Goal: Task Accomplishment & Management: Manage account settings

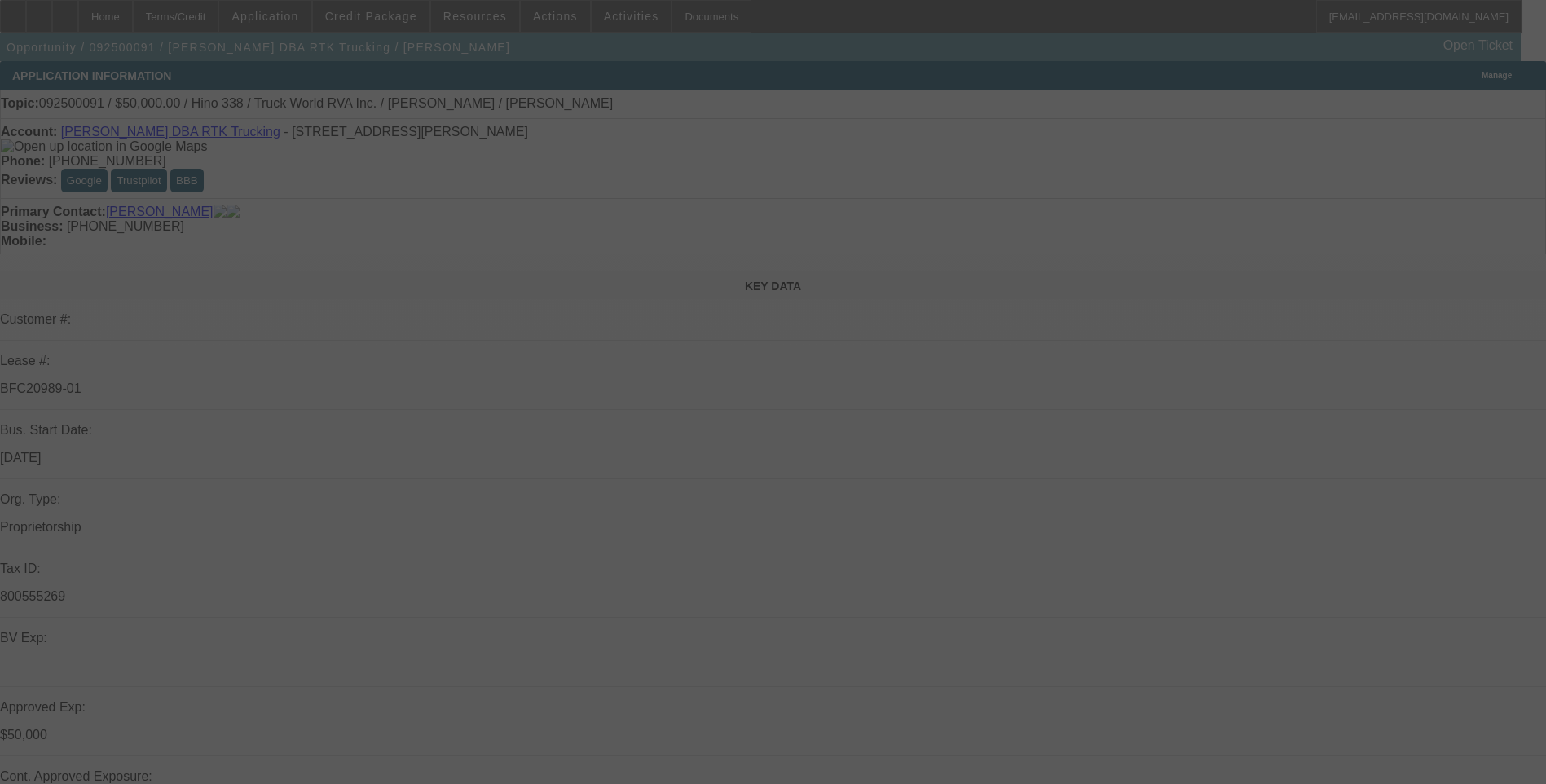
select select "0"
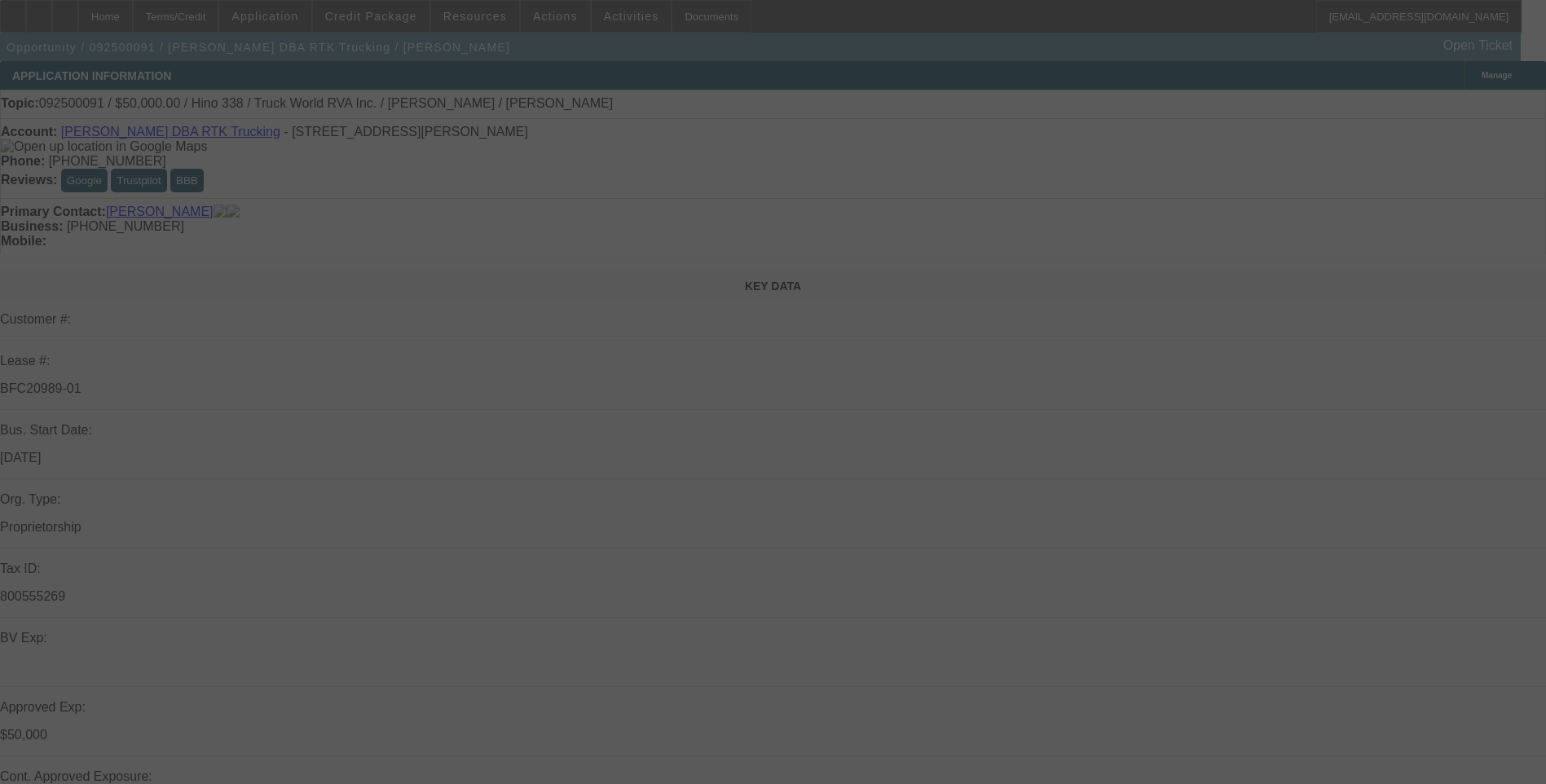
select select "0"
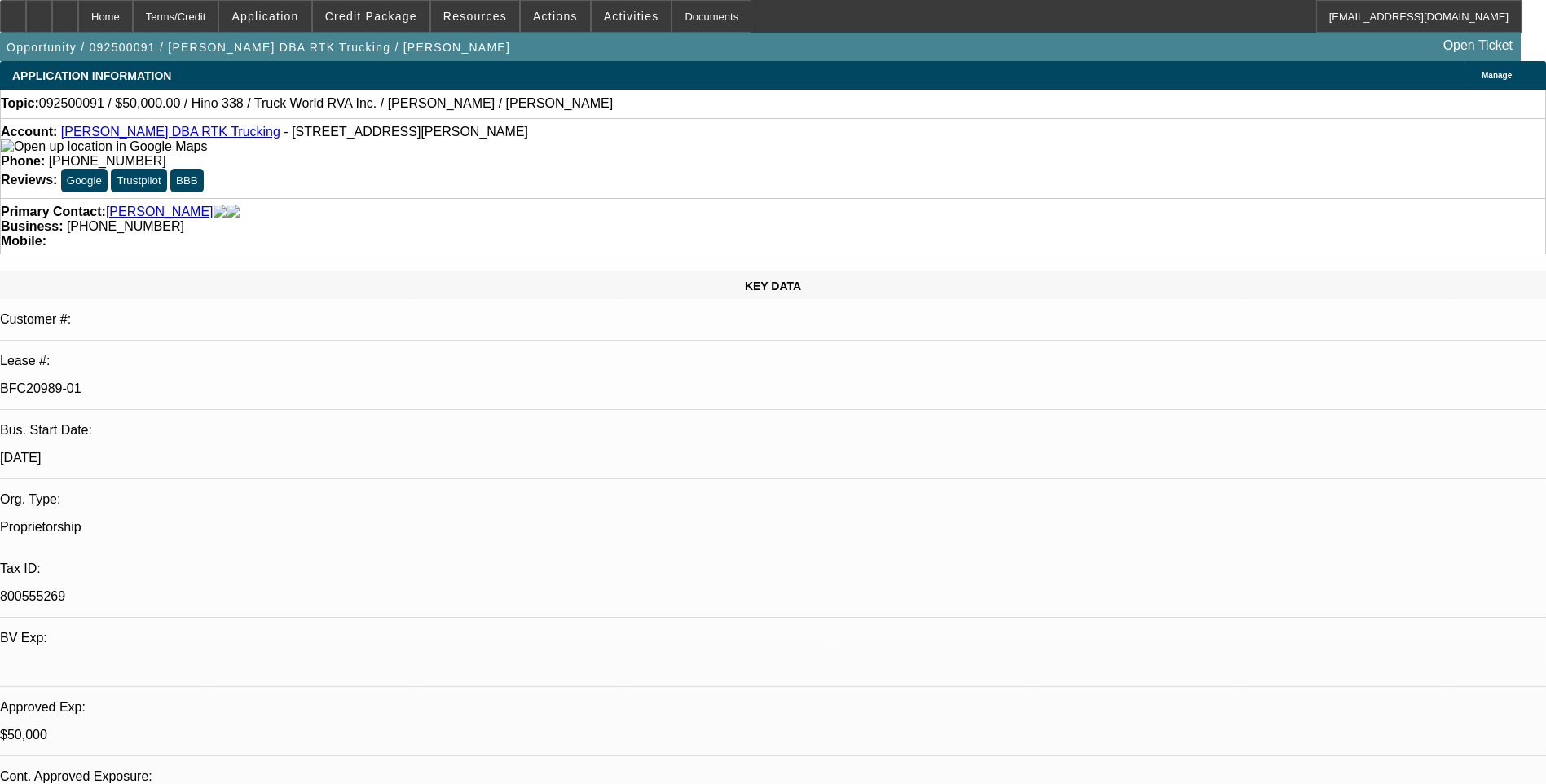
select select "1"
select select "6"
select select "1"
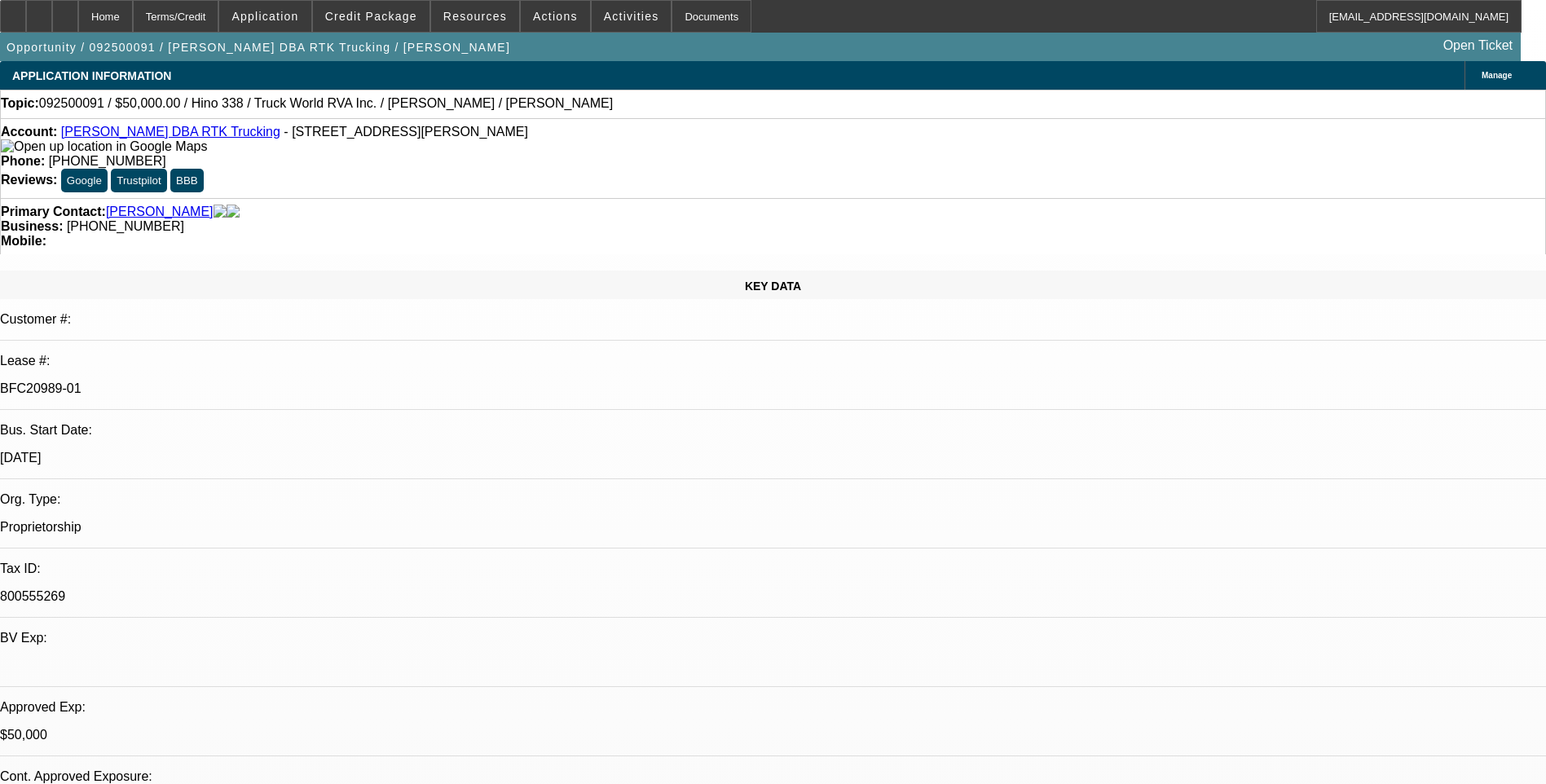
select select "6"
select select "1"
select select "6"
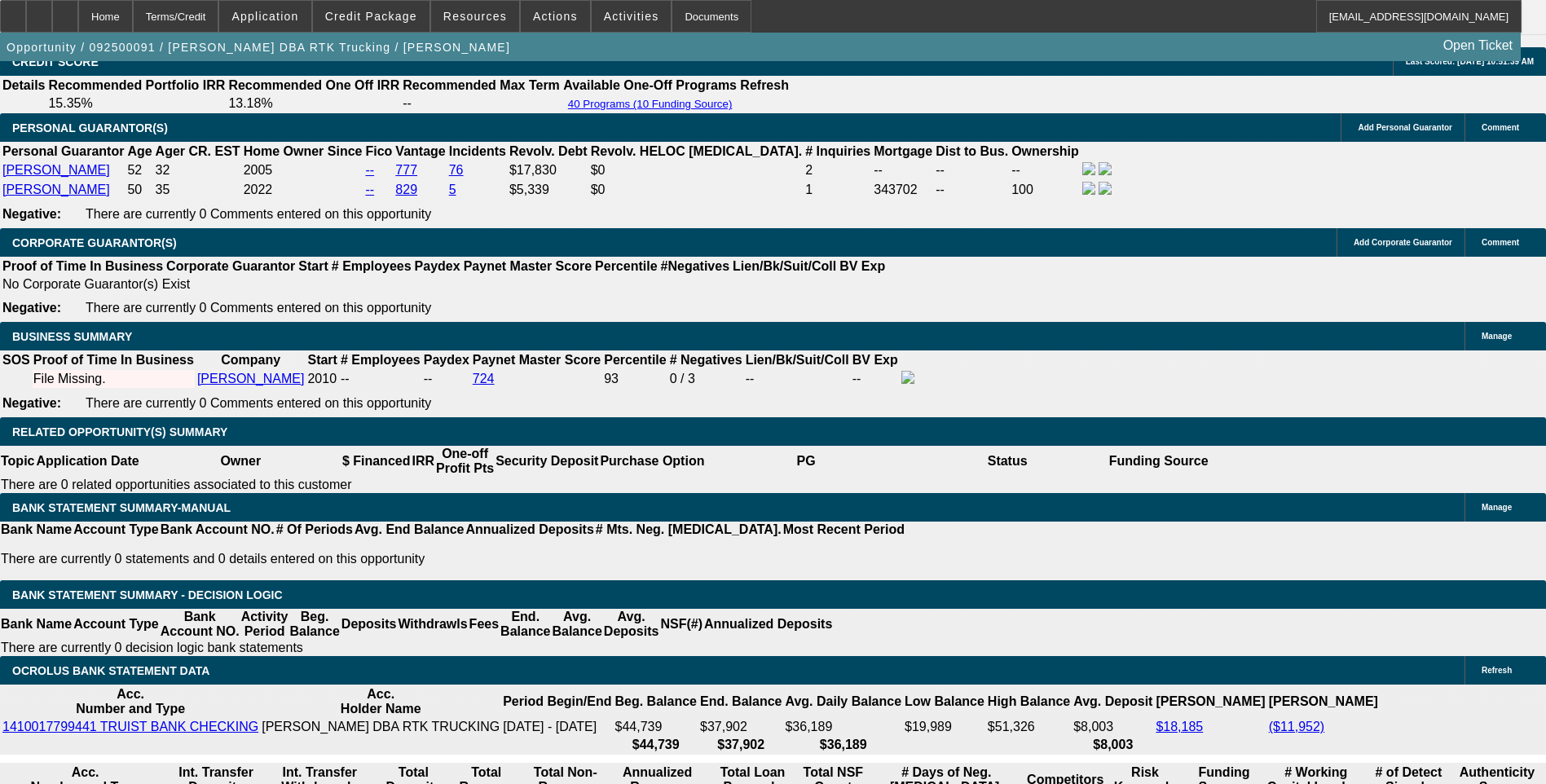
scroll to position [2445, 0]
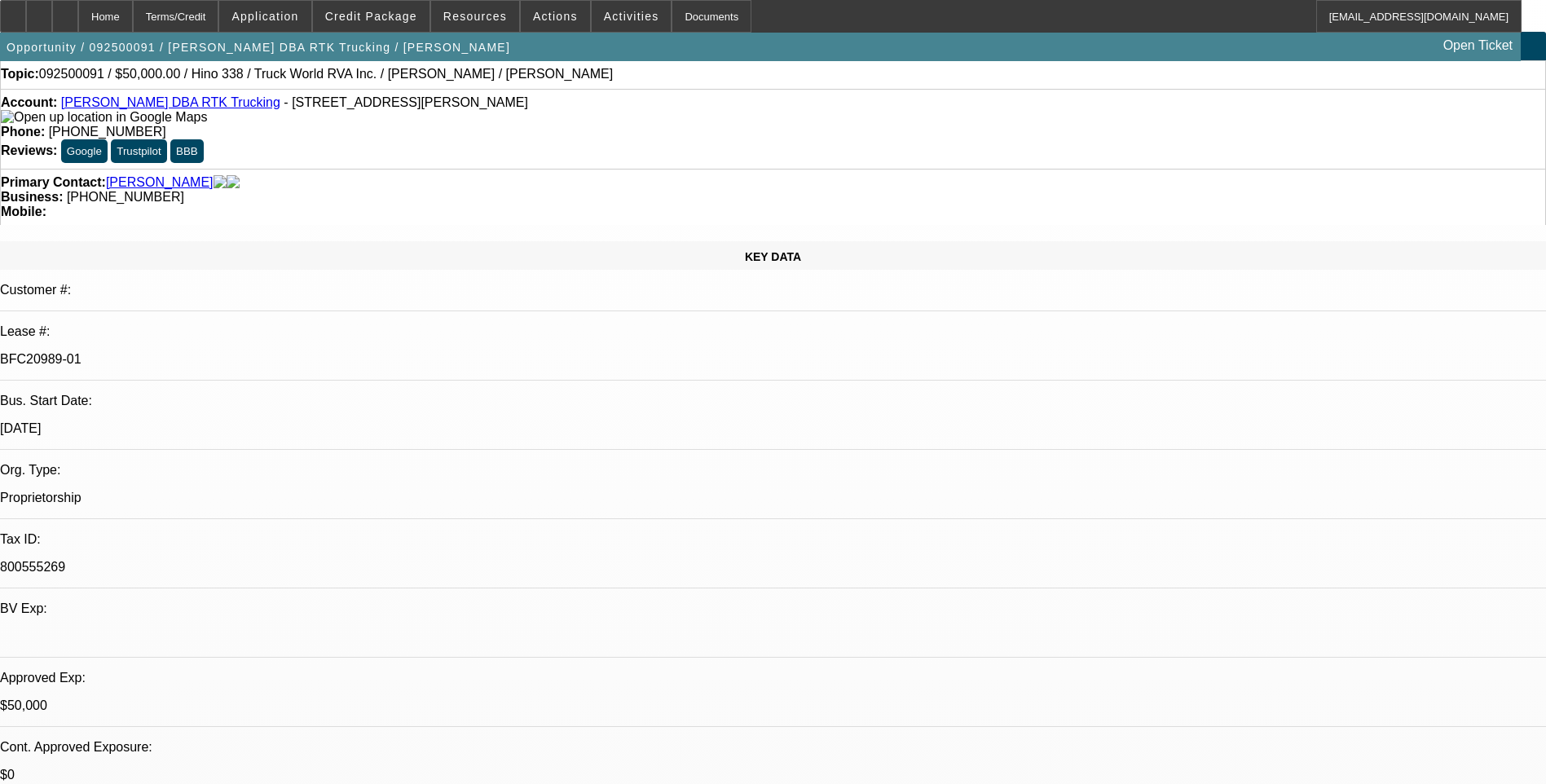
scroll to position [0, 0]
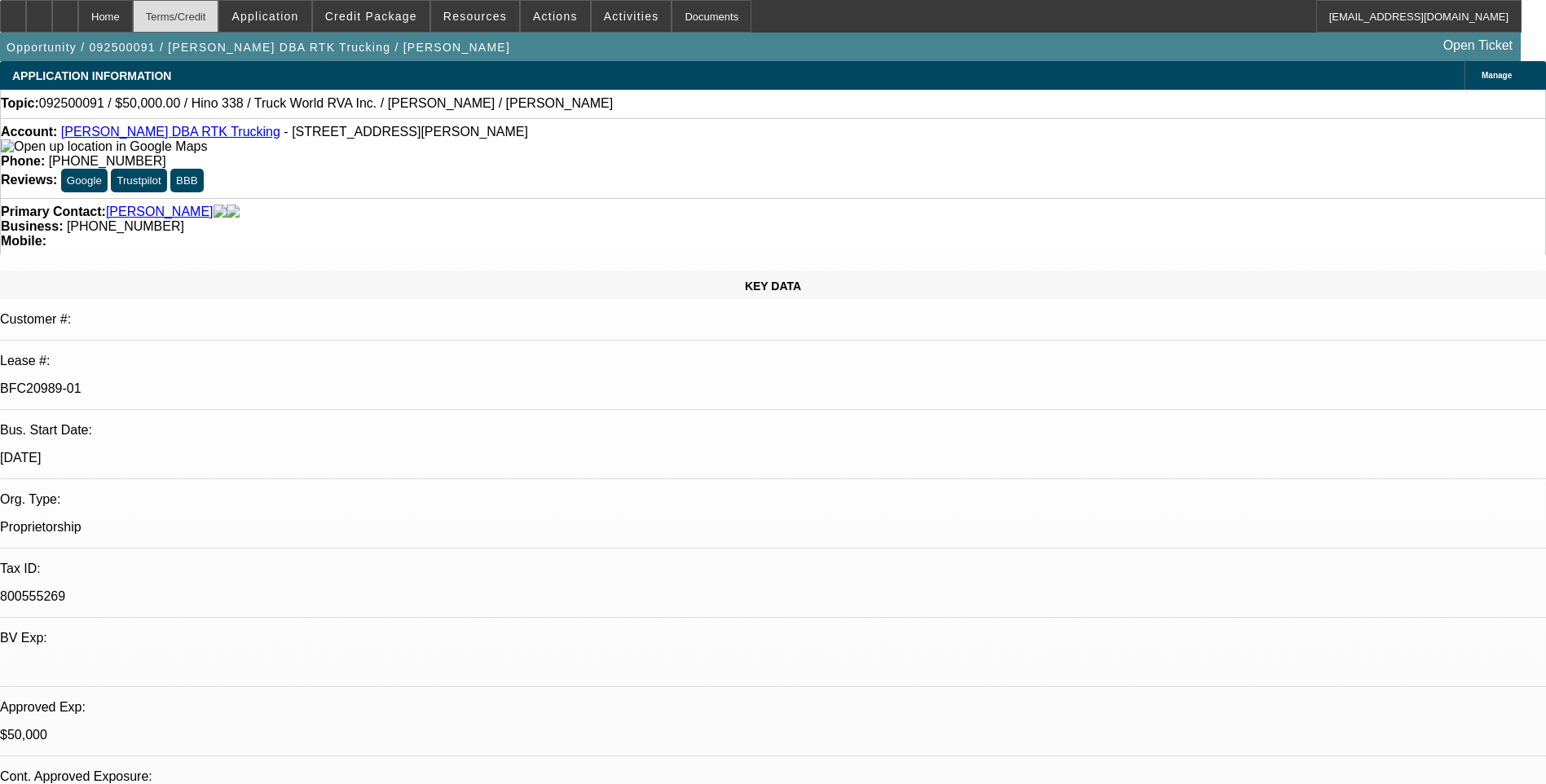
click at [217, 20] on div "Terms/Credit" at bounding box center [176, 16] width 86 height 33
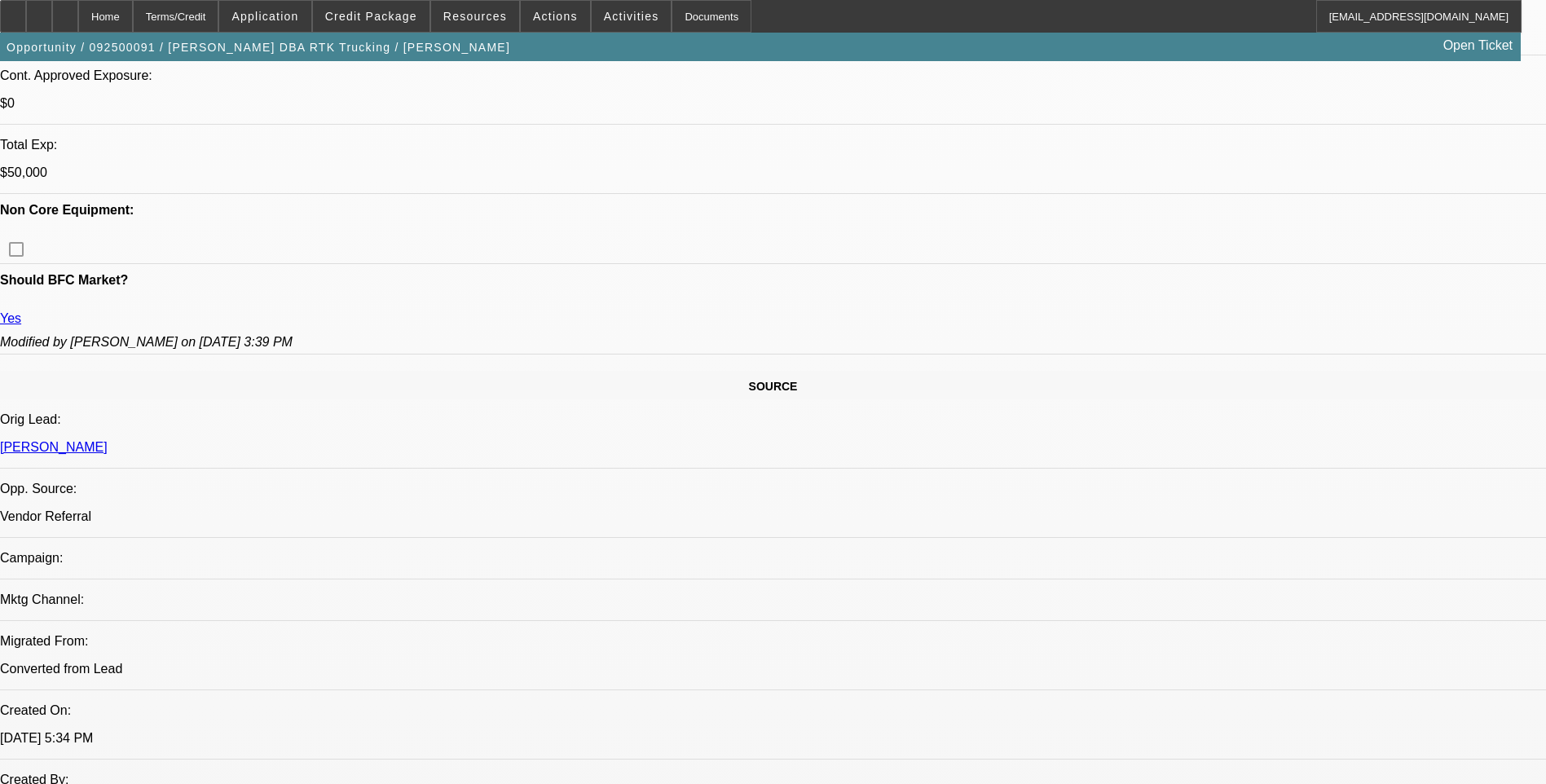
scroll to position [376, 0]
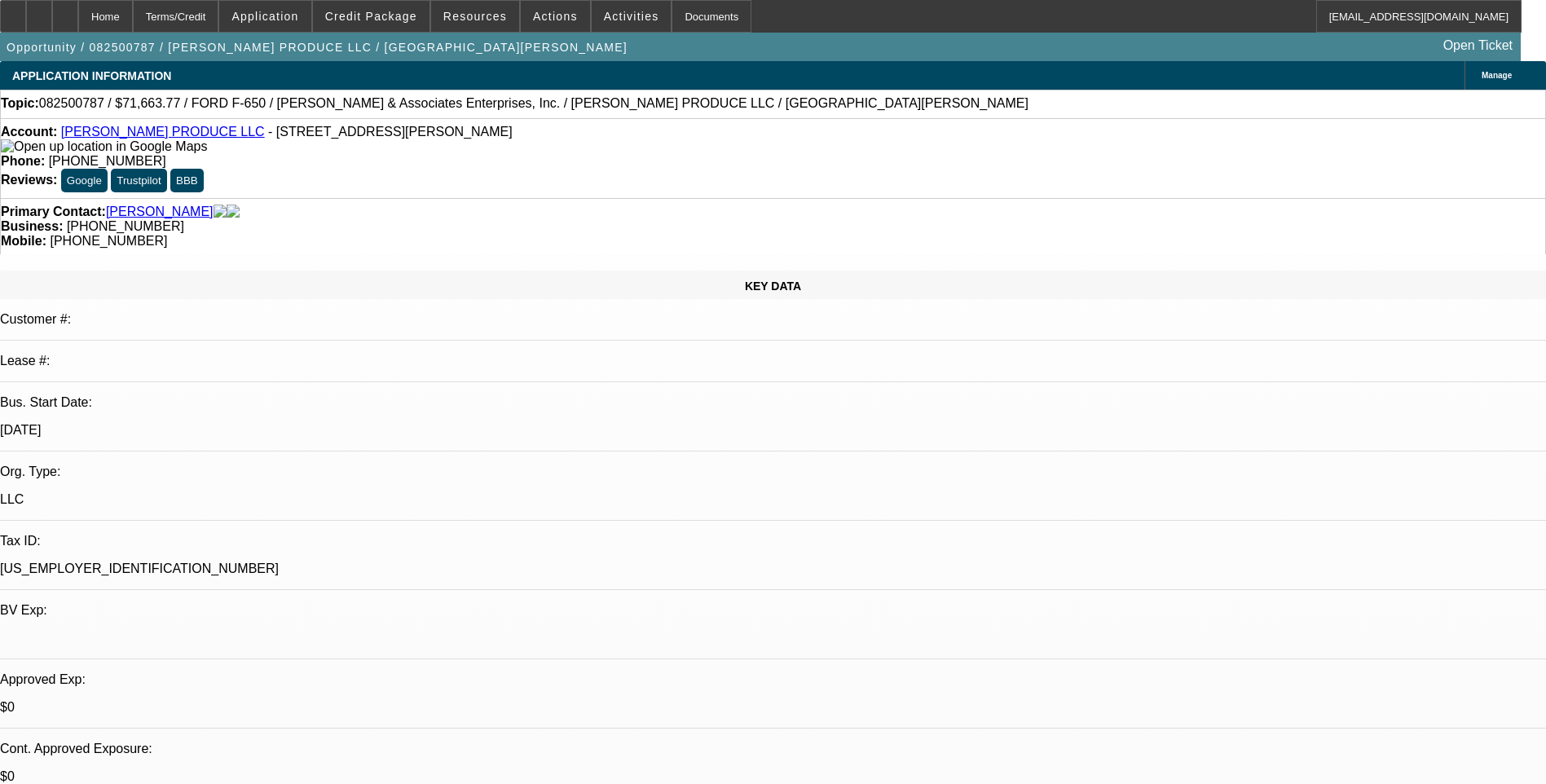
select select "0.15"
select select "0"
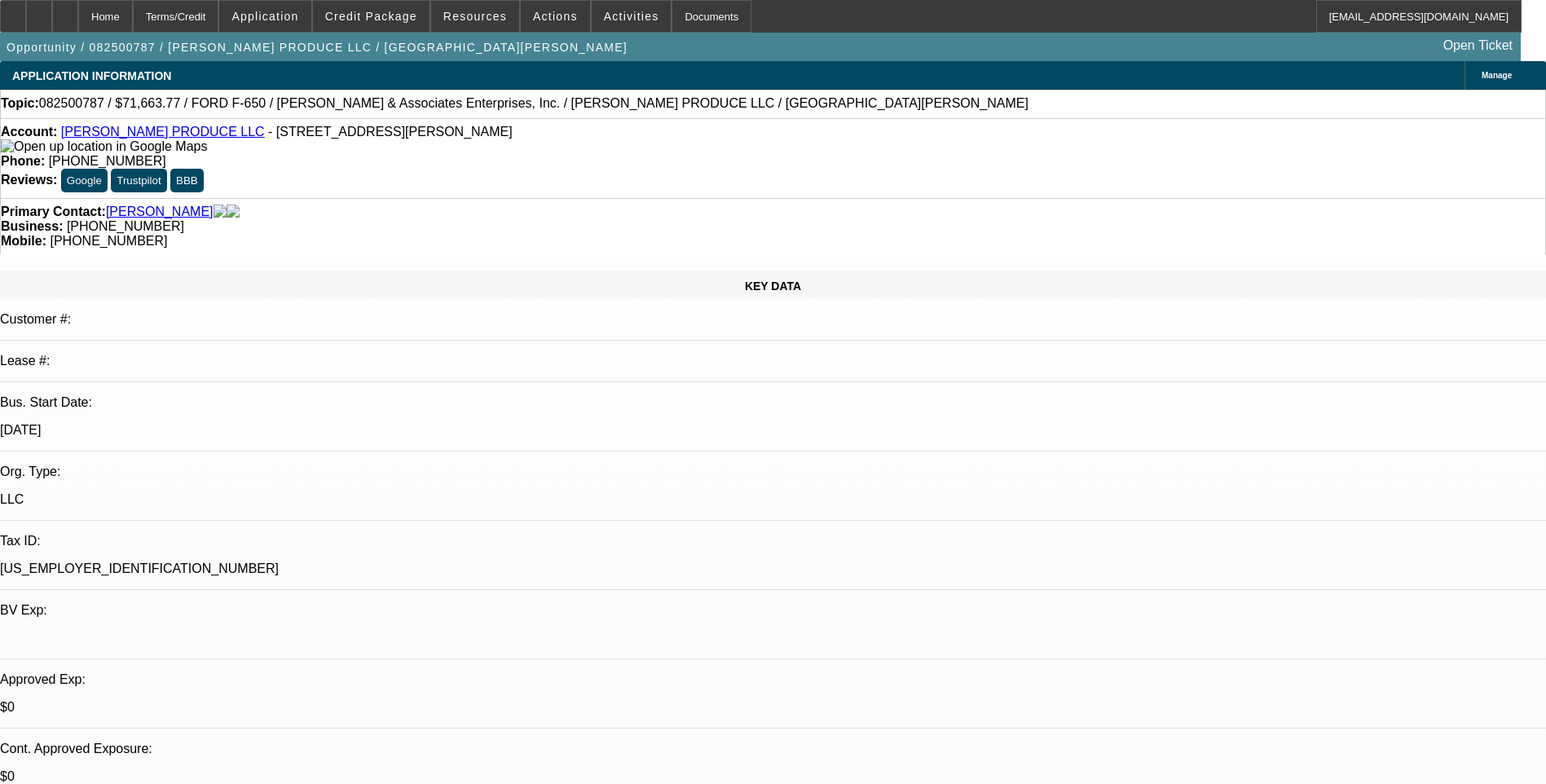
select select "0"
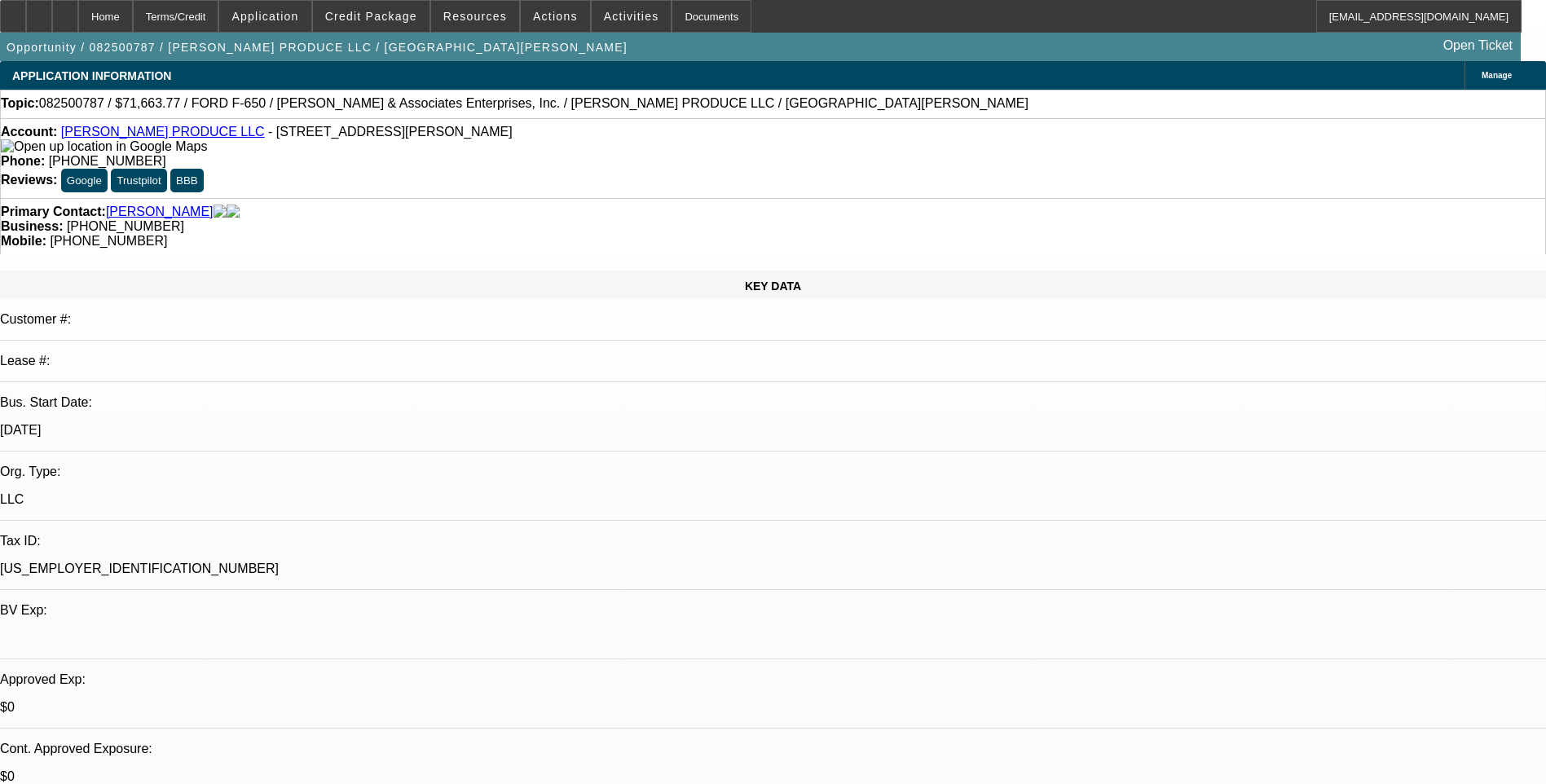
select select "0"
select select "1"
select select "6"
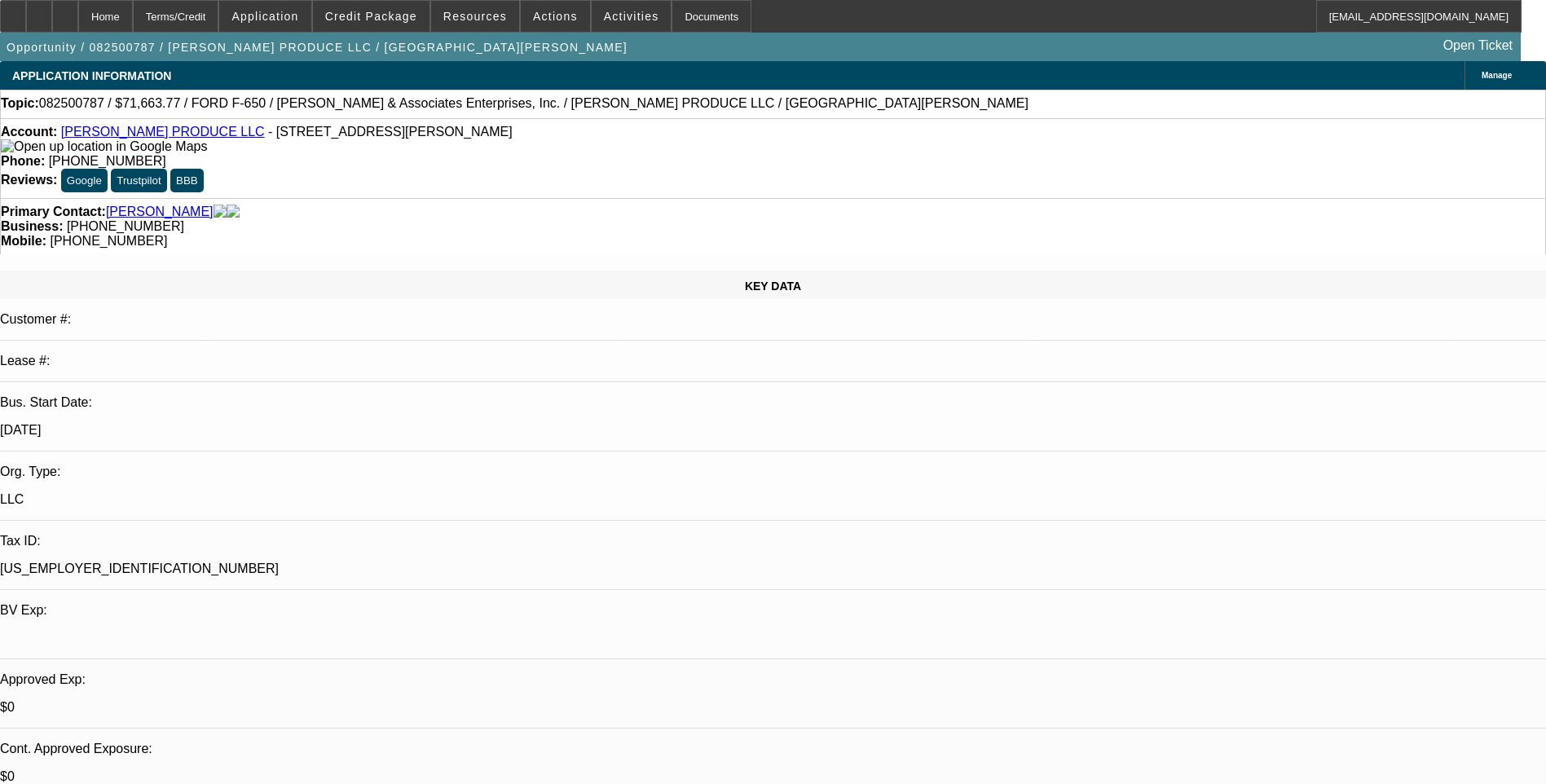
select select "1"
select select "6"
select select "1"
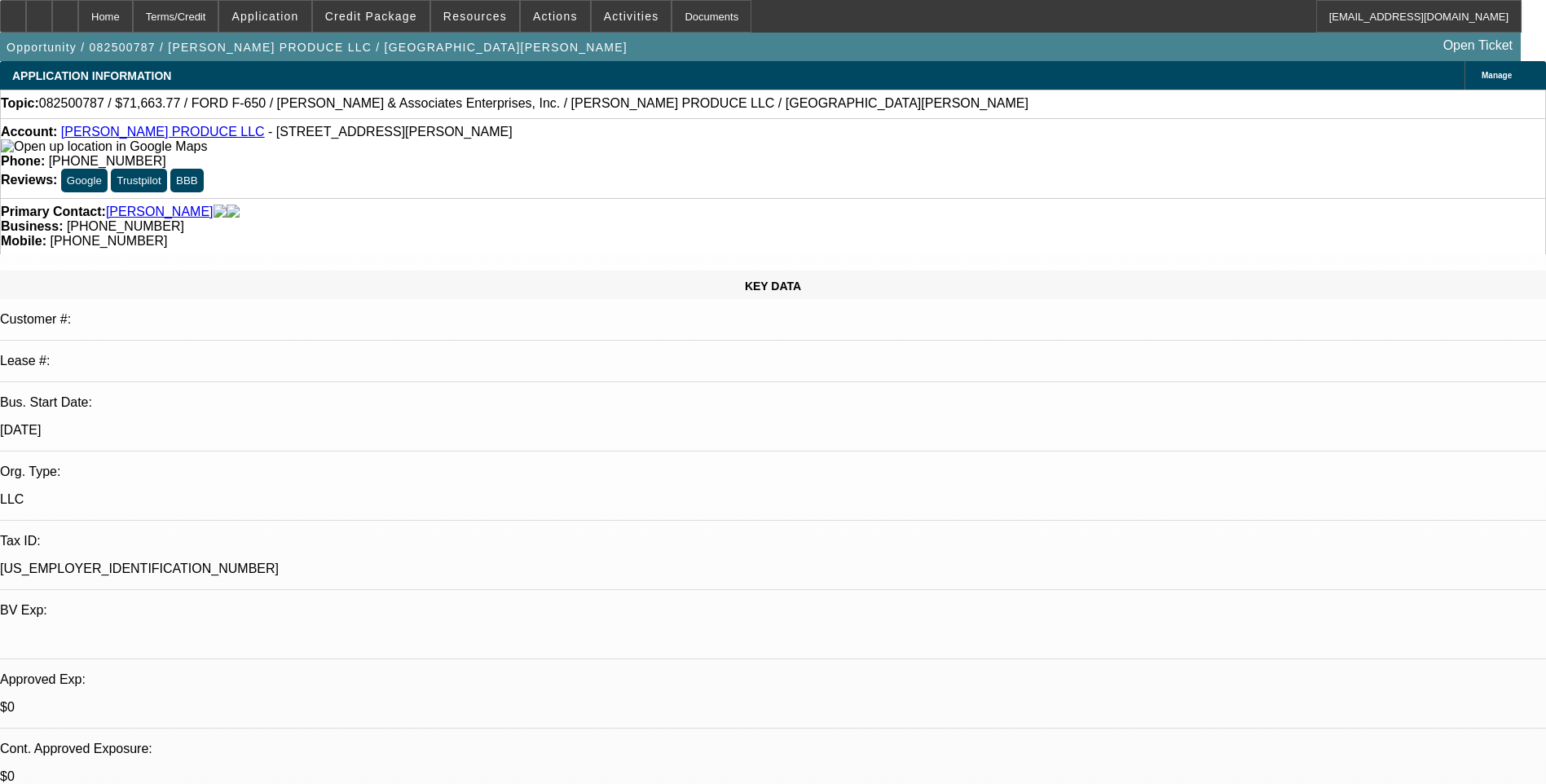
select select "6"
select select "1"
select select "6"
select select "0.15"
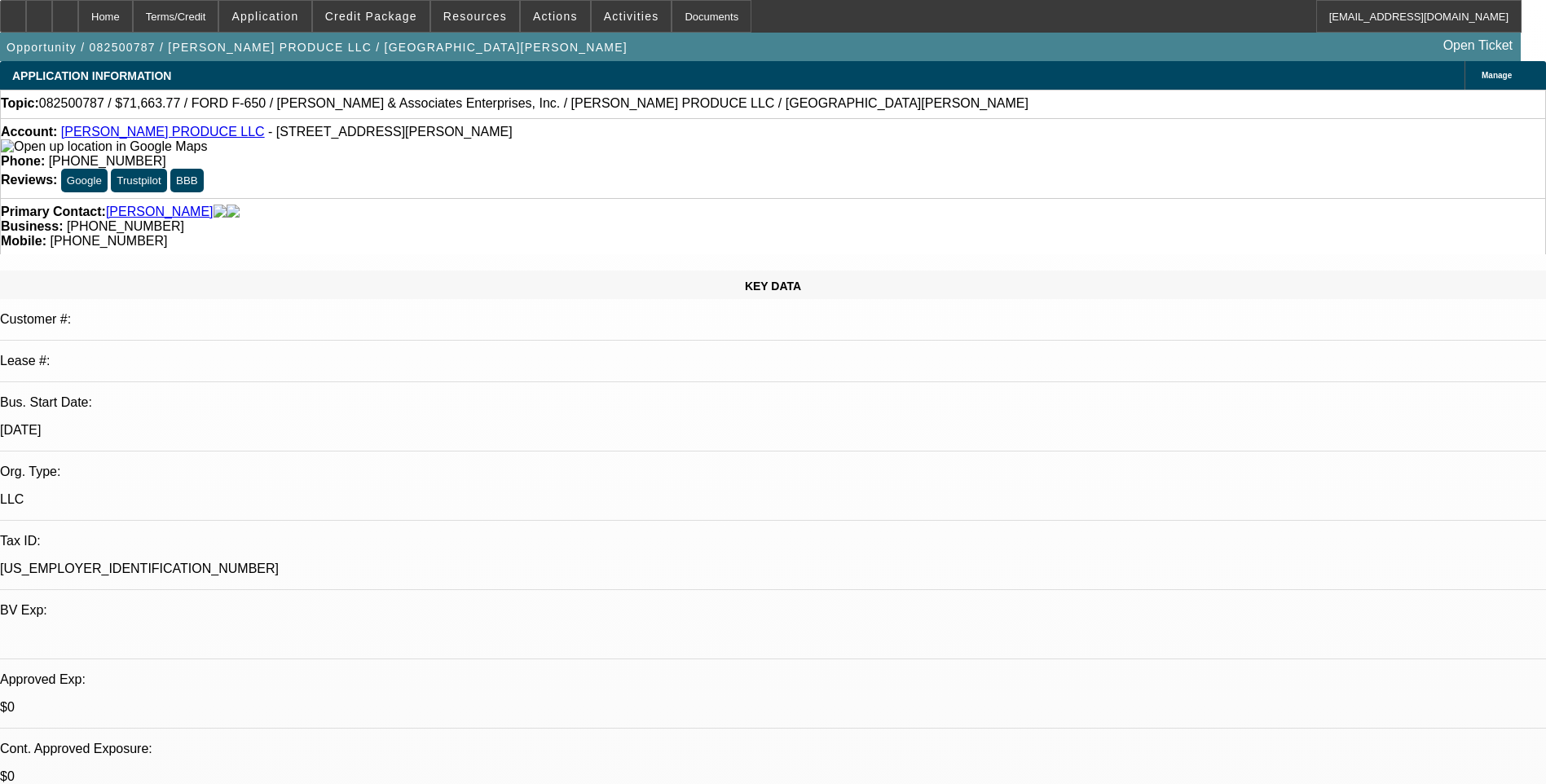
select select "0"
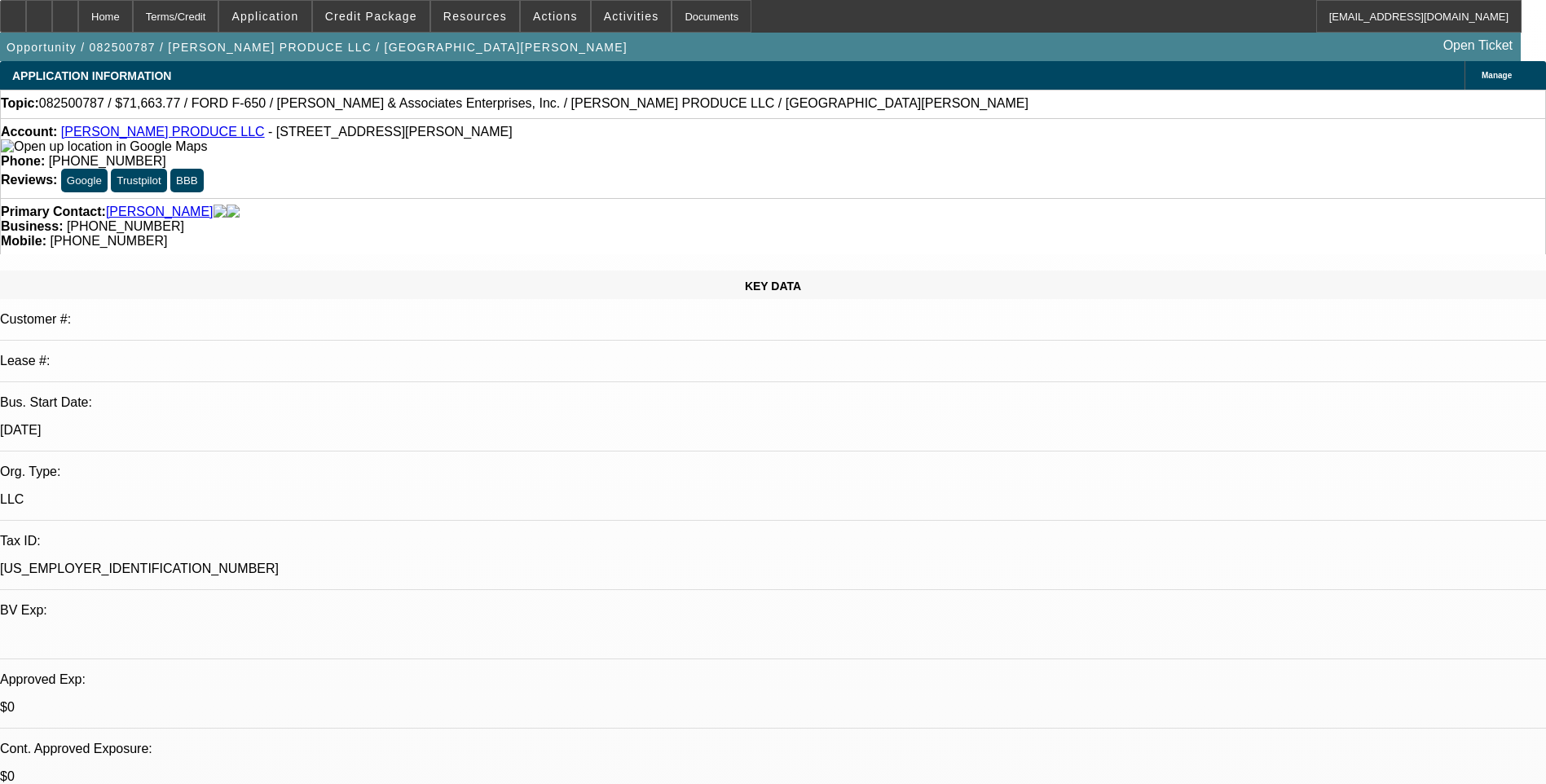
select select "0"
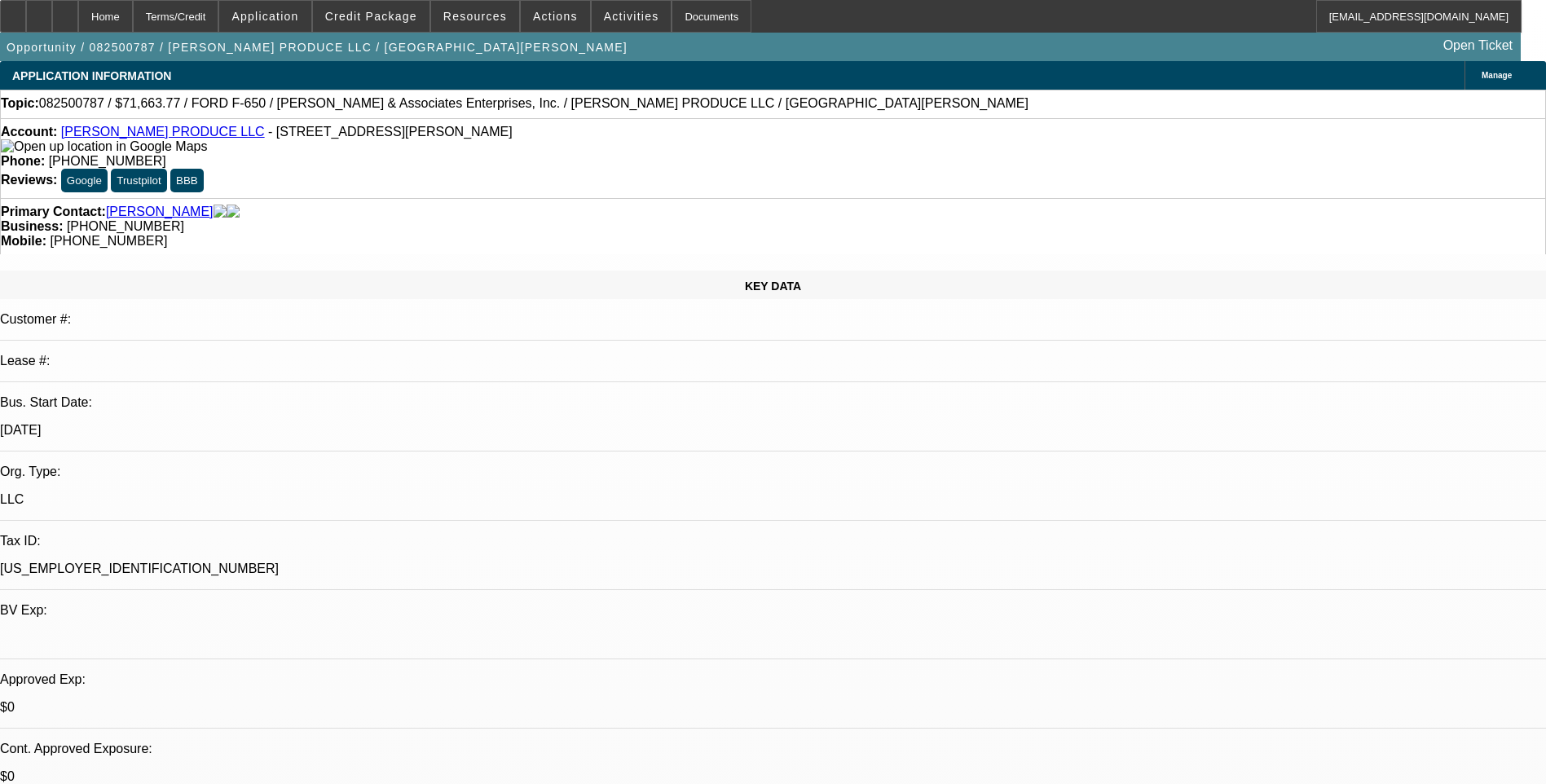
select select "0"
select select "1"
select select "6"
select select "1"
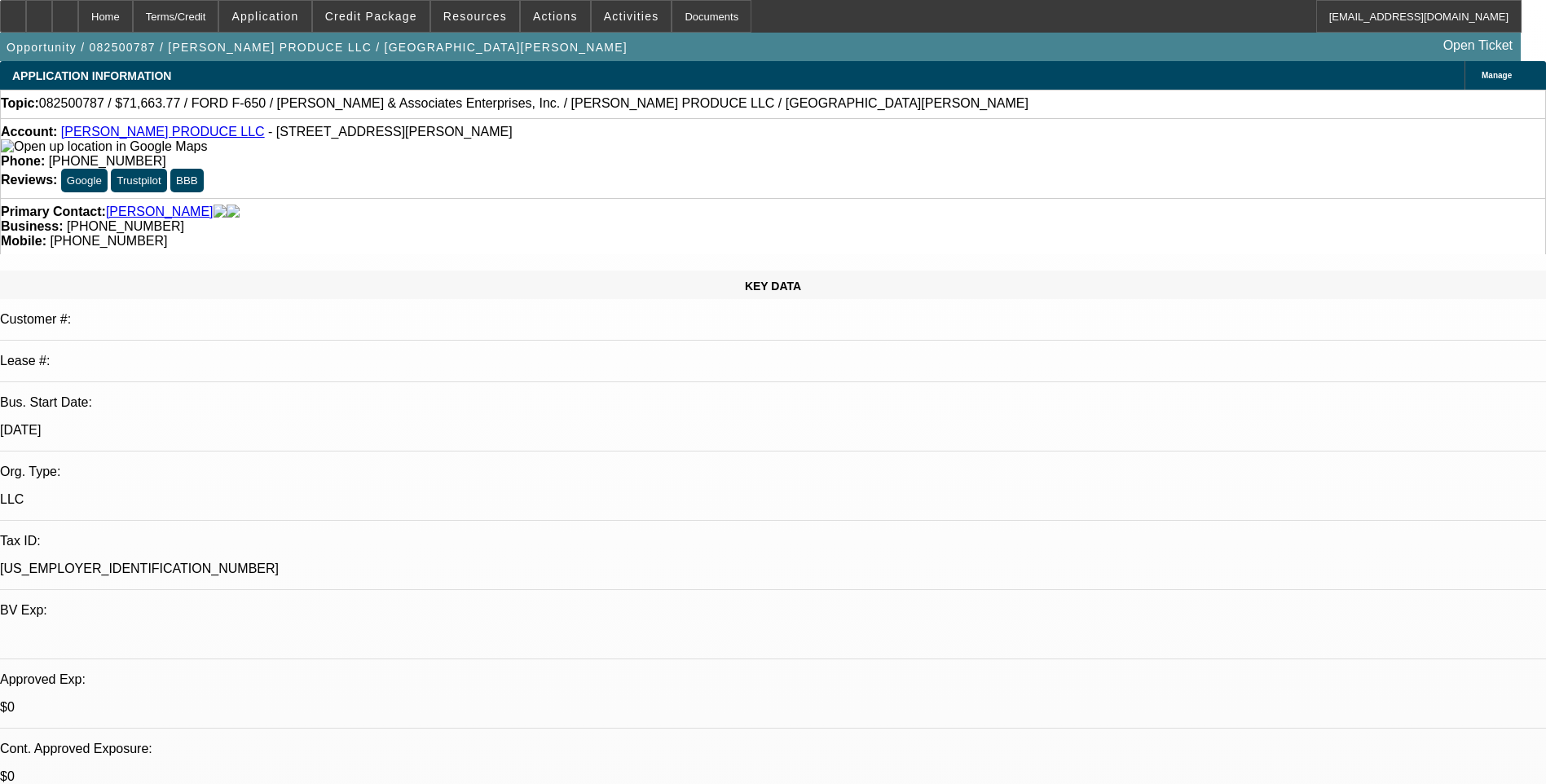
select select "1"
select select "6"
select select "1"
select select "6"
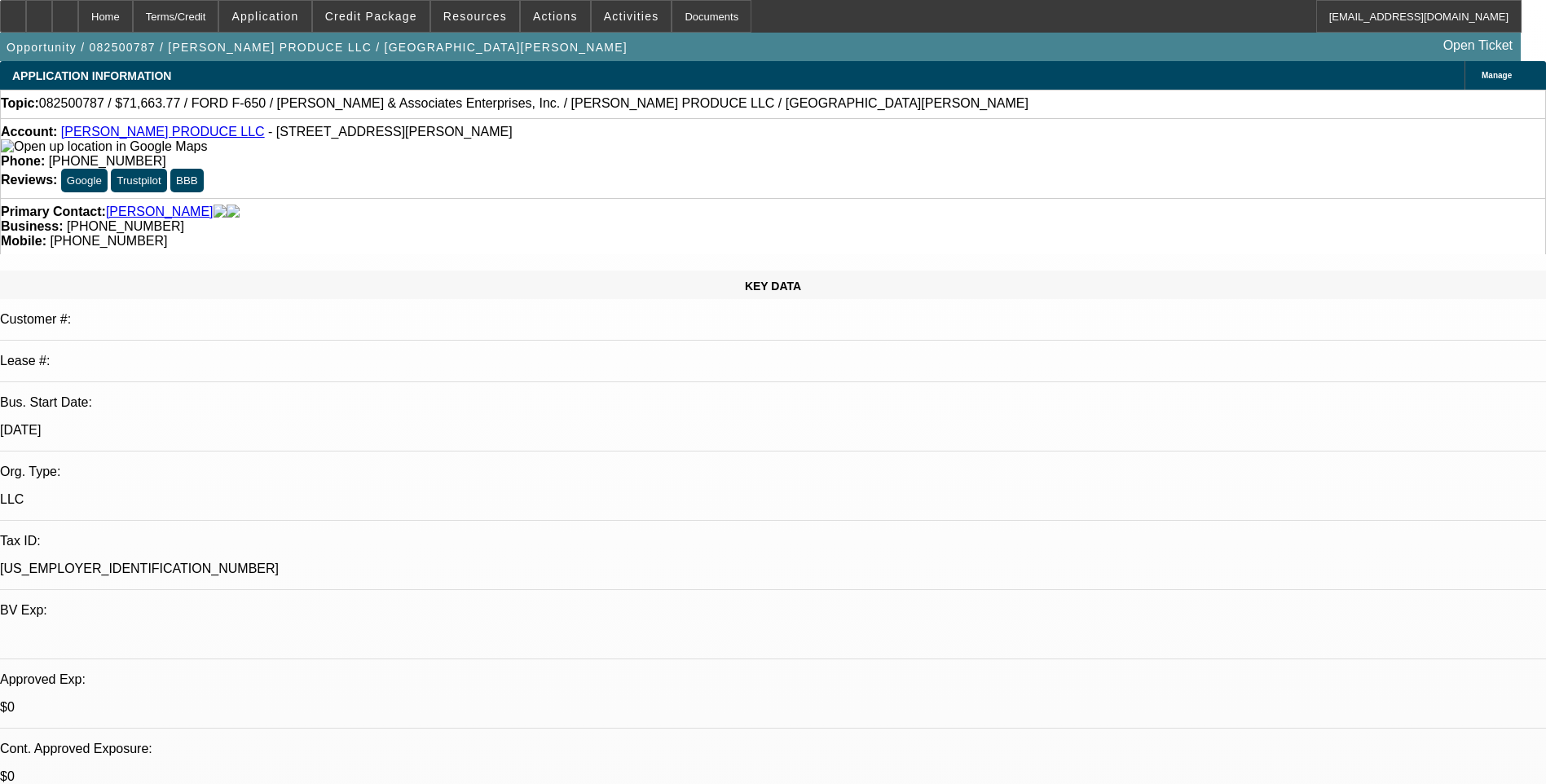
select select "1"
select select "6"
click at [216, 14] on div "Terms/Credit" at bounding box center [176, 16] width 86 height 33
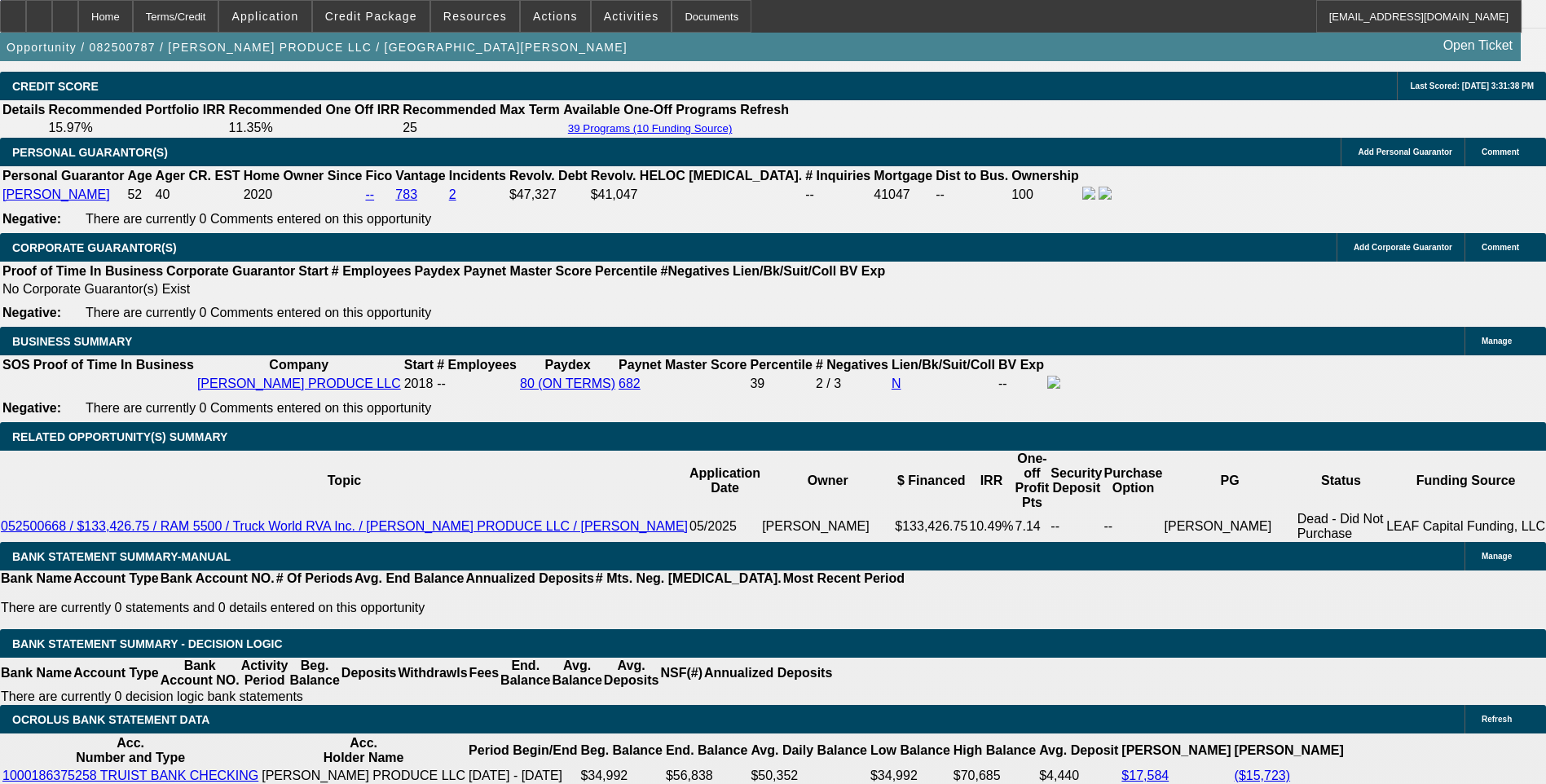
scroll to position [2445, 0]
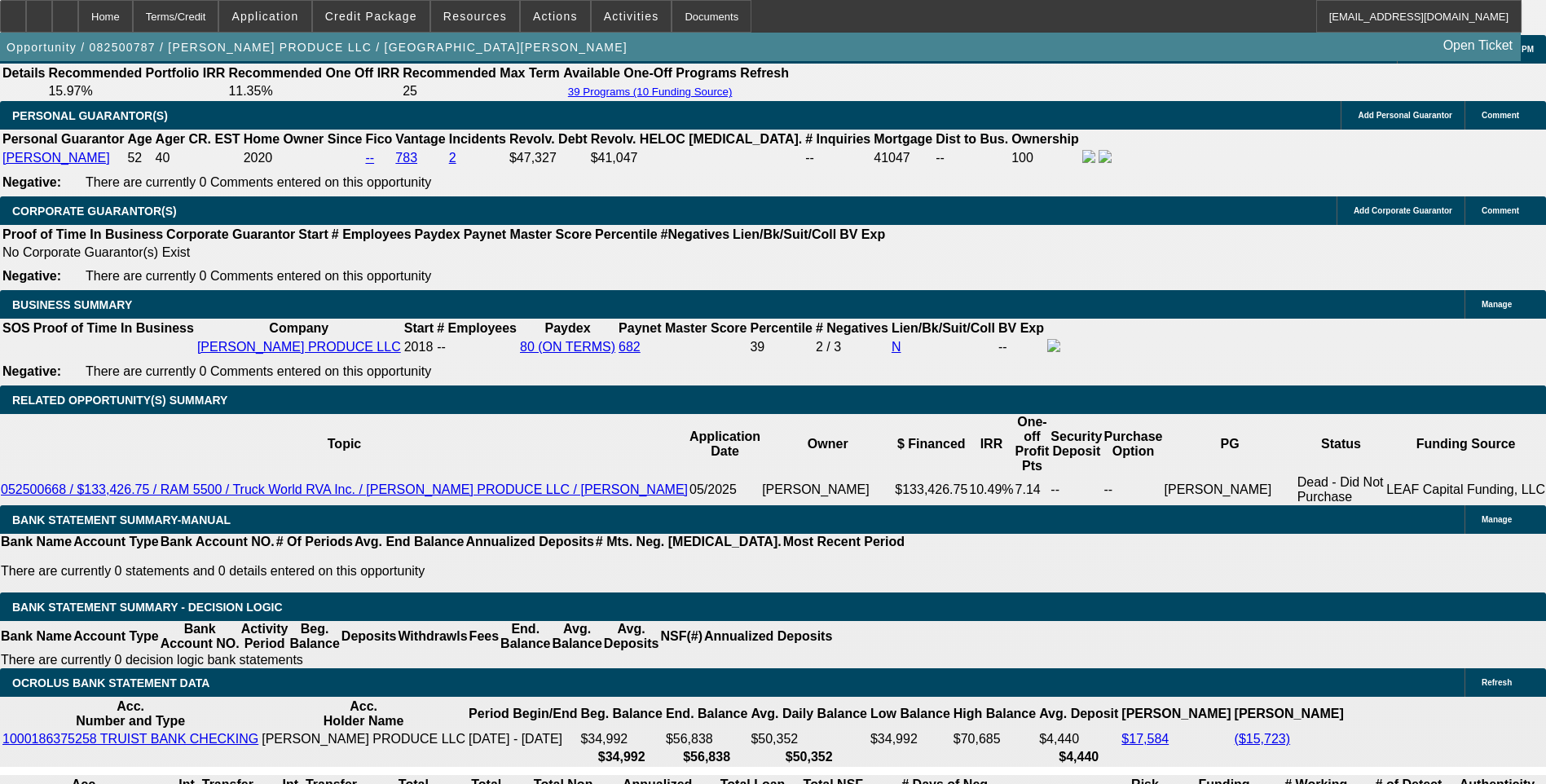
type input "12646.55"
type input "$14,310.00"
click at [305, 217] on body "Home Terms/Credit Application Credit Package Resources Actions Activities Docum…" at bounding box center [773, 596] width 1546 height 6082
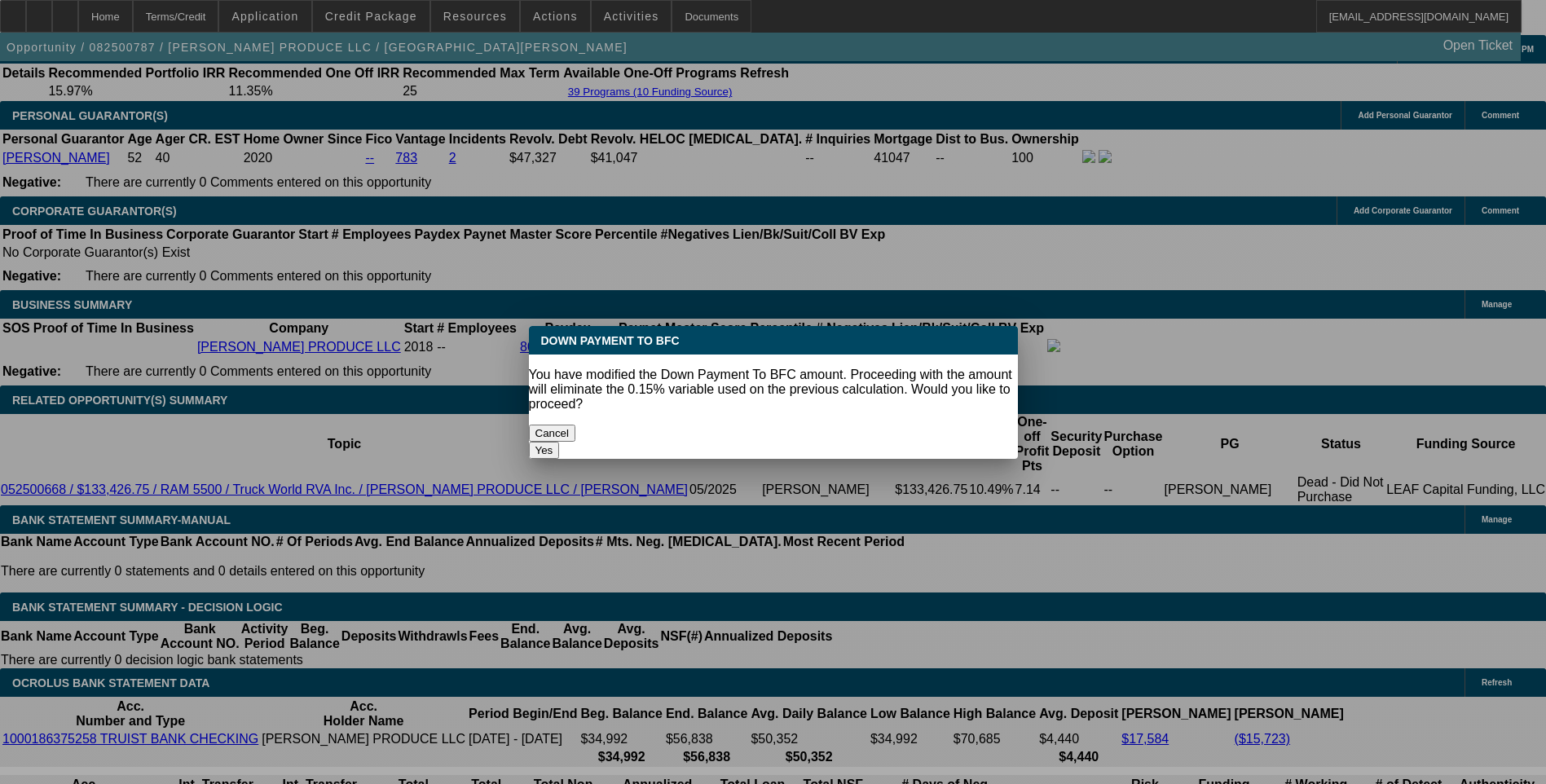
scroll to position [0, 0]
click at [560, 441] on button "Yes" at bounding box center [544, 450] width 31 height 17
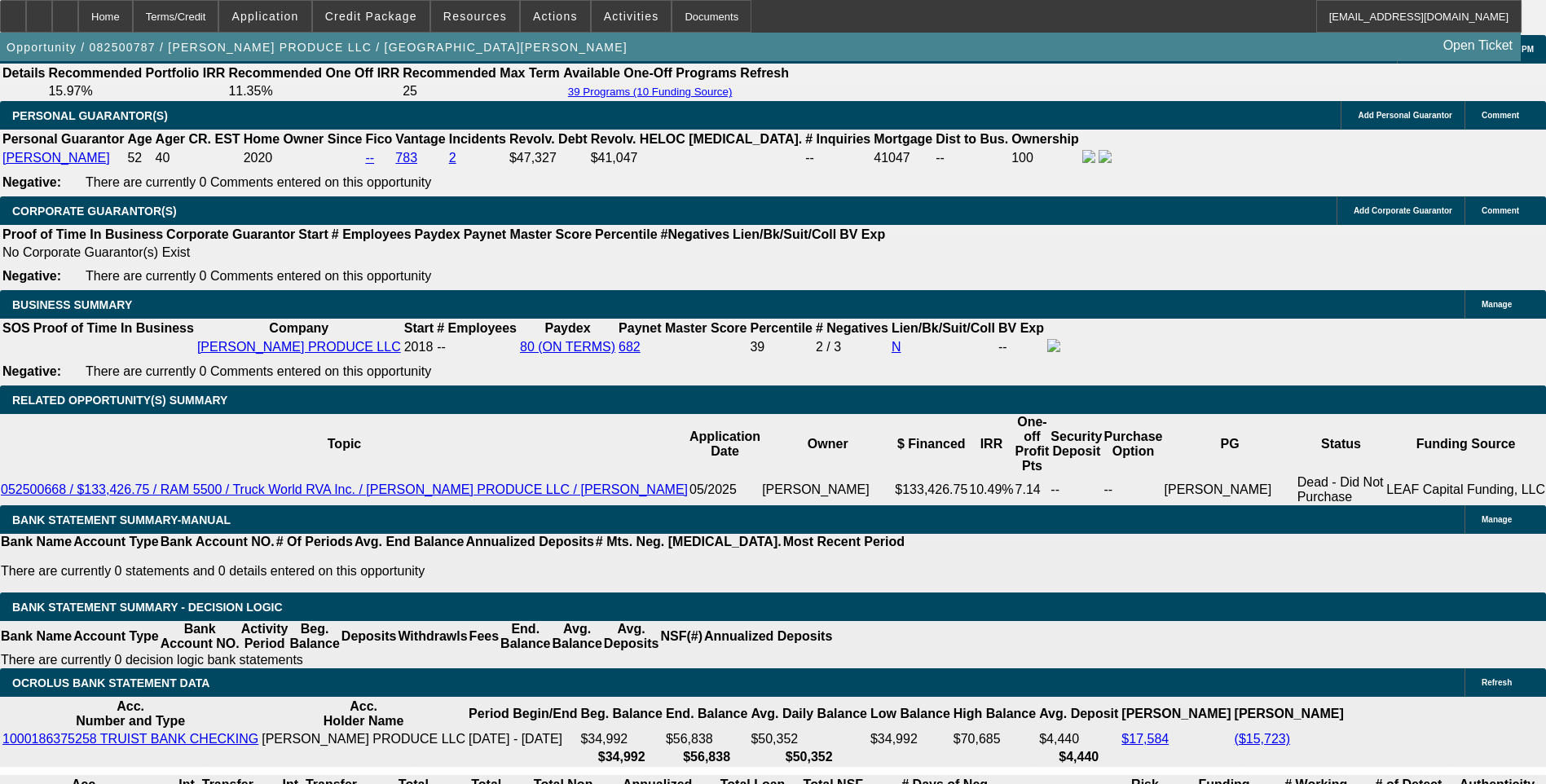
select select "0"
type input "UNKNOWN"
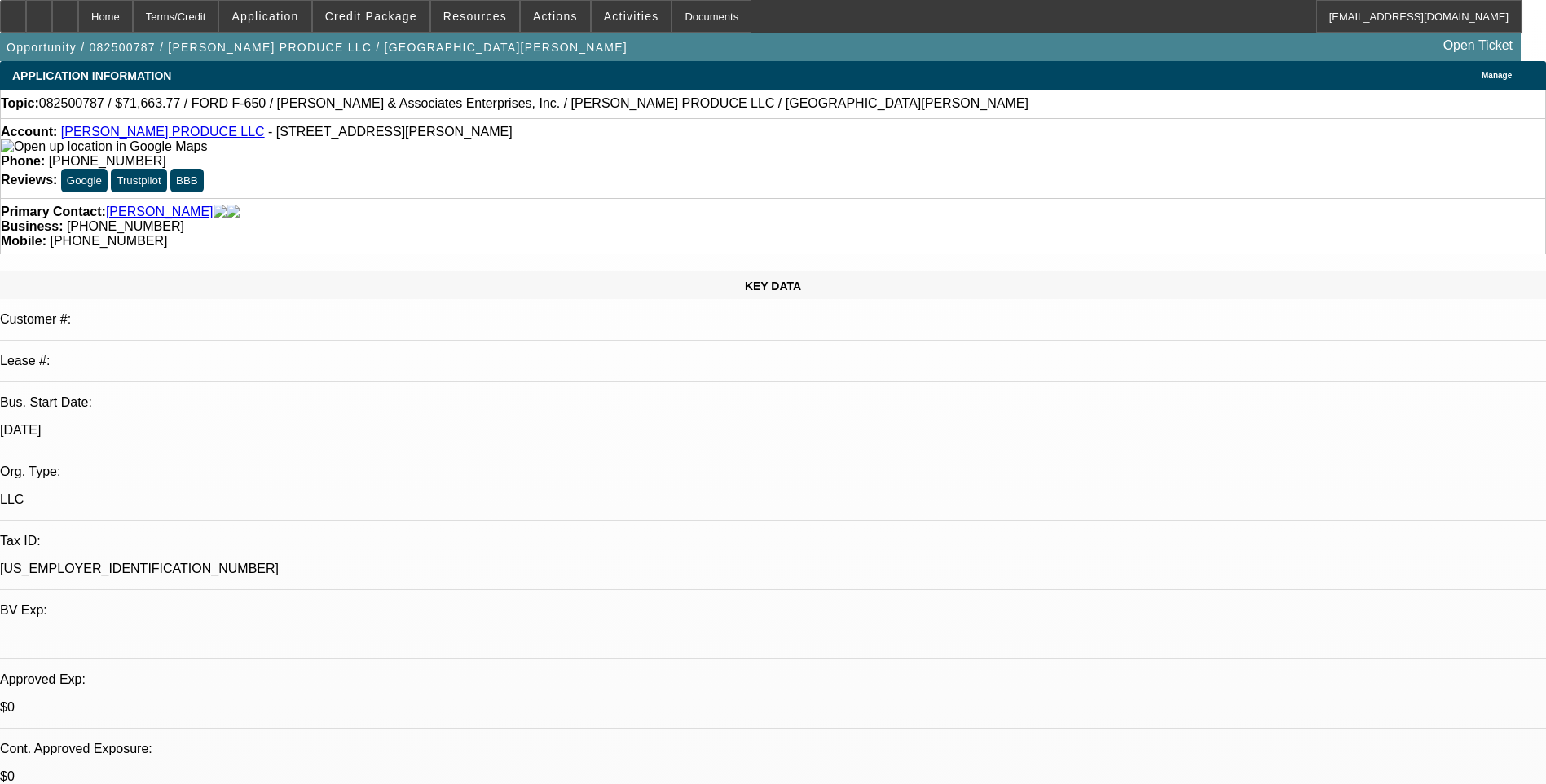
scroll to position [2445, 0]
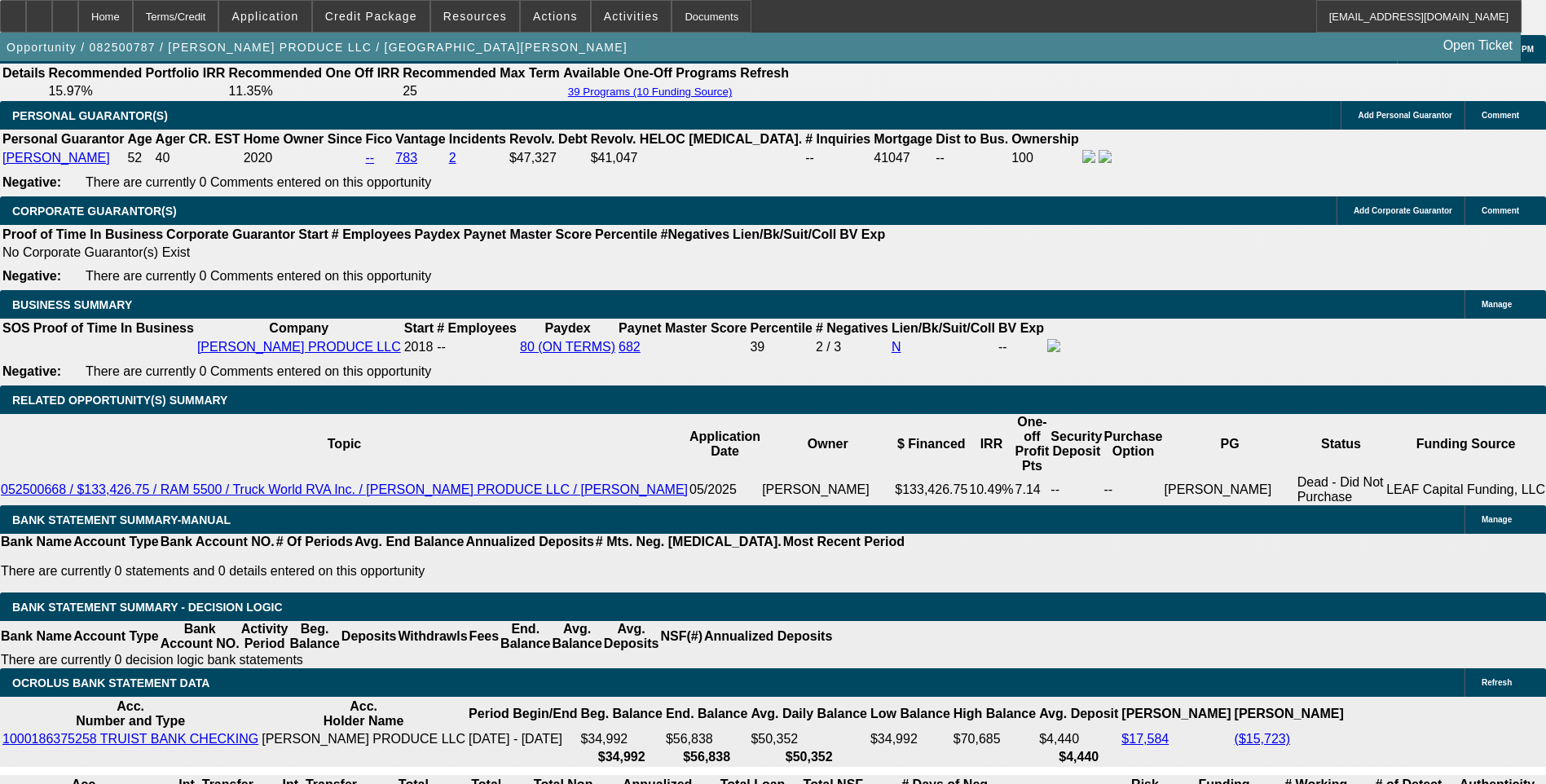
type input "$2,285.00"
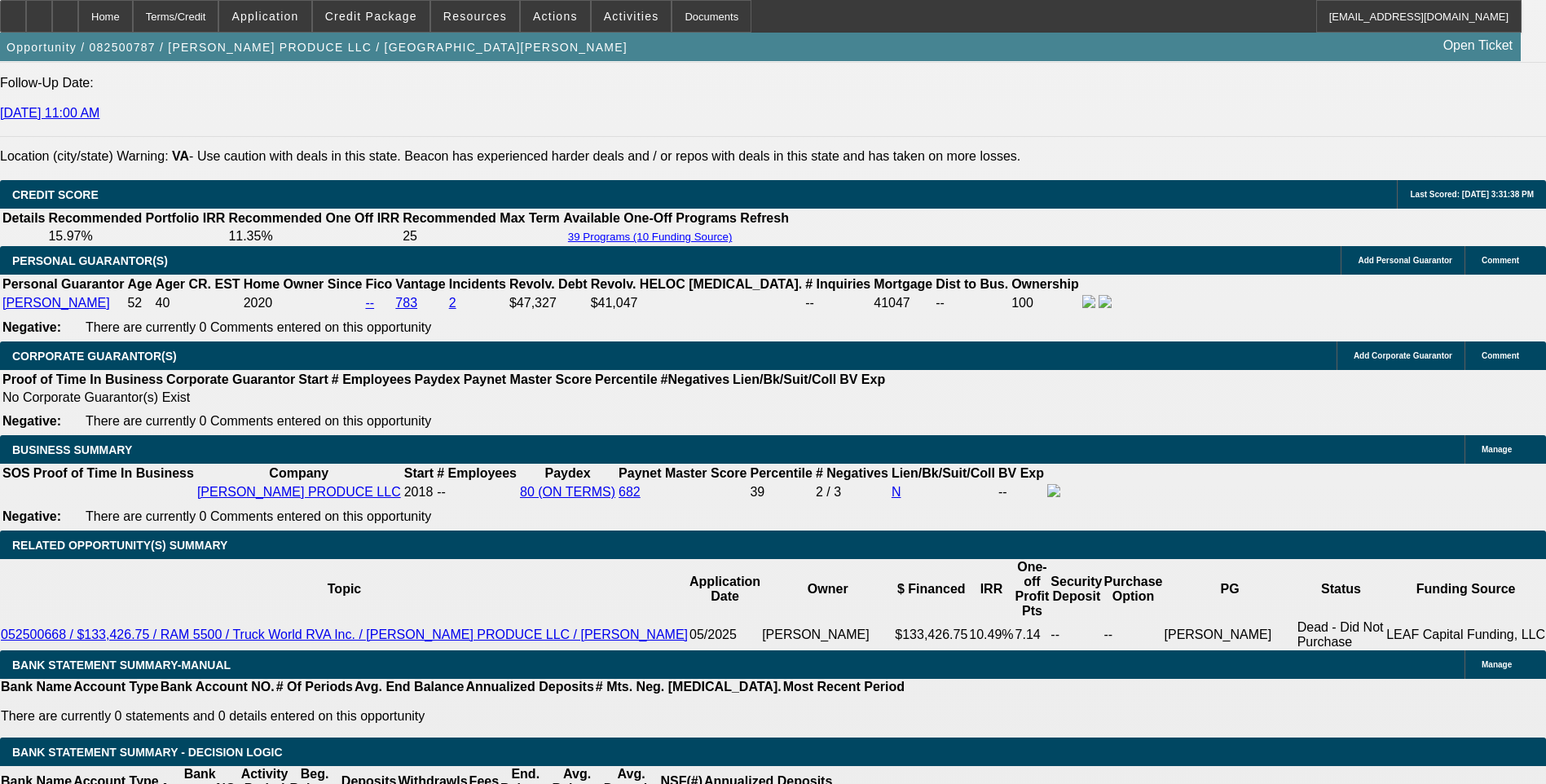
scroll to position [2282, 0]
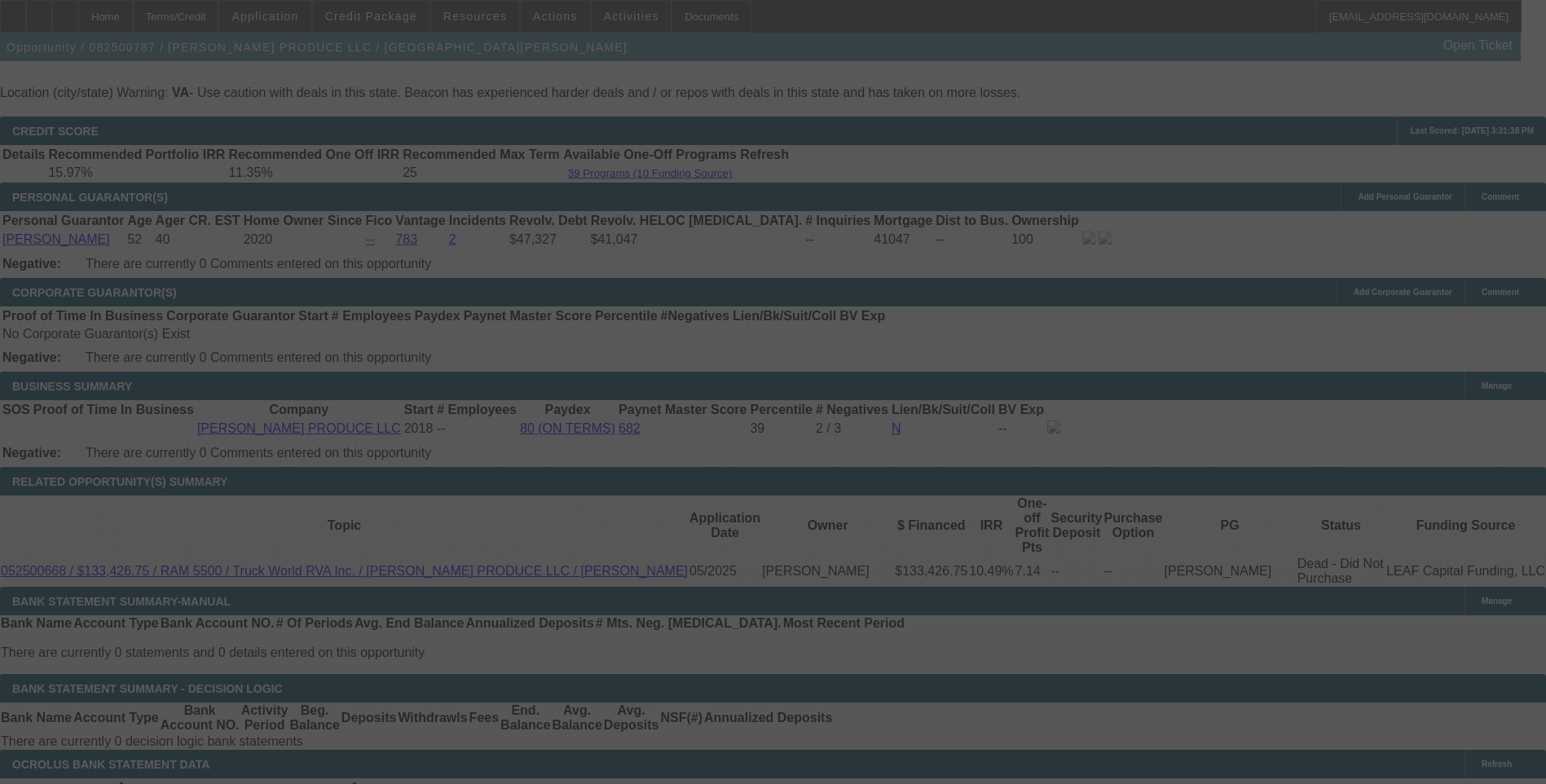
scroll to position [2445, 0]
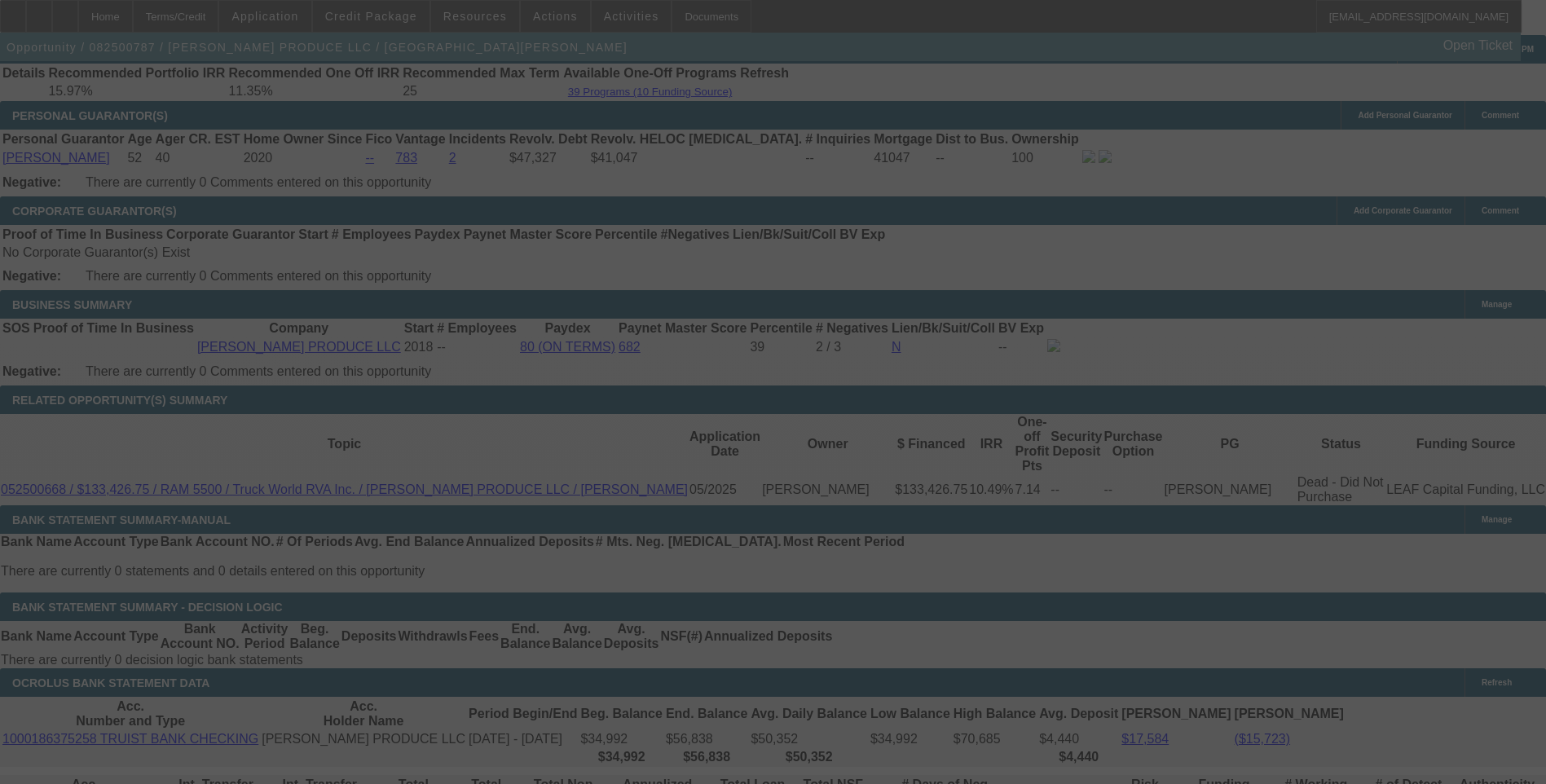
select select "0"
select select "6"
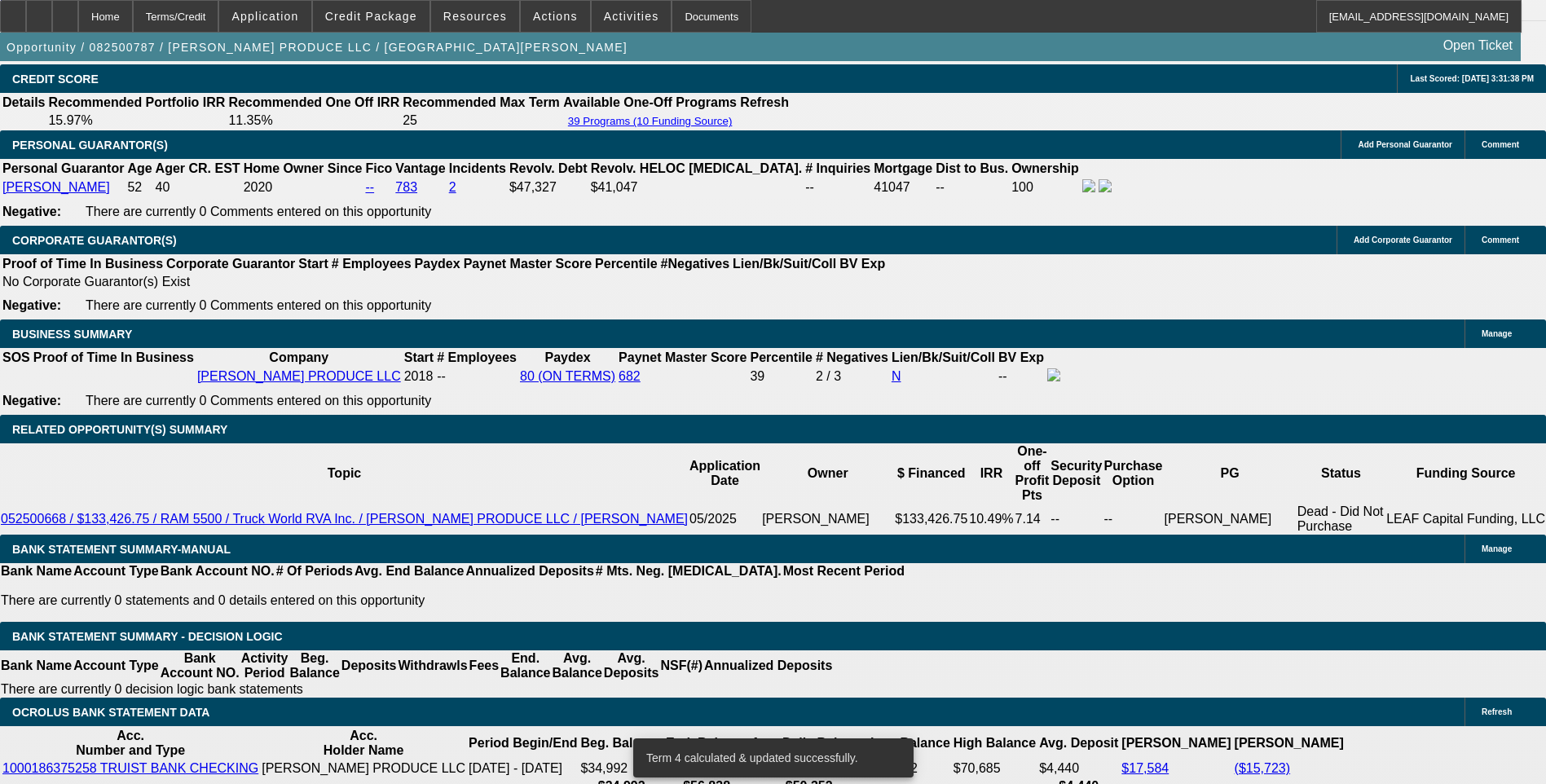
scroll to position [2364, 0]
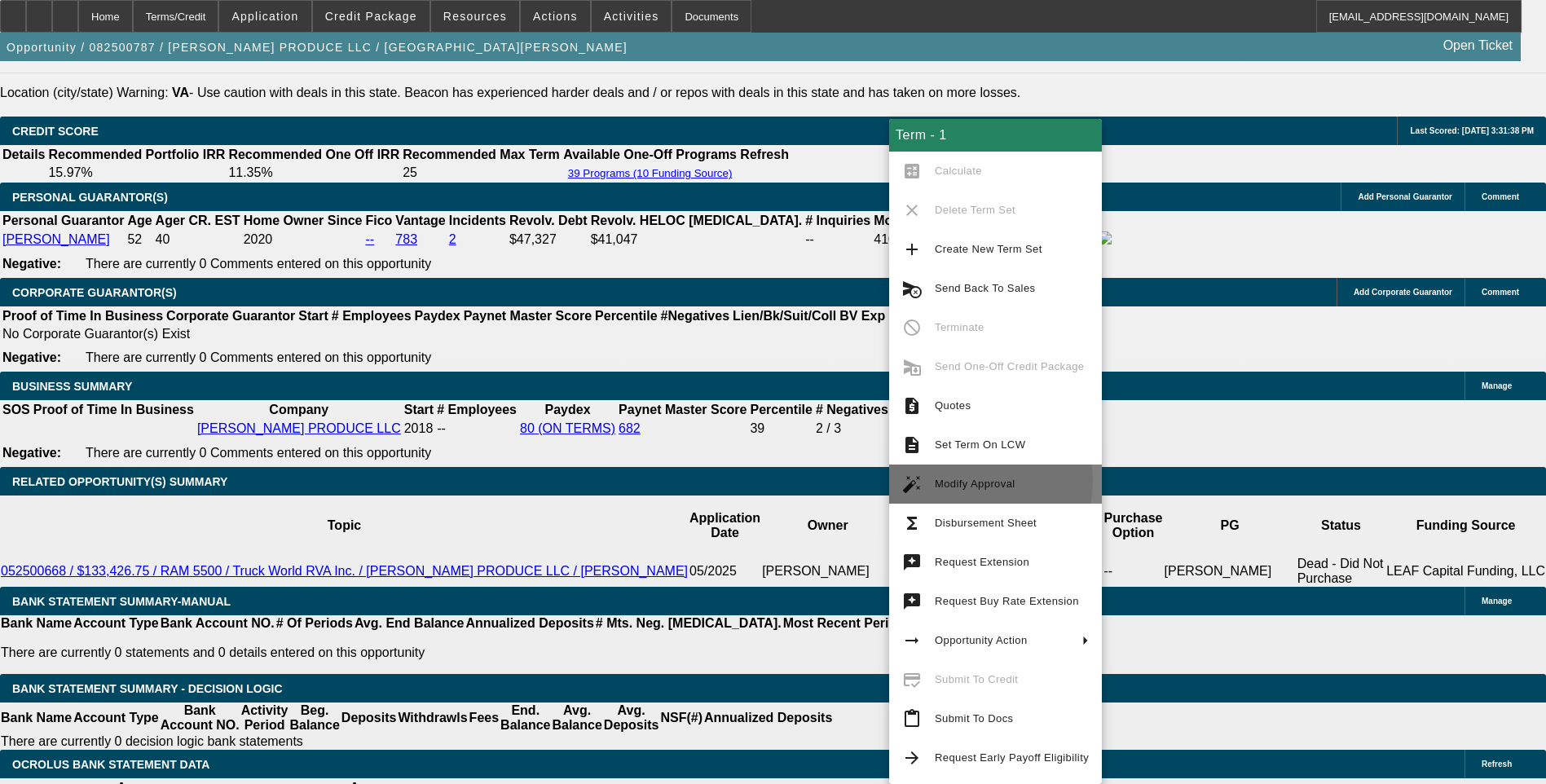
click at [958, 481] on span "Modify Approval" at bounding box center [974, 483] width 81 height 13
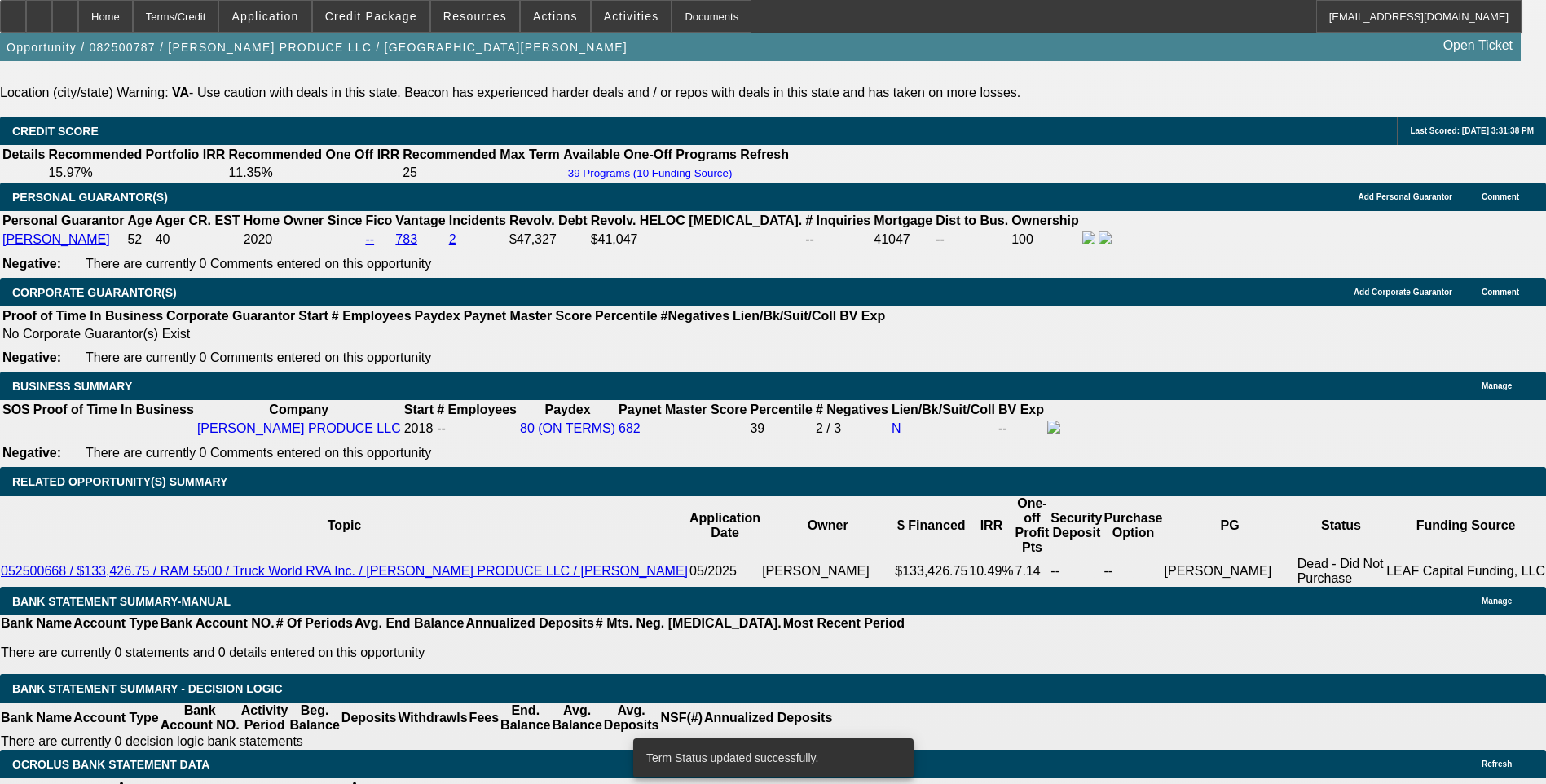
select select "0"
select select "6"
select select "0"
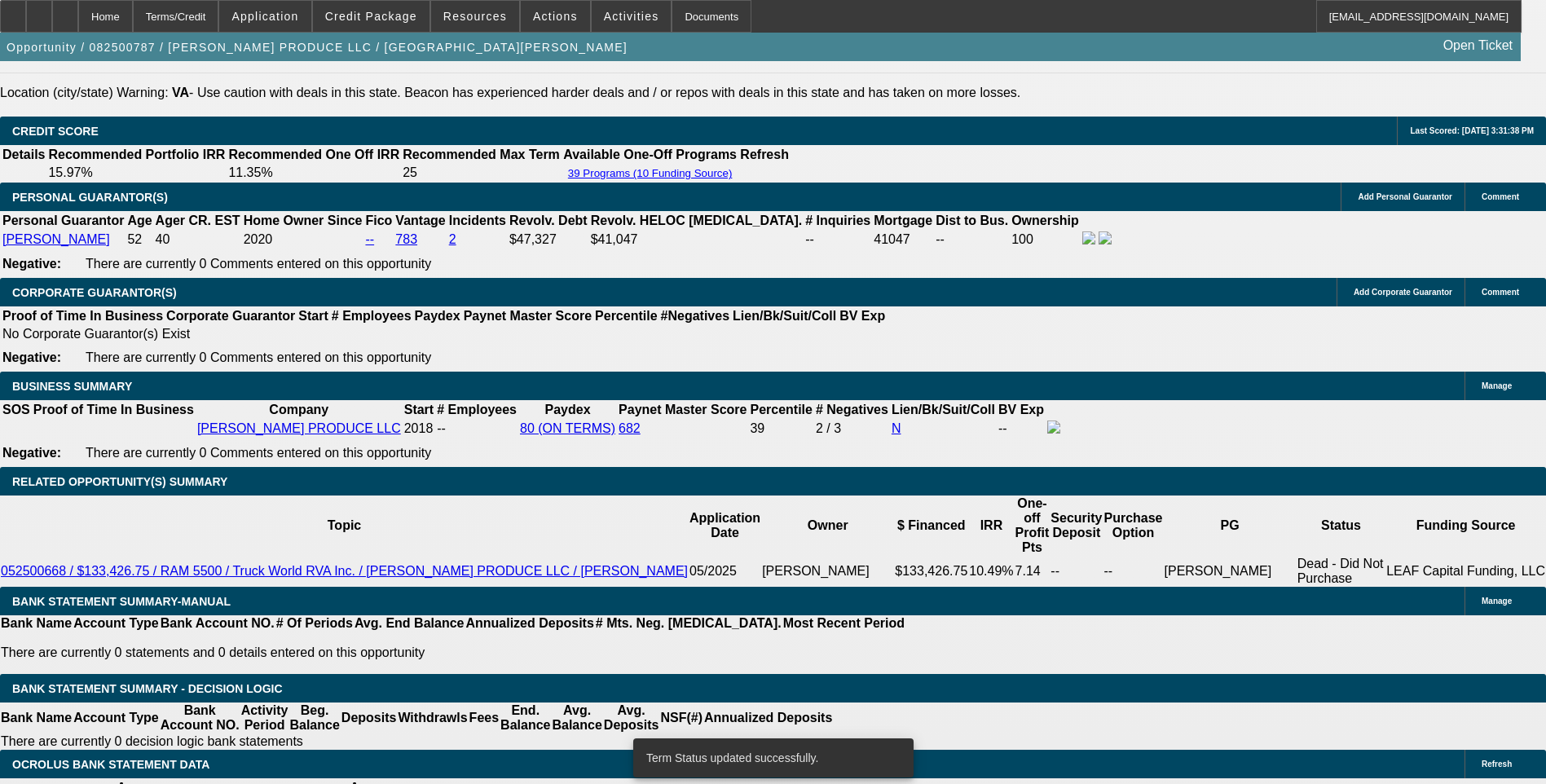
select select "0"
select select "6"
select select "0"
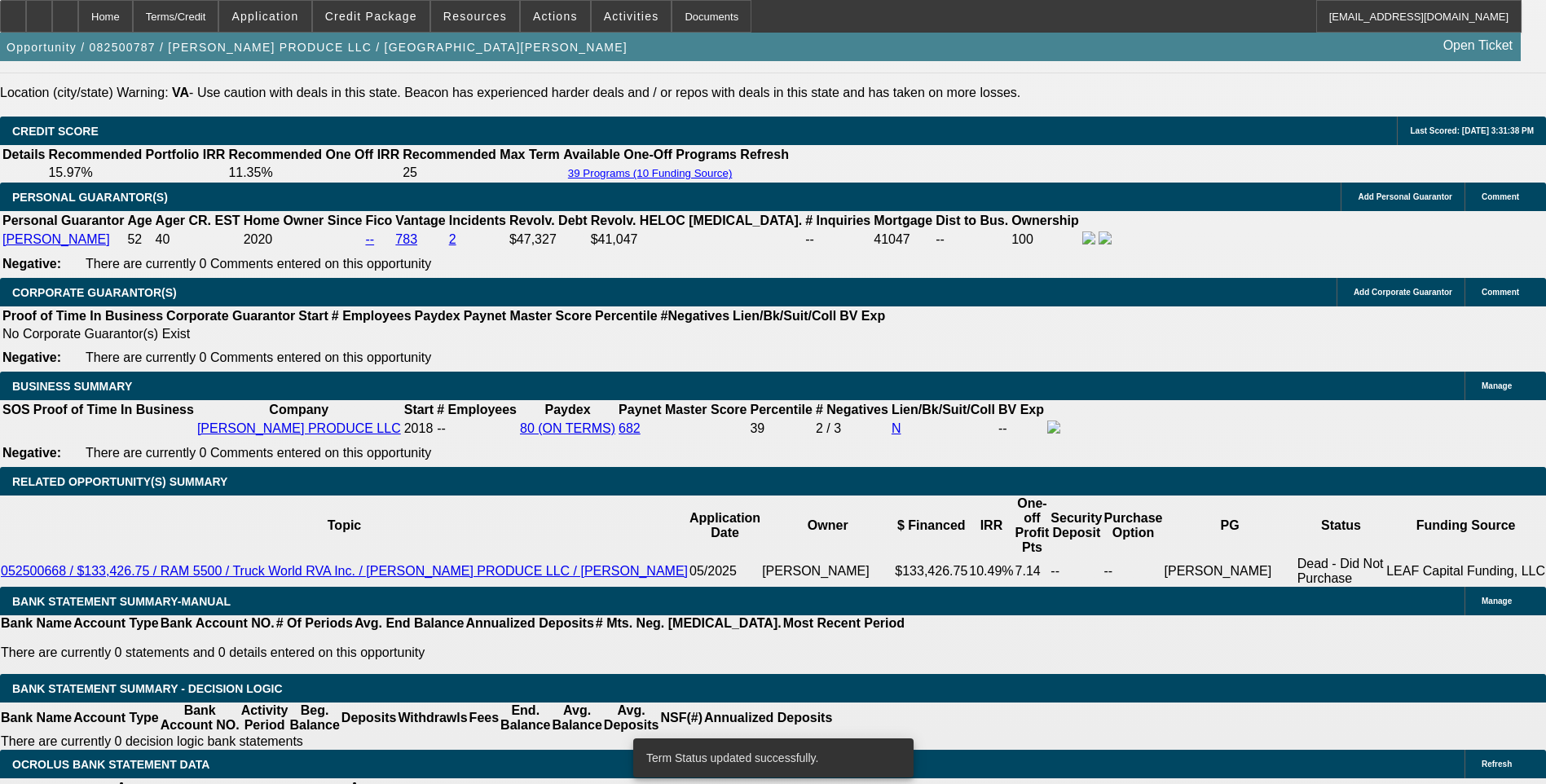
select select "0"
select select "6"
select select "0"
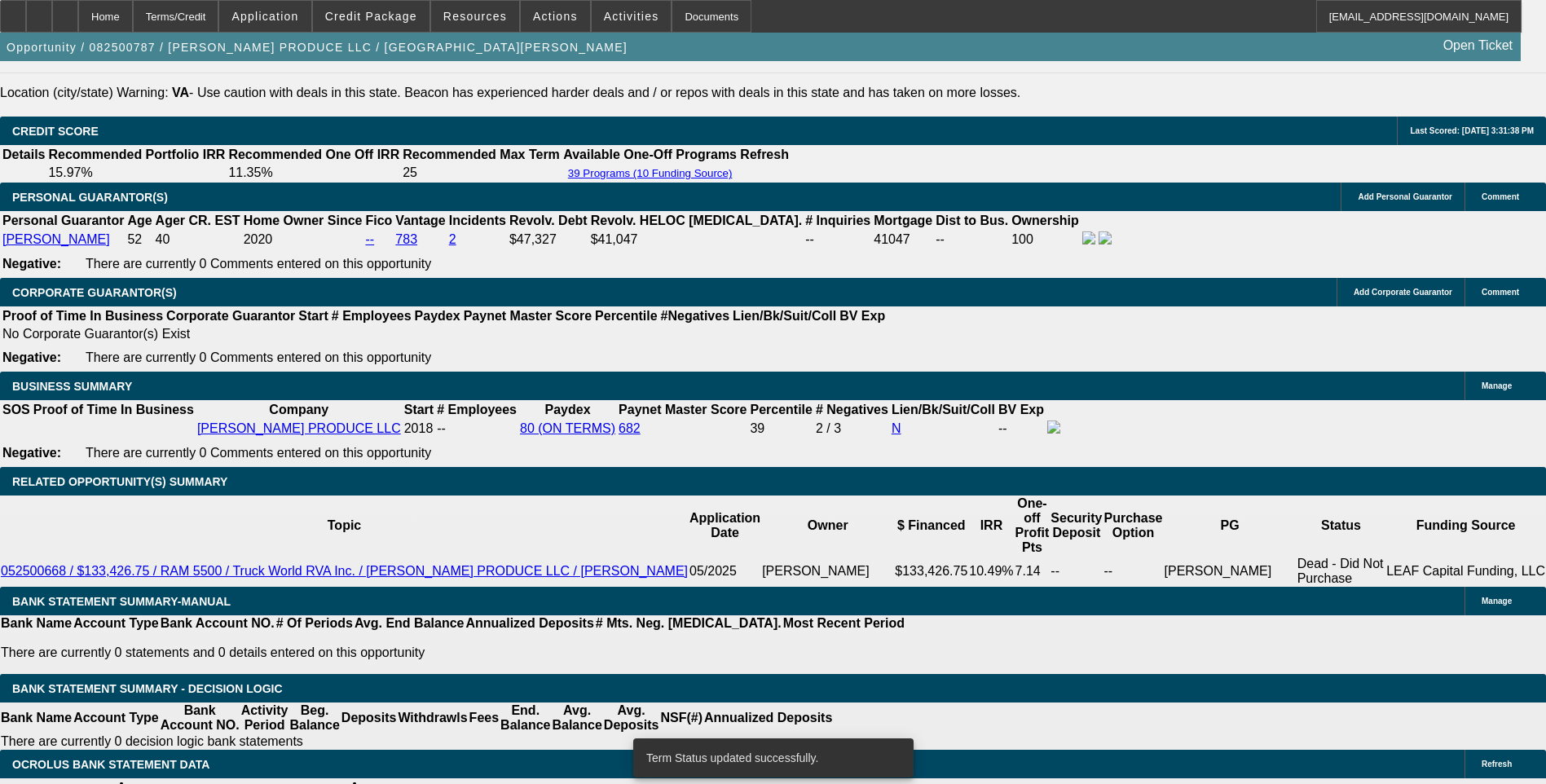
select select "6"
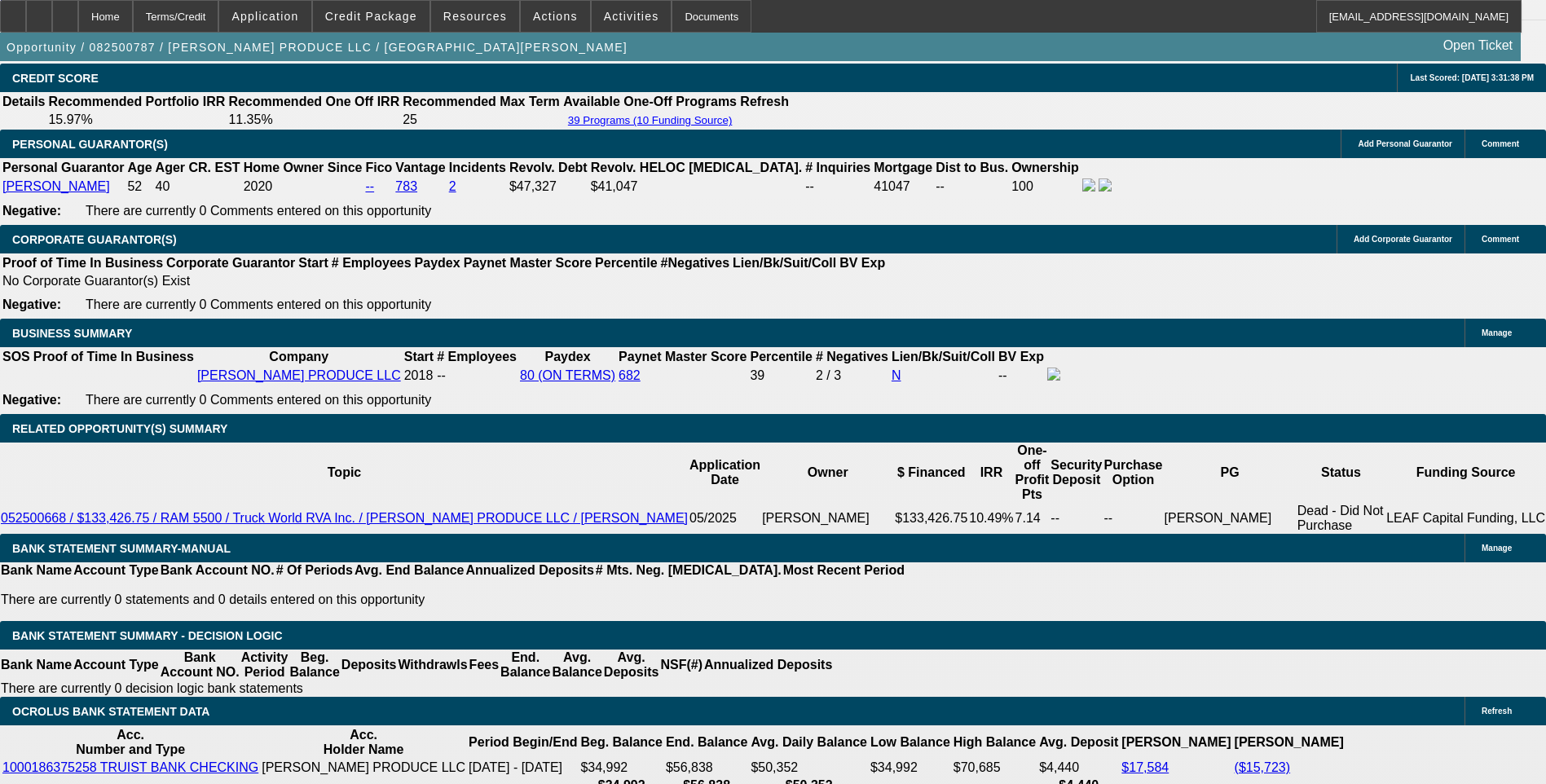
scroll to position [2445, 0]
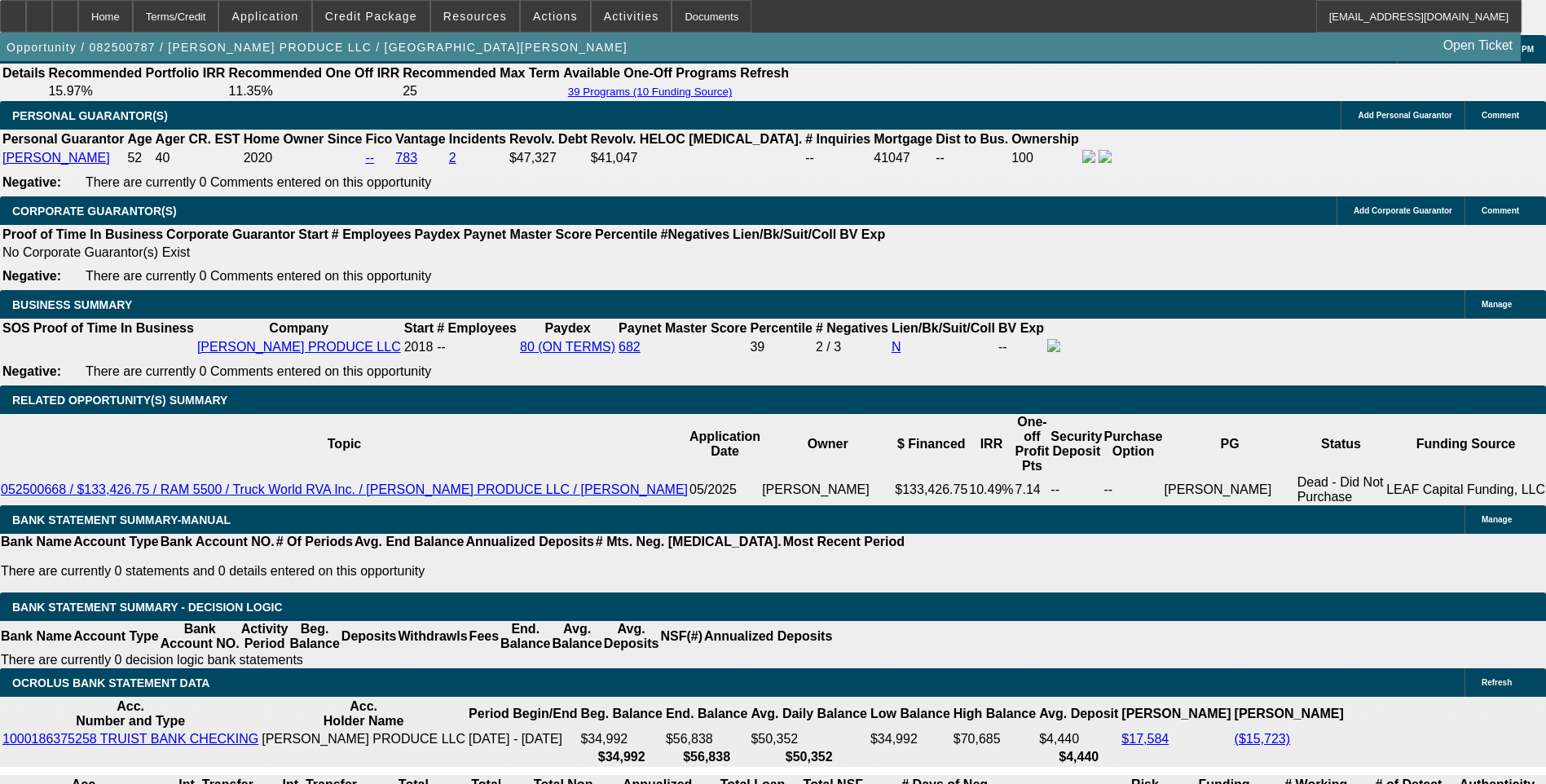
type input "0"
type input "$14,310.32"
type input "UNKNOWN"
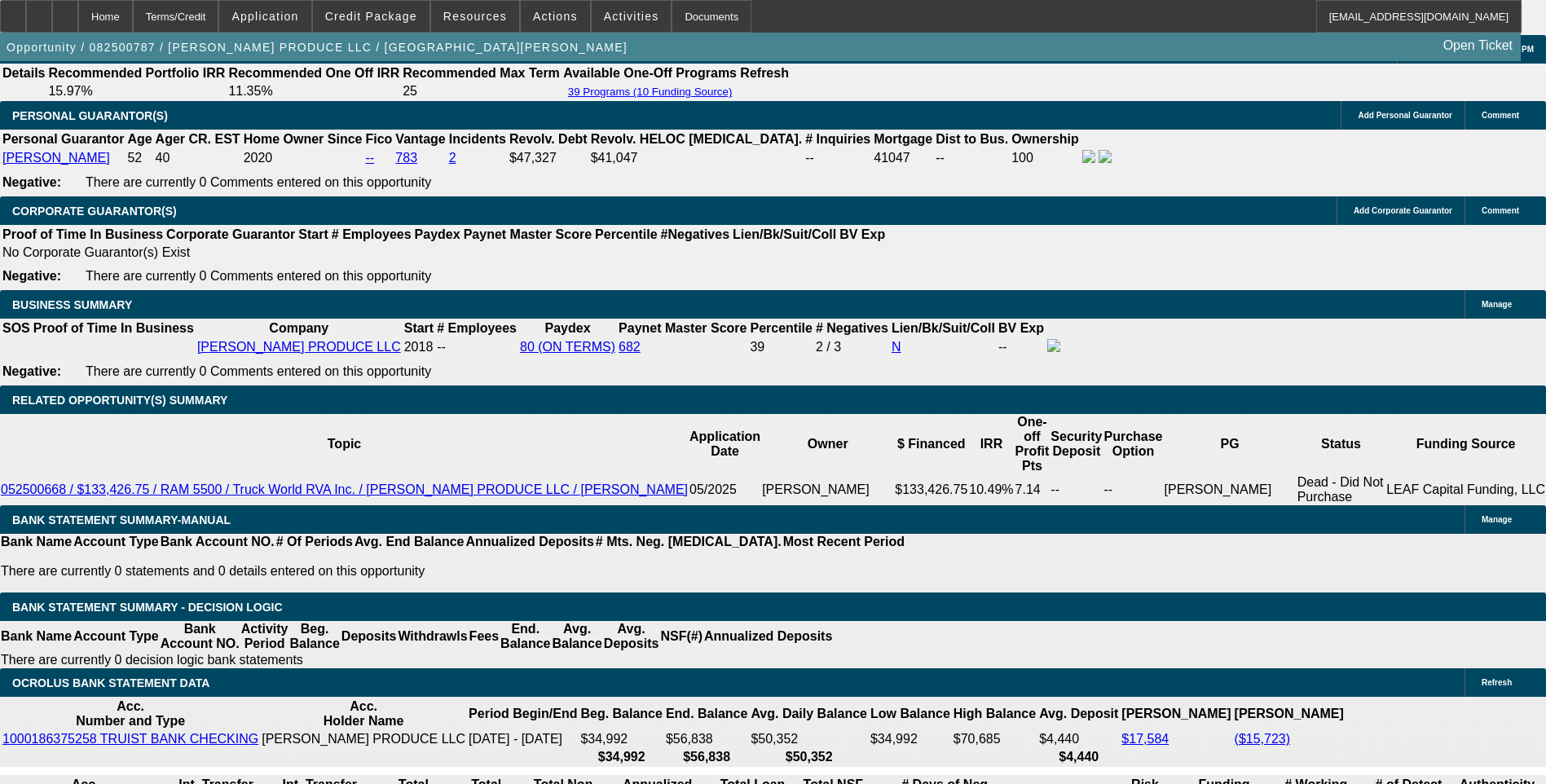
type input "$2,256.01"
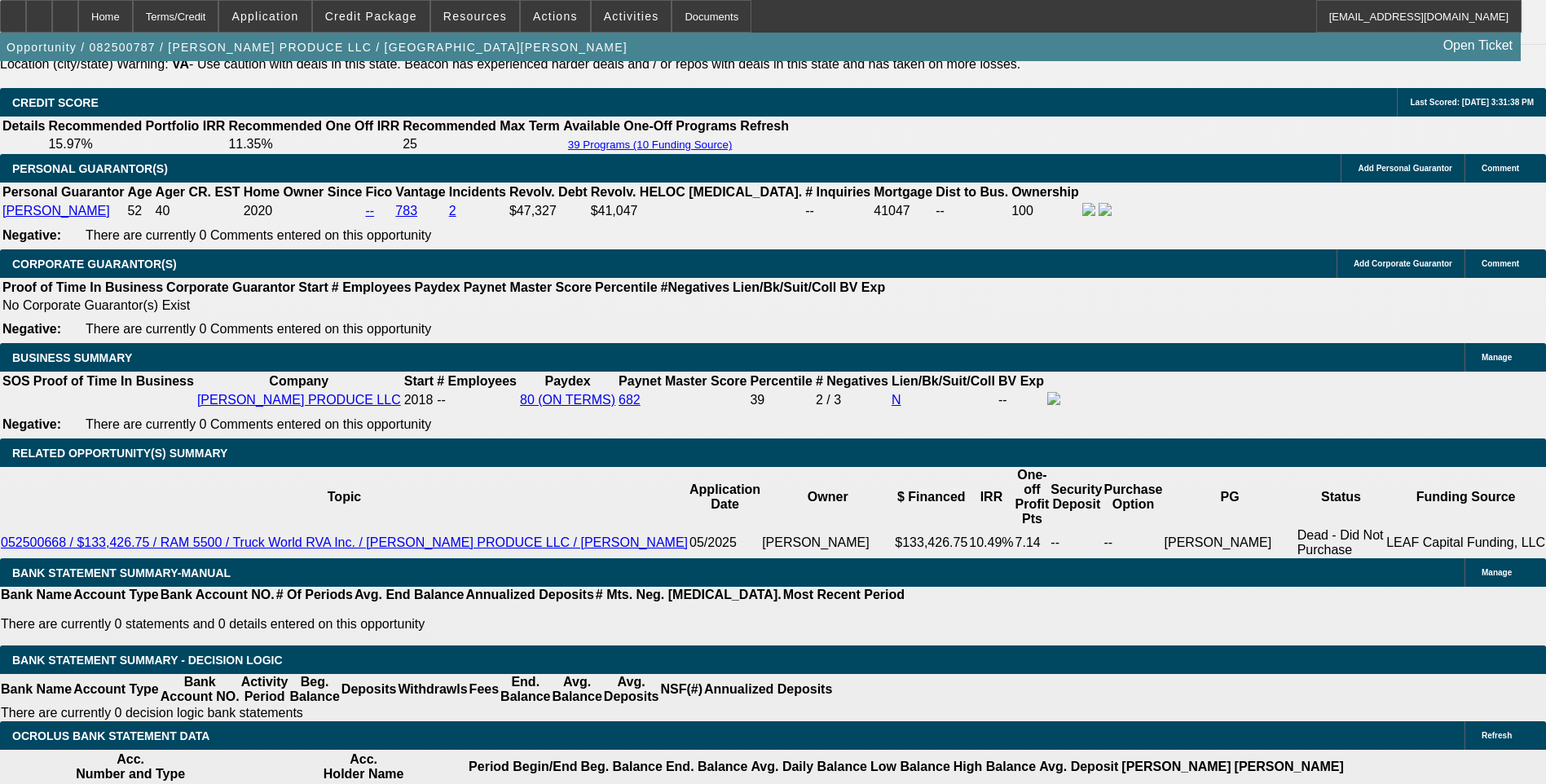
scroll to position [2364, 0]
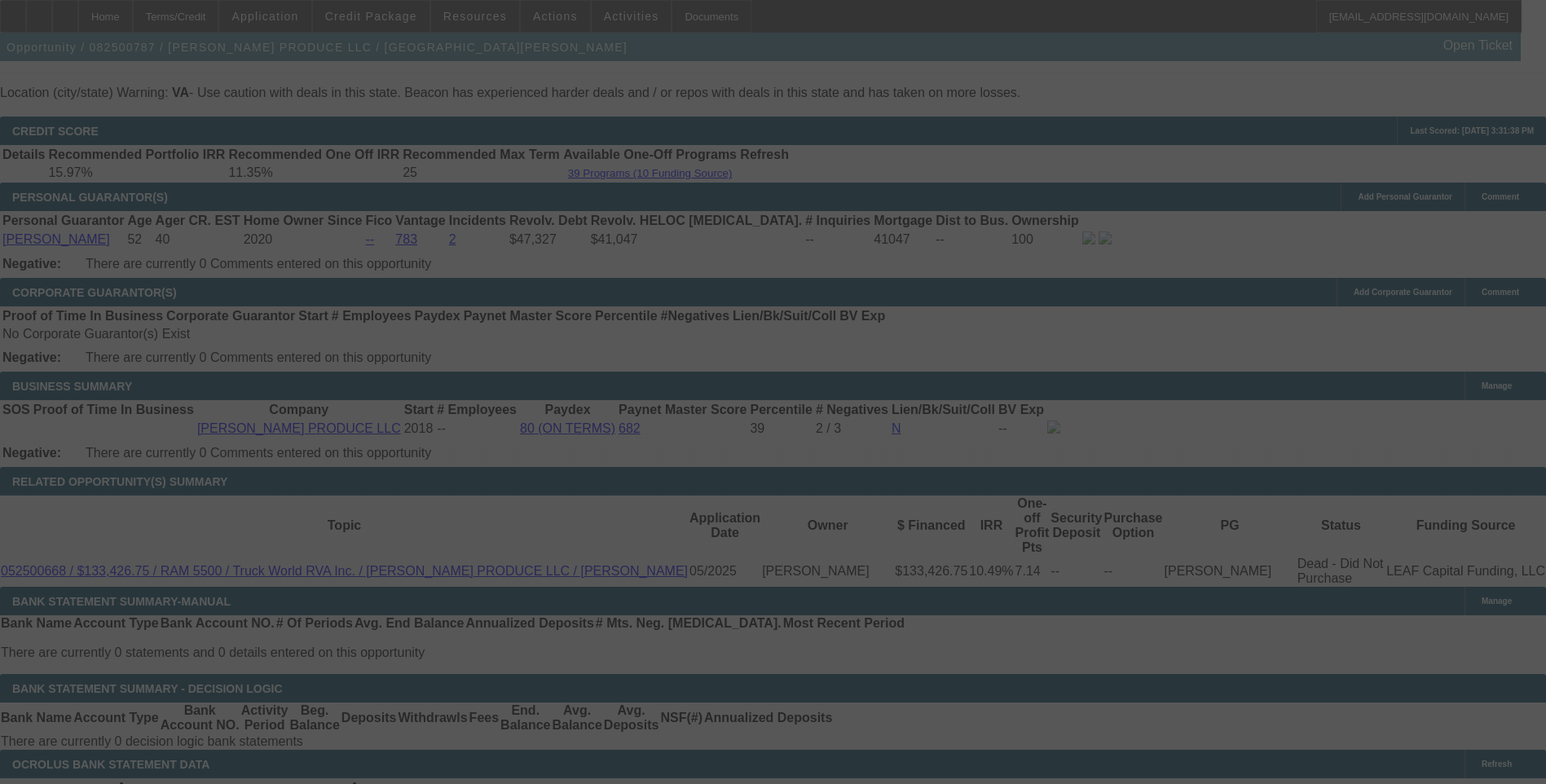
select select "0"
select select "6"
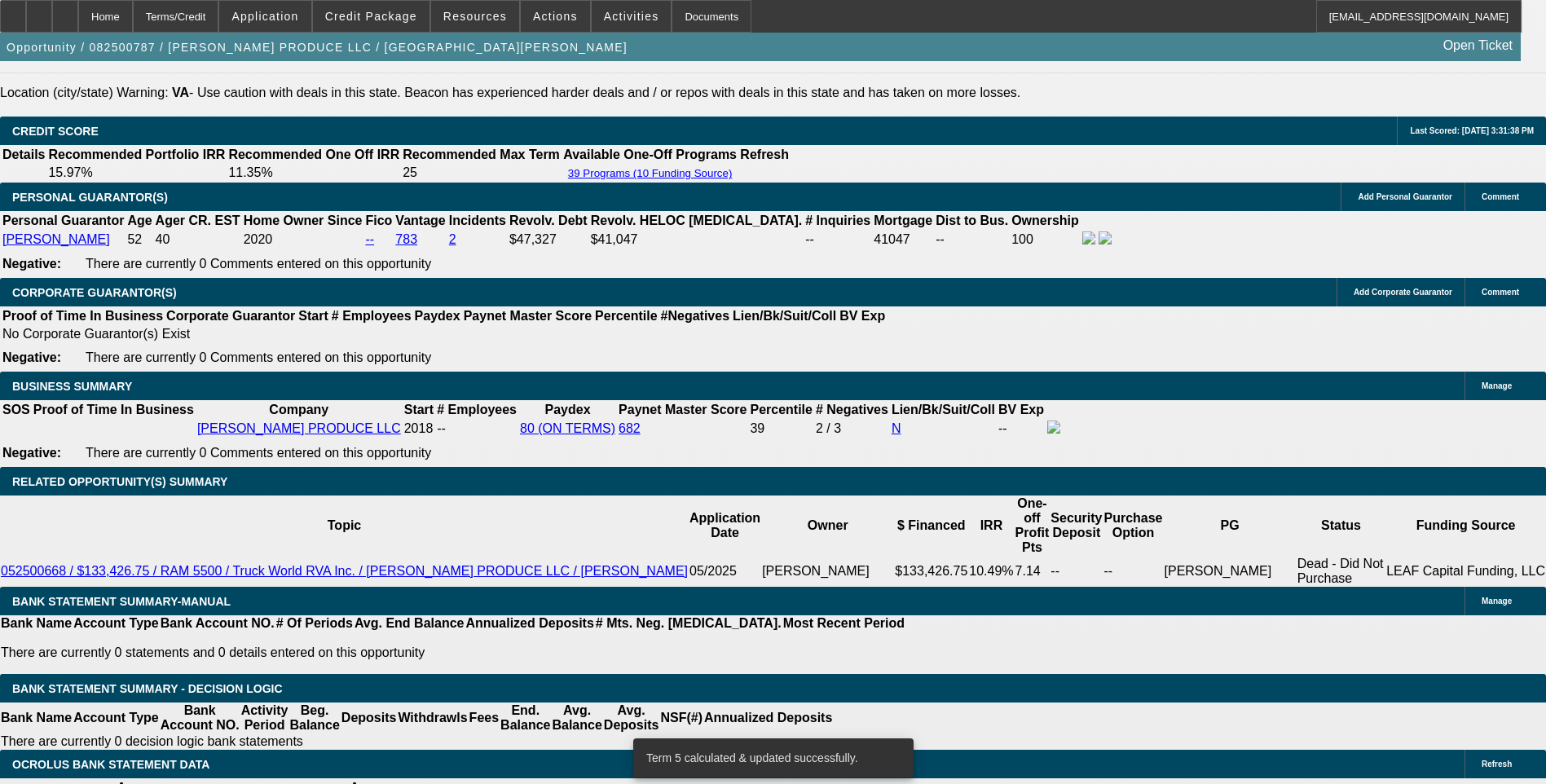
type input "3"
type input "UNKNOWN"
type input "$23,720.09"
type input "30"
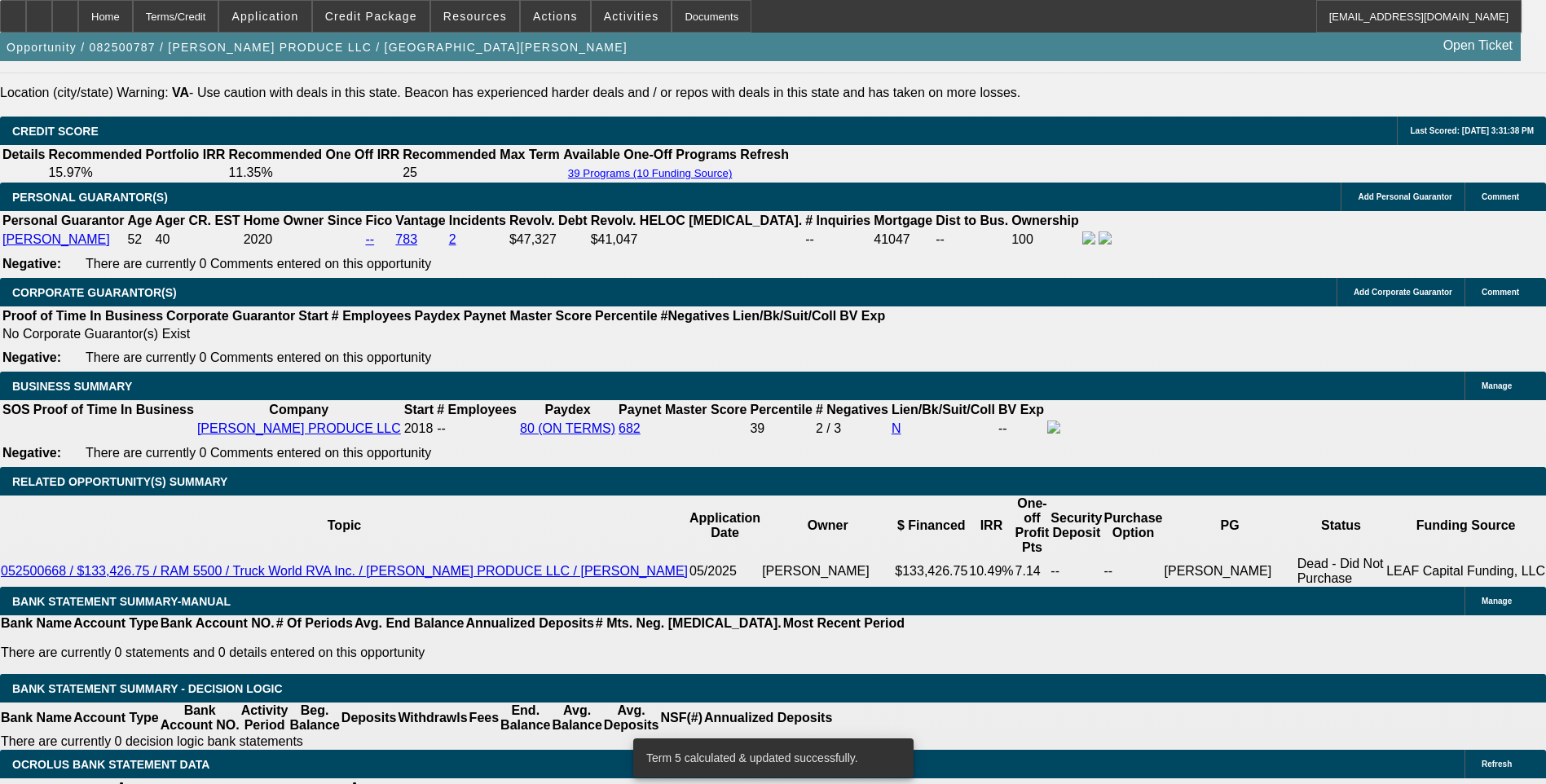
type input "$2,644.13"
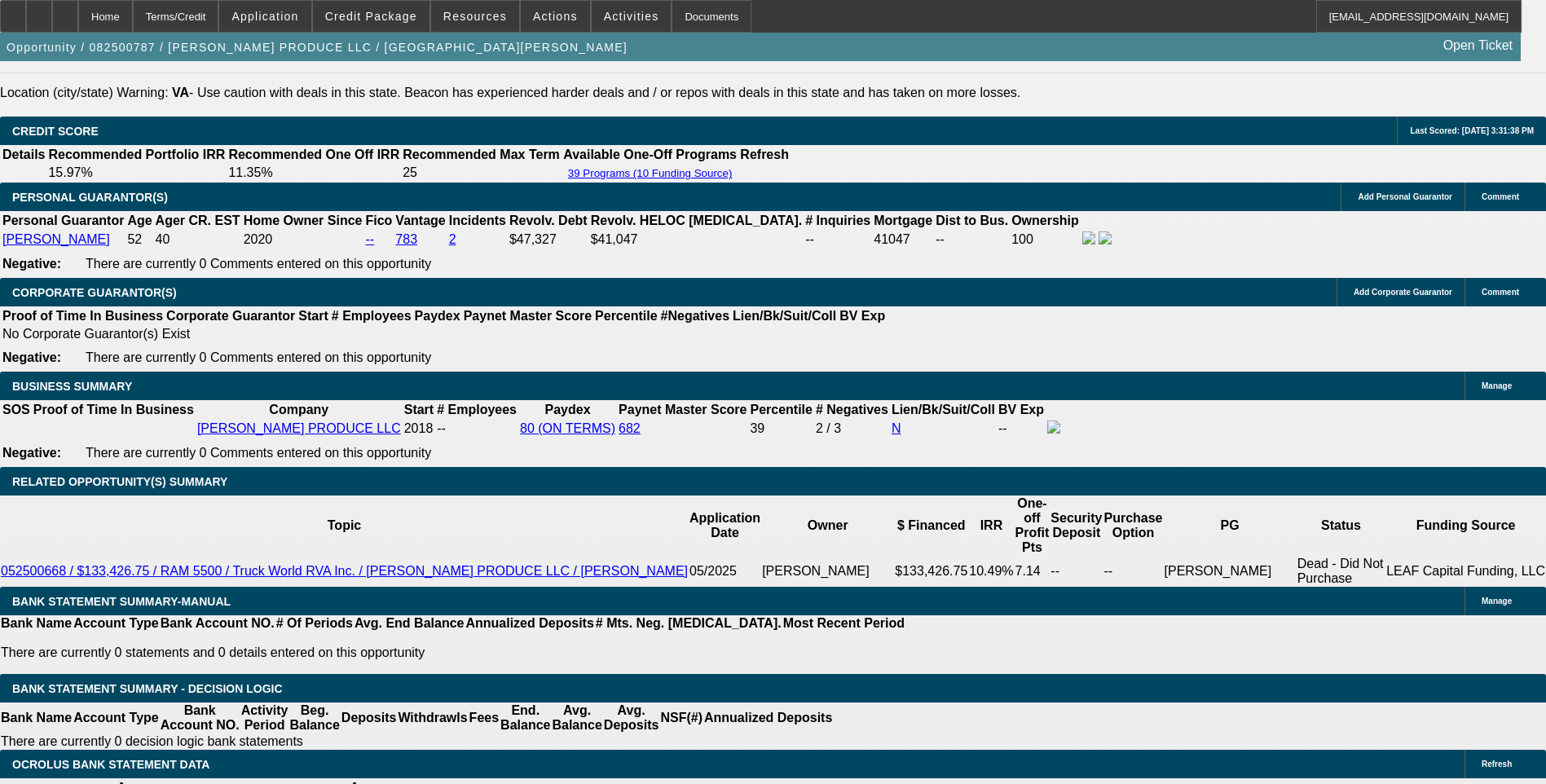
type input "30"
type input "264"
type input "2645"
type input "9.9"
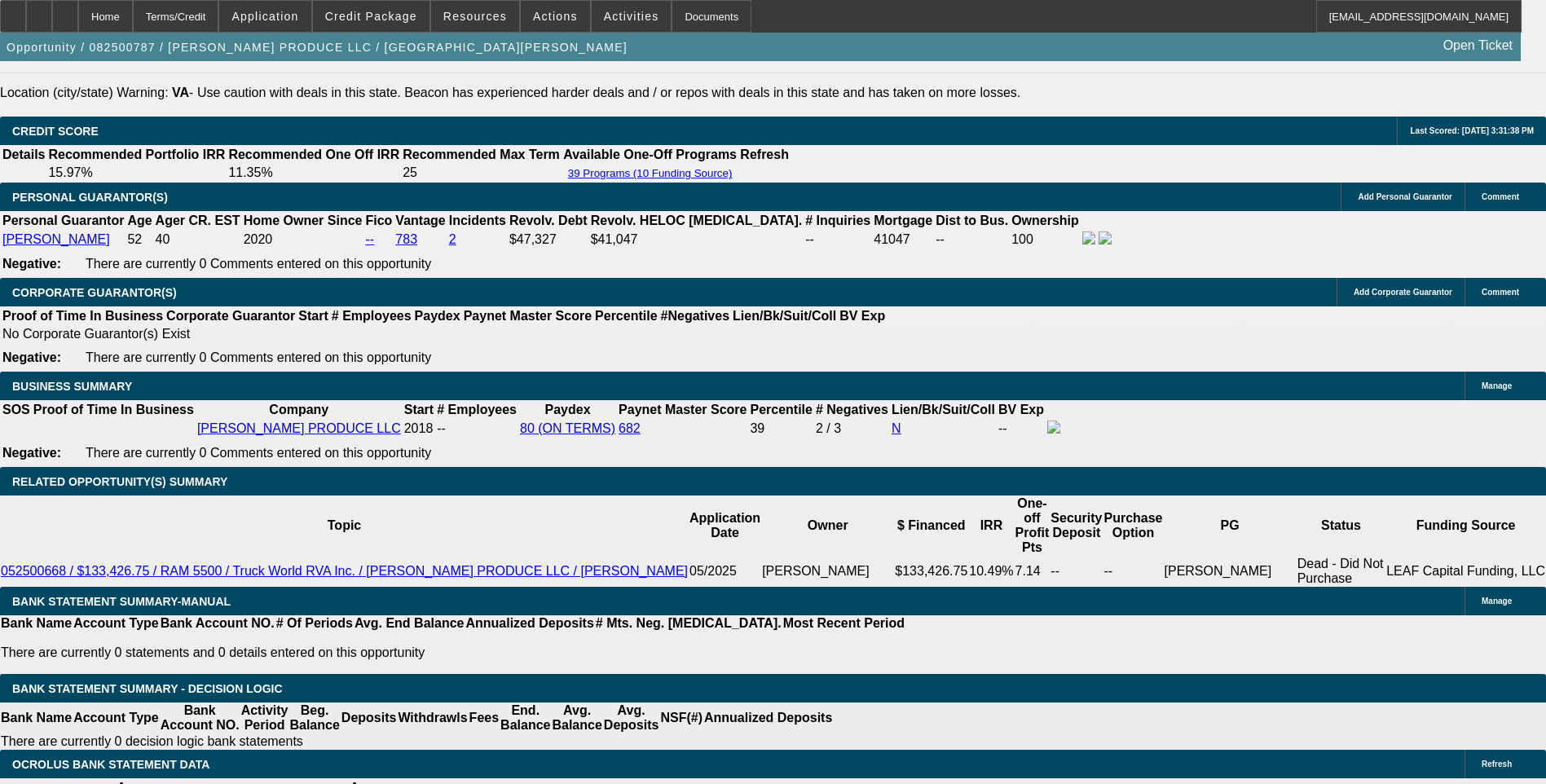
type input "$2,645.00"
drag, startPoint x: 245, startPoint y: 79, endPoint x: 249, endPoint y: 95, distance: 16.5
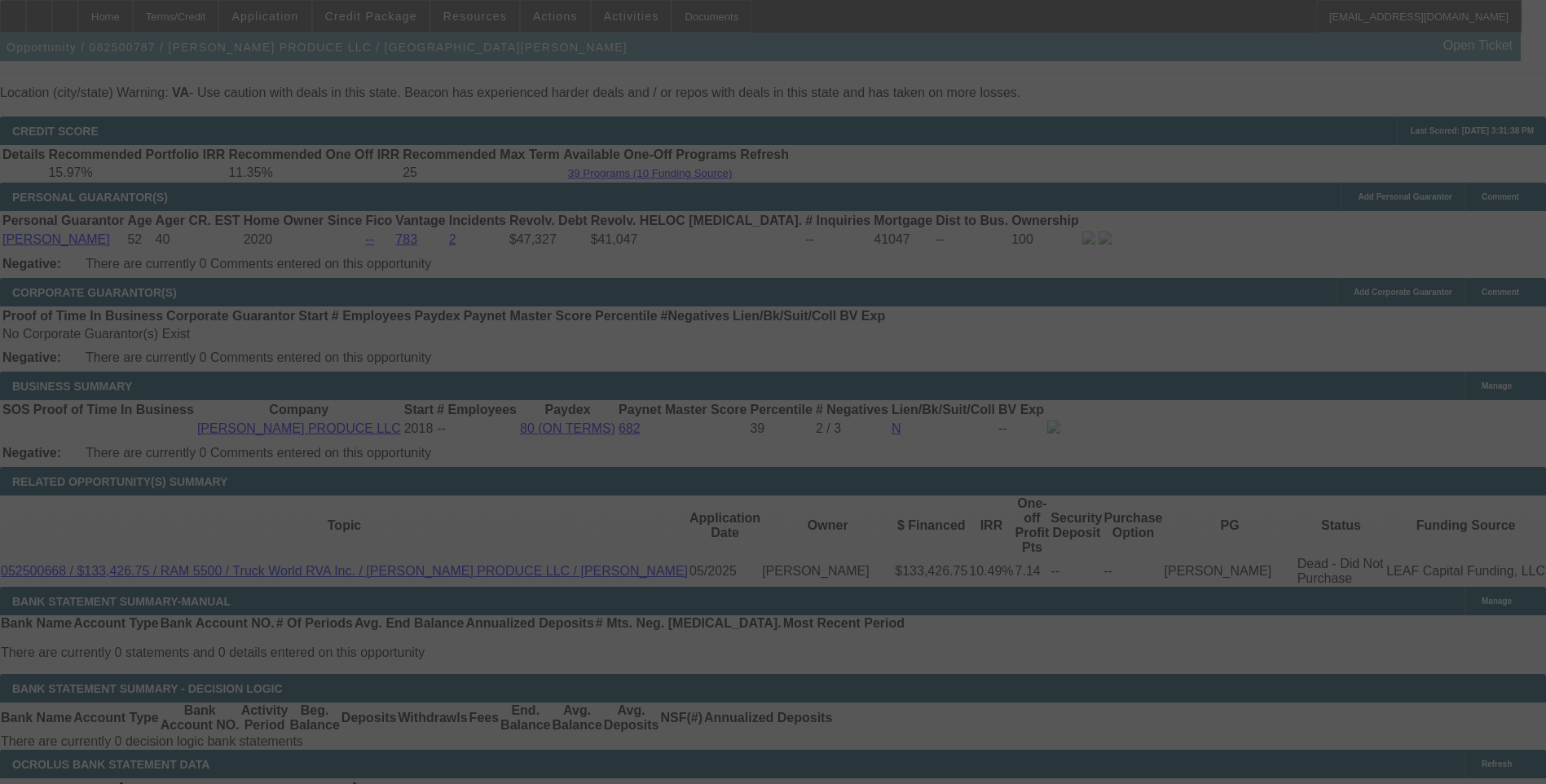
scroll to position [2445, 0]
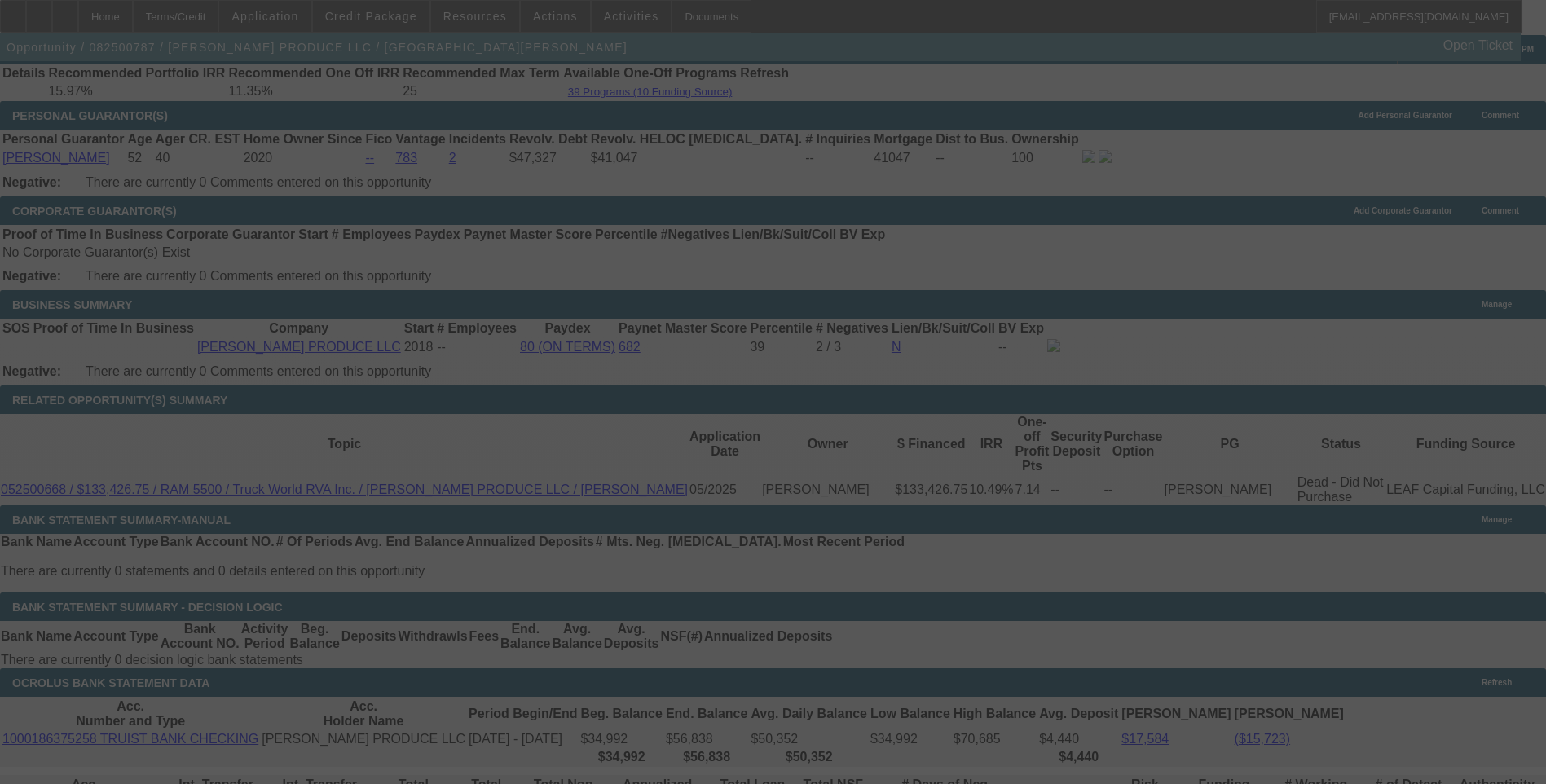
select select "0"
select select "6"
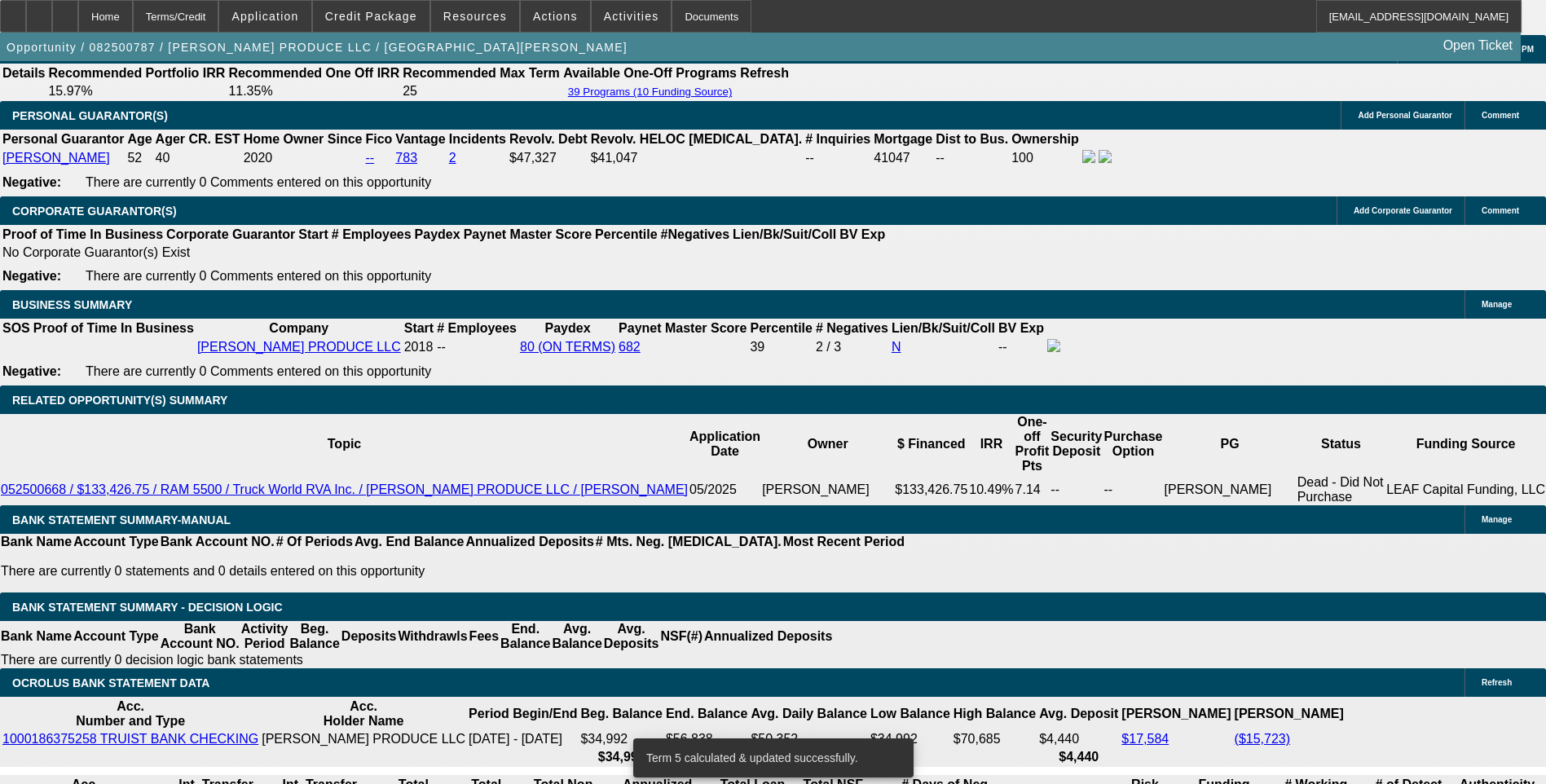
type input "UNKNOWN"
type input ".9"
type input "$2,360.56"
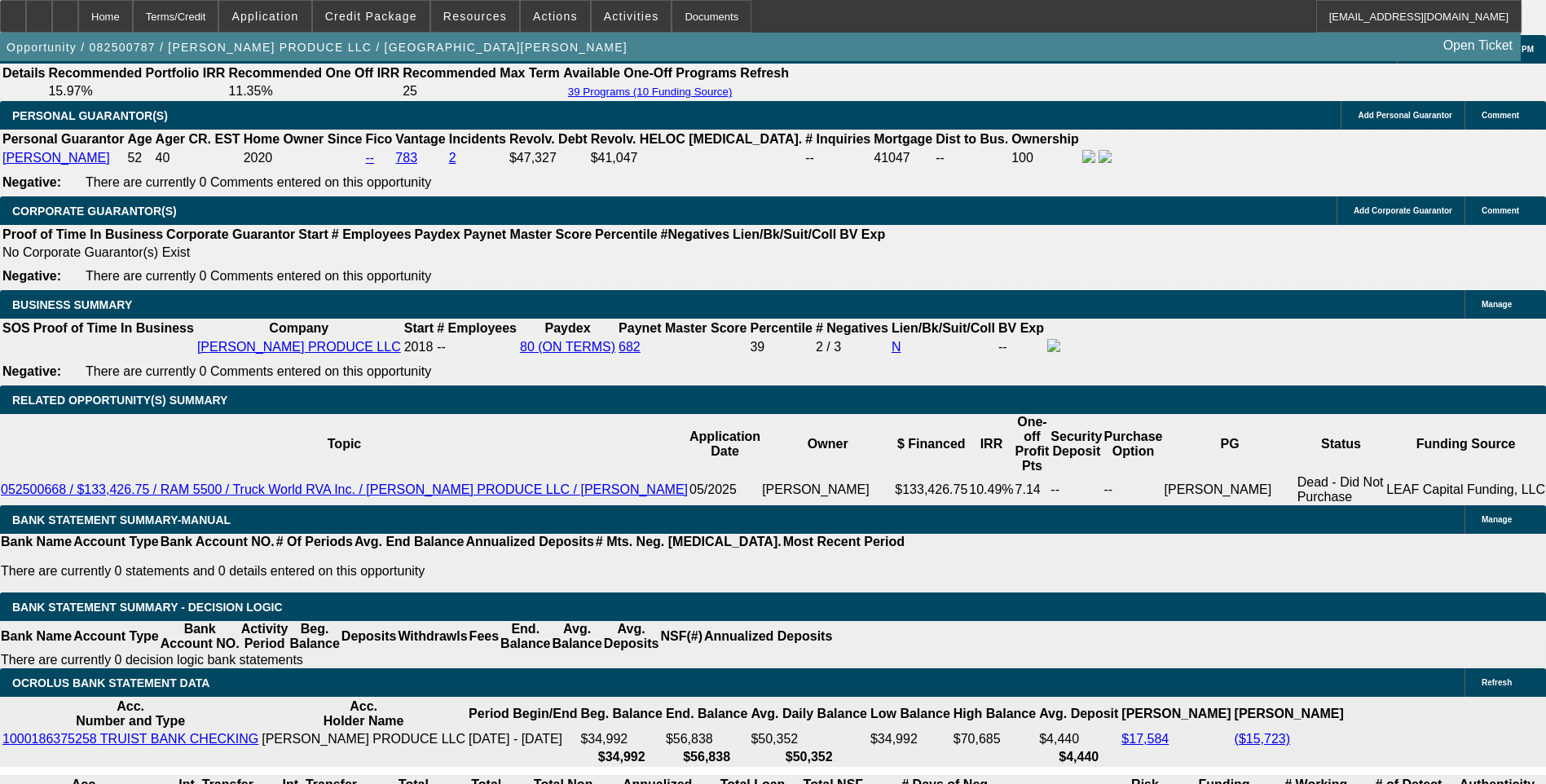
type input "10.9"
type input "$2,676.19"
type input "10.9"
type input "267"
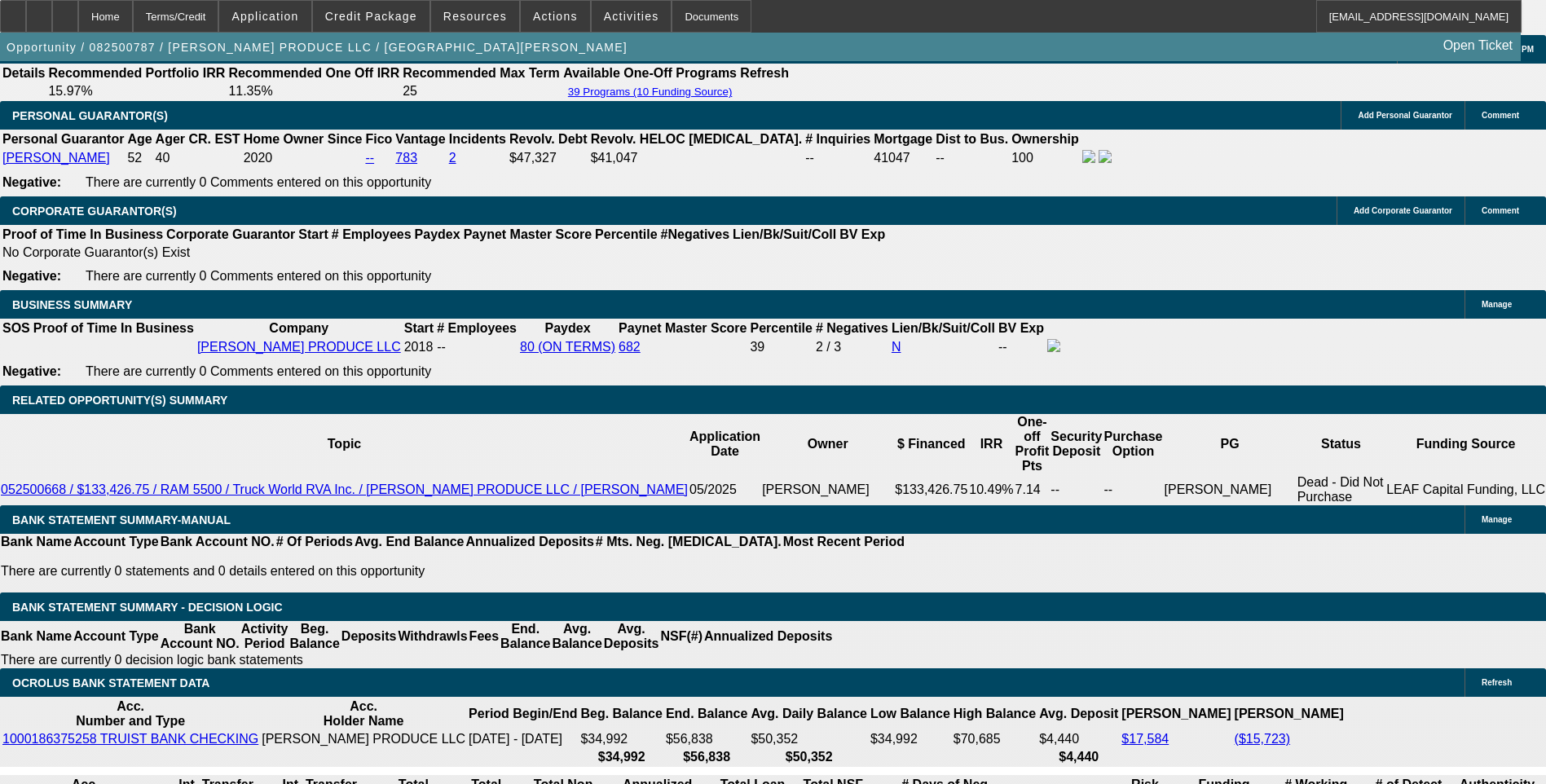
type input "2675"
type input "10.9"
type input "$2,675.00"
drag, startPoint x: 272, startPoint y: 190, endPoint x: 273, endPoint y: 201, distance: 11.0
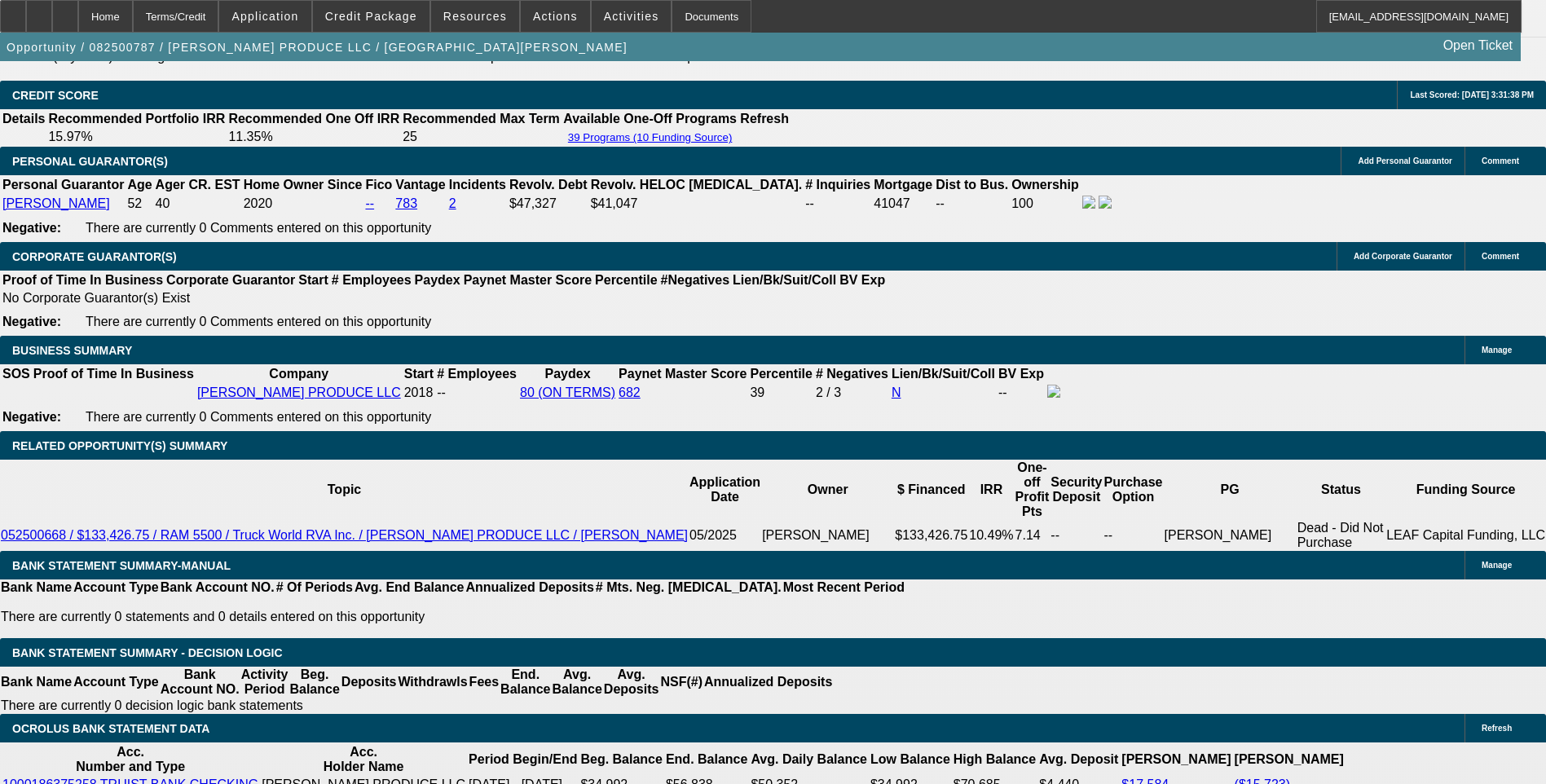
scroll to position [2364, 0]
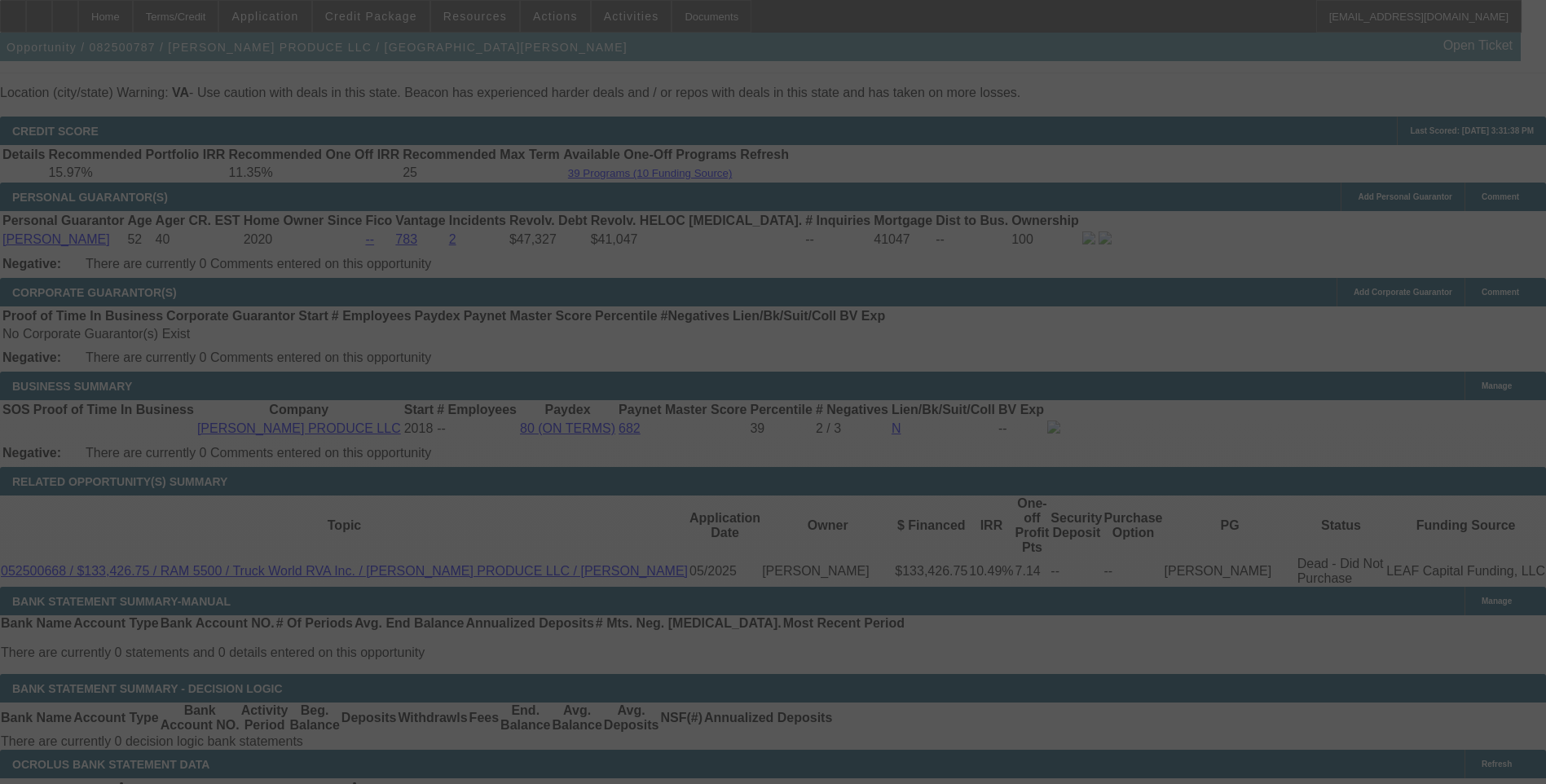
select select "0"
select select "6"
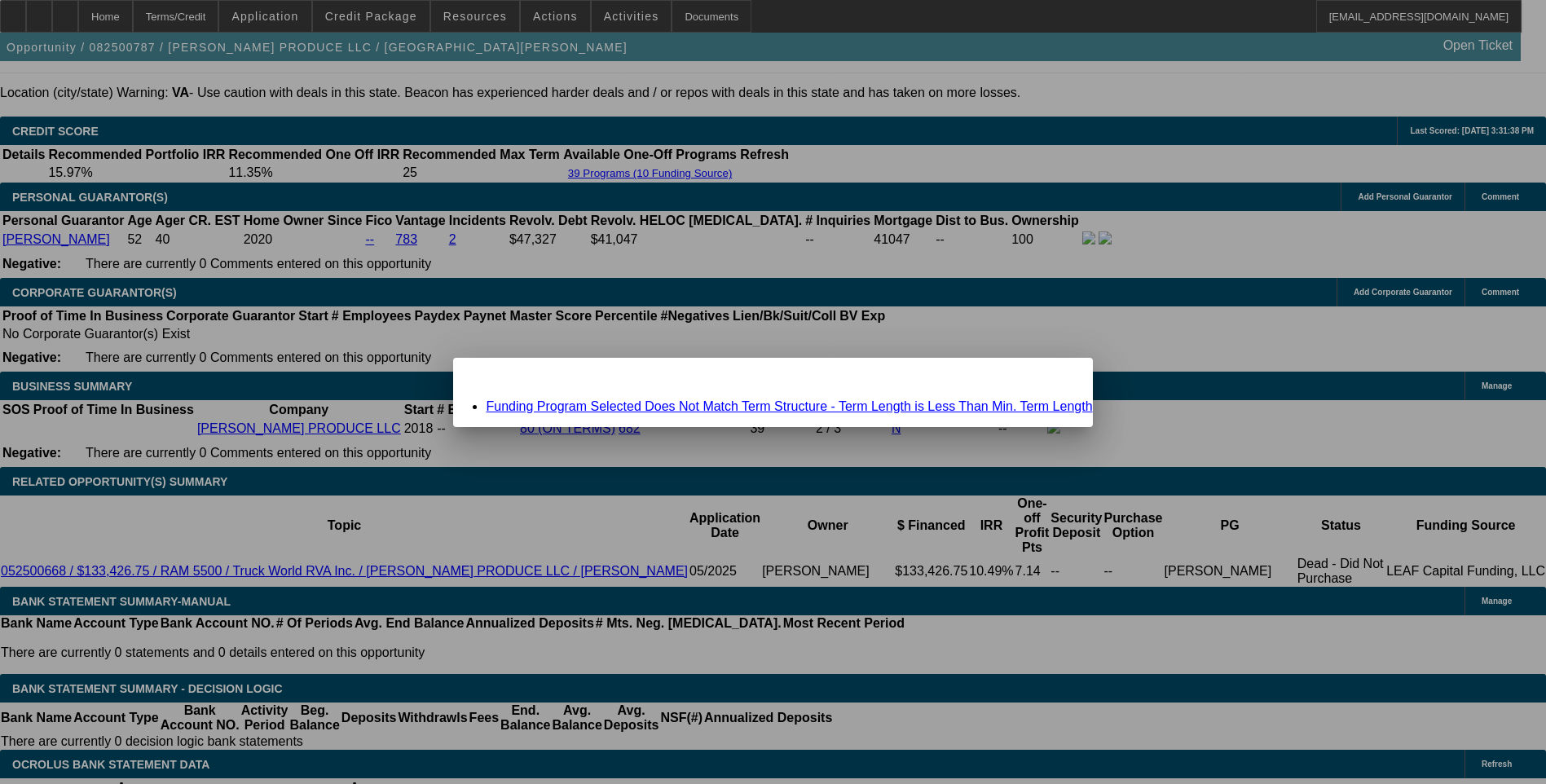
click at [647, 404] on link "Funding Program Selected Does Not Match Term Structure - Term Length is Less Th…" at bounding box center [789, 407] width 607 height 14
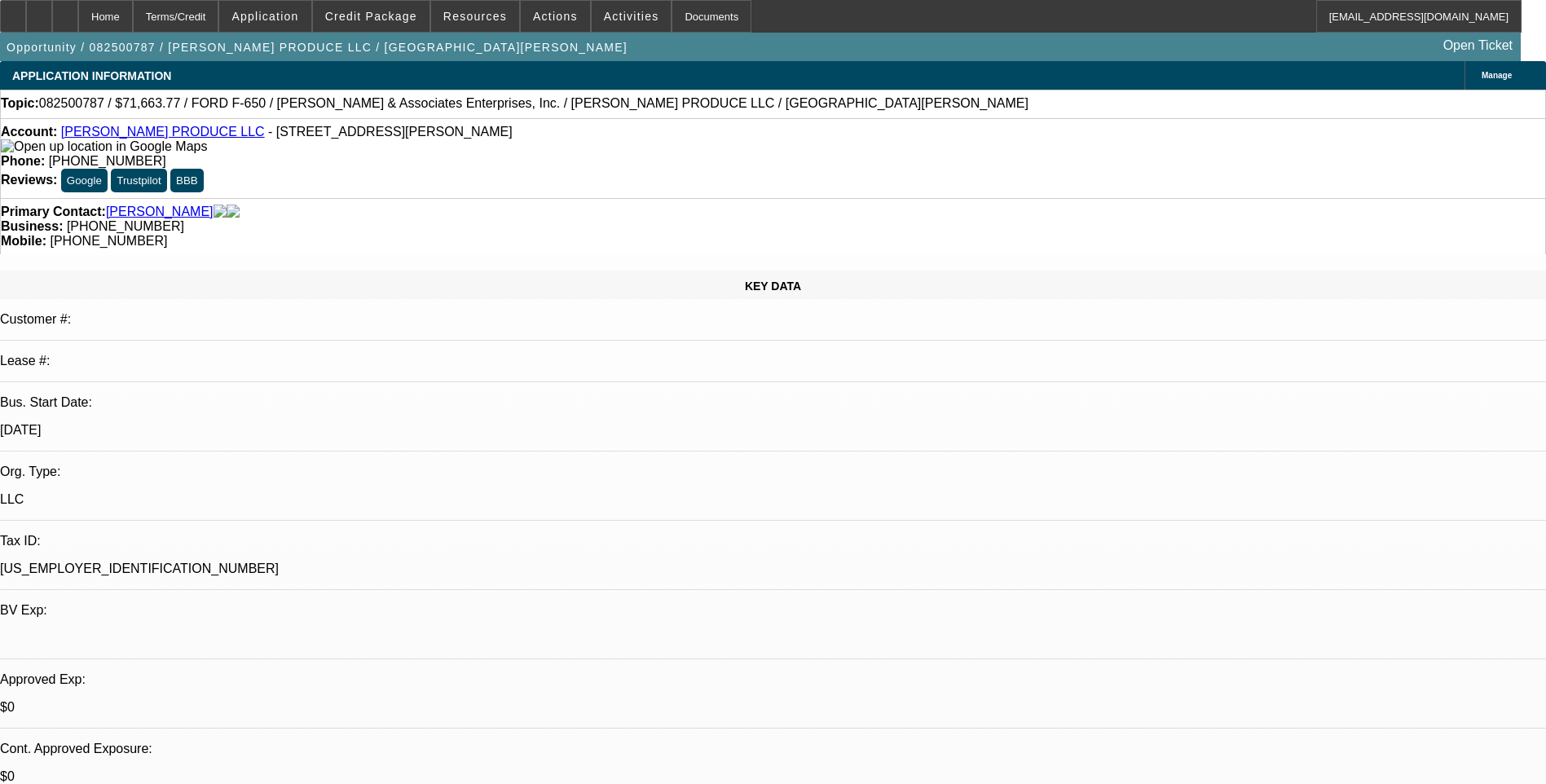
scroll to position [2364, 0]
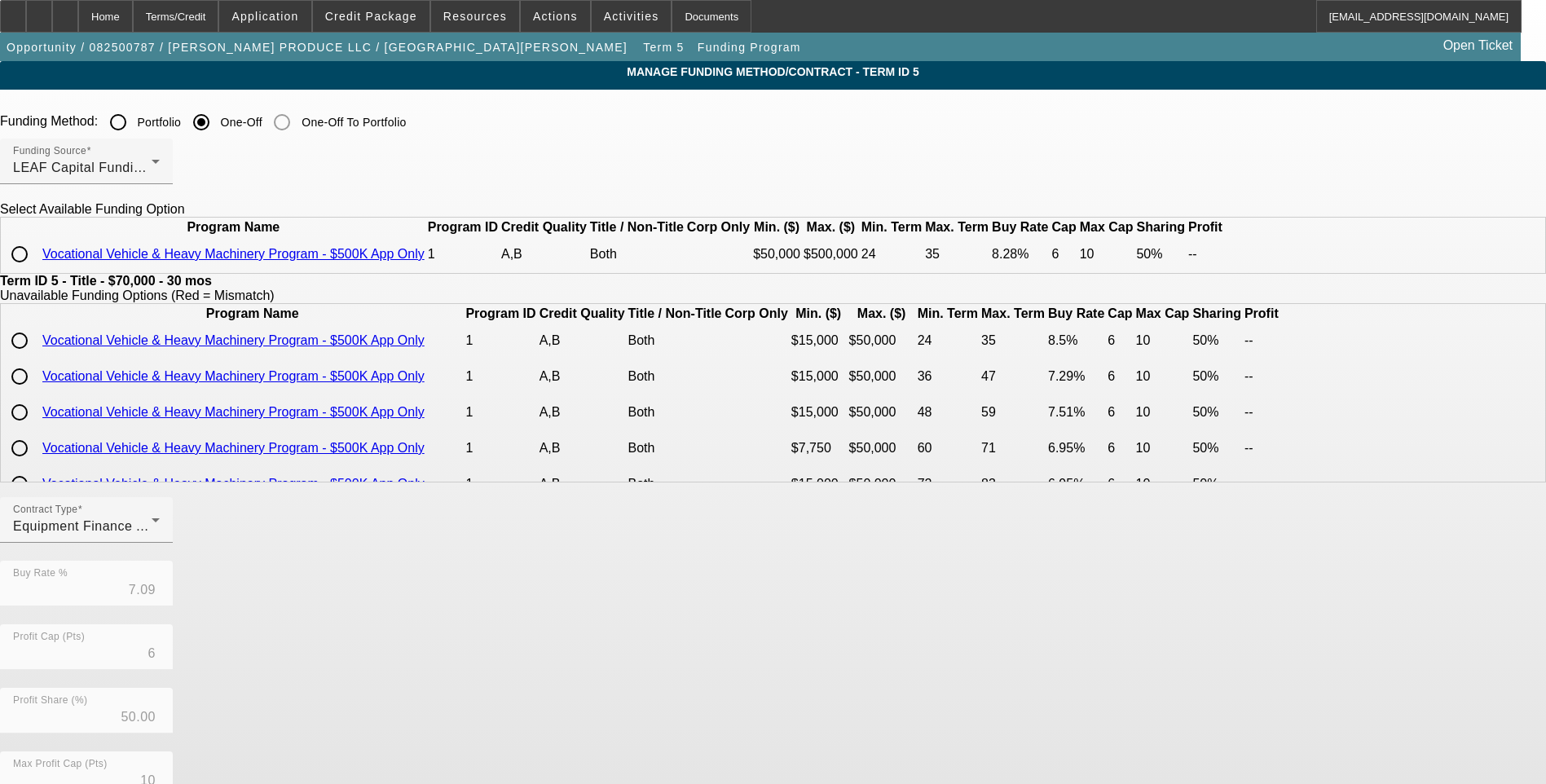
drag, startPoint x: 339, startPoint y: 289, endPoint x: 276, endPoint y: 301, distance: 64.1
click at [36, 271] on input "radio" at bounding box center [19, 254] width 33 height 33
radio input "true"
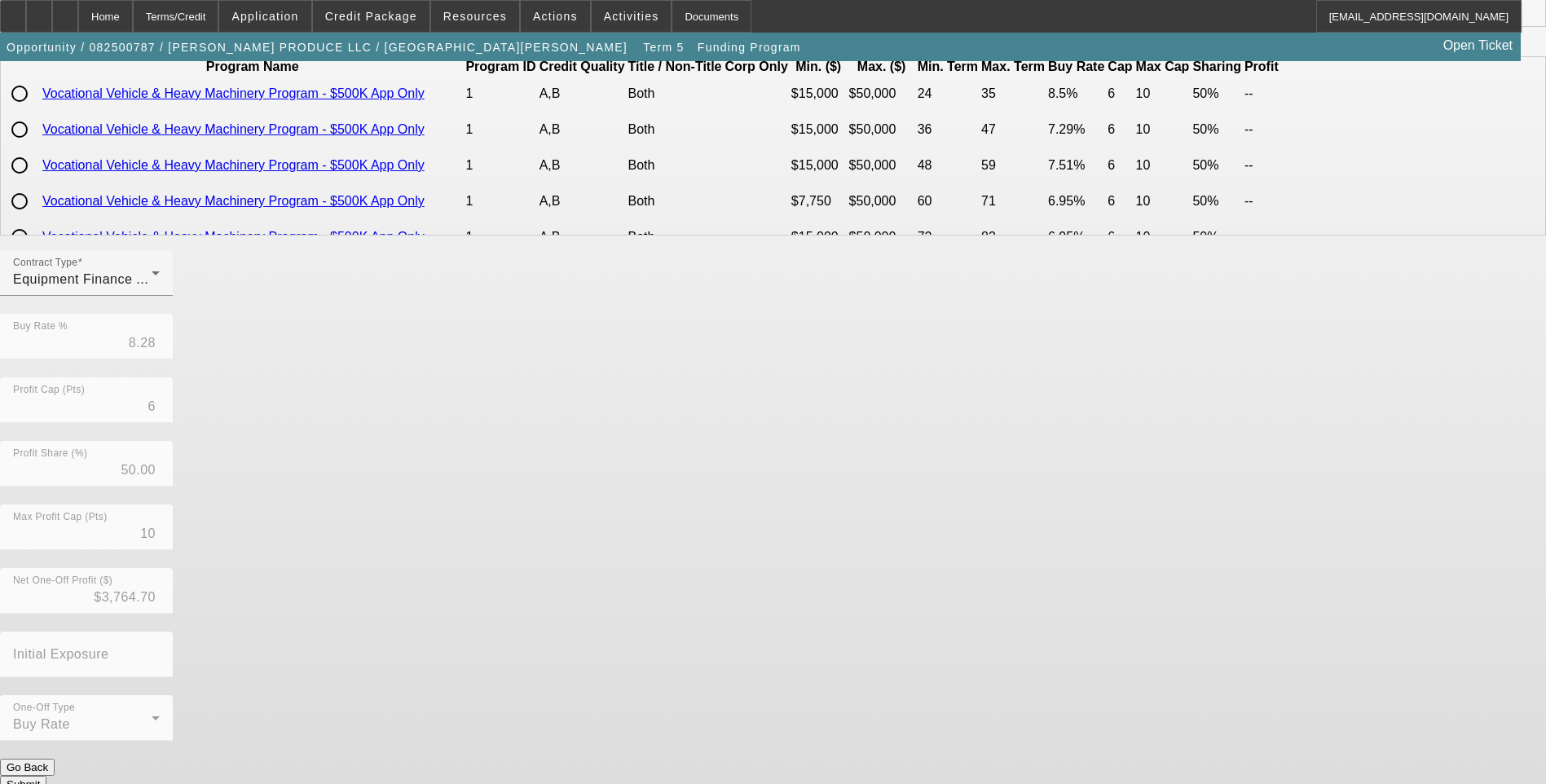
scroll to position [247, 0]
click at [47, 775] on button "Submit" at bounding box center [23, 784] width 47 height 17
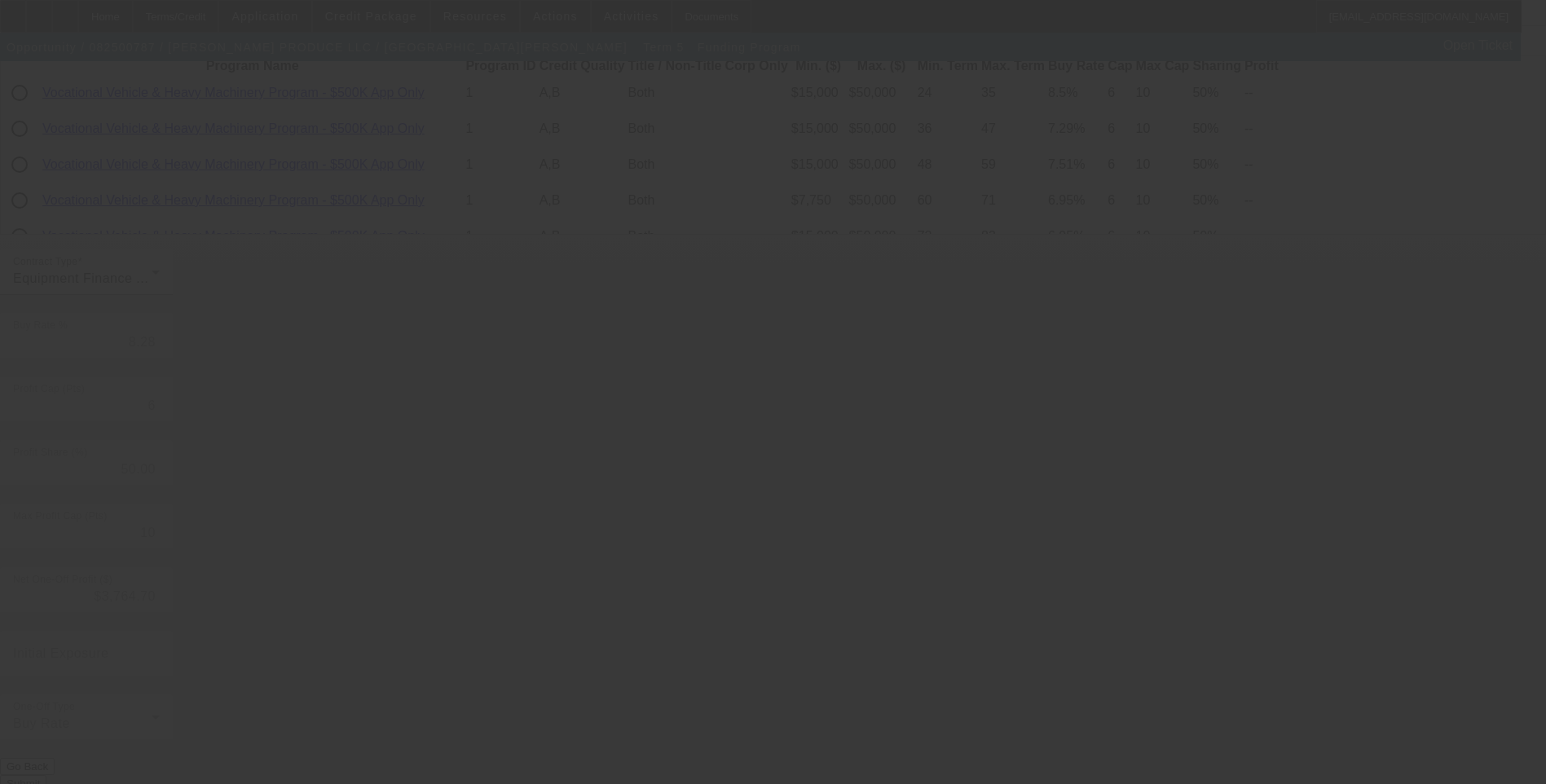
type input "7.09"
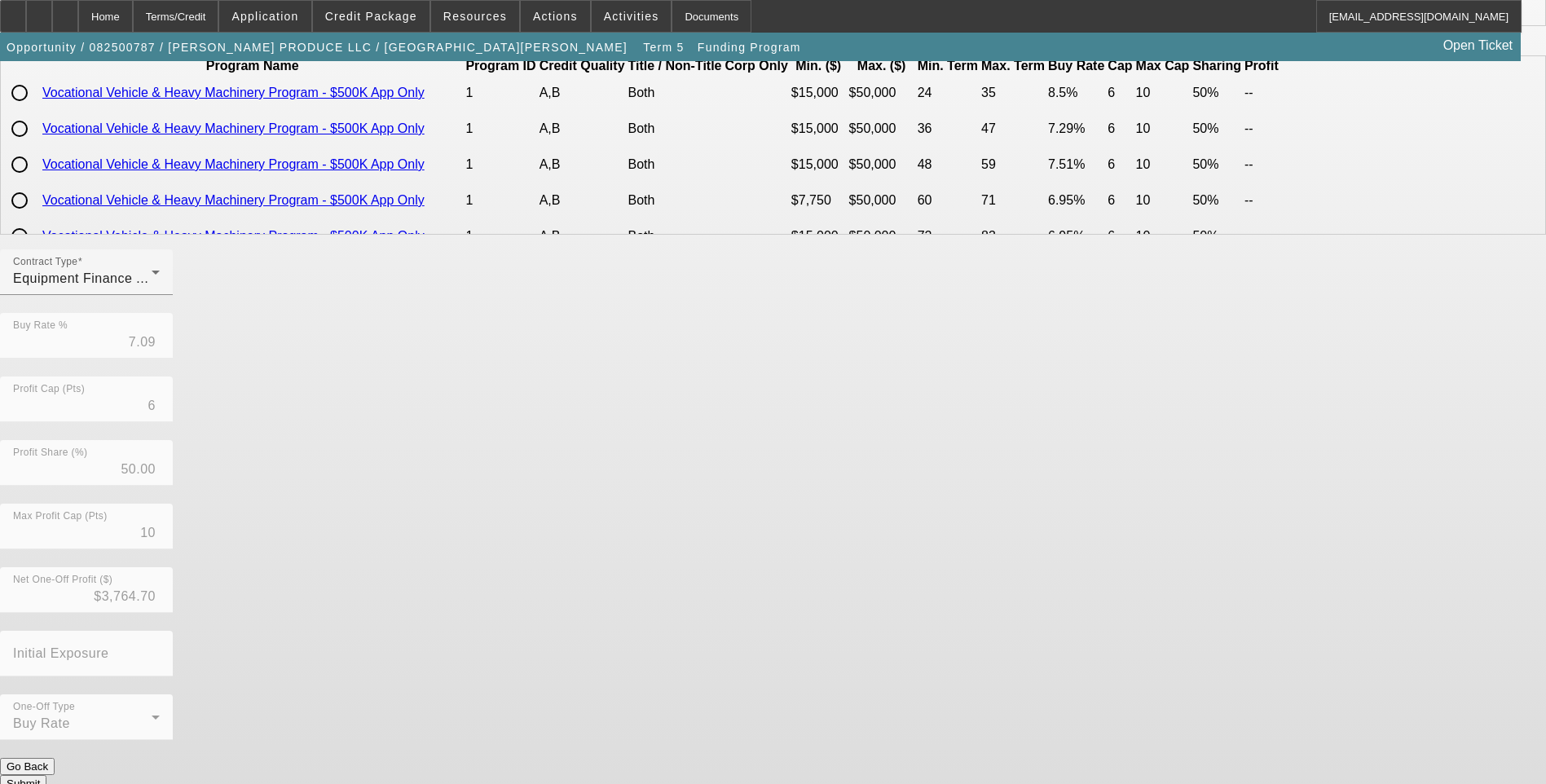
scroll to position [0, 0]
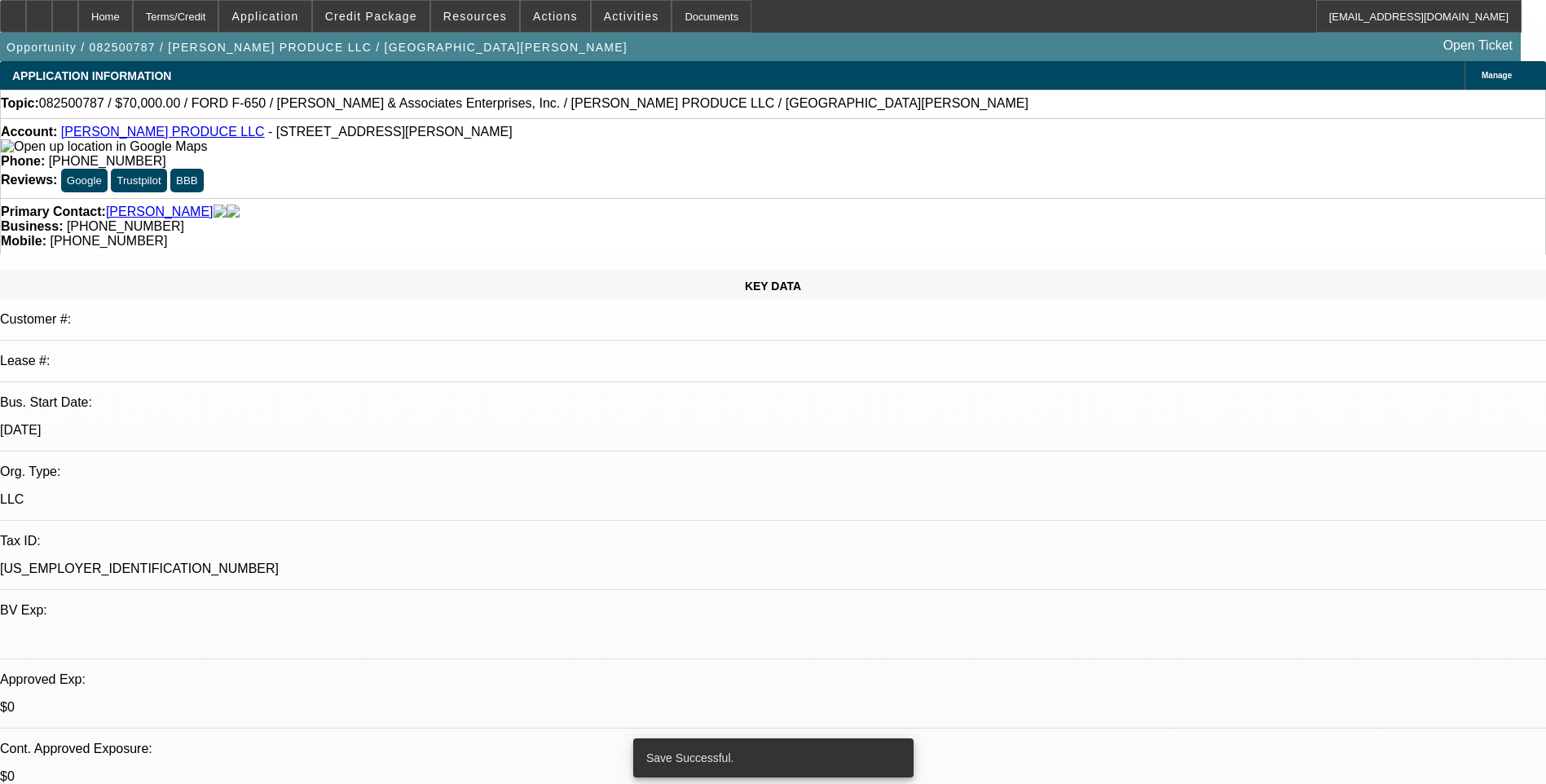
select select "0"
select select "6"
select select "0"
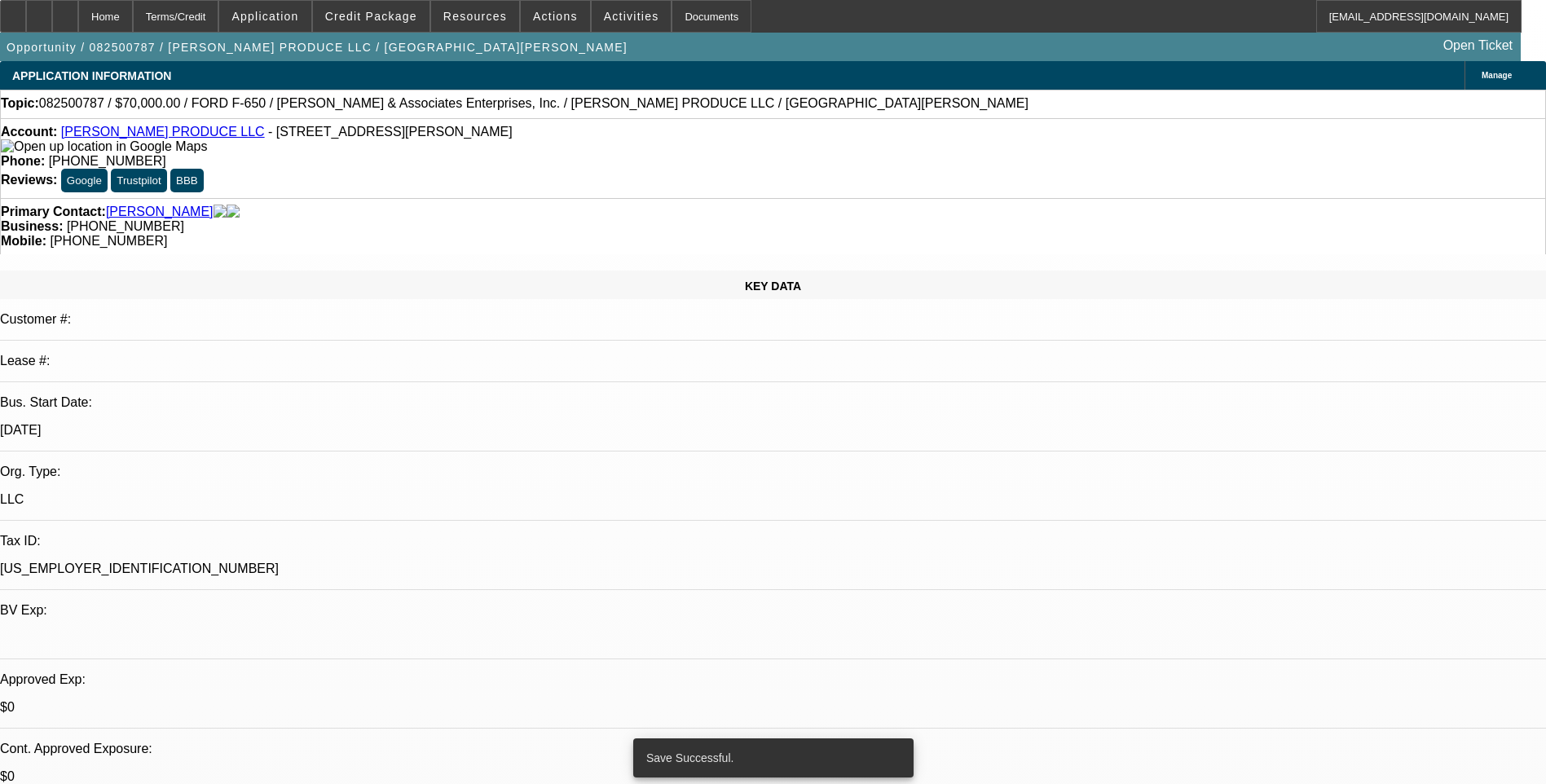
select select "0"
select select "6"
select select "0"
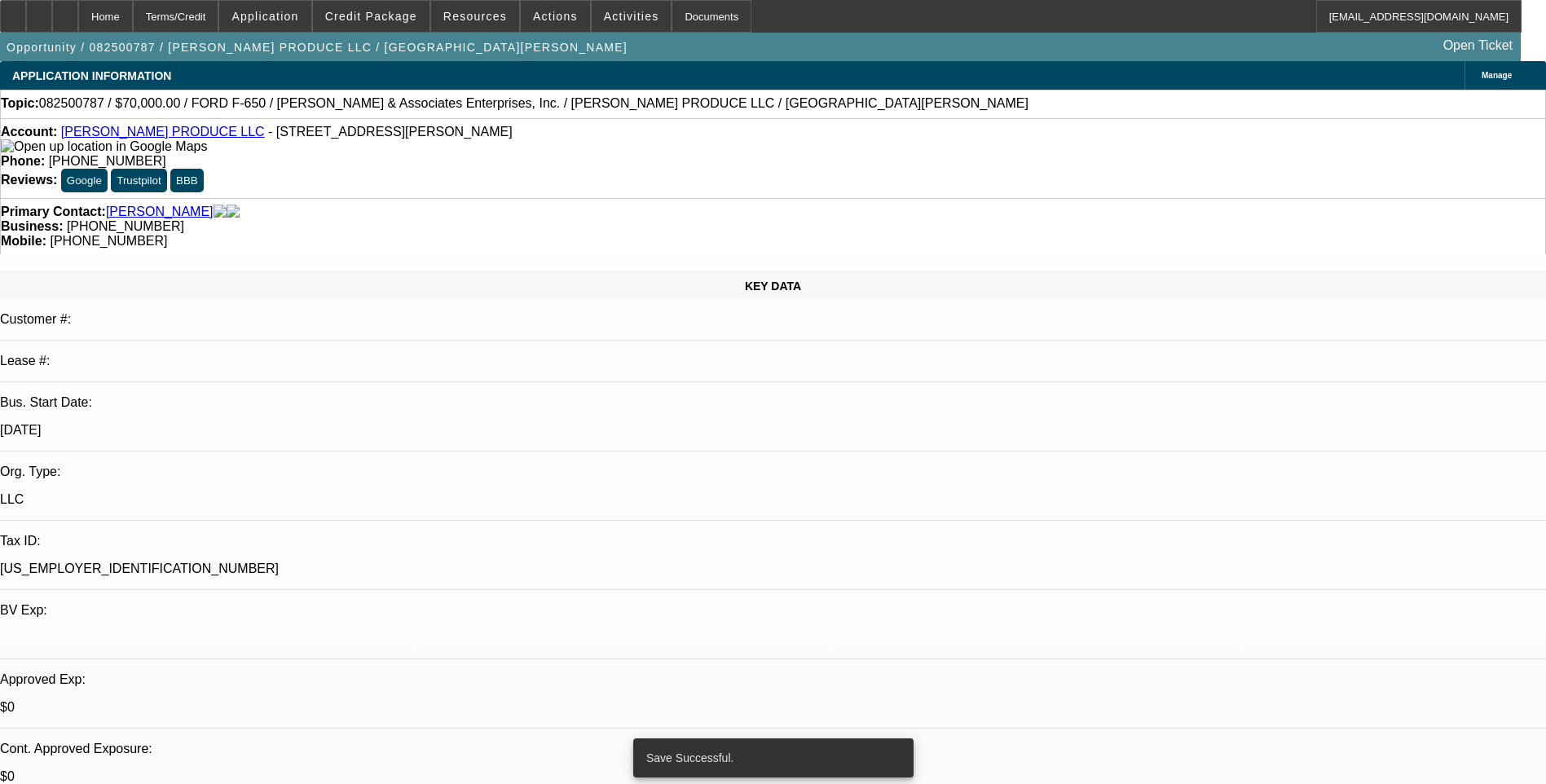
select select "0"
select select "6"
select select "0"
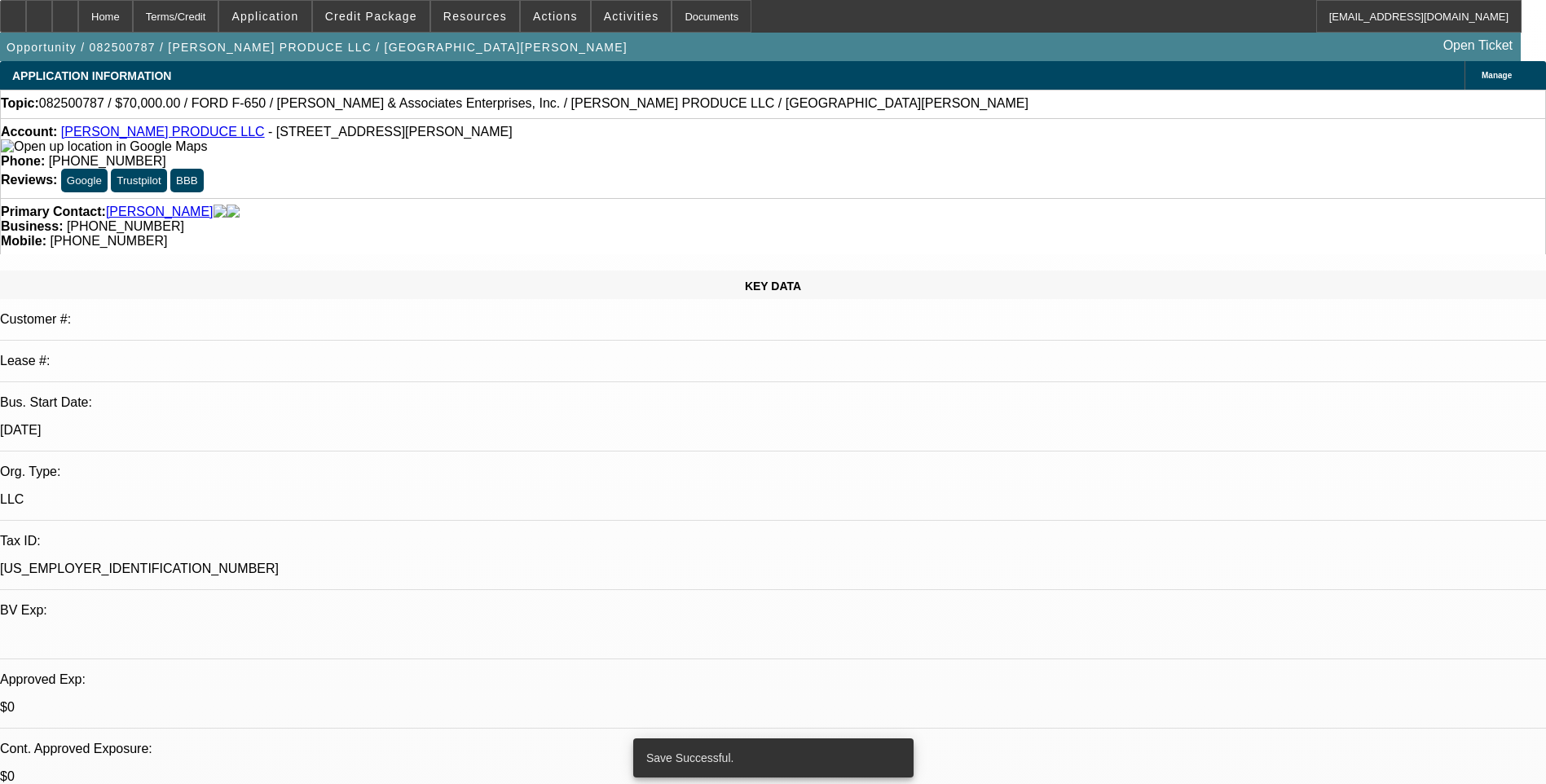
select select "6"
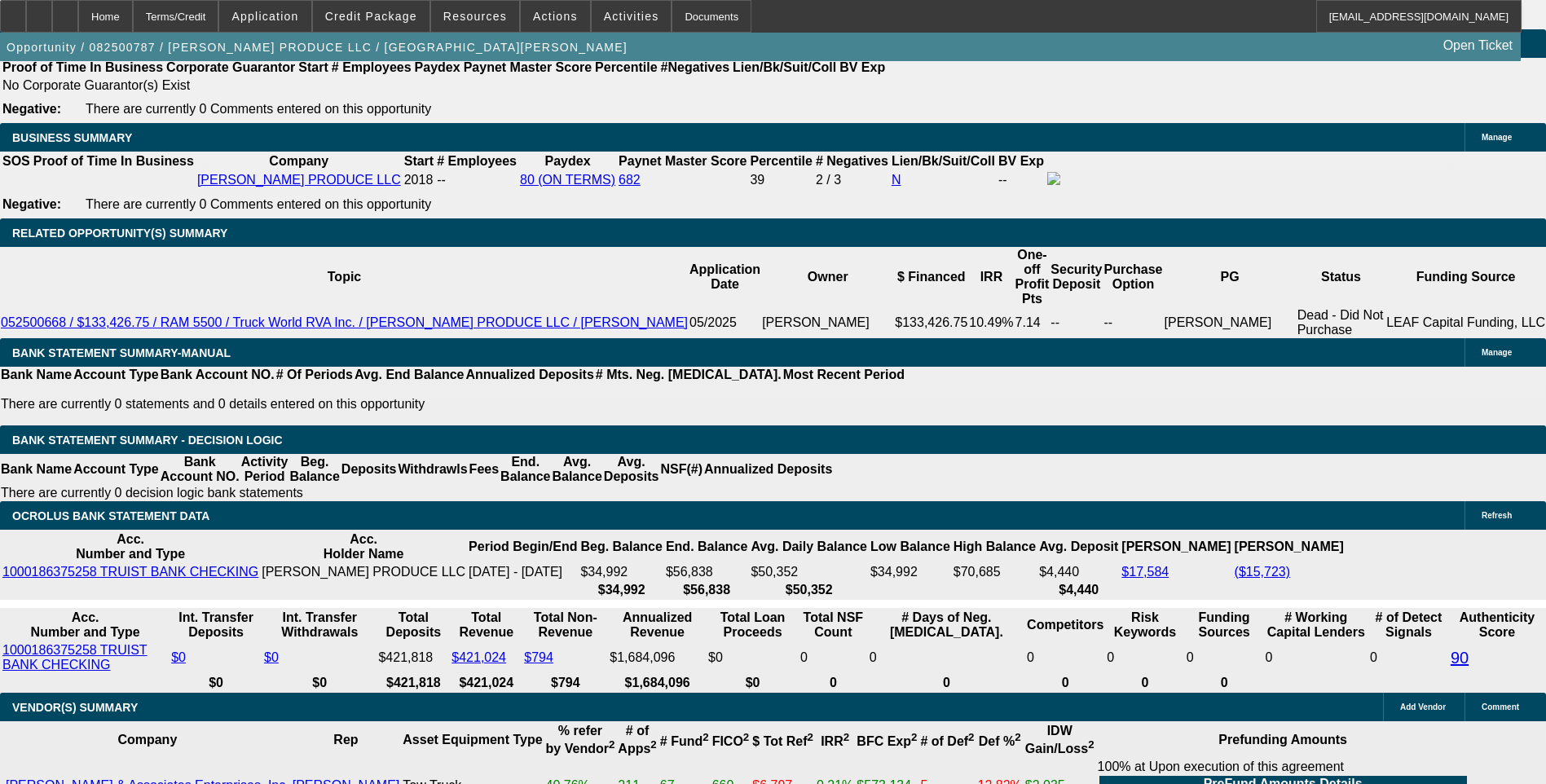
scroll to position [2364, 0]
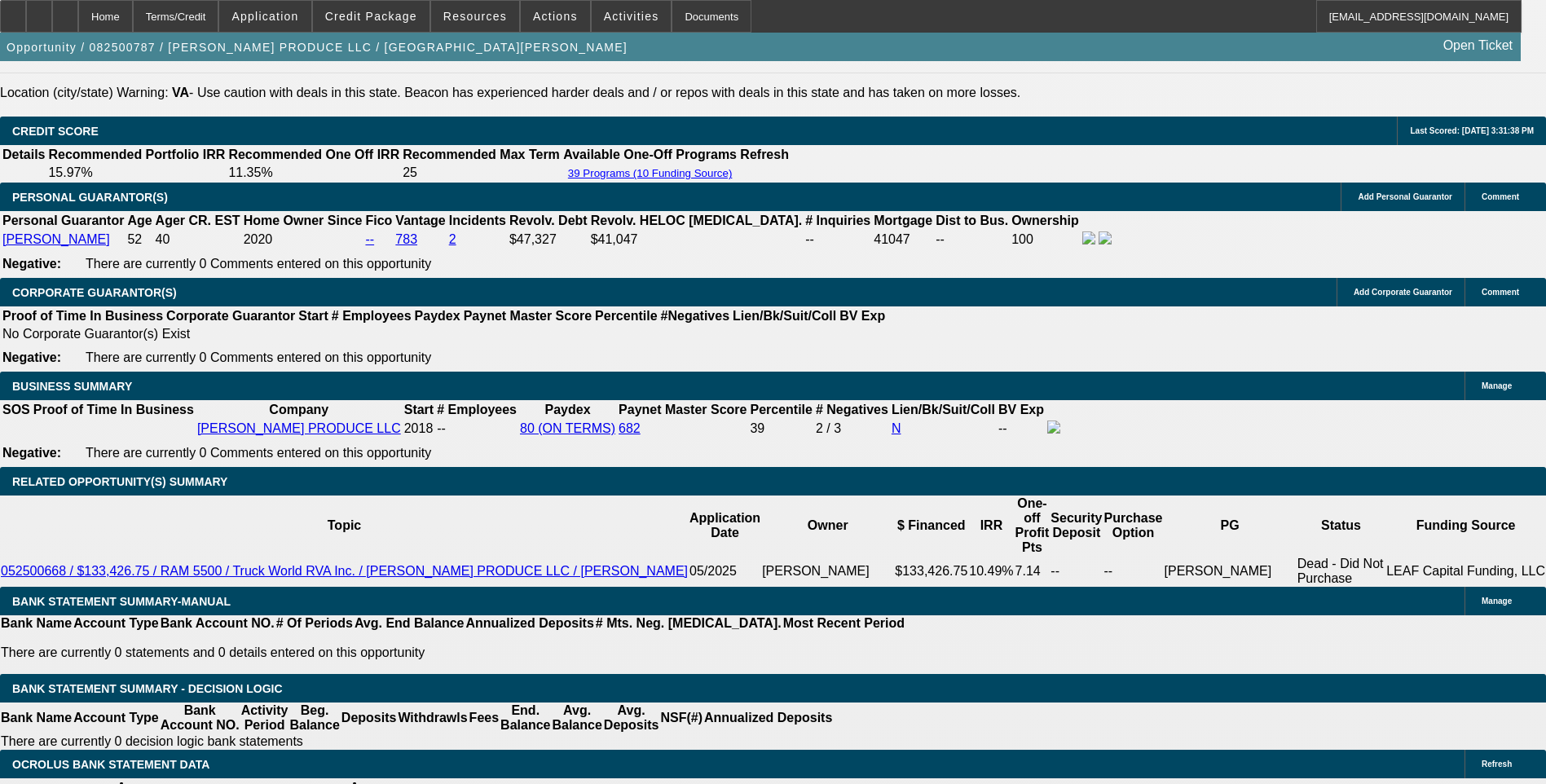
type input "$14,310.32"
type input "UNKNOWN"
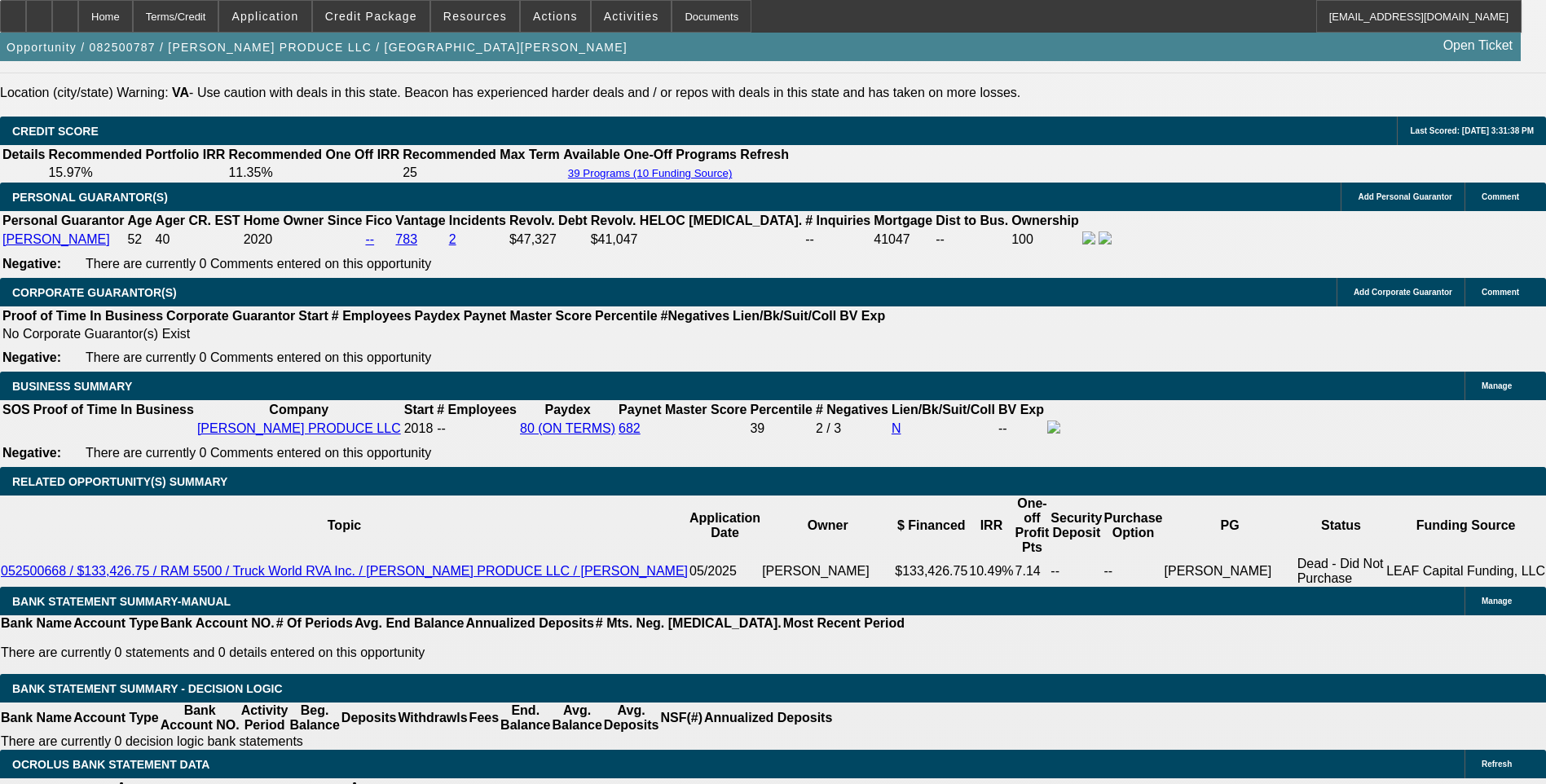
type input "228"
type input "2285"
type input "10.8"
type input "$2,285.00"
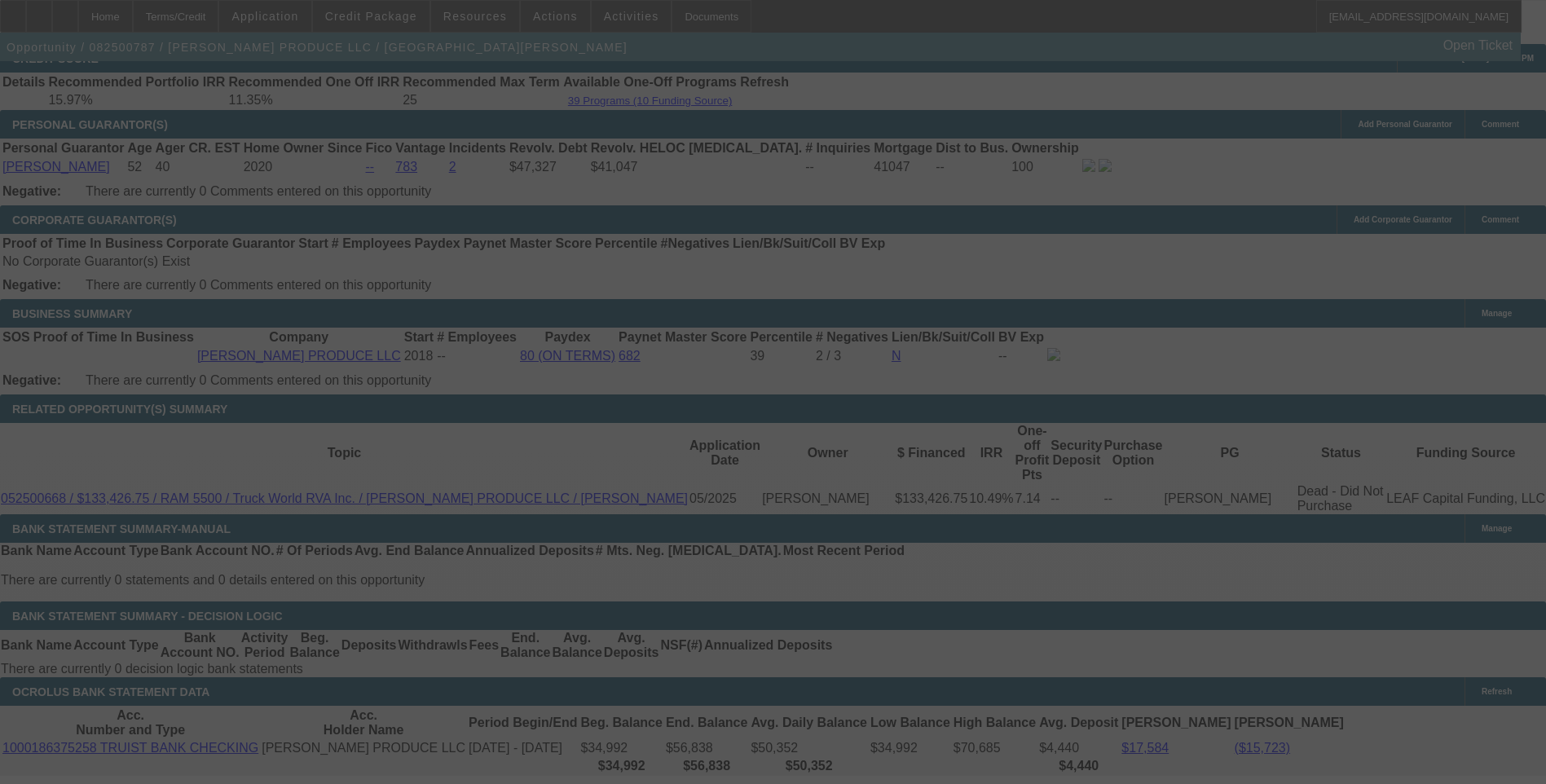
scroll to position [2445, 0]
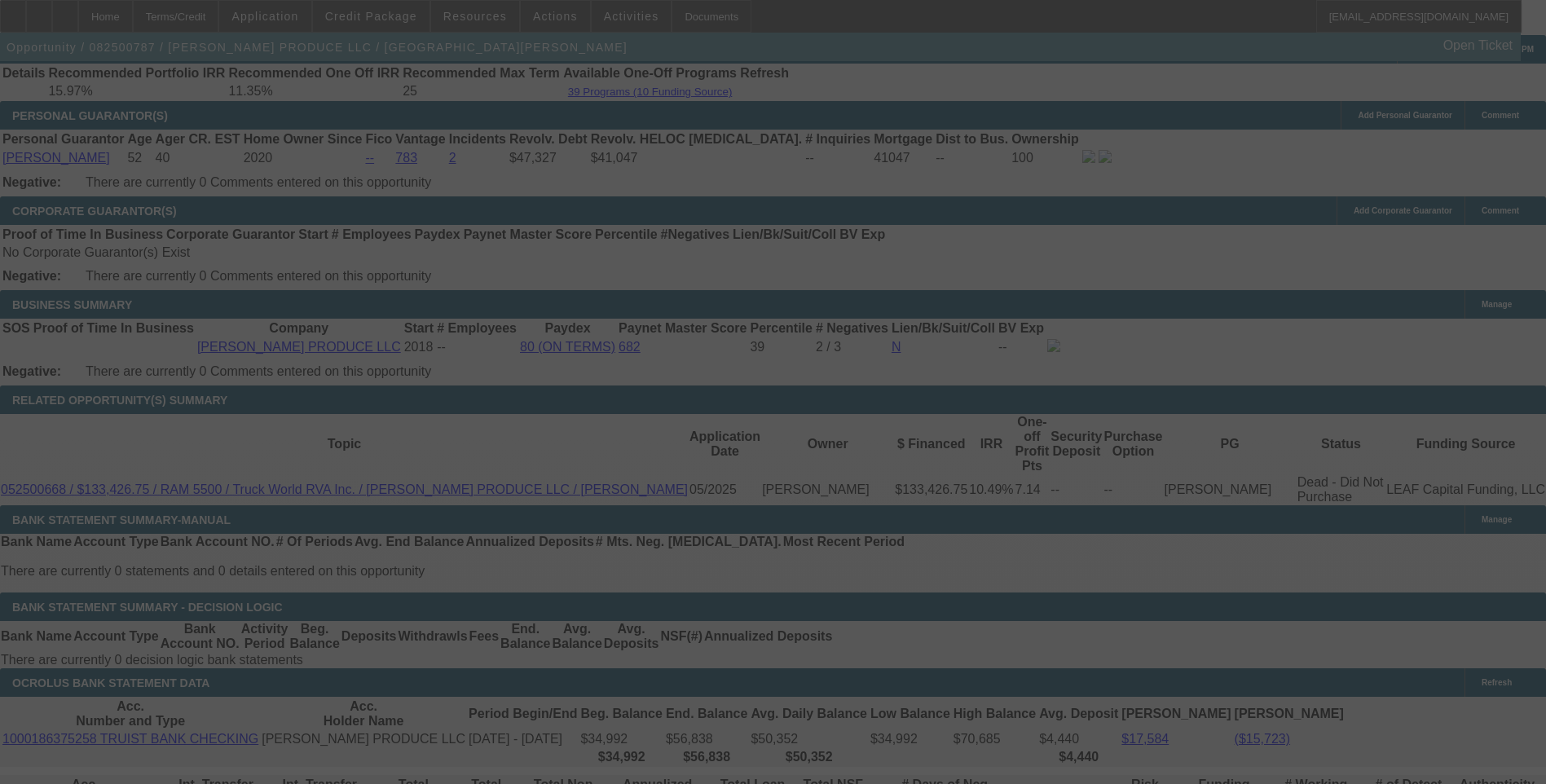
select select "0"
select select "6"
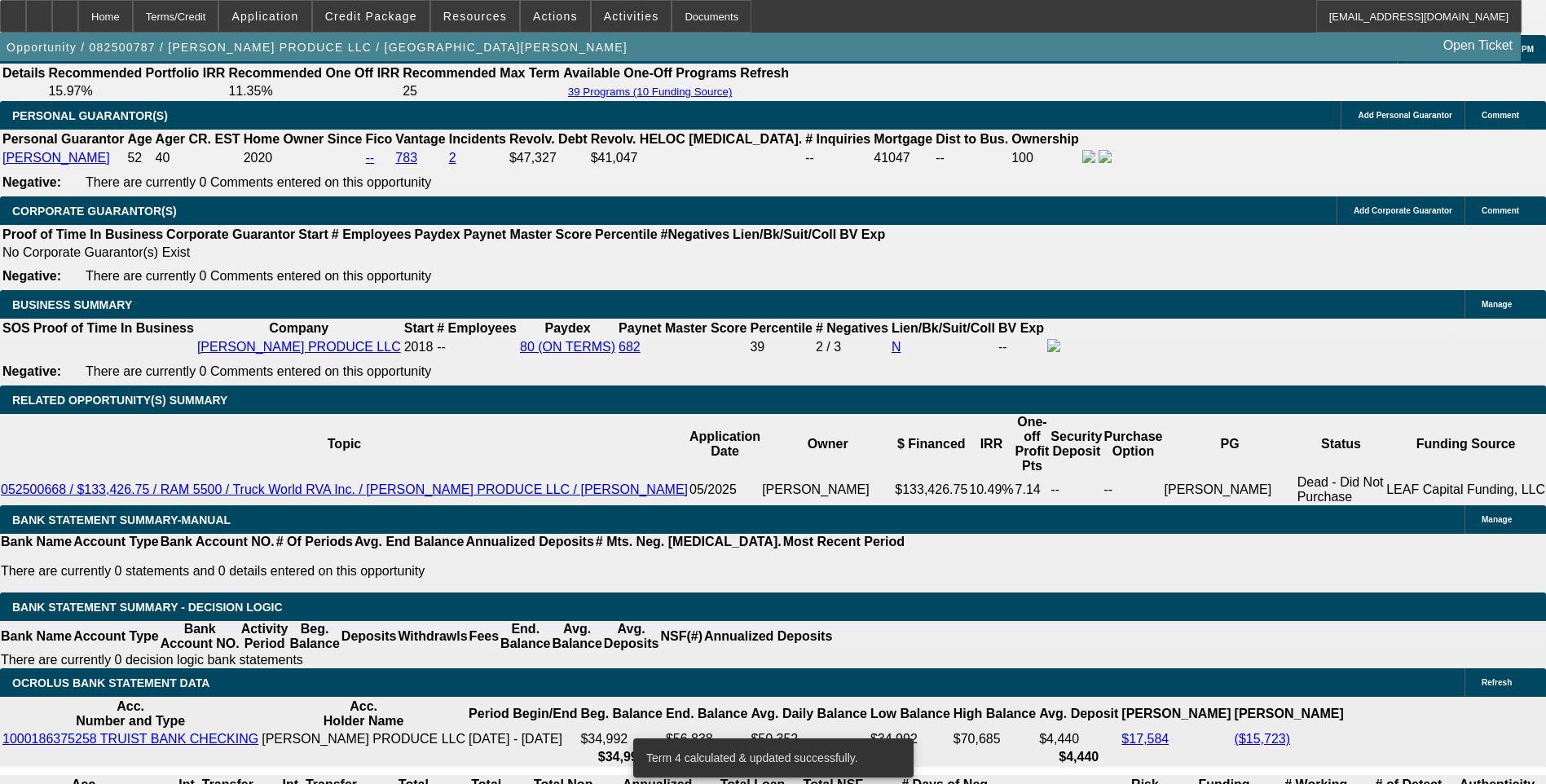
type input "UNKNOWN"
type input "1.9"
type input "$2,391.04"
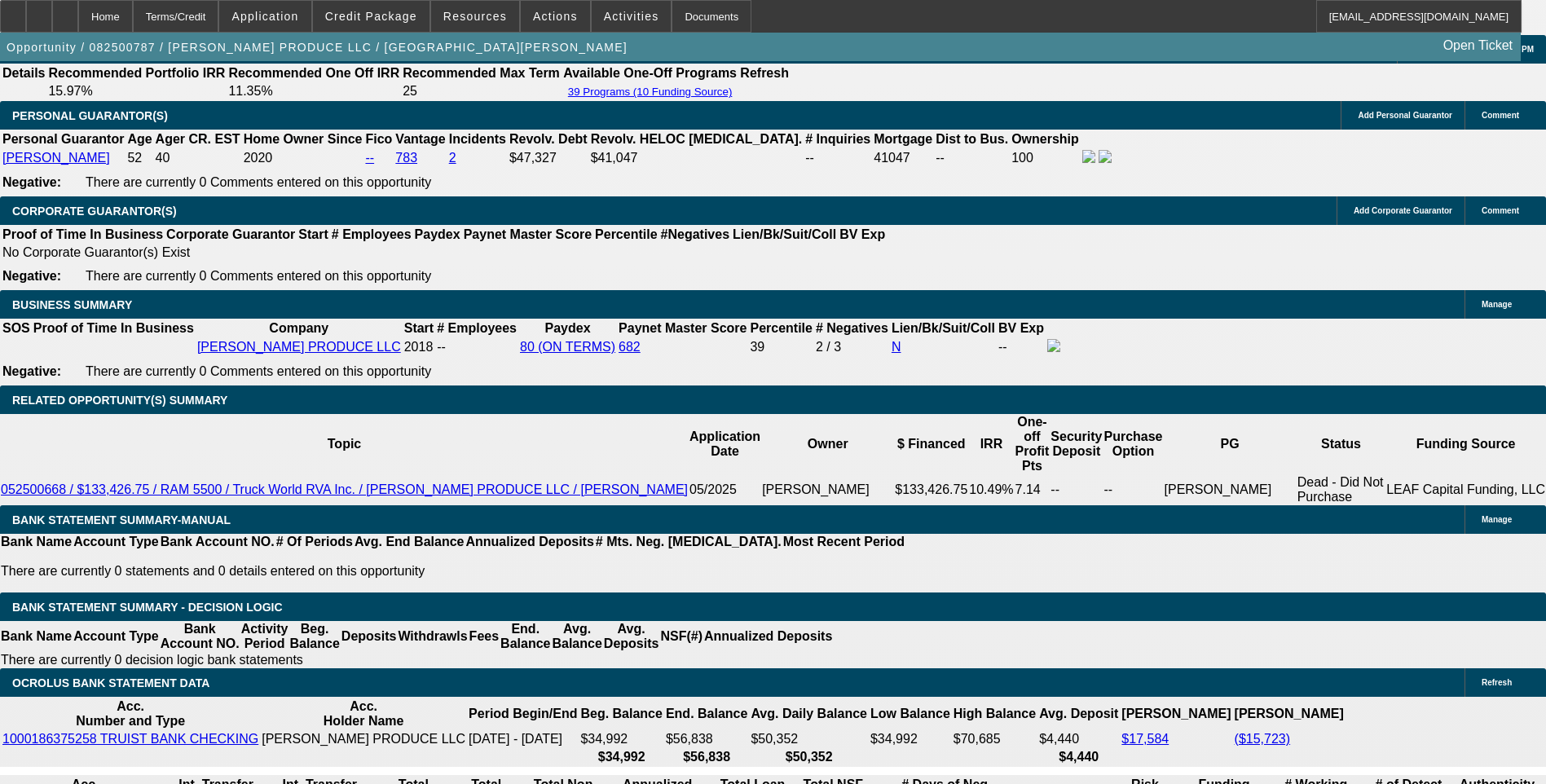
type input "11.9"
type input "$2,709.07"
type input "11."
type input "$2,679.46"
type input "11.4"
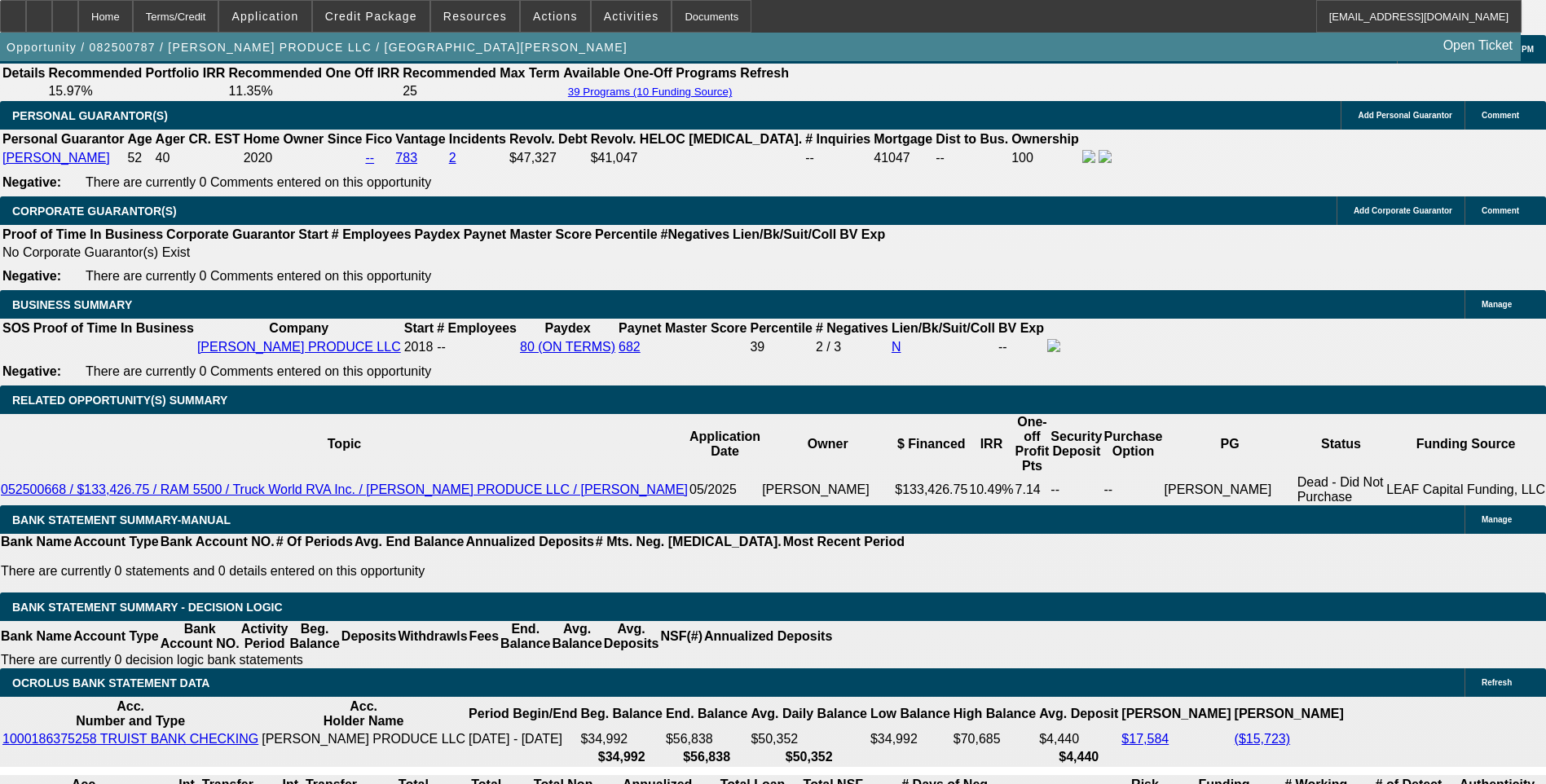
type input "$2,692.60"
type input "11.4"
type input "269"
type input "2690"
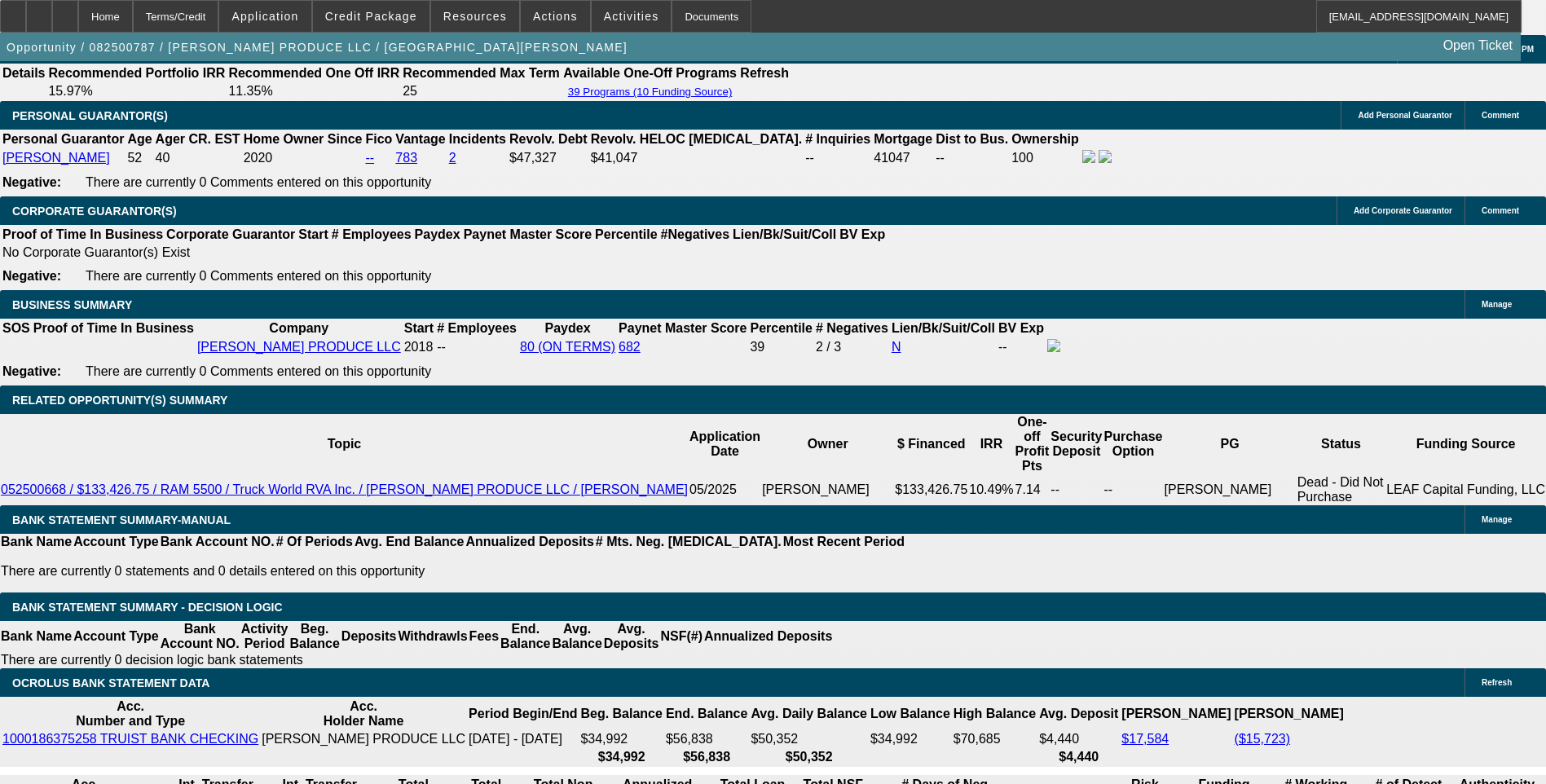
type input "11.3"
type input "$2,690.00"
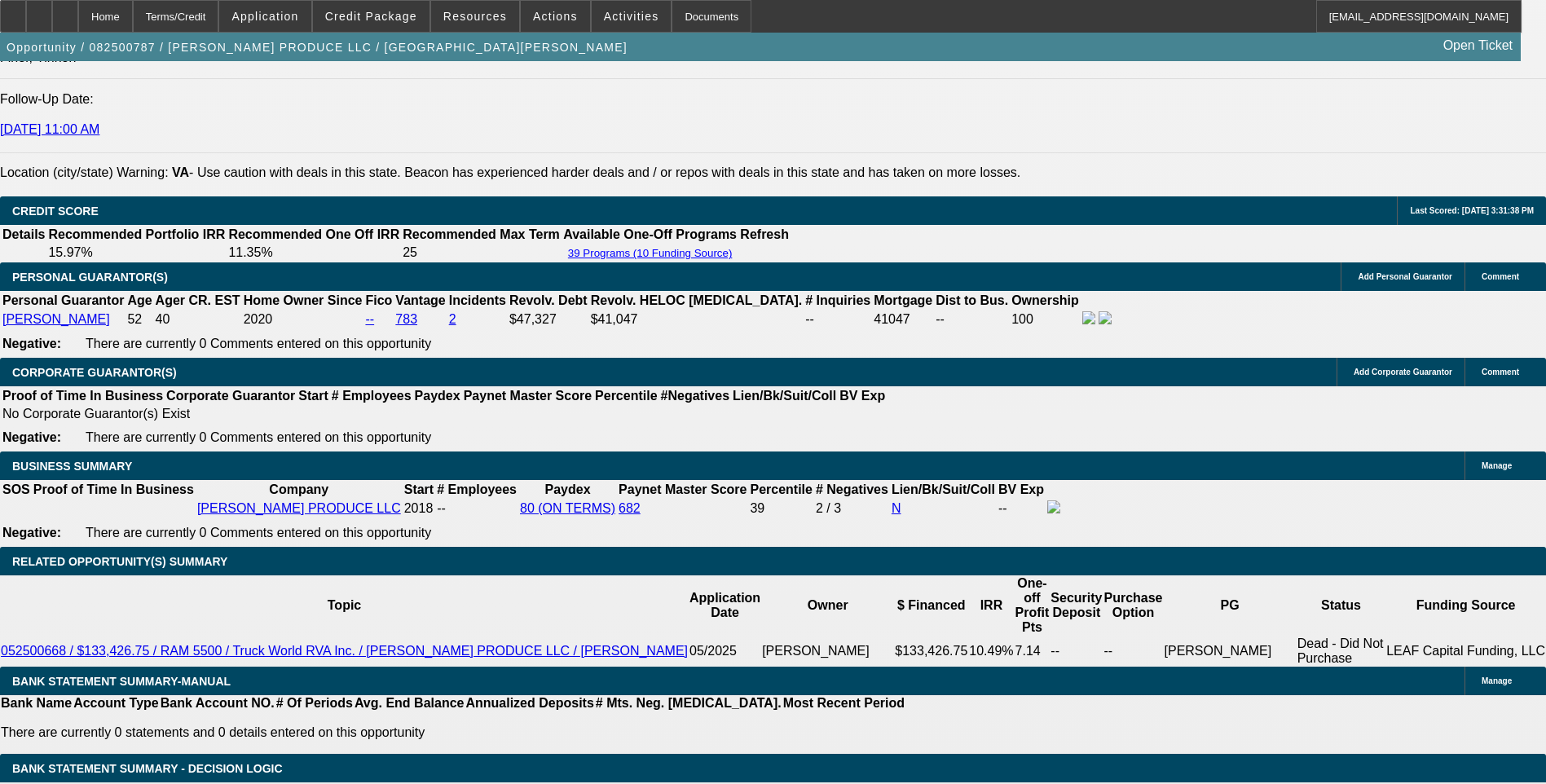
scroll to position [2282, 0]
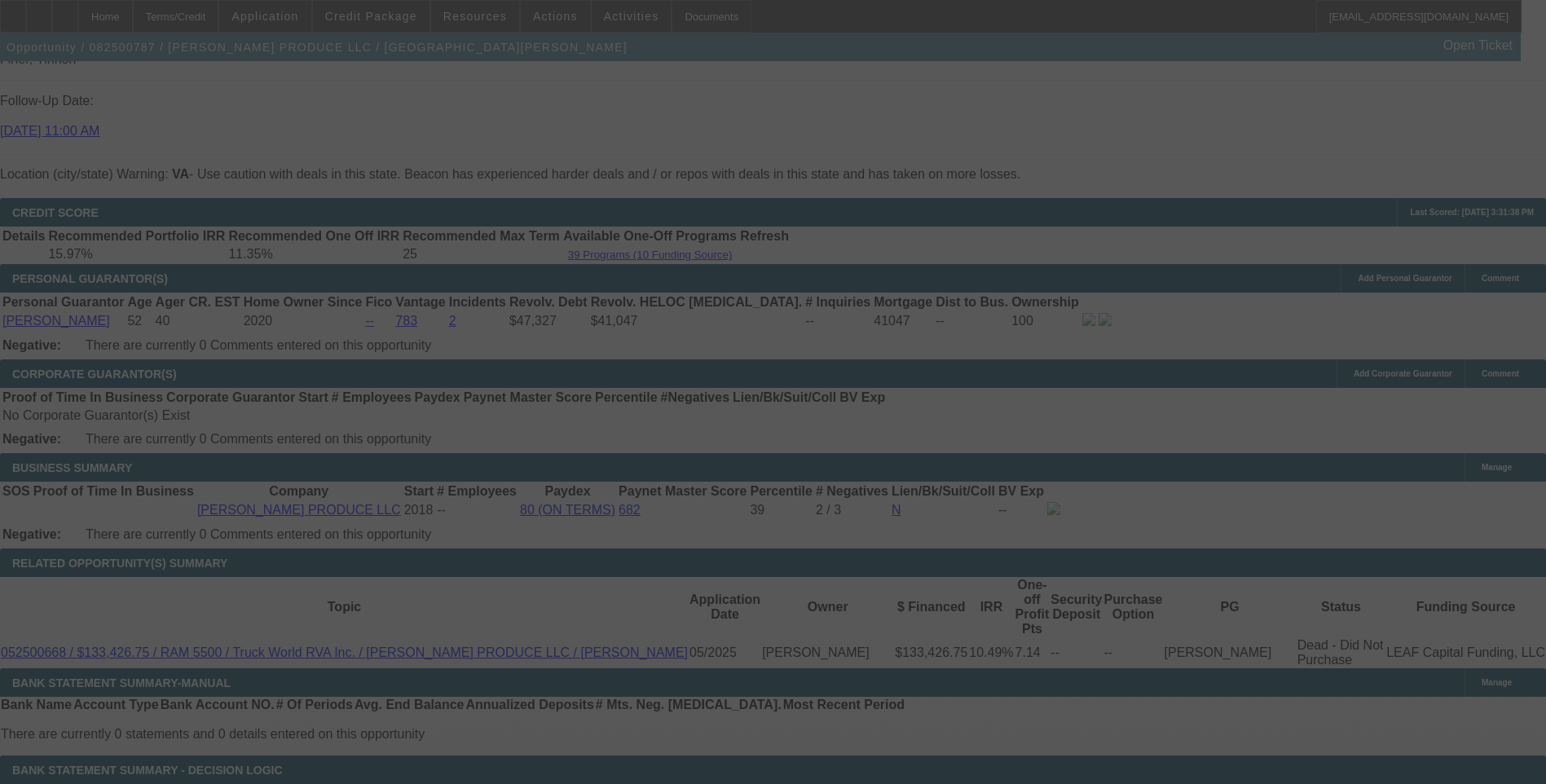
scroll to position [2364, 0]
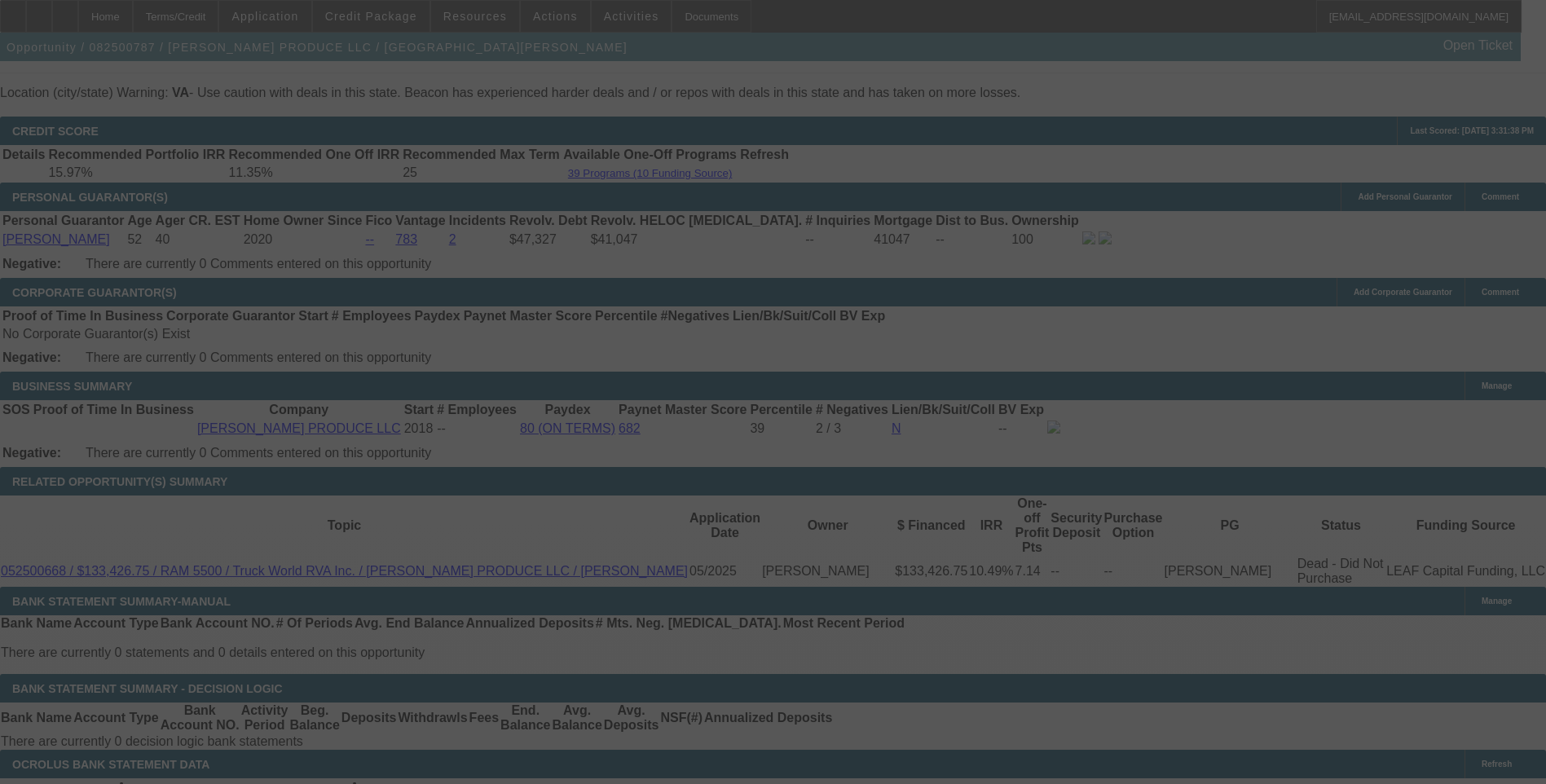
select select "0"
select select "6"
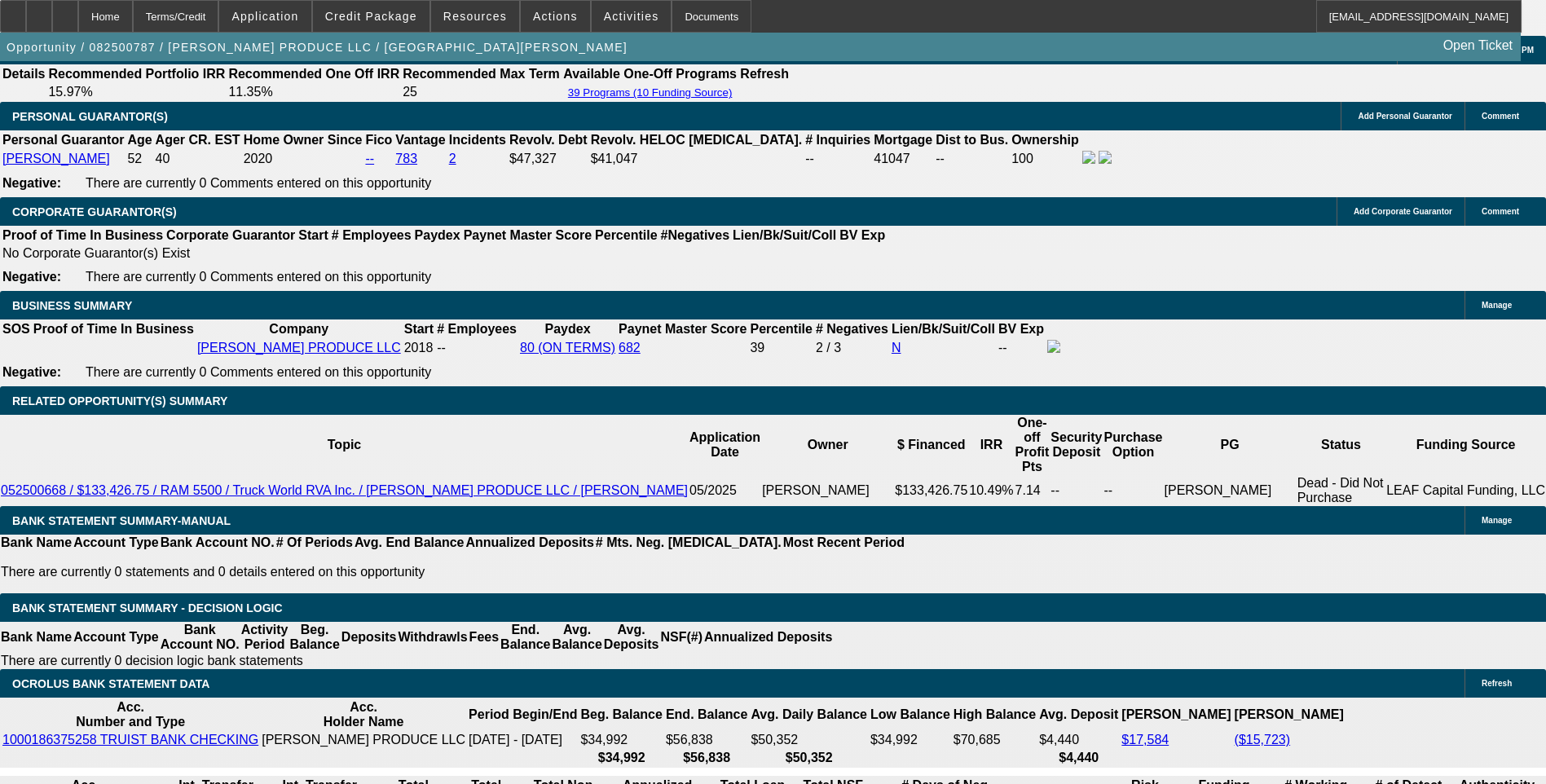
scroll to position [2445, 0]
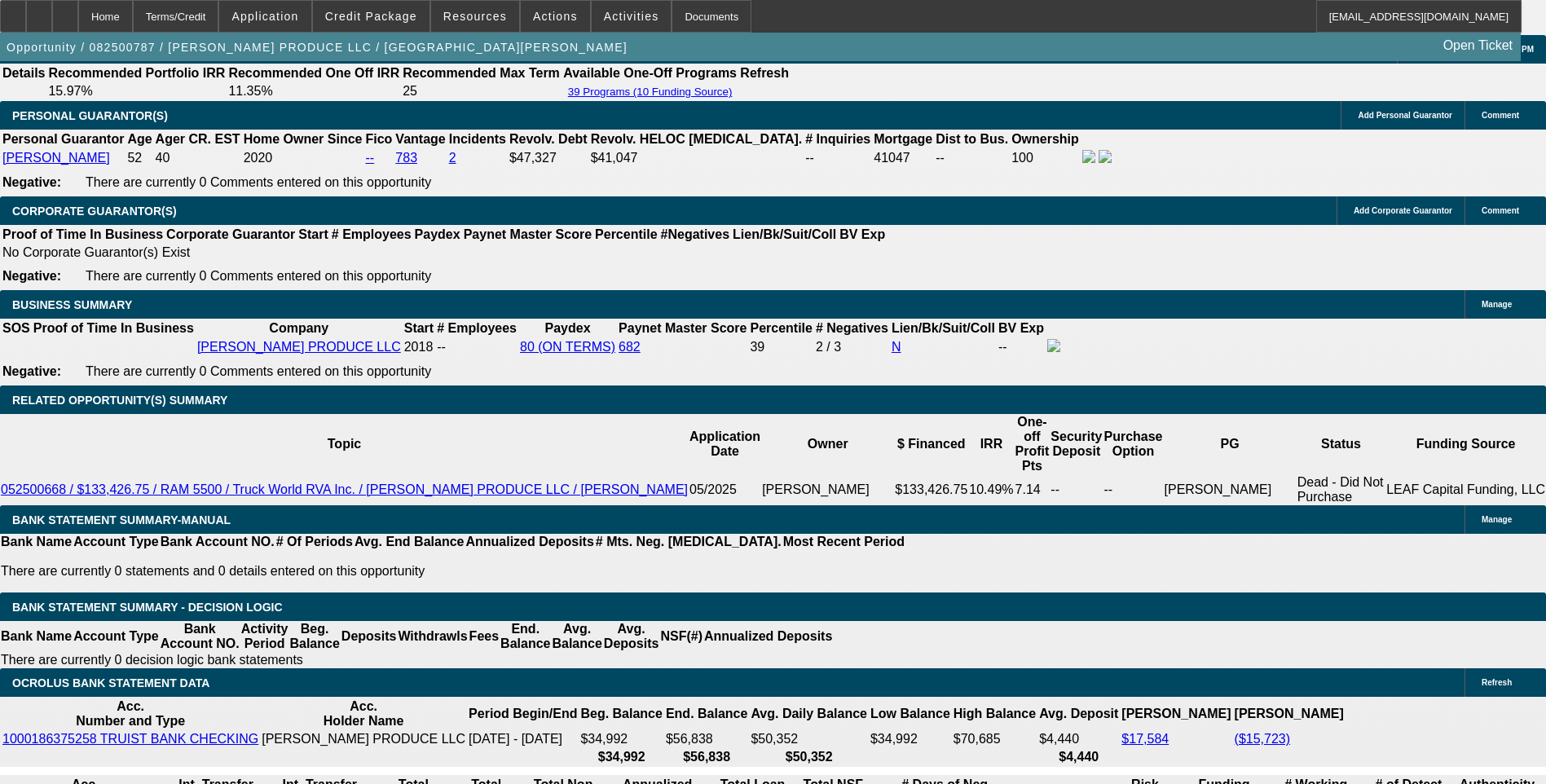
click at [389, 23] on span at bounding box center [372, 16] width 116 height 39
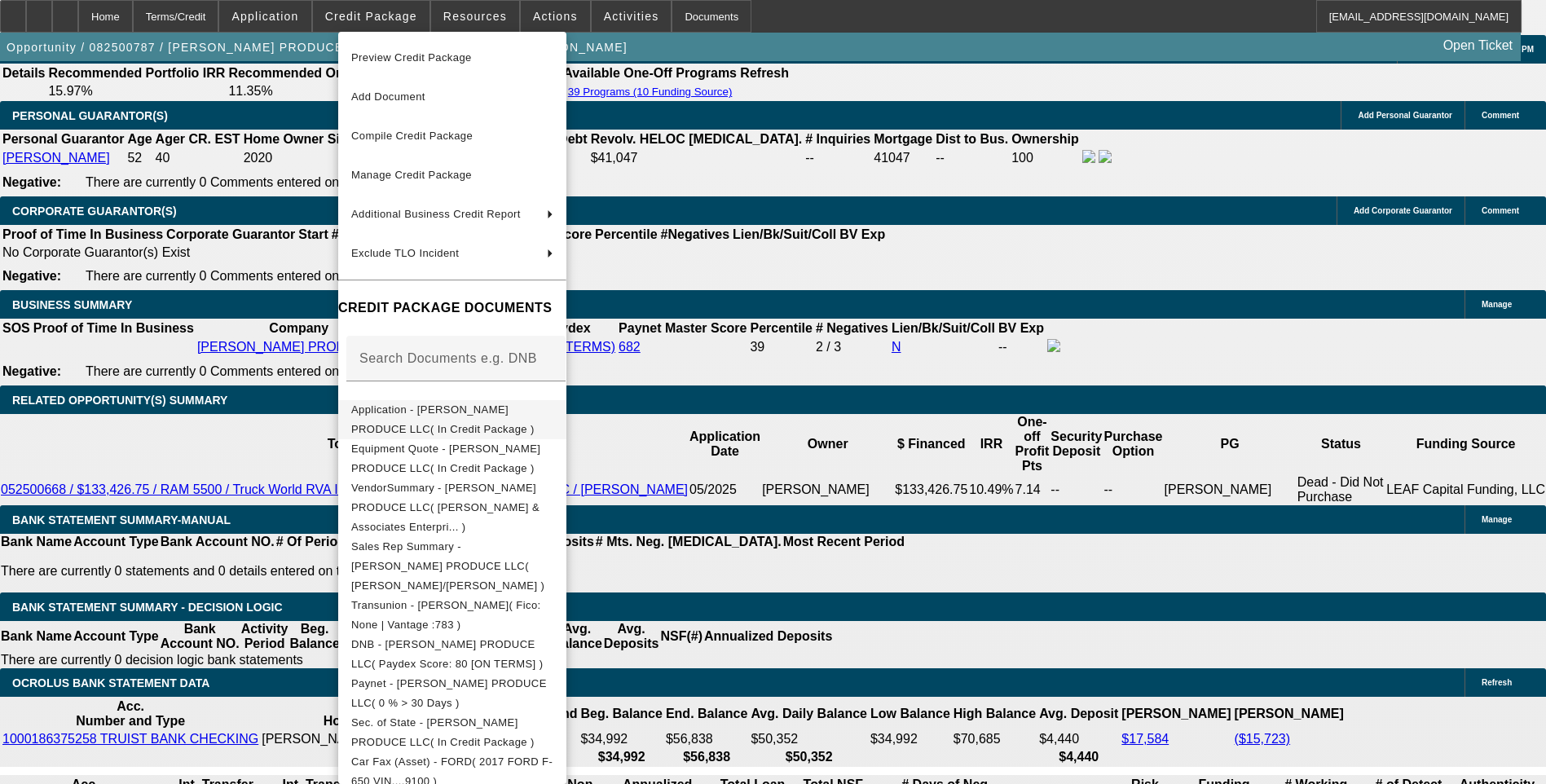
click at [520, 420] on span "Application - REYNA PRODUCE LLC( In Credit Package )" at bounding box center [452, 419] width 202 height 39
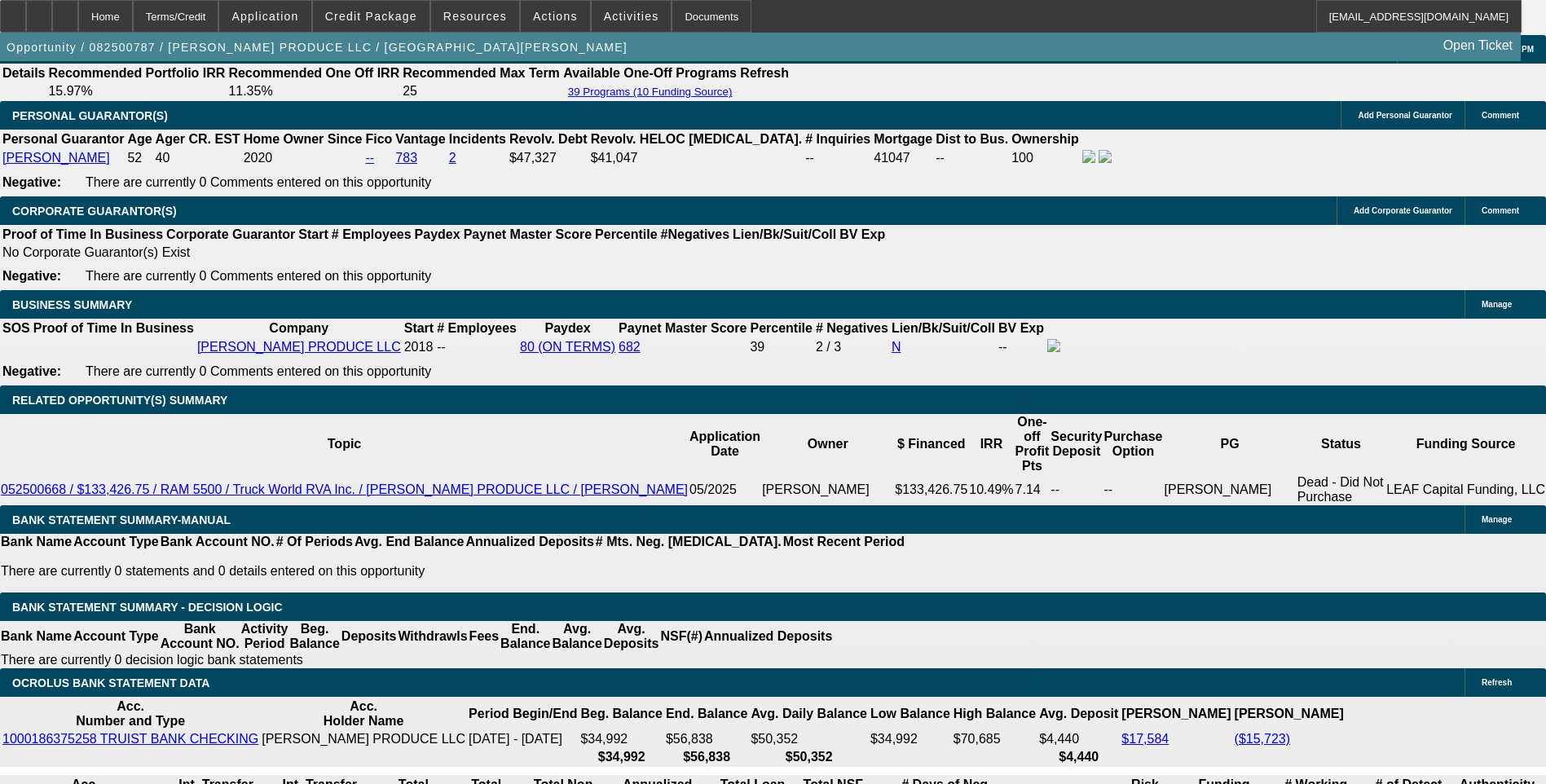
scroll to position [2282, 0]
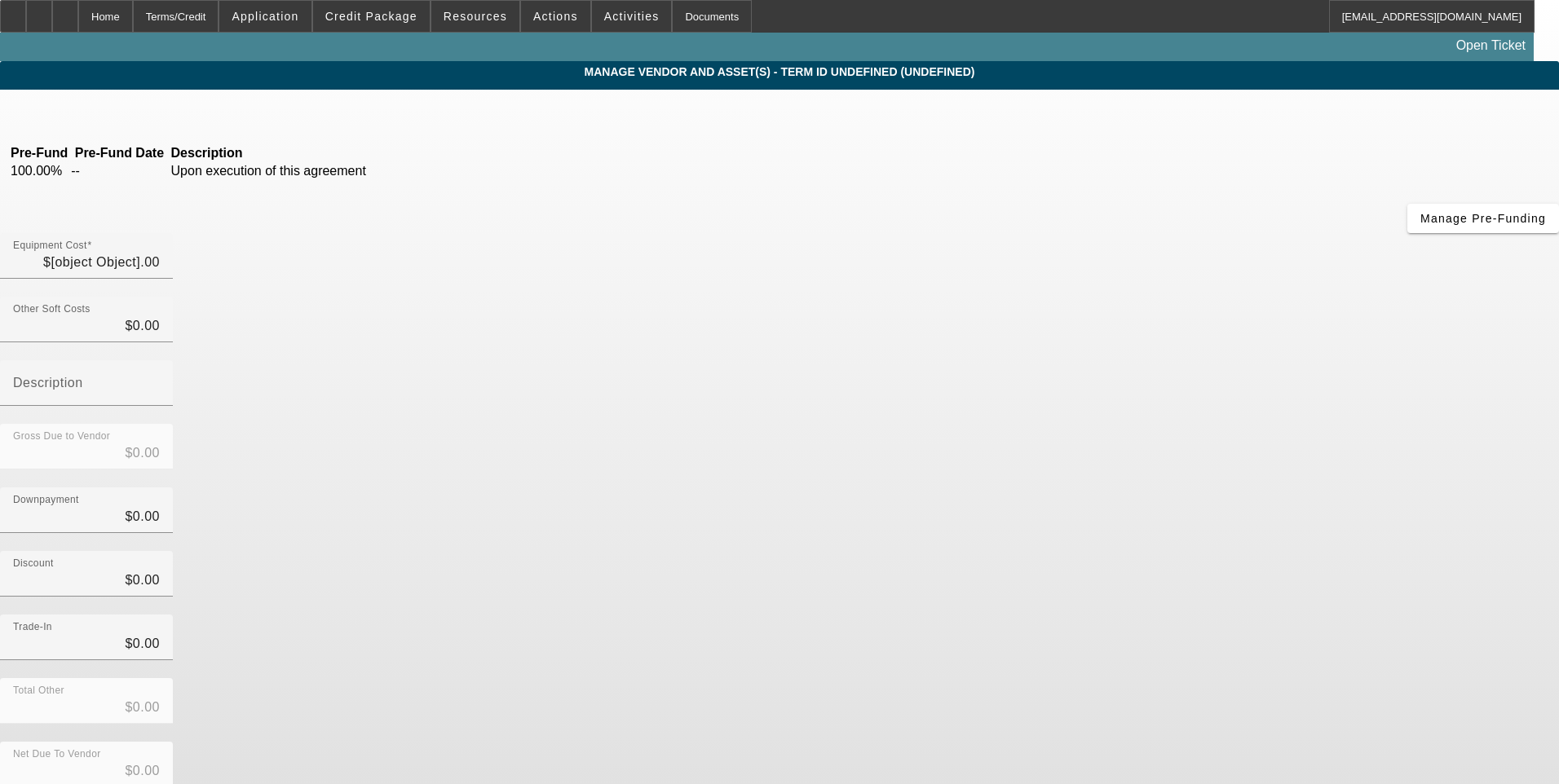
type input "$79,995.00"
type input "$4,315.32"
type input "TT&L"
type input "$84,310.32"
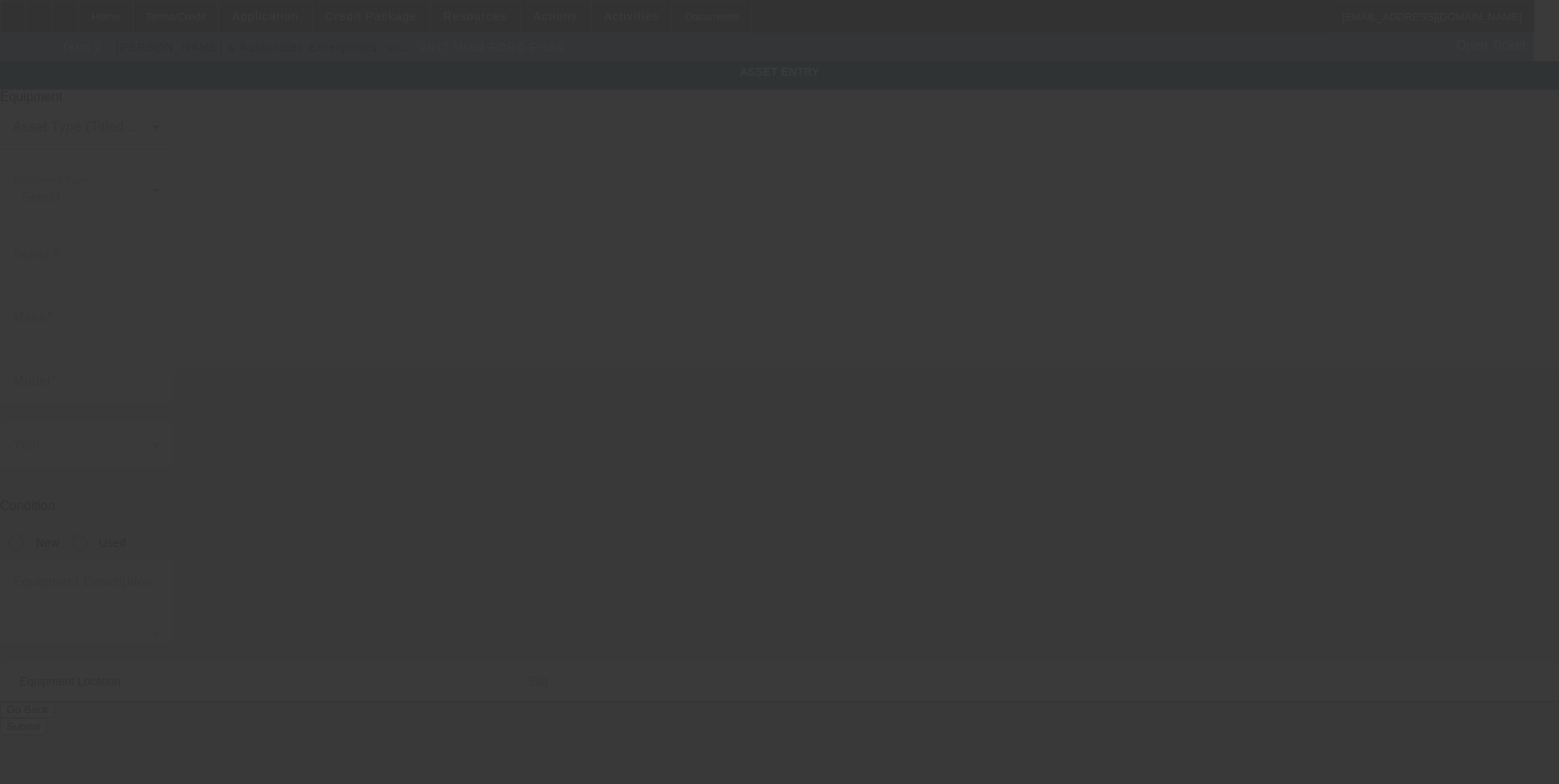
type input "1FDWX6DE1HDB09100"
type input "Ford"
type input "F-650"
radio input "true"
type input "5324 Williamson Rd"
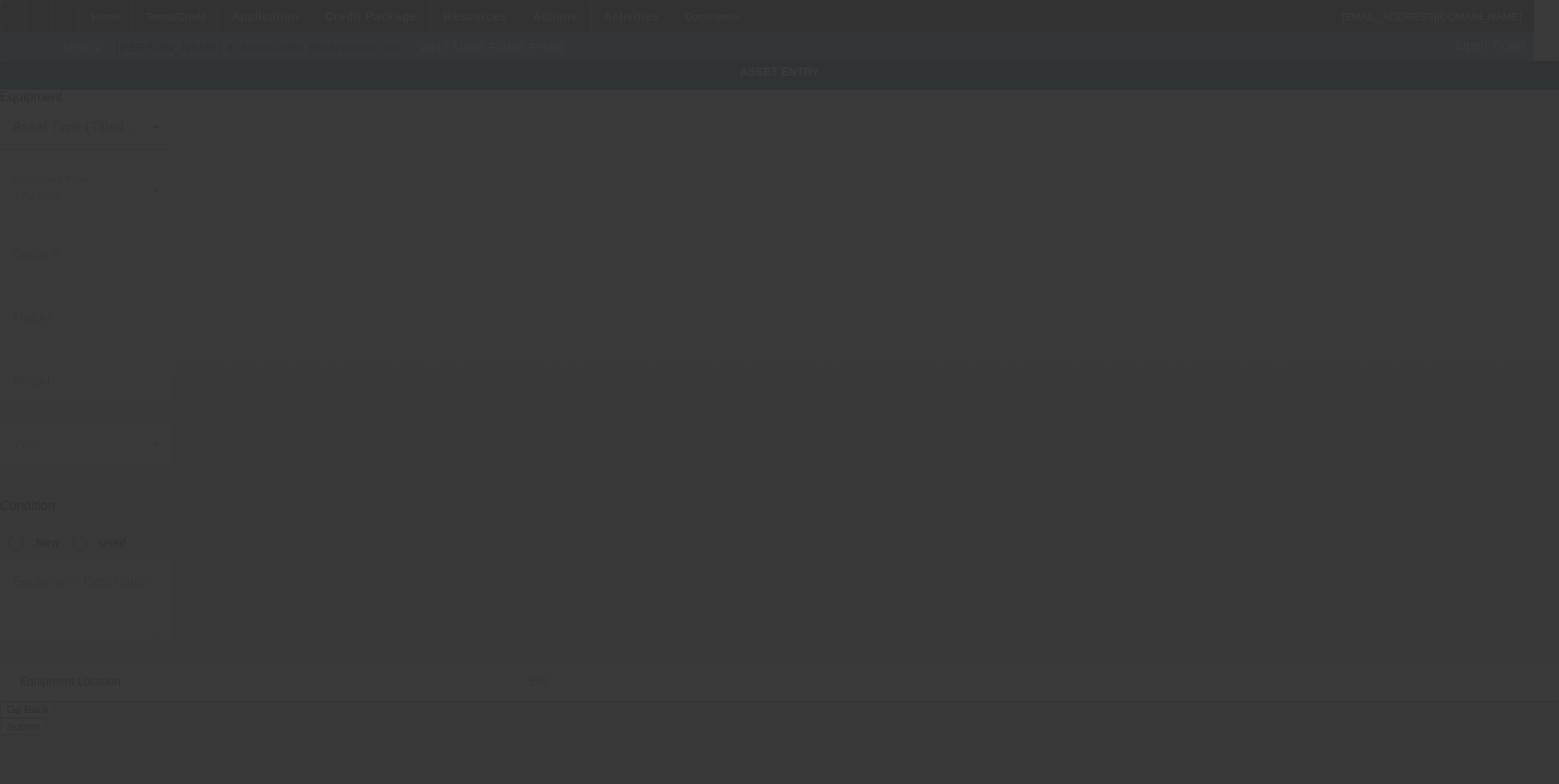
type input "Roanoke"
type input "24012"
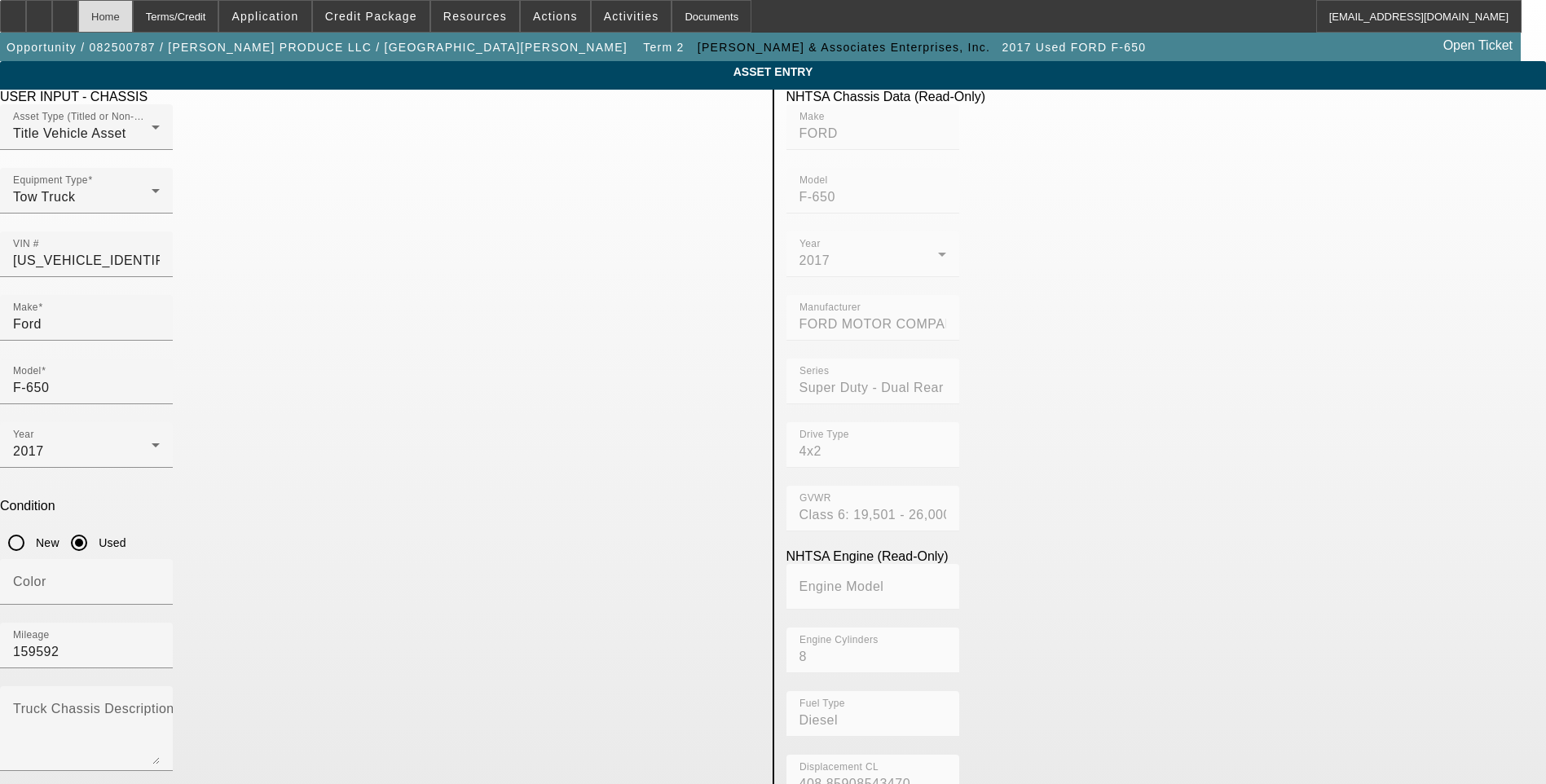
click at [133, 15] on div "Home" at bounding box center [106, 16] width 54 height 33
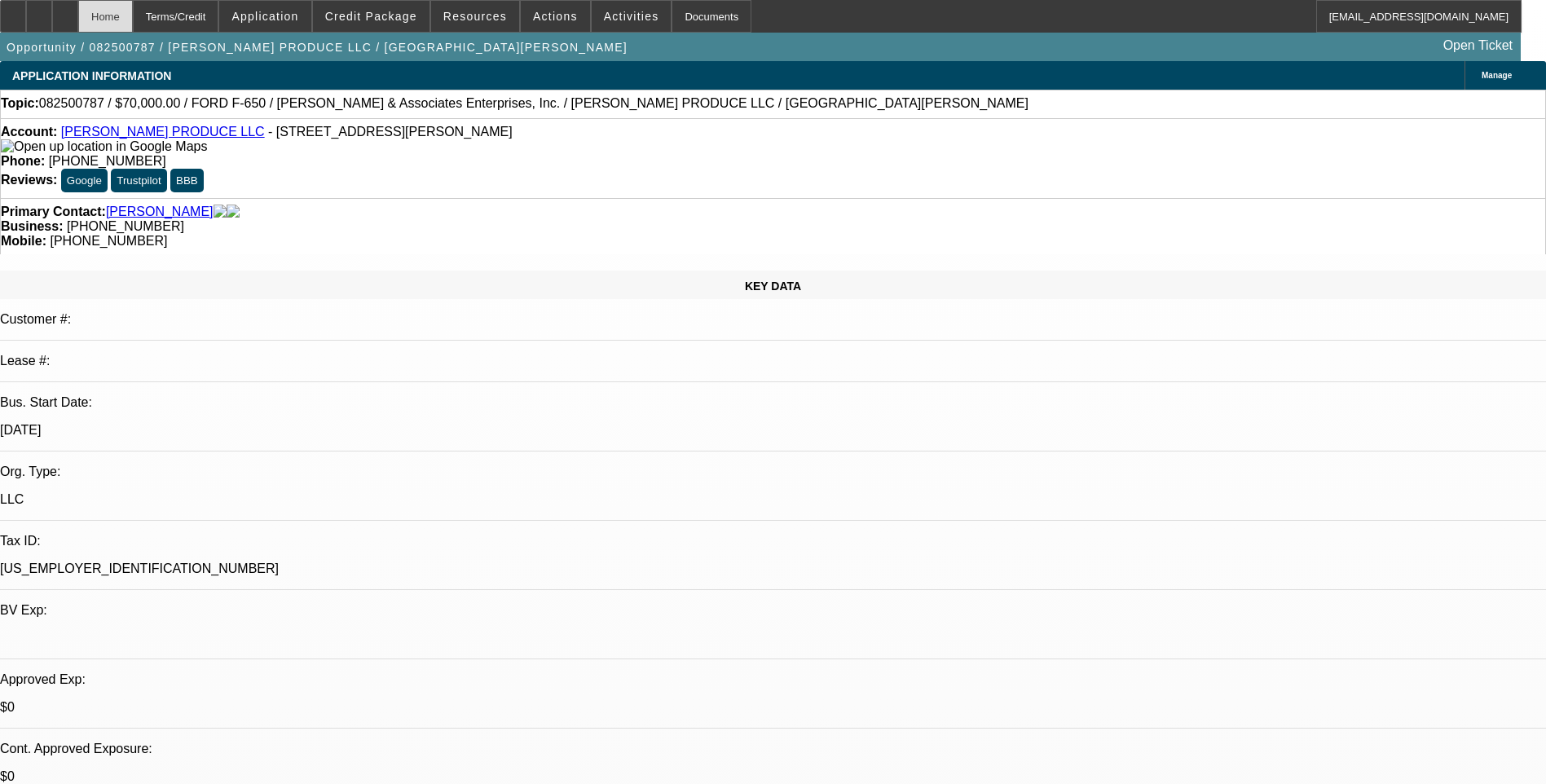
select select "0"
select select "6"
select select "0"
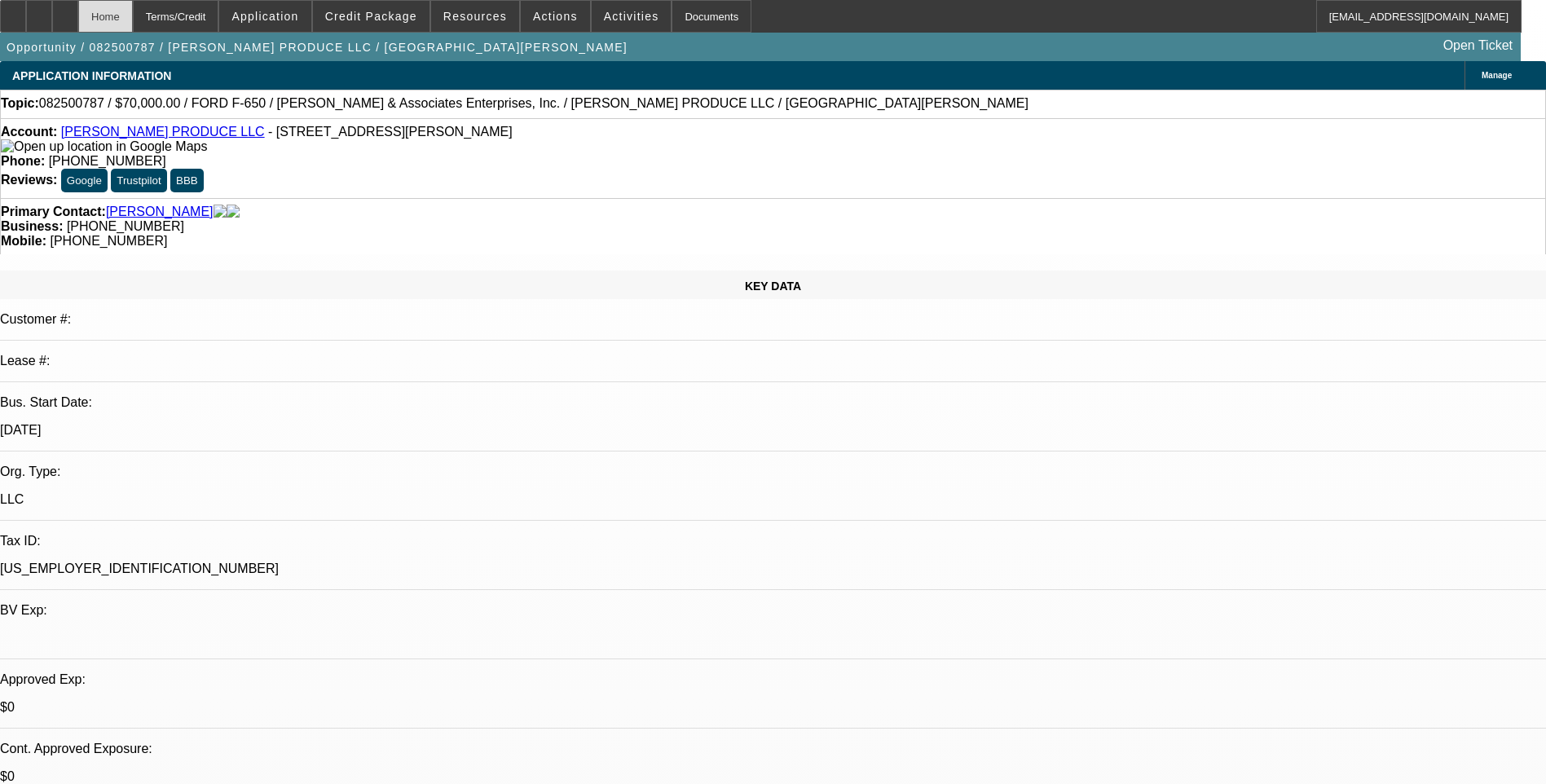
select select "0"
select select "6"
select select "0"
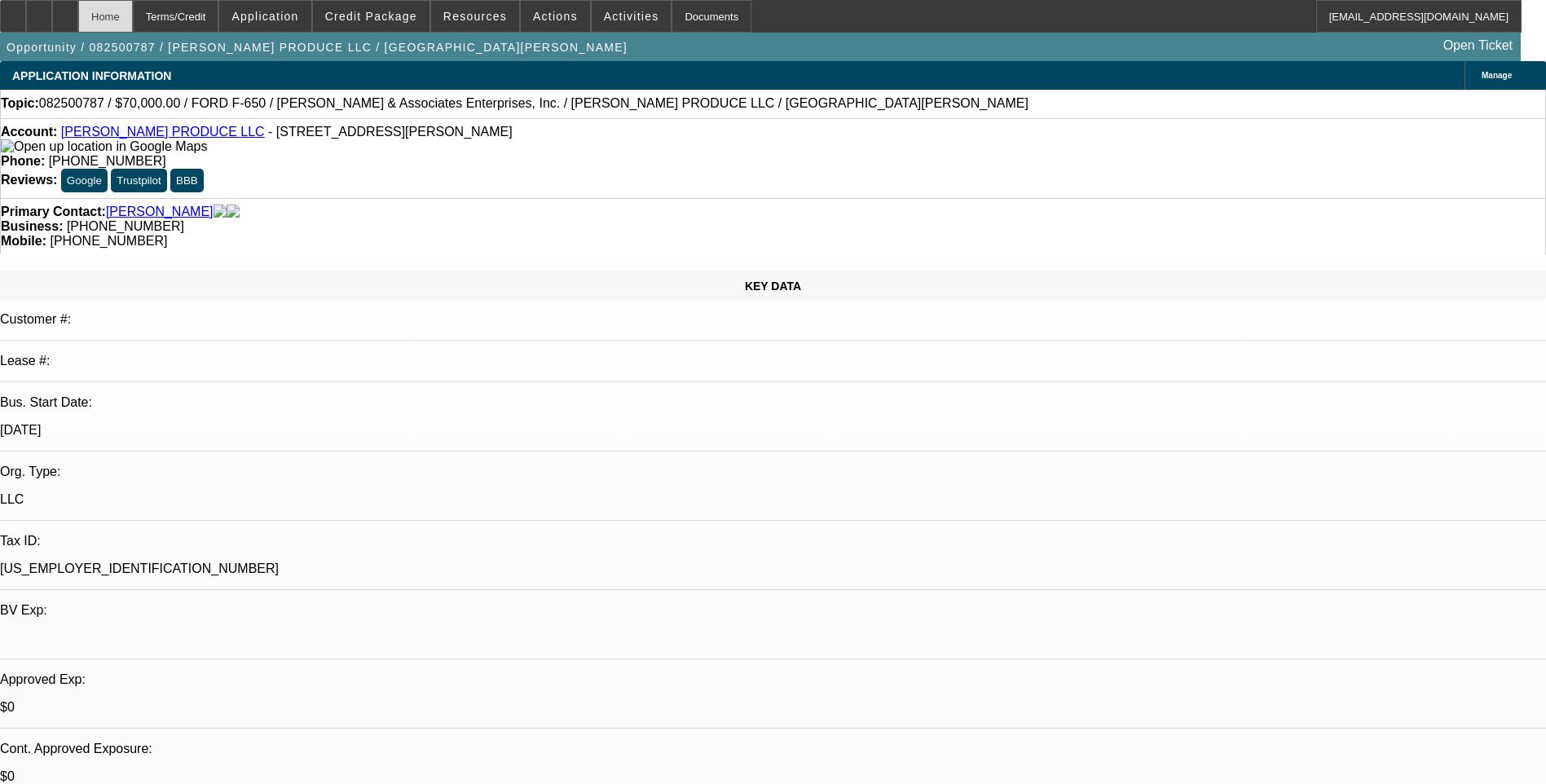
select select "0"
select select "6"
select select "0"
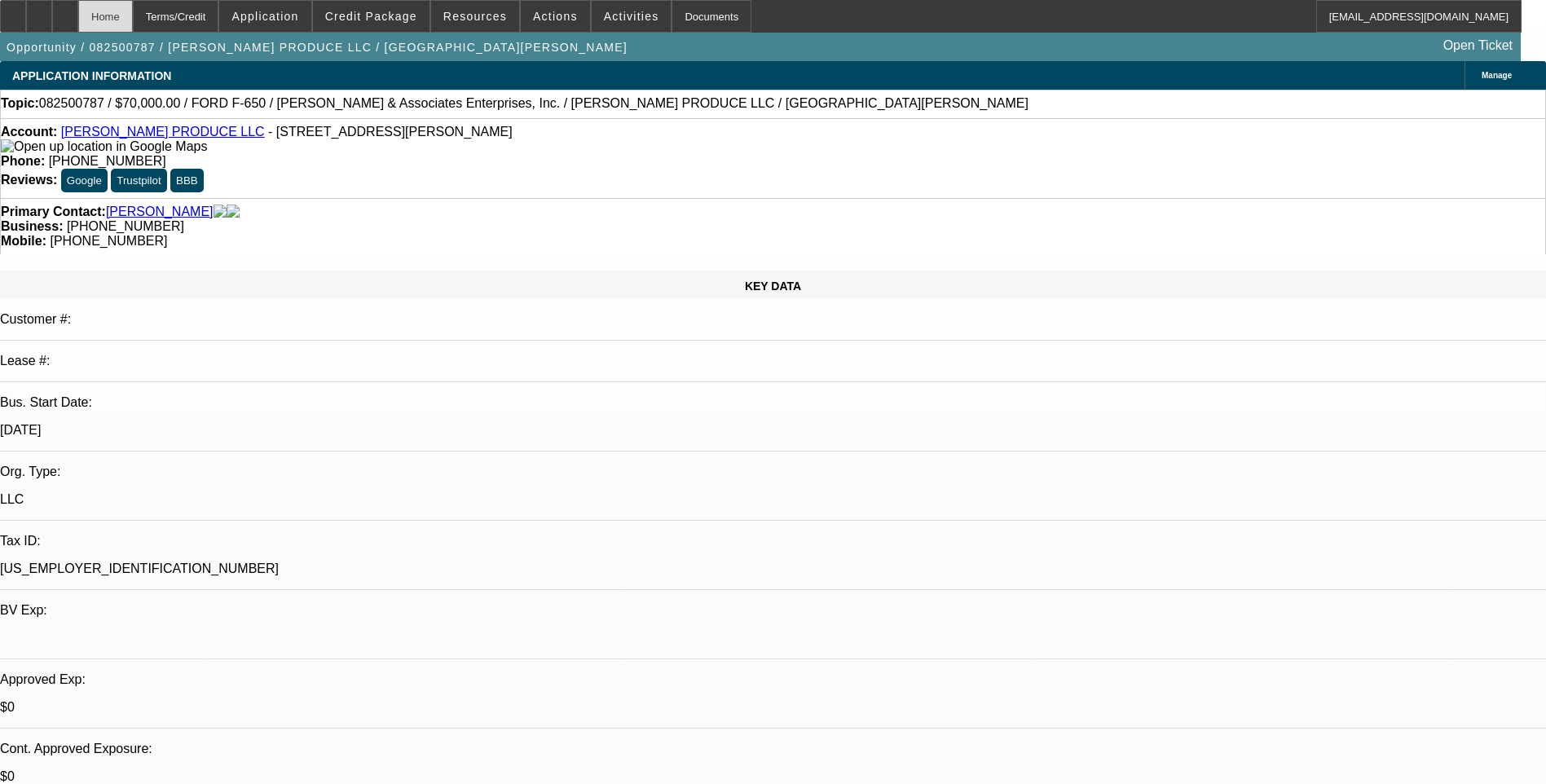
select select "6"
click at [219, 23] on div "Terms/Credit" at bounding box center [176, 16] width 86 height 33
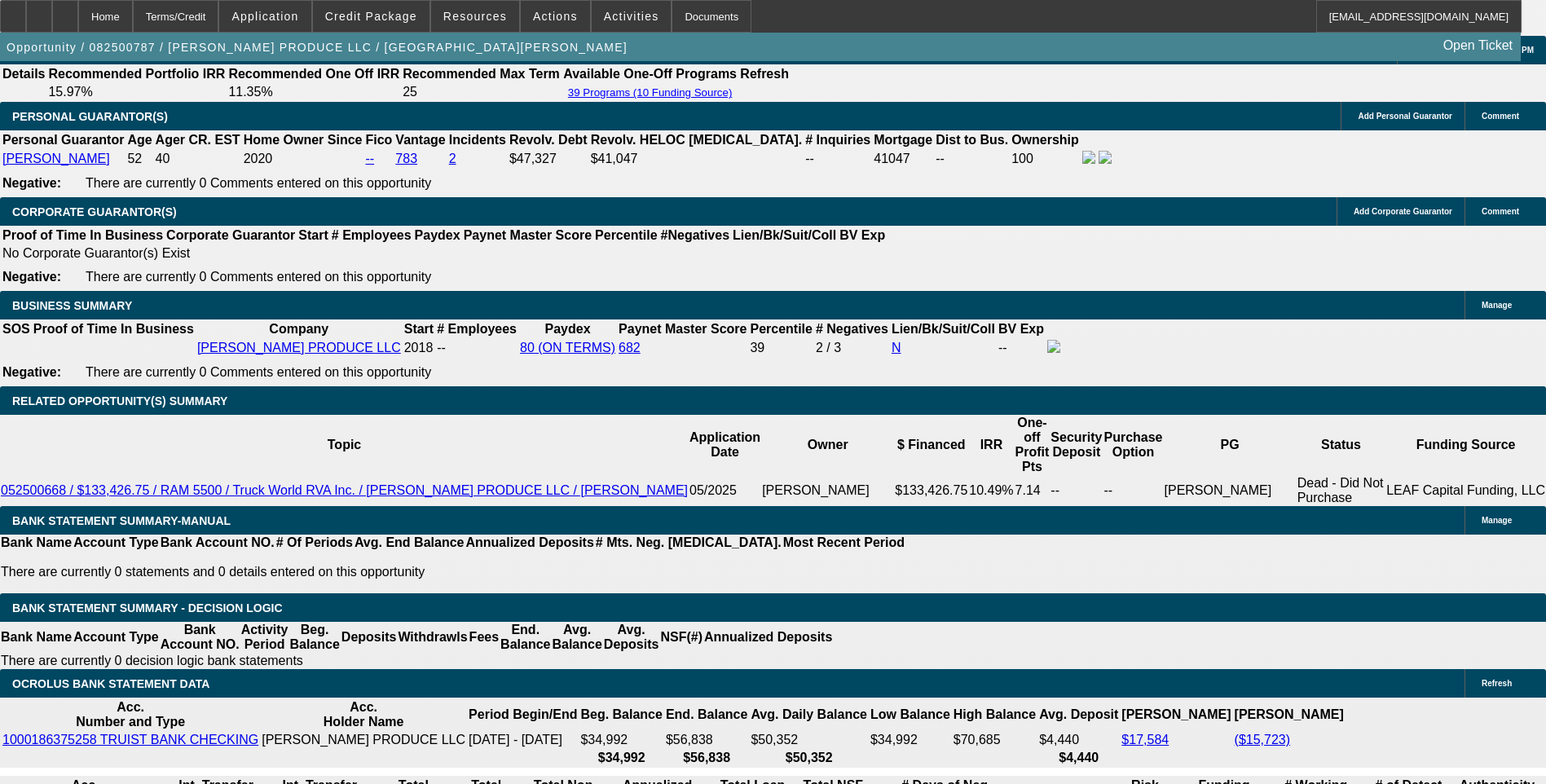
scroll to position [2445, 0]
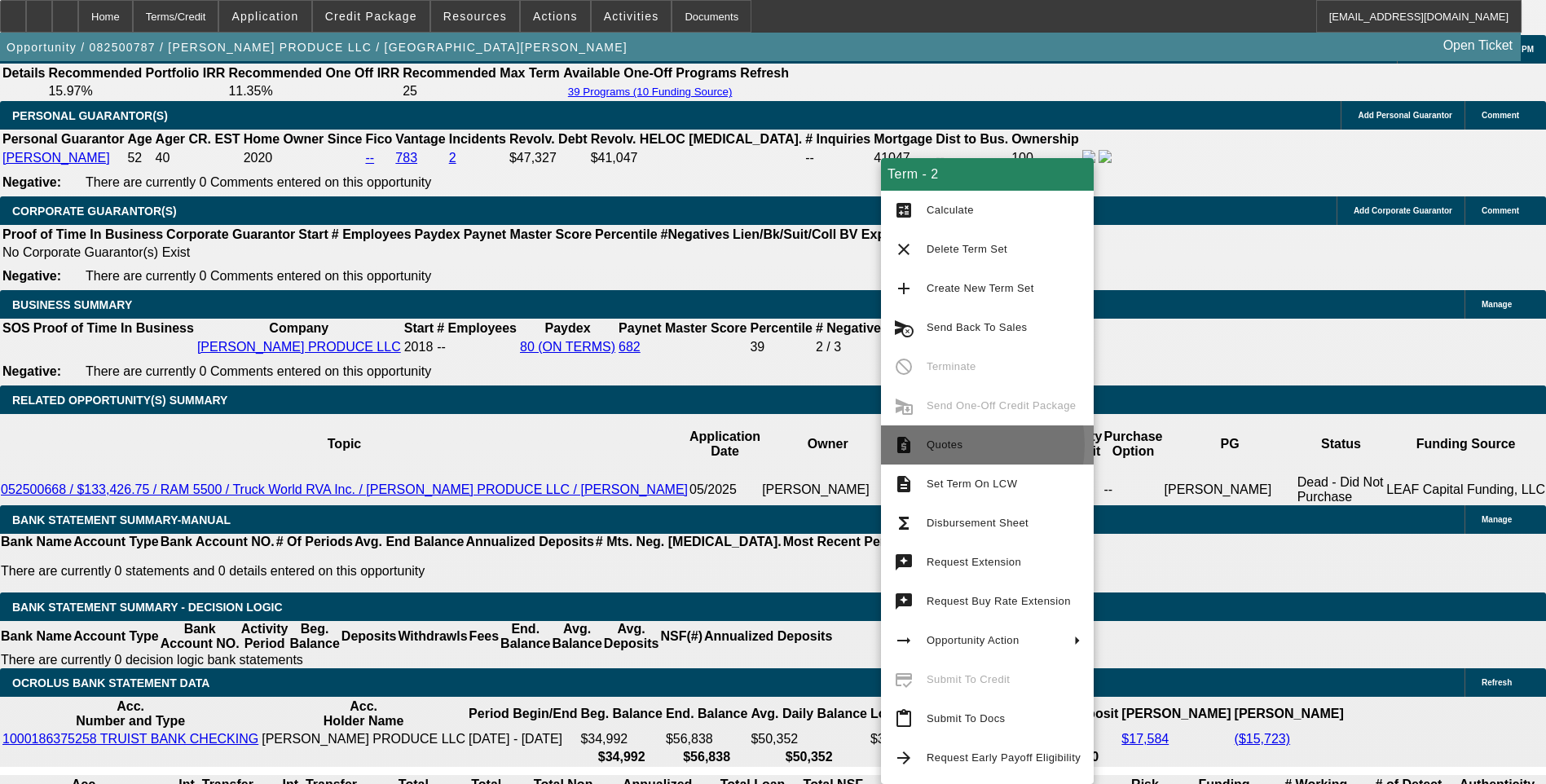
click at [952, 445] on span "Quotes" at bounding box center [944, 444] width 36 height 13
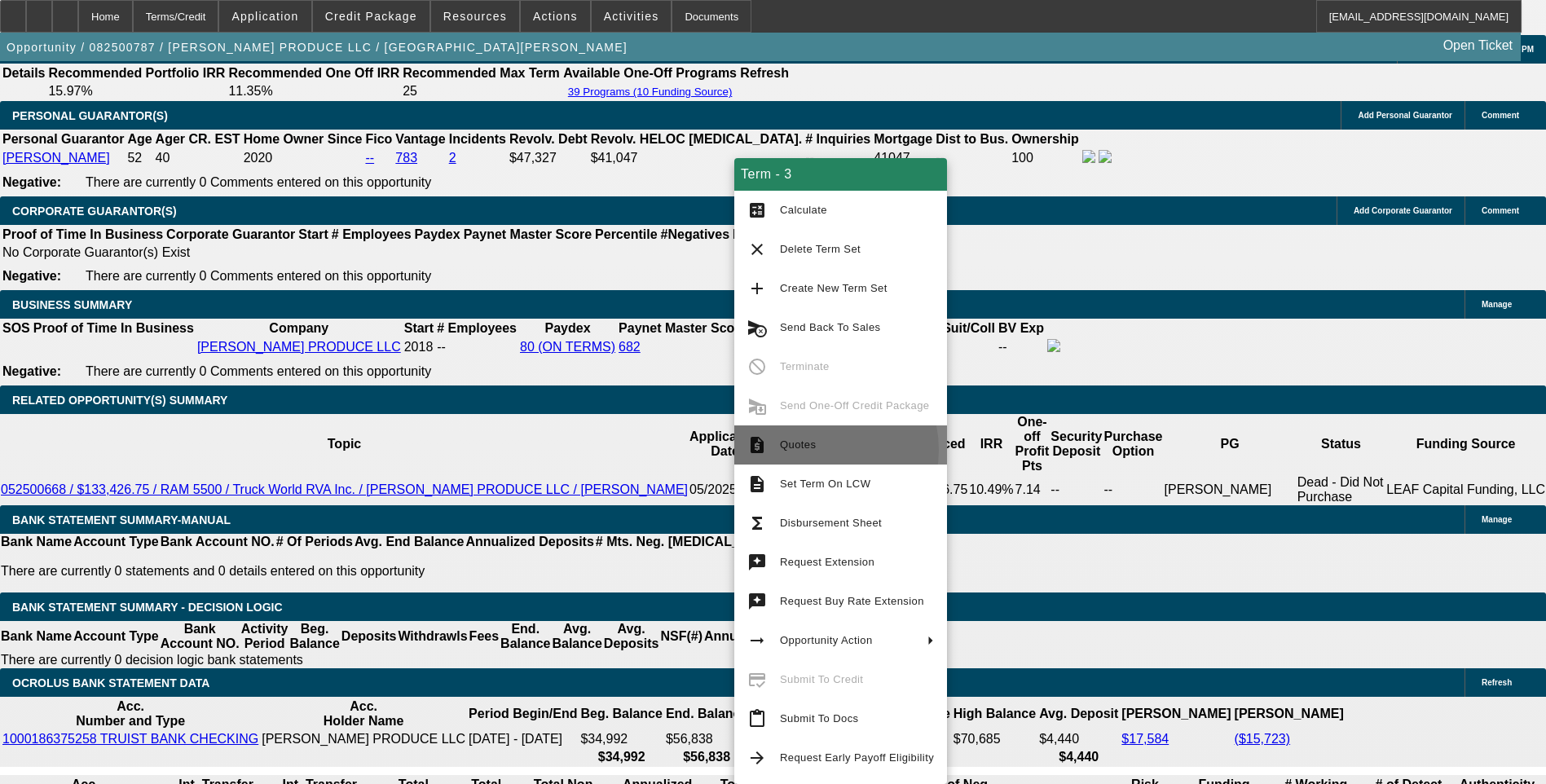
click at [815, 450] on span "Quotes" at bounding box center [857, 445] width 154 height 19
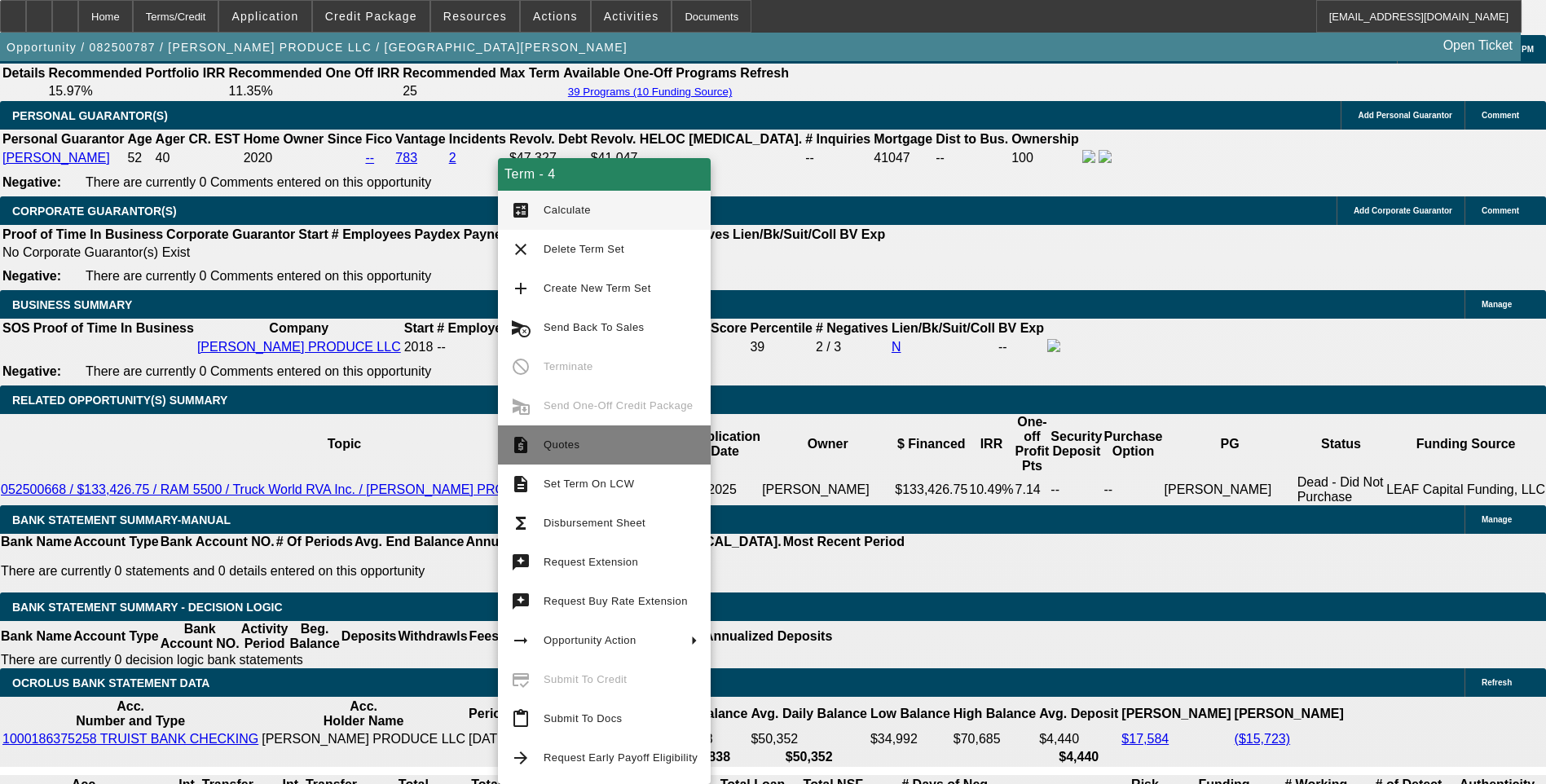
click at [598, 449] on span "Quotes" at bounding box center [620, 445] width 154 height 19
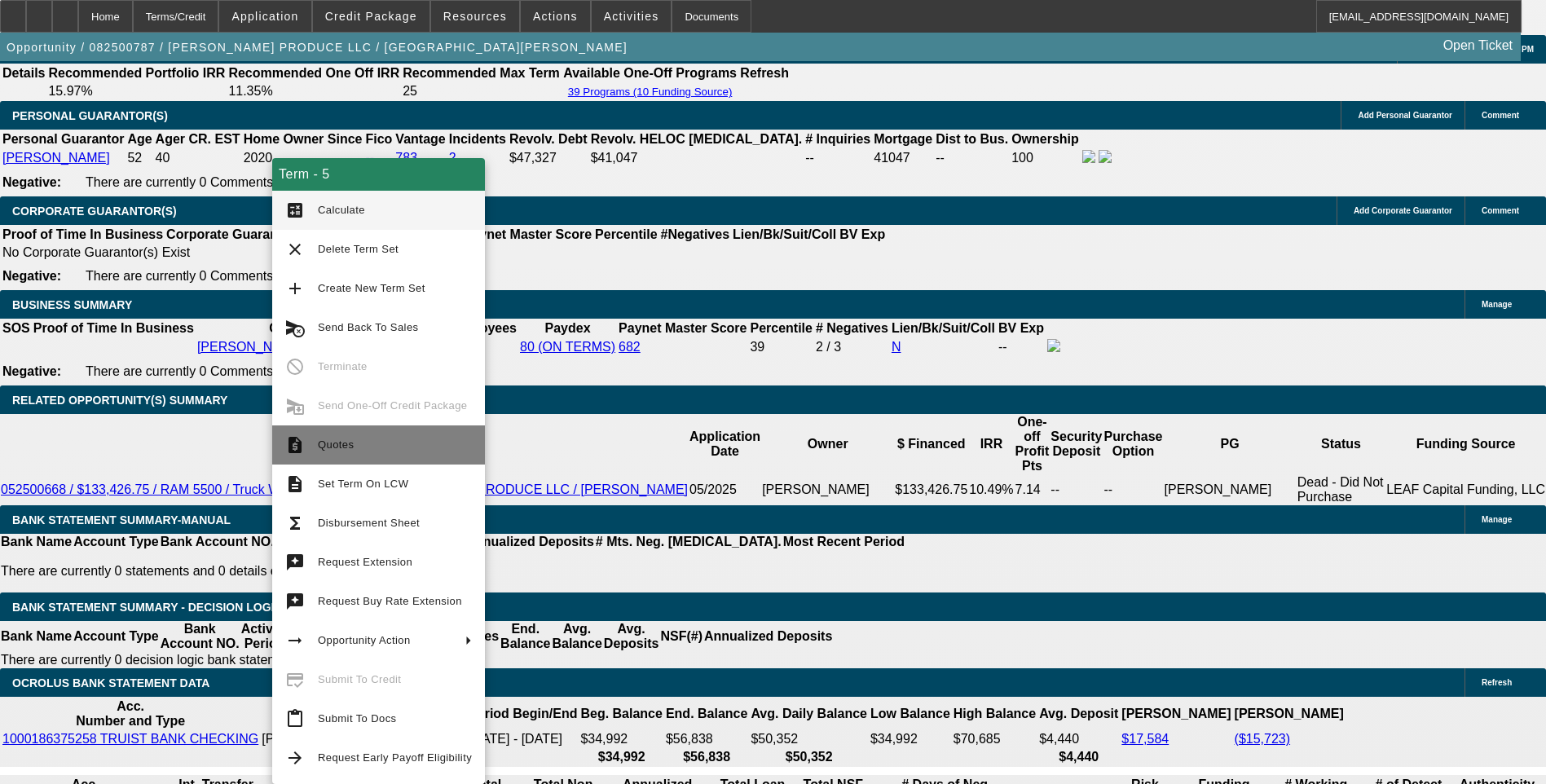
drag, startPoint x: 382, startPoint y: 458, endPoint x: 674, endPoint y: 17, distance: 528.9
click at [381, 458] on button "request_quote Quotes" at bounding box center [378, 444] width 213 height 39
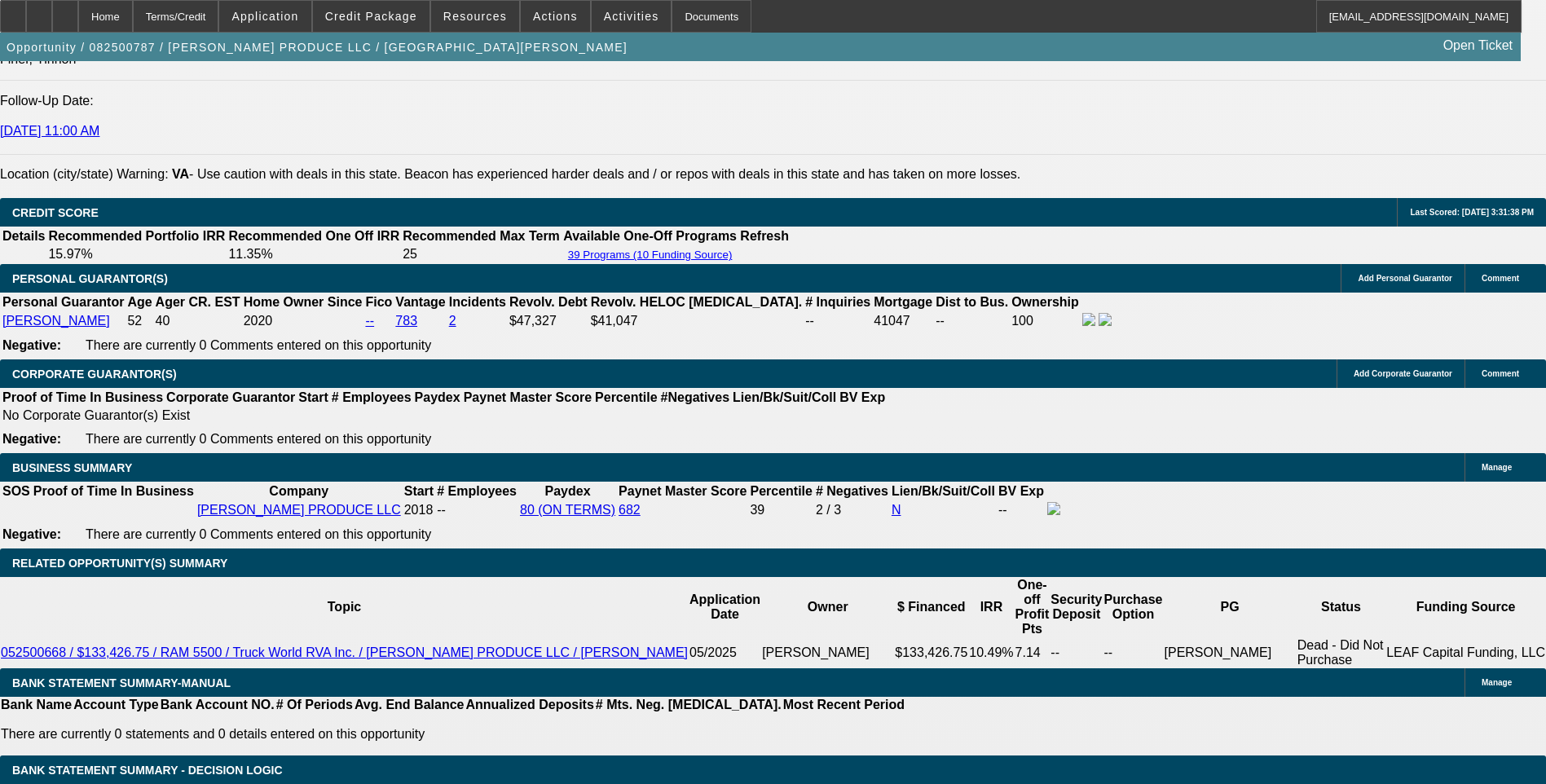
scroll to position [2364, 0]
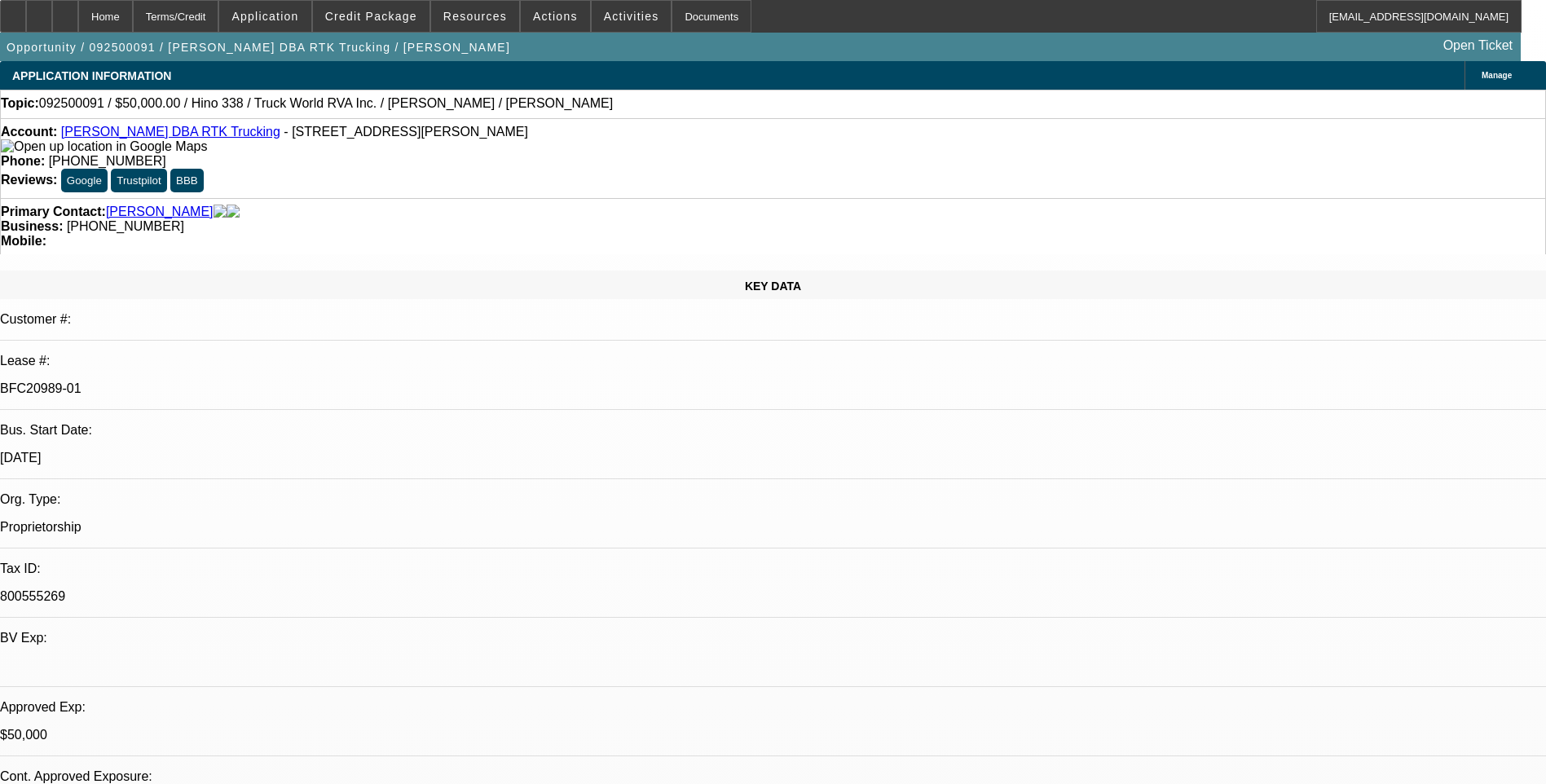
select select "0"
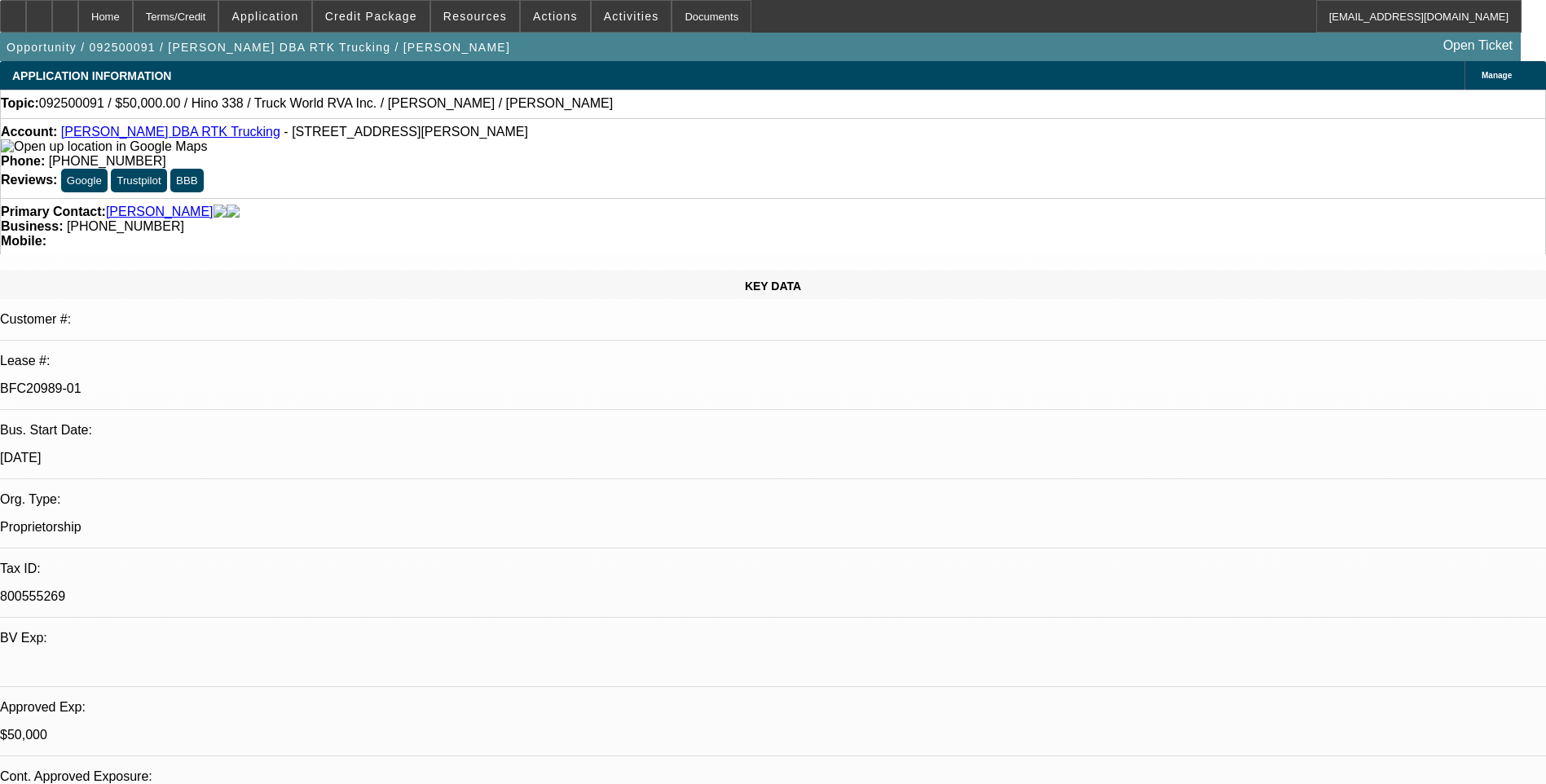
select select "0"
select select "1"
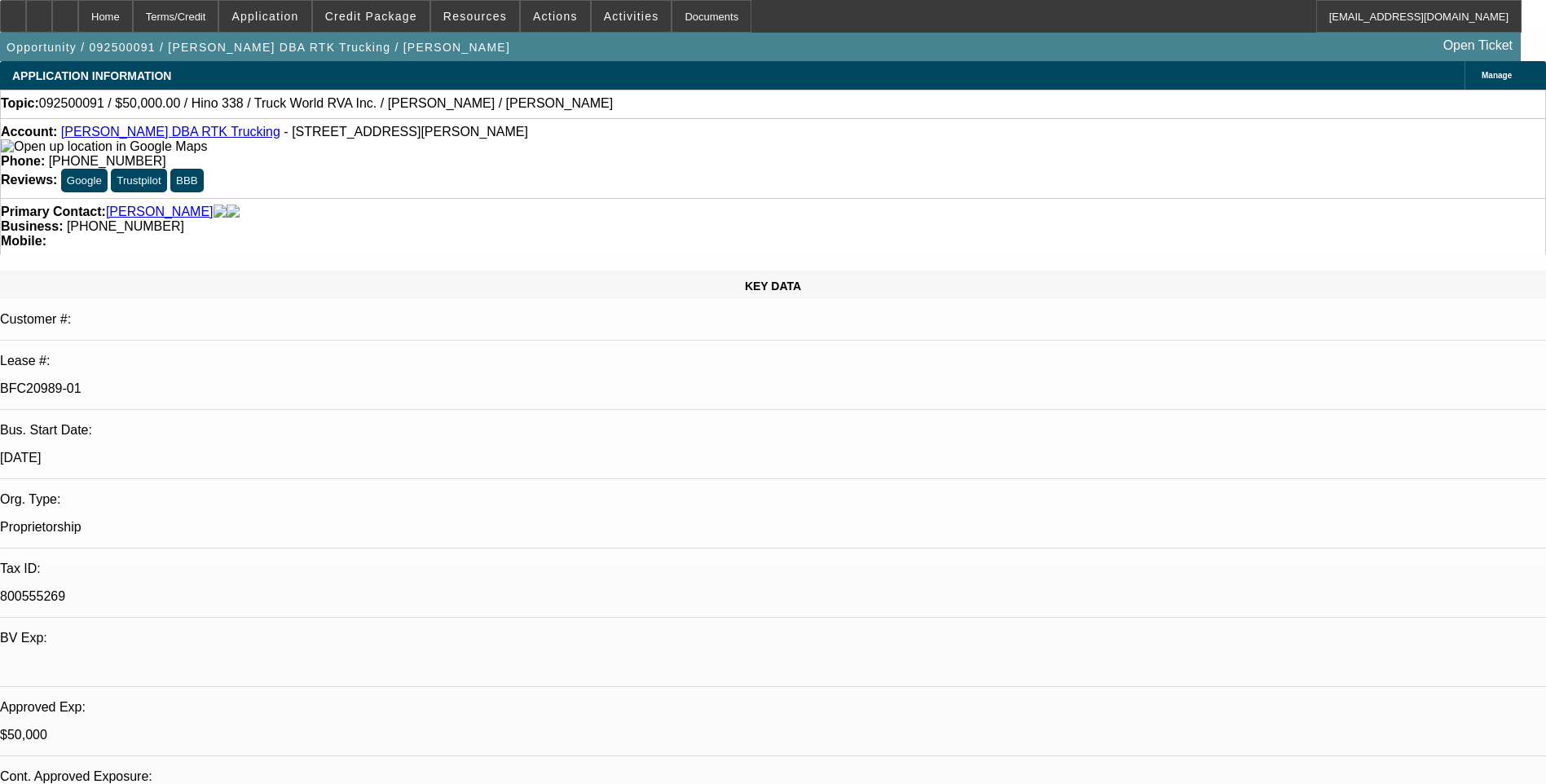
select select "1"
select select "6"
select select "1"
select select "6"
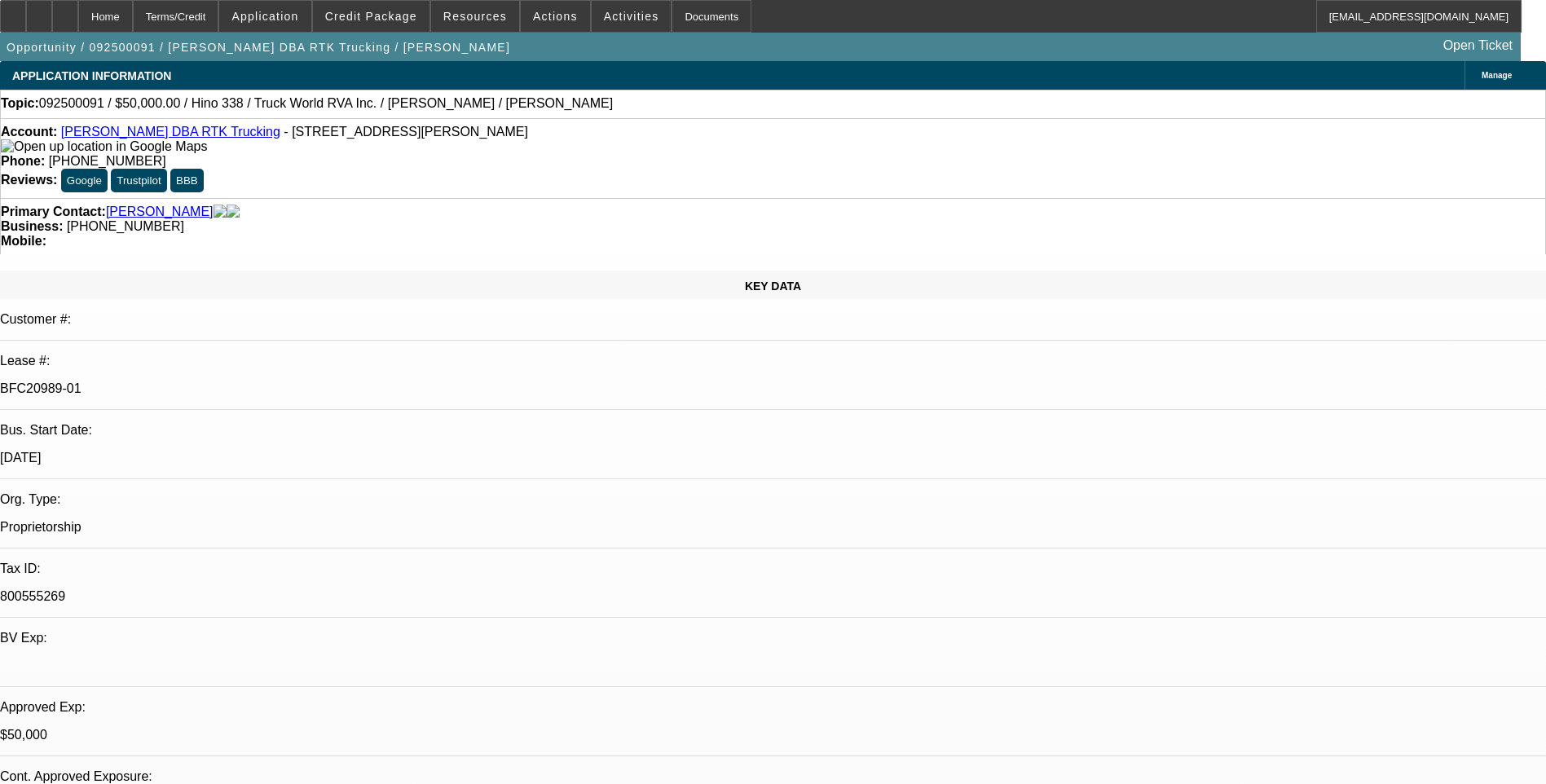
select select "1"
select select "6"
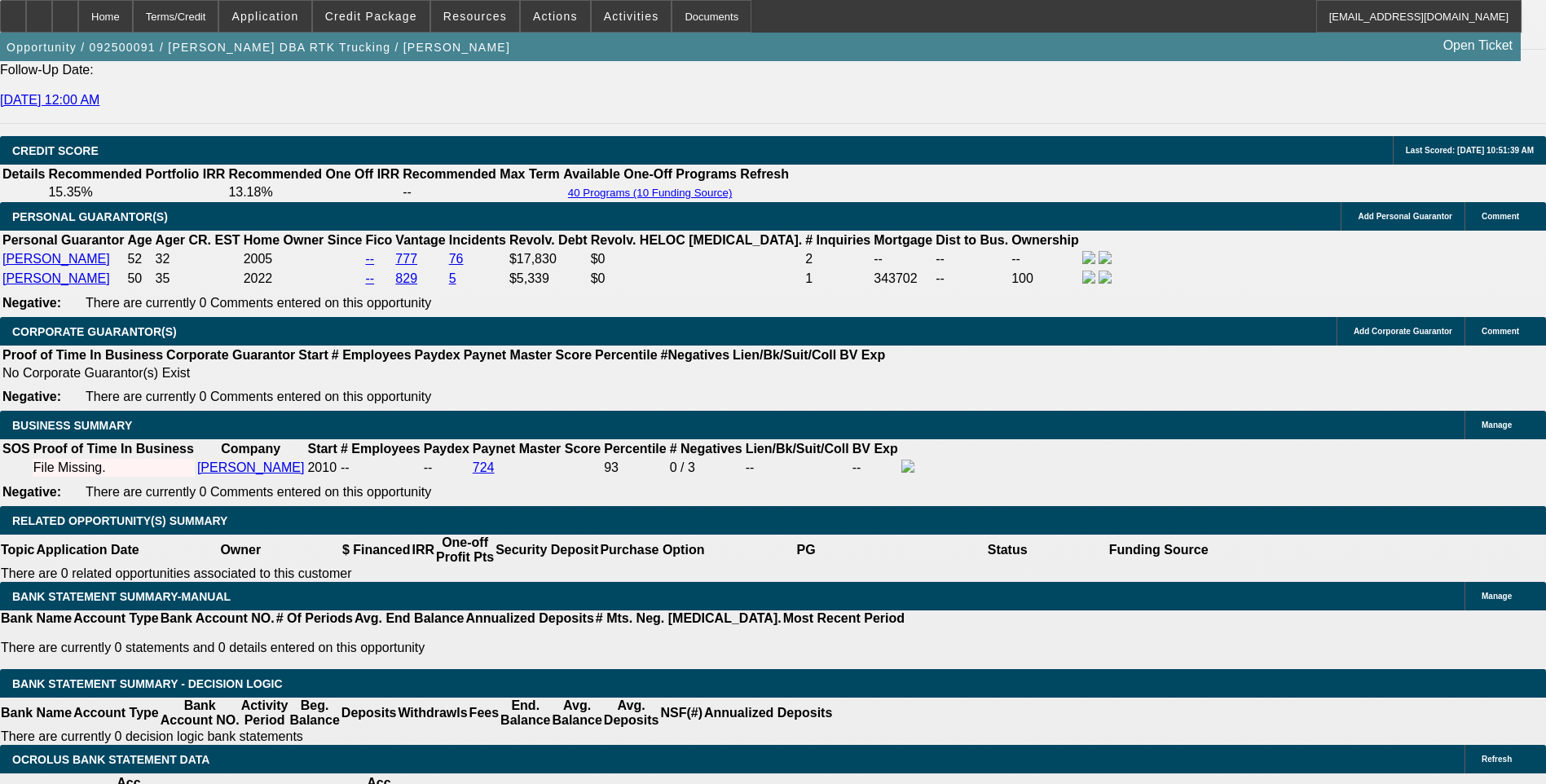
scroll to position [2364, 0]
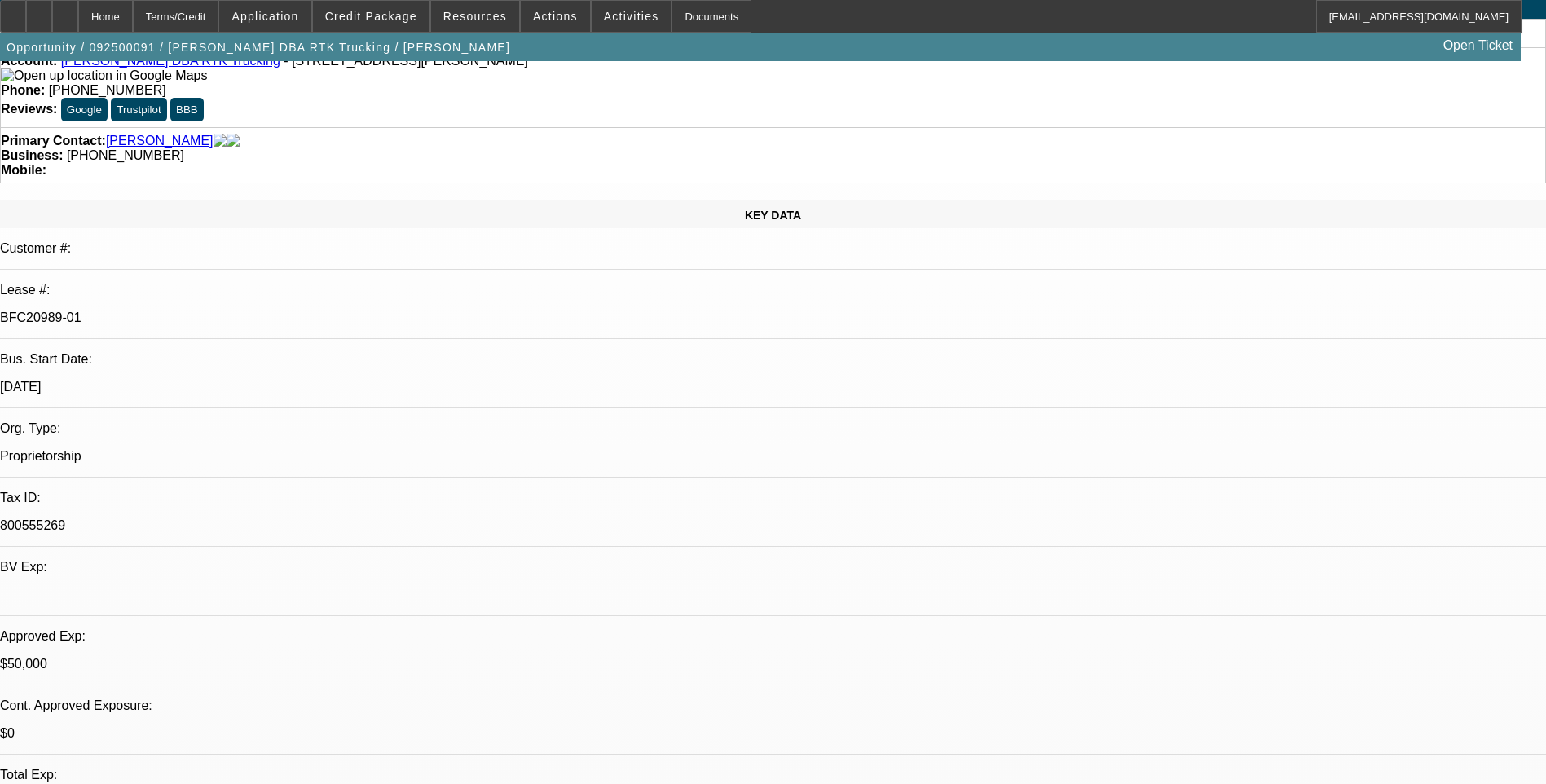
scroll to position [0, 0]
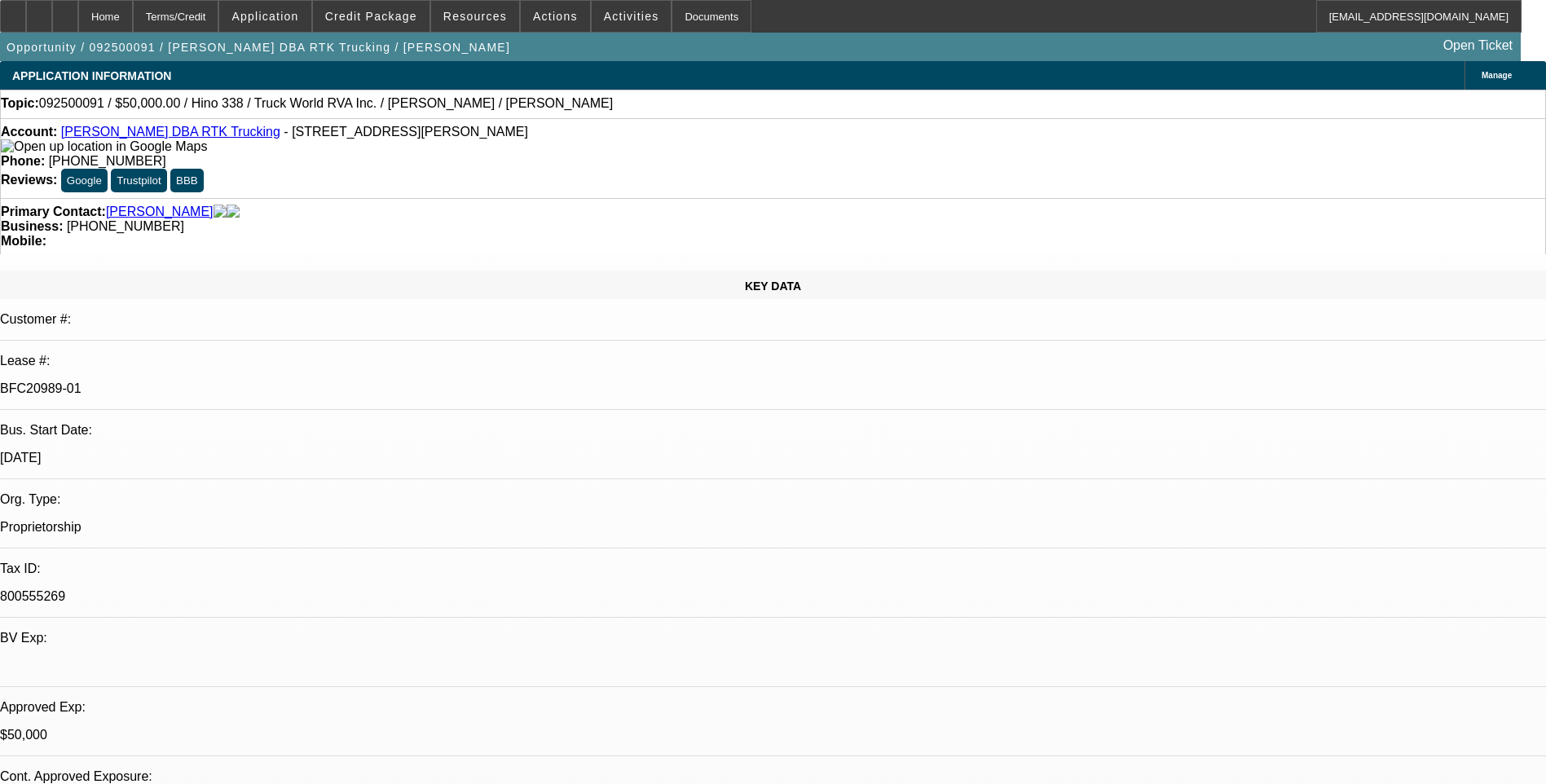
click at [442, 198] on div "Primary Contact: Stepp, Robert Business: (276) 220-5258 Mobile:" at bounding box center [773, 226] width 1546 height 56
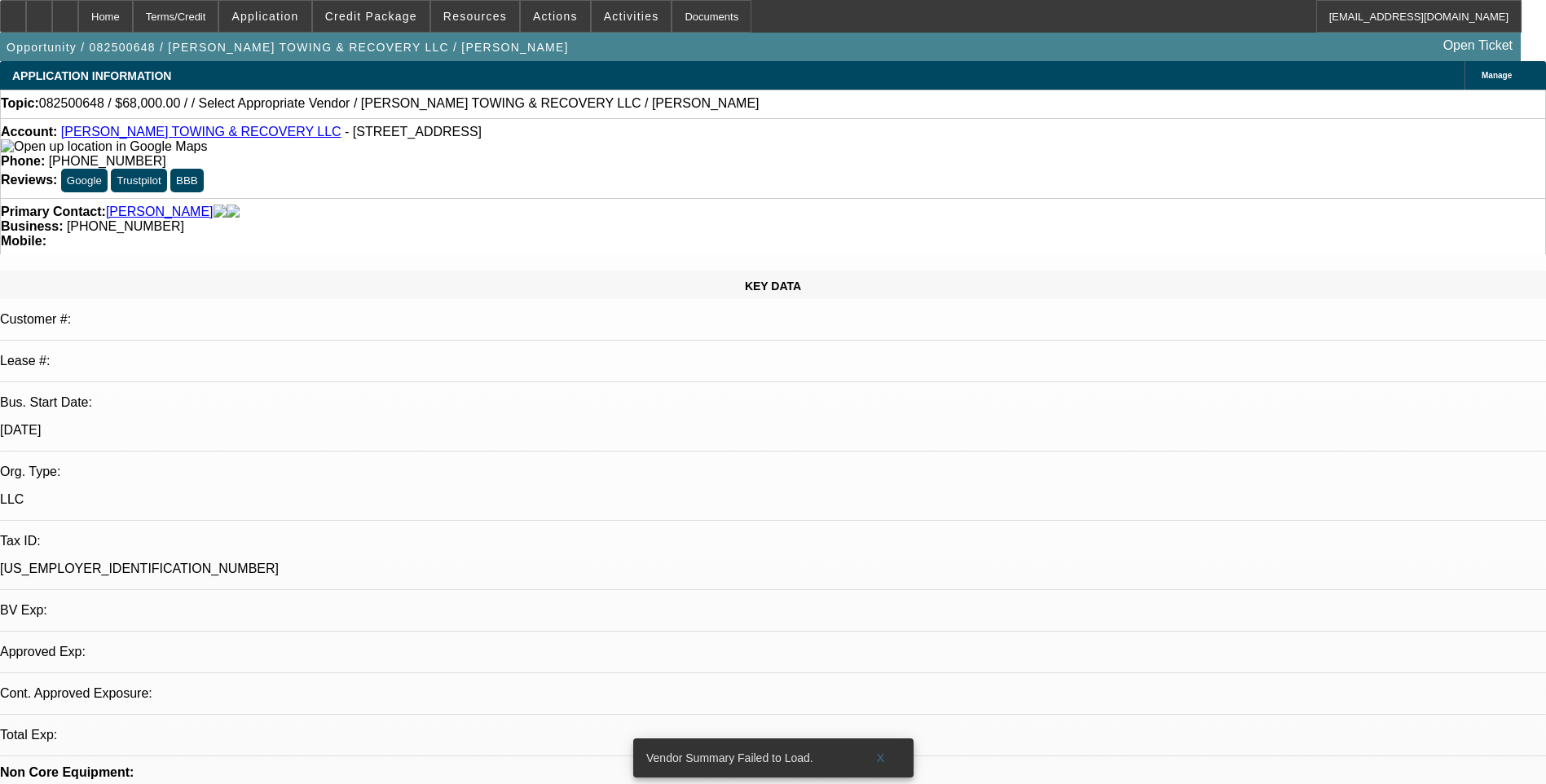
select select "0.15"
select select "2"
select select "0.1"
select select "1"
select select "2"
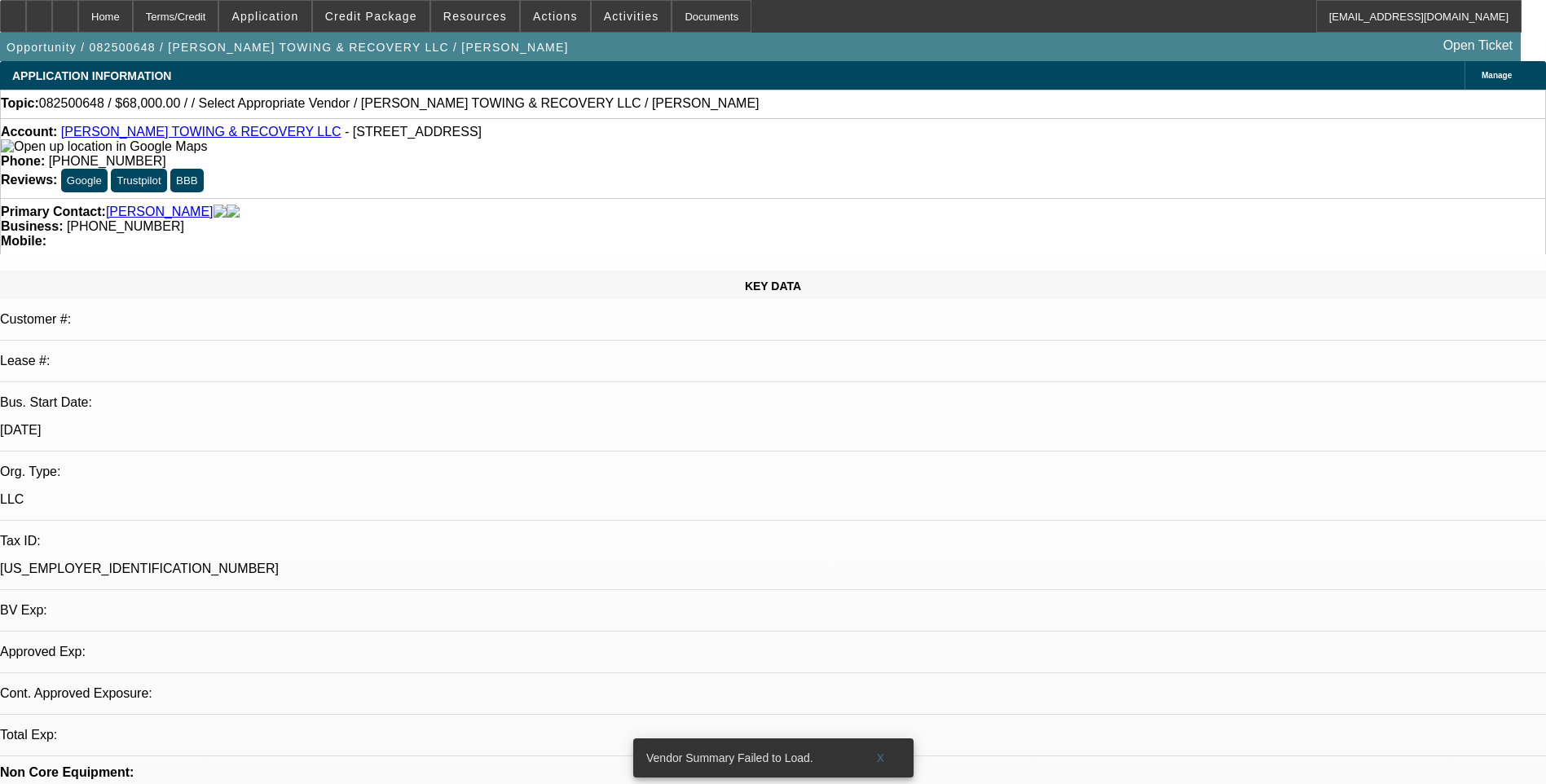
select select "4"
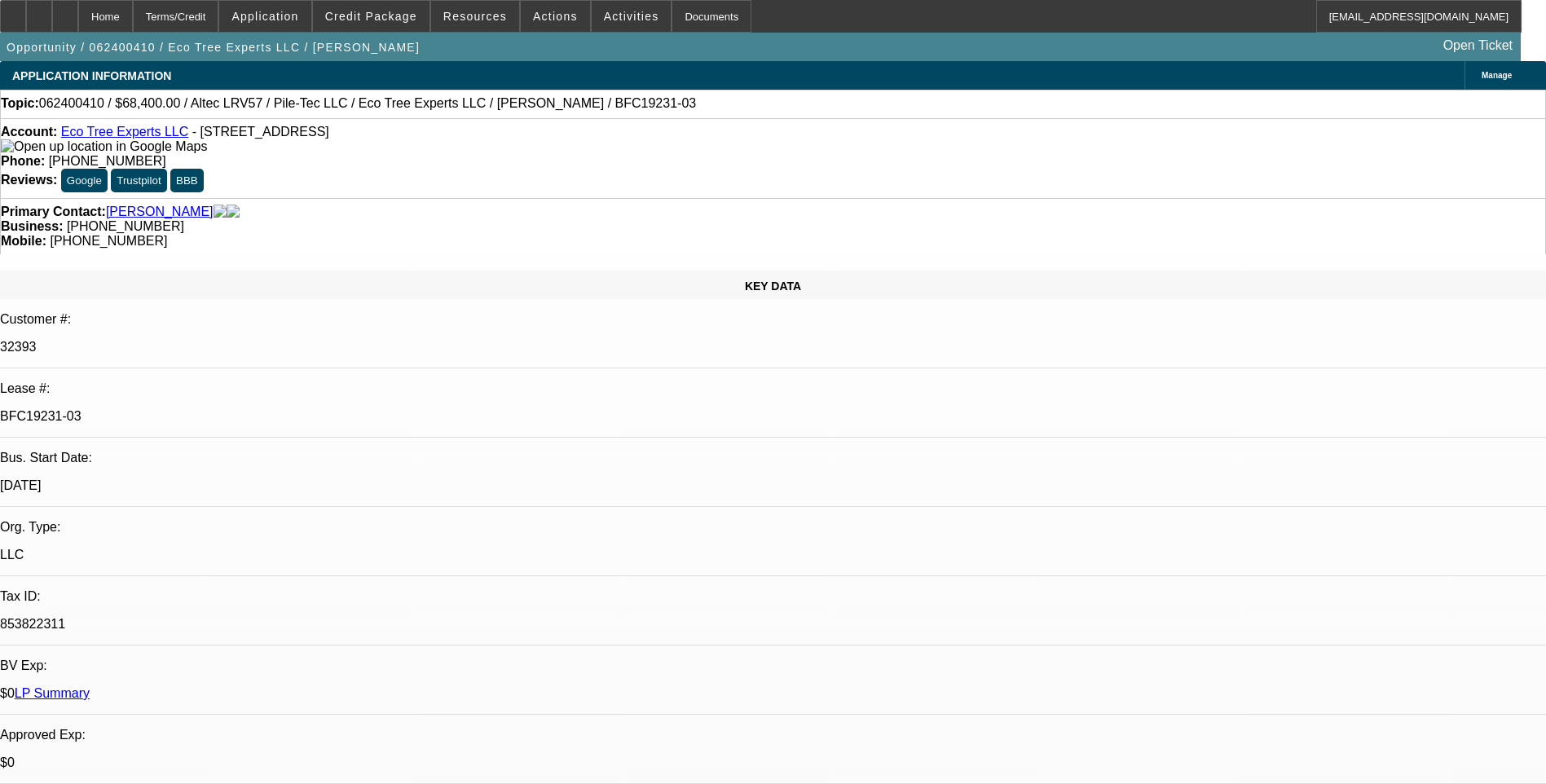
select select "0.1"
select select "0"
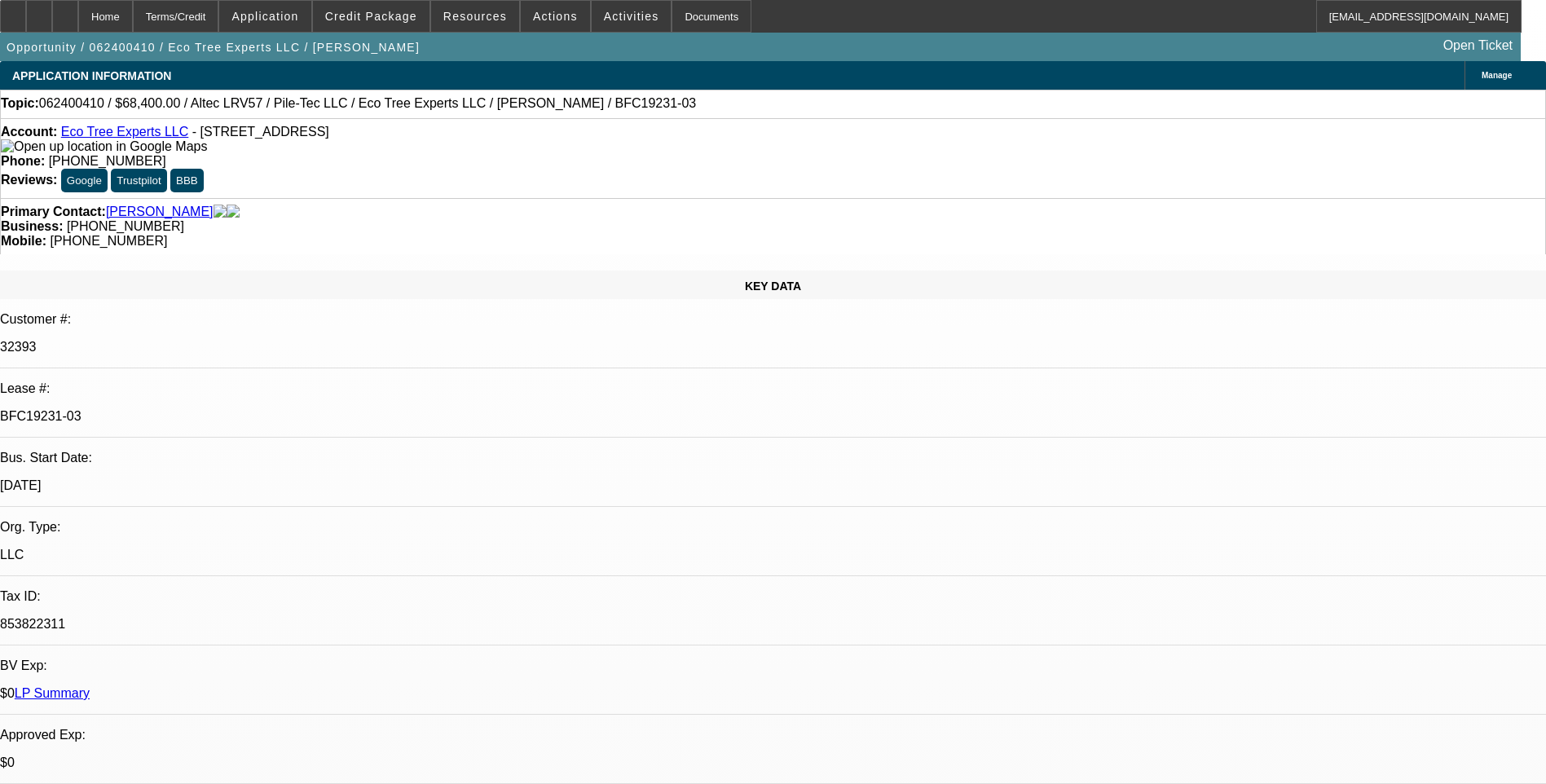
select select "0.1"
select select "0"
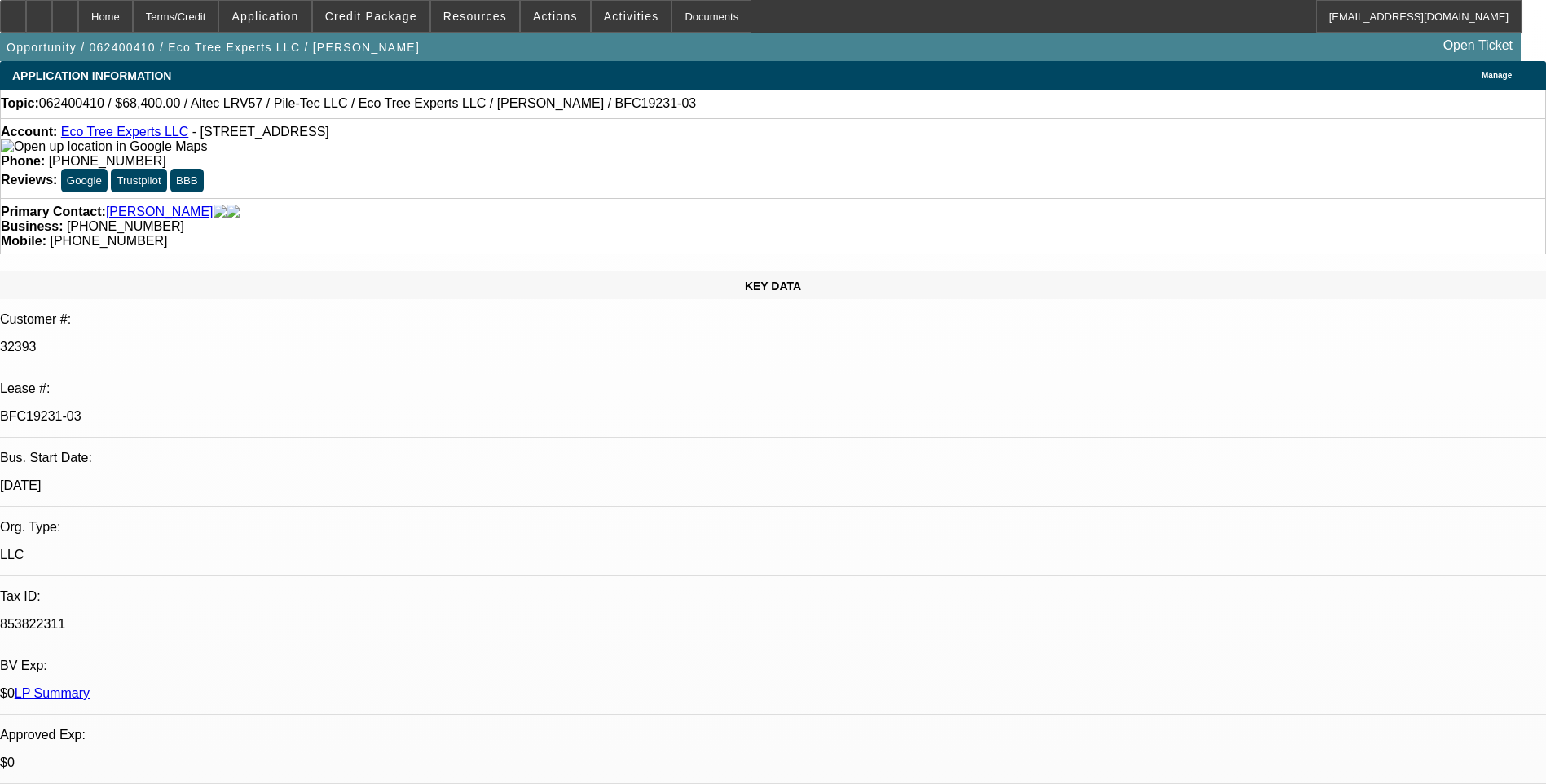
select select "1"
select select "3"
select select "6"
select select "1"
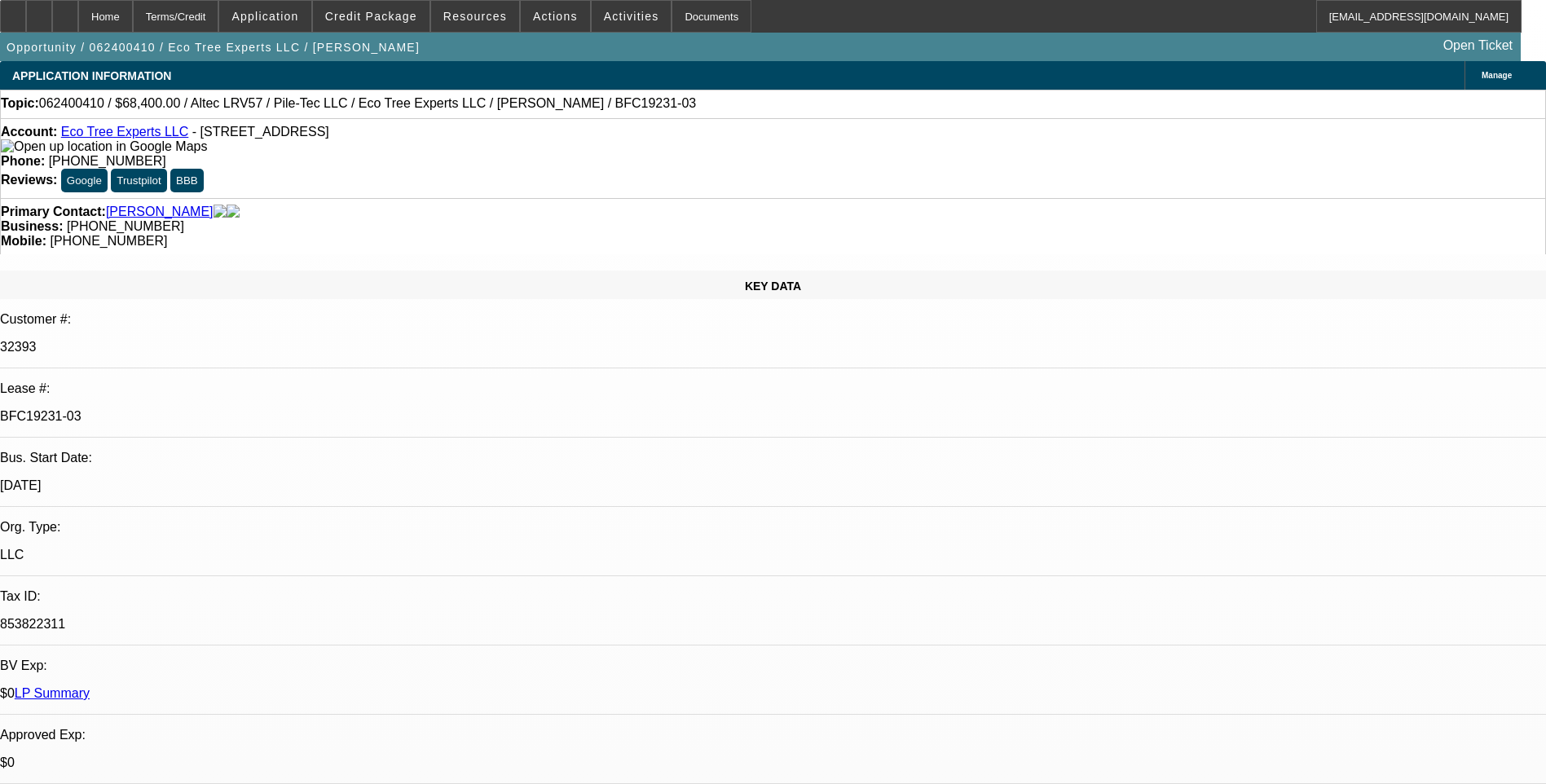
select select "6"
select select "1"
select select "3"
select select "6"
select select "1"
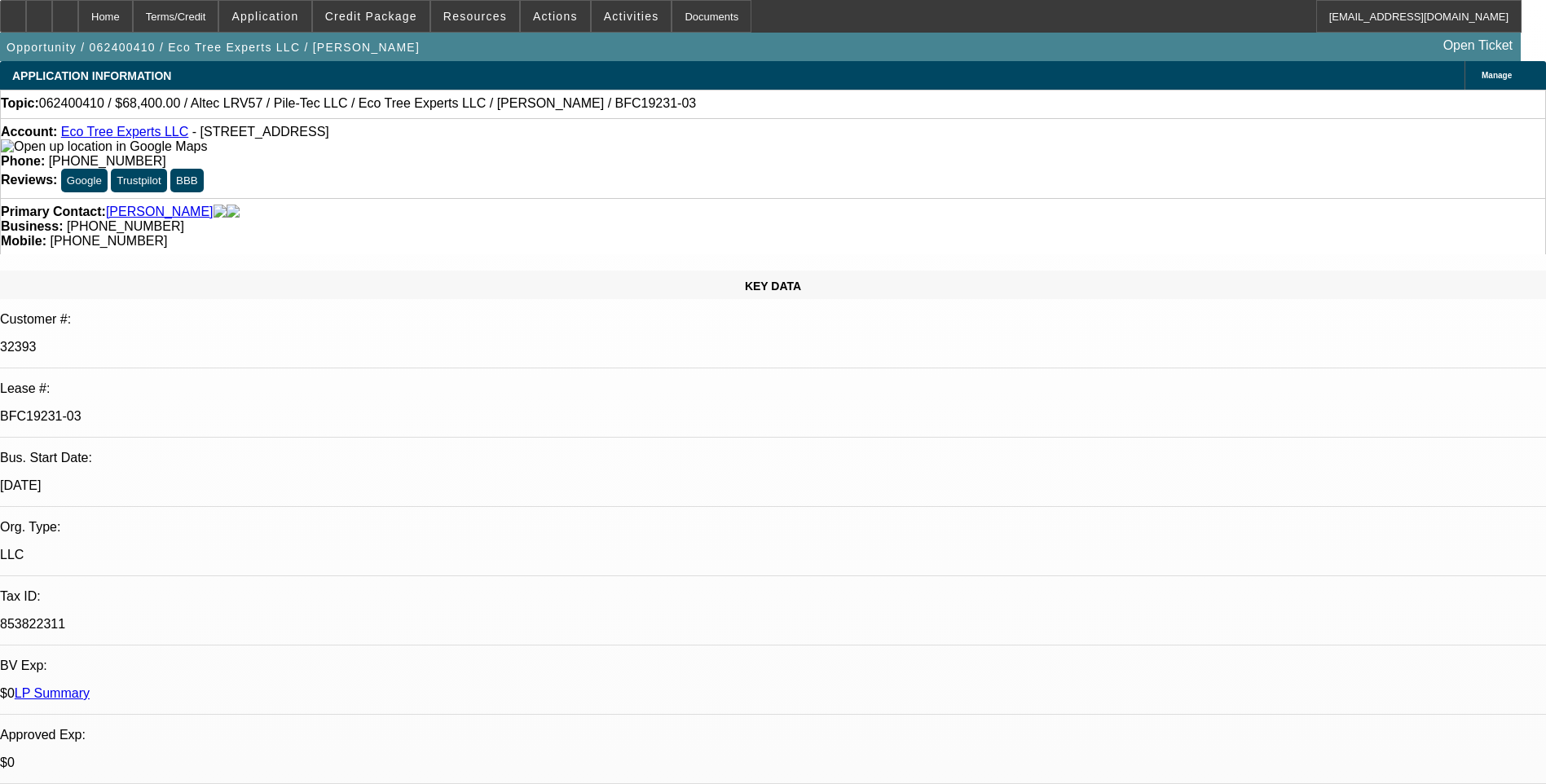
select select "1"
select select "6"
click at [130, 134] on link "Eco Tree Experts LLC" at bounding box center [125, 132] width 128 height 14
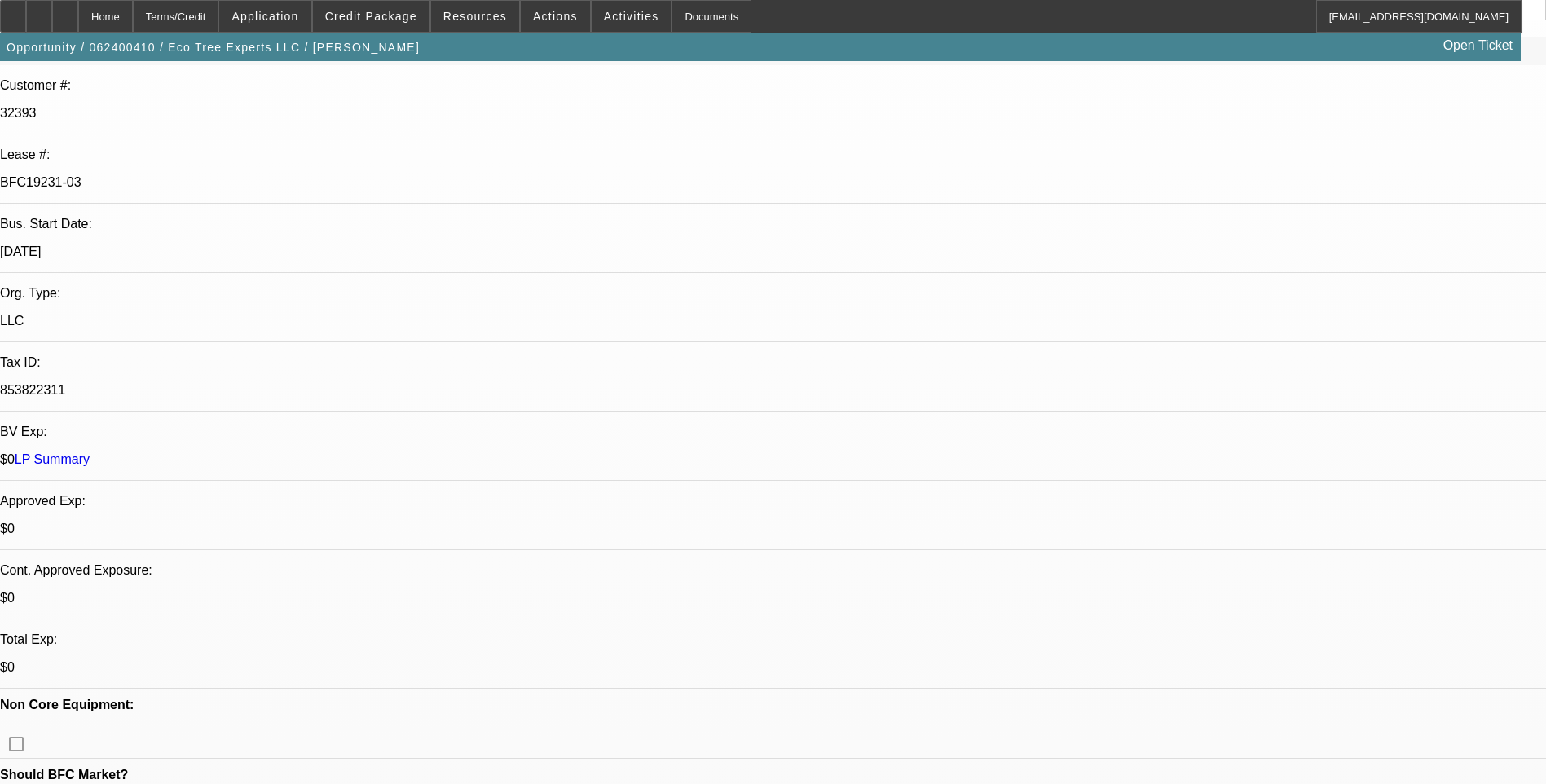
scroll to position [245, 0]
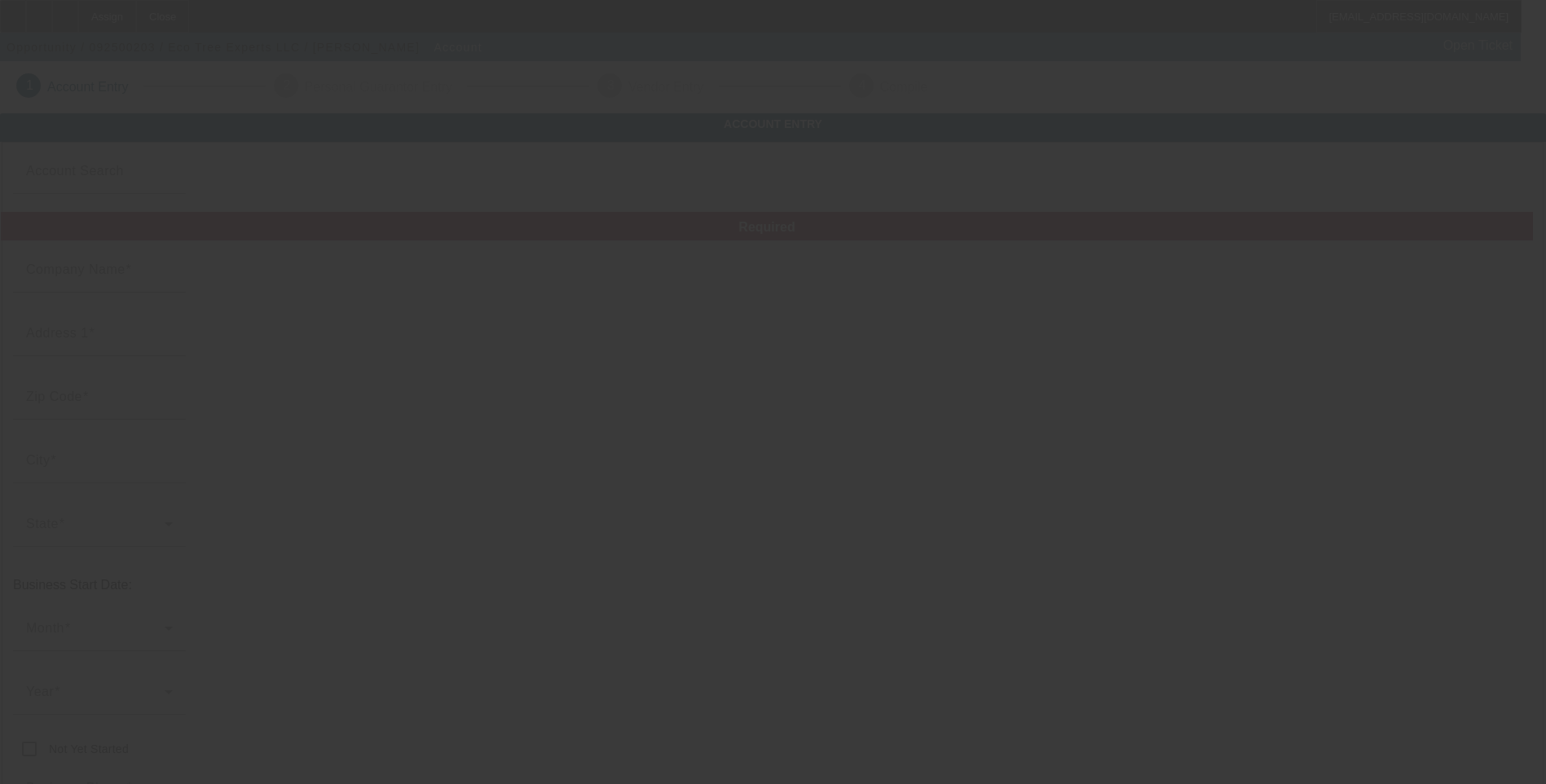
type input "Eco Tree Experts LLC"
type input "[STREET_ADDRESS]"
type input "33401"
type input "[GEOGRAPHIC_DATA]"
type input "[PHONE_NUMBER]"
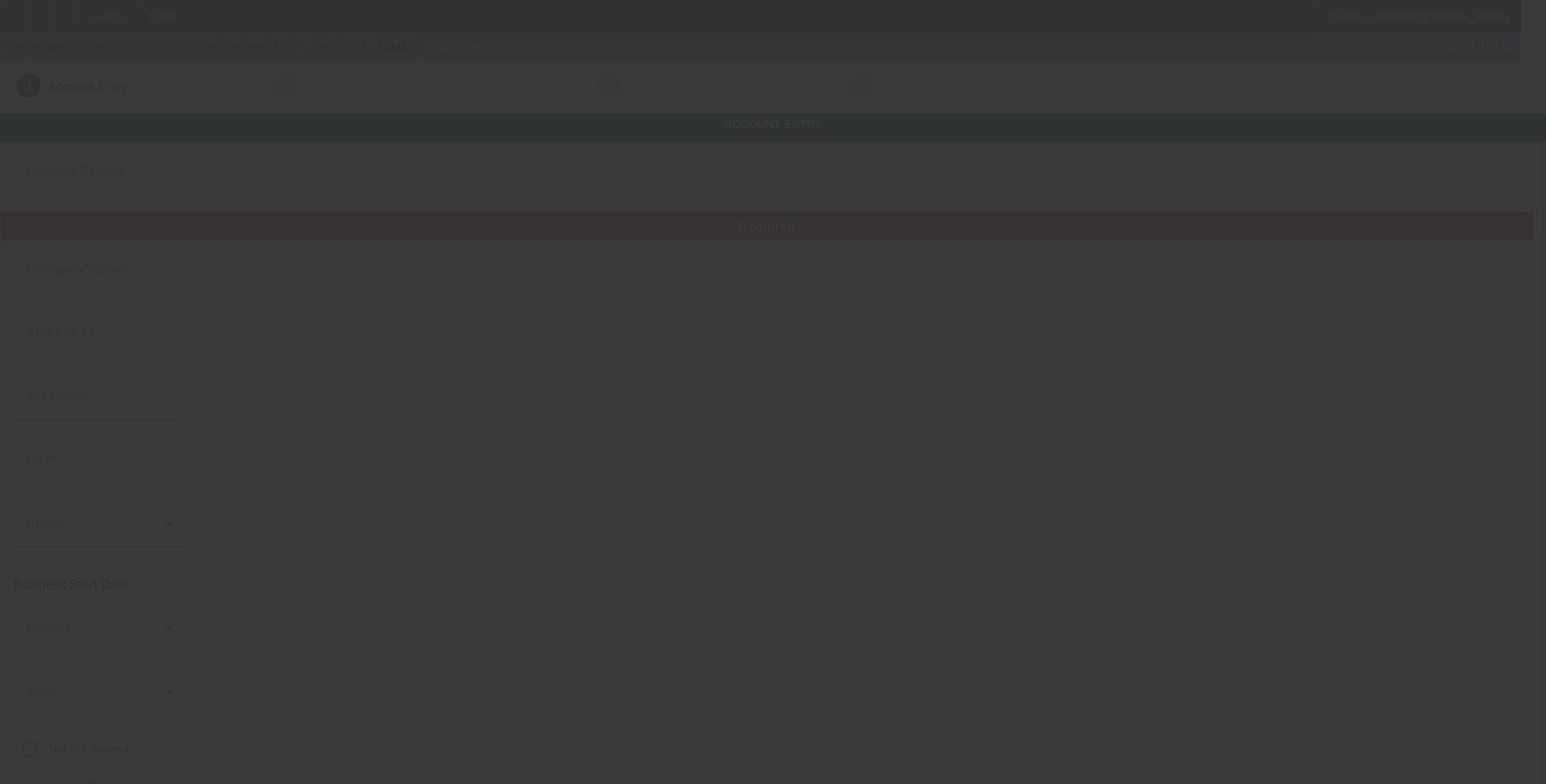
type input "Ste 600"
type input "[EMAIL_ADDRESS][DOMAIN_NAME]"
type input "[GEOGRAPHIC_DATA]"
type input "853822311"
type input "[URL][DOMAIN_NAME]"
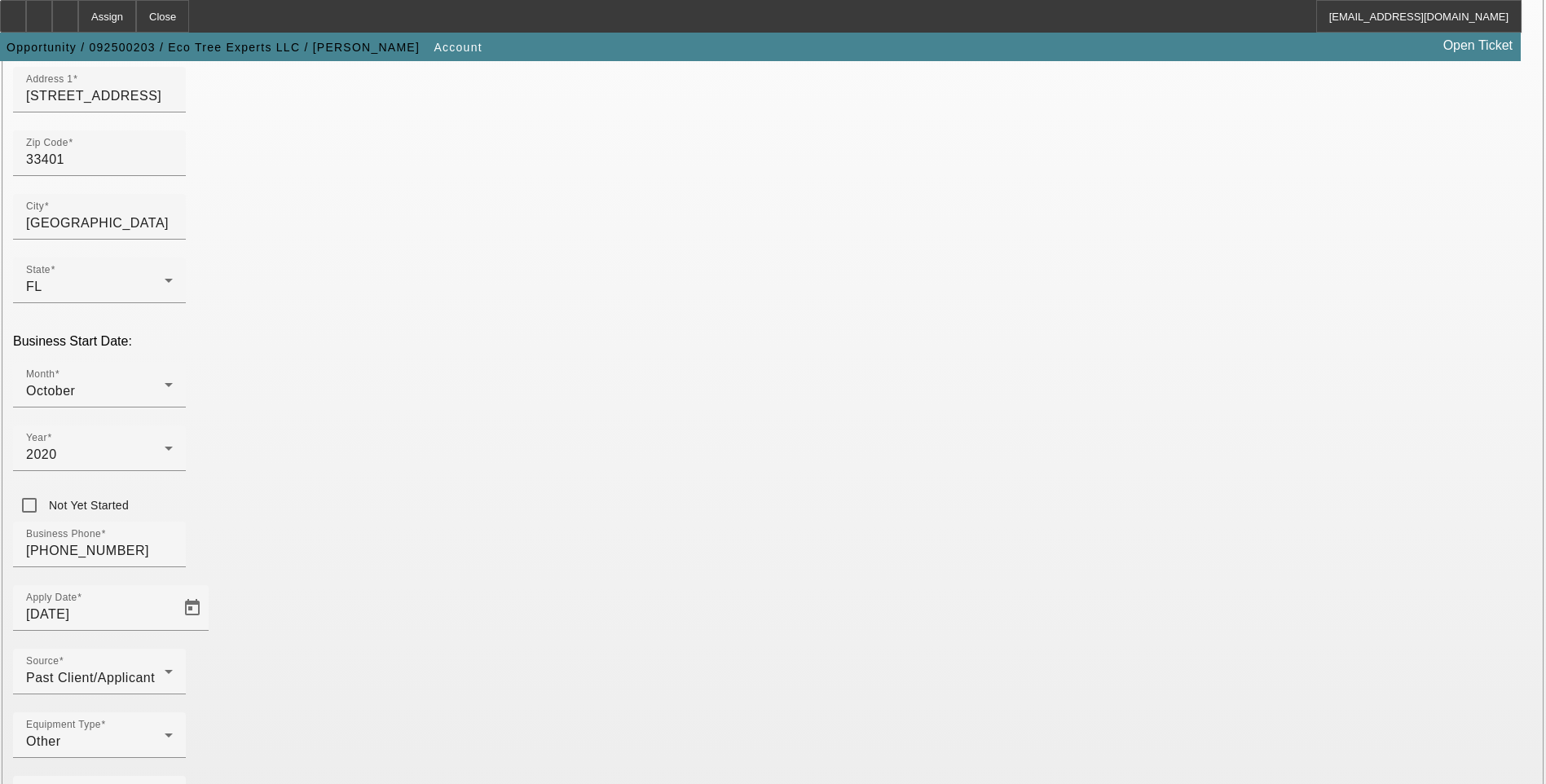
scroll to position [245, 0]
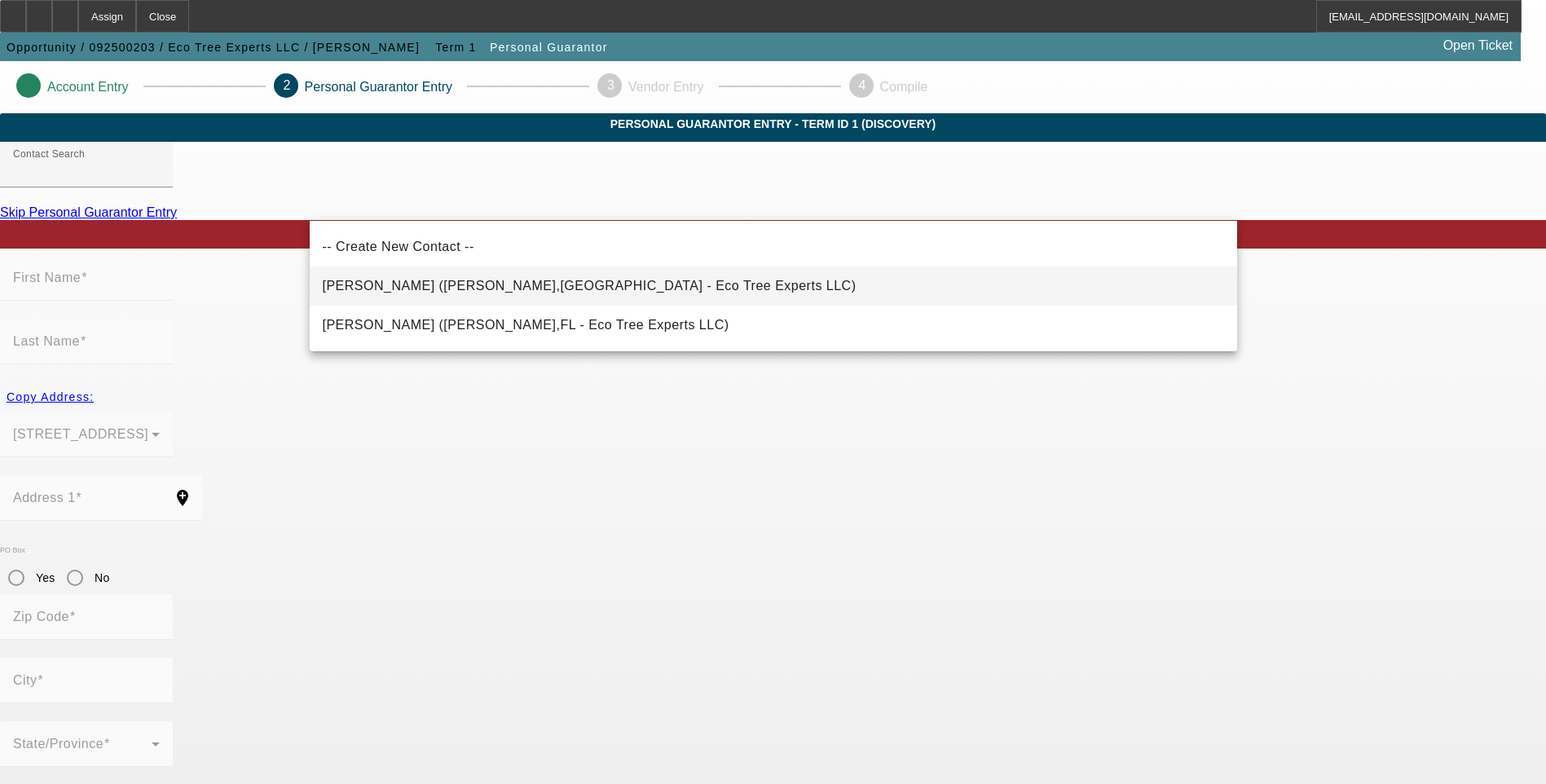
click at [423, 292] on span "[PERSON_NAME] ([PERSON_NAME],[GEOGRAPHIC_DATA] - Eco Tree Experts LLC)" at bounding box center [590, 285] width 534 height 14
type input "[PERSON_NAME] ([PERSON_NAME],[GEOGRAPHIC_DATA] - Eco Tree Experts LLC)"
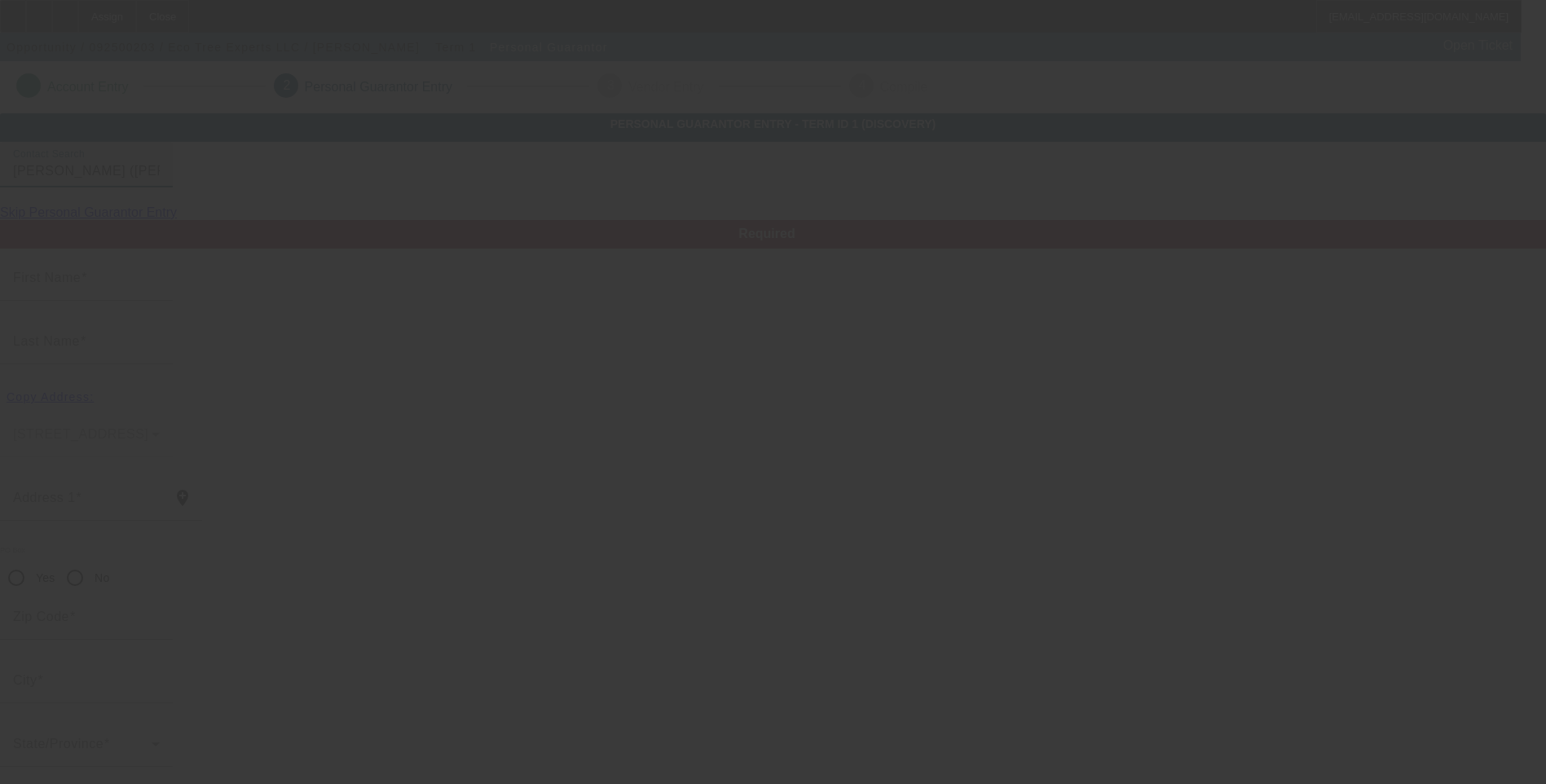
type input "[PERSON_NAME]"
type input "Allem"
type input "[STREET_ADDRESS]"
radio input "true"
type input "34997"
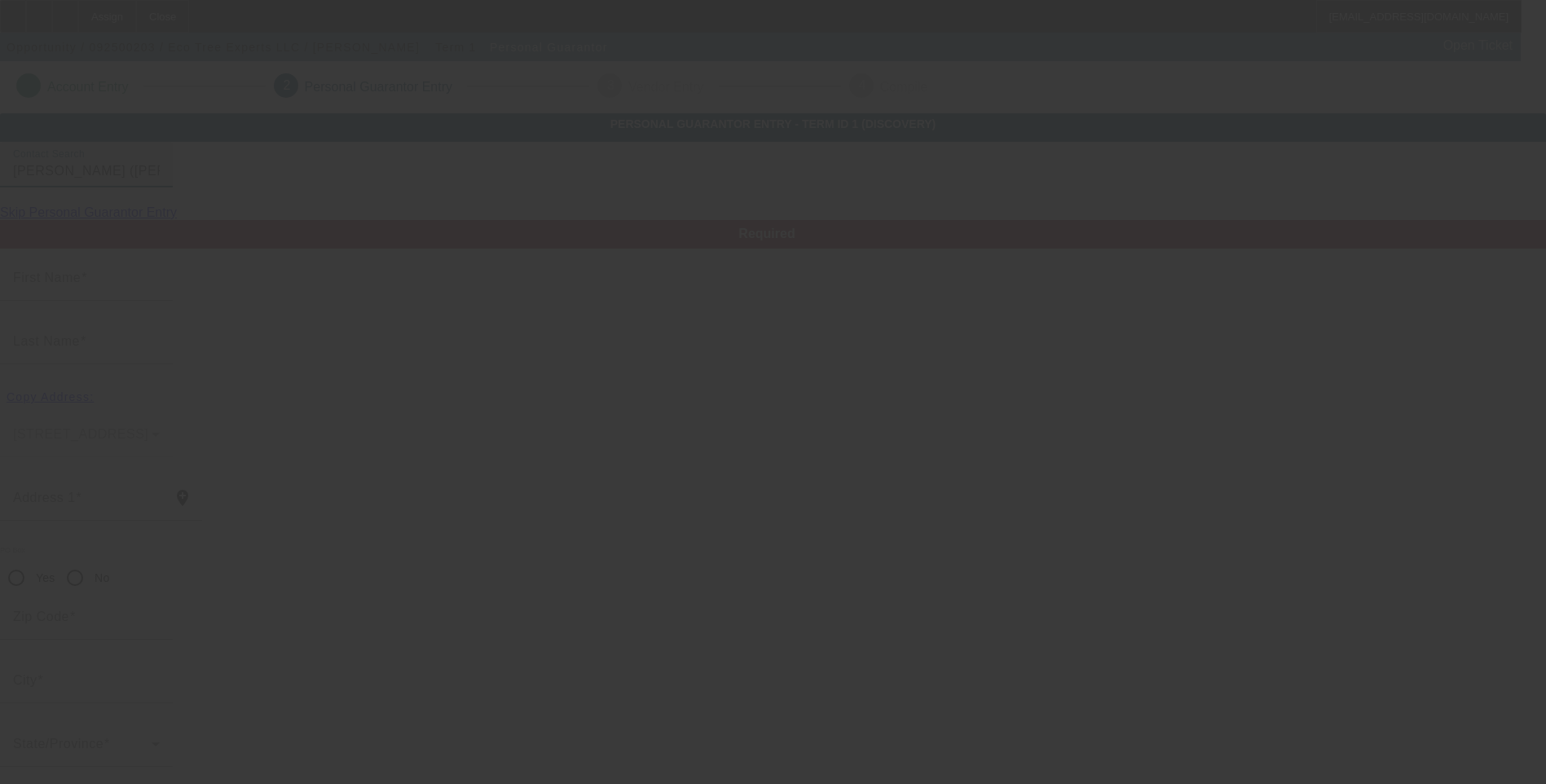
type input "[PERSON_NAME]"
type input "[PHONE_NUMBER]"
type input "50"
type input "591-53-8908"
type input "[EMAIL_ADDRESS][DOMAIN_NAME]"
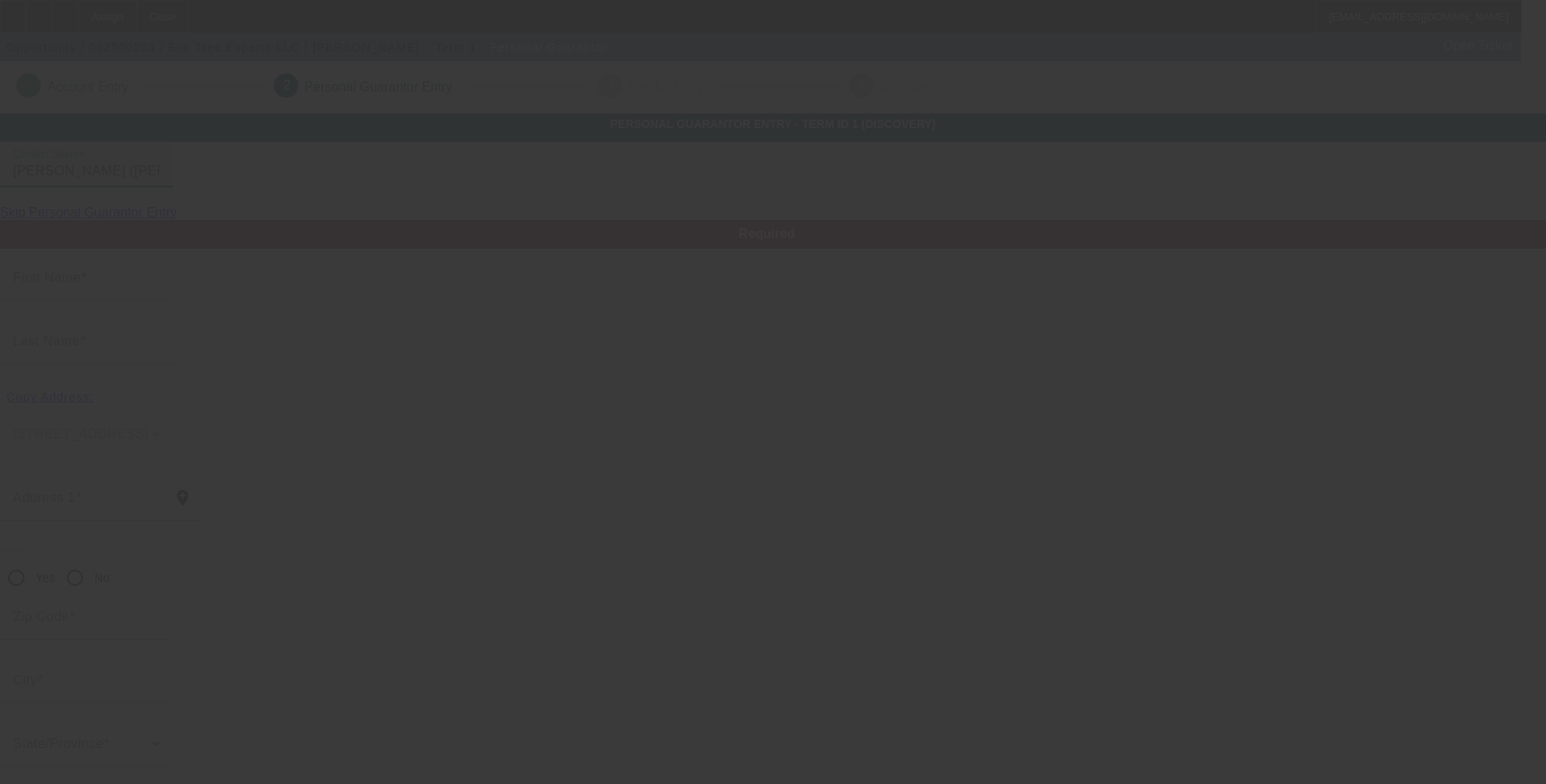
type input "[PHONE_NUMBER]"
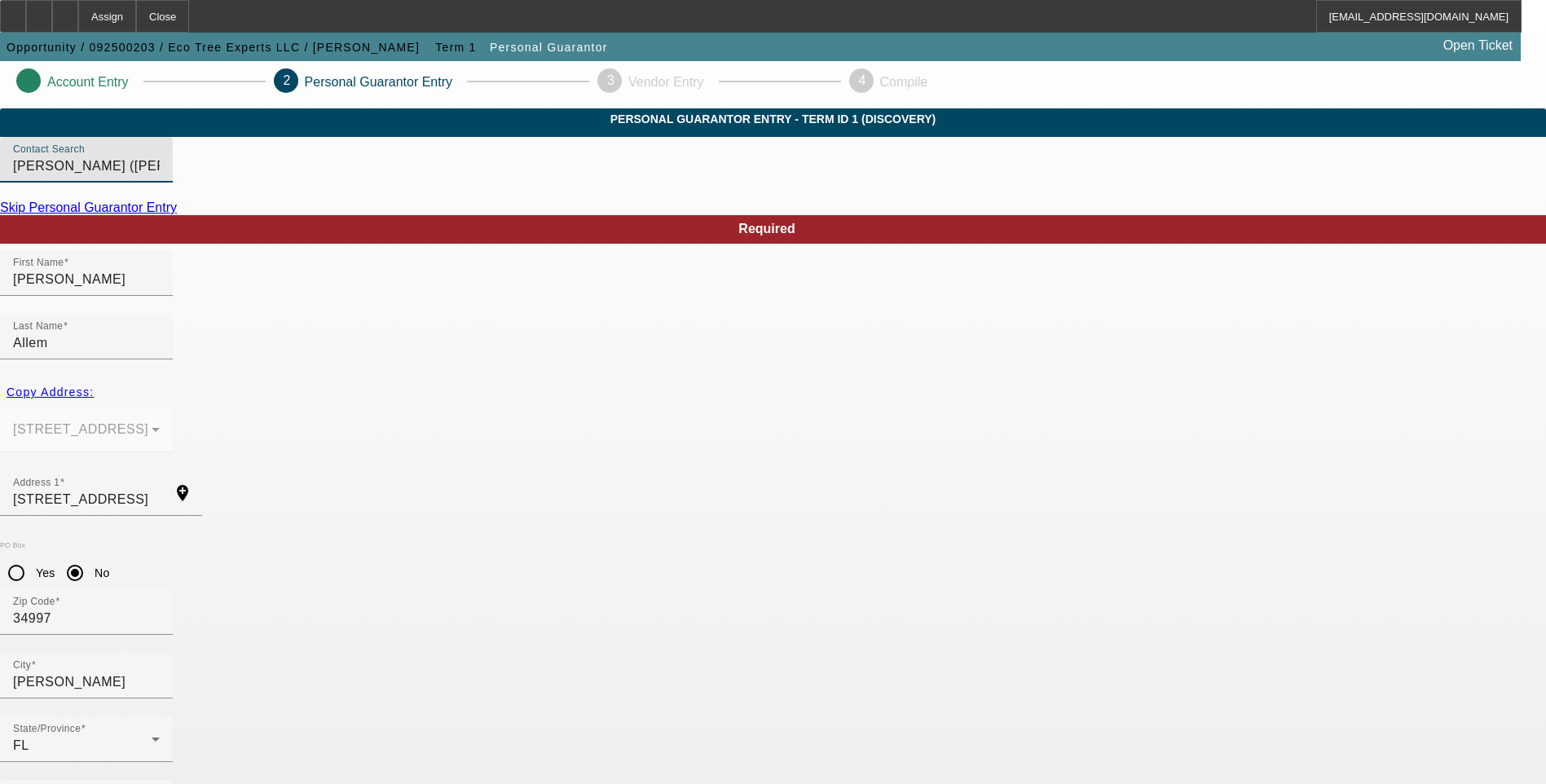
scroll to position [13, 0]
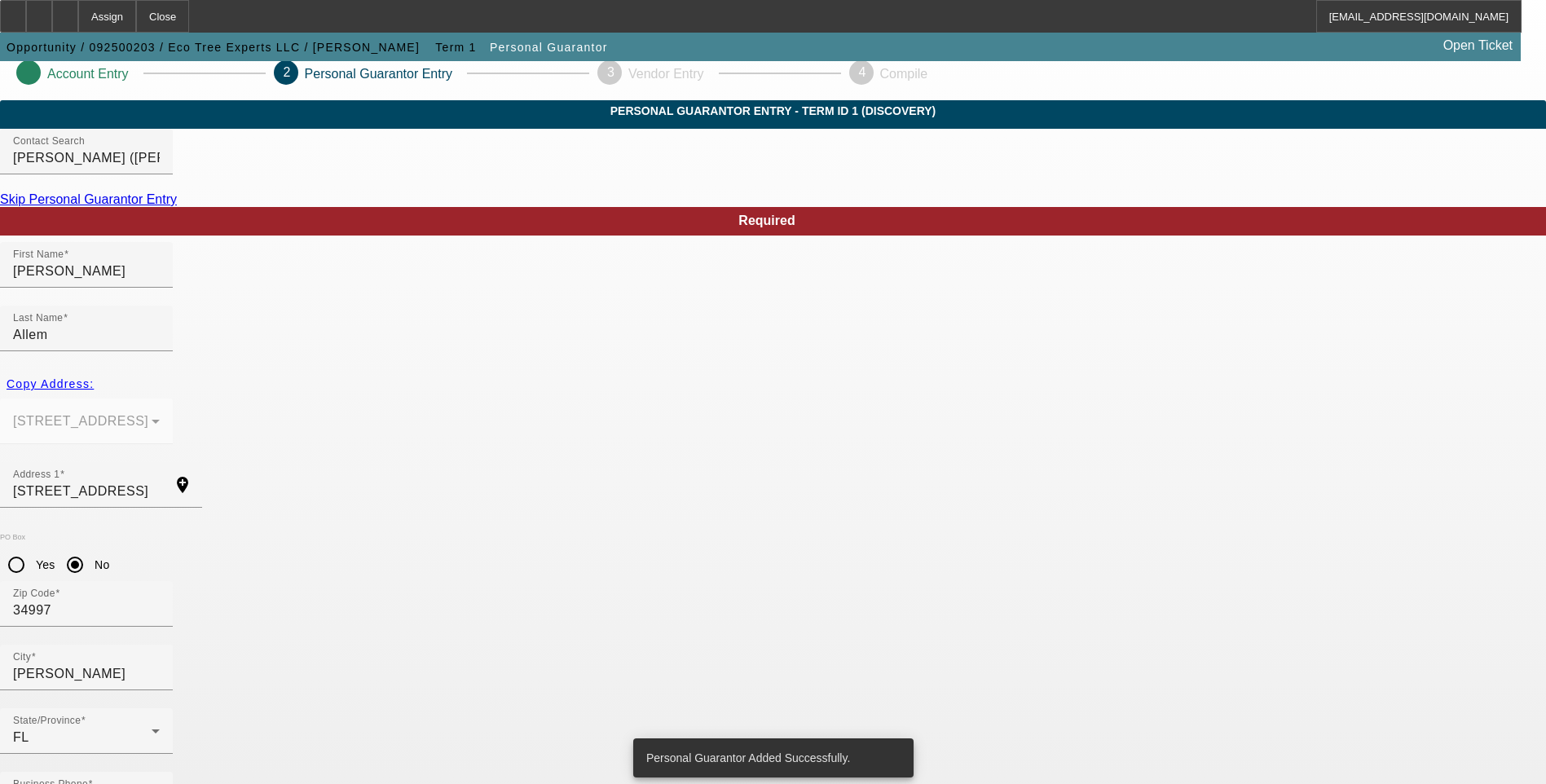
scroll to position [0, 0]
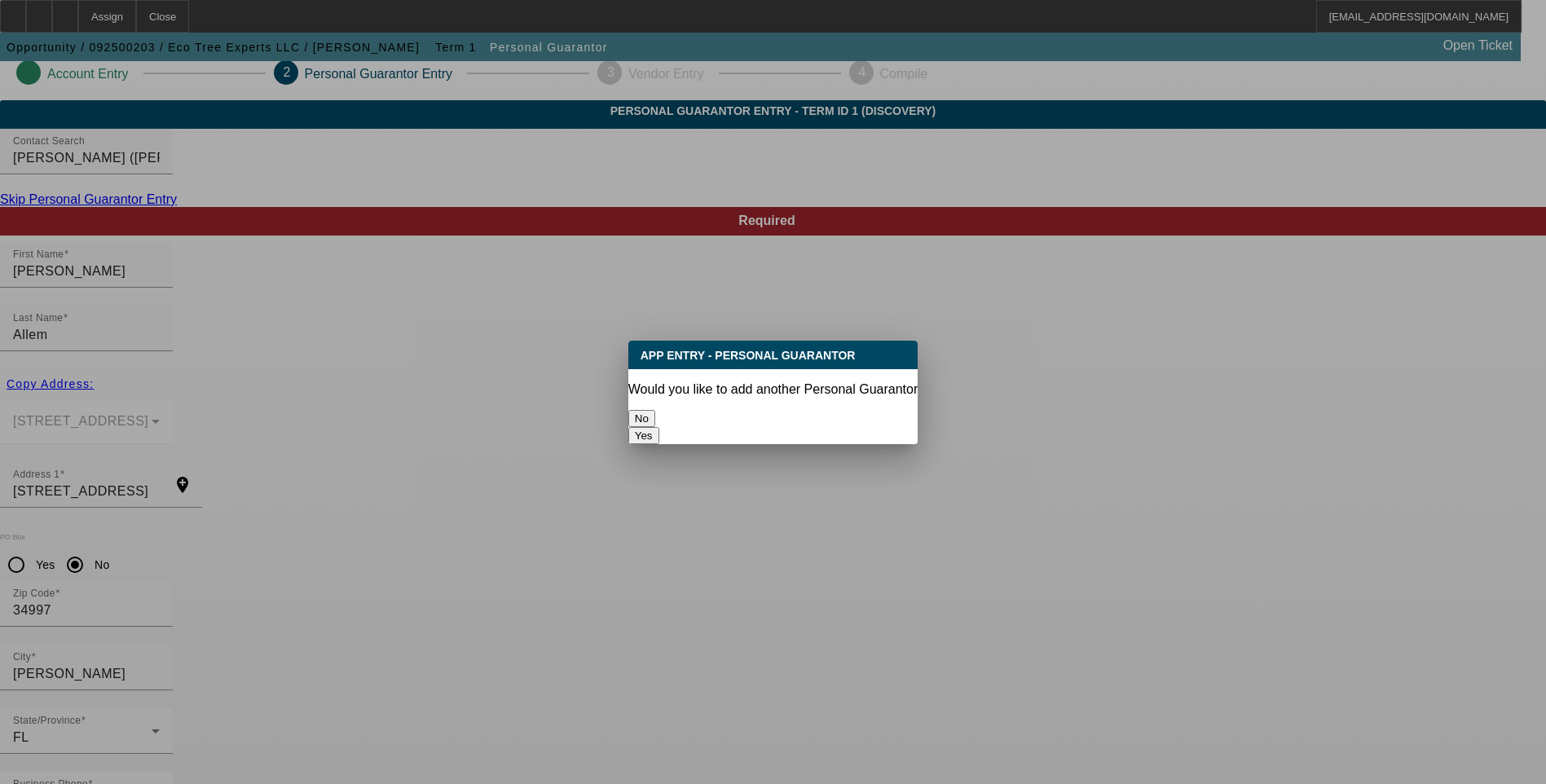
click at [660, 427] on button "Yes" at bounding box center [644, 436] width 31 height 17
radio input "false"
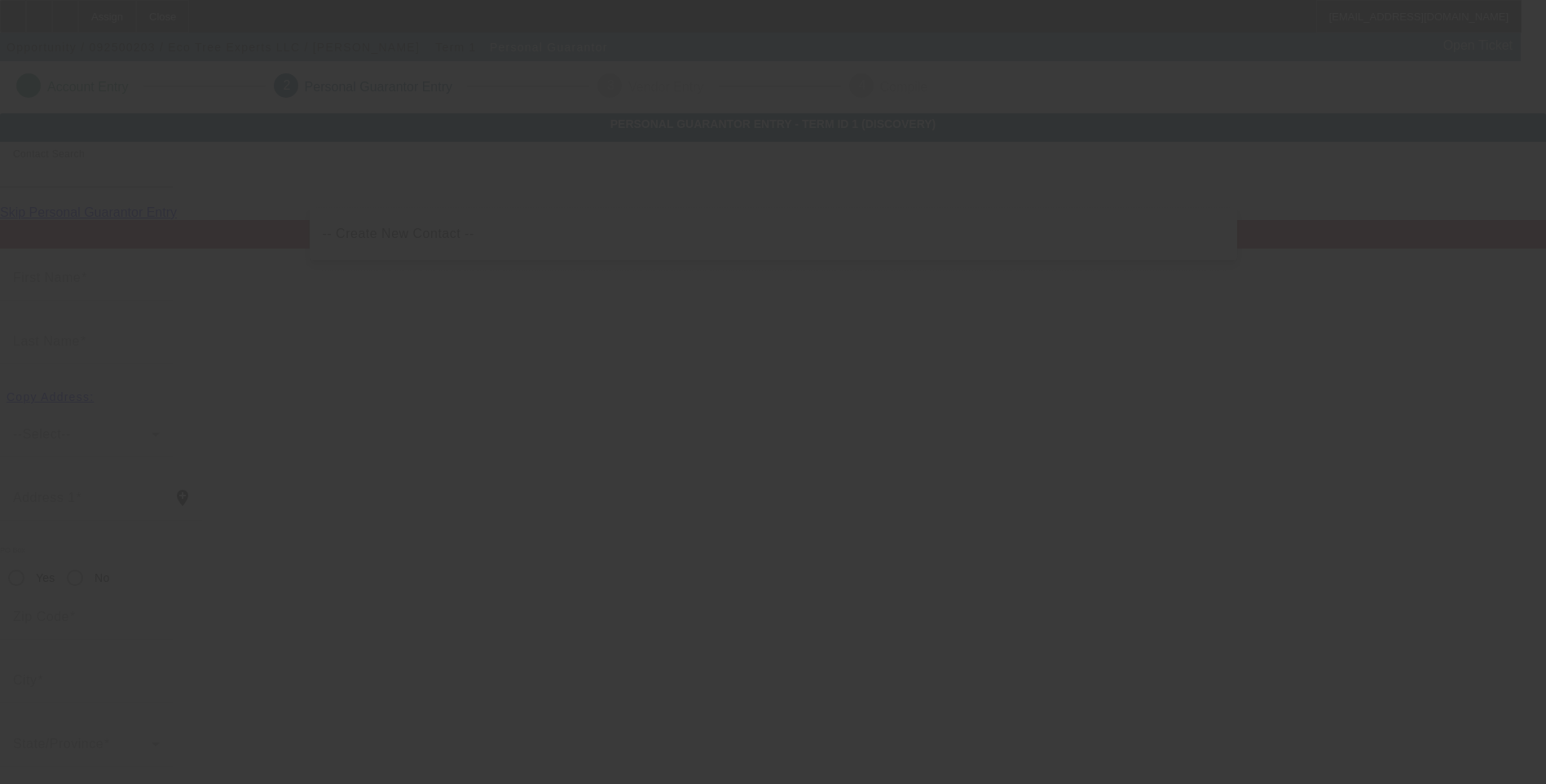
scroll to position [13, 0]
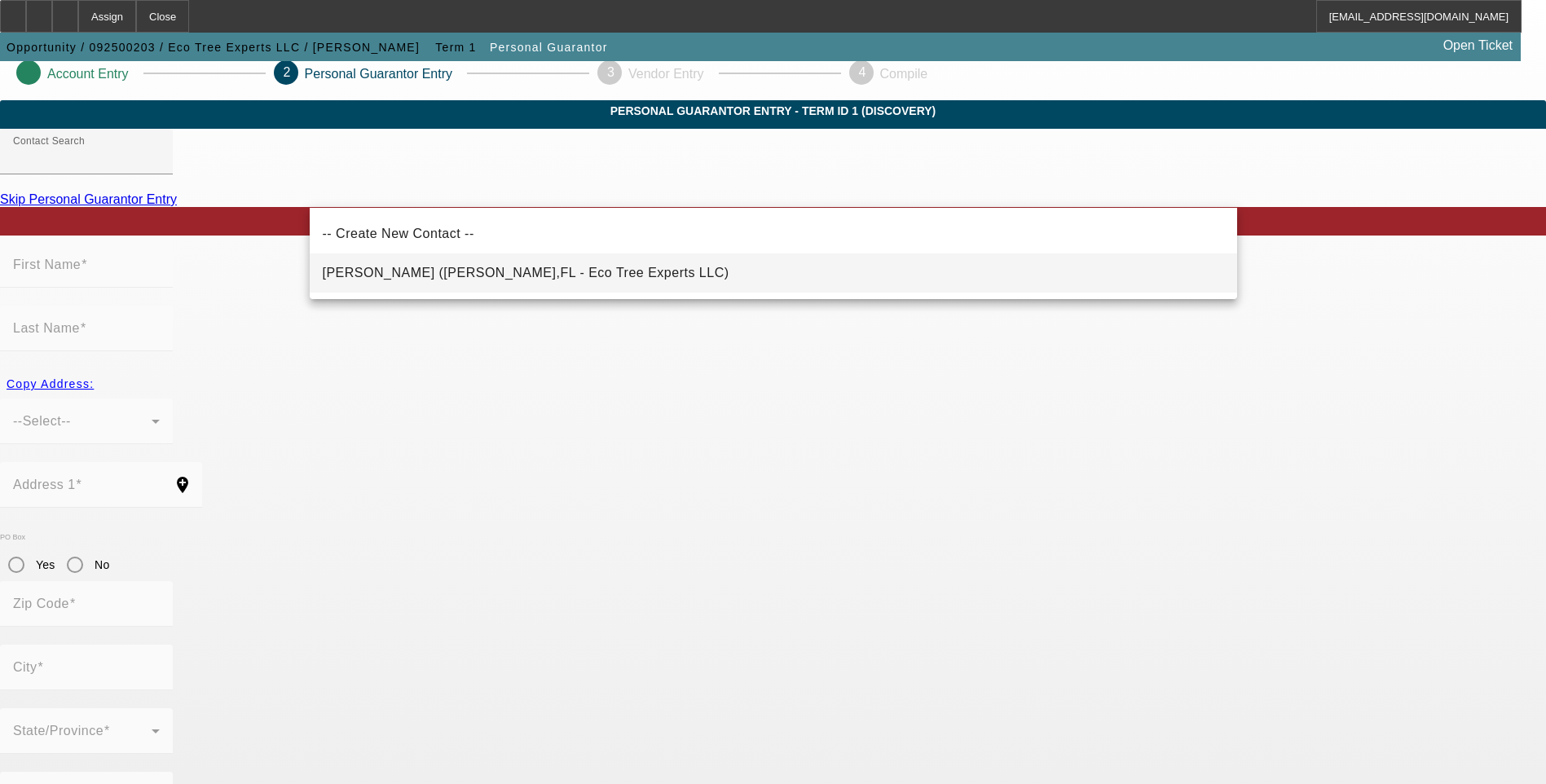
click at [480, 271] on span "Coleman-Adams, Nicholas (Stuart,FL - Eco Tree Experts LLC)" at bounding box center [526, 273] width 407 height 14
type input "Coleman-Adams, Nicholas (Stuart,FL - Eco Tree Experts LLC)"
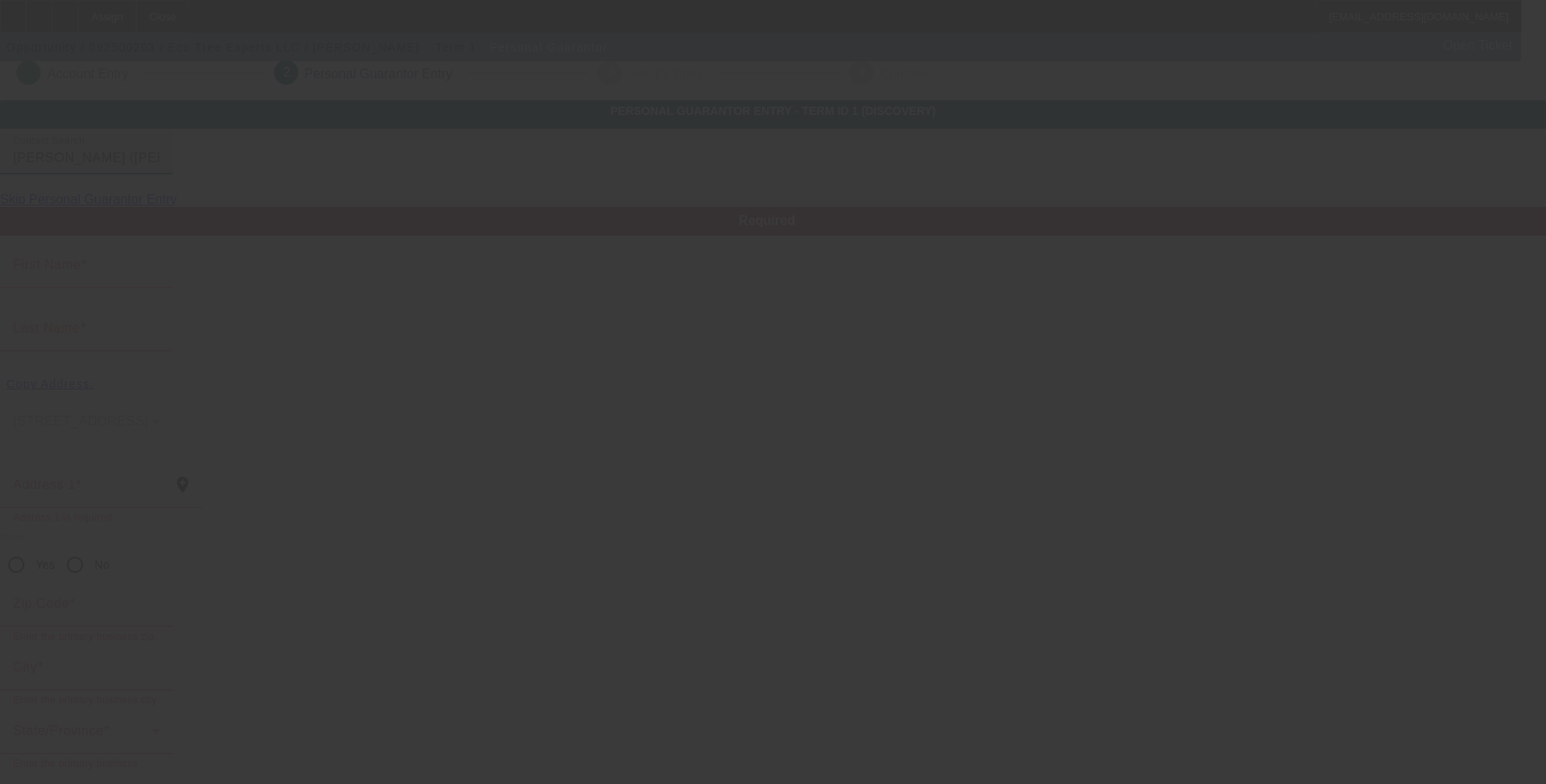
type input "Nicholas"
type input "Coleman-Adams"
type input "750 SW Tanglewood Trail"
radio input "true"
type input "34997"
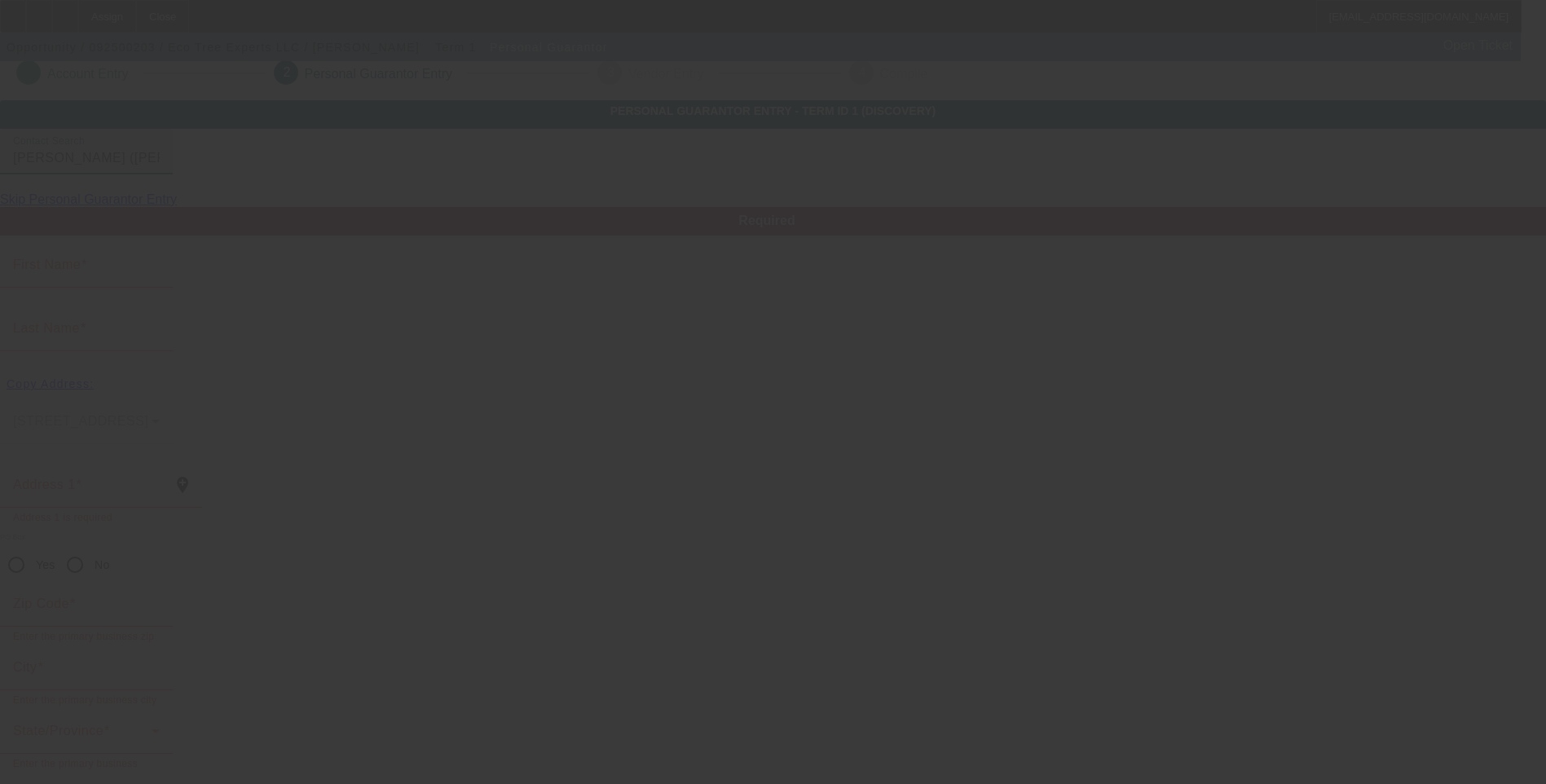
type input "Stuart"
type input "[PHONE_NUMBER]"
type input "50"
type input "595-86-1522"
type input "info@ecotreeexperts.com"
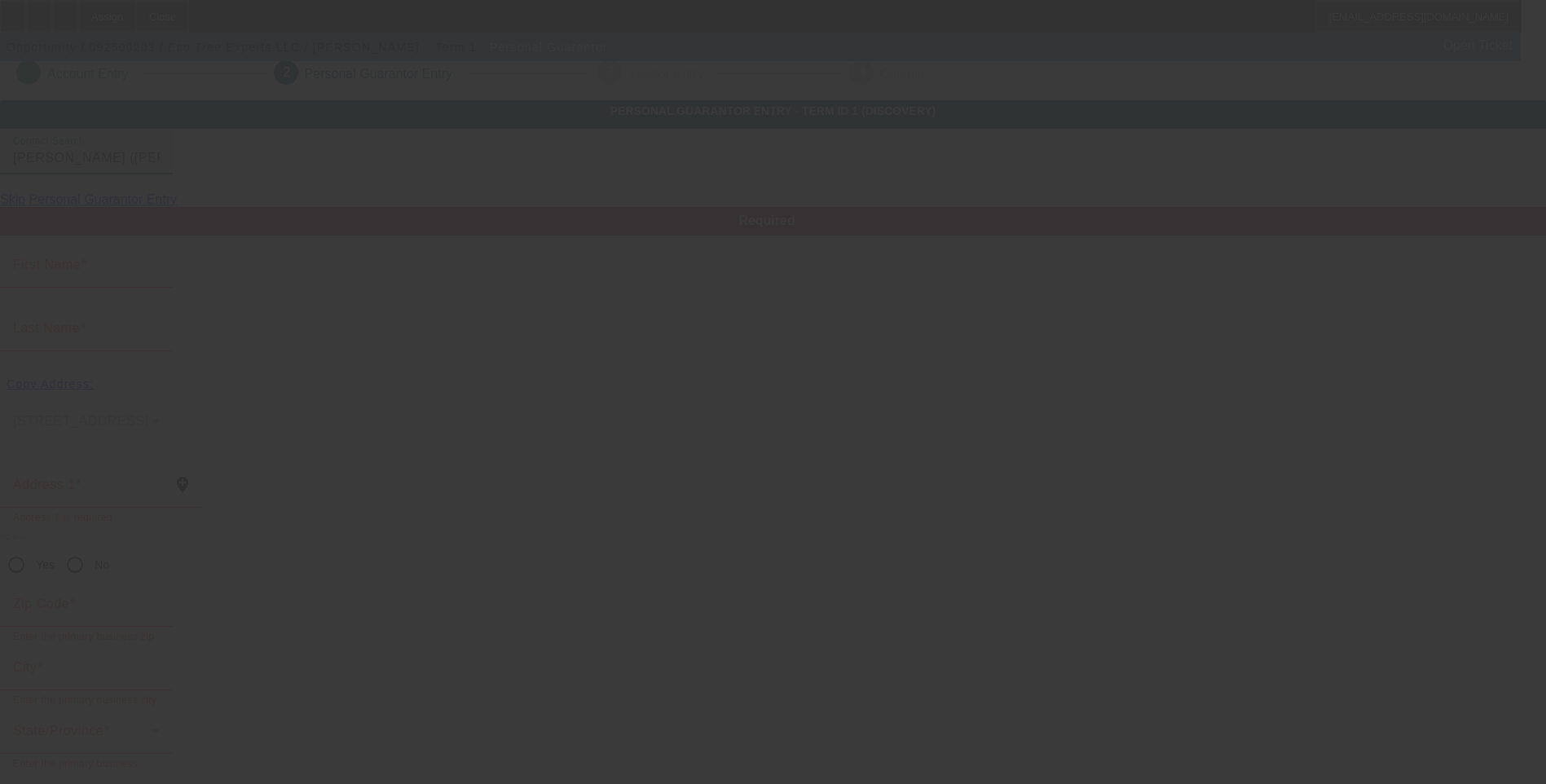
type input "[PHONE_NUMBER]"
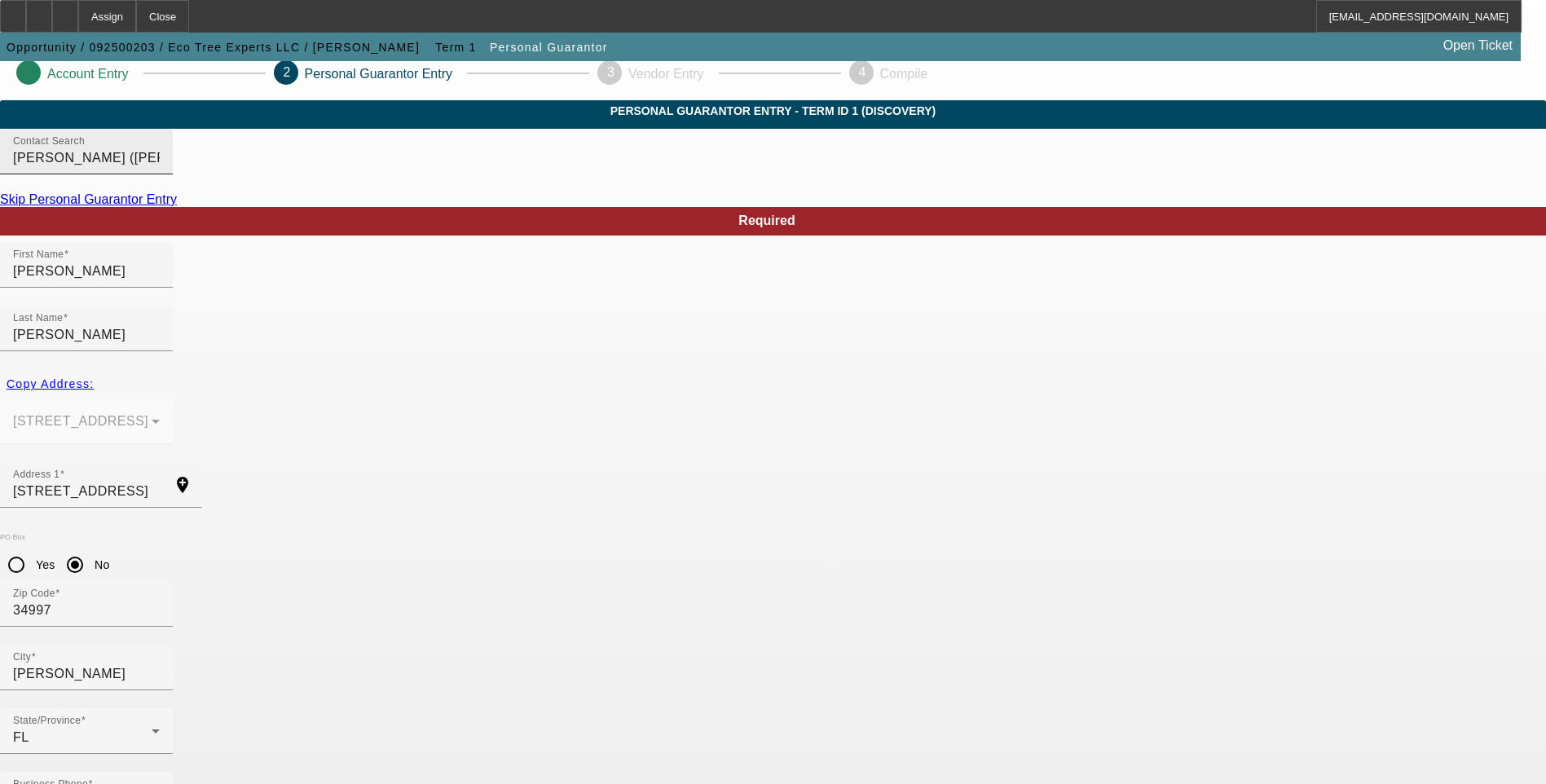
click at [160, 168] on input "Coleman-Adams, Nicholas (Stuart,FL - Eco Tree Experts LLC)" at bounding box center [85, 158] width 147 height 19
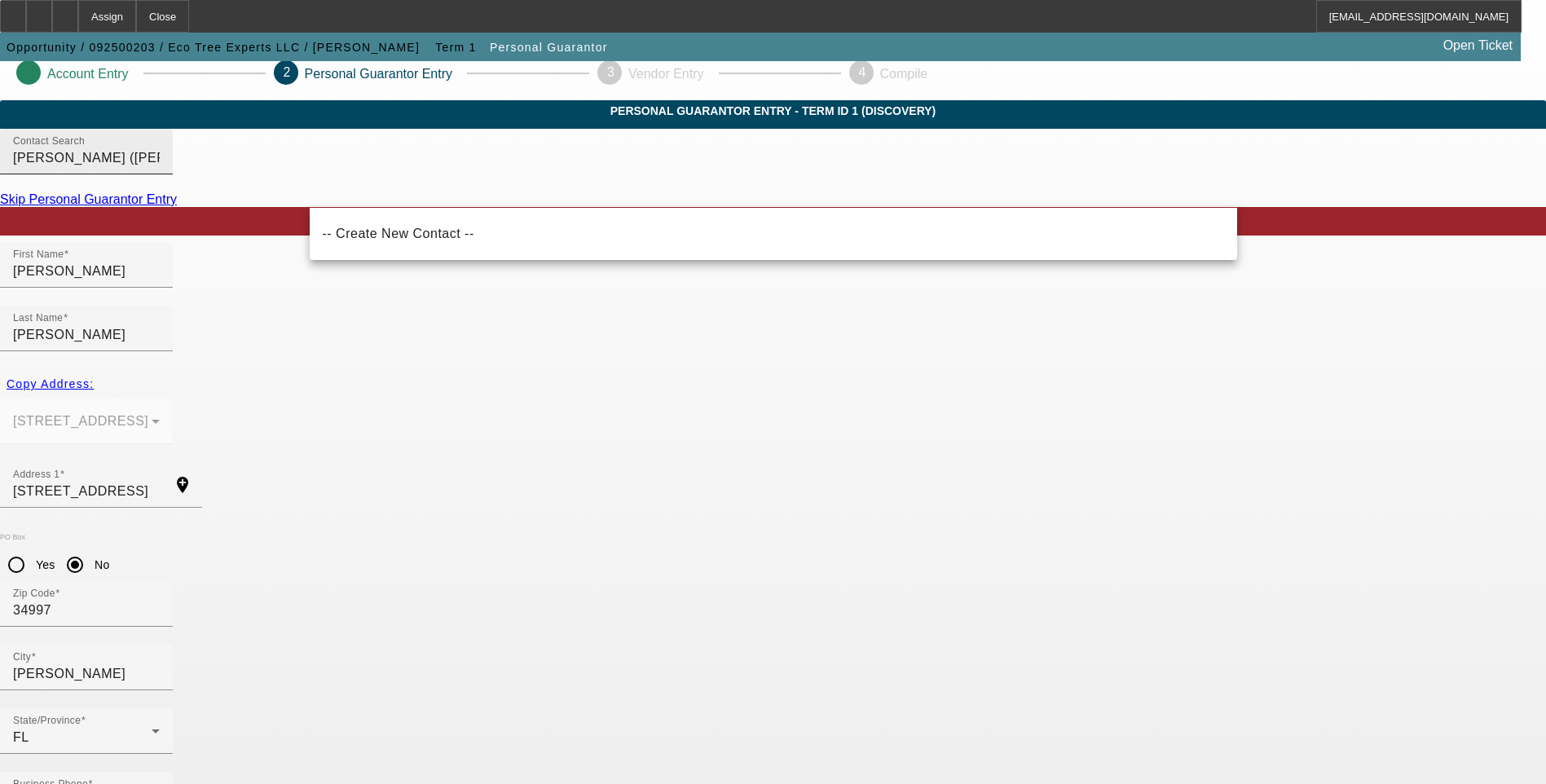
click at [160, 175] on div "Contact Search Coleman-Adams, Nicholas (Stuart,FL - Eco Tree Experts LLC)" at bounding box center [85, 151] width 147 height 46
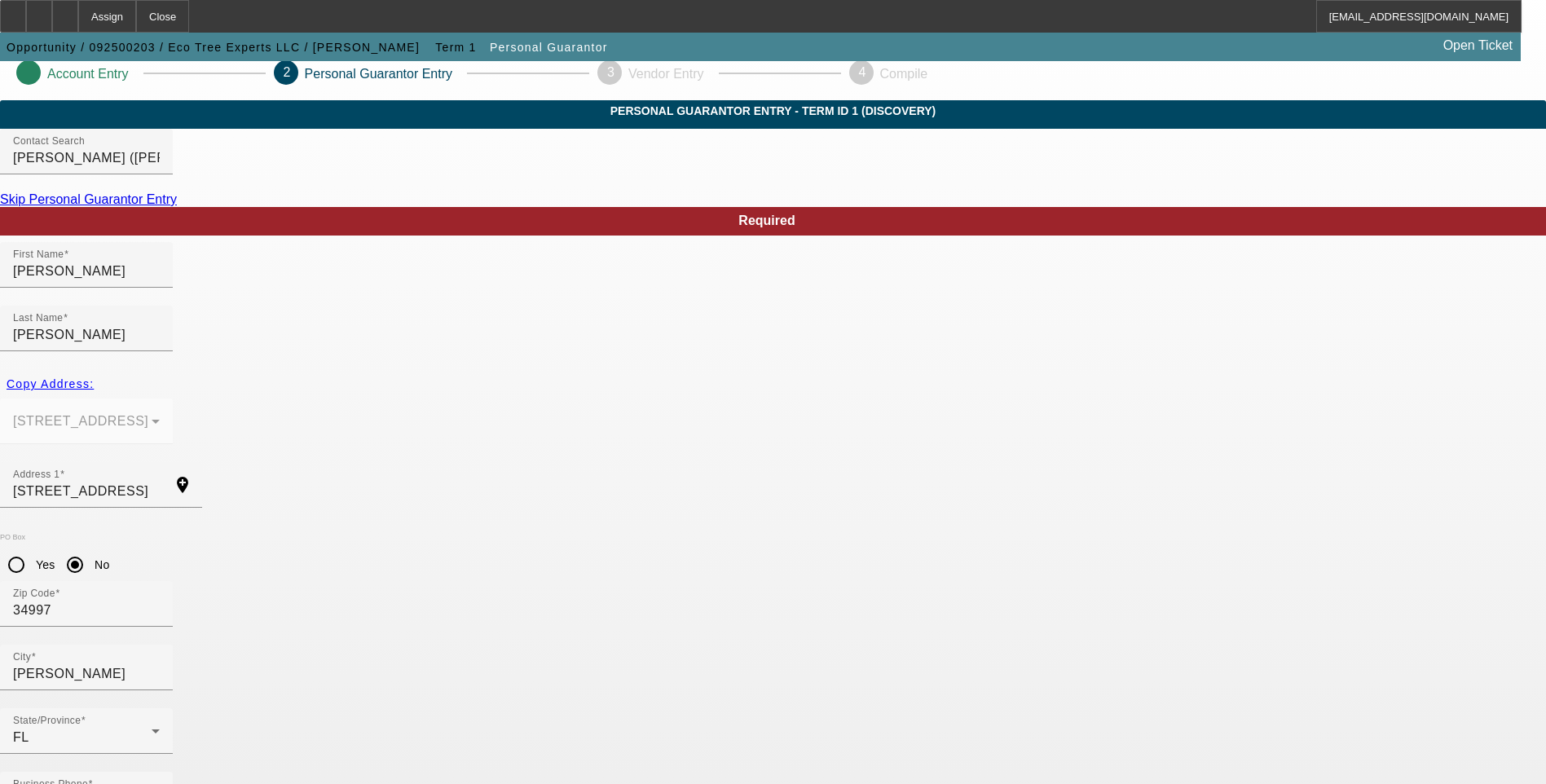
drag, startPoint x: 1373, startPoint y: 500, endPoint x: 1371, endPoint y: 508, distance: 8.2
click at [177, 207] on link "Skip Personal Guarantor Entry" at bounding box center [88, 199] width 177 height 14
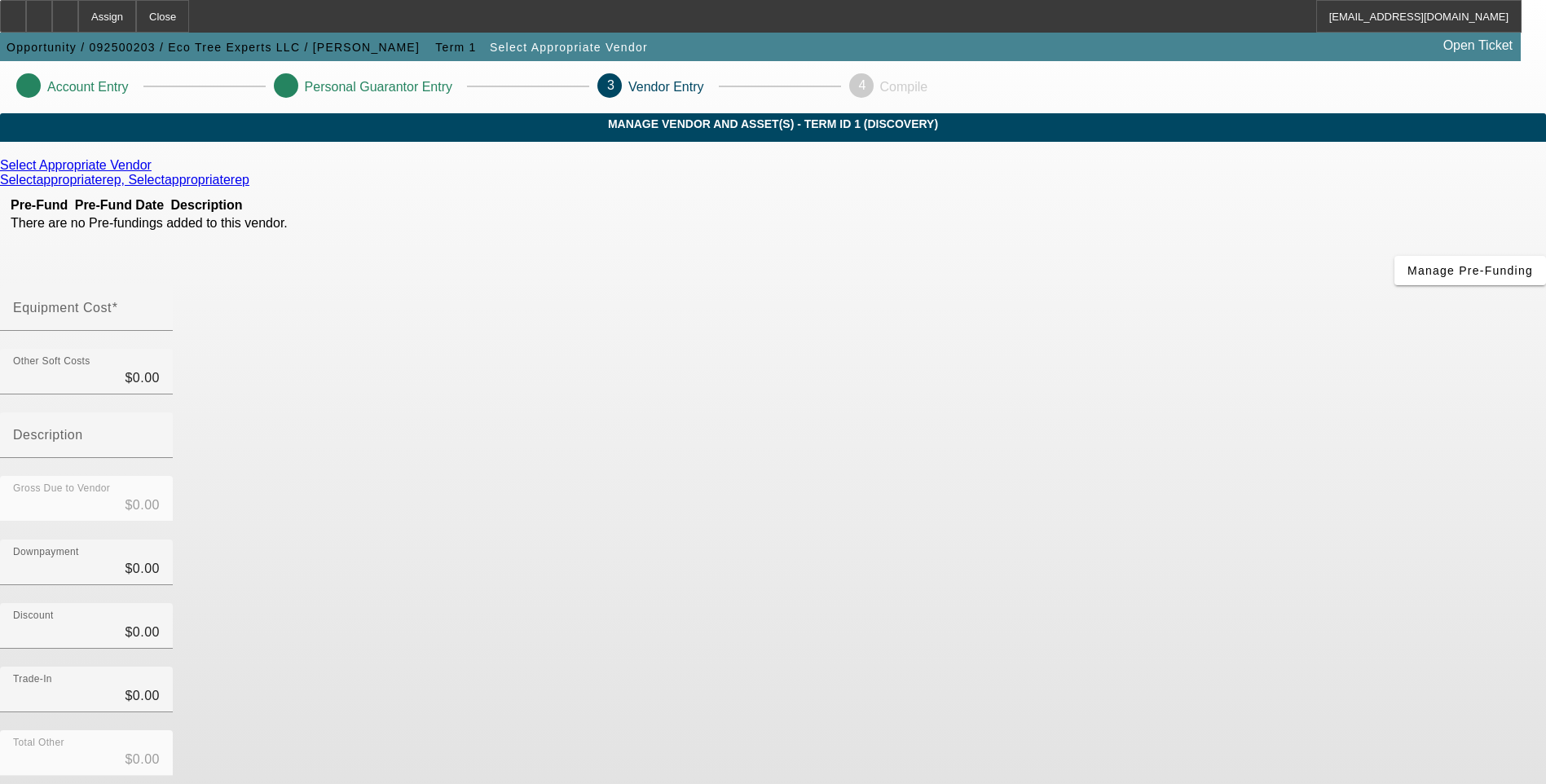
click at [155, 172] on icon at bounding box center [155, 165] width 0 height 14
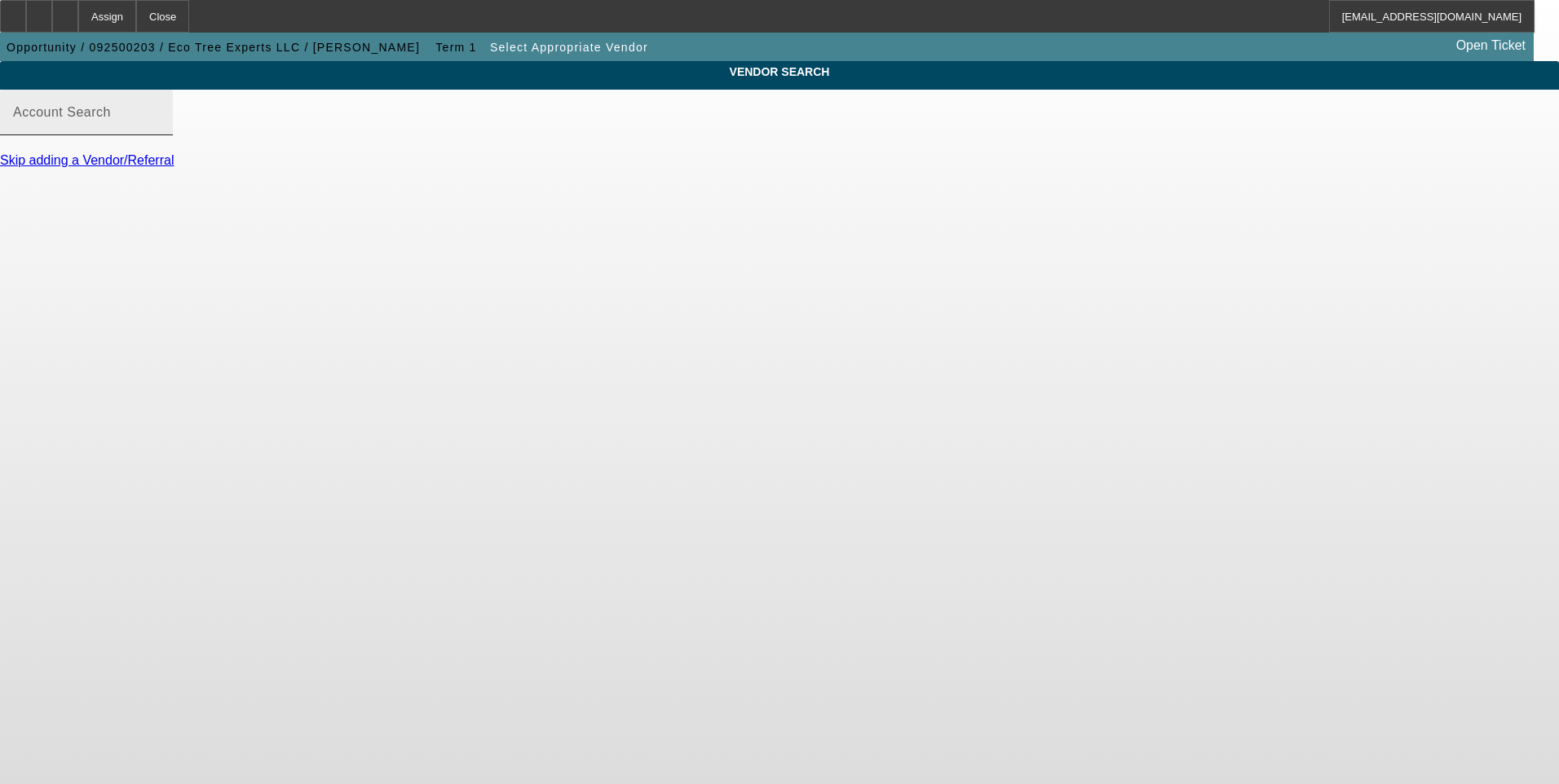
click at [111, 119] on mat-label "Account Search" at bounding box center [61, 112] width 98 height 14
click at [160, 129] on input "Account Search" at bounding box center [85, 119] width 147 height 19
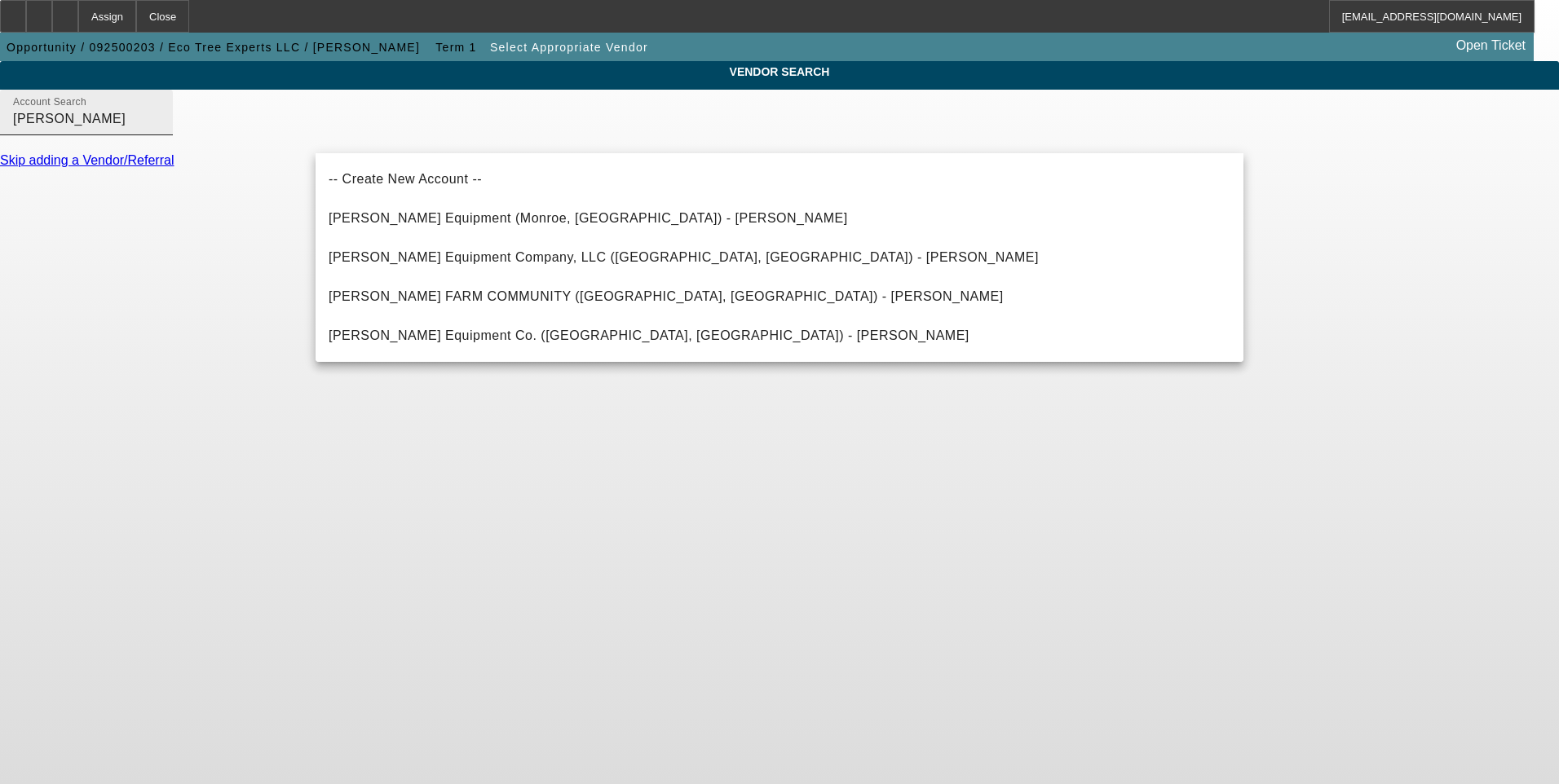
click at [160, 129] on input "Scott" at bounding box center [85, 119] width 147 height 19
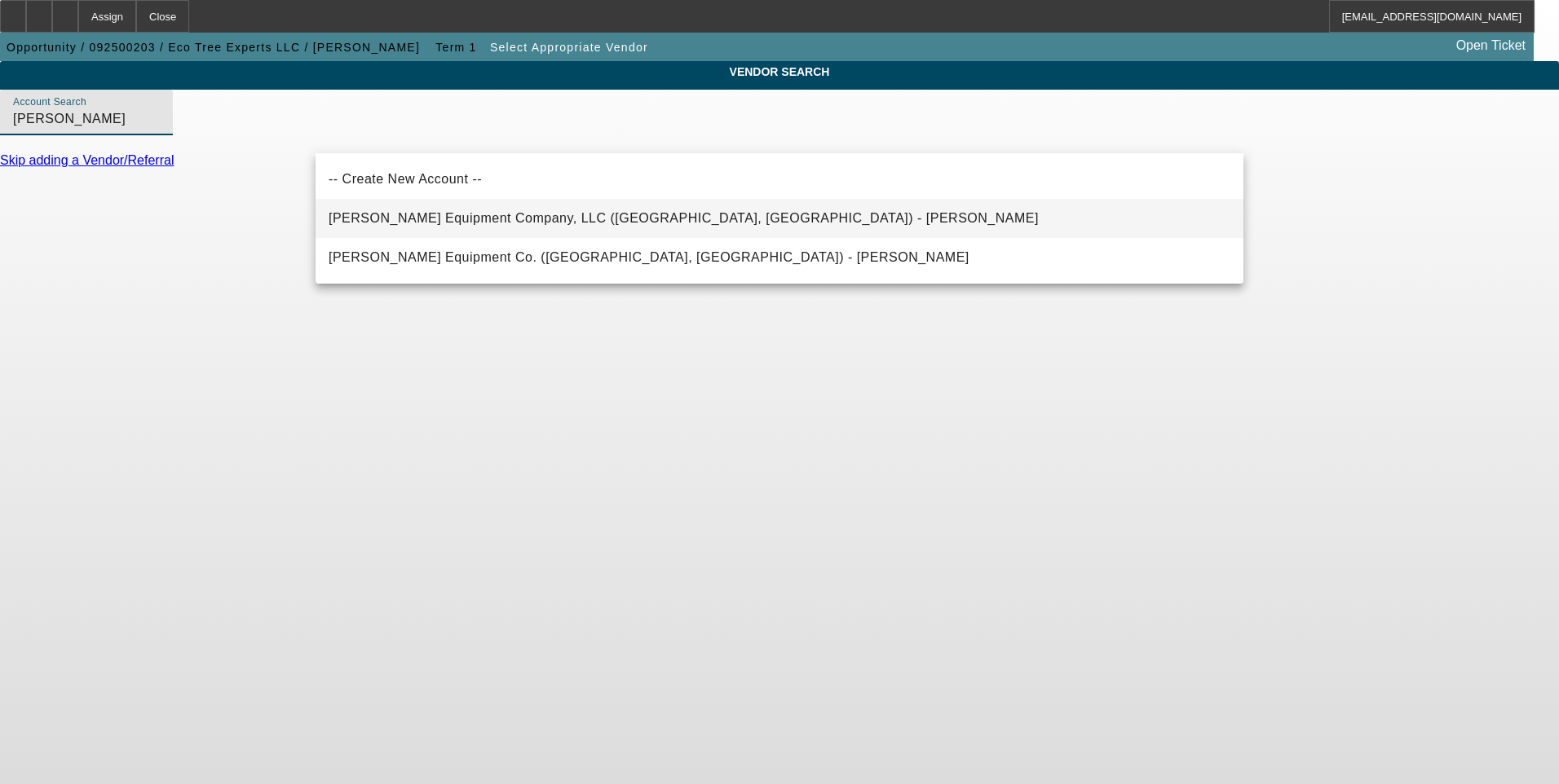
click at [535, 227] on span "Scott Equipment Company, LLC (Monroe, LA) - Bershen, Jim" at bounding box center [684, 218] width 711 height 19
type input "Scott Equipment Company, LLC (Monroe, LA) - Bershen, Jim"
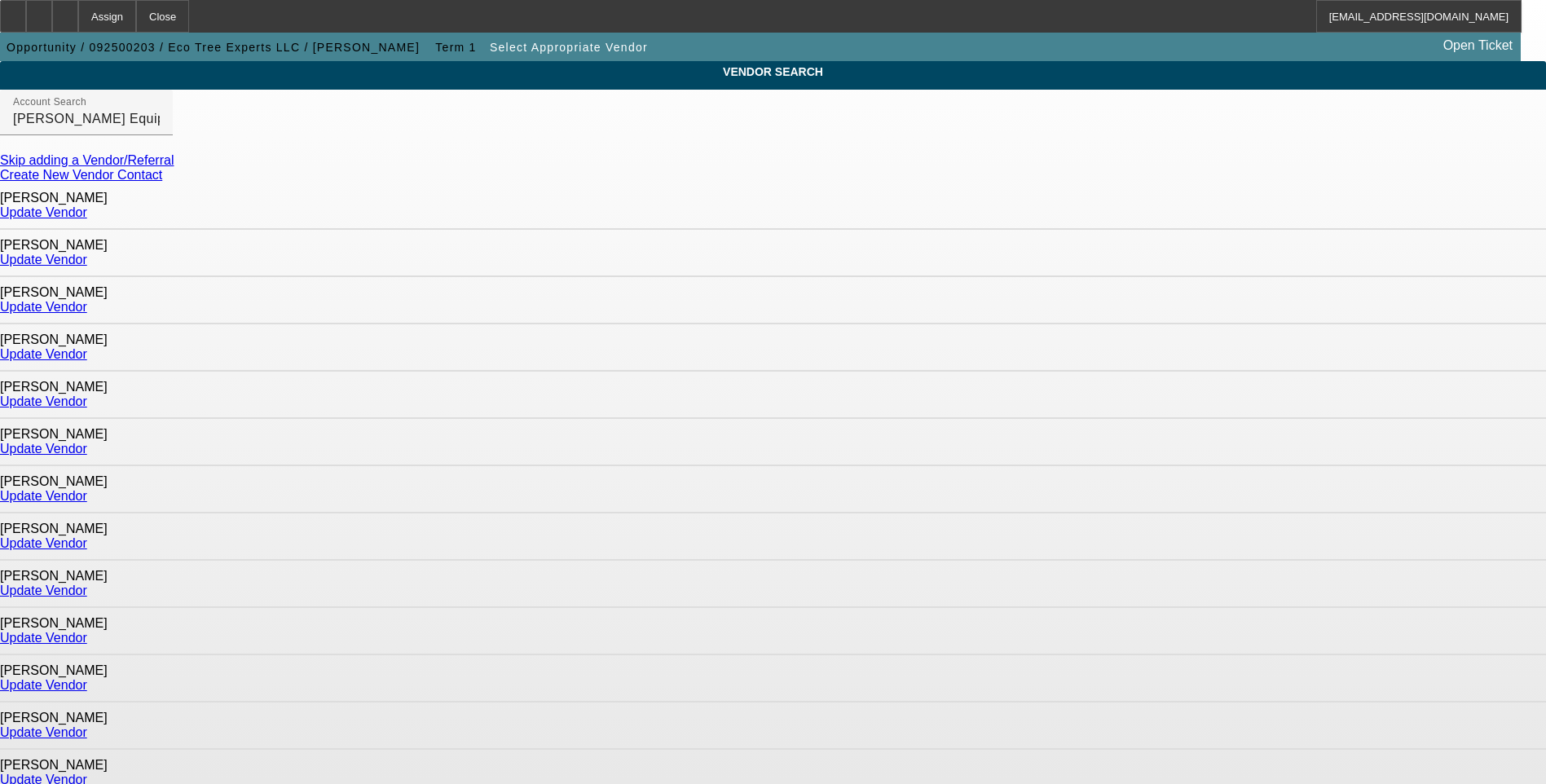
click at [162, 180] on link "Create New Vendor Contact" at bounding box center [81, 175] width 162 height 14
click at [160, 129] on input "Scott Equipment Company, LLC (Monroe, LA) - Bershen, Jim" at bounding box center [85, 119] width 147 height 19
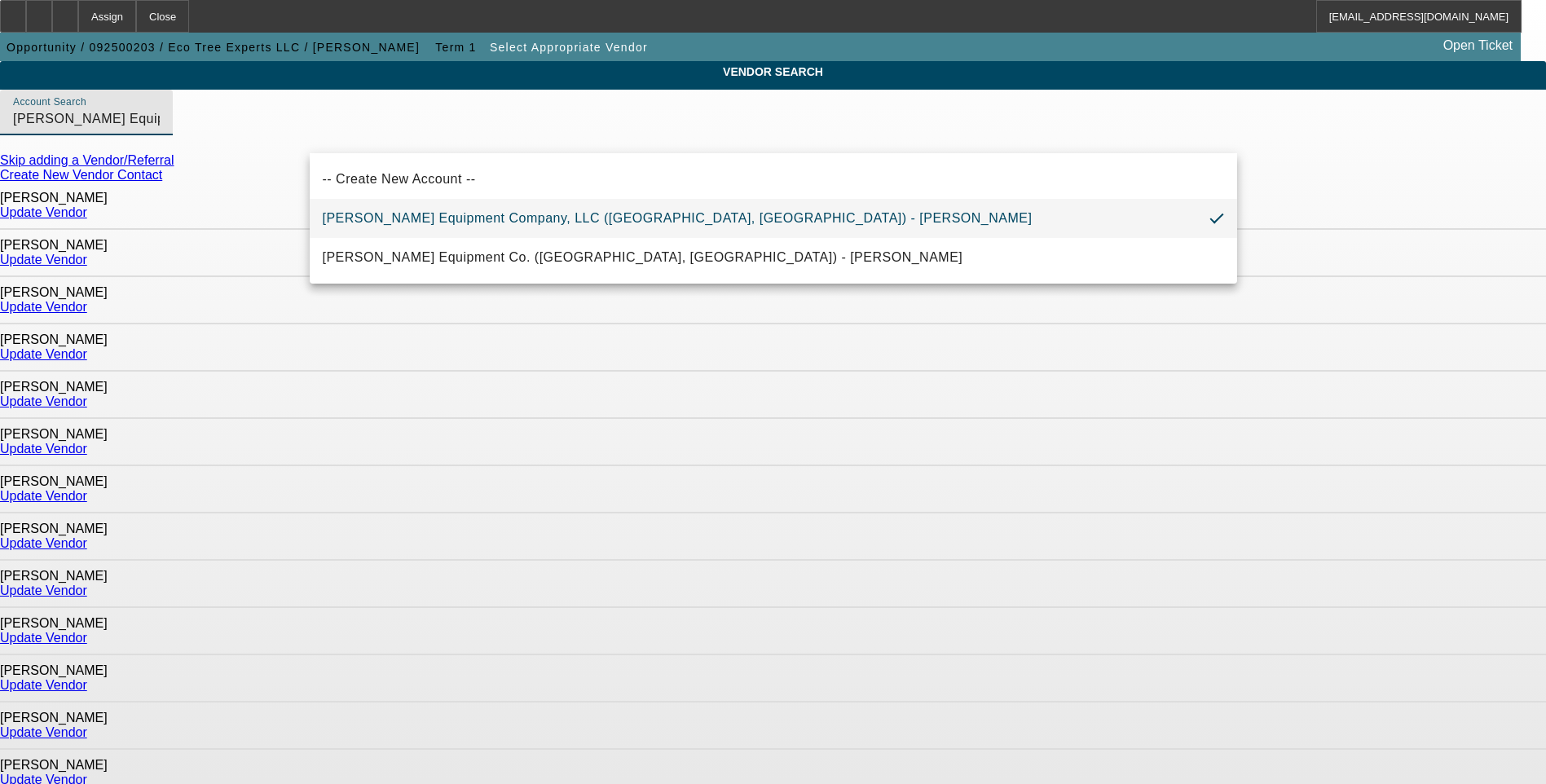
click at [160, 129] on input "Scott Equipment Company, LLC (Monroe, LA) - Bershen, Jim" at bounding box center [85, 119] width 147 height 19
click at [538, 220] on span "Scott Equipment Company, LLC (Monroe, LA) - Bershen, Jim" at bounding box center [678, 218] width 710 height 14
type input "Scott Equipment Company, LLC (Monroe, LA) - Bershen, Jim"
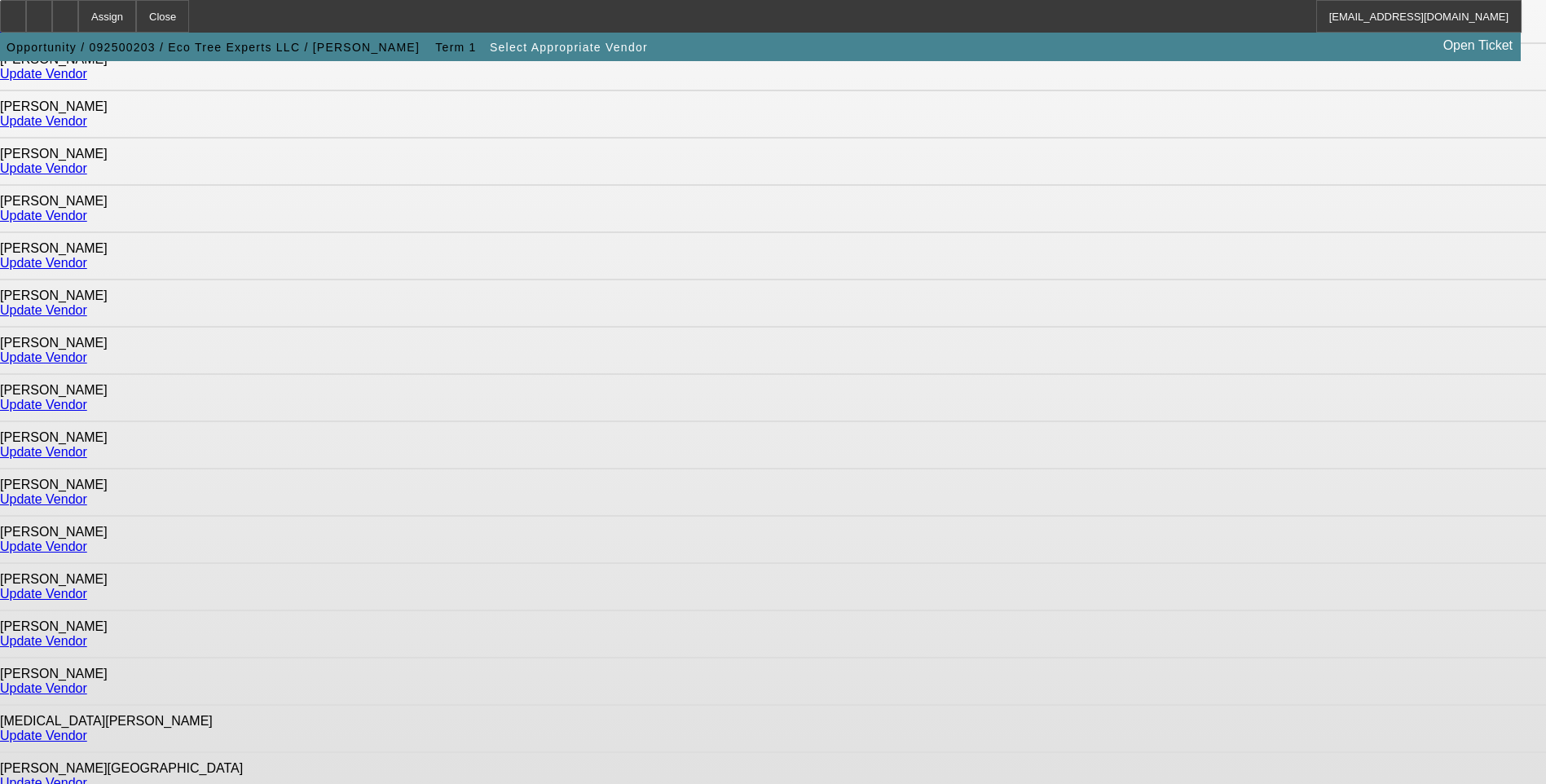
scroll to position [282, 0]
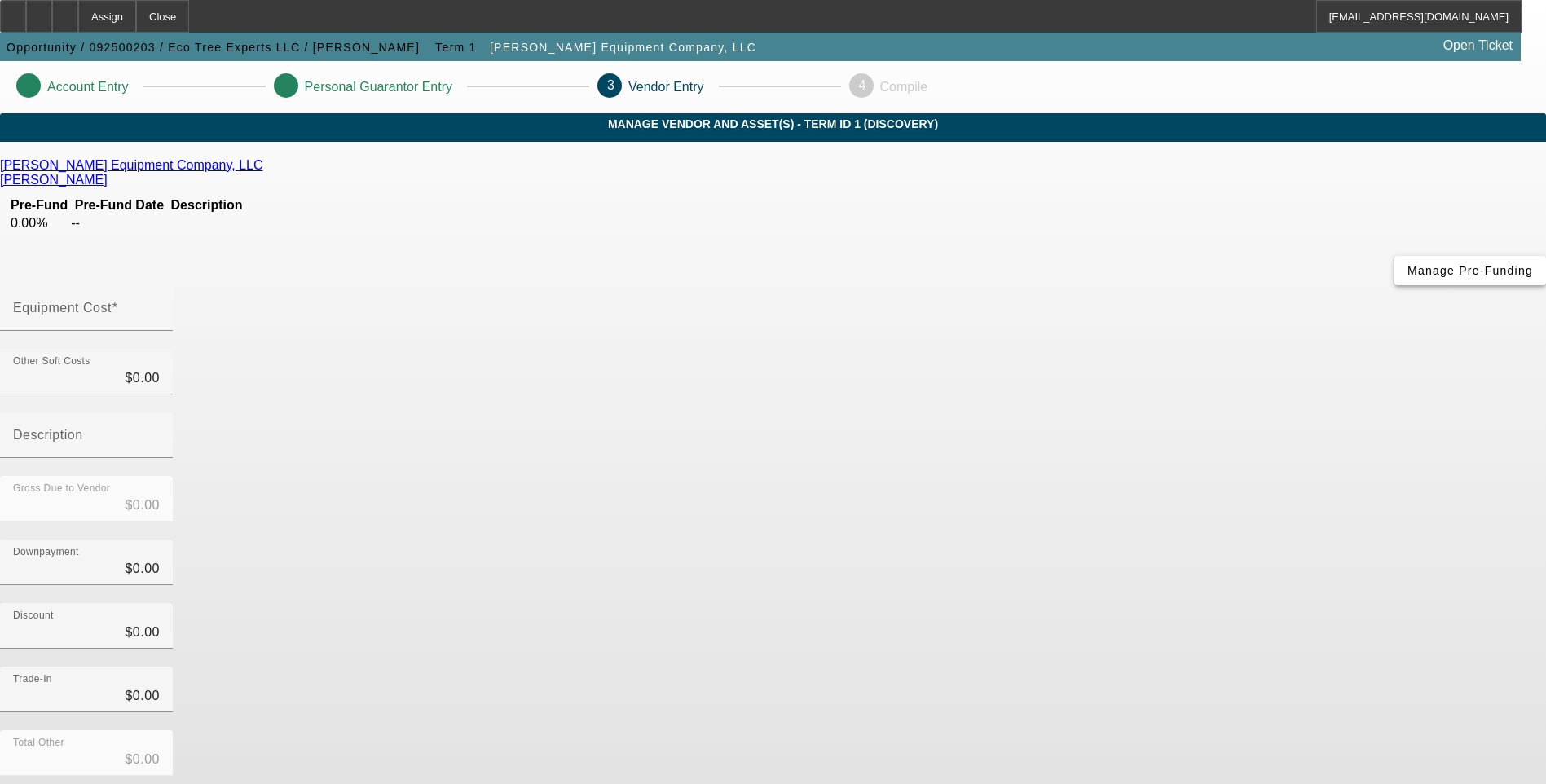
click at [1395, 290] on span "button" at bounding box center [1470, 271] width 151 height 39
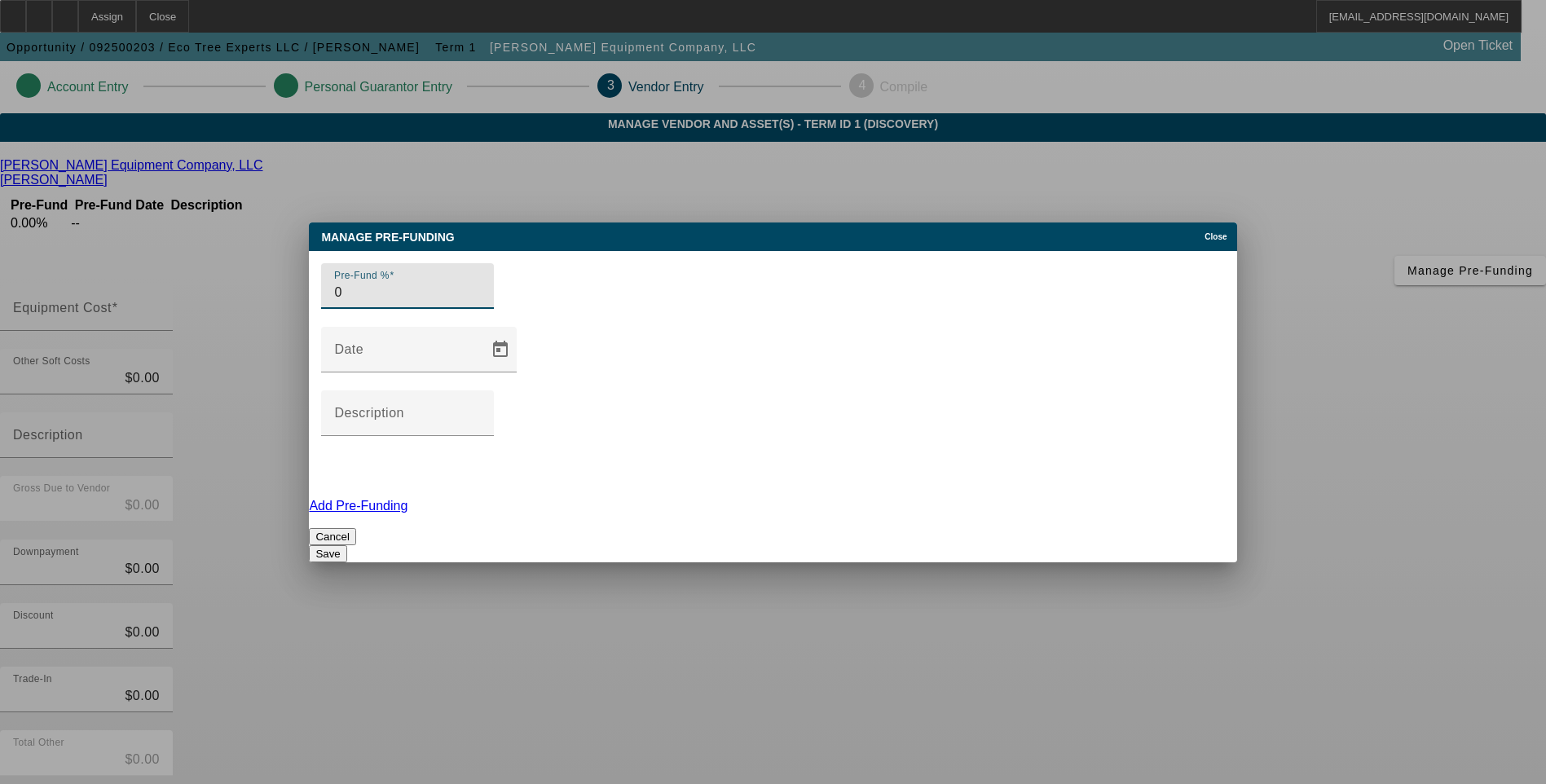
click at [357, 303] on input "0" at bounding box center [407, 292] width 147 height 19
type input "100"
click at [422, 528] on div "Cancel Save" at bounding box center [773, 544] width 928 height 34
click at [346, 545] on button "Save" at bounding box center [327, 554] width 38 height 17
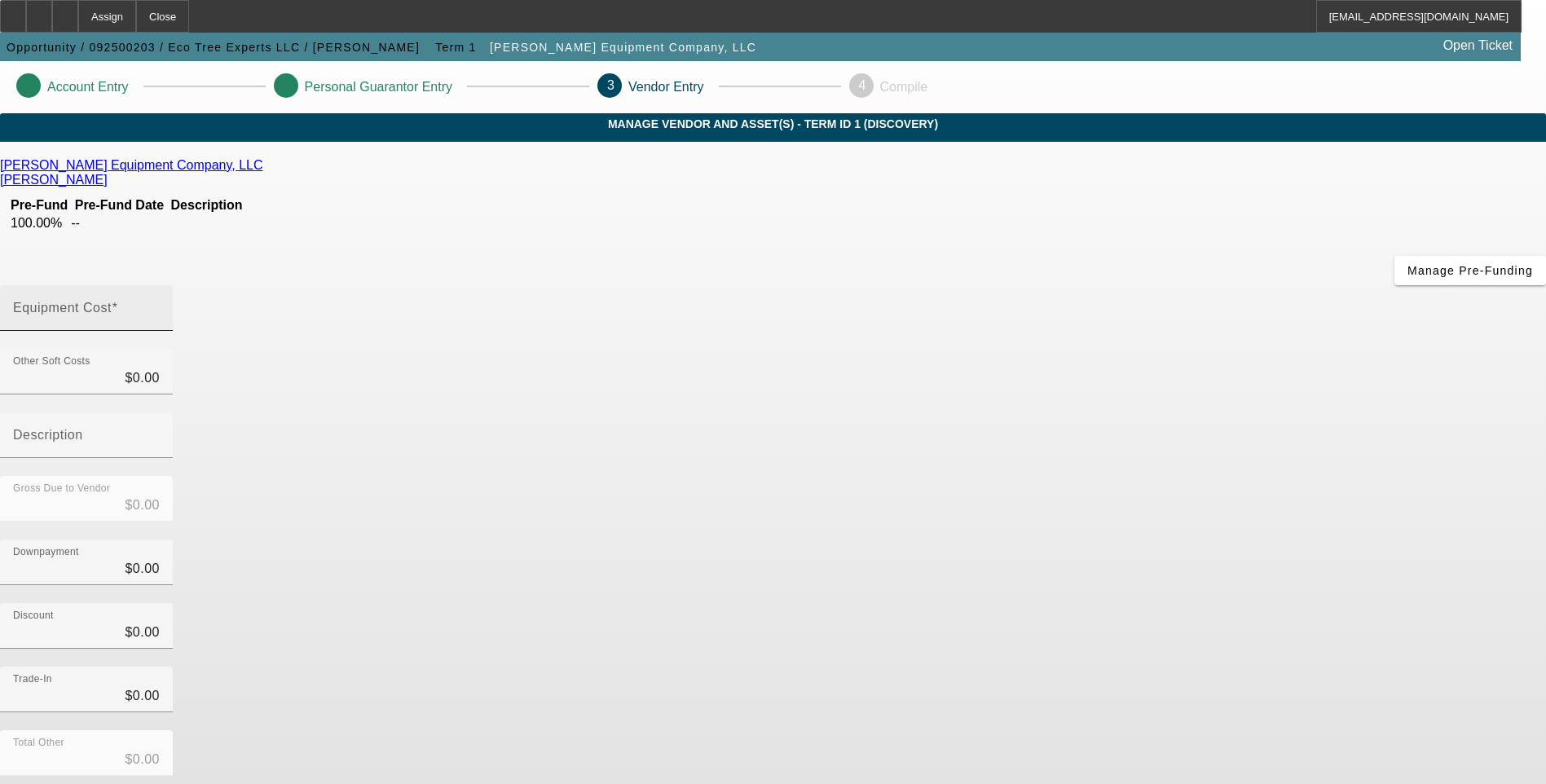
click at [160, 305] on input "Equipment Cost" at bounding box center [85, 314] width 147 height 19
type input "1"
type input "$1.00"
type input "10"
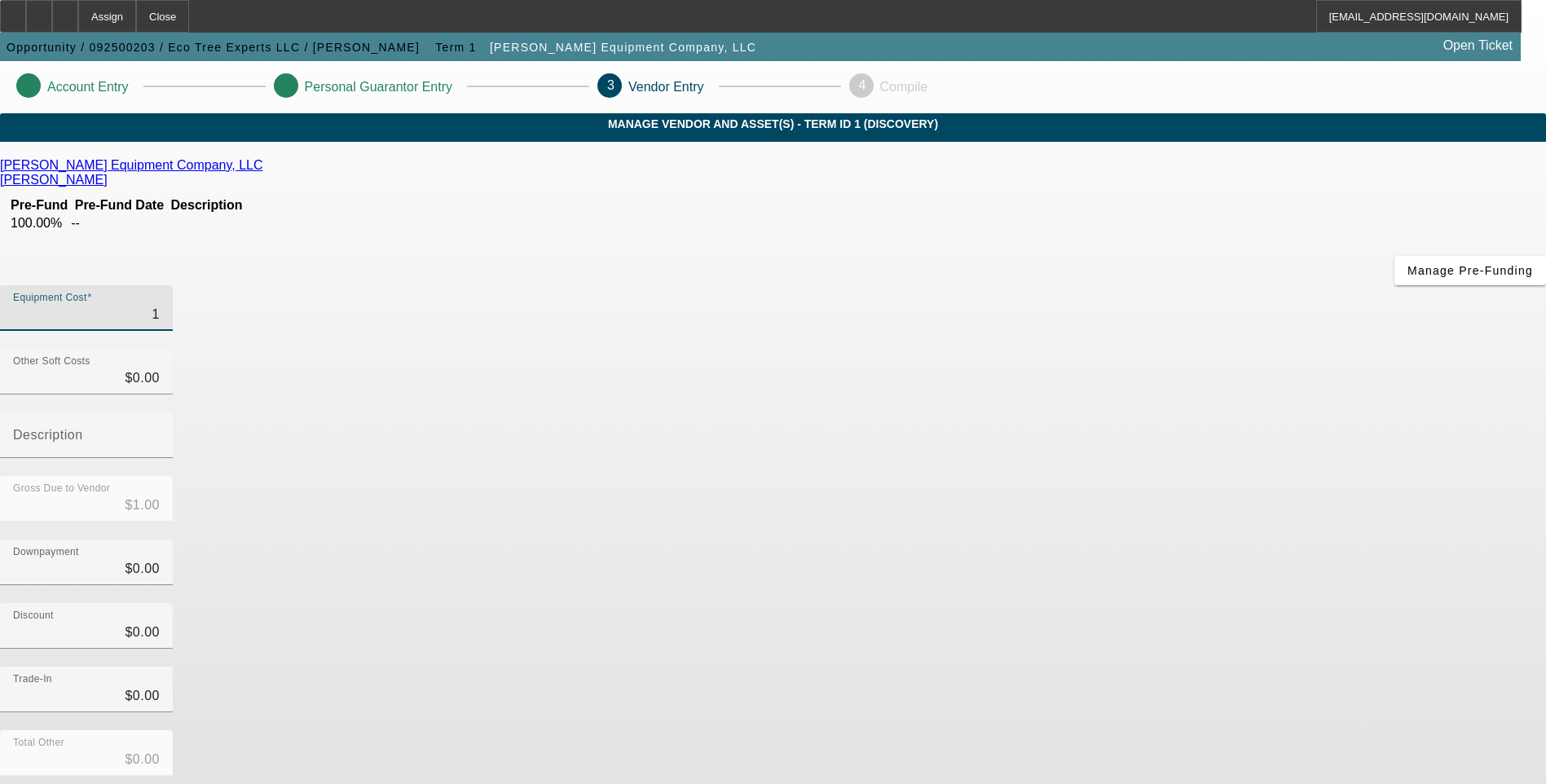
type input "$10.00"
type input "102"
type input "$102.00"
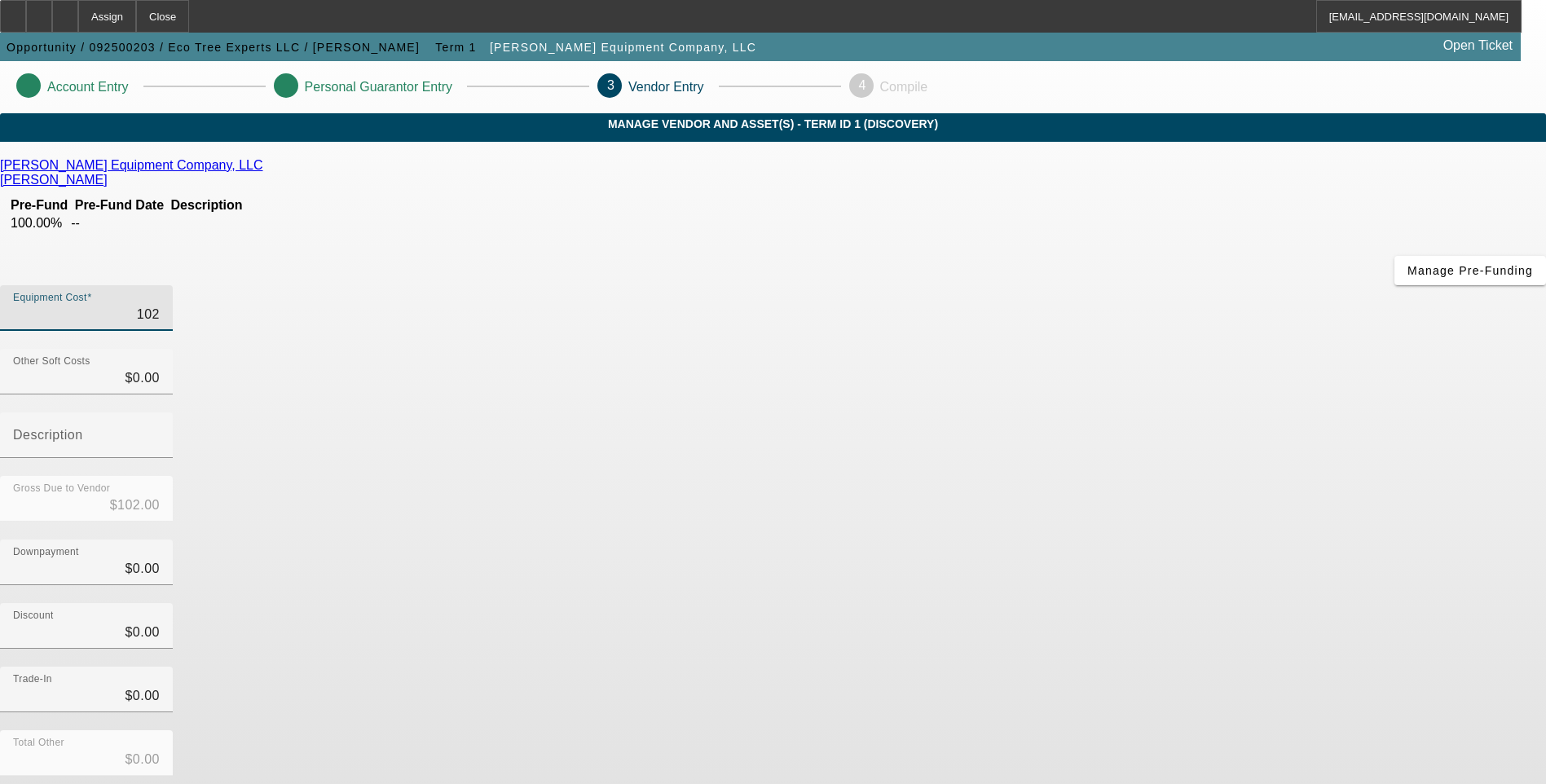
type input "1027"
type input "$1,027.00"
type input "10274"
type input "$10,274.00"
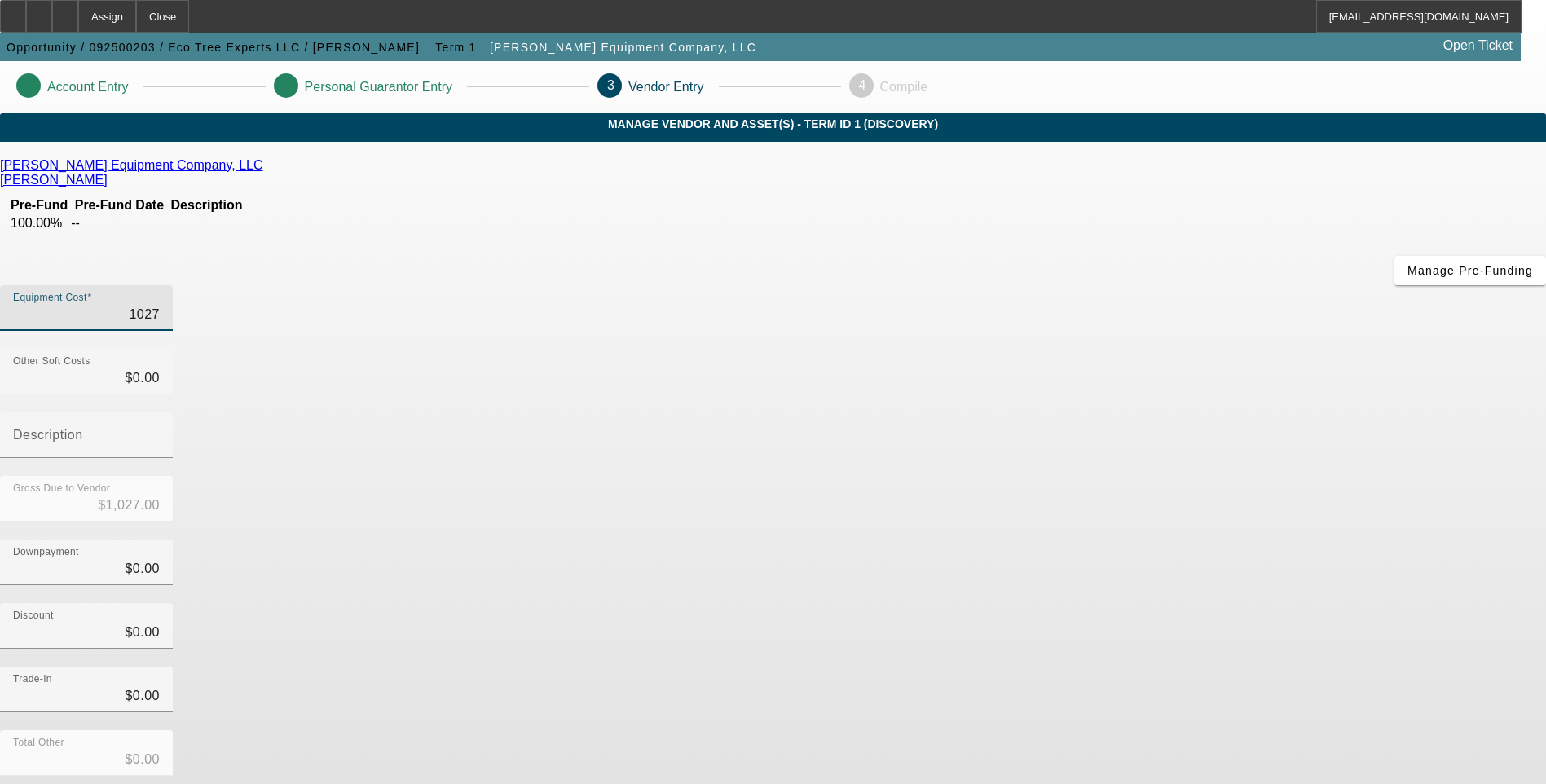
type input "$10,274.00"
type input "102740"
type input "$102,740.00"
type input "102740.6"
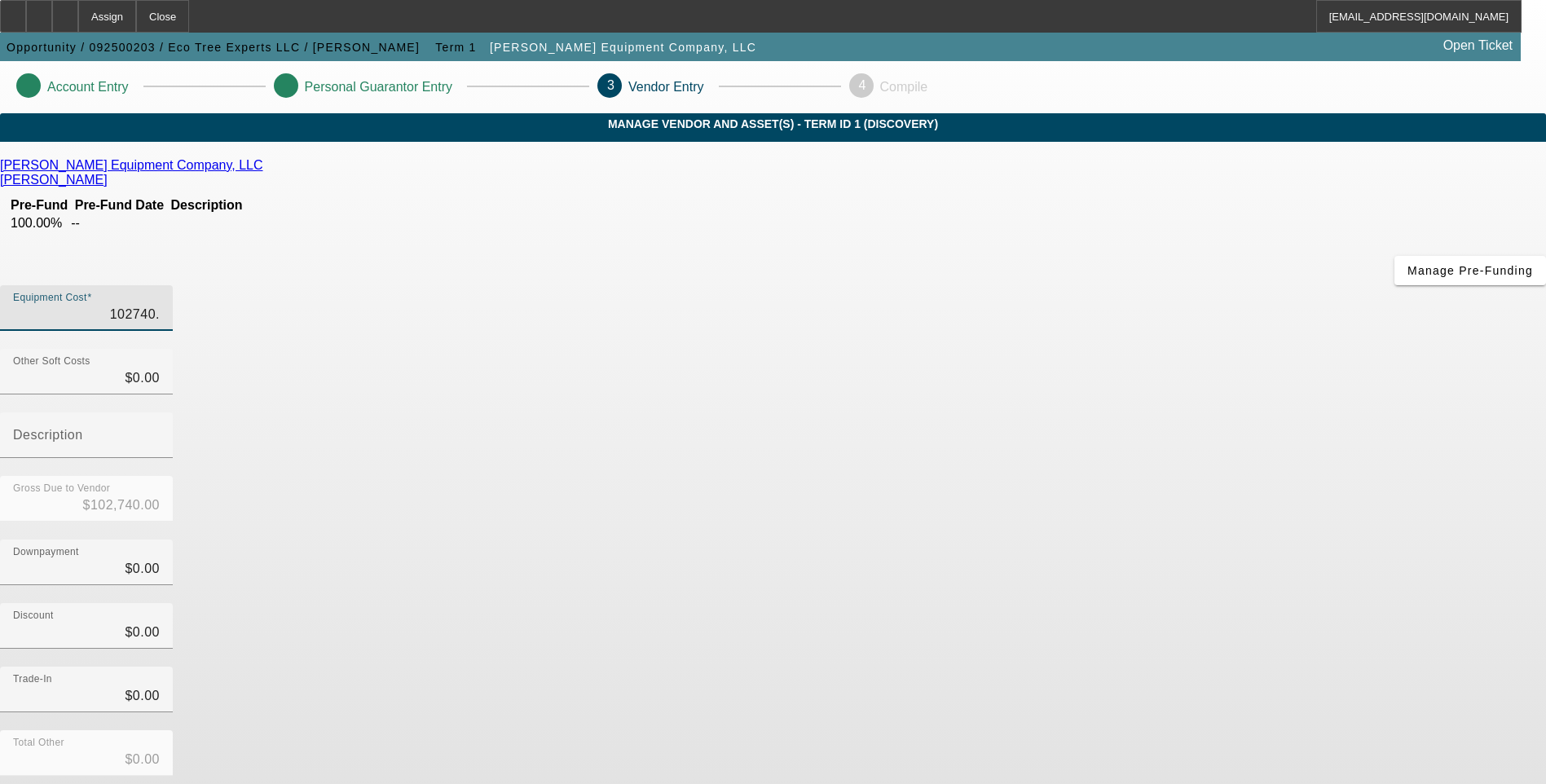
type input "$102,740.60"
type input "102740.64"
type input "$102,740.64"
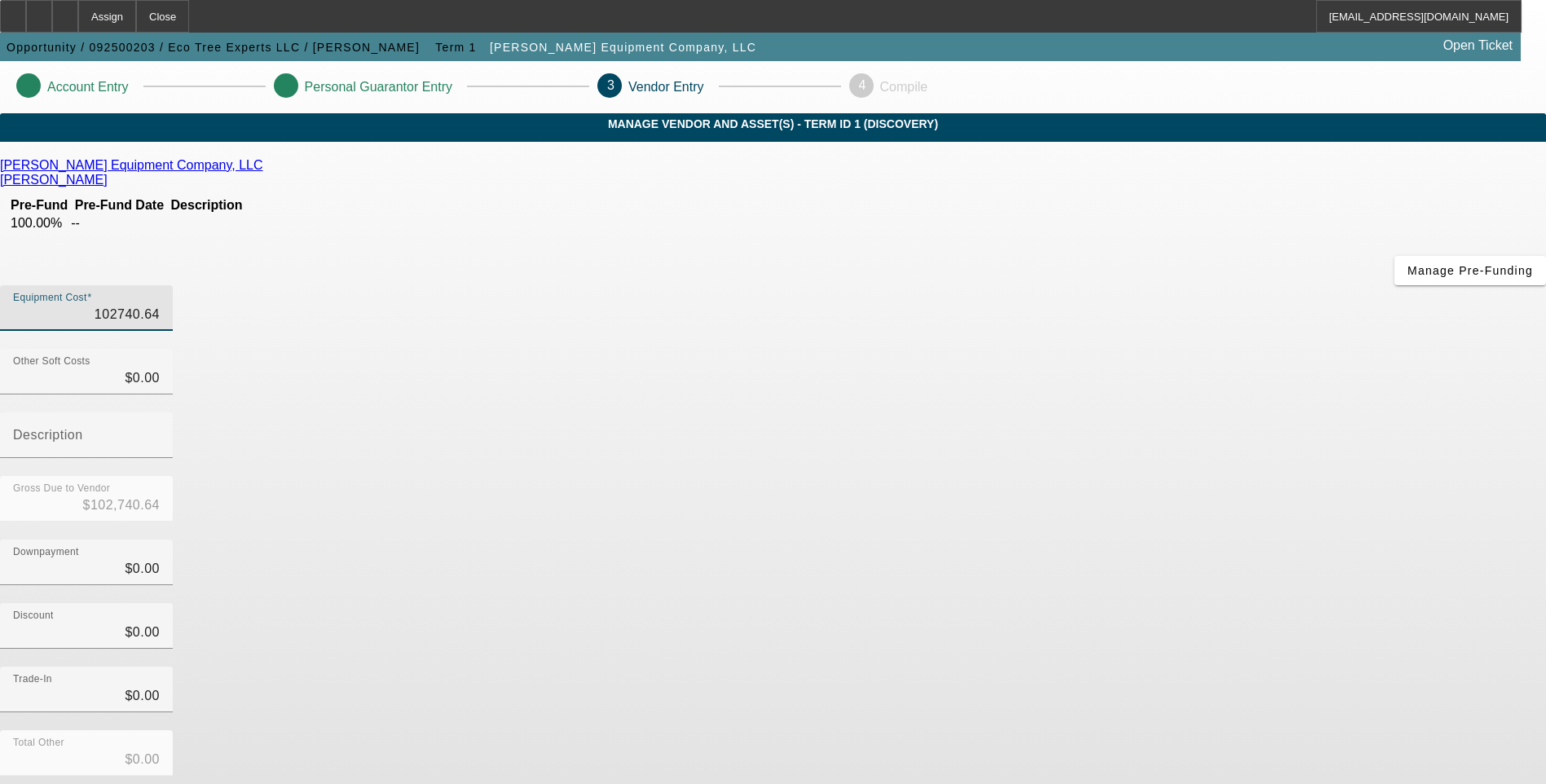
type input "$102,740.64"
drag, startPoint x: 1104, startPoint y: 436, endPoint x: 1097, endPoint y: 413, distance: 24.0
click at [1103, 604] on div "Discount $0.00" at bounding box center [773, 636] width 1546 height 64
type input "0"
click at [160, 369] on input "0" at bounding box center [85, 378] width 147 height 19
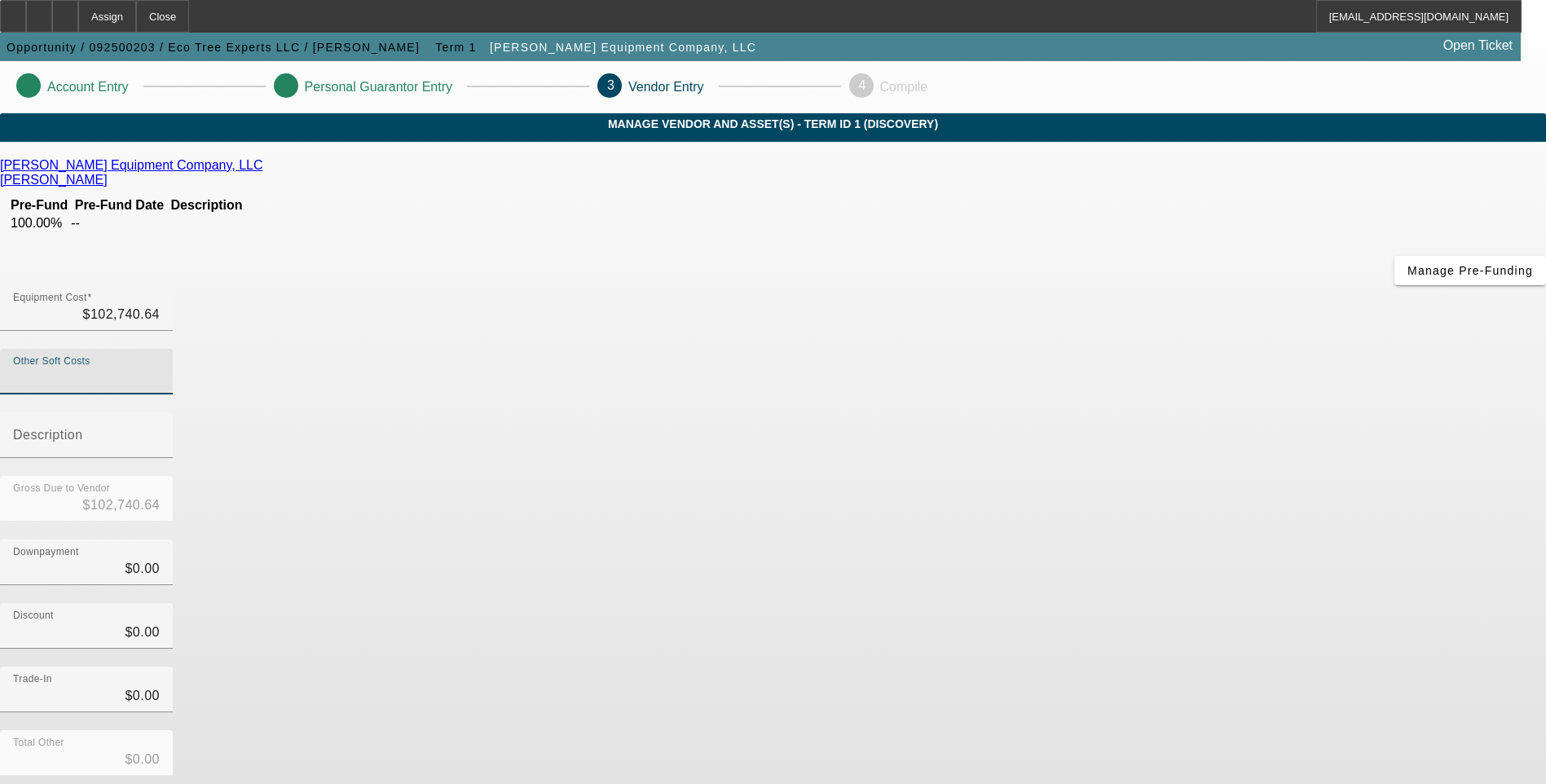
type input "3"
type input "$102,743.64"
type input "30"
type input "$102,770.64"
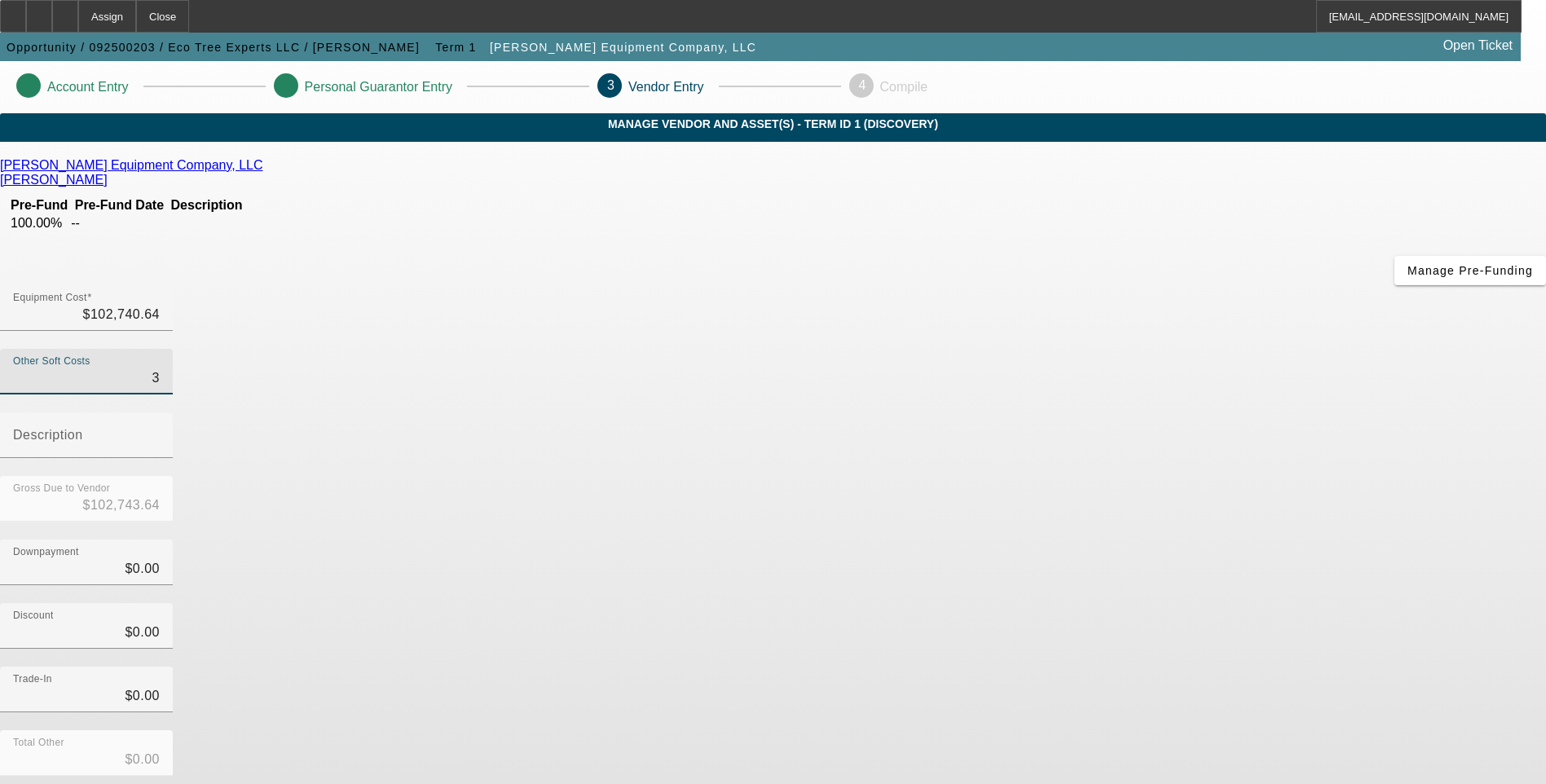
type input "$102,770.64"
type input "$30.00"
click at [1065, 539] on div "Downpayment $0.00" at bounding box center [773, 572] width 1546 height 64
click at [160, 432] on input "Description" at bounding box center [85, 441] width 147 height 19
type input "Tire Fee"
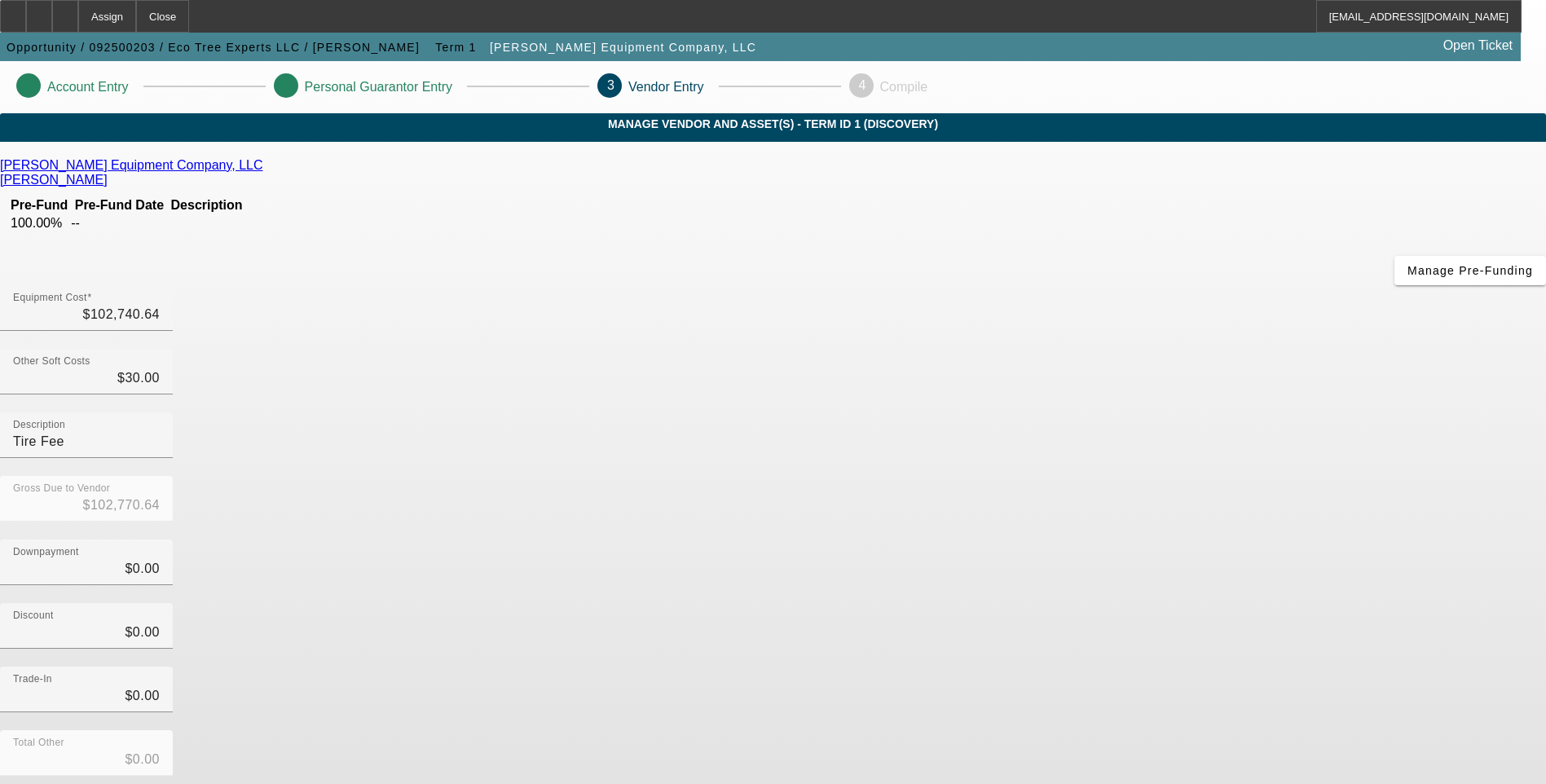
click at [1099, 539] on div "Downpayment $0.00" at bounding box center [773, 572] width 1546 height 64
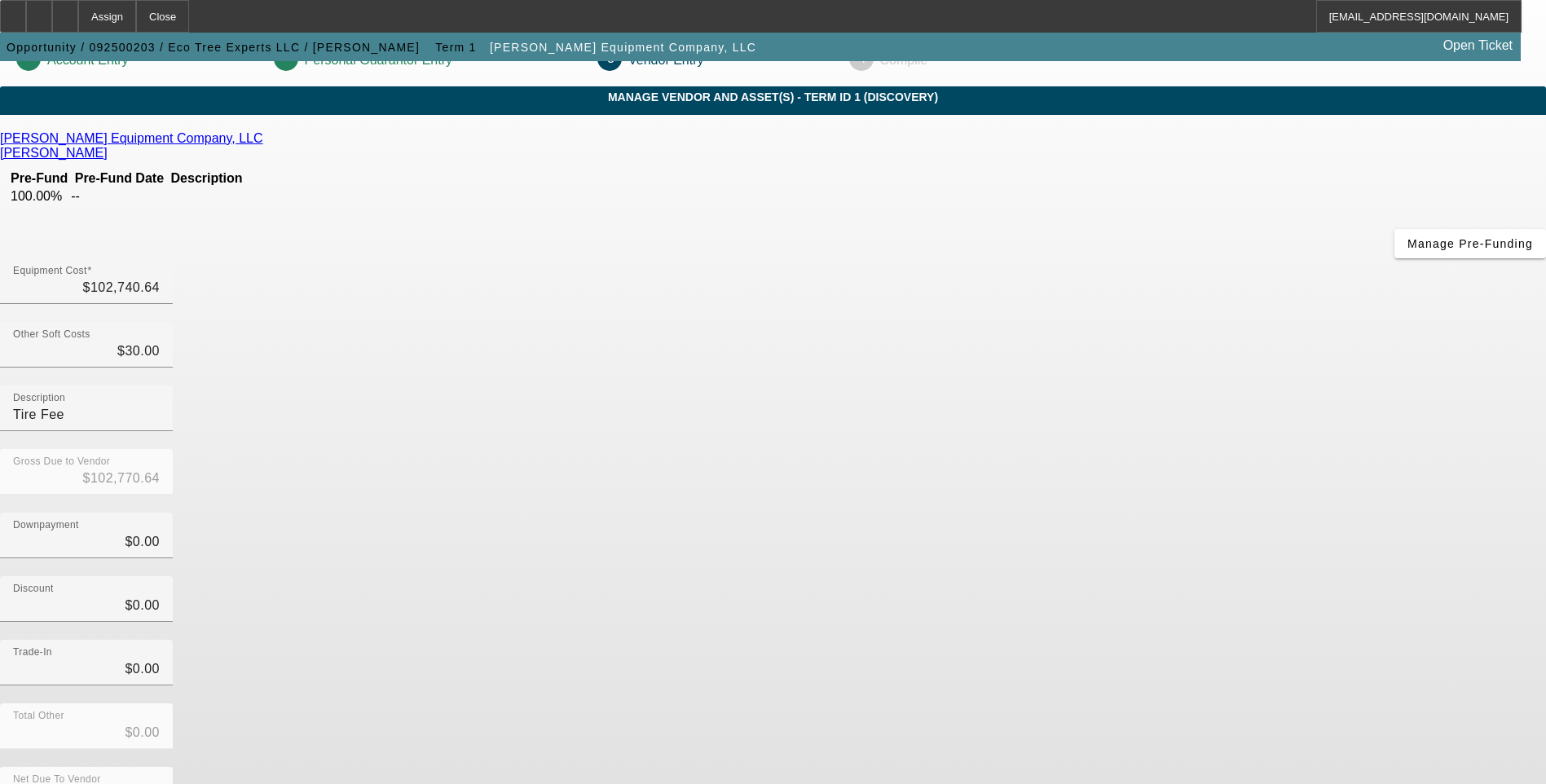
scroll to position [42, 0]
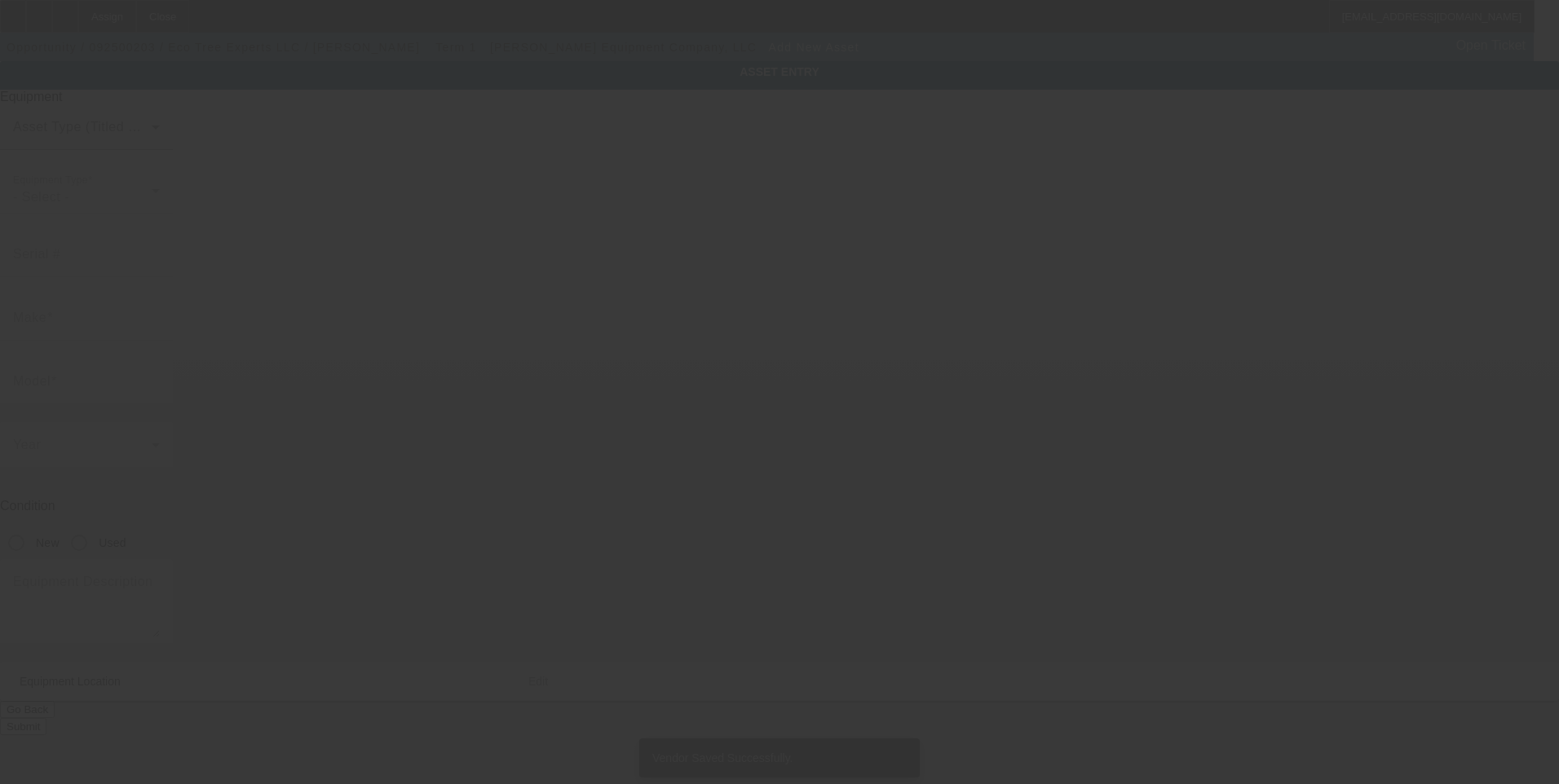
type input "500 S Australian Ave"
type input "Ste 600"
type input "West Palm Beach"
type input "33401"
type input "Palm Beach"
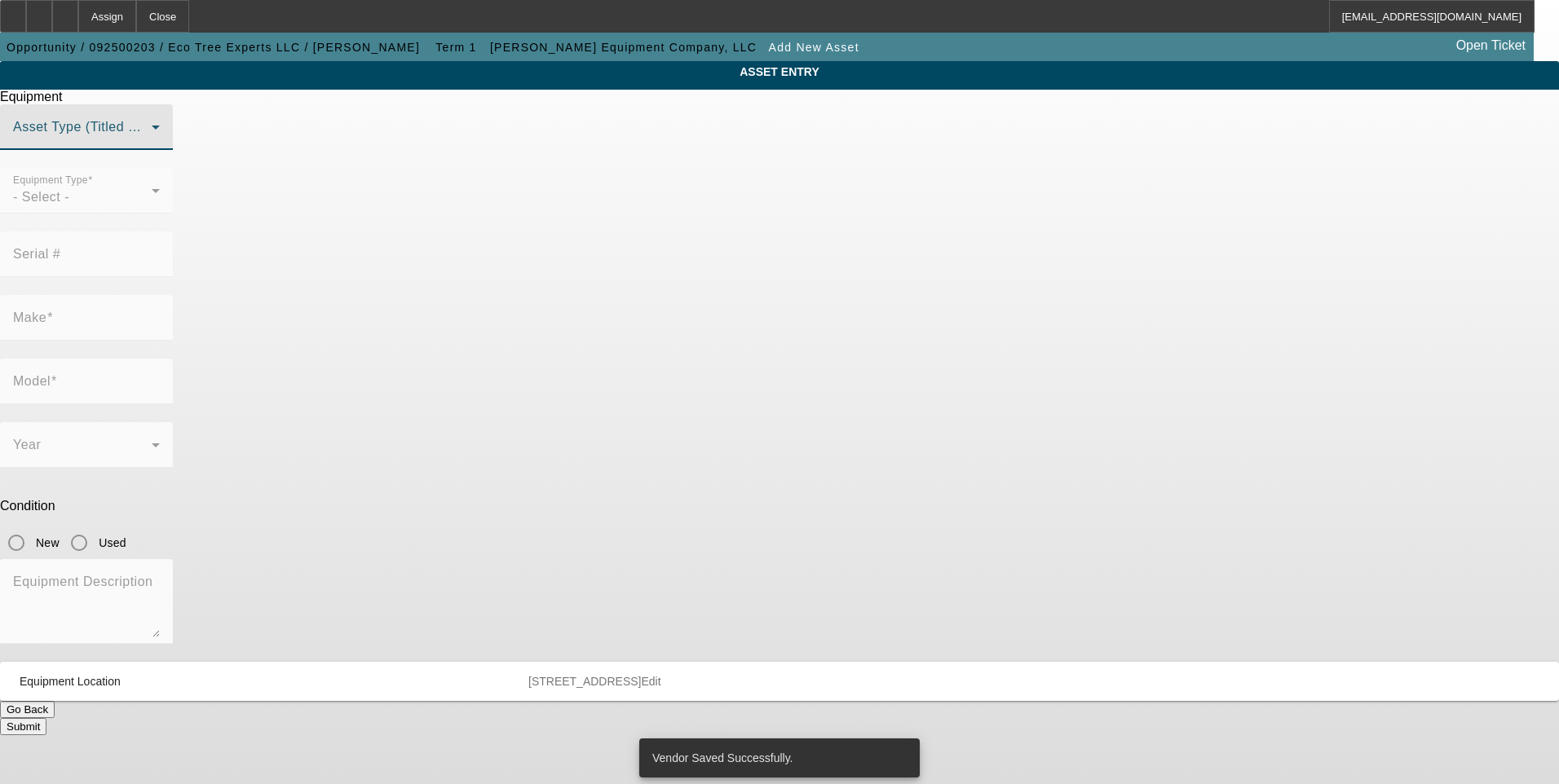
click at [151, 144] on span at bounding box center [82, 134] width 139 height 19
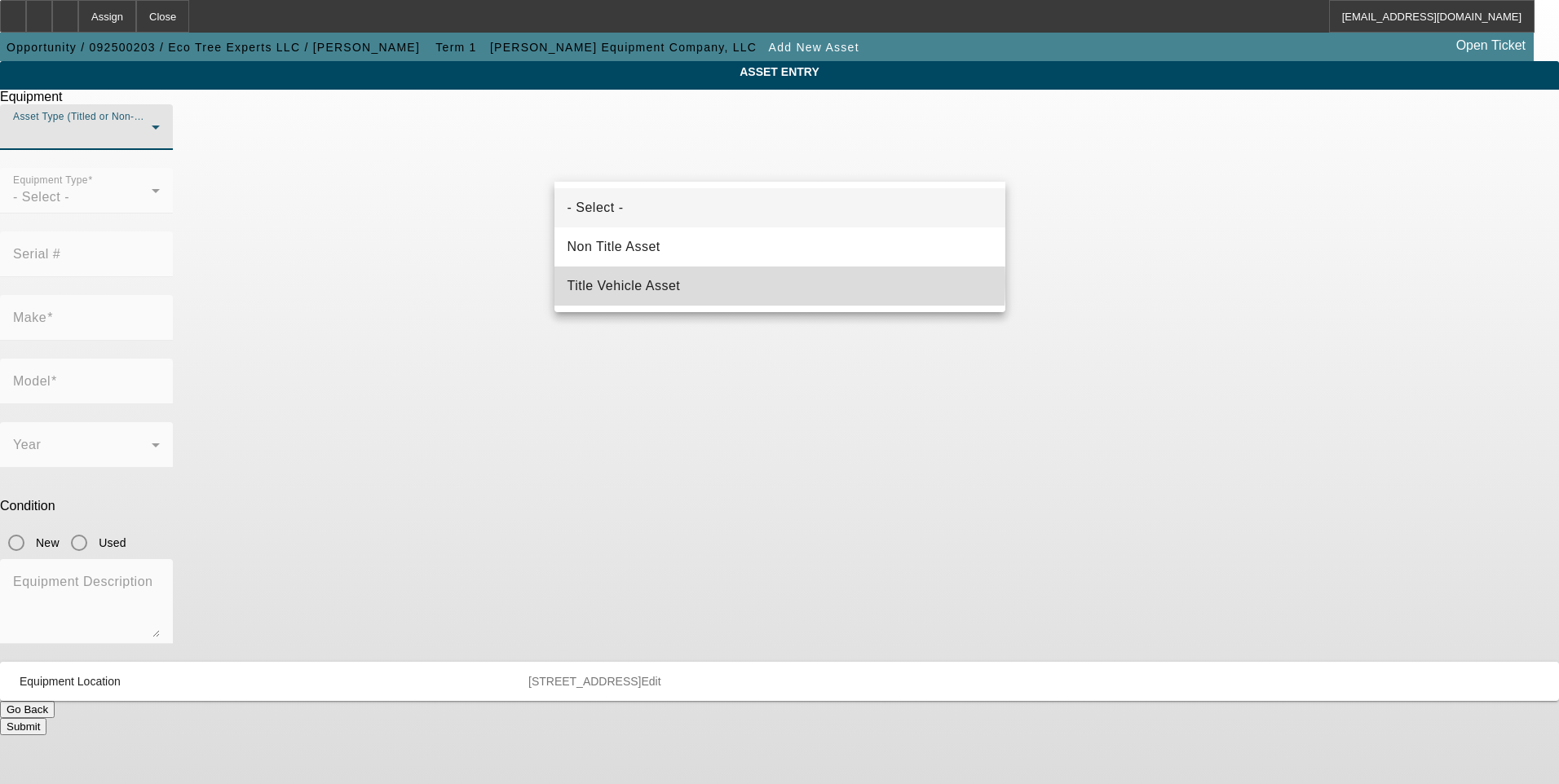
click at [649, 282] on span "Title Vehicle Asset" at bounding box center [624, 286] width 114 height 19
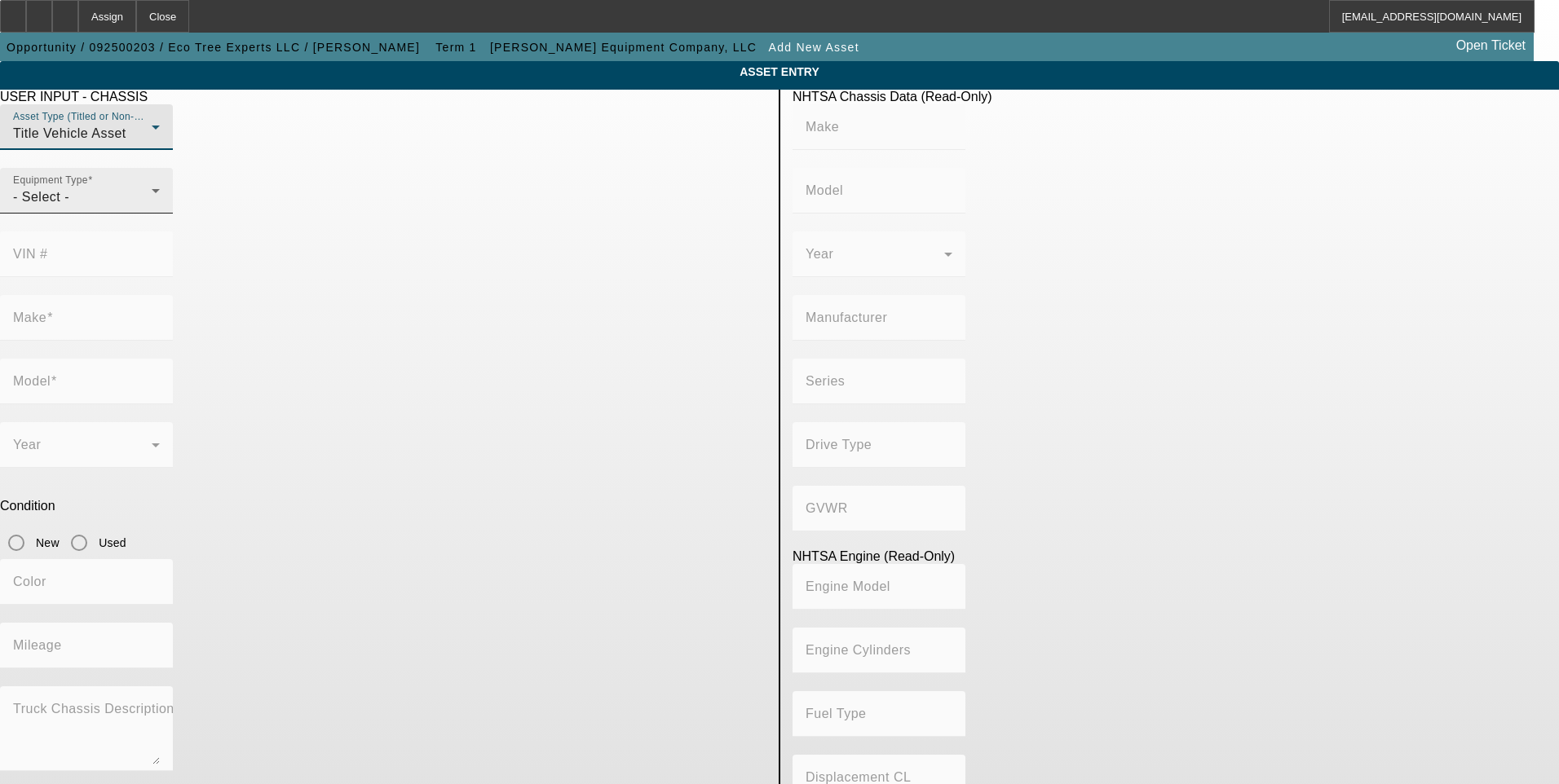
click at [151, 207] on div "- Select -" at bounding box center [82, 197] width 139 height 19
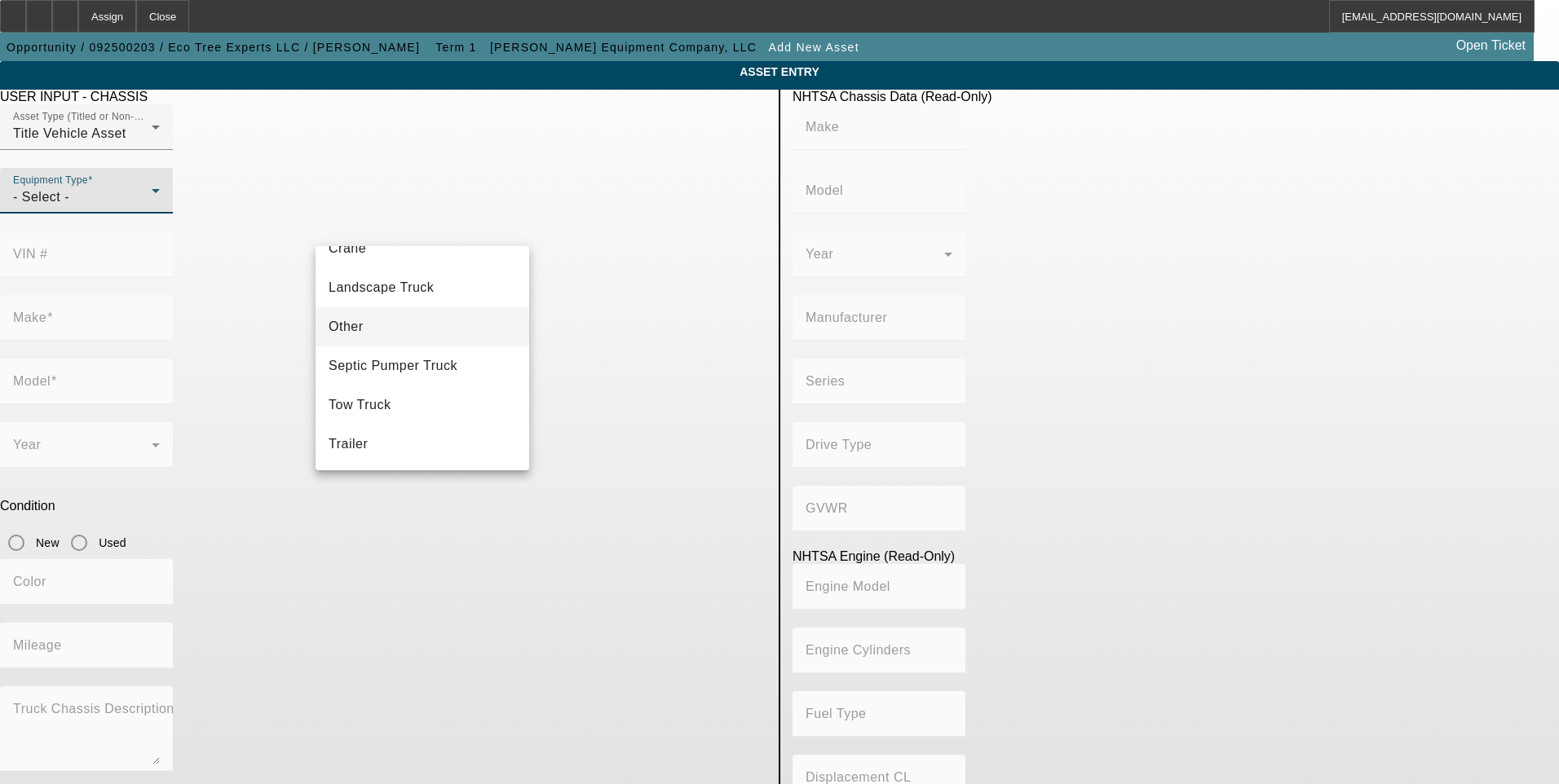
scroll to position [99, 0]
click at [432, 370] on span "Landscape Truck" at bounding box center [381, 369] width 105 height 19
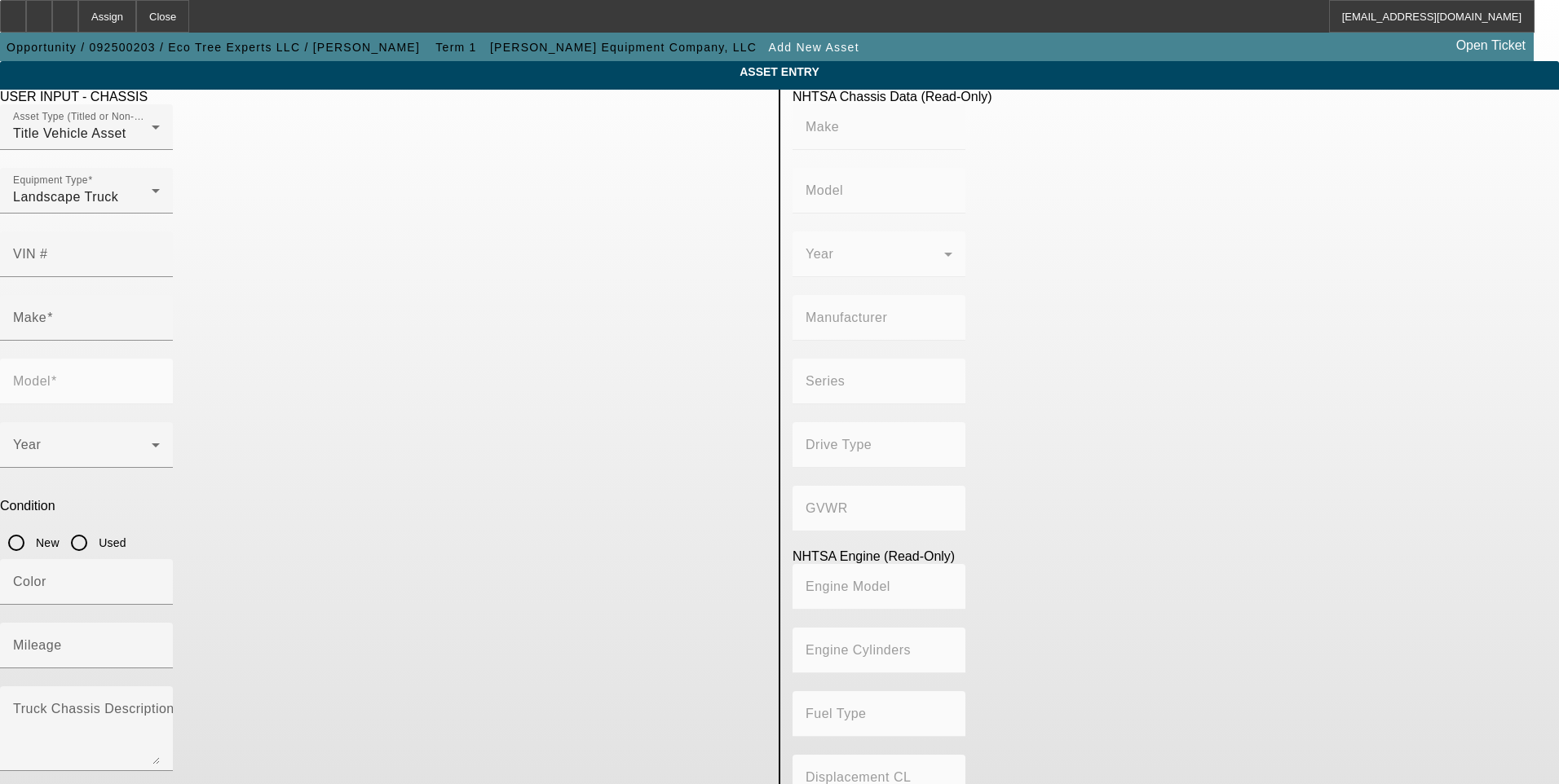
drag, startPoint x: 198, startPoint y: 326, endPoint x: 539, endPoint y: 257, distance: 347.9
click at [199, 326] on app-asset-collateral-manage "ASSET ENTRY USER INPUT - CHASSIS Asset Type (Titled or Non-Titled) Title Vehicl…" at bounding box center [780, 513] width 1559 height 904
click at [160, 232] on div "VIN #" at bounding box center [85, 254] width 147 height 46
click at [49, 247] on mat-label "VIN #" at bounding box center [30, 254] width 35 height 14
click at [160, 251] on input "VIN #" at bounding box center [85, 261] width 147 height 19
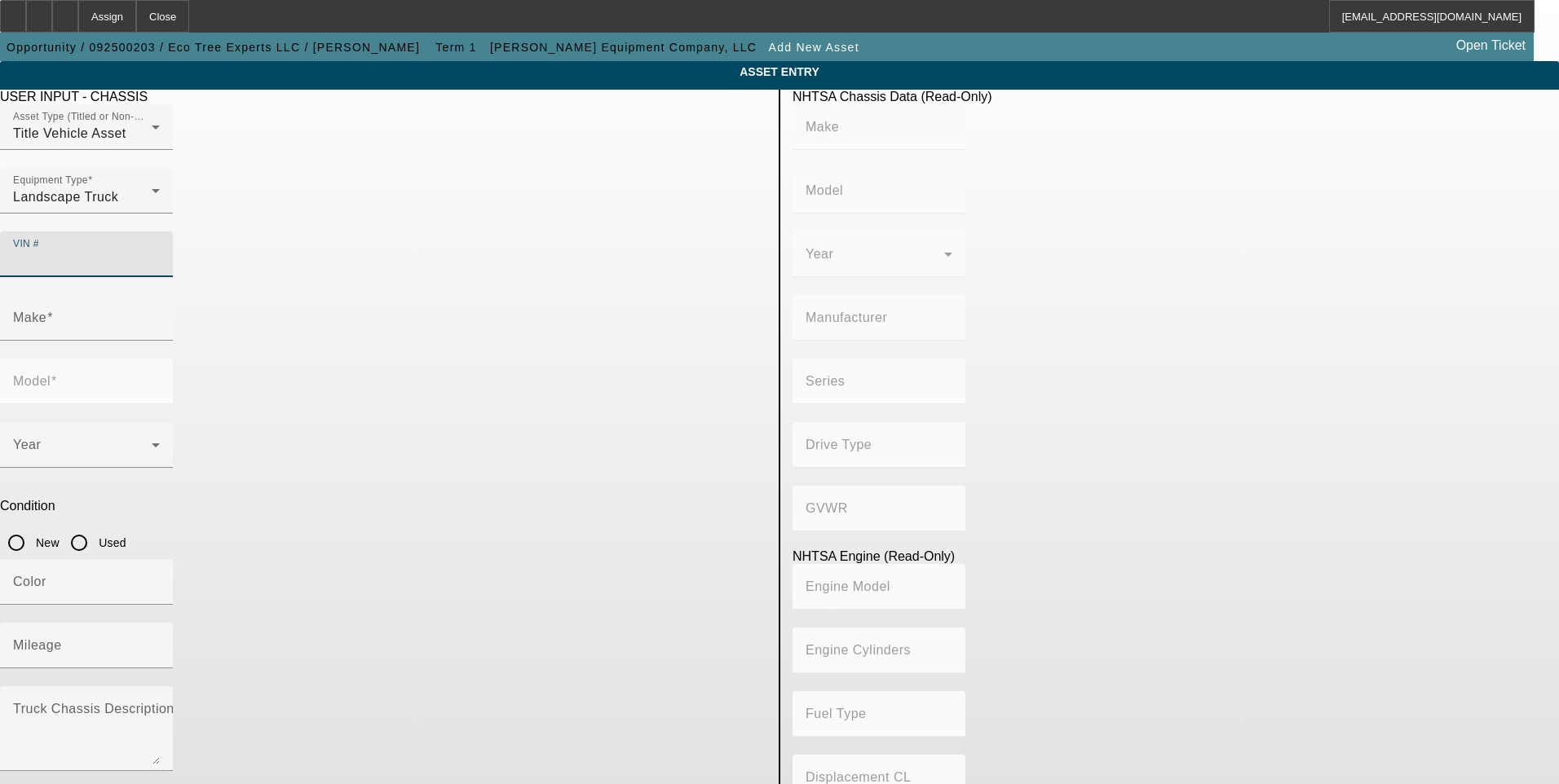
paste input "1M2MDBAB9PS072634"
type input "1M2MDBAB9PS072634"
type input "MACK"
type input "MD"
type input "MACK TRUCKS INC."
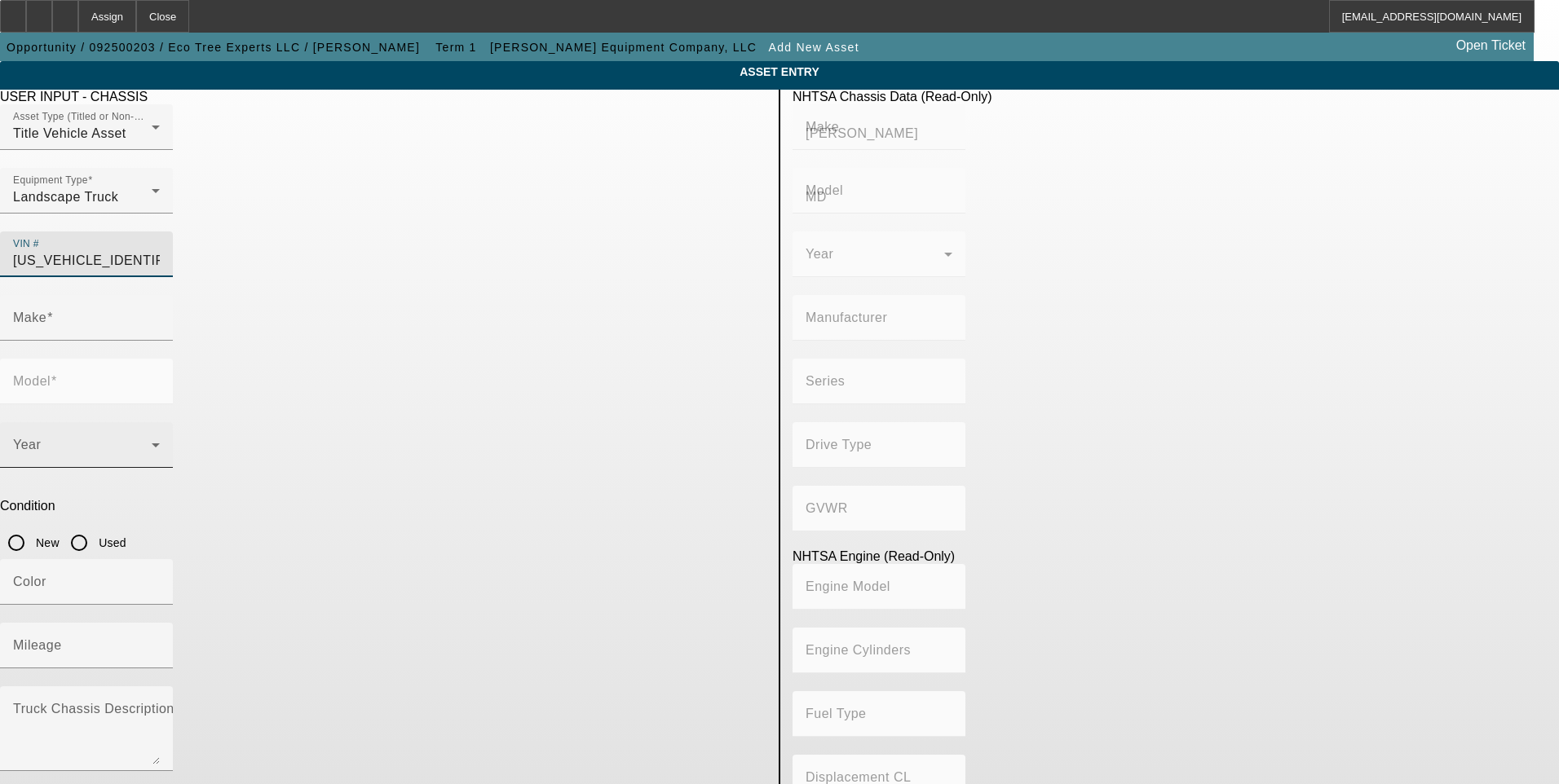
type input "4x2"
type input "Class 7: 26,001 - 33,000 lb (11,794 - 14,969 kg)"
type input "B6.7"
type input "6"
type input "Diesel"
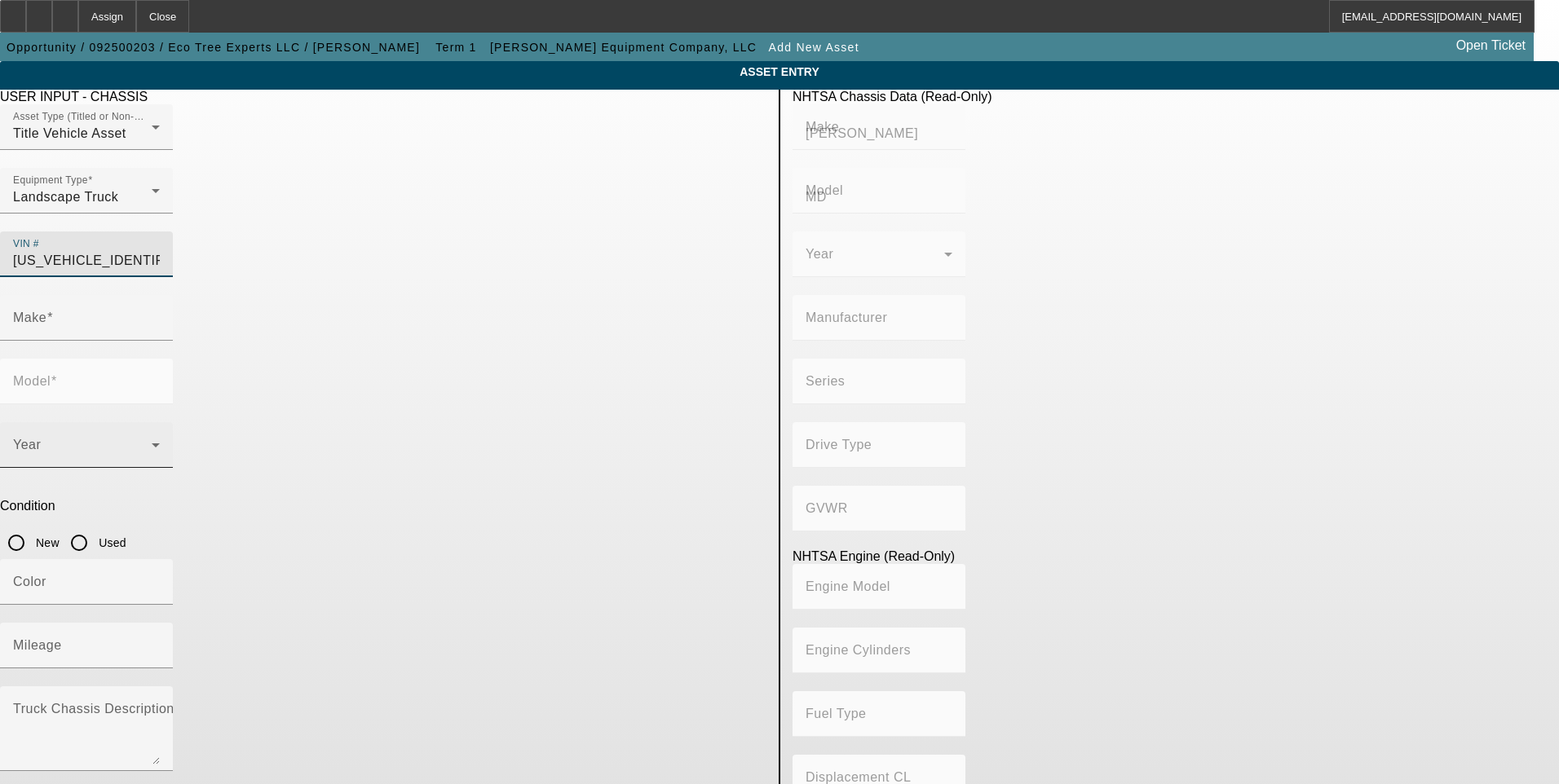
type input "408.85908543470"
type input "6.7"
type input "MACK"
type input "MD"
type input "1M2MDBAB9PS072634"
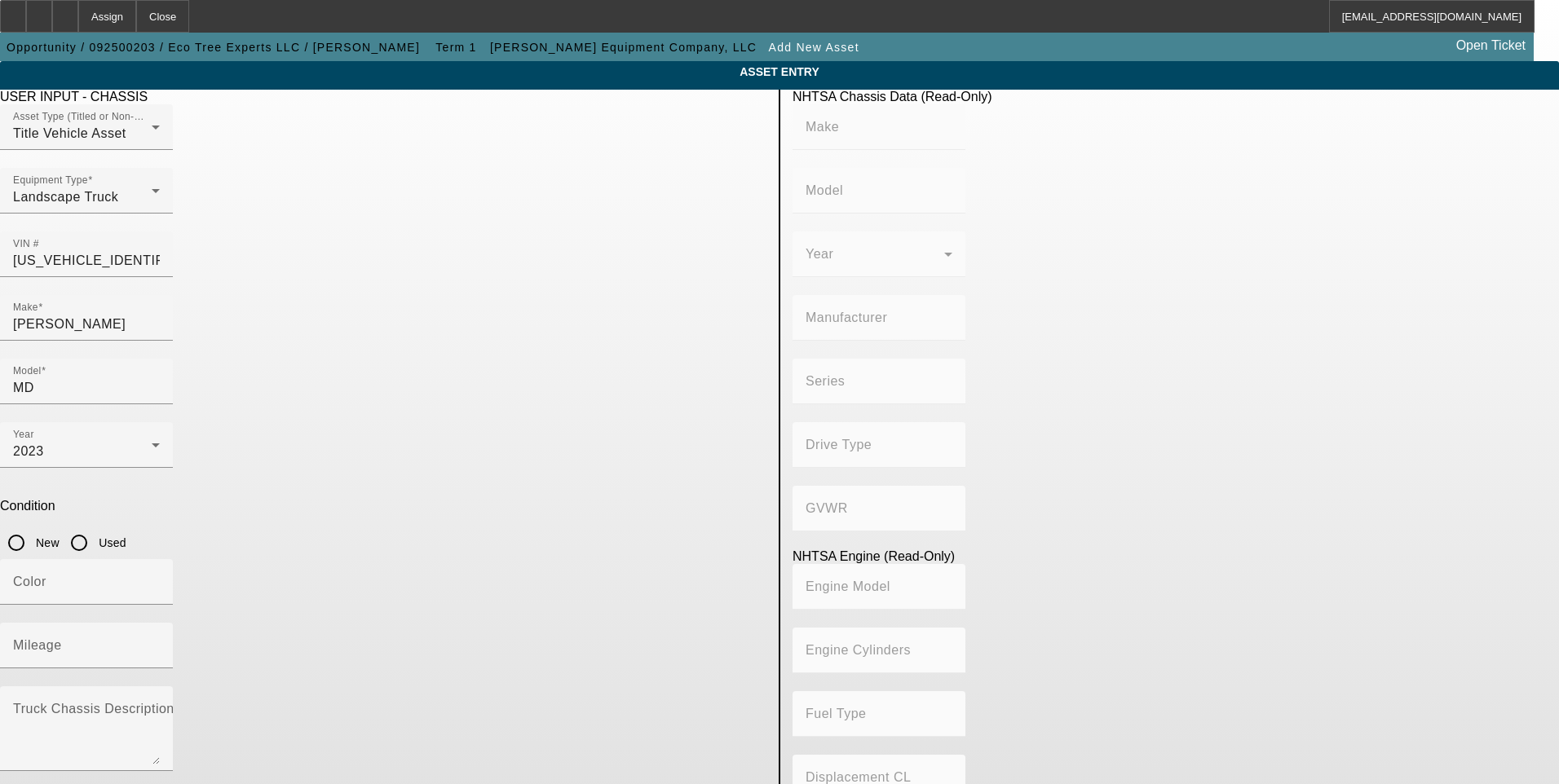
type input "MACK"
type input "MD"
type input "MACK TRUCKS INC."
type input "4x2"
type input "Class 7: 26,001 - 33,000 lb (11,794 - 14,969 kg)"
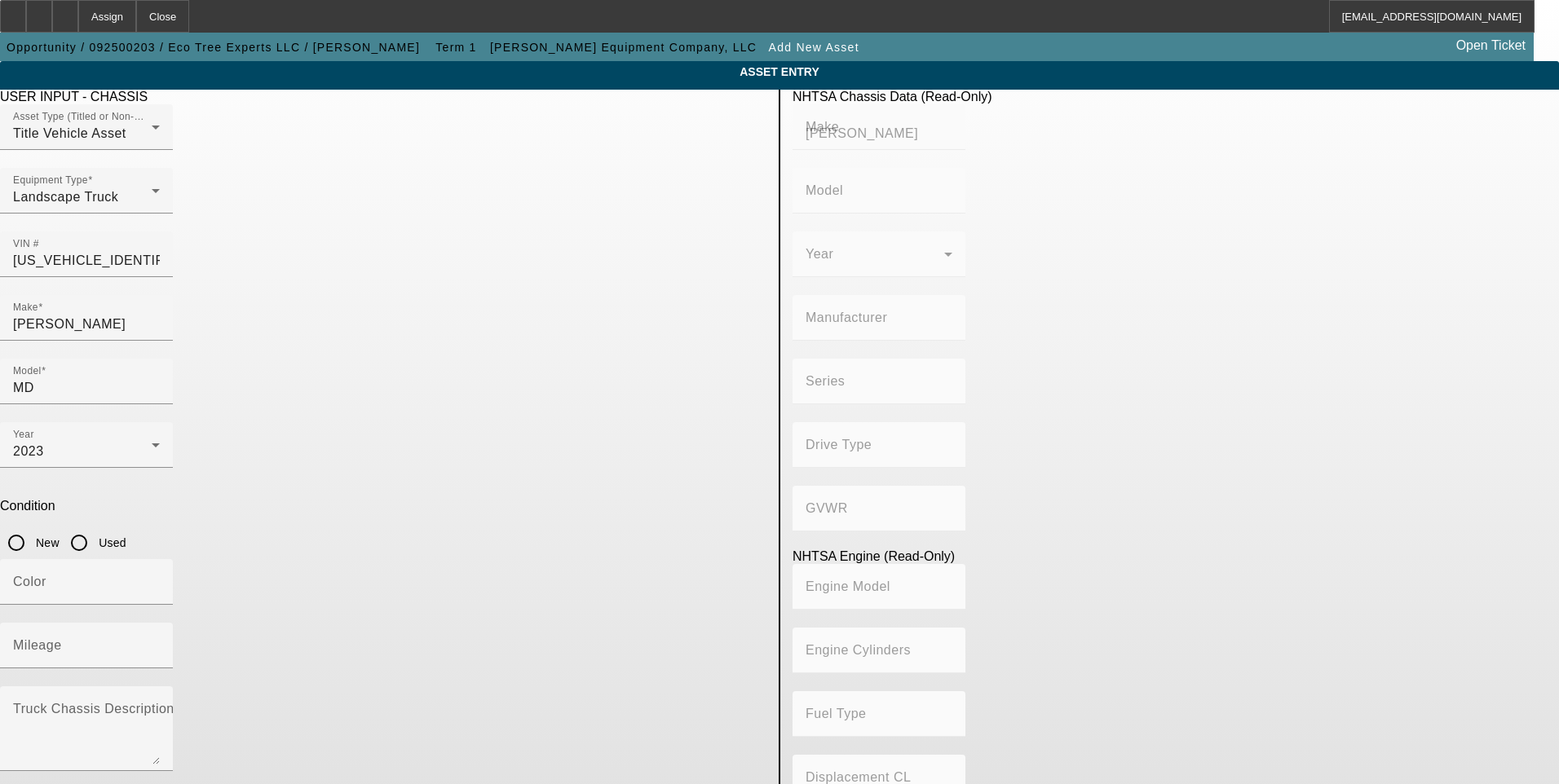
type input "B6.7"
type input "6"
type input "Diesel"
type input "408.85908543470"
type input "6.7"
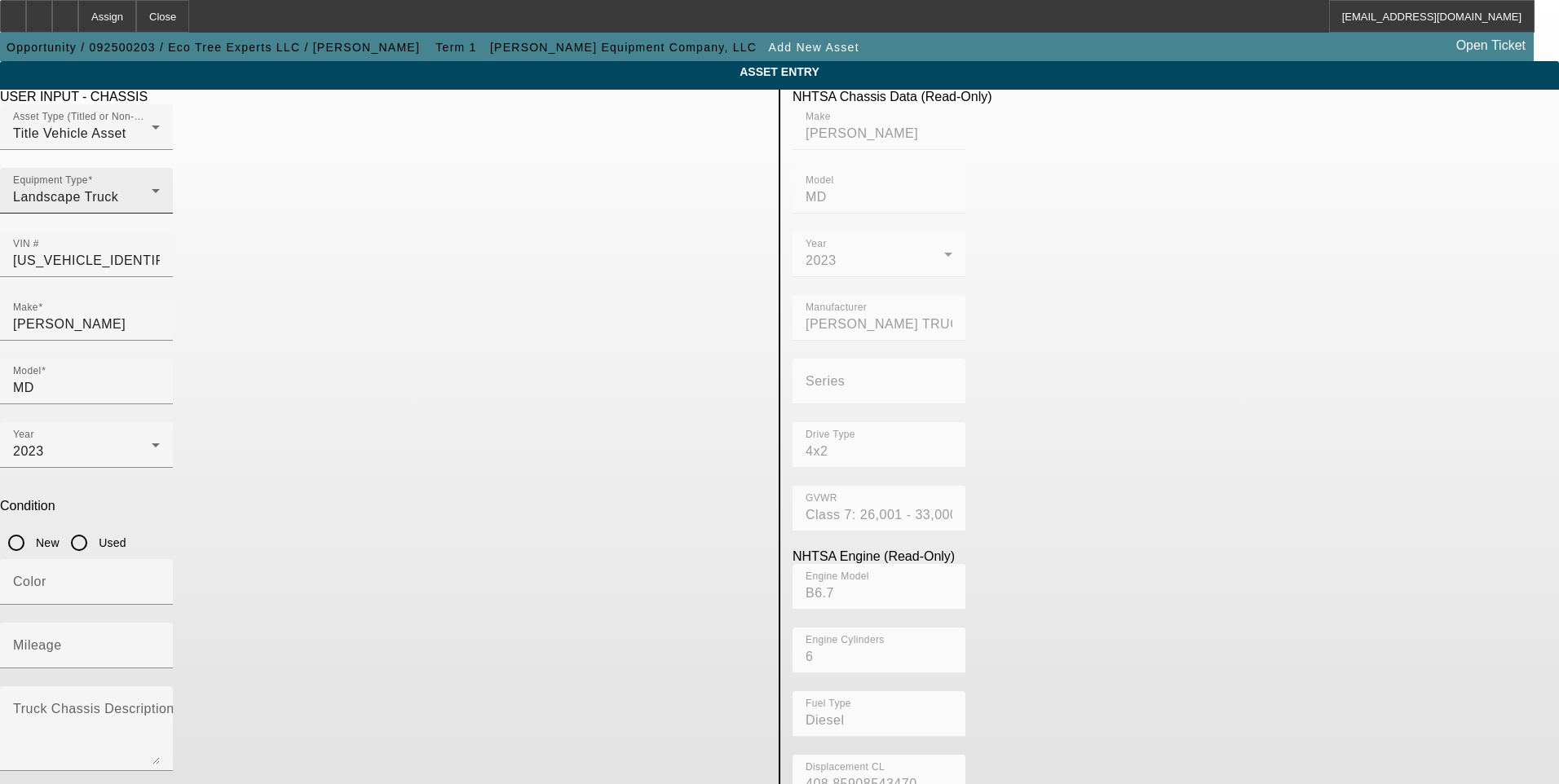
click at [151, 207] on div "Landscape Truck" at bounding box center [82, 197] width 139 height 19
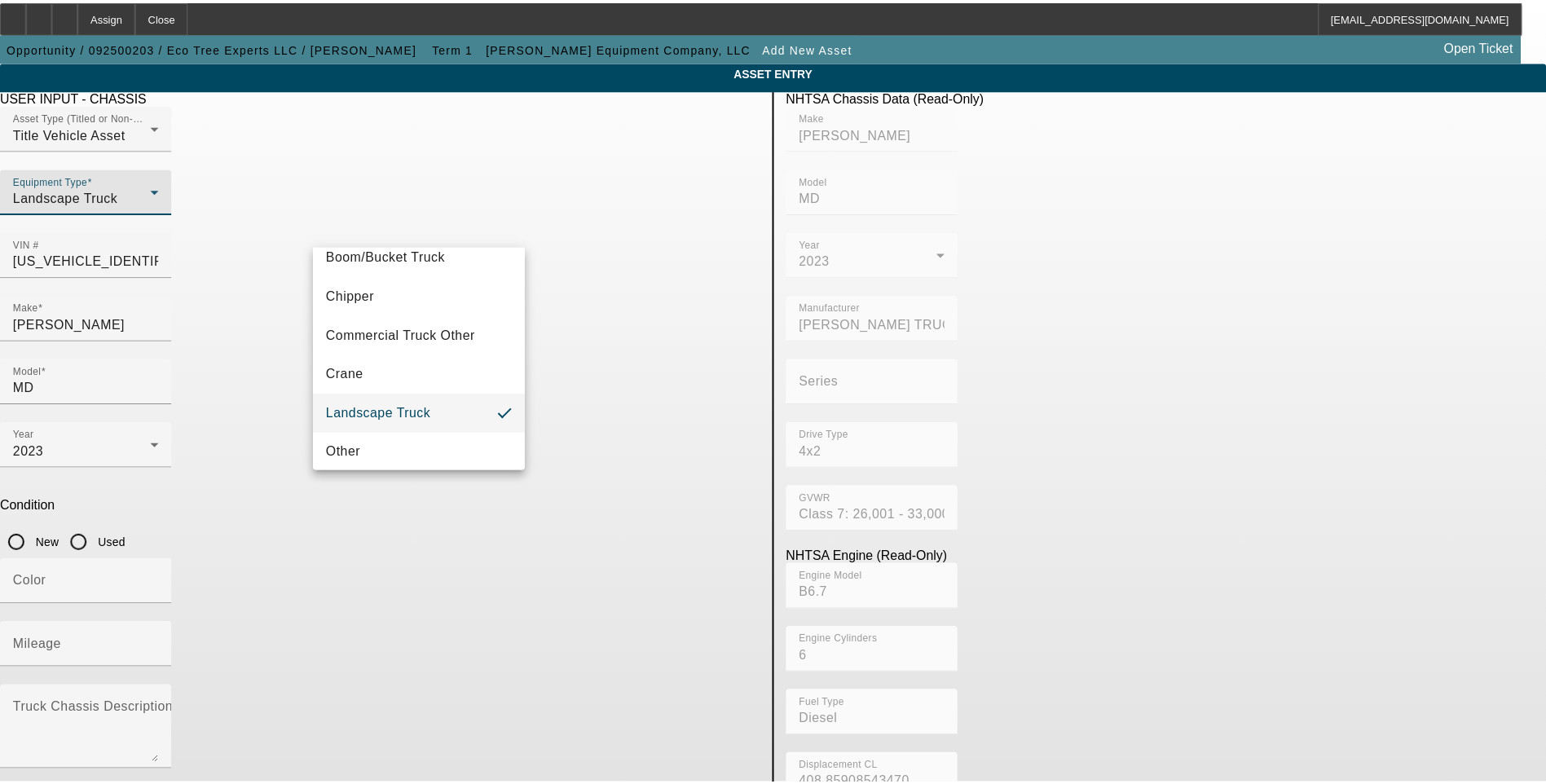
scroll to position [17, 0]
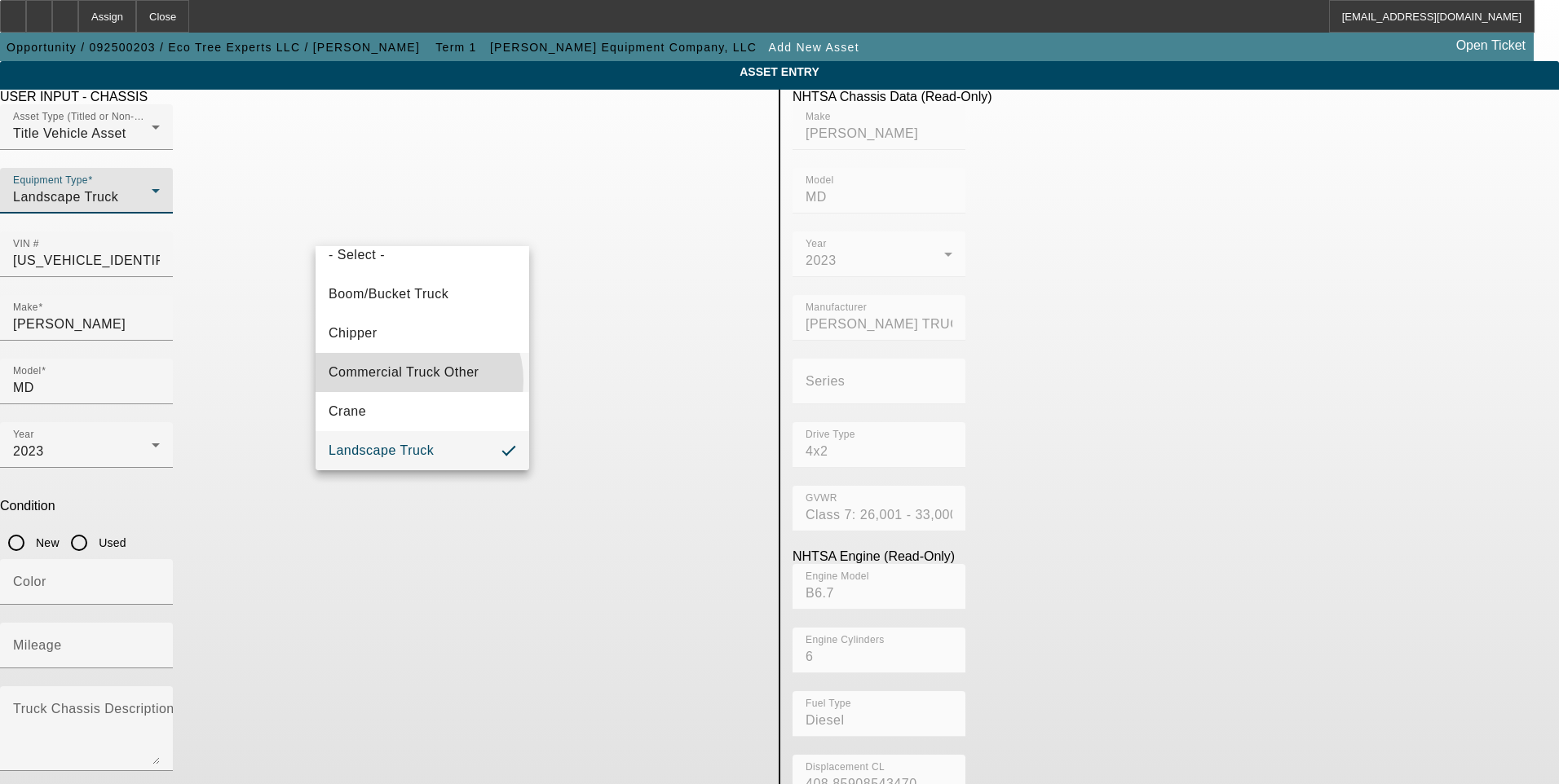
click at [417, 380] on span "Commercial Truck Other" at bounding box center [404, 373] width 150 height 19
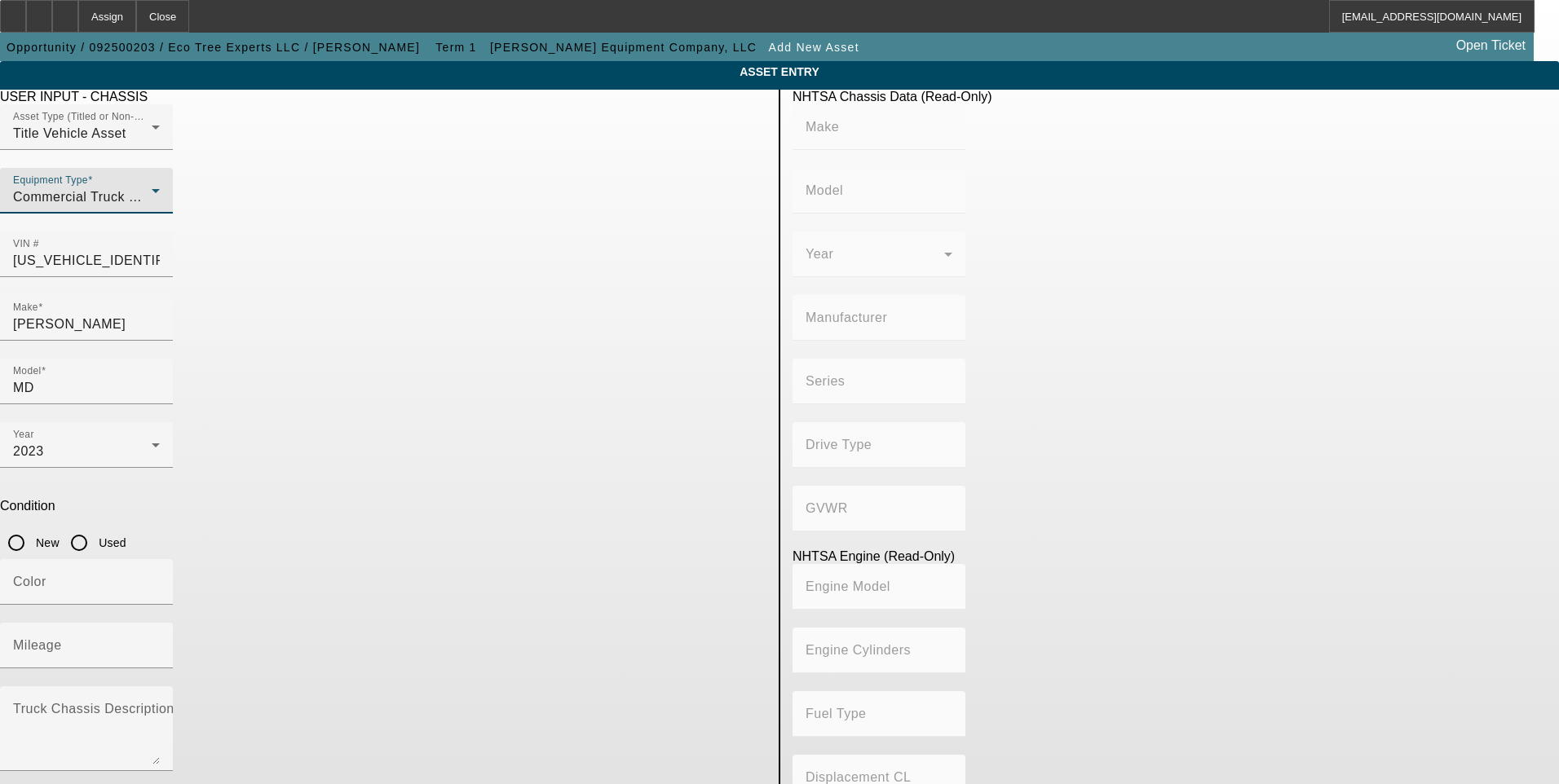
type input "MACK"
type input "MD"
type input "MACK TRUCKS INC."
type input "4x2"
type input "Class 7: 26,001 - 33,000 lb (11,794 - 14,969 kg)"
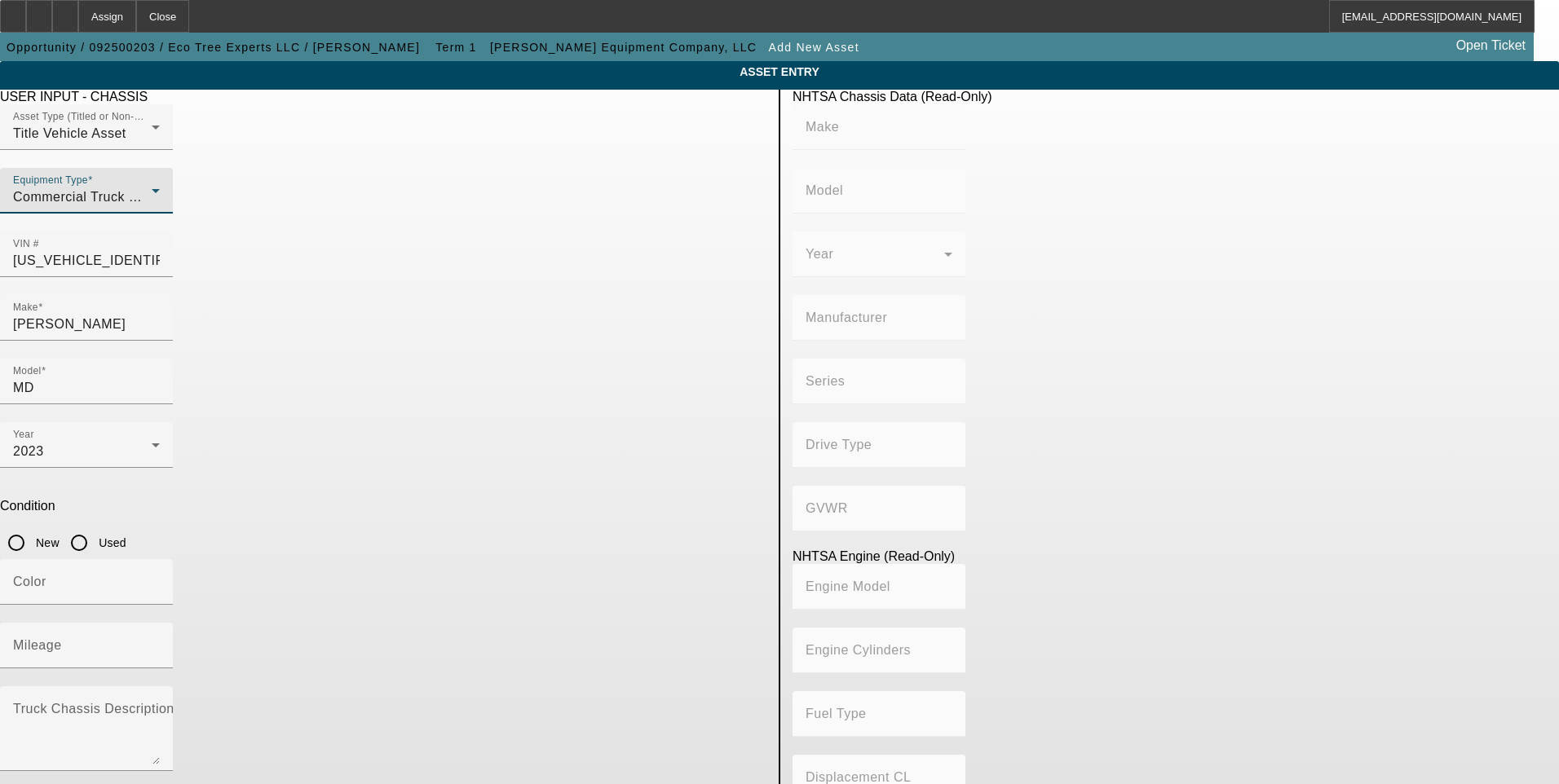
type input "B6.7"
type input "6"
type input "Diesel"
type input "408.85908543470"
type input "6.7"
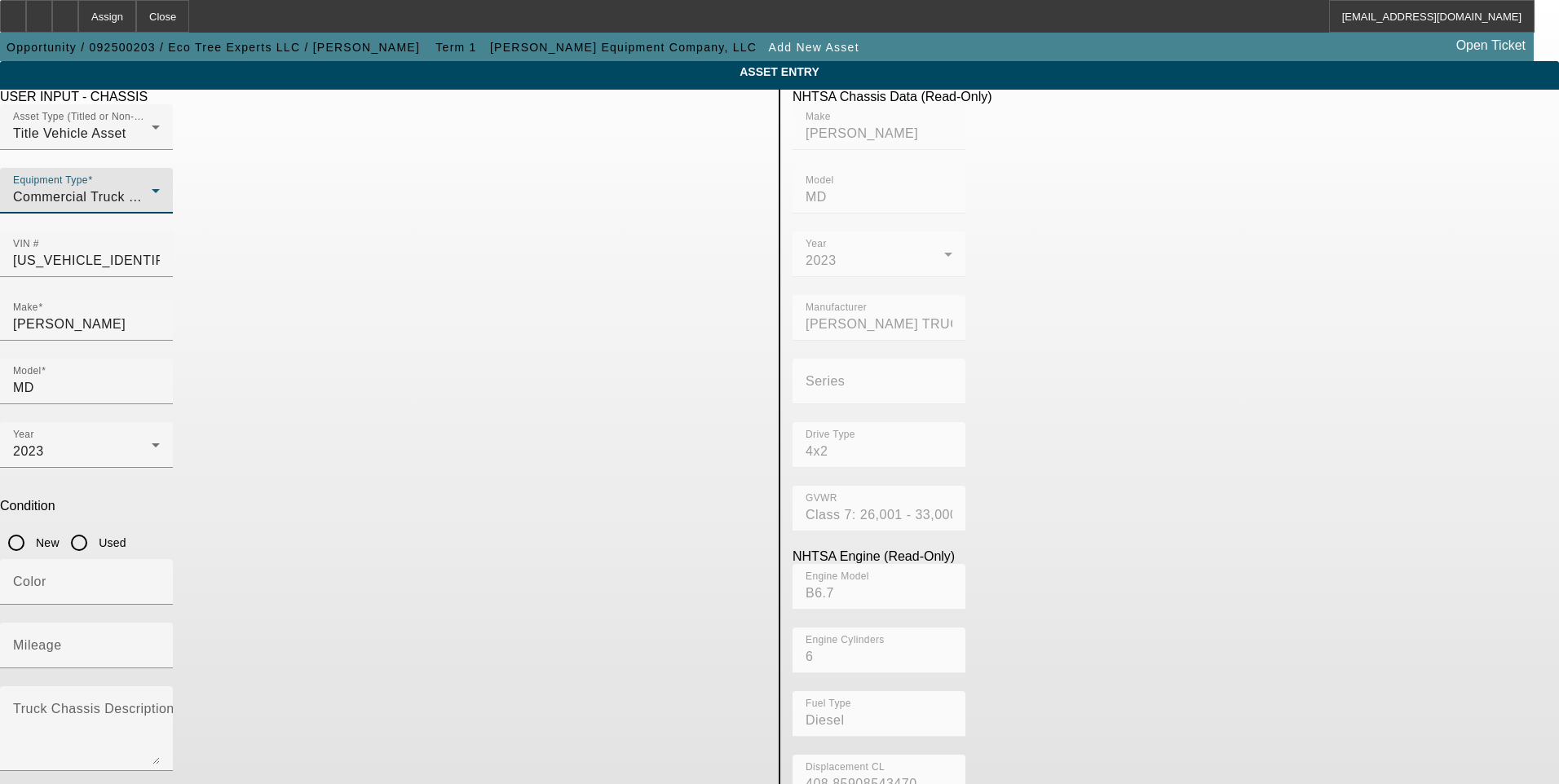
click at [159, 289] on app-asset-collateral-manage "ASSET ENTRY USER INPUT - CHASSIS Asset Type (Titled or Non-Titled) Title Vehicl…" at bounding box center [780, 513] width 1559 height 904
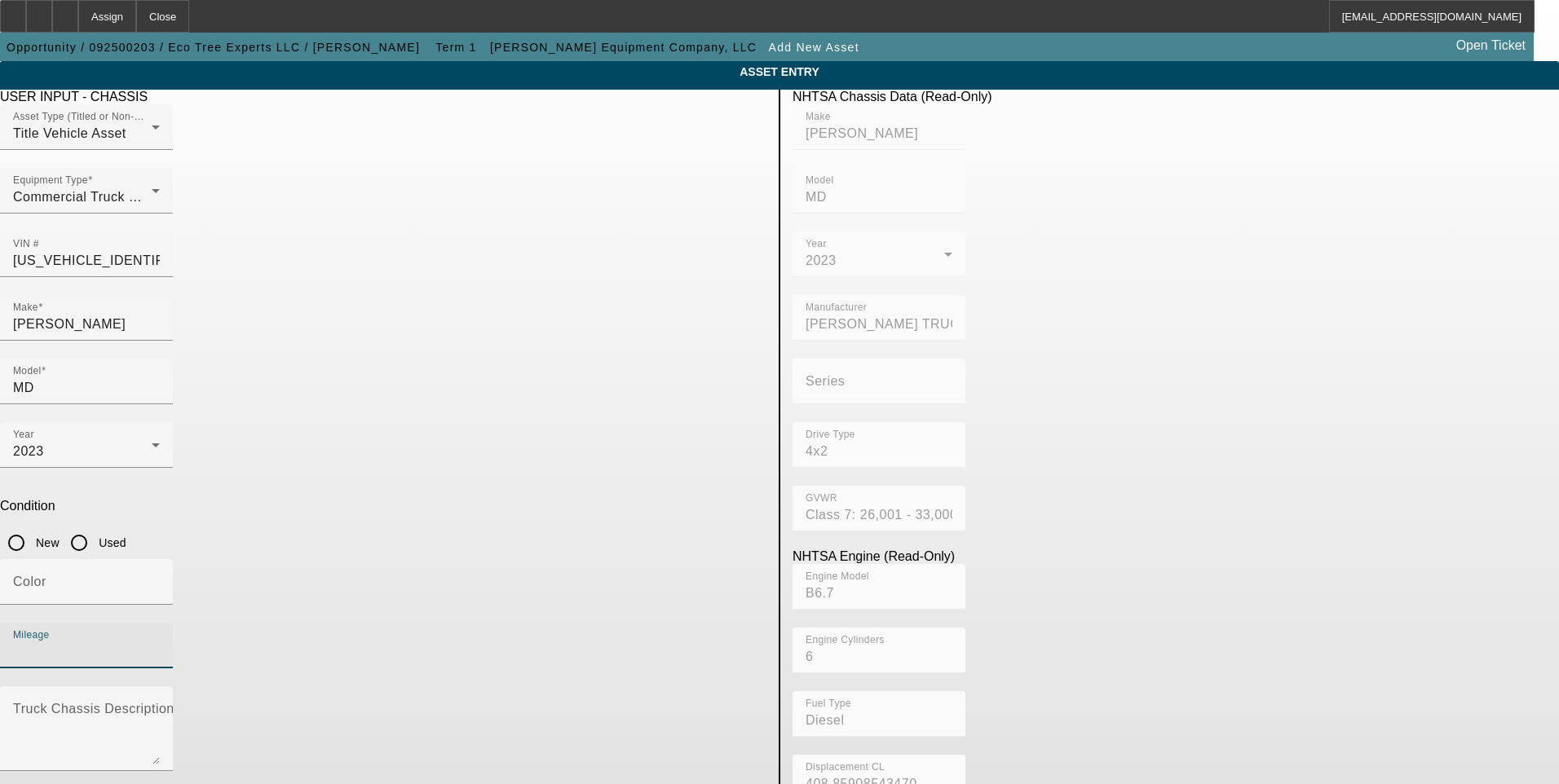
click at [160, 642] on input "Mileage" at bounding box center [85, 652] width 147 height 19
type input "1"
click at [95, 527] on input "Used" at bounding box center [80, 543] width 33 height 33
radio input "true"
click at [23, 783] on span "button" at bounding box center [13, 797] width 19 height 19
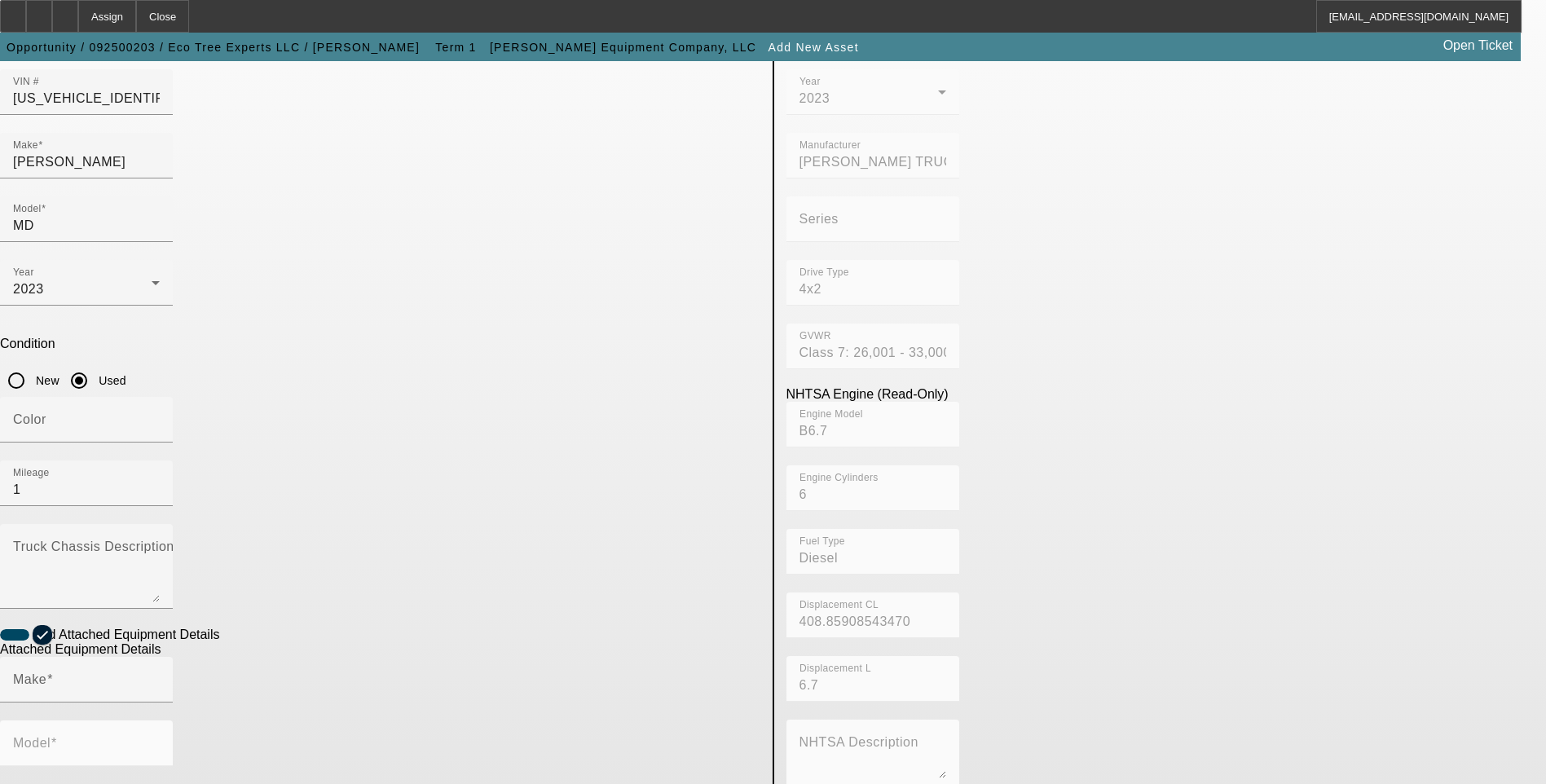
scroll to position [163, 0]
click at [160, 675] on input "Make" at bounding box center [85, 685] width 147 height 19
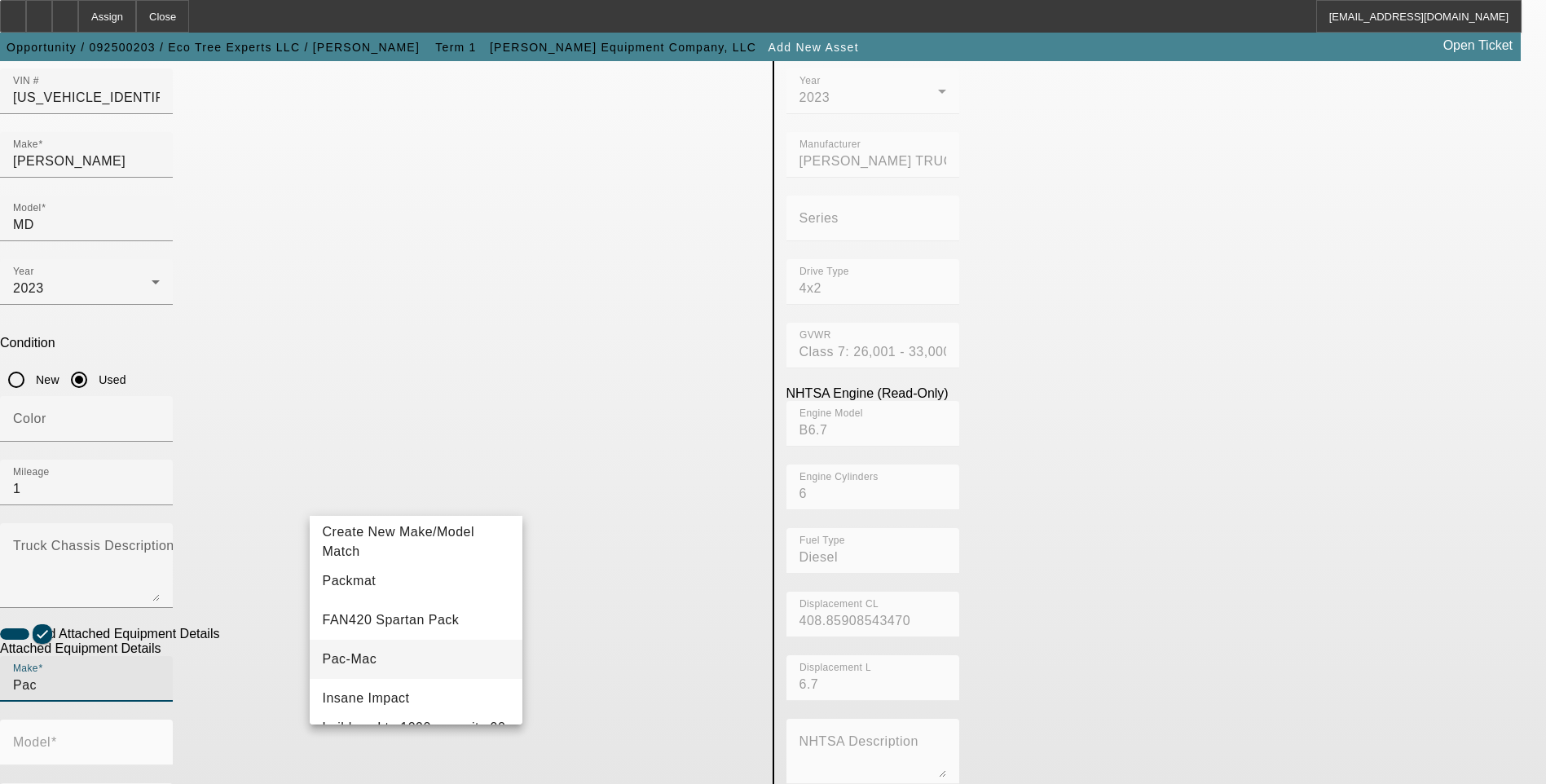
click at [356, 662] on span "Pac-Mac" at bounding box center [350, 659] width 54 height 14
type input "Pac-Mac"
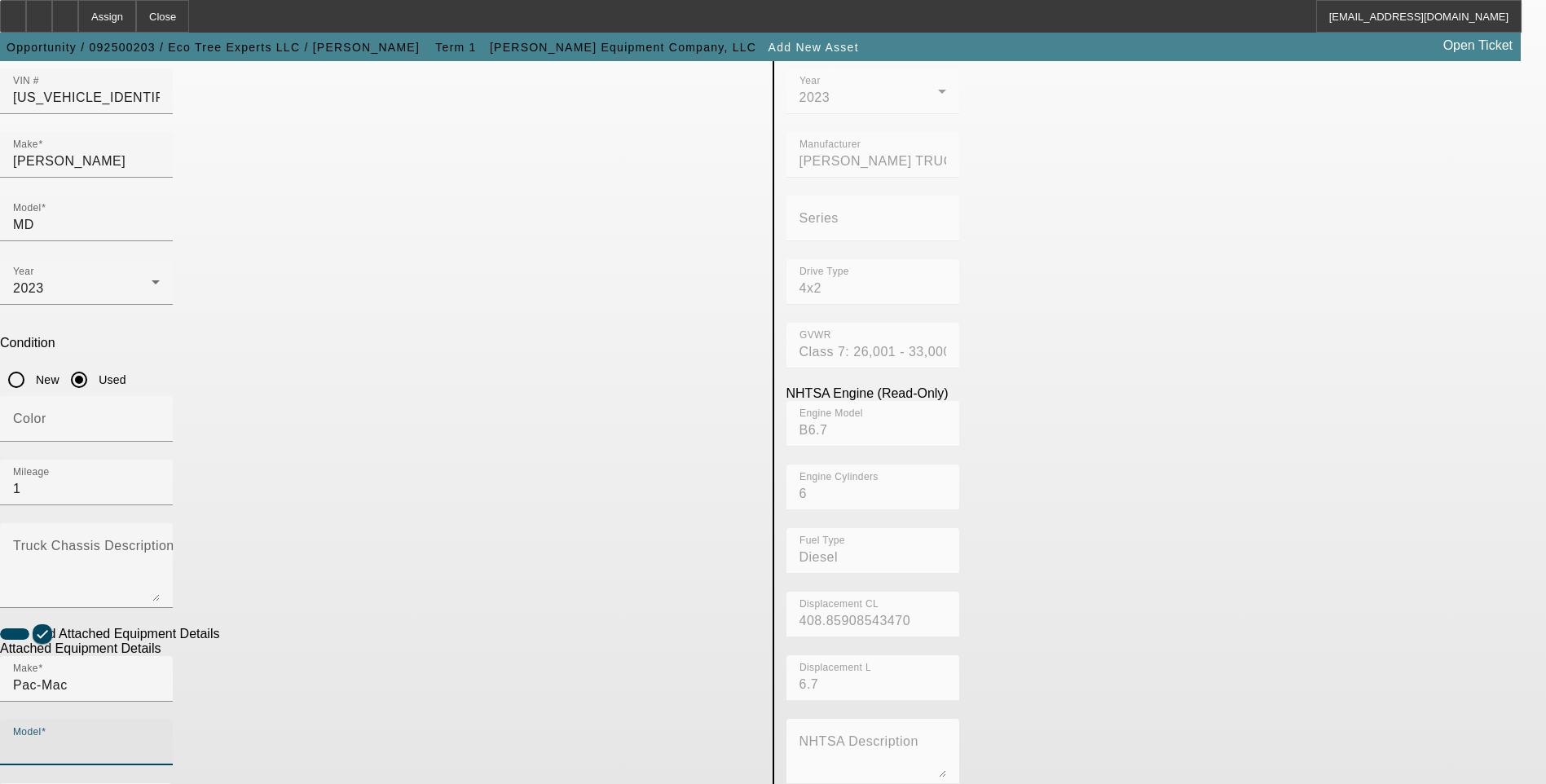
click at [160, 739] on input "Model" at bounding box center [85, 749] width 147 height 19
type input "KB-"
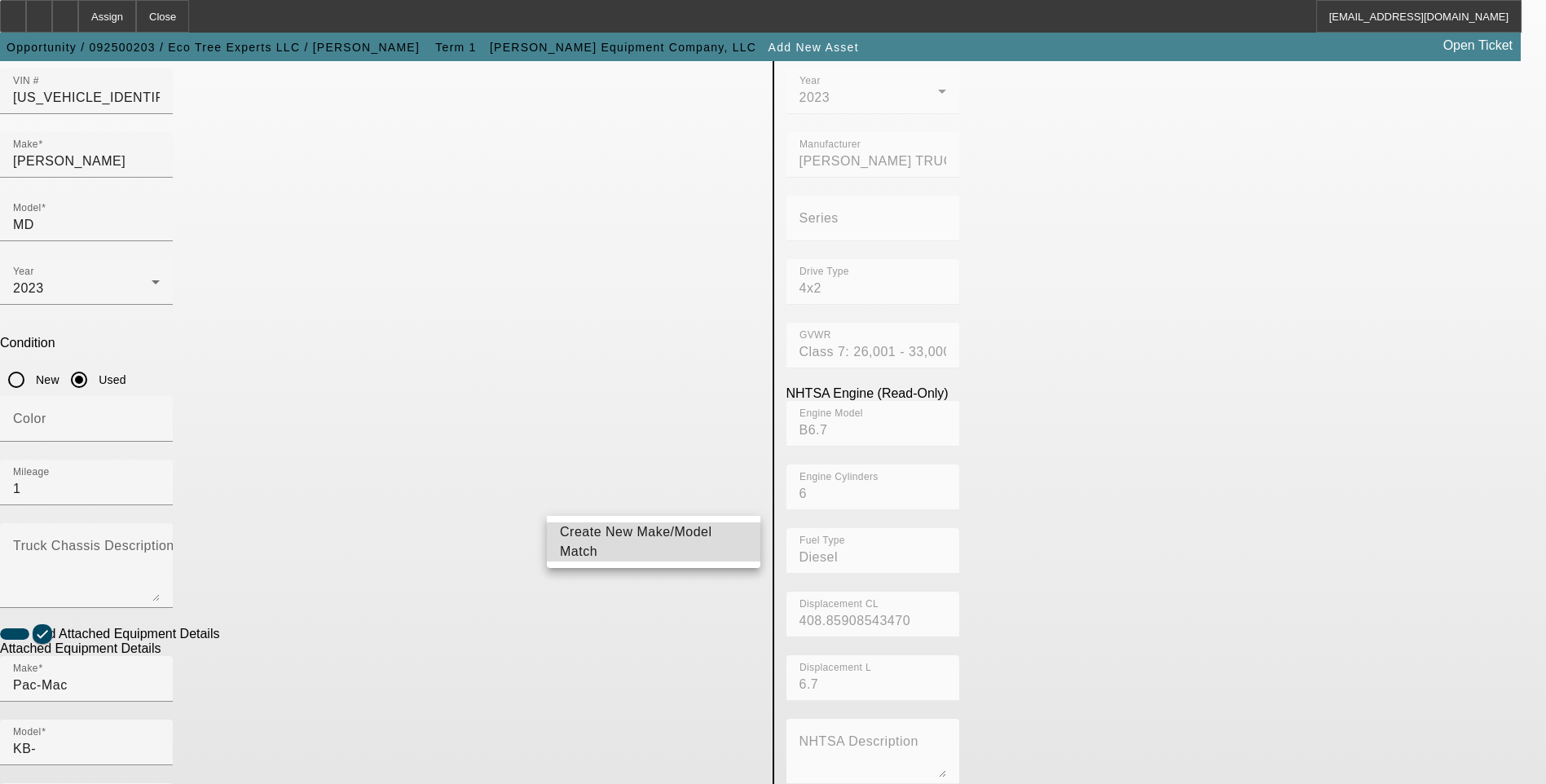
click at [671, 543] on span "Create New Make/Model Match" at bounding box center [636, 541] width 152 height 33
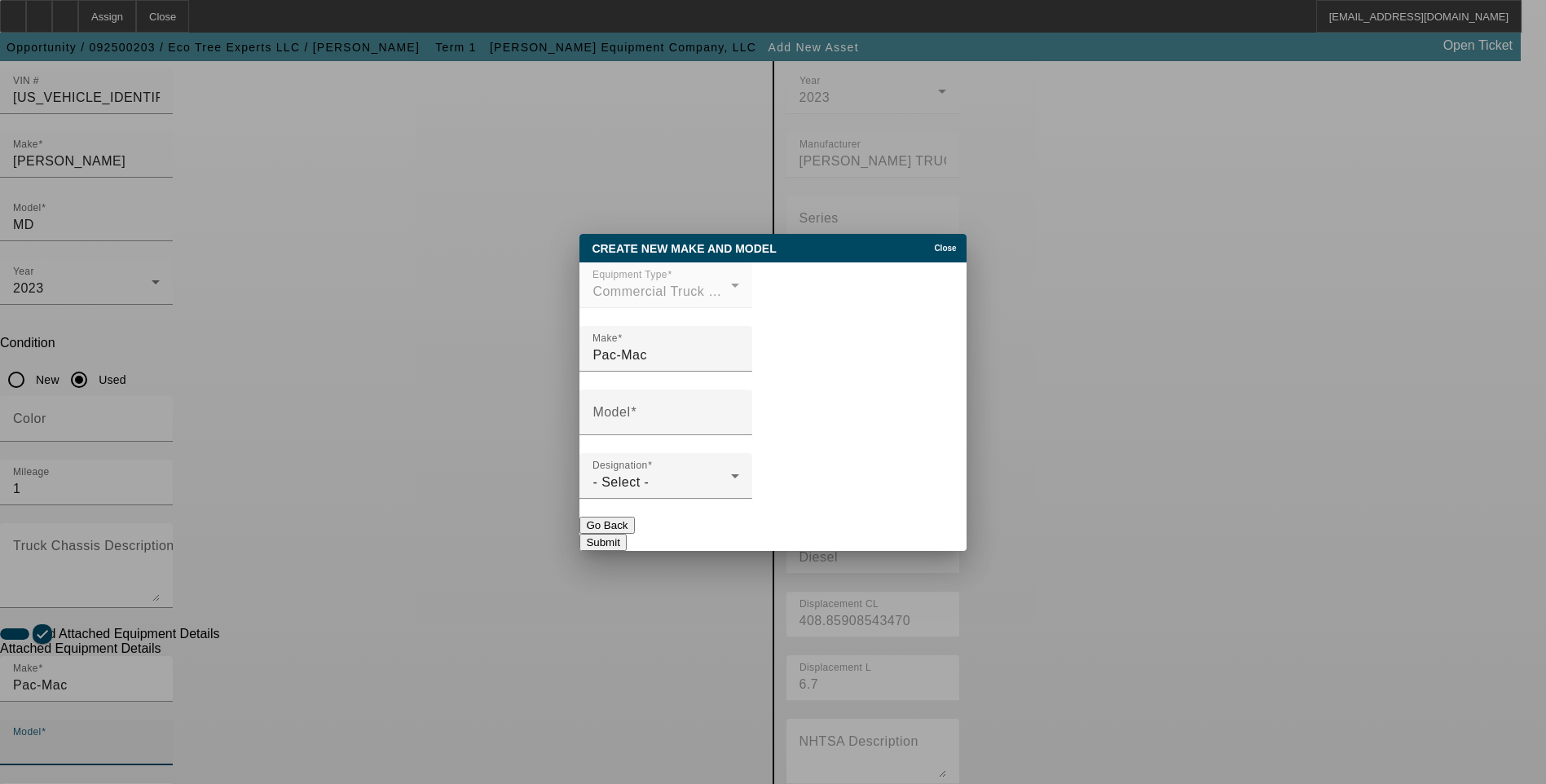
scroll to position [0, 0]
click at [674, 427] on input "Model" at bounding box center [666, 419] width 147 height 19
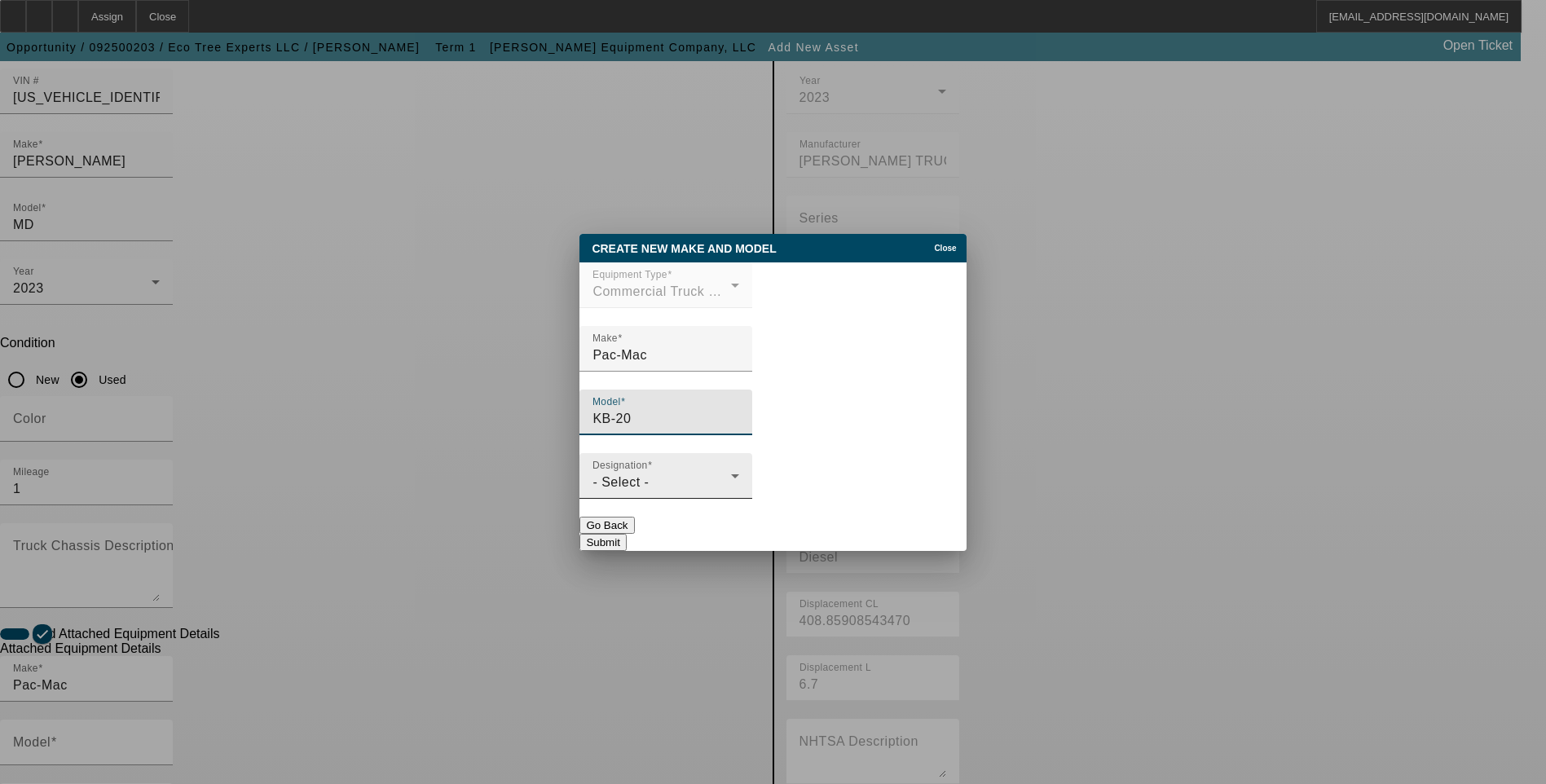
type input "KB-20"
click at [731, 492] on div "- Select -" at bounding box center [662, 482] width 139 height 19
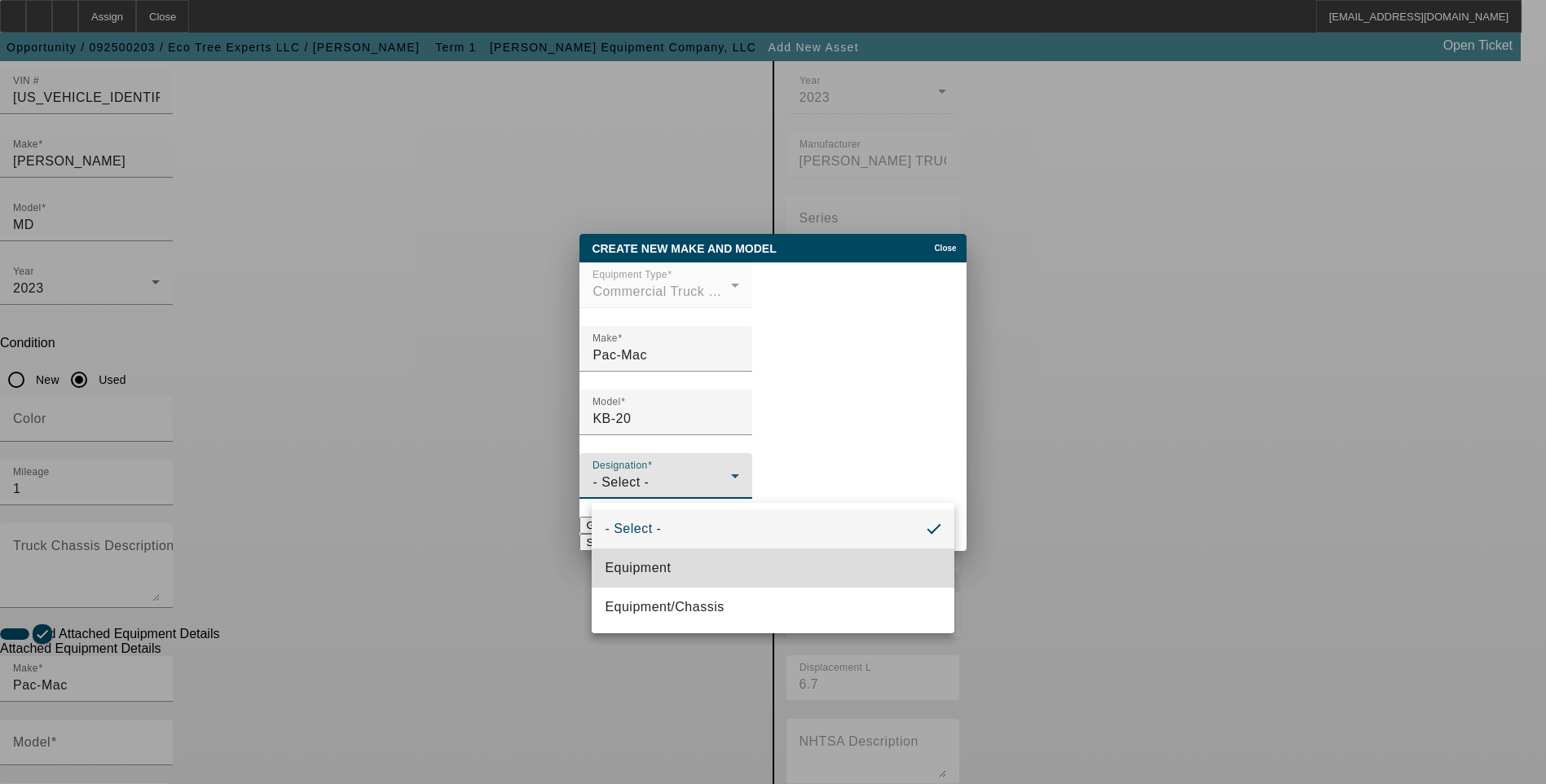
click at [749, 576] on mat-option "Equipment" at bounding box center [773, 568] width 362 height 39
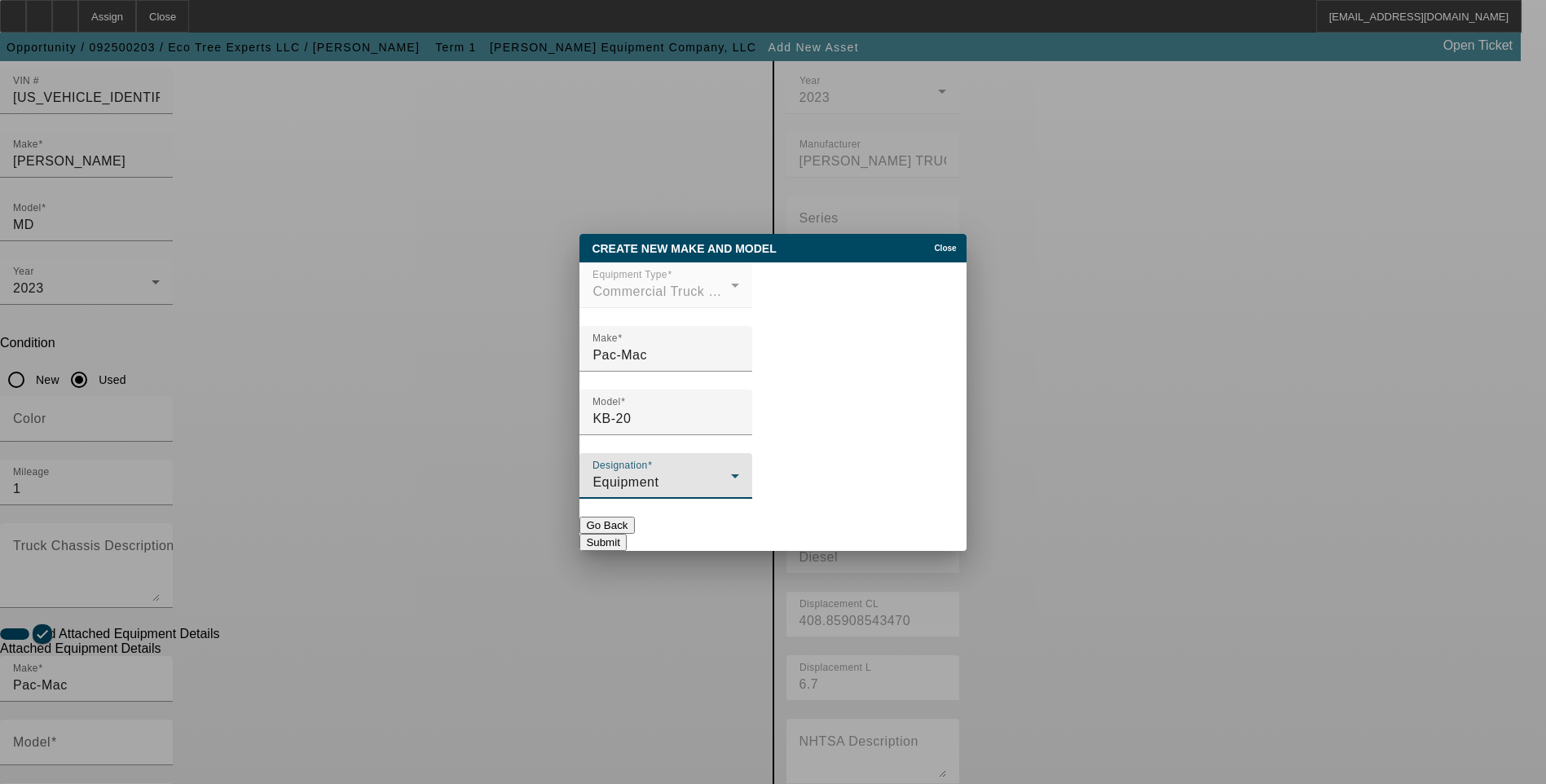
click at [626, 540] on button "Submit" at bounding box center [603, 542] width 47 height 17
click at [626, 535] on button "Submit" at bounding box center [603, 542] width 47 height 17
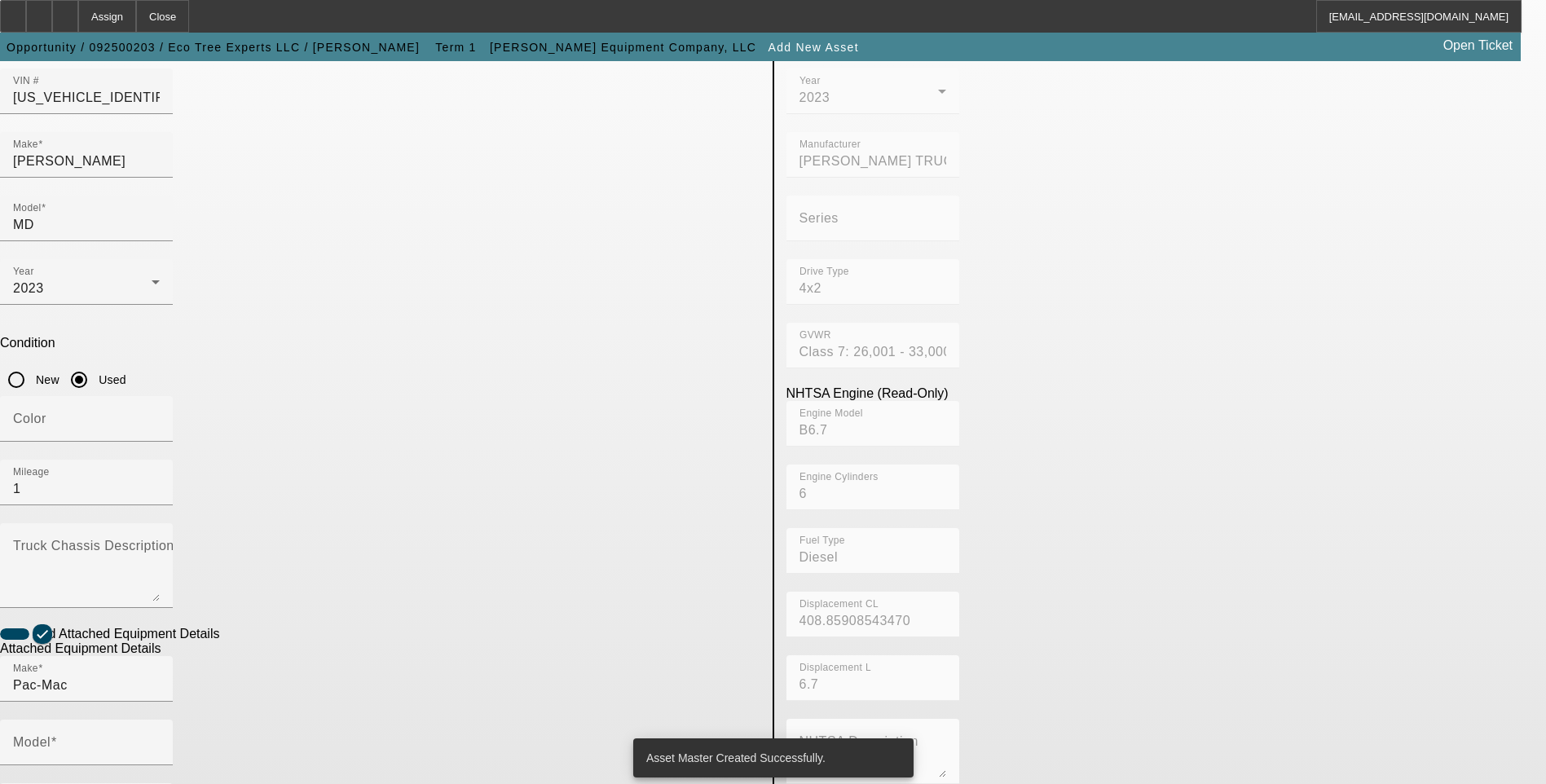
type input "KB-20"
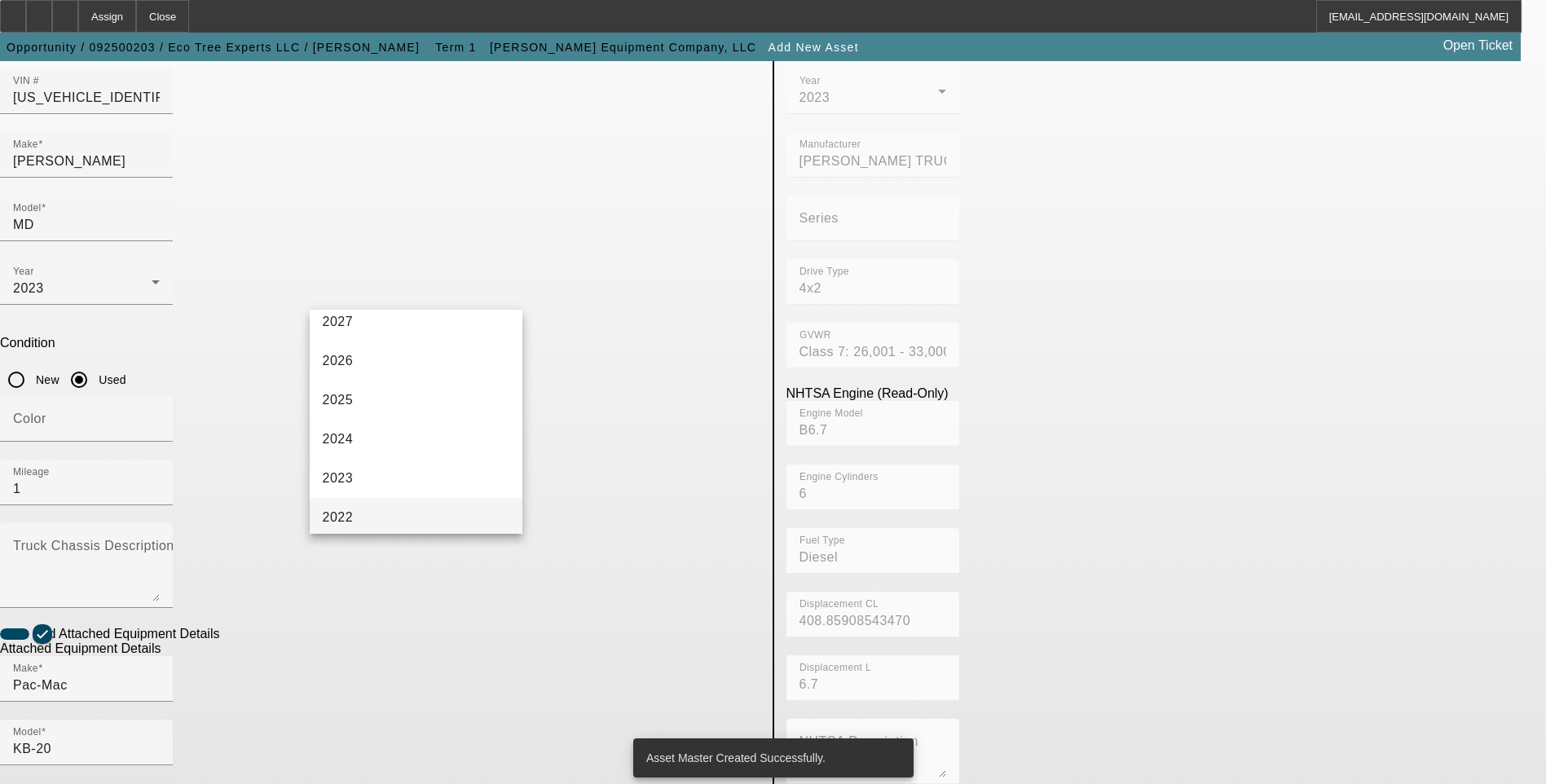
scroll to position [82, 0]
click at [402, 451] on mat-option "2023" at bounding box center [416, 450] width 214 height 39
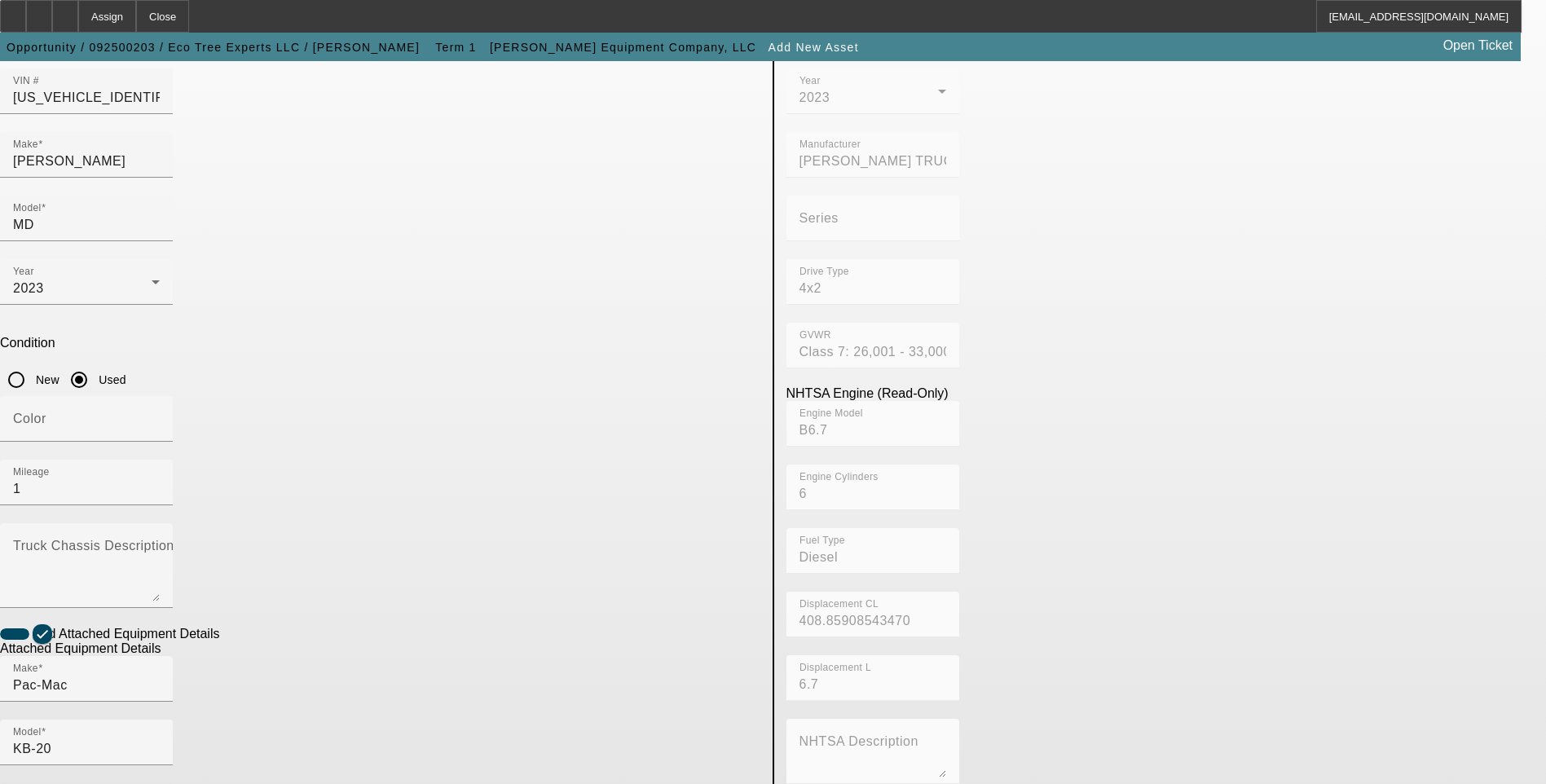
radio input "true"
checkbox input "true"
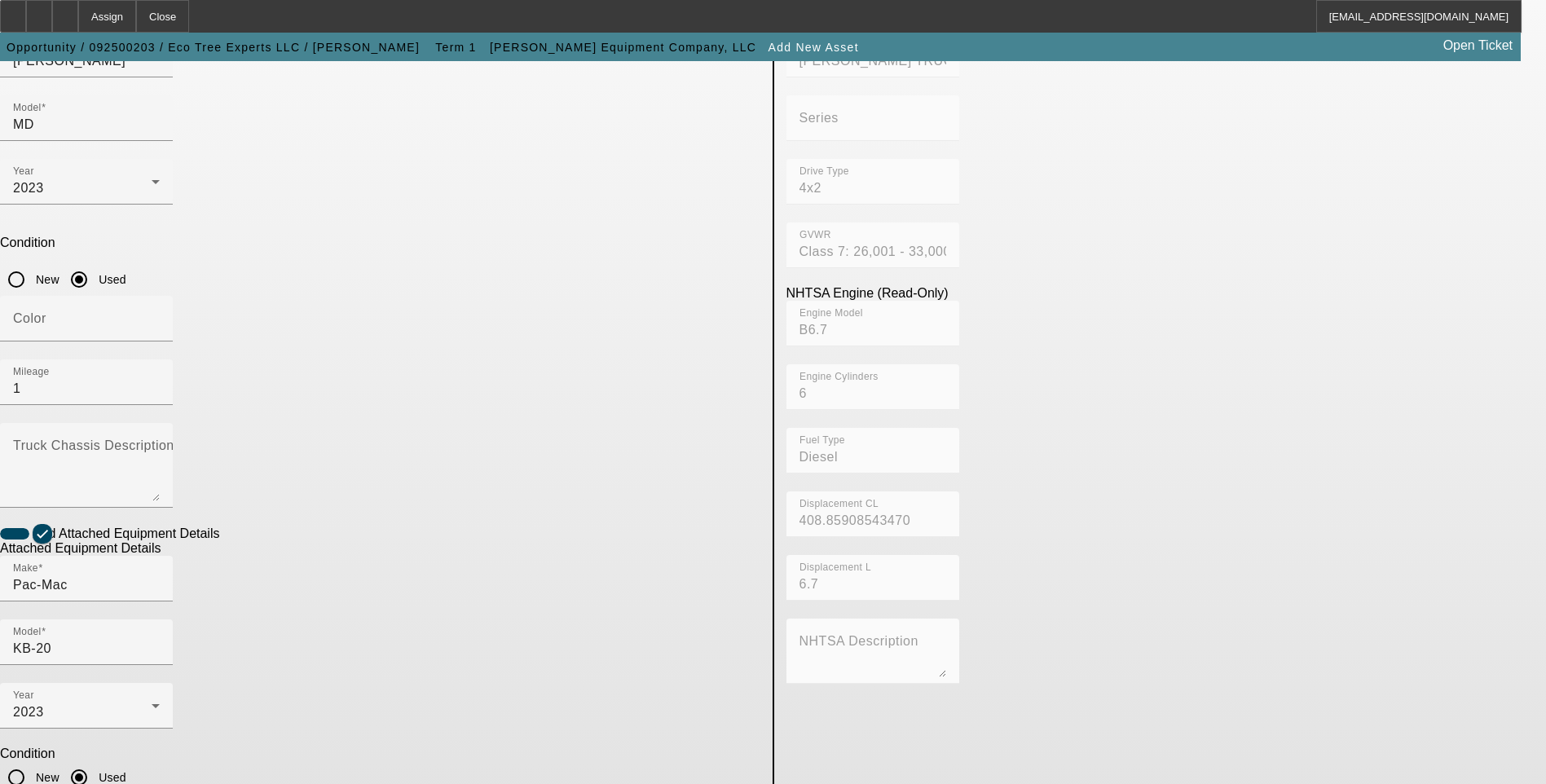
scroll to position [266, 0]
drag, startPoint x: 451, startPoint y: 616, endPoint x: 511, endPoint y: 606, distance: 60.8
paste textarea "20' BOOM LENGTH 270 DEGREE ROTATION 3,300LB CAPACITY"
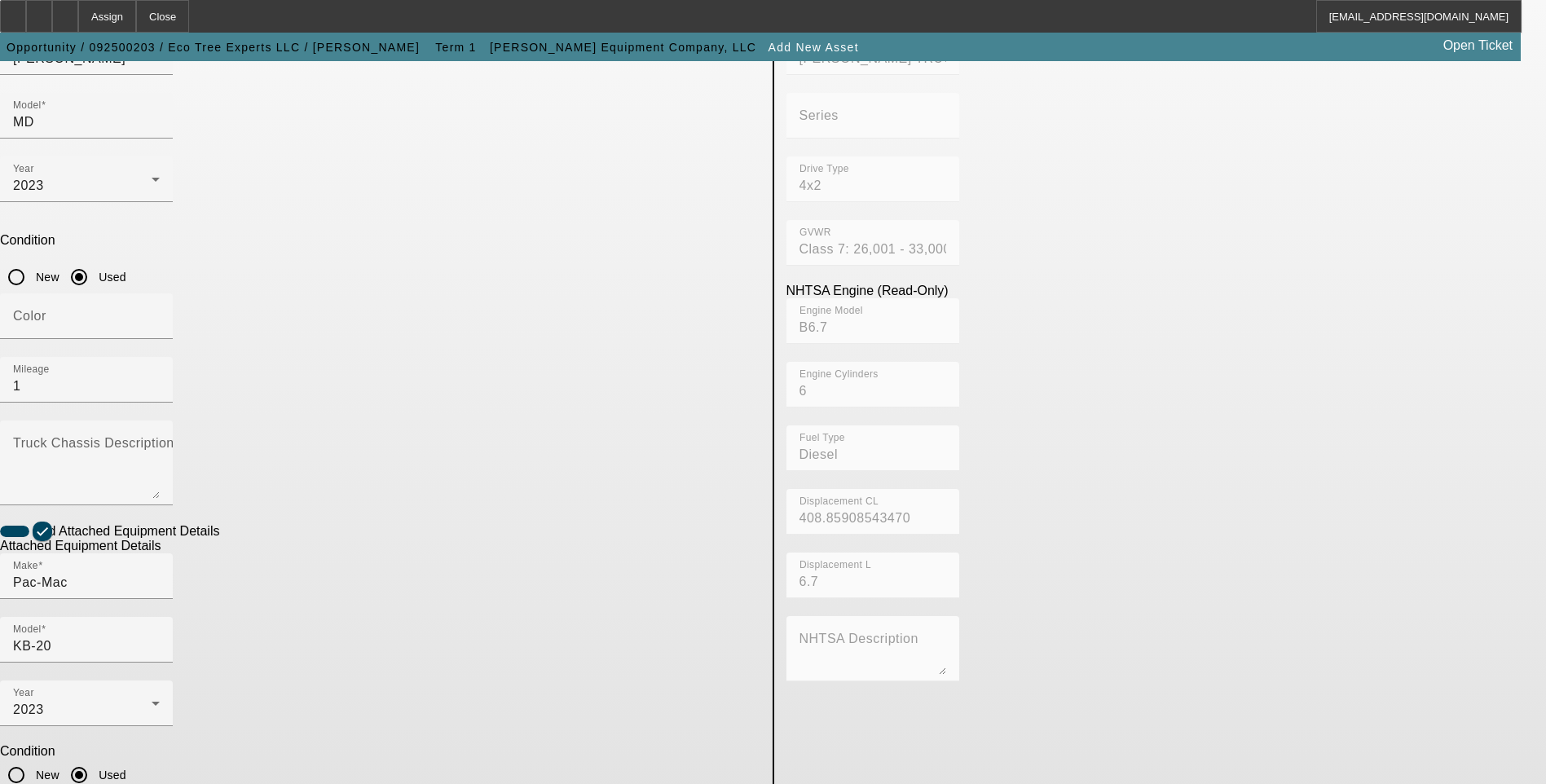
type textarea "20' BOOM LENGTH 270 DEGREE ROTATION 3,300LB CAPACITY GRAPPLE TRUCK"
drag, startPoint x: 150, startPoint y: 465, endPoint x: 160, endPoint y: 466, distance: 10.0
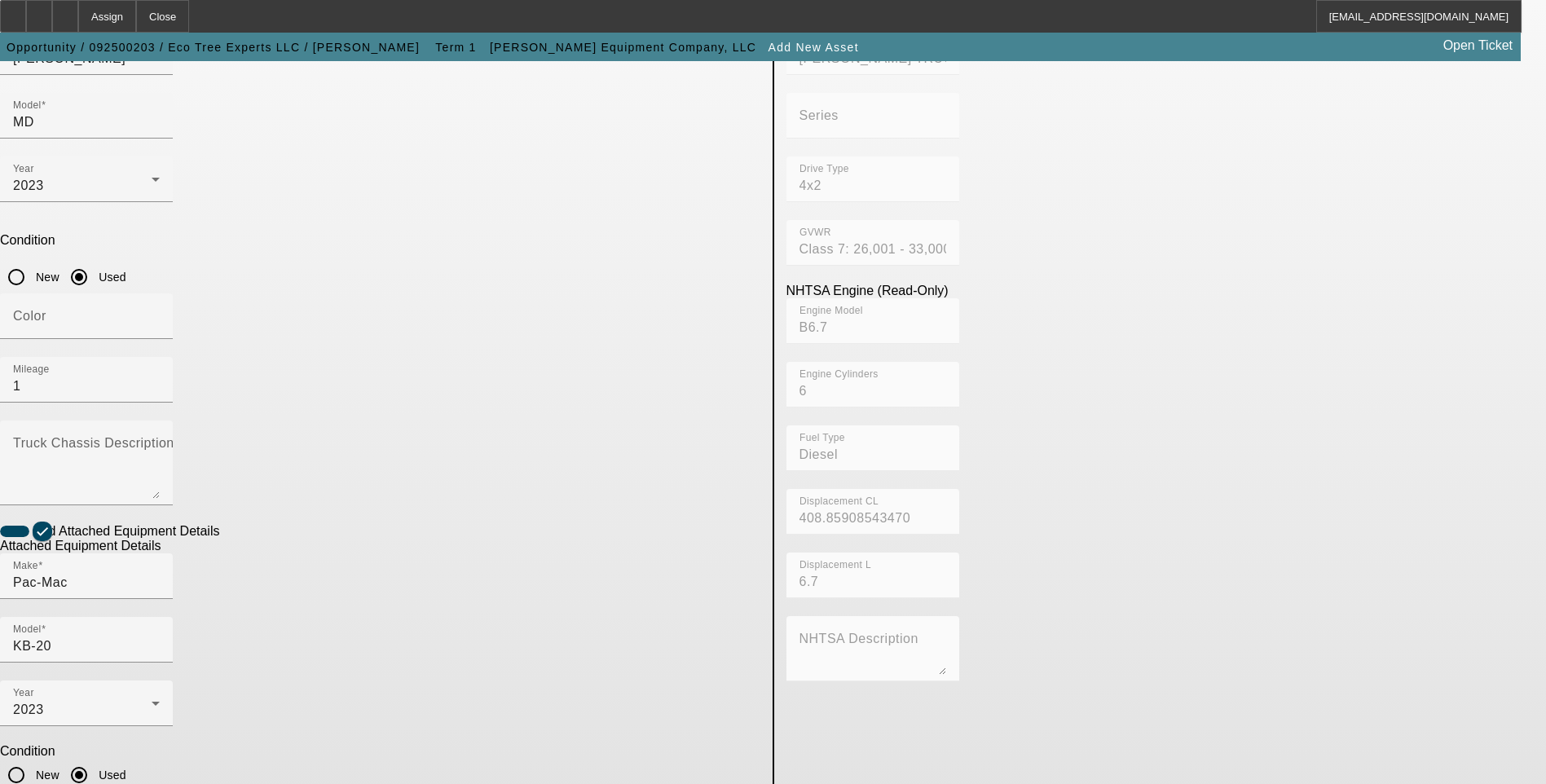
click at [151, 462] on app-asset-collateral-manage "ASSET ENTRY USER INPUT - CHASSIS Asset Type (Titled or Non-Titled) Title Vehicl…" at bounding box center [773, 429] width 1546 height 1268
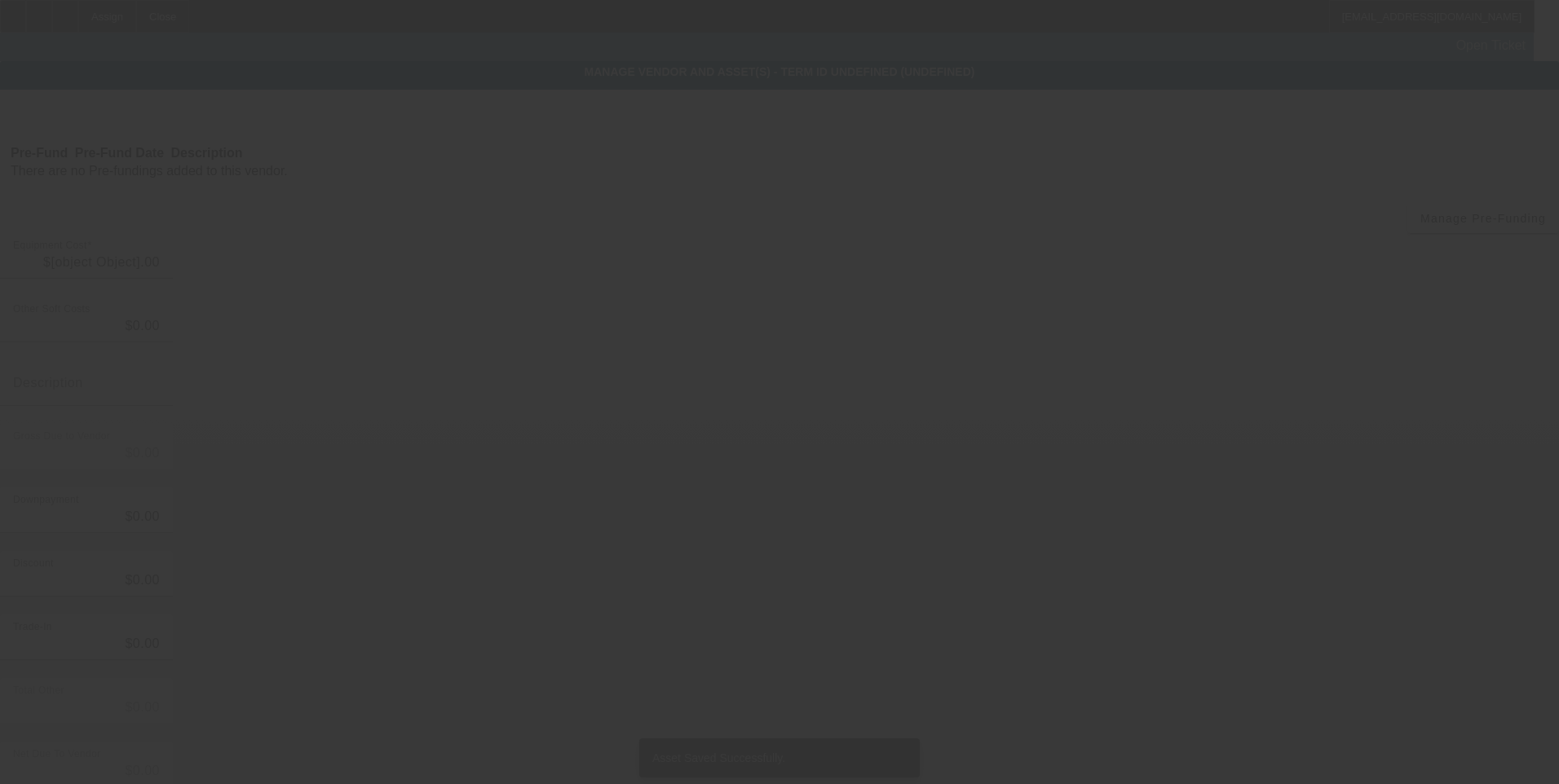
type input "$102,740.64"
type input "$30.00"
type input "Tire Fee"
type input "$102,770.64"
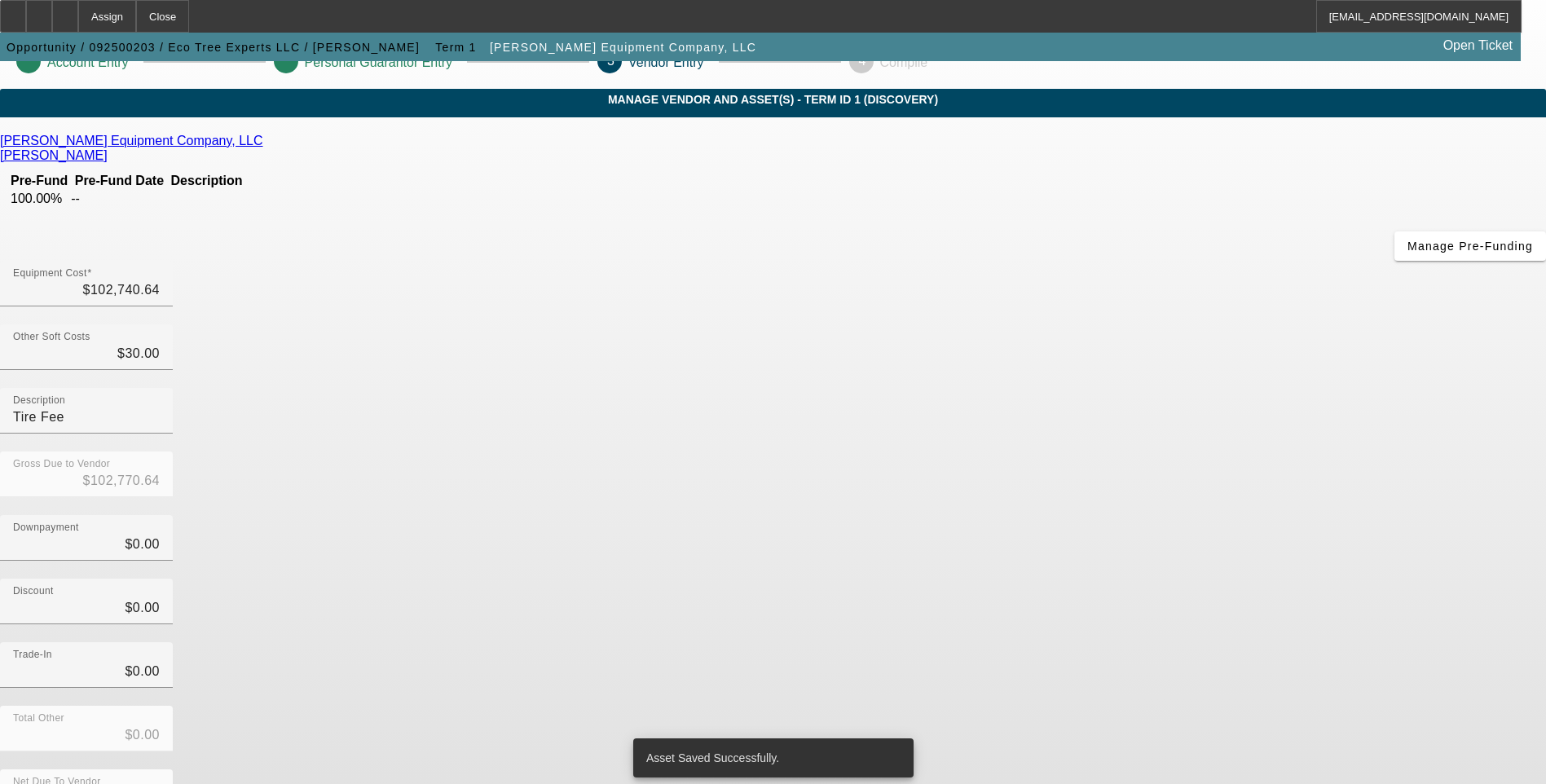
scroll to position [49, 0]
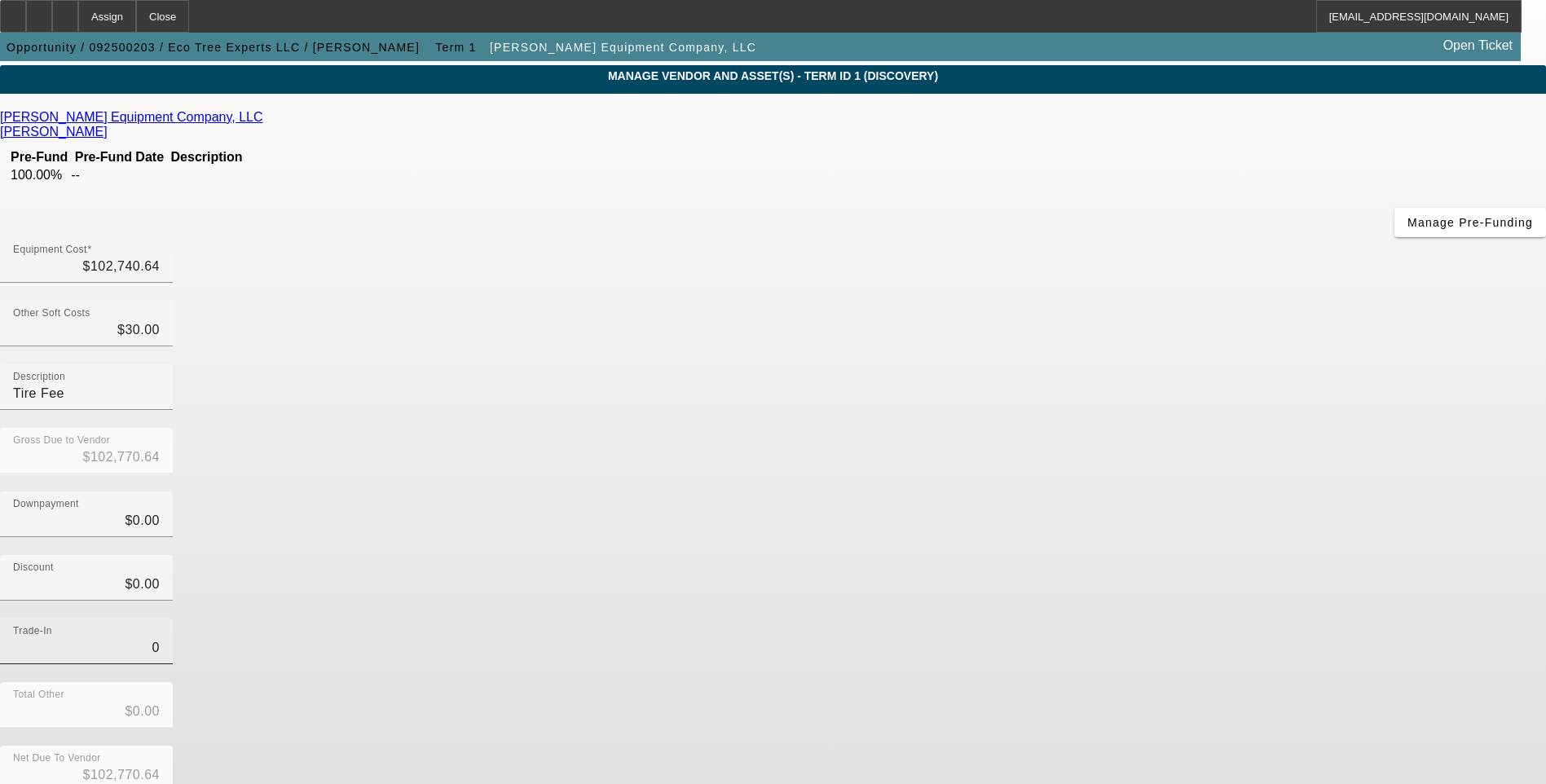
click at [160, 638] on input "0" at bounding box center [85, 648] width 147 height 19
type input "$0.00"
click at [1118, 682] on div "Total Other $0.00" at bounding box center [773, 714] width 1546 height 64
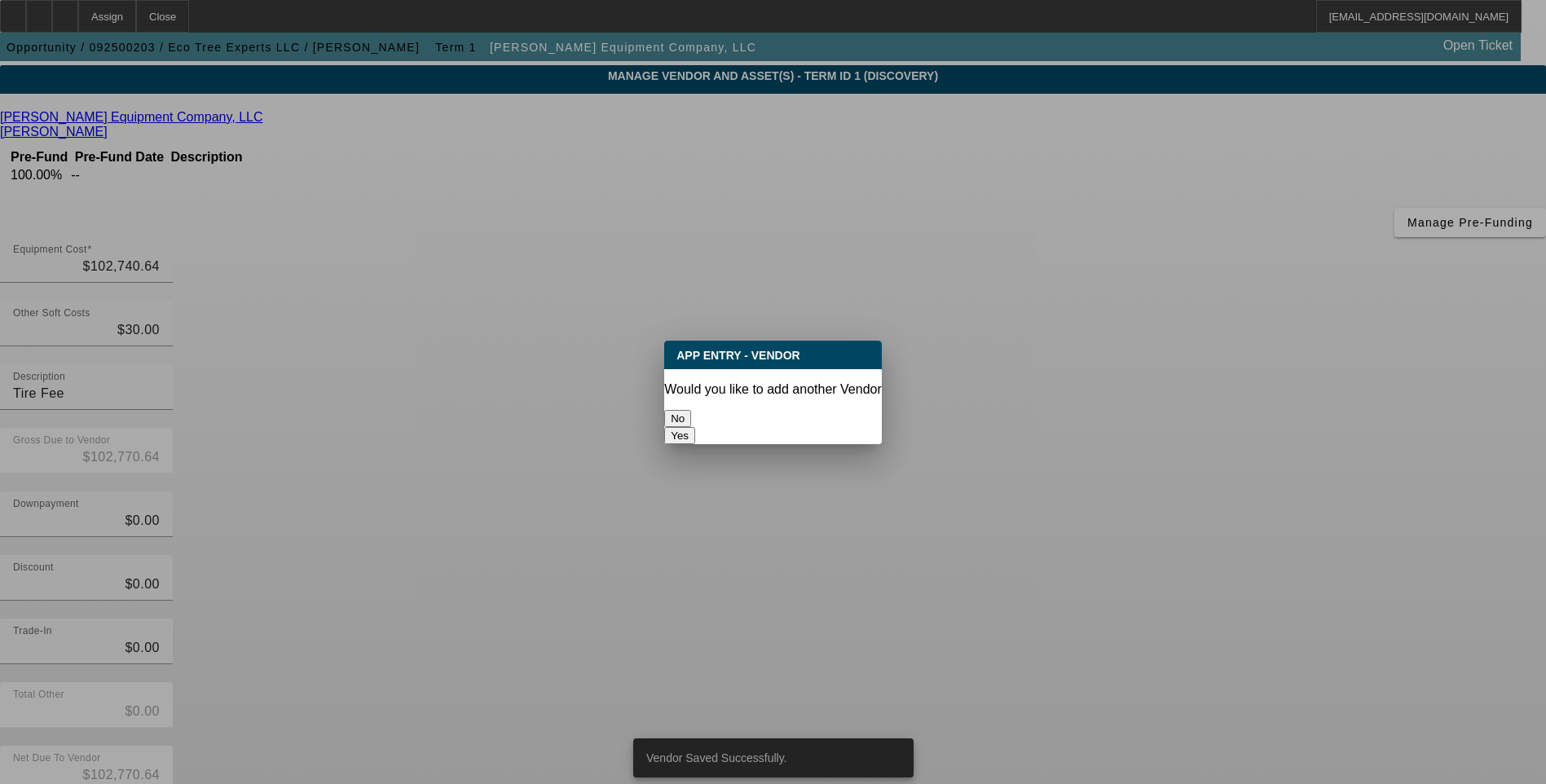
scroll to position [0, 0]
click at [691, 410] on button "No" at bounding box center [678, 419] width 27 height 17
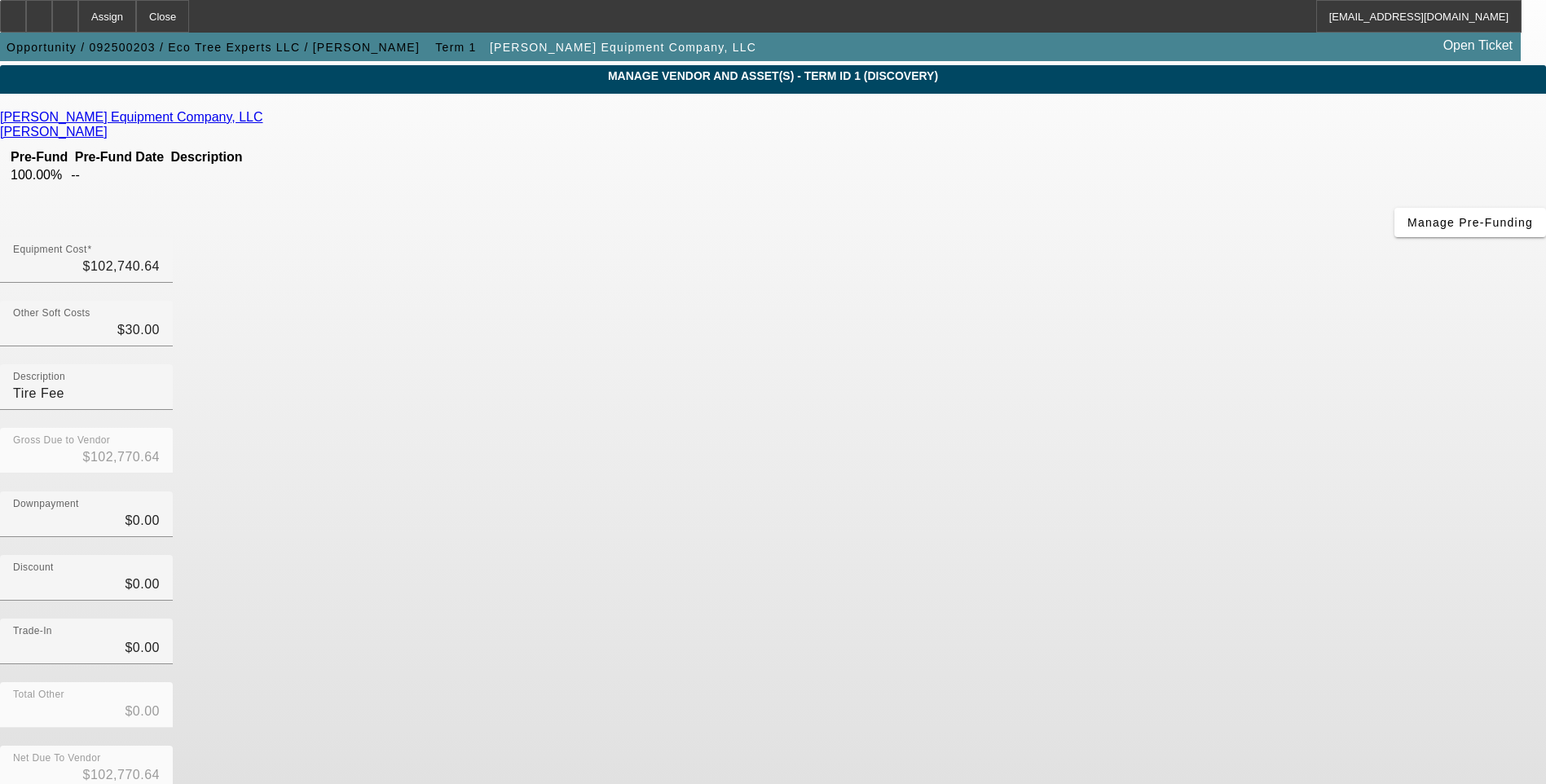
scroll to position [49, 0]
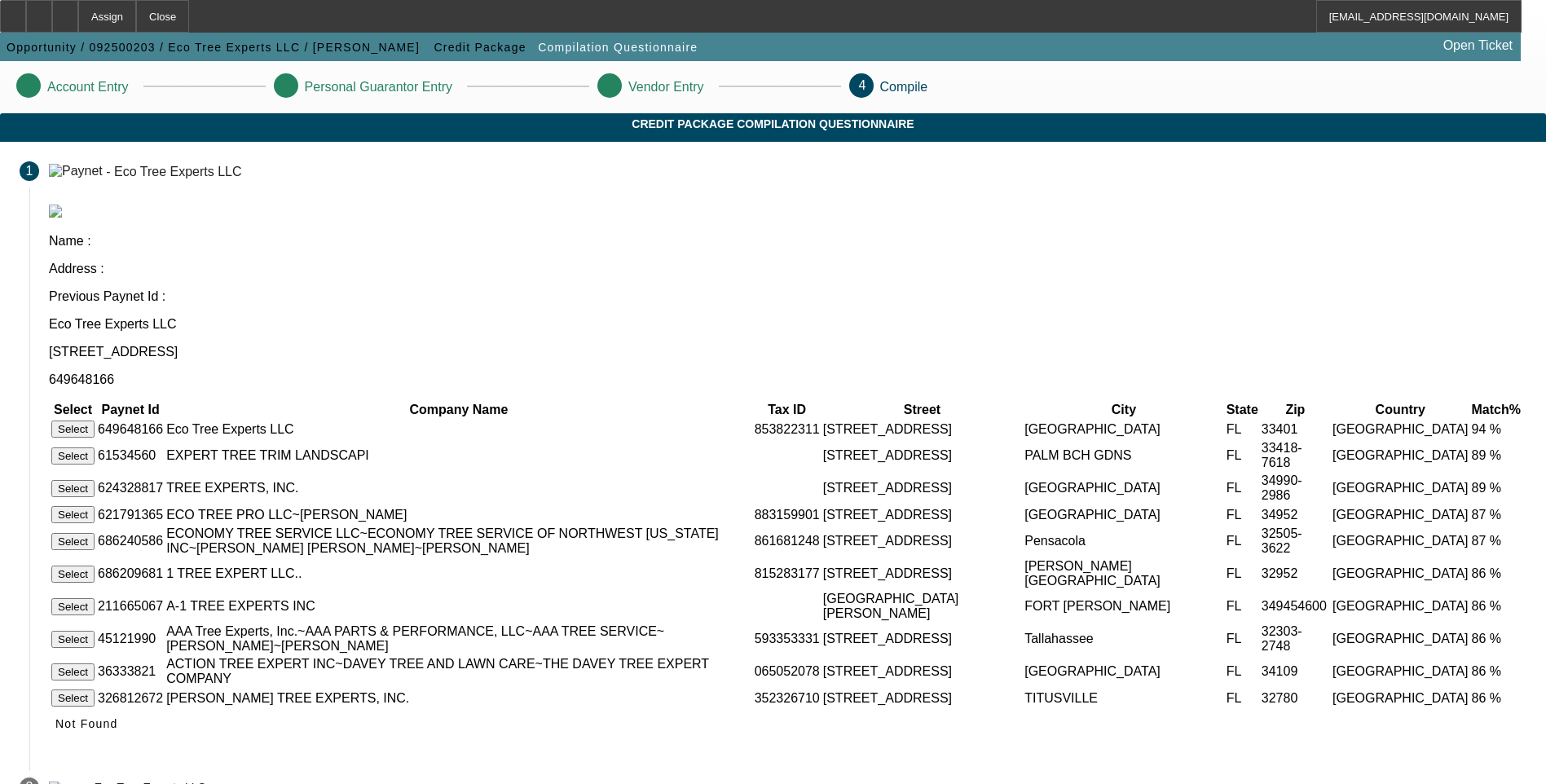
click at [94, 420] on button "Select" at bounding box center [73, 429] width 44 height 17
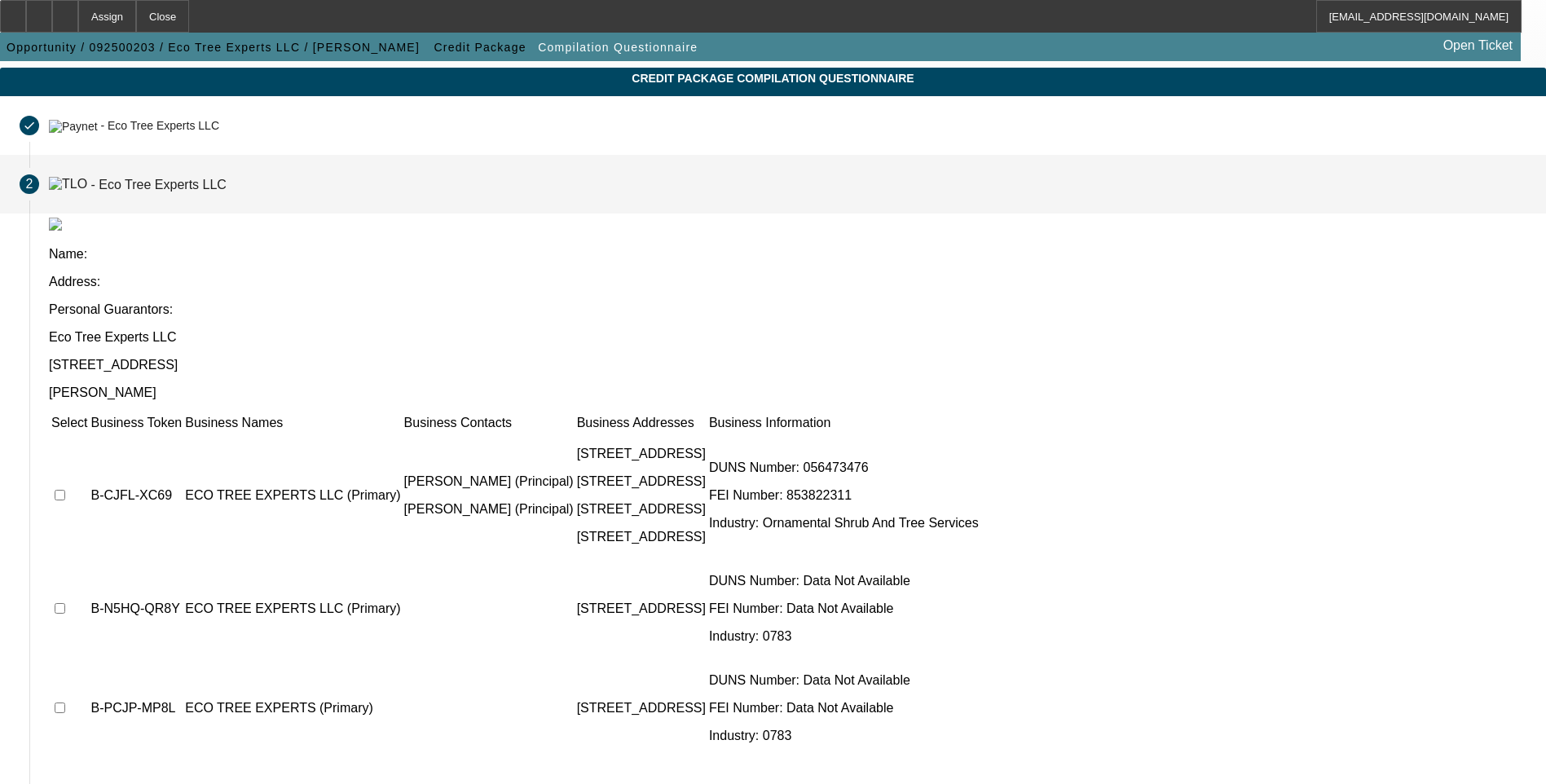
scroll to position [83, 0]
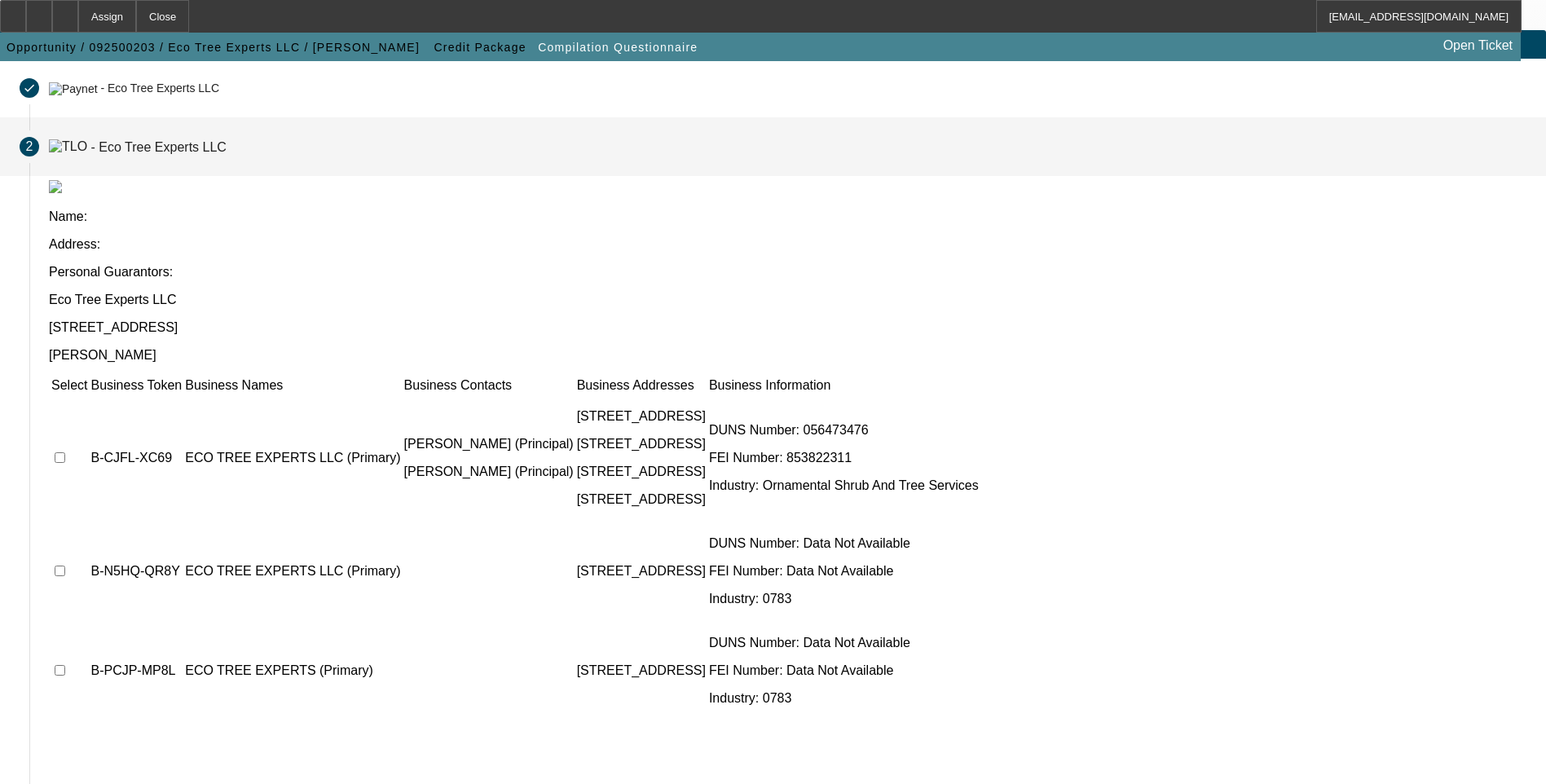
click at [65, 452] on input "checkbox" at bounding box center [59, 457] width 11 height 11
checkbox input "true"
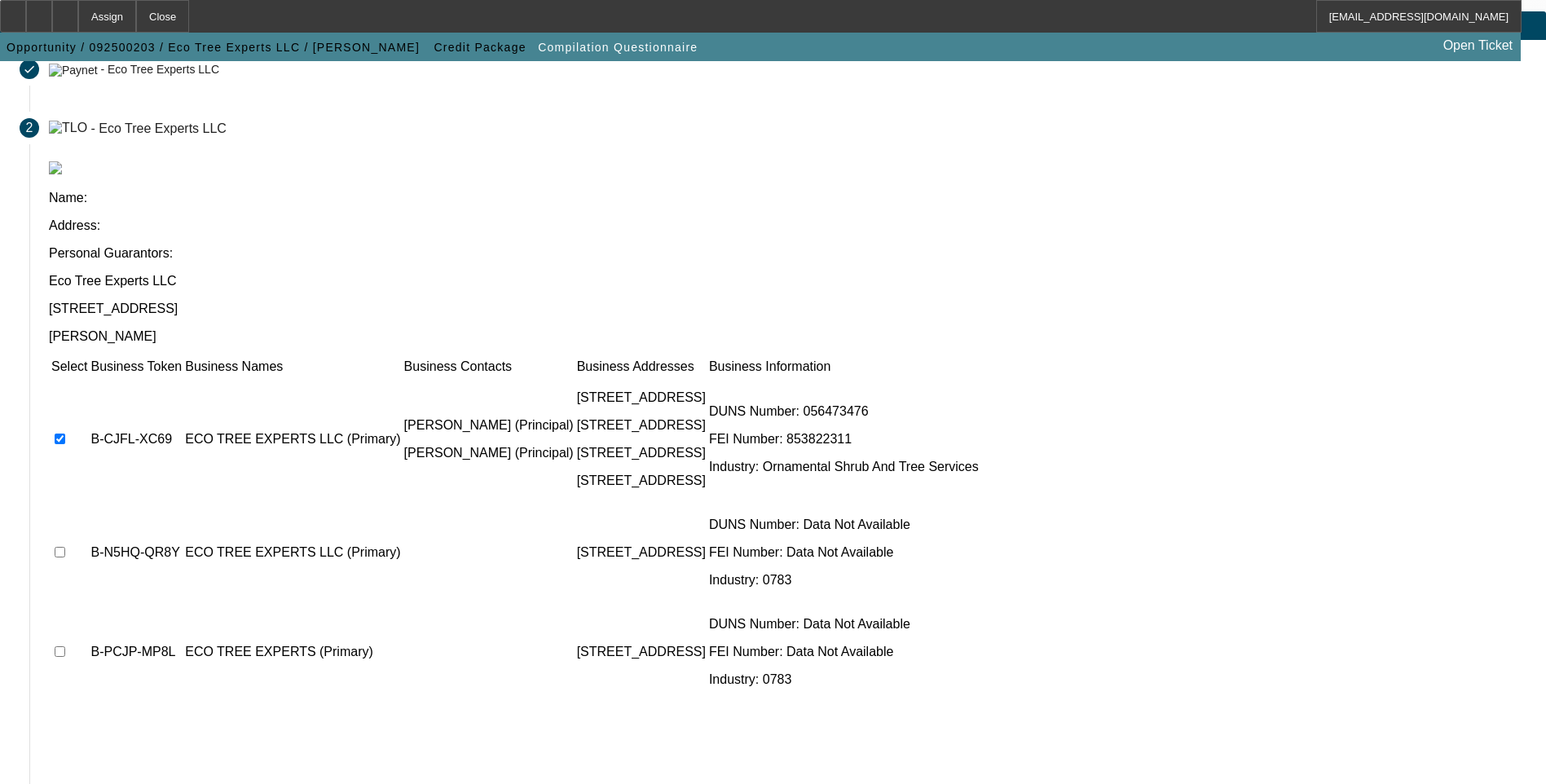
scroll to position [117, 0]
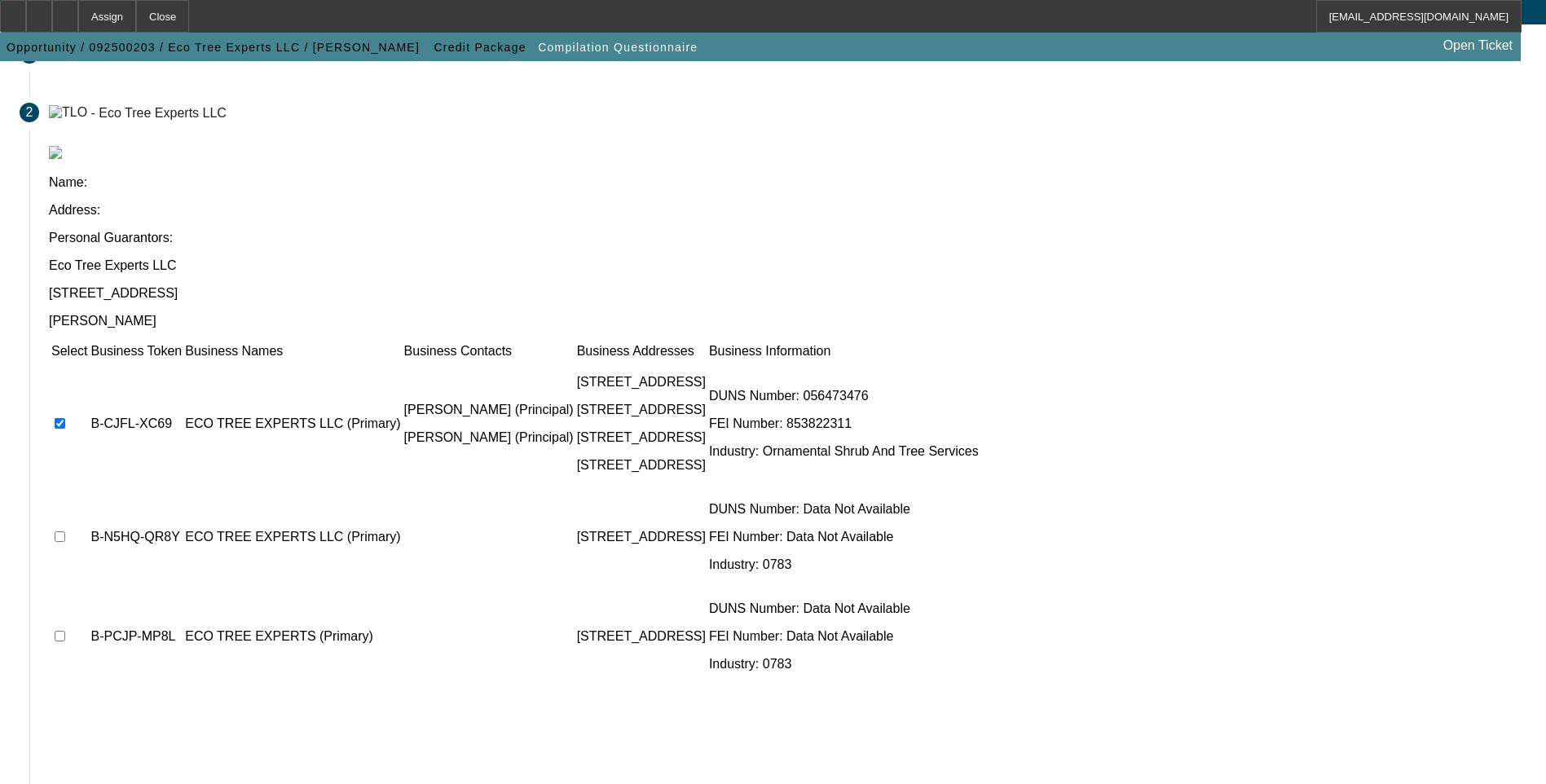
click at [65, 532] on input "checkbox" at bounding box center [59, 537] width 11 height 11
checkbox input "true"
click at [65, 631] on input "checkbox" at bounding box center [59, 636] width 11 height 11
checkbox input "true"
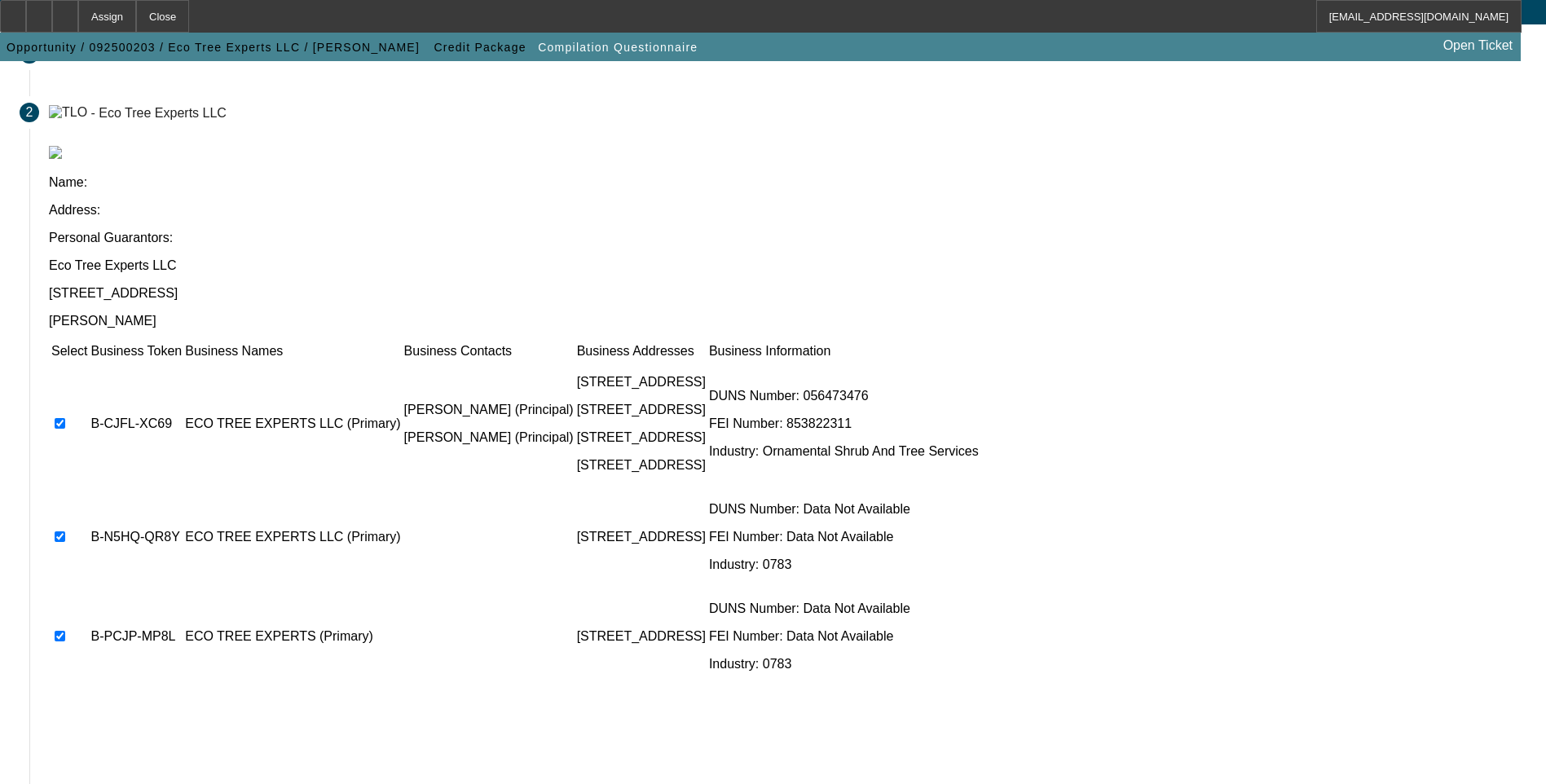
scroll to position [0, 0]
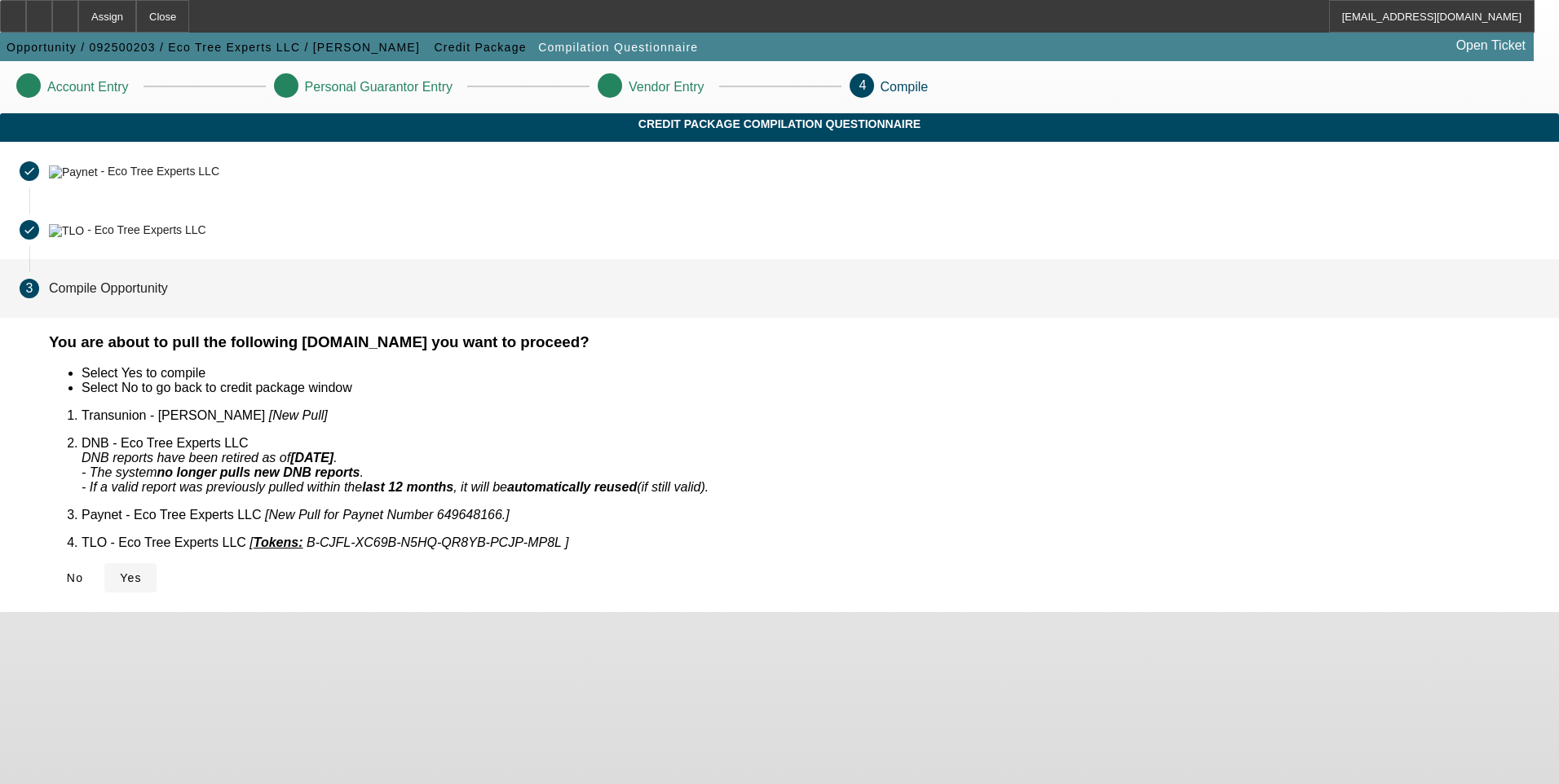
click at [142, 572] on span "Yes" at bounding box center [130, 577] width 22 height 13
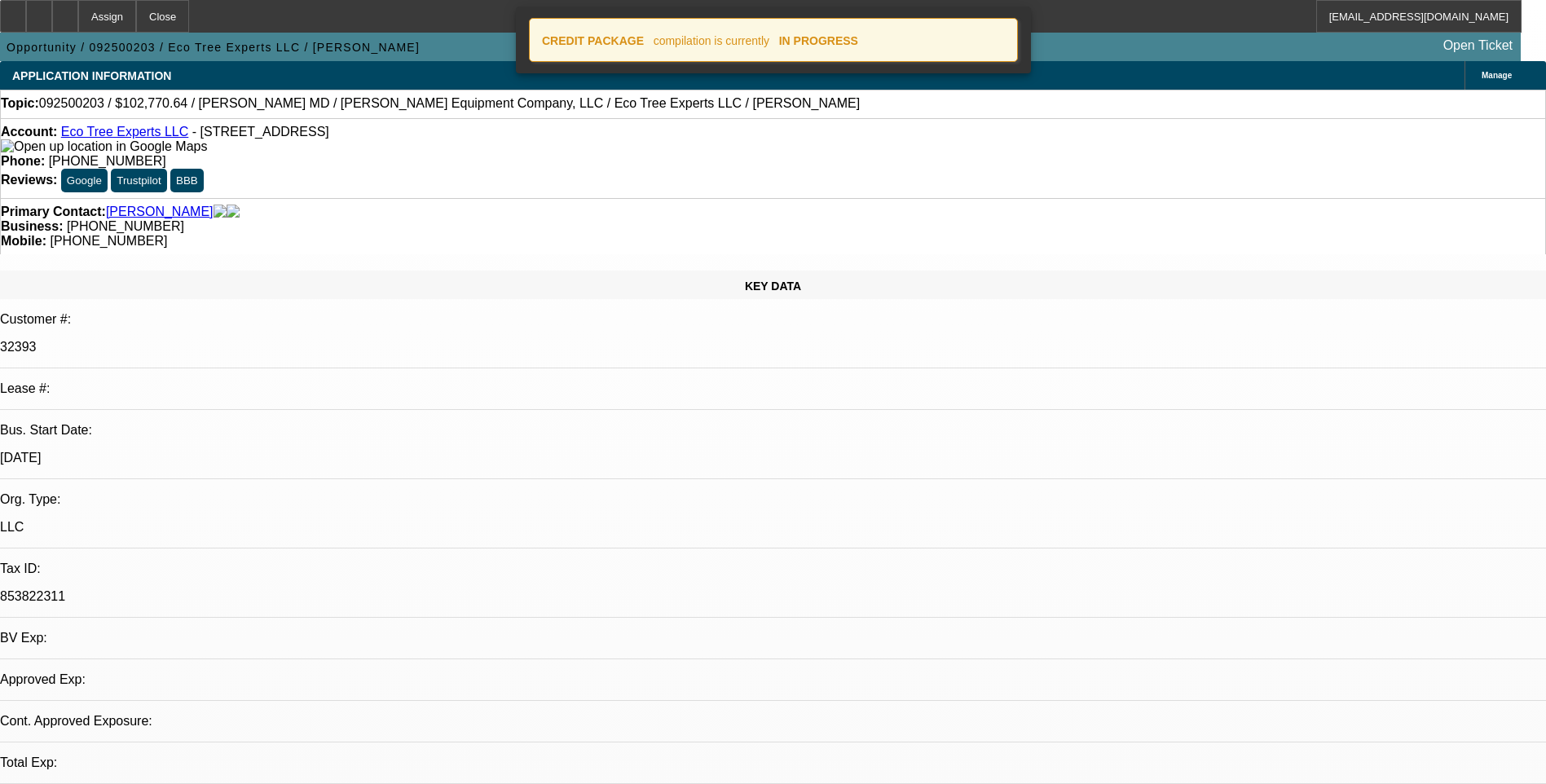
select select "0"
select select "2"
select select "0.1"
select select "1"
select select "2"
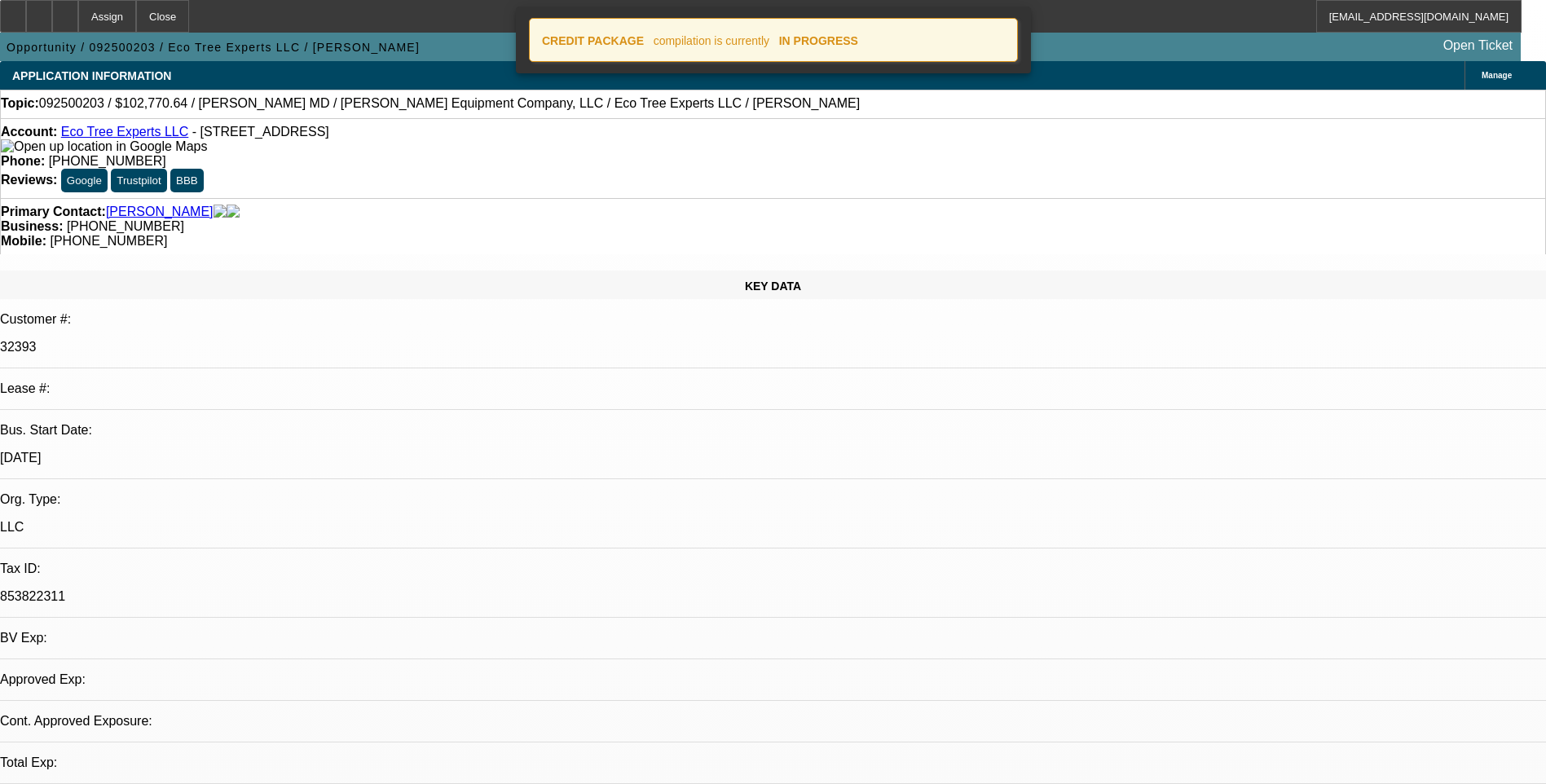
select select "4"
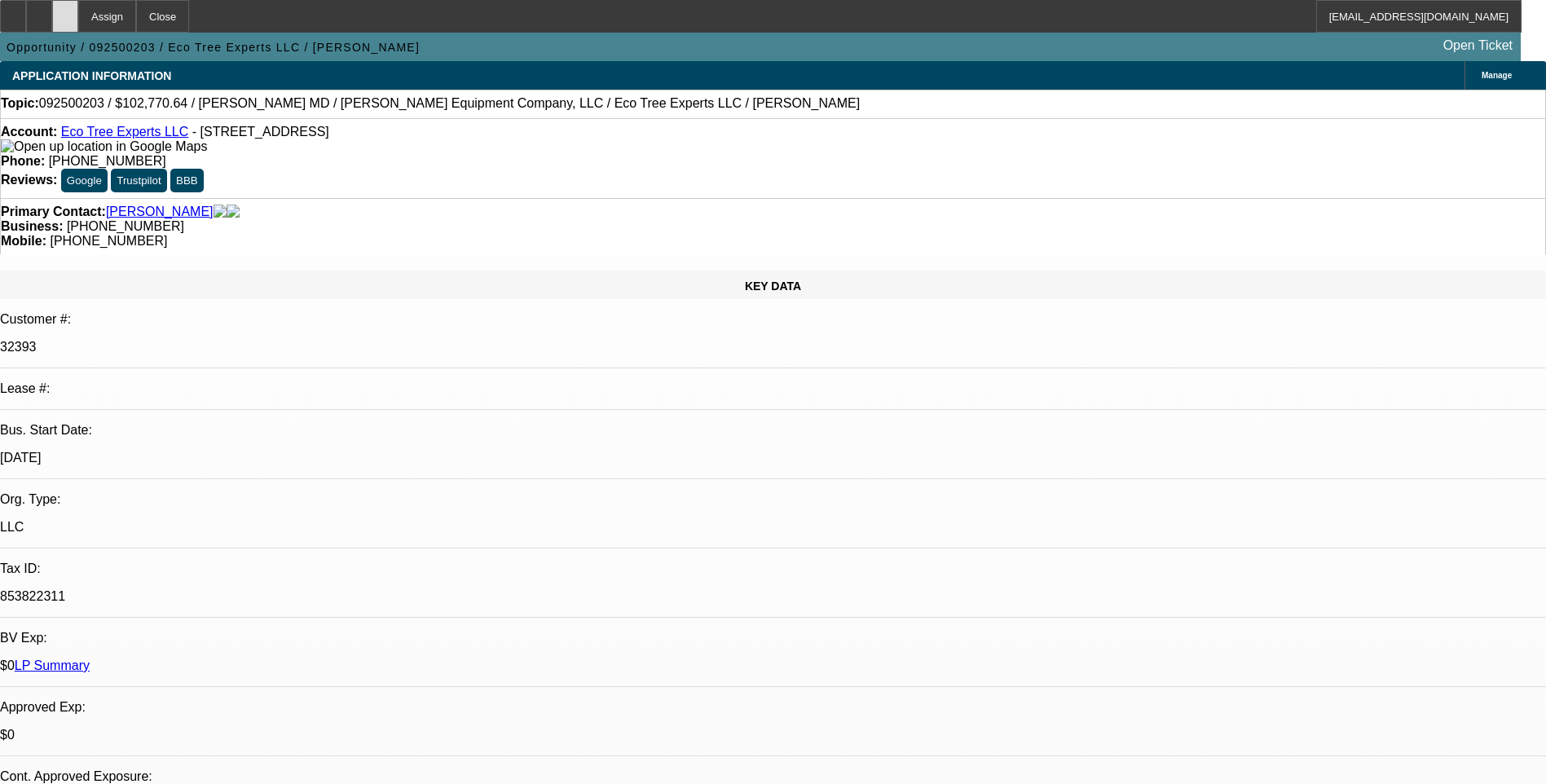
click at [65, 11] on icon at bounding box center [65, 11] width 0 height 0
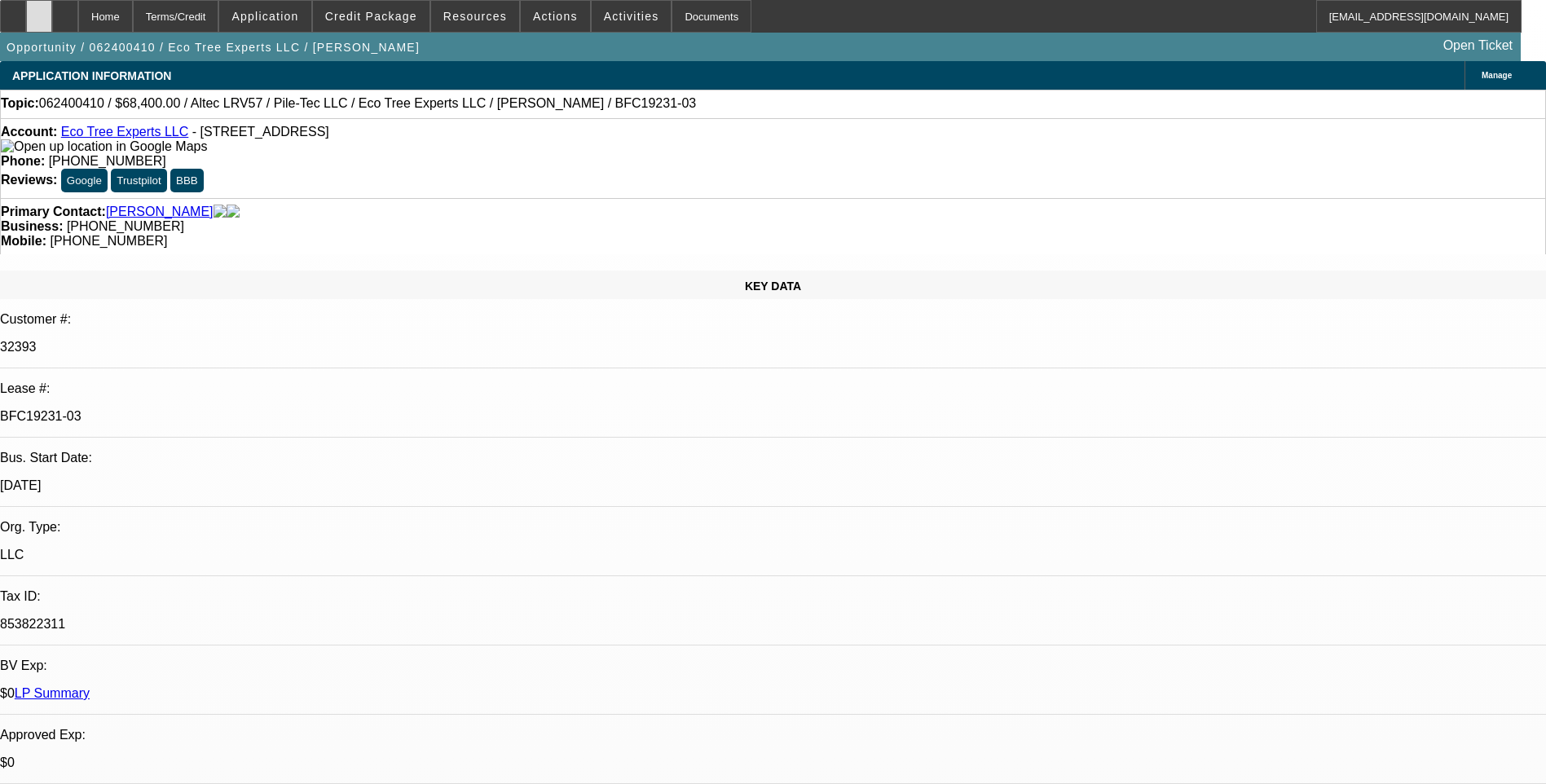
select select "0.1"
select select "0"
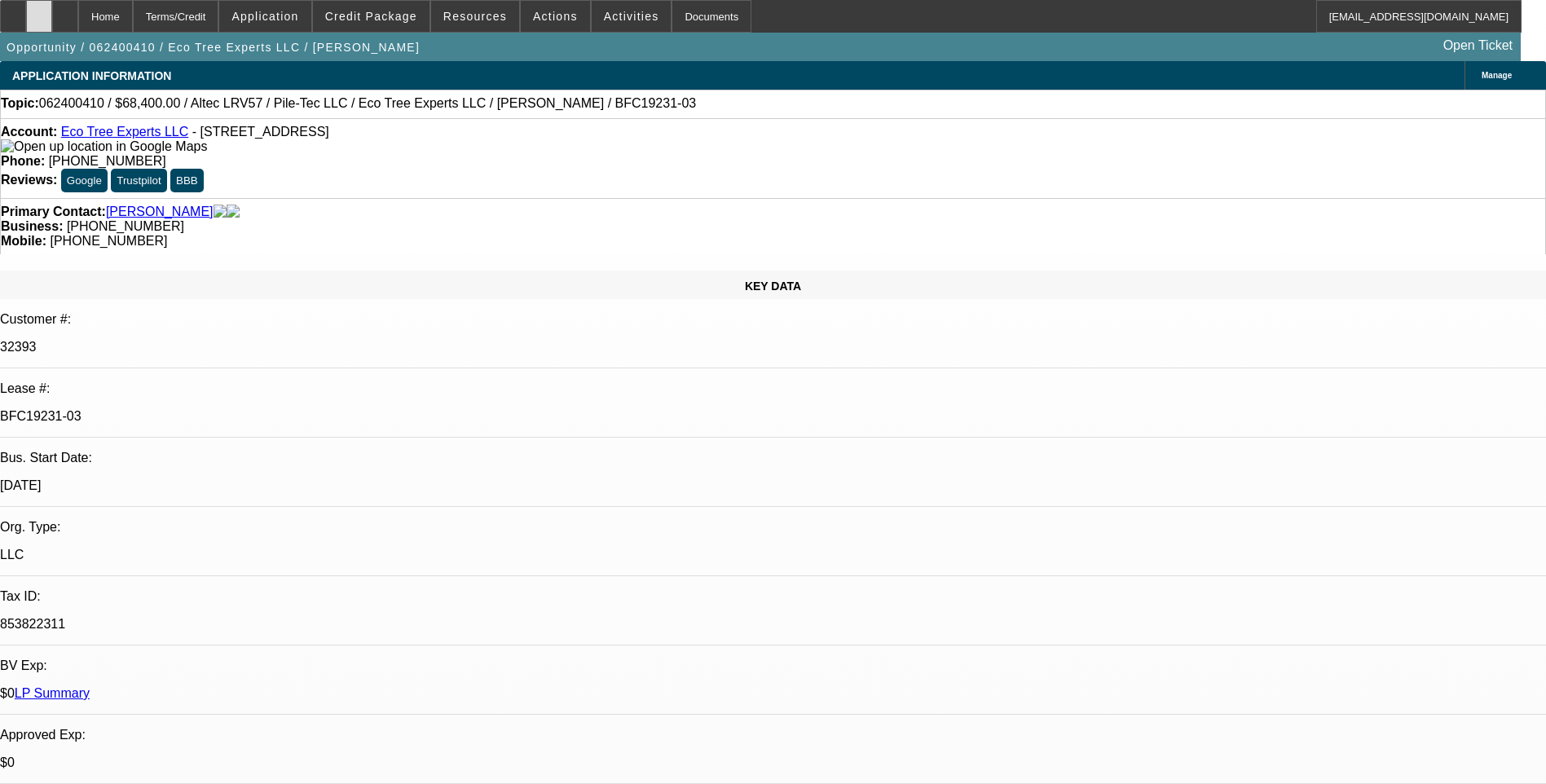
select select "0.1"
select select "0"
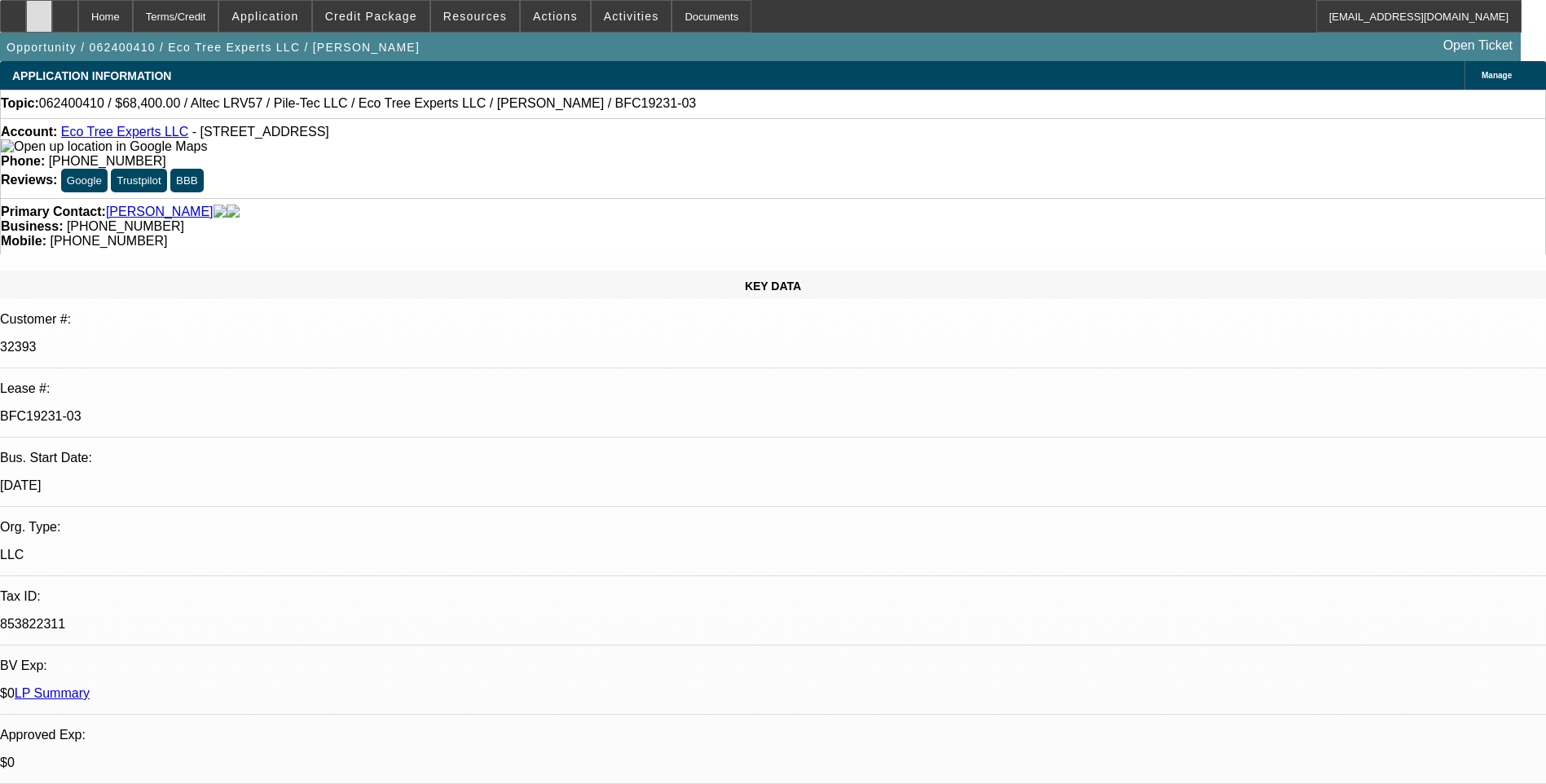
select select "1"
select select "3"
select select "6"
select select "1"
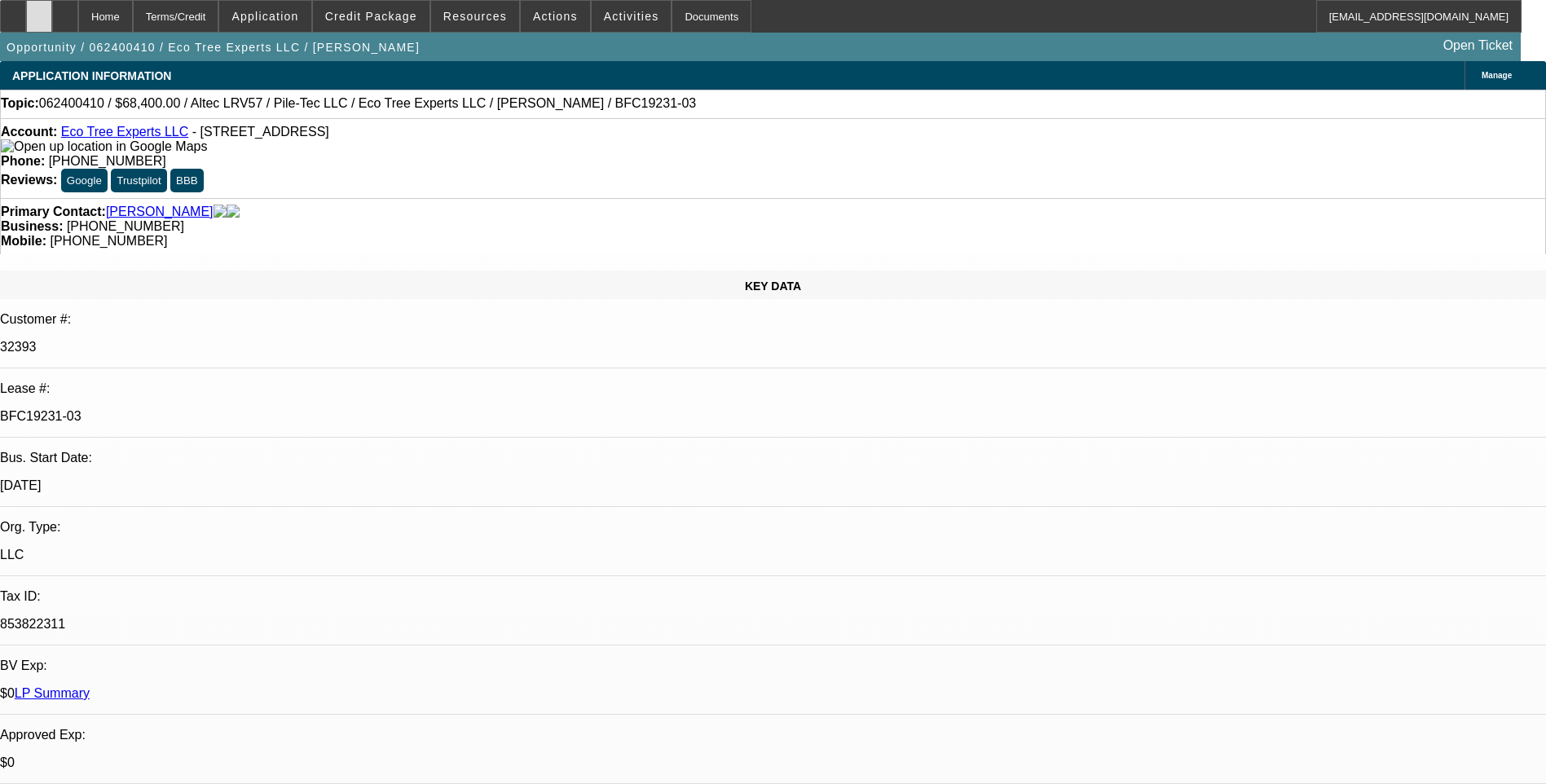
select select "6"
select select "1"
select select "3"
select select "6"
select select "1"
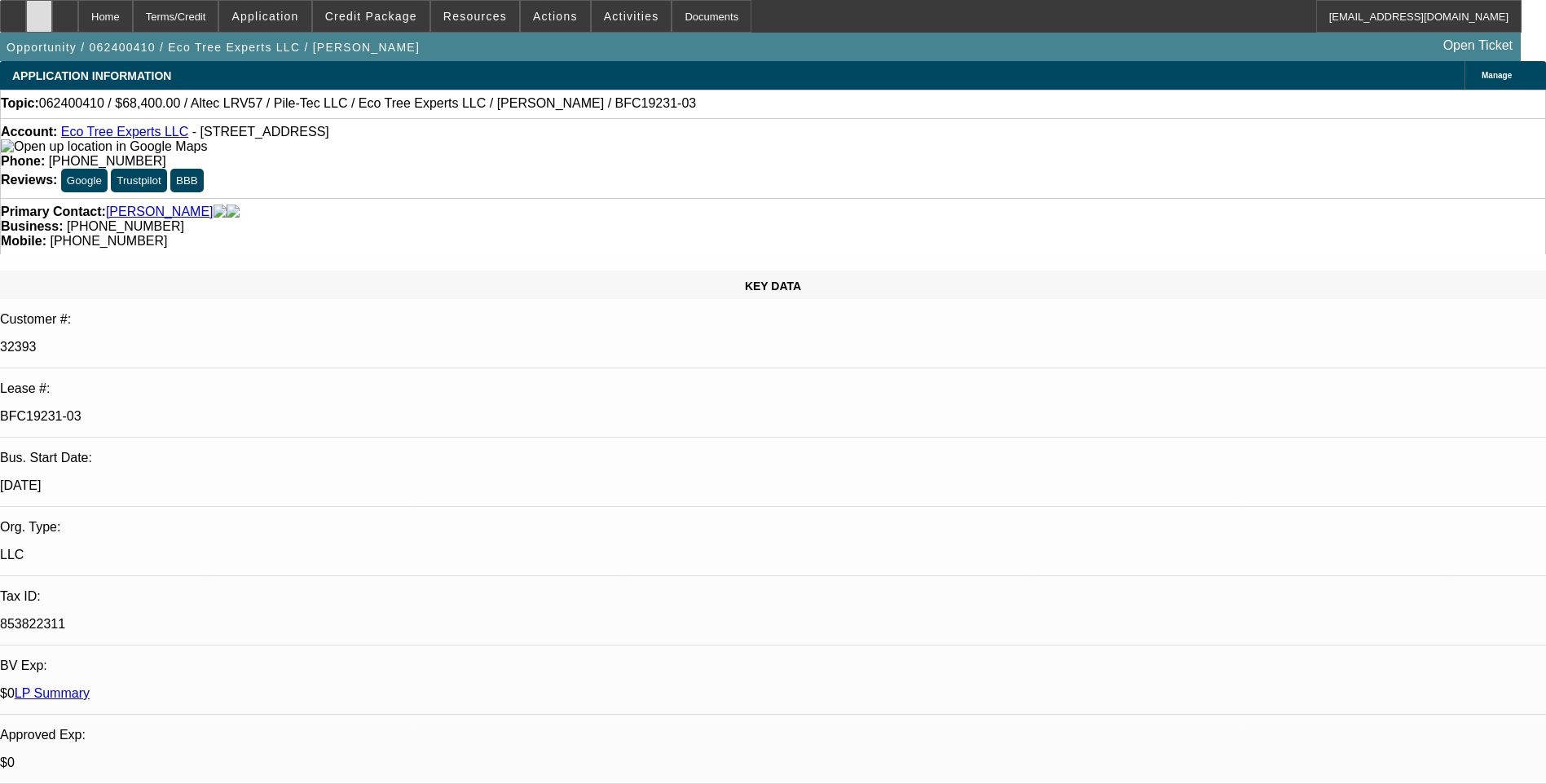
select select "1"
select select "6"
click at [396, 23] on span at bounding box center [372, 16] width 116 height 39
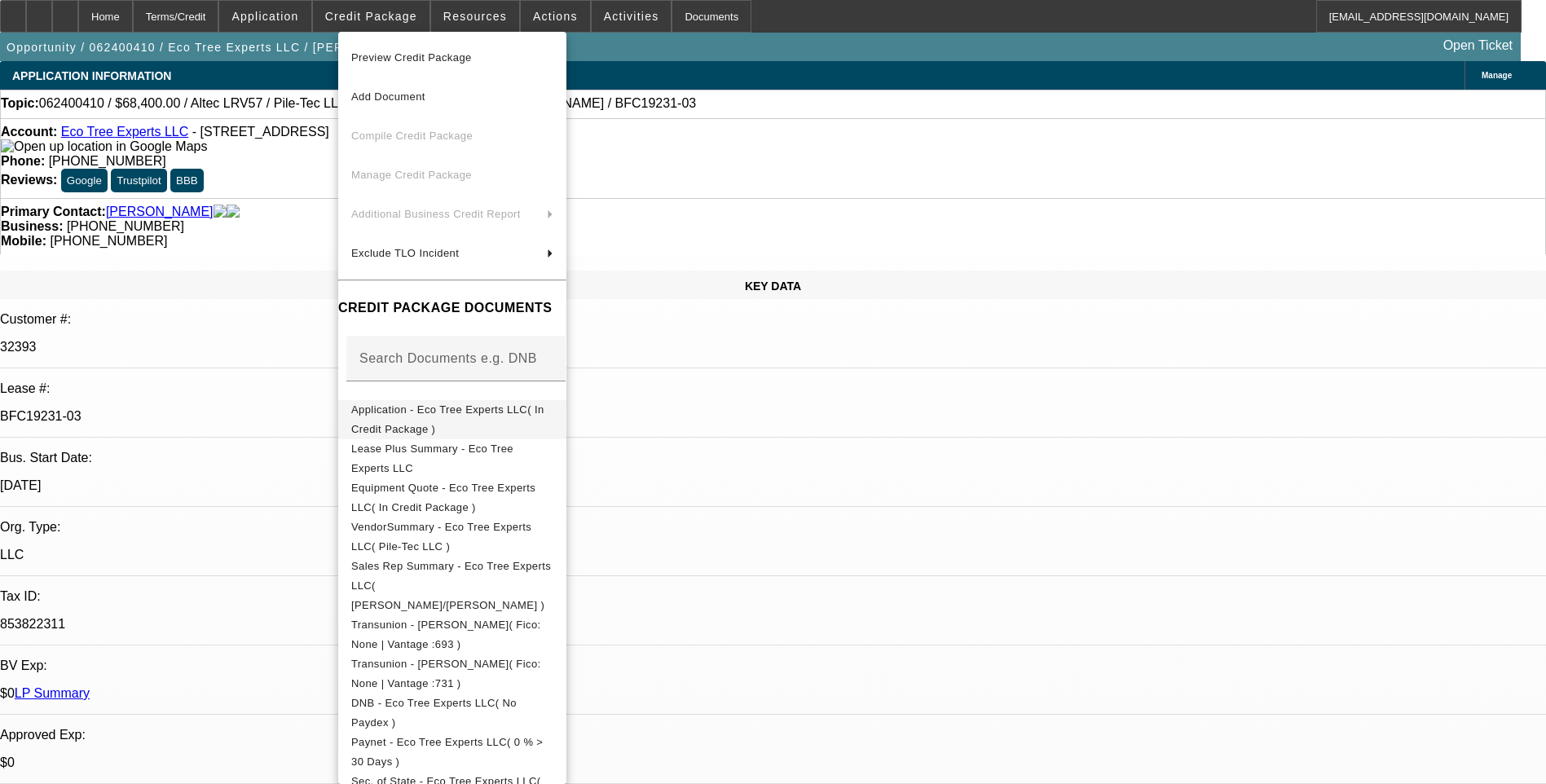
click at [452, 415] on span "Application - Eco Tree Experts LLC( In Credit Package )" at bounding box center [447, 419] width 193 height 32
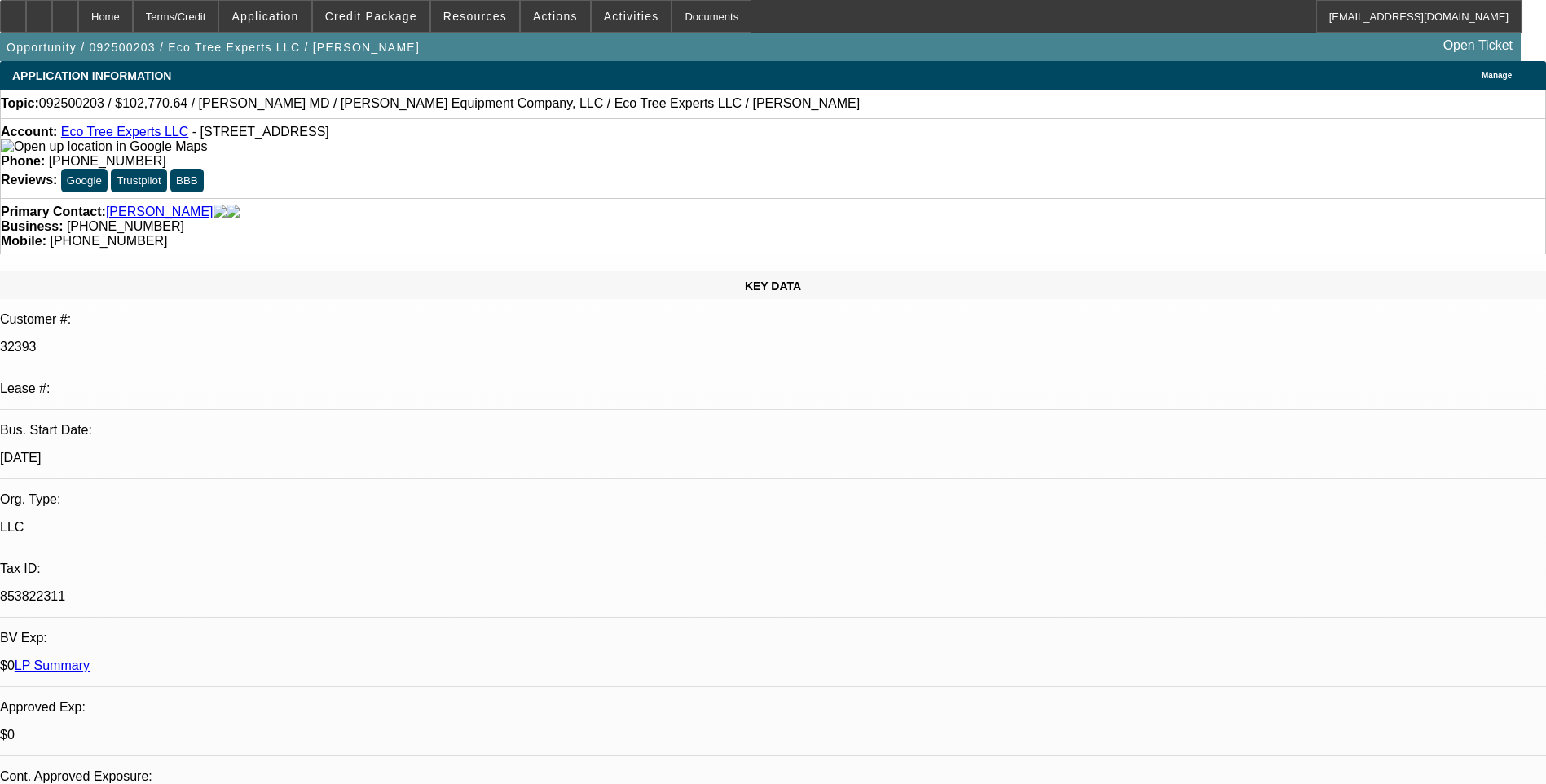
select select "0"
select select "2"
select select "0.1"
select select "1"
select select "2"
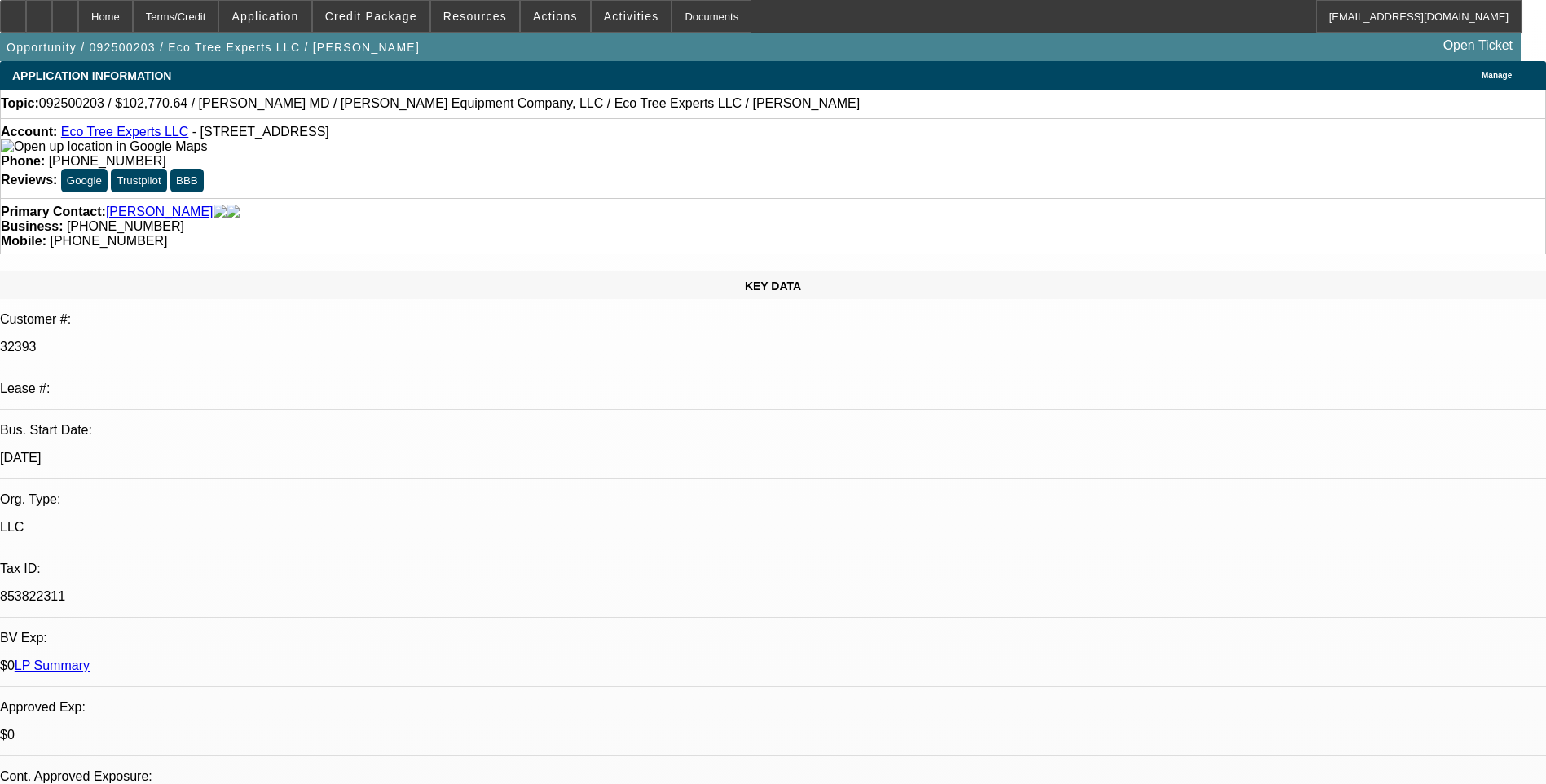
select select "4"
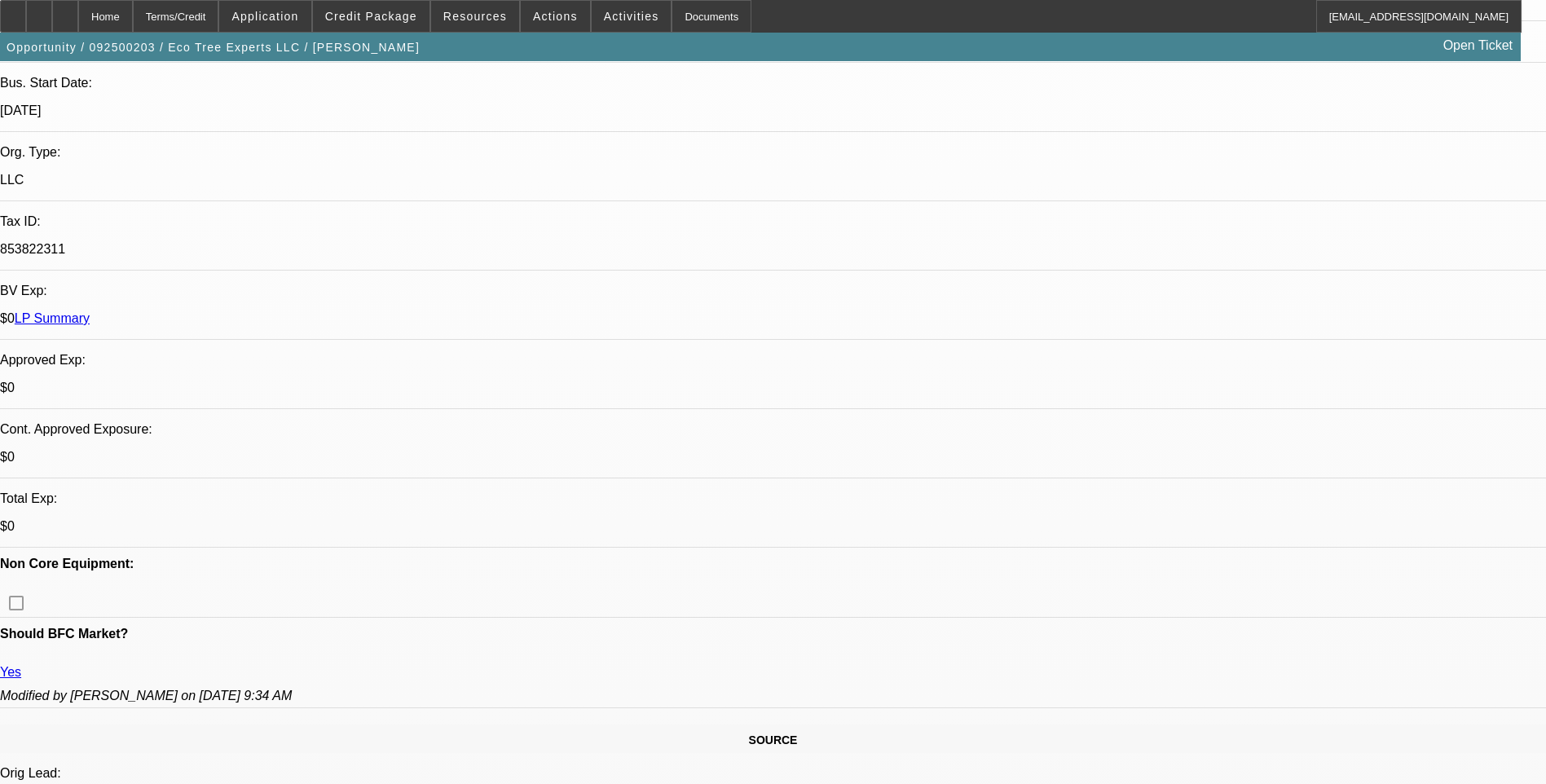
scroll to position [571, 0]
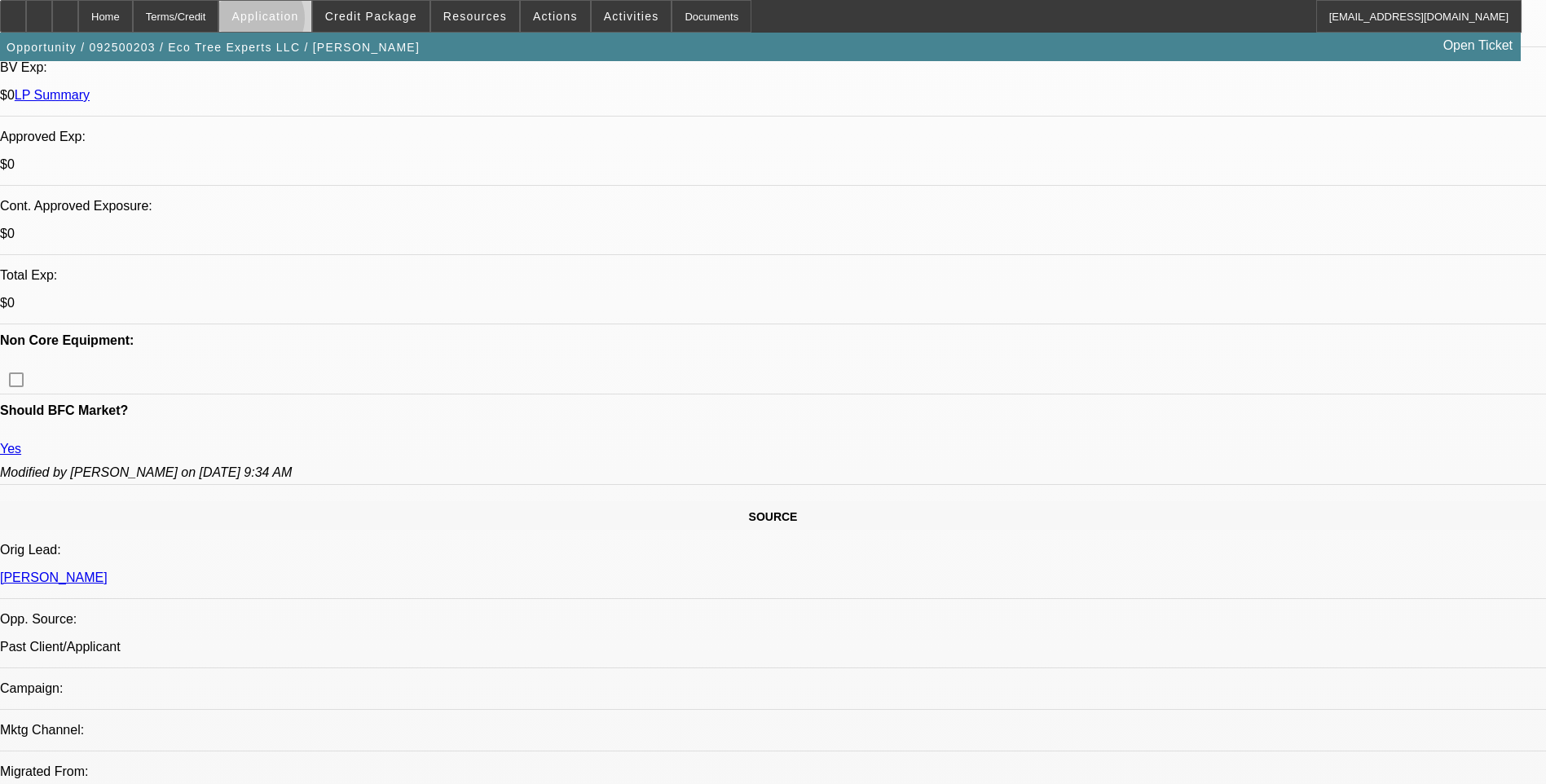
click at [298, 22] on span "Application" at bounding box center [265, 16] width 67 height 13
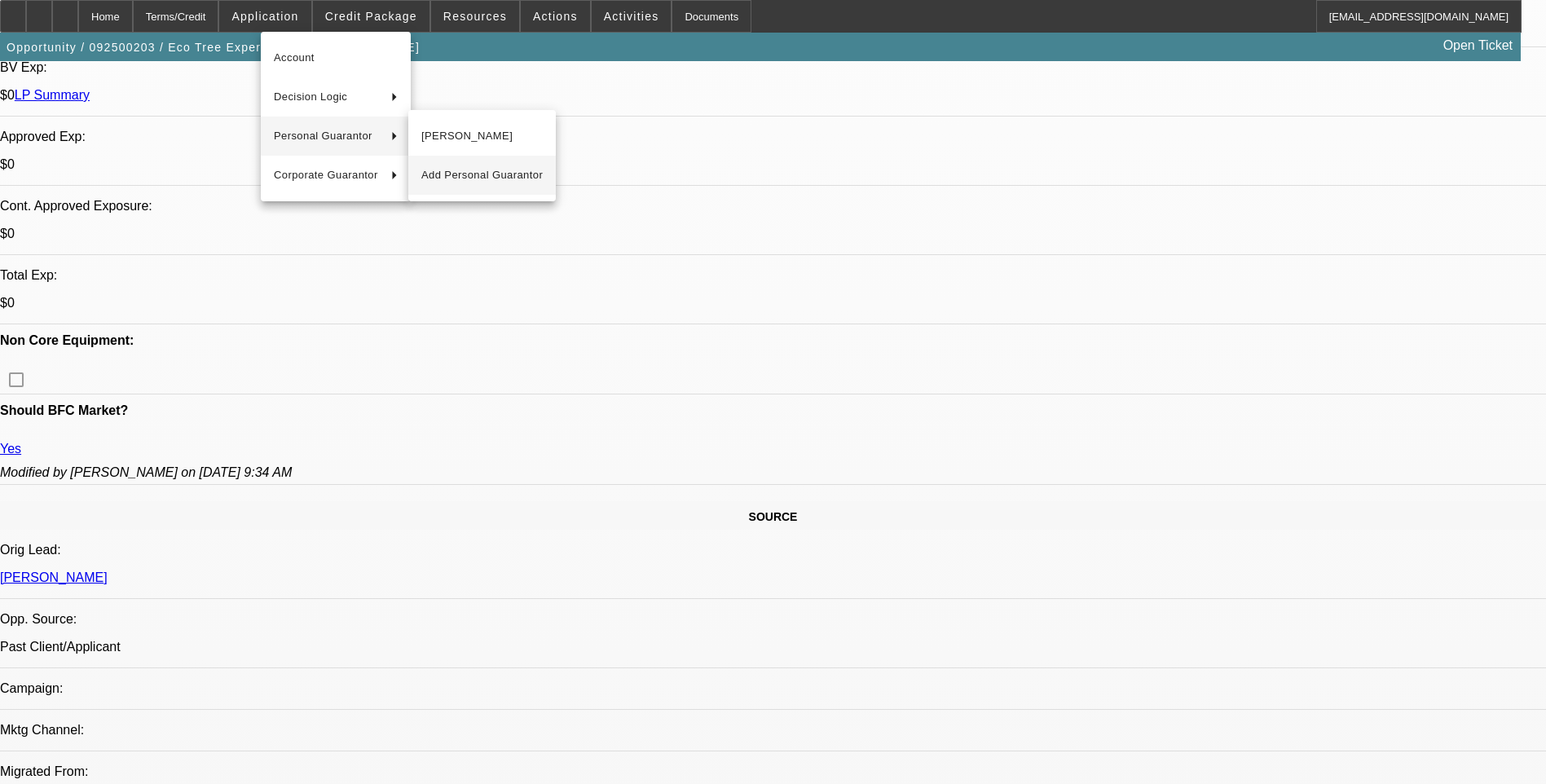
click at [457, 177] on span "Add Personal Guarantor" at bounding box center [481, 176] width 121 height 19
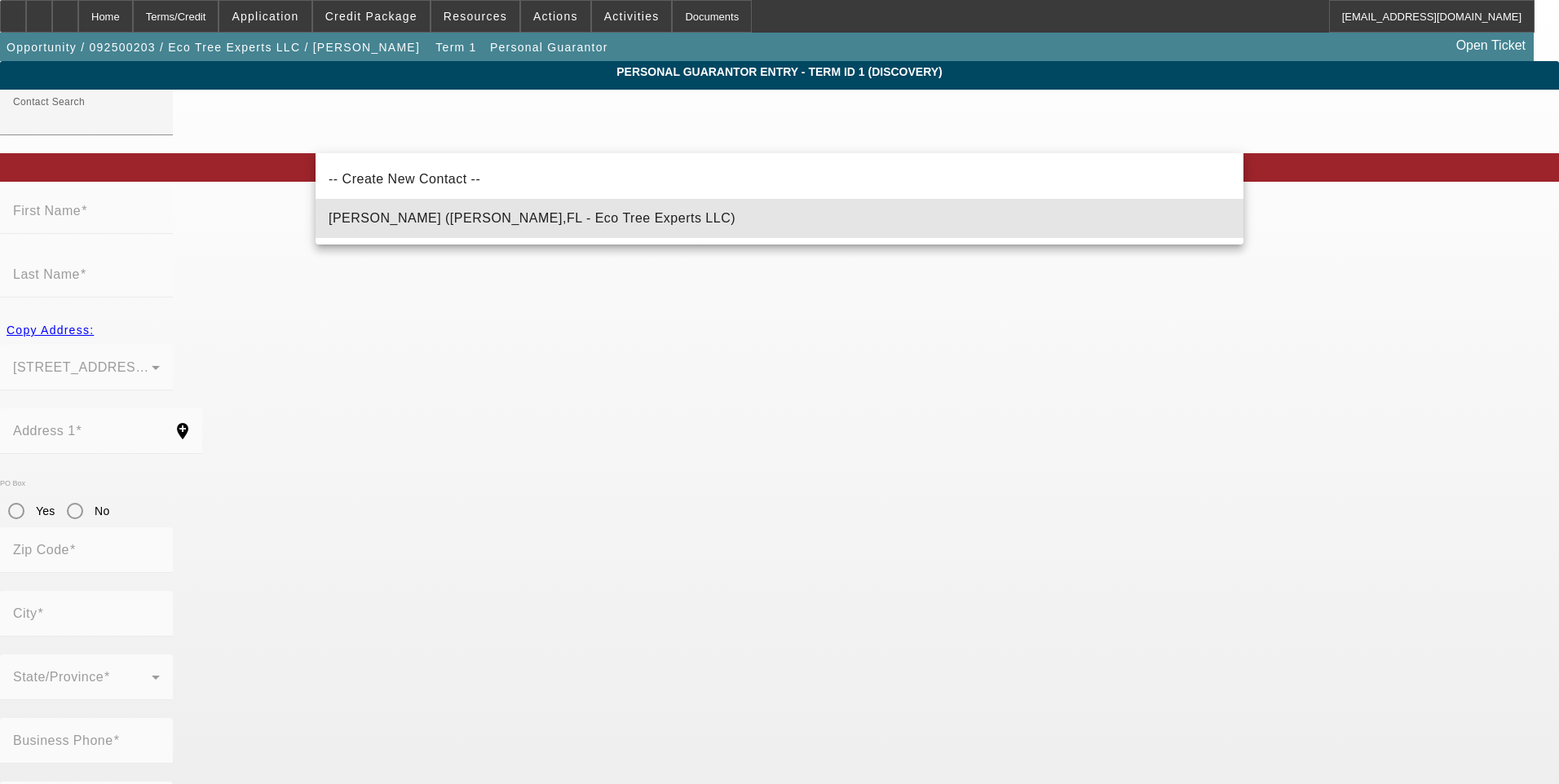
click at [425, 226] on span "[PERSON_NAME] ([PERSON_NAME],FL - Eco Tree Experts LLC)" at bounding box center [532, 218] width 407 height 19
type input "[PERSON_NAME] ([PERSON_NAME],FL - Eco Tree Experts LLC)"
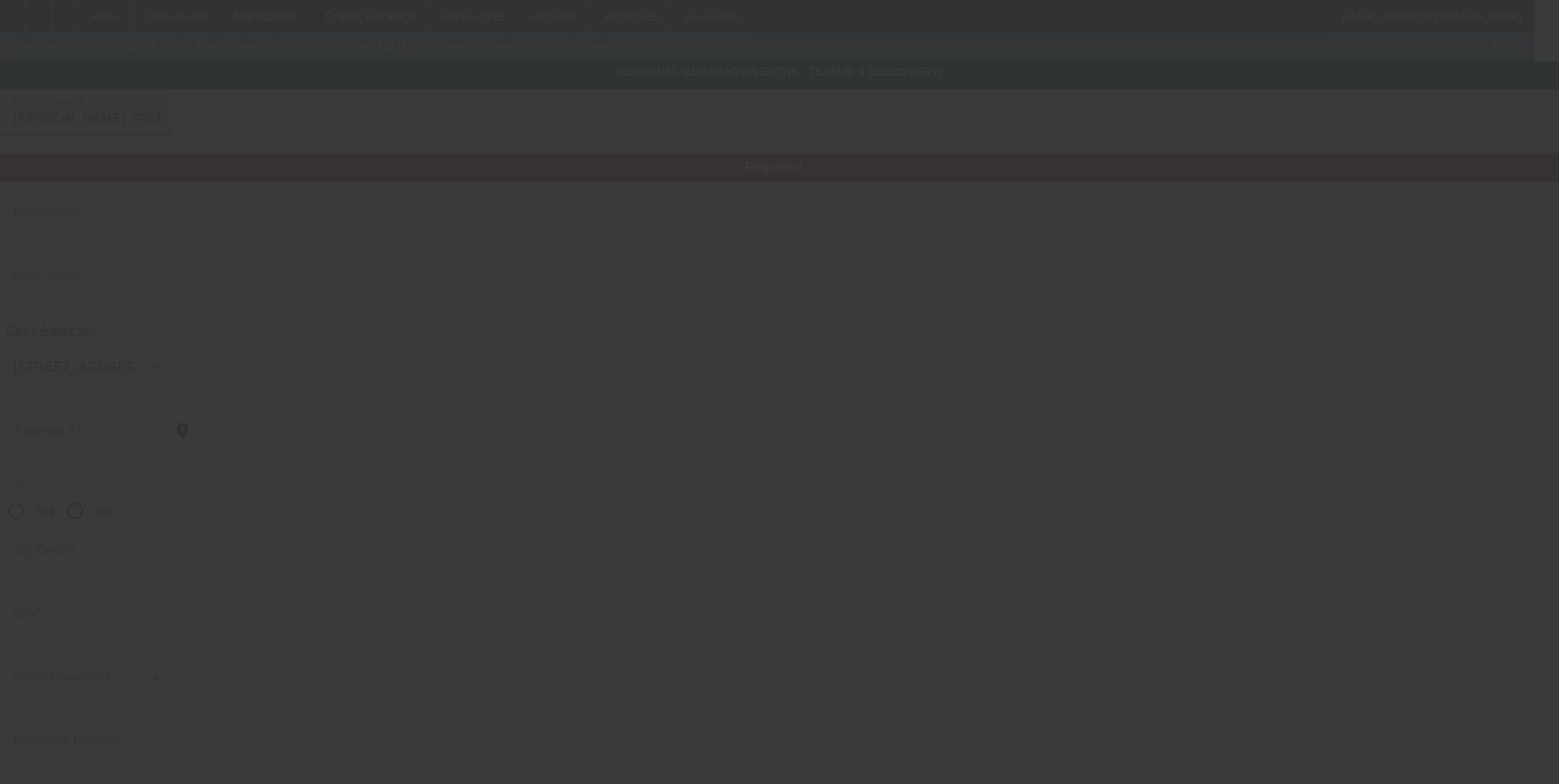
type input "[PERSON_NAME]"
type input "[STREET_ADDRESS]"
radio input "true"
type input "34997"
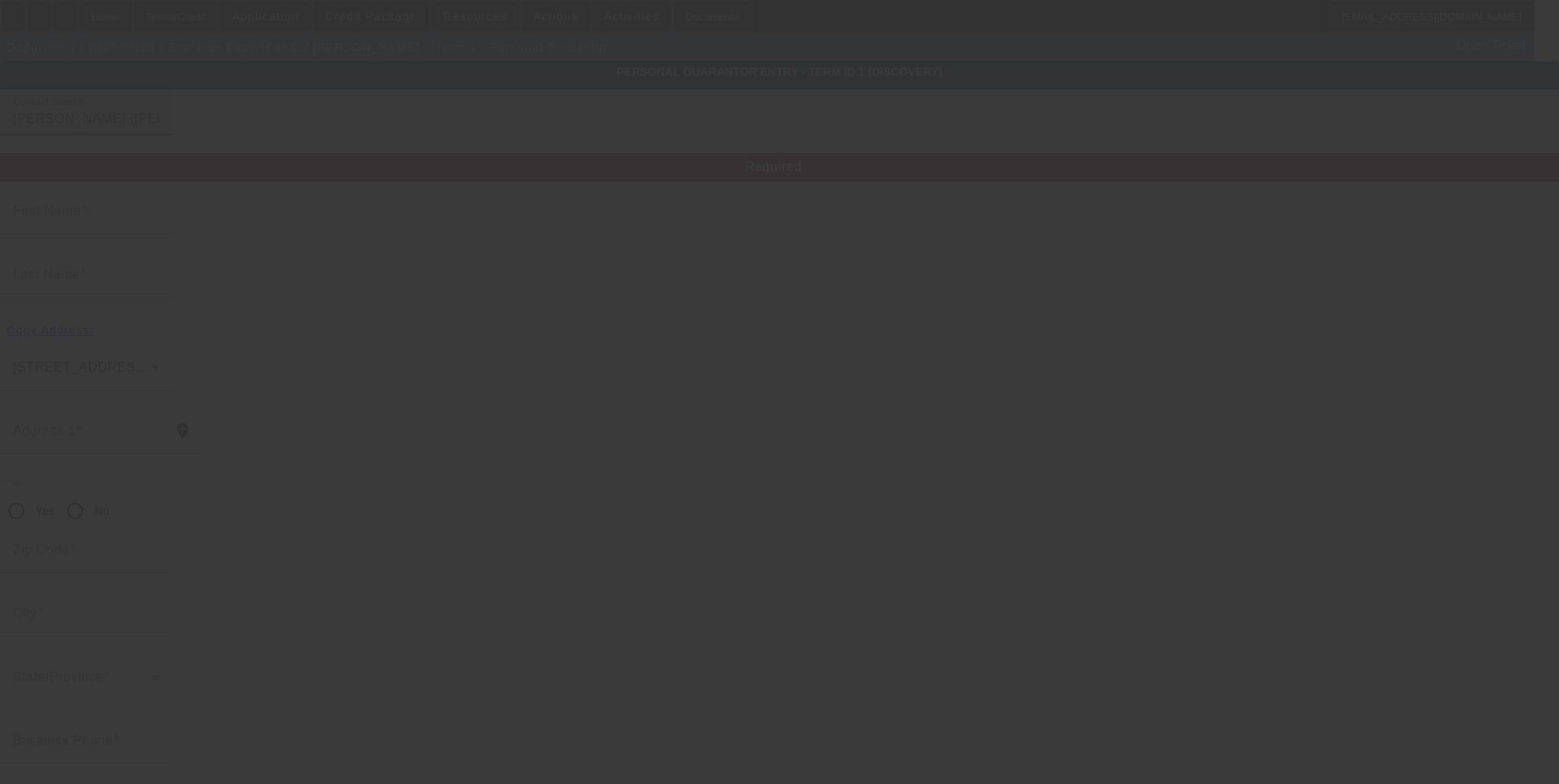
type input "[PERSON_NAME]"
type input "[PHONE_NUMBER]"
type input "50"
type input "595-86-1522"
type input "[EMAIL_ADDRESS][DOMAIN_NAME]"
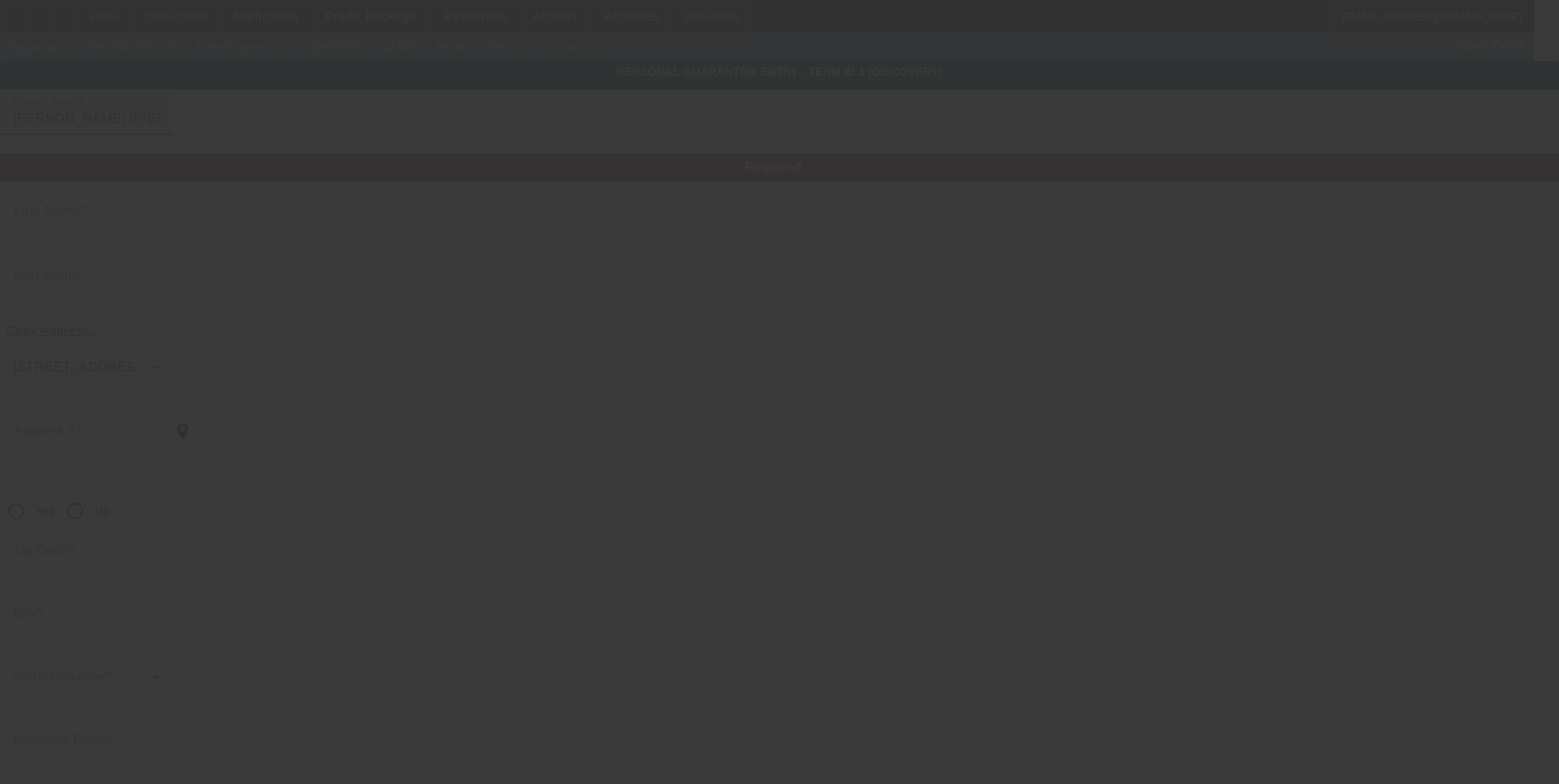
type input "[PHONE_NUMBER]"
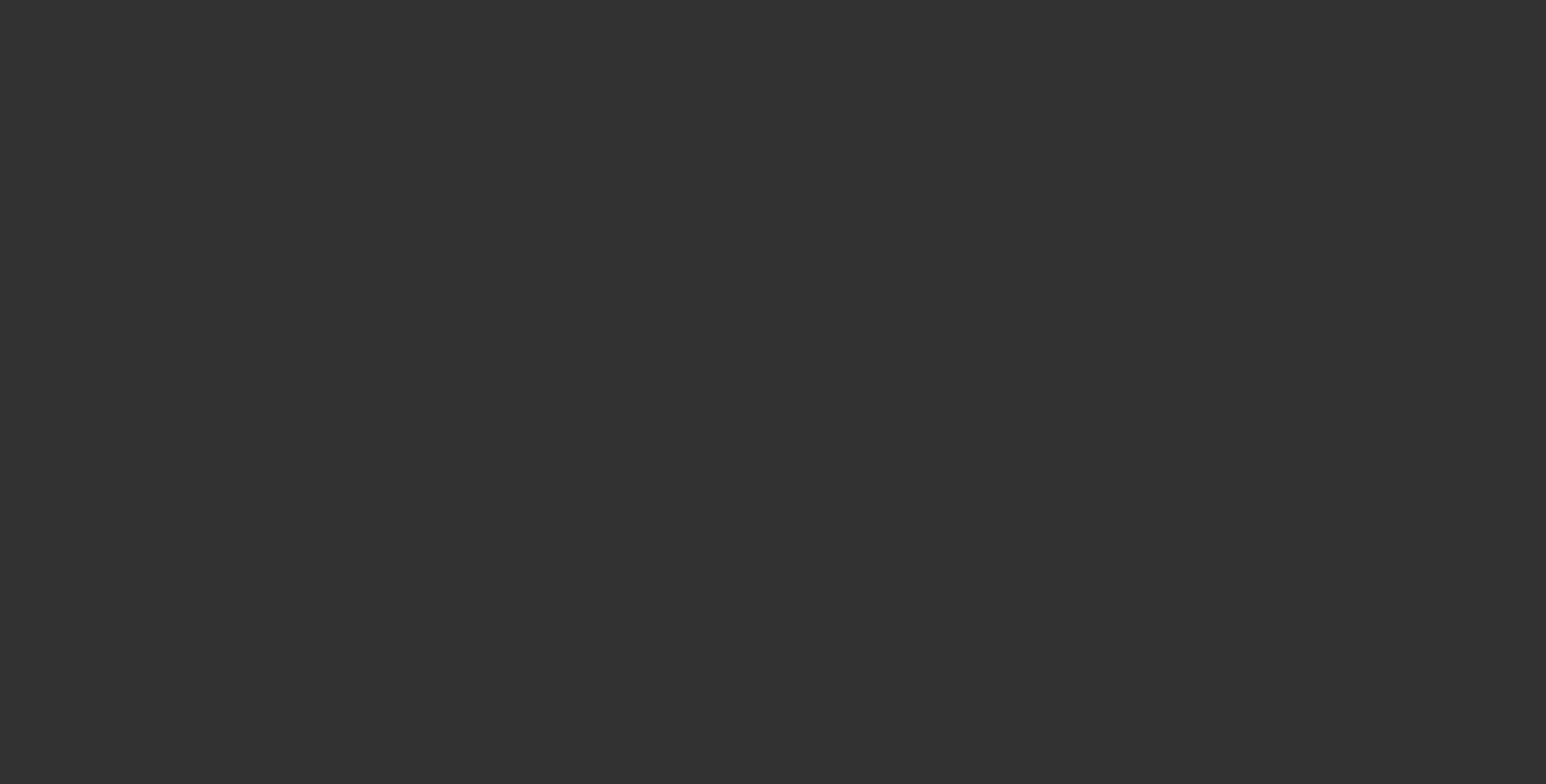
select select "0"
select select "2"
select select "0.1"
select select "4"
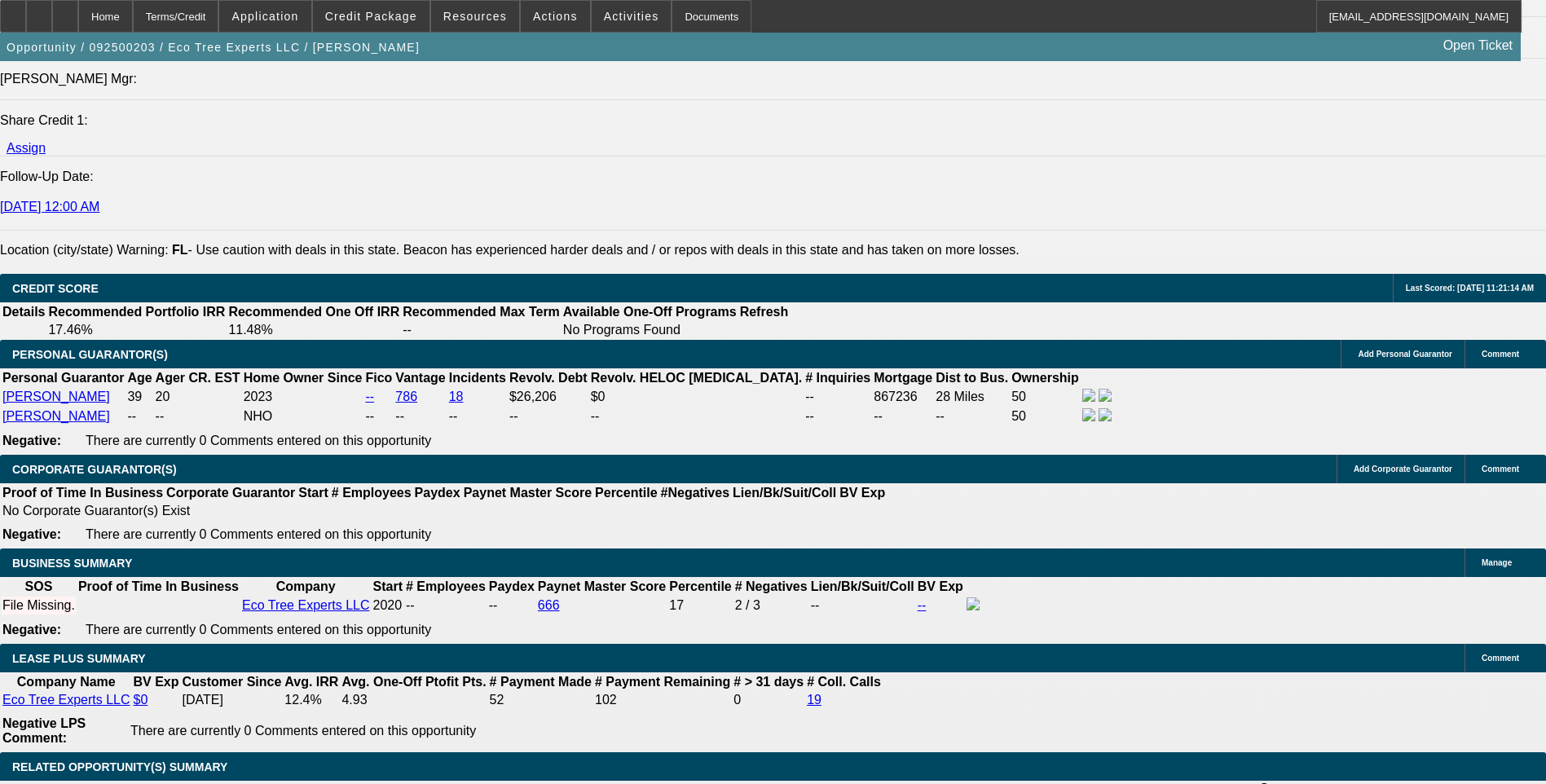
scroll to position [2364, 0]
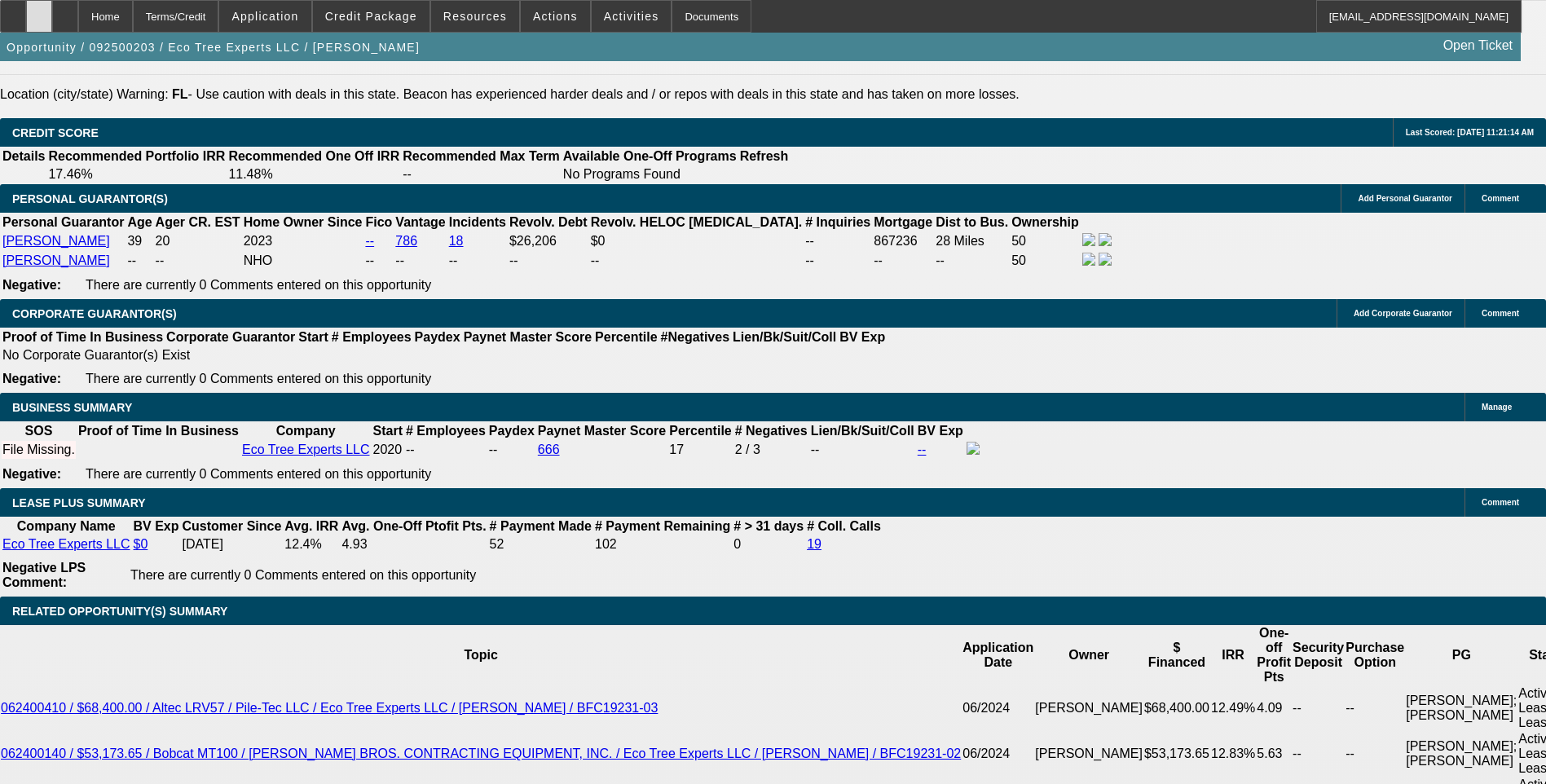
click at [52, 23] on div at bounding box center [39, 16] width 26 height 33
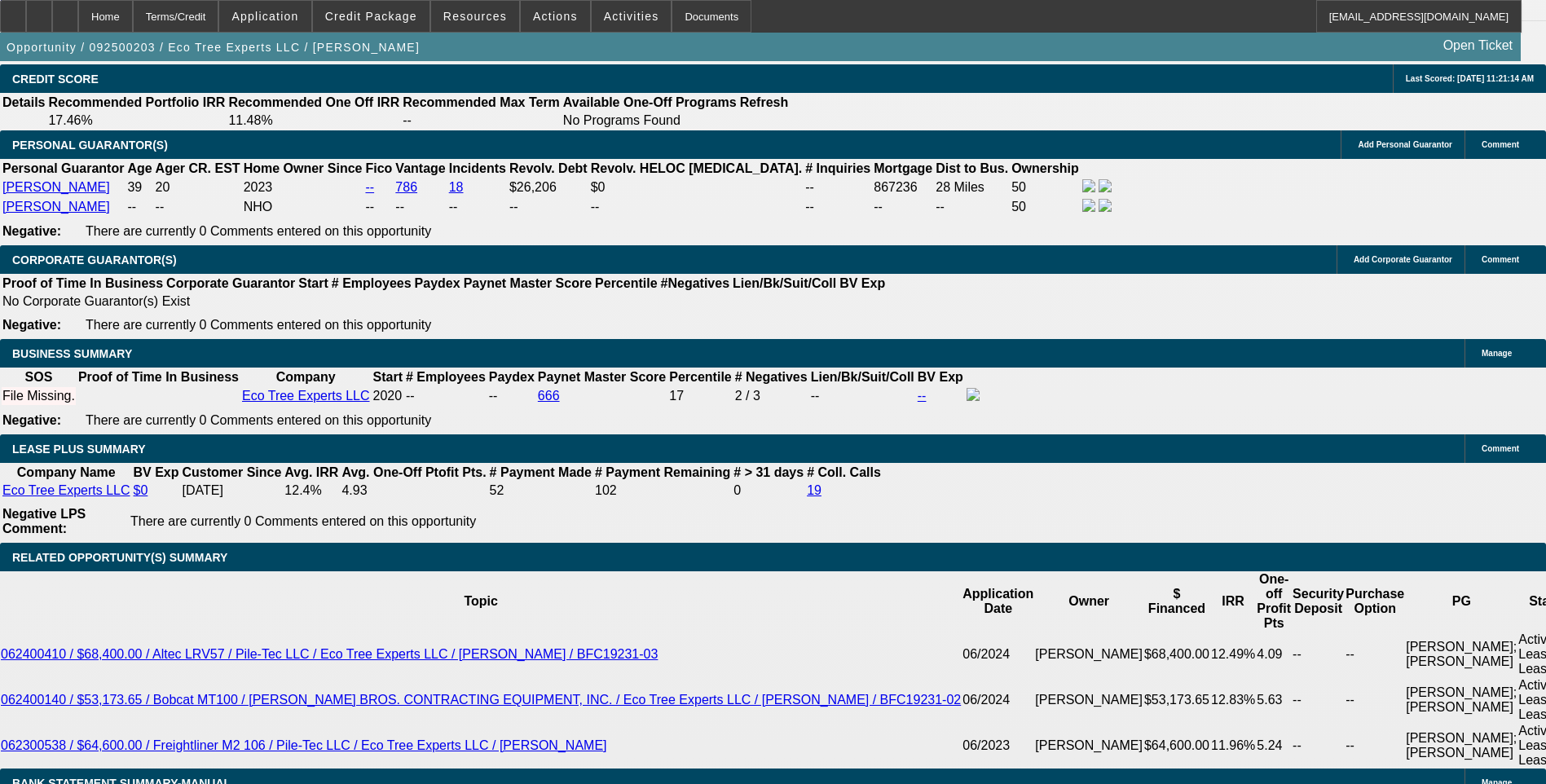
scroll to position [2445, 0]
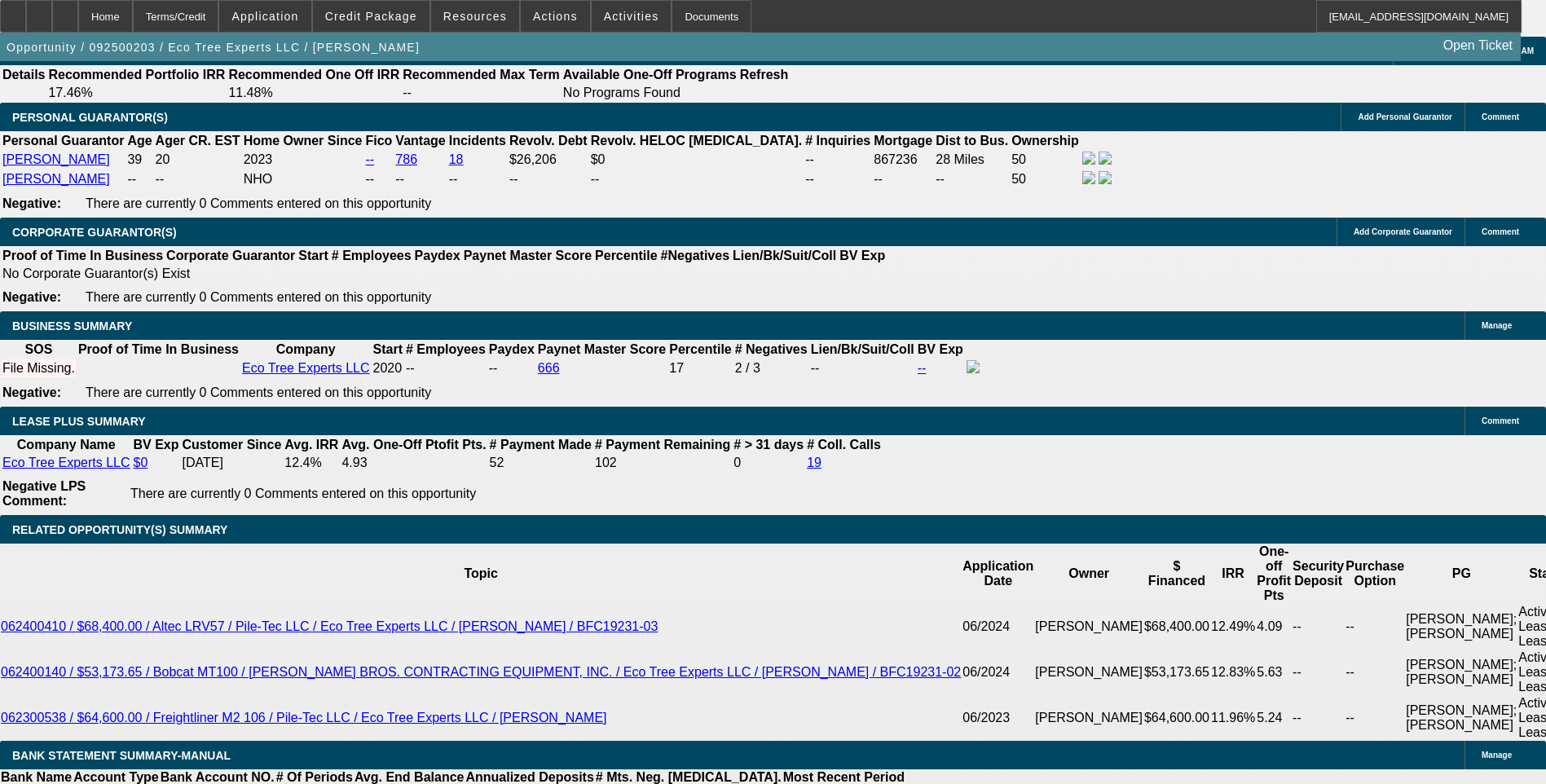
type input "$0.00"
type input "72"
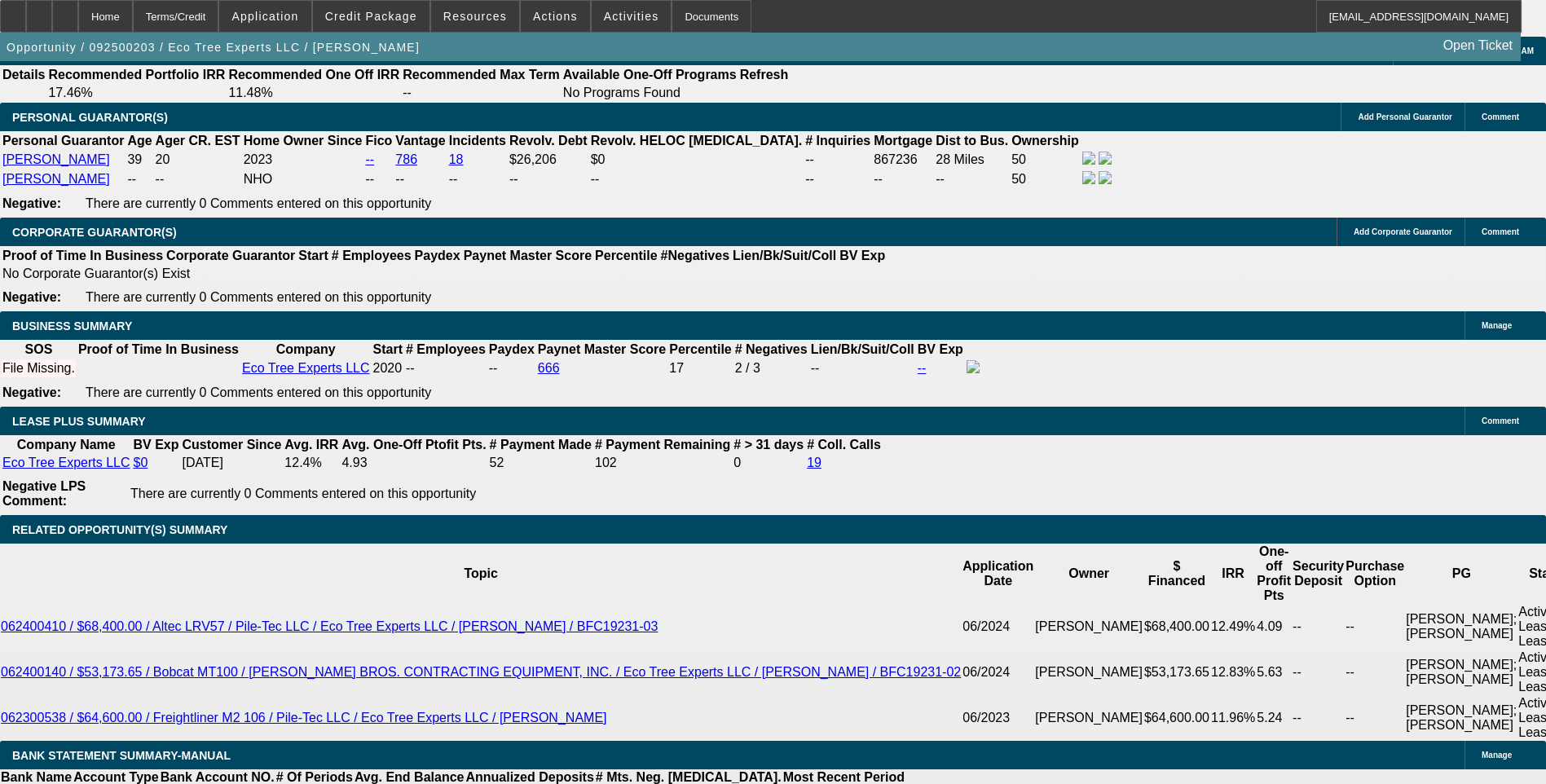
type input "7"
type input "$3,504.28"
type input "$1,752.14"
type input "7.5"
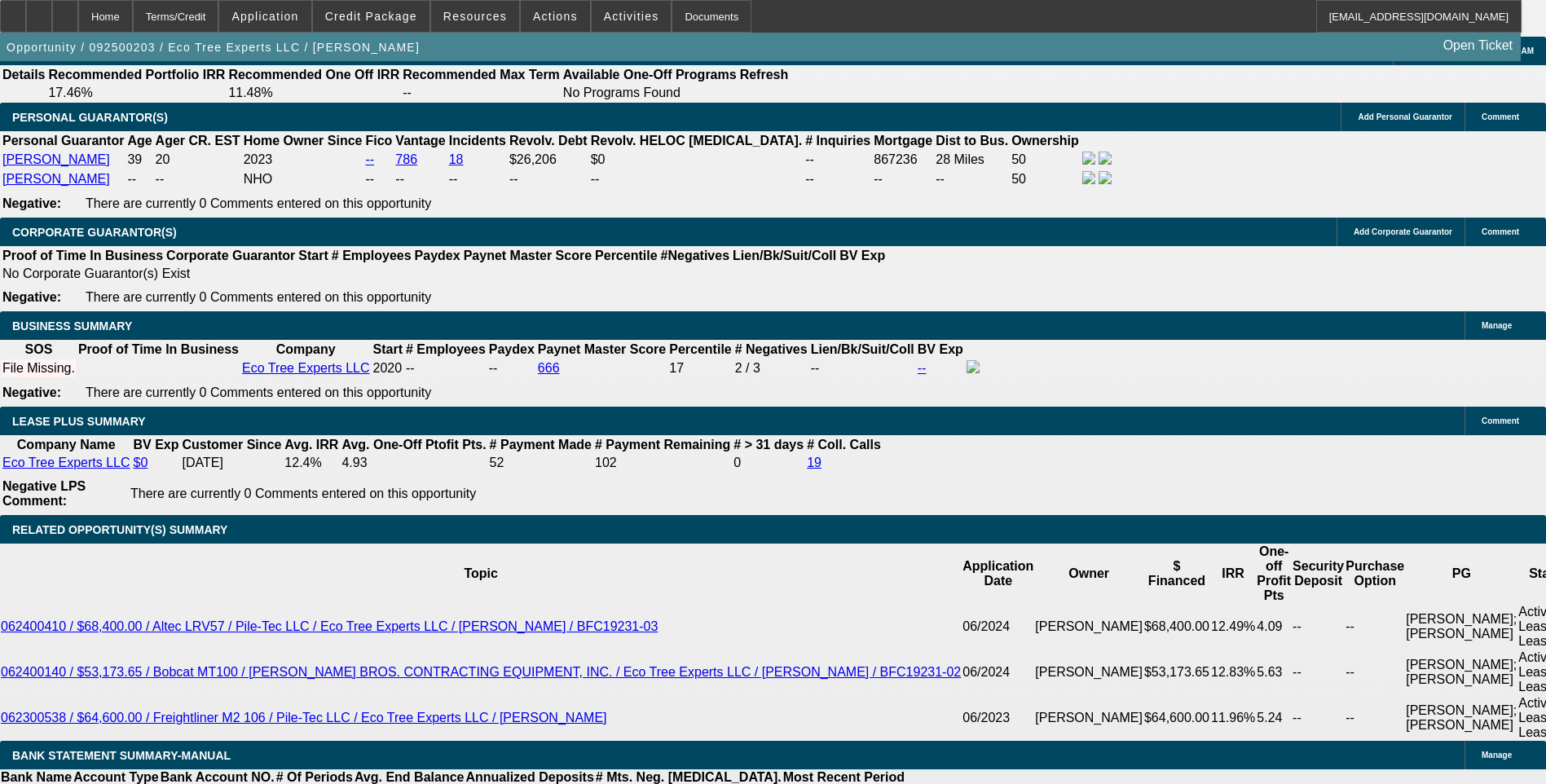
type input "$3,553.84"
type input "$1,776.92"
type input "7.5"
select select "6"
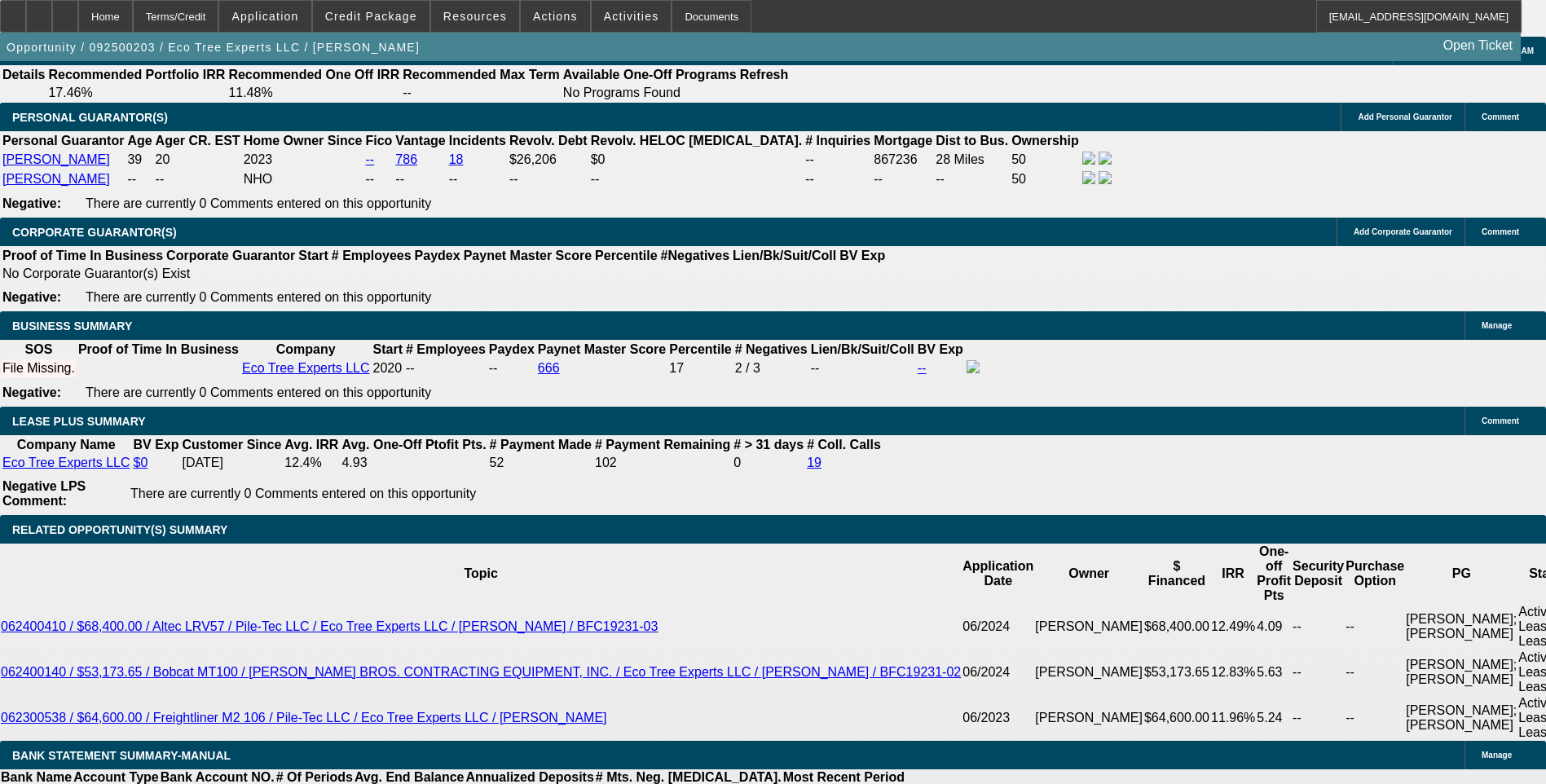
select select "0"
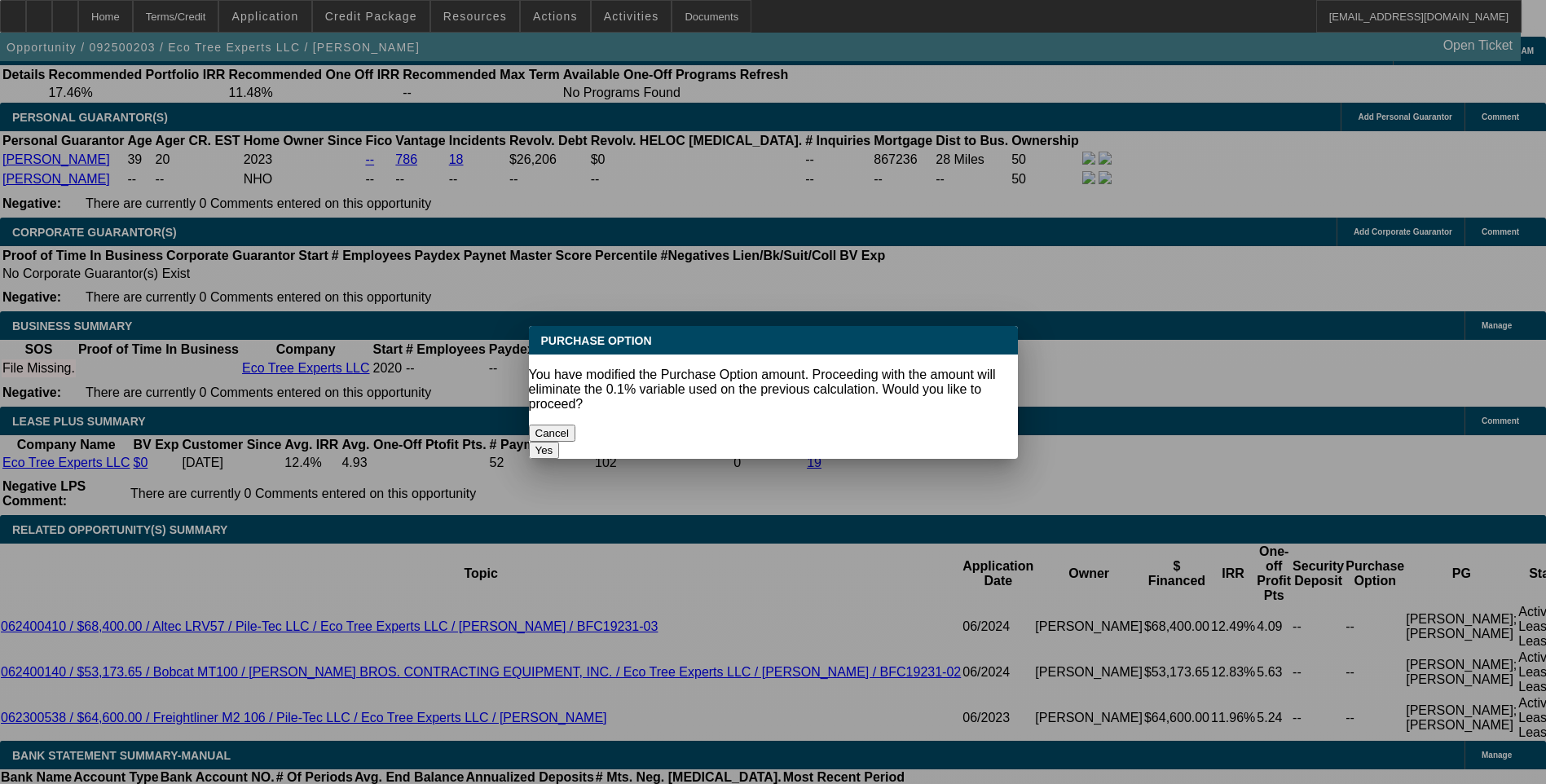
scroll to position [0, 0]
click at [560, 441] on button "Yes" at bounding box center [544, 450] width 31 height 17
type input "$0.00"
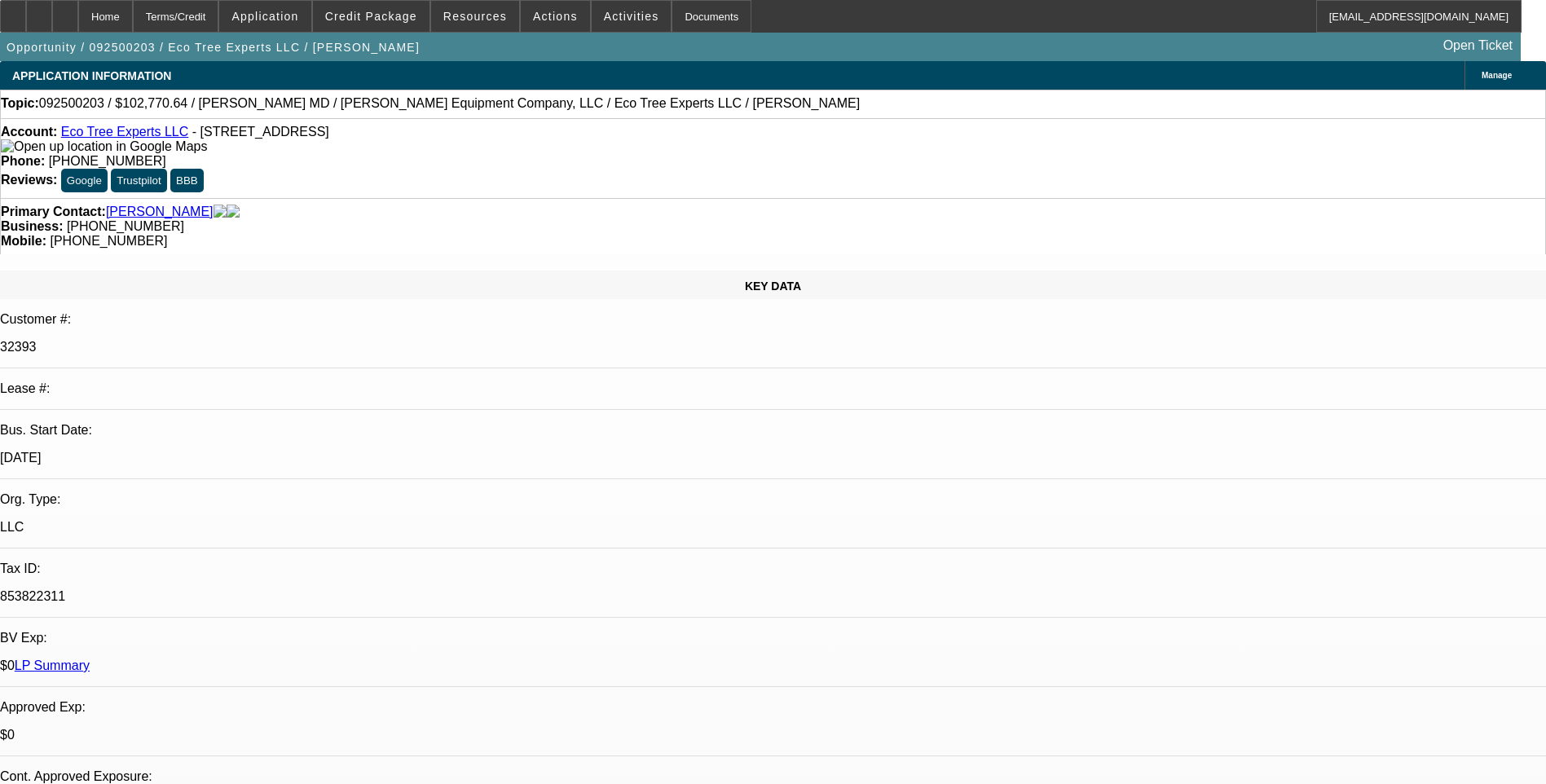
scroll to position [2445, 0]
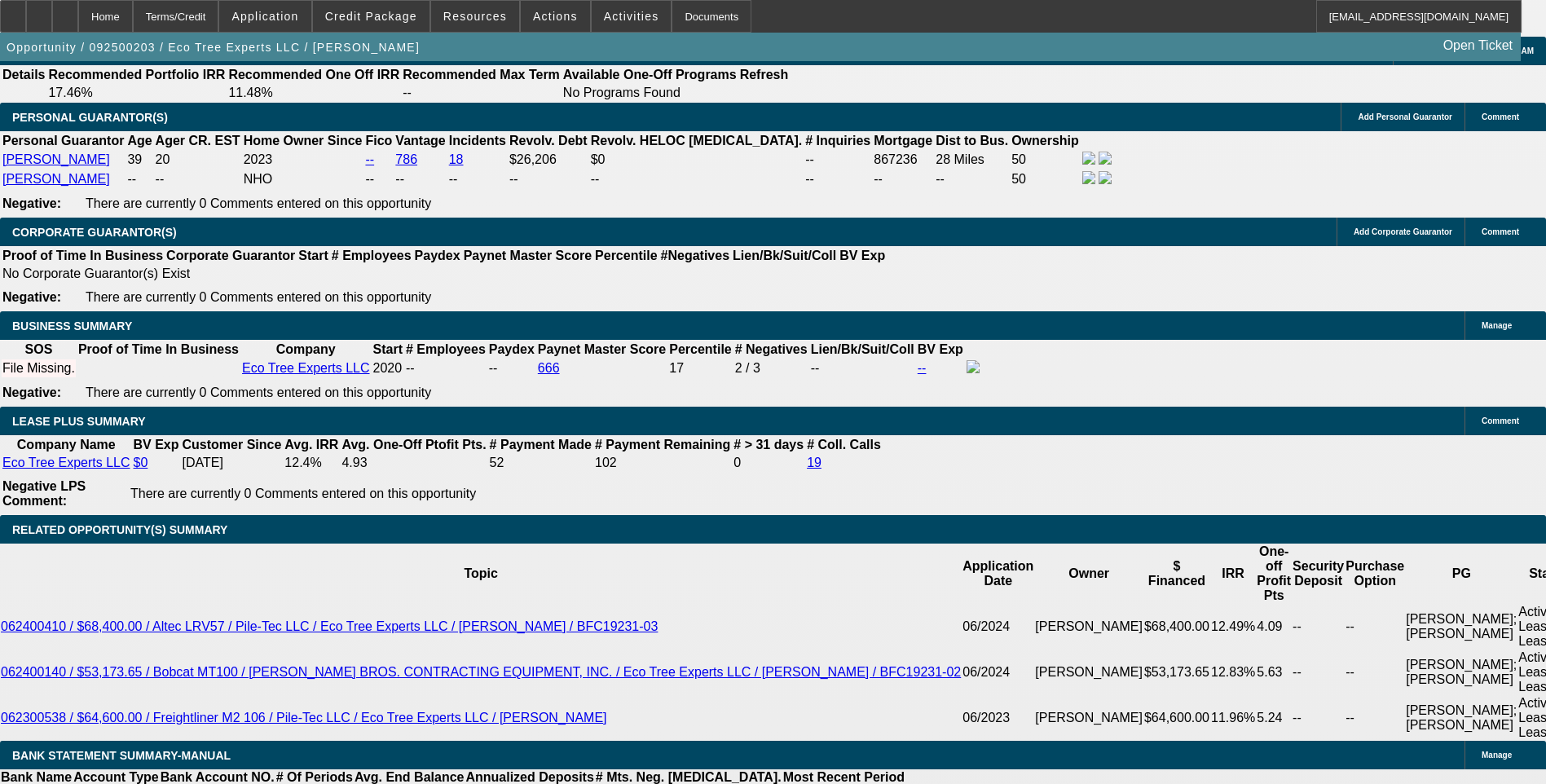
type input "177"
type input "$354.00"
type input "1775"
type input "$3,550.00"
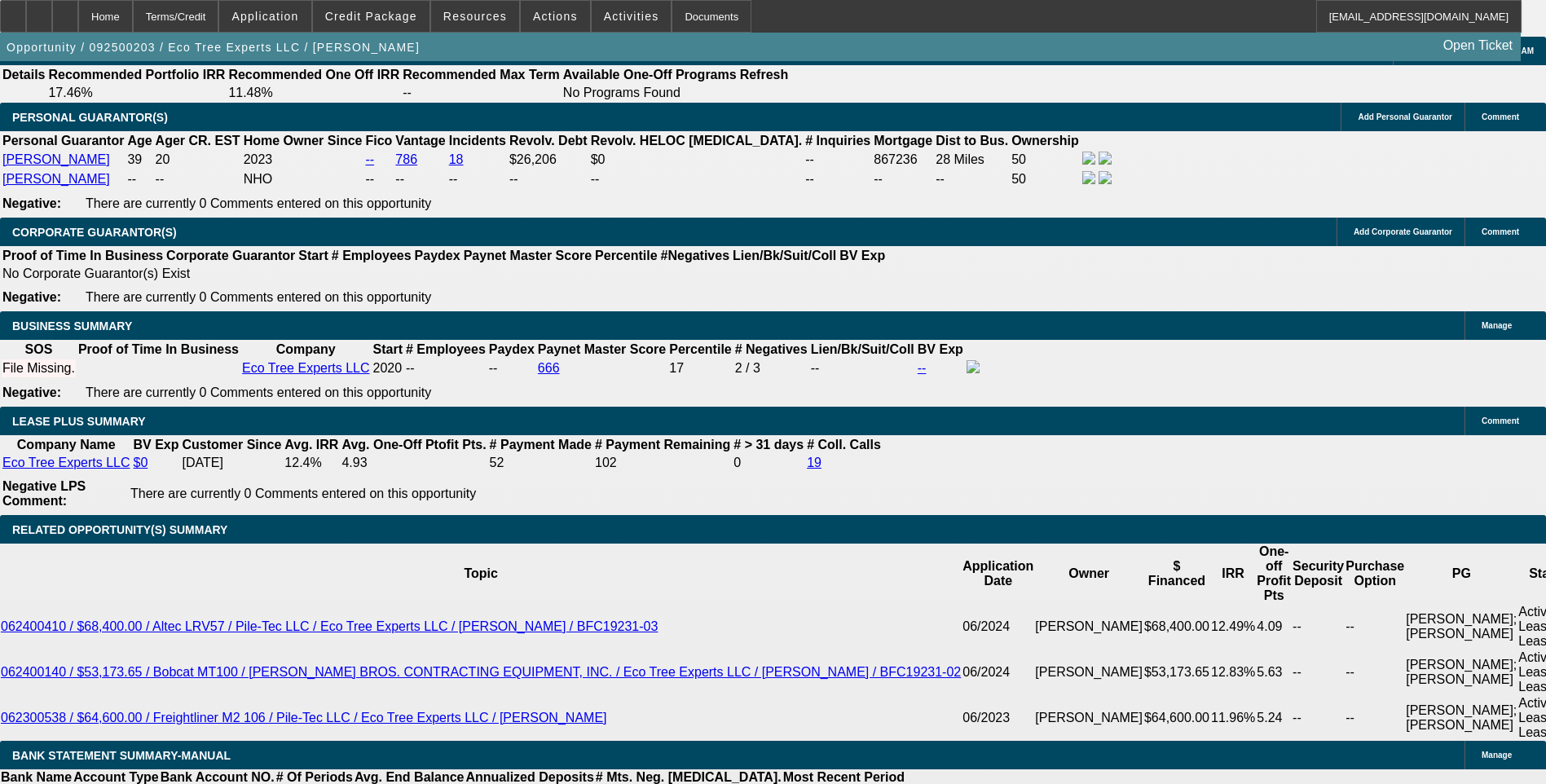
type input "7.5"
type input "$1,775.00"
select select "0"
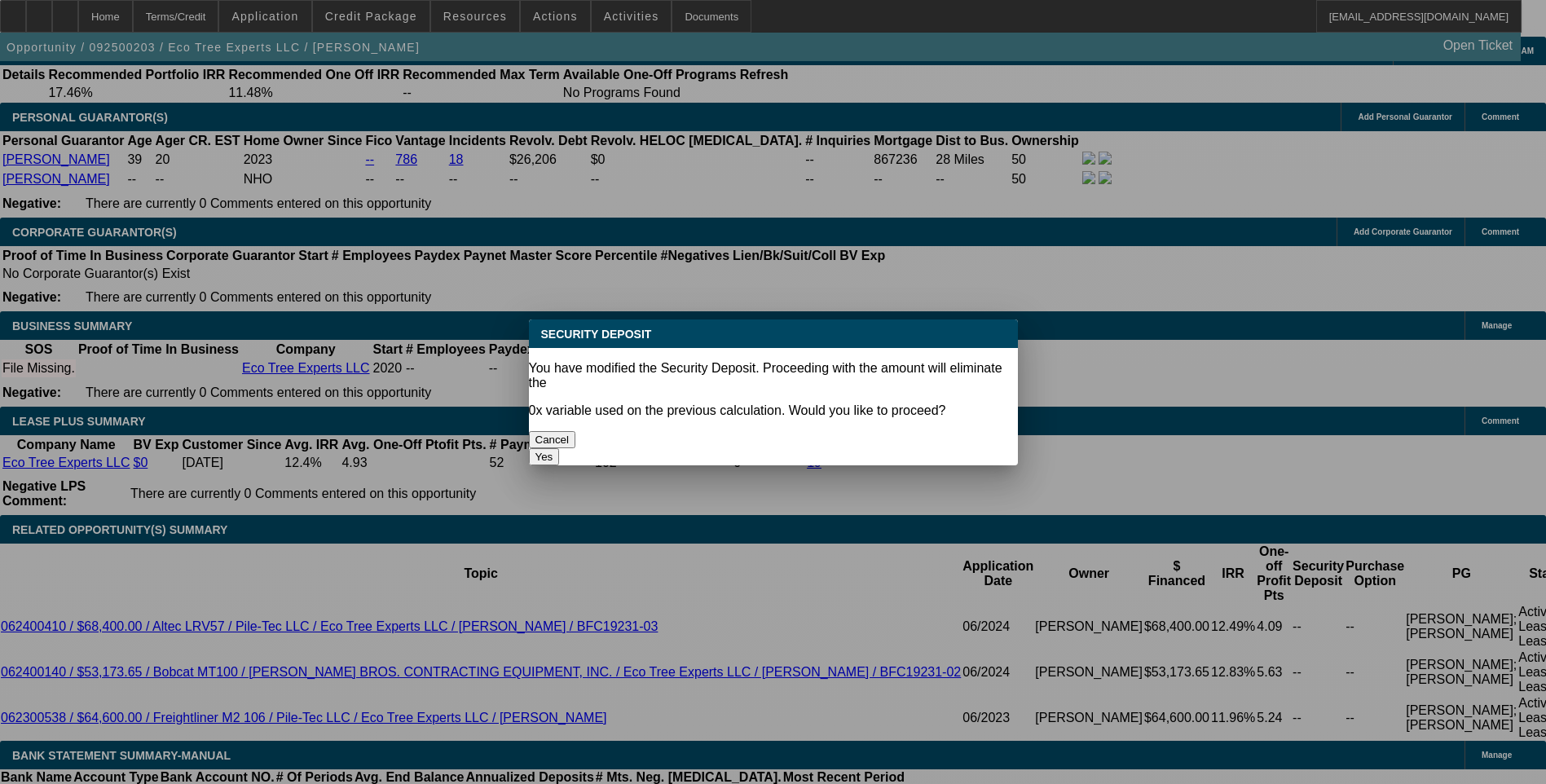
click at [560, 448] on button "Yes" at bounding box center [544, 457] width 31 height 17
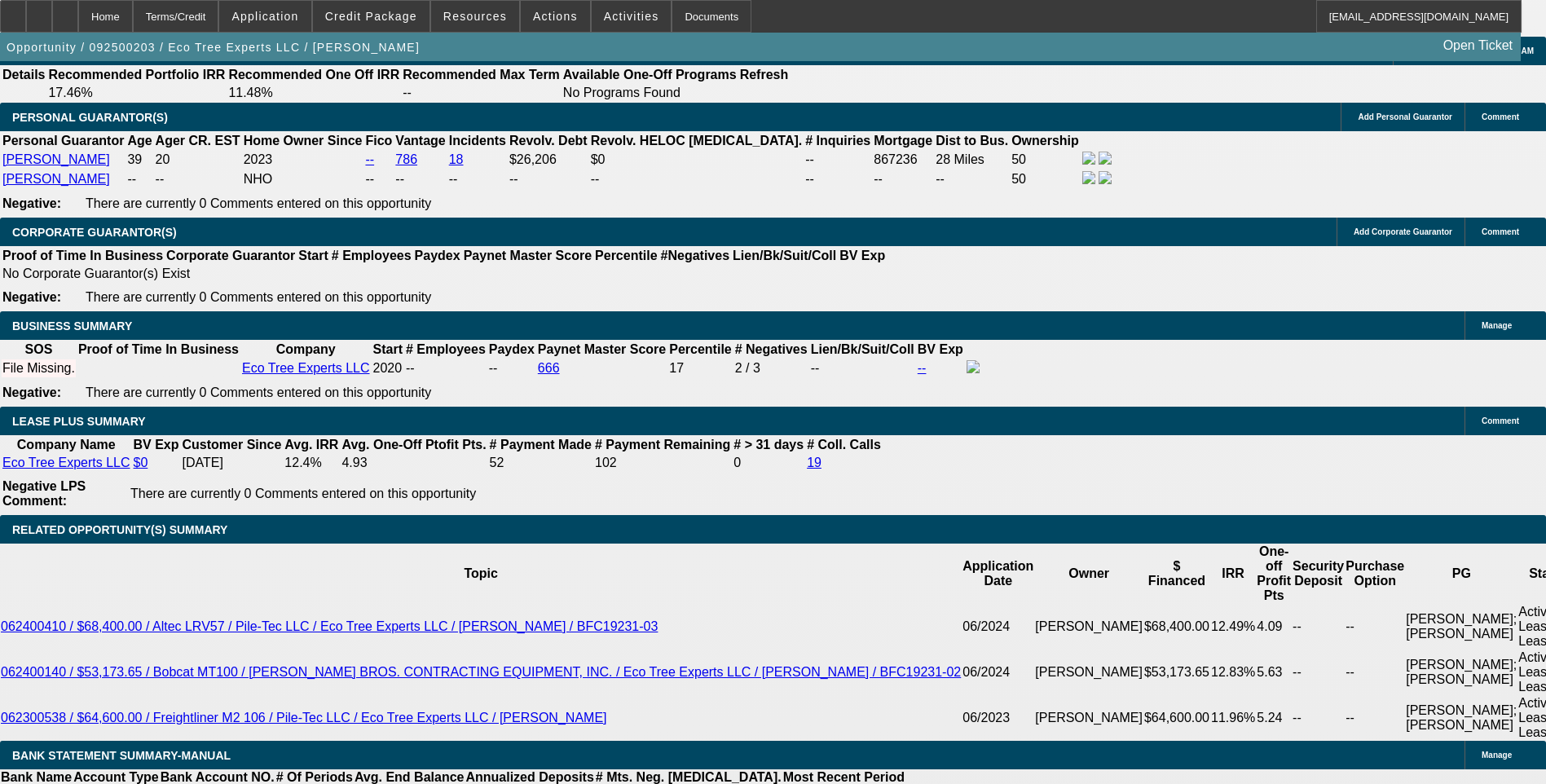
type input "$0.00"
select select "1"
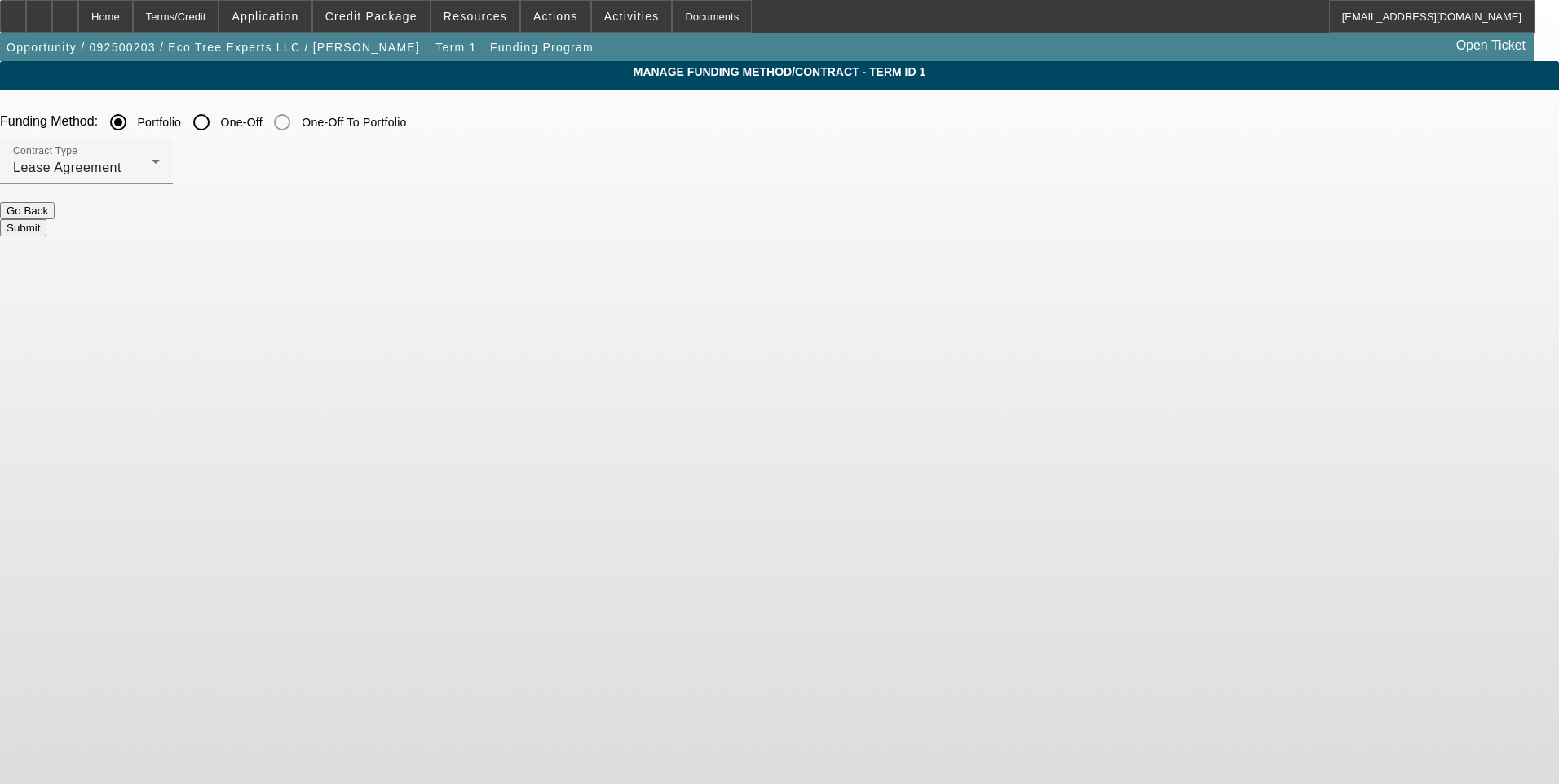
click at [217, 121] on input "One-Off" at bounding box center [202, 122] width 33 height 33
radio input "true"
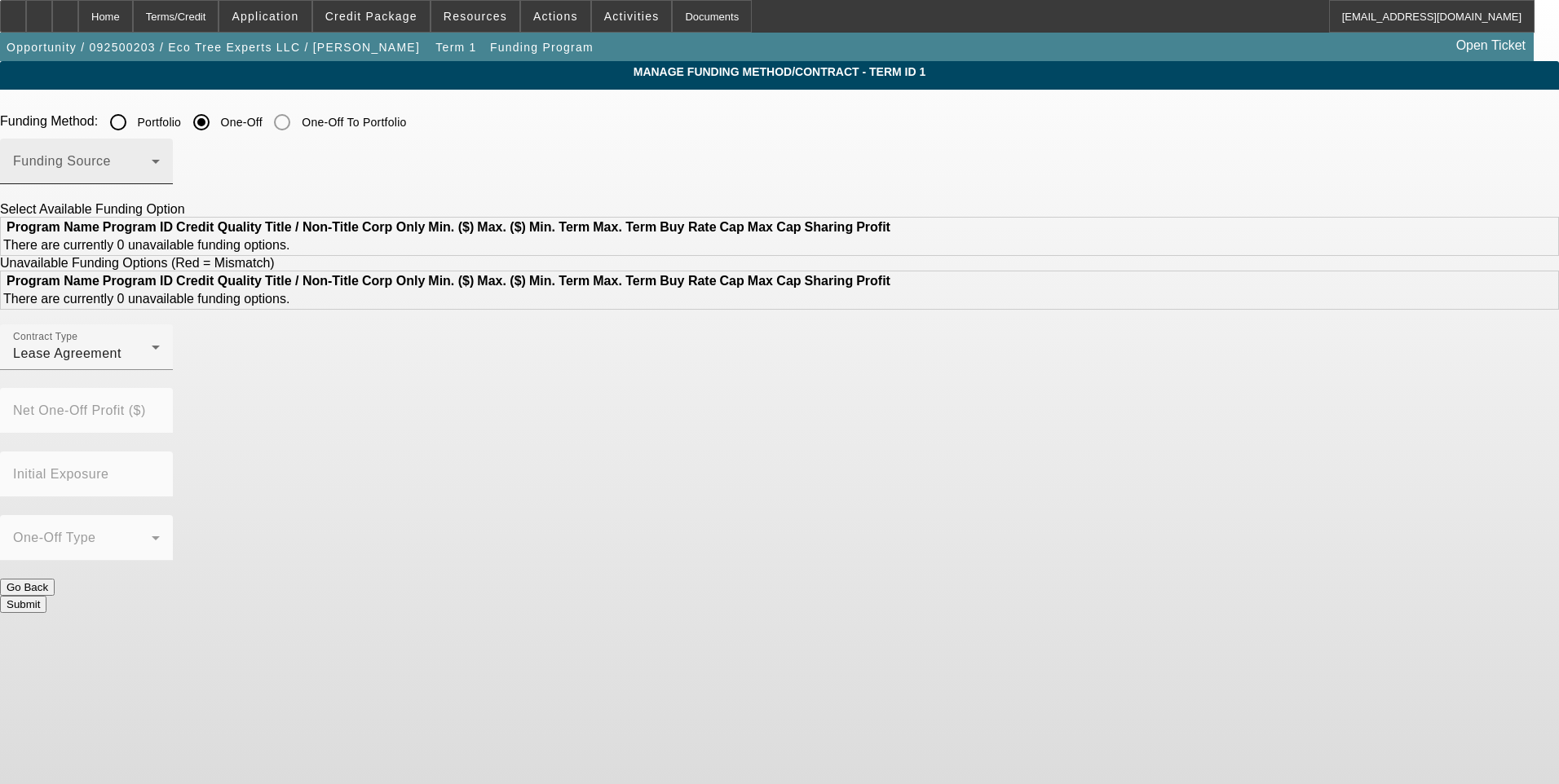
click at [160, 181] on div "Funding Source" at bounding box center [85, 161] width 147 height 46
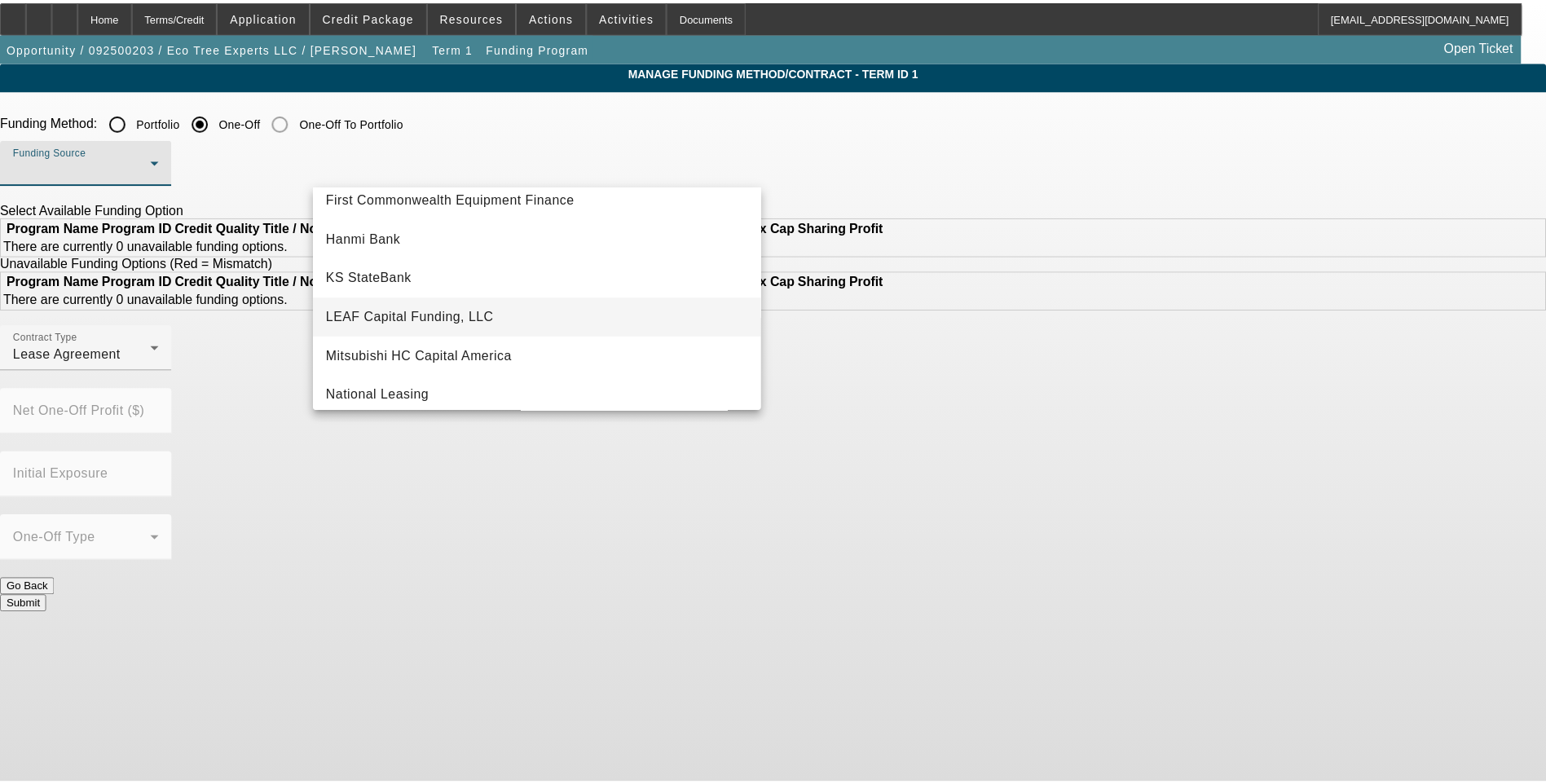
scroll to position [326, 0]
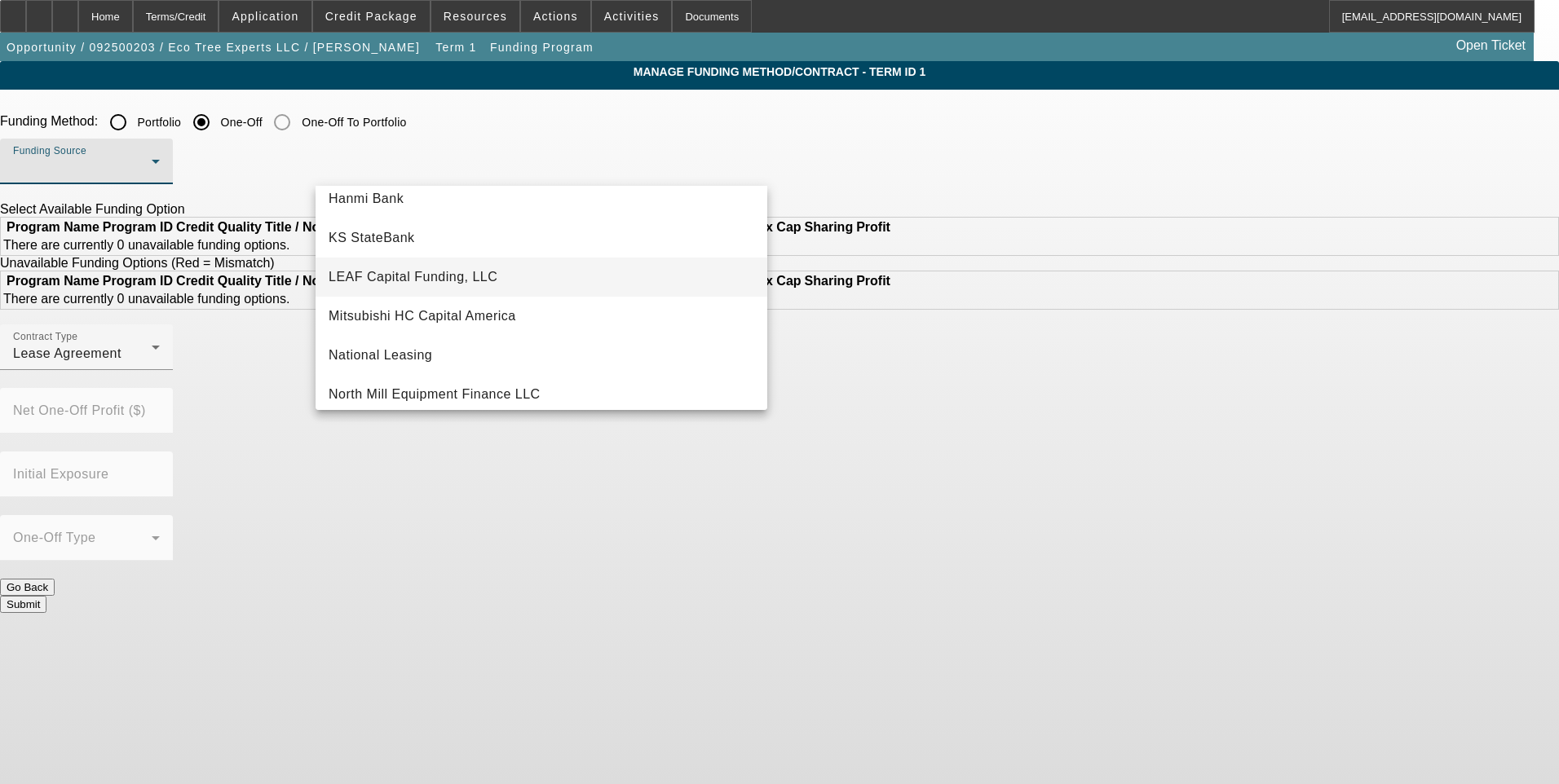
click at [461, 280] on span "LEAF Capital Funding, LLC" at bounding box center [414, 278] width 169 height 19
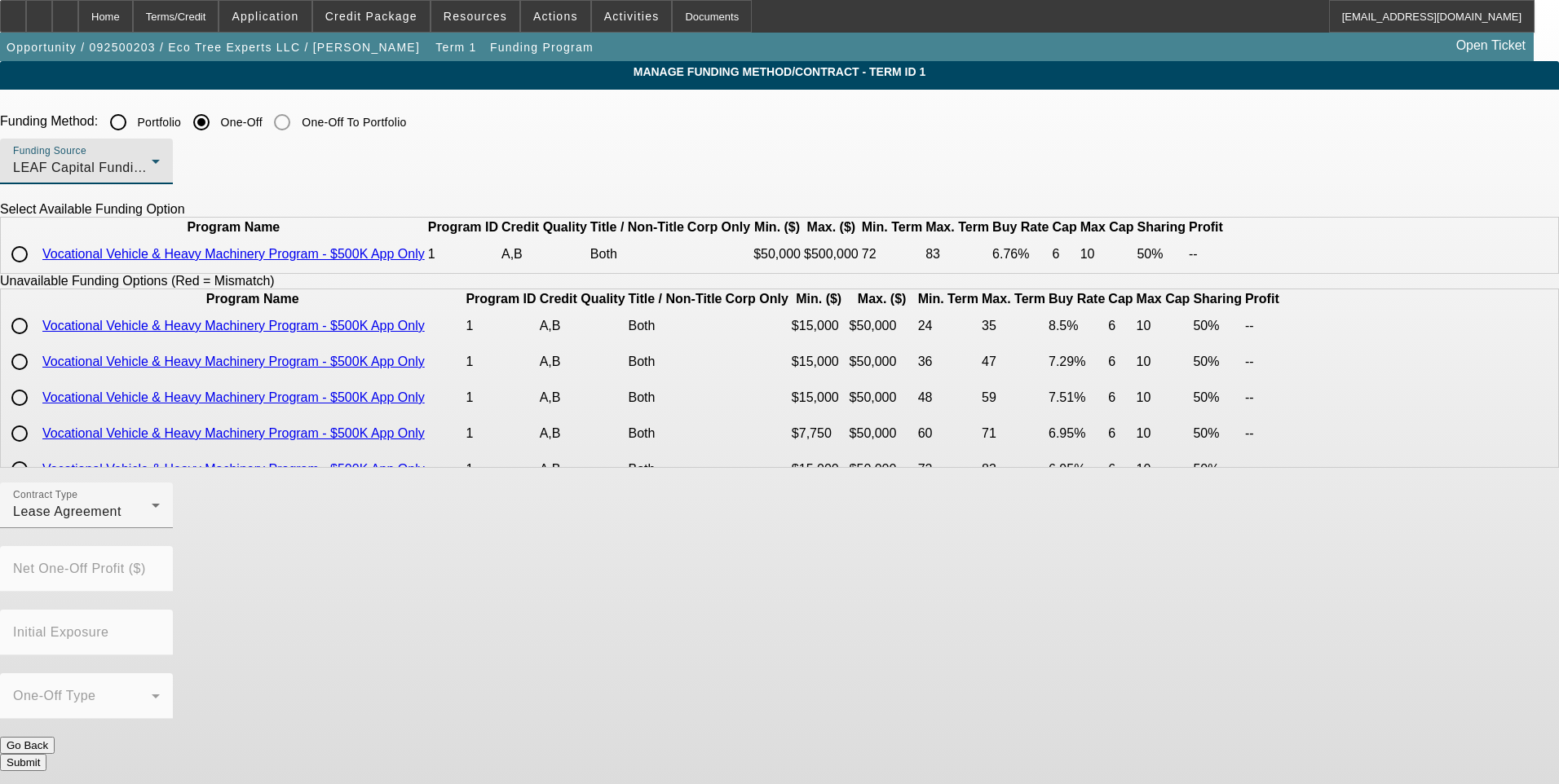
click at [36, 271] on input "radio" at bounding box center [19, 254] width 33 height 33
radio input "true"
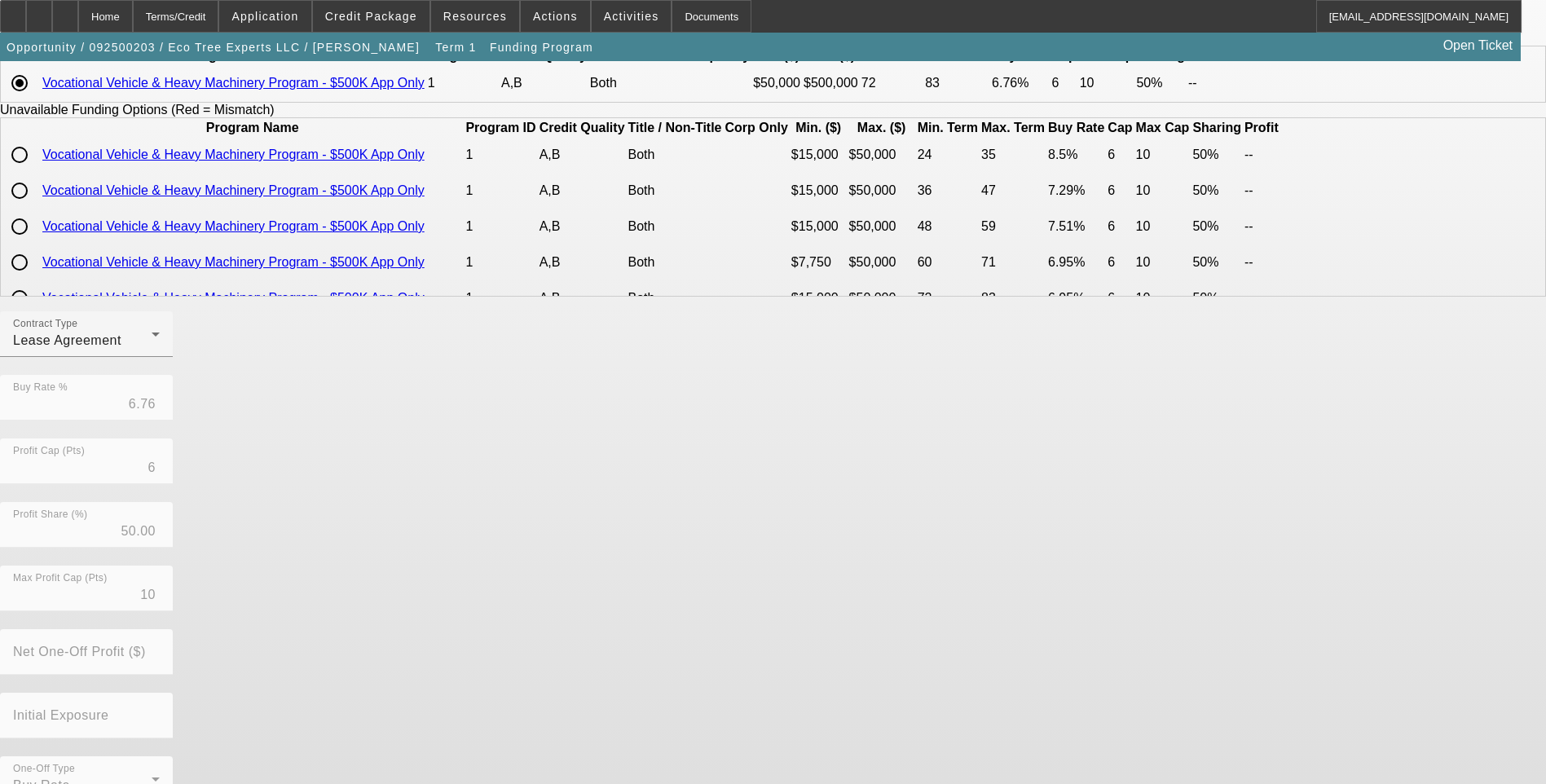
scroll to position [233, 0]
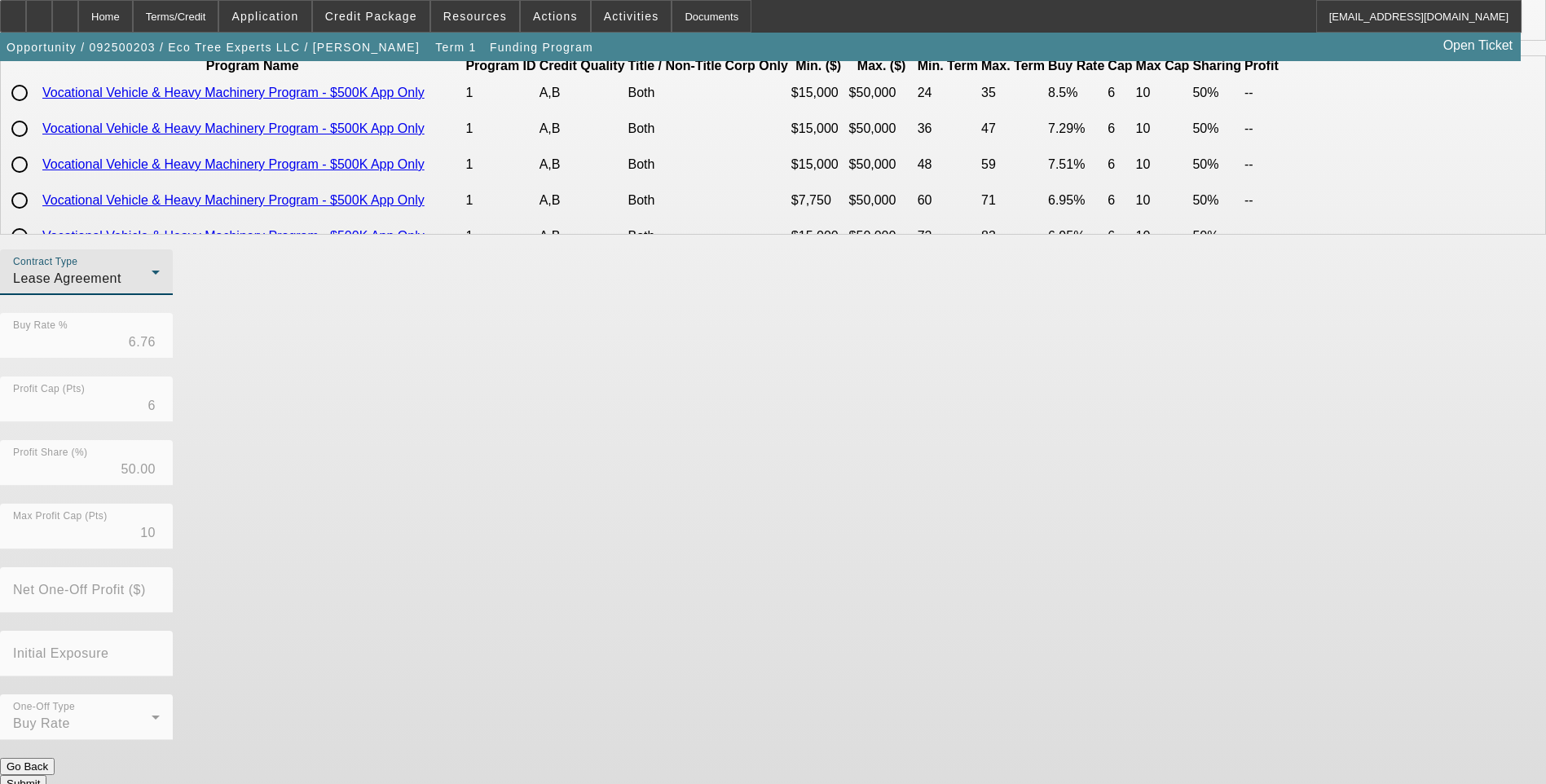
click at [151, 288] on div "Lease Agreement" at bounding box center [82, 278] width 139 height 19
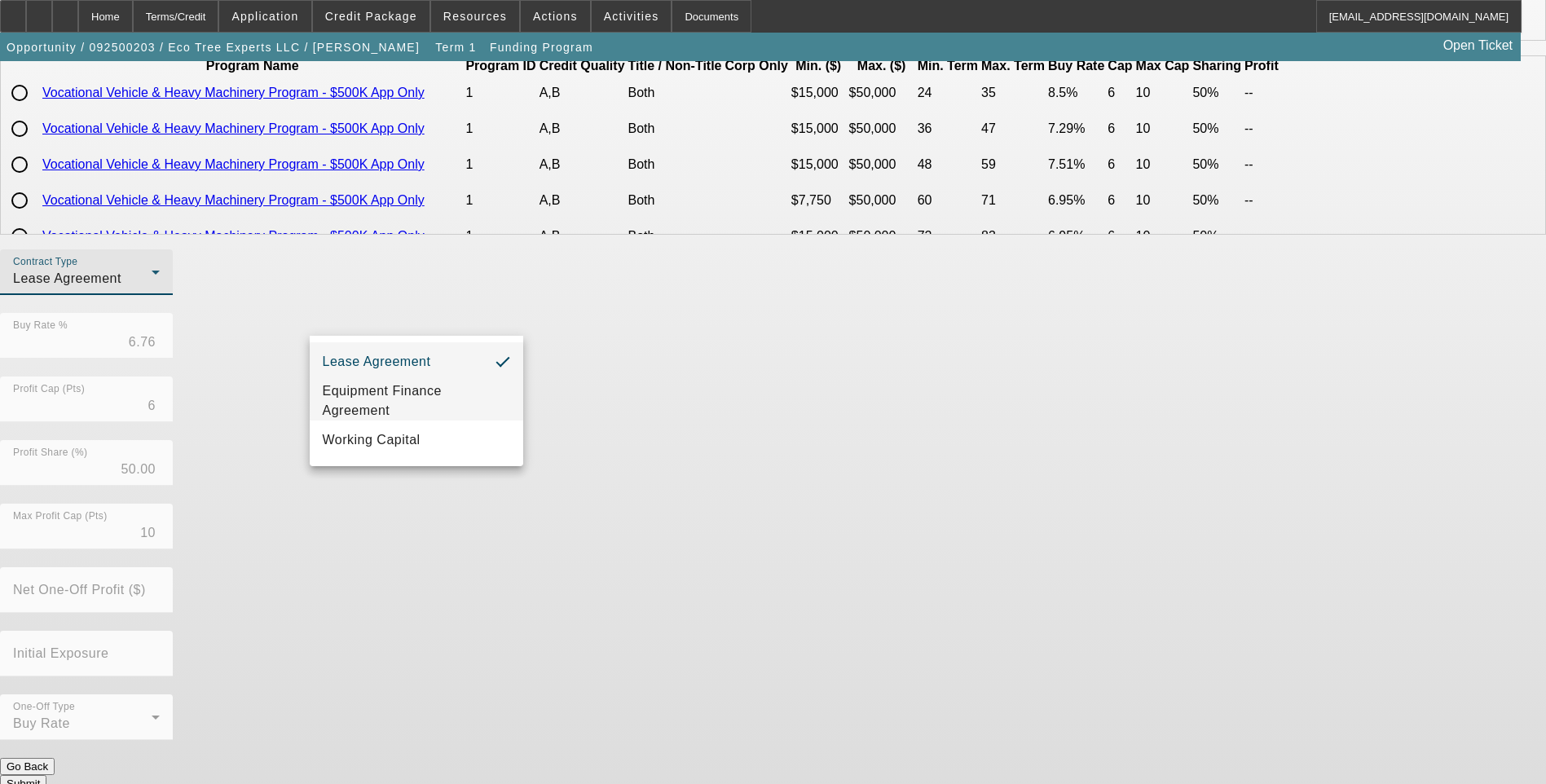
click at [424, 400] on span "Equipment Finance Agreement" at bounding box center [416, 401] width 187 height 39
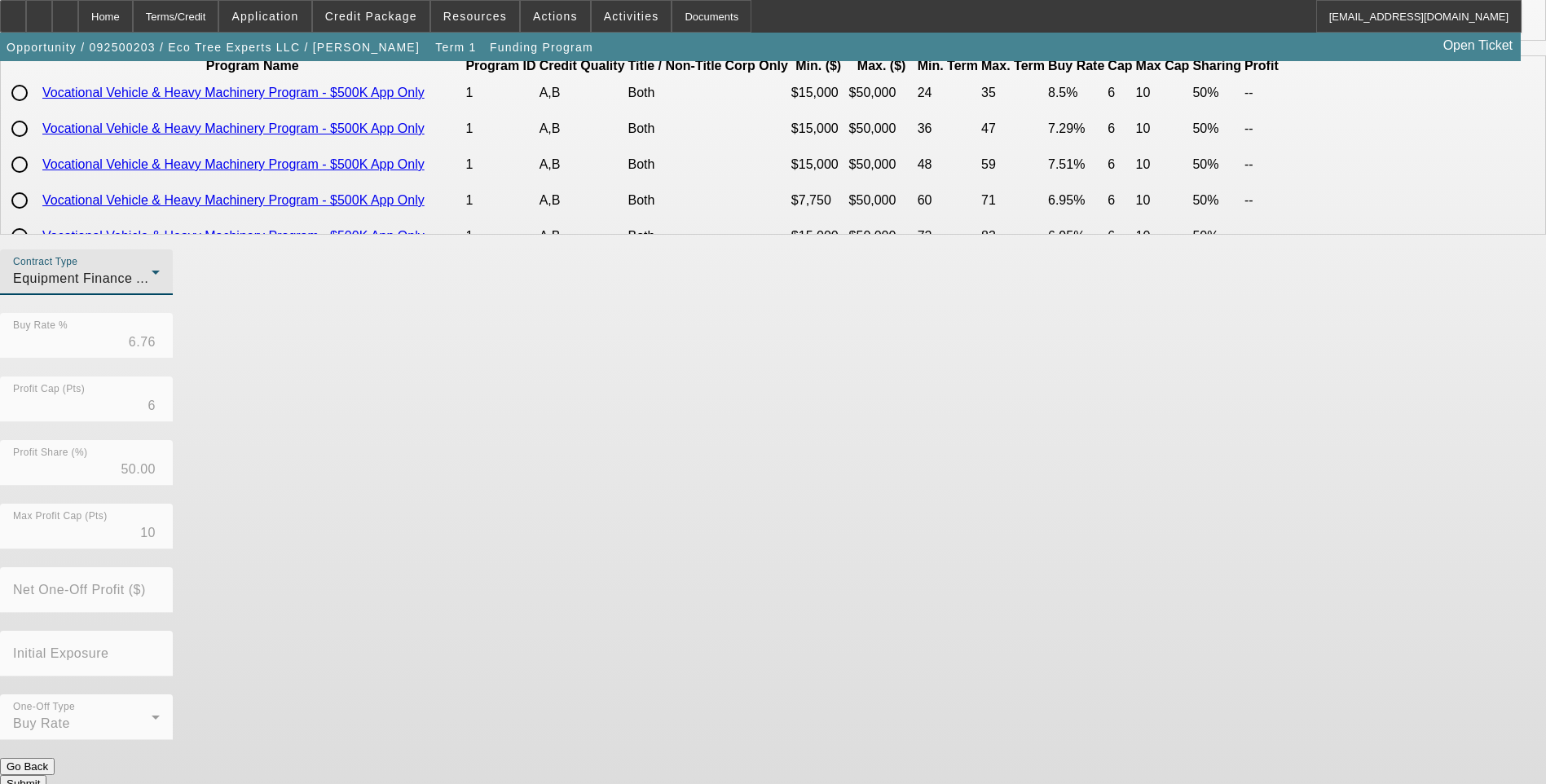
click at [675, 503] on div "Contract Type Equipment Finance Agreement Buy Rate % 6.76 Profit Cap (Pts) 6 Pr…" at bounding box center [773, 504] width 1546 height 508
click at [47, 775] on button "Submit" at bounding box center [23, 784] width 47 height 17
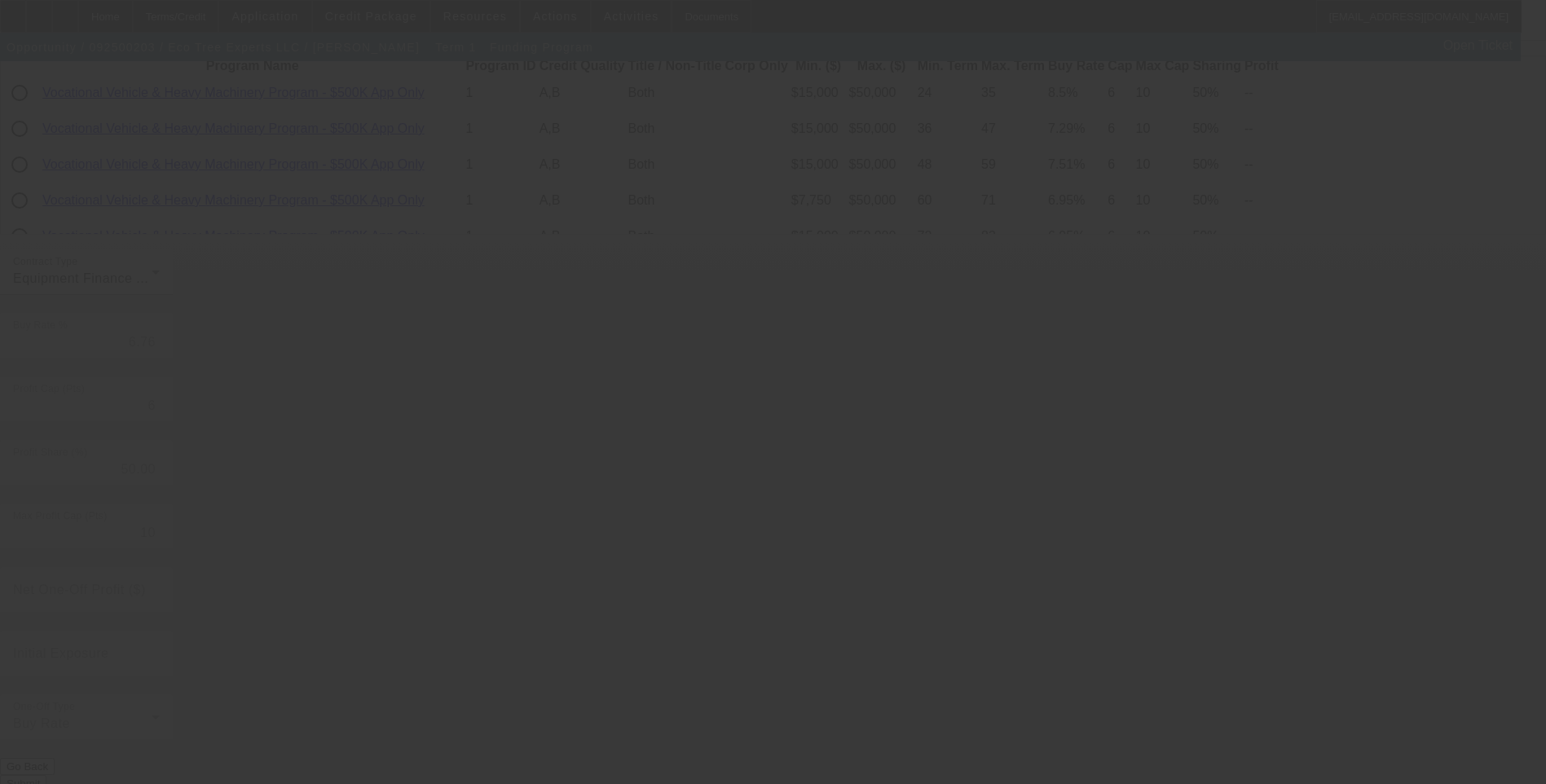
radio input "true"
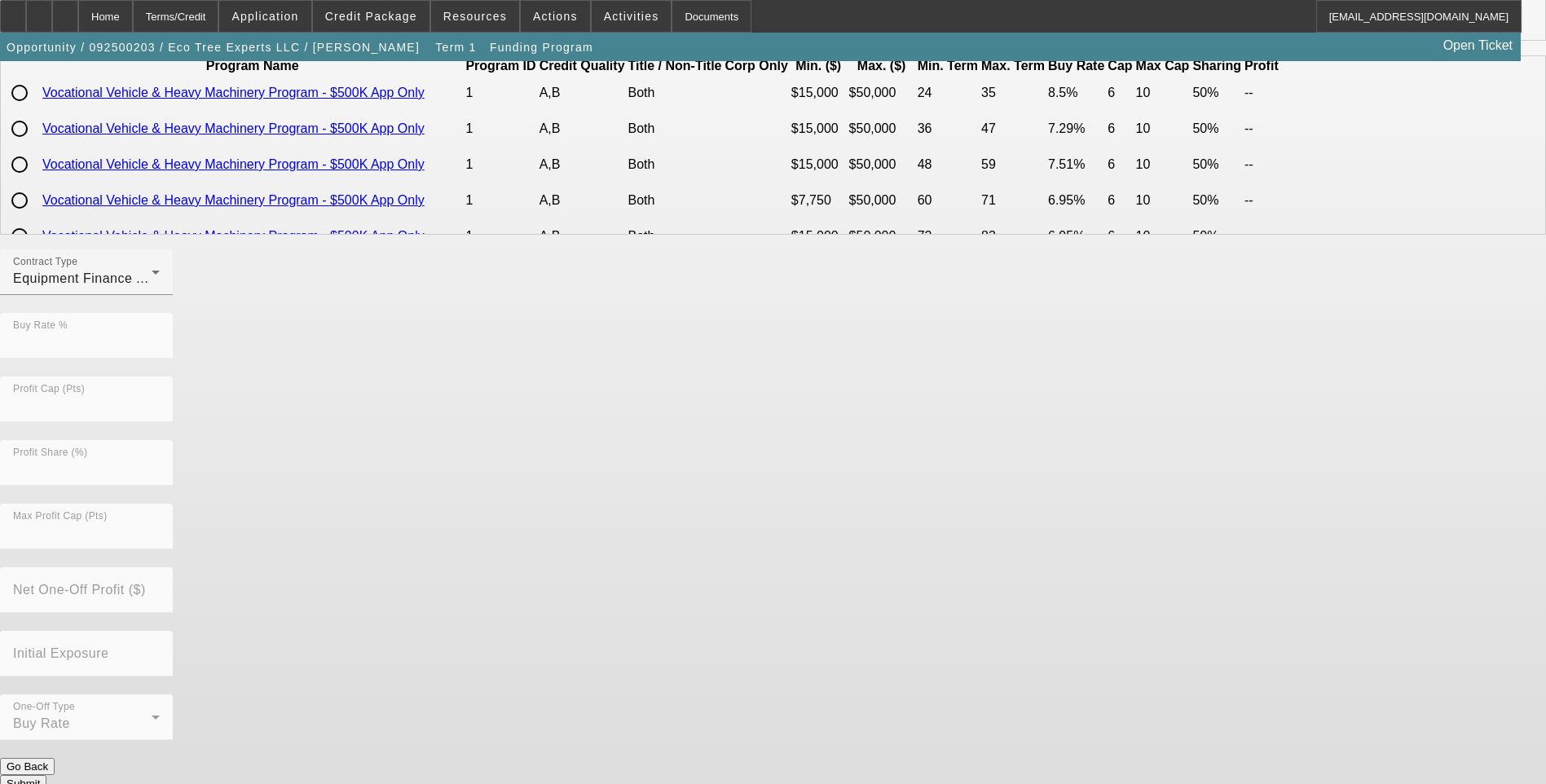
scroll to position [0, 0]
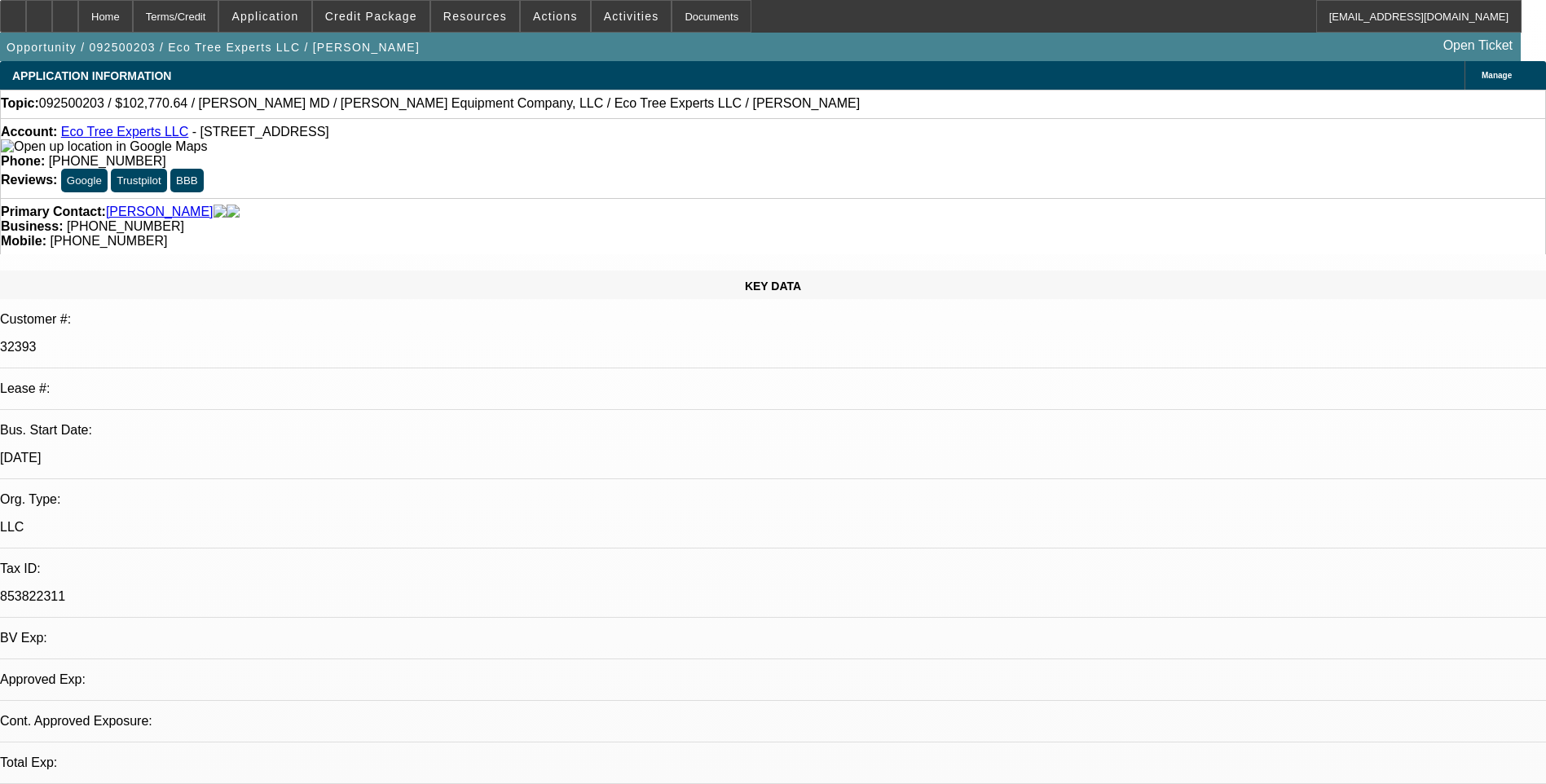
select select "0"
select select "6"
click at [212, 15] on div "Terms/Credit" at bounding box center [176, 16] width 86 height 33
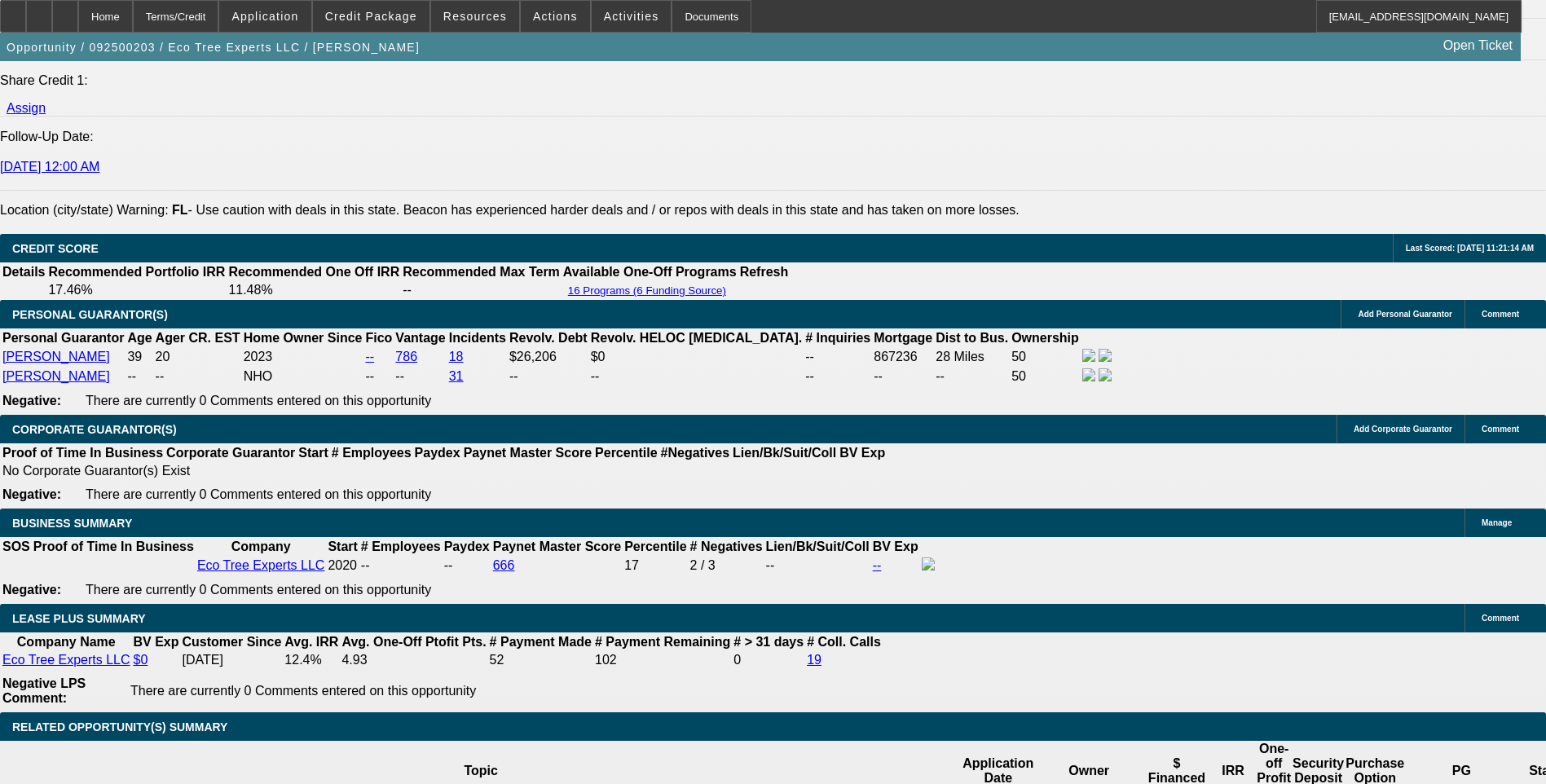
scroll to position [2202, 0]
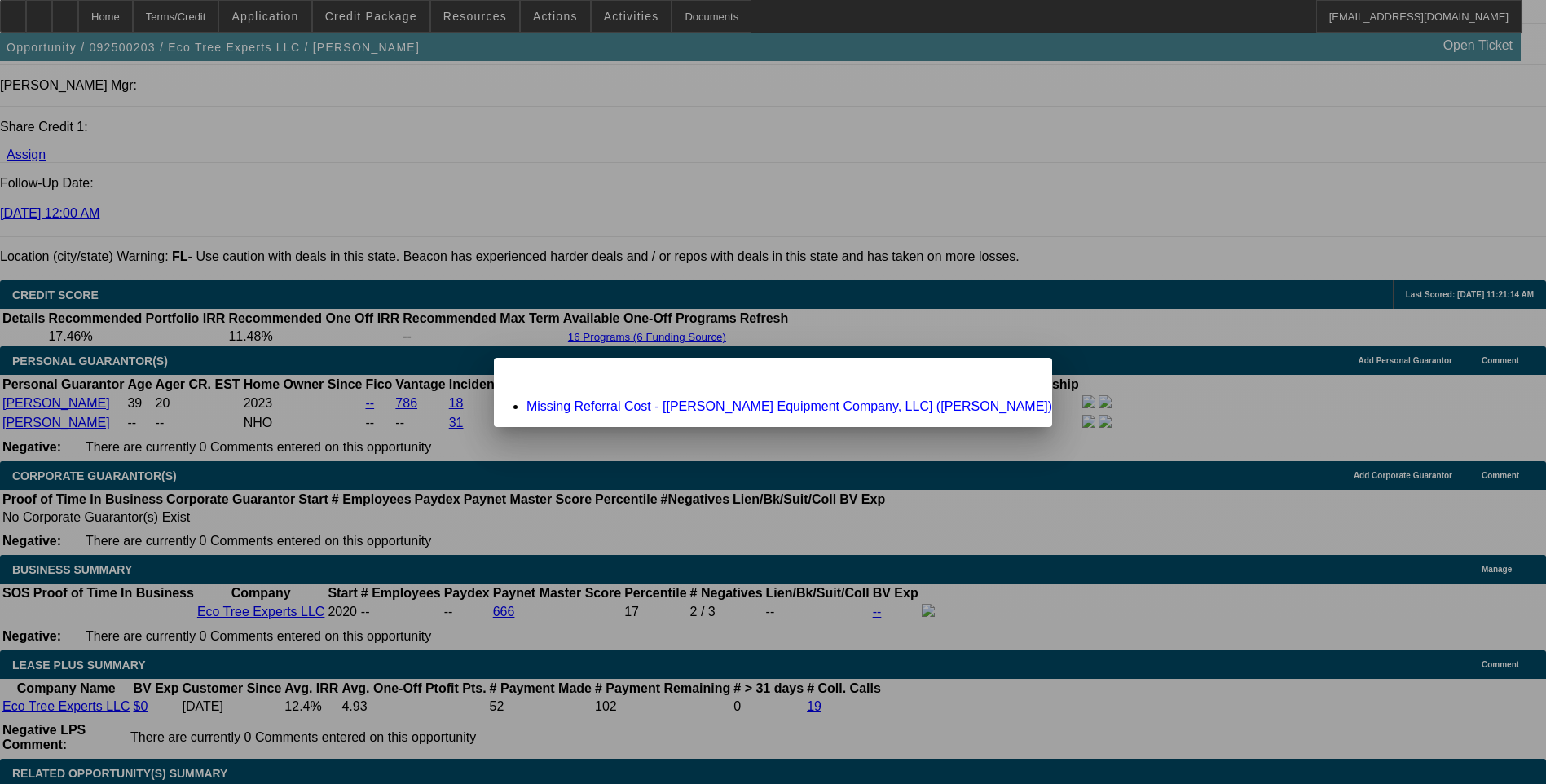
click at [776, 408] on link "Missing Referral Cost - [Scott Equipment Company, LLC] (Sartor, Ben)" at bounding box center [790, 407] width 526 height 14
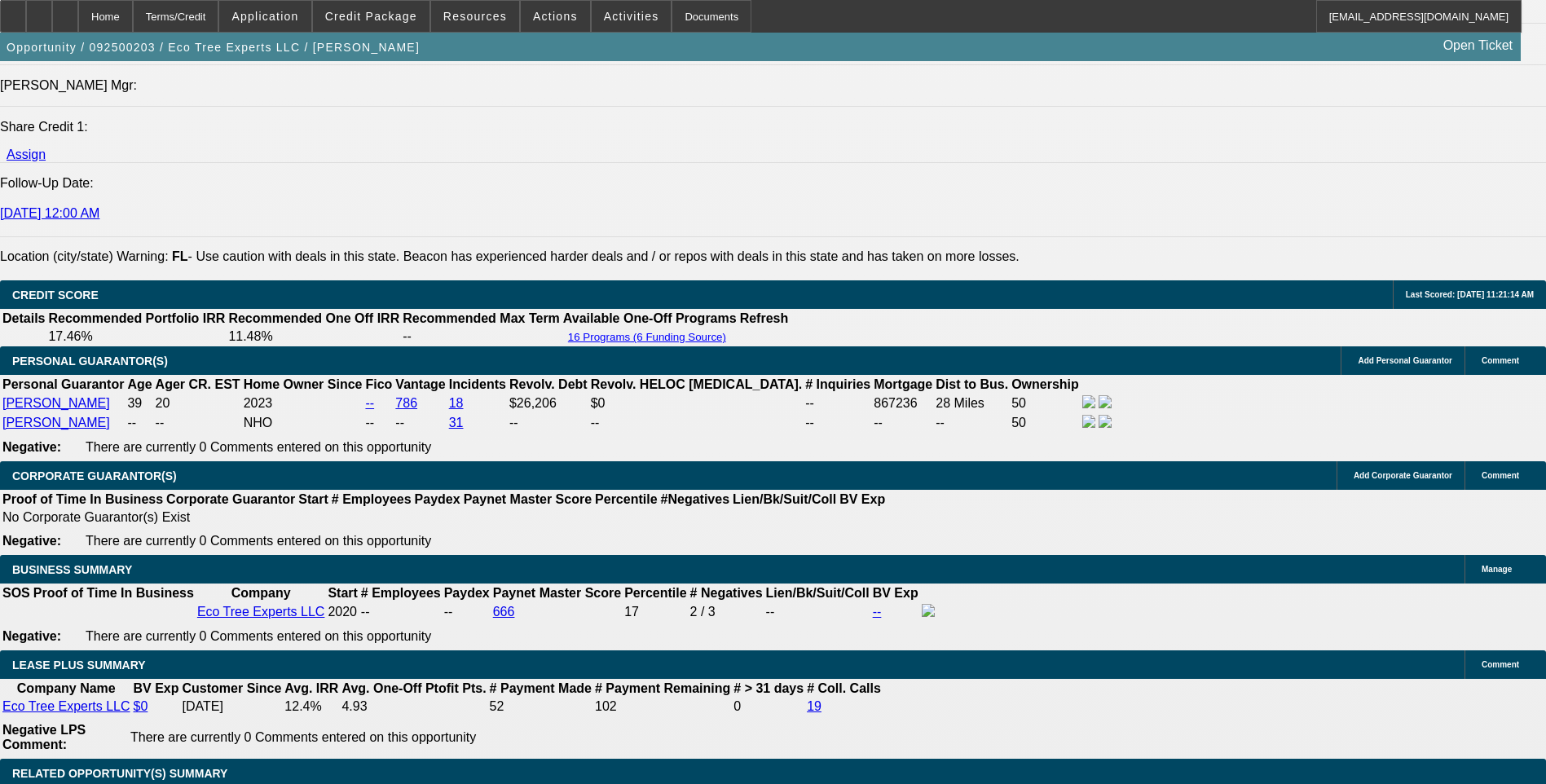
scroll to position [2202, 0]
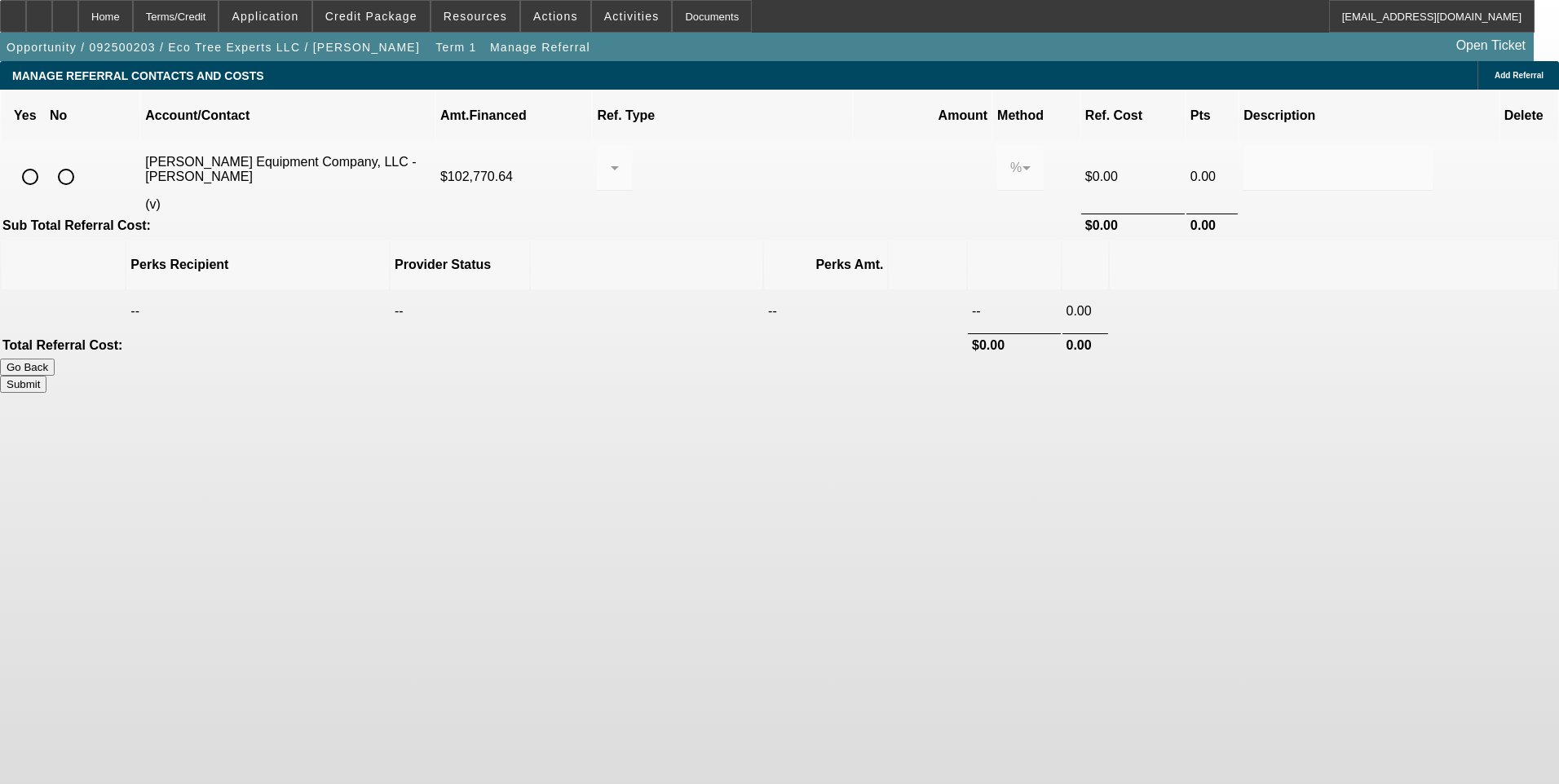
click at [83, 160] on input "radio" at bounding box center [66, 177] width 33 height 33
radio input "true"
click at [47, 376] on button "Submit" at bounding box center [23, 384] width 47 height 17
type input "0.000"
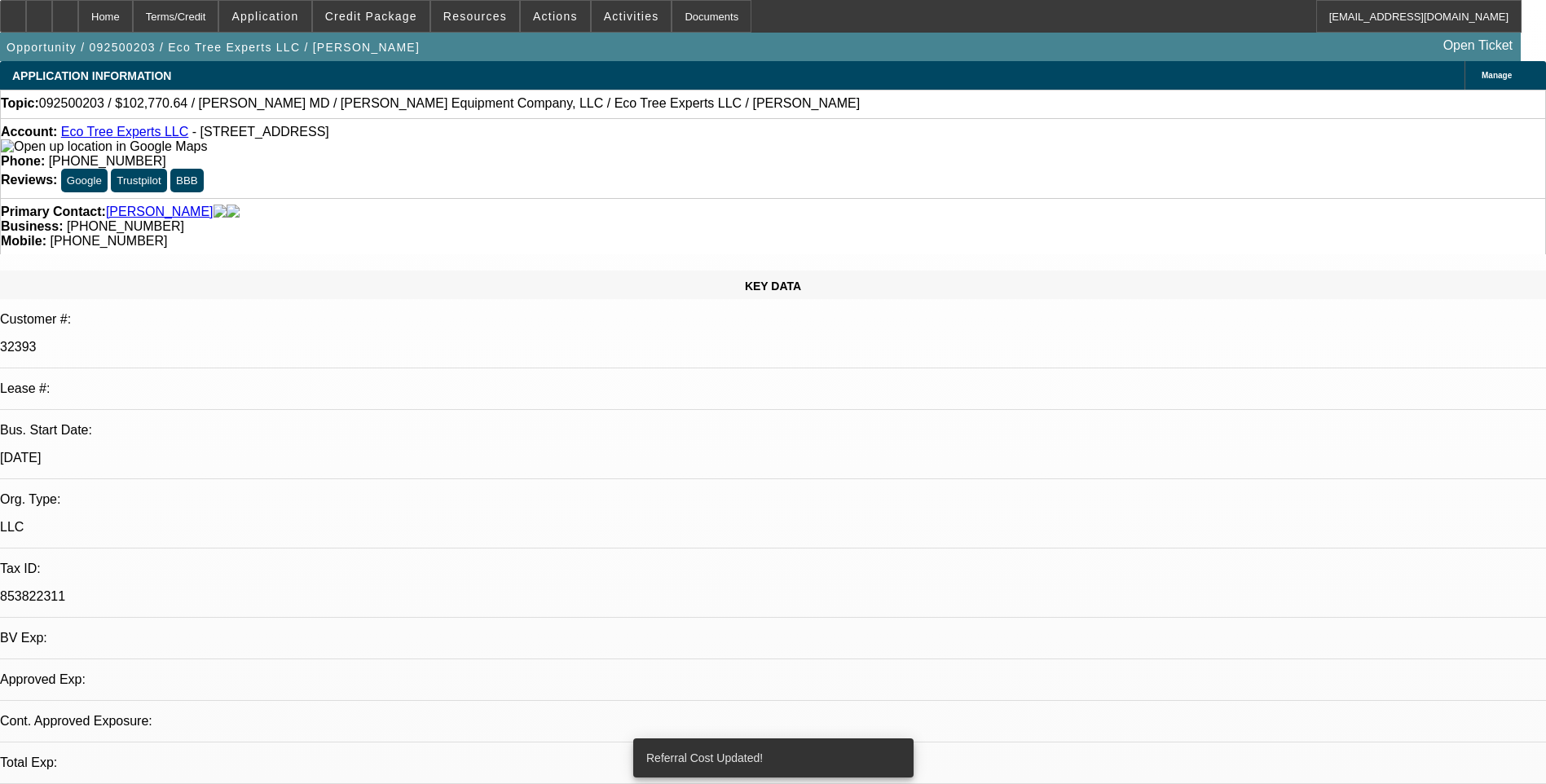
select select "0"
select select "6"
click at [216, 18] on div "Terms/Credit" at bounding box center [176, 16] width 86 height 33
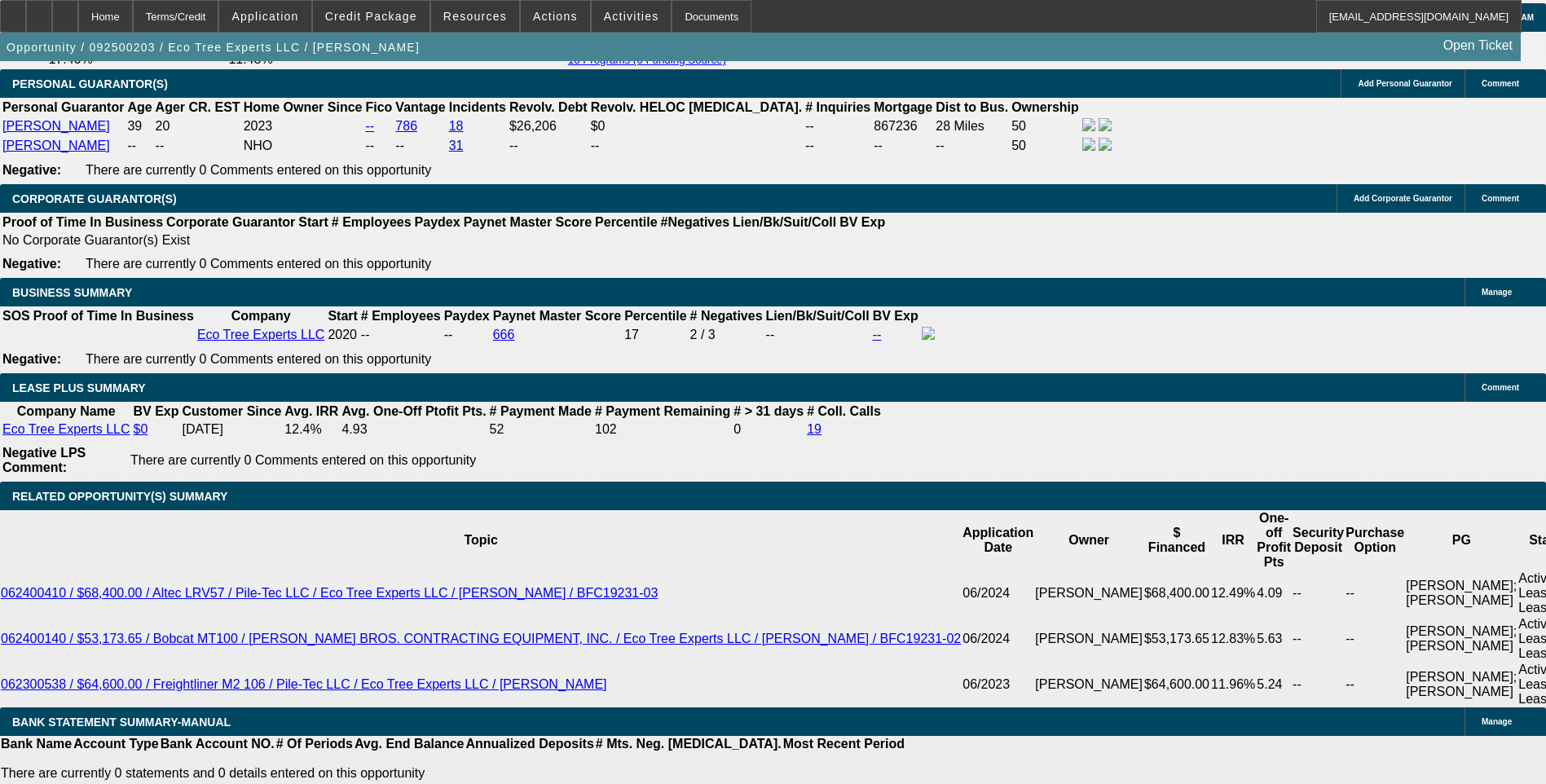
scroll to position [2528, 0]
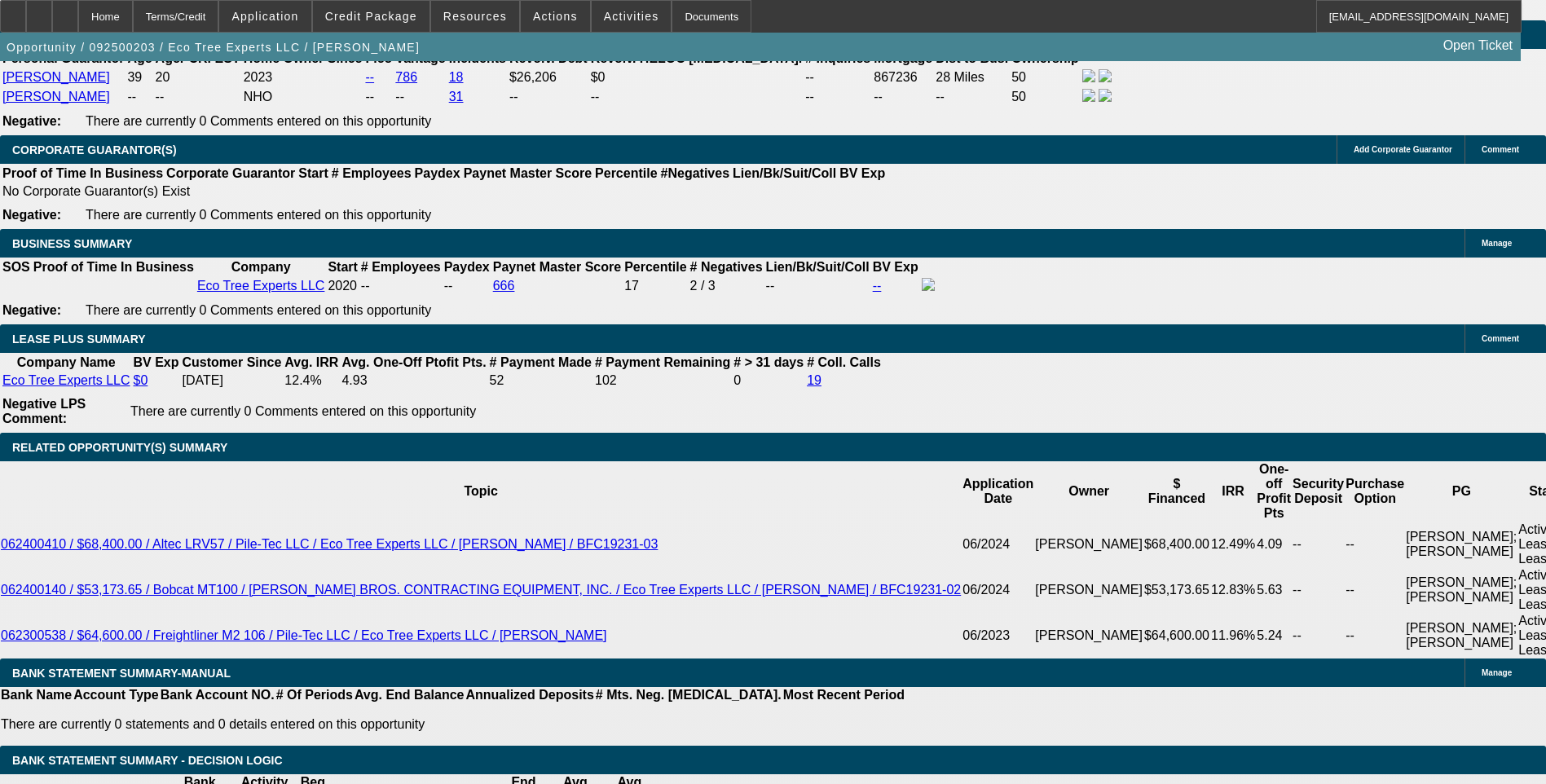
type input "177"
type input "UNKNOWN"
type input "17"
type input "1785"
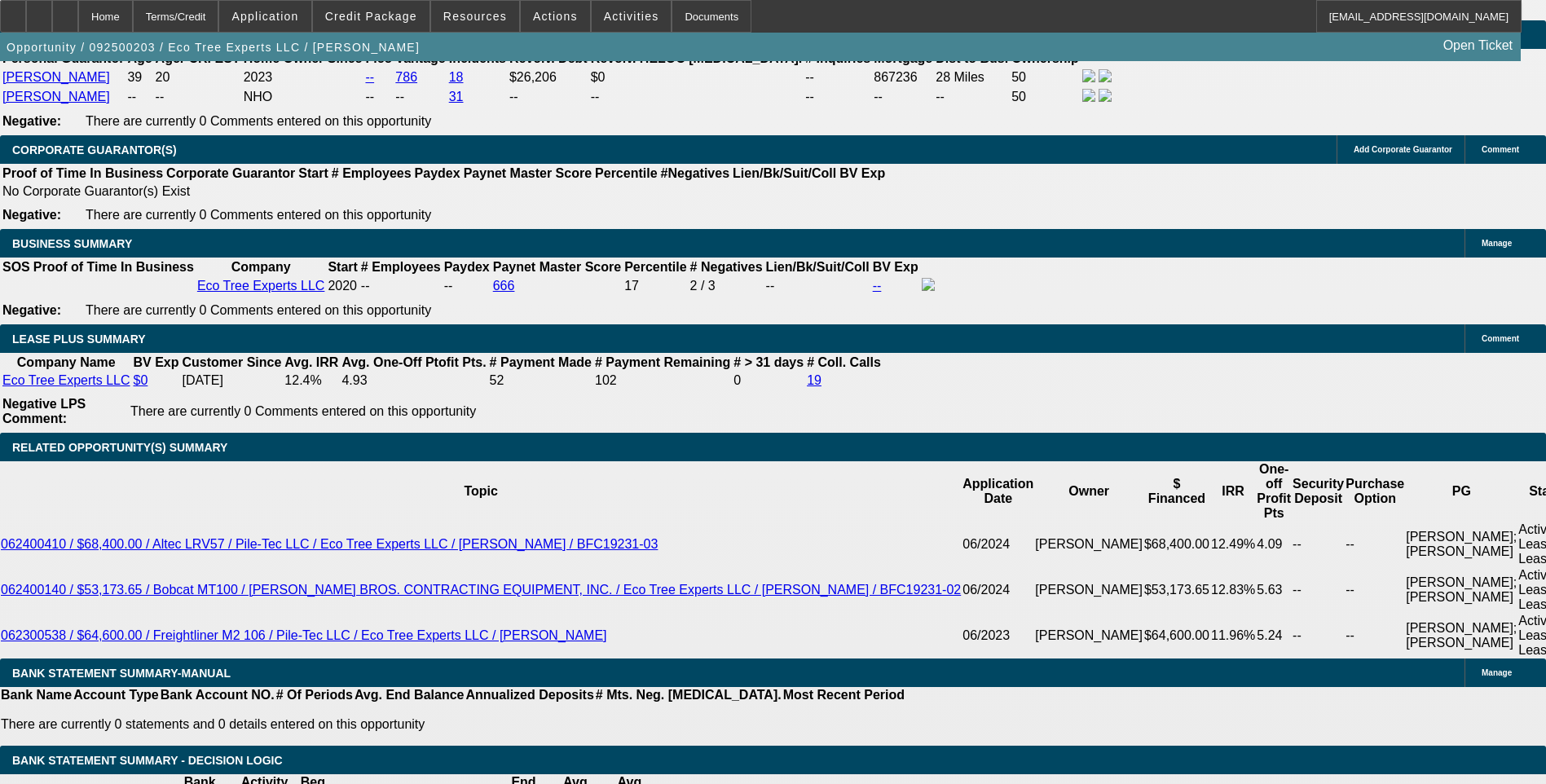
type input "7.7"
type input "$1,785.00"
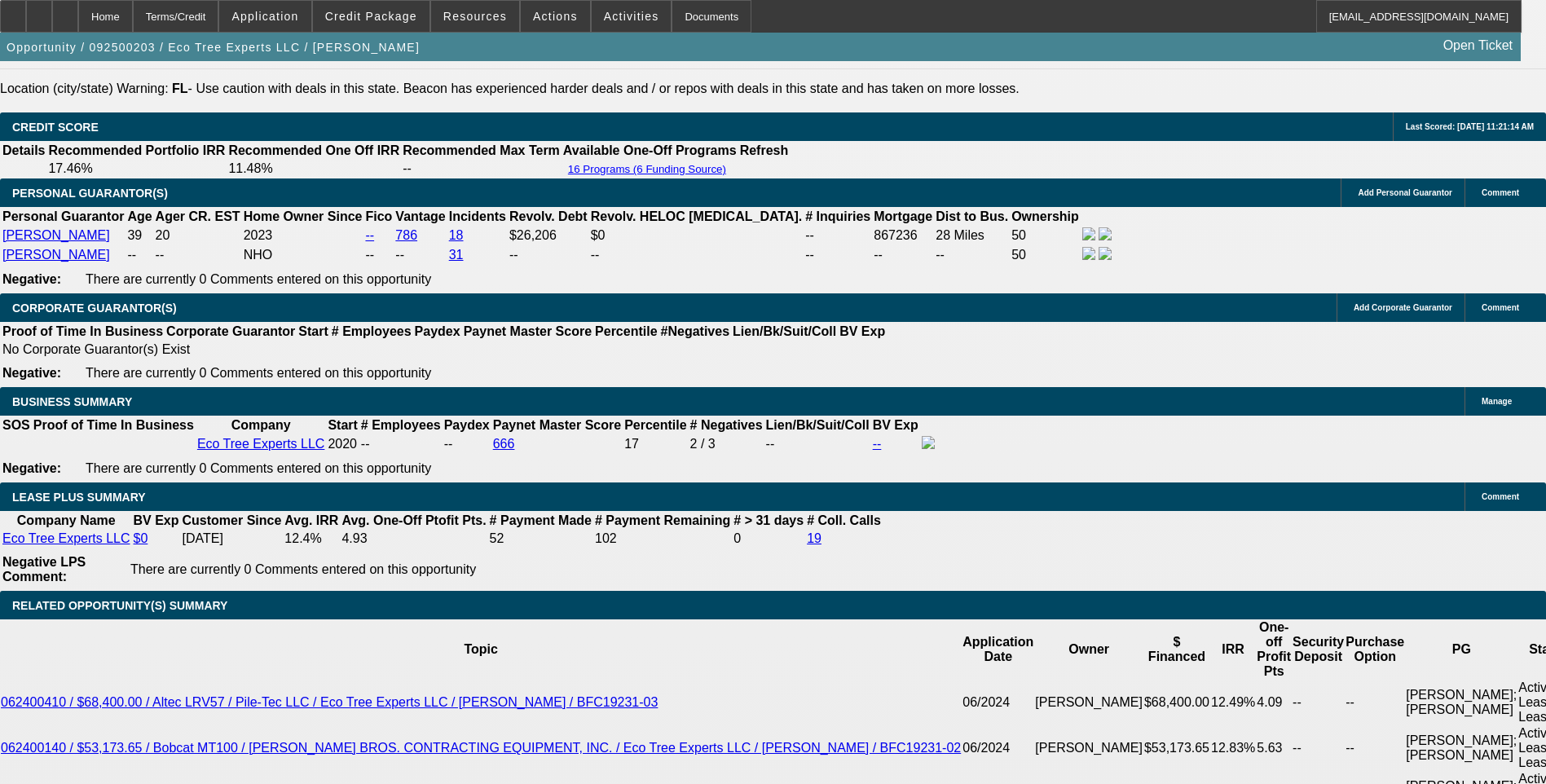
scroll to position [2365, 0]
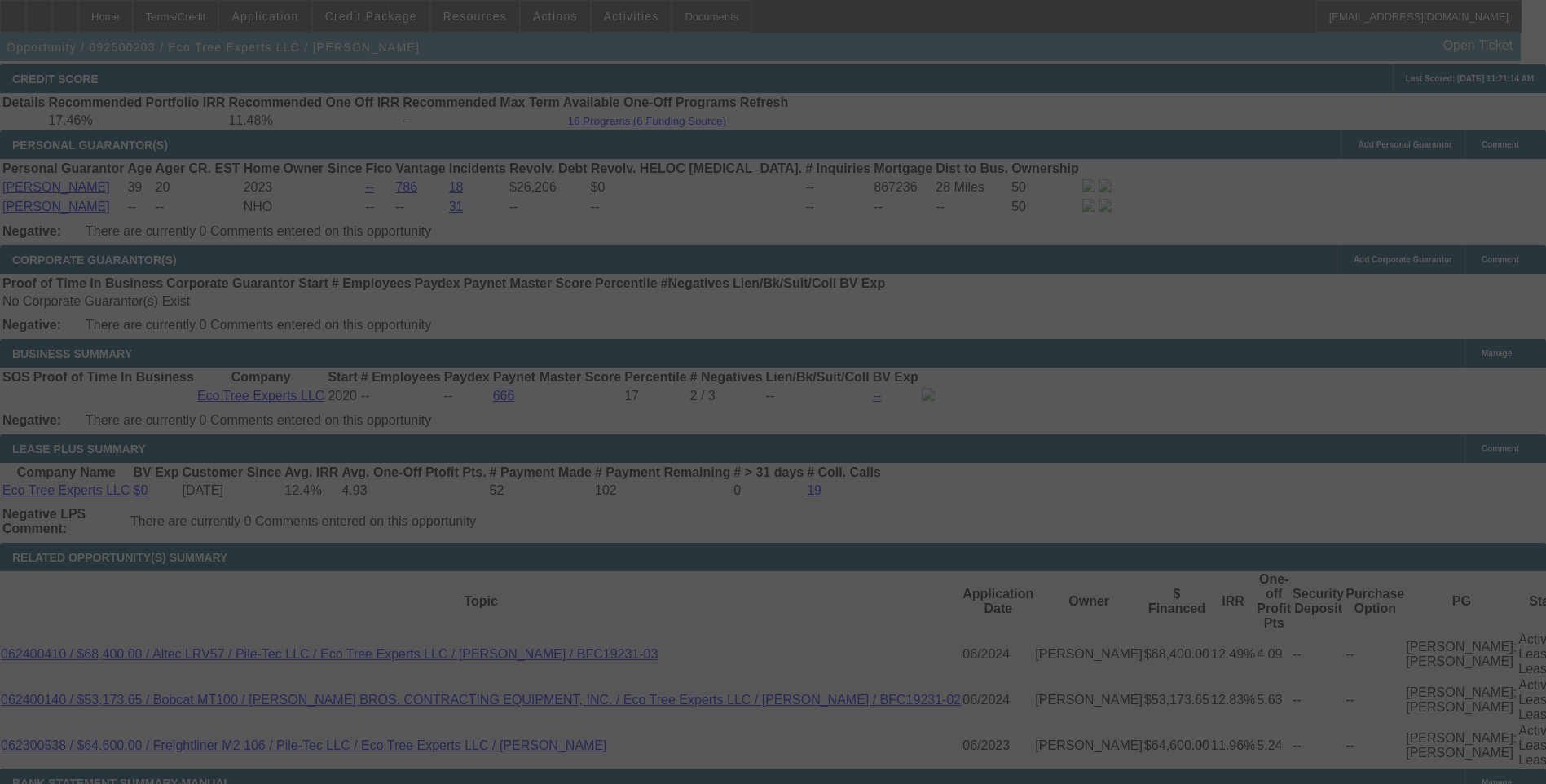
scroll to position [2446, 0]
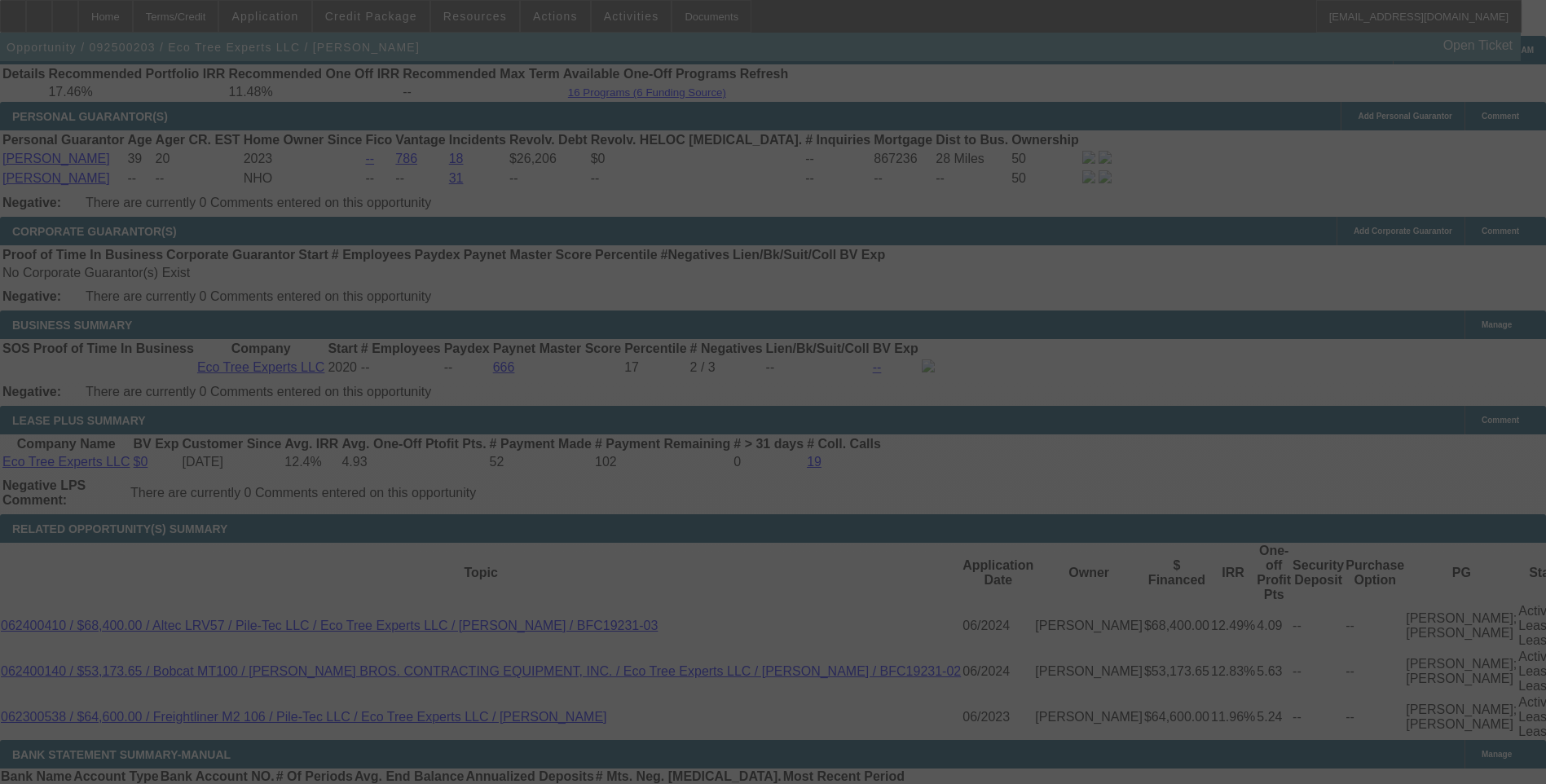
select select "0"
select select "6"
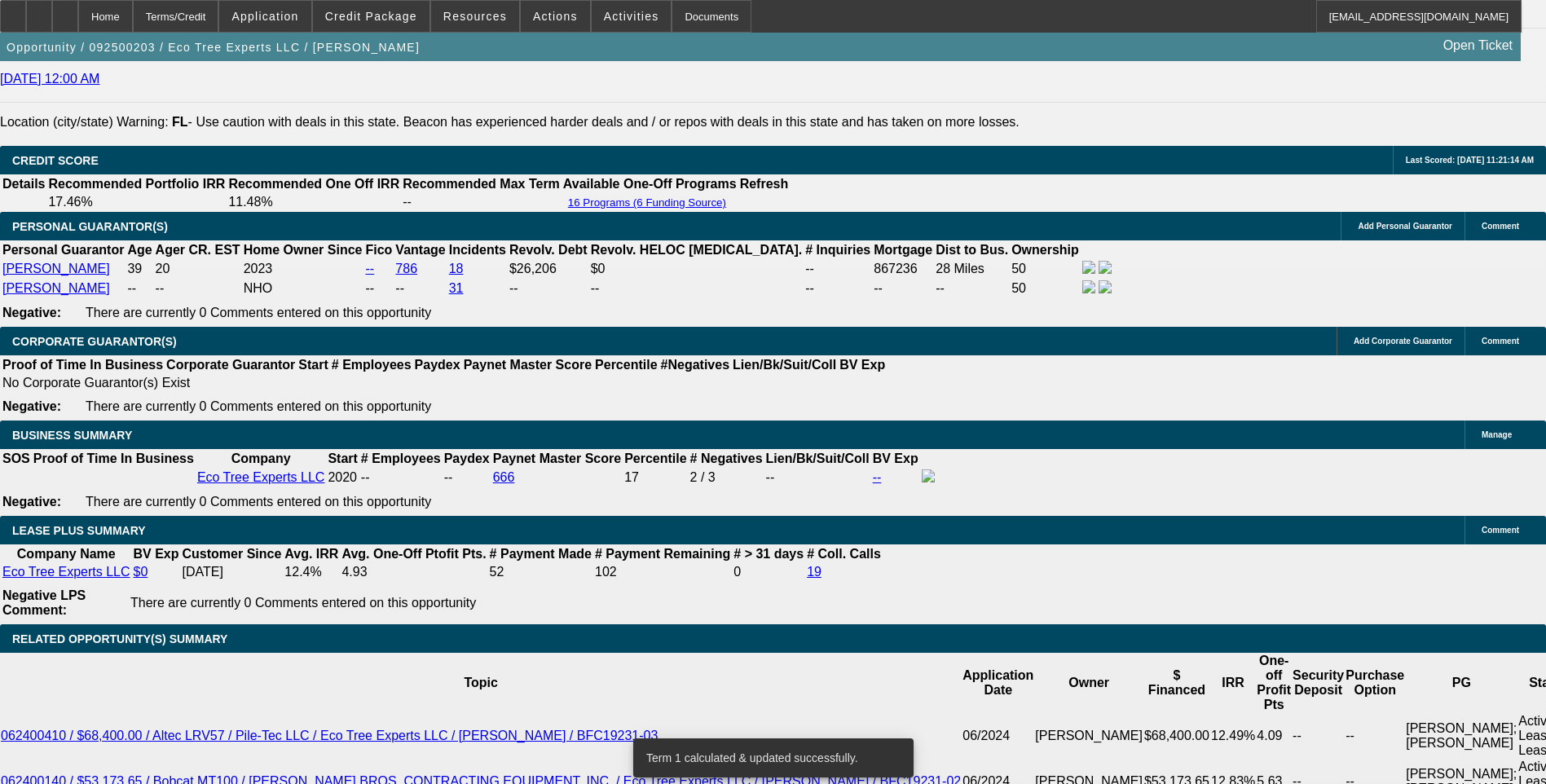
scroll to position [2365, 0]
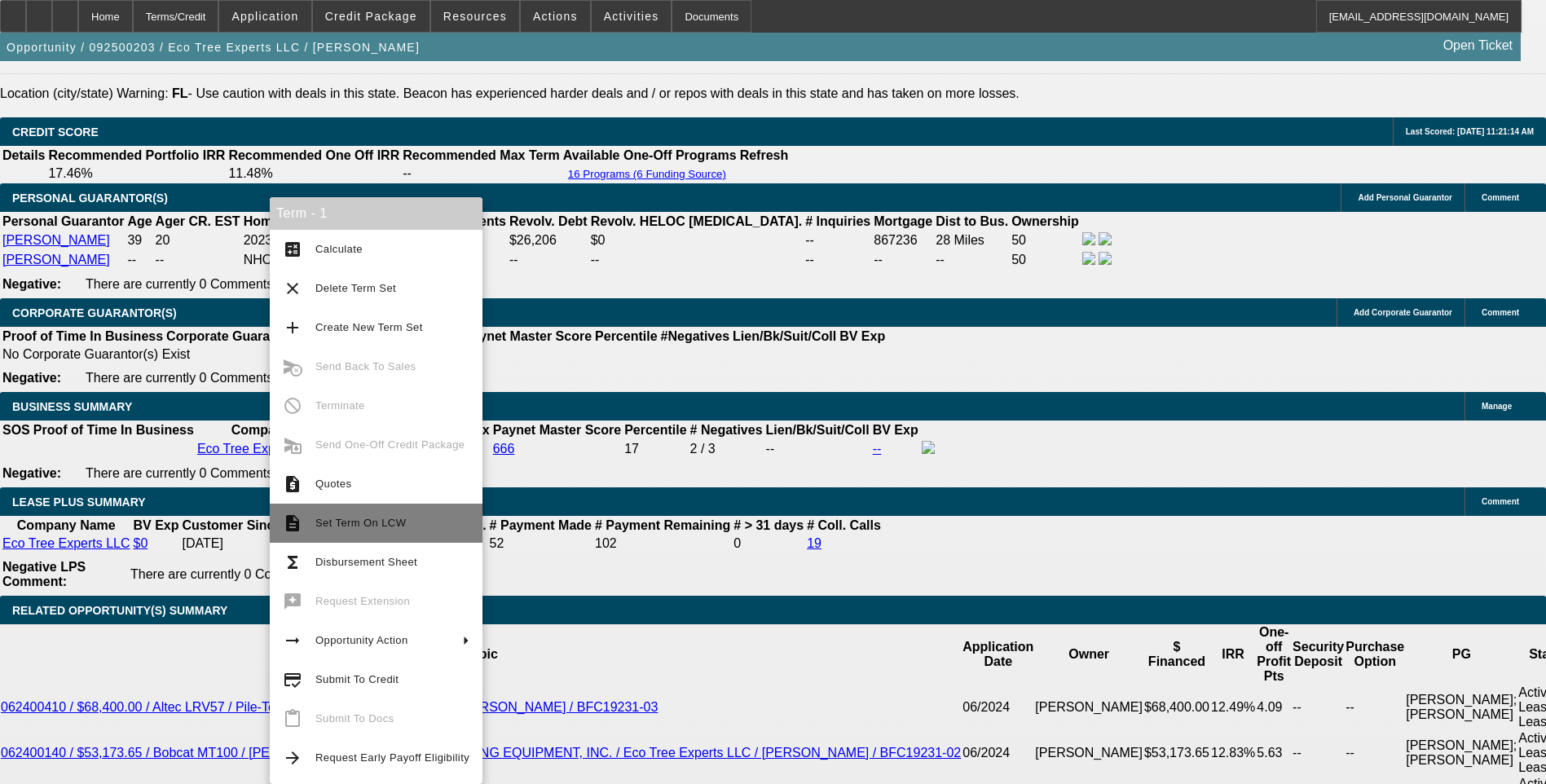
click at [339, 529] on span "Set Term On LCW" at bounding box center [392, 523] width 154 height 19
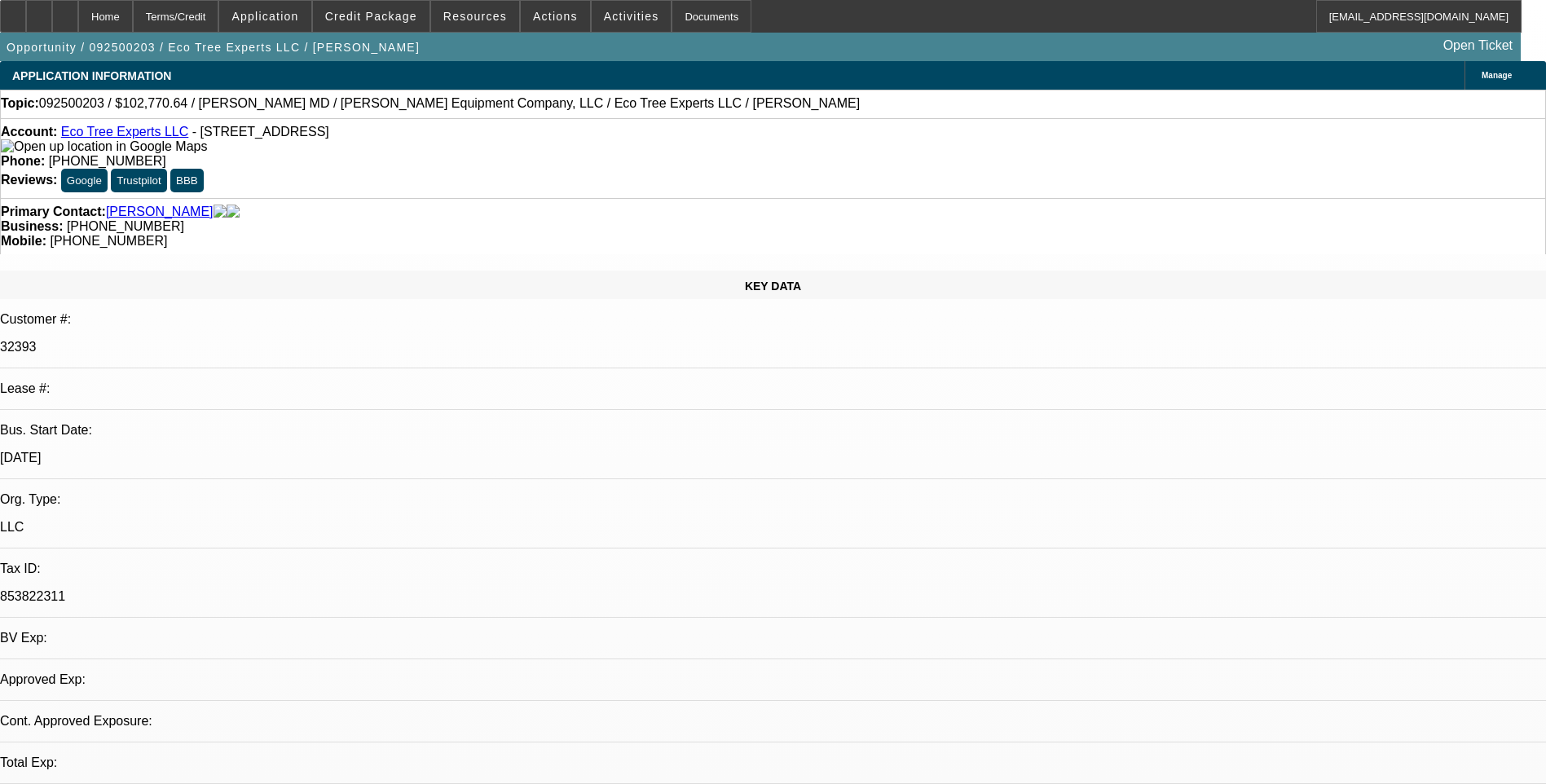
select select "0"
select select "1"
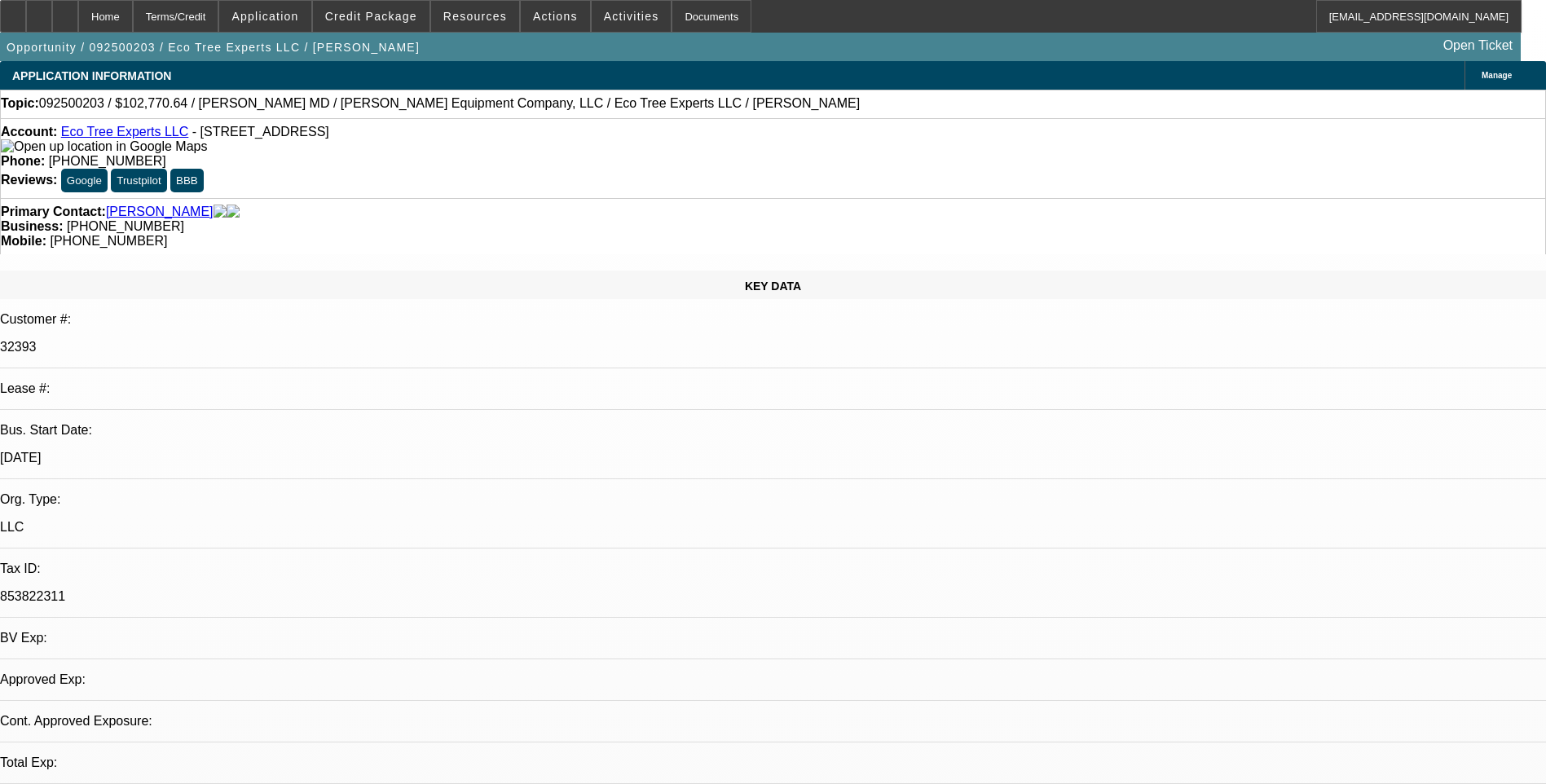
select select "6"
click at [394, 18] on span "Credit Package" at bounding box center [371, 16] width 92 height 13
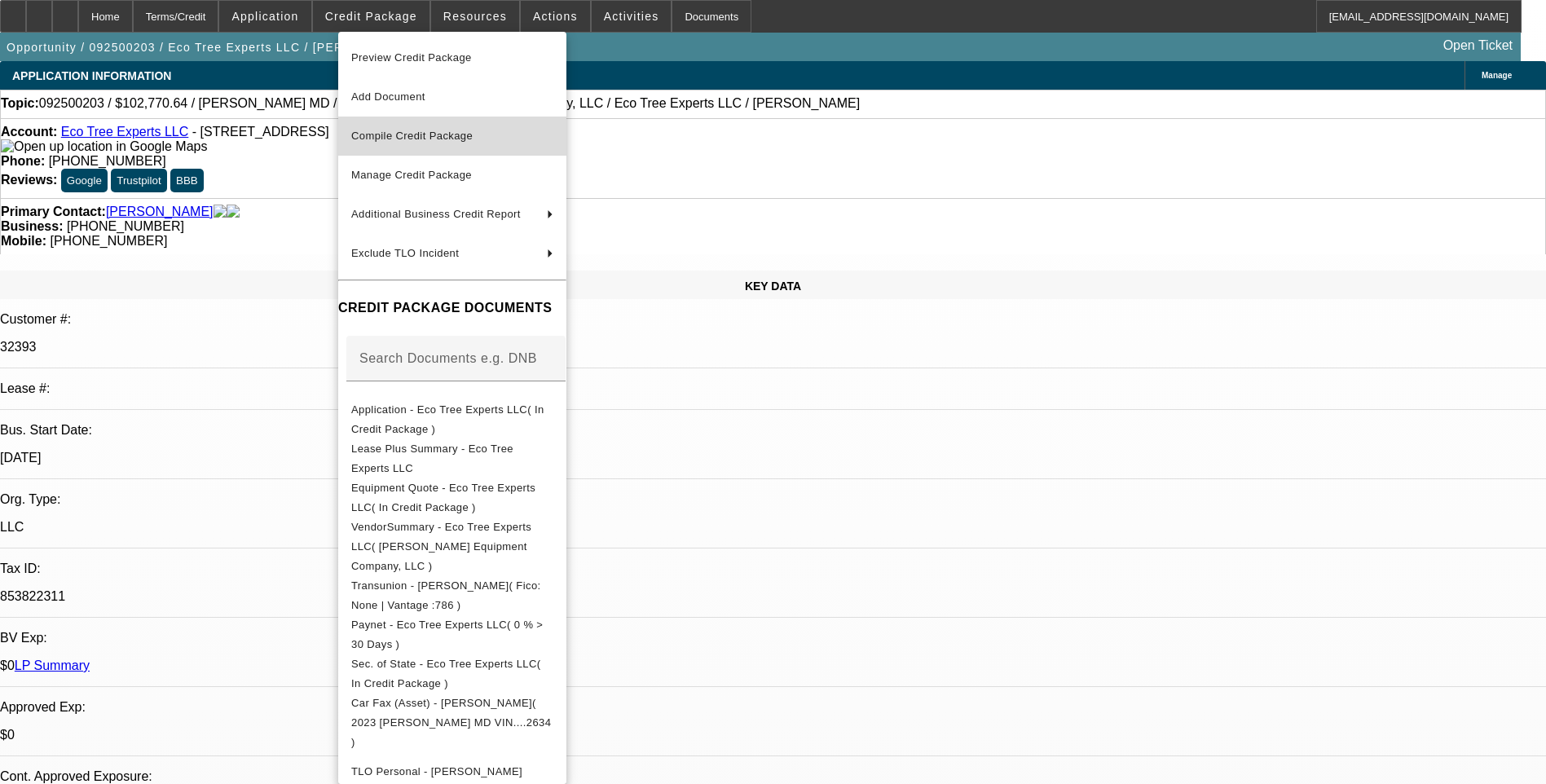
click at [512, 142] on span "Compile Credit Package" at bounding box center [452, 136] width 202 height 19
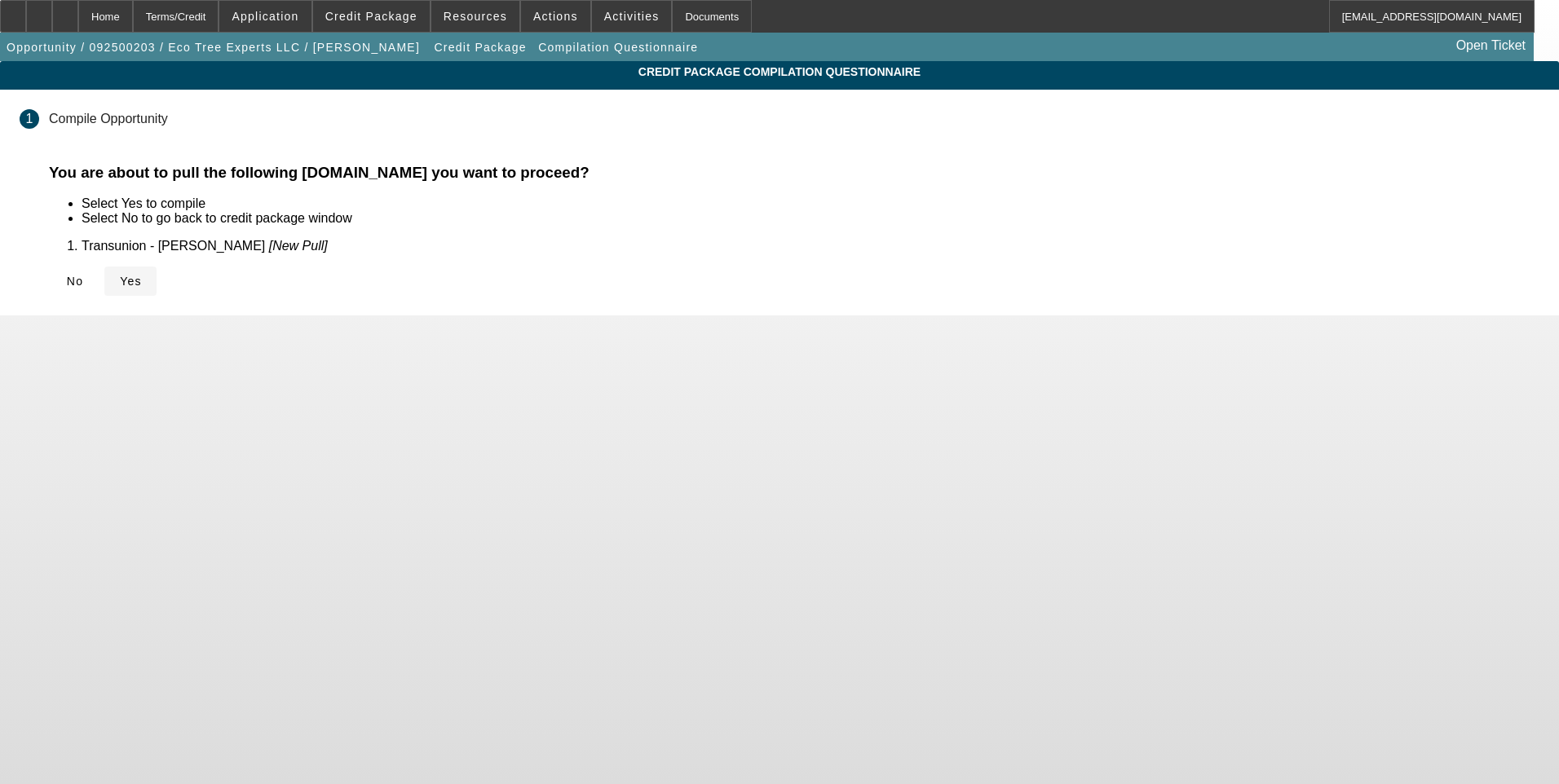
click at [142, 283] on span "Yes" at bounding box center [130, 280] width 22 height 13
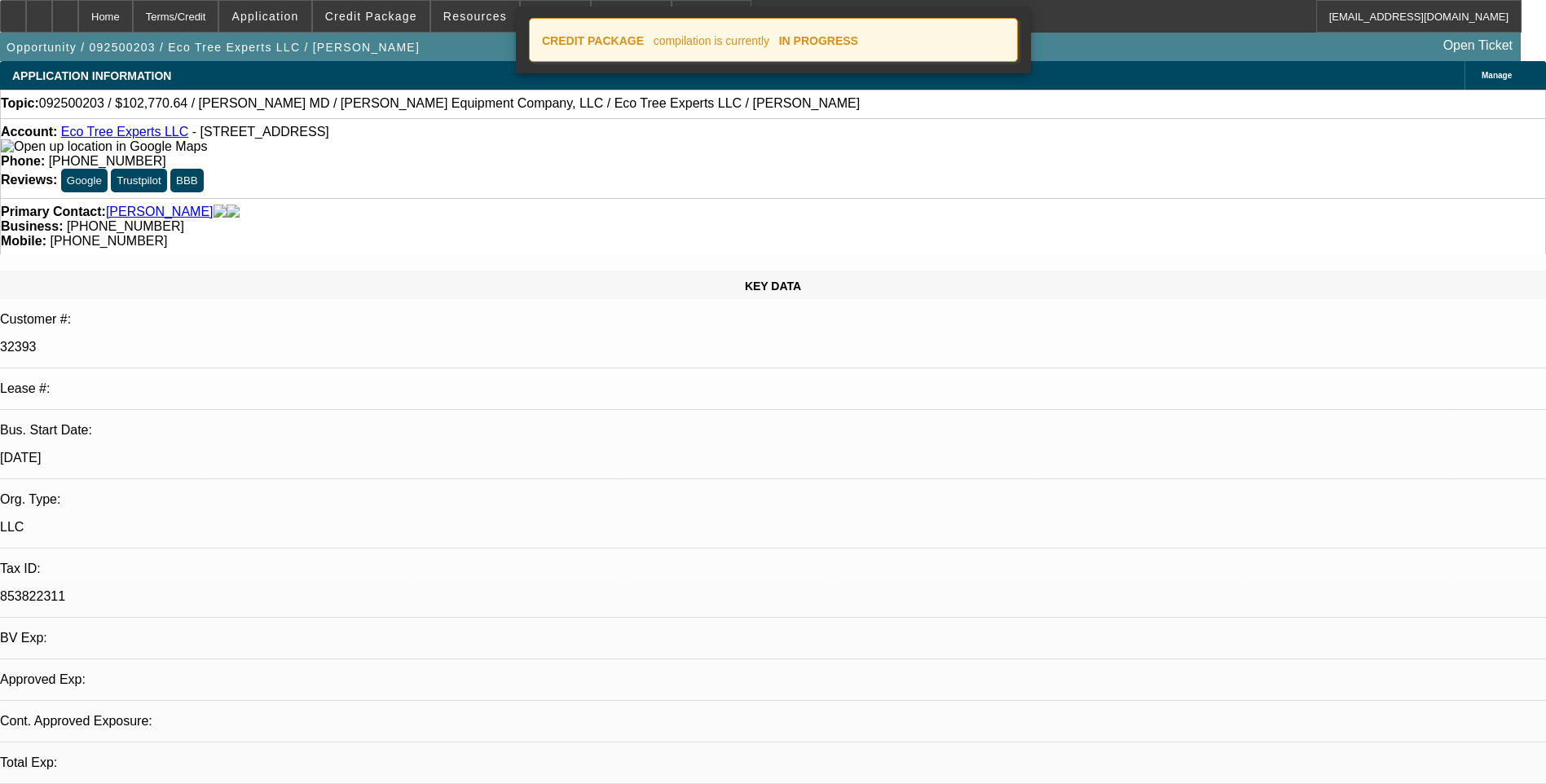
select select "0"
select select "6"
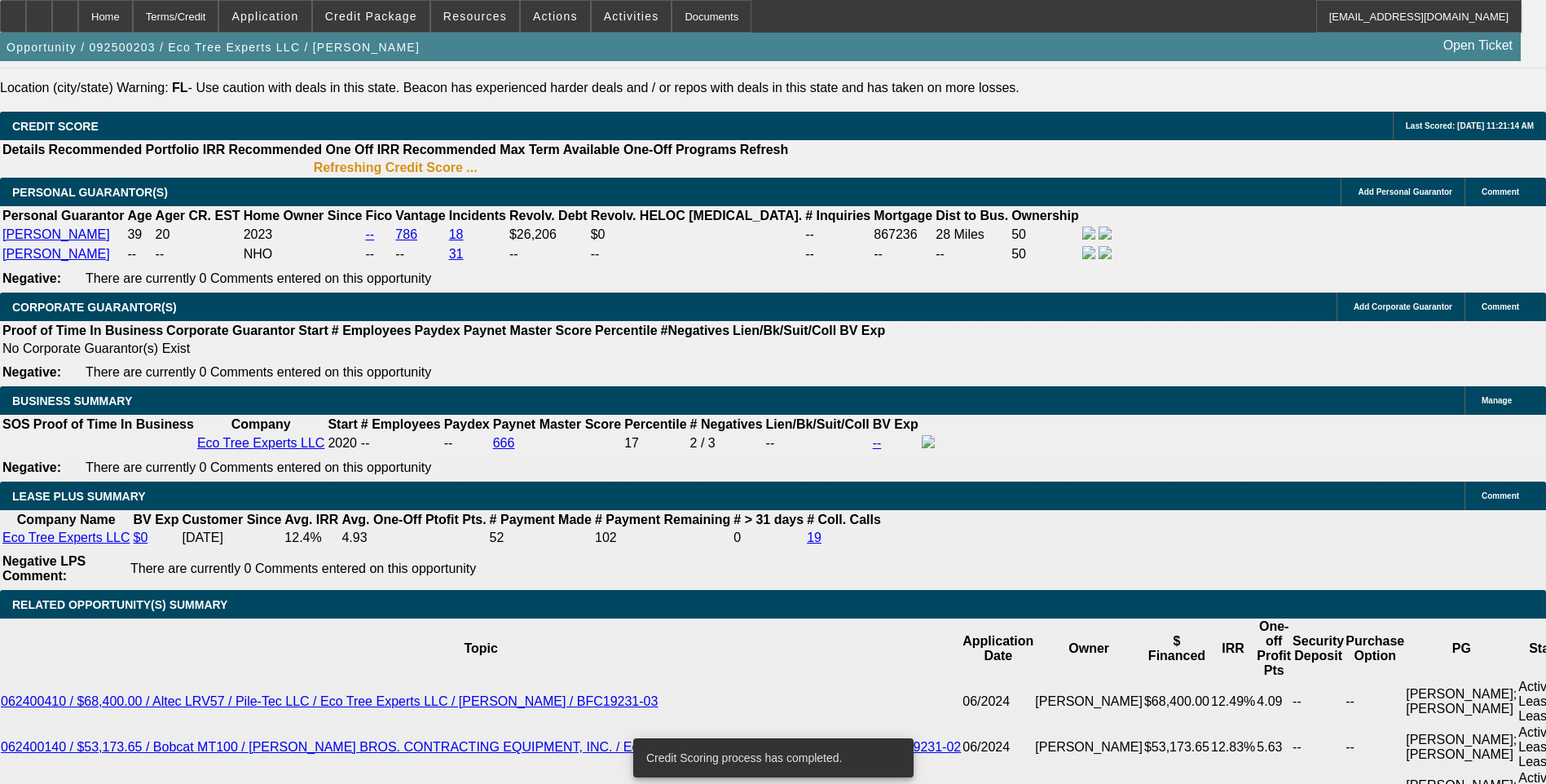
scroll to position [2152, 0]
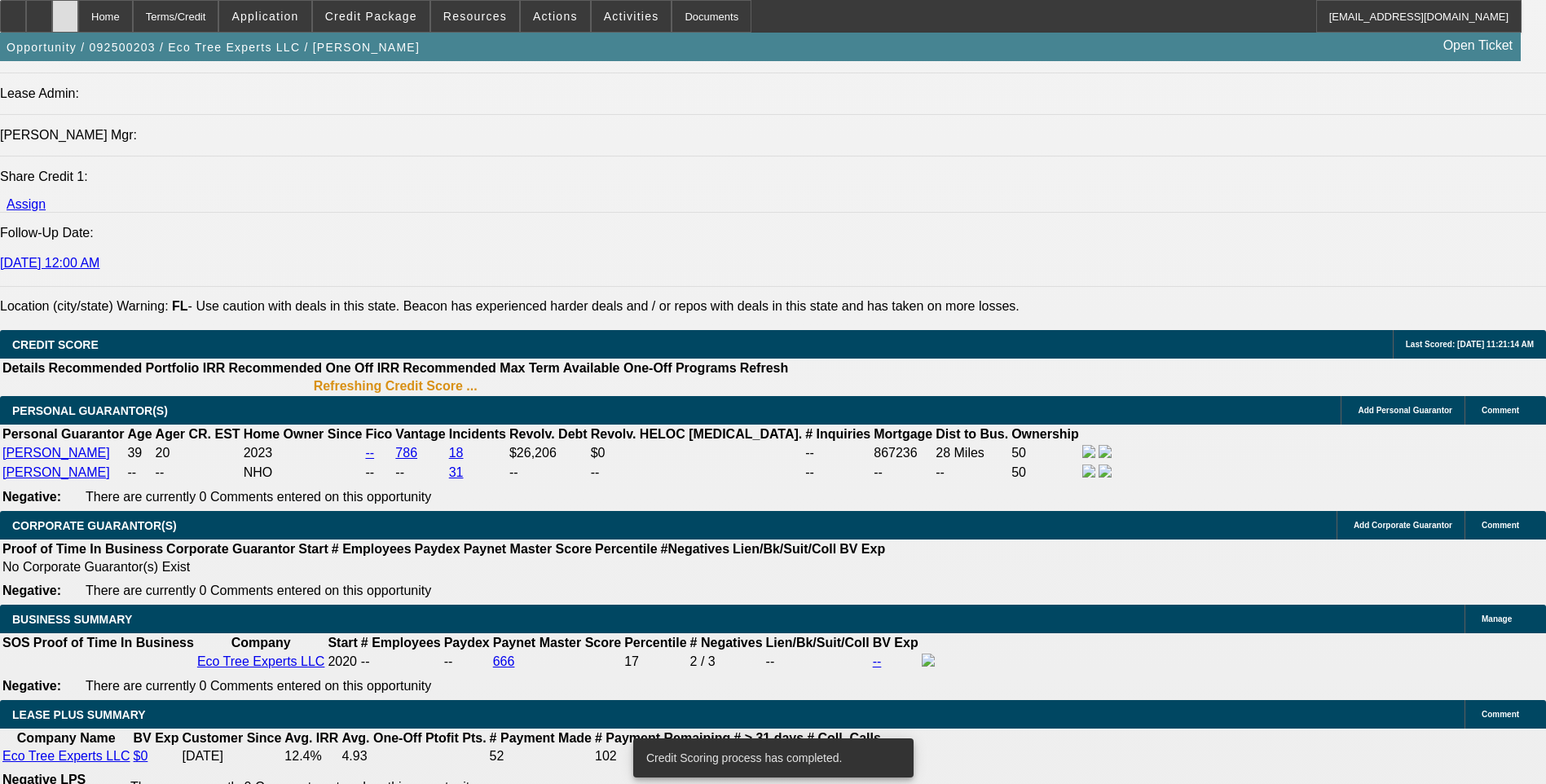
click at [79, 16] on div at bounding box center [65, 16] width 26 height 33
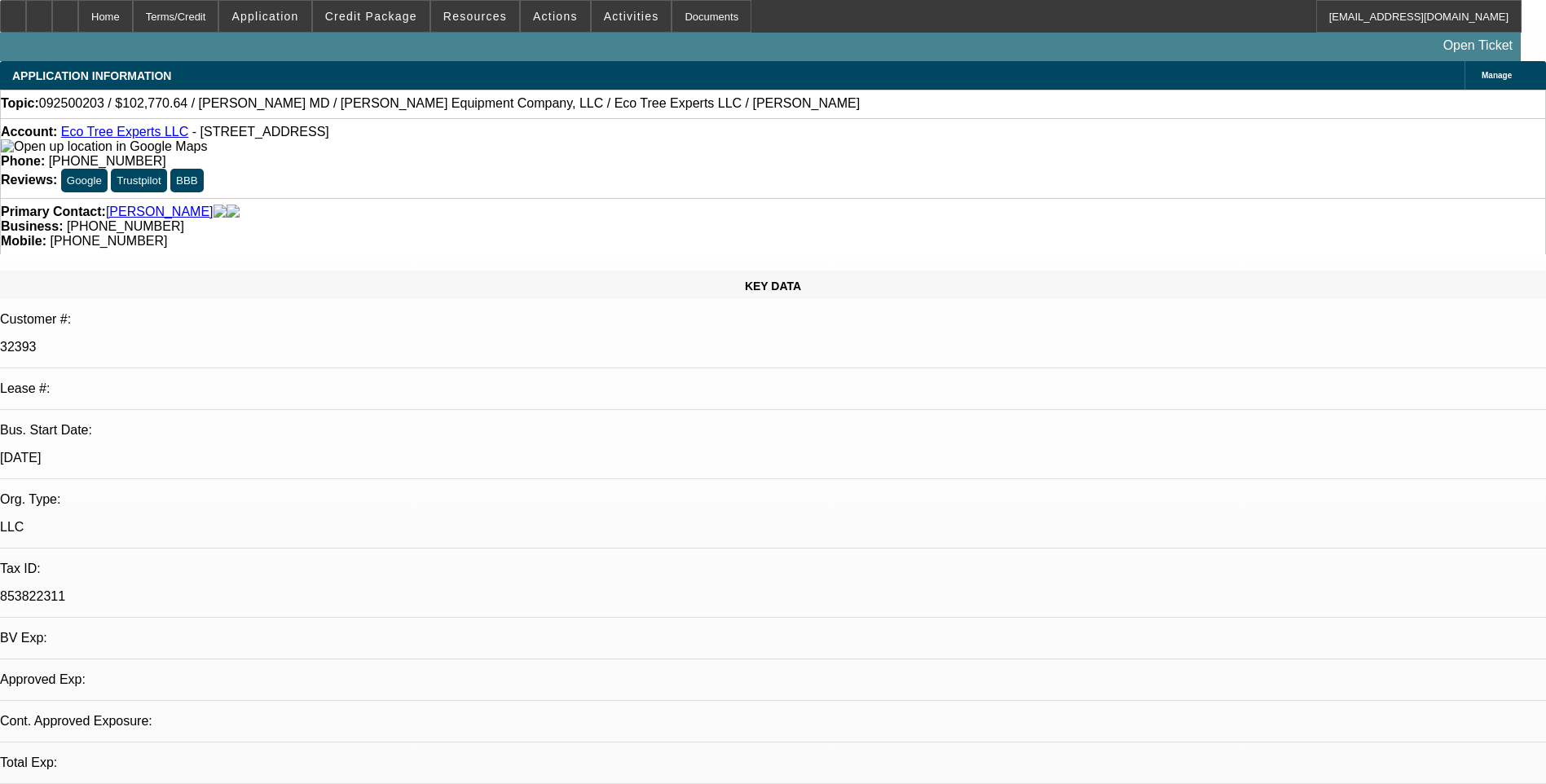
select select "0"
select select "1"
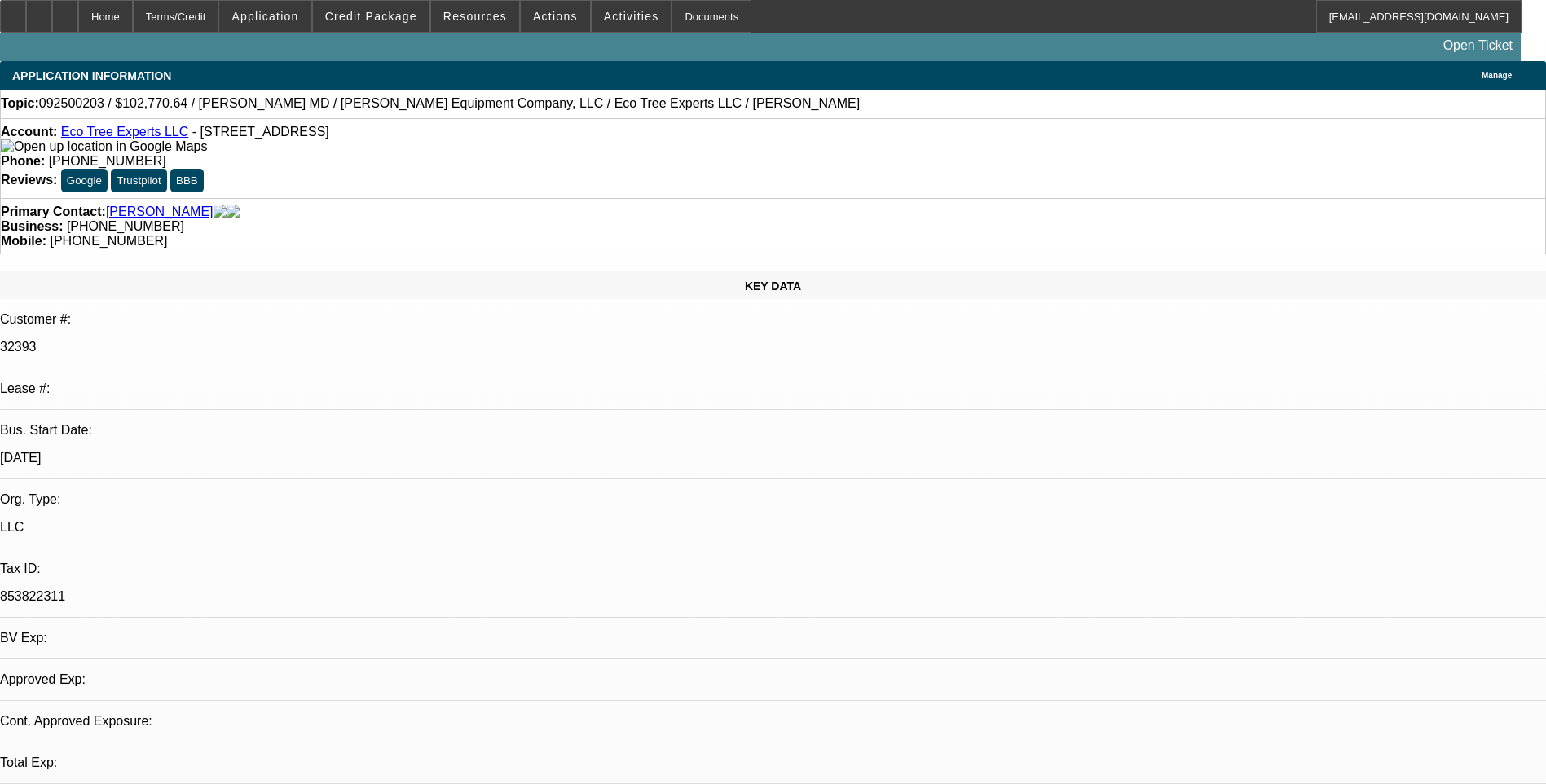
select select "6"
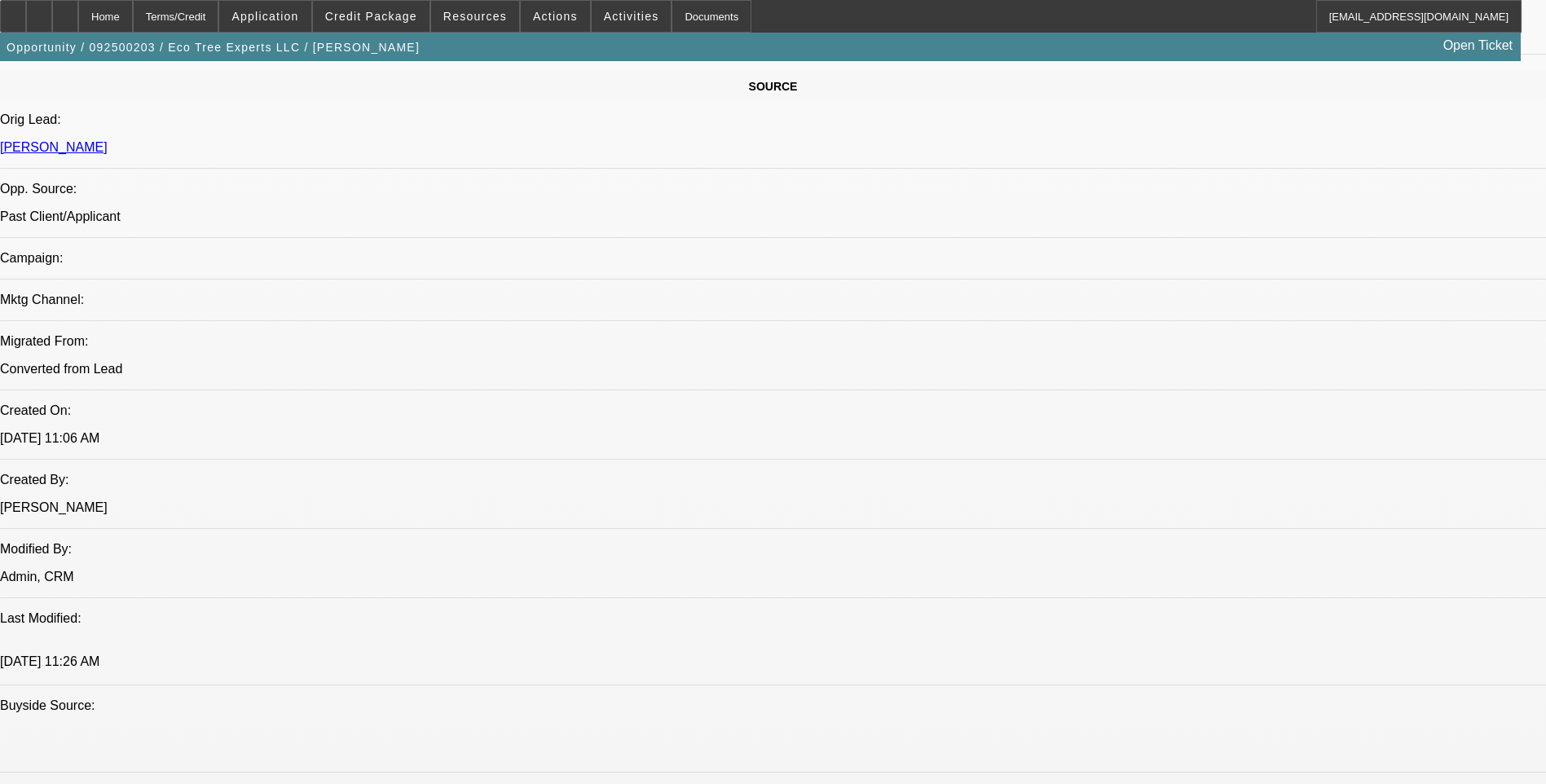
scroll to position [1304, 0]
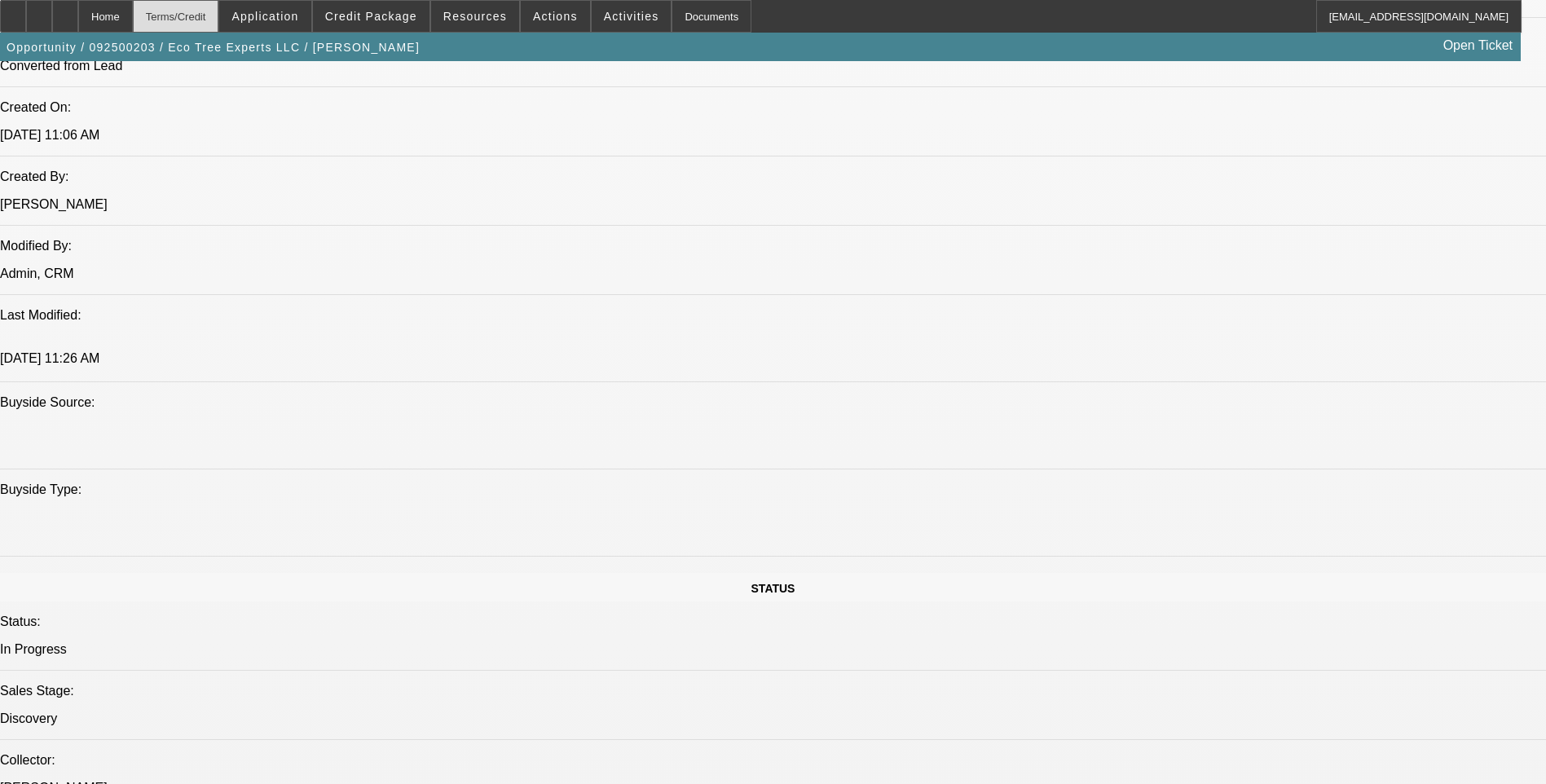
click at [219, 18] on div "Terms/Credit" at bounding box center [176, 16] width 86 height 33
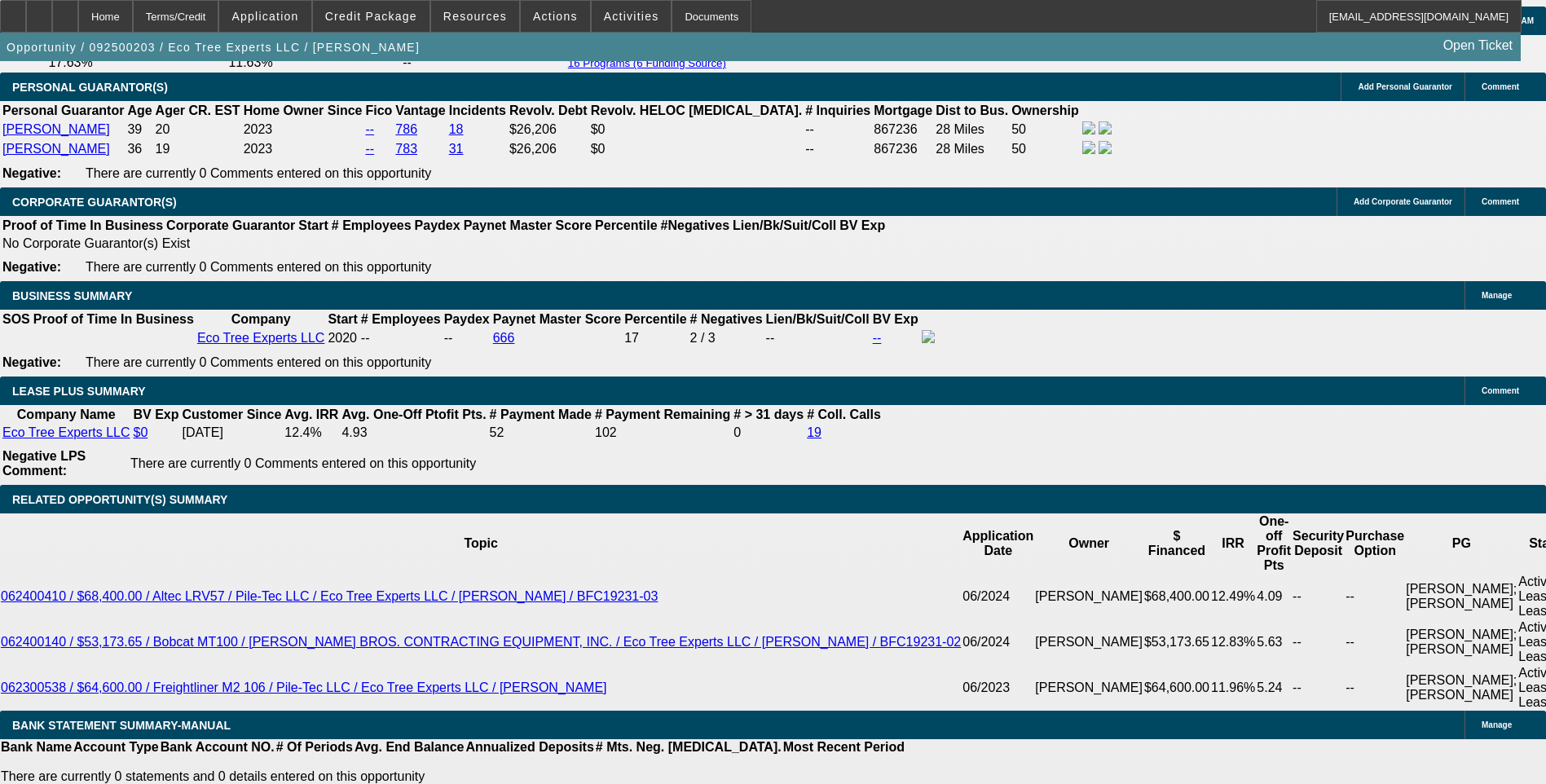
scroll to position [2446, 0]
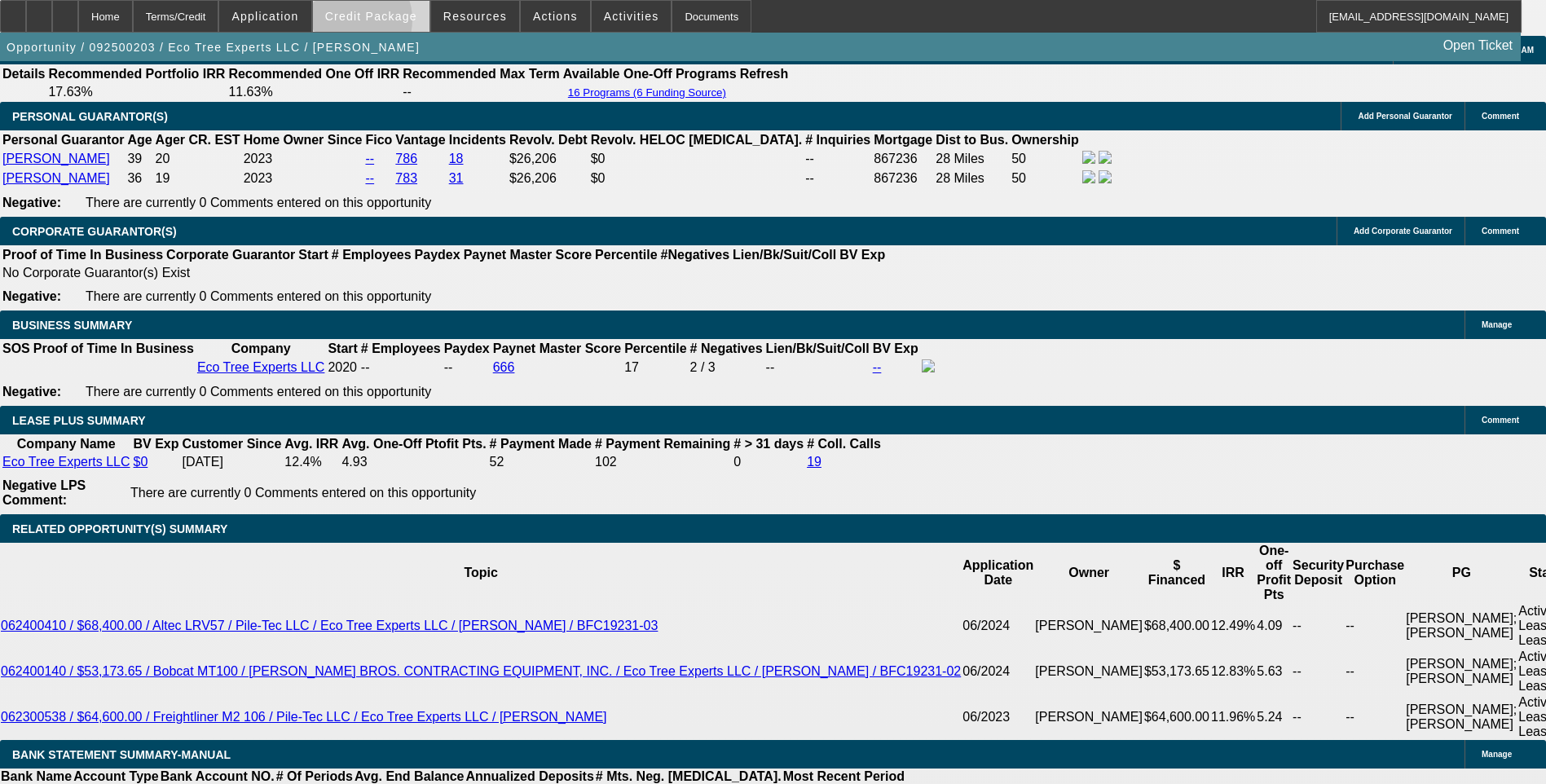
click at [377, 23] on span at bounding box center [372, 16] width 116 height 39
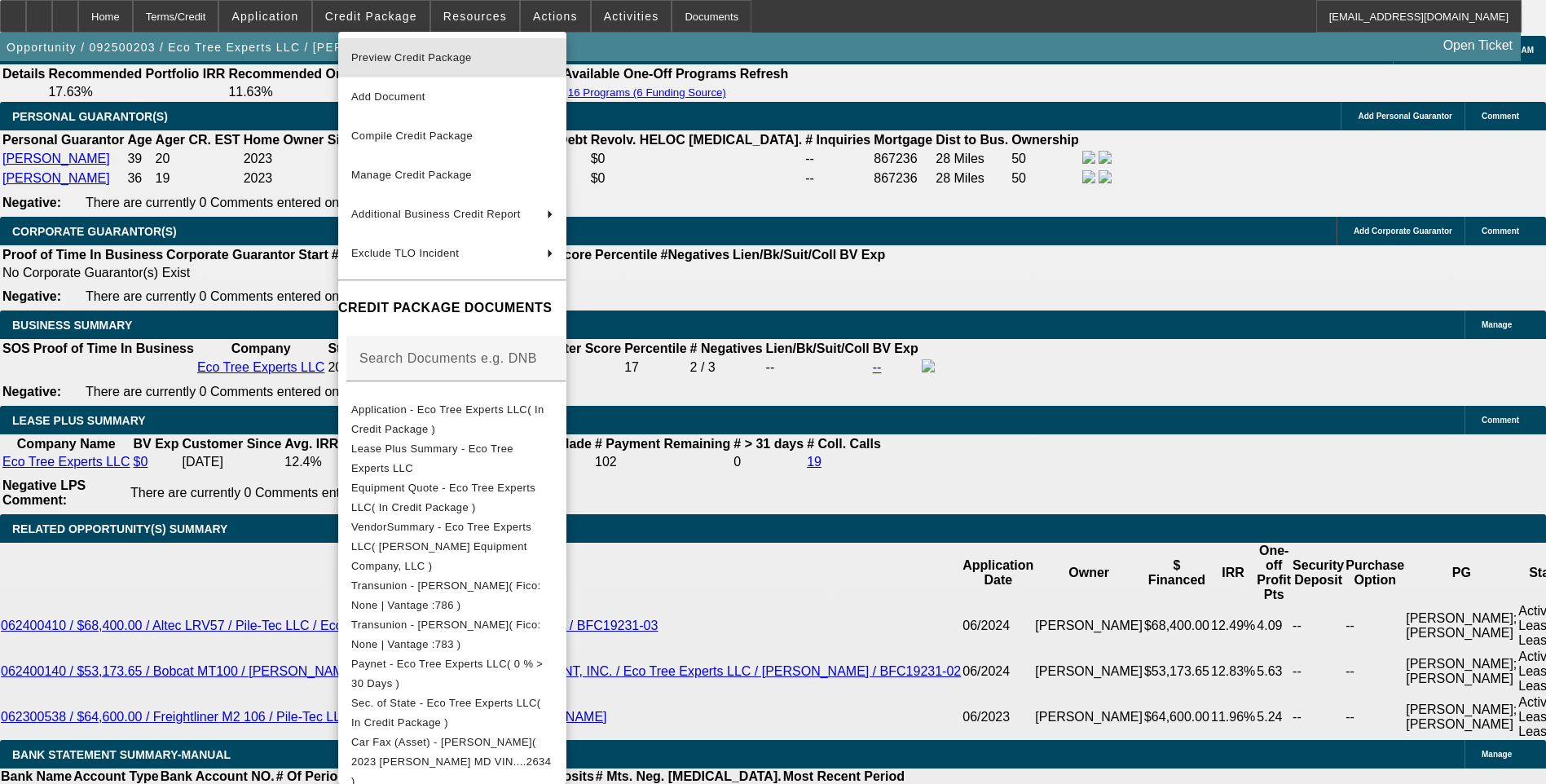
click at [558, 72] on button "Preview Credit Package" at bounding box center [452, 57] width 228 height 39
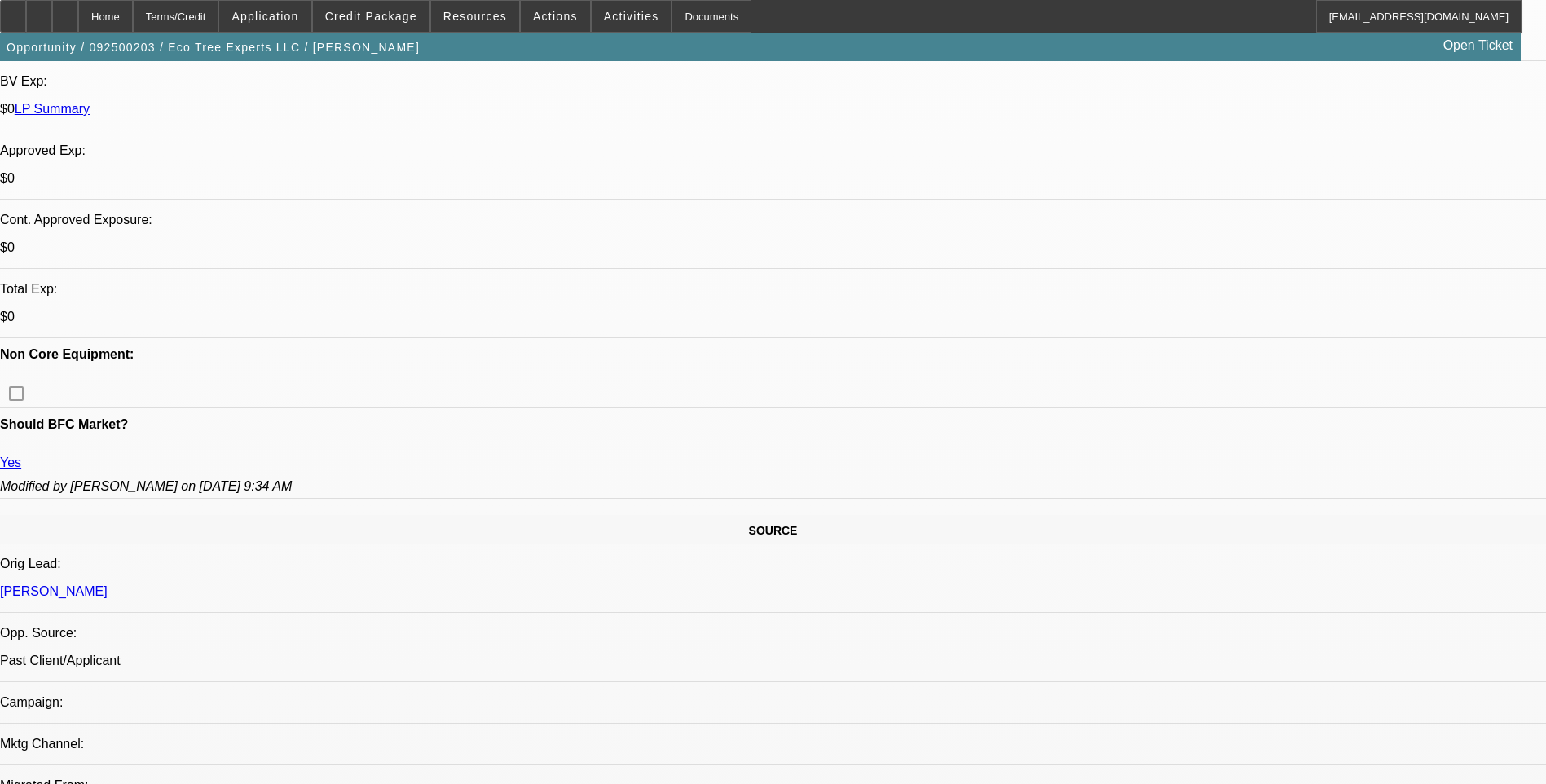
scroll to position [327, 0]
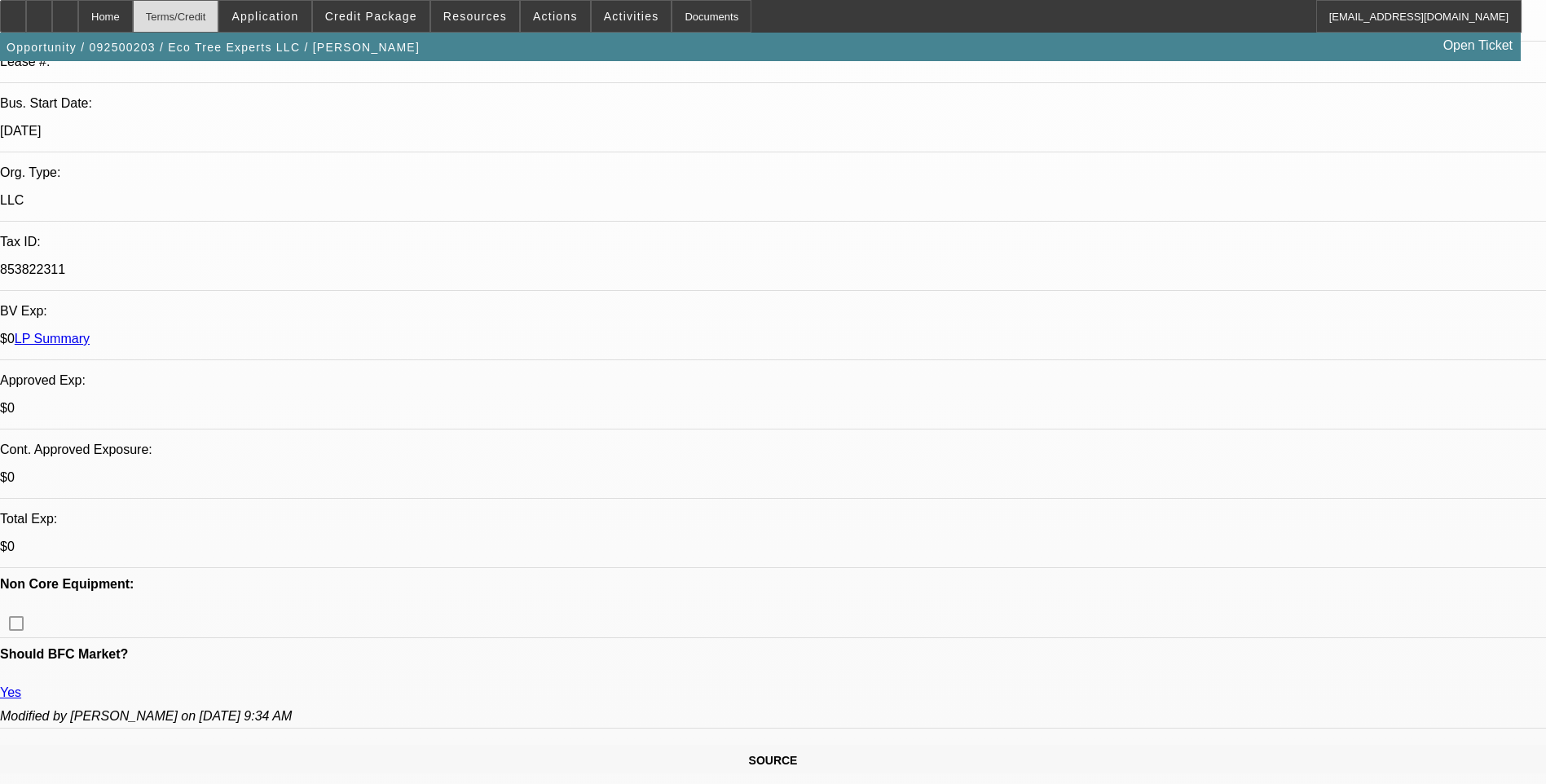
click at [201, 23] on div "Terms/Credit" at bounding box center [176, 16] width 86 height 33
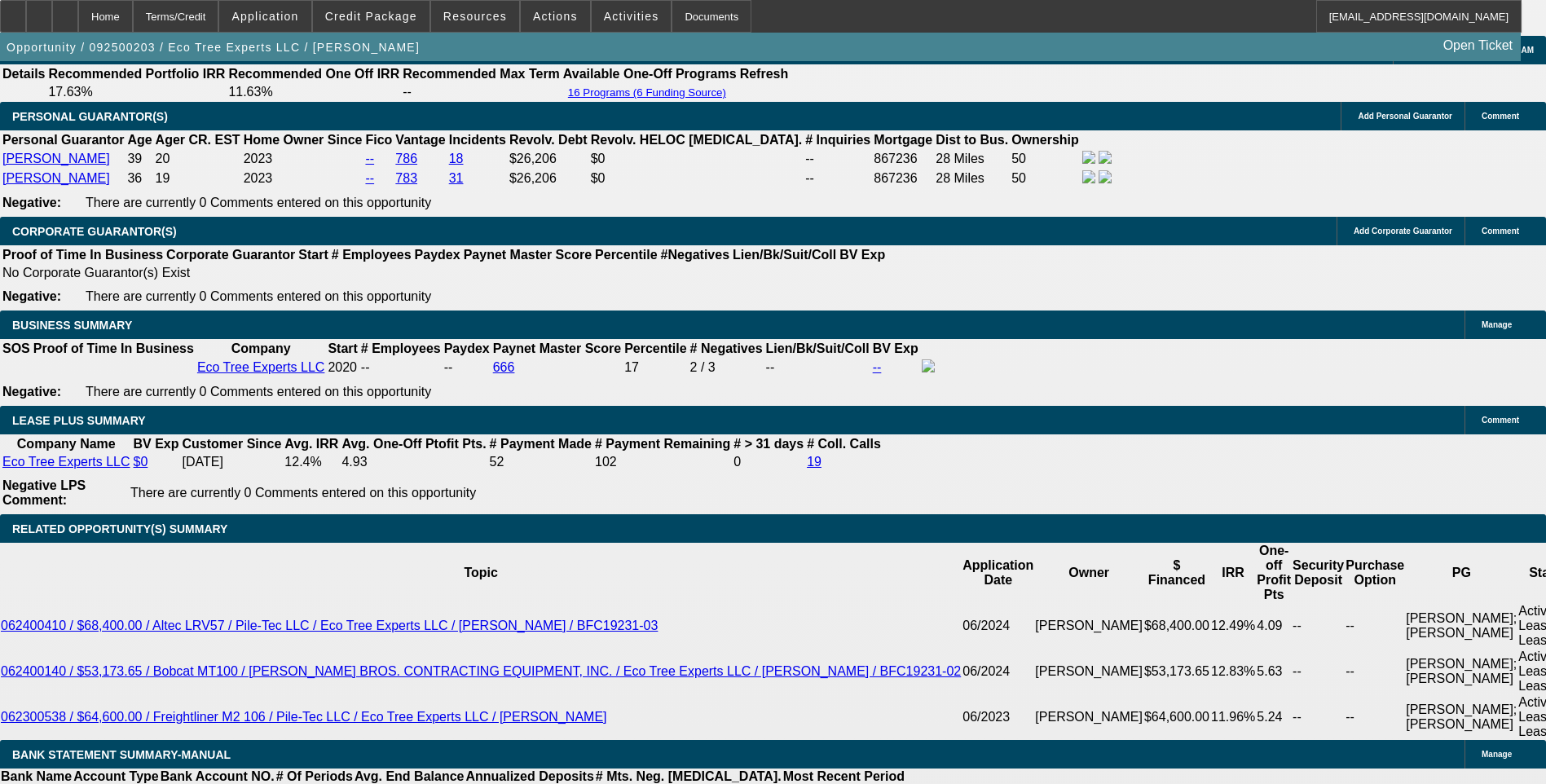
type input "UNKNOWN"
type input "7.5"
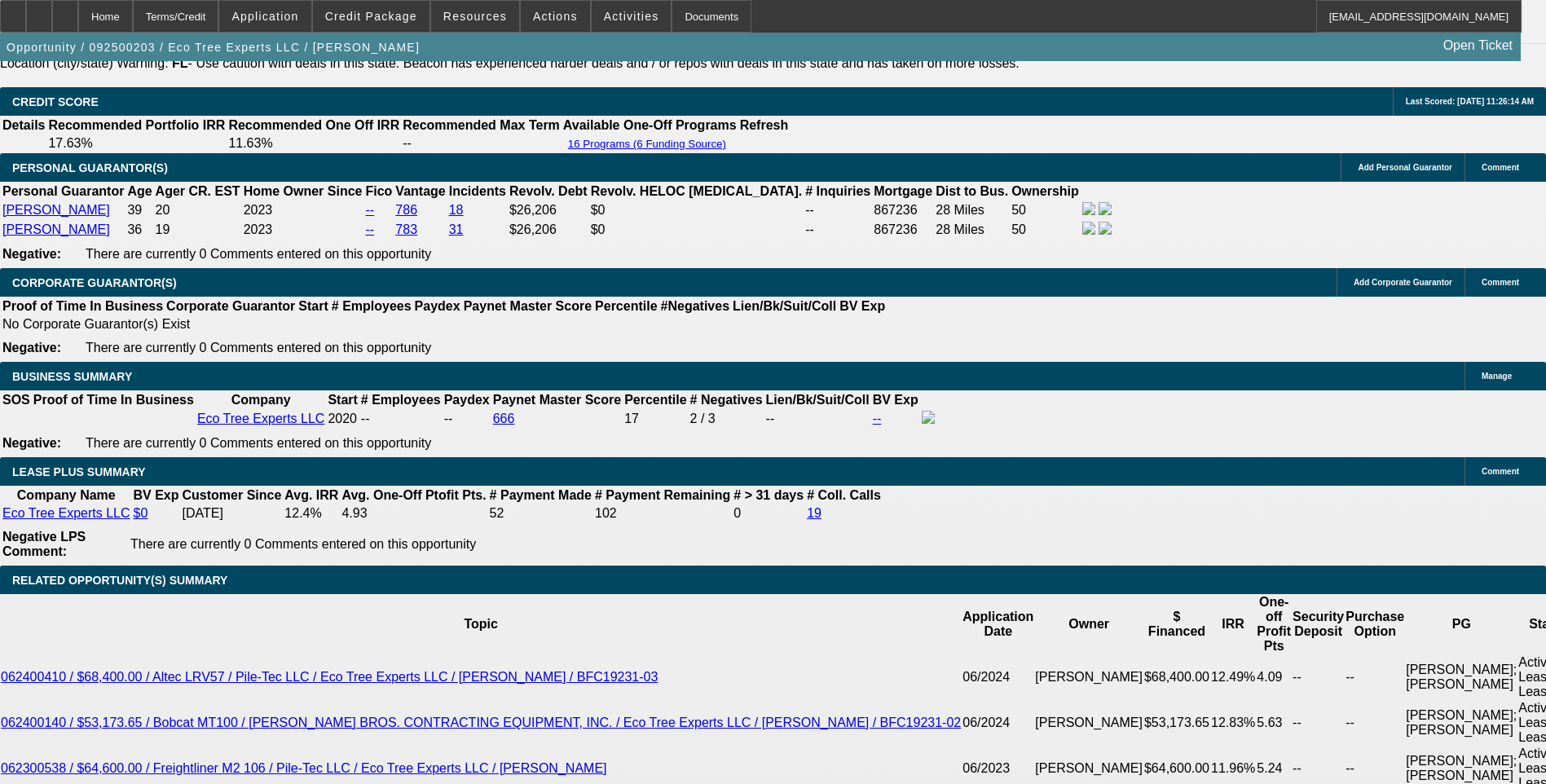
scroll to position [2202, 0]
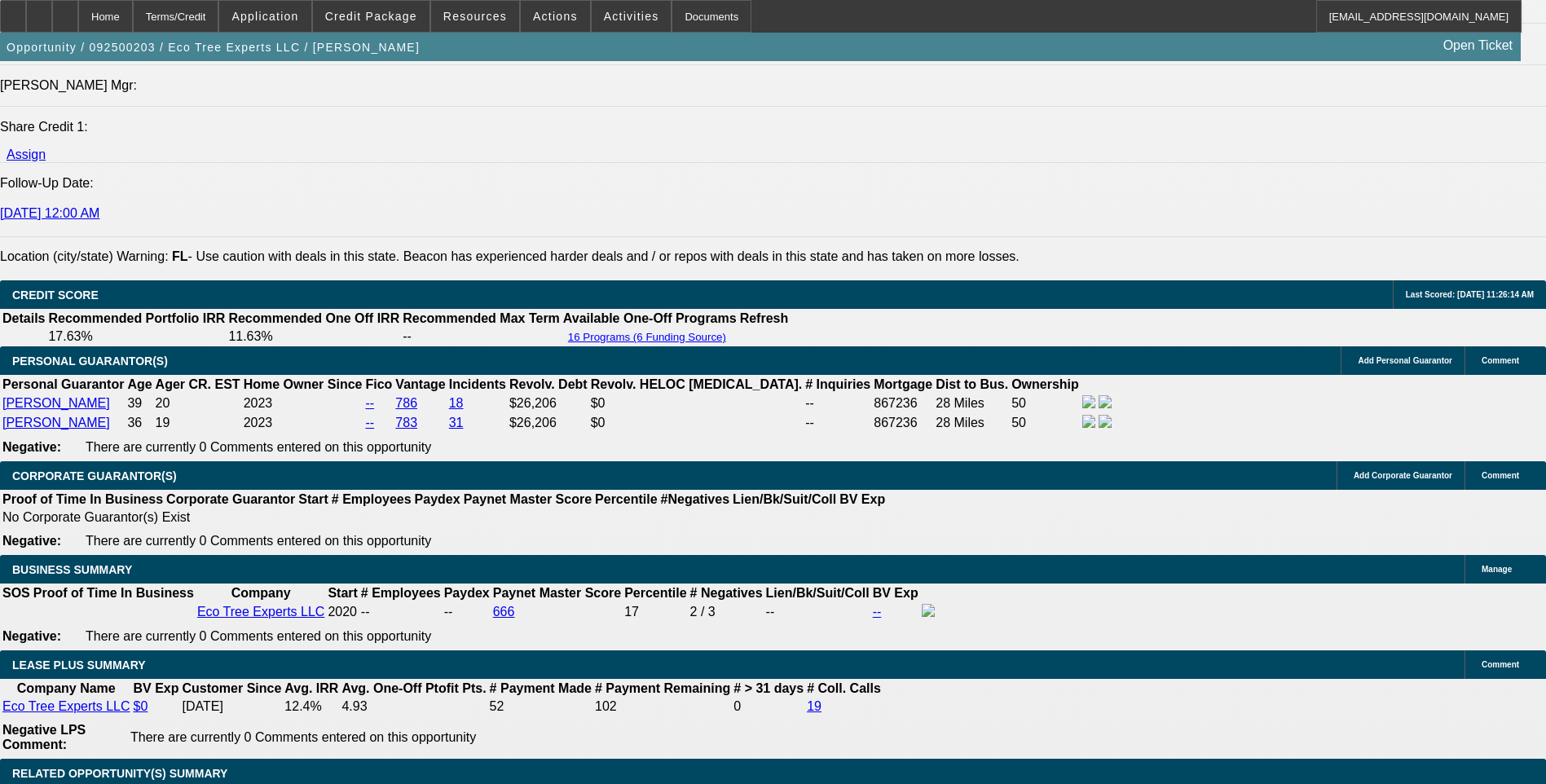
type input "$1,752.14"
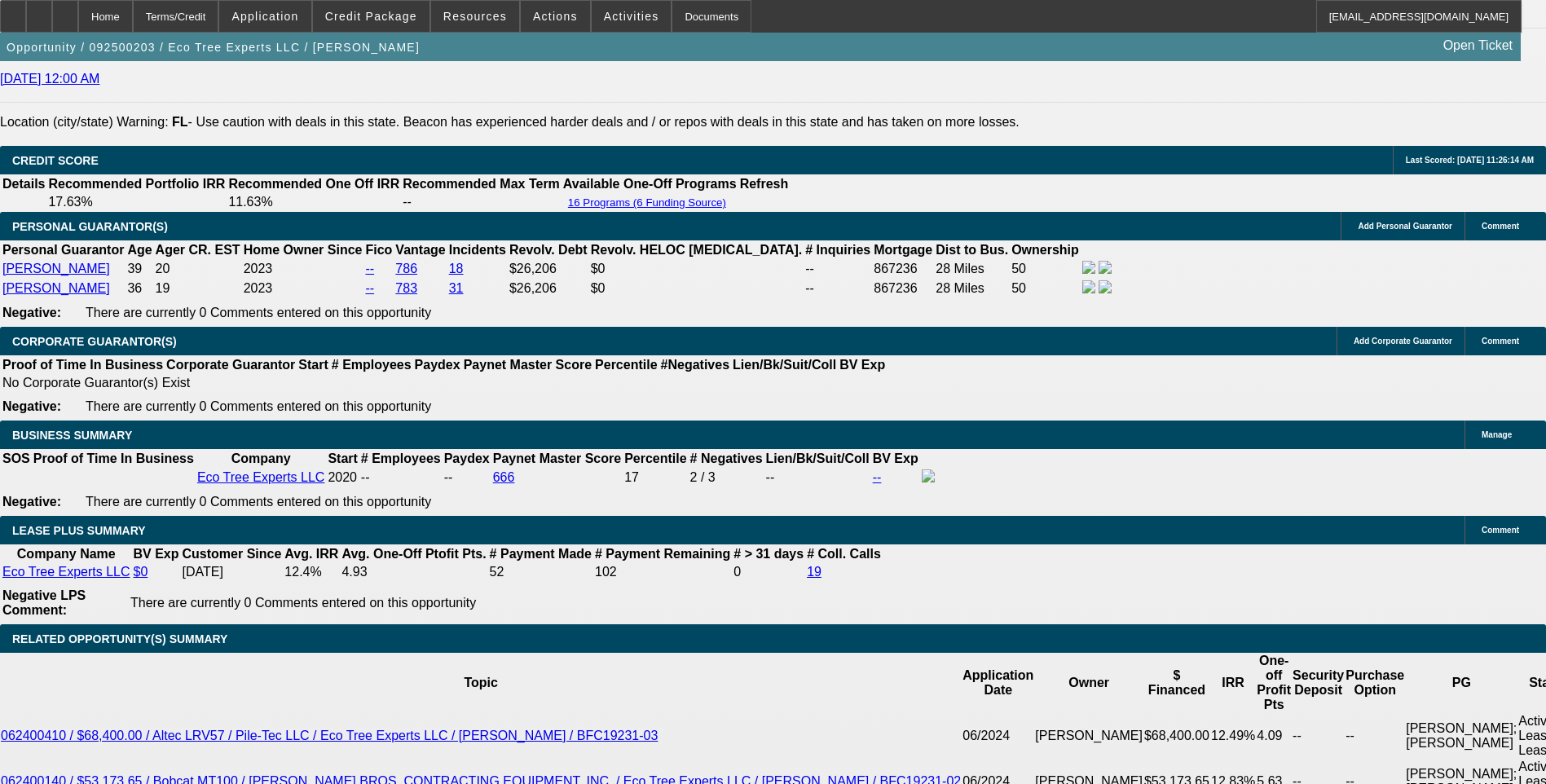
scroll to position [2365, 0]
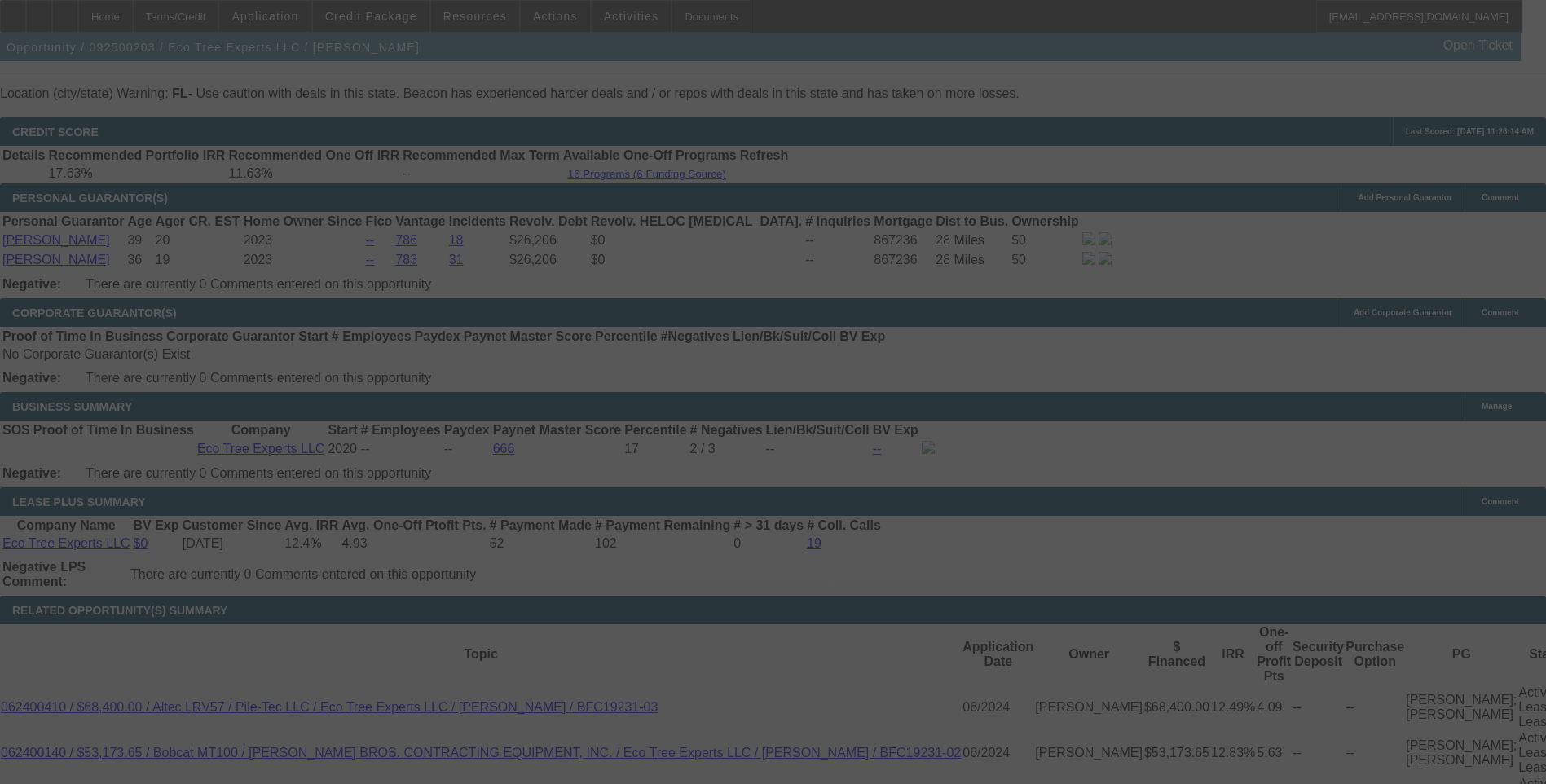
select select "0"
select select "6"
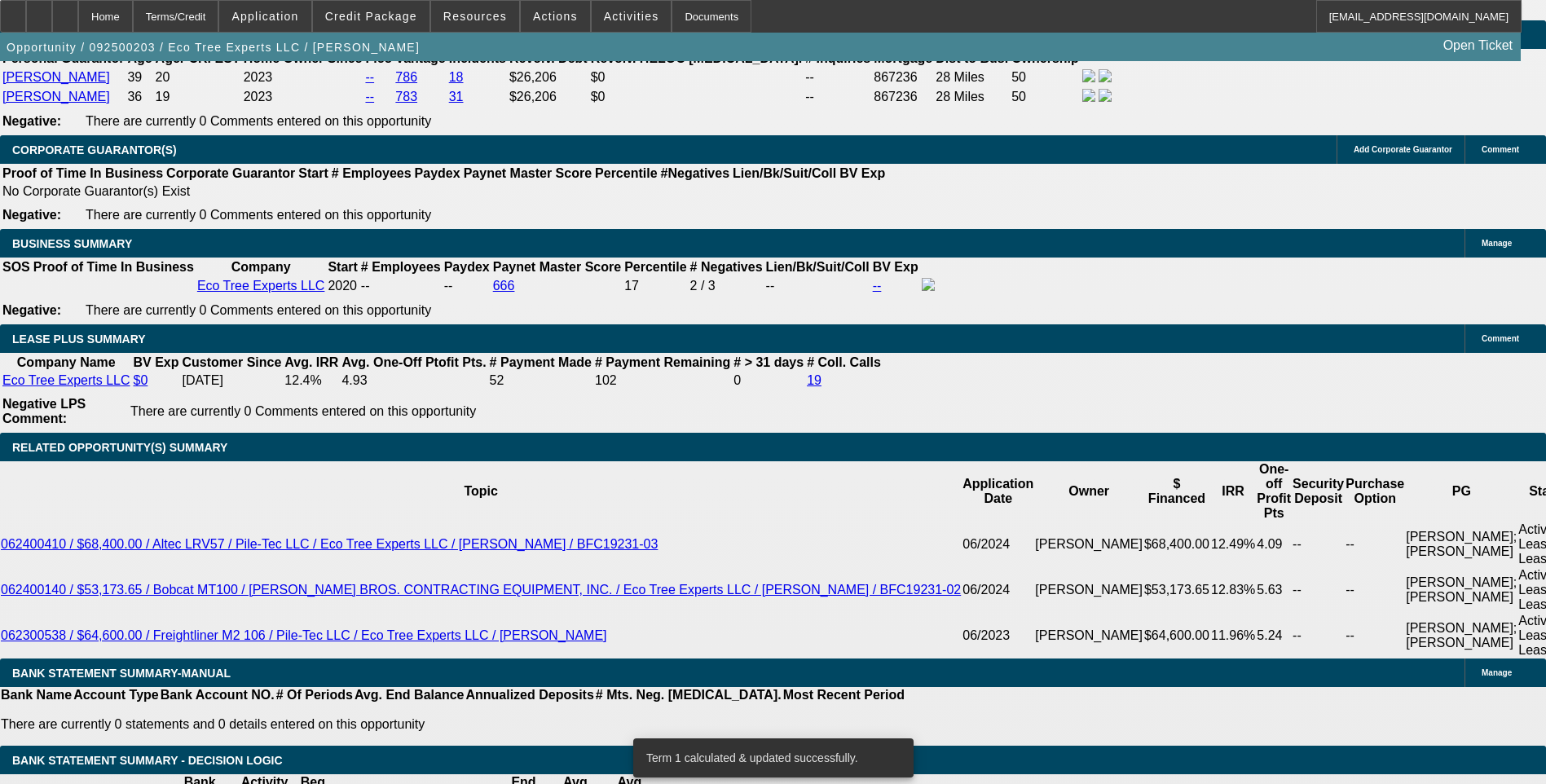
scroll to position [2446, 0]
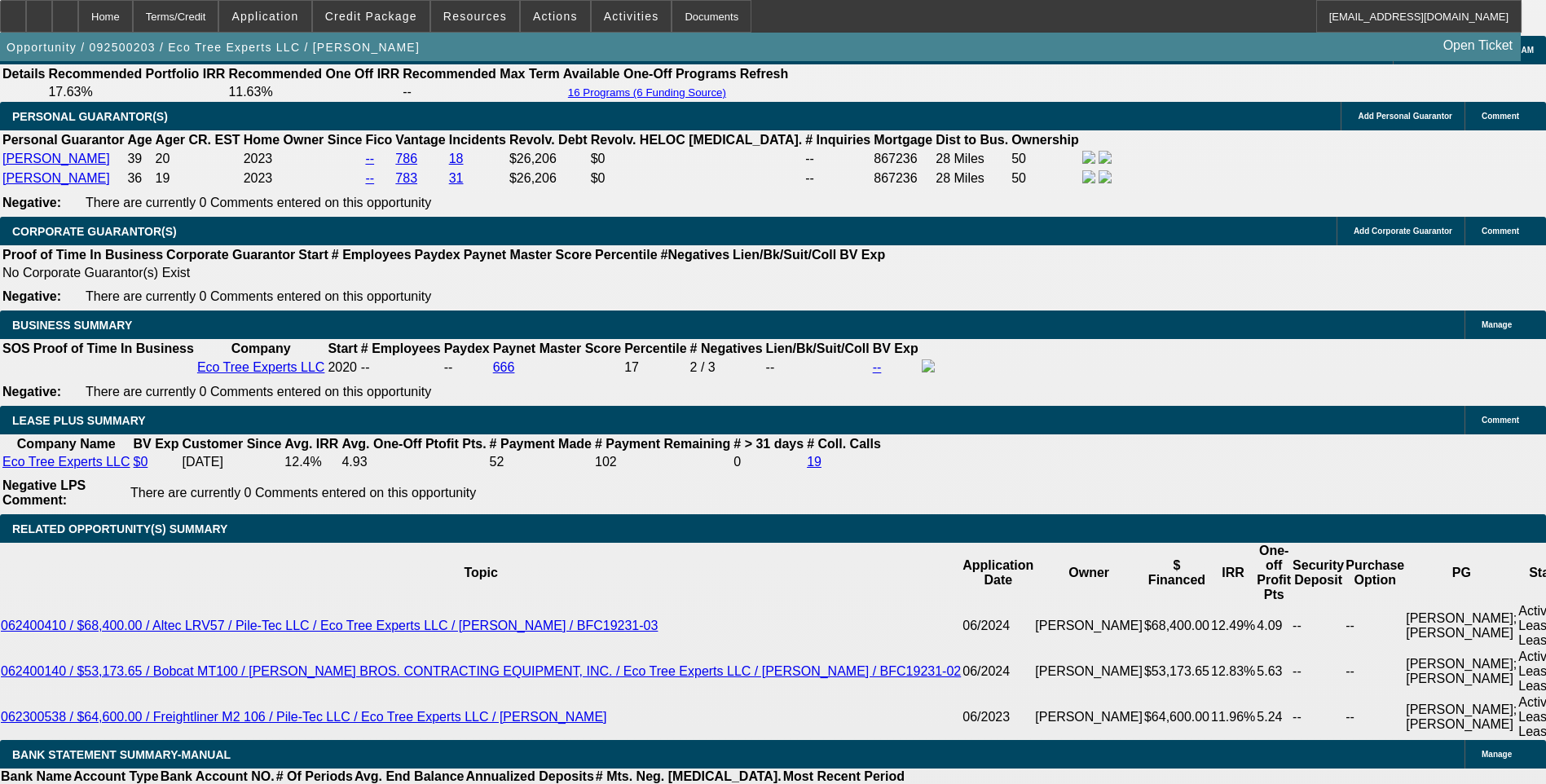
type input "$1,785.00"
type input "UNKNOWN"
type input "7."
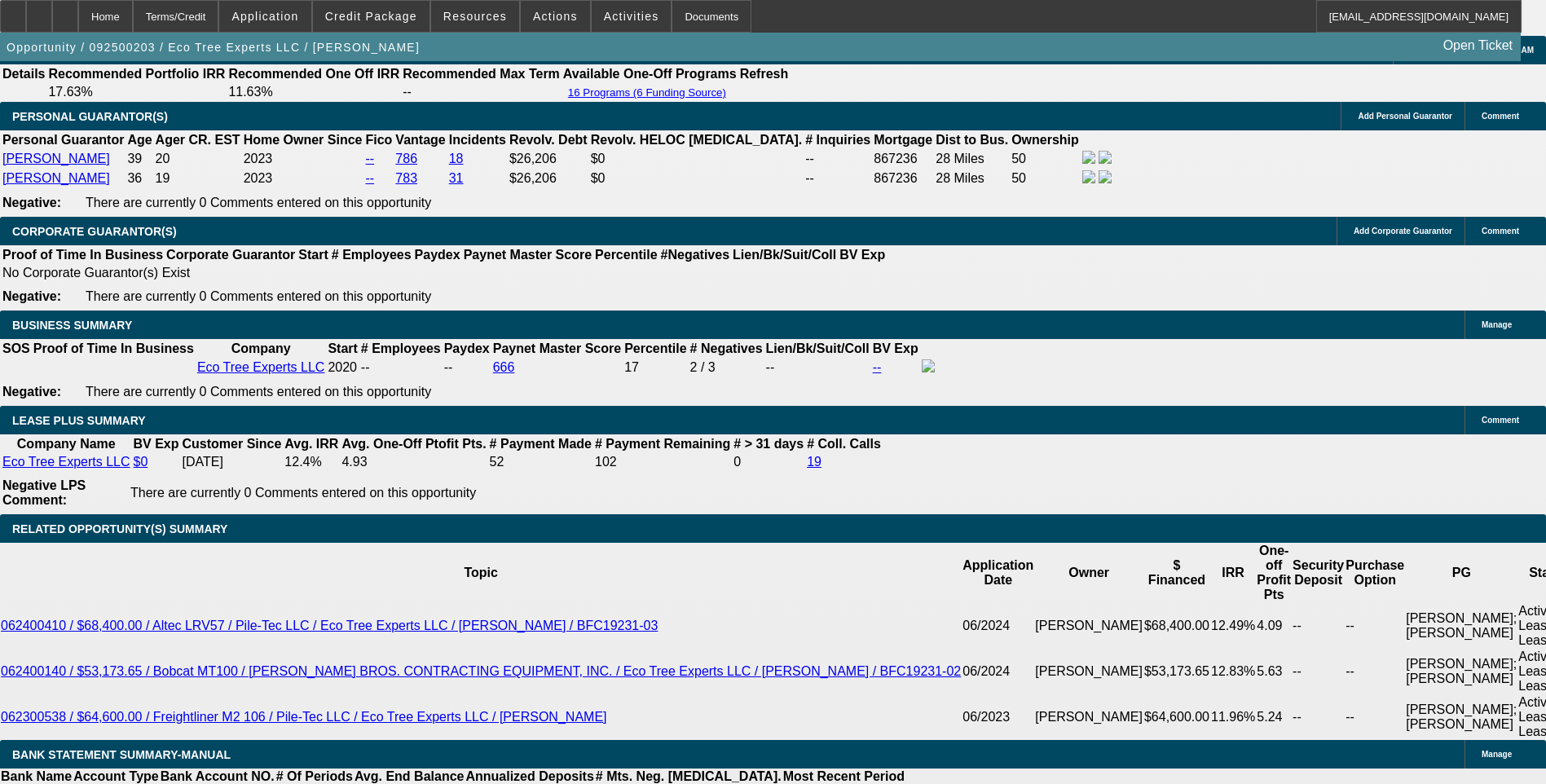
type input "$1,752.14"
type input "7.5"
type input "$1,776.92"
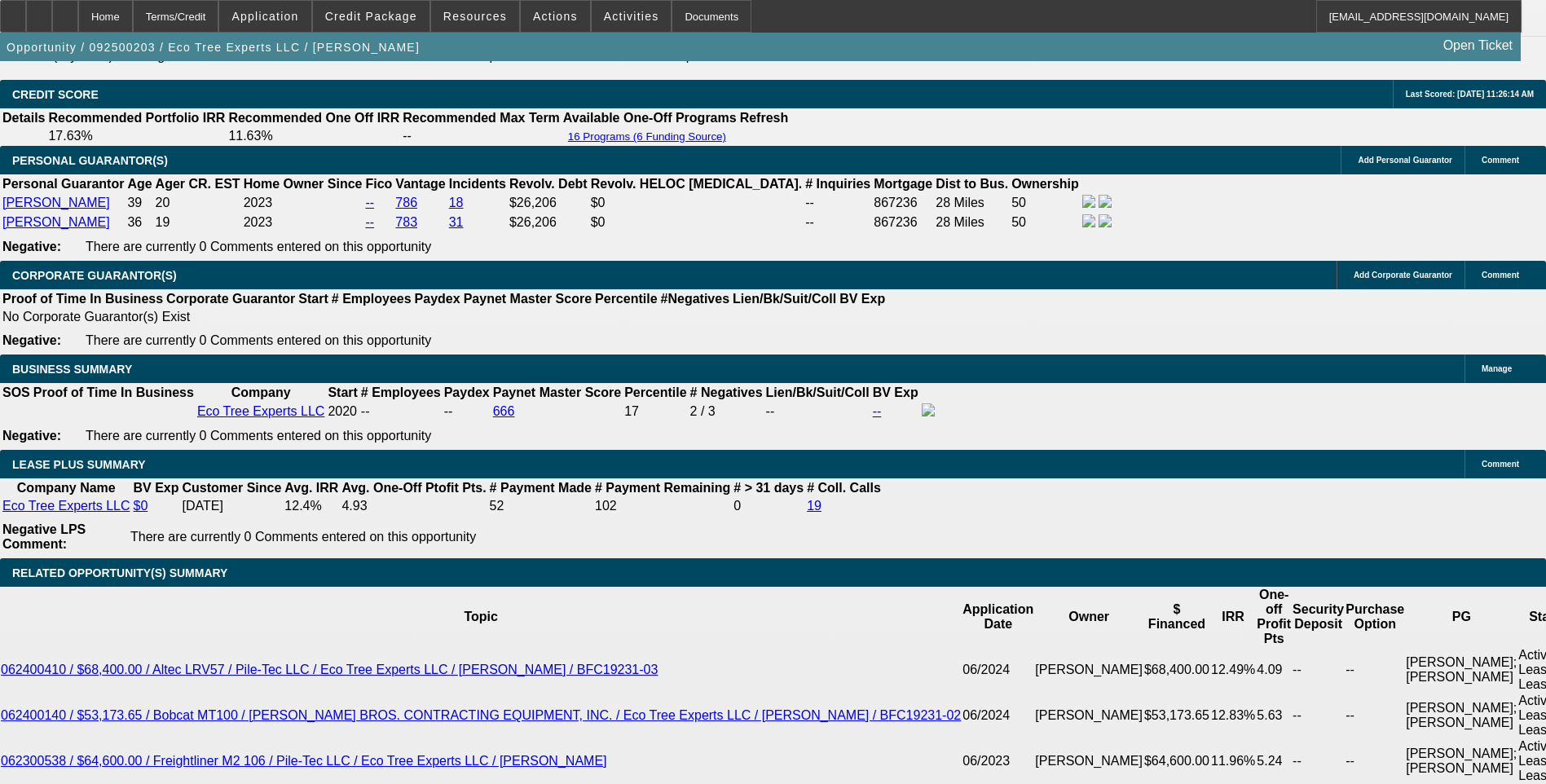
scroll to position [2283, 0]
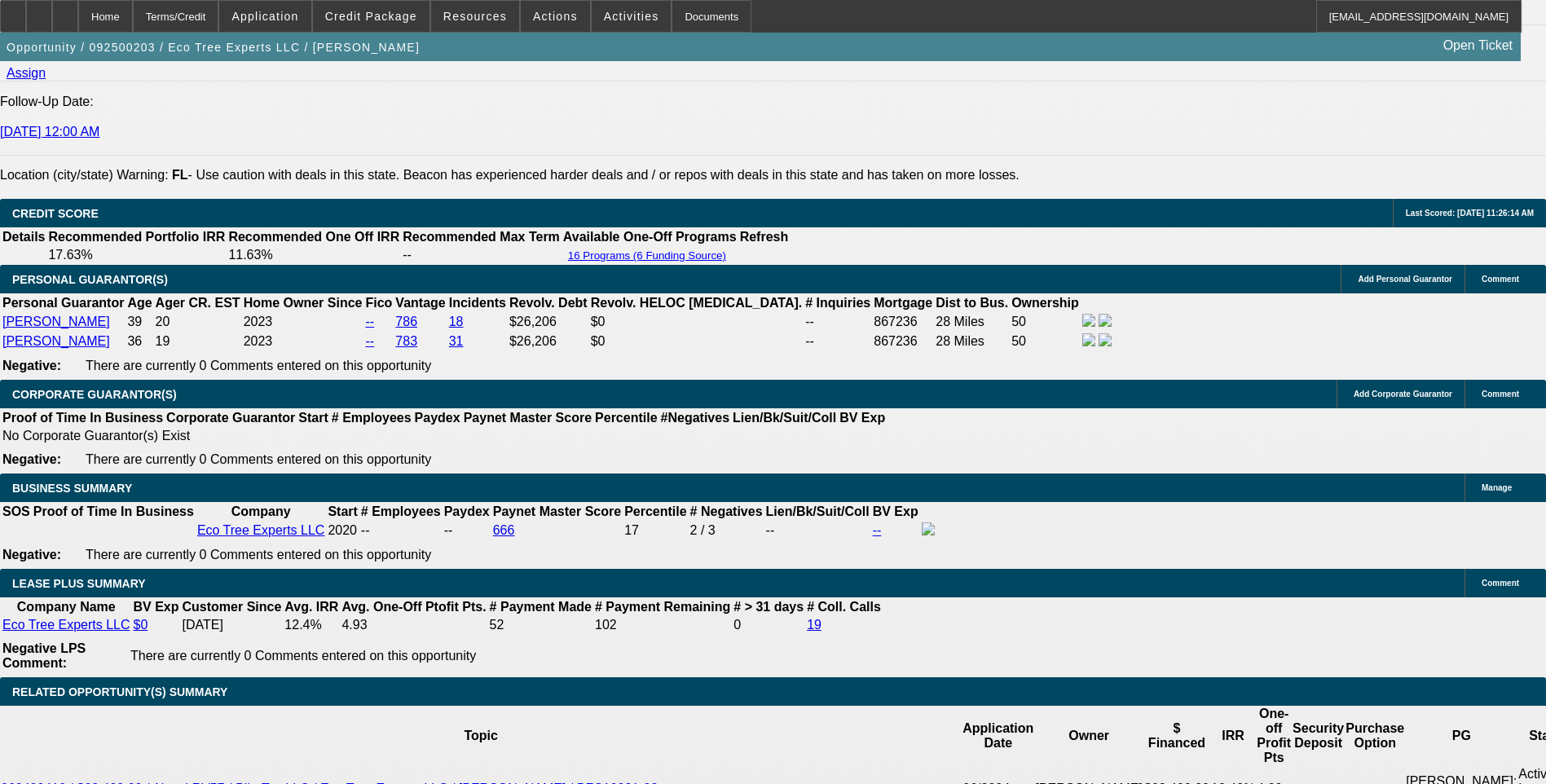
type input "7.5"
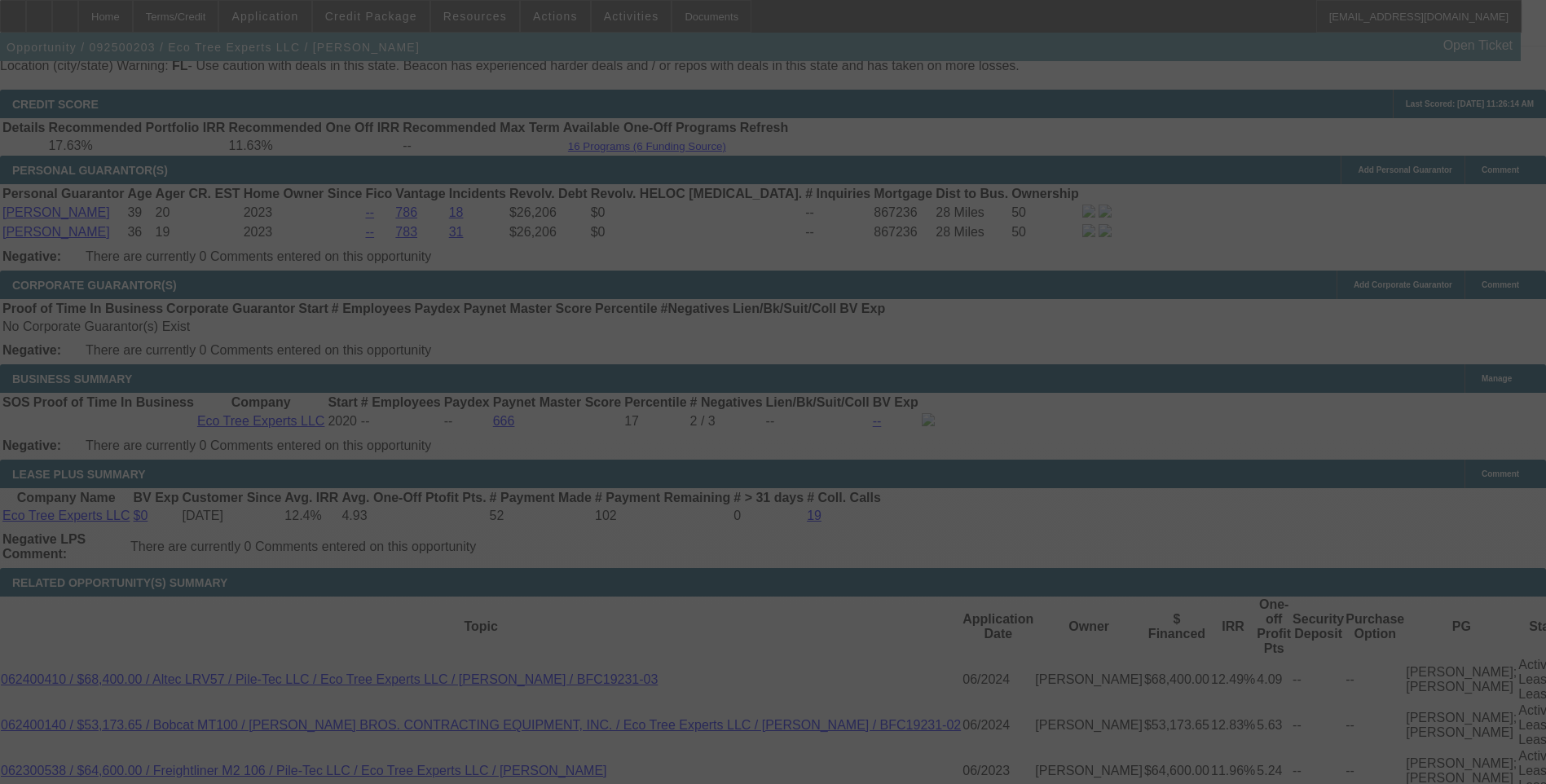
scroll to position [2446, 0]
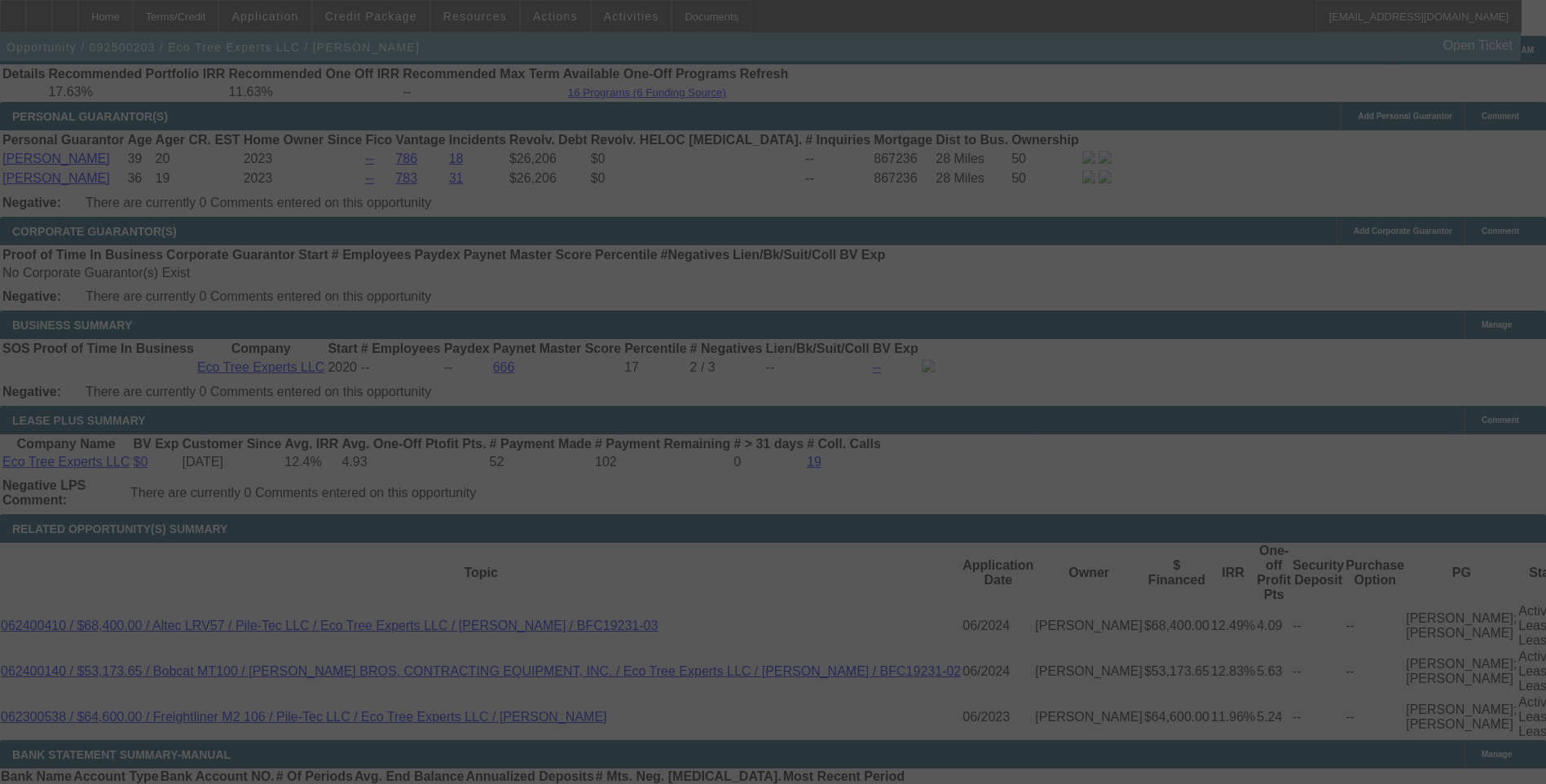
select select "0"
select select "6"
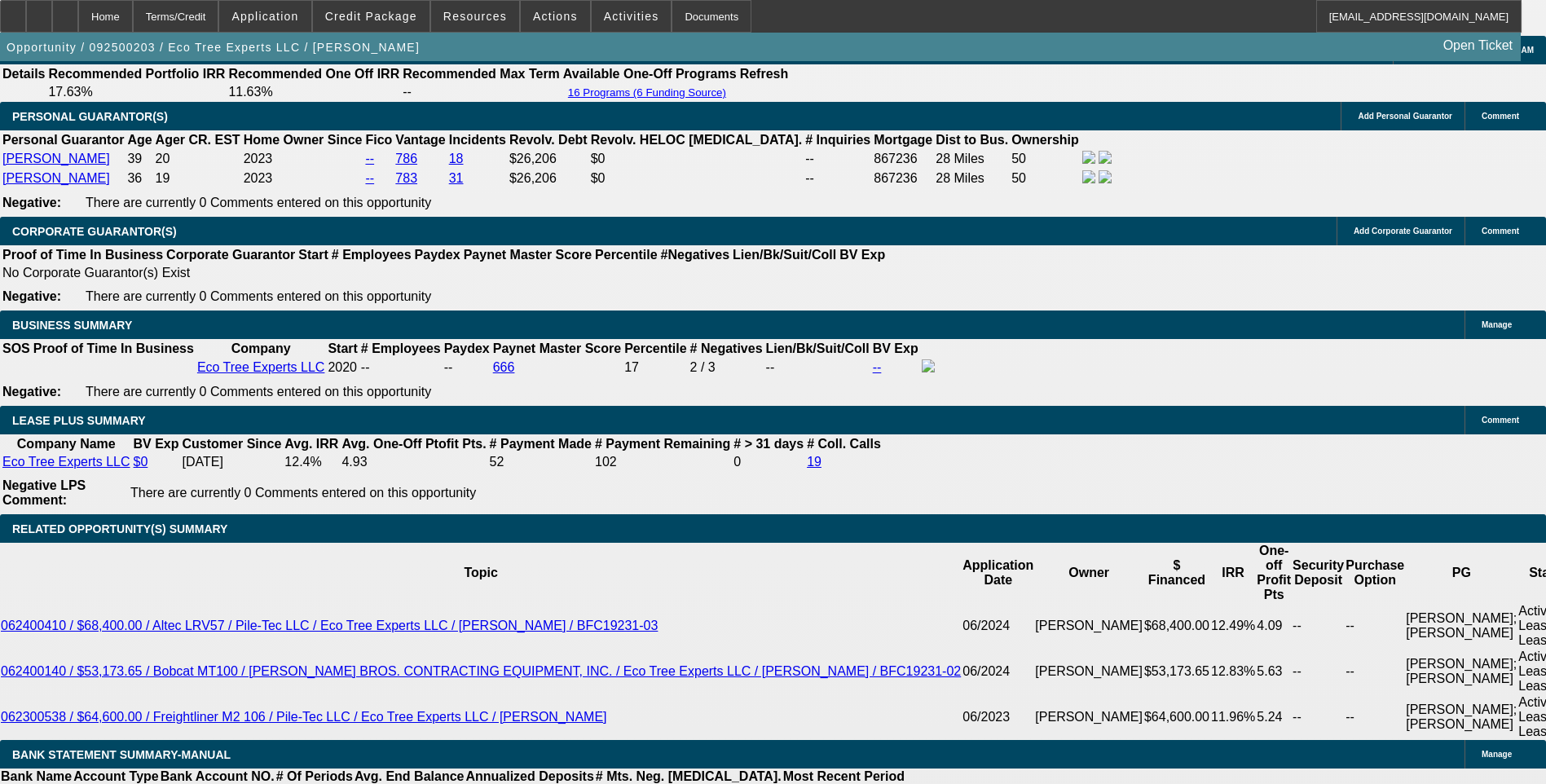
type input "1776"
type input "UNKNOWN"
type input "177"
type input "1780"
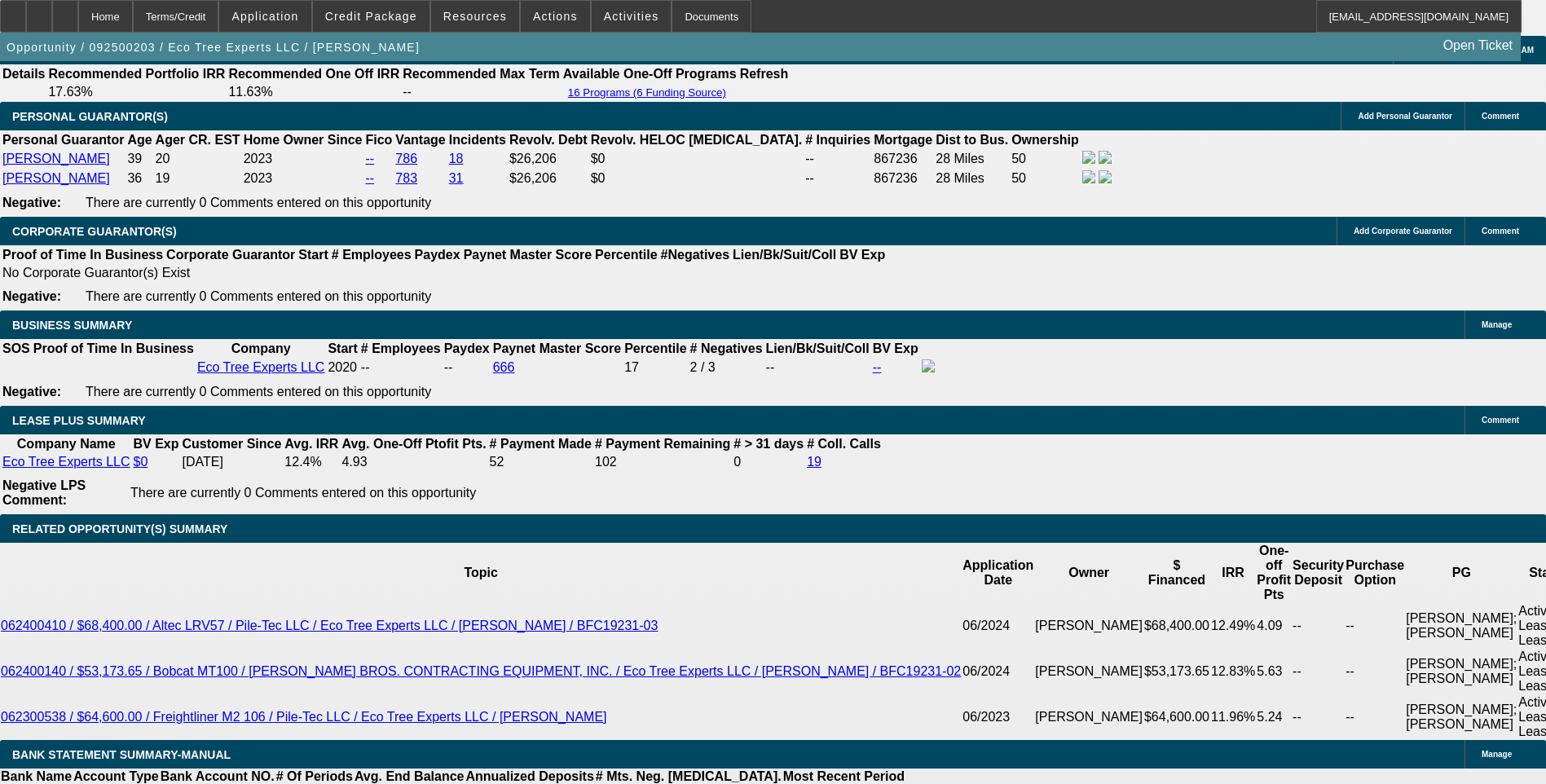
type input "7.6"
type input "$1,780.00"
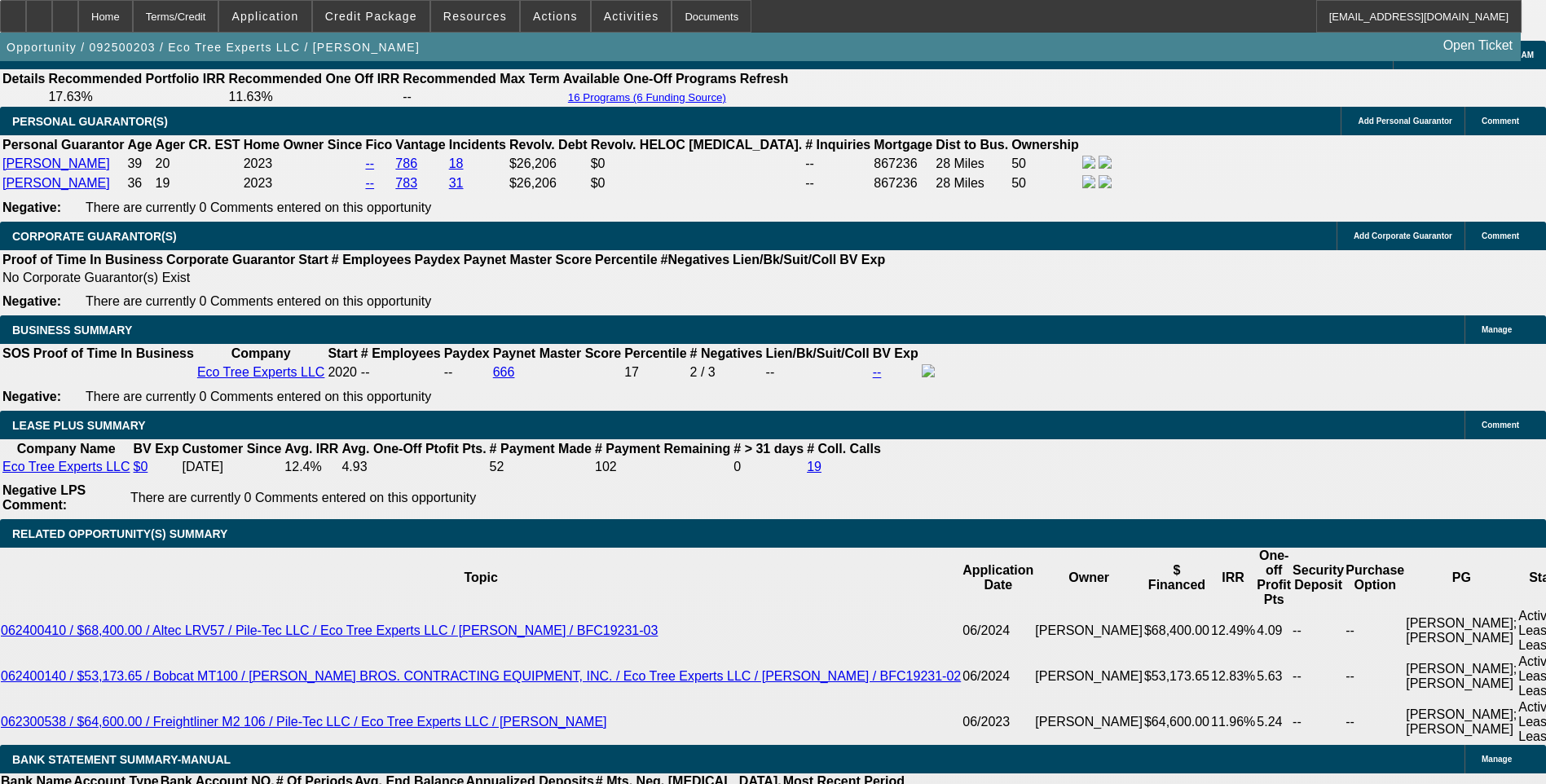
scroll to position [2283, 0]
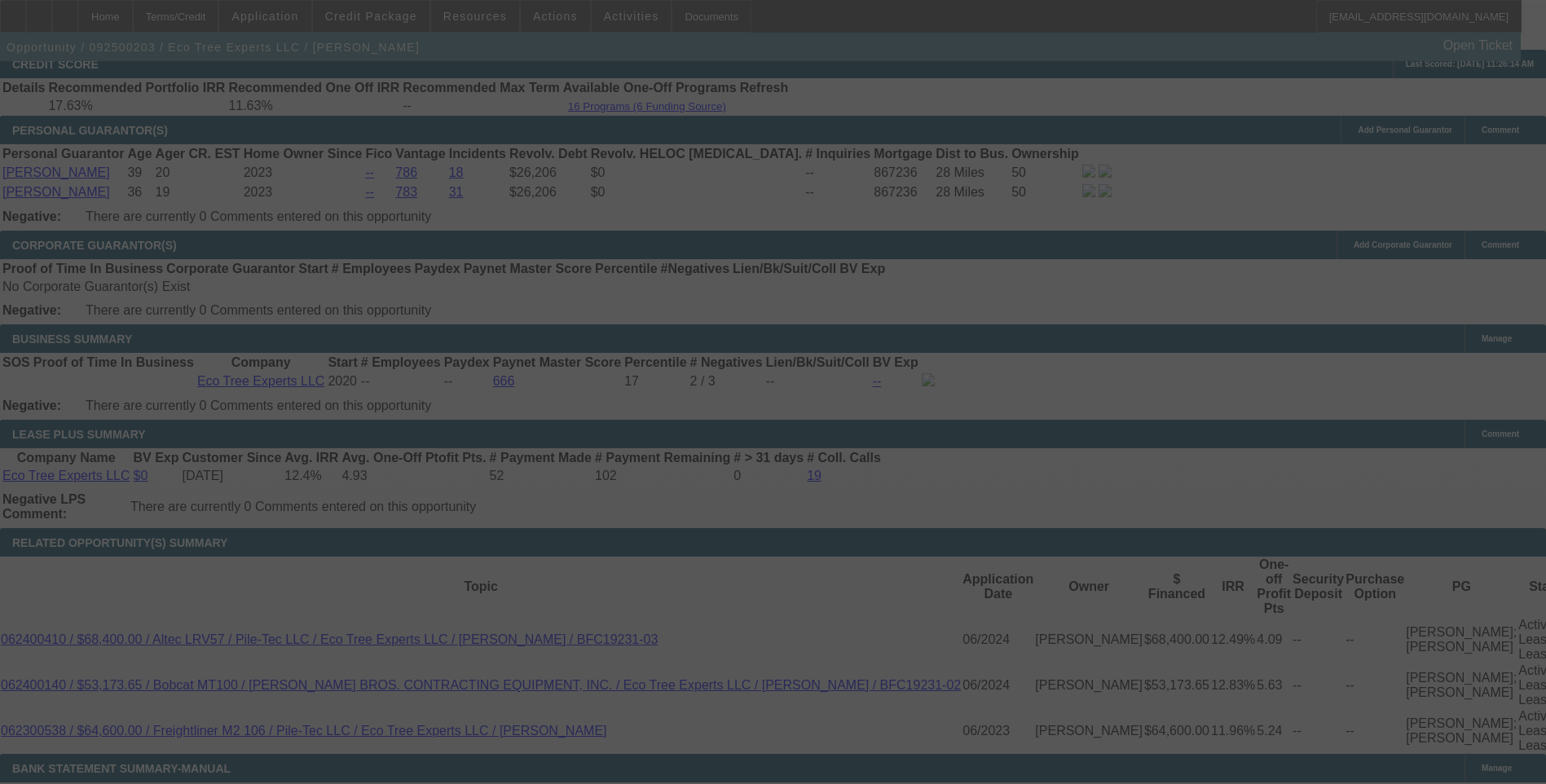
scroll to position [2528, 0]
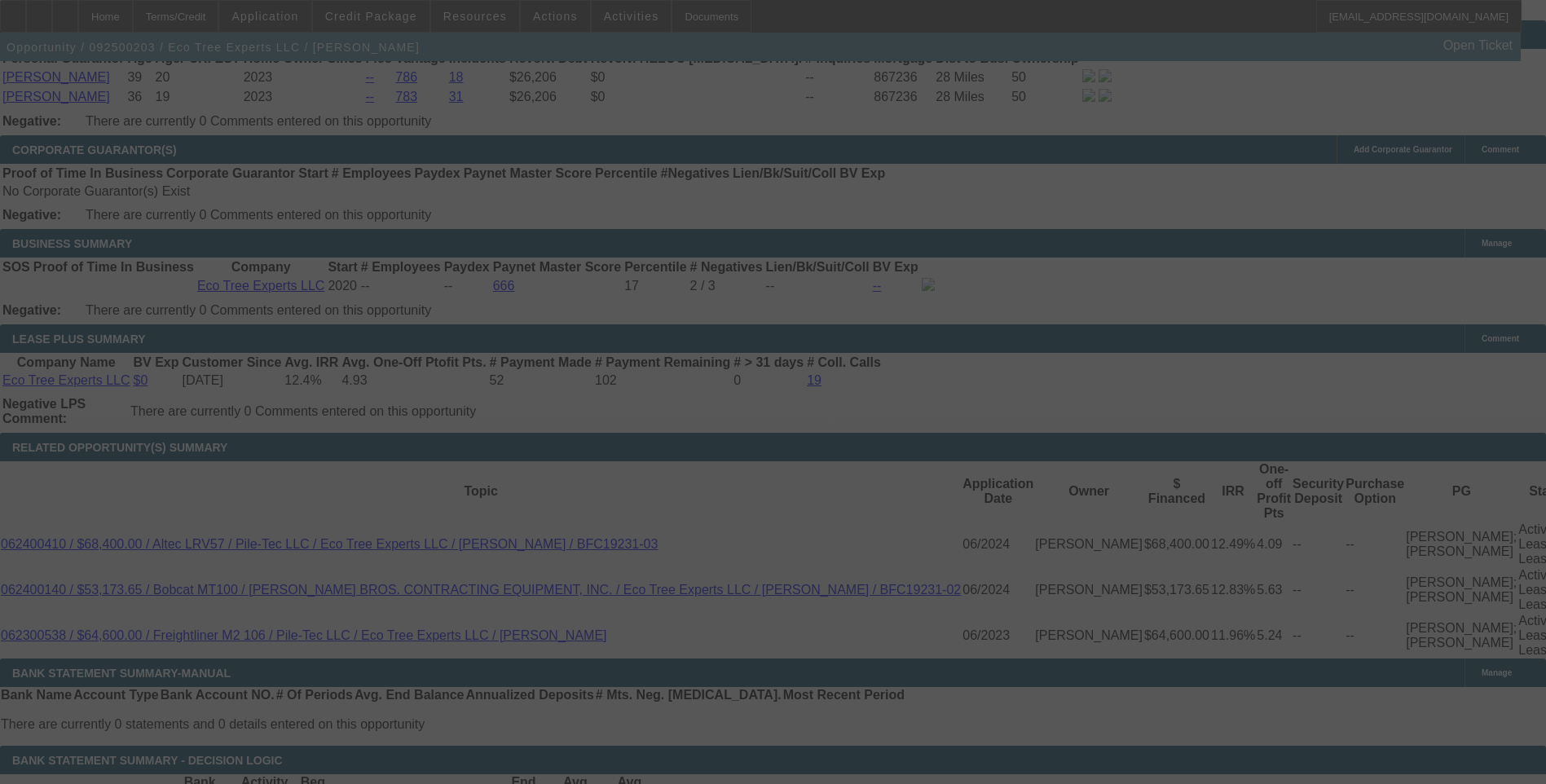
select select "0"
select select "6"
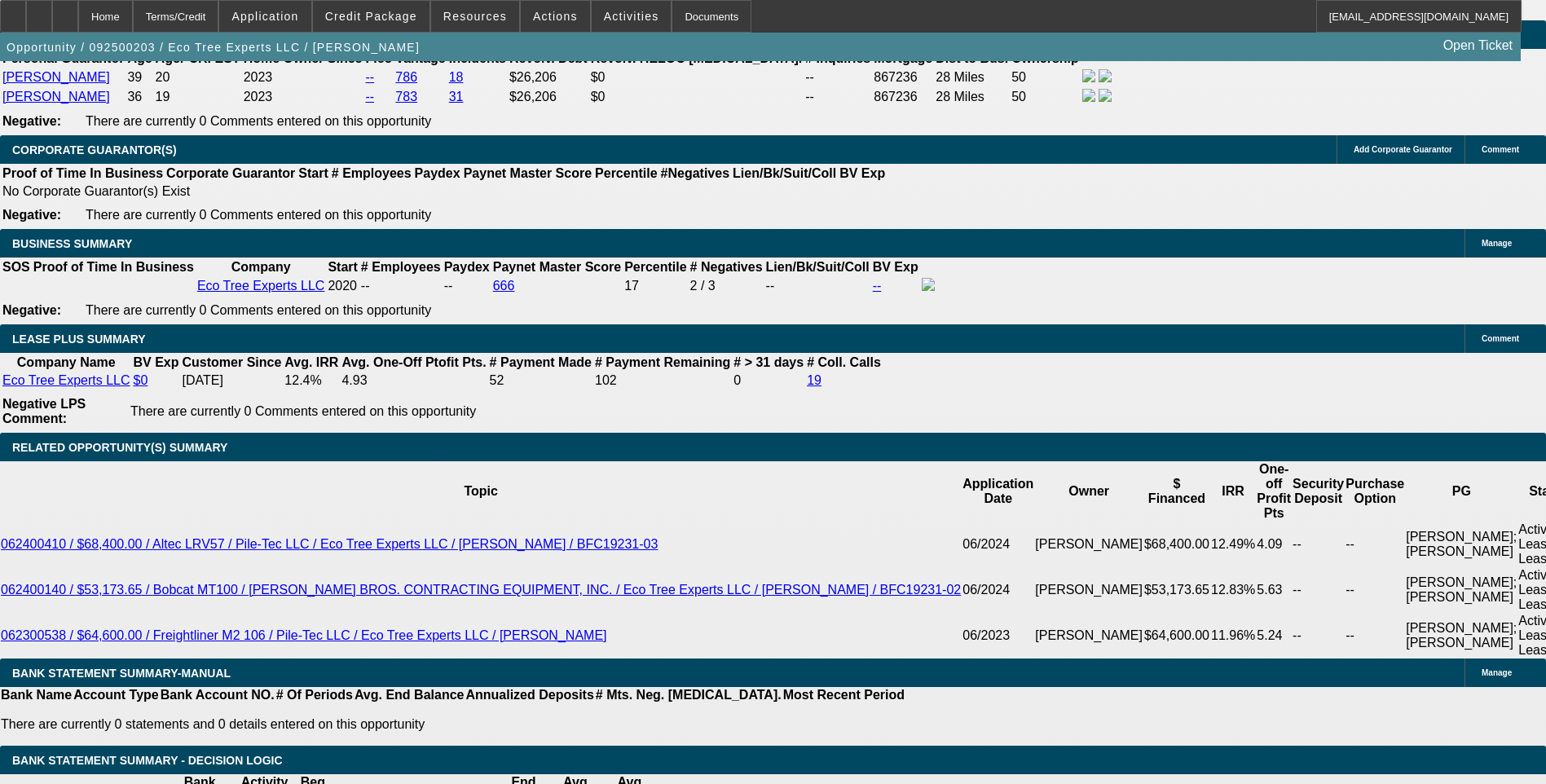
type input "178"
type input "UNKNOWN"
type input "1785"
type input "7.7"
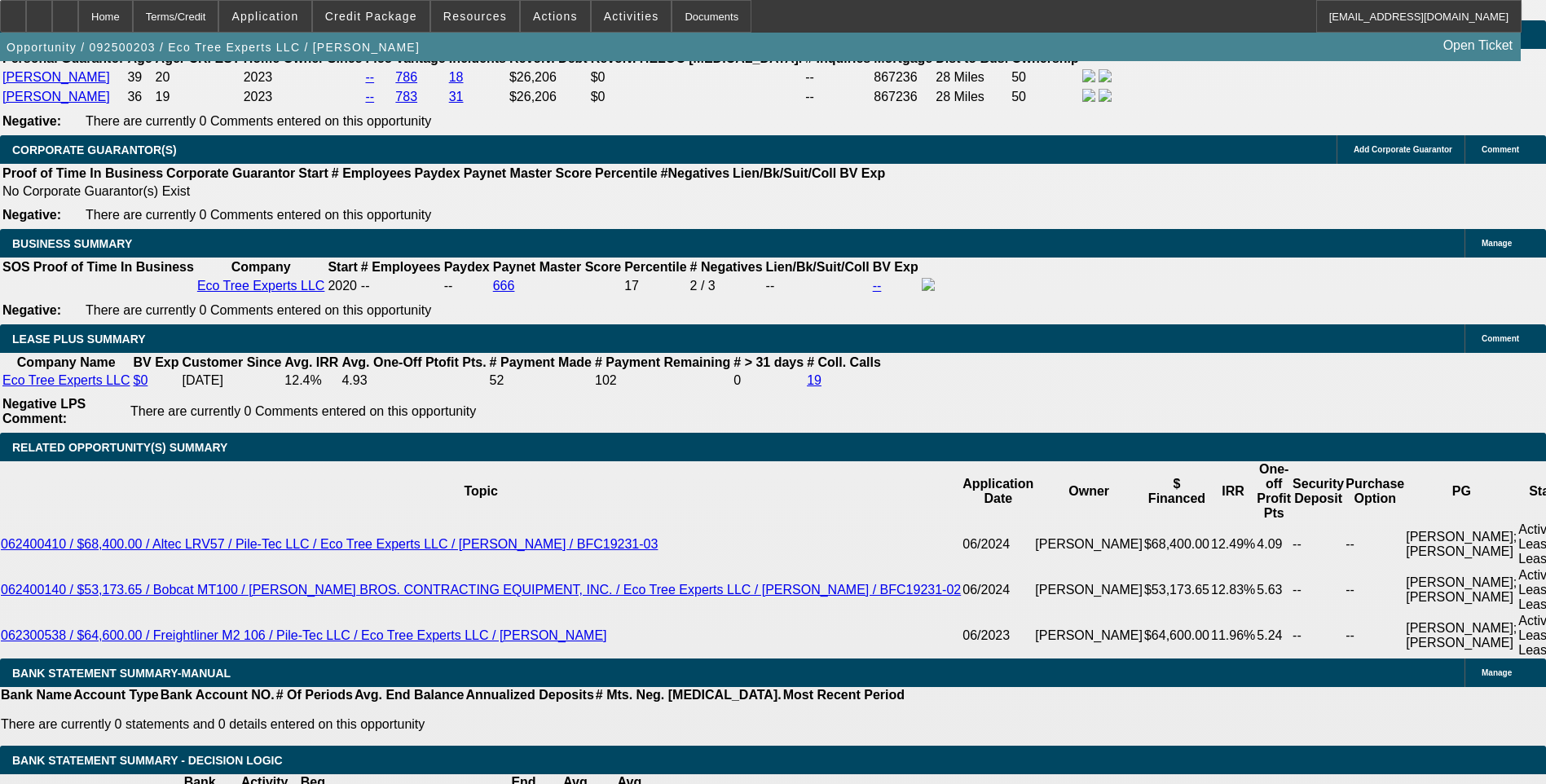
type input "$1,785.00"
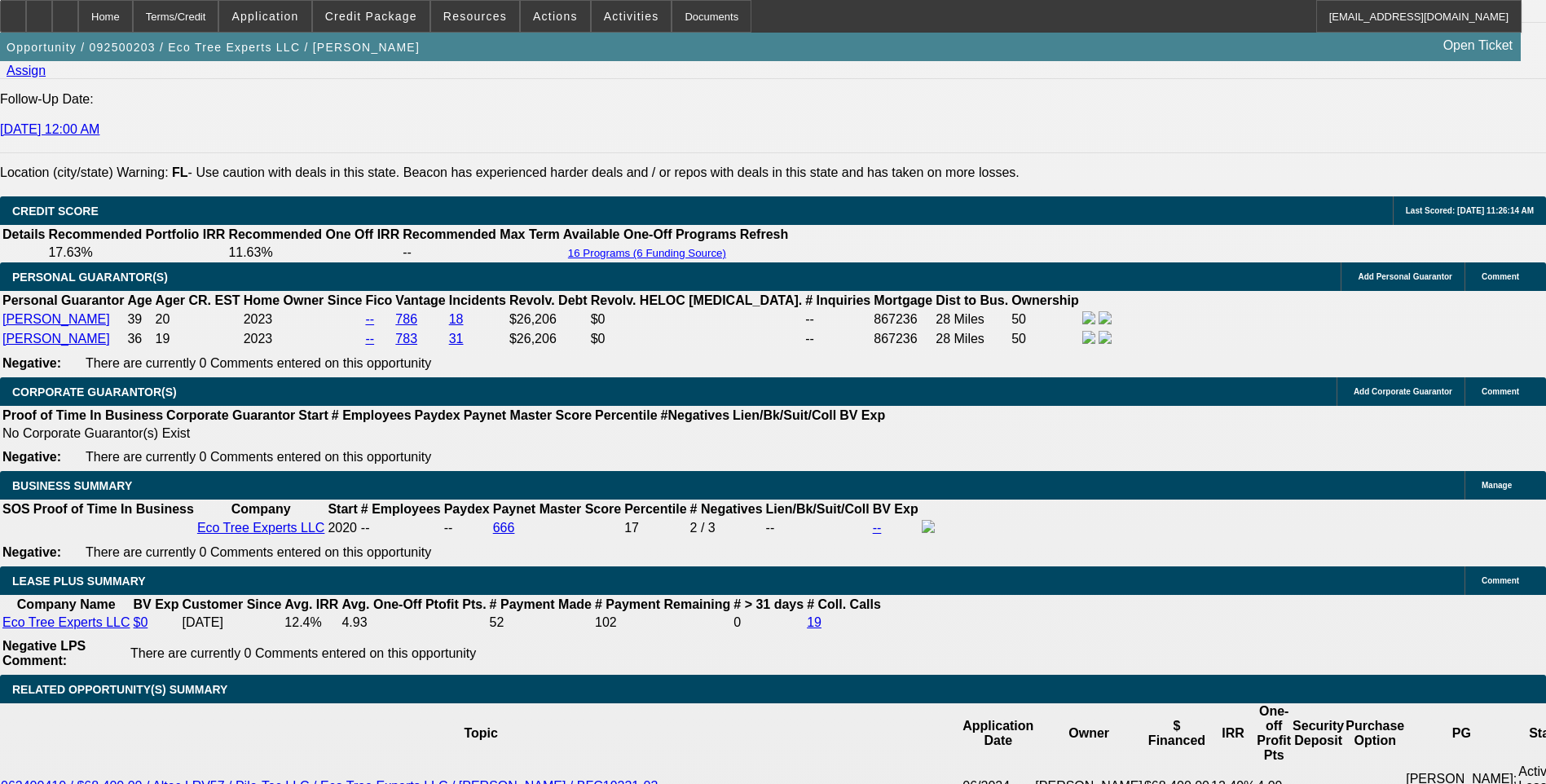
scroll to position [2283, 0]
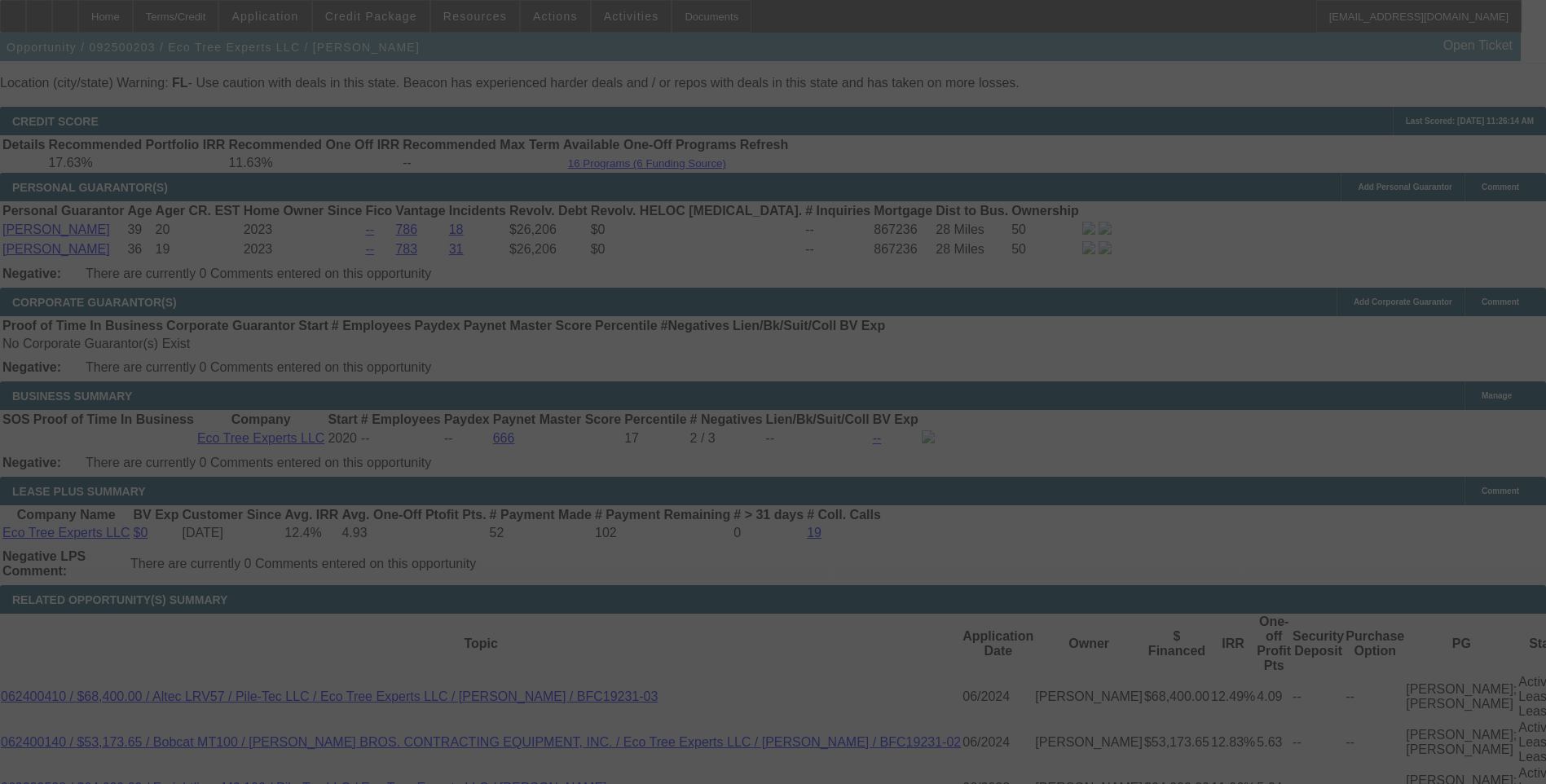
scroll to position [2446, 0]
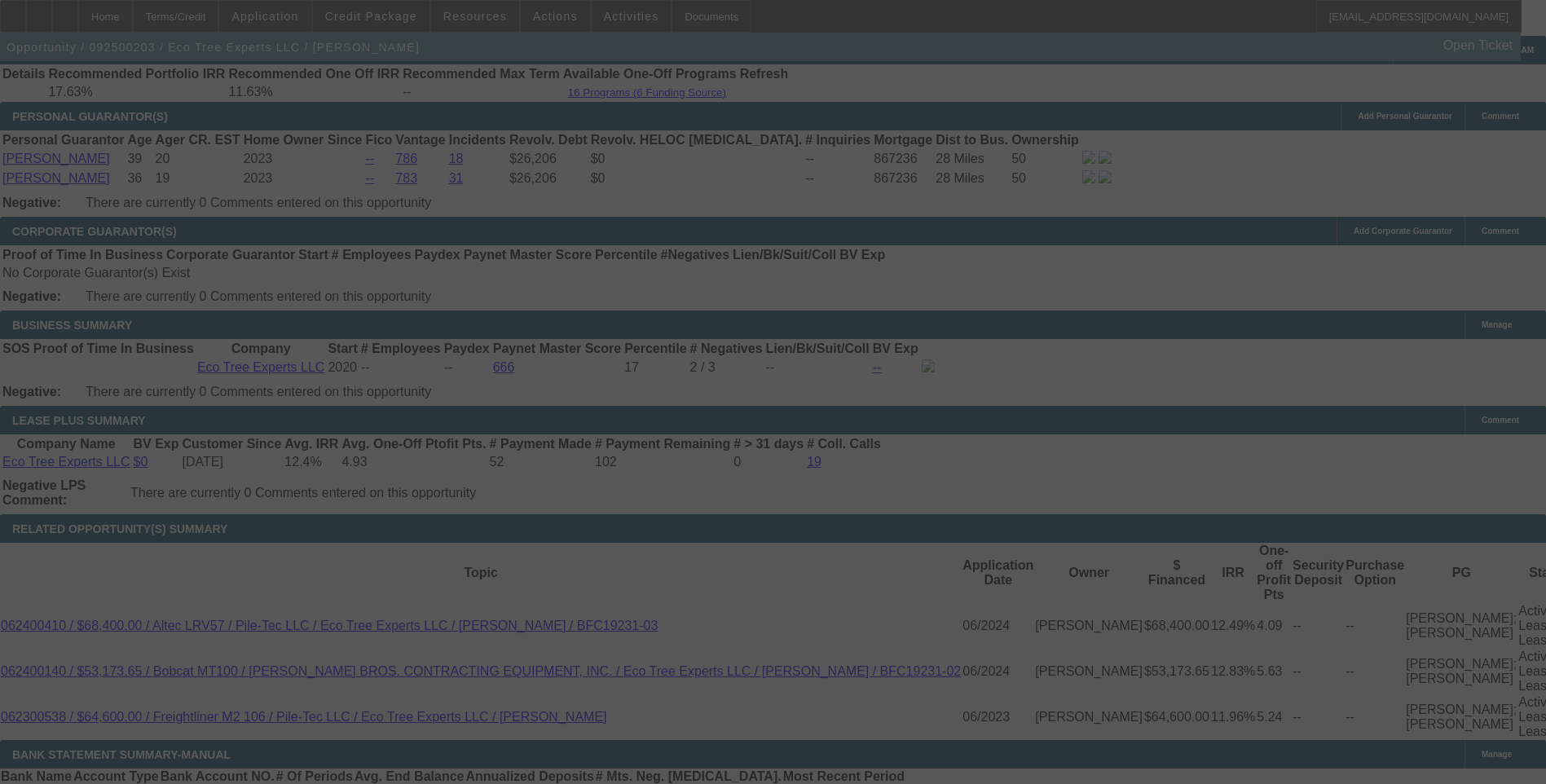
select select "0"
select select "6"
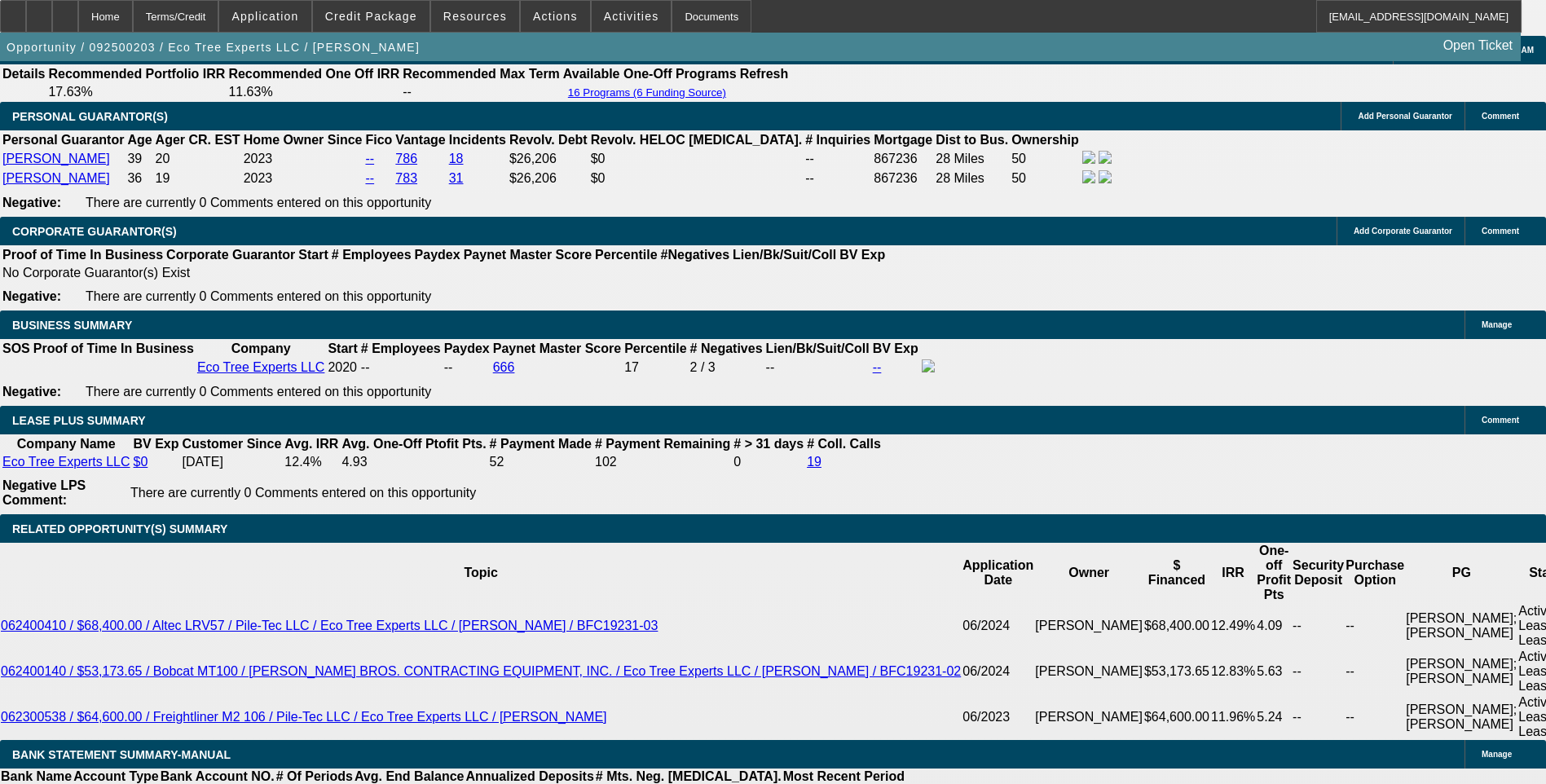
type input "1780"
type input "UNKNOWN"
type input "7.6"
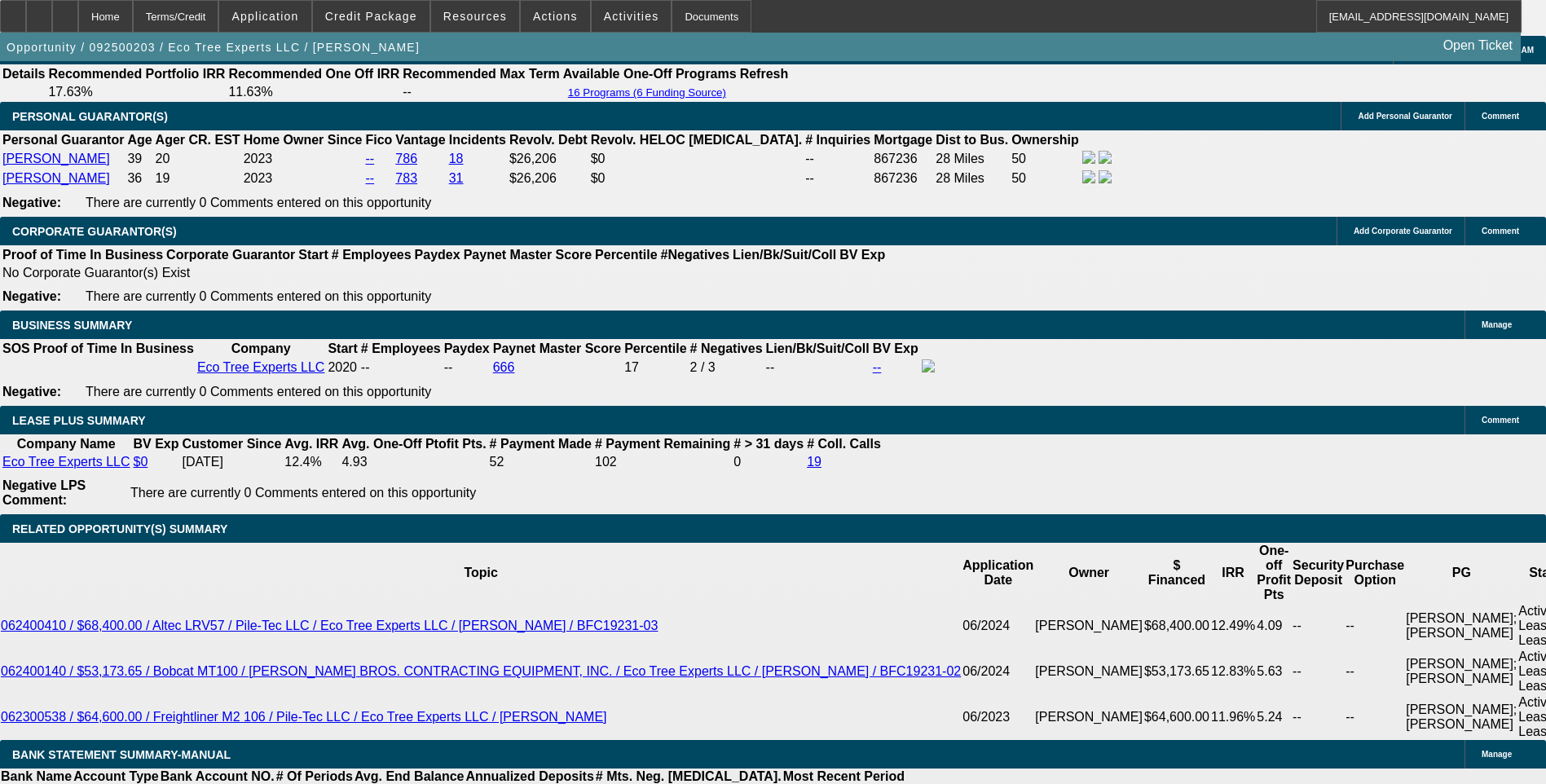
type input "$1,780.00"
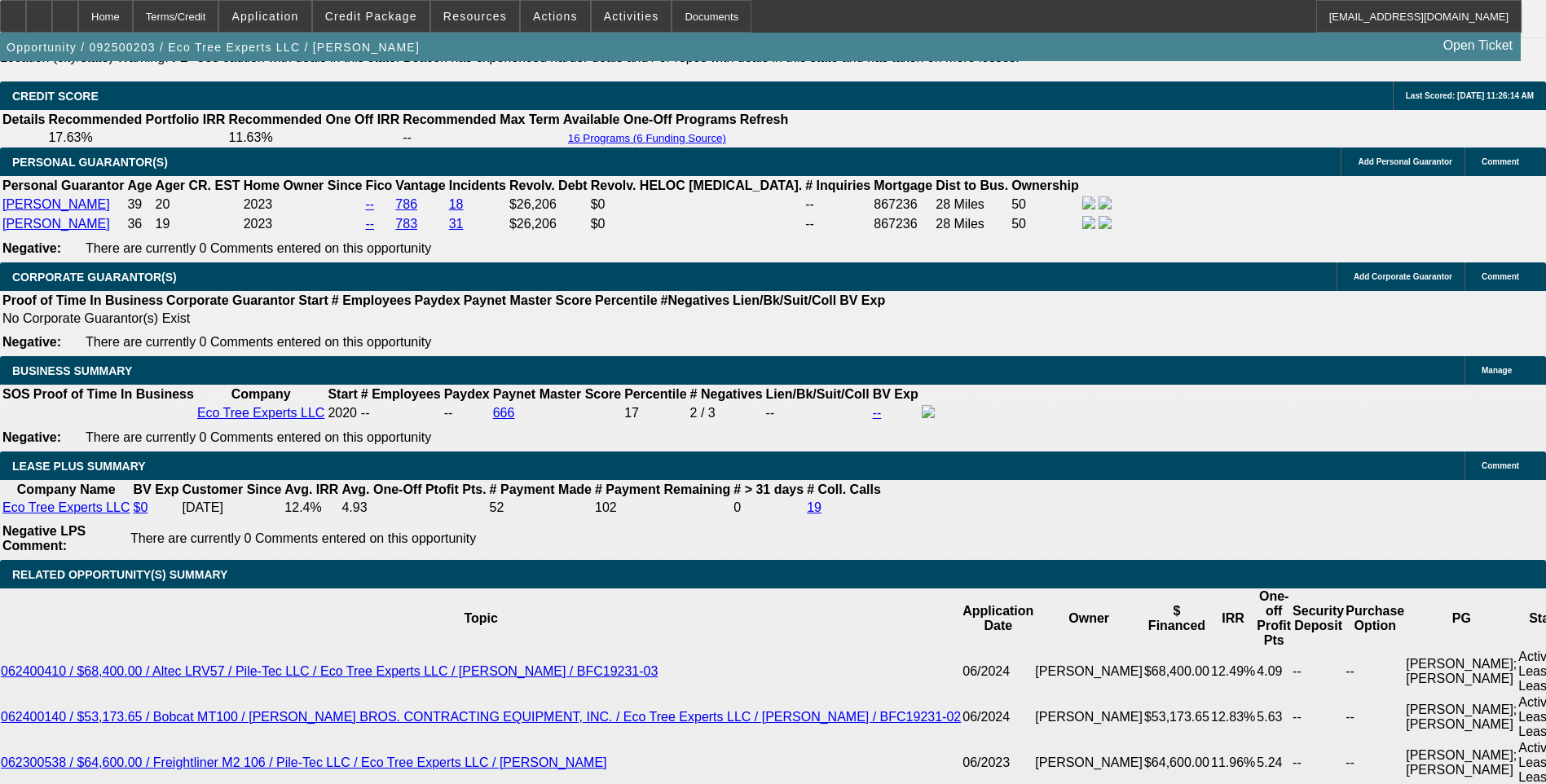
scroll to position [2365, 0]
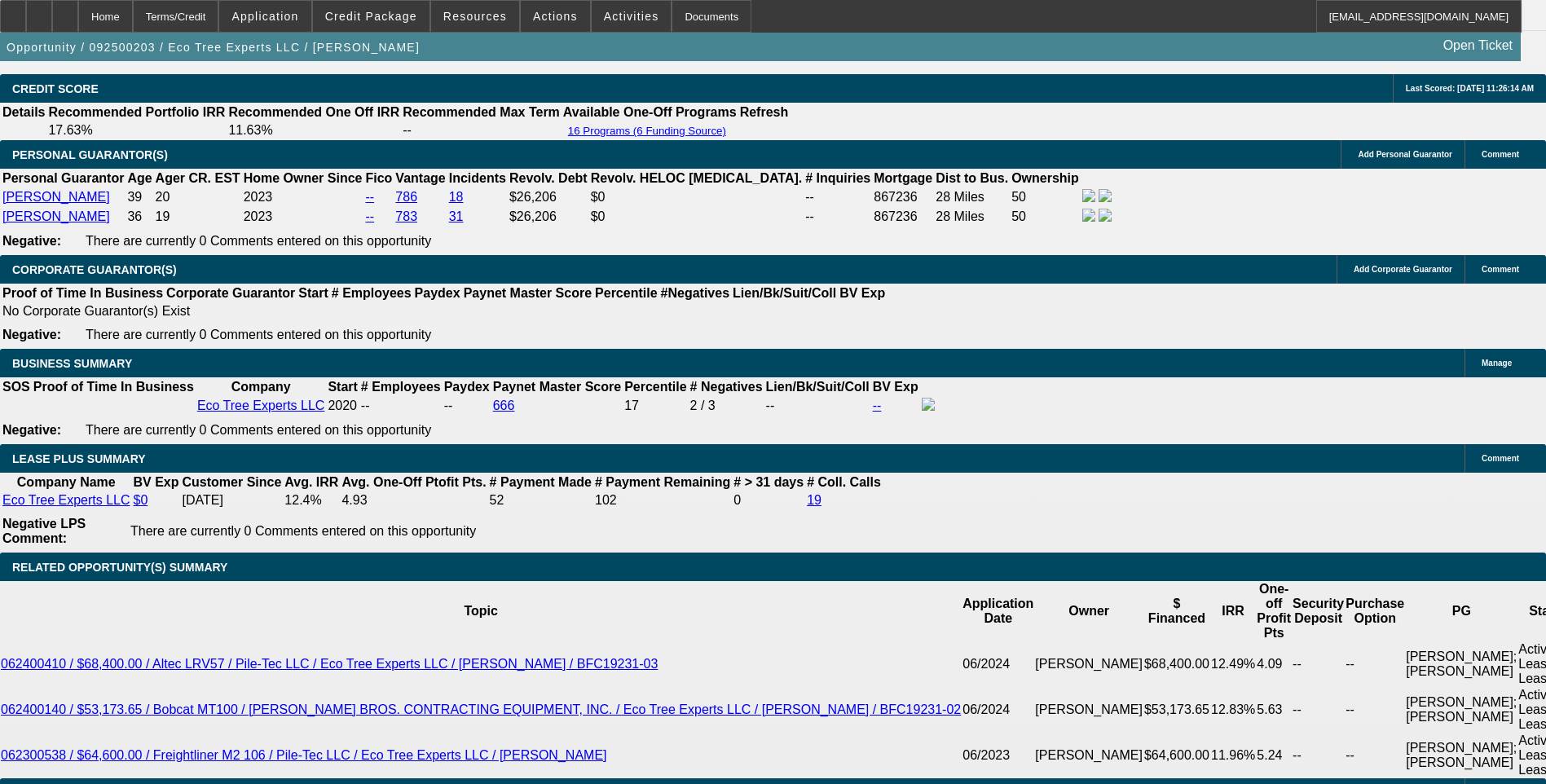
scroll to position [2446, 0]
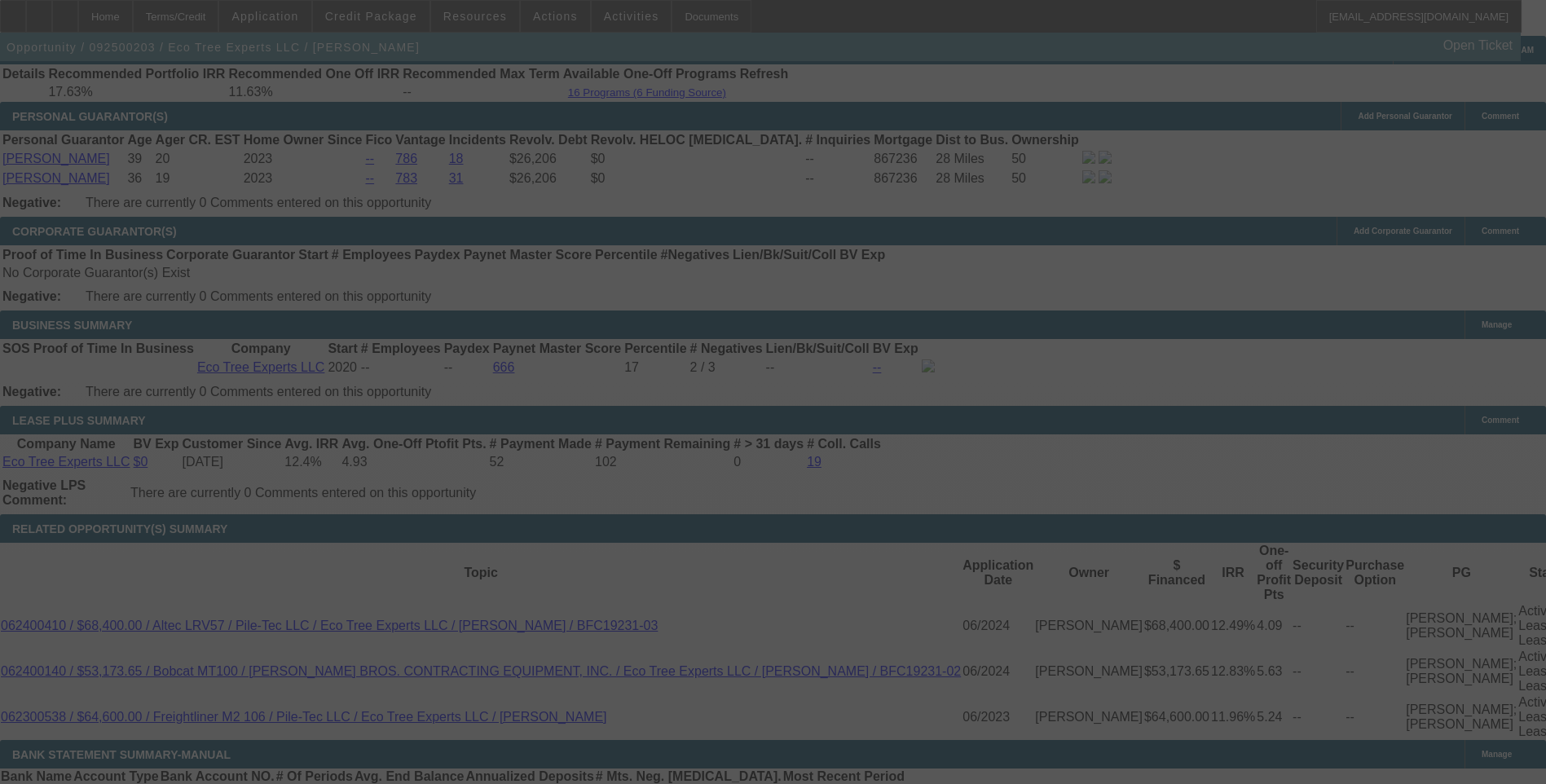
select select "0"
select select "6"
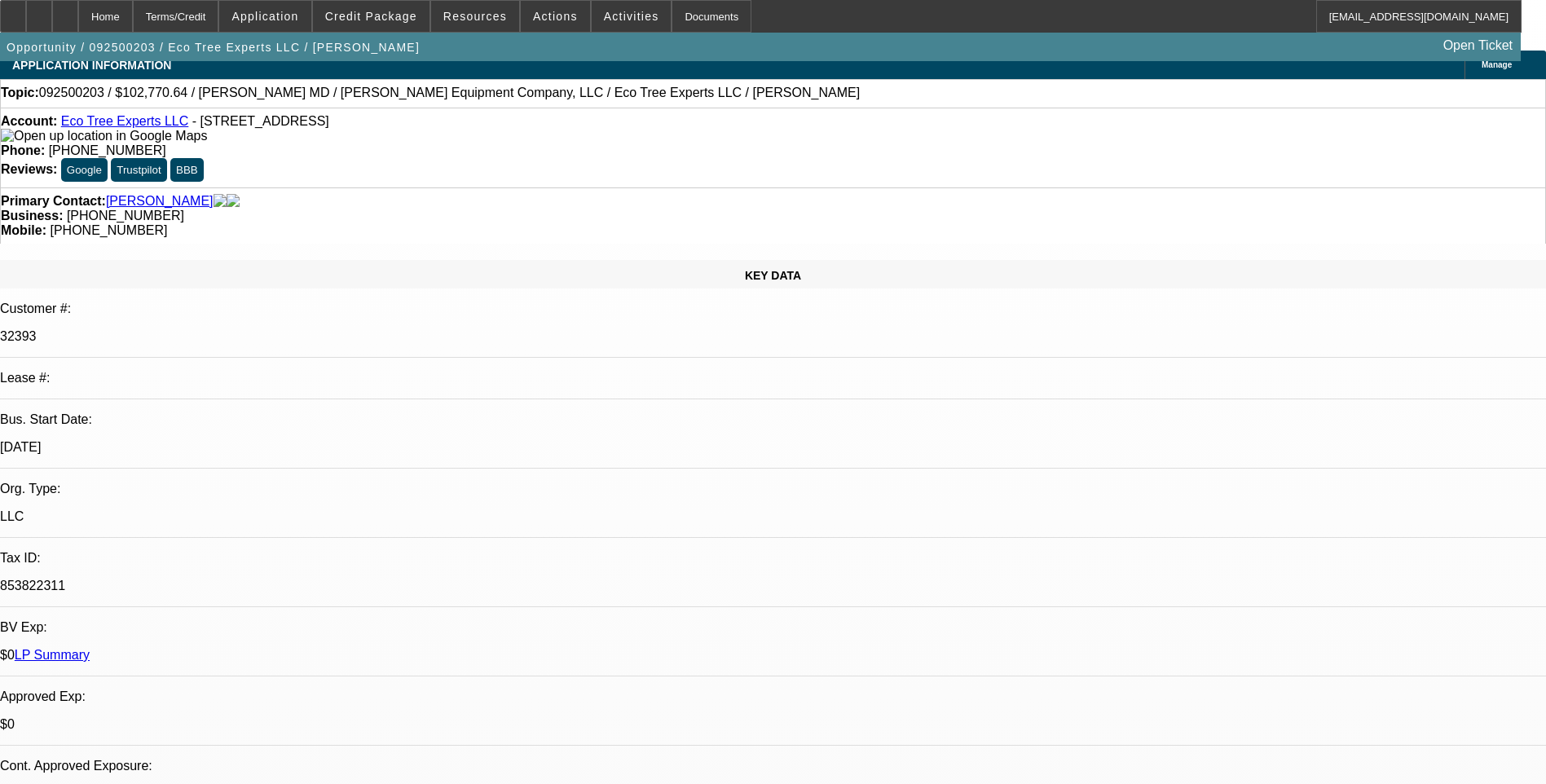
scroll to position [0, 0]
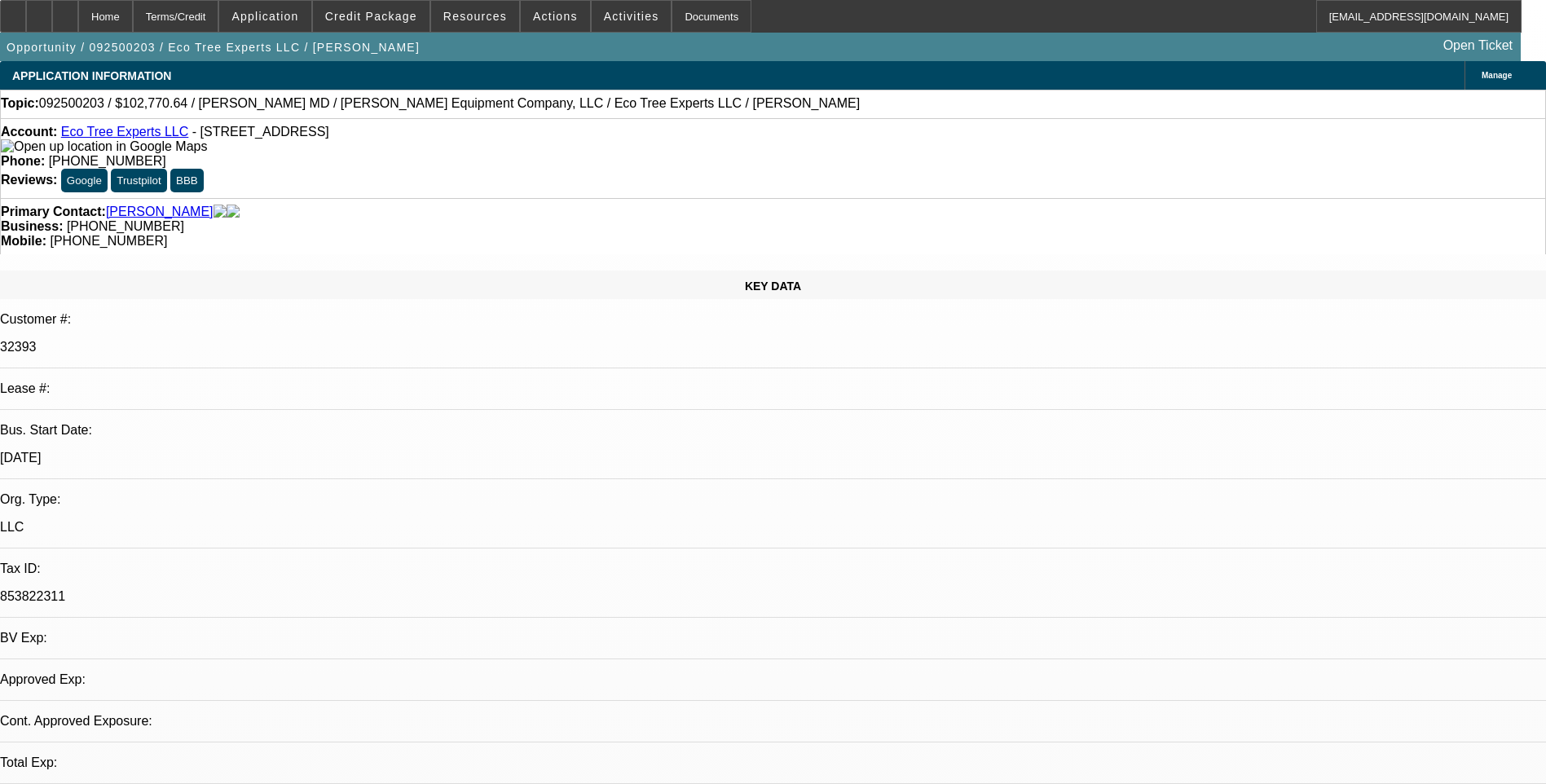
select select "0"
select select "1"
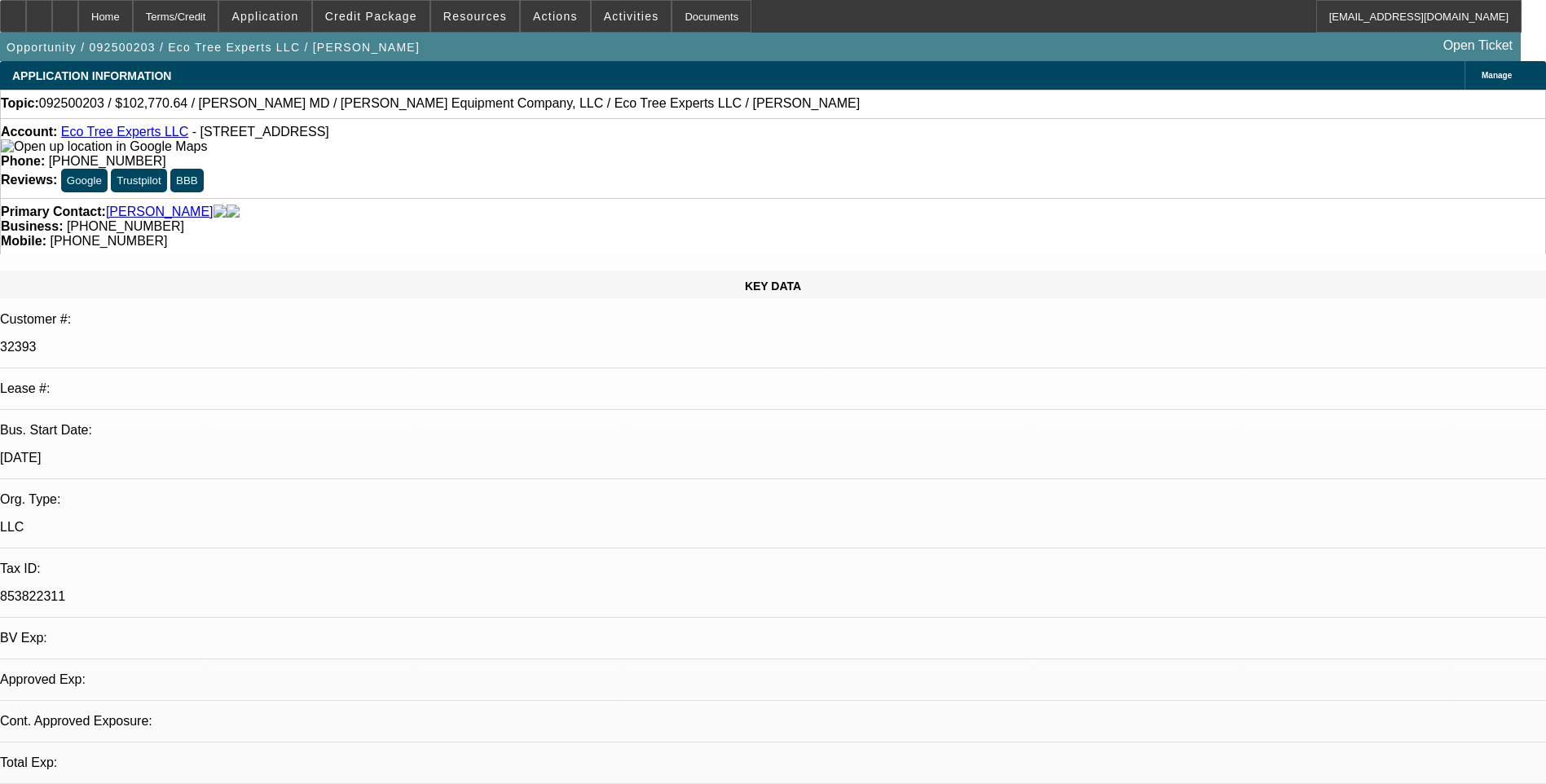
select select "6"
click at [219, 17] on div "Terms/Credit" at bounding box center [176, 16] width 86 height 33
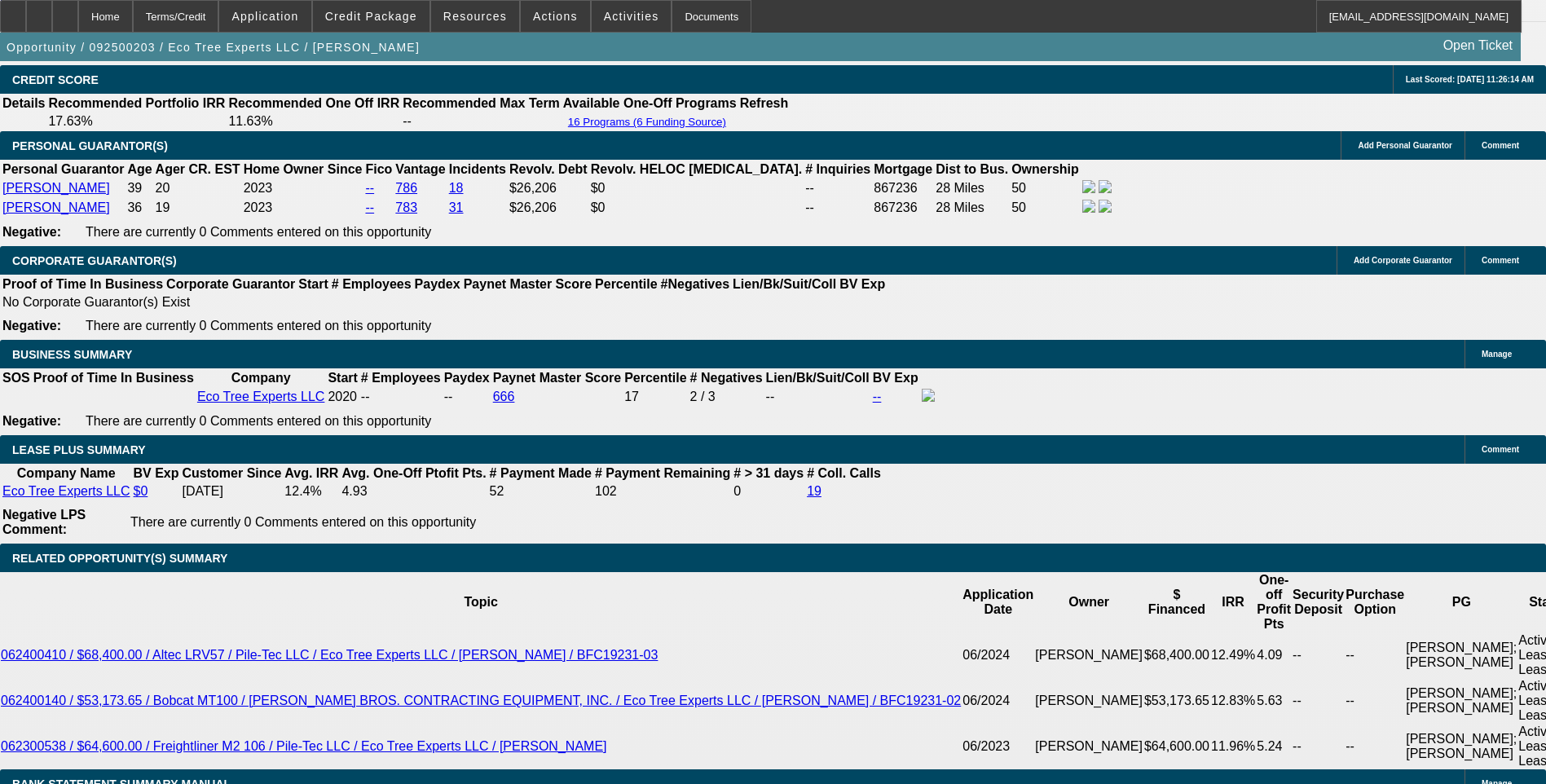
scroll to position [2446, 0]
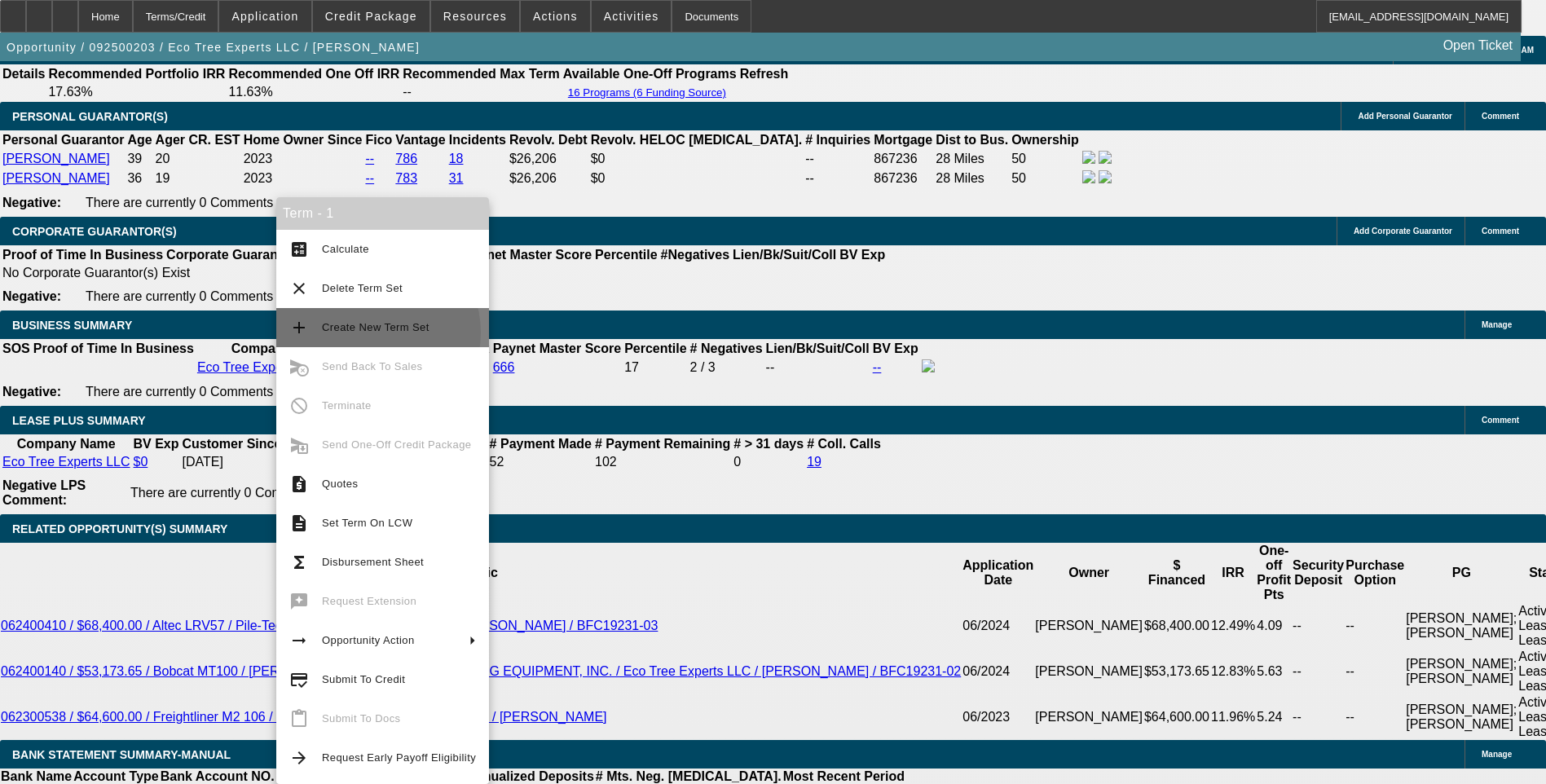
click at [371, 333] on span "Create New Term Set" at bounding box center [376, 327] width 108 height 13
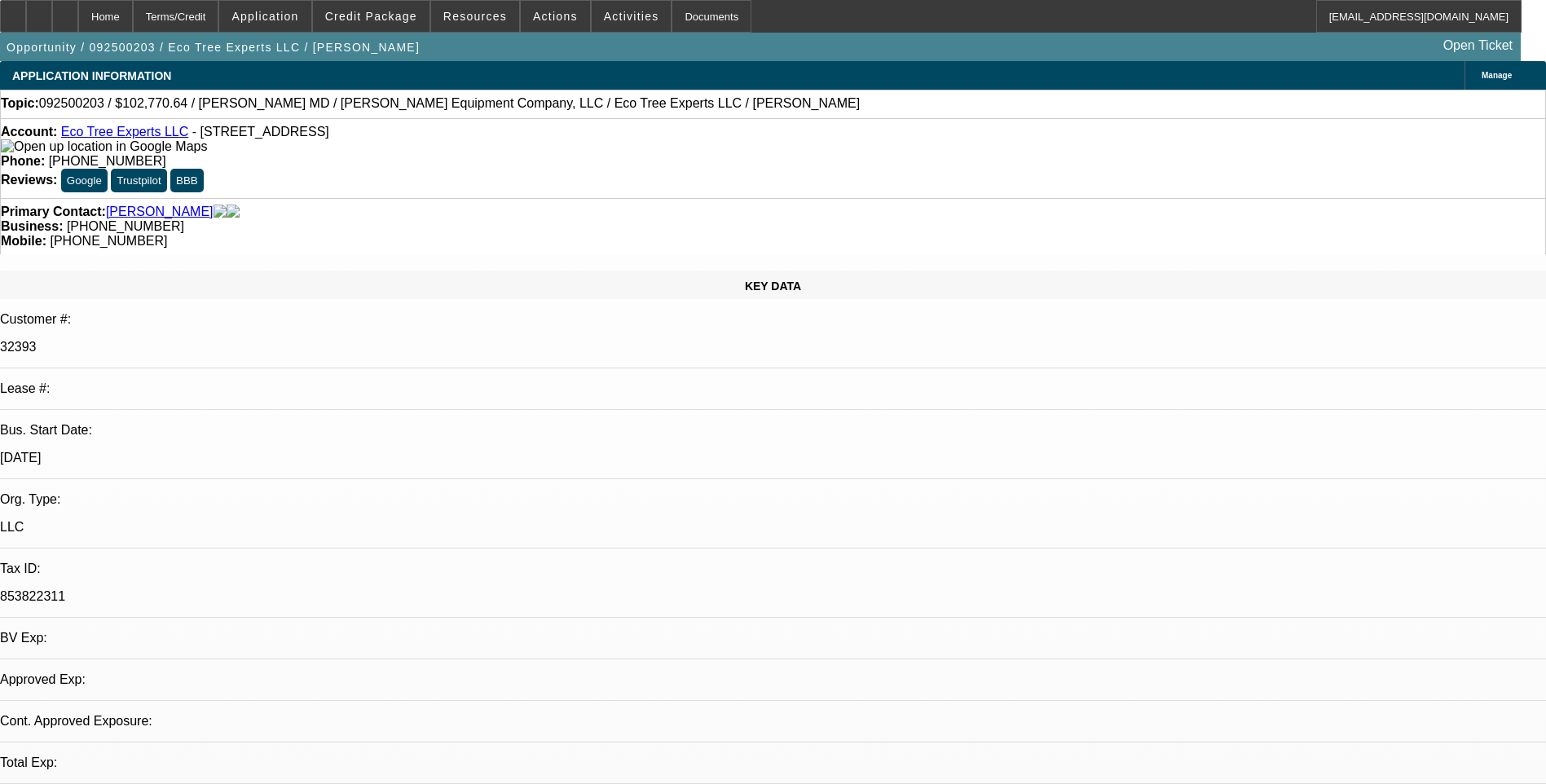
select select "0"
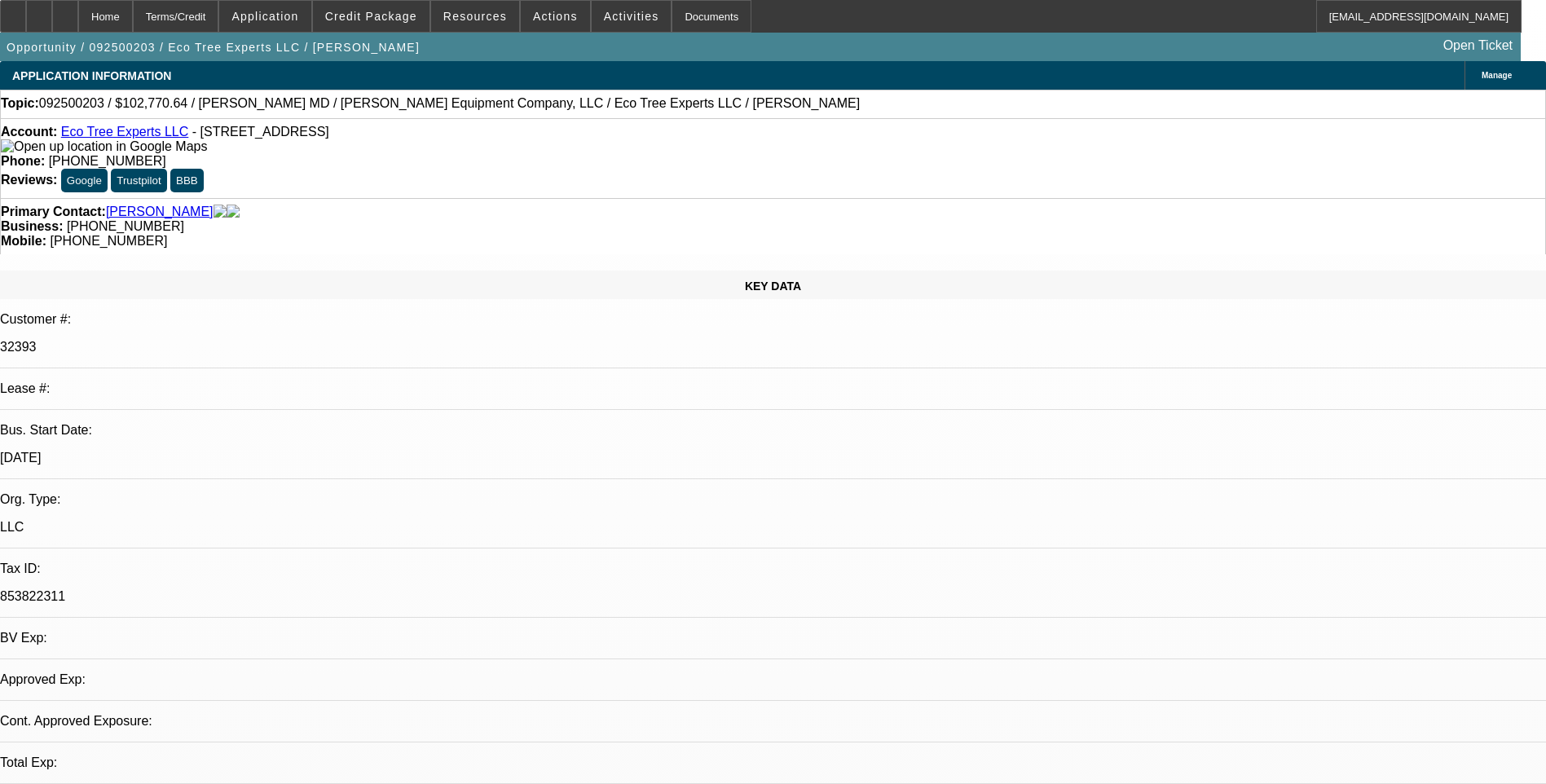
select select "0"
select select "1"
select select "6"
select select "1"
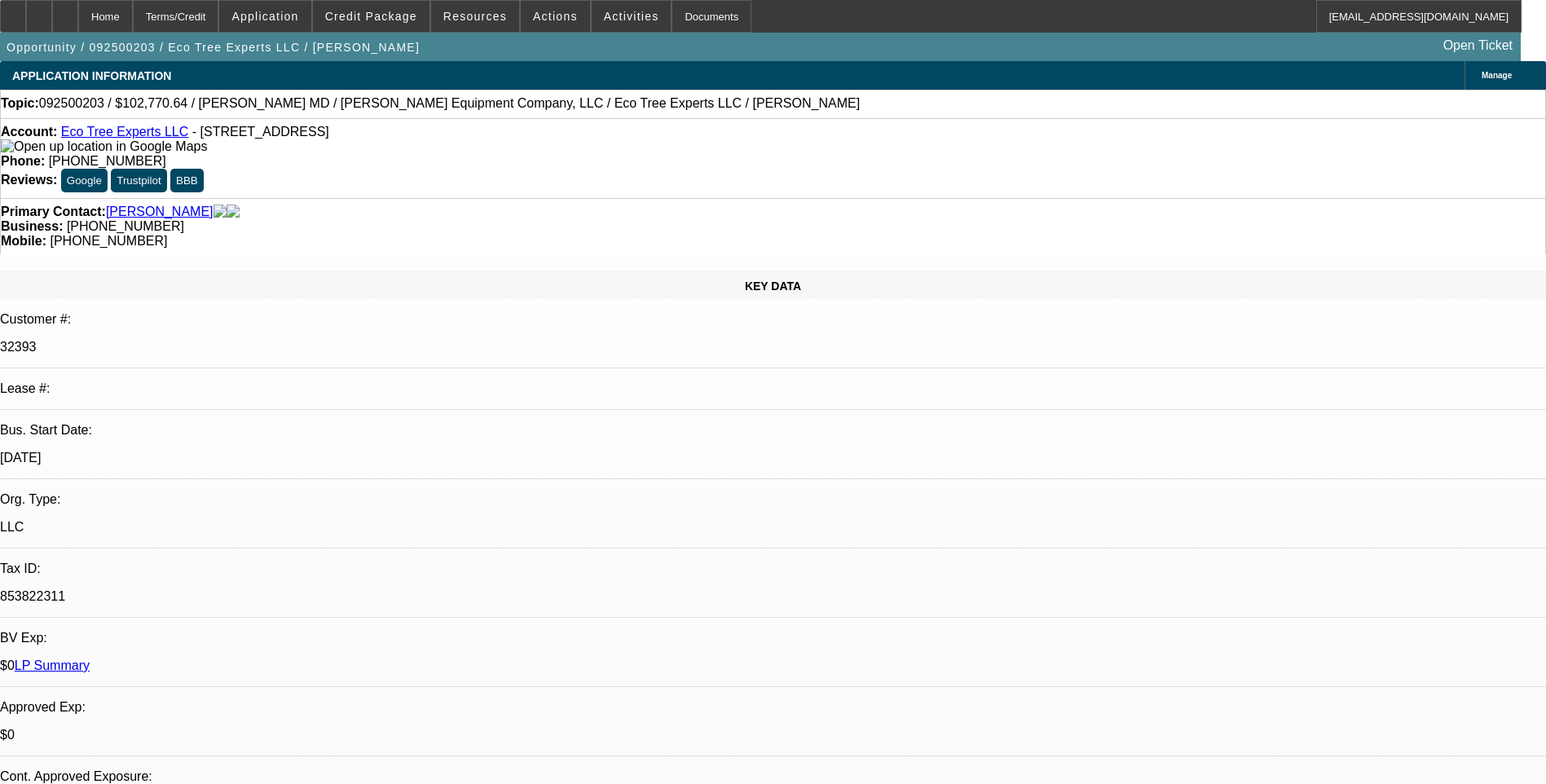
select select "1"
select select "6"
click at [199, 14] on div "Terms/Credit" at bounding box center [176, 16] width 86 height 33
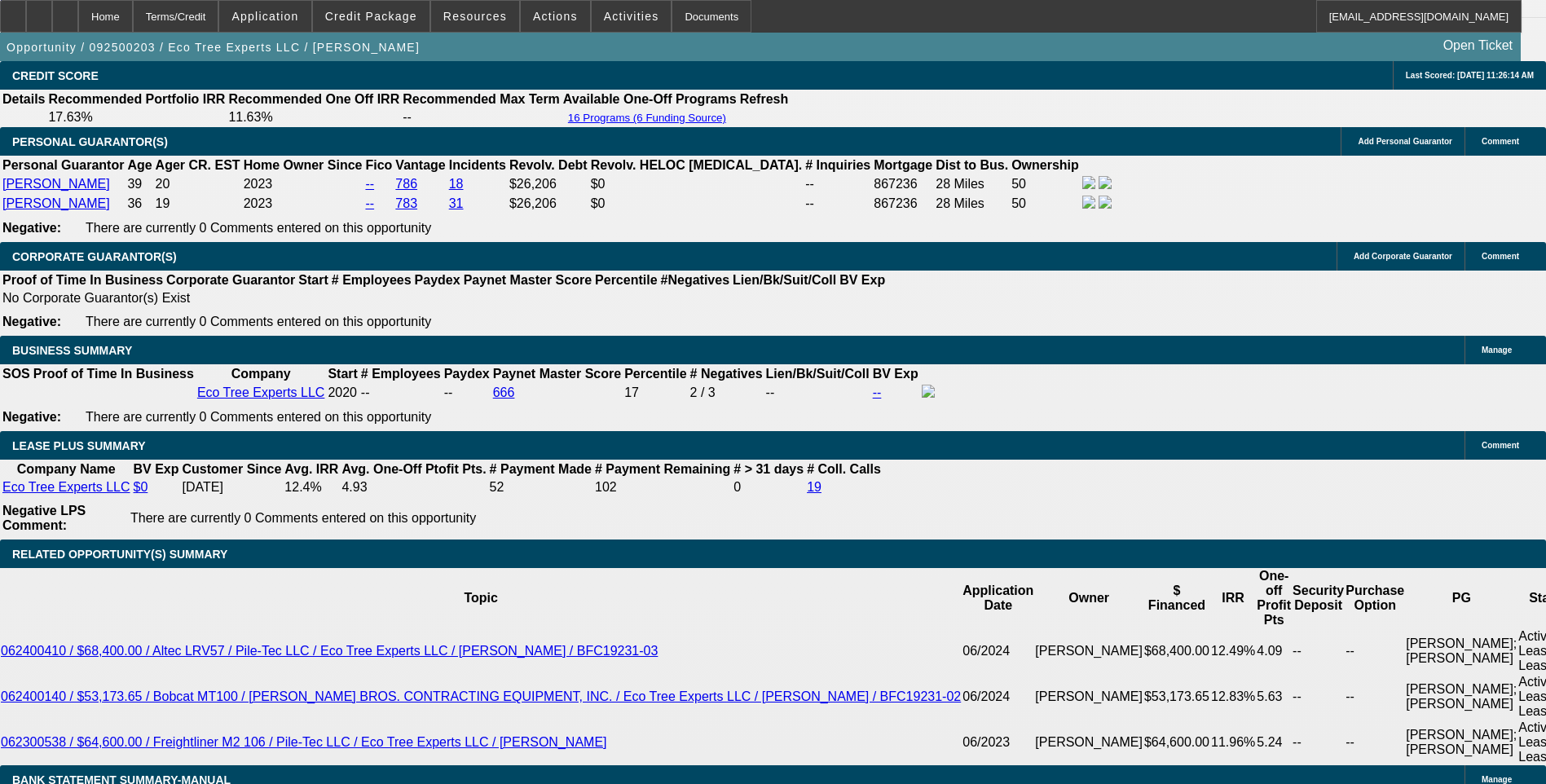
scroll to position [2446, 0]
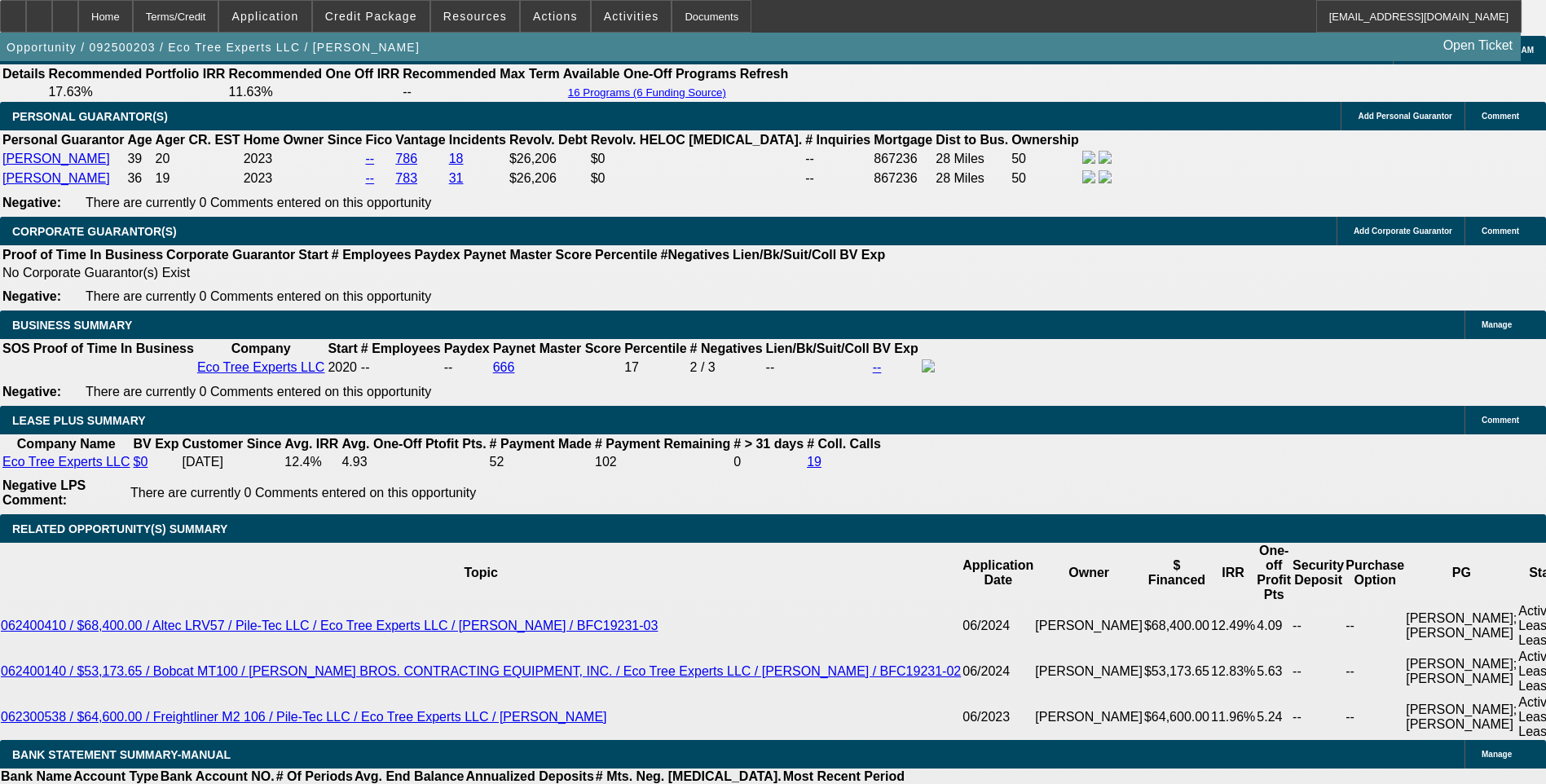
type input "UNKNOWN"
type input "7"
type input "$15,053.92"
type input "60"
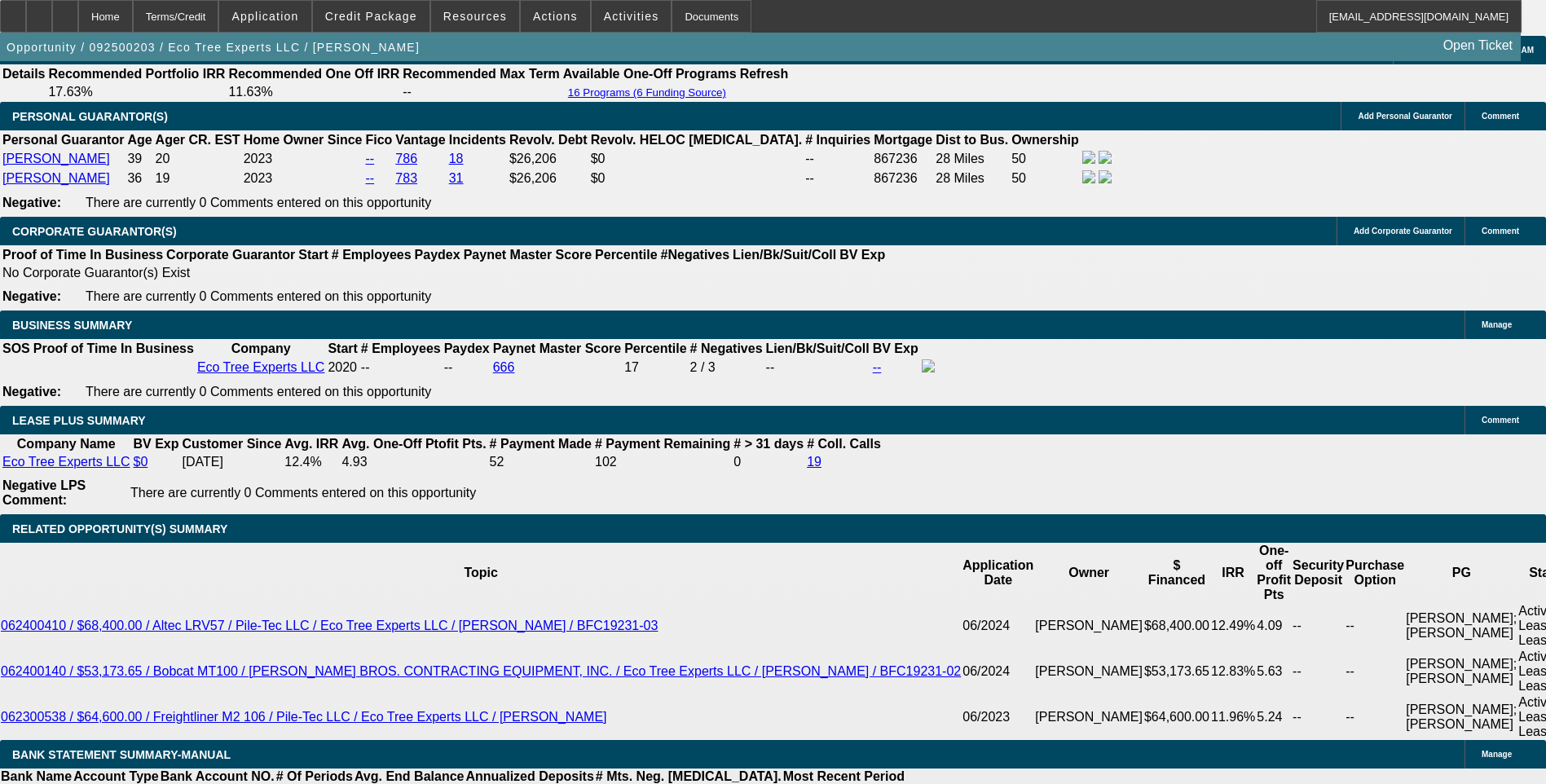
type input "$1.76"
type input "60"
type input "7"
type input "$2,034.98"
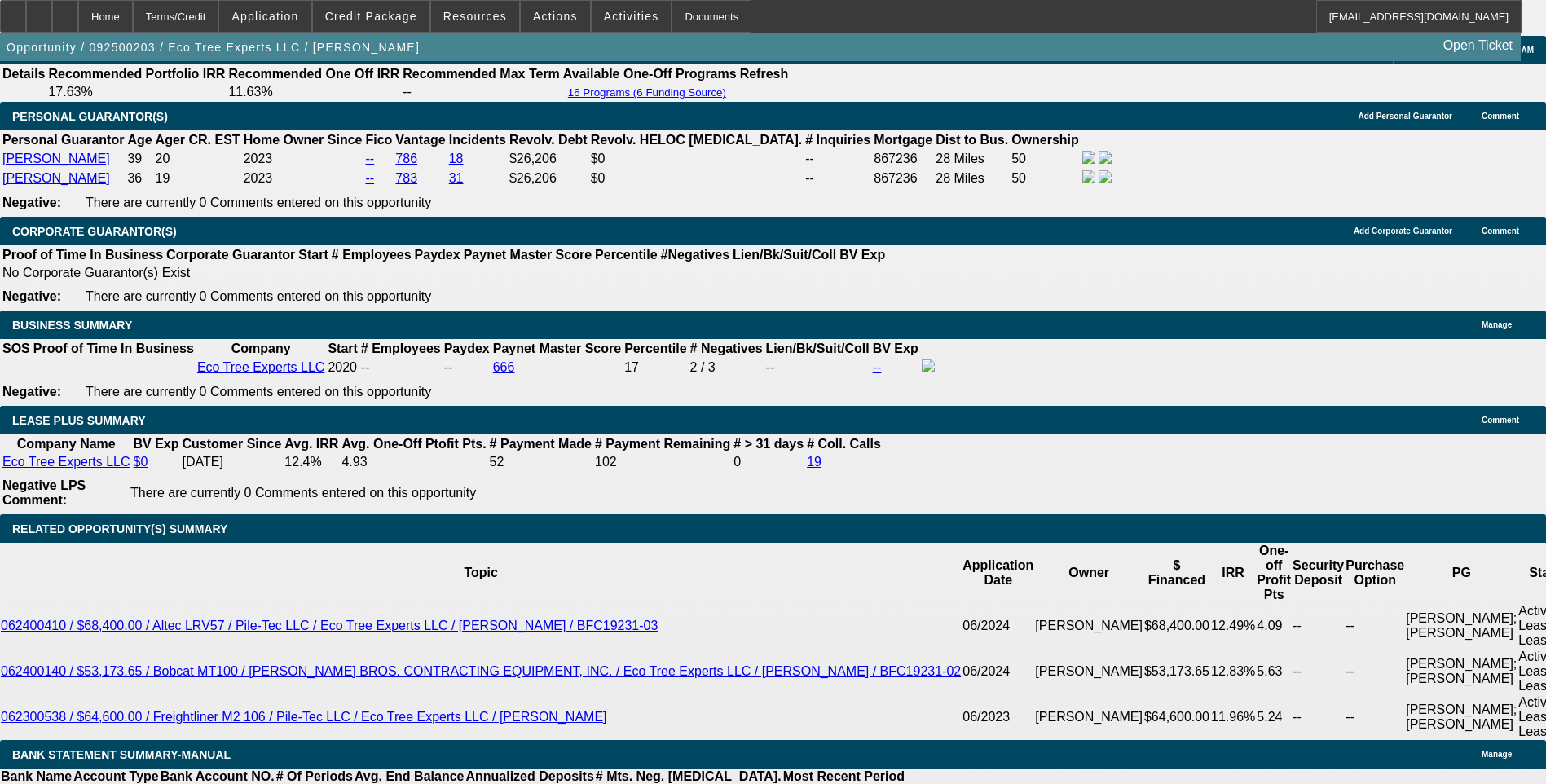
type input "7.25"
type input "$2,047.13"
type input "7.25"
type input "2047.1"
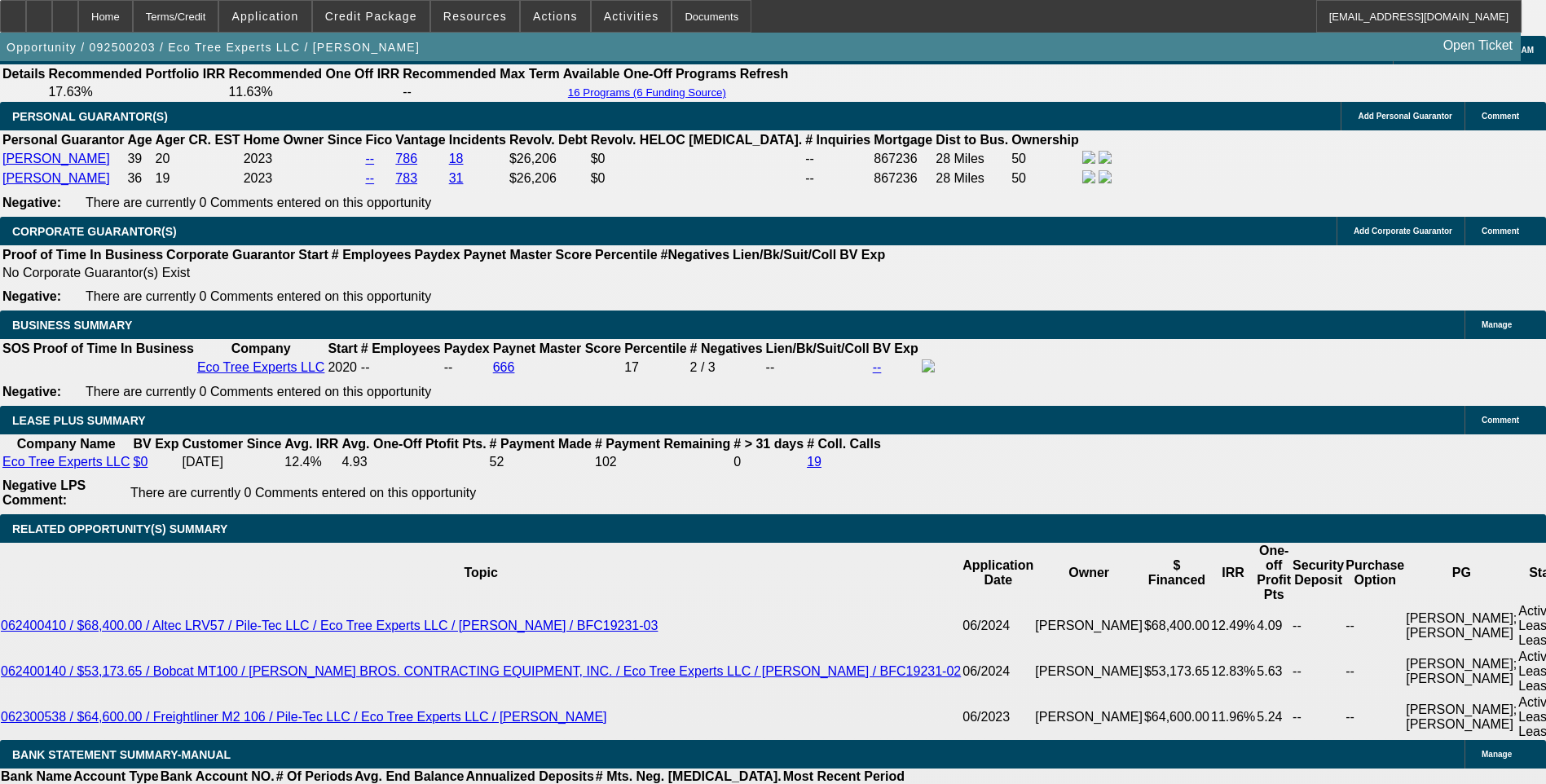
type input "7.2"
type input "204"
type input "7.2"
type input "$2,045.00"
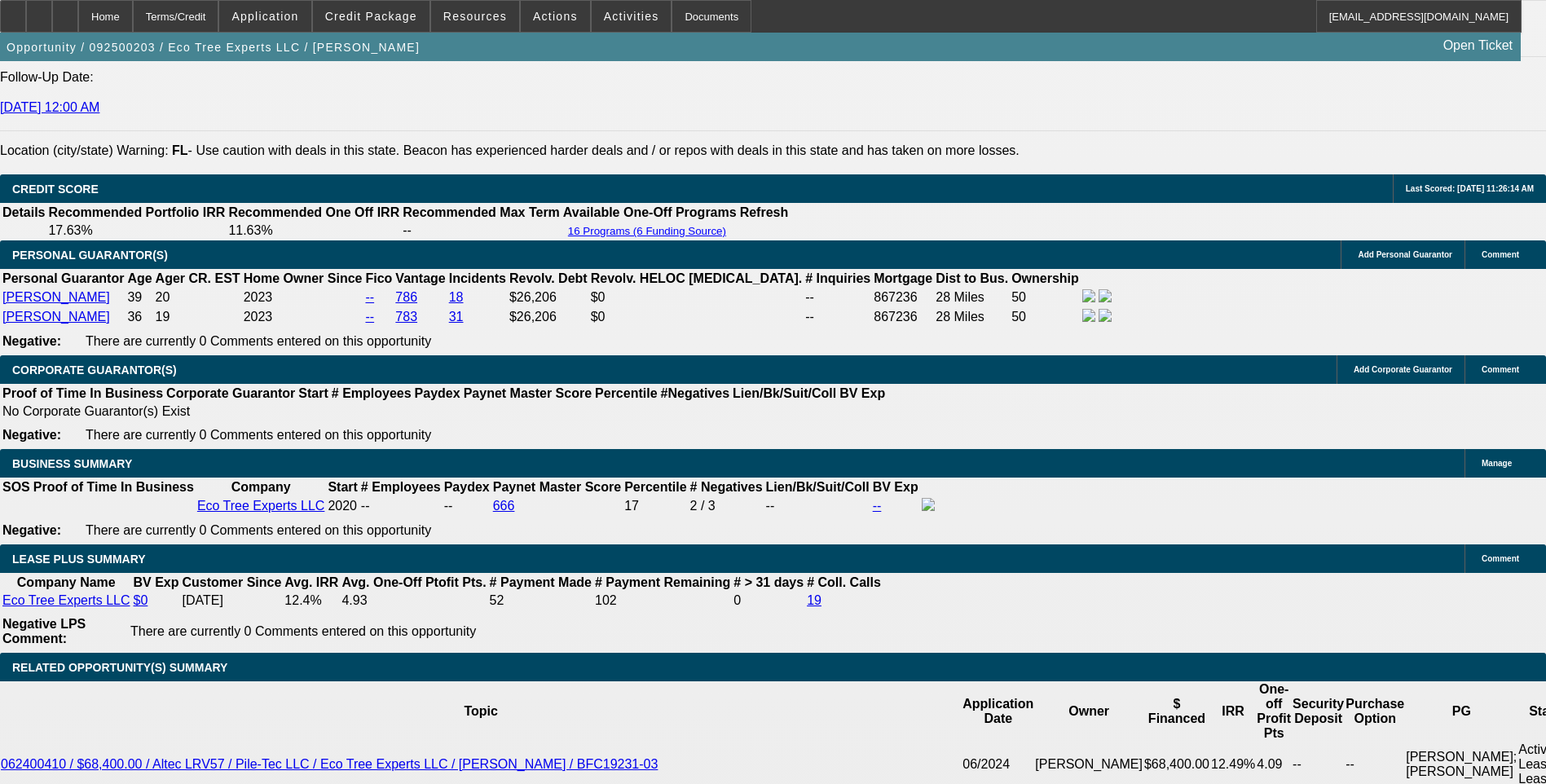
scroll to position [2283, 0]
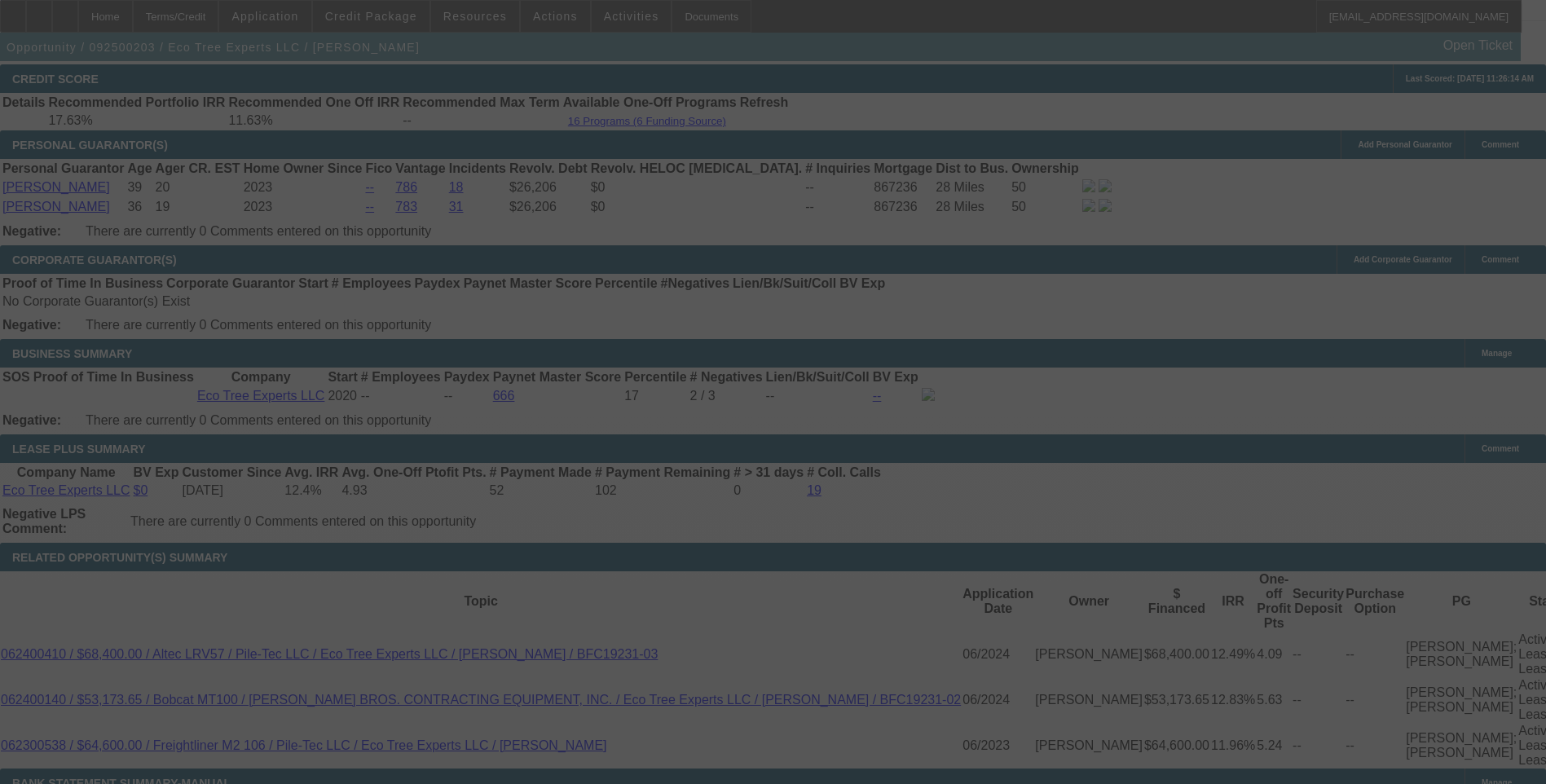
scroll to position [2446, 0]
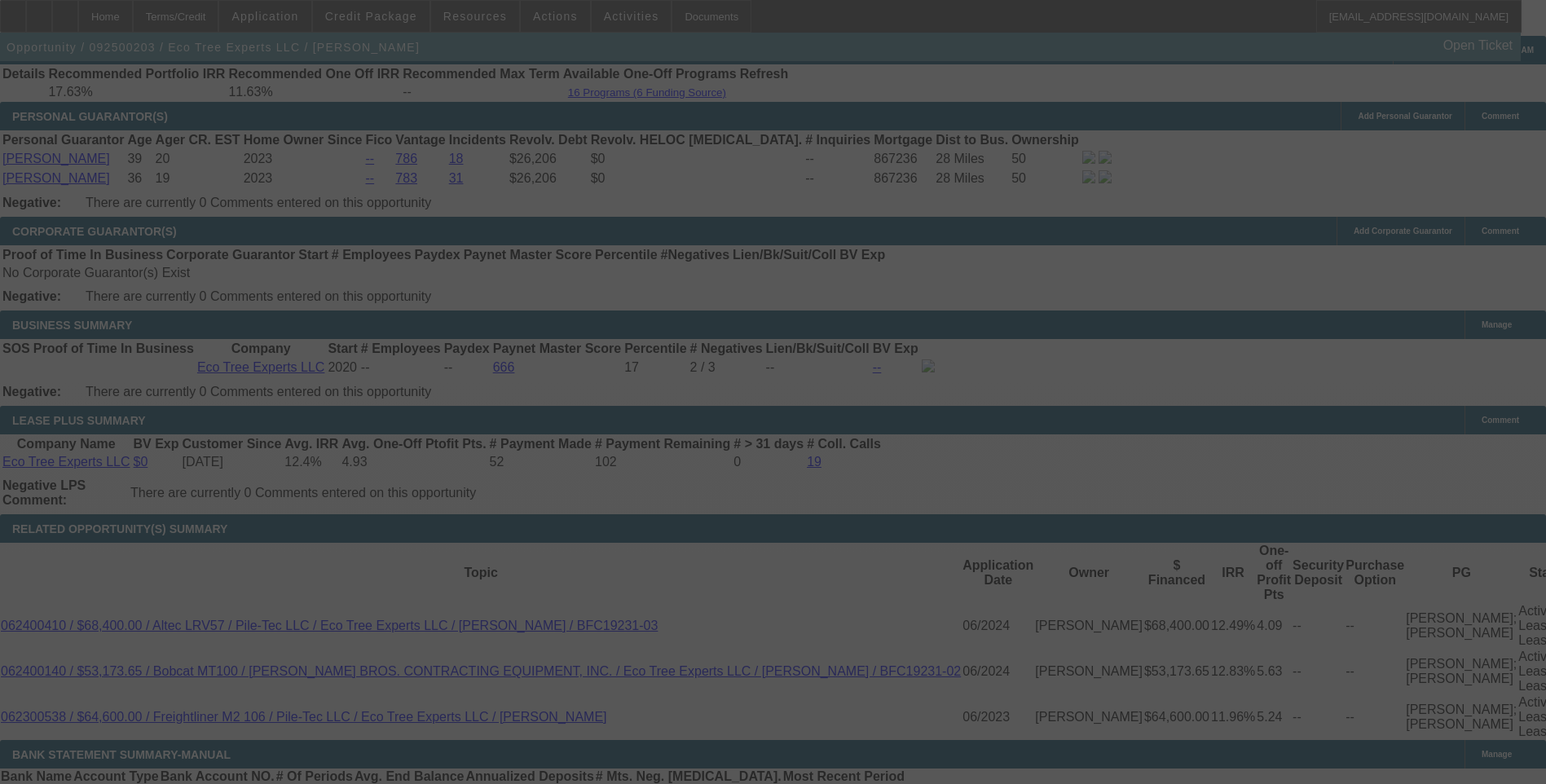
select select "0"
select select "6"
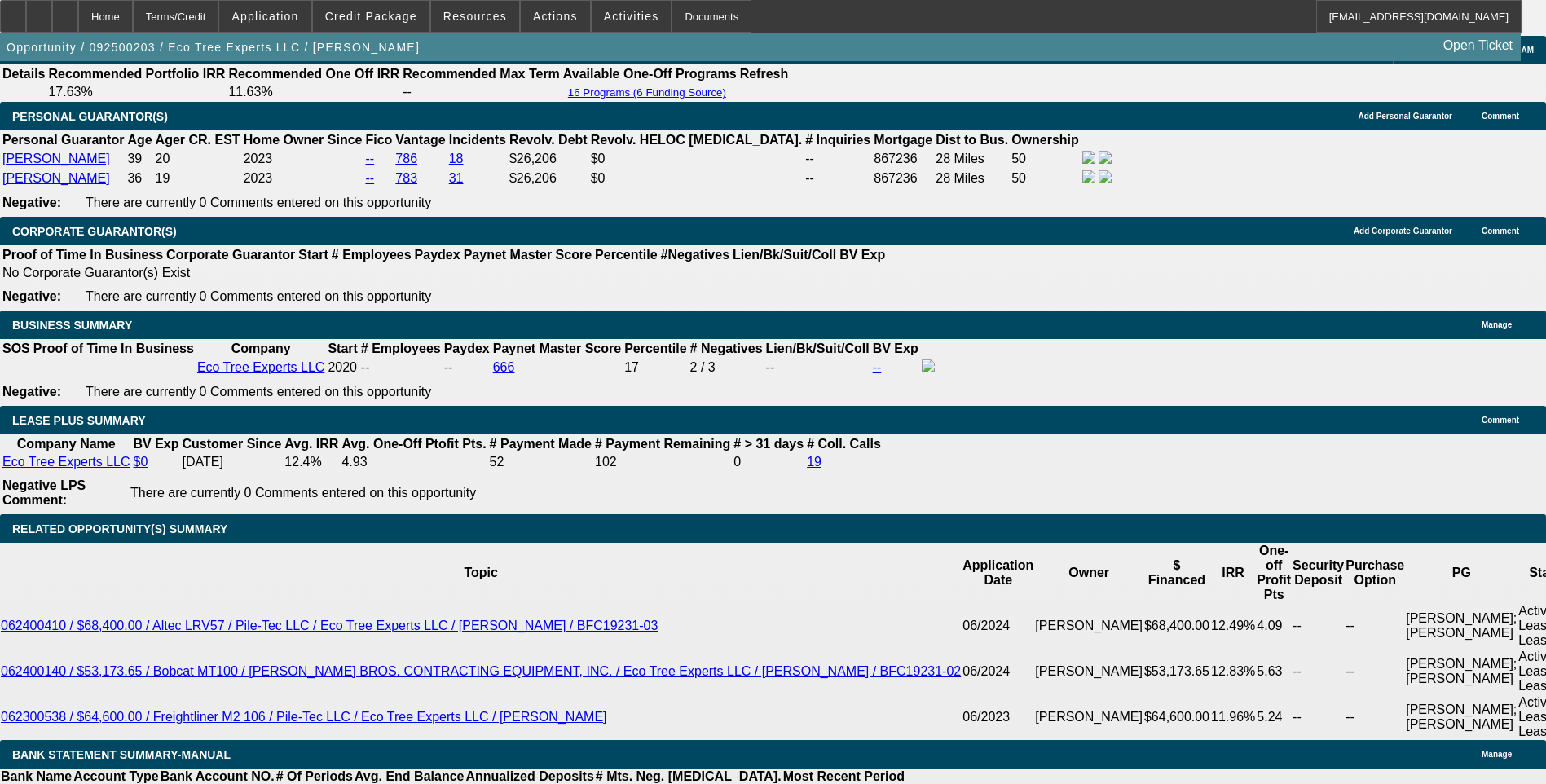
type input "20"
type input "UNKNOWN"
type input "2050"
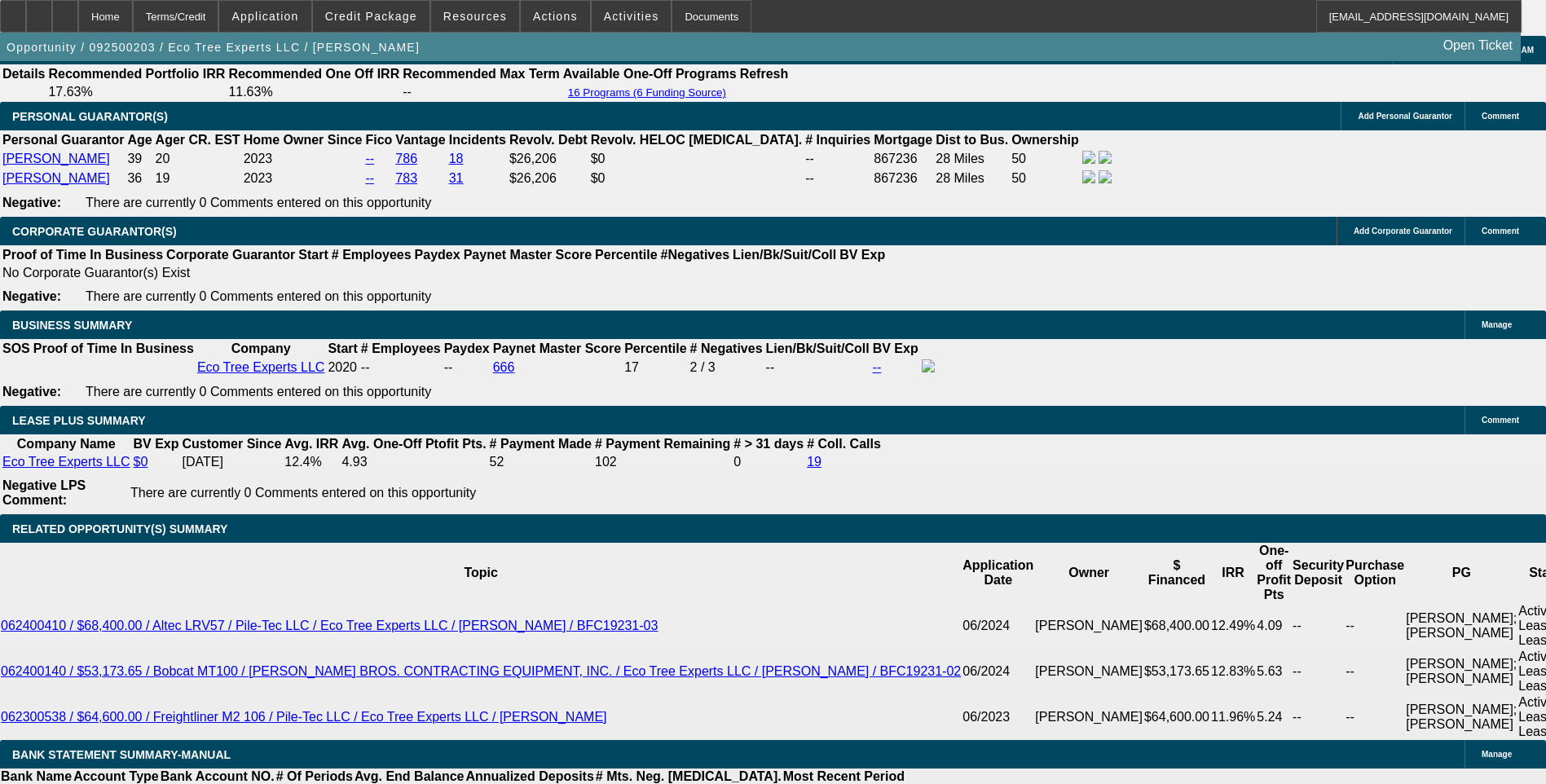
type input "7.3"
type input "$2,050.00"
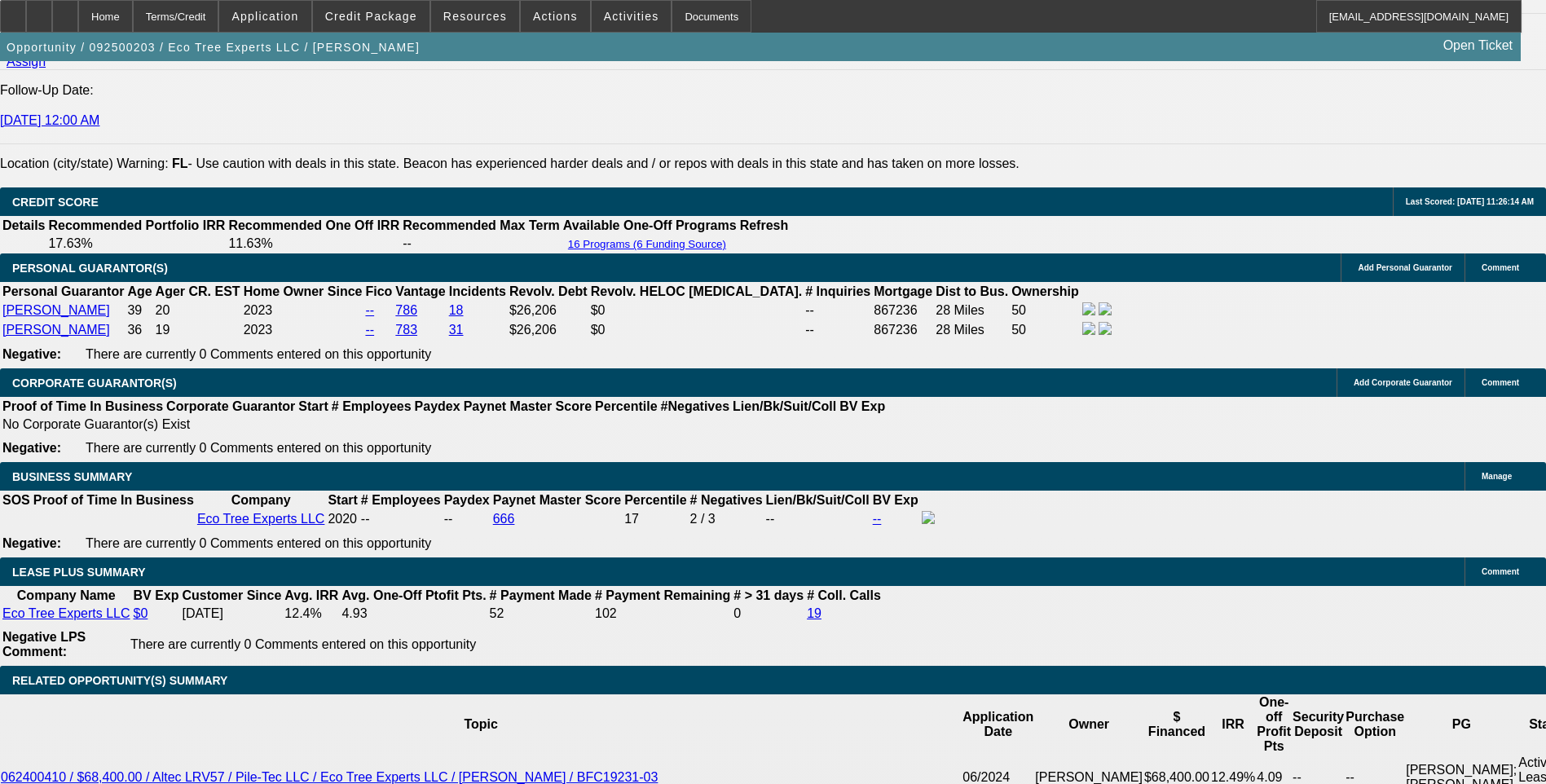
scroll to position [2283, 0]
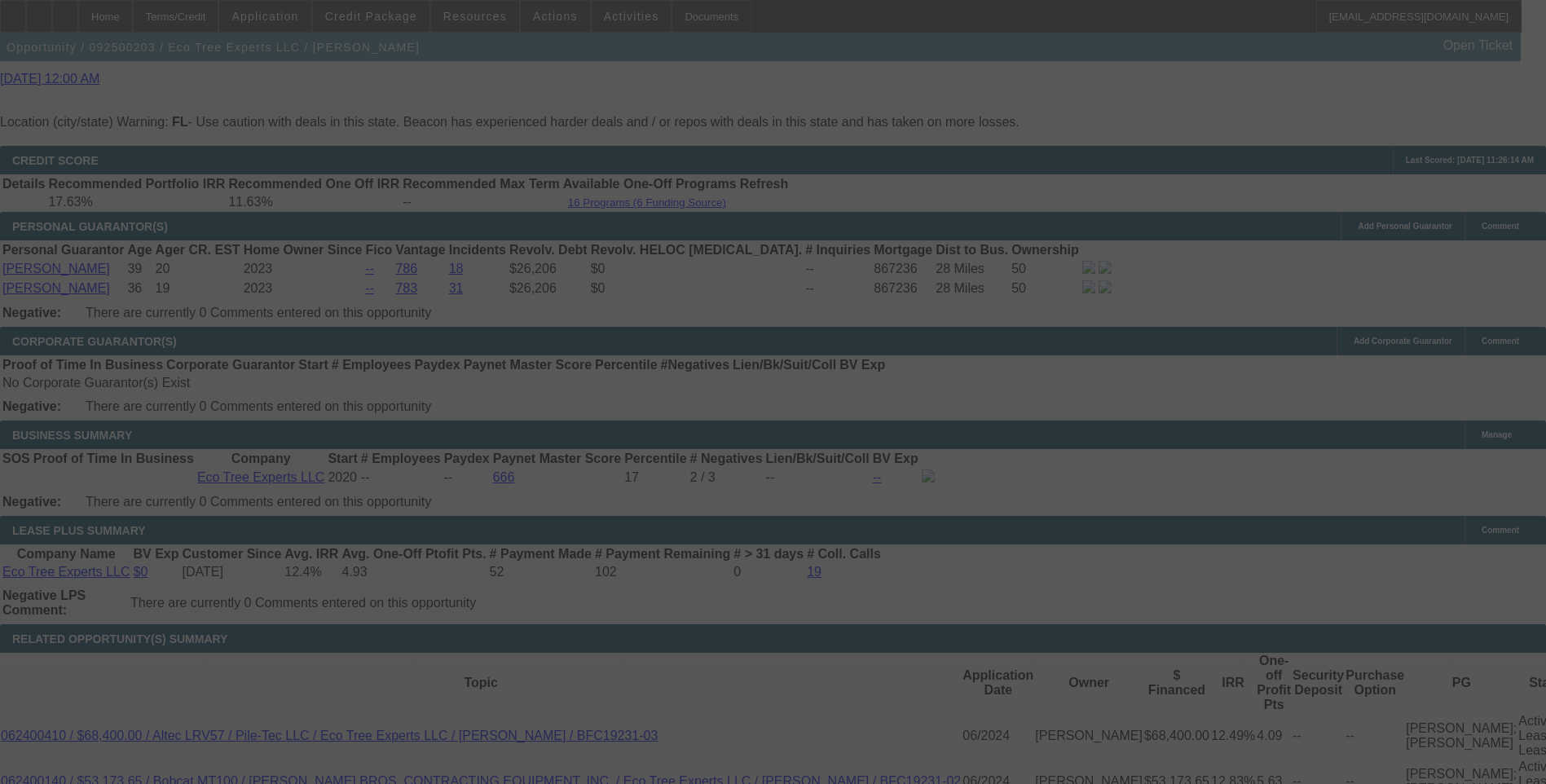
scroll to position [2365, 0]
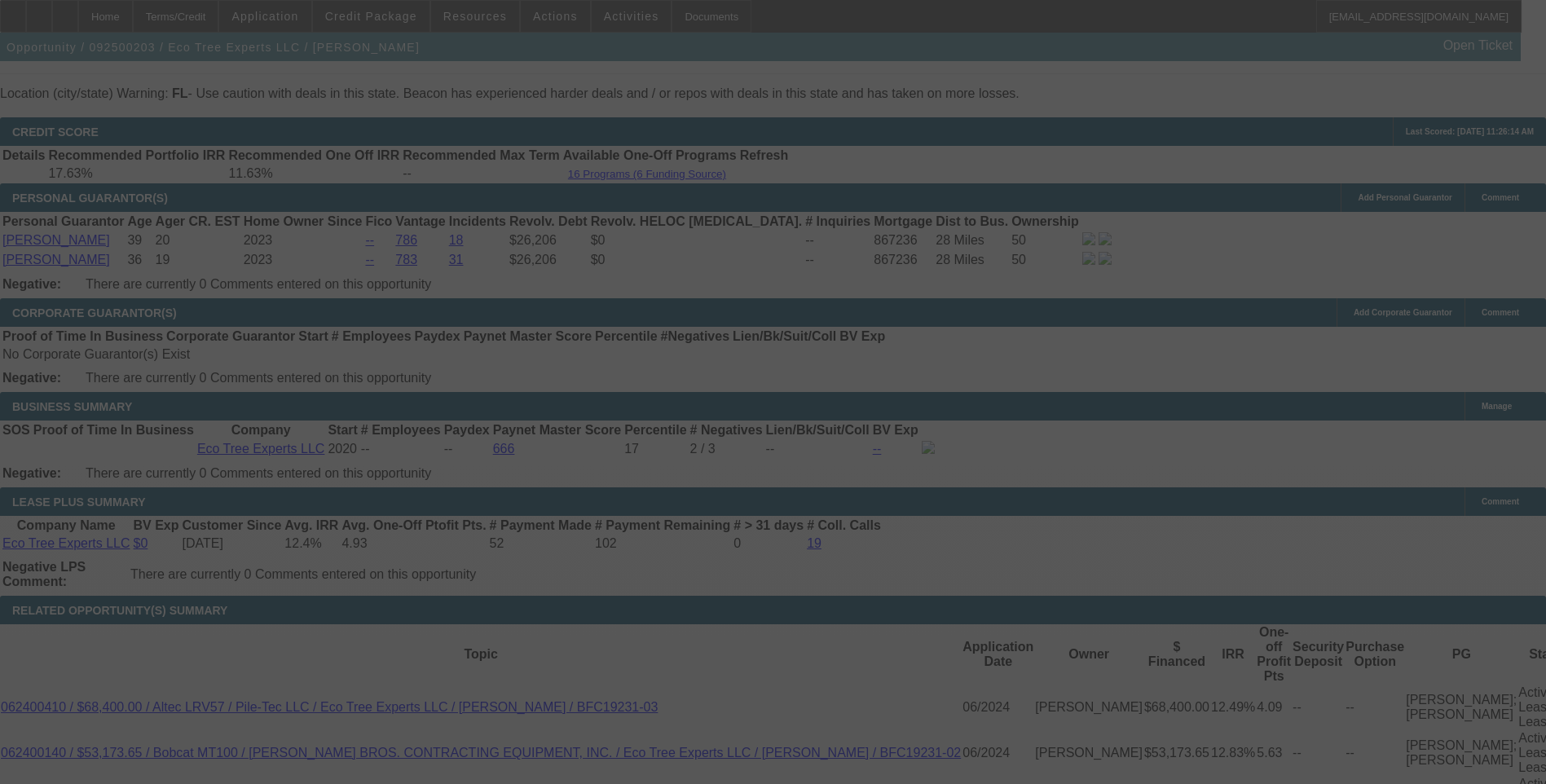
select select "0"
select select "6"
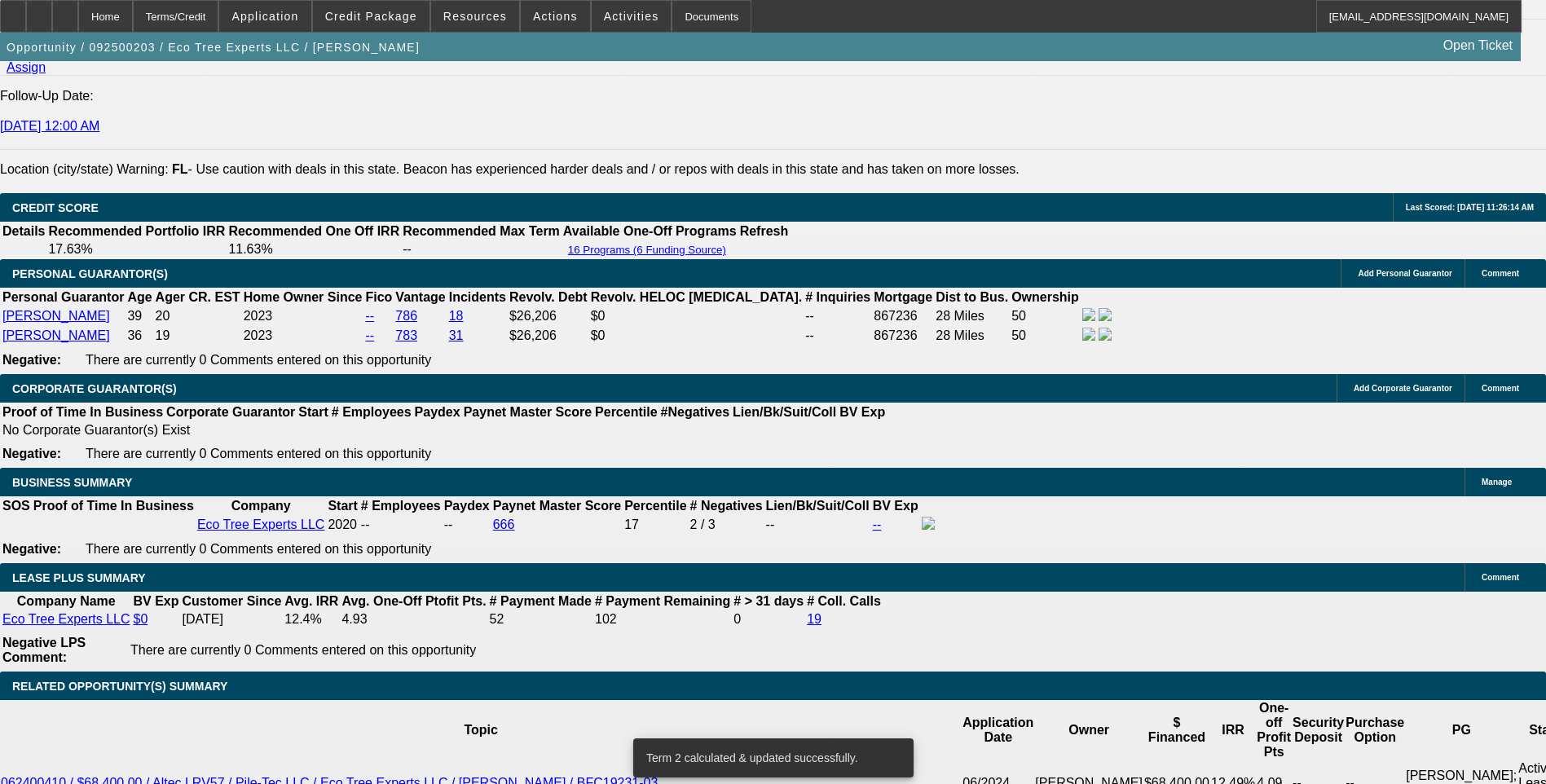
scroll to position [2283, 0]
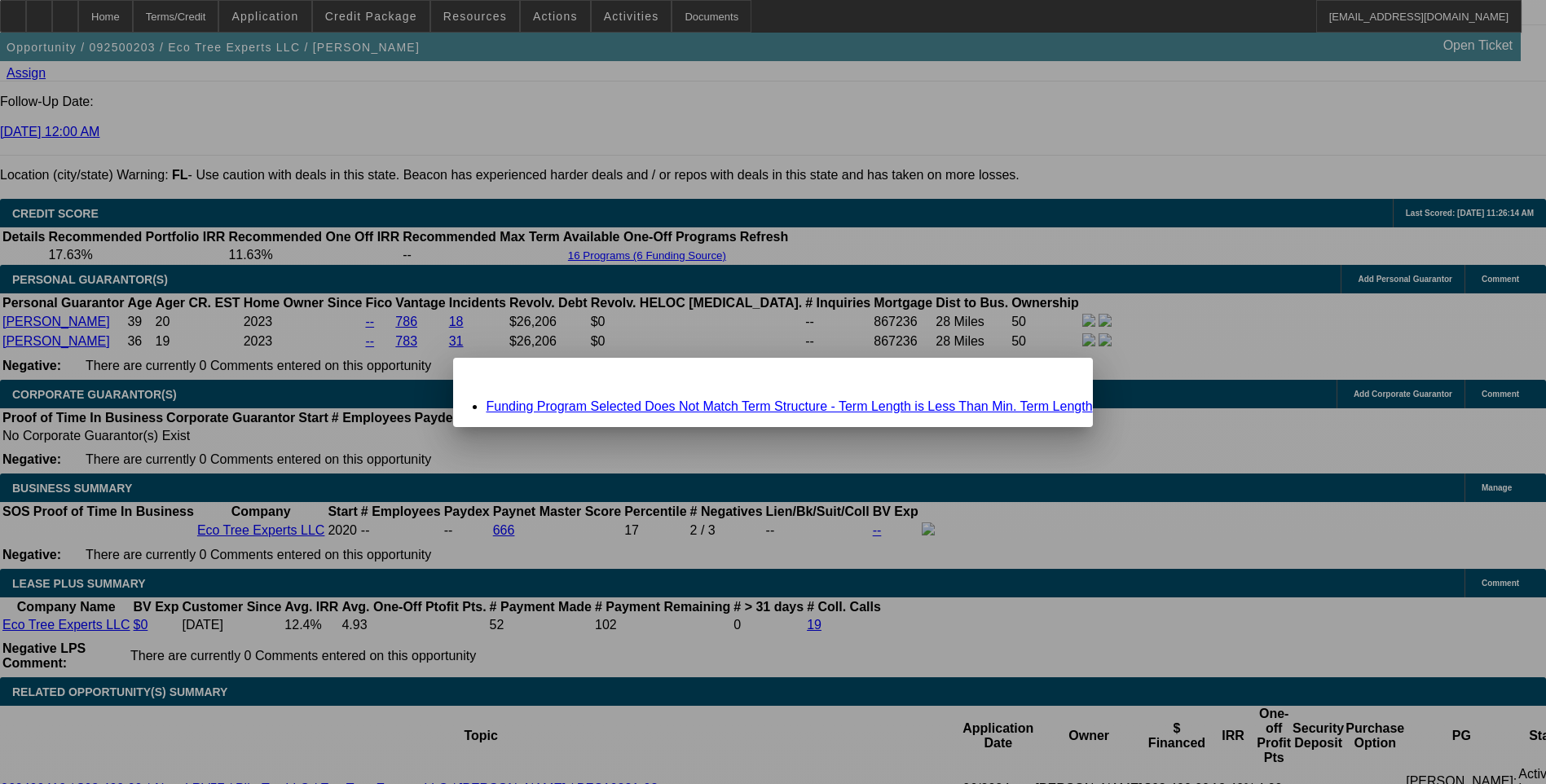
scroll to position [0, 0]
click at [797, 405] on link "Funding Program Selected Does Not Match Term Structure - Term Length is Less Th…" at bounding box center [789, 407] width 607 height 14
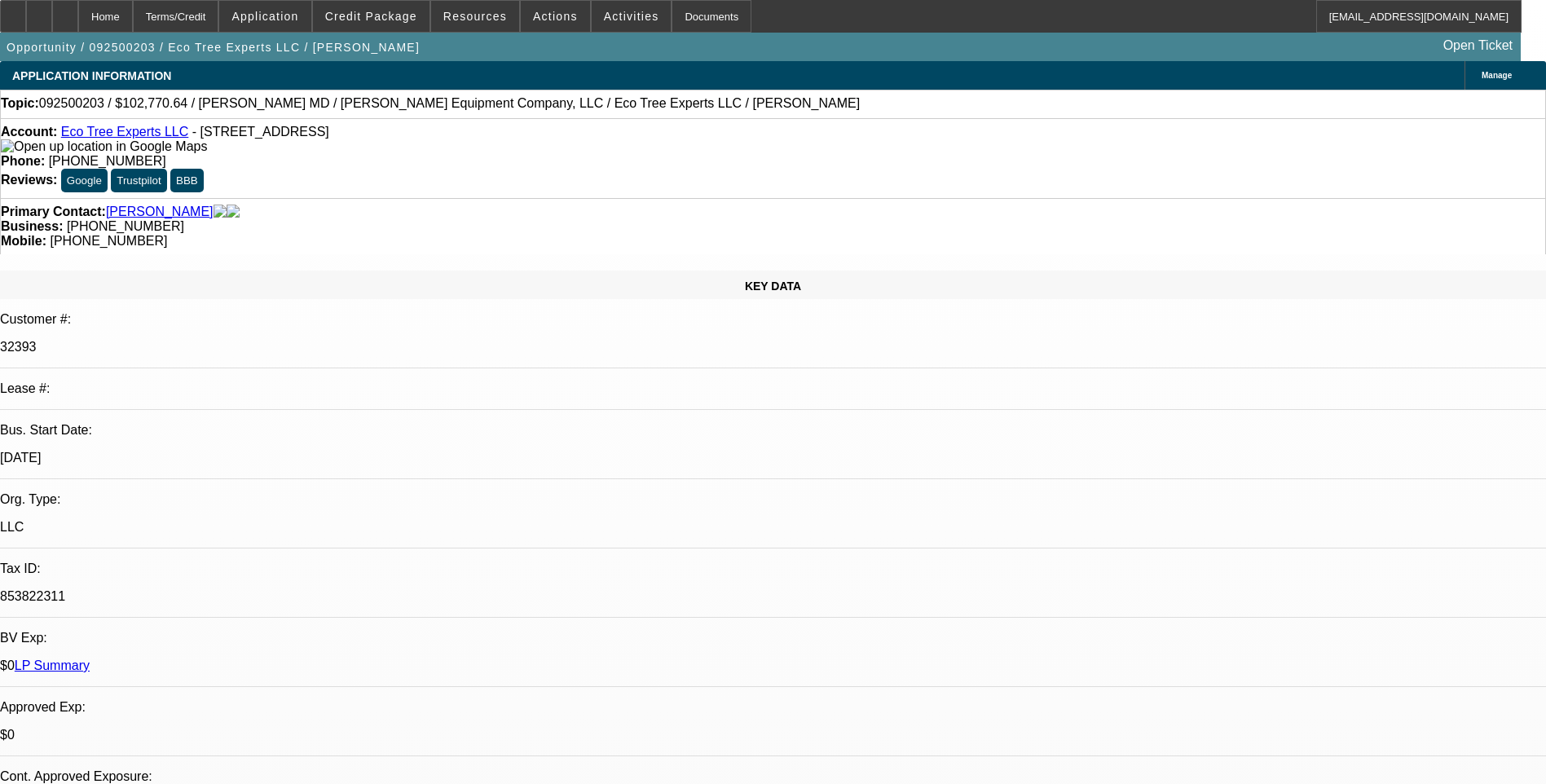
scroll to position [2283, 0]
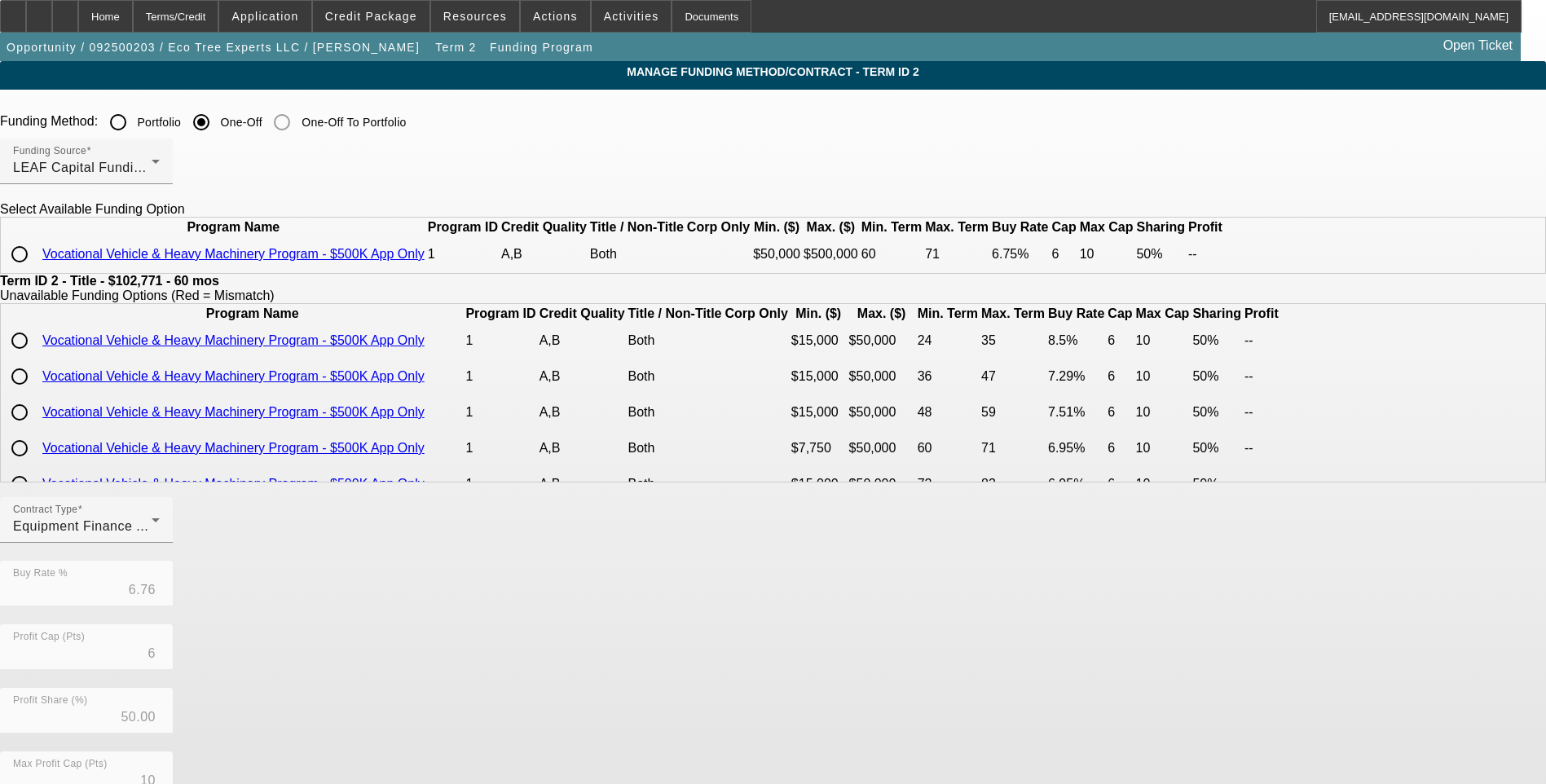
click at [36, 271] on input "radio" at bounding box center [19, 254] width 33 height 33
radio input "true"
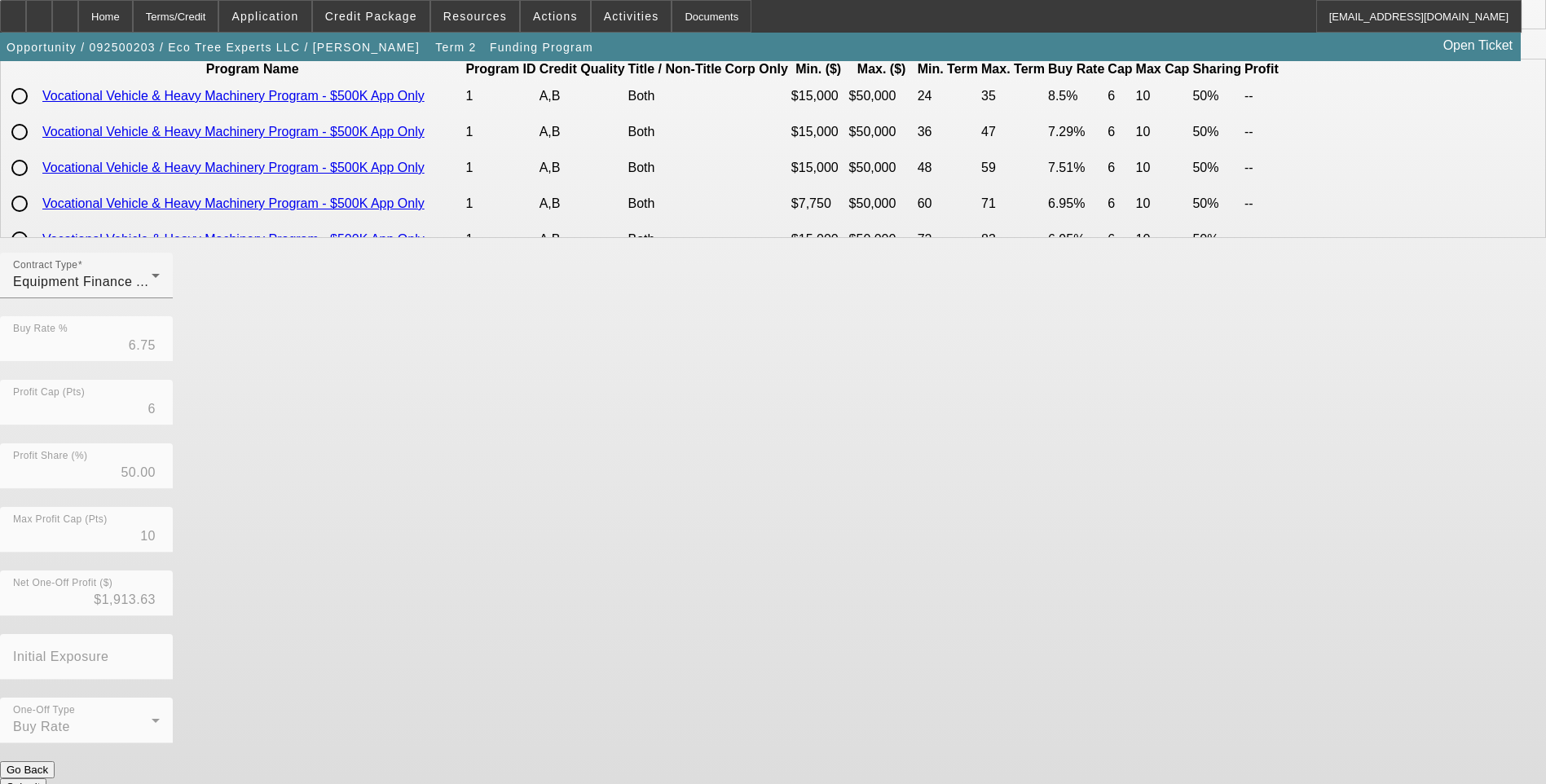
scroll to position [247, 0]
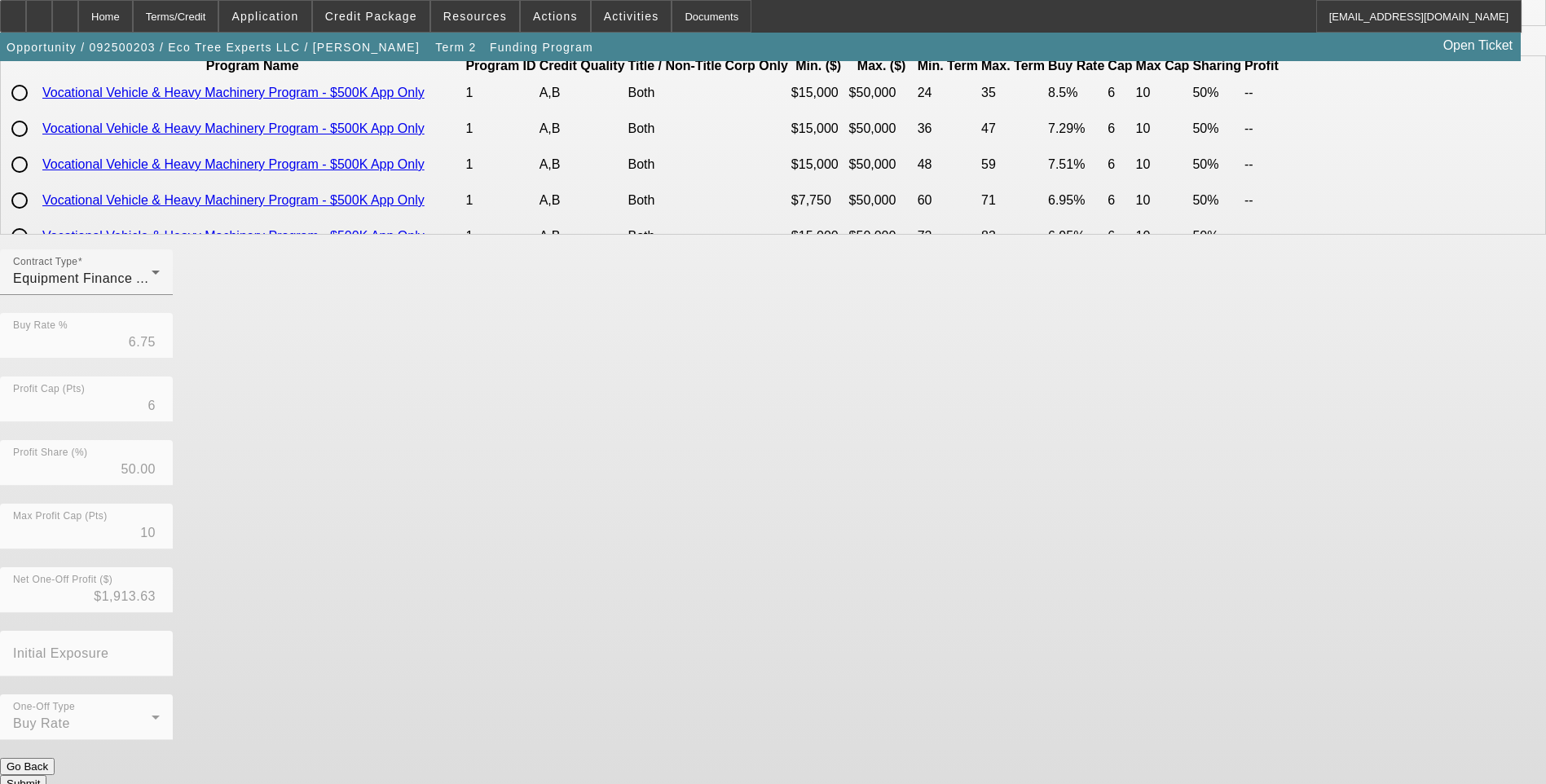
click at [47, 775] on button "Submit" at bounding box center [23, 784] width 47 height 17
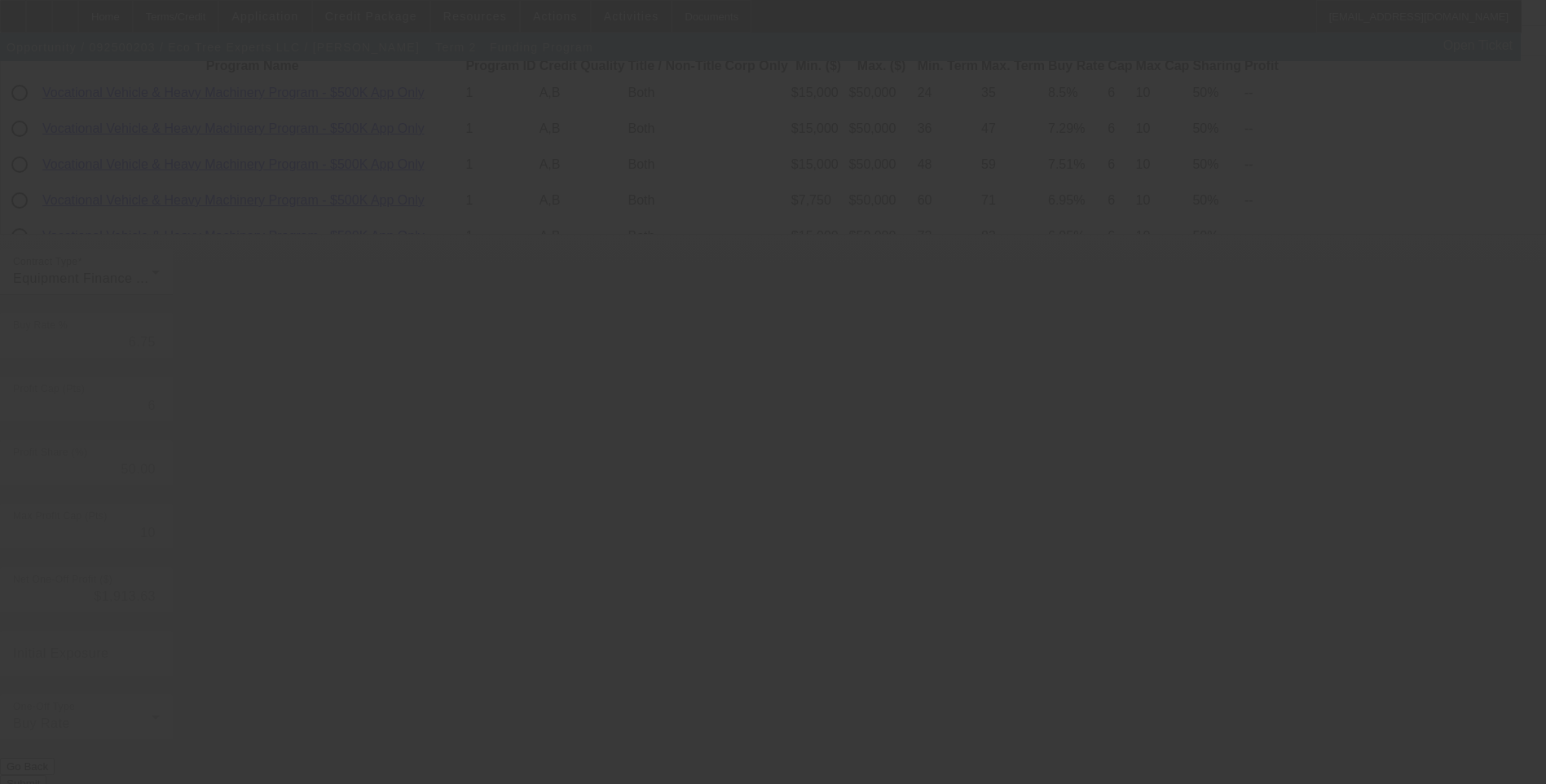
type input "6.76"
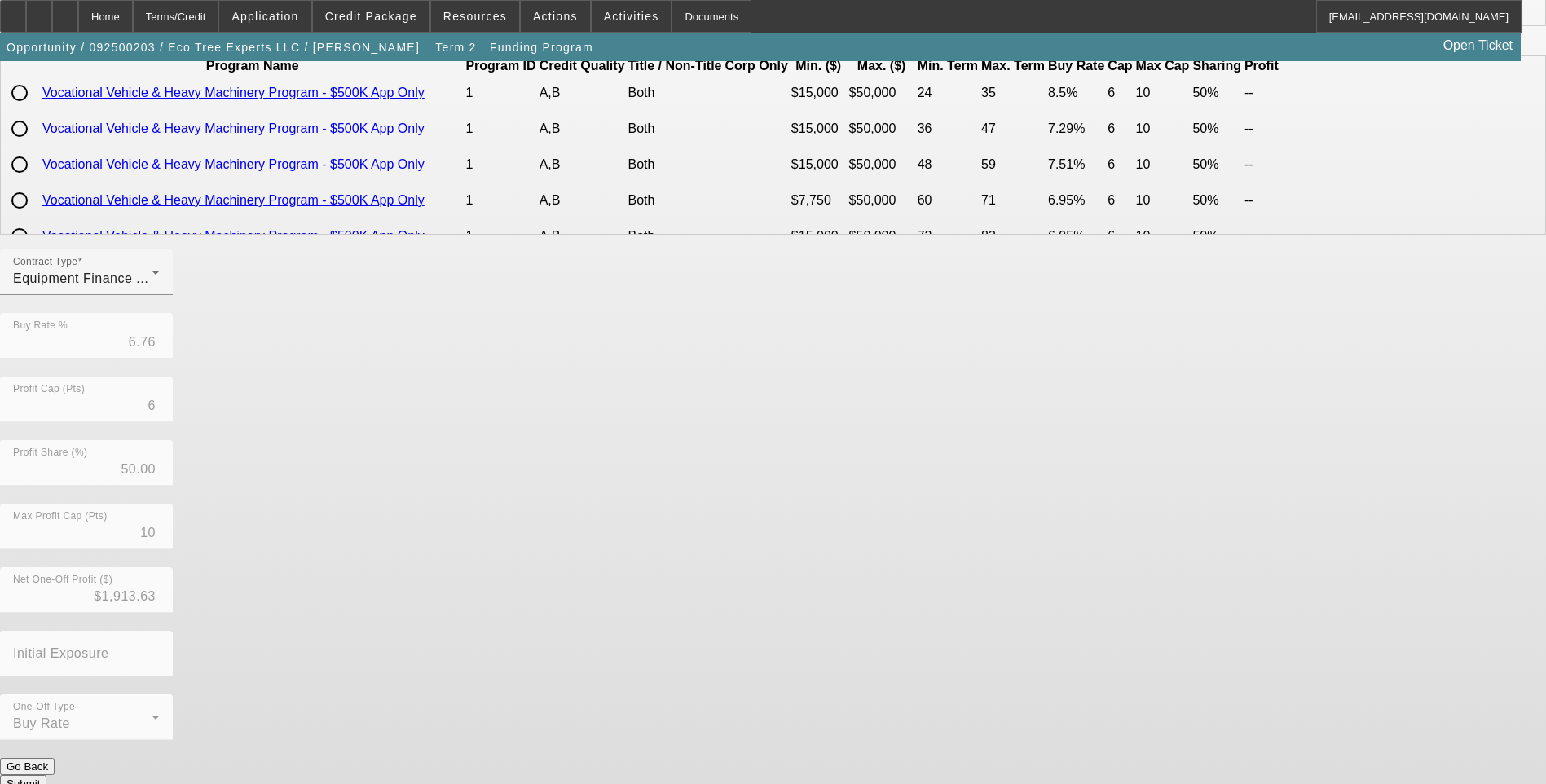
scroll to position [0, 0]
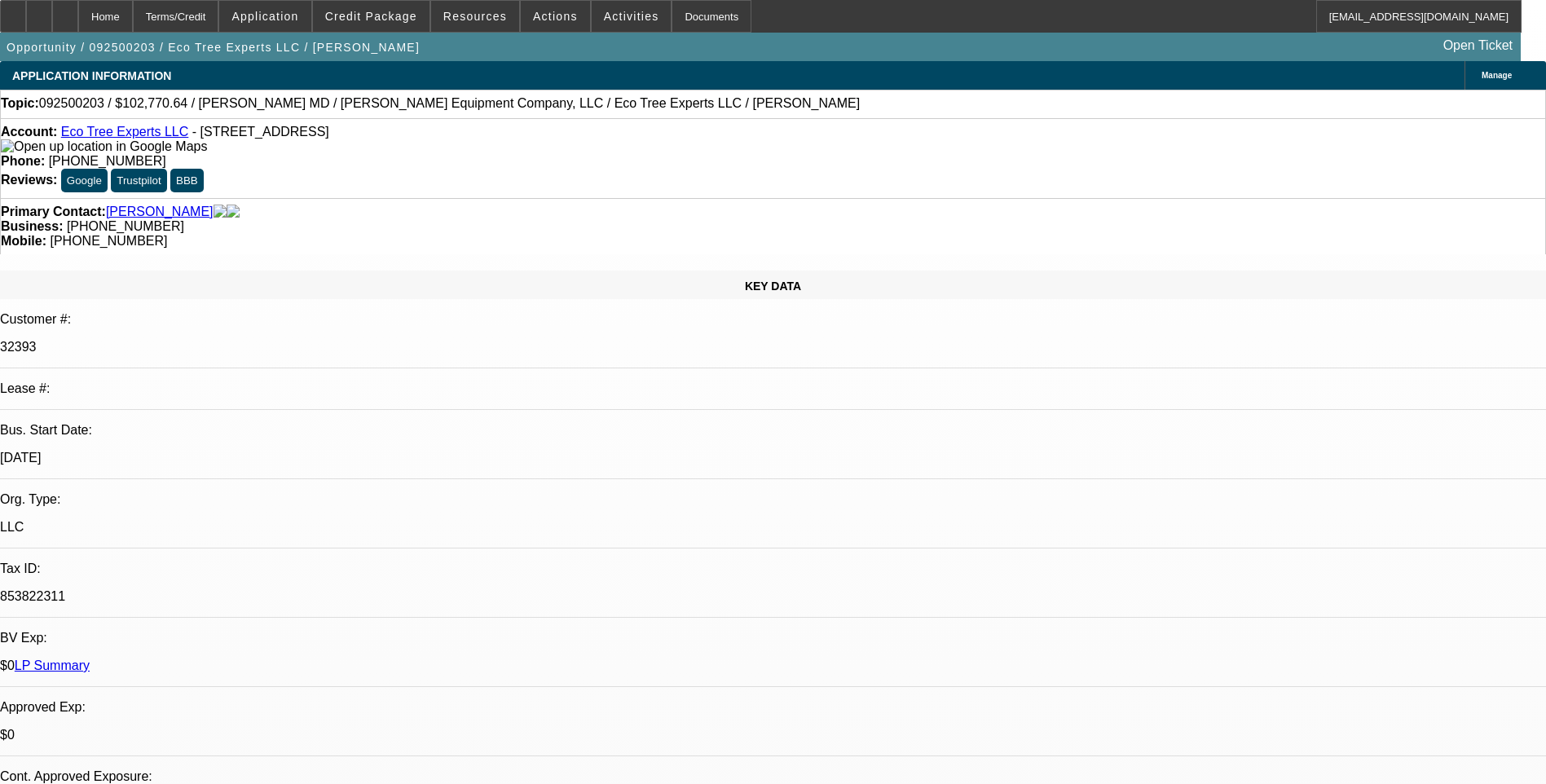
select select "0"
select select "6"
select select "0"
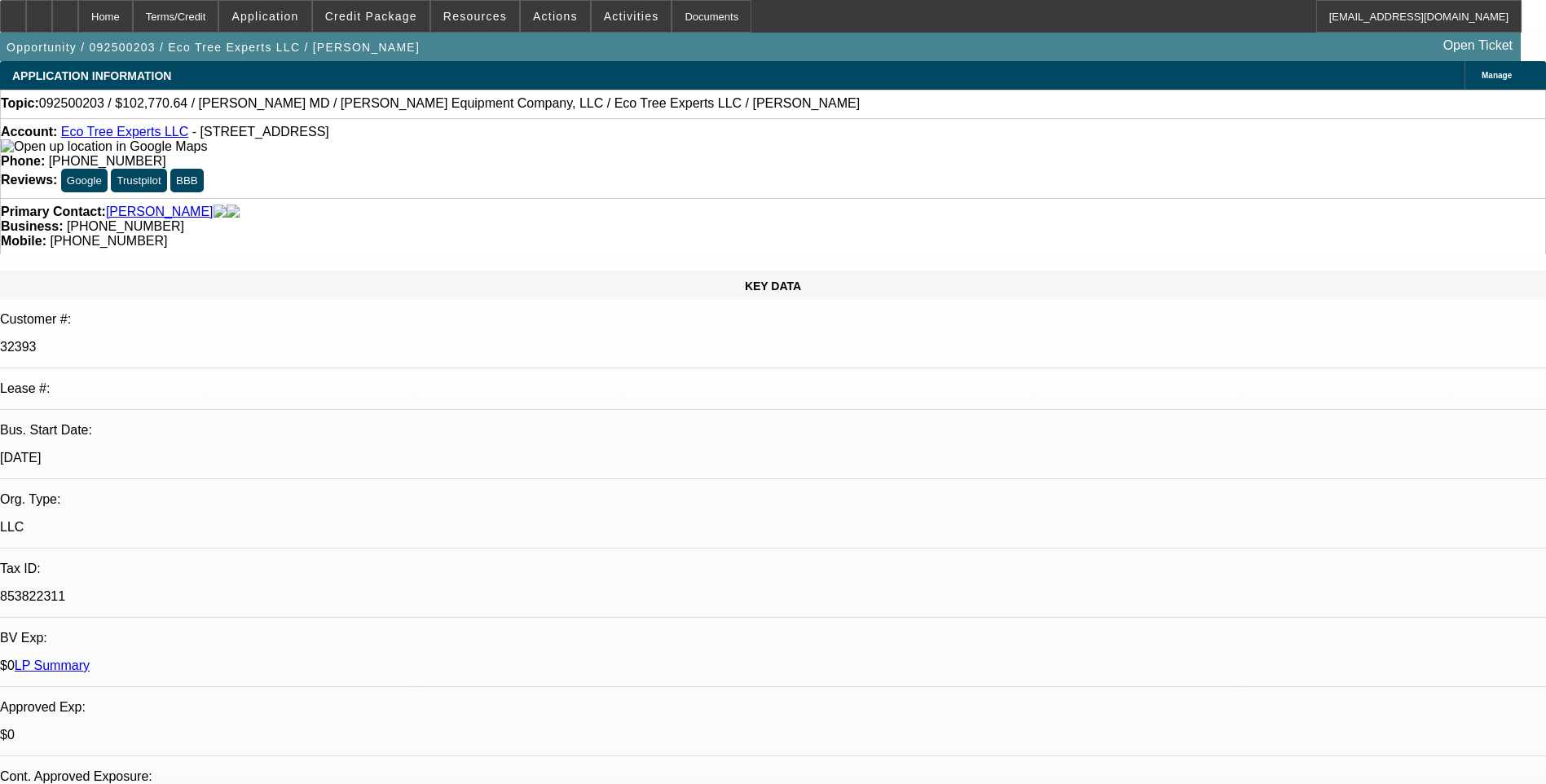
select select "0"
select select "6"
click at [199, 16] on div "Terms/Credit" at bounding box center [176, 16] width 86 height 33
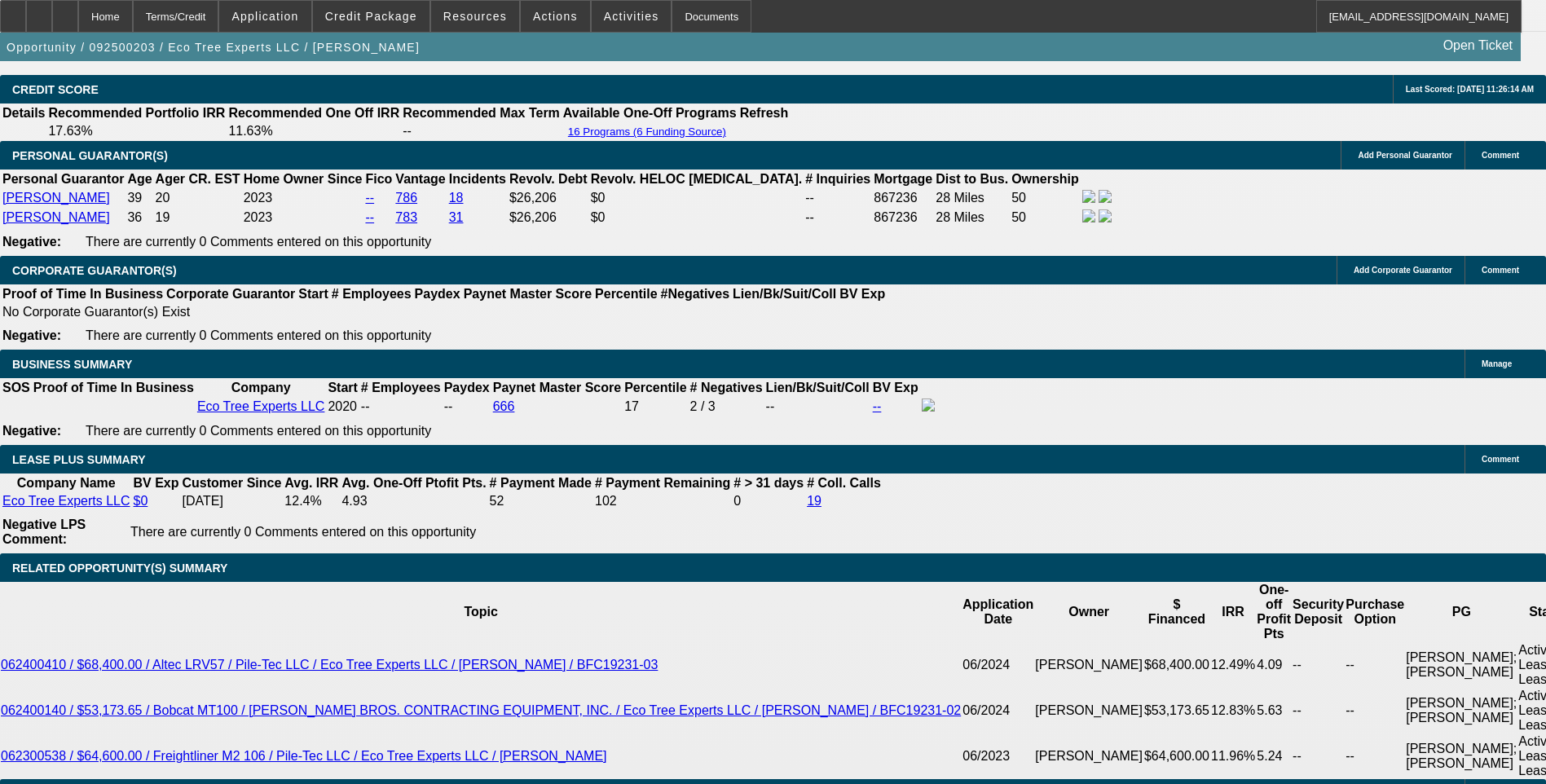
scroll to position [2446, 0]
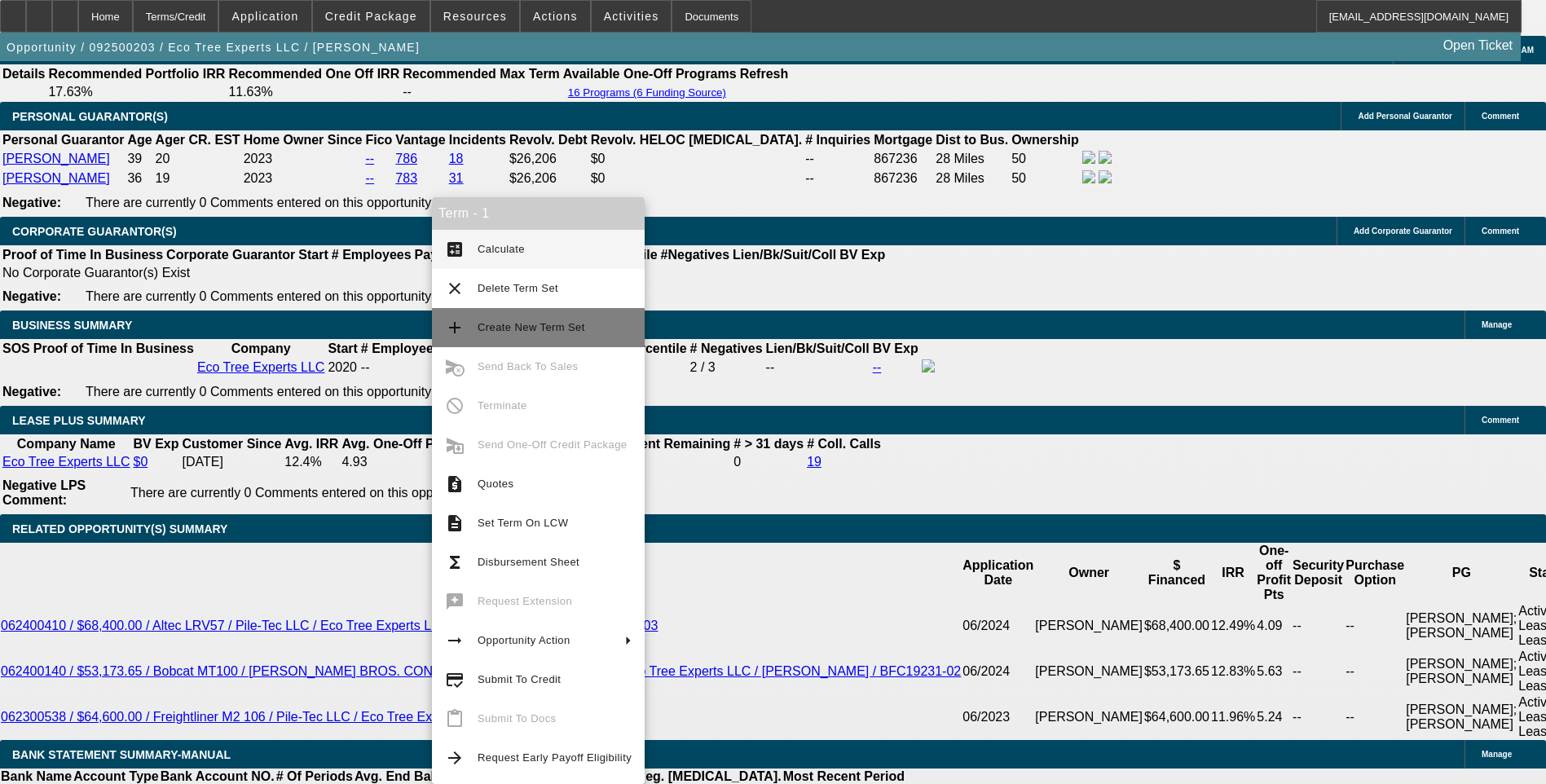
click at [507, 329] on span "Create New Term Set" at bounding box center [531, 327] width 108 height 13
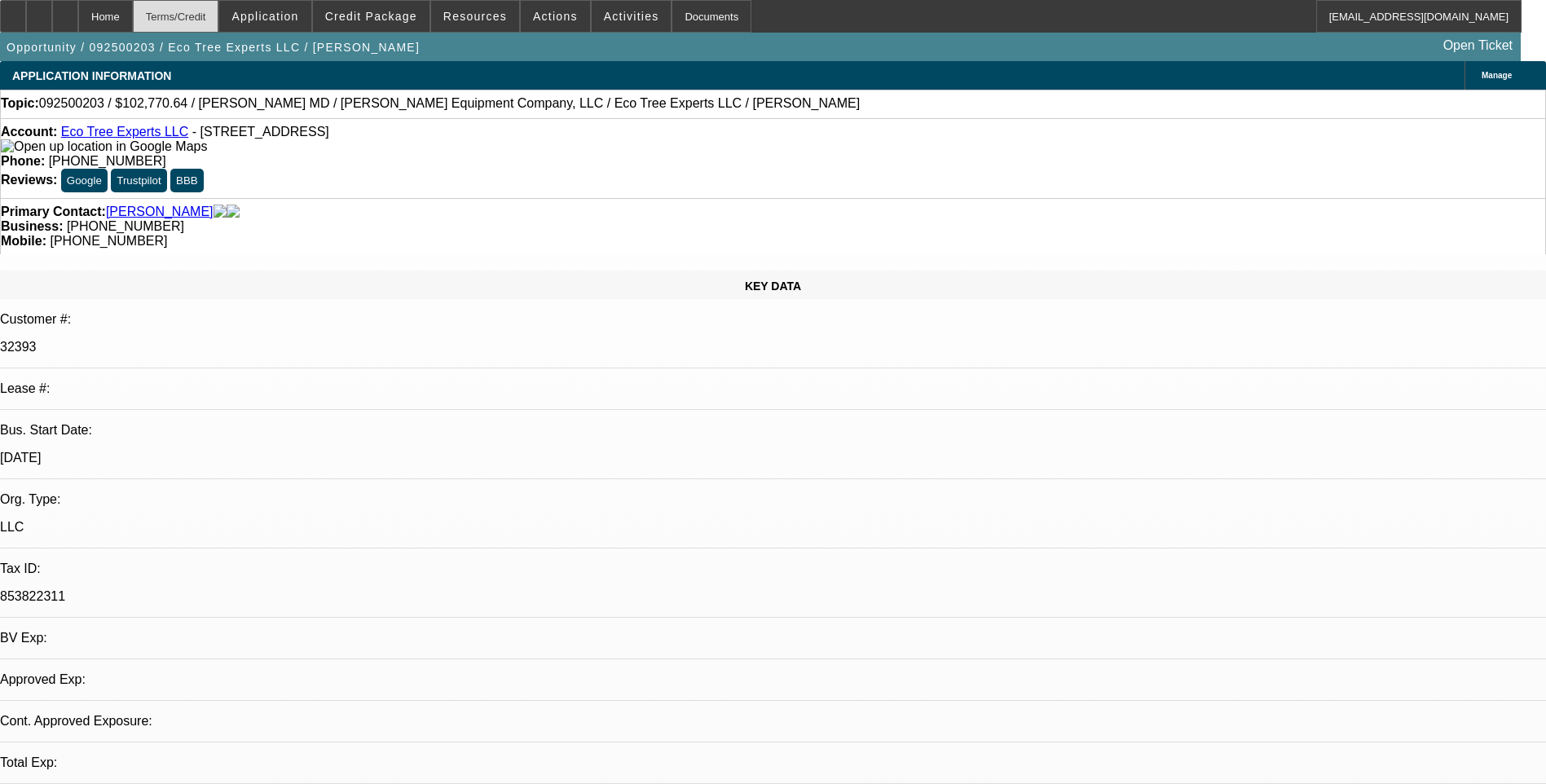
select select "0"
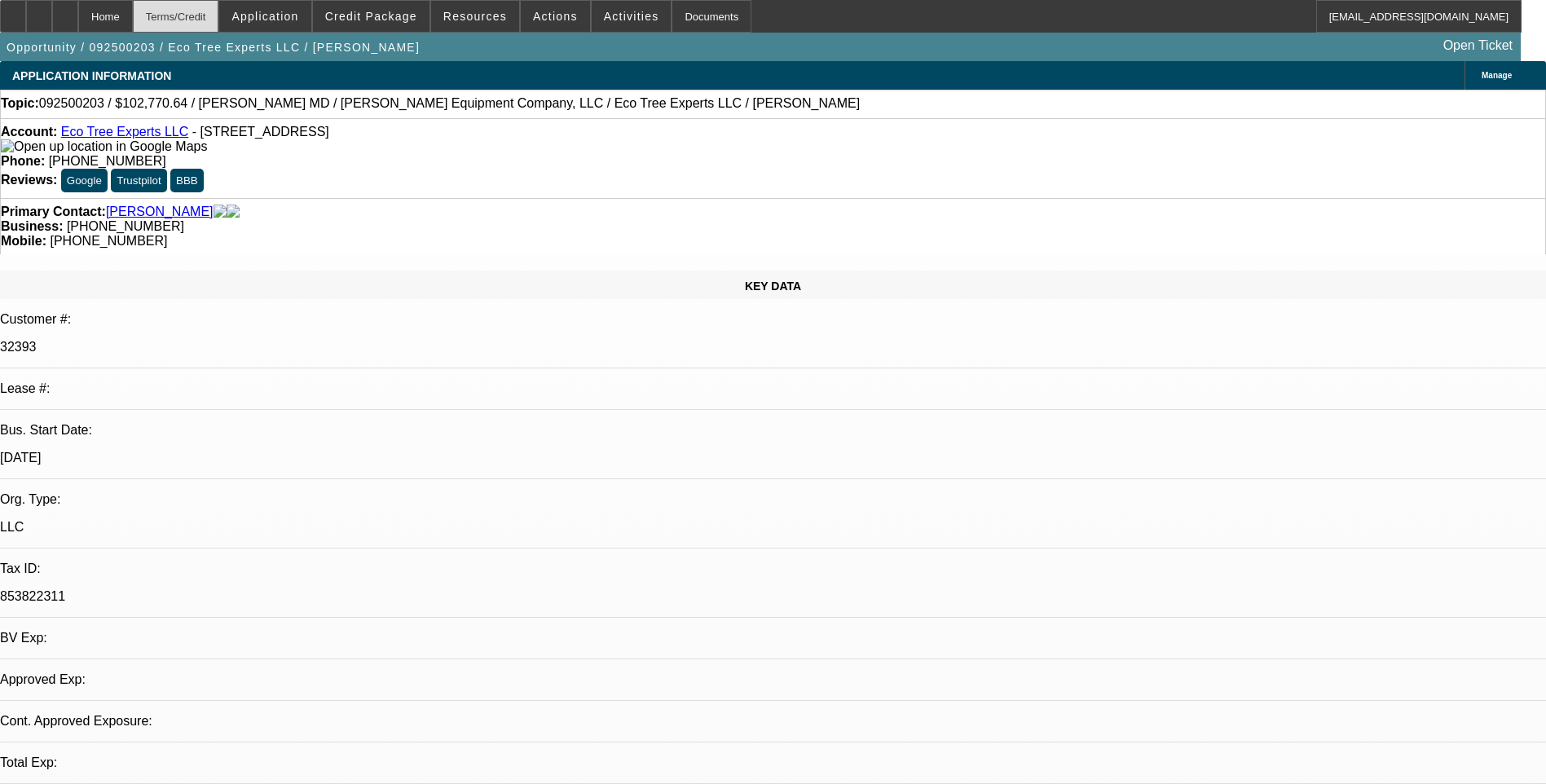
select select "0"
select select "1"
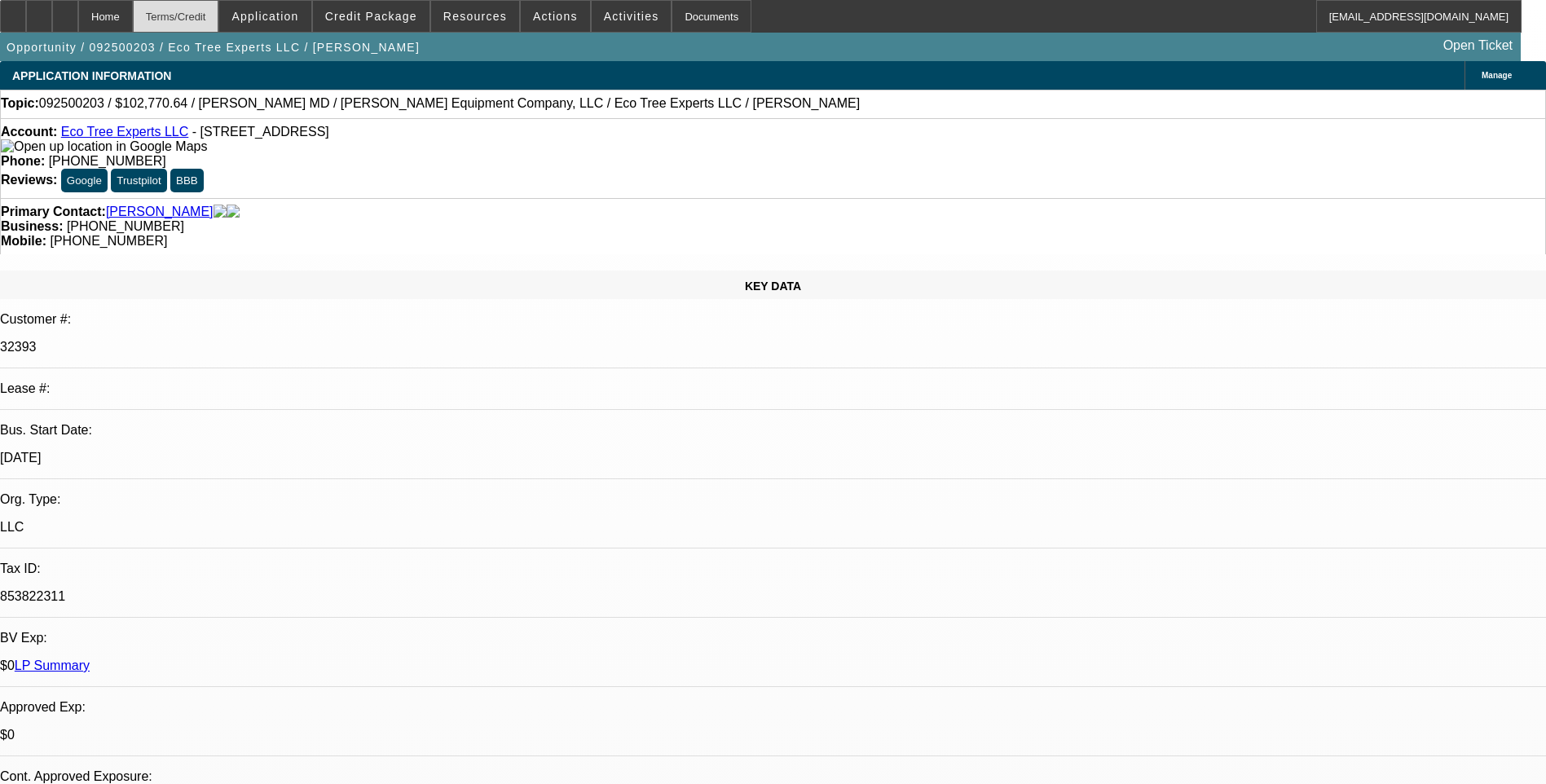
select select "1"
select select "6"
select select "1"
select select "6"
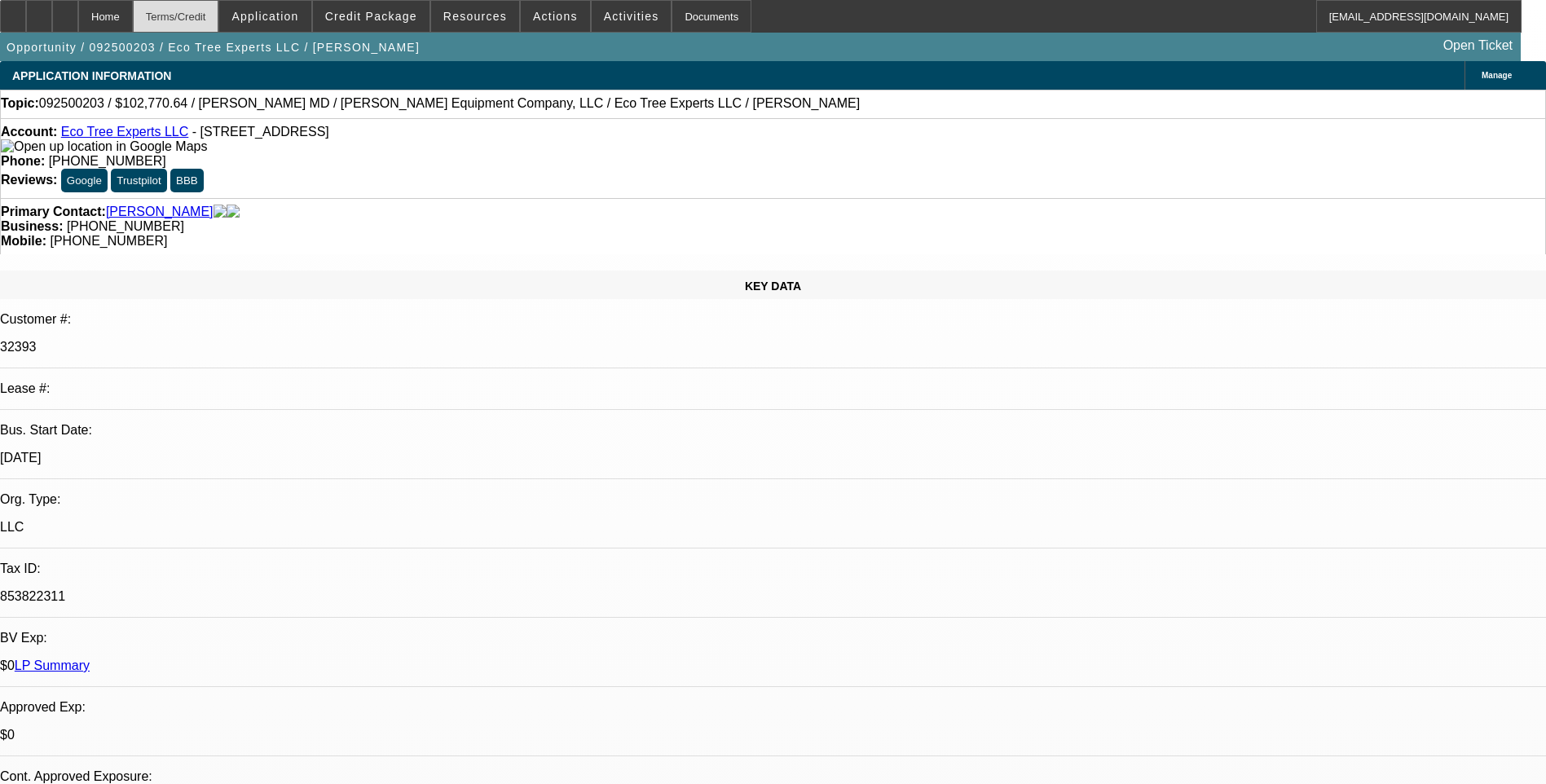
select select "1"
select select "6"
click at [219, 13] on div "Terms/Credit" at bounding box center [176, 16] width 86 height 33
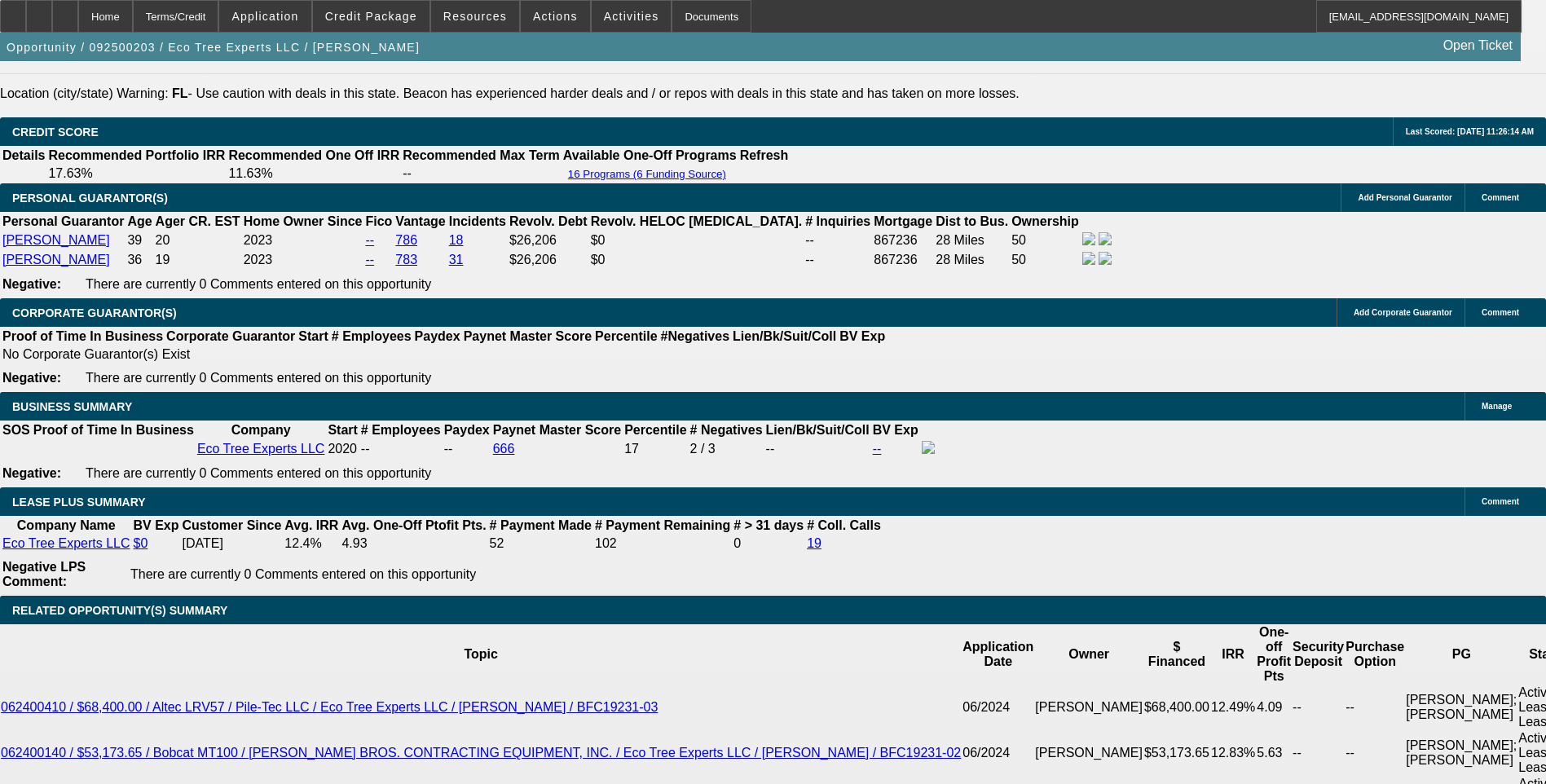
scroll to position [2446, 0]
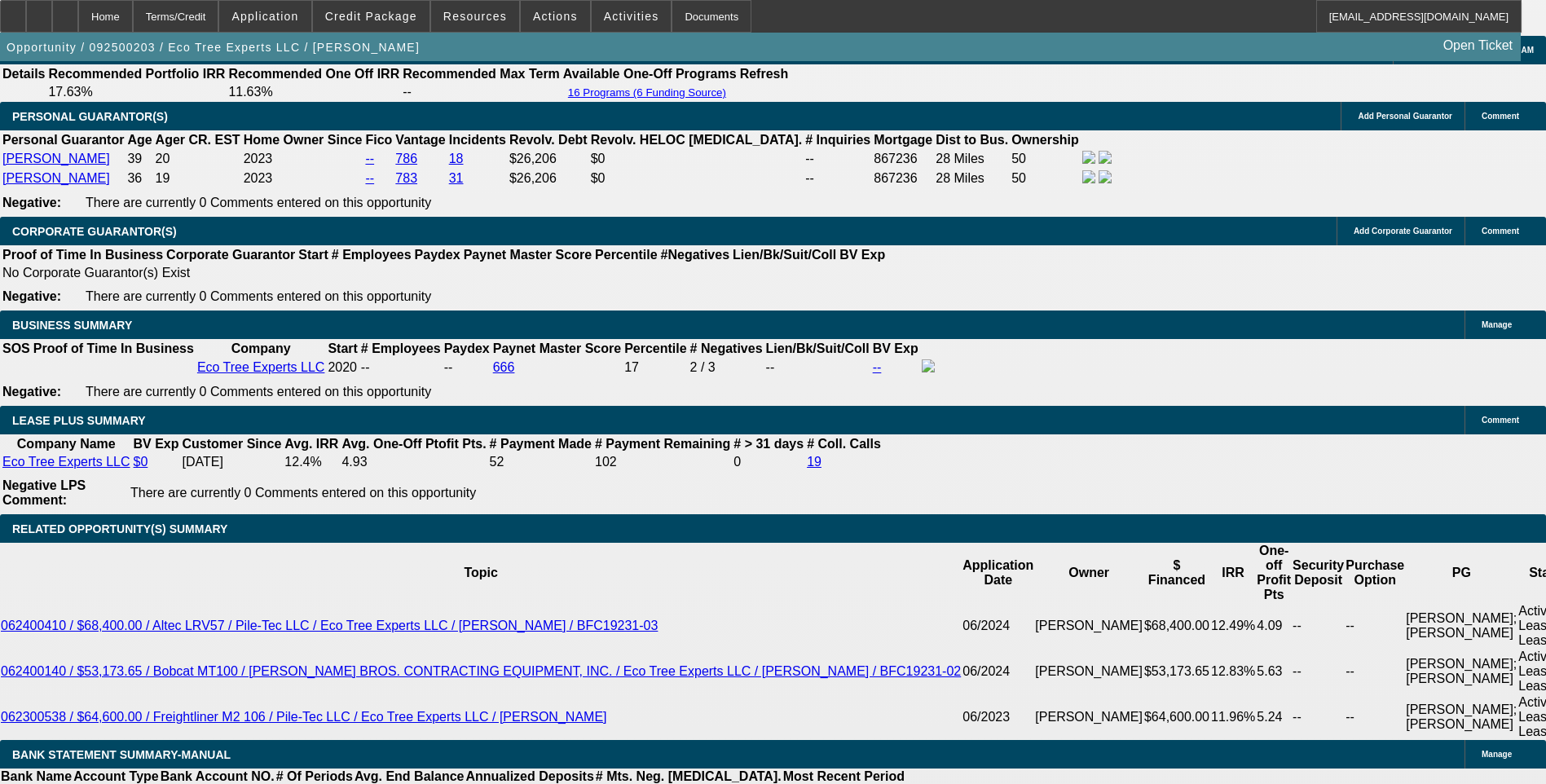
type input "UNKNOWN"
type input "7"
type input "$15,053.92"
type input "66"
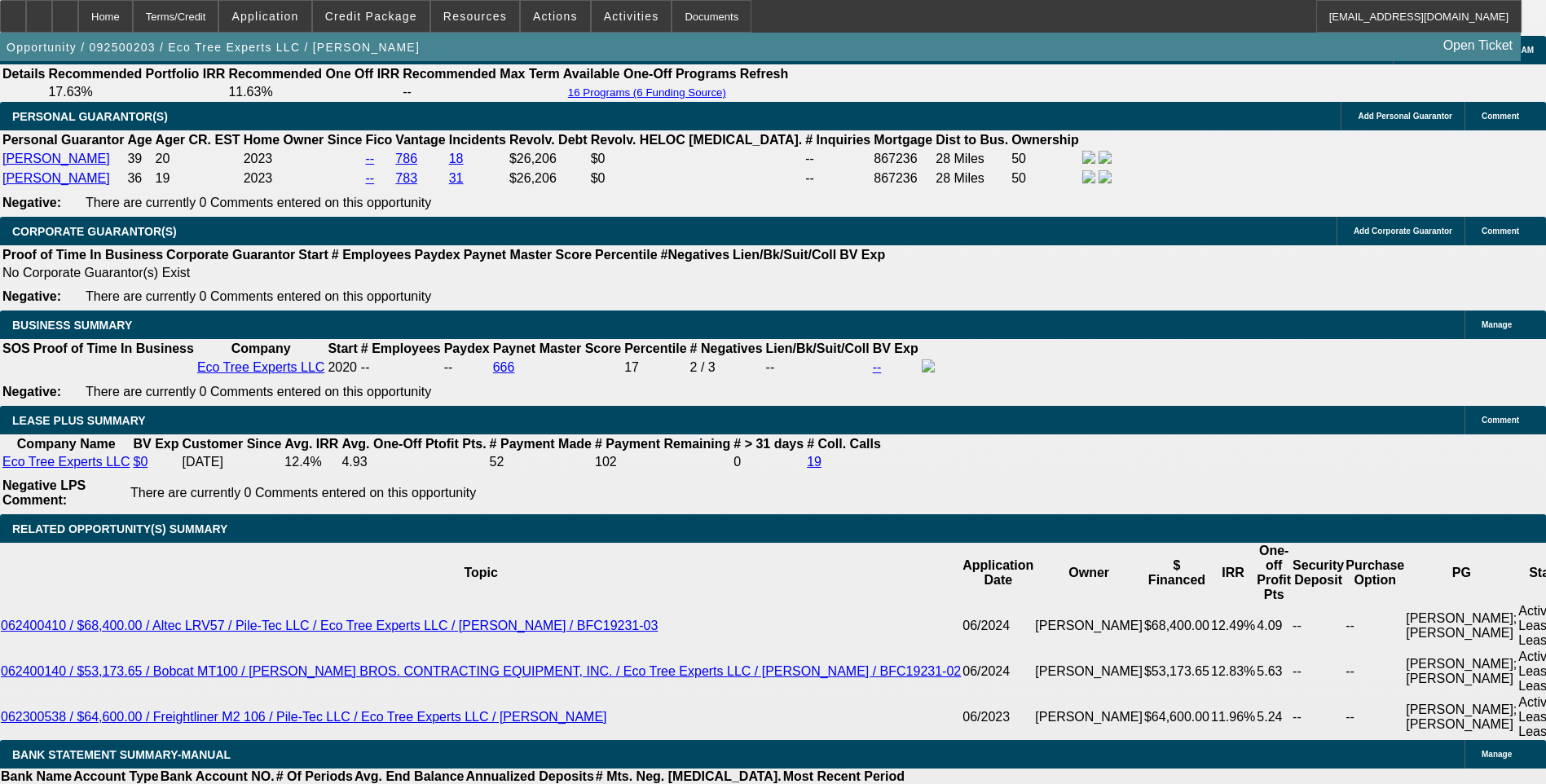
type input "$1.76"
type input "66"
type input "7."
type input "$1,880.55"
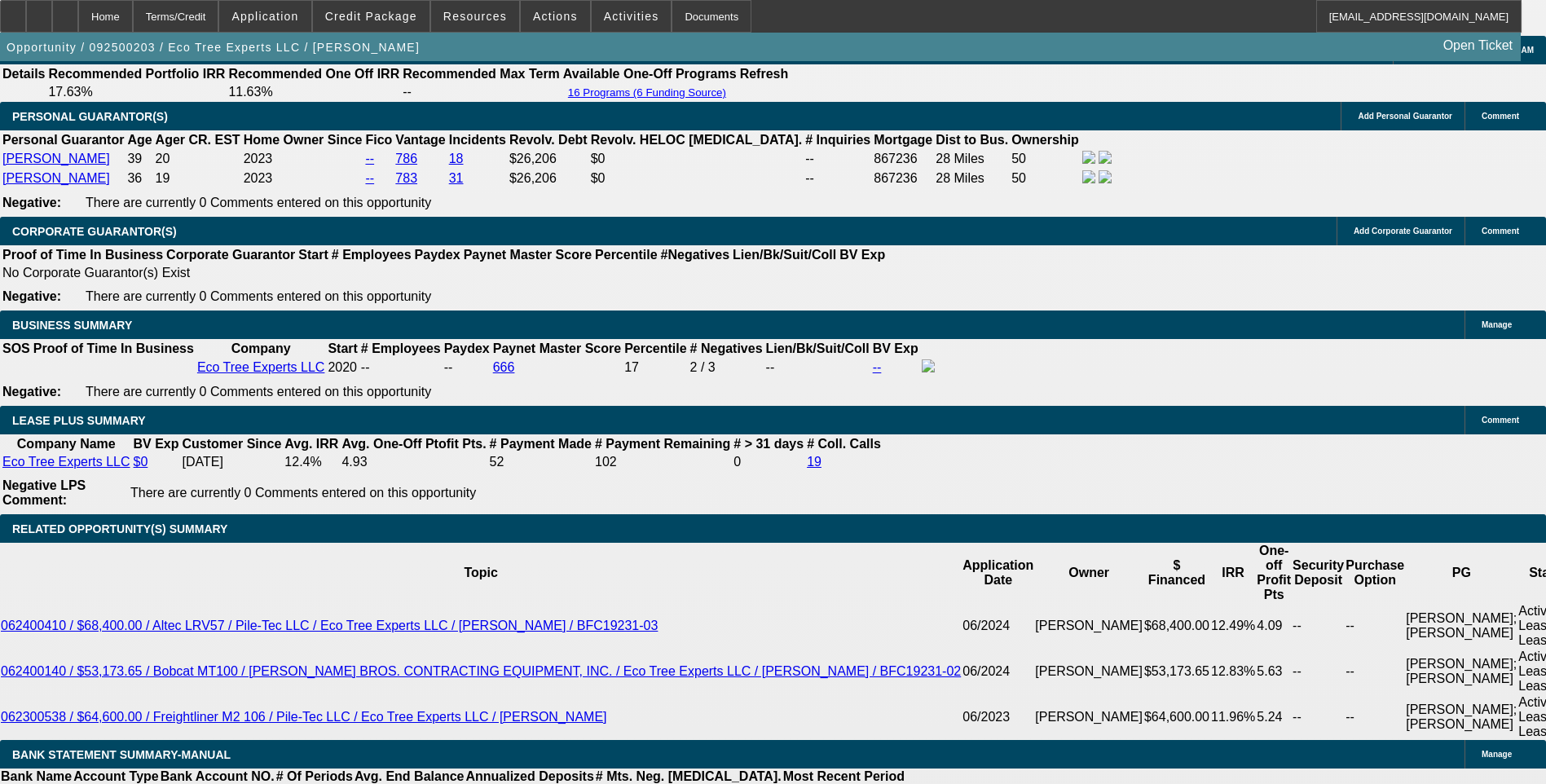
type input "7.56"
type input "$1,908.06"
type input "7.56"
type input "1908"
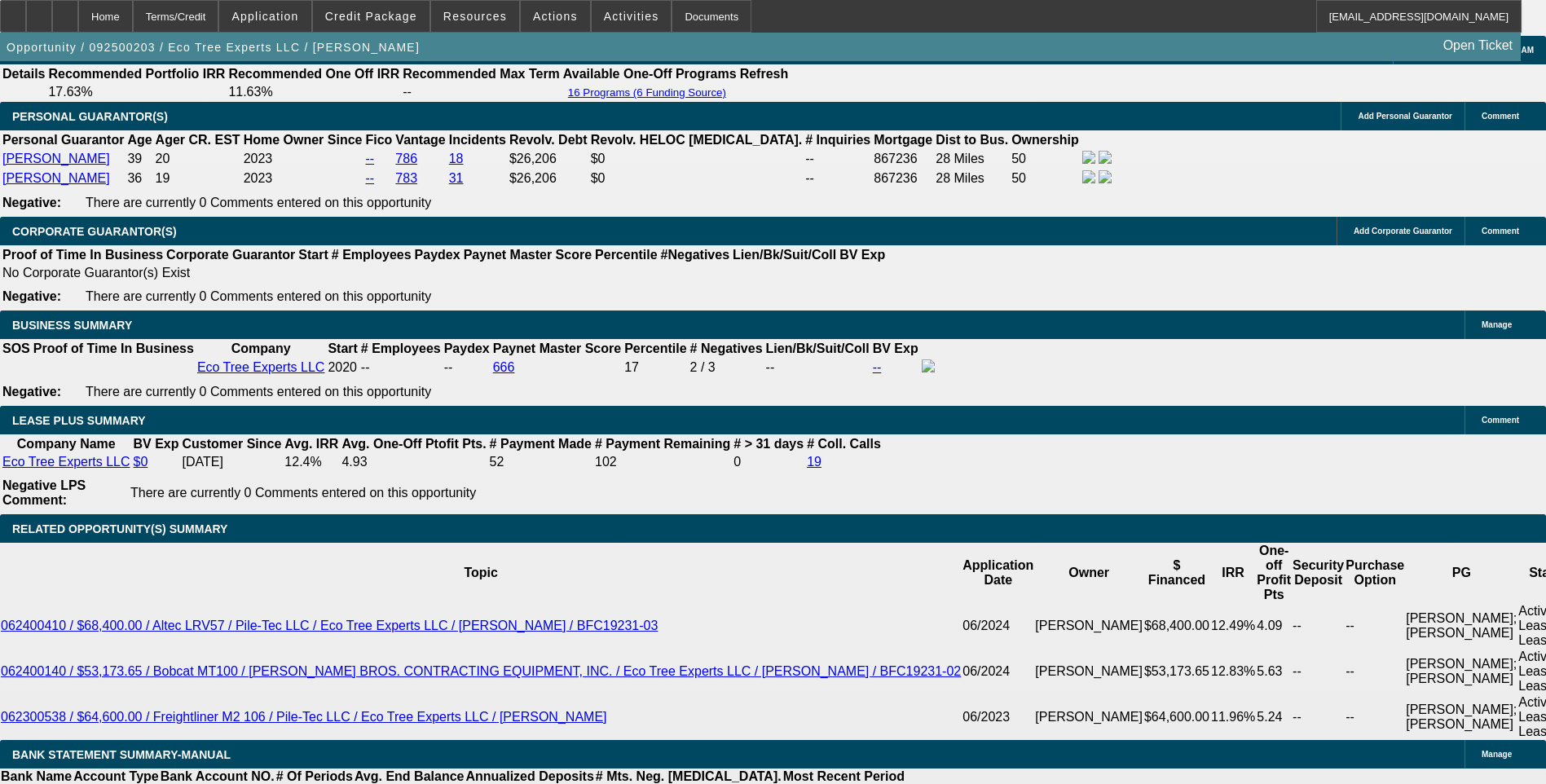
type input "7.6"
type input "19"
type input "1910"
type input "7.6"
type input "$1,910.00"
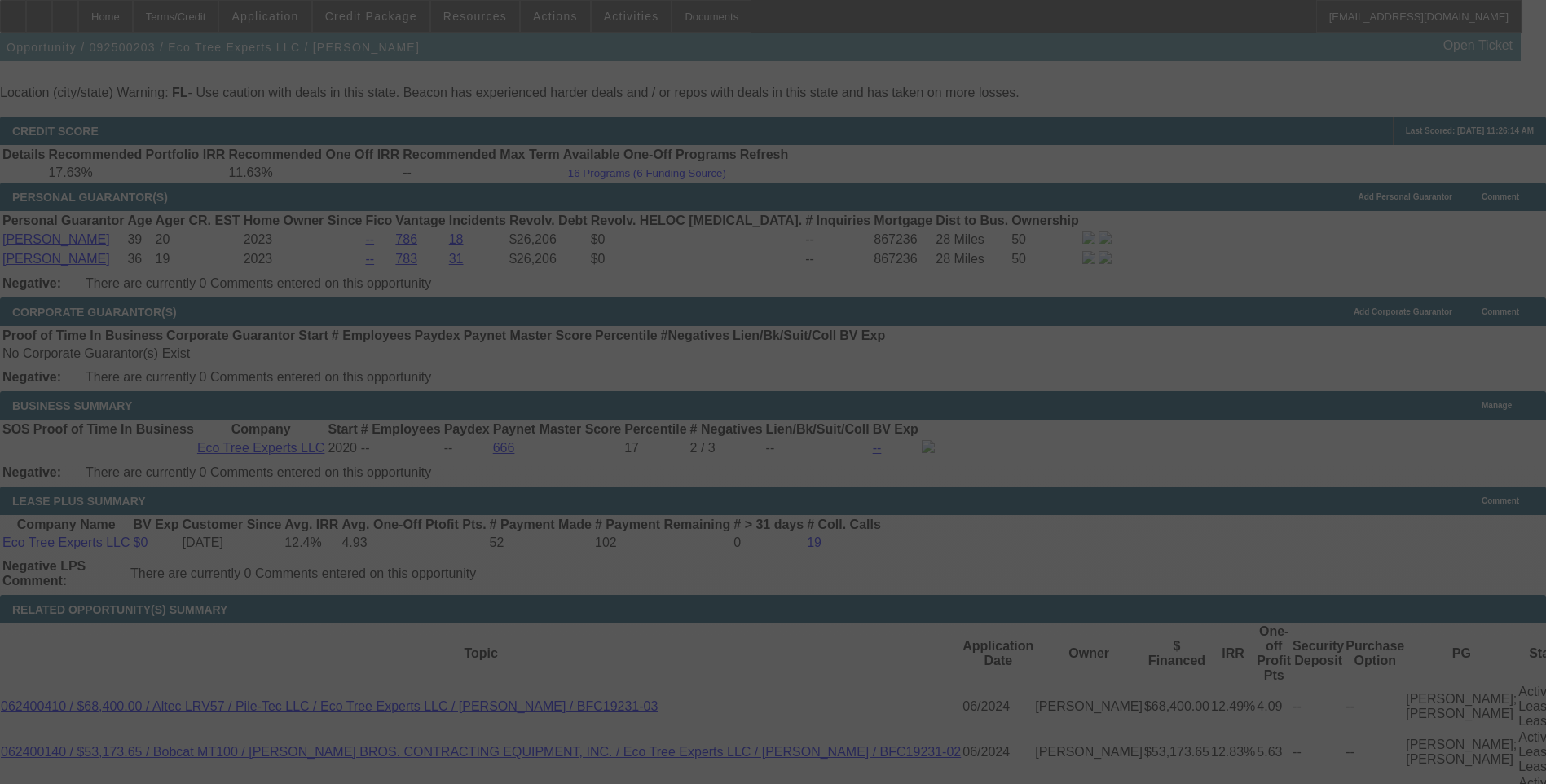
scroll to position [2446, 0]
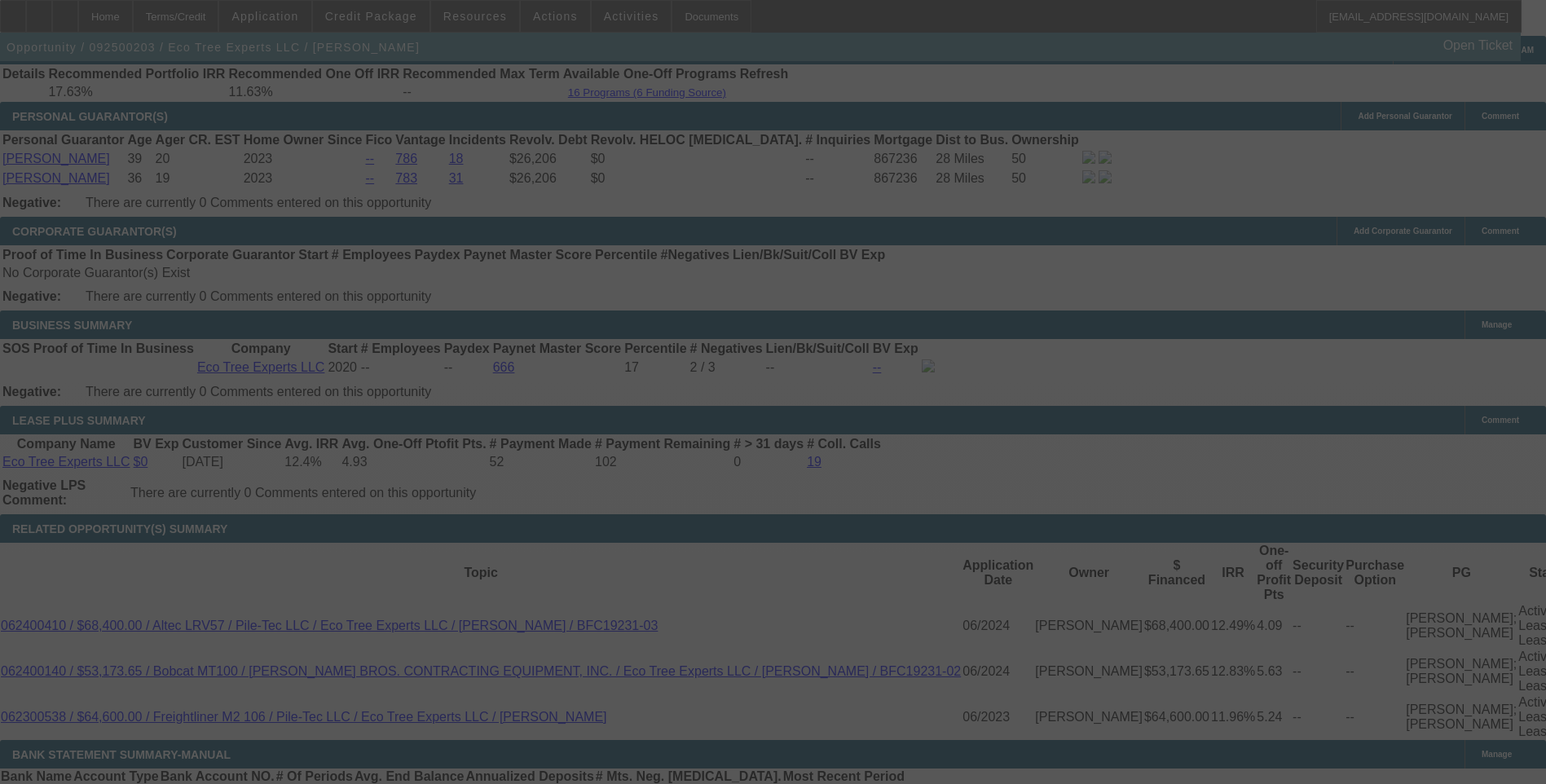
select select "0"
select select "6"
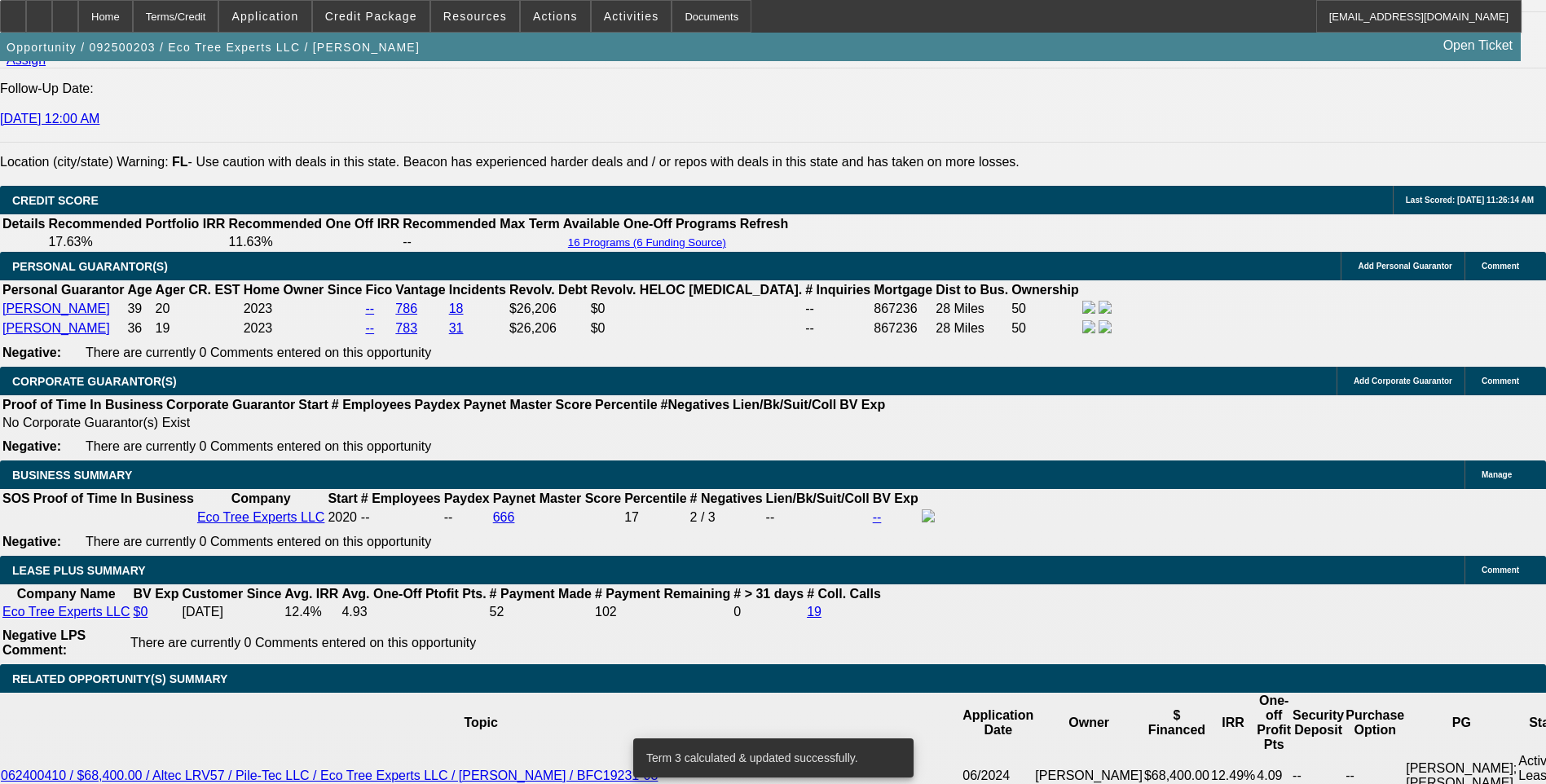
scroll to position [2283, 0]
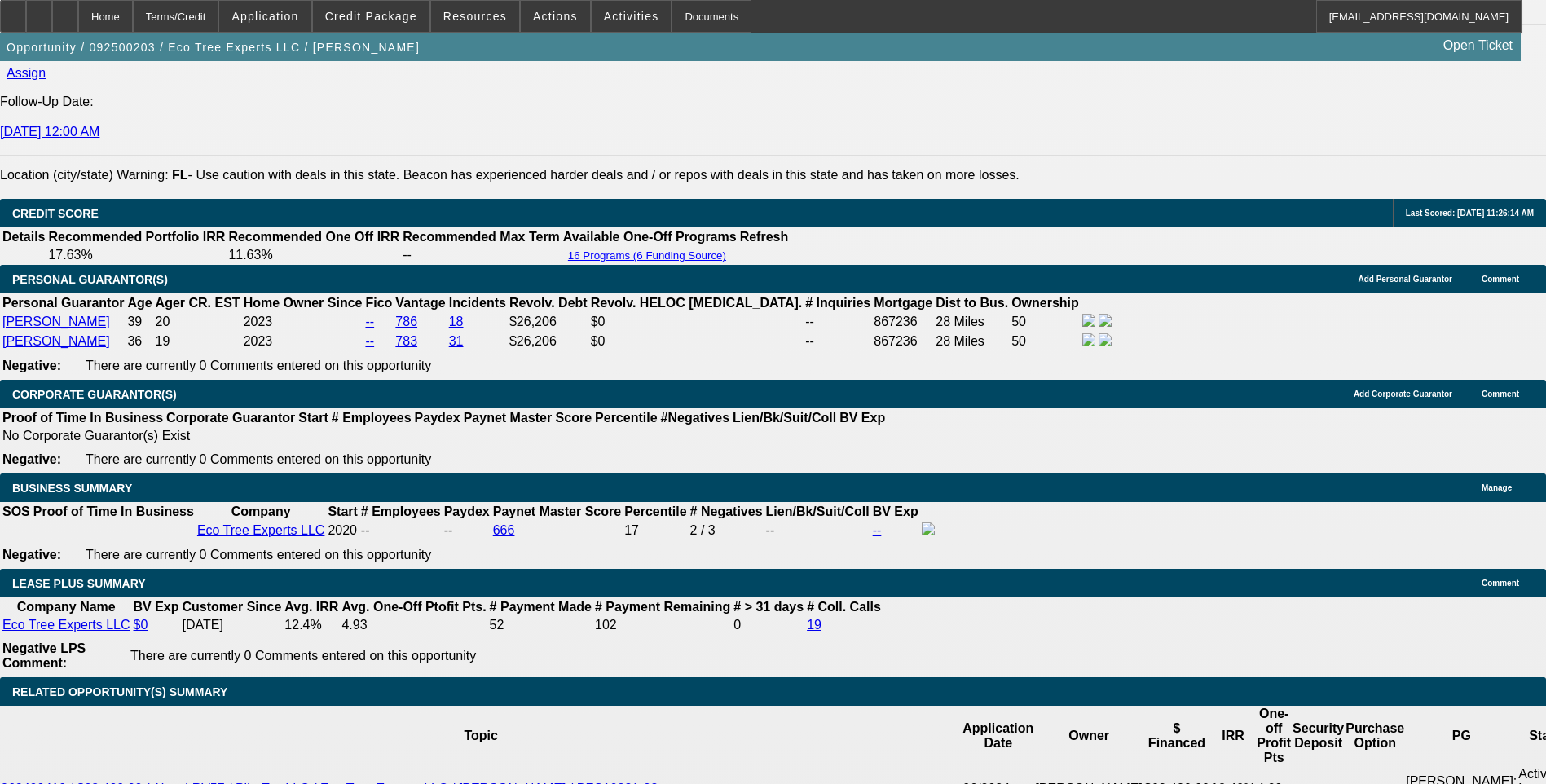
scroll to position [0, 0]
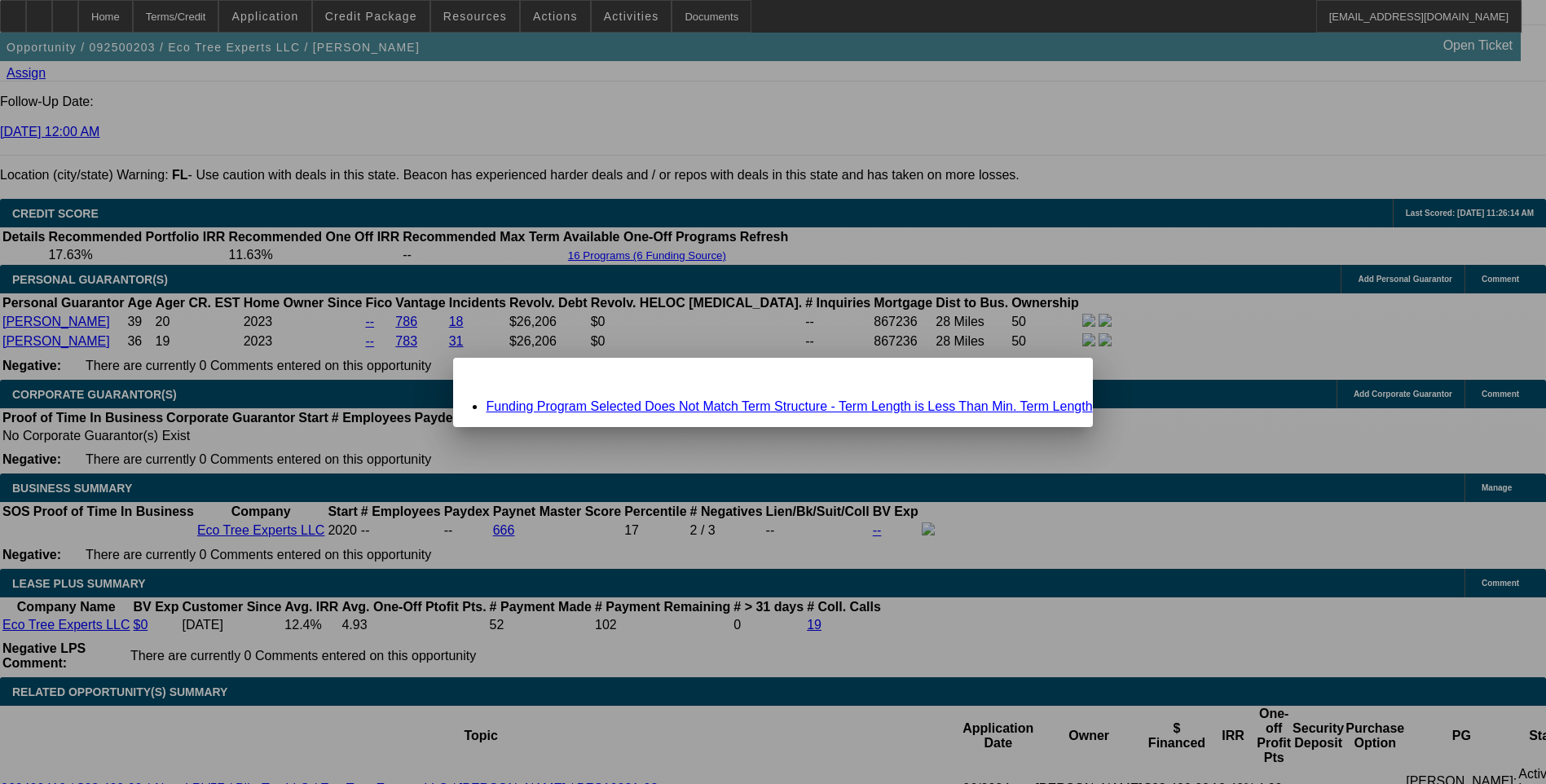
click at [729, 408] on link "Funding Program Selected Does Not Match Term Structure - Term Length is Less Th…" at bounding box center [789, 407] width 607 height 14
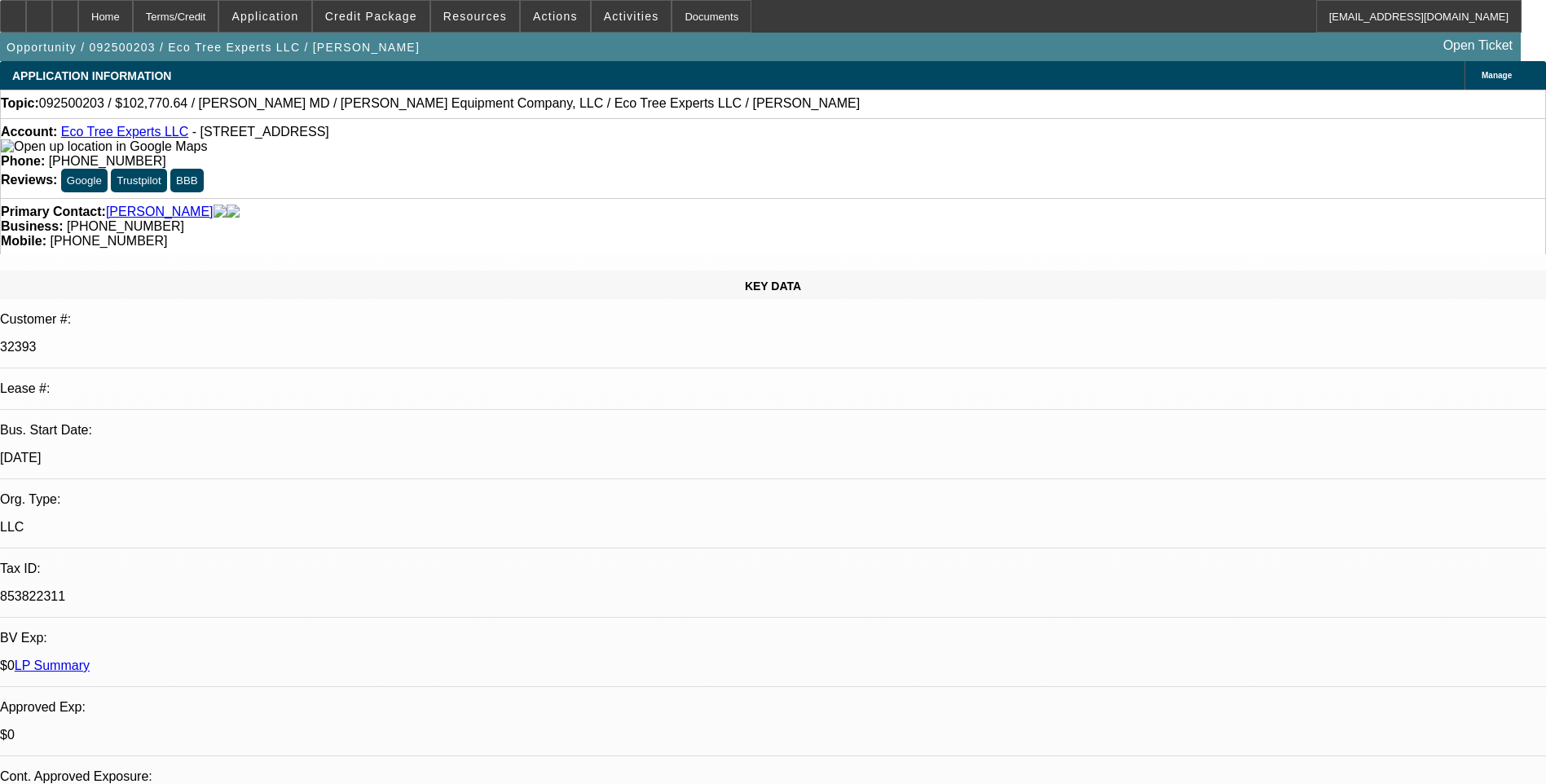
scroll to position [2283, 0]
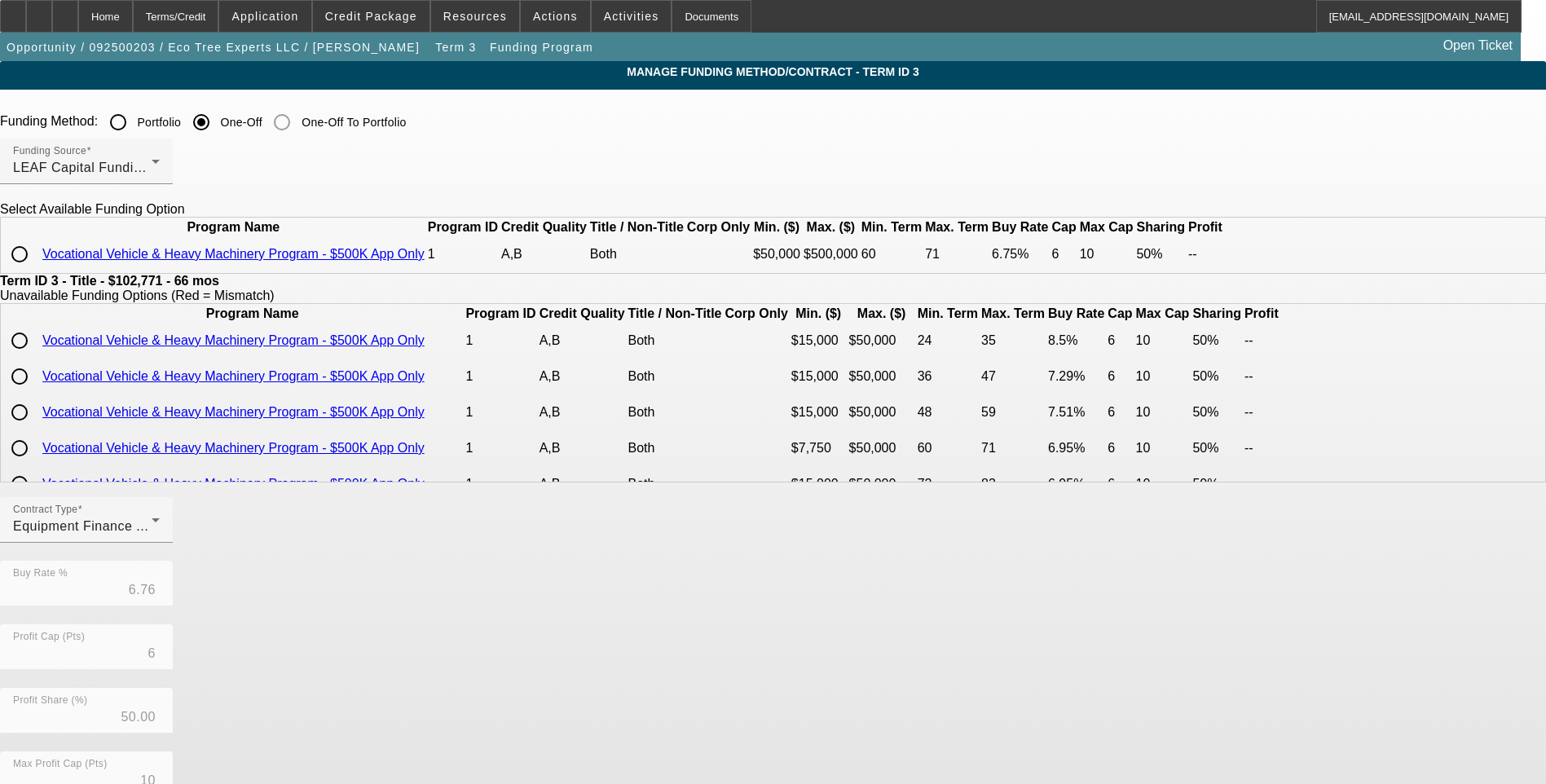
click at [36, 271] on input "radio" at bounding box center [19, 254] width 33 height 33
radio input "true"
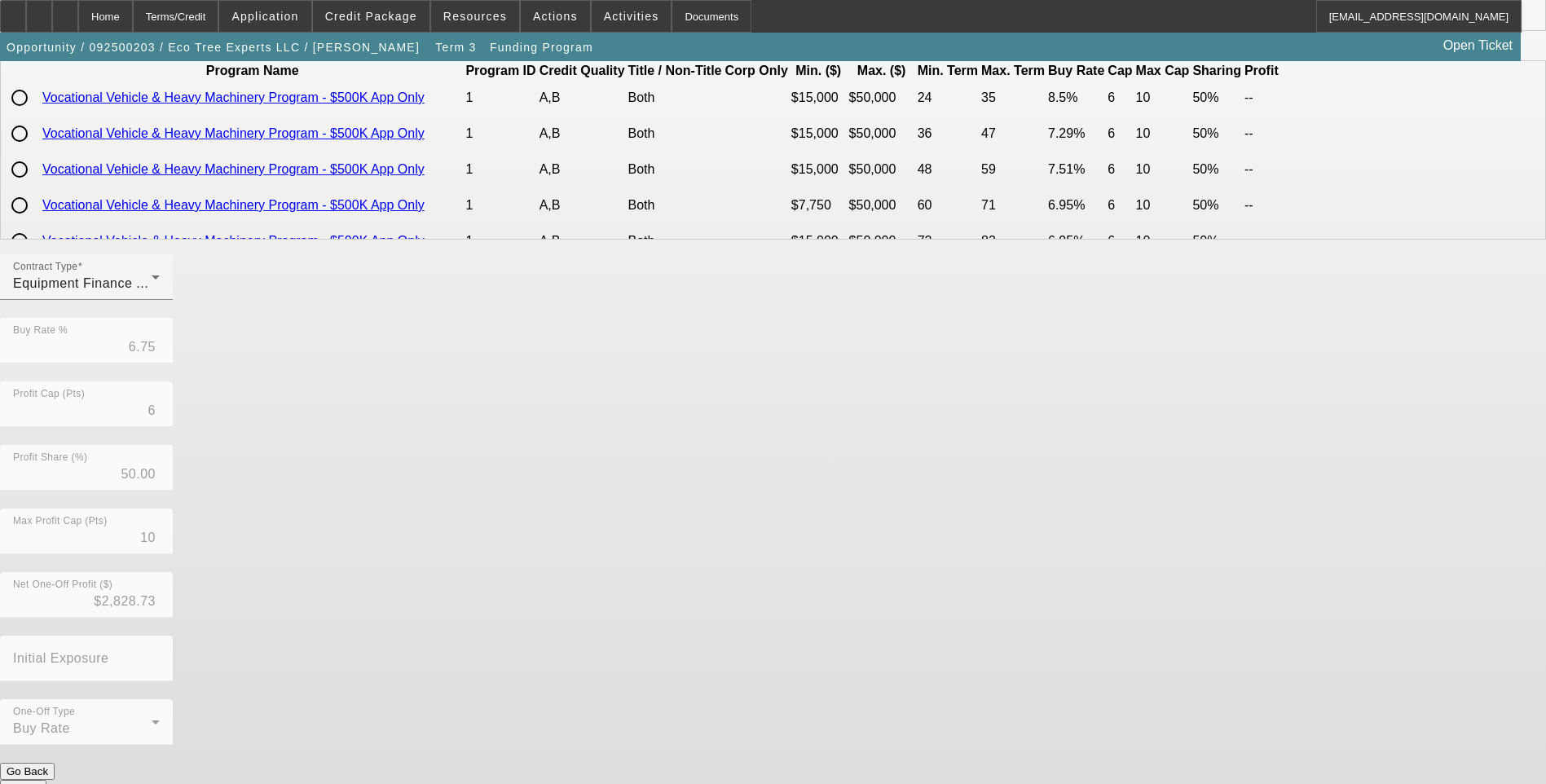
scroll to position [247, 0]
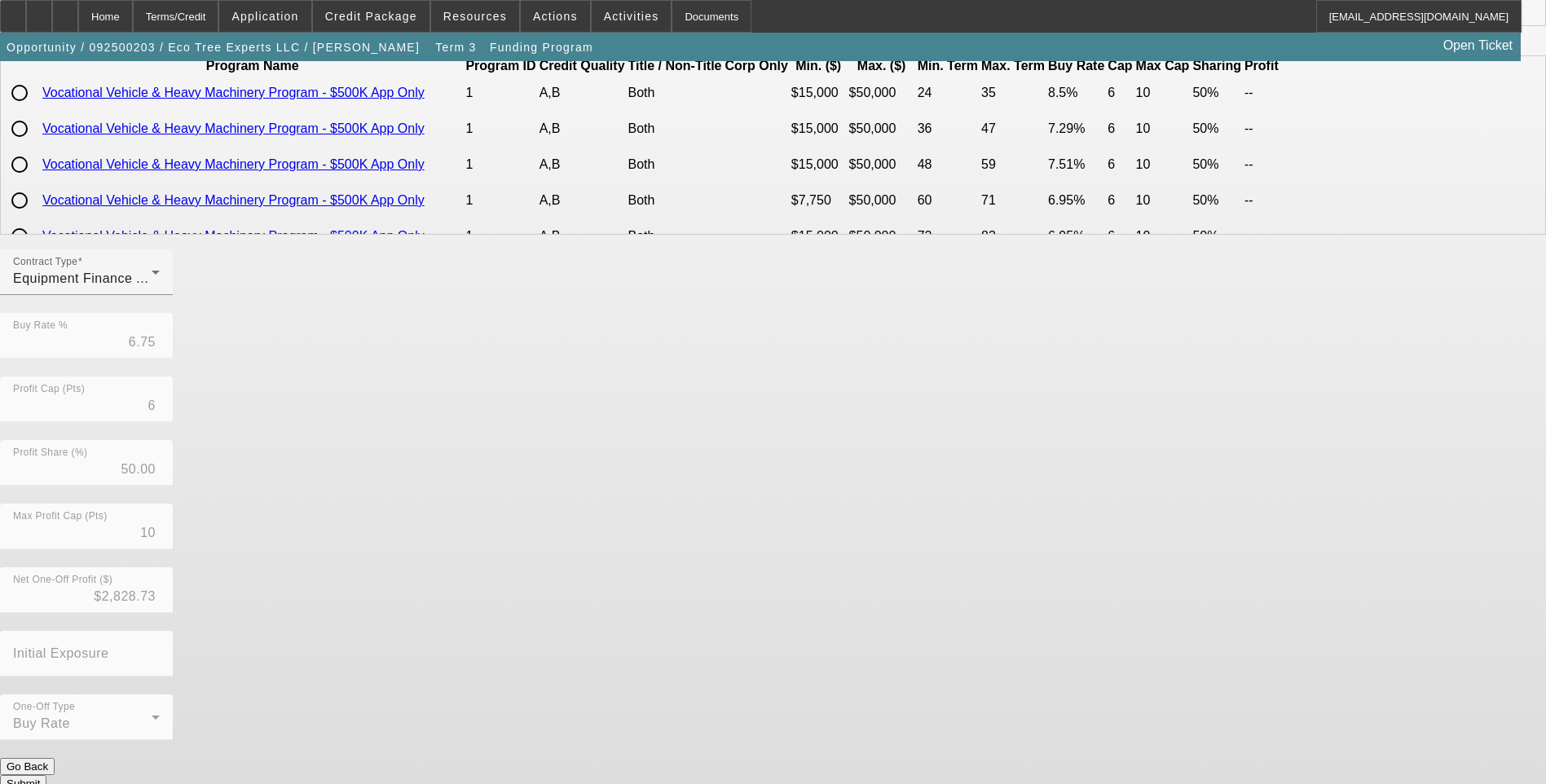
click at [47, 775] on button "Submit" at bounding box center [23, 784] width 47 height 17
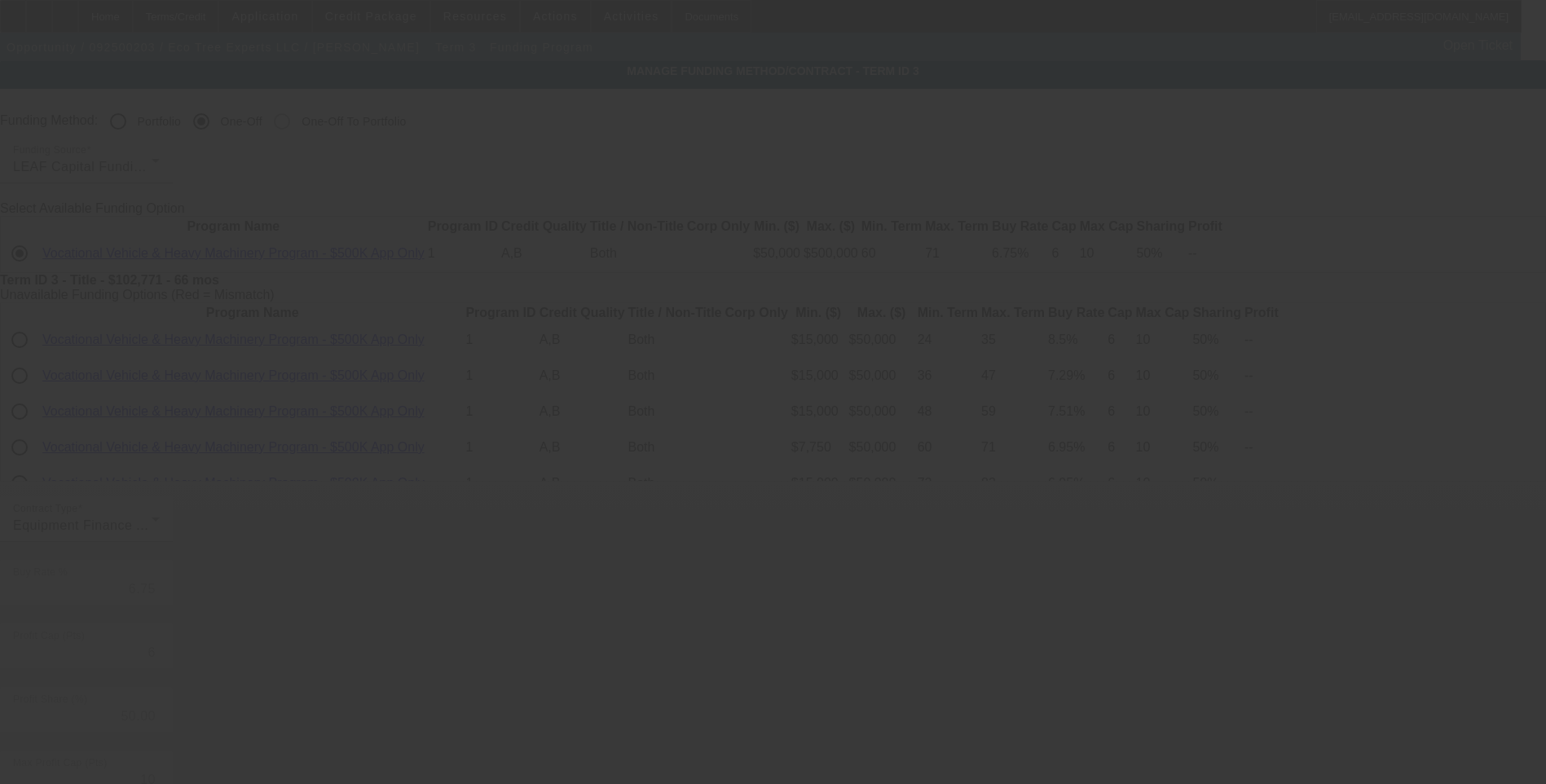
scroll to position [0, 0]
type input "6.76"
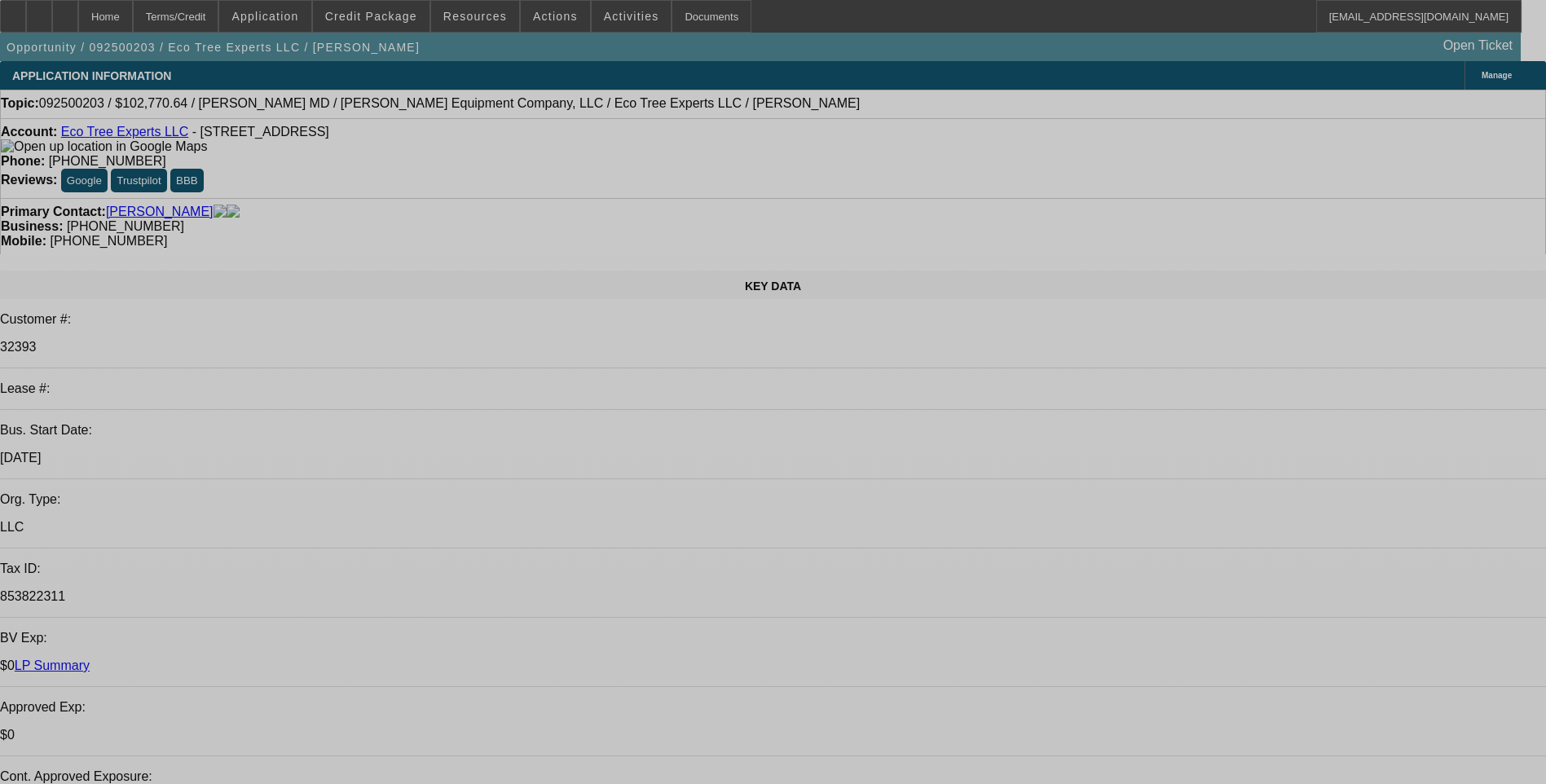
select select "0"
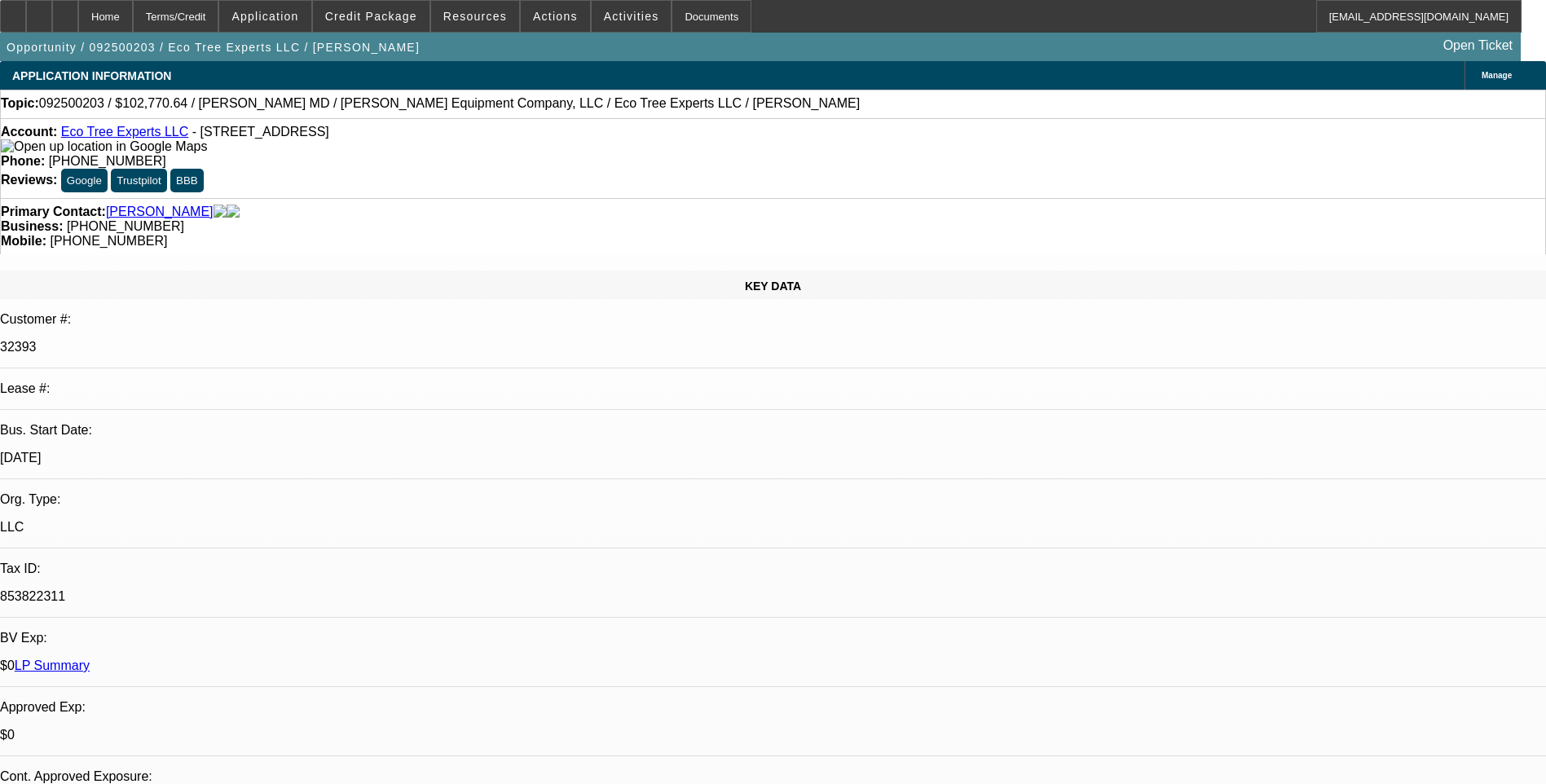
select select "6"
select select "0"
select select "6"
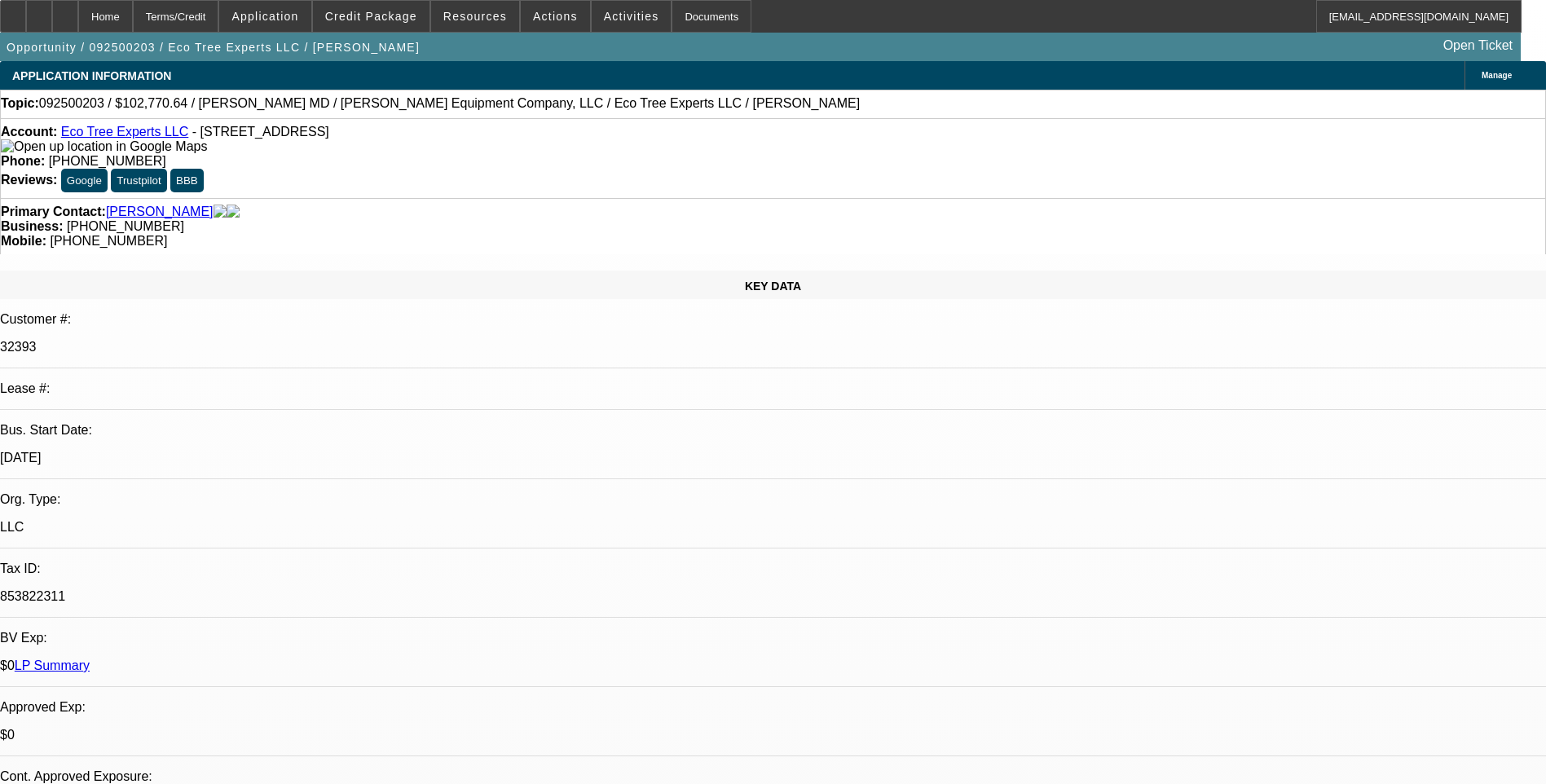
select select "0"
select select "6"
click at [201, 22] on div "Terms/Credit" at bounding box center [176, 16] width 86 height 33
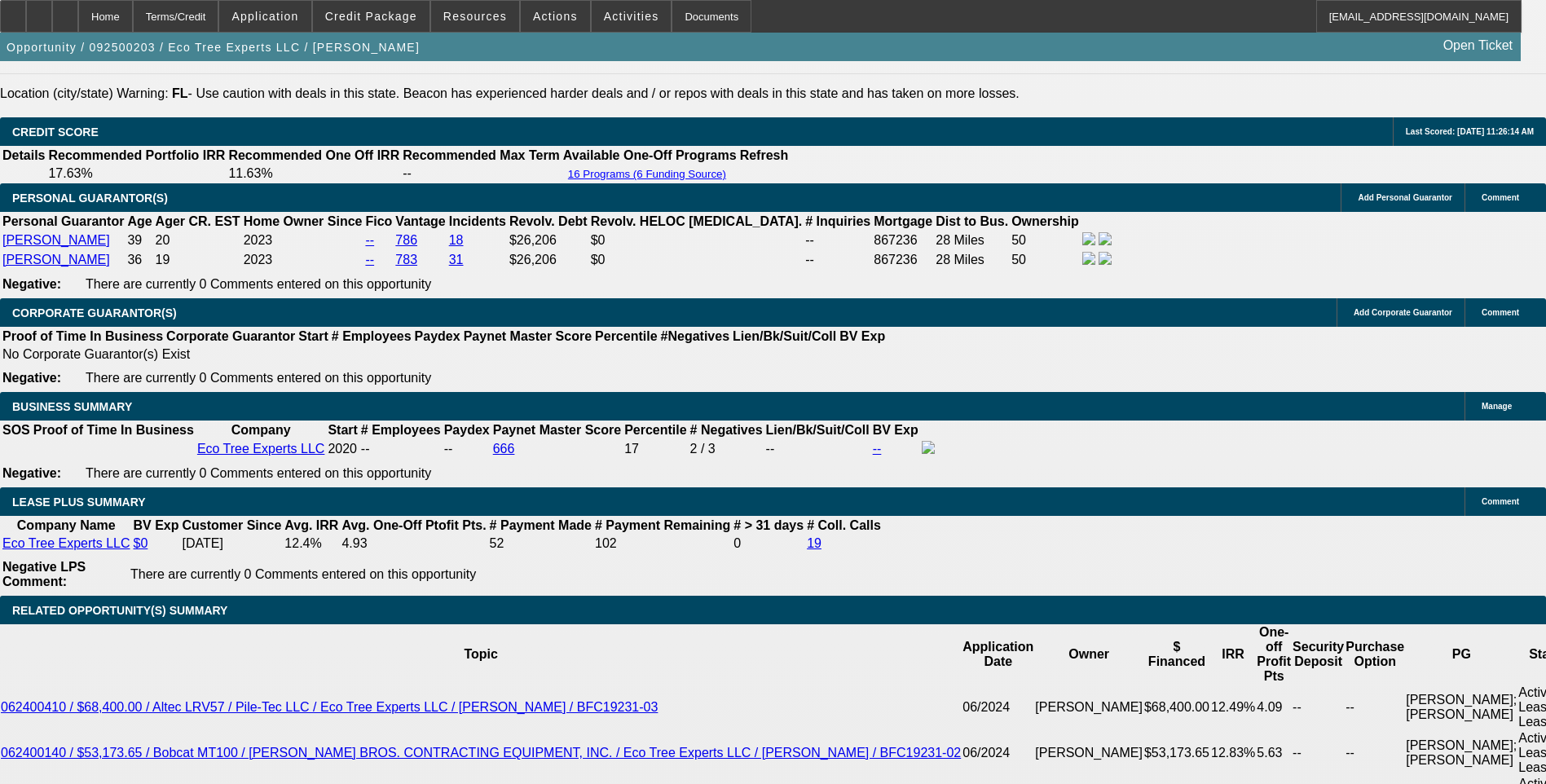
scroll to position [2446, 0]
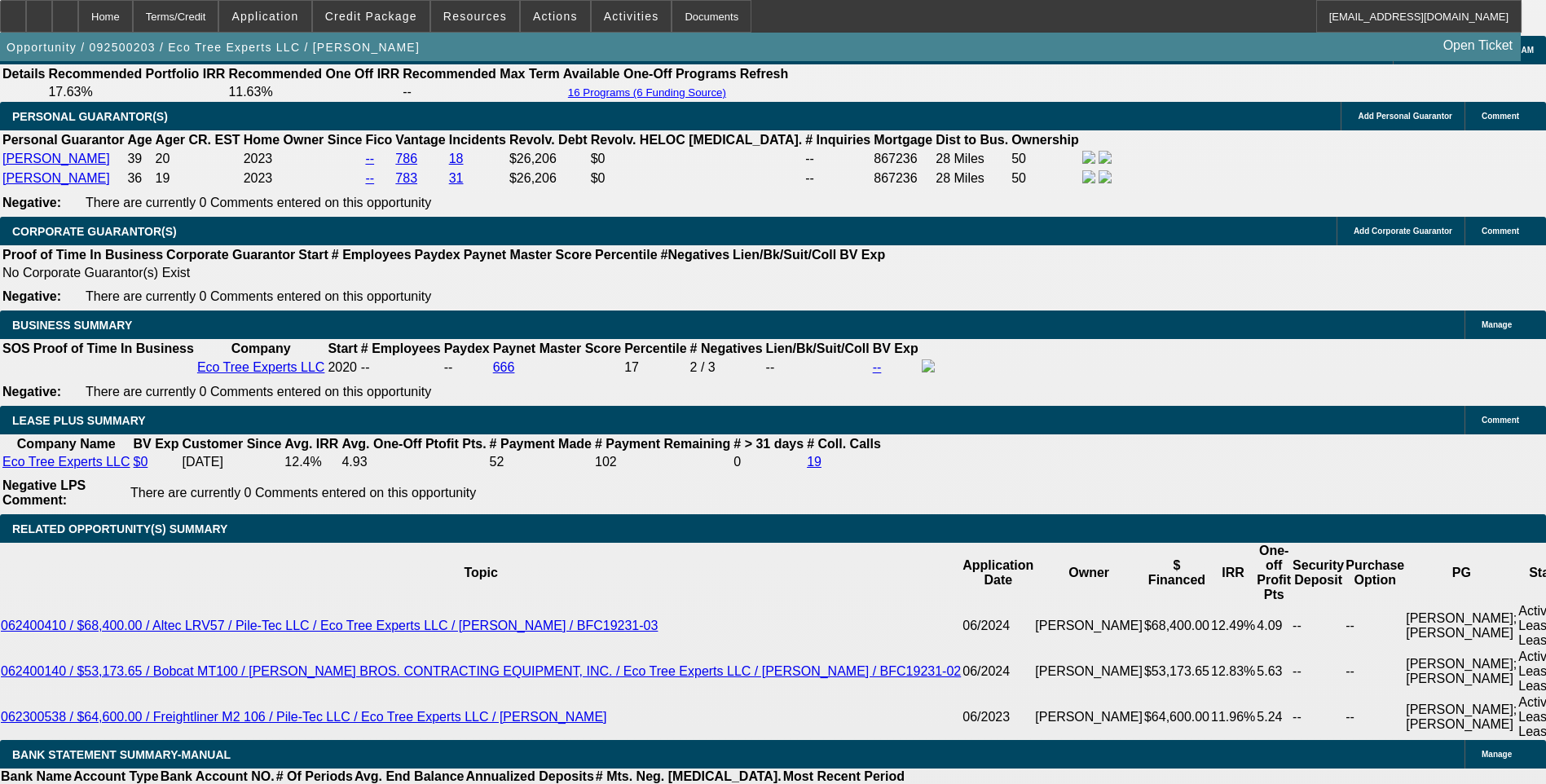
type input "UNKNOWN"
type input "7."
type input "$2,034.98"
type input "7.4"
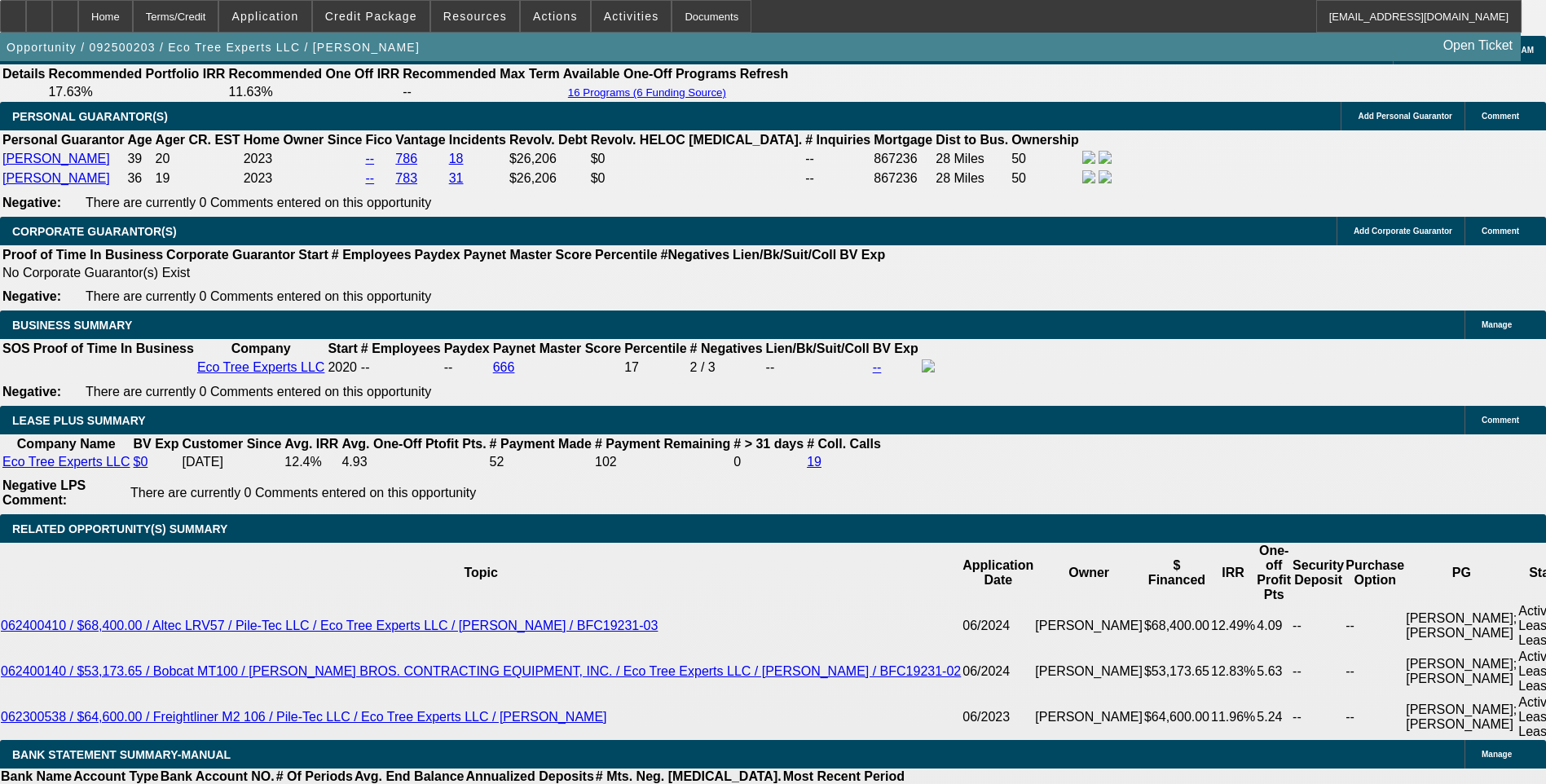
type input "$2,054.43"
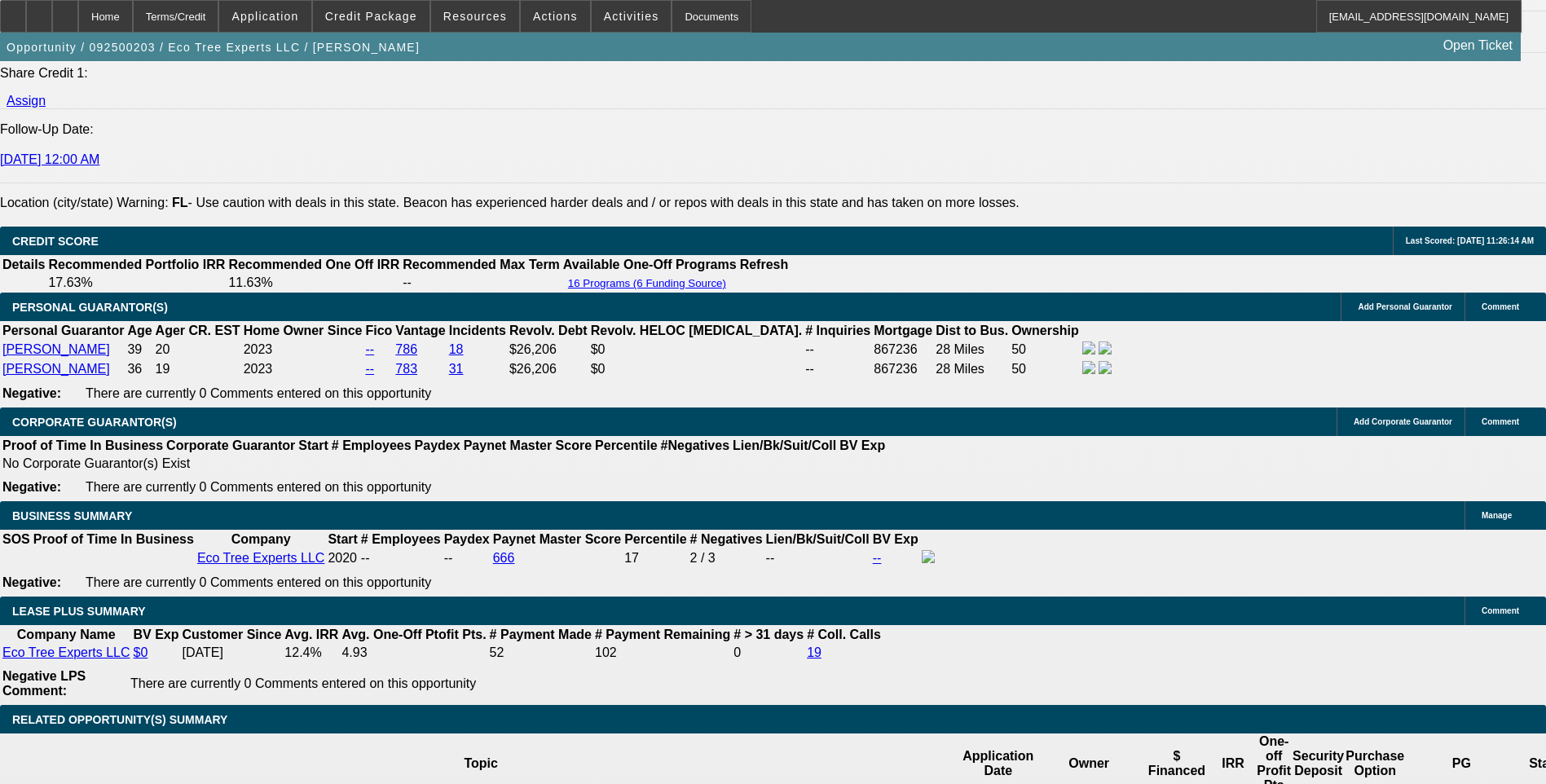
scroll to position [2202, 0]
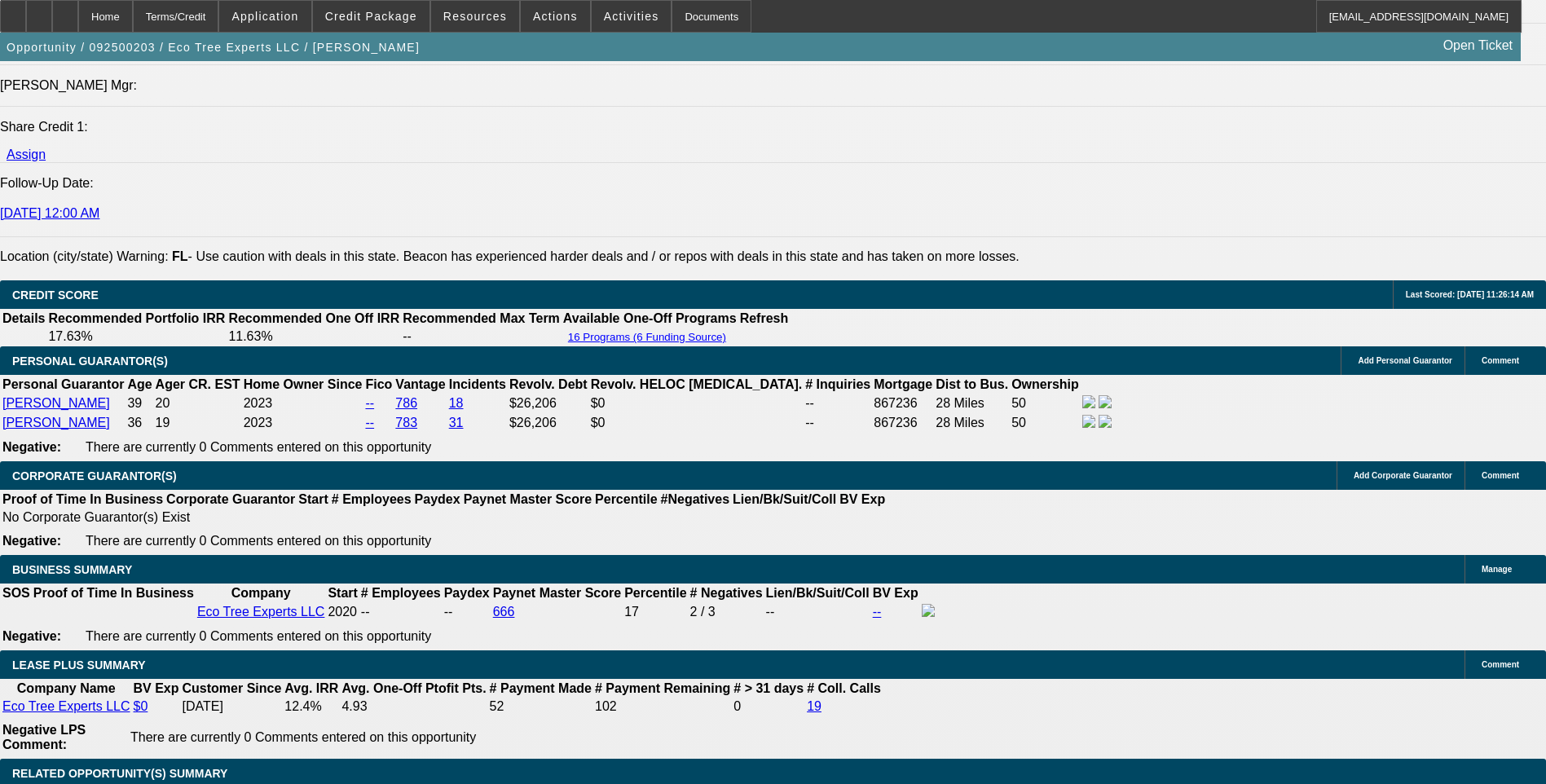
type input "7.4"
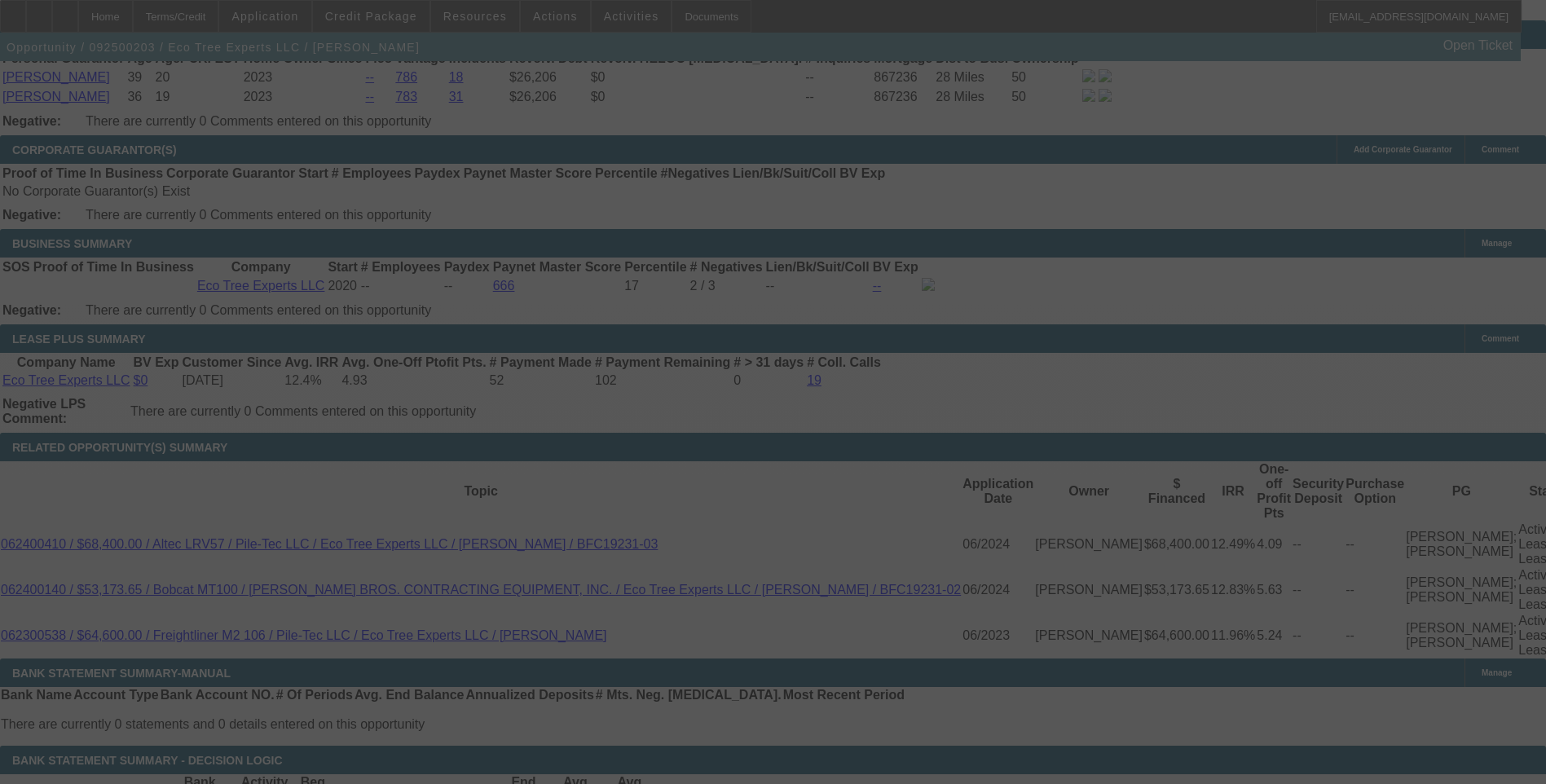
scroll to position [2446, 0]
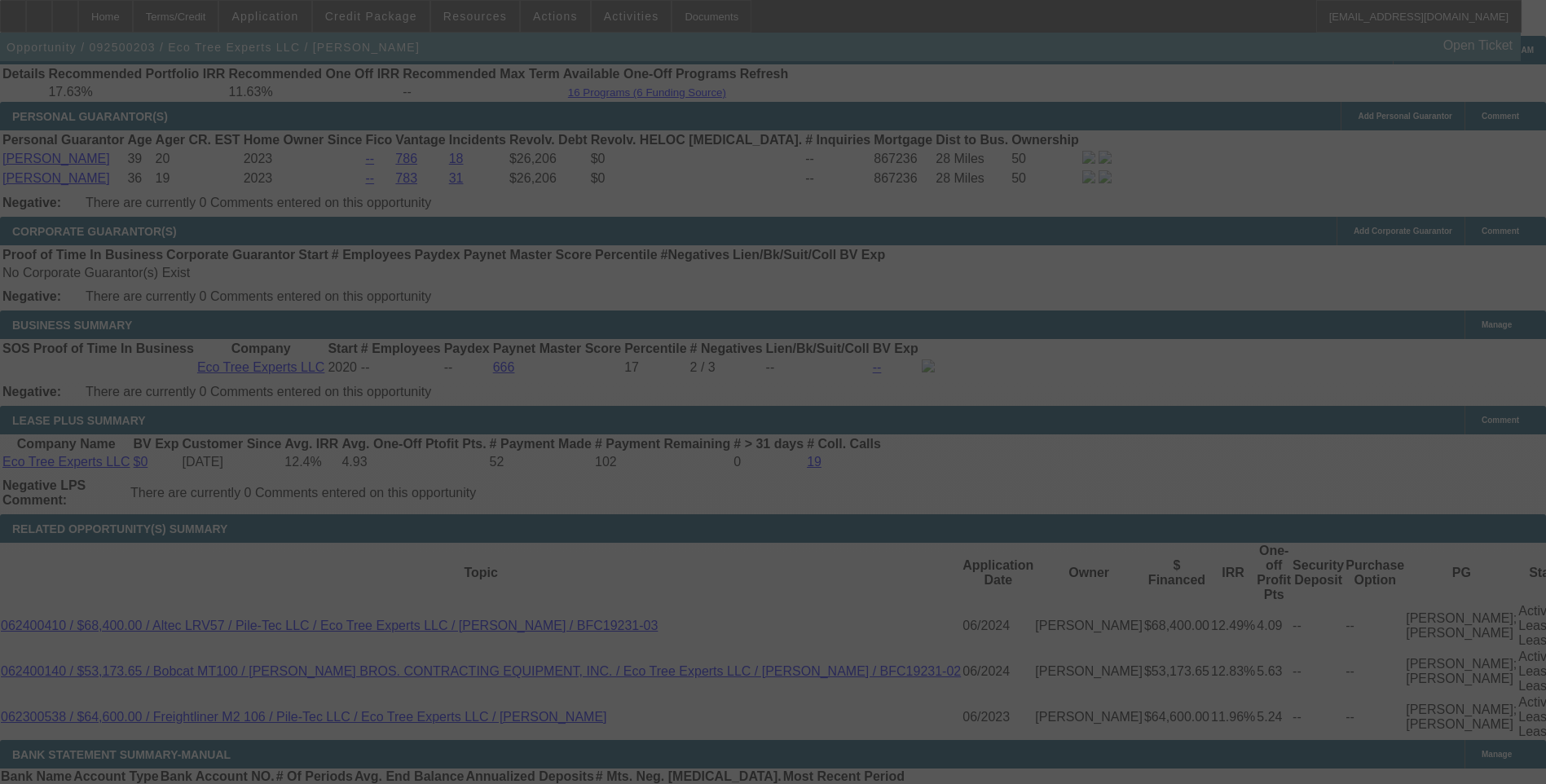
select select "0"
select select "6"
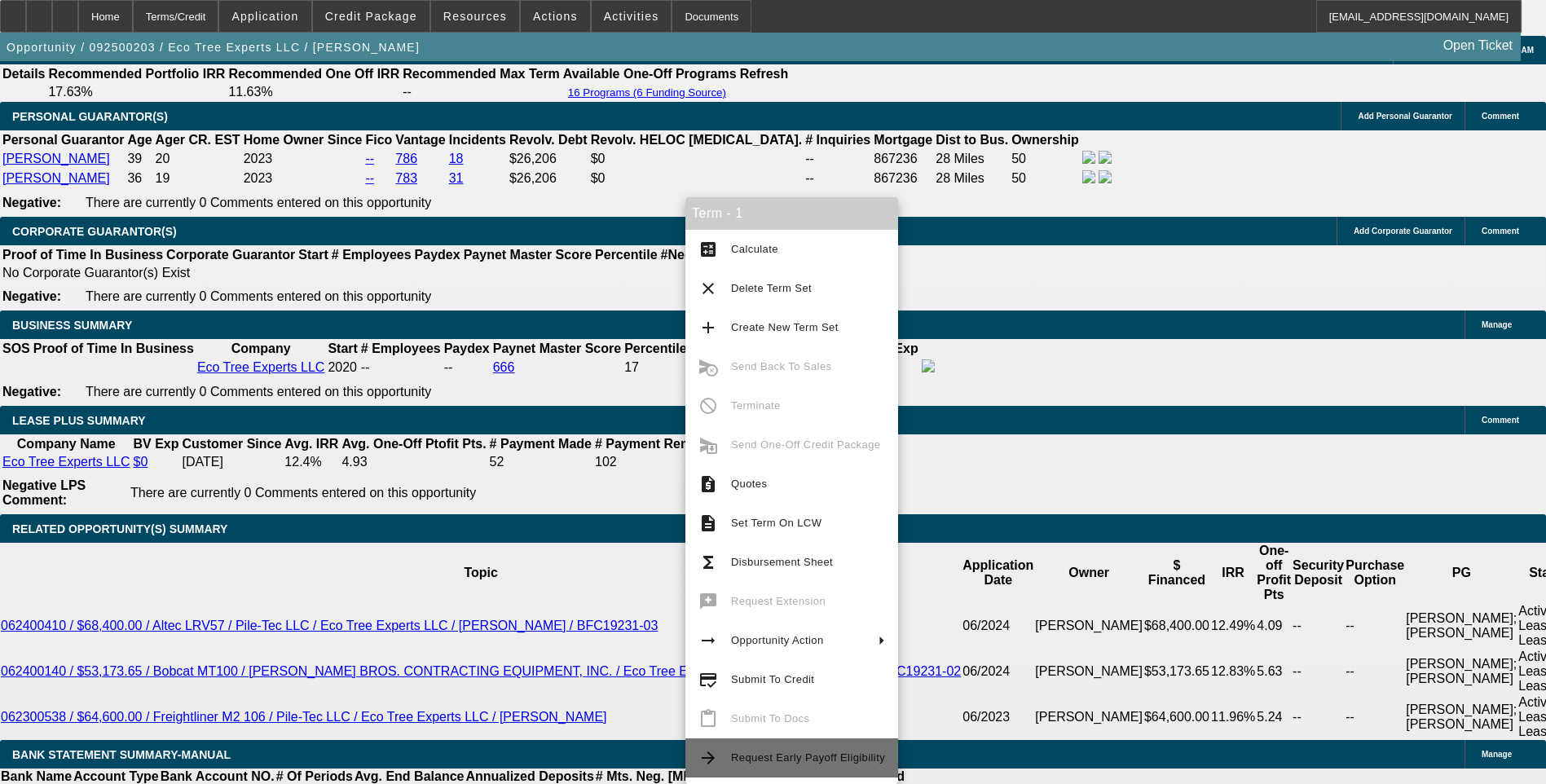
click at [798, 773] on button "arrow_forward Request Early Payoff Eligibility" at bounding box center [791, 758] width 213 height 39
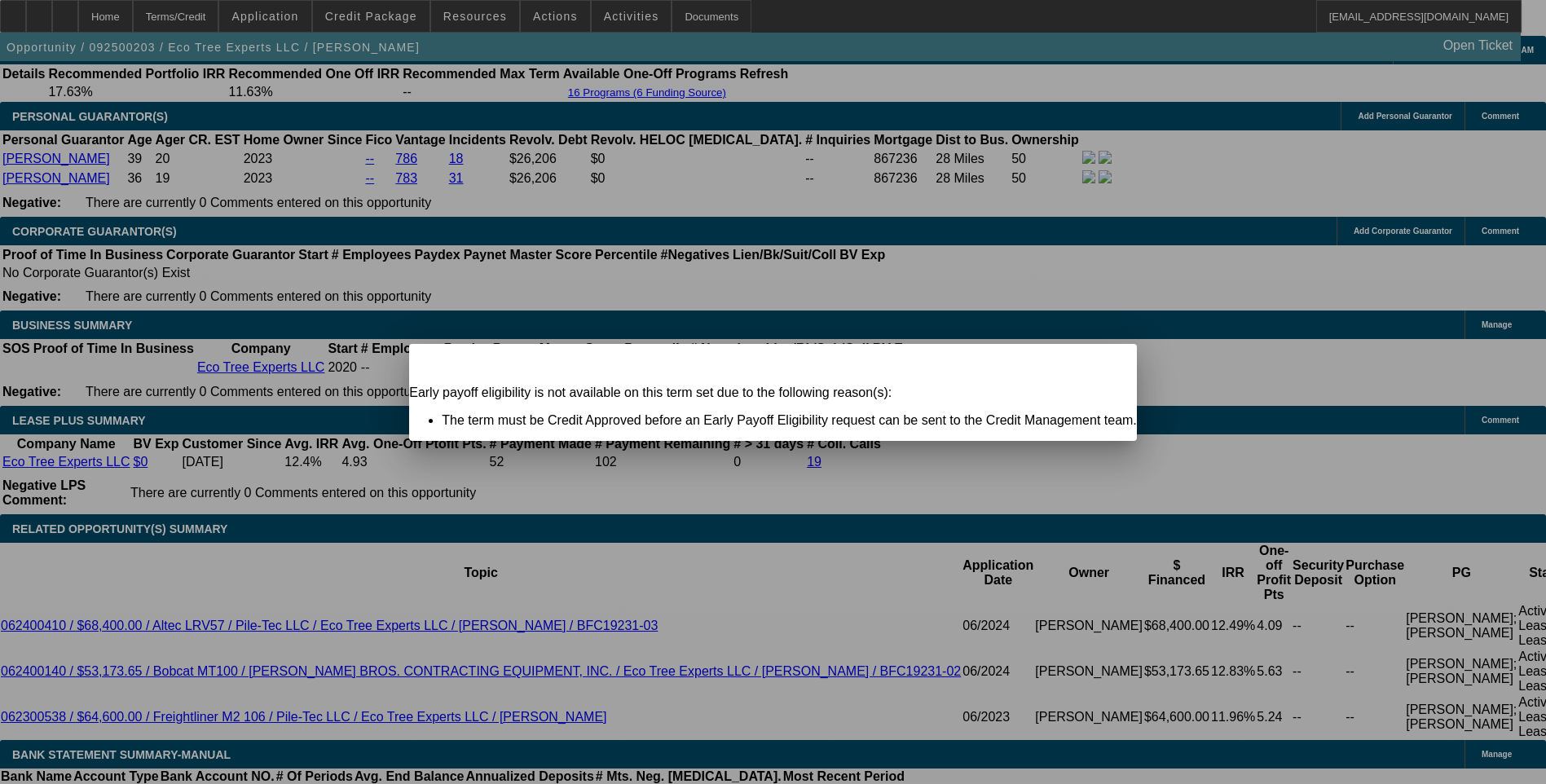
scroll to position [0, 0]
click at [1102, 363] on icon at bounding box center [1102, 358] width 0 height 9
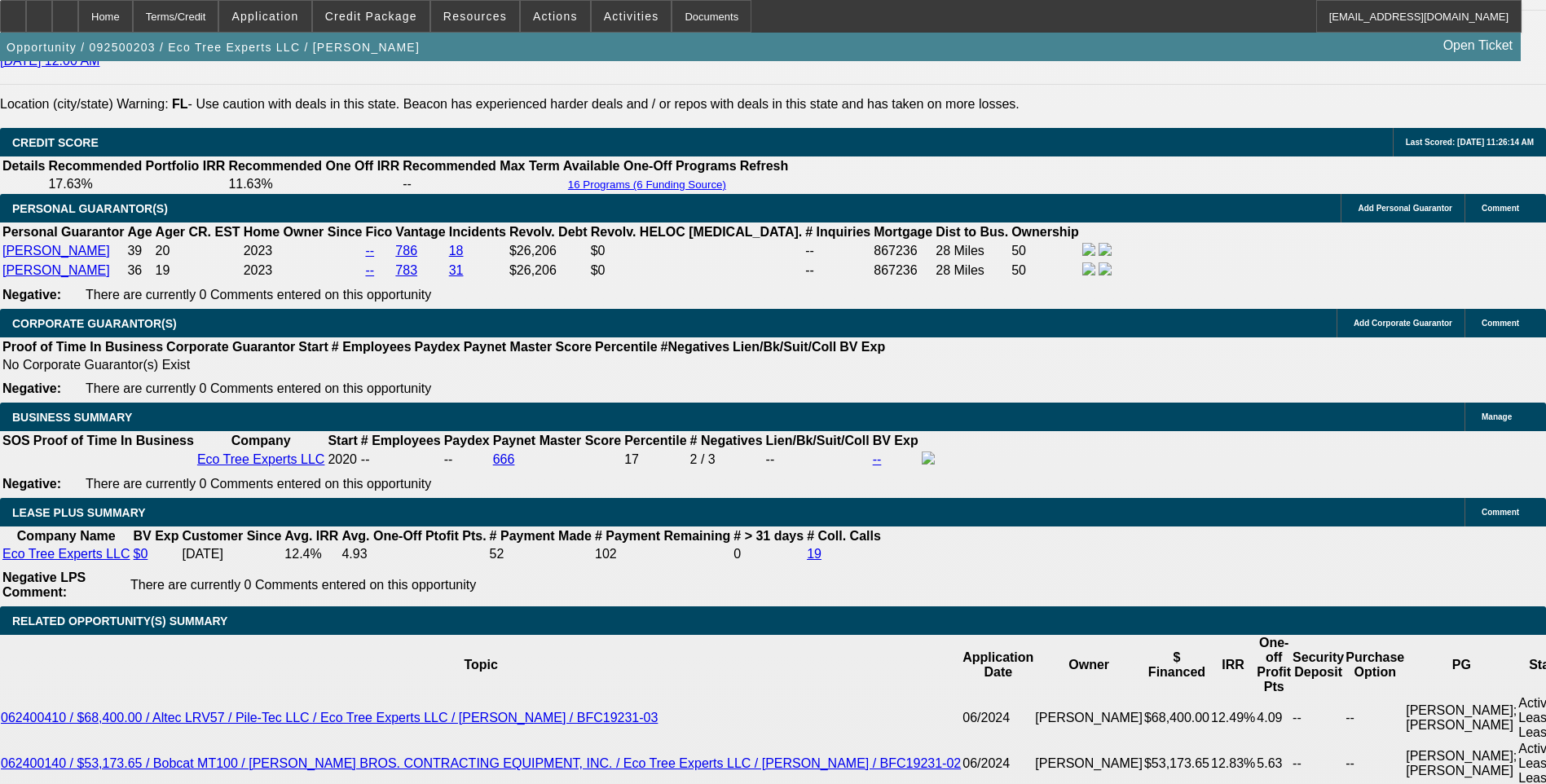
scroll to position [2283, 0]
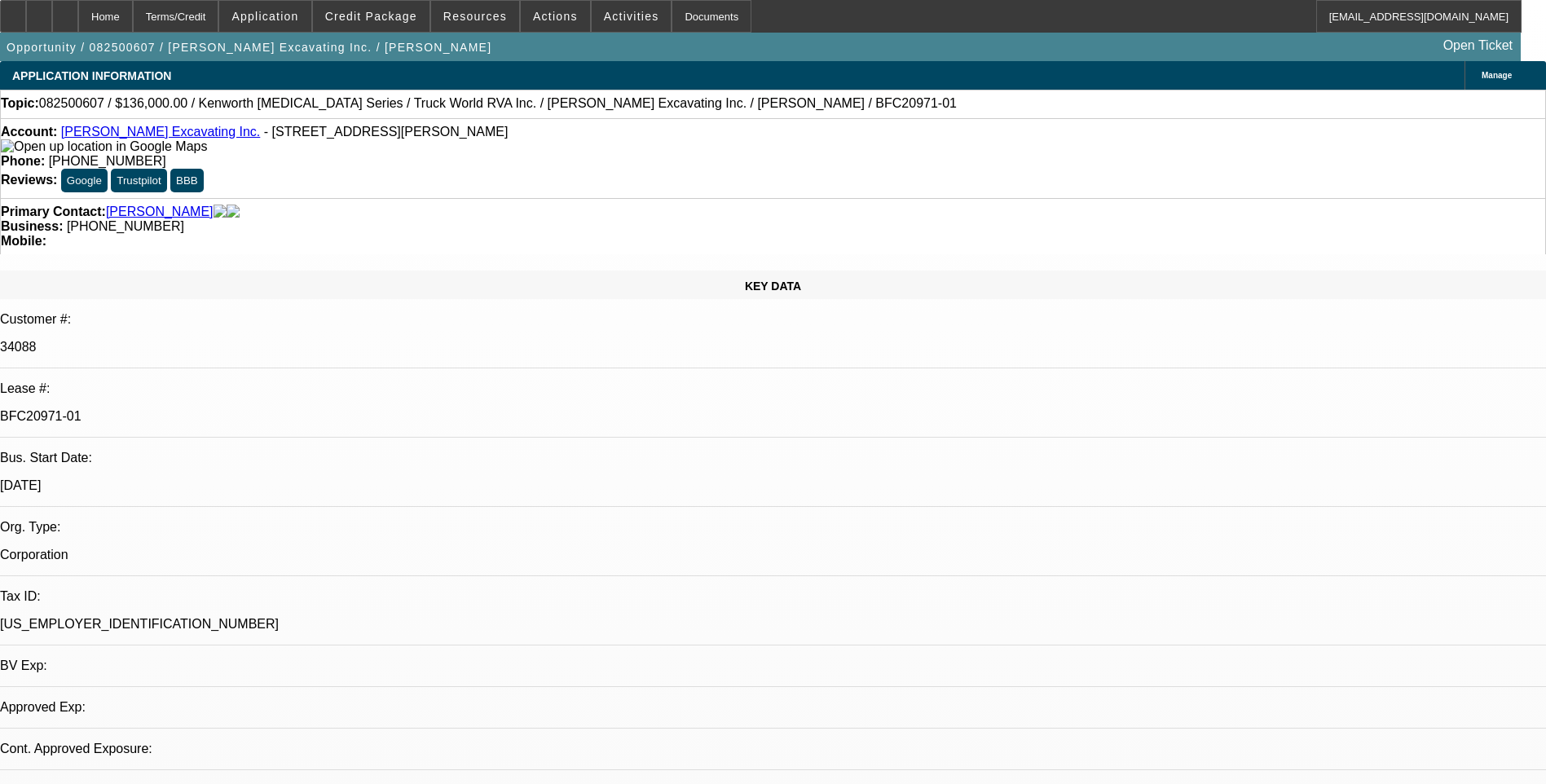
select select "0"
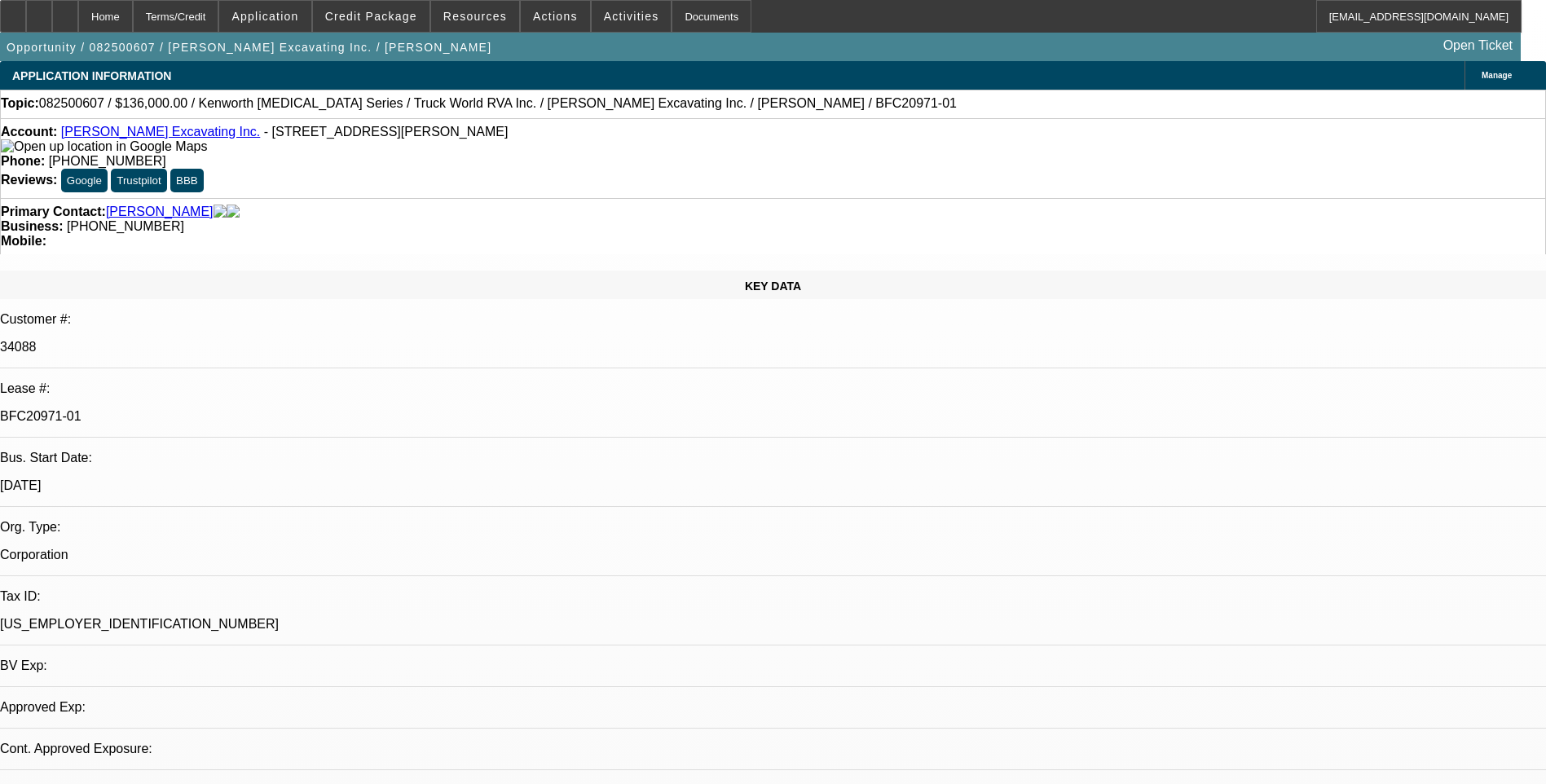
select select "0"
select select "1"
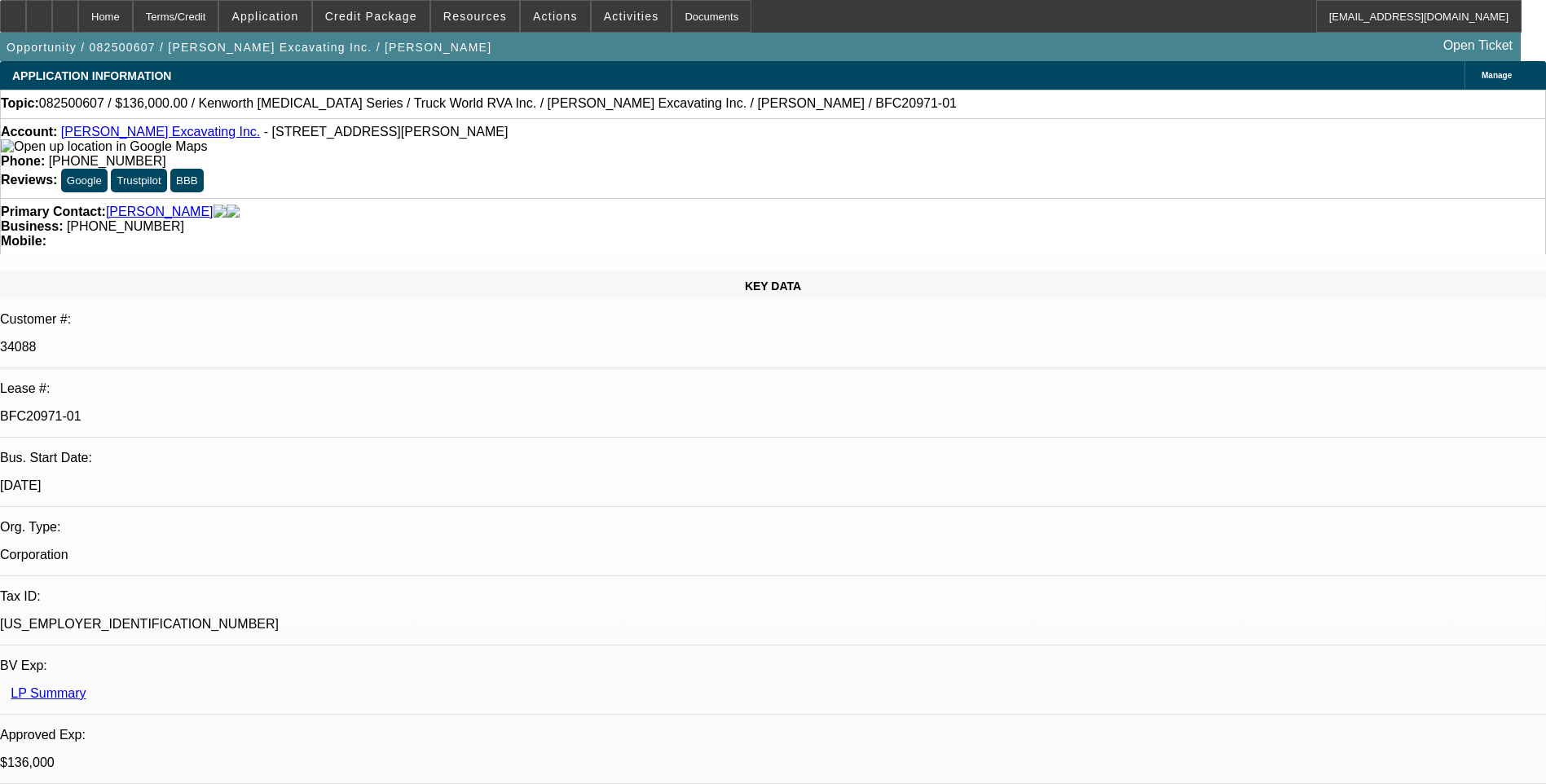
select select "1"
select select "6"
select select "1"
select select "6"
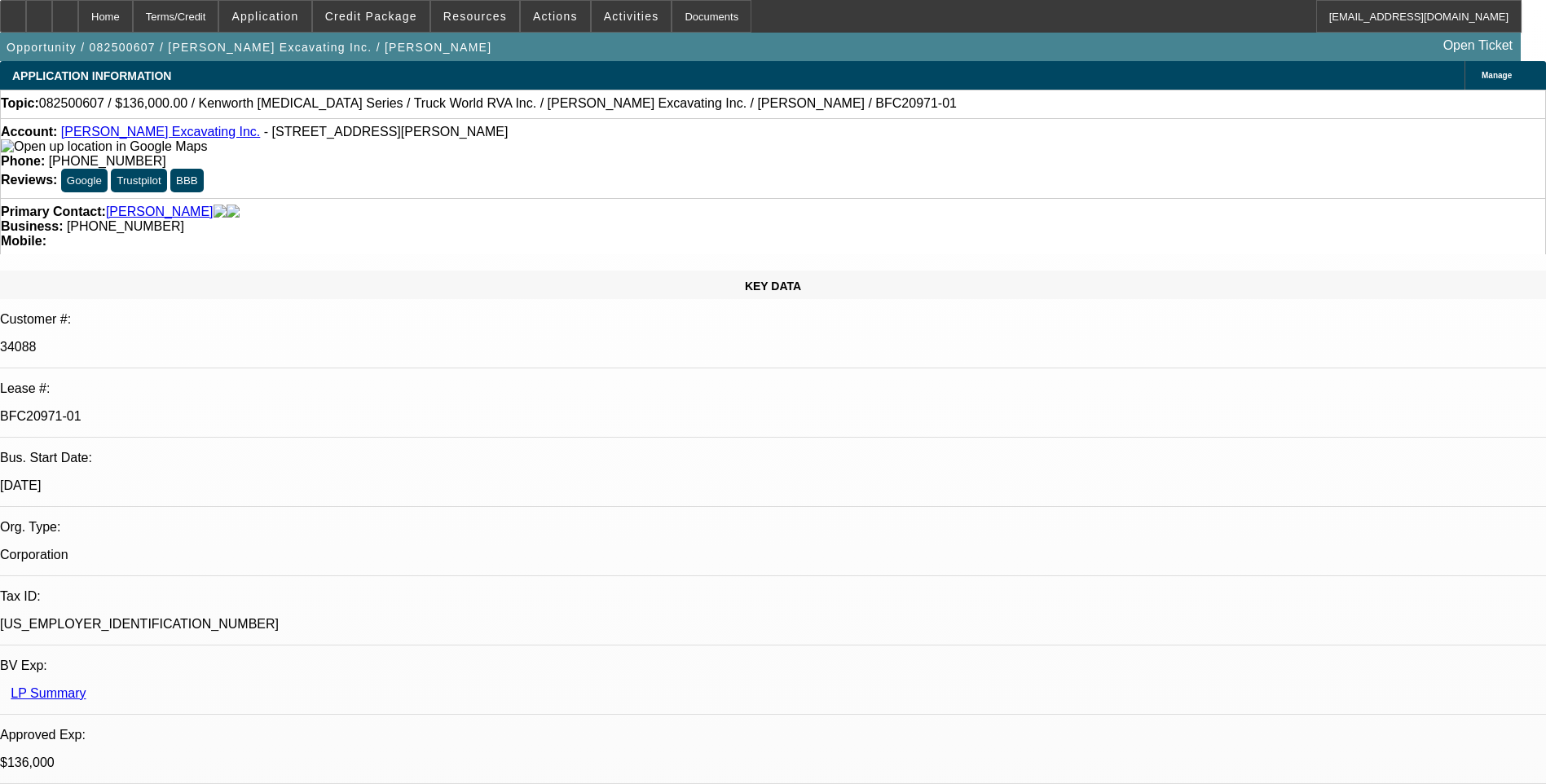
select select "1"
select select "6"
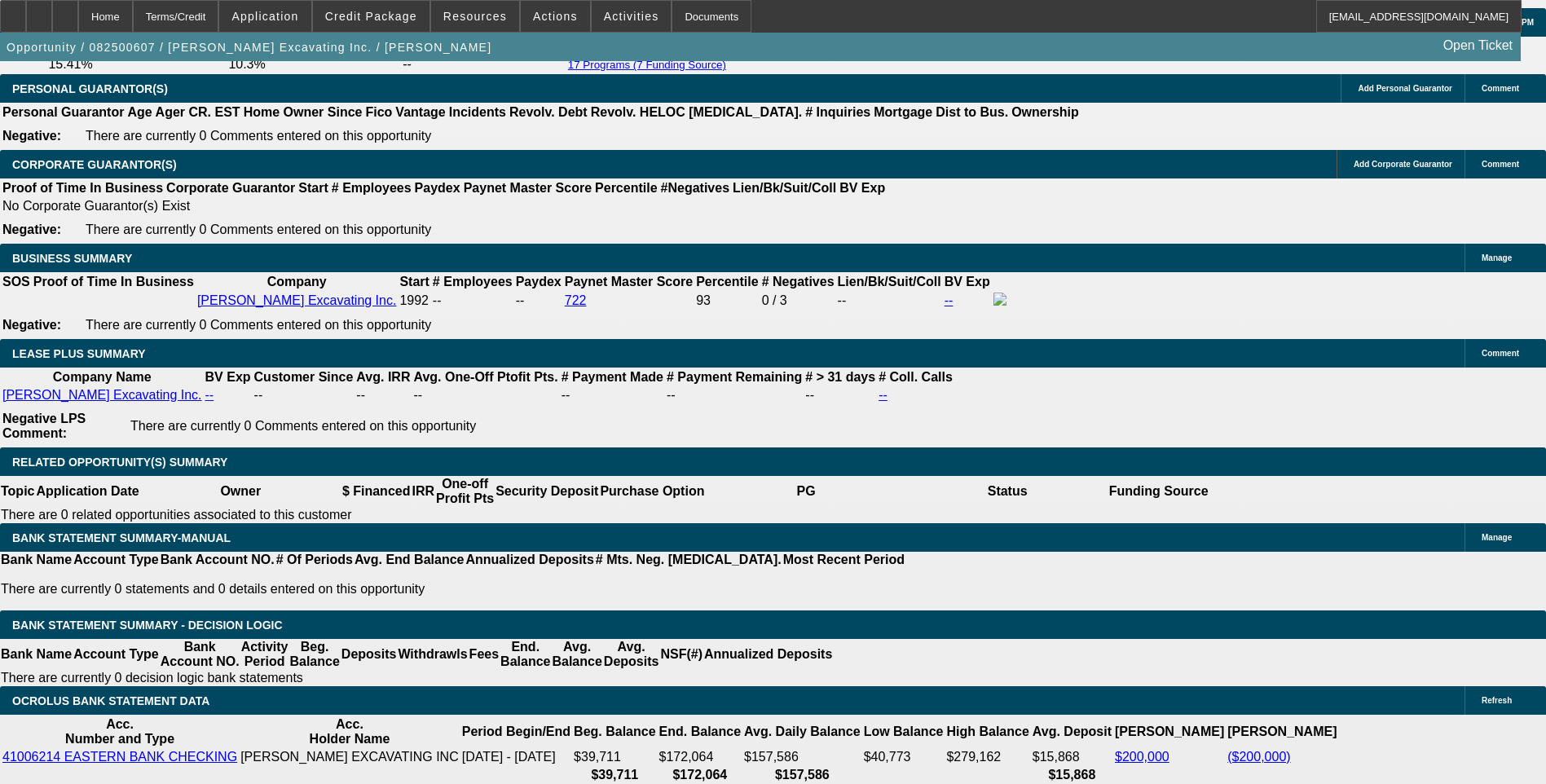
scroll to position [2527, 0]
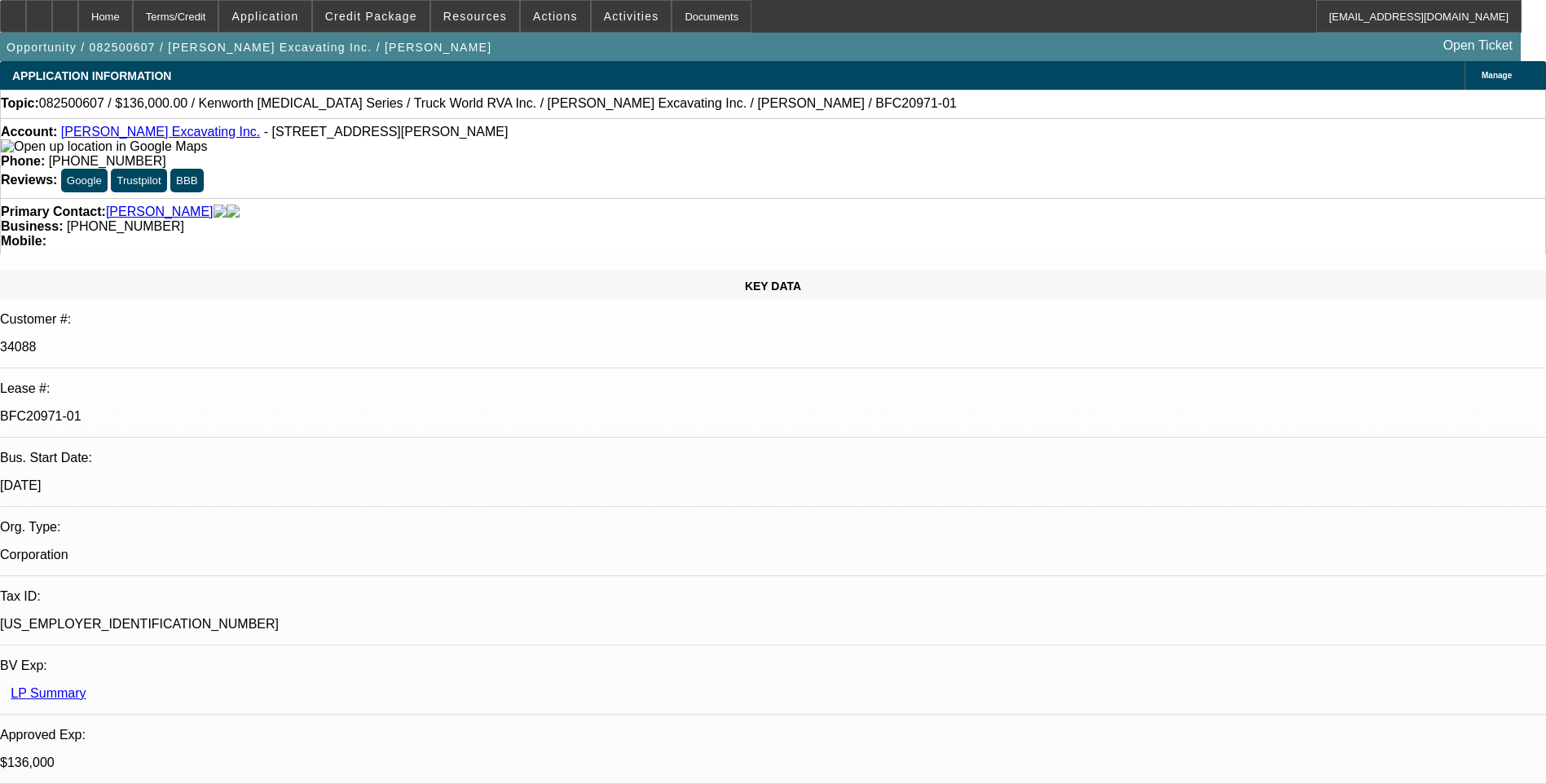
select select "0"
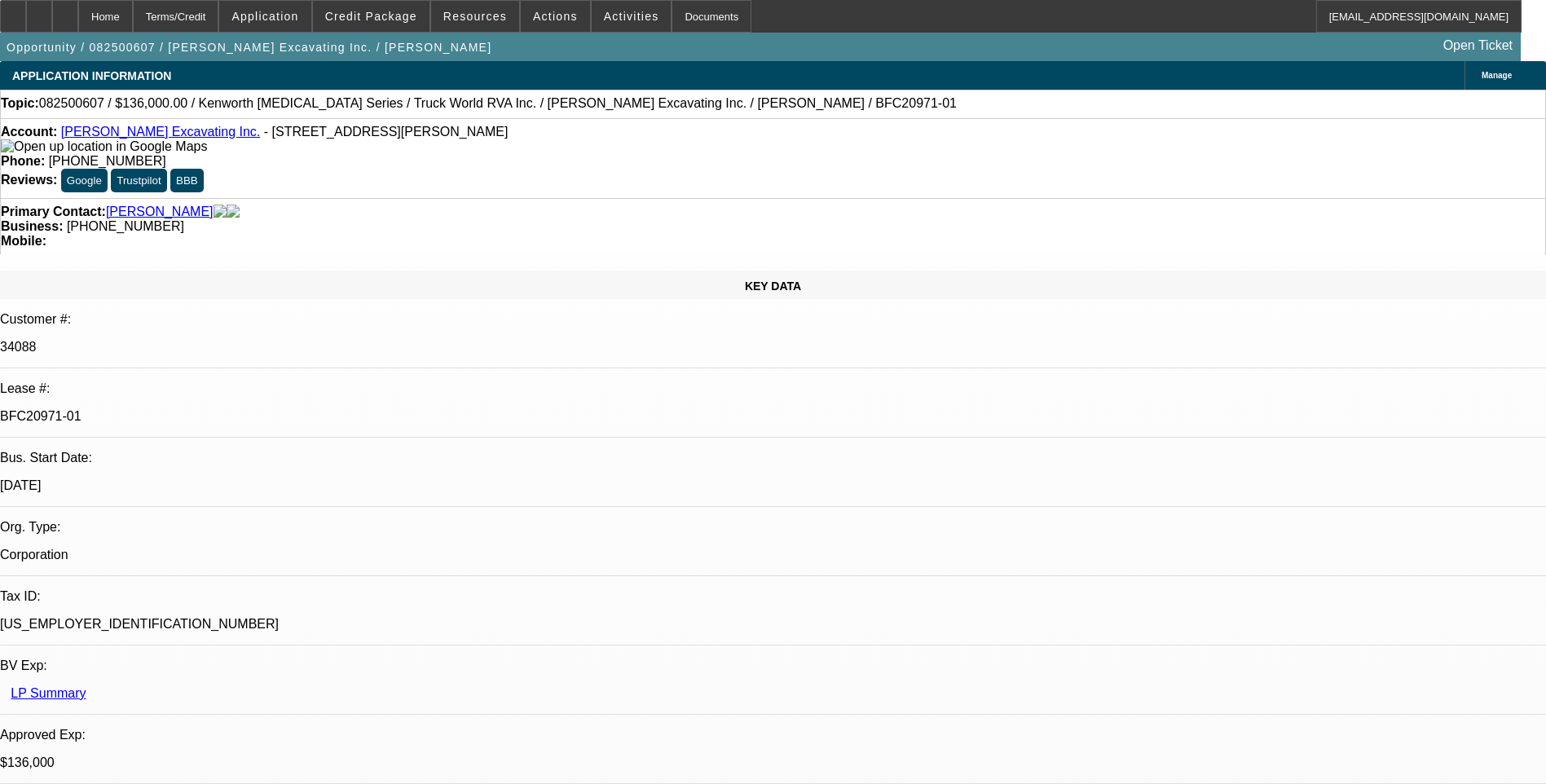
select select "0"
select select "1"
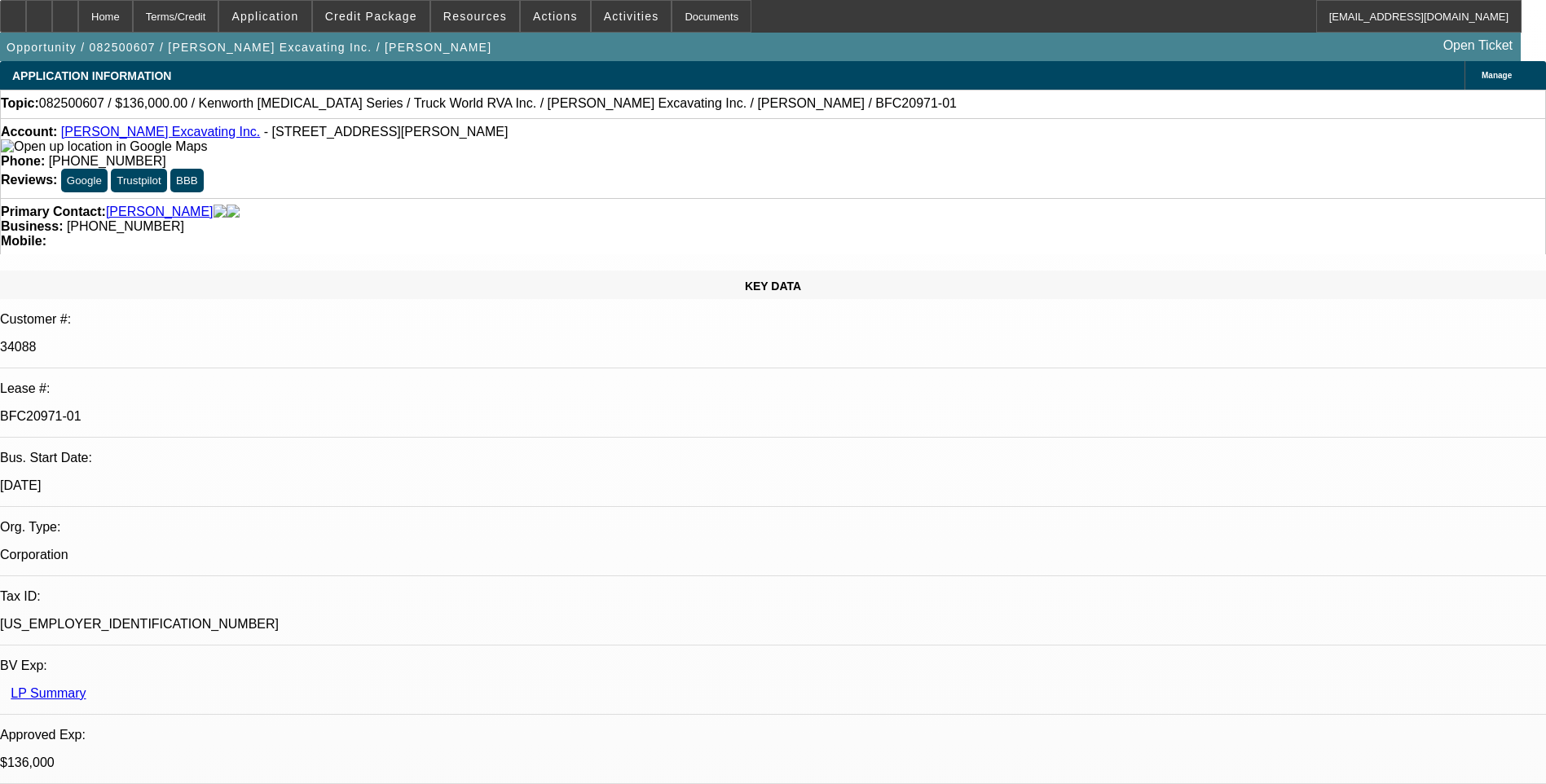
select select "1"
select select "6"
select select "1"
select select "6"
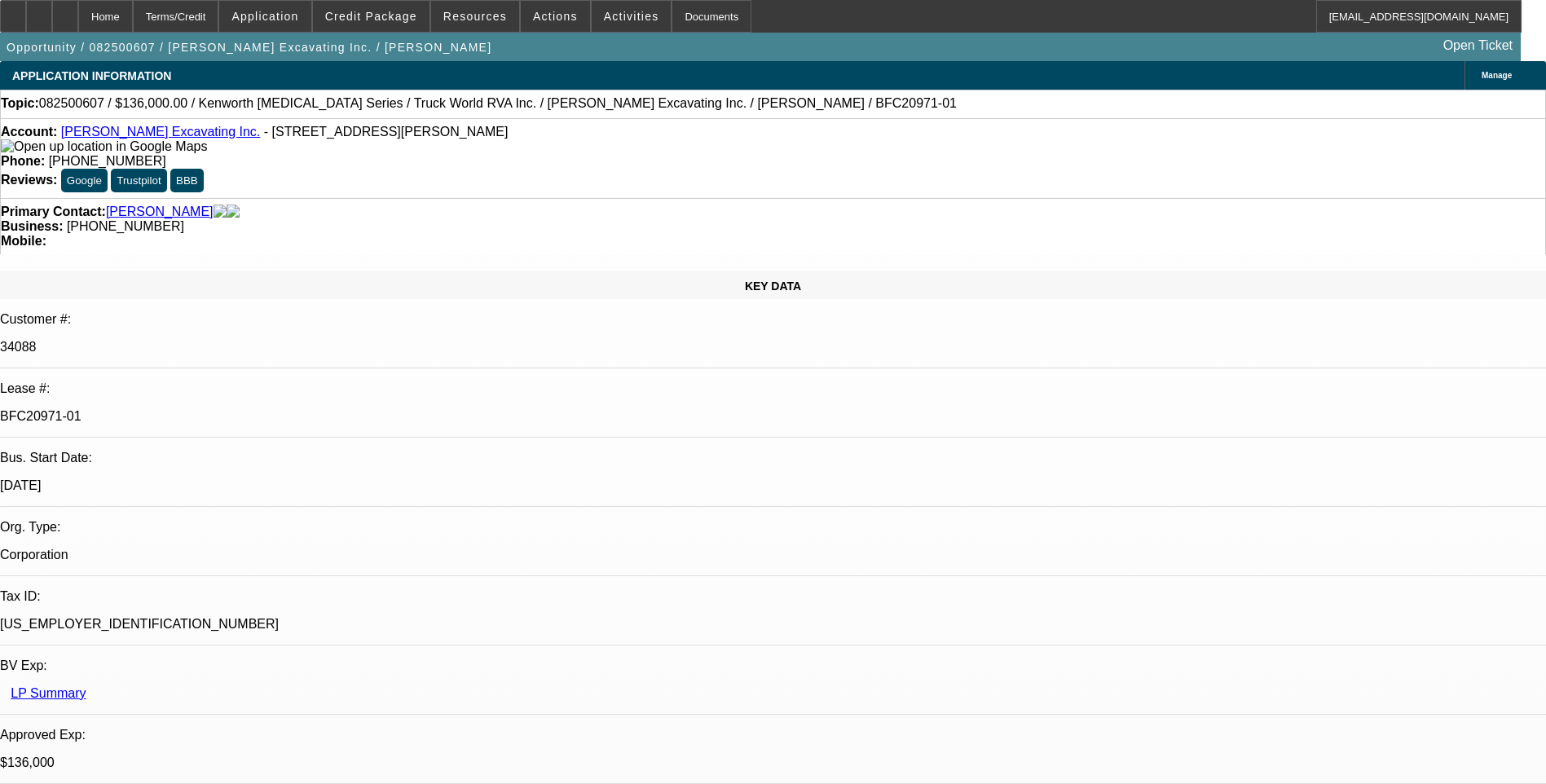
select select "1"
select select "6"
click at [1018, 122] on div "Account: [PERSON_NAME] Excavating Inc. - [STREET_ADDRESS][PERSON_NAME] Phone: […" at bounding box center [773, 158] width 1546 height 80
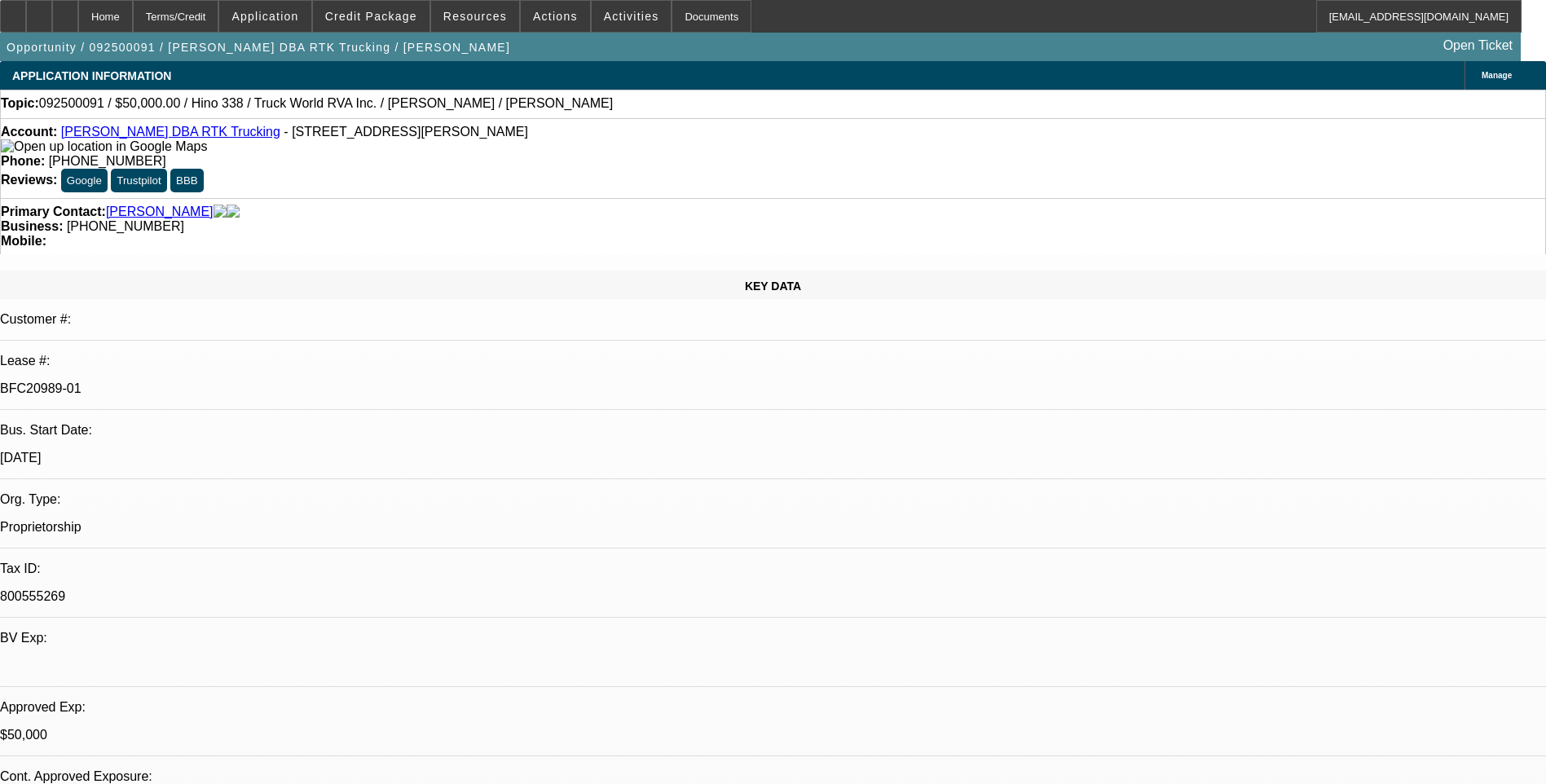
select select "0"
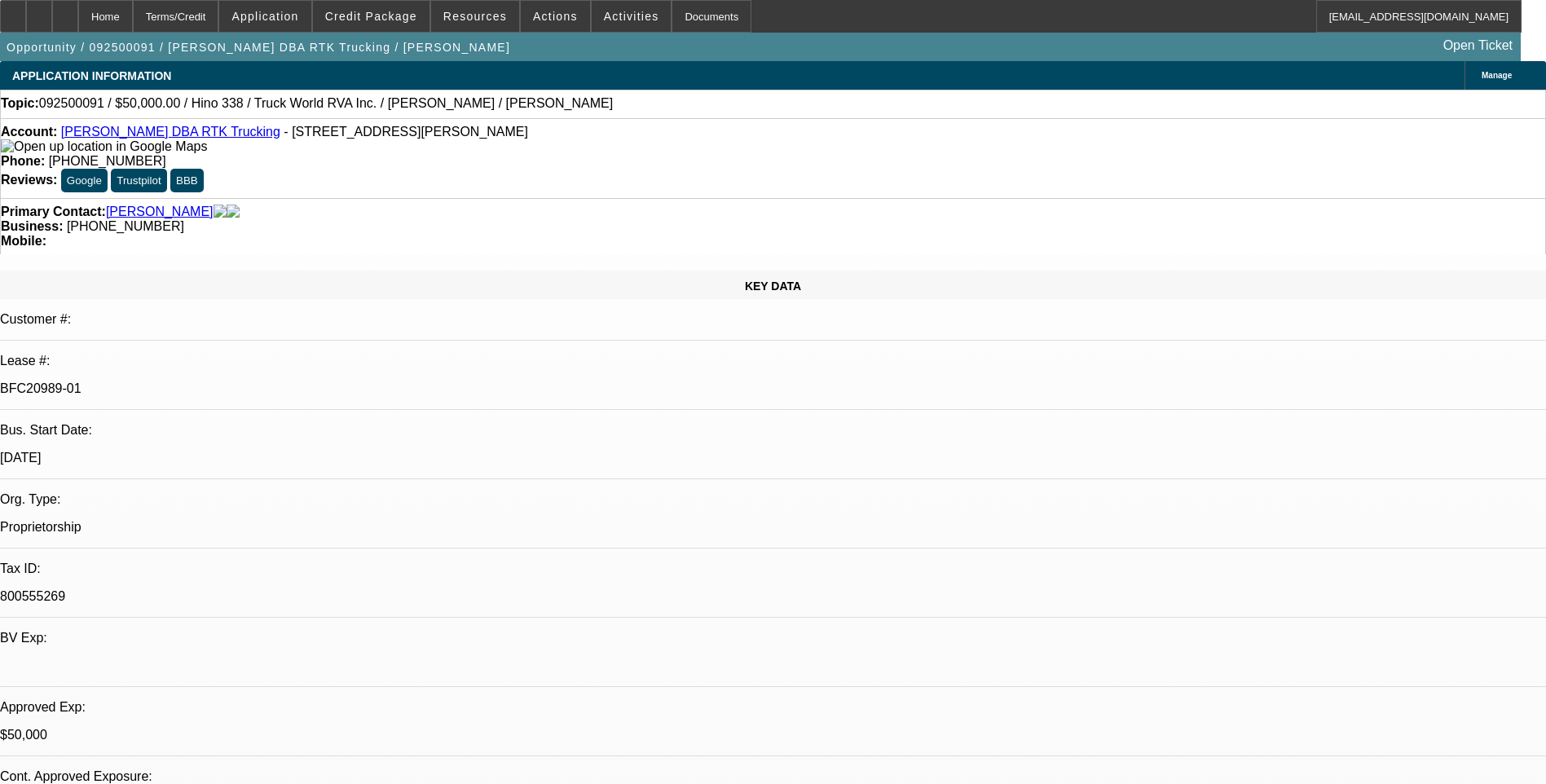
select select "0"
select select "1"
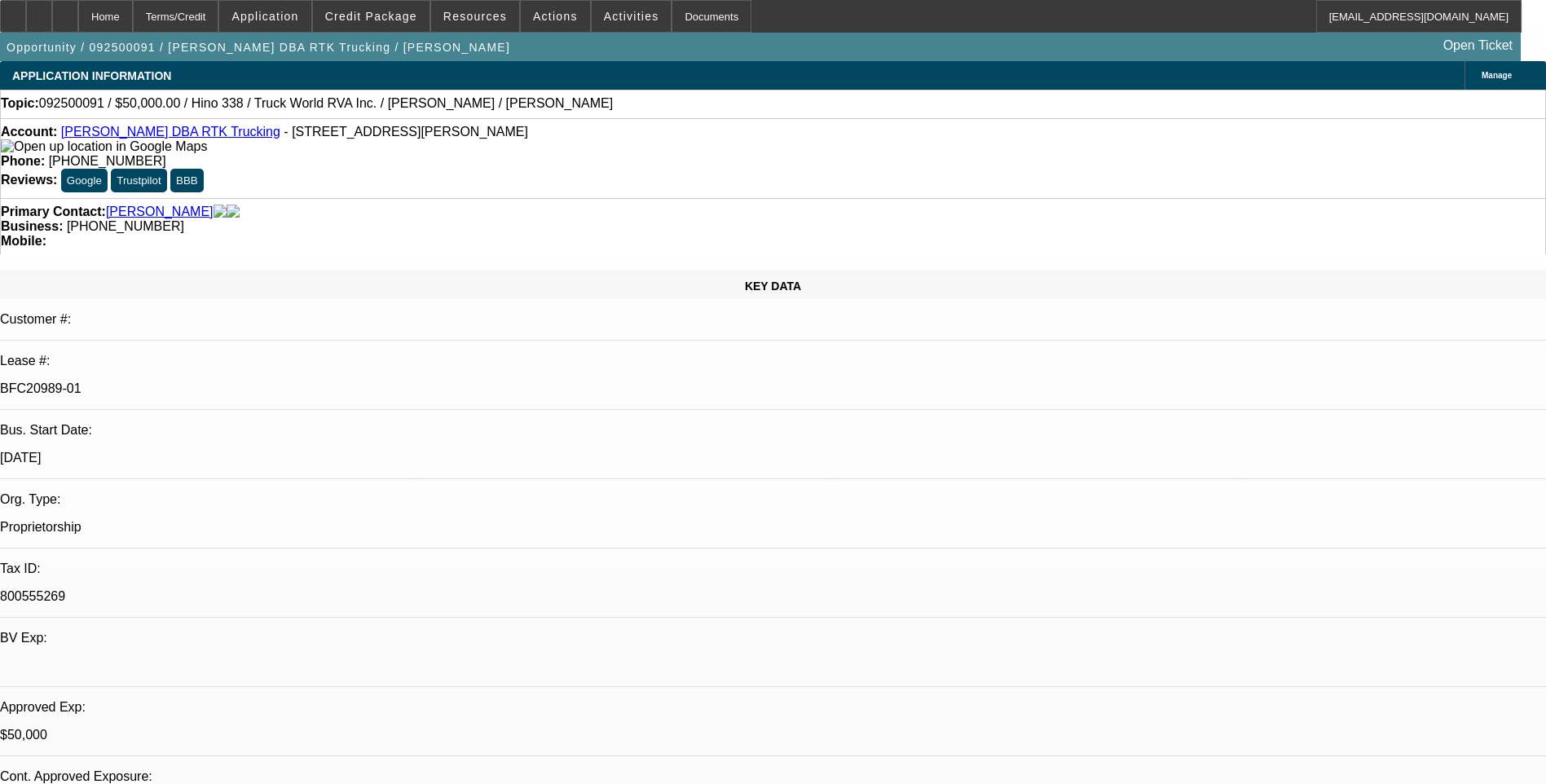
select select "1"
select select "6"
select select "1"
select select "6"
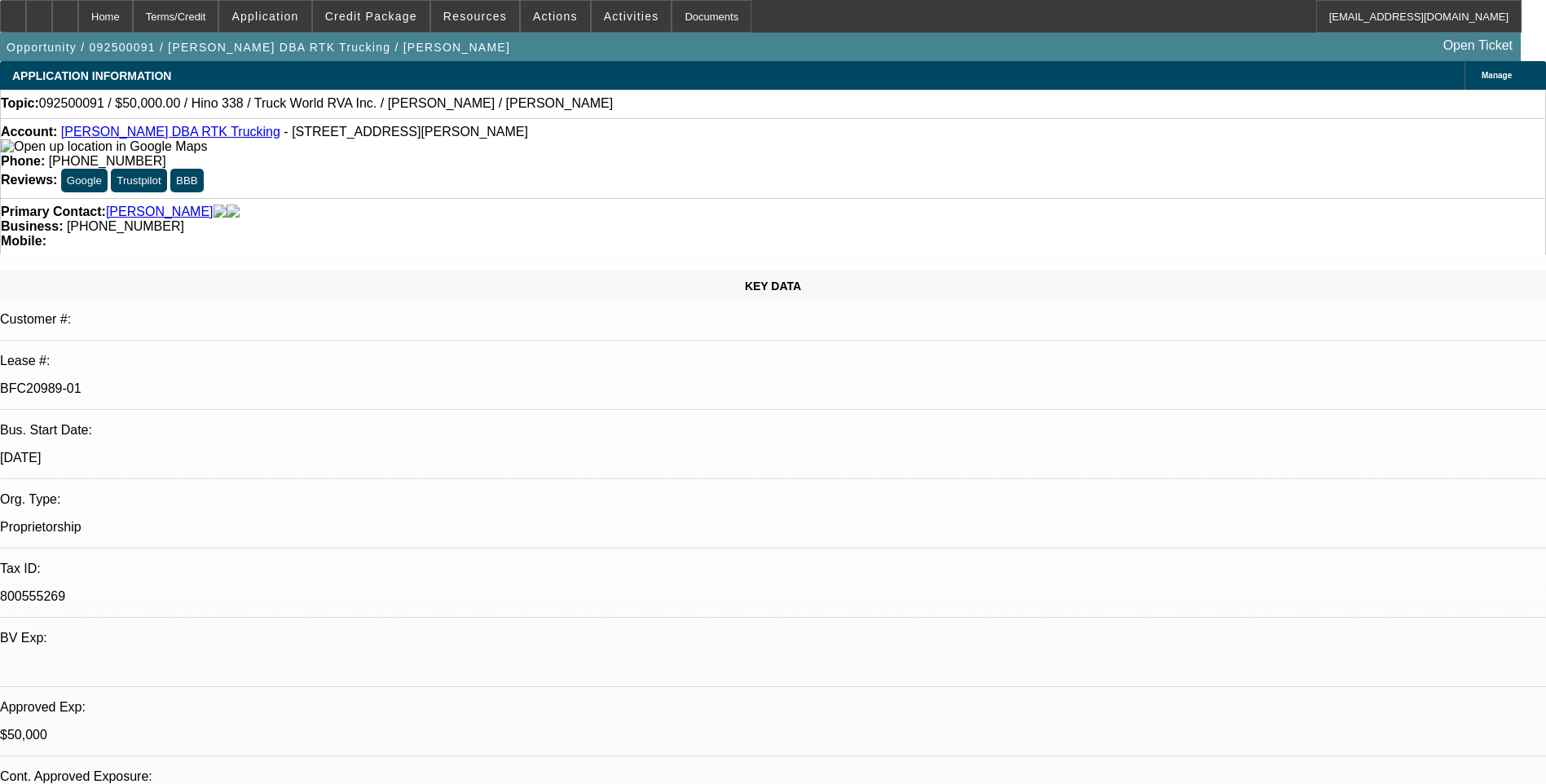
select select "1"
select select "6"
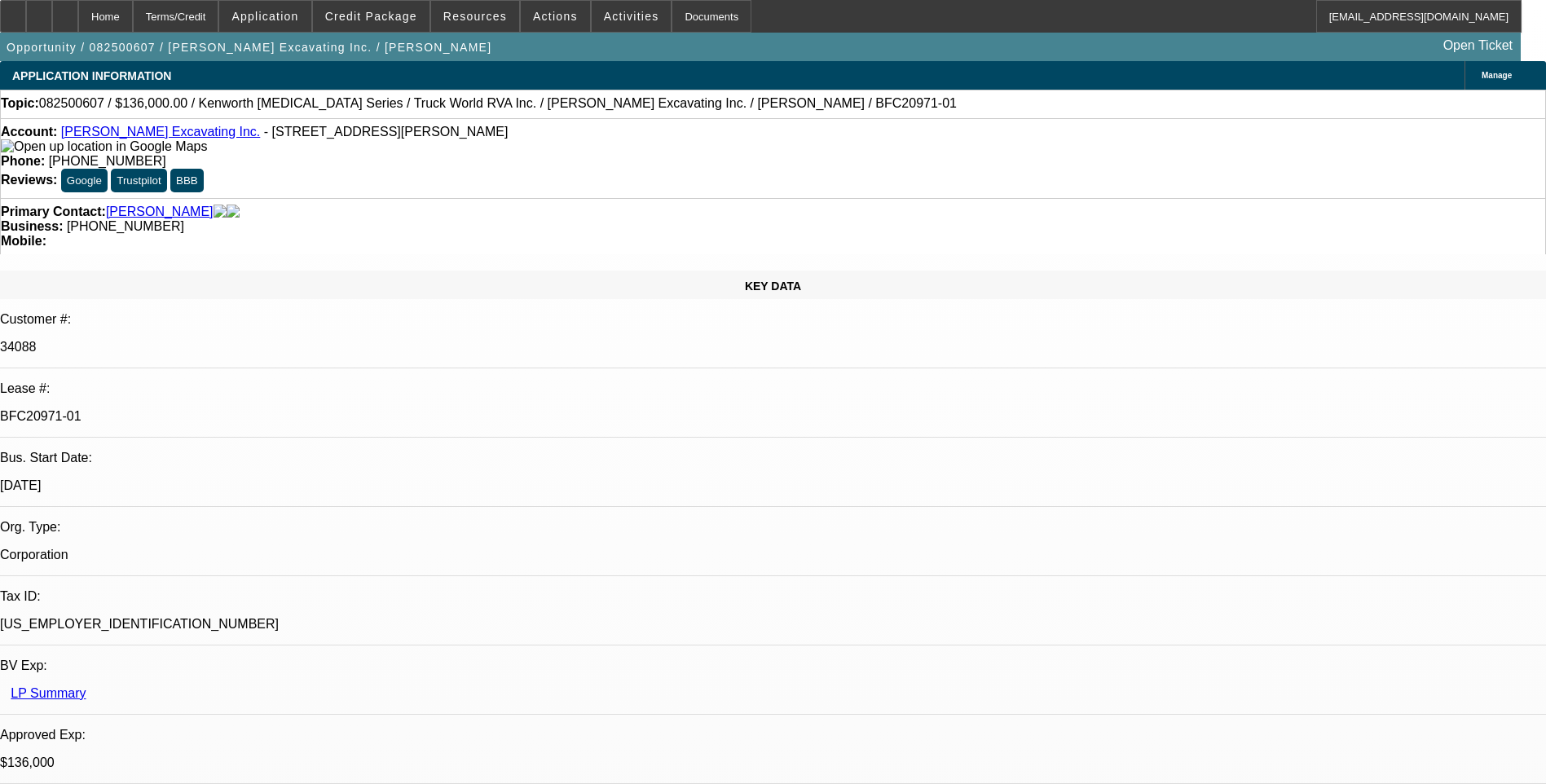
select select "0"
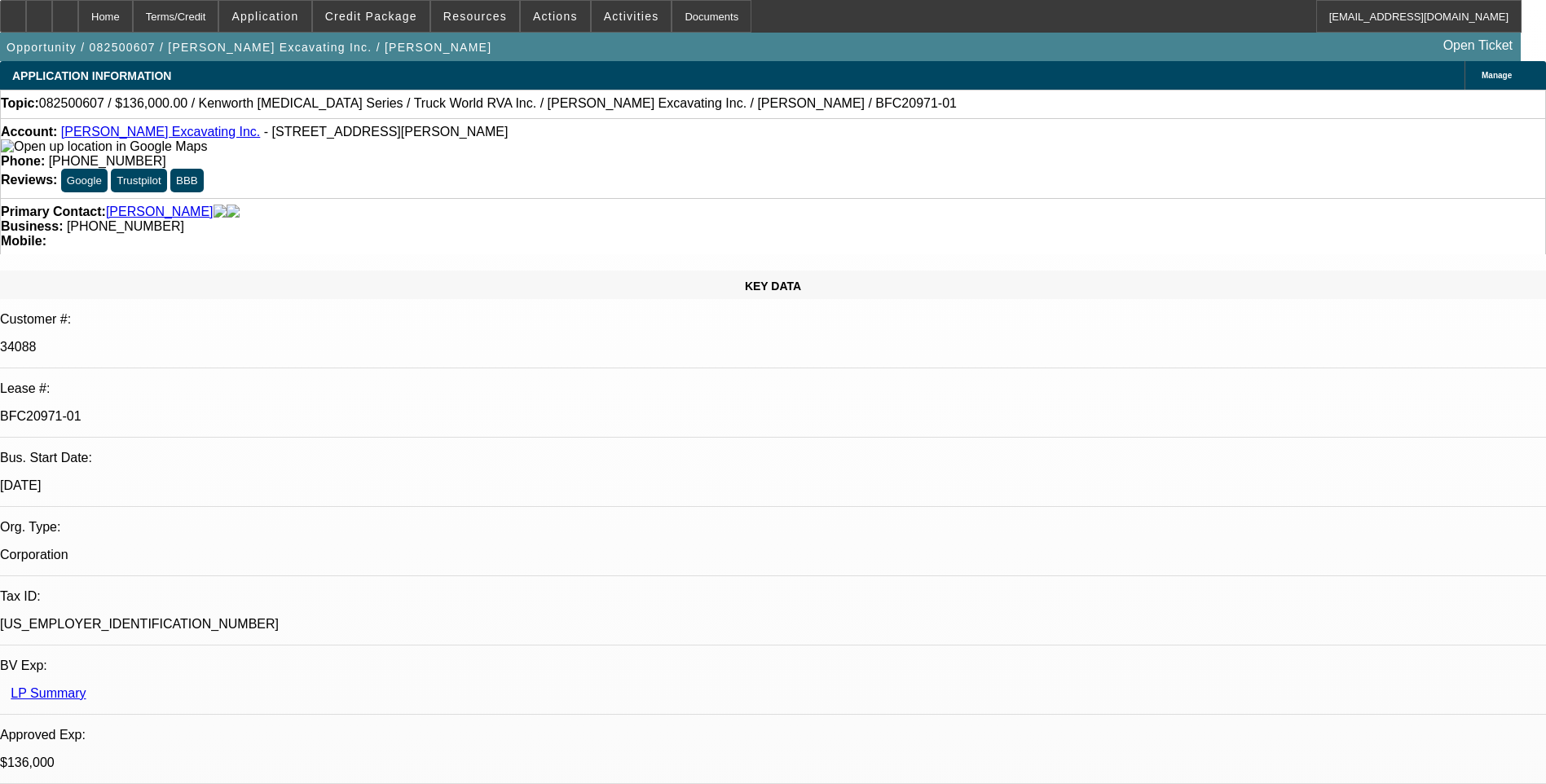
select select "0"
select select "1"
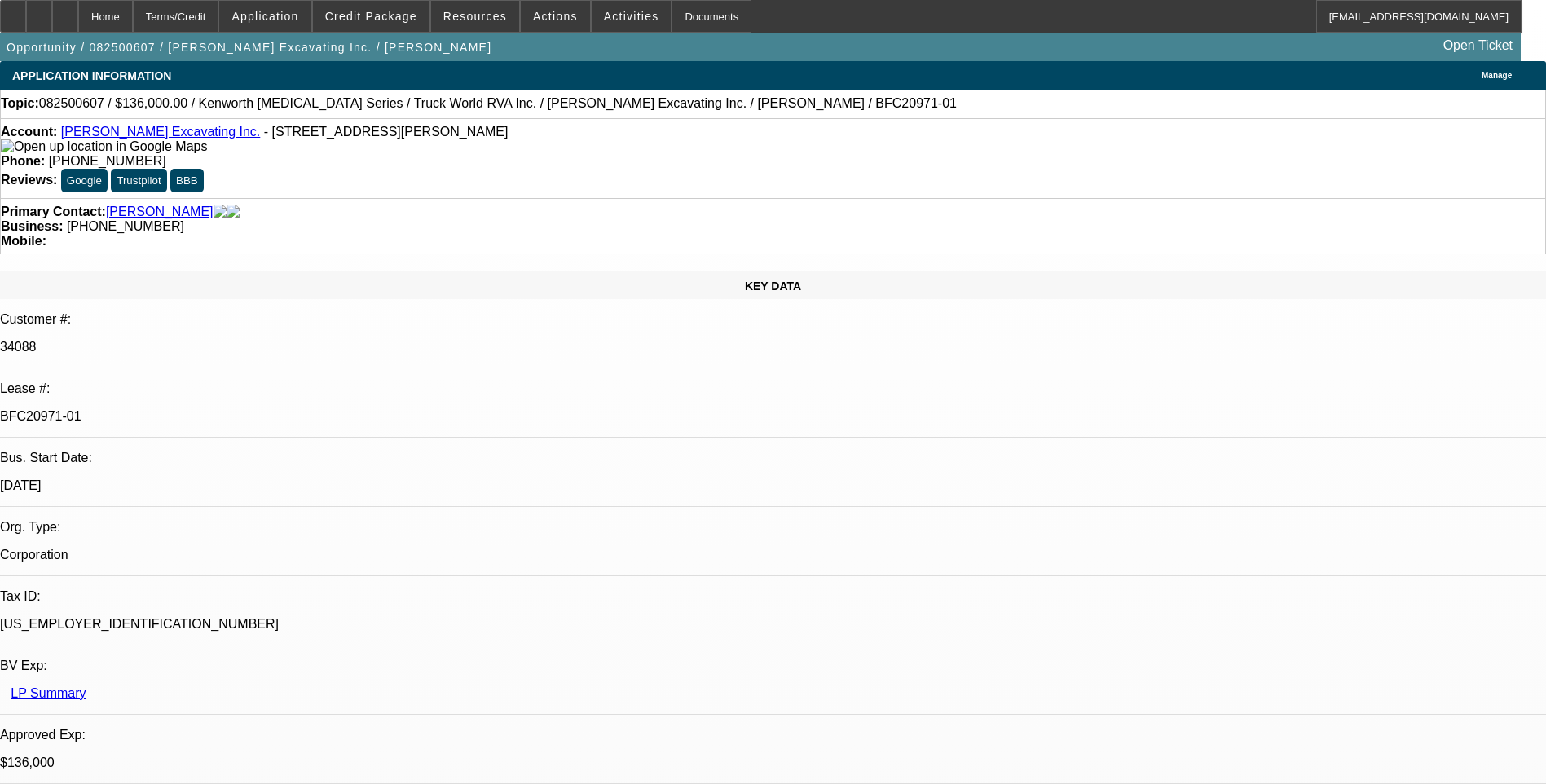
select select "1"
select select "6"
select select "1"
select select "6"
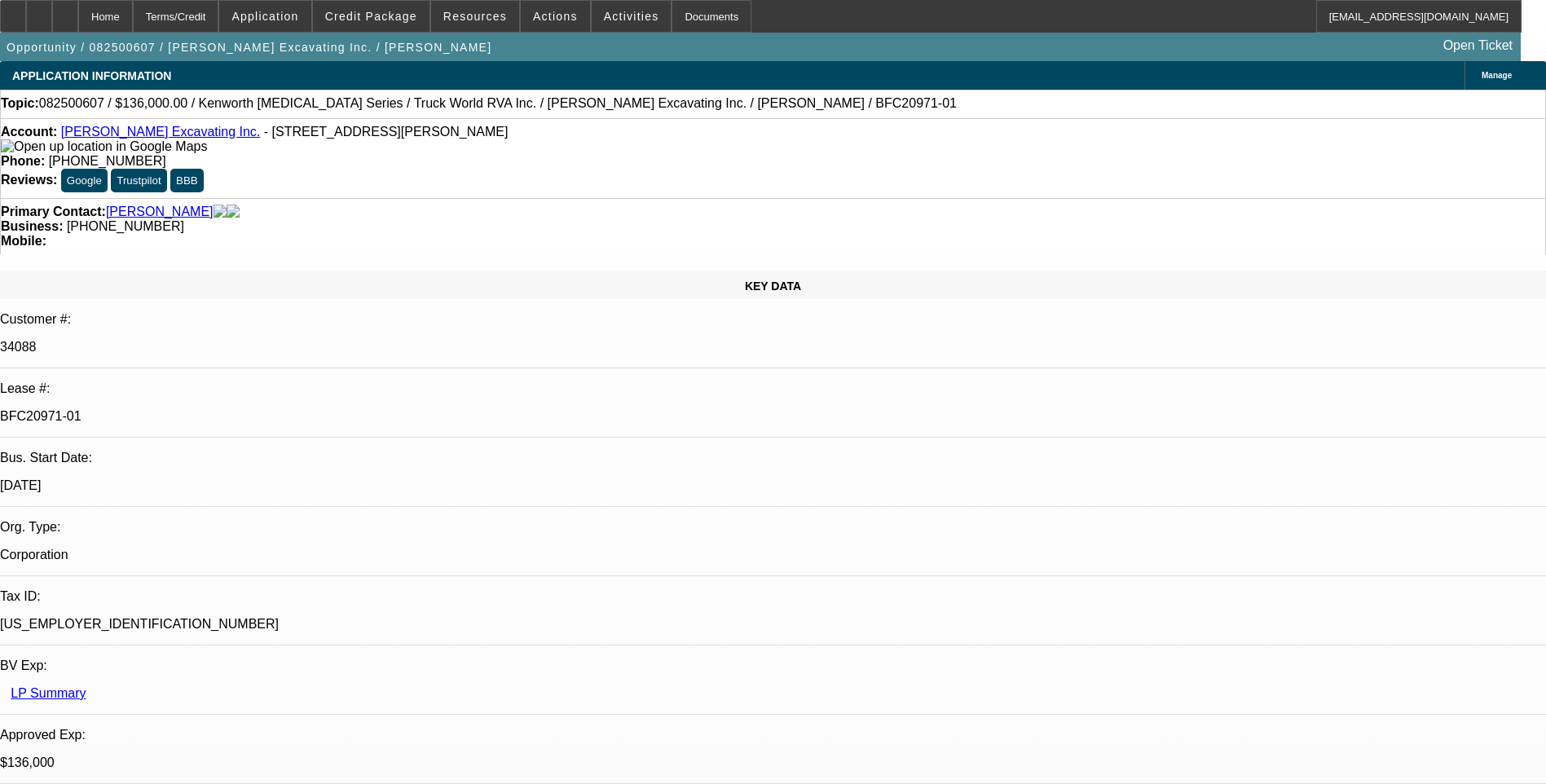
select select "1"
select select "6"
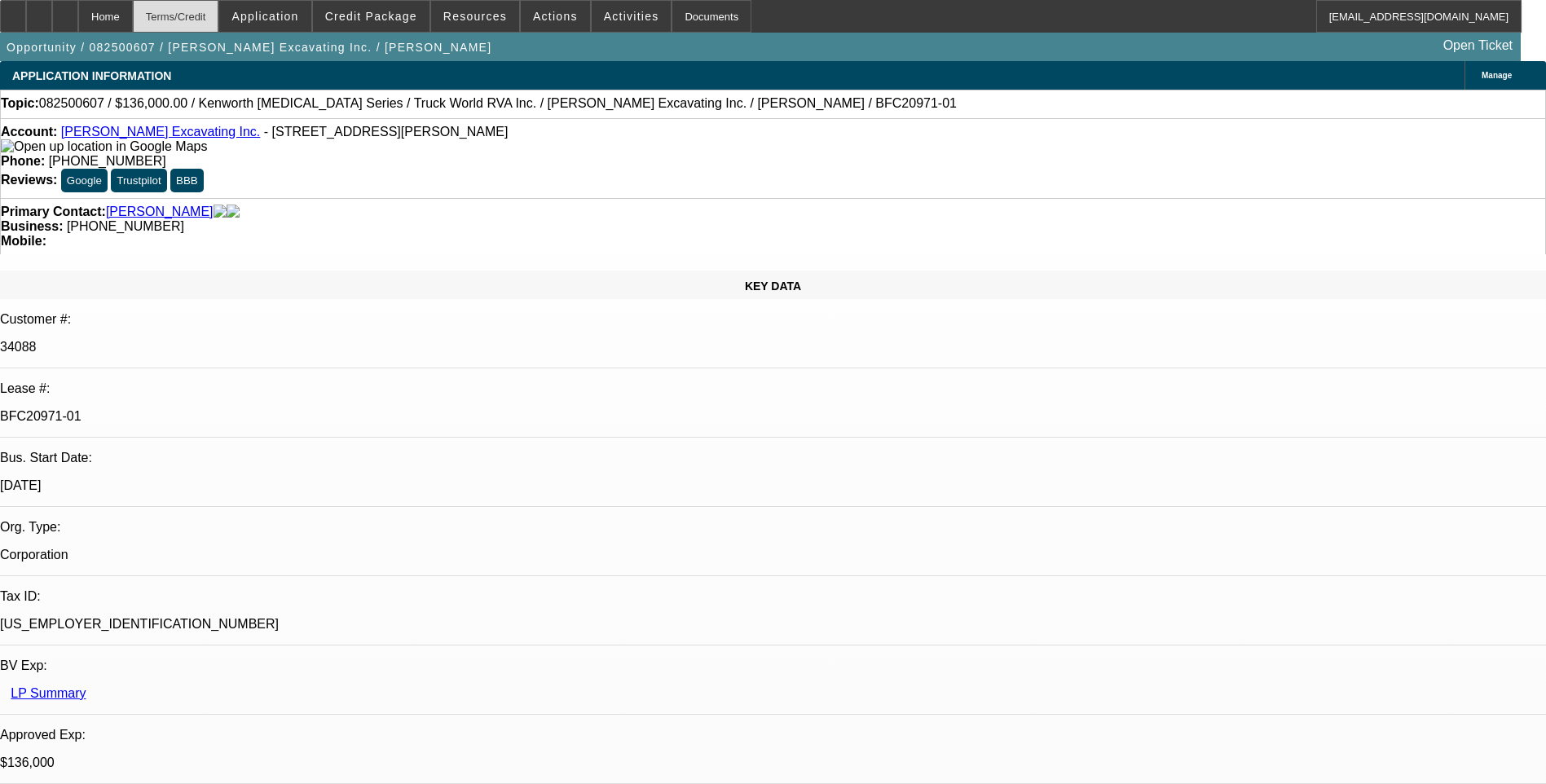
click at [216, 18] on div "Terms/Credit" at bounding box center [176, 16] width 86 height 33
click at [219, 18] on div "Terms/Credit" at bounding box center [176, 16] width 86 height 33
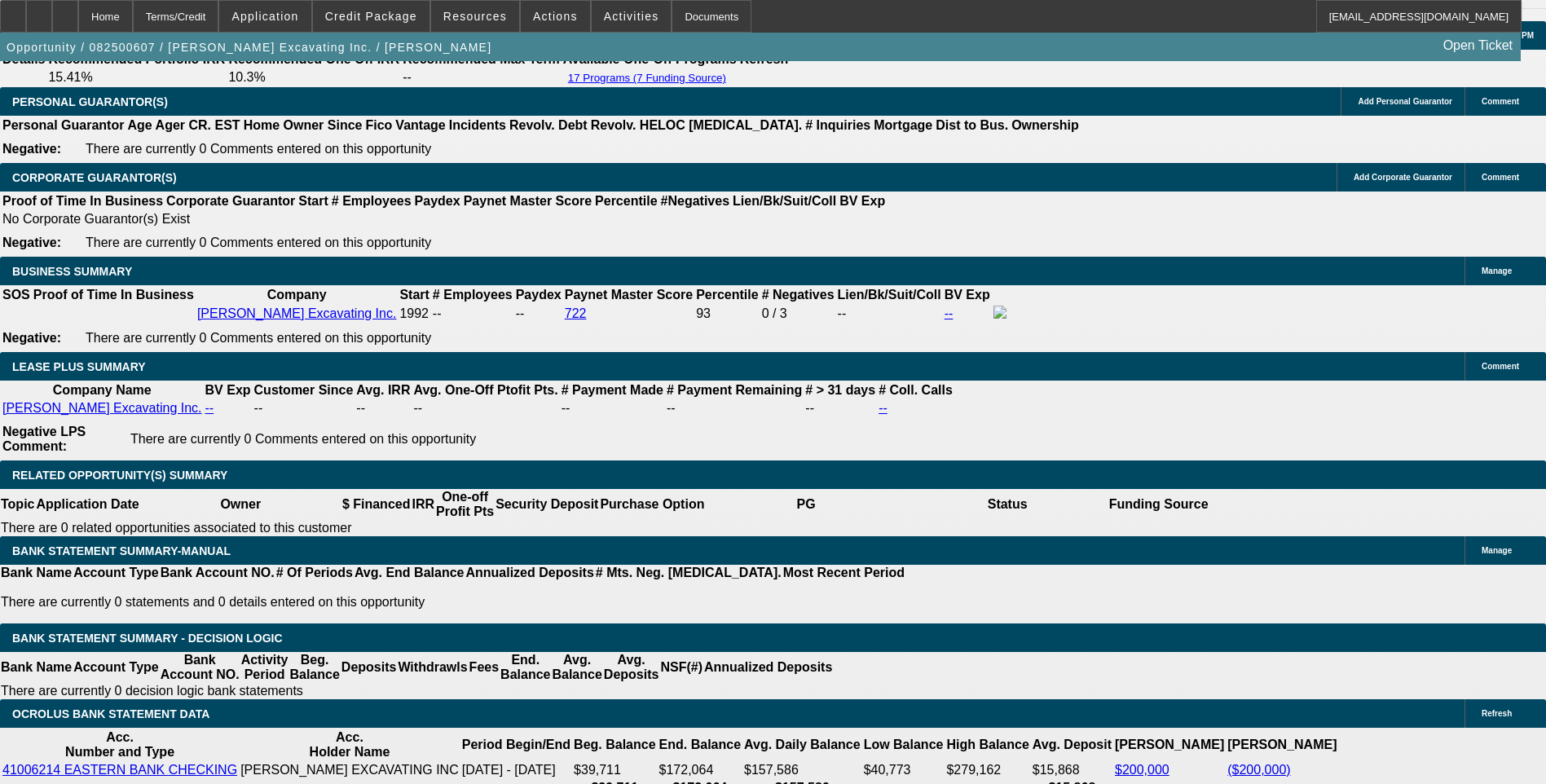
scroll to position [2565, 0]
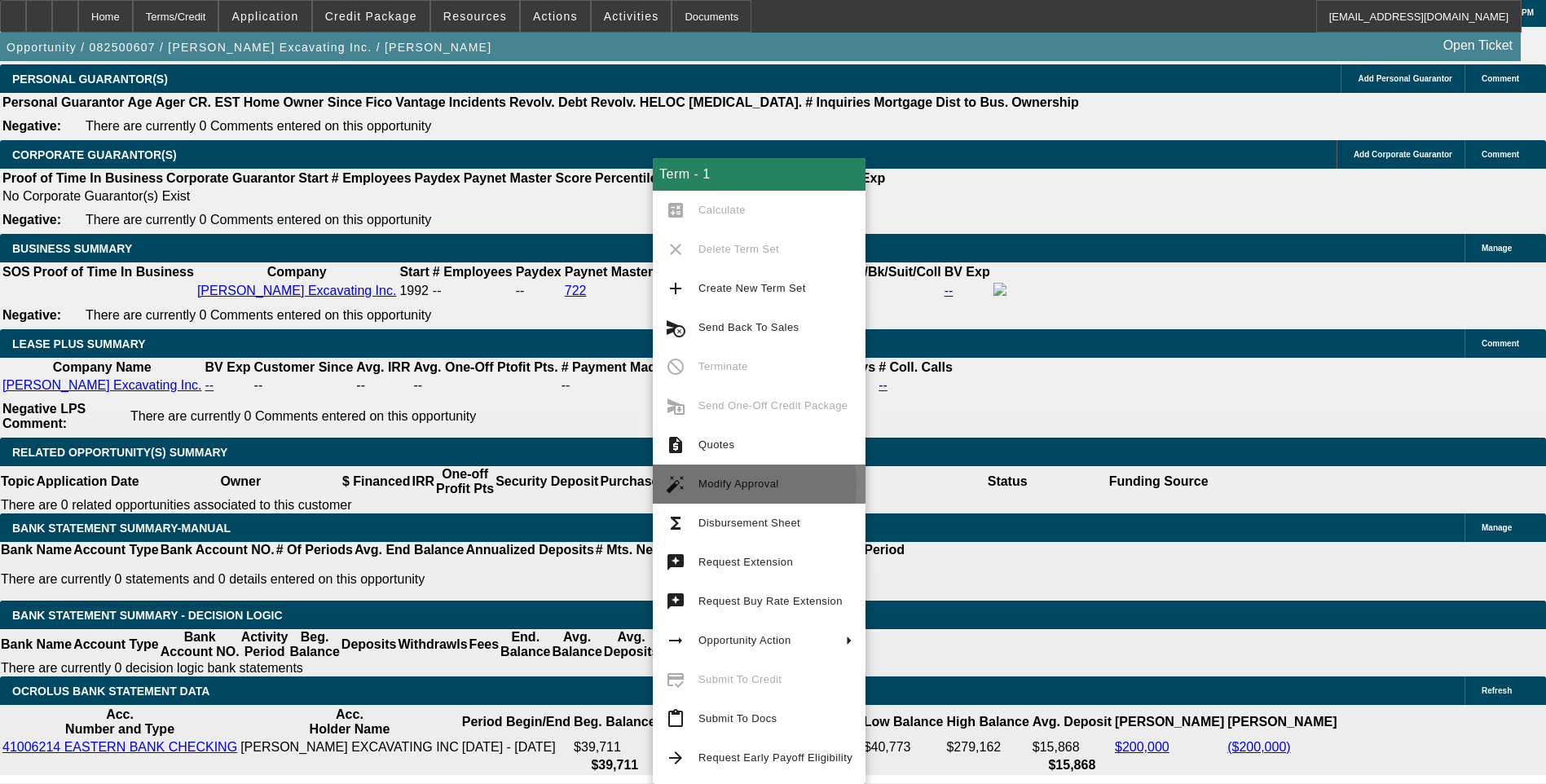
click at [716, 484] on span "Modify Approval" at bounding box center [739, 483] width 81 height 13
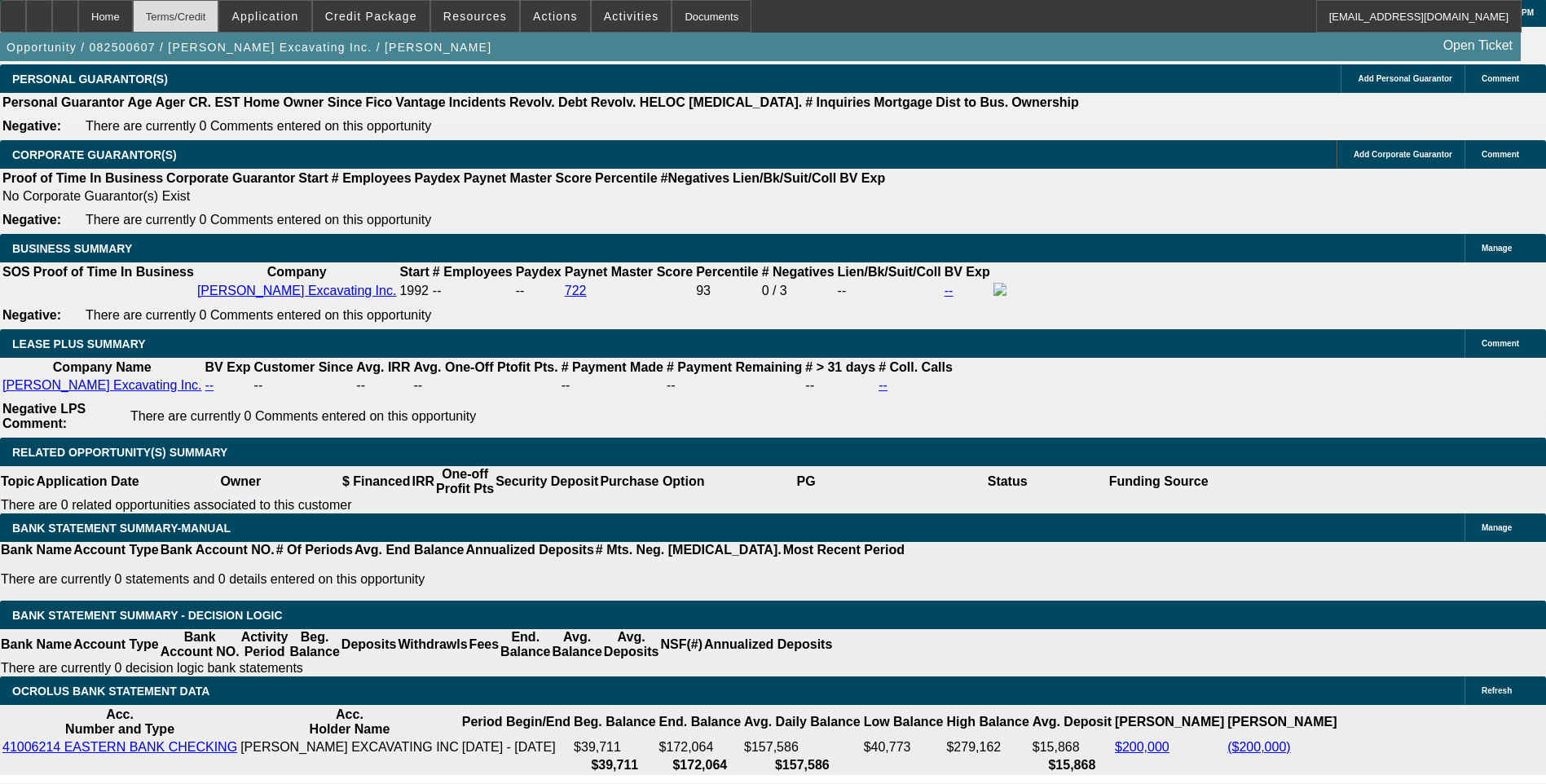
select select "0"
select select "6"
select select "0"
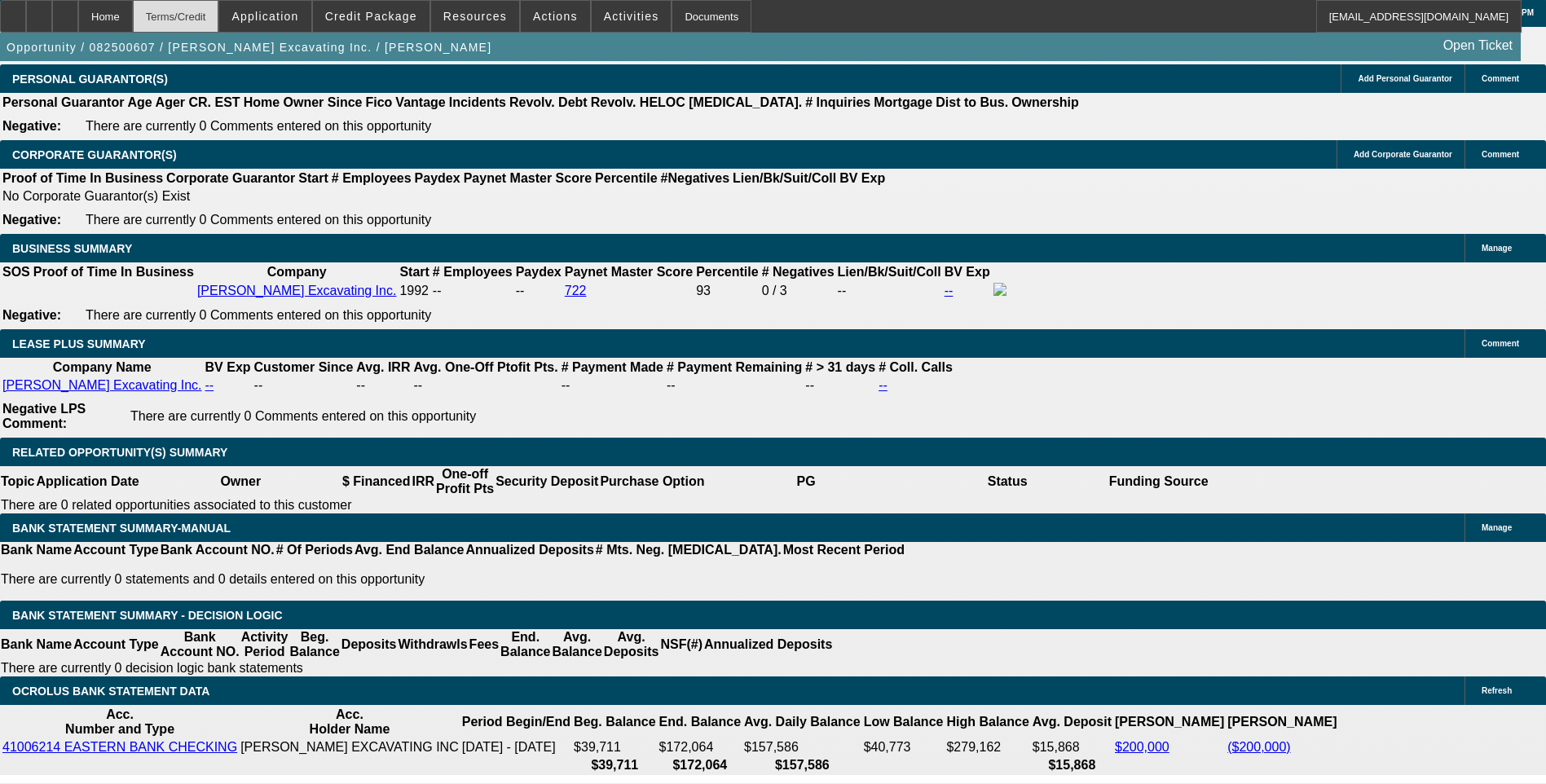
select select "0"
select select "6"
select select "0"
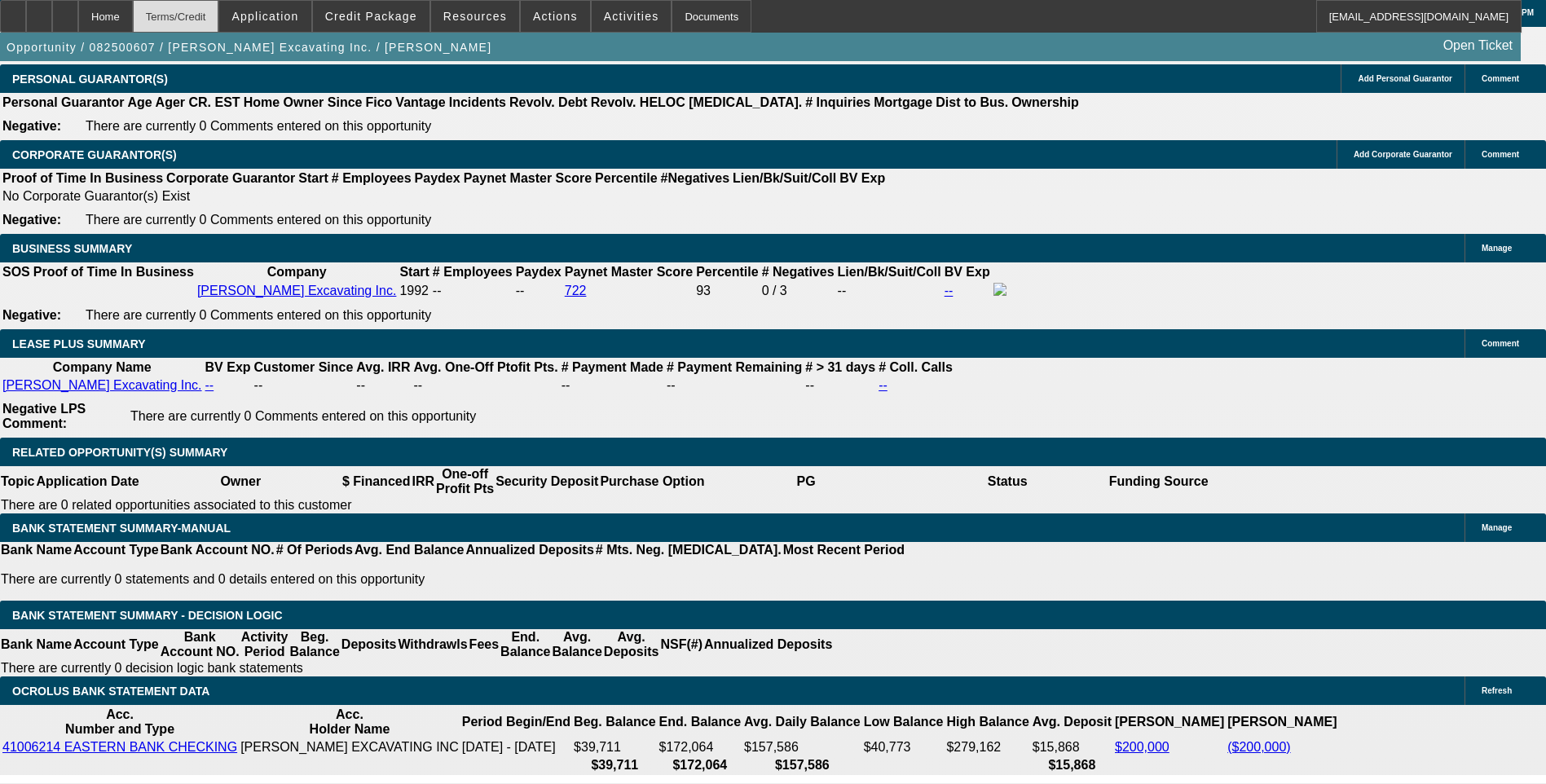
select select "0"
select select "6"
select select "0"
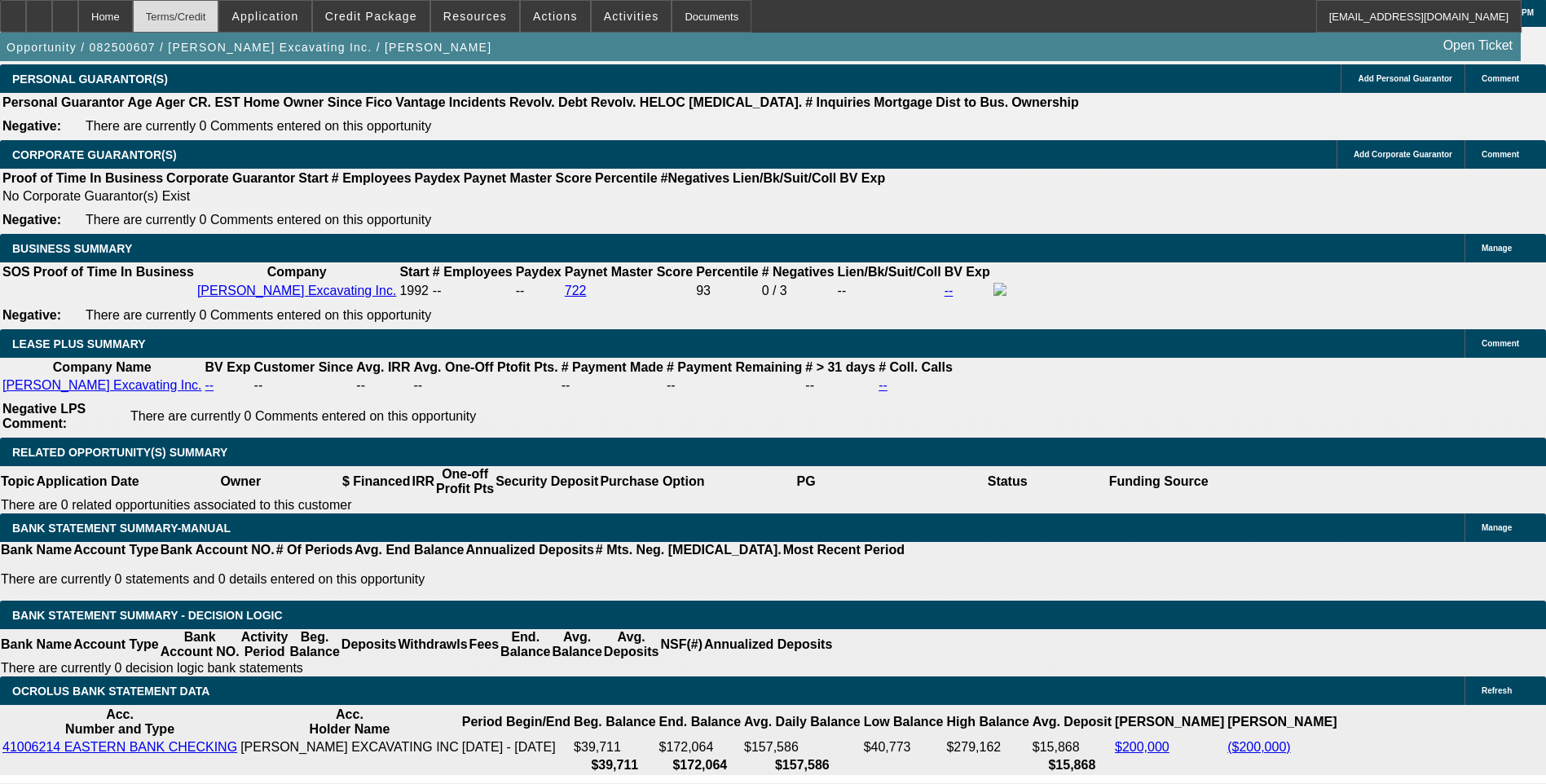
select select "6"
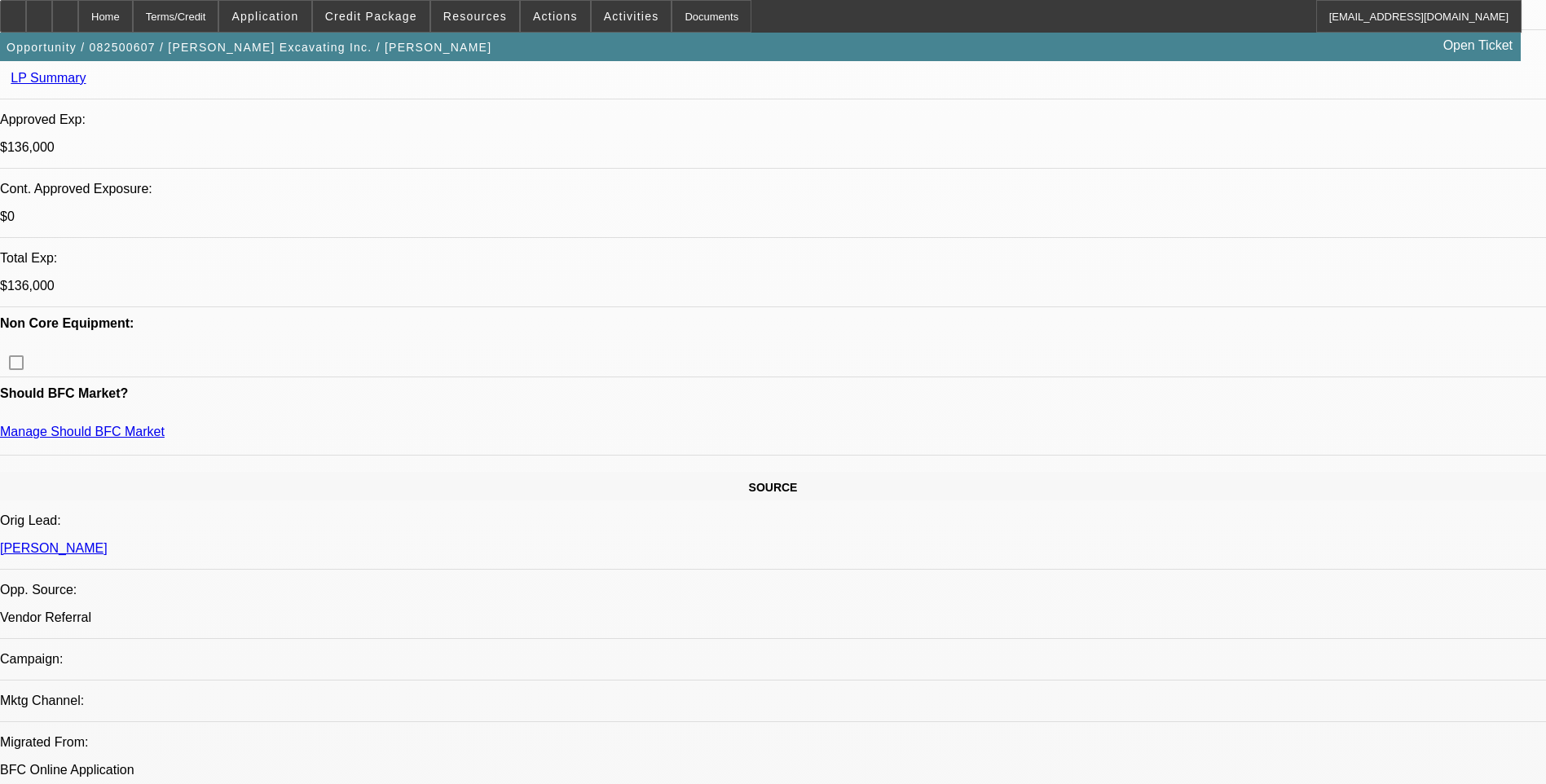
scroll to position [608, 0]
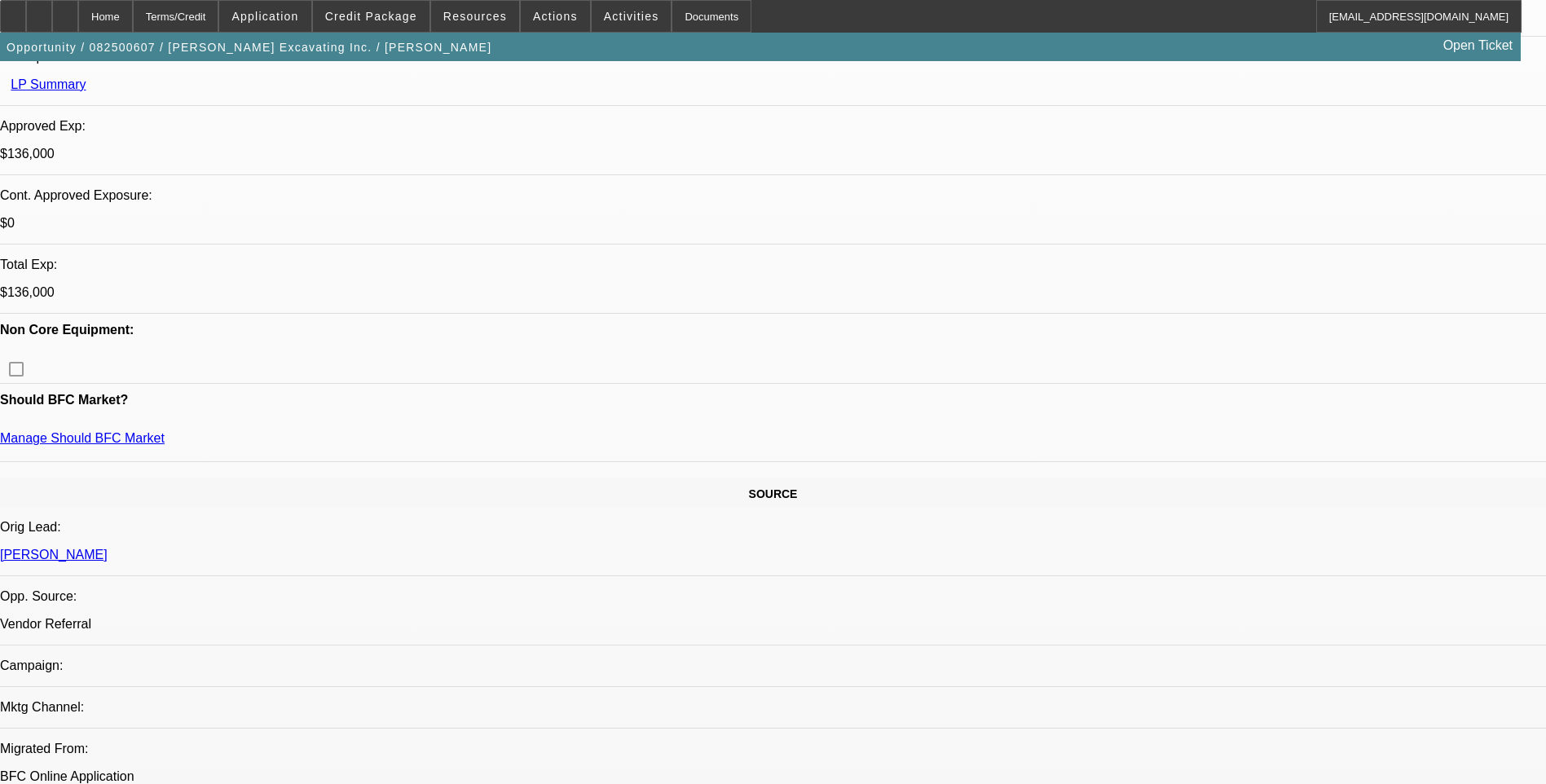
click at [372, 13] on span "Credit Package" at bounding box center [371, 16] width 92 height 13
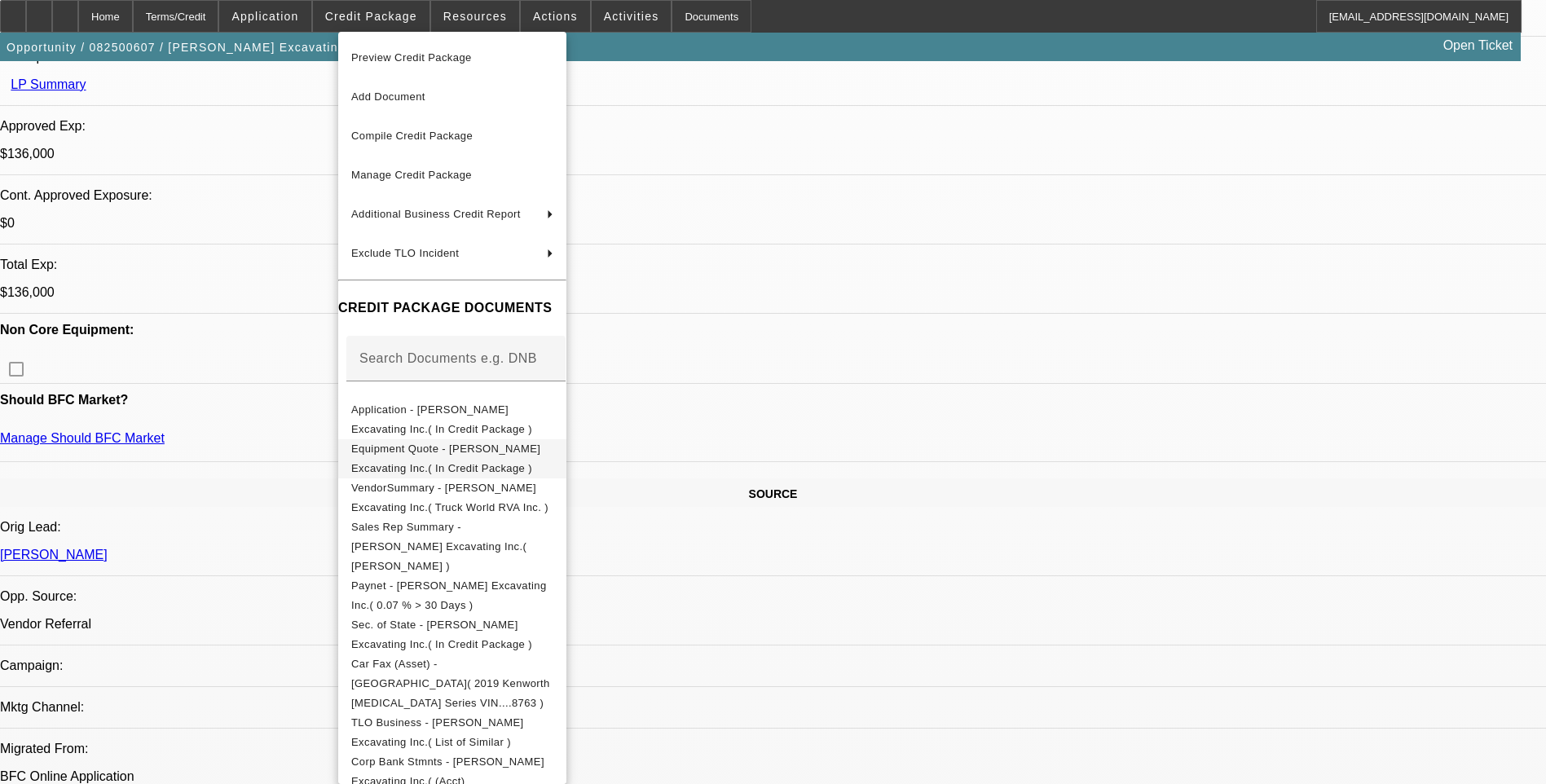
click at [486, 456] on span "Equipment Quote - [PERSON_NAME] Excavating Inc.( In Credit Package )" at bounding box center [445, 458] width 189 height 32
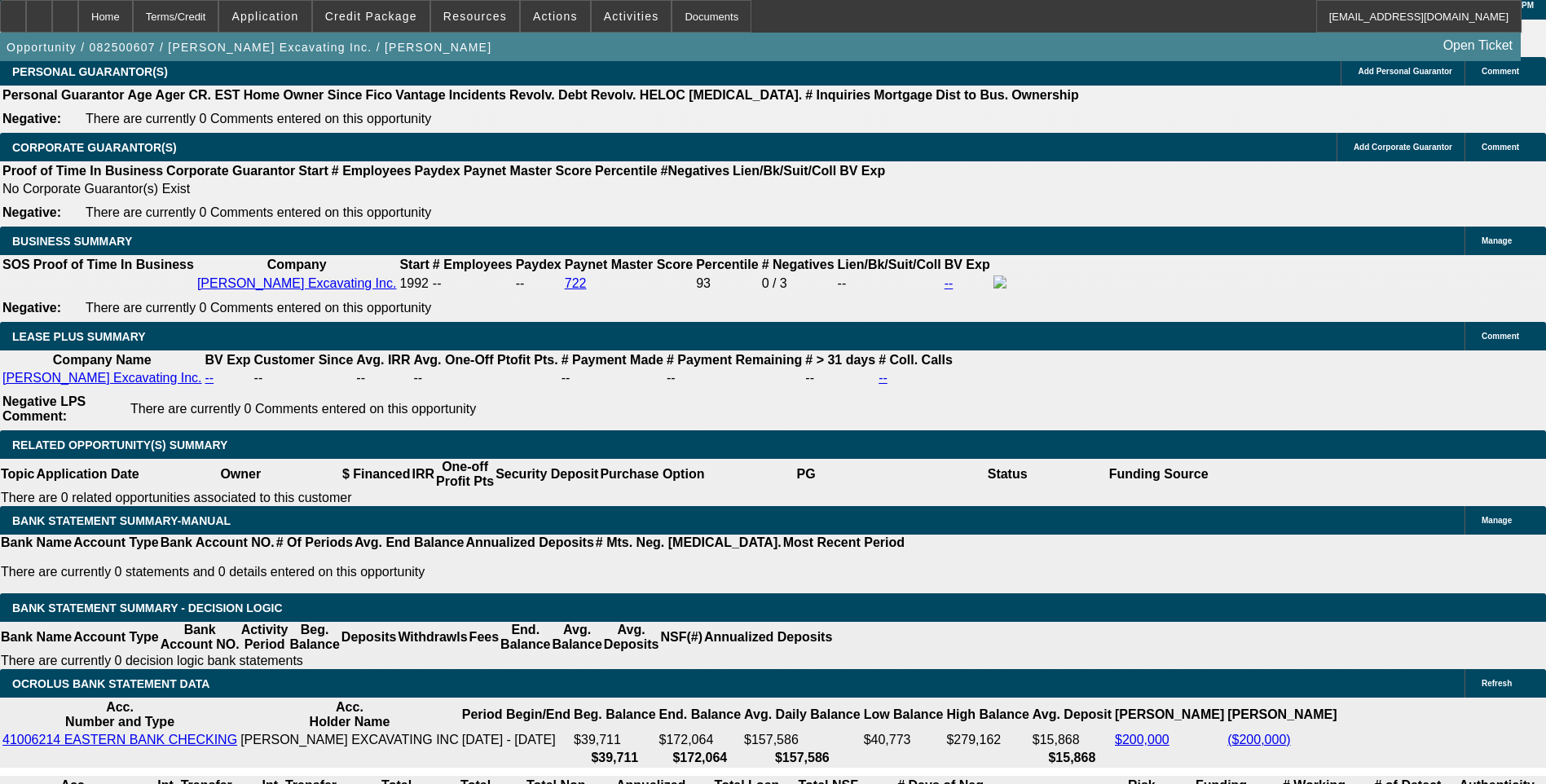
scroll to position [2484, 0]
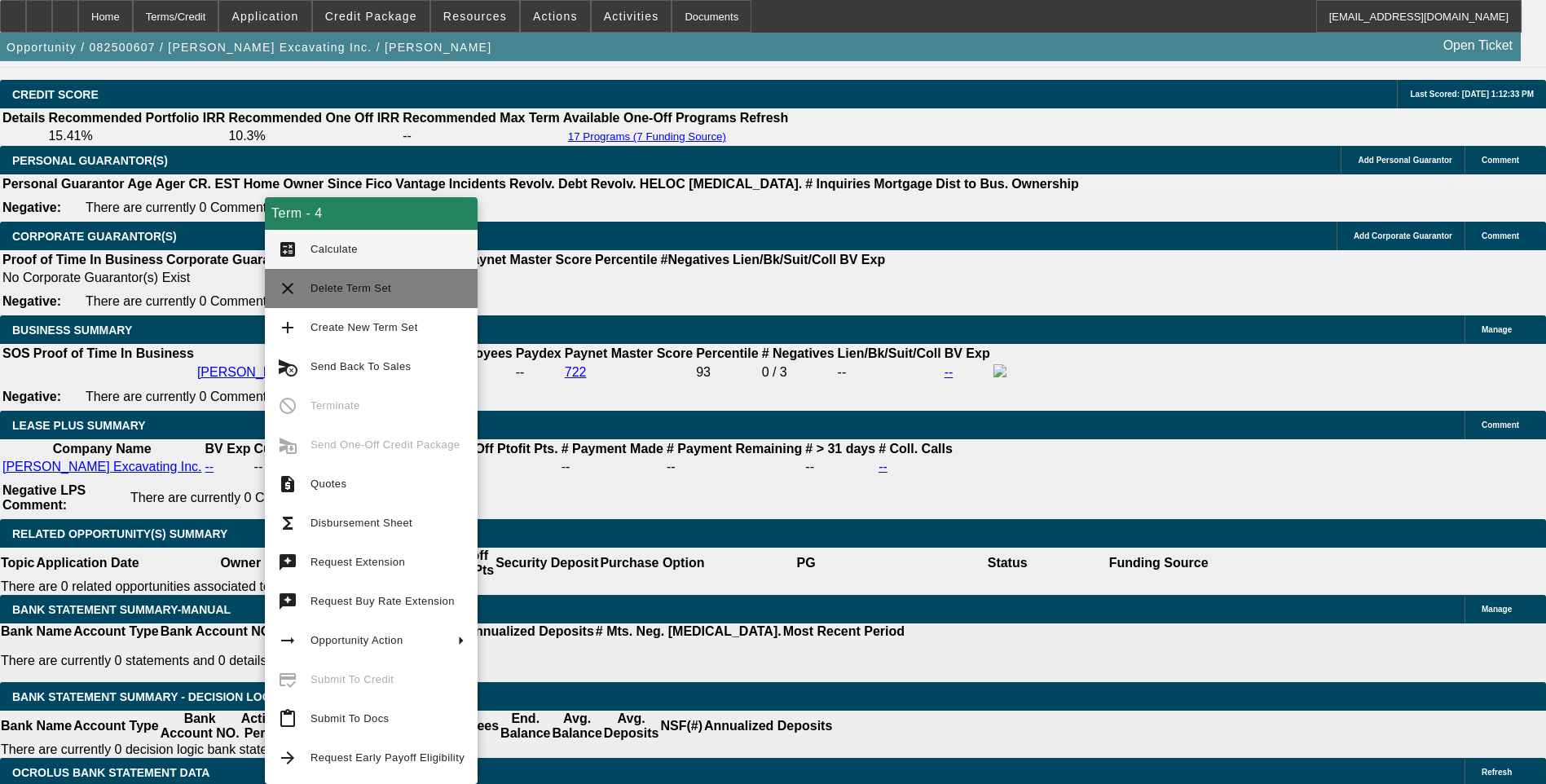
click at [282, 283] on mat-icon "clear" at bounding box center [287, 288] width 19 height 19
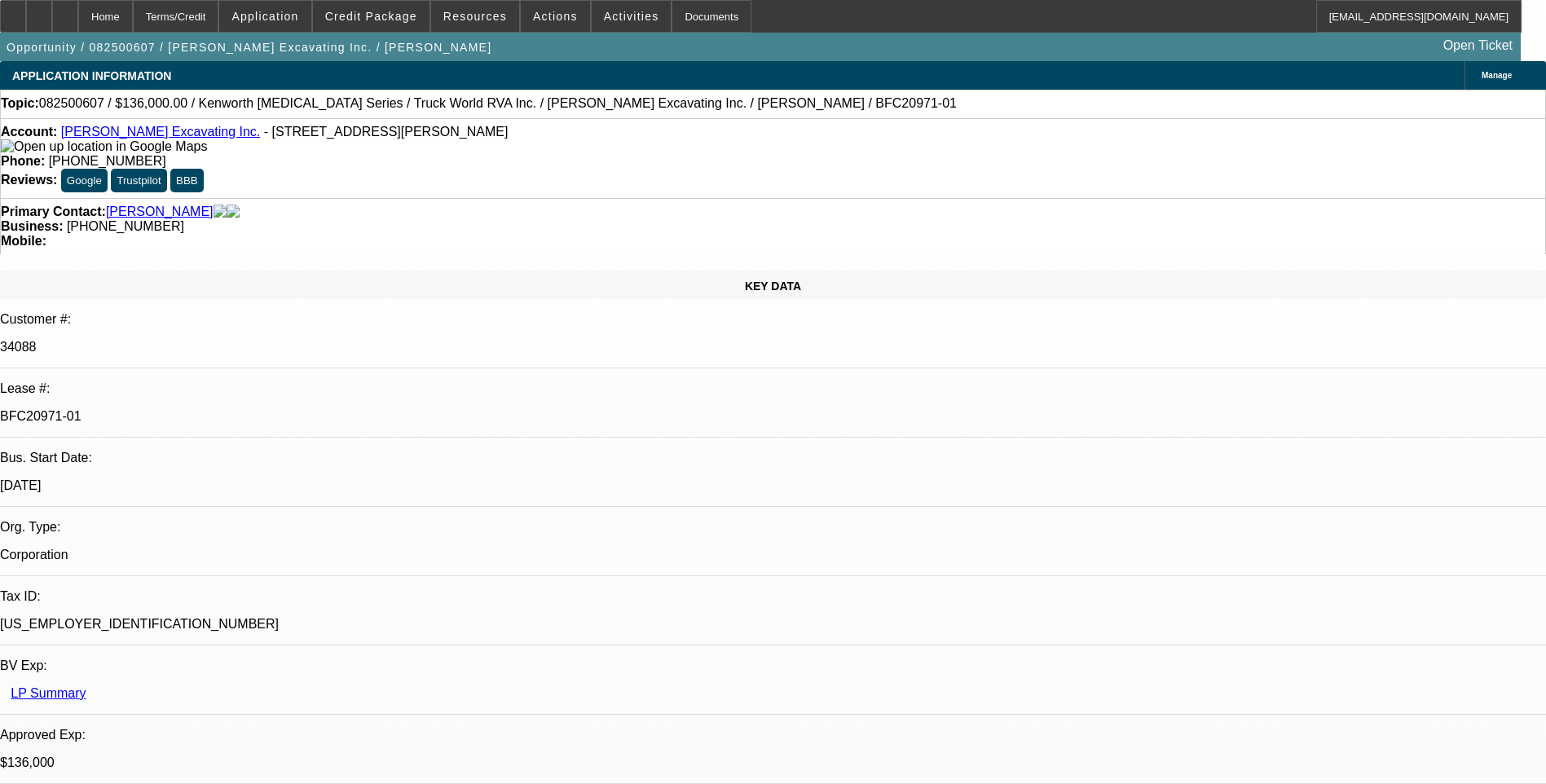
select select "0"
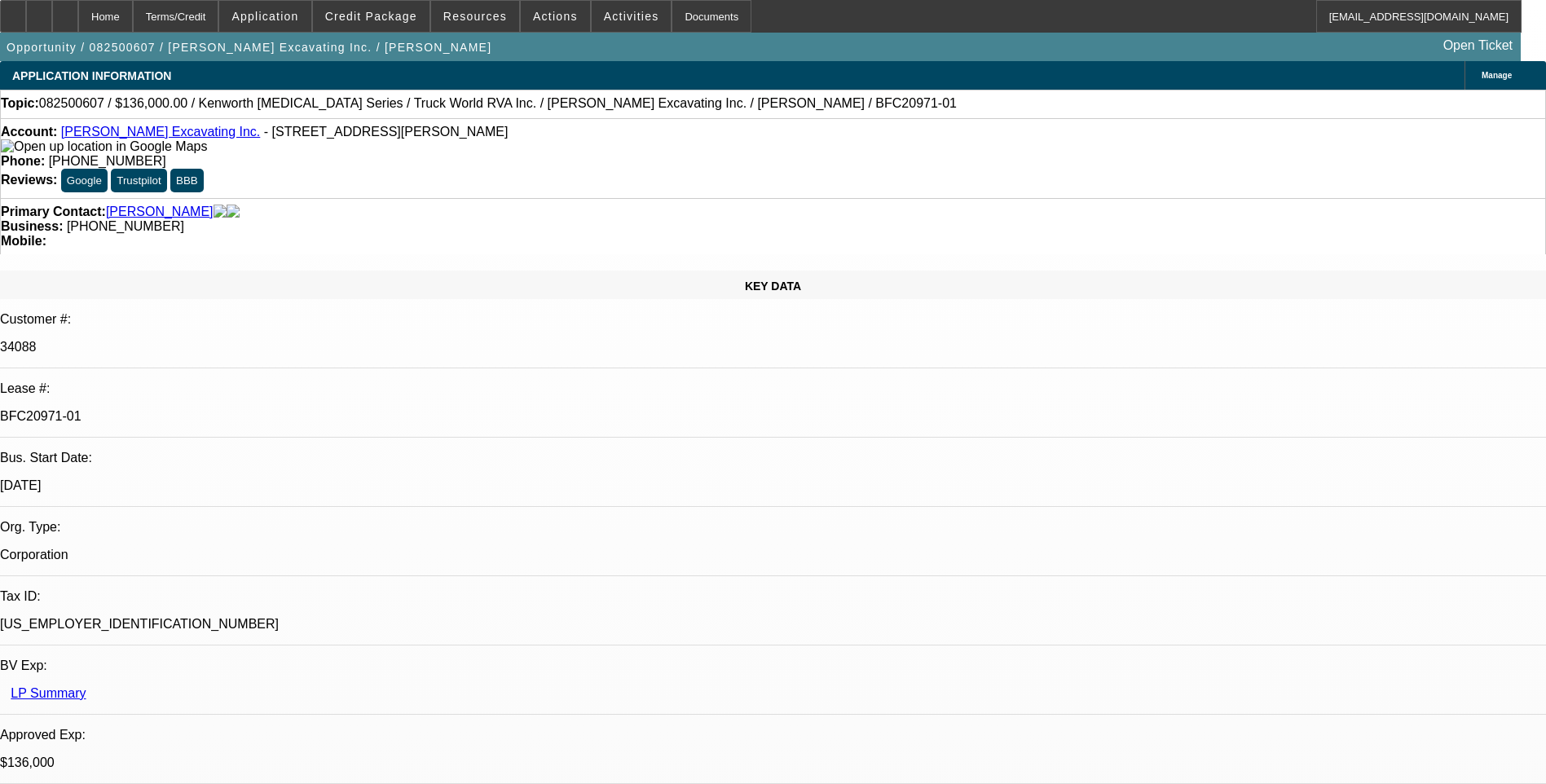
select select "0"
select select "1"
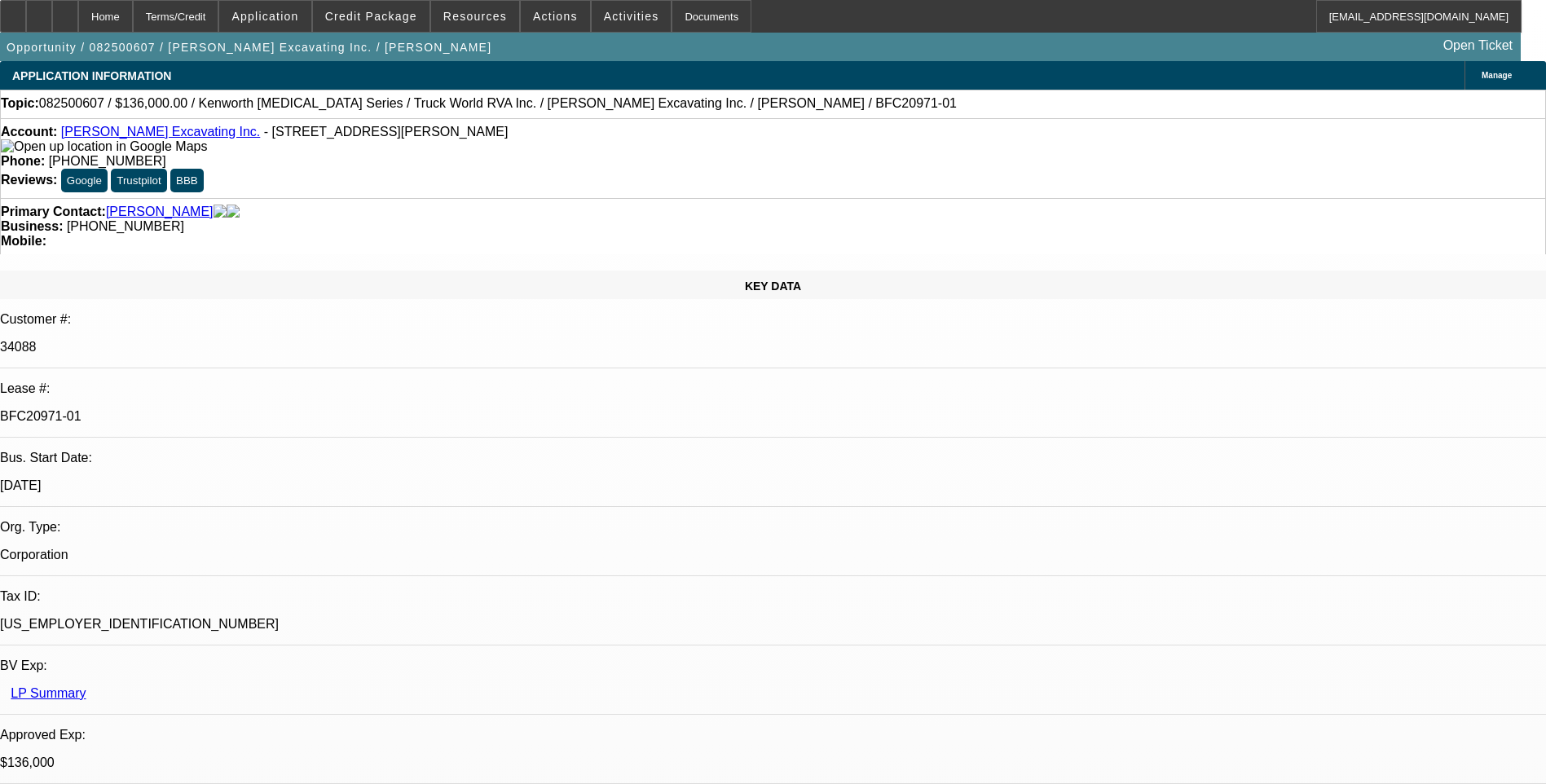
select select "1"
select select "6"
select select "1"
select select "6"
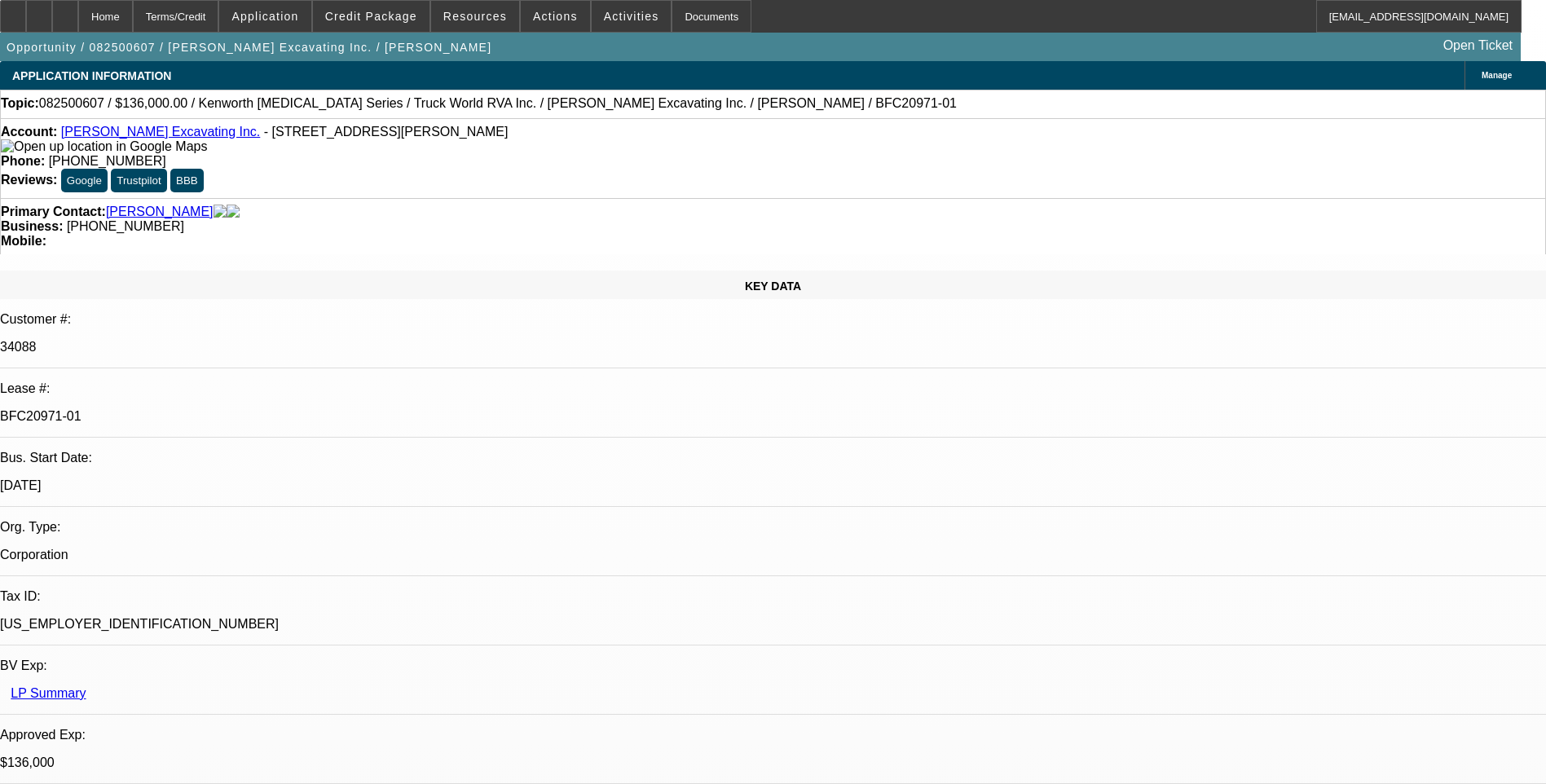
select select "1"
select select "6"
click at [219, 16] on div "Terms/Credit" at bounding box center [176, 16] width 86 height 33
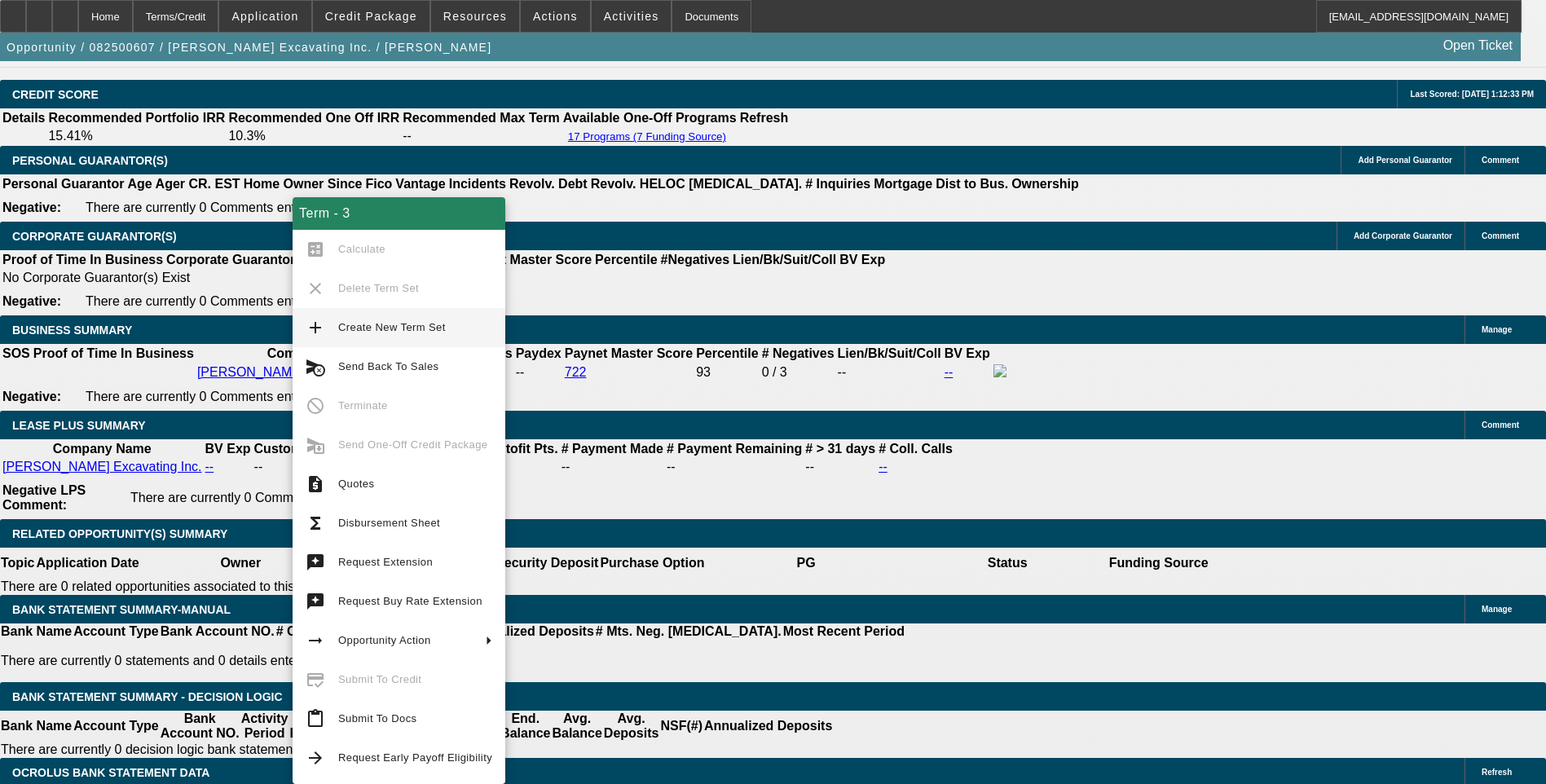
scroll to position [2565, 0]
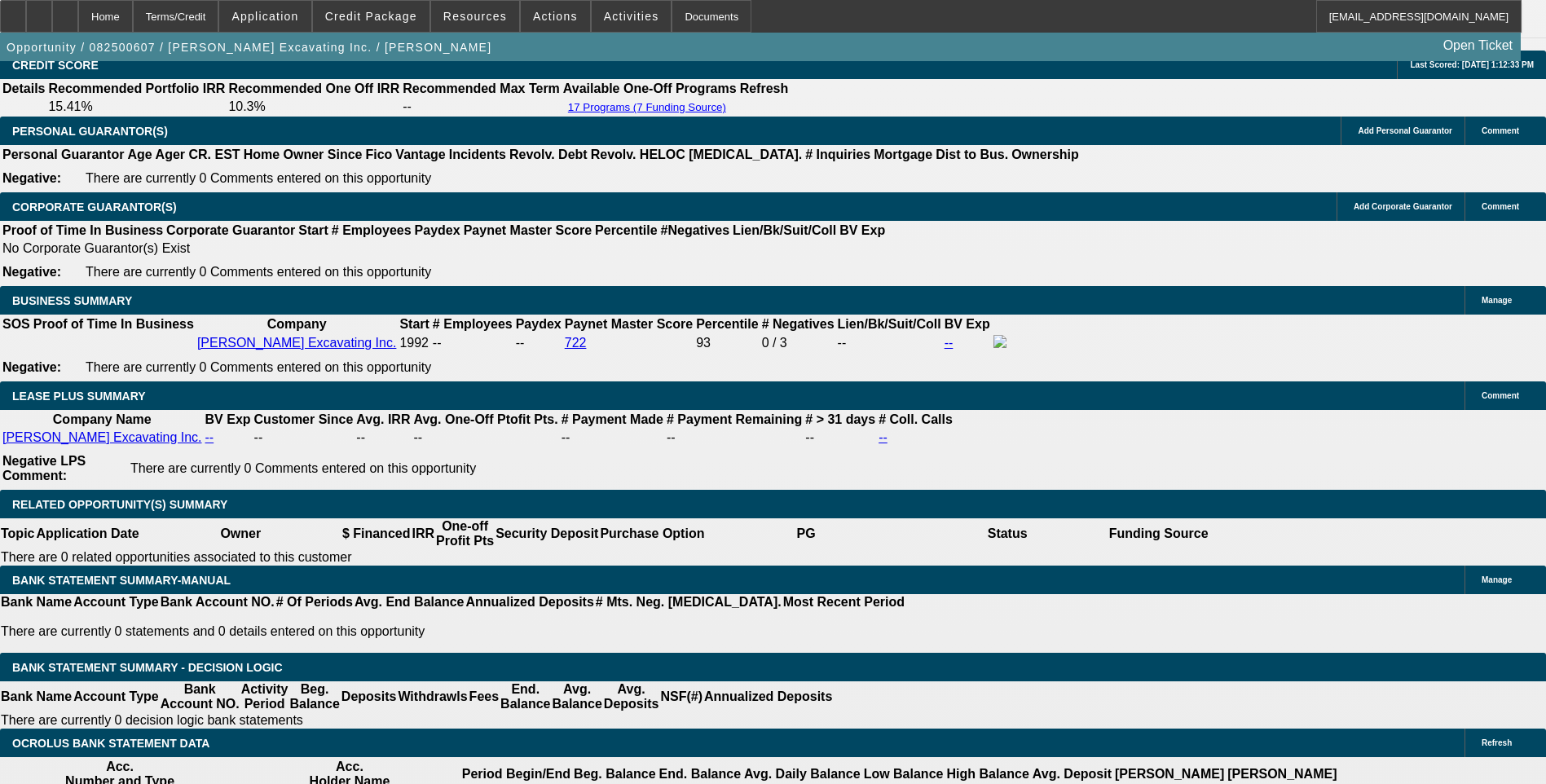
scroll to position [2484, 0]
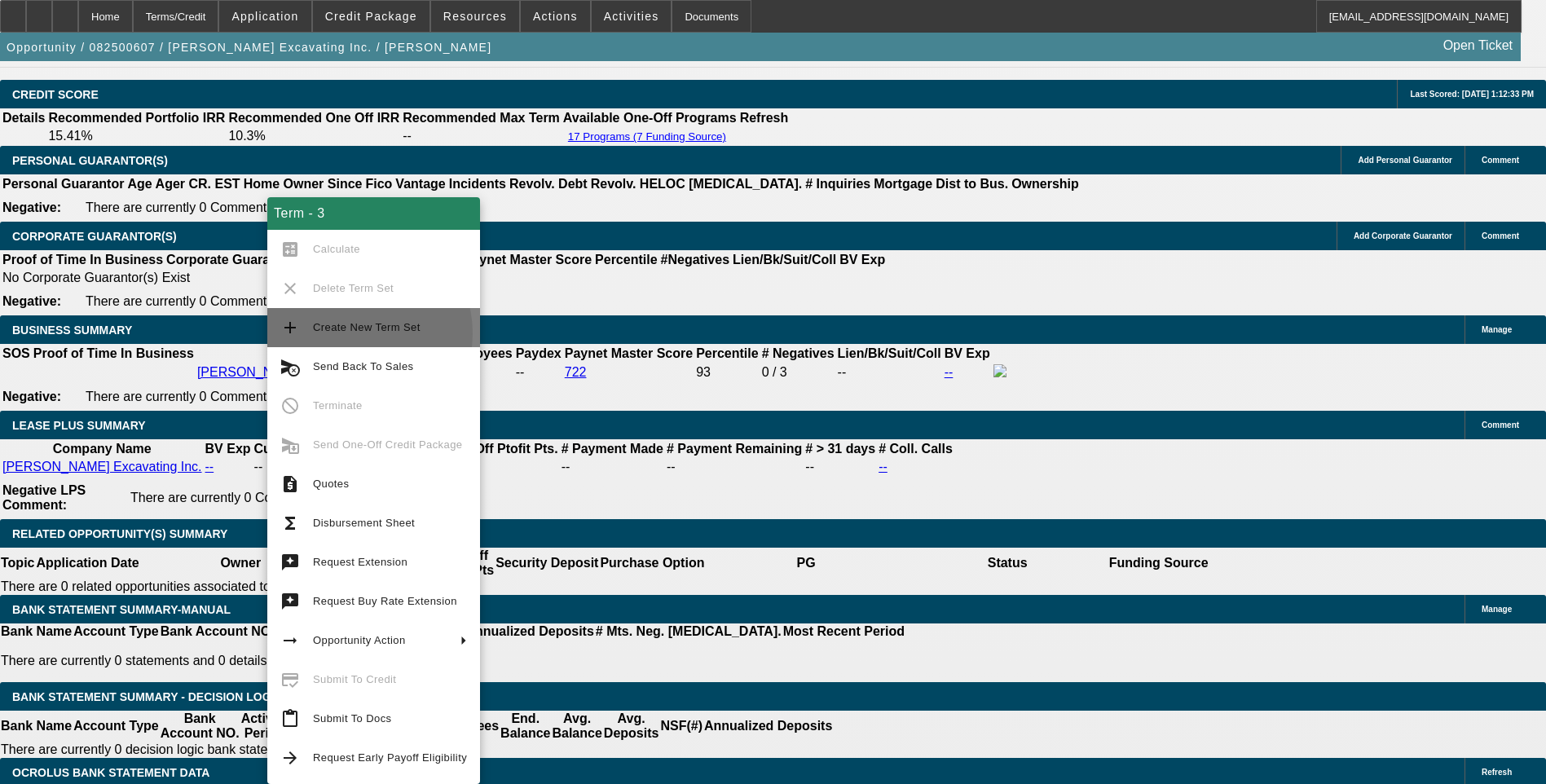
click at [358, 334] on span "Create New Term Set" at bounding box center [390, 328] width 154 height 19
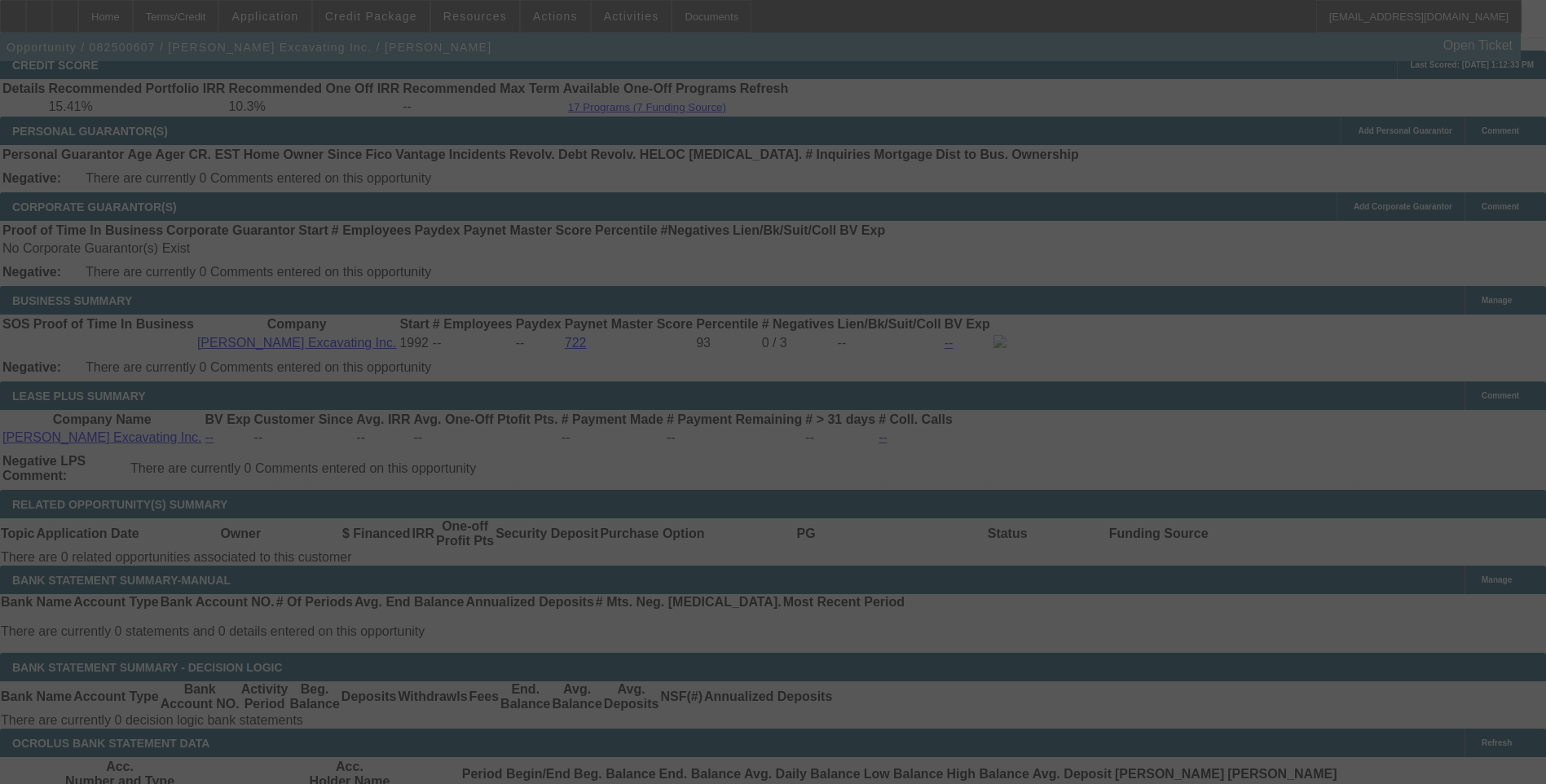
scroll to position [2565, 0]
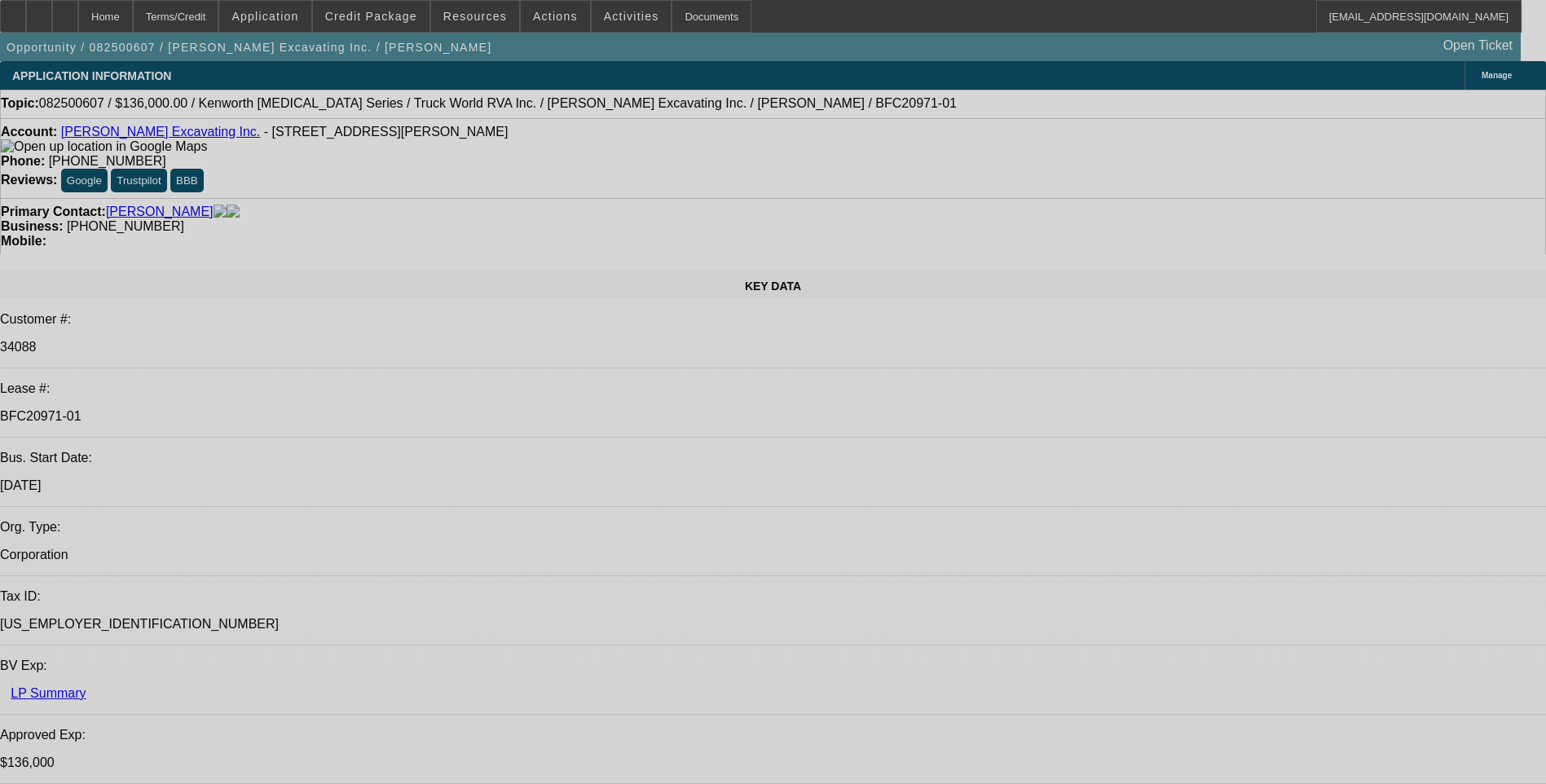
select select "0"
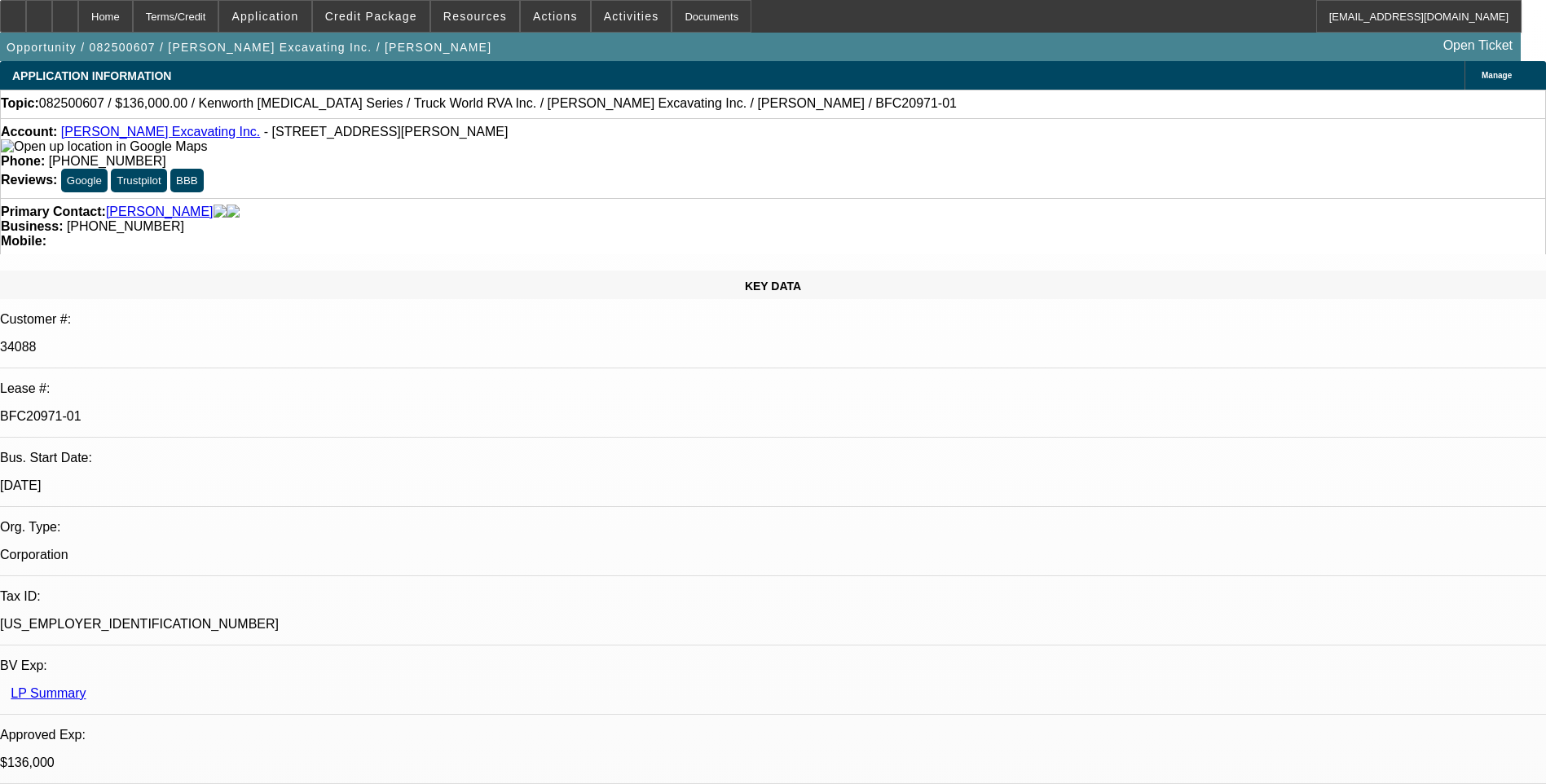
select select "0"
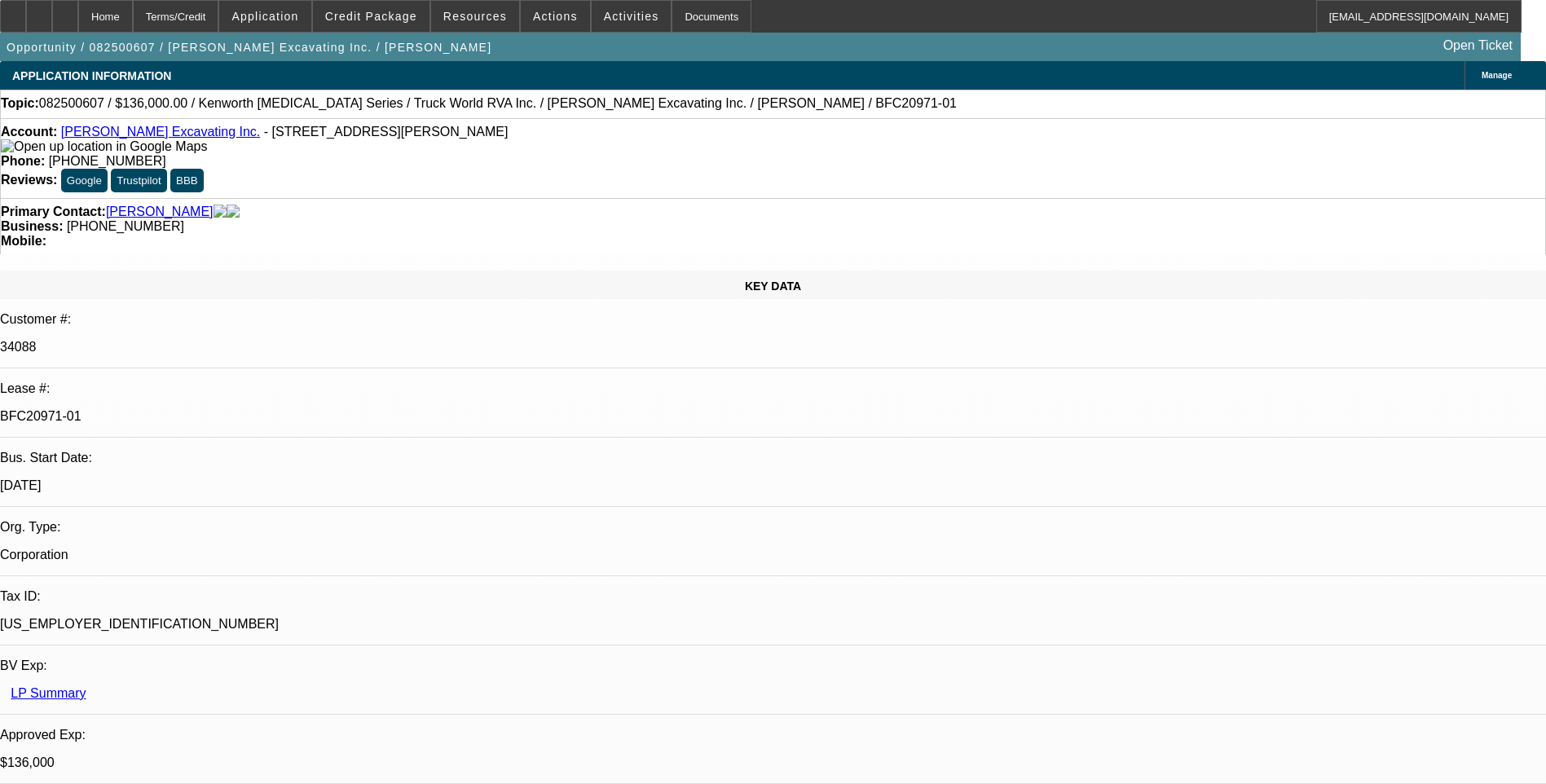
select select "0"
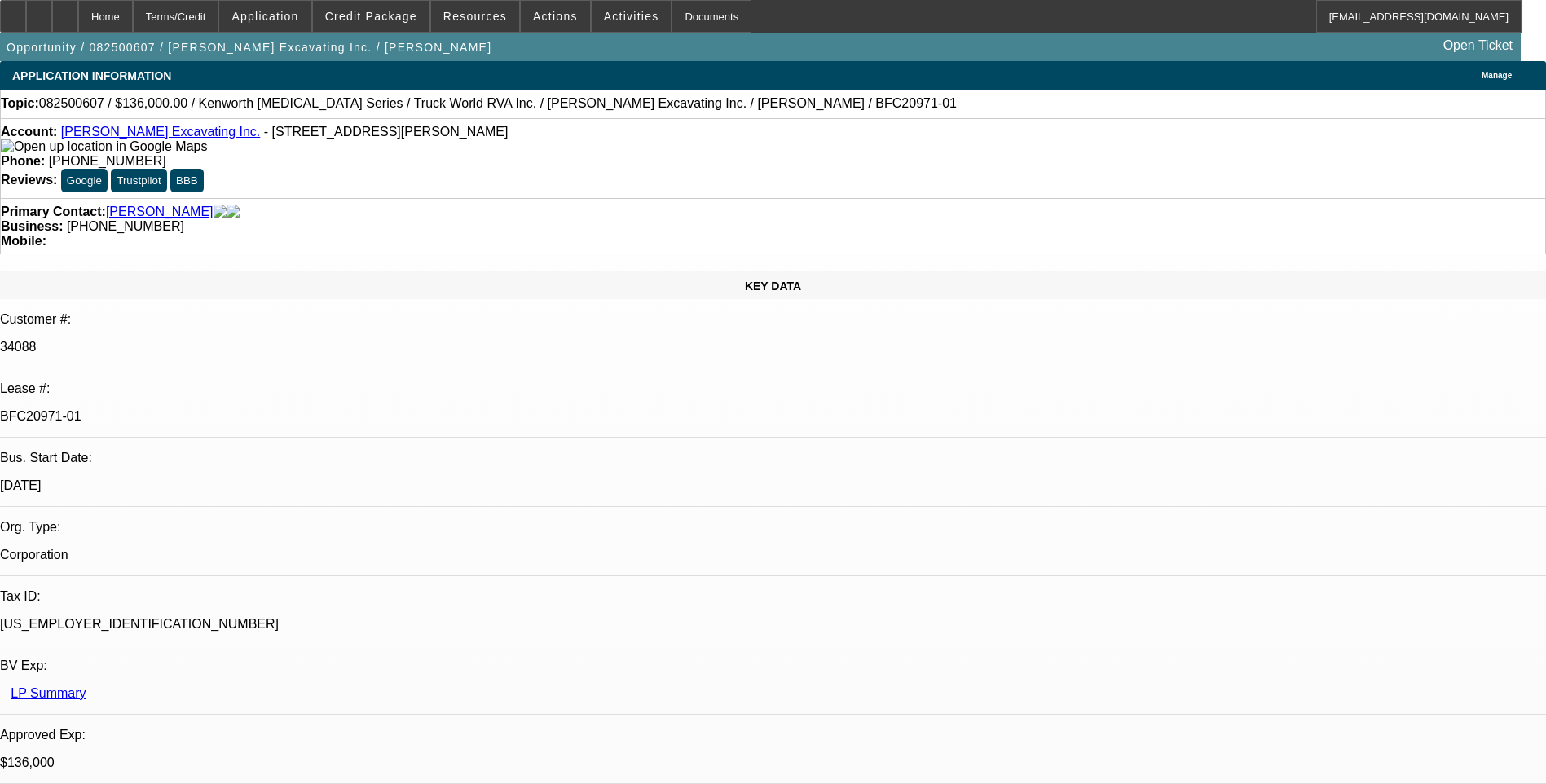
select select "0"
select select "1"
select select "6"
select select "1"
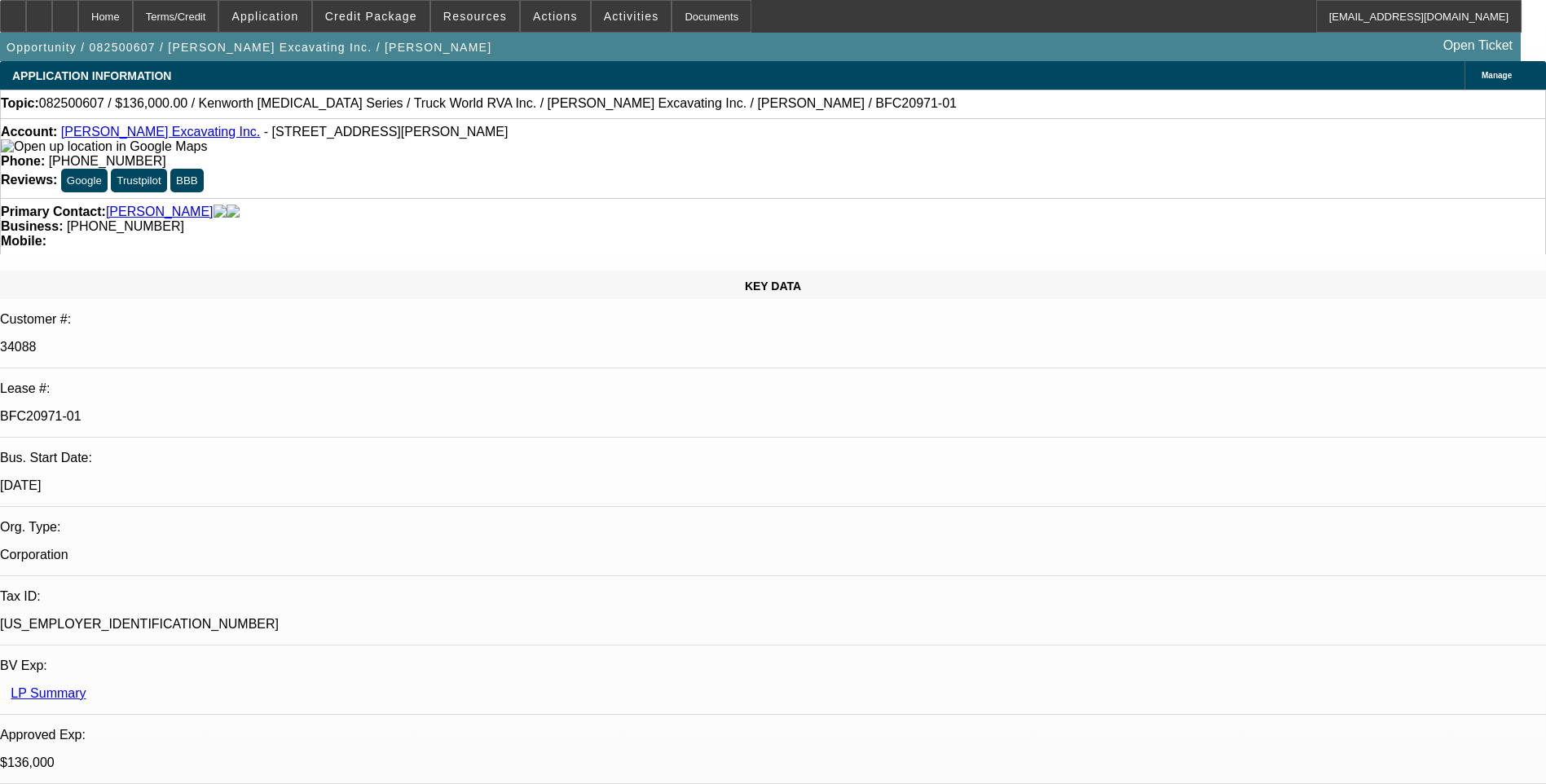
select select "1"
select select "6"
select select "1"
select select "6"
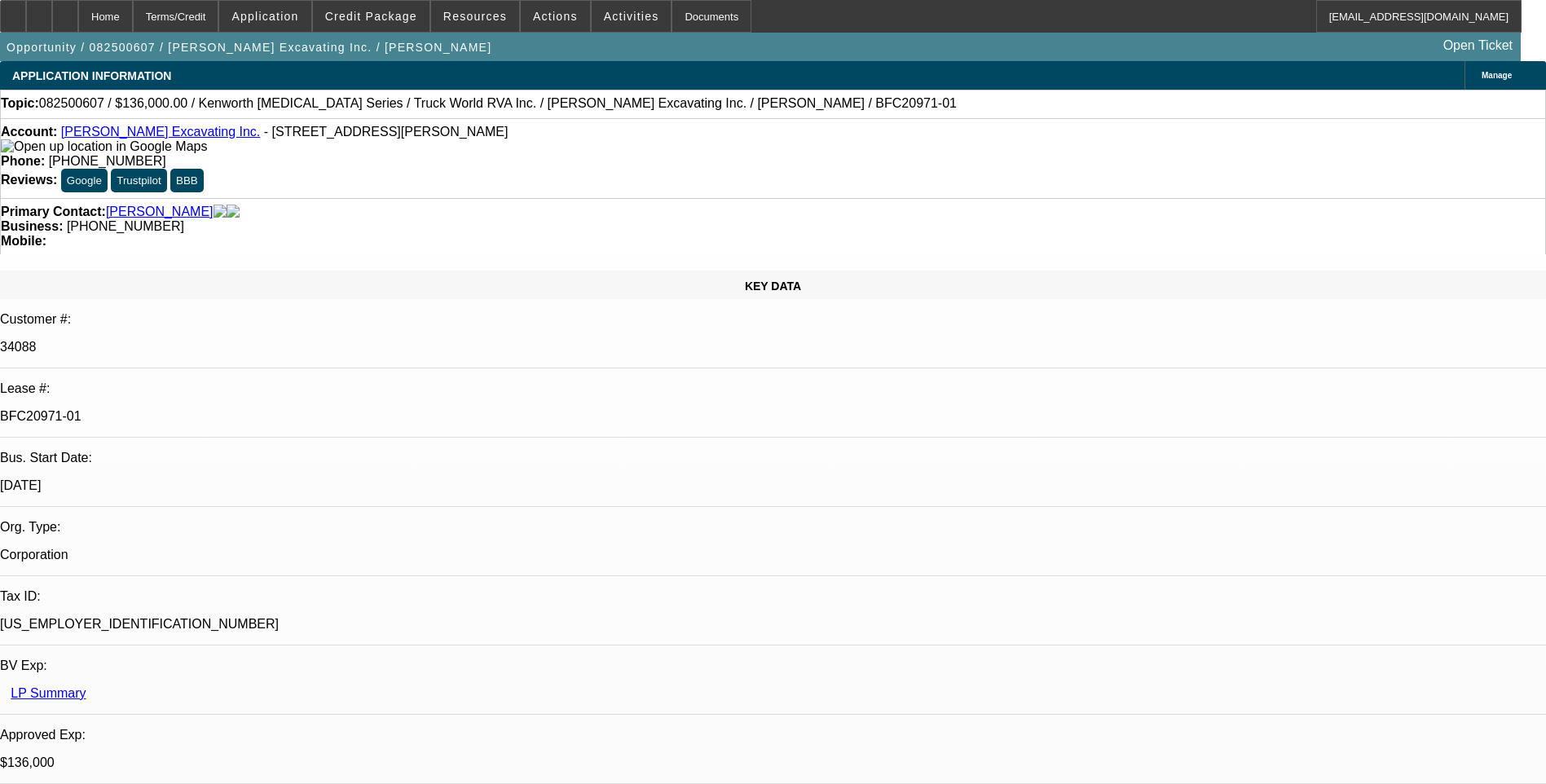
select select "1"
select select "6"
click at [219, 16] on div "Terms/Credit" at bounding box center [176, 16] width 86 height 33
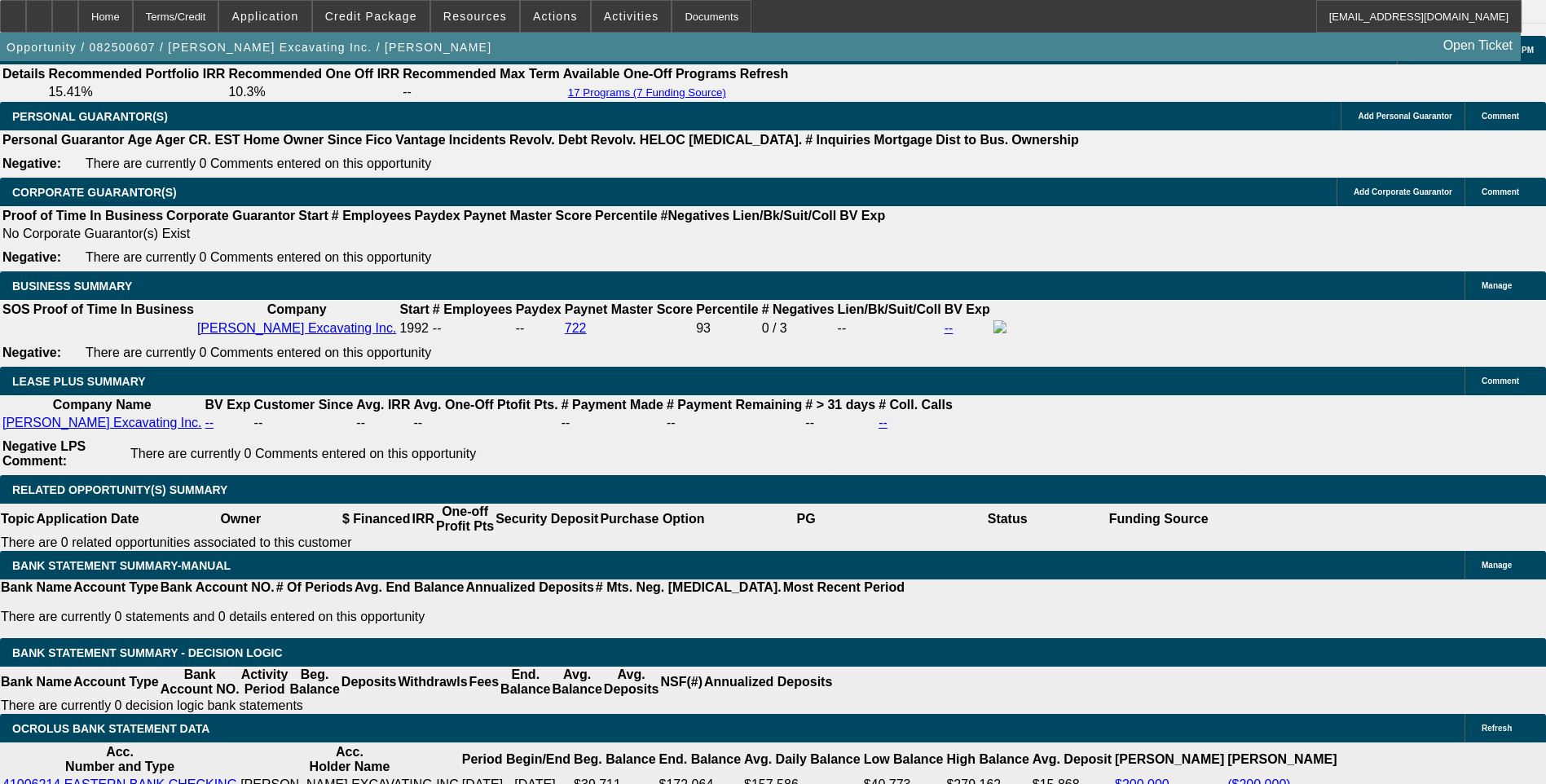
scroll to position [2565, 0]
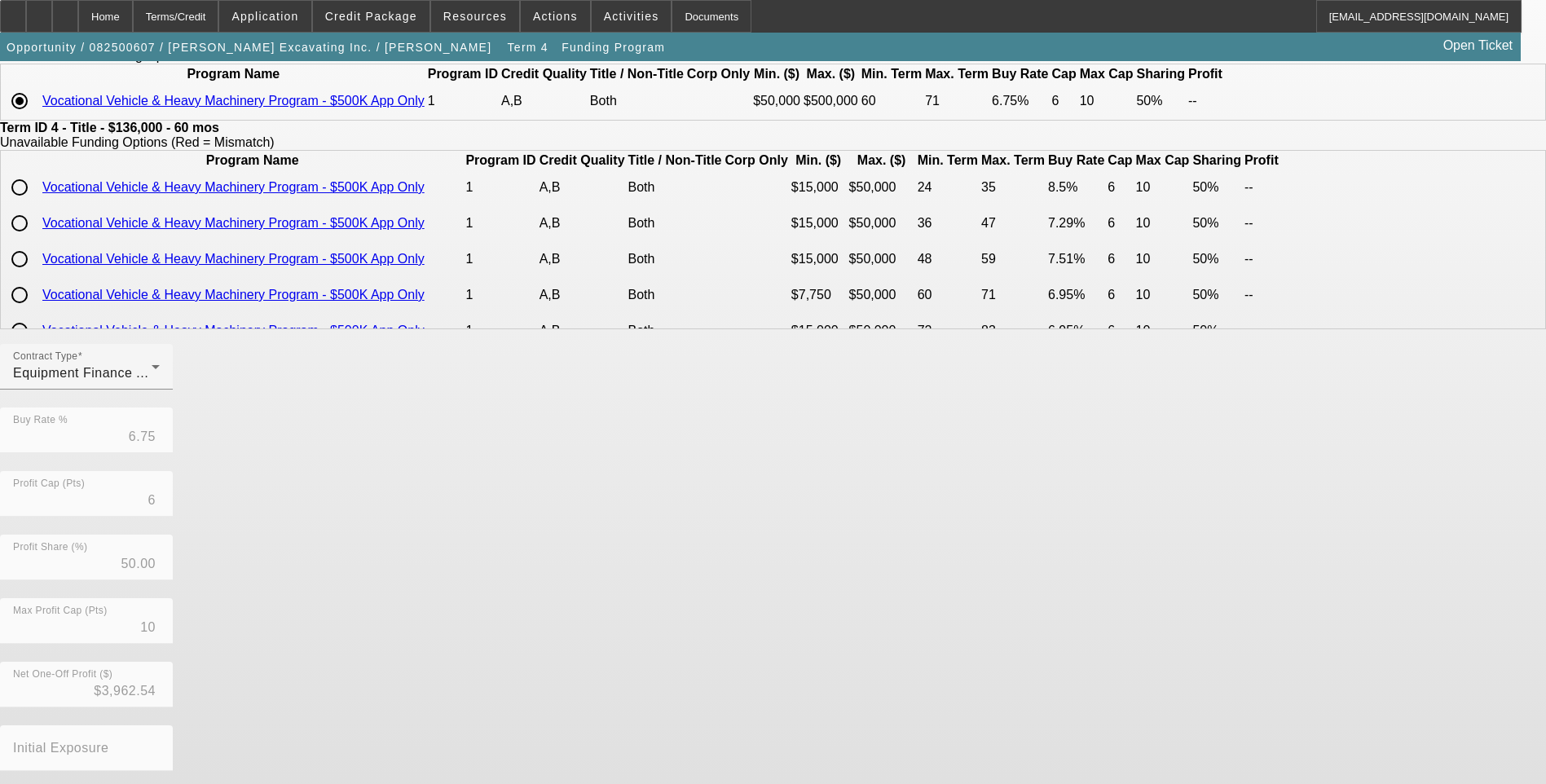
scroll to position [163, 0]
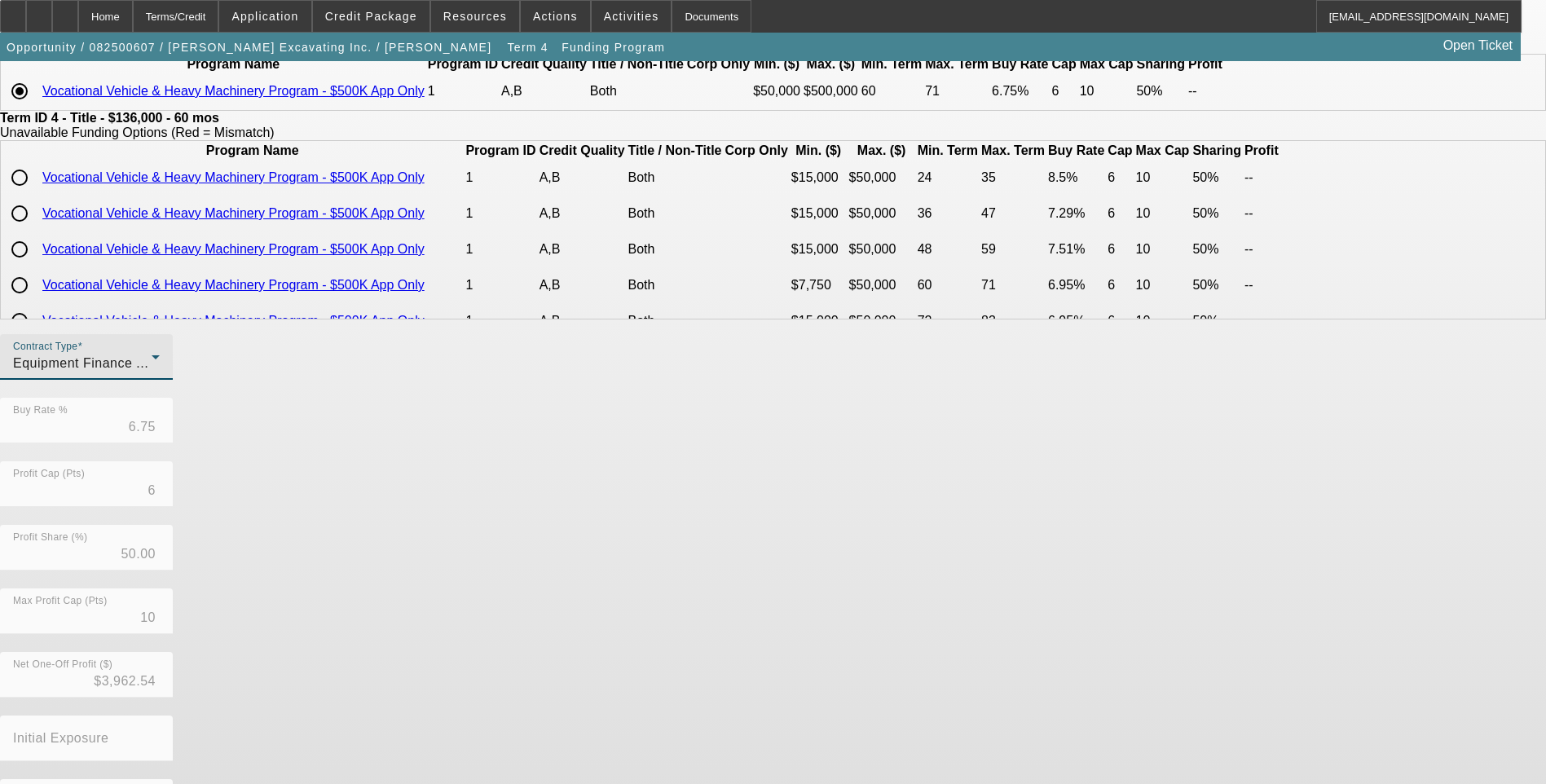
click at [203, 370] on span "Equipment Finance Agreement" at bounding box center [108, 363] width 190 height 14
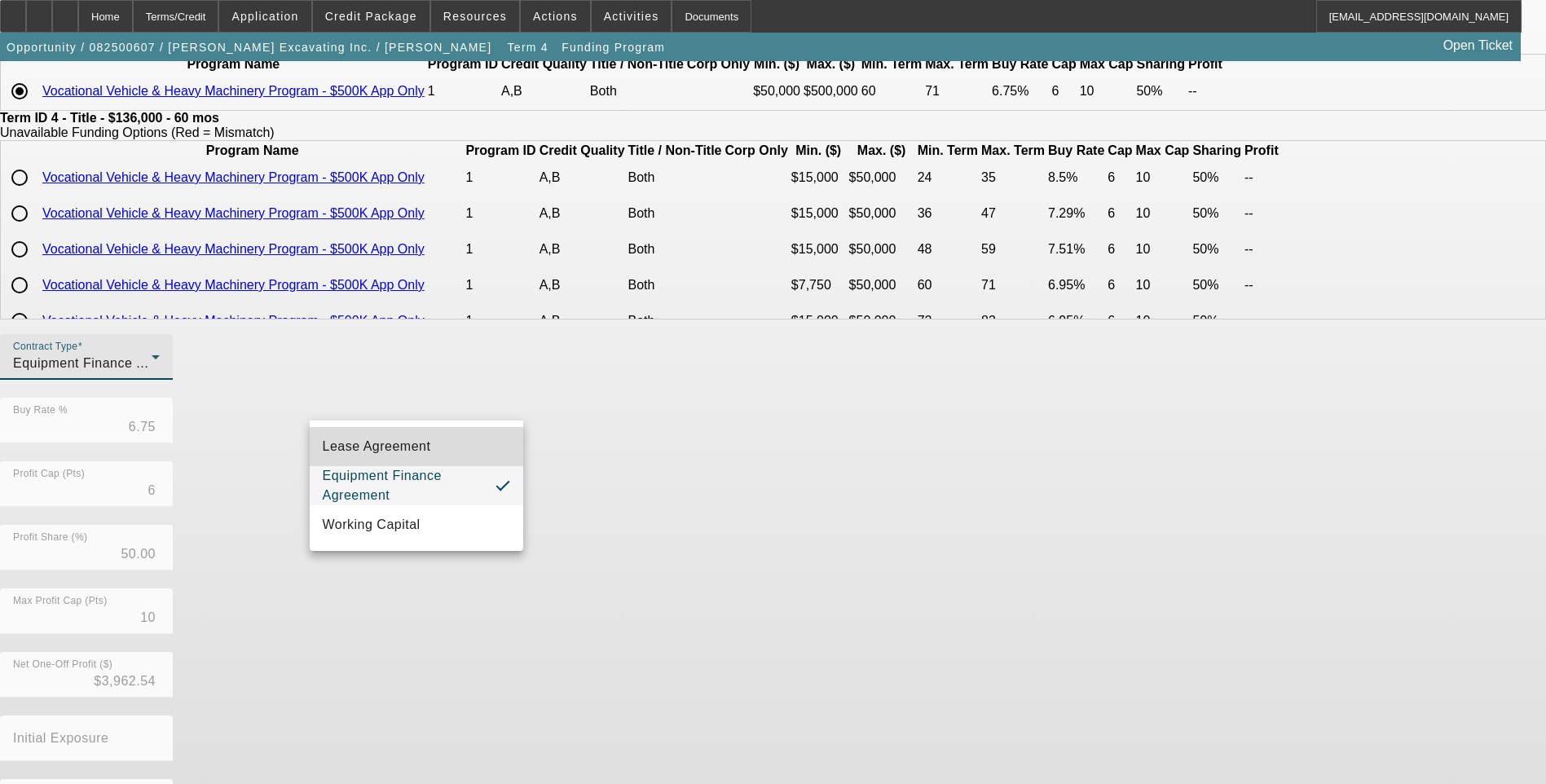
click at [438, 448] on mat-option "Lease Agreement" at bounding box center [416, 446] width 214 height 39
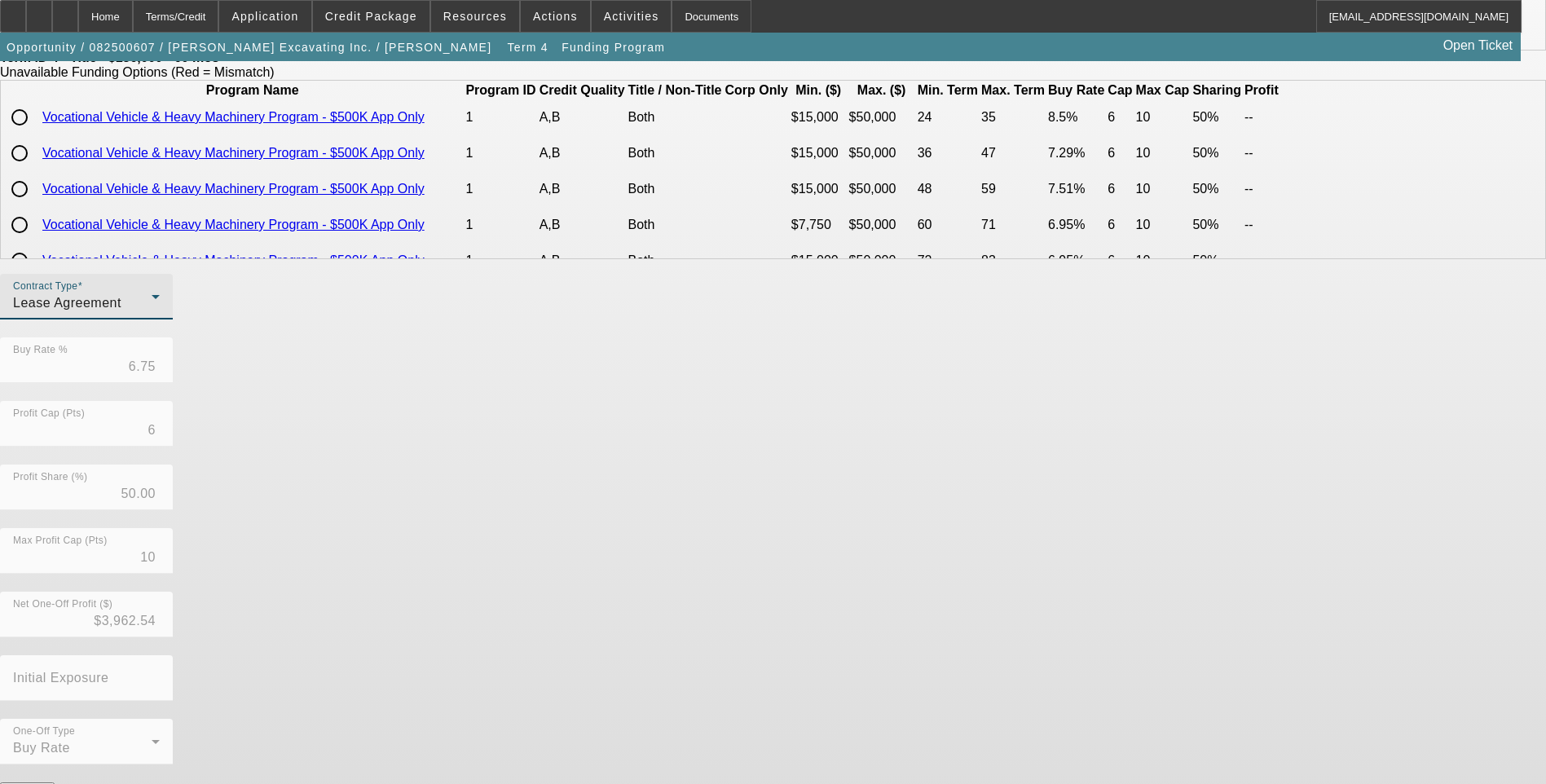
scroll to position [247, 0]
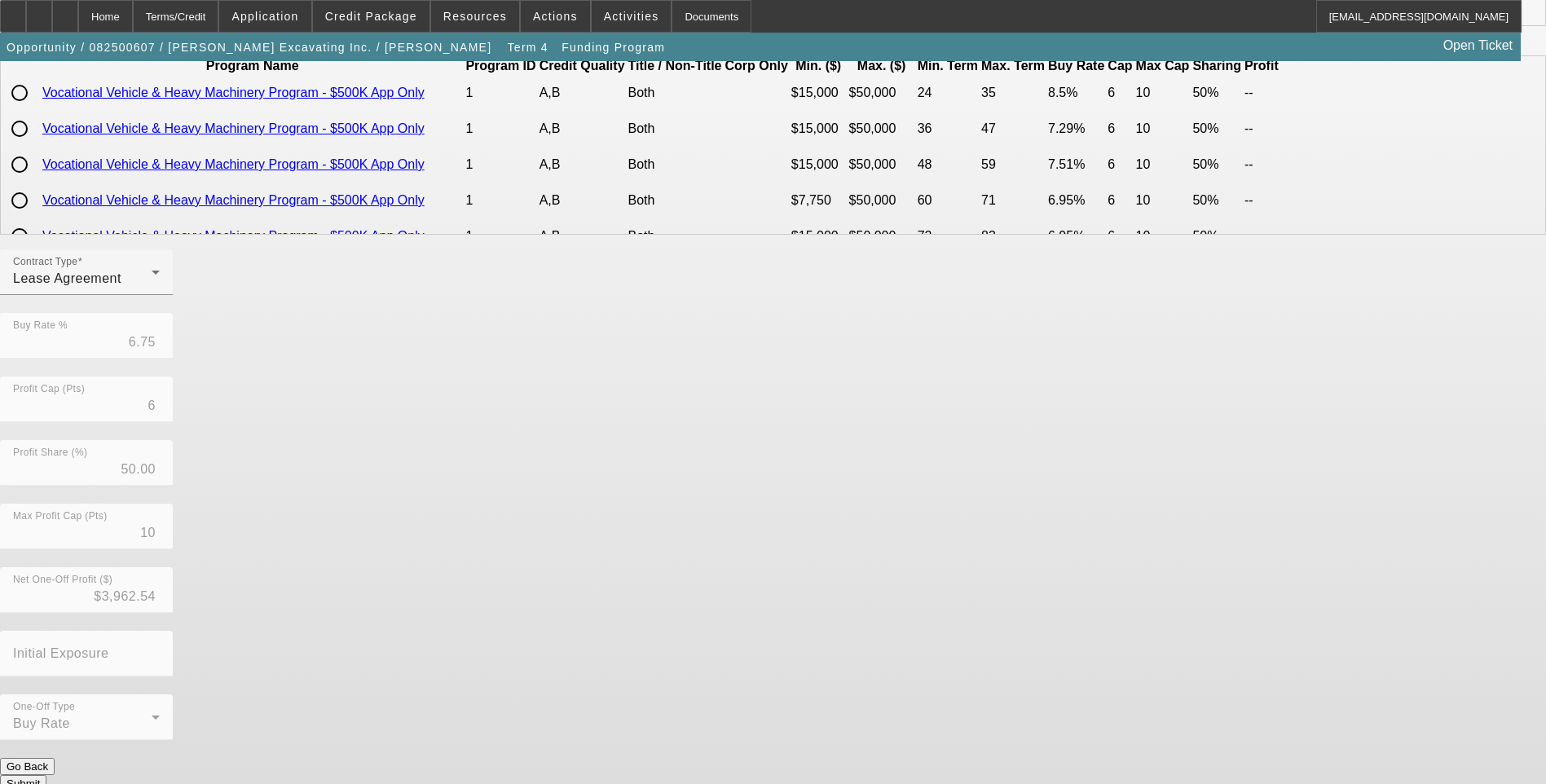
click at [47, 775] on button "Submit" at bounding box center [23, 784] width 47 height 17
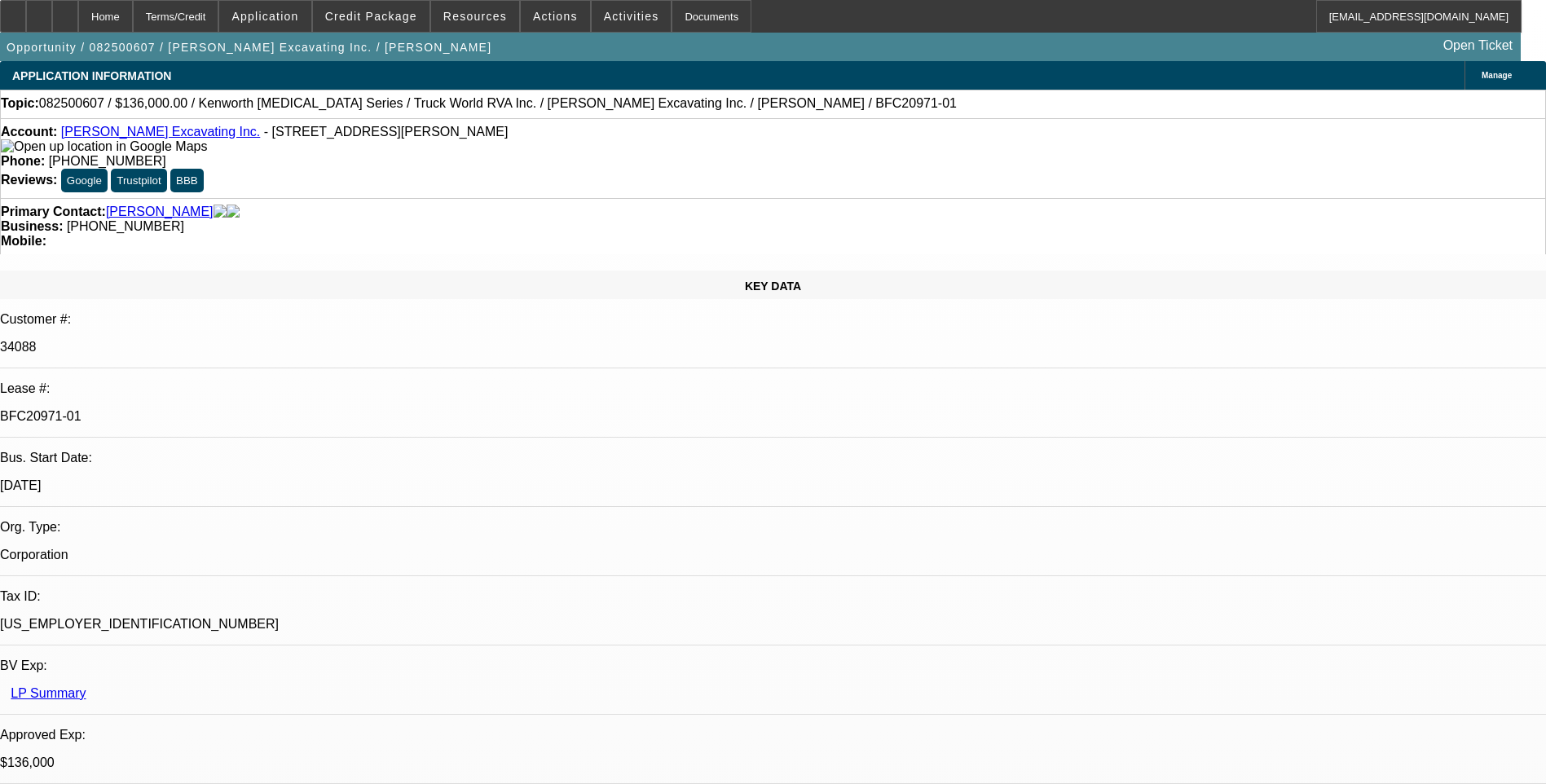
select select "0"
select select "6"
select select "0"
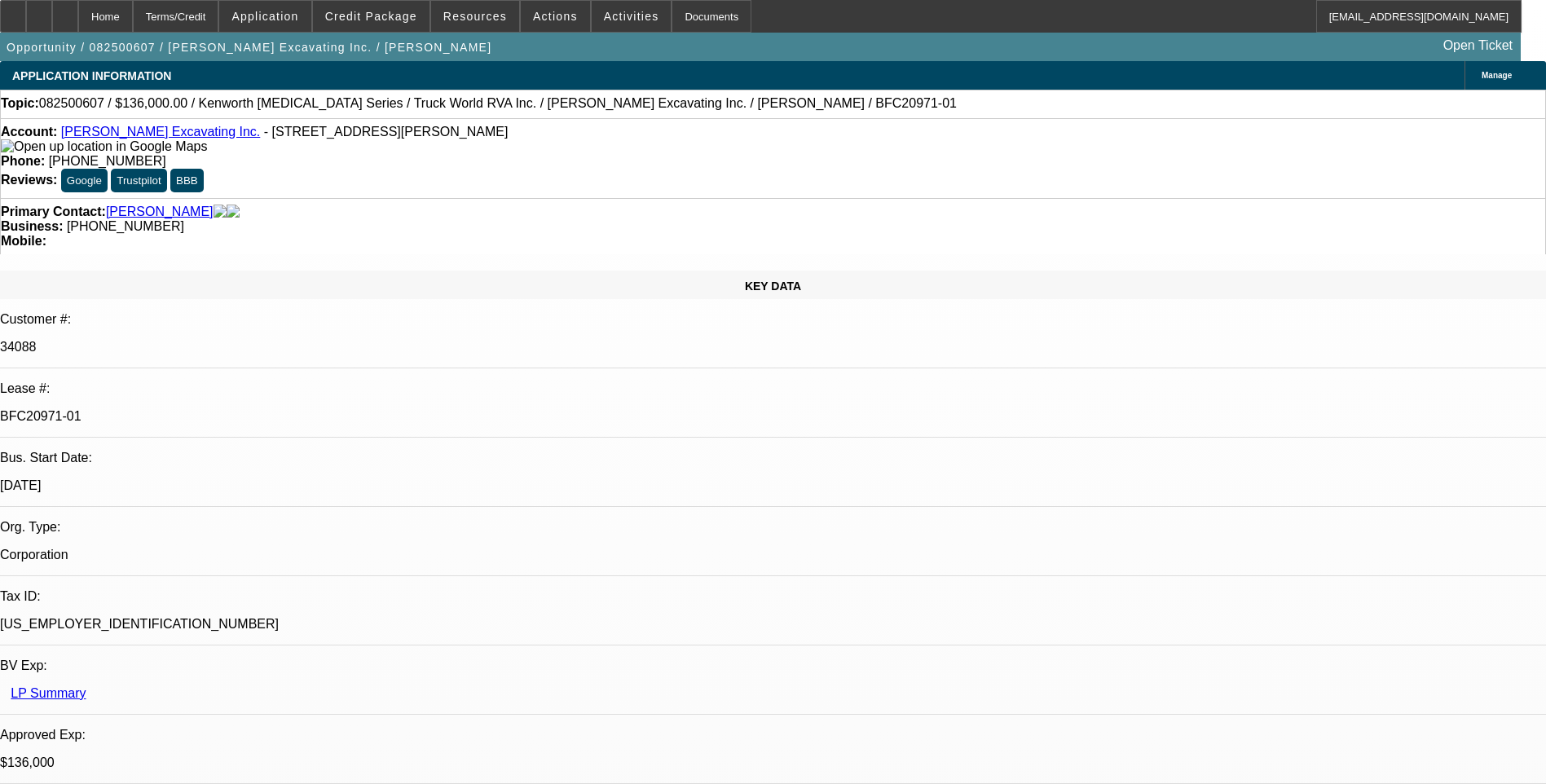
select select "0"
select select "6"
select select "0"
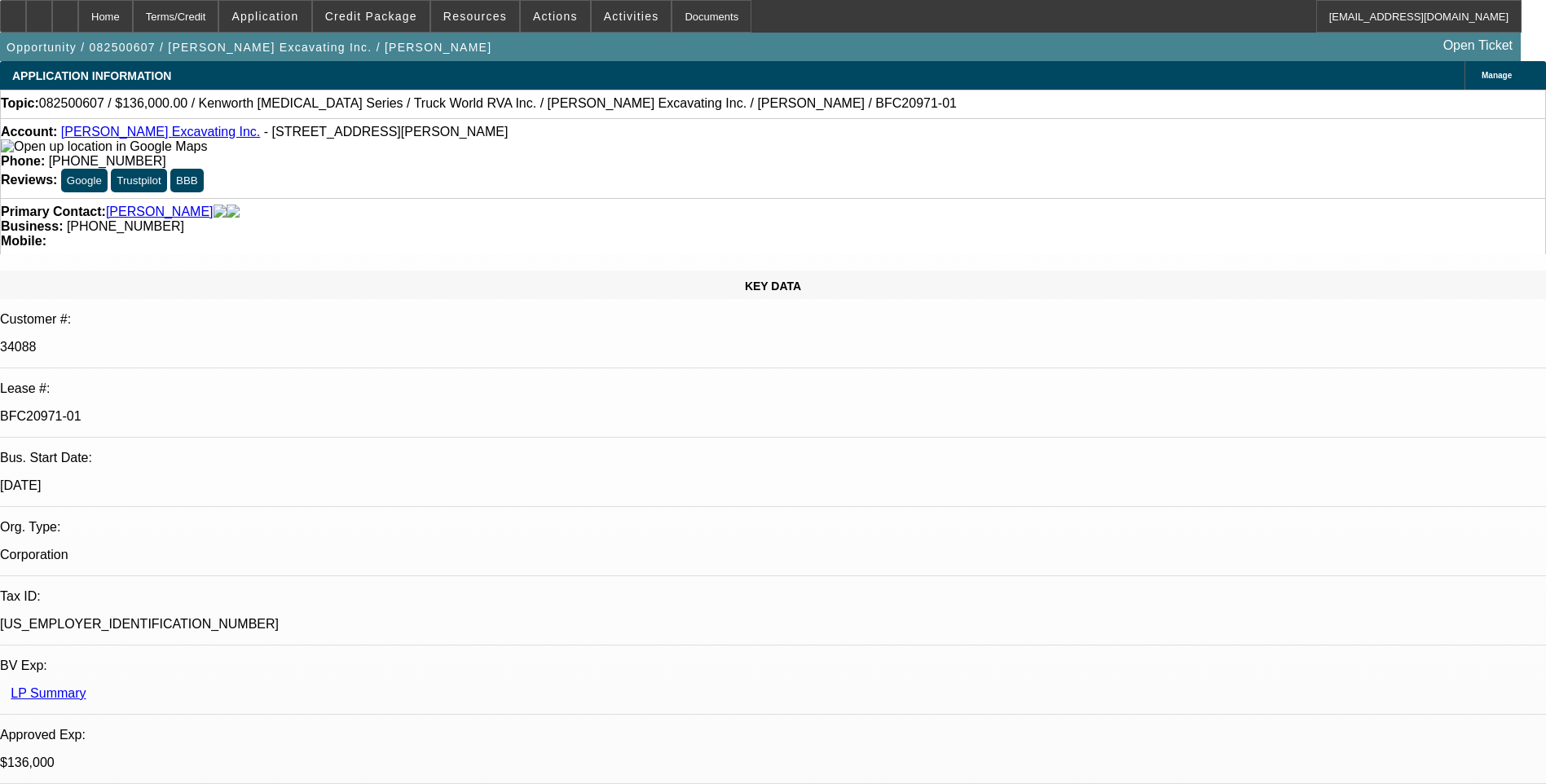
select select "0"
select select "6"
select select "0"
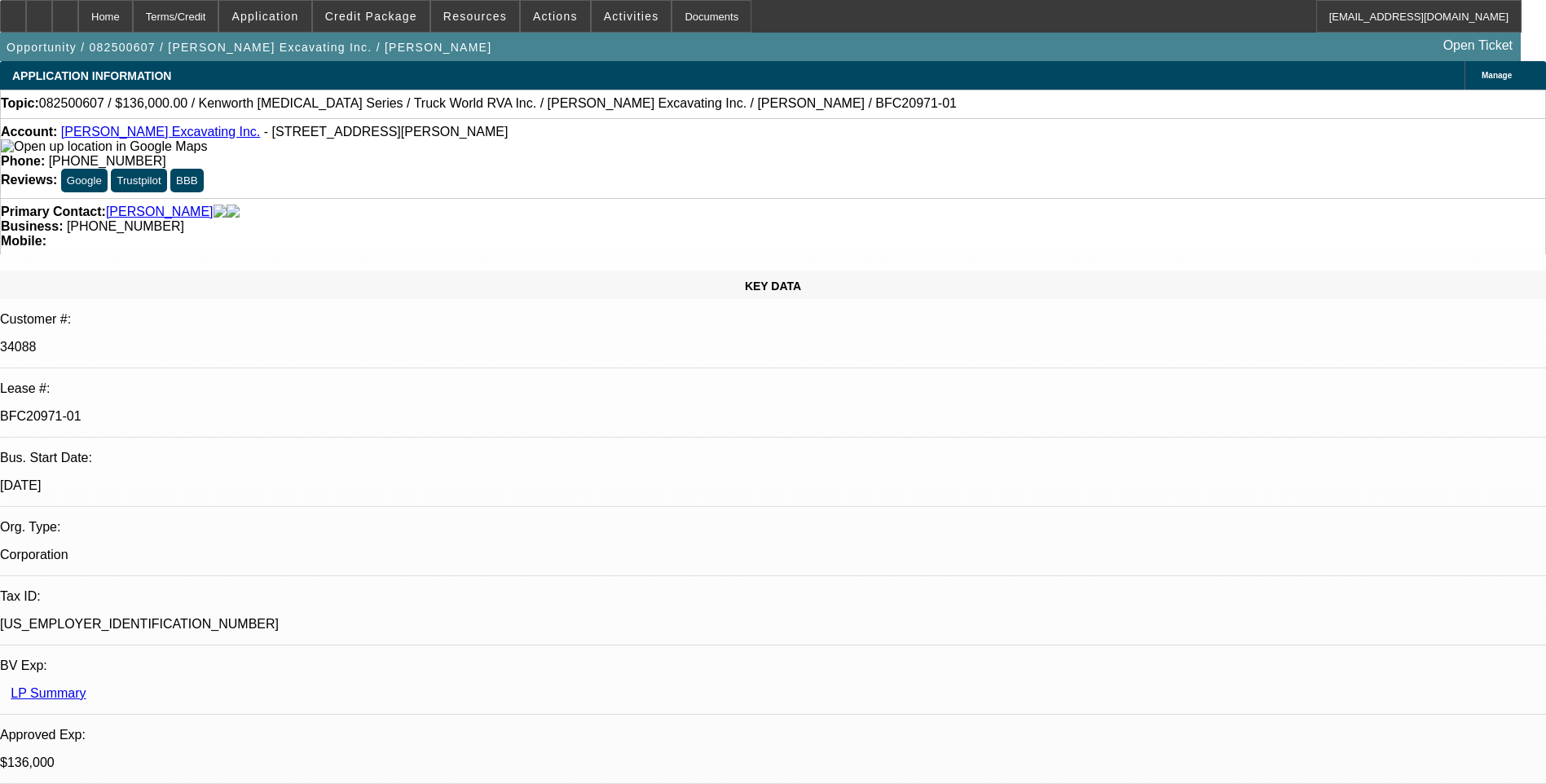
select select "6"
click at [219, 20] on div "Terms/Credit" at bounding box center [176, 16] width 86 height 33
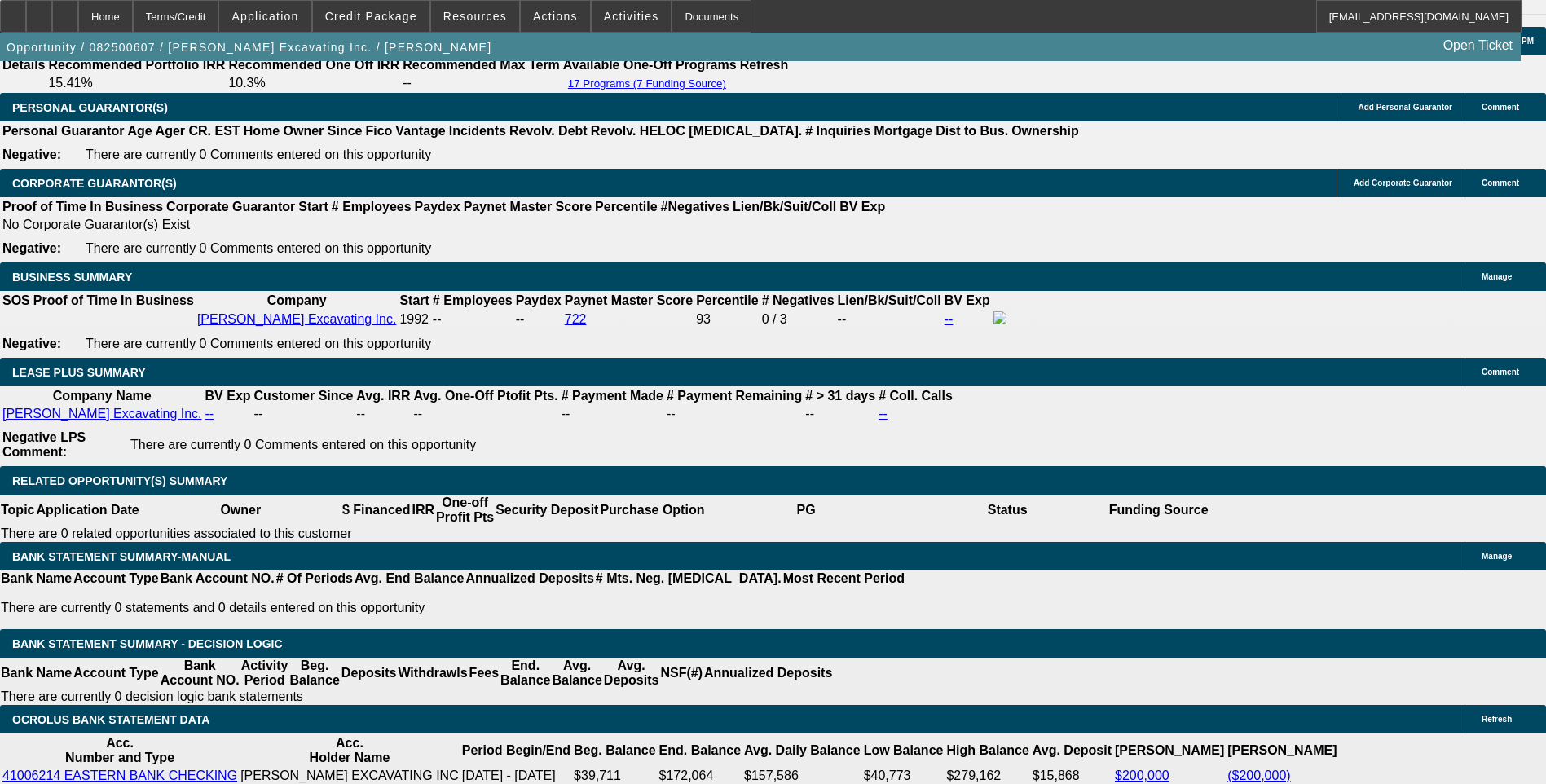
scroll to position [2565, 0]
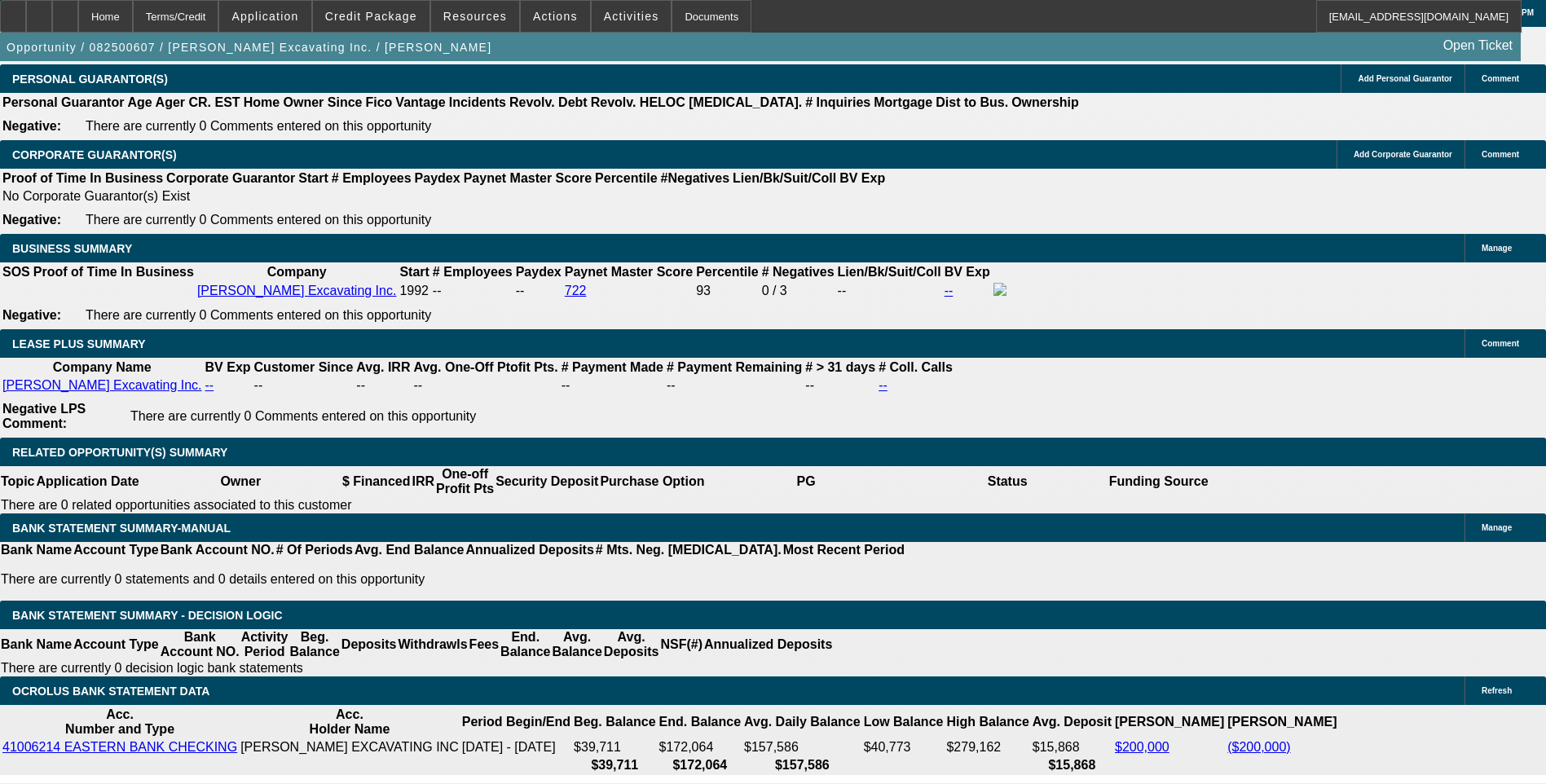
select select "2"
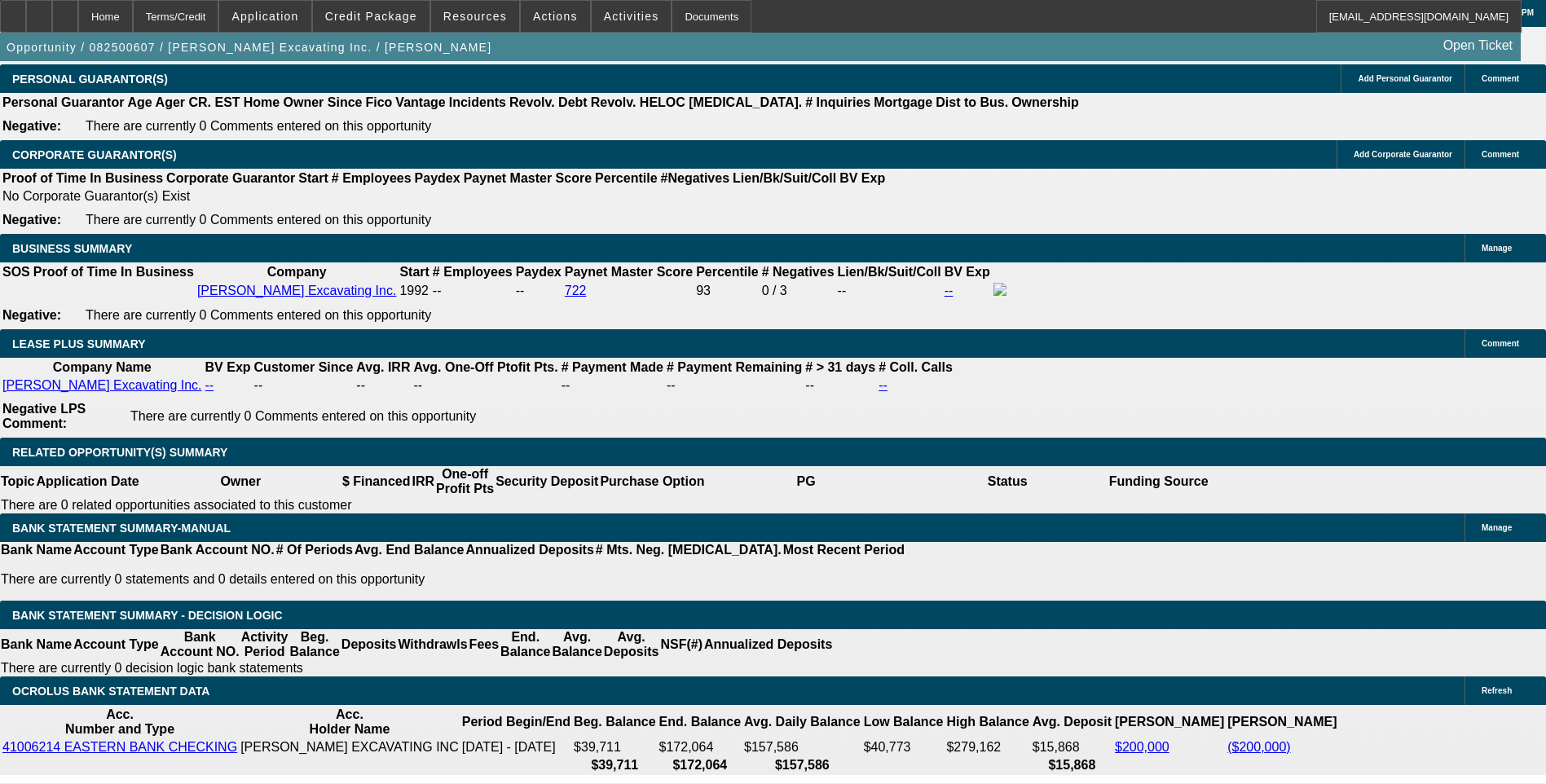
type input "UNKNOWN"
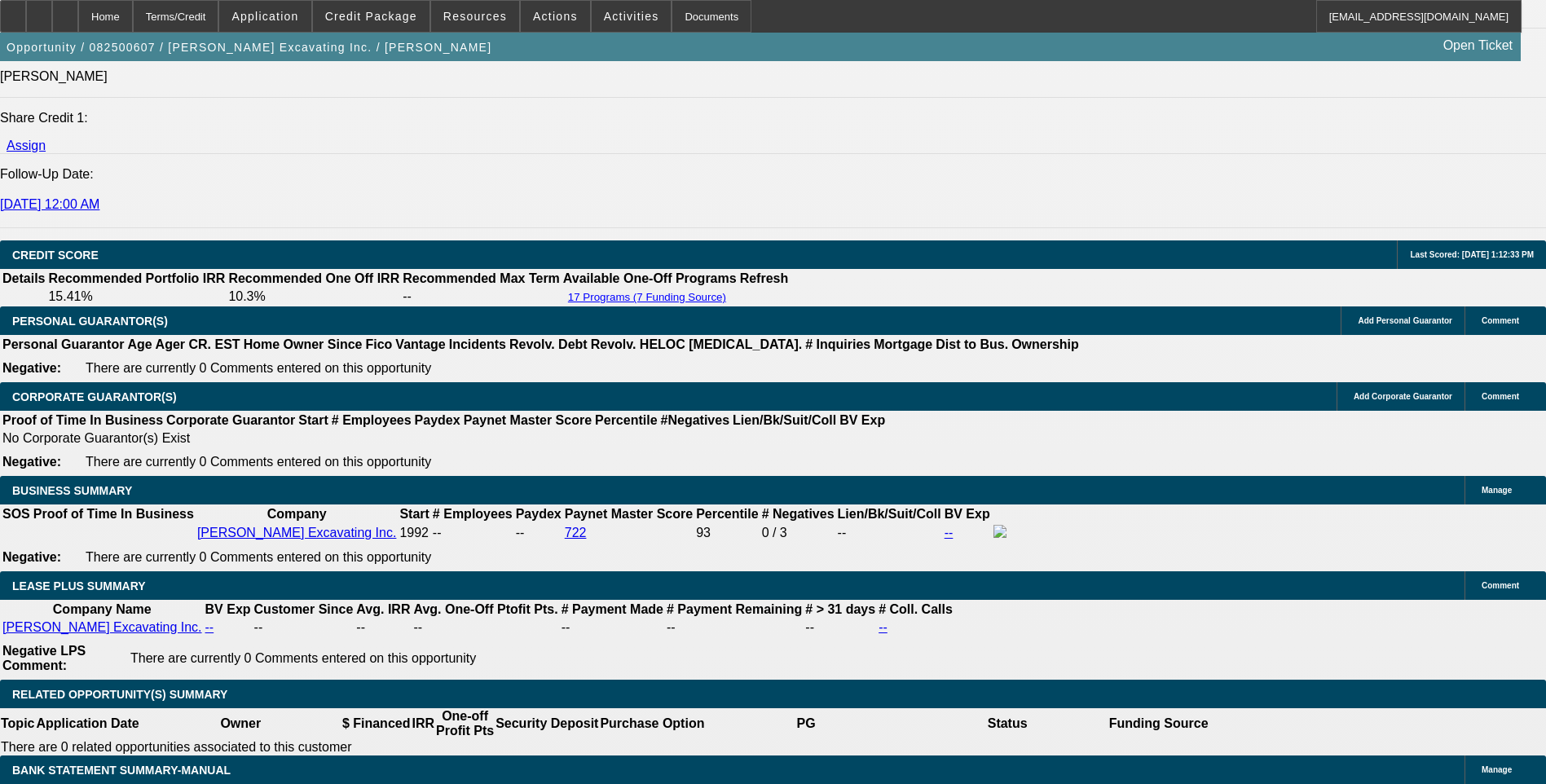
scroll to position [2321, 0]
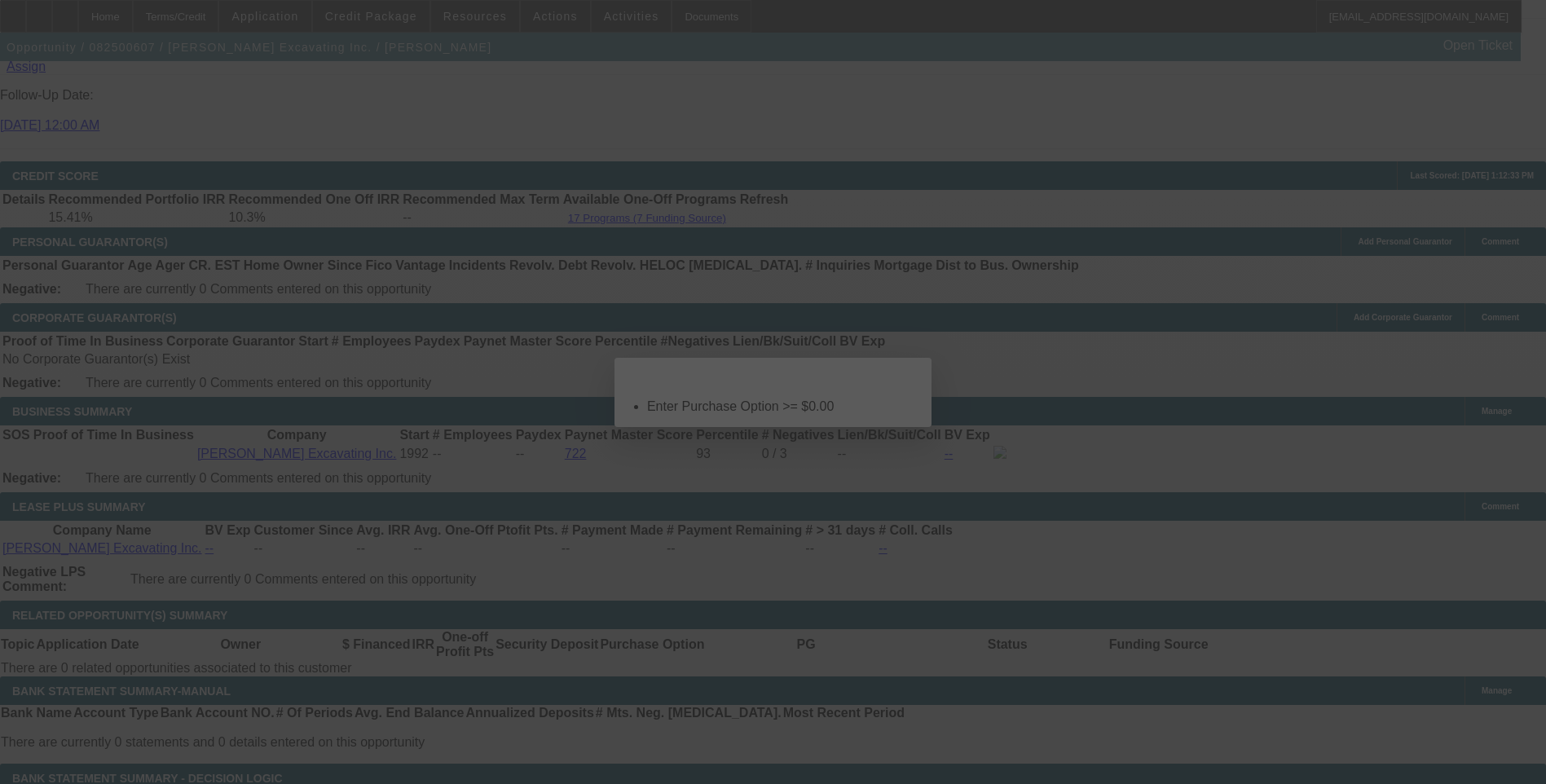
scroll to position [0, 0]
select select "0"
select select "2"
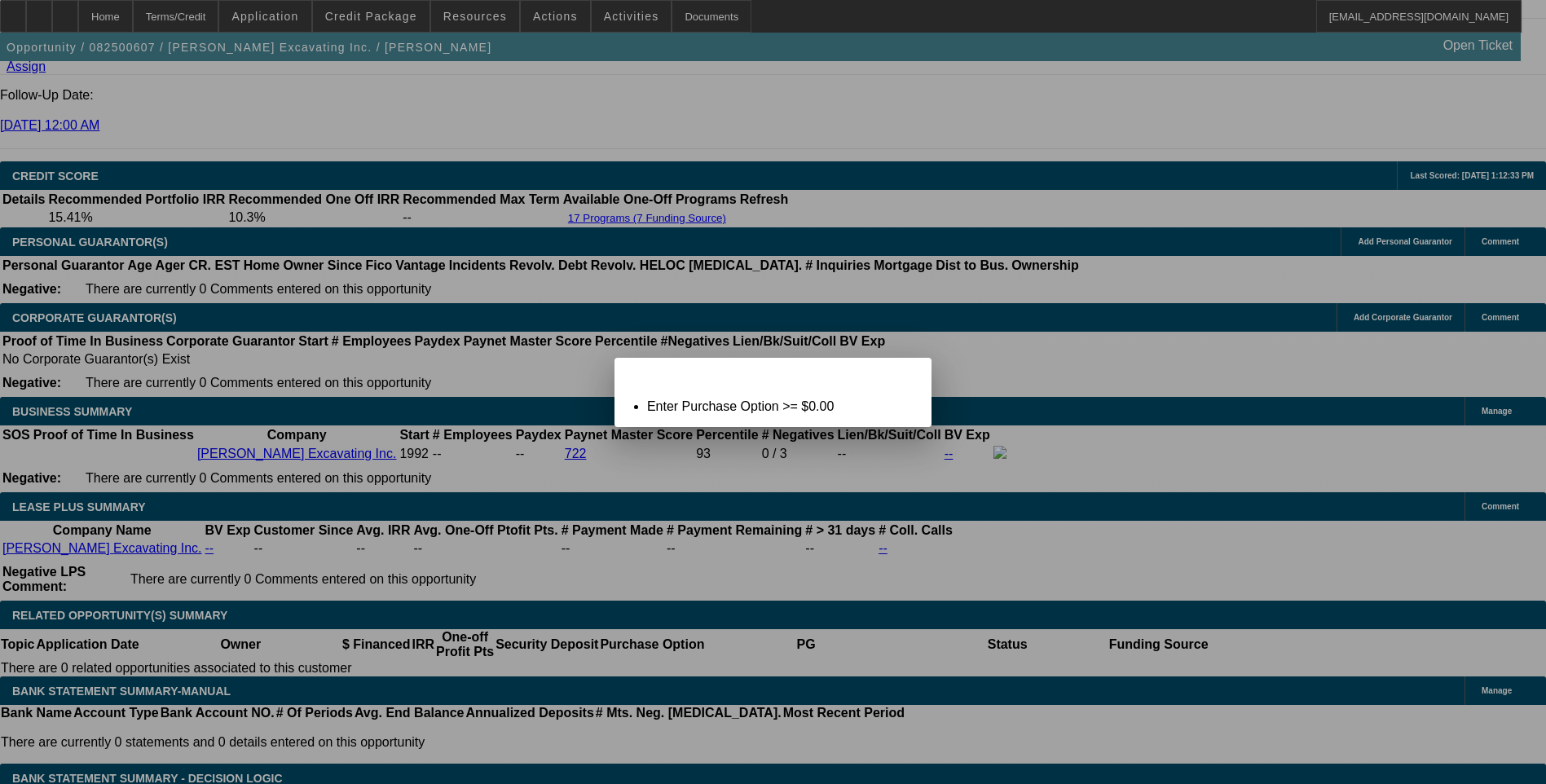
click at [896, 376] on icon at bounding box center [896, 372] width 0 height 9
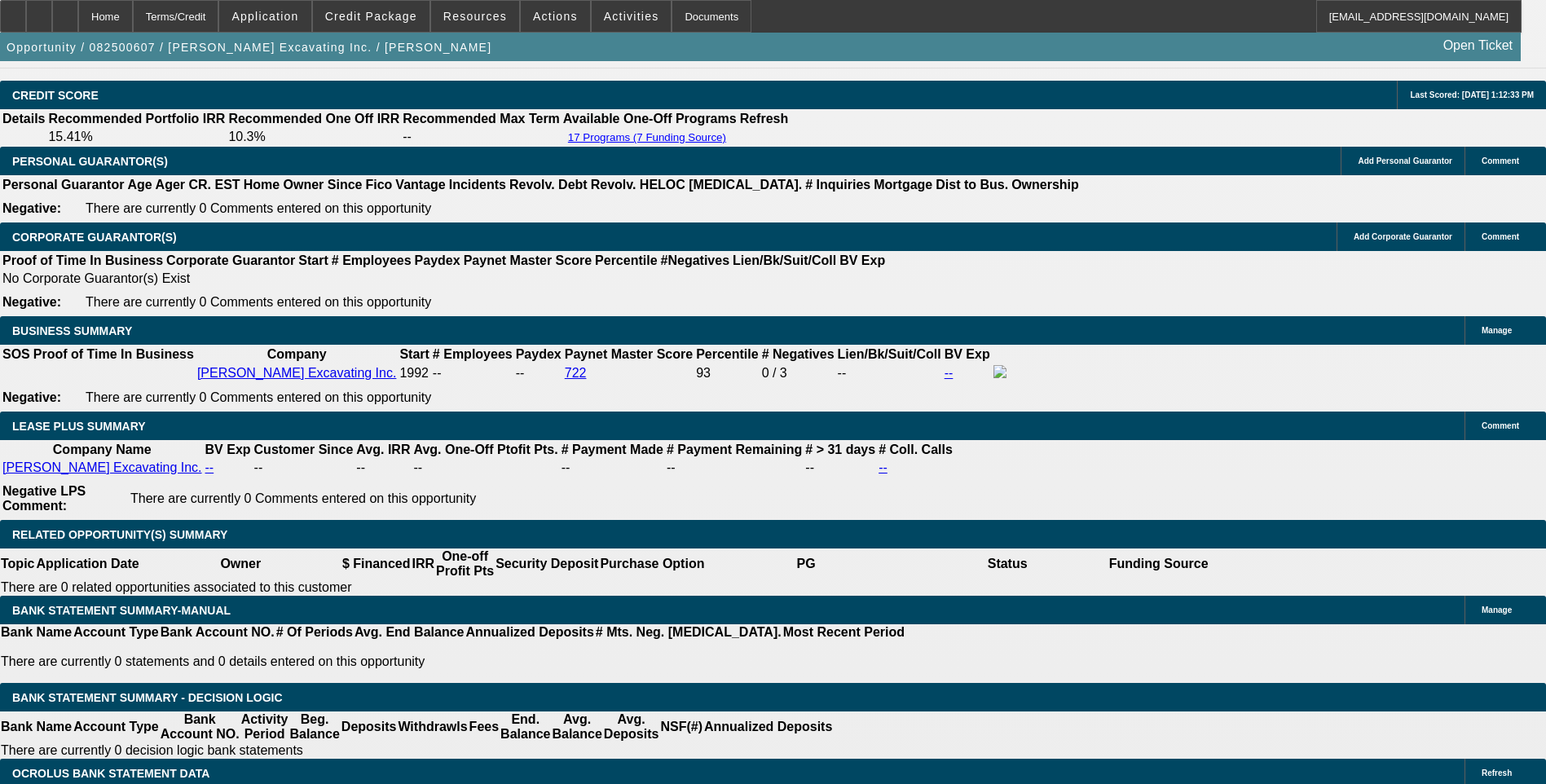
scroll to position [2484, 0]
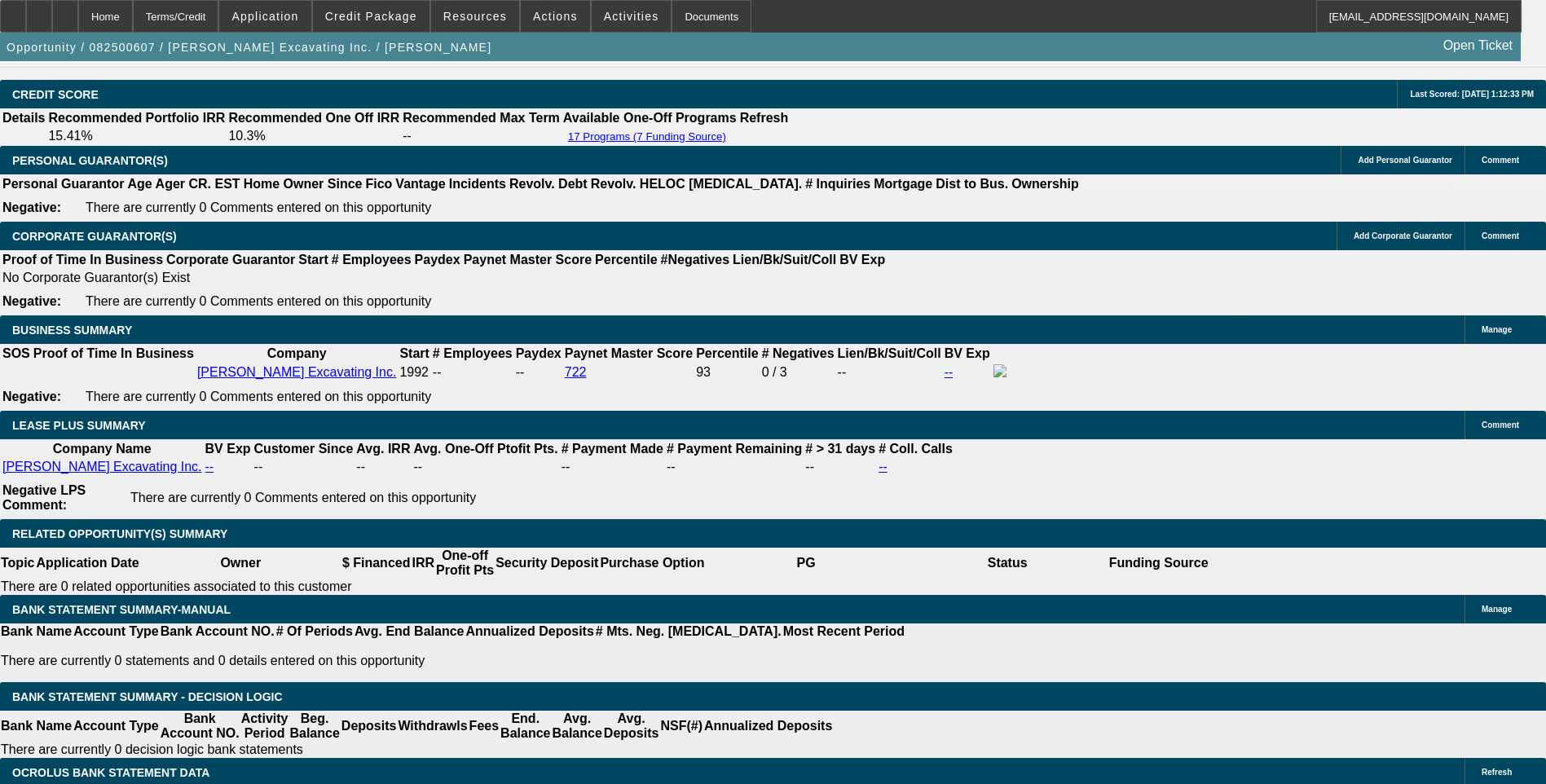
type input "$1.00"
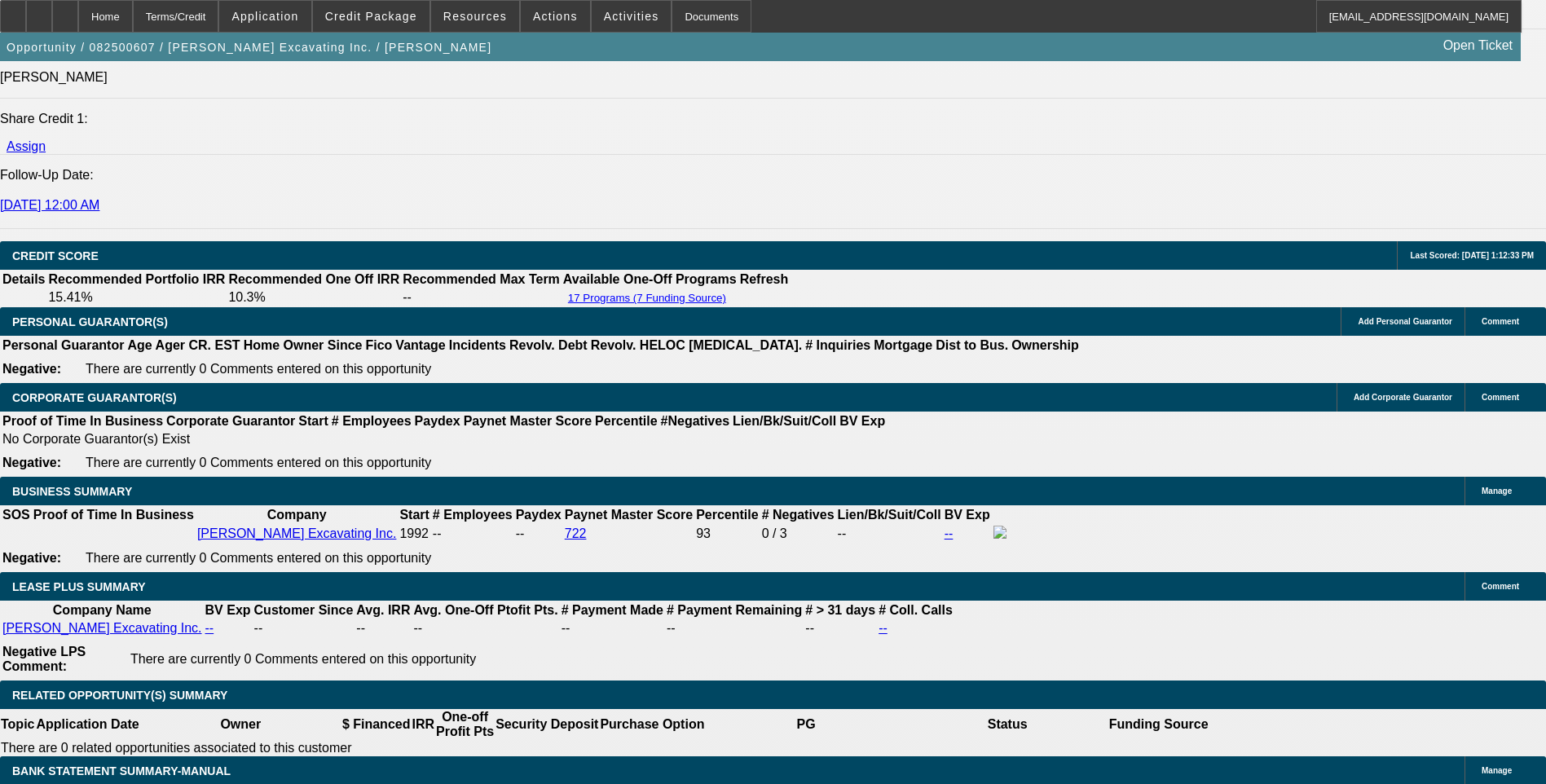
scroll to position [2321, 0]
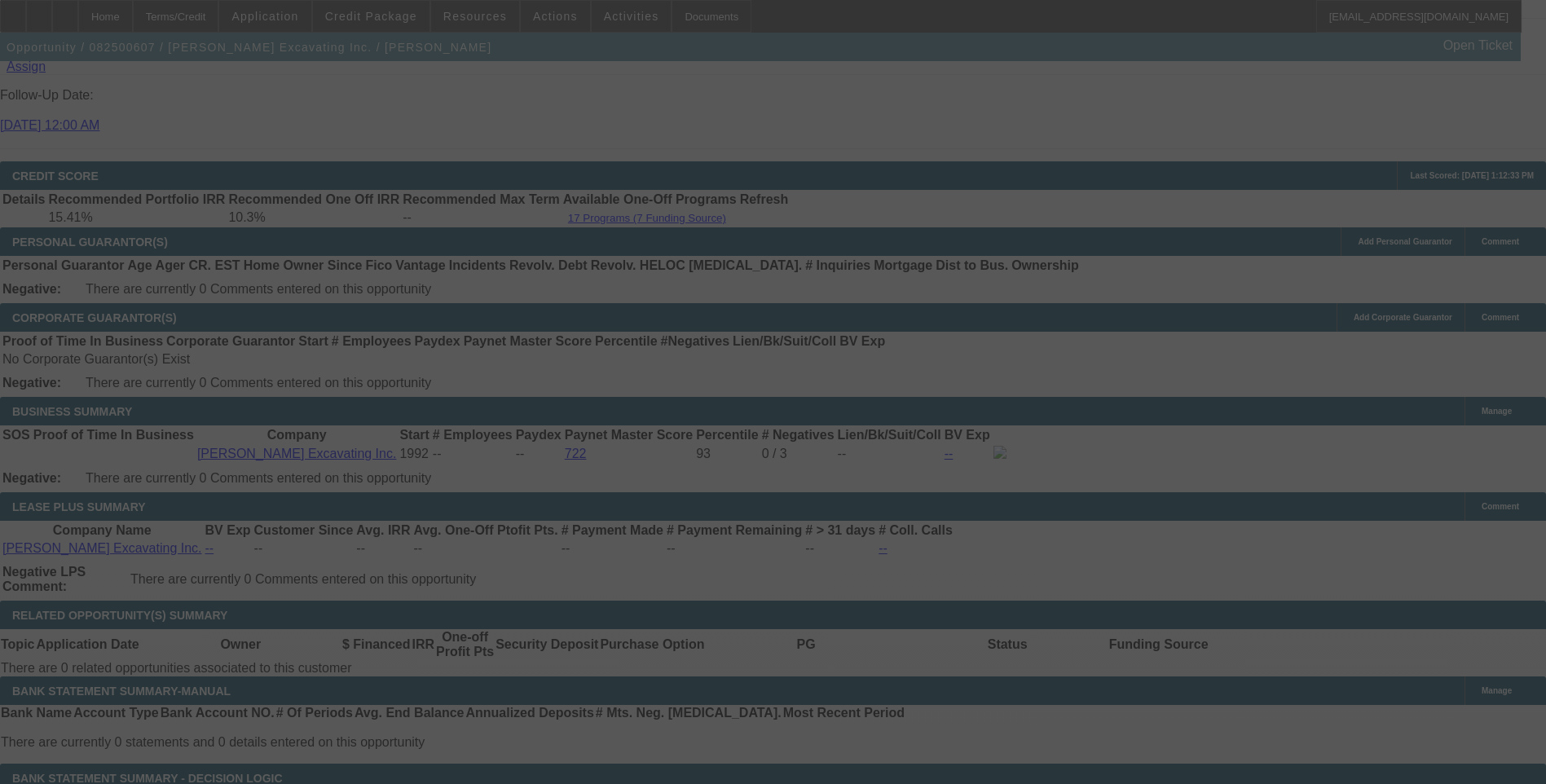
scroll to position [2484, 0]
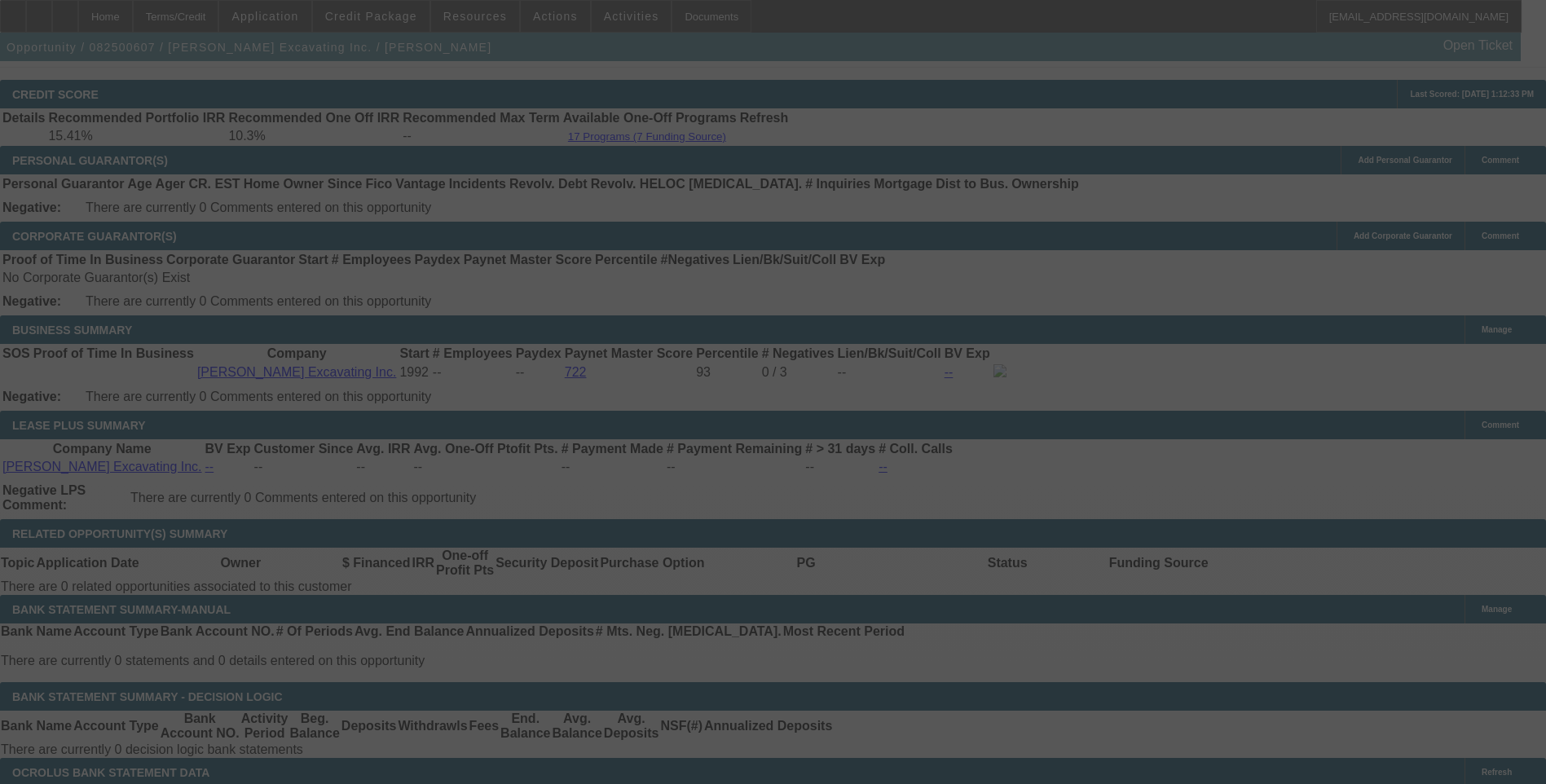
select select "0"
select select "2"
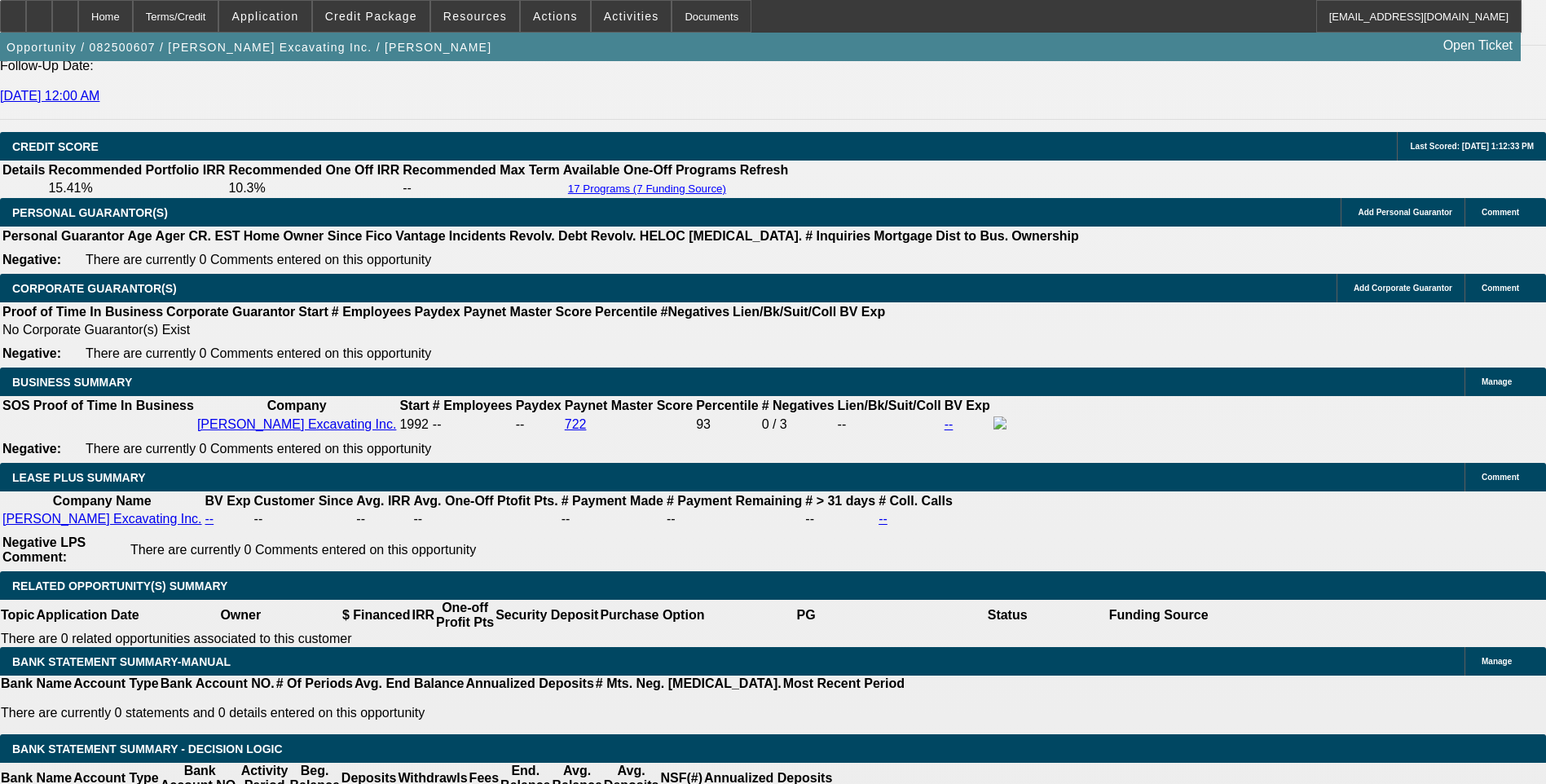
scroll to position [2402, 0]
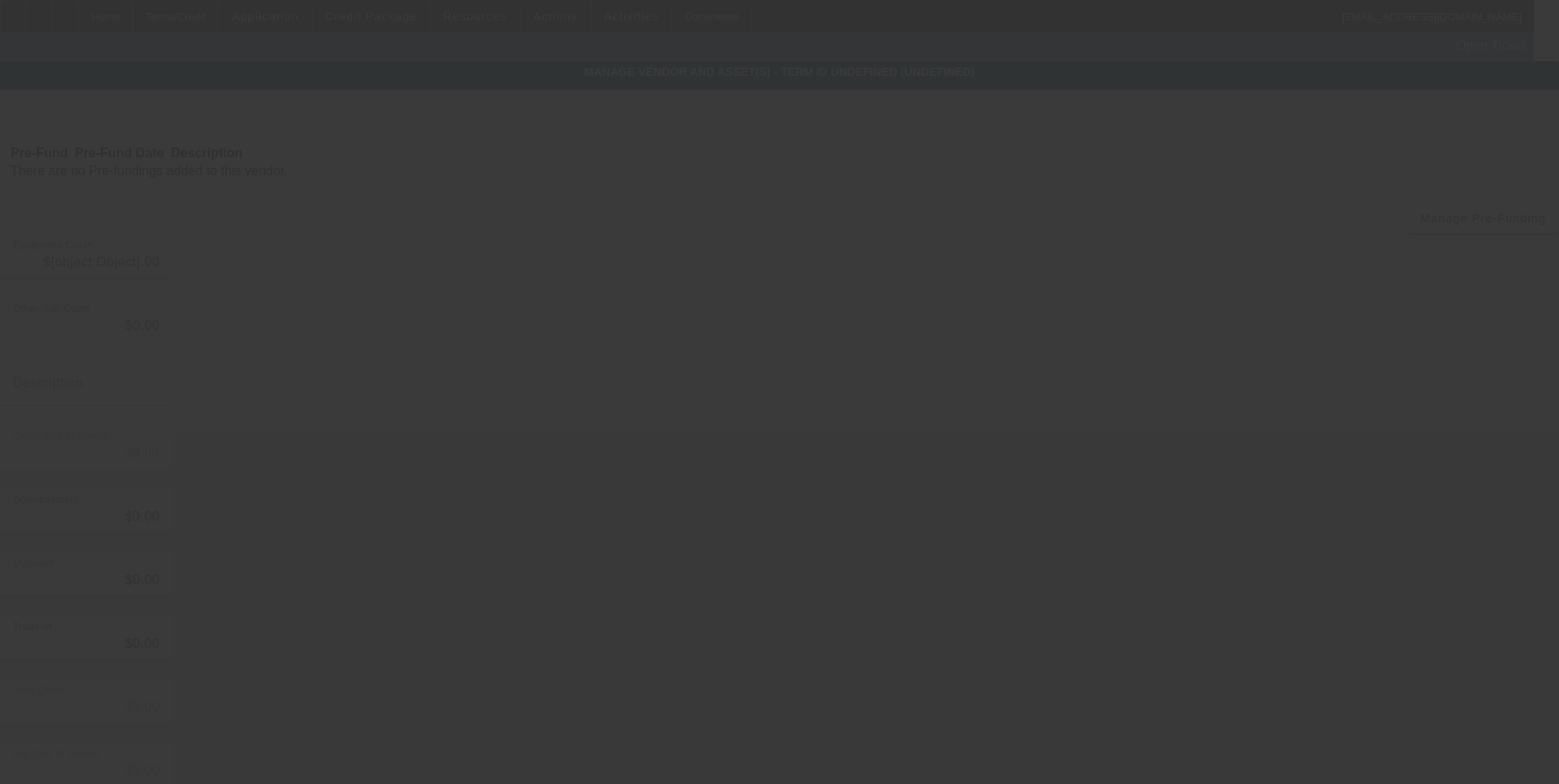
type input "$8,000.00"
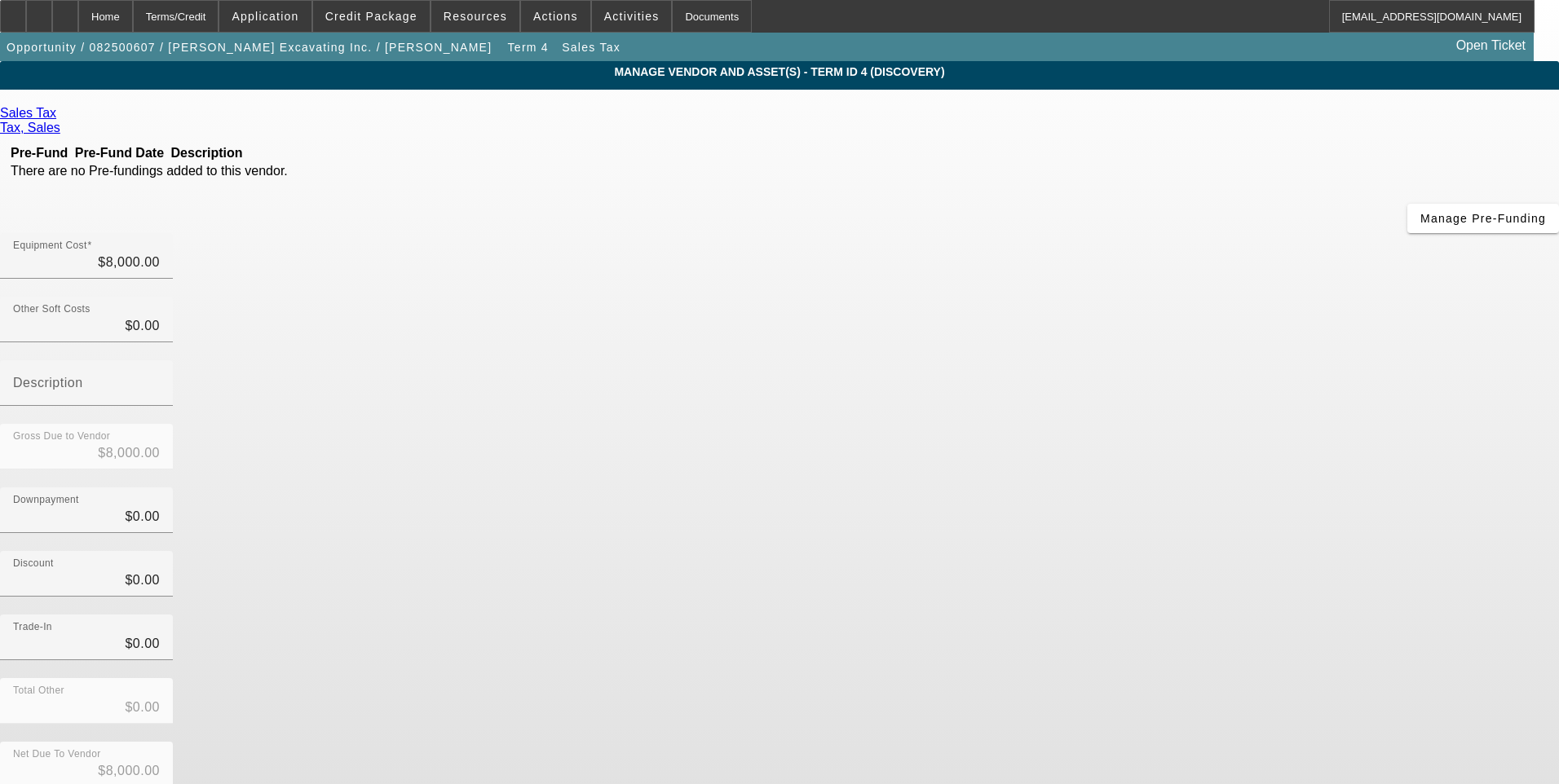
click at [1369, 15] on icon at bounding box center [1369, 15] width 0 height 0
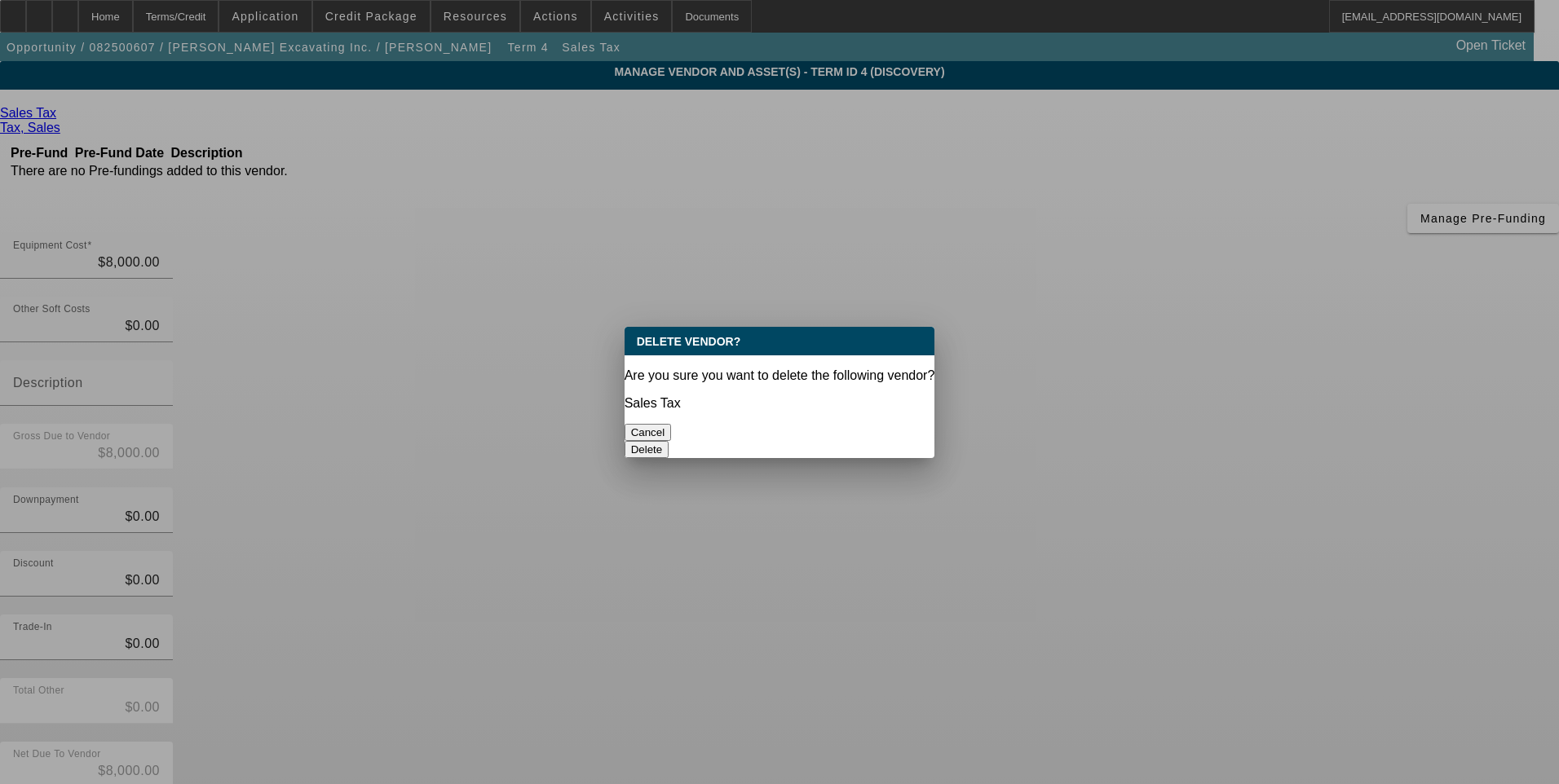
click at [670, 441] on button "Delete" at bounding box center [647, 449] width 45 height 17
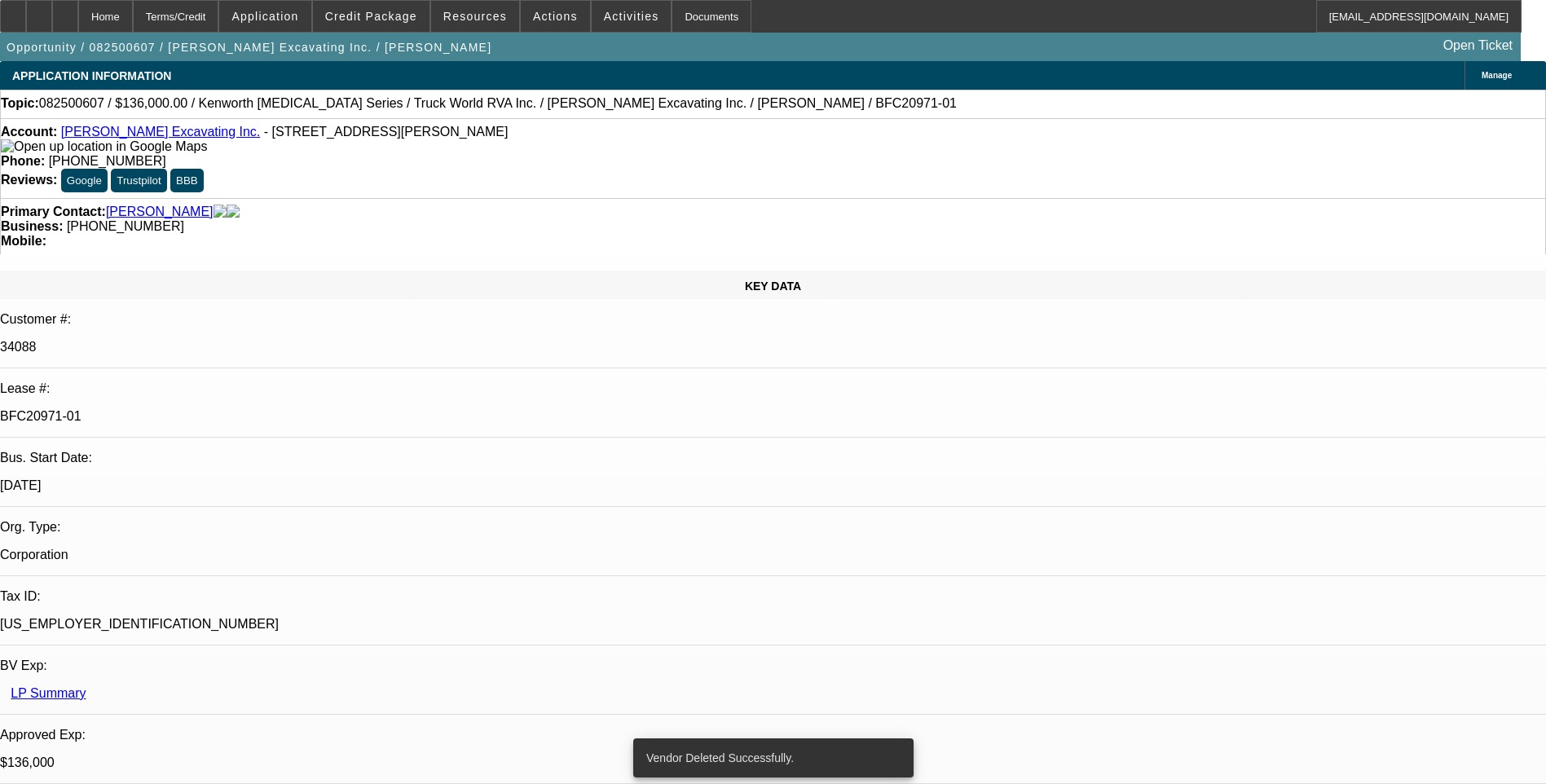
select select "0"
select select "2"
select select "0"
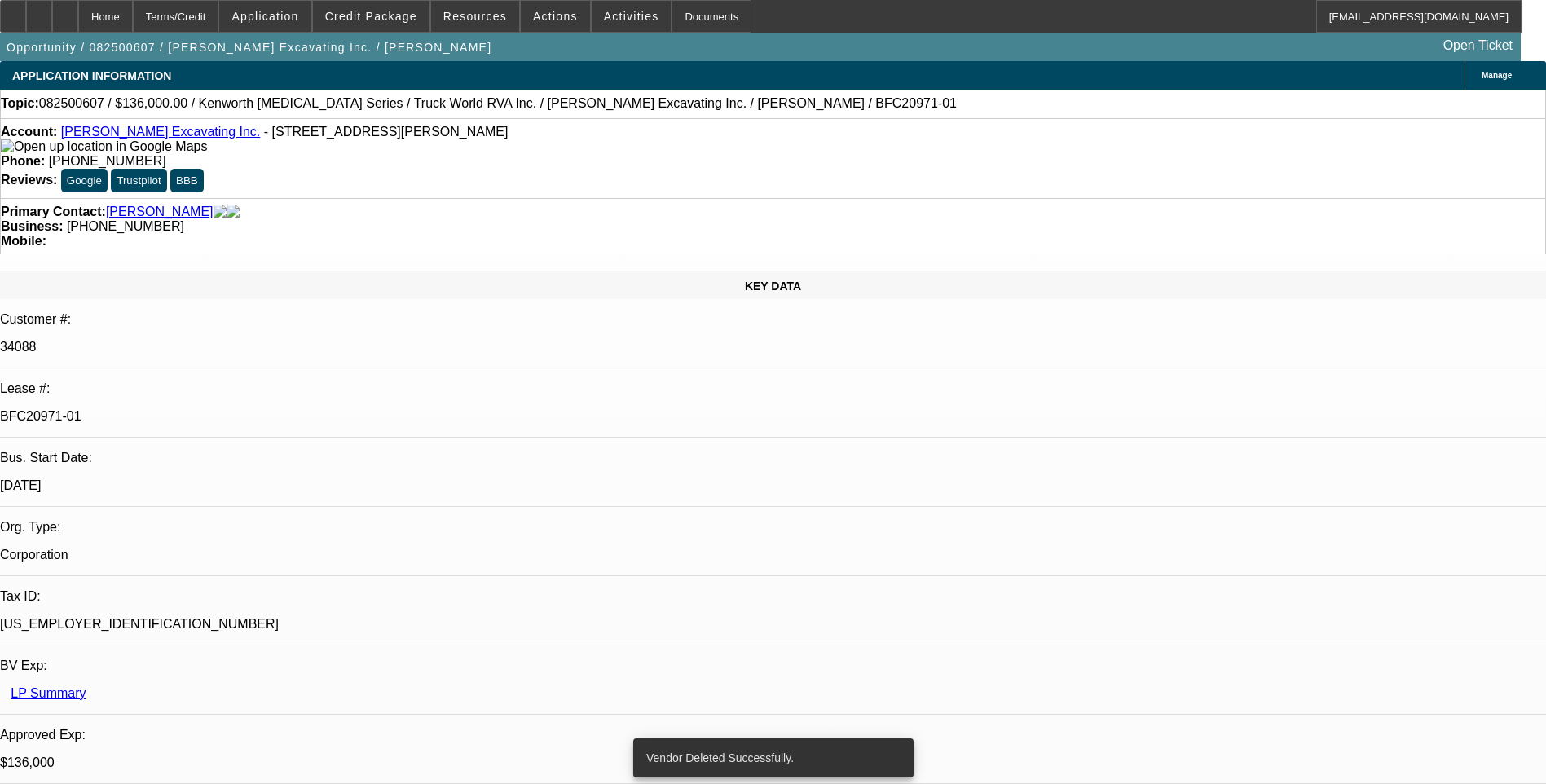
select select "0"
select select "6"
select select "0"
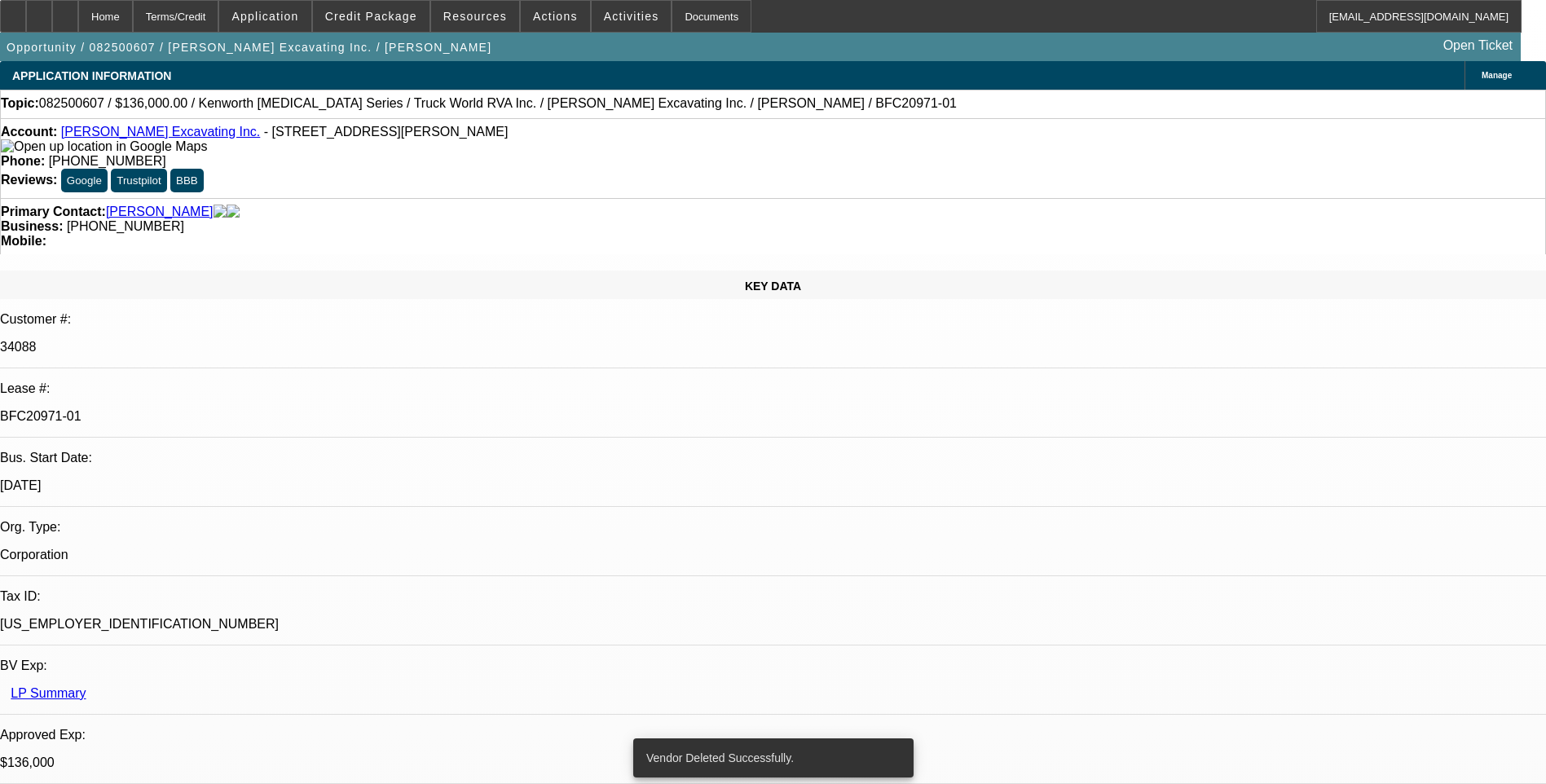
select select "0"
select select "6"
select select "0"
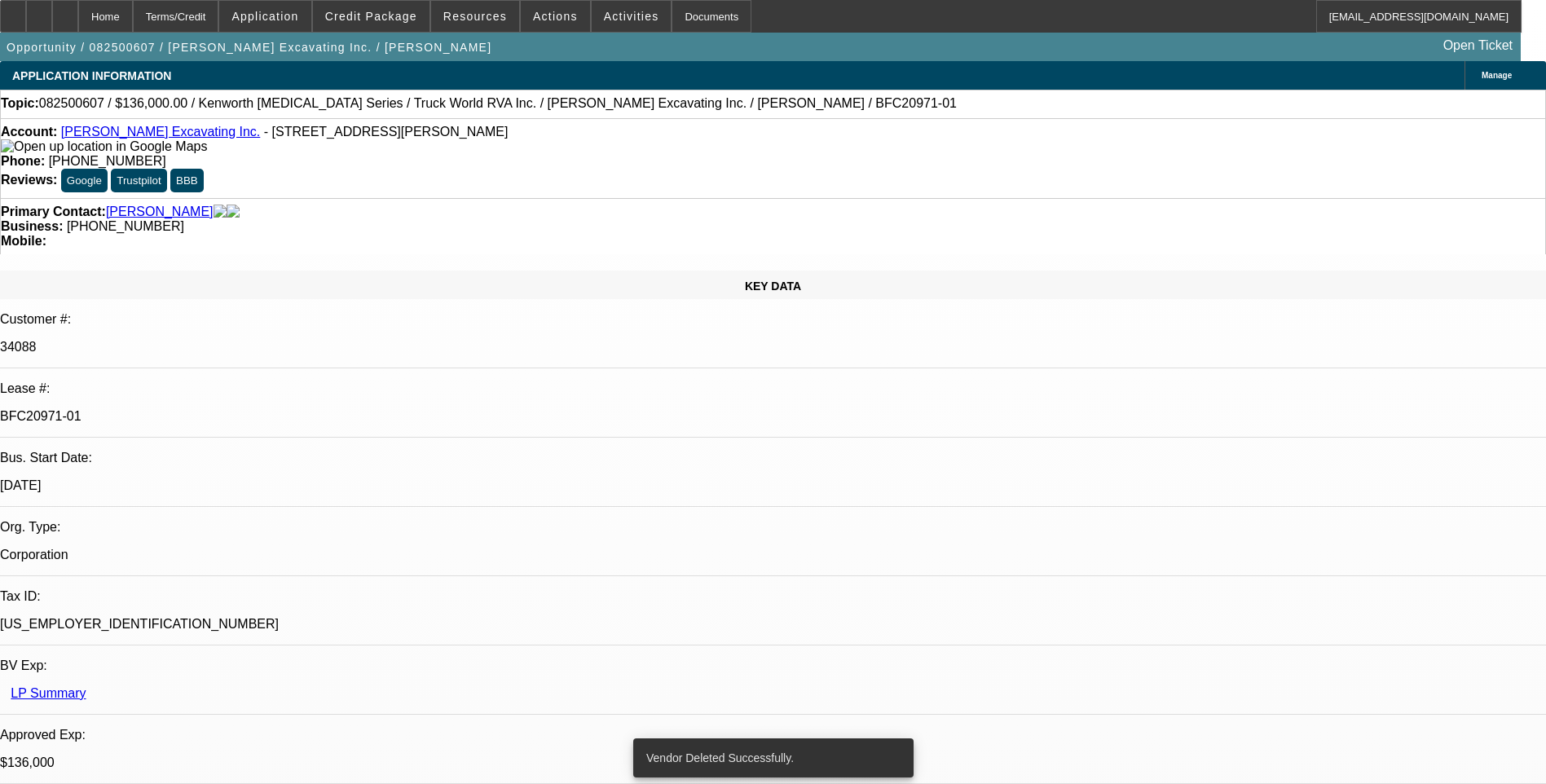
select select "6"
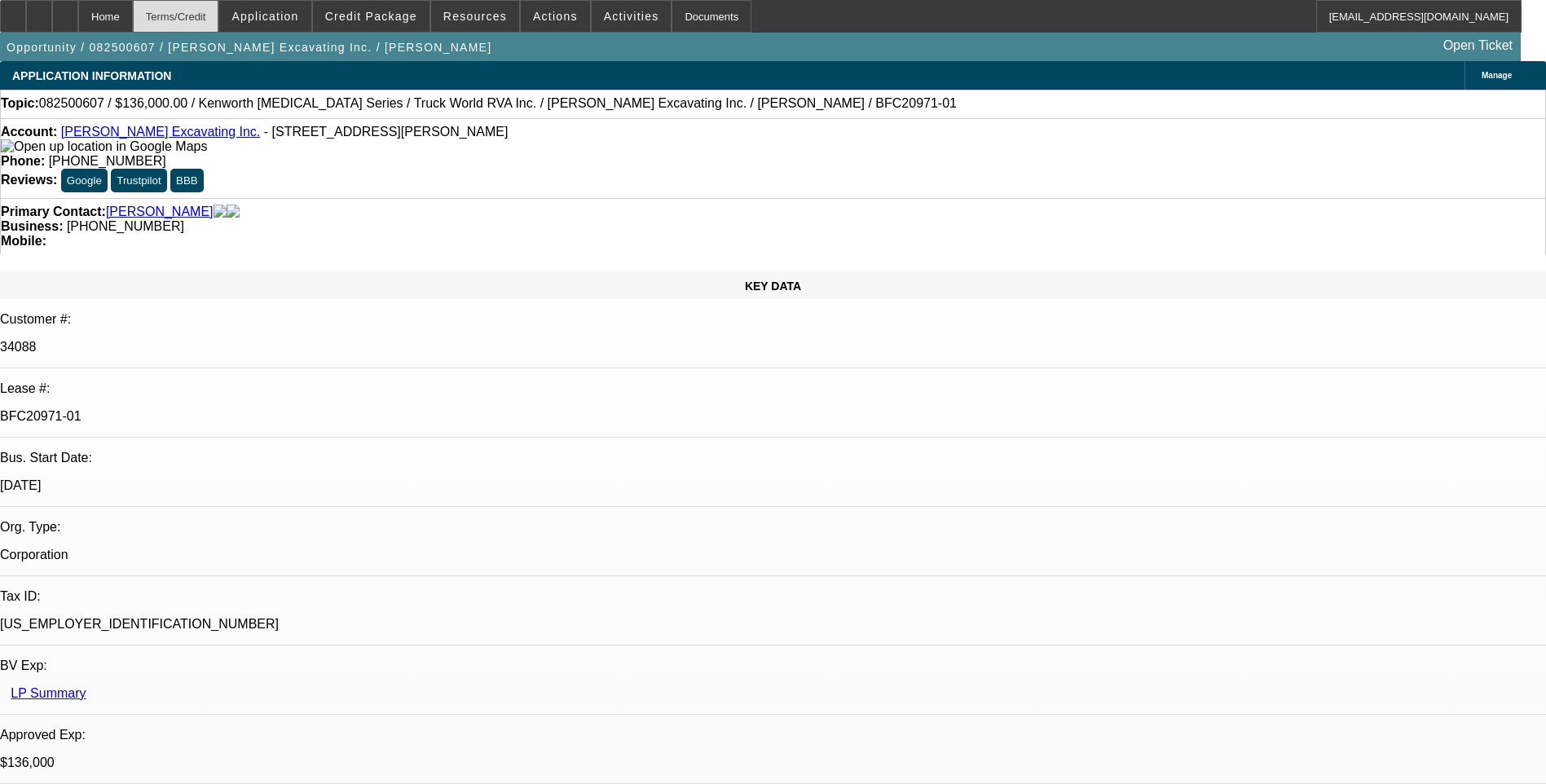
click at [219, 17] on div "Terms/Credit" at bounding box center [176, 16] width 86 height 33
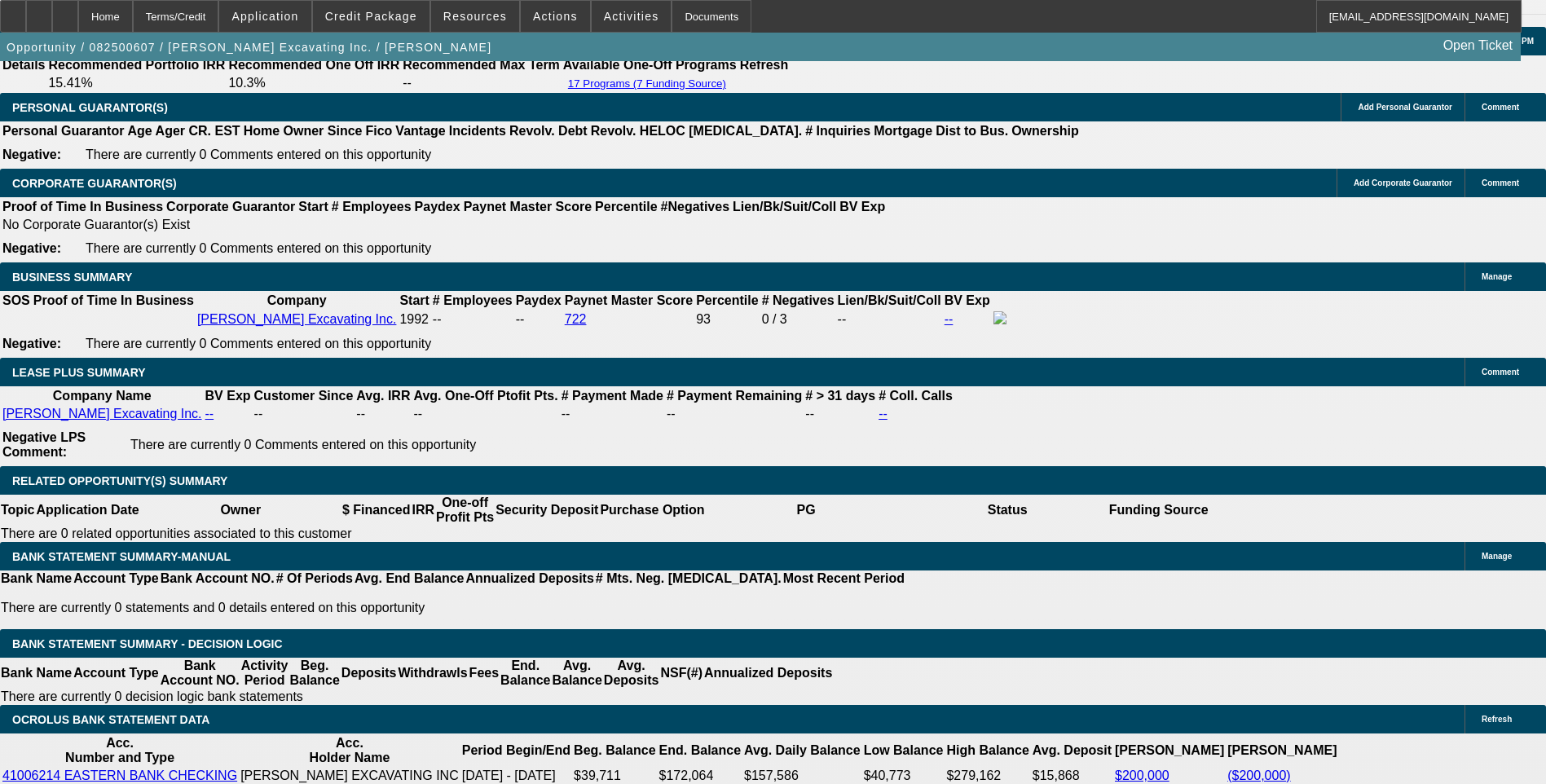
scroll to position [2565, 0]
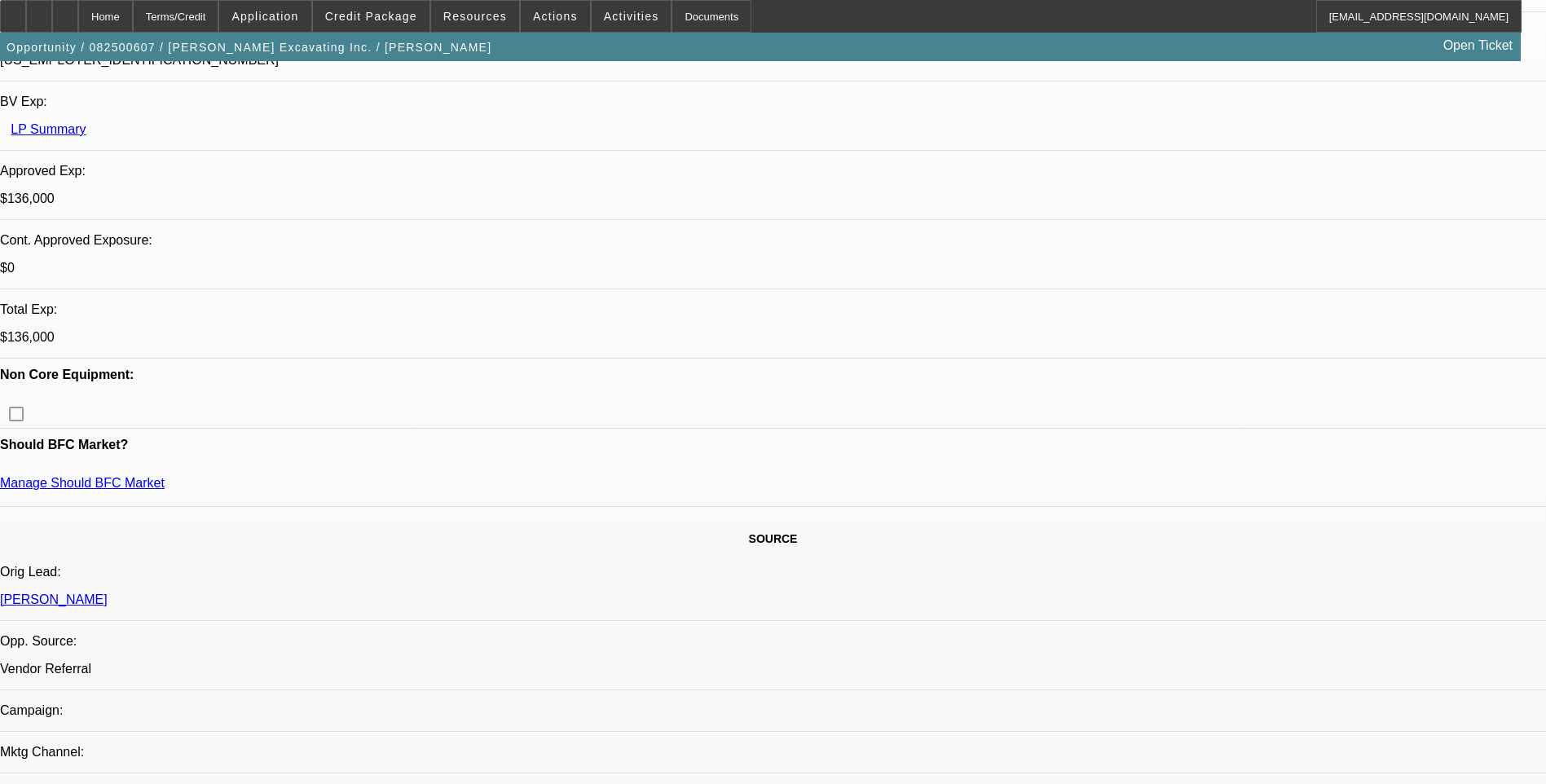
scroll to position [527, 0]
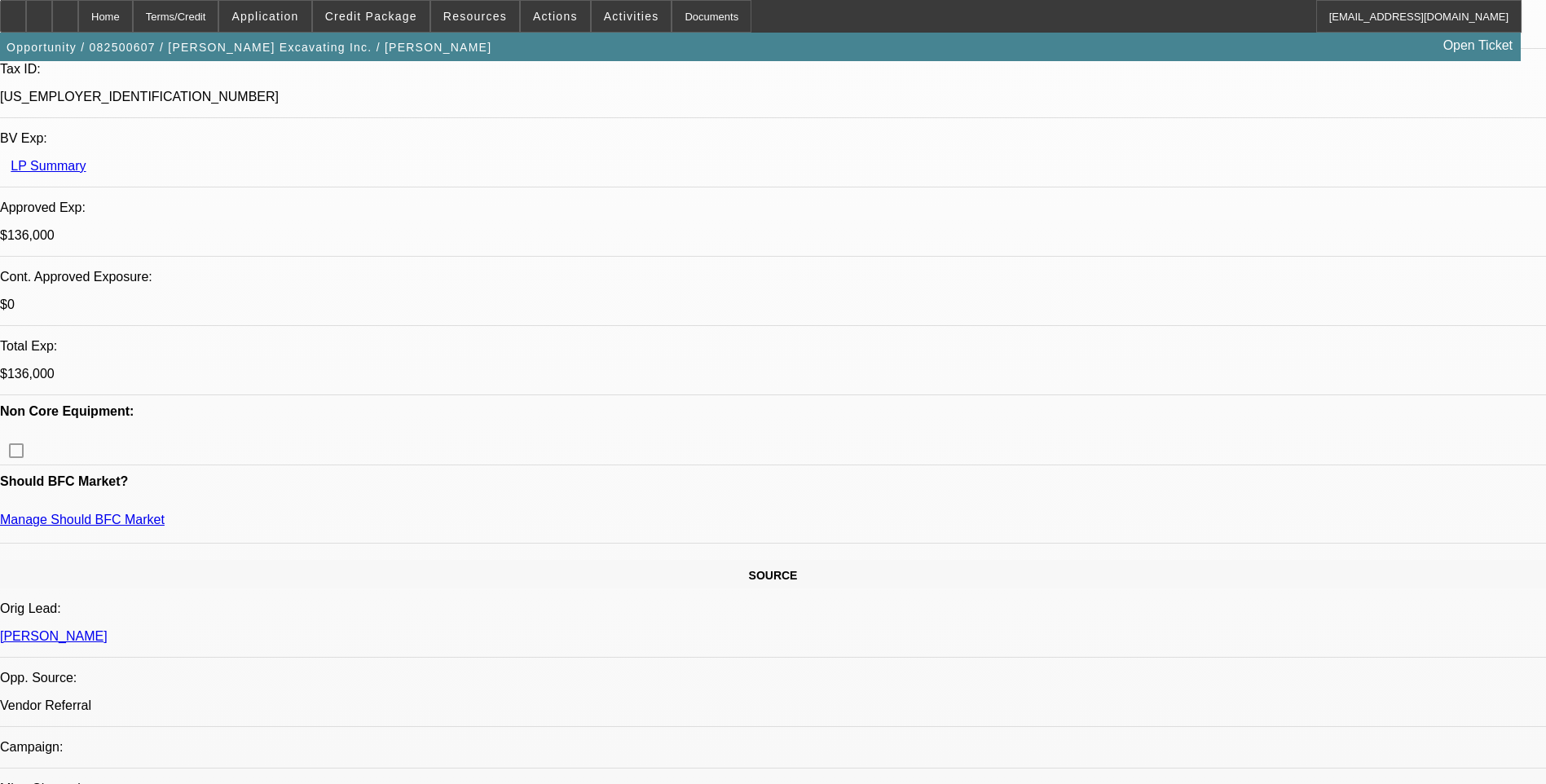
click at [370, 19] on span "Credit Package" at bounding box center [371, 16] width 92 height 13
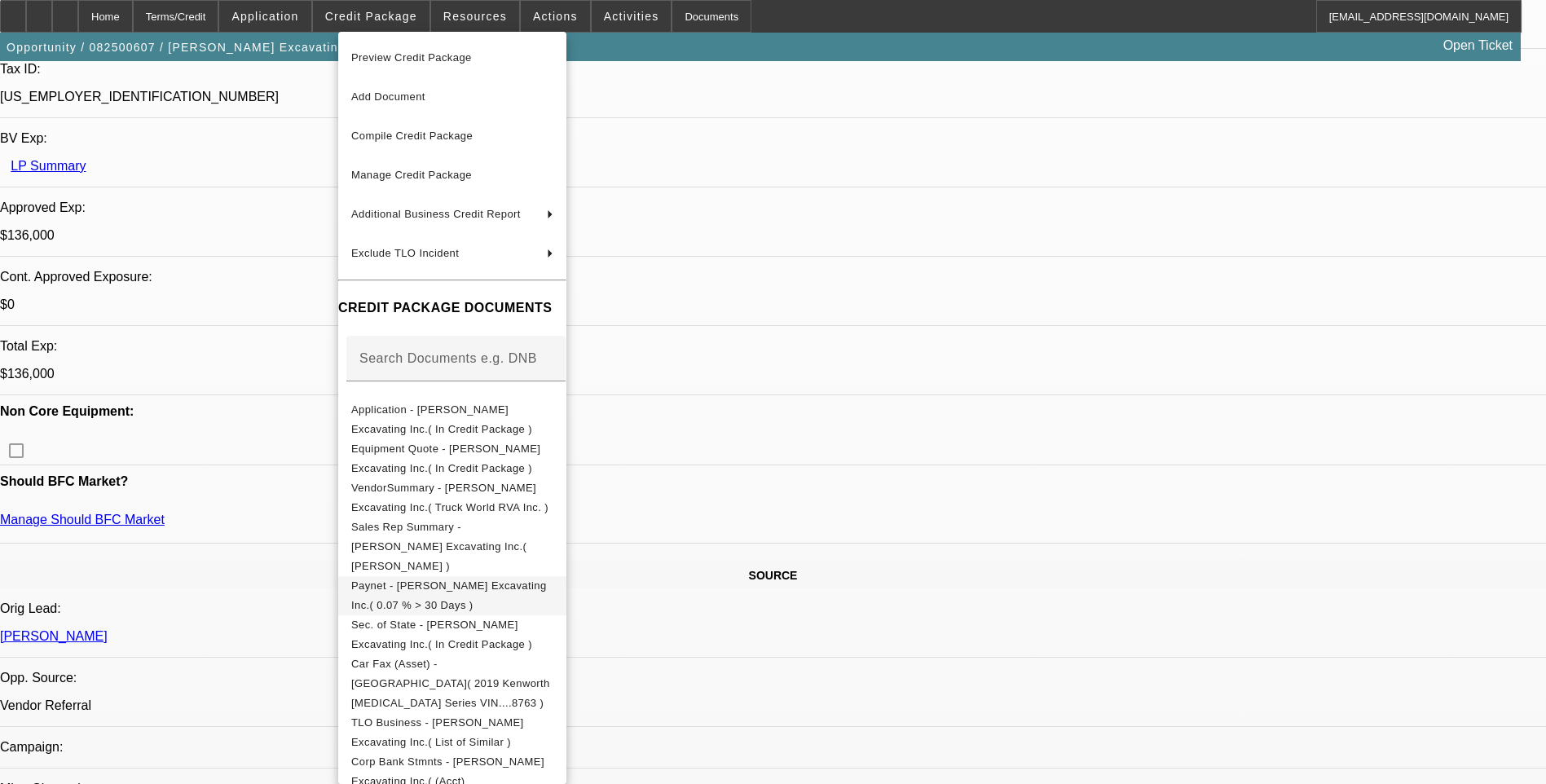
scroll to position [608, 0]
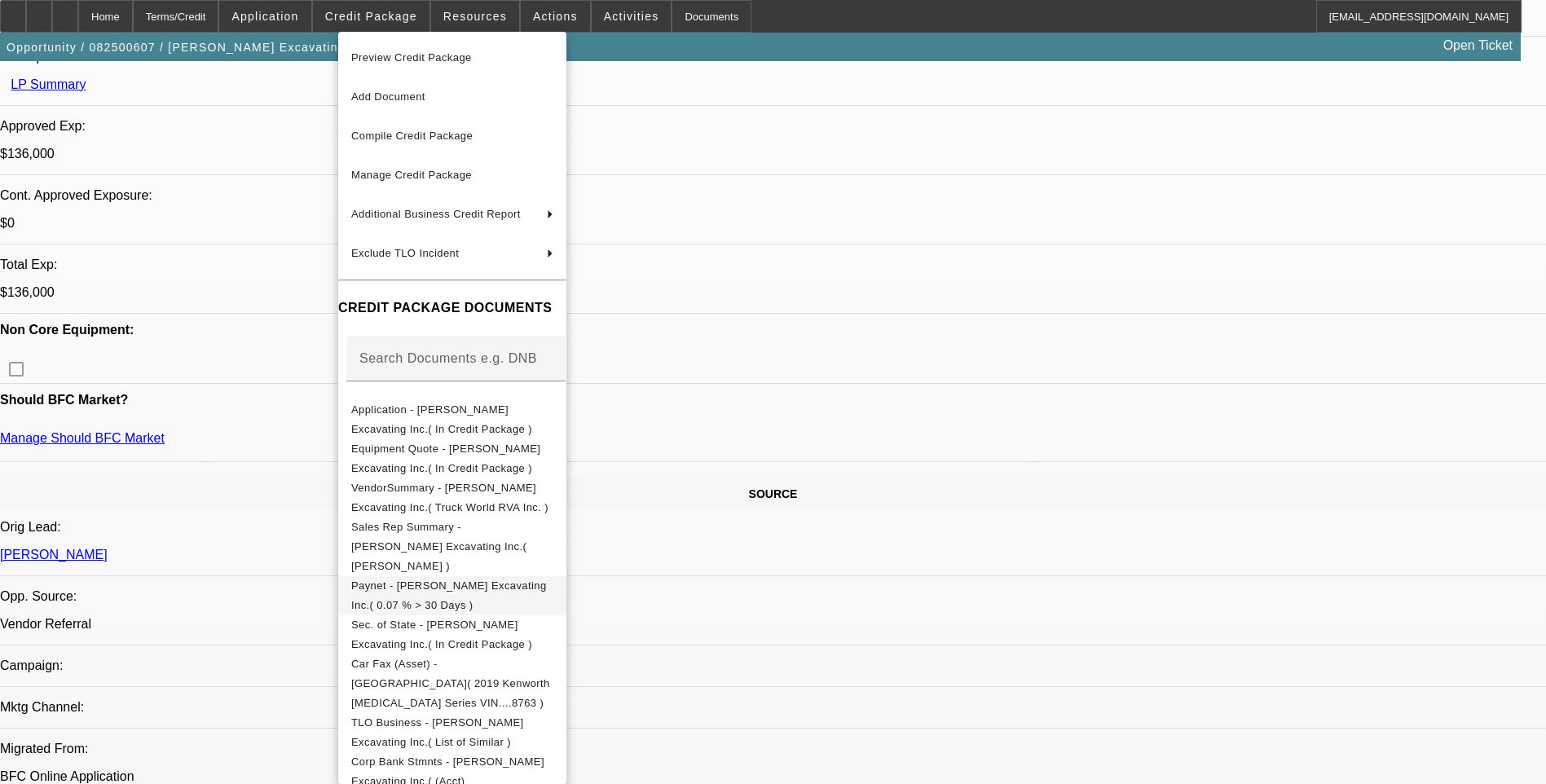
click at [481, 577] on span "Paynet - Rodenhiser Excavating Inc.( 0.07 % > 30 Days )" at bounding box center [452, 596] width 202 height 39
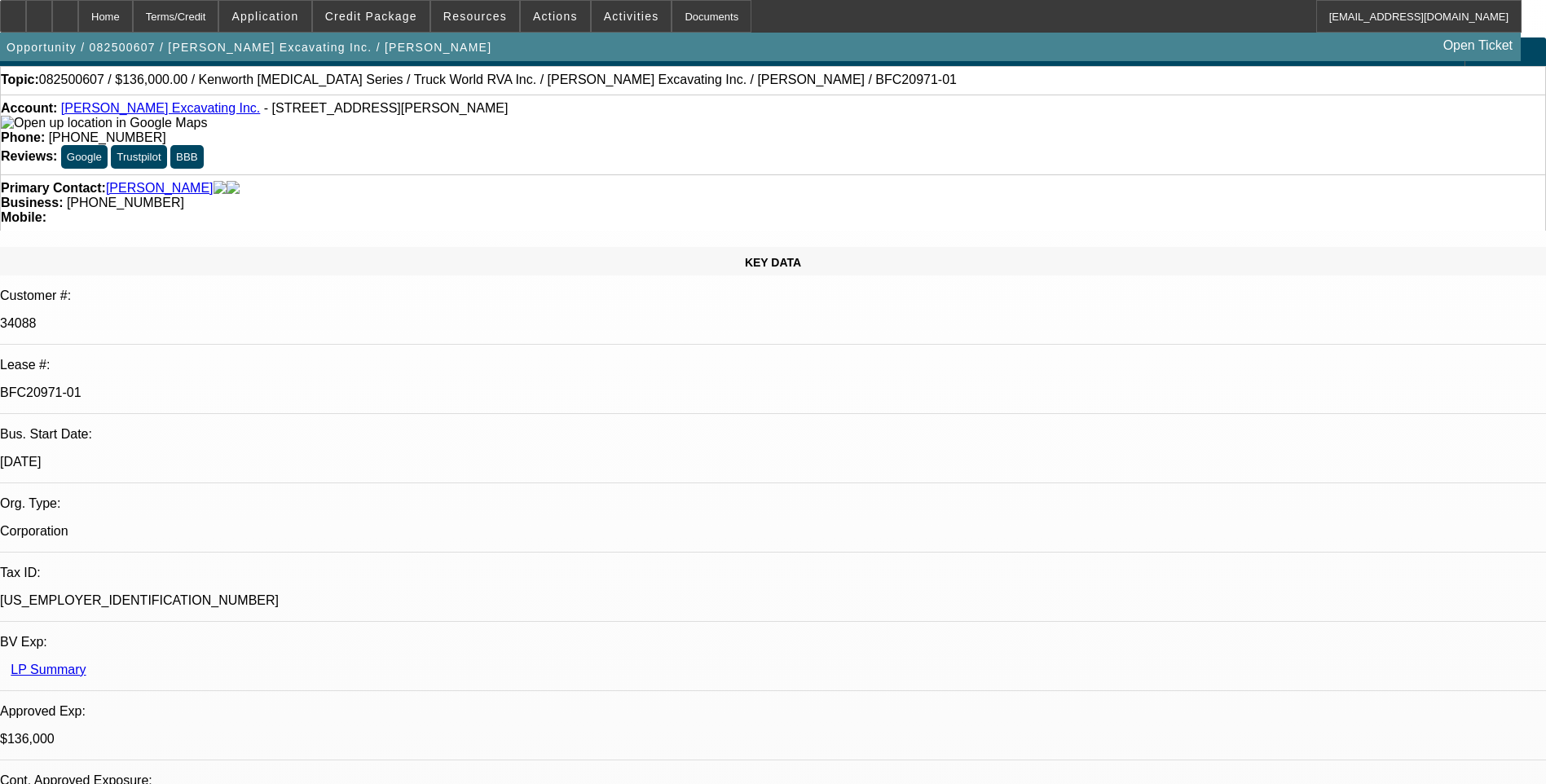
scroll to position [0, 0]
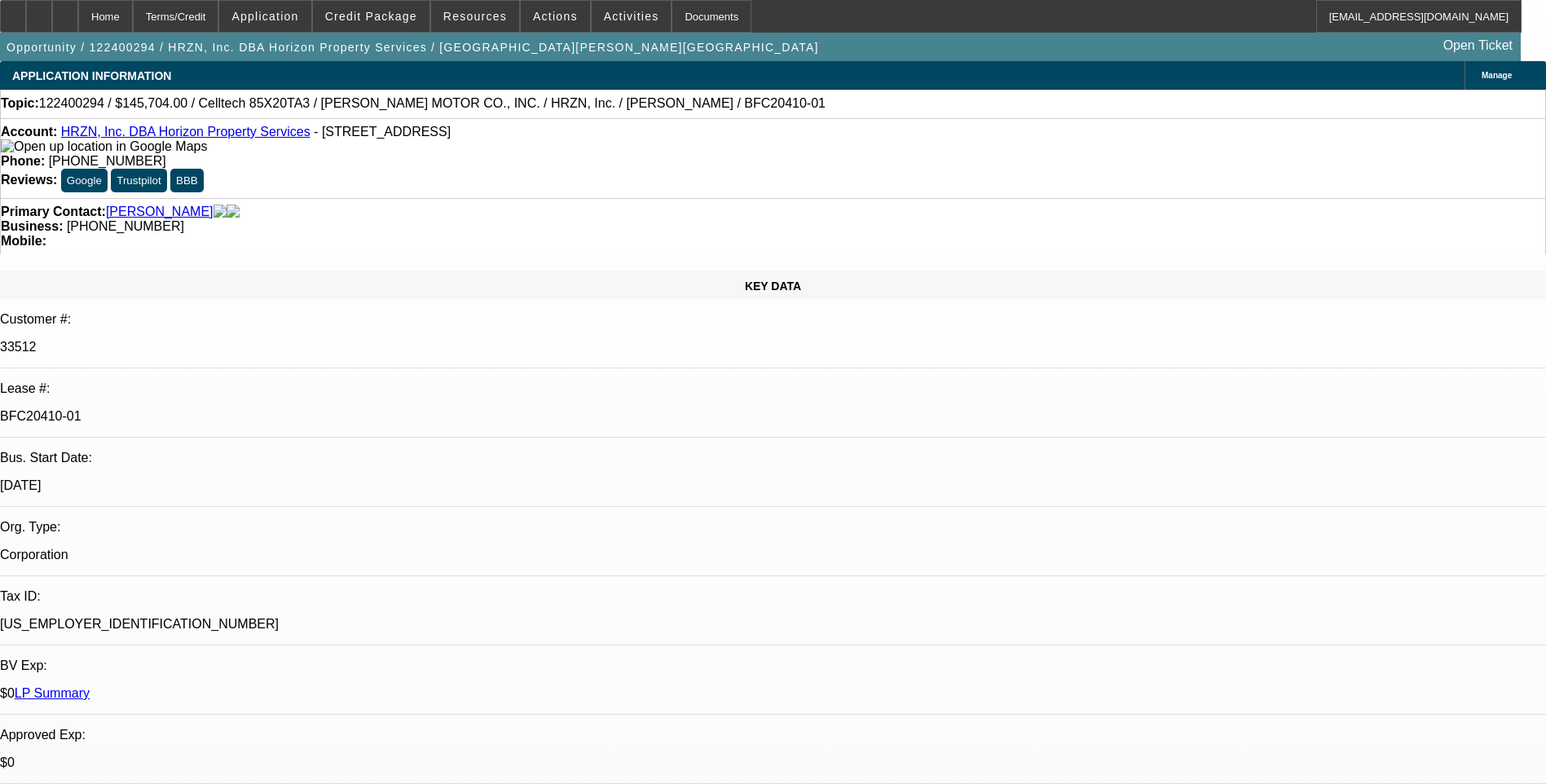
select select "0"
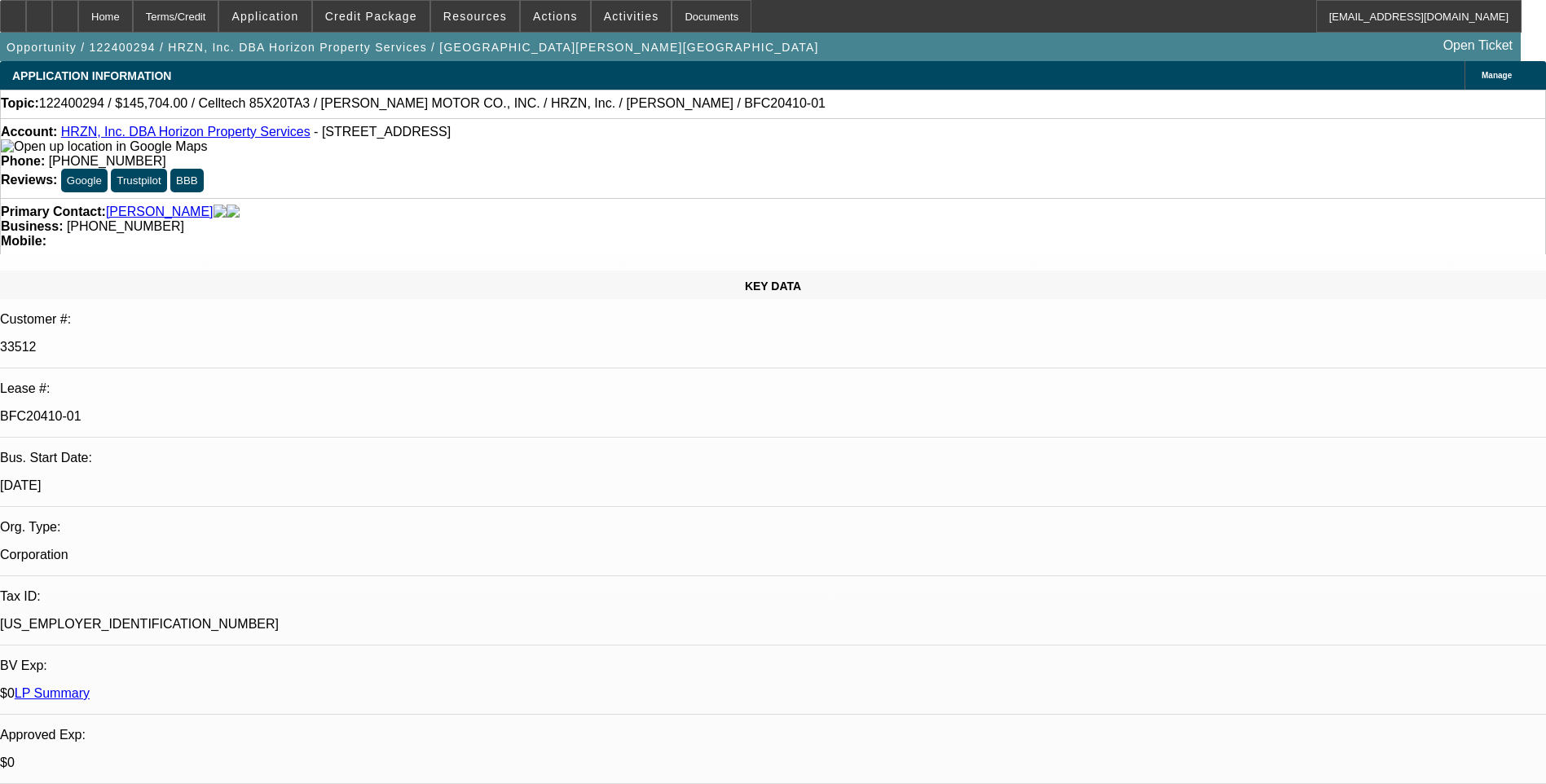
select select "0"
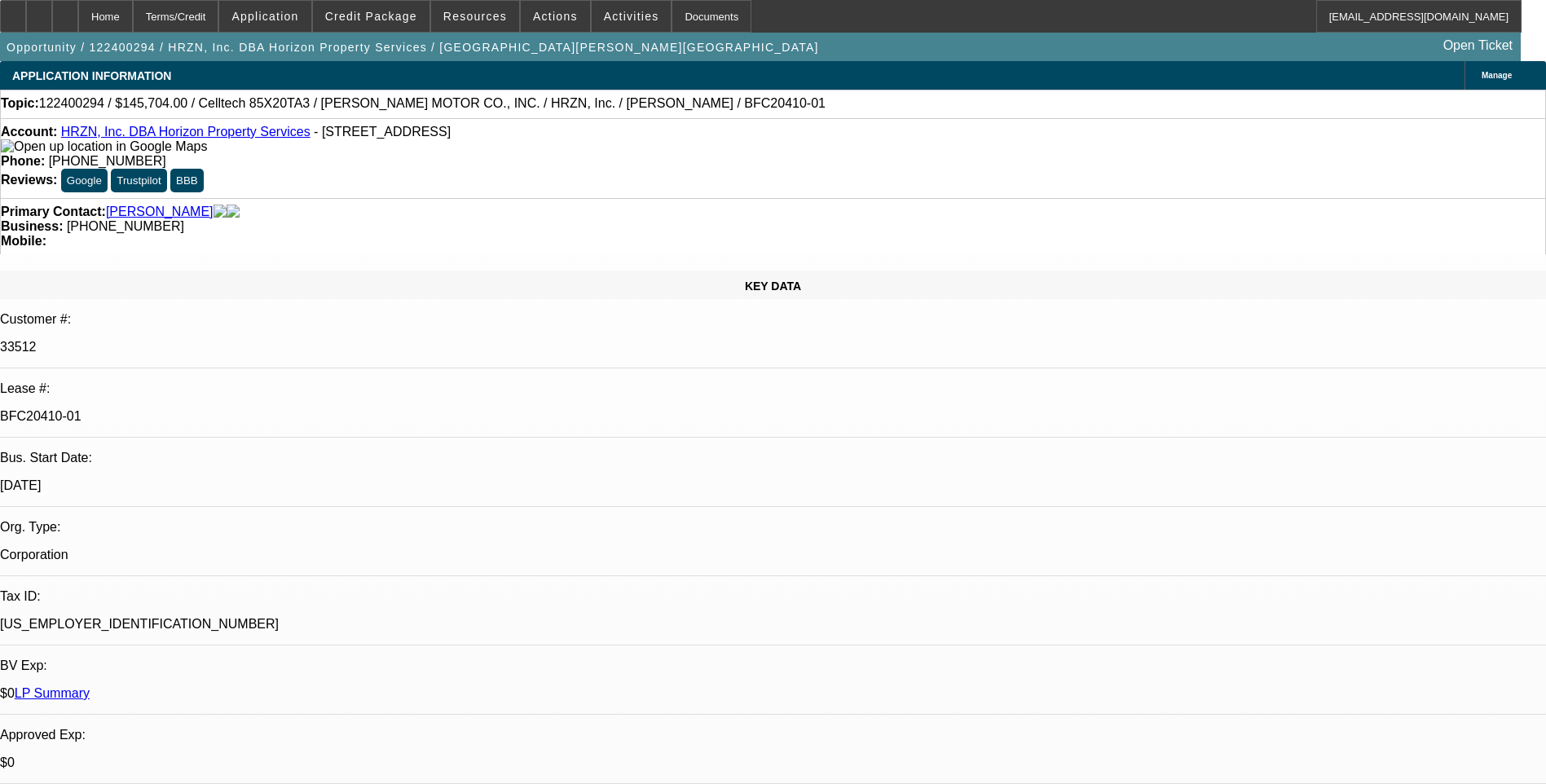
select select "2"
select select "0.1"
select select "1"
select select "6"
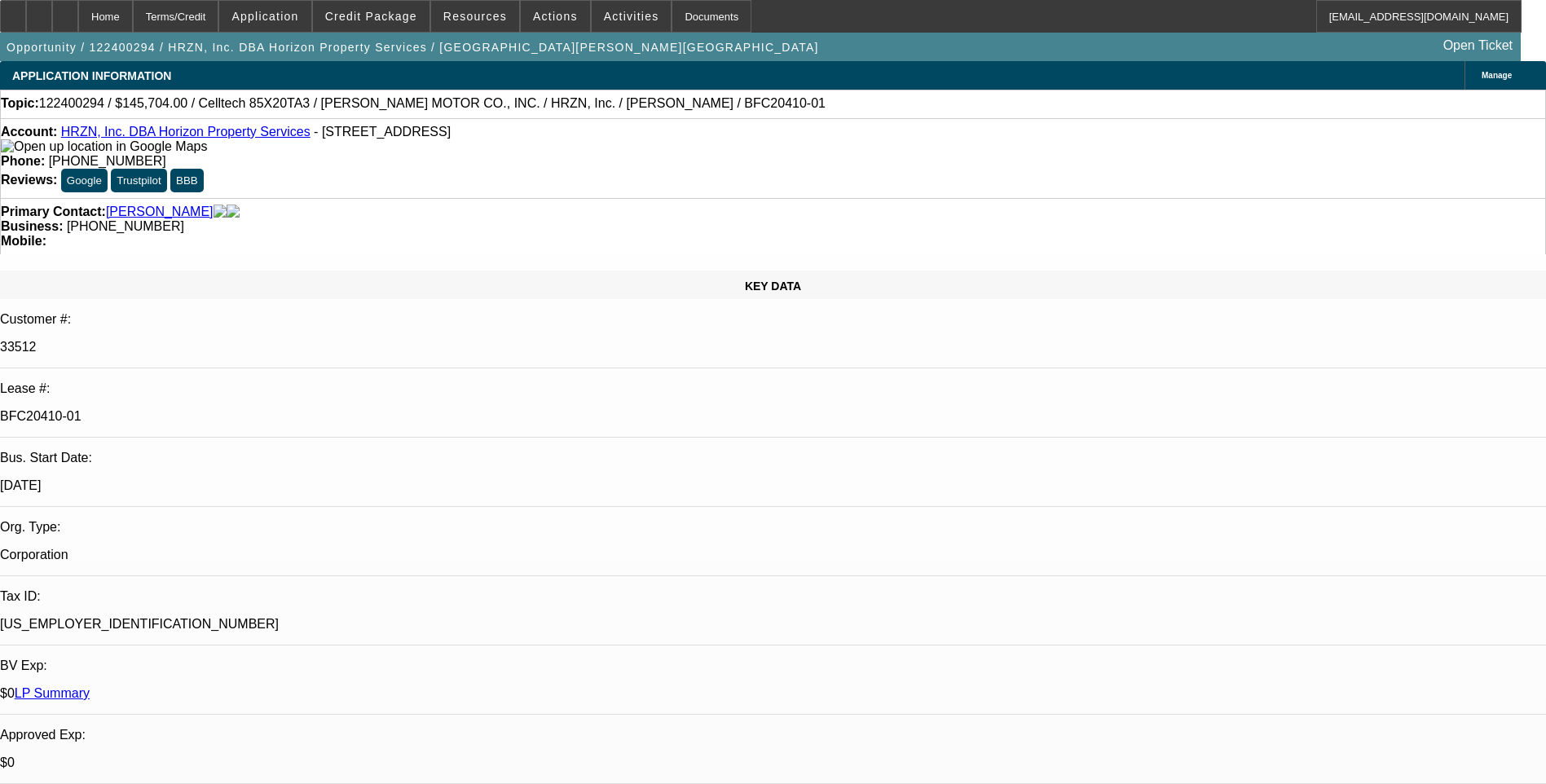
select select "1"
select select "6"
select select "1"
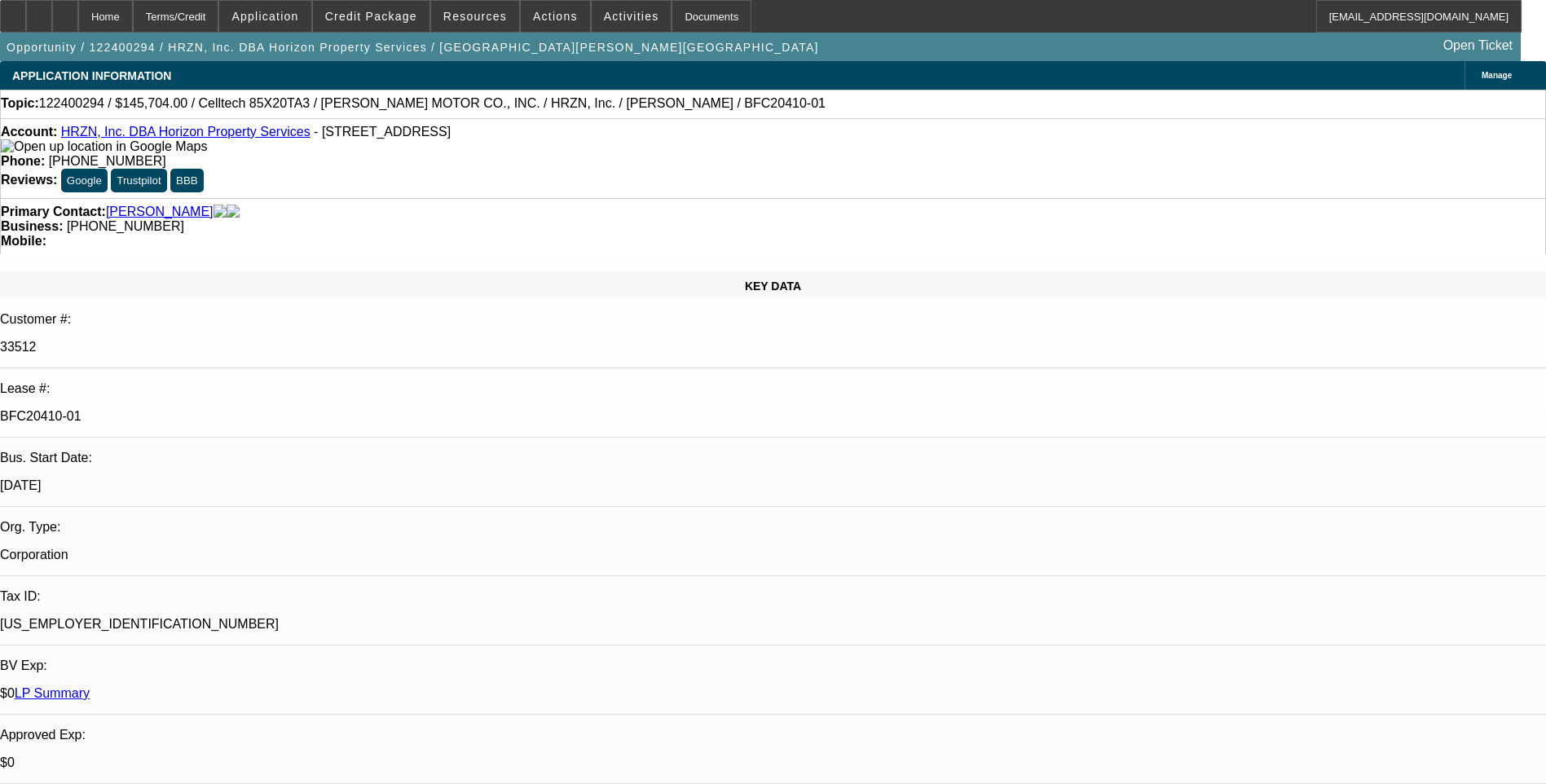
select select "6"
select select "1"
select select "2"
select select "4"
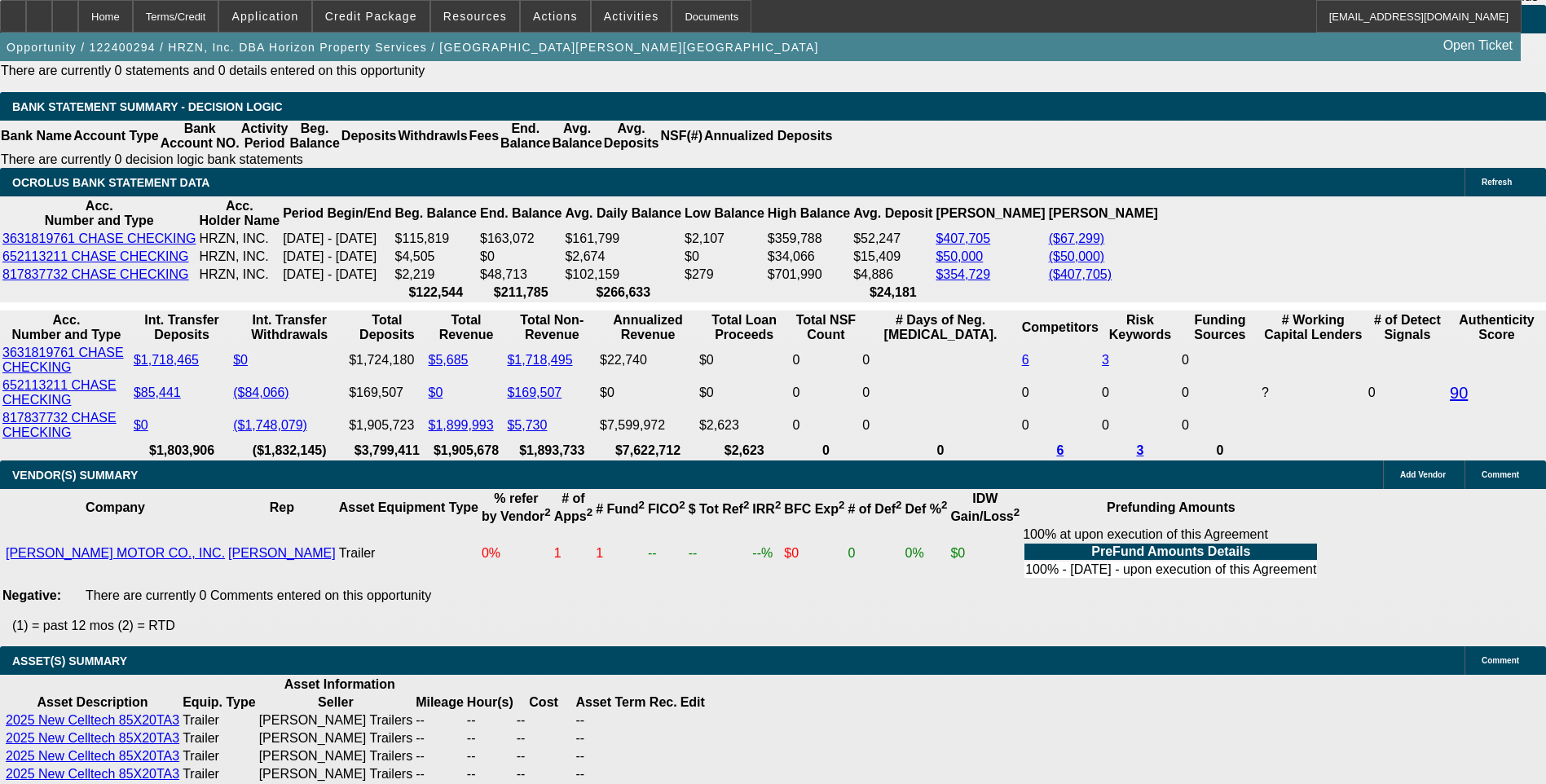
scroll to position [3097, 0]
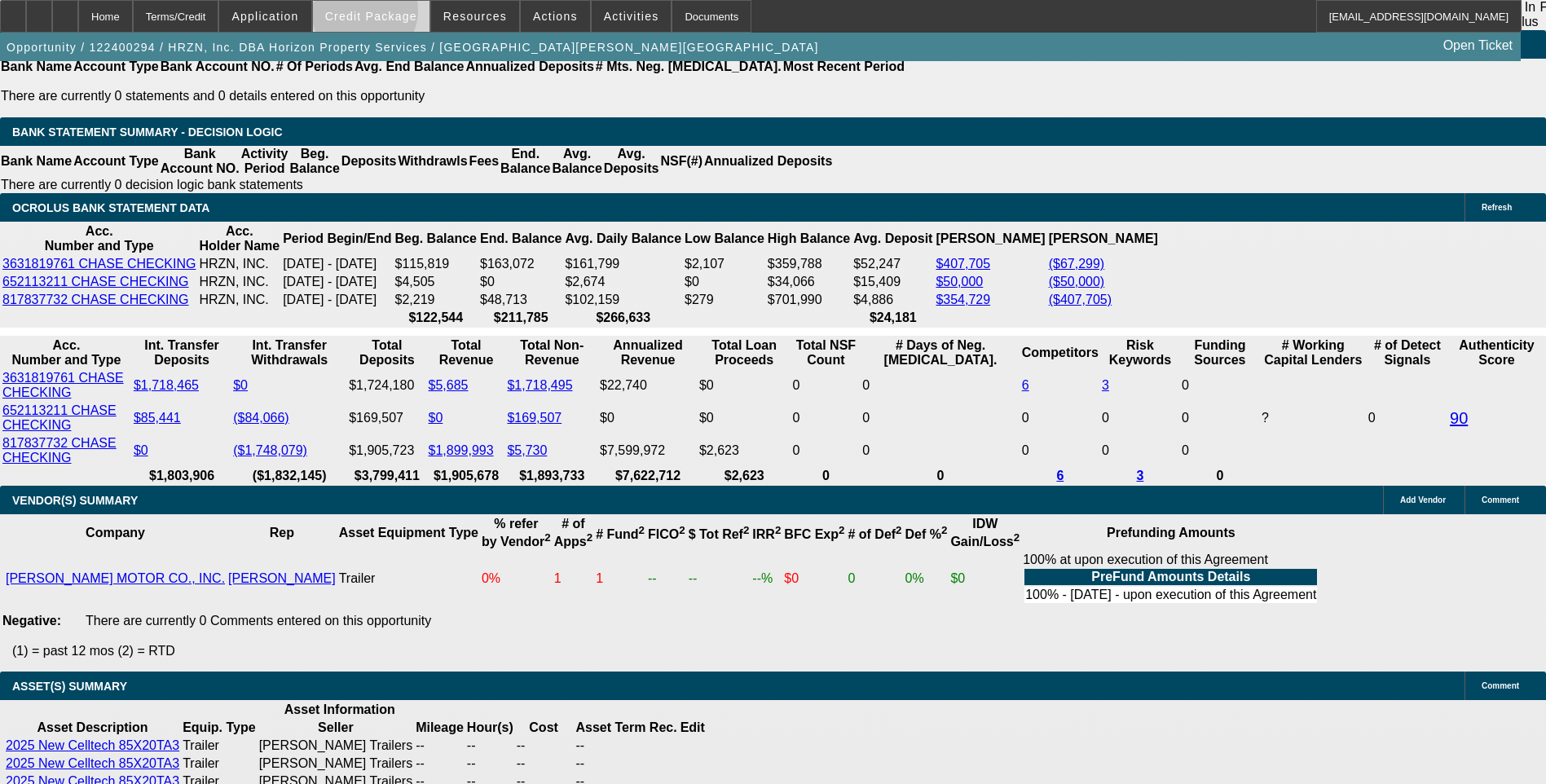
click at [390, 15] on span "Credit Package" at bounding box center [371, 16] width 92 height 13
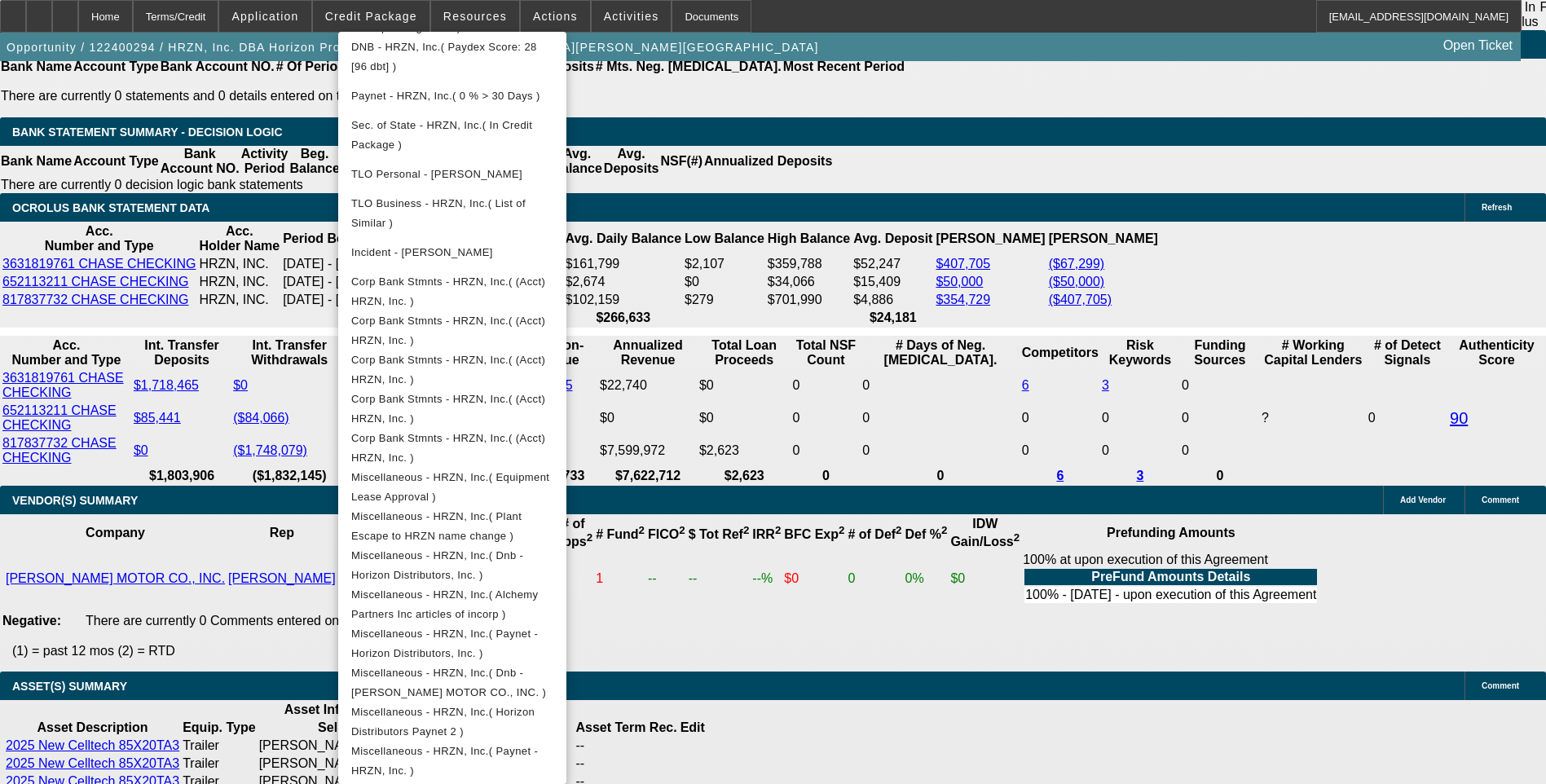
scroll to position [725, 0]
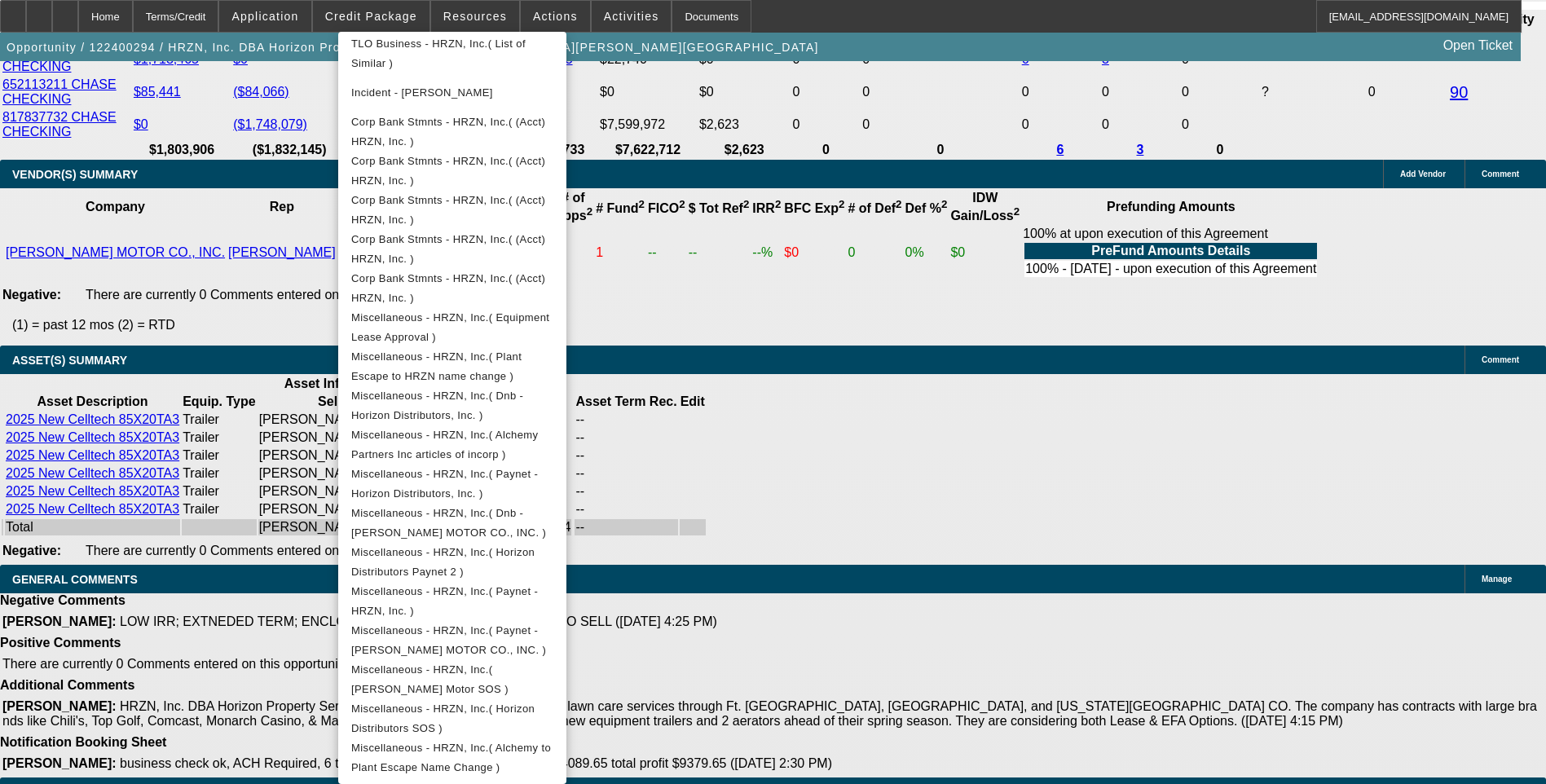
click at [851, 572] on div at bounding box center [773, 392] width 1546 height 784
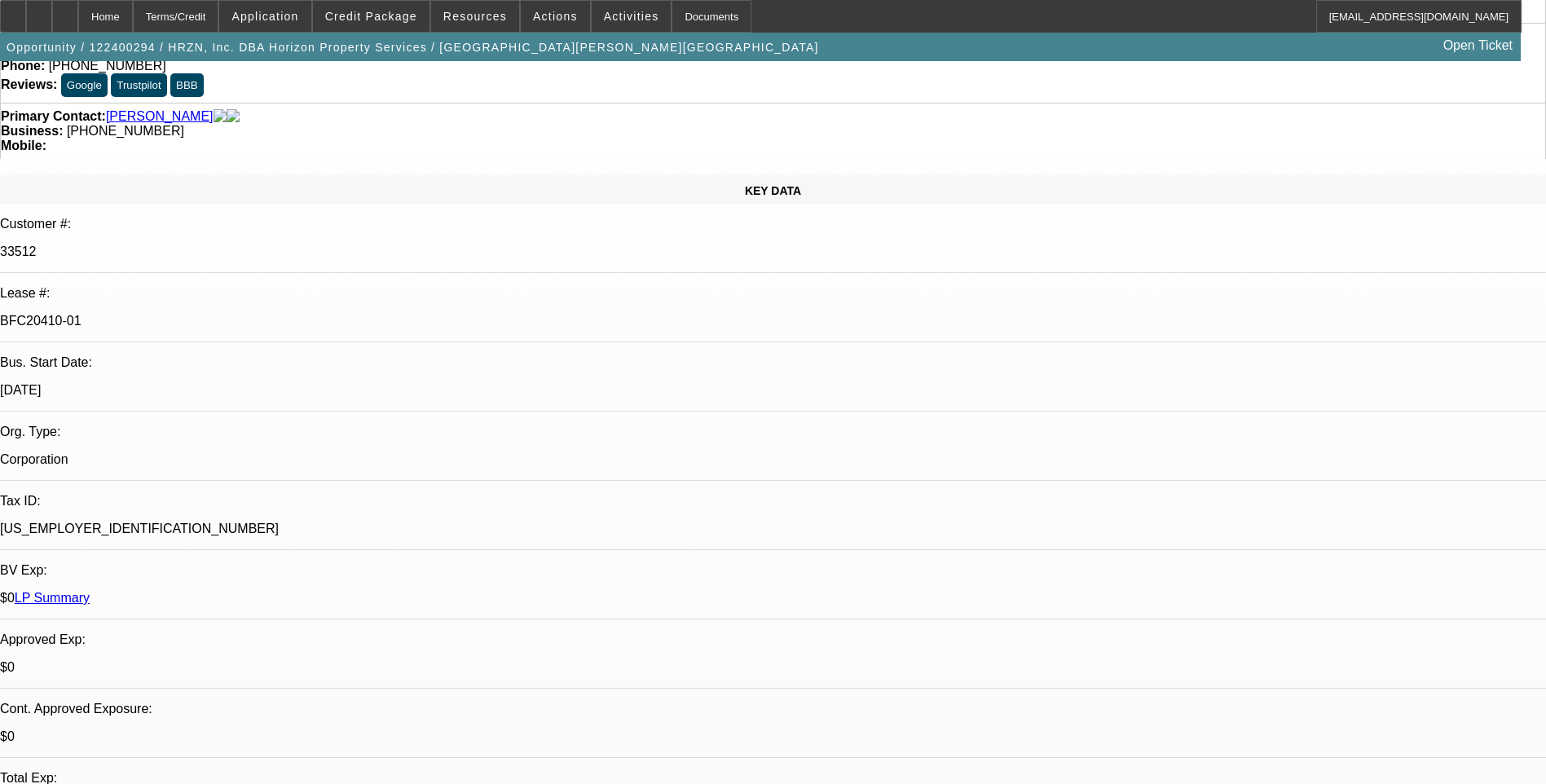
scroll to position [0, 0]
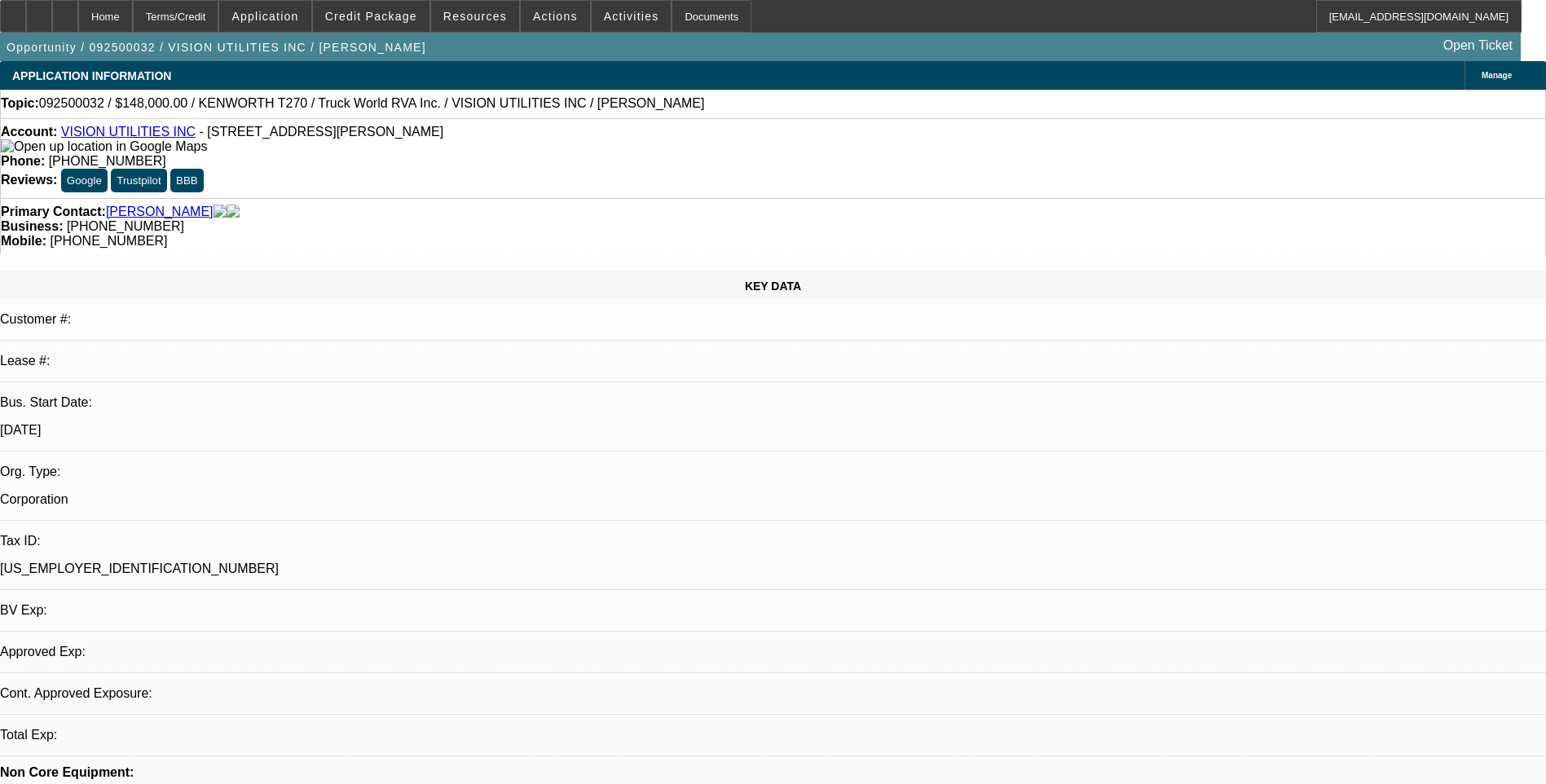
select select "0"
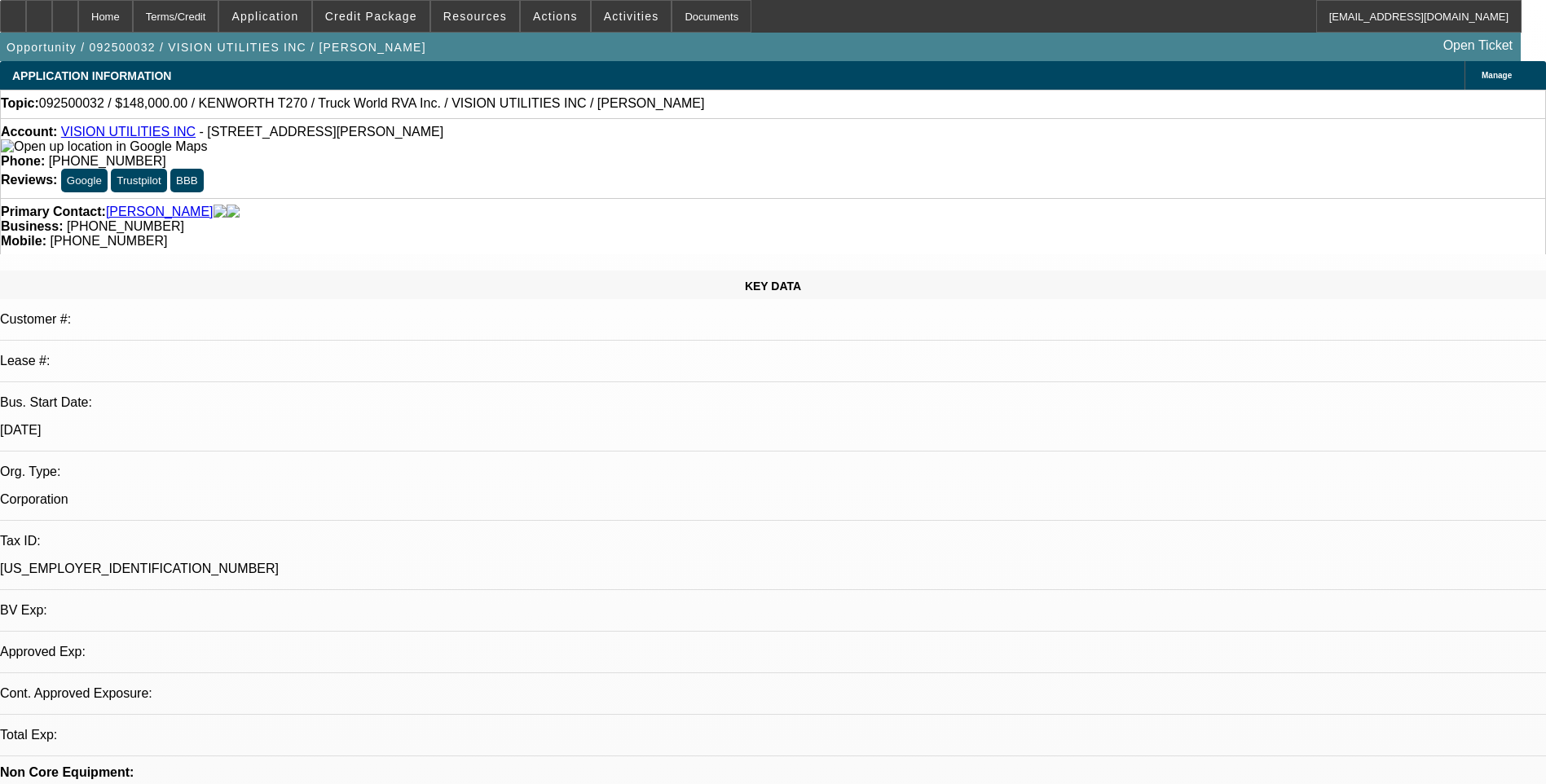
select select "0"
select select "0.1"
select select "0"
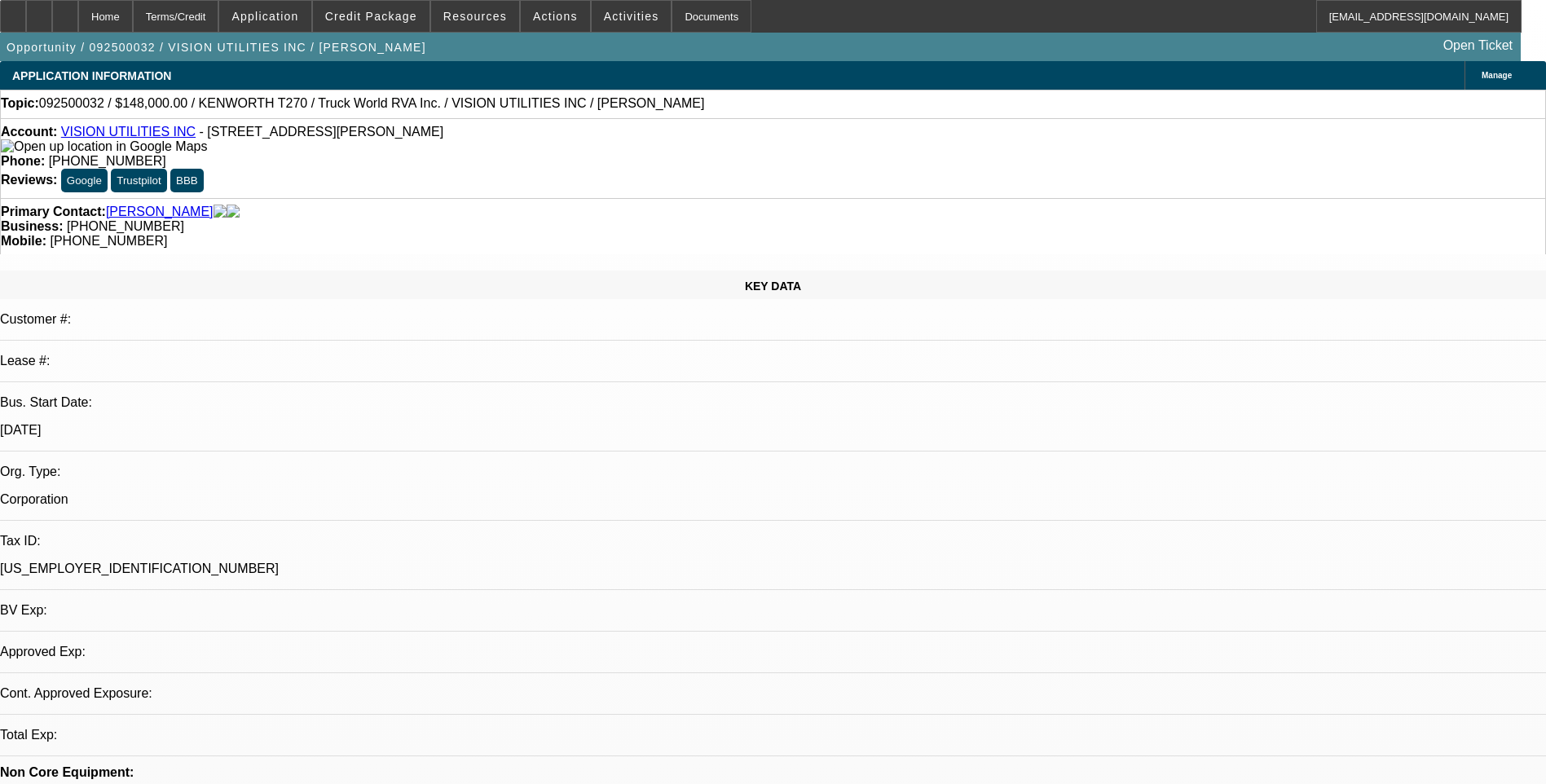
select select "0"
select select "1"
select select "6"
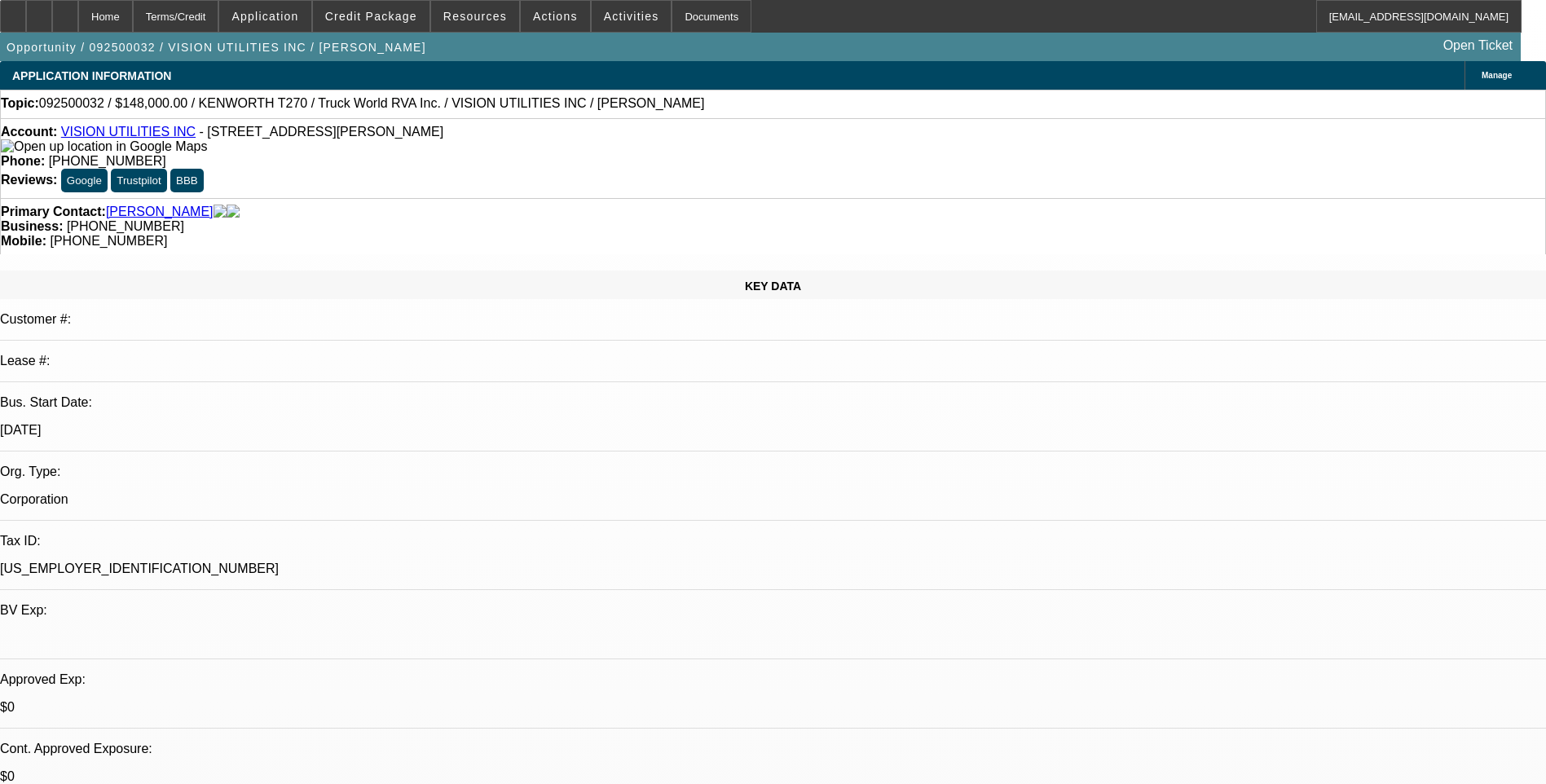
select select "1"
select select "6"
select select "1"
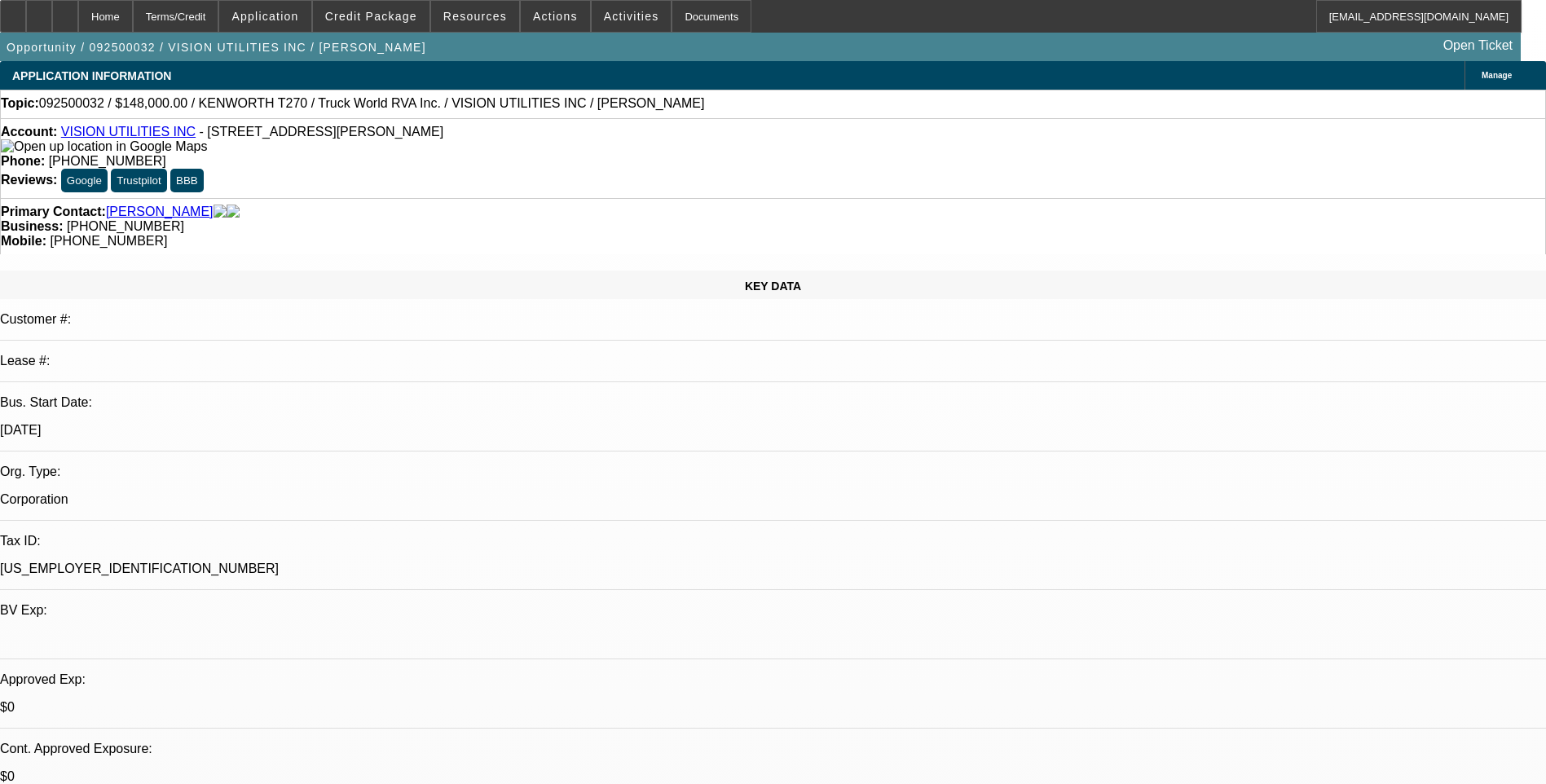
select select "6"
select select "1"
select select "6"
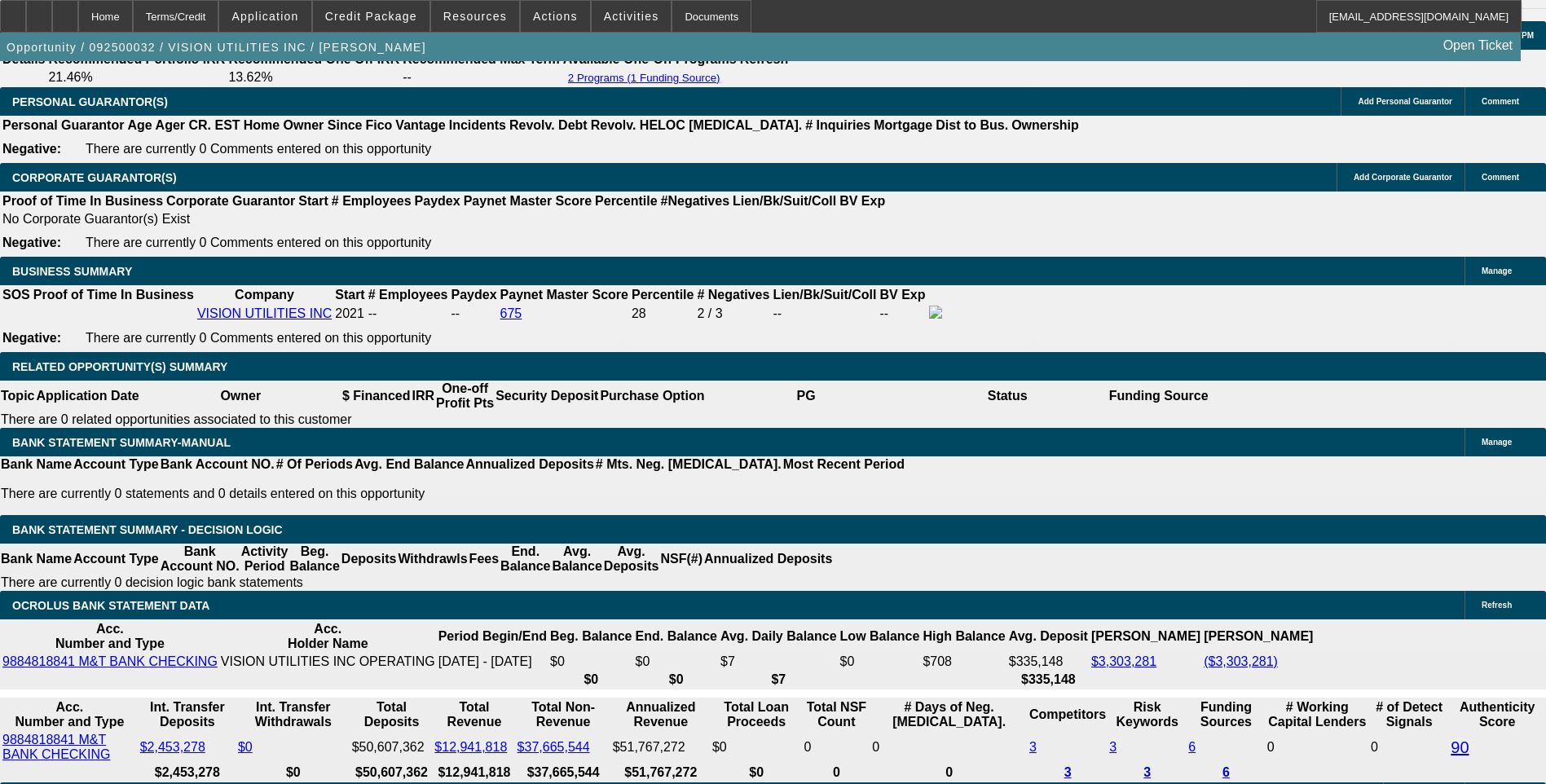
scroll to position [2364, 0]
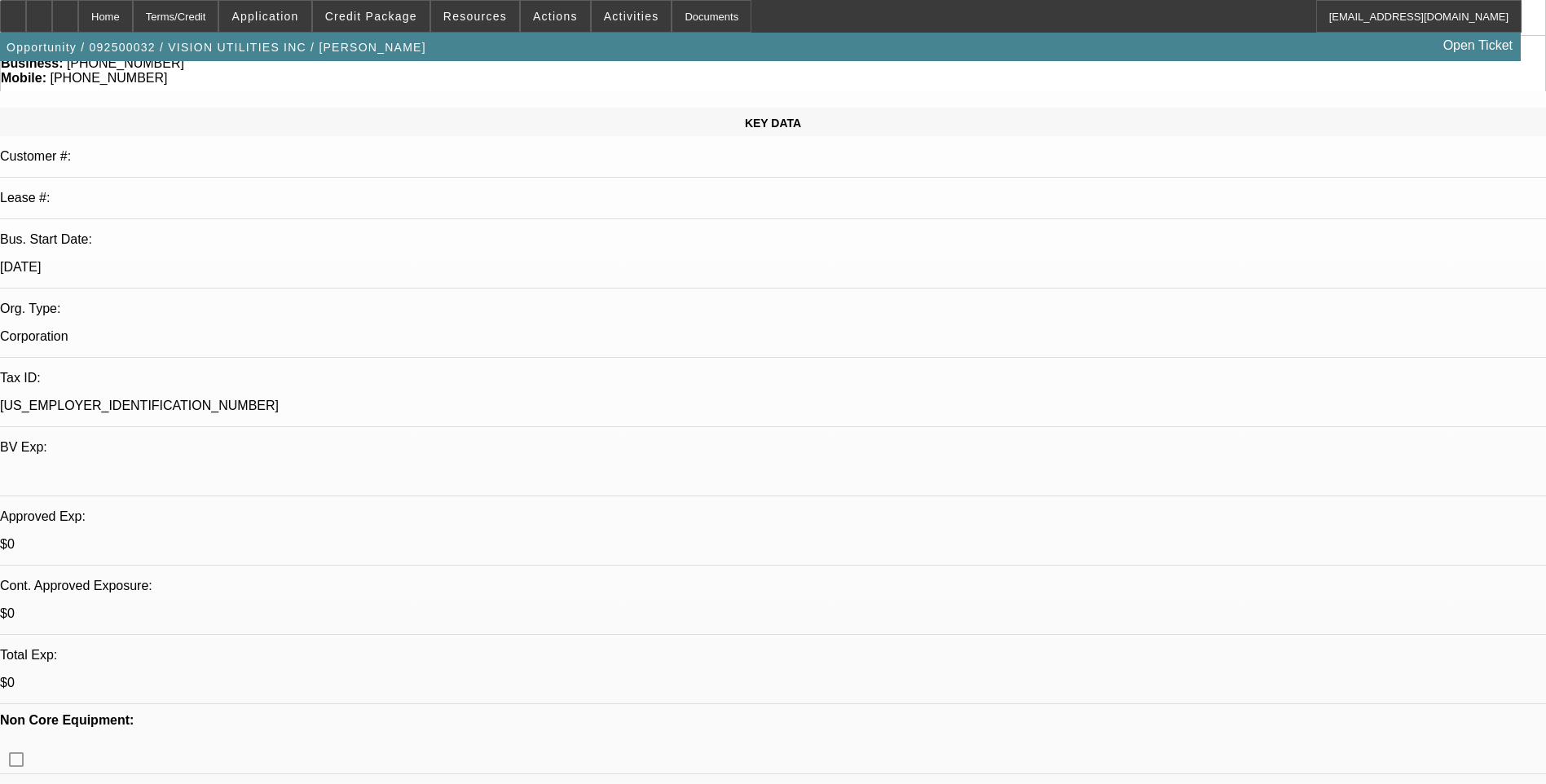
scroll to position [0, 0]
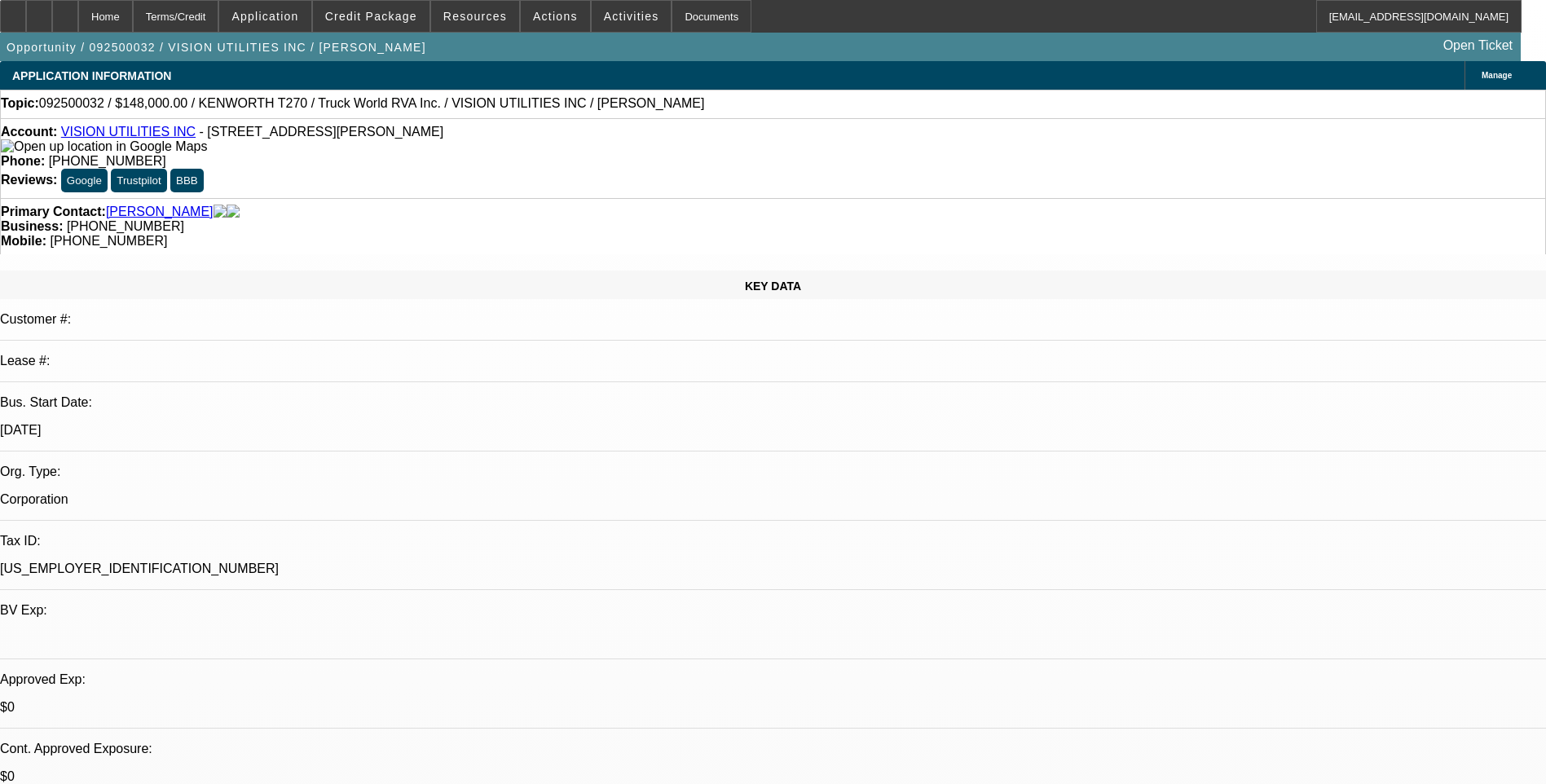
click at [1018, 117] on div "Topic: 092500032 / $148,000.00 / KENWORTH T270 / Truck World RVA Inc. / VISION …" at bounding box center [773, 103] width 1546 height 28
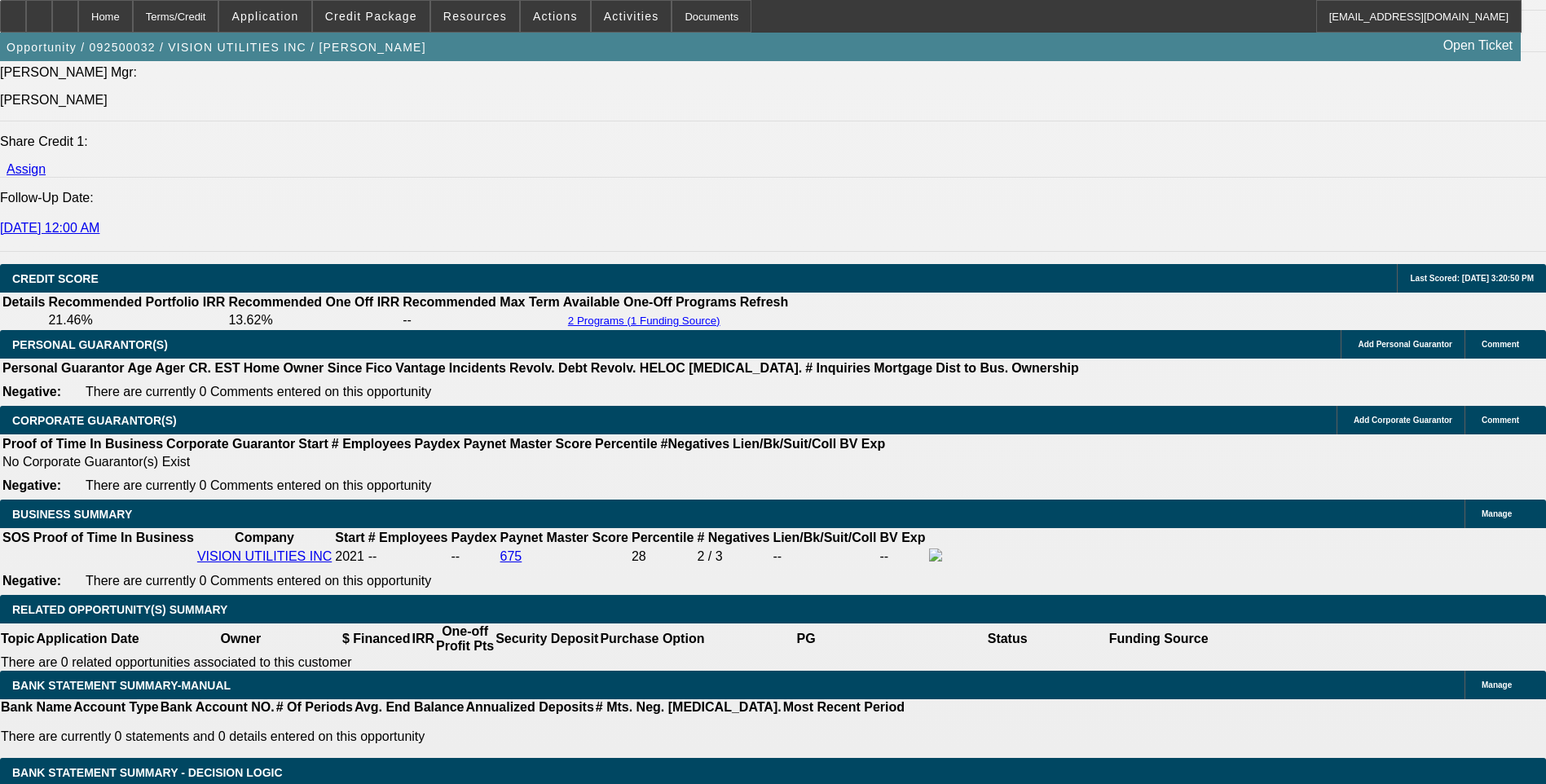
scroll to position [2445, 0]
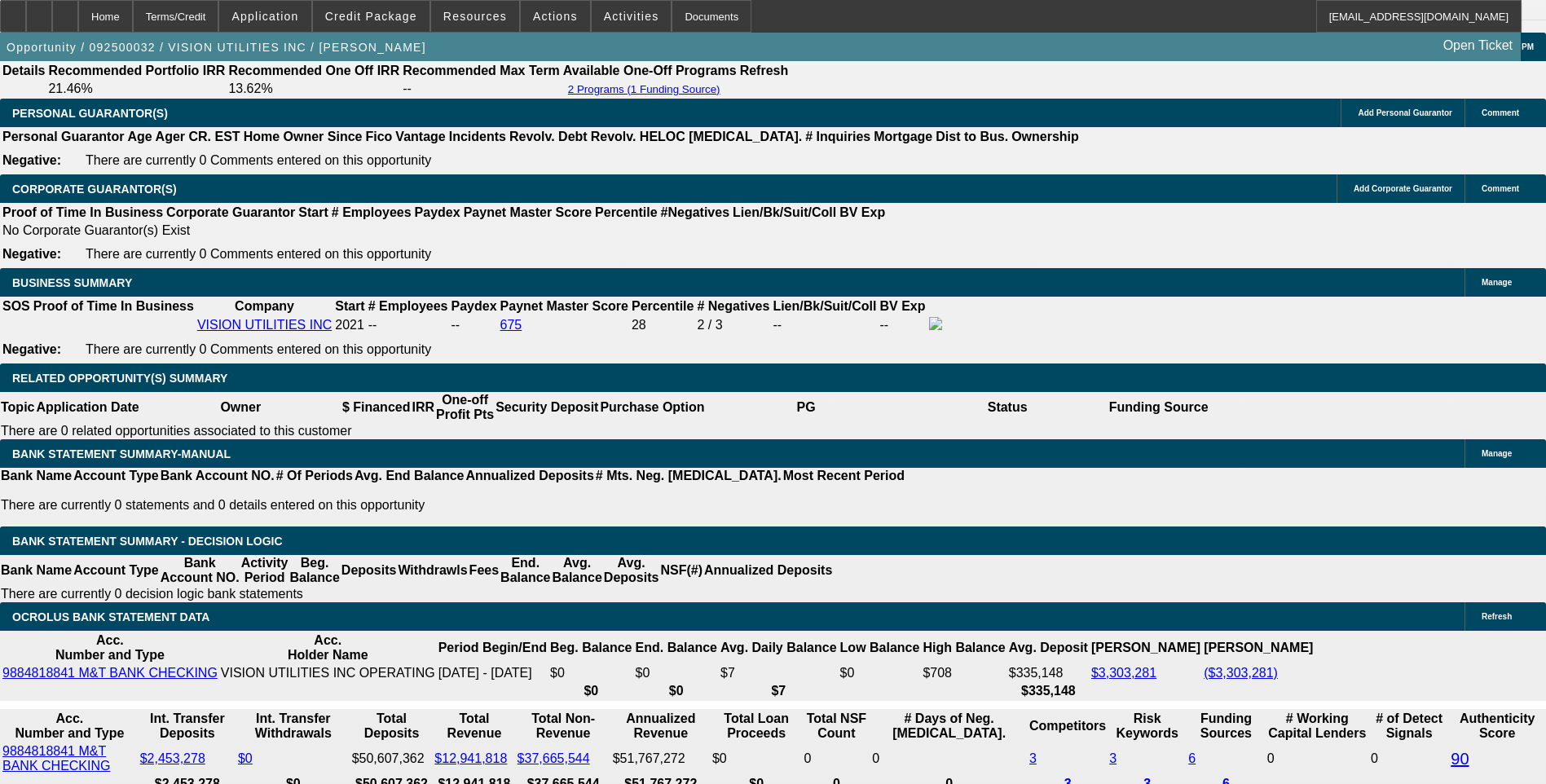
scroll to position [831, 0]
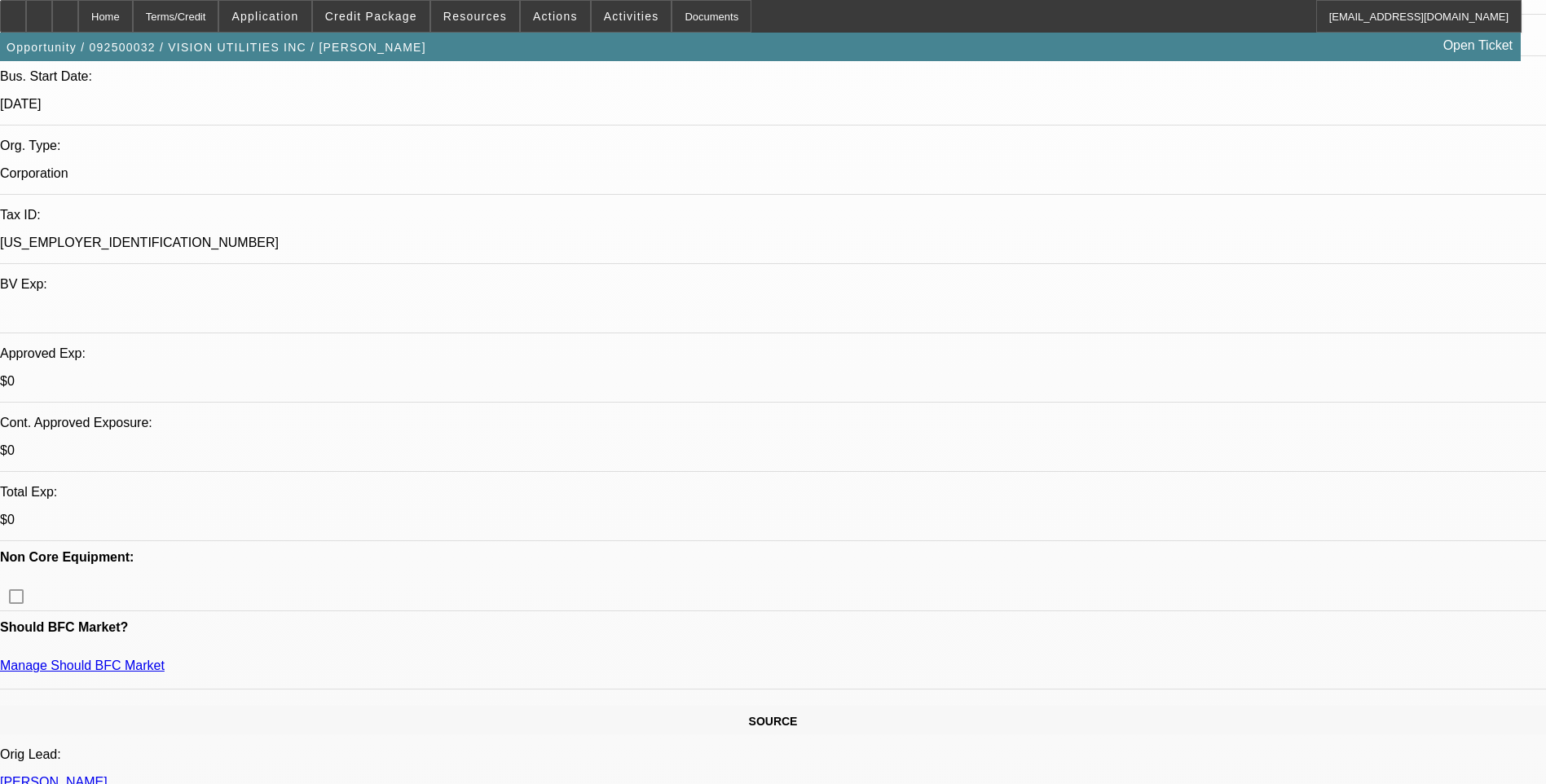
scroll to position [586, 0]
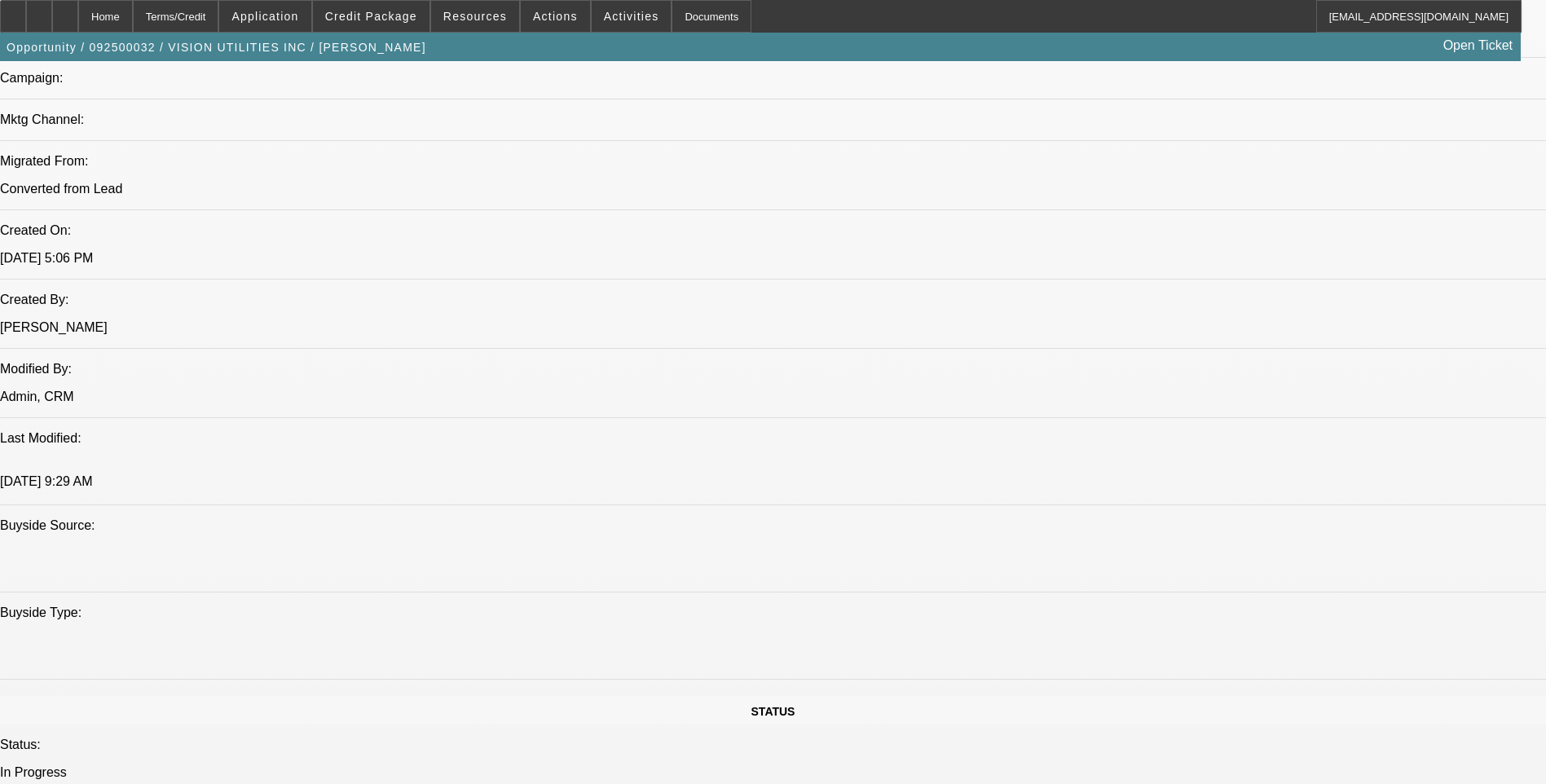
scroll to position [0, 0]
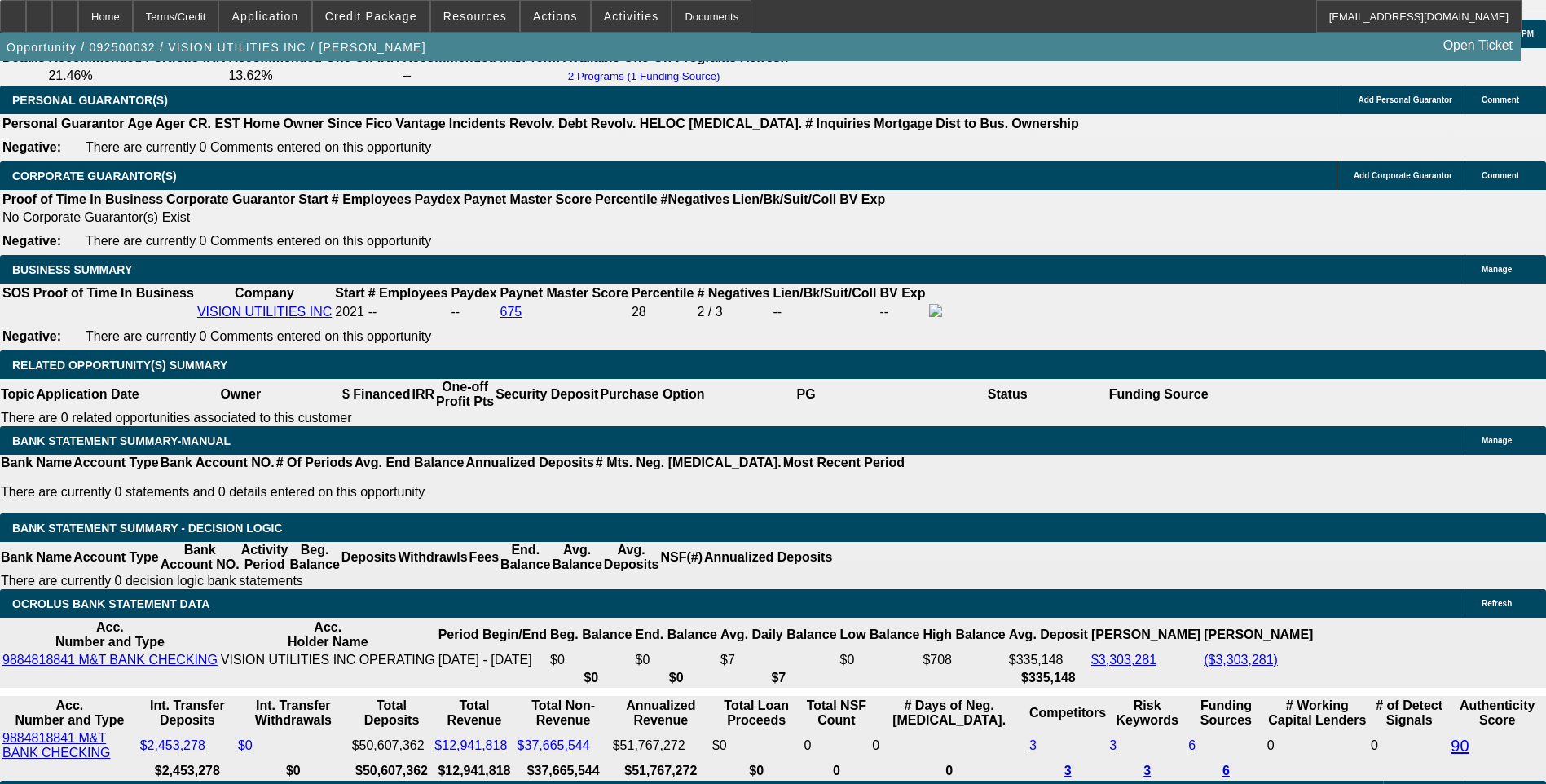
scroll to position [2282, 0]
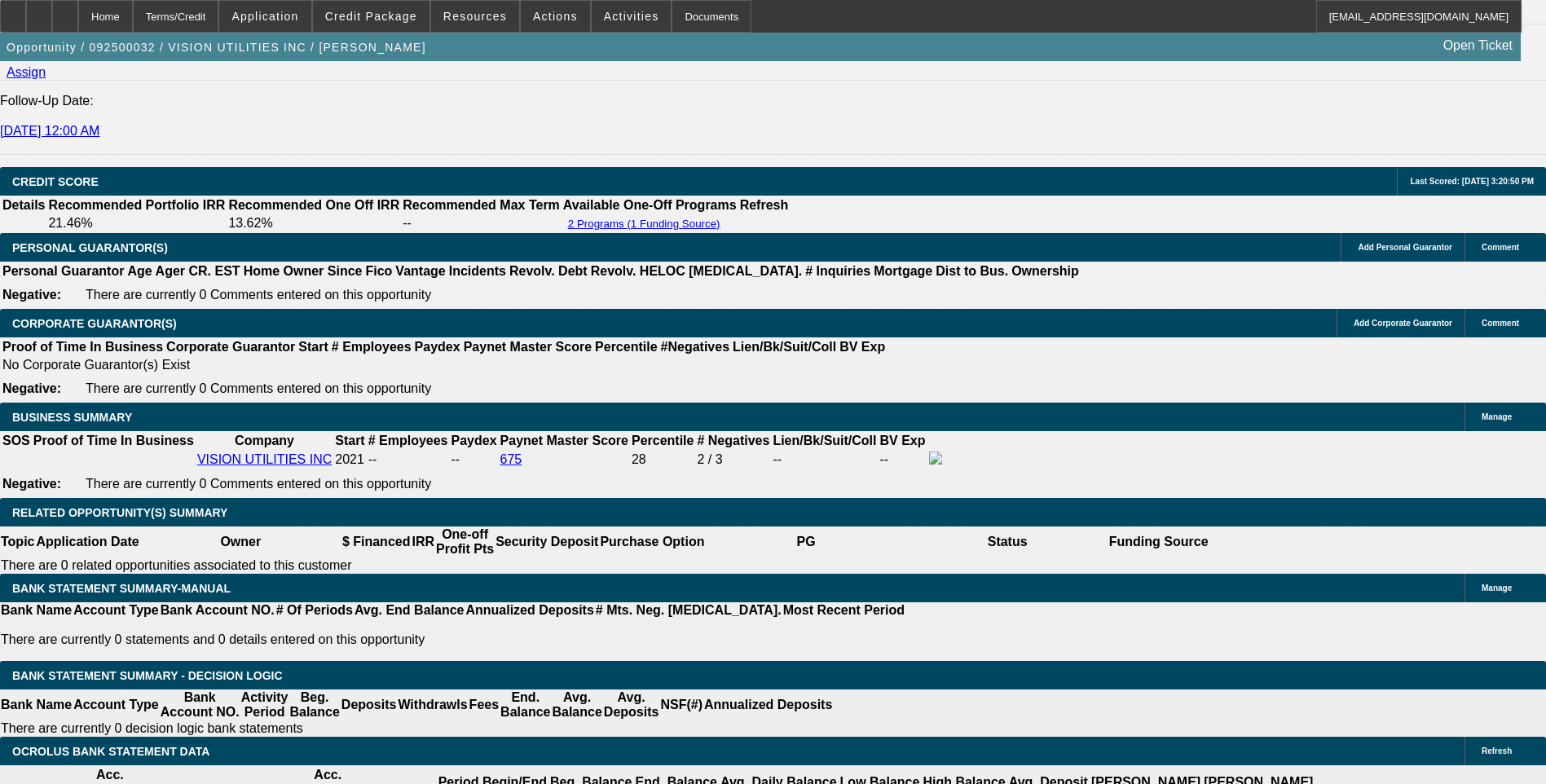
scroll to position [2201, 0]
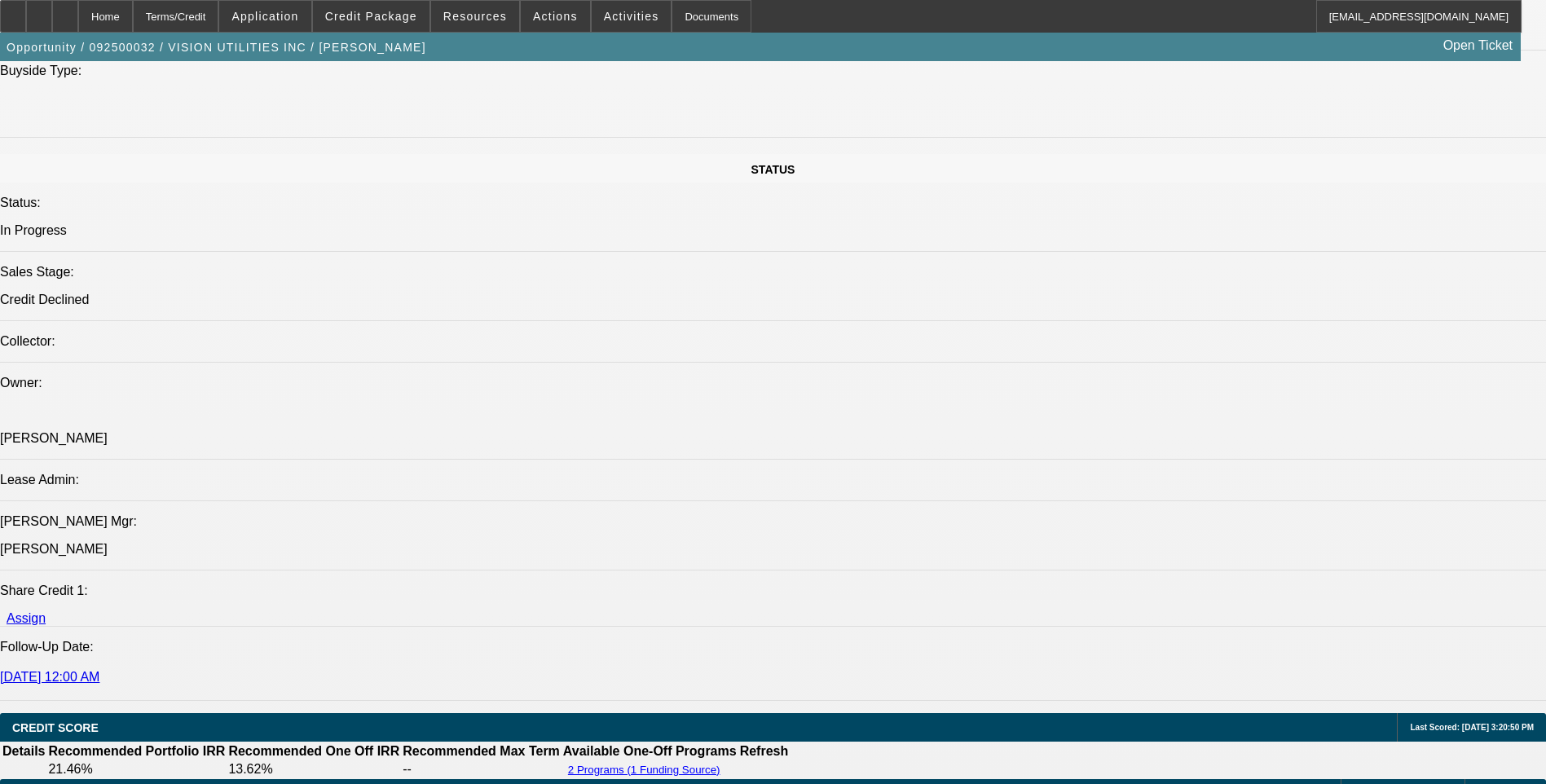
scroll to position [1712, 0]
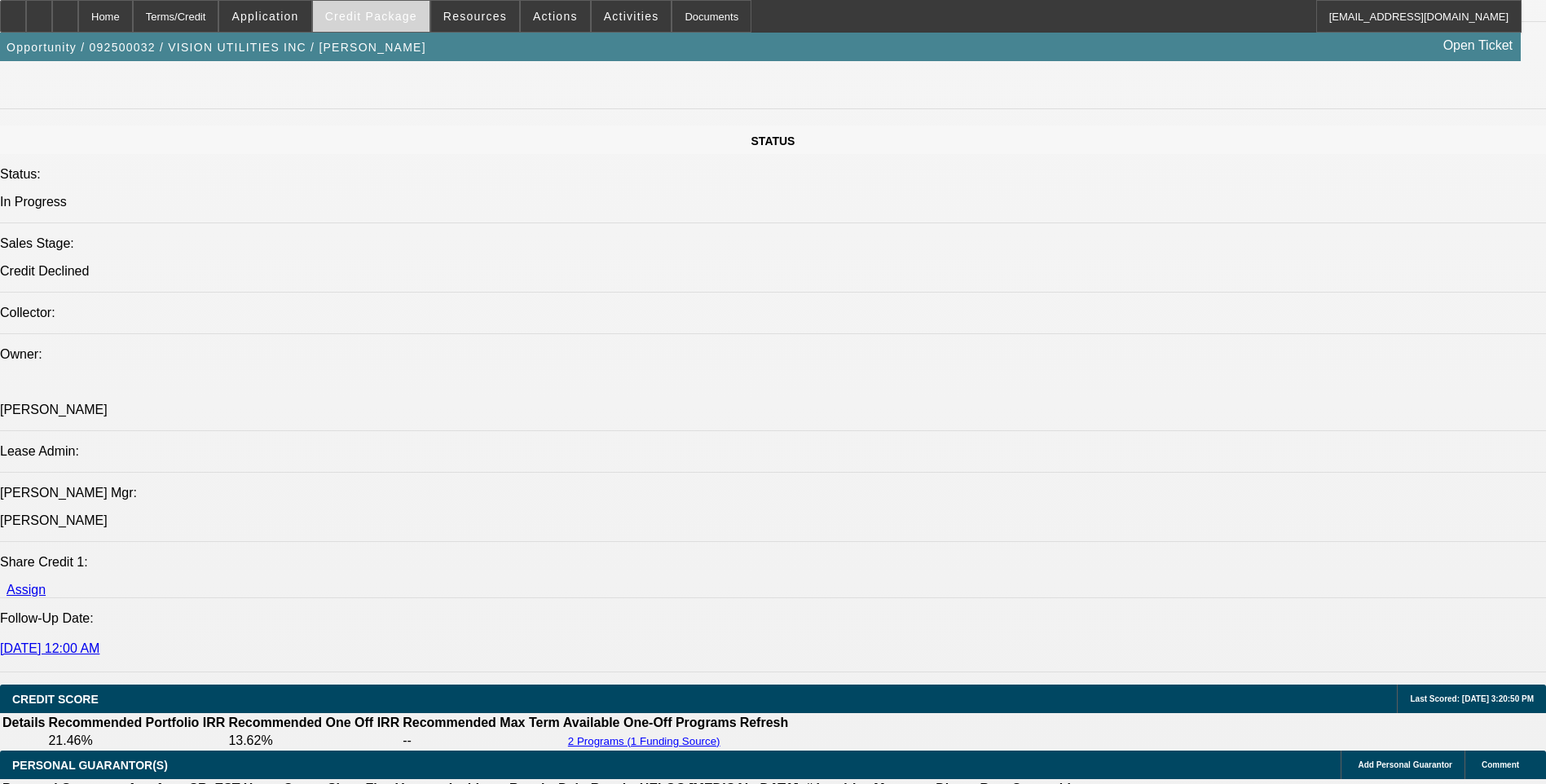
click at [390, 8] on span at bounding box center [372, 16] width 116 height 39
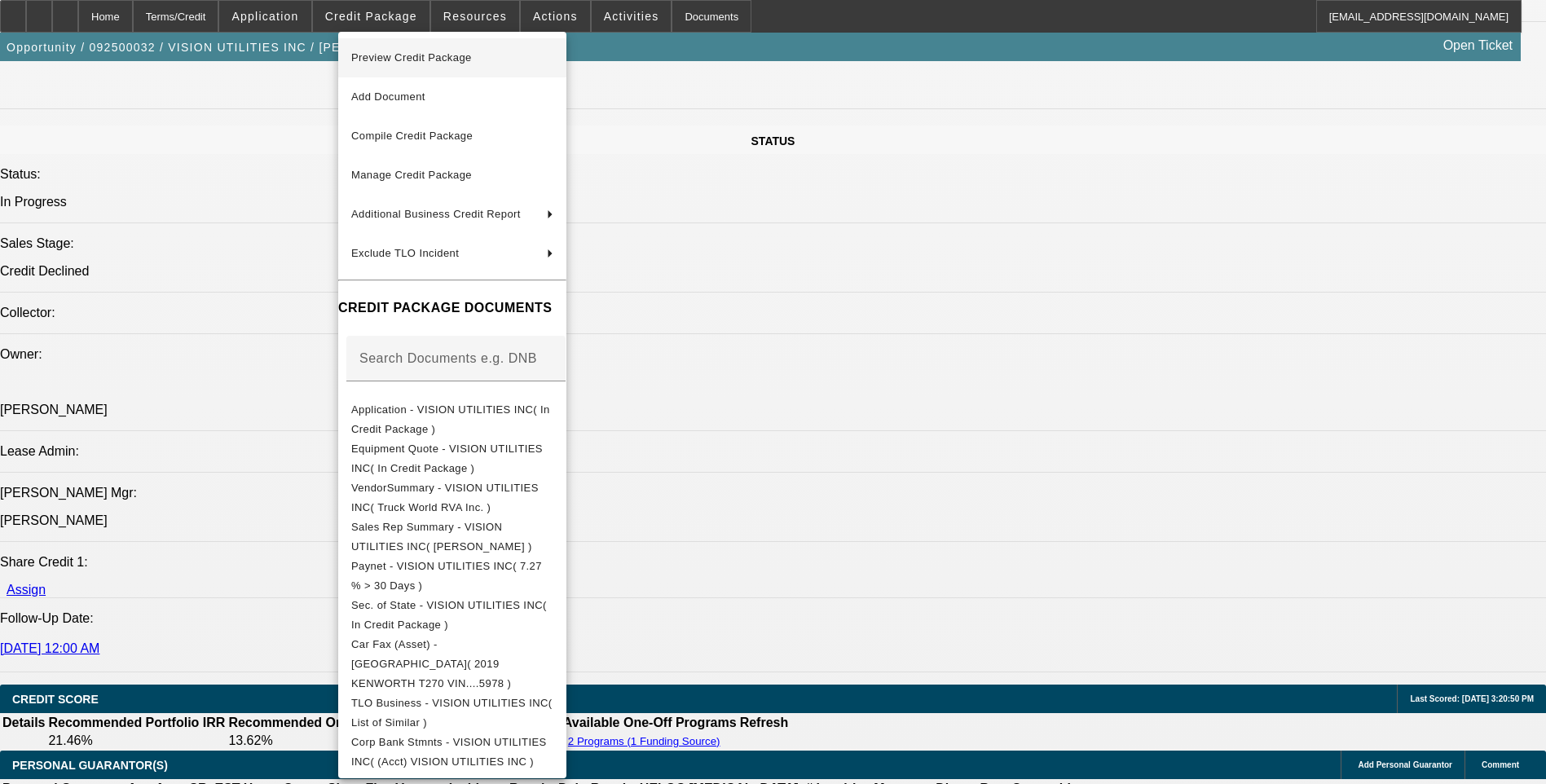
click at [512, 58] on span "Preview Credit Package" at bounding box center [452, 58] width 202 height 19
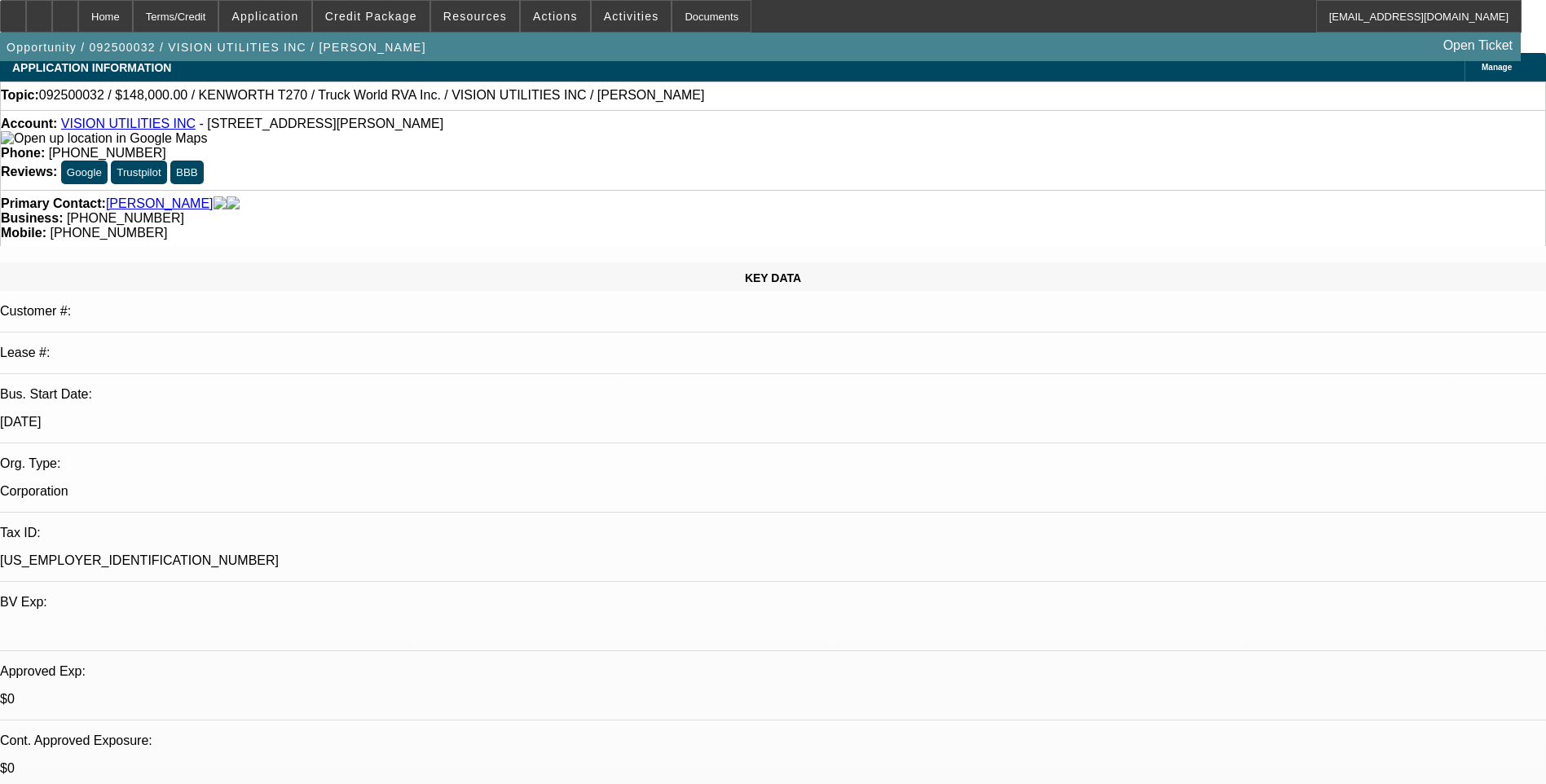
scroll to position [0, 0]
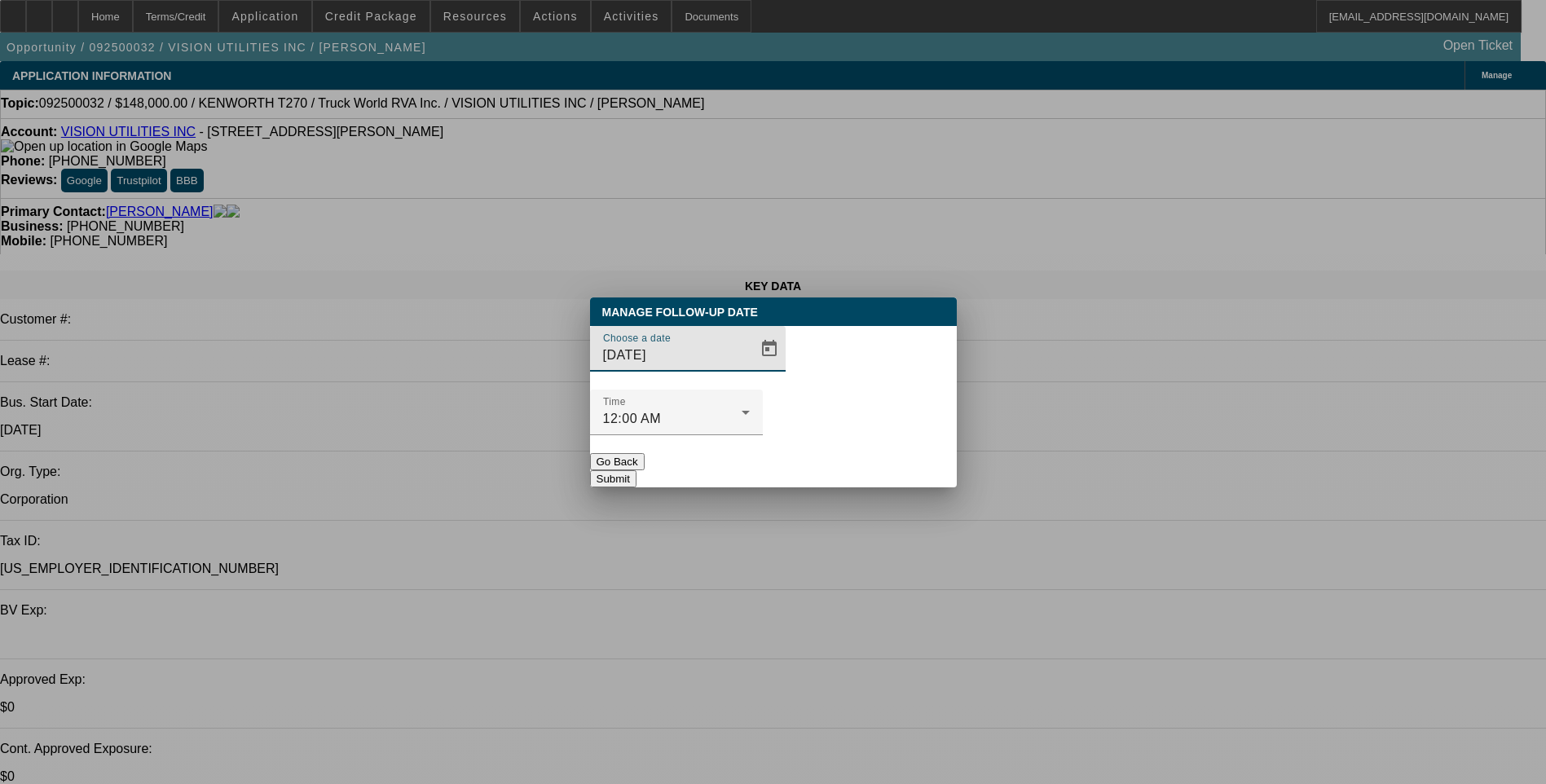
click at [750, 369] on span "Open calendar" at bounding box center [770, 348] width 39 height 39
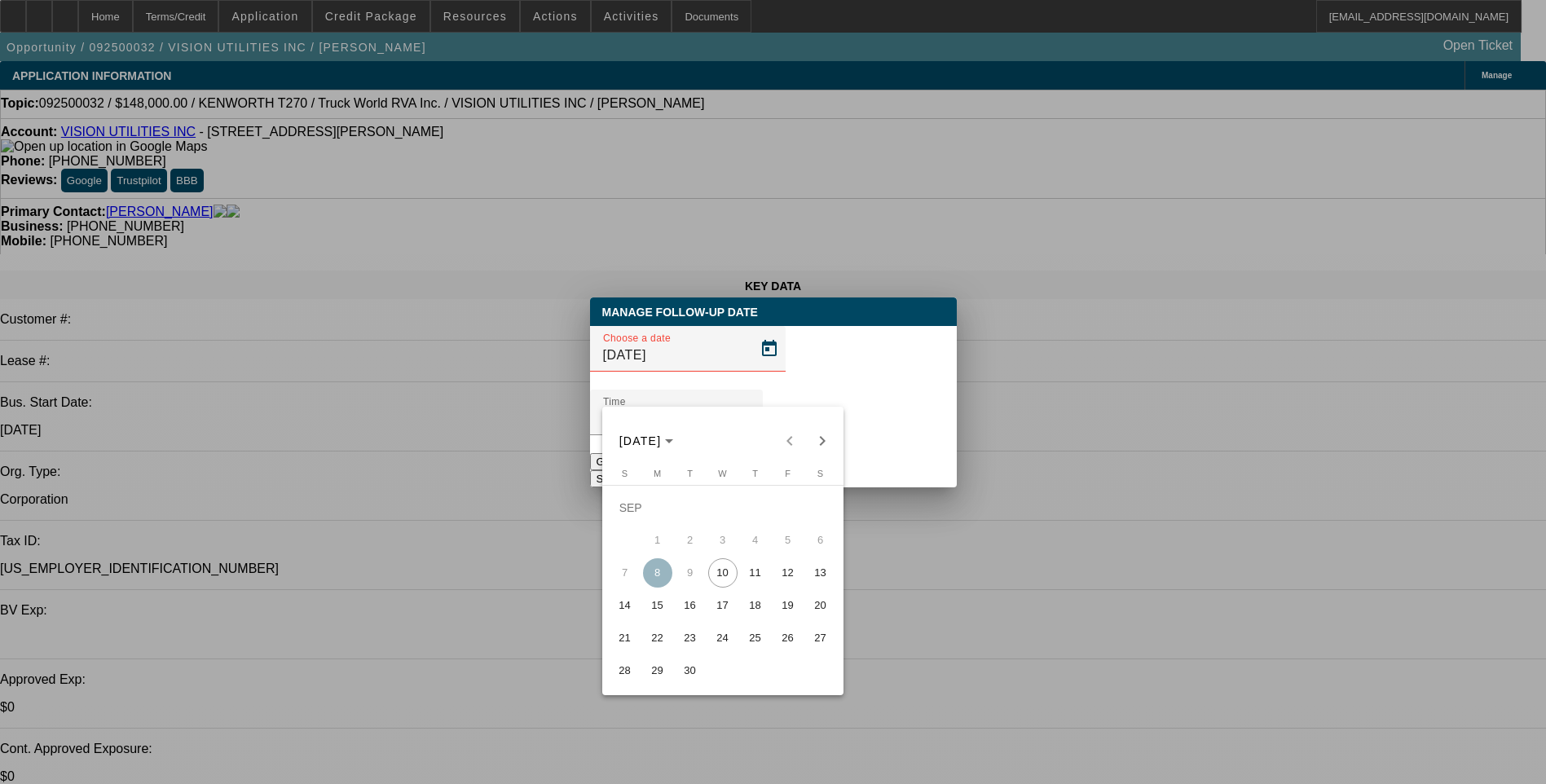
click at [665, 607] on span "15" at bounding box center [658, 605] width 29 height 29
type input "9/15/2025"
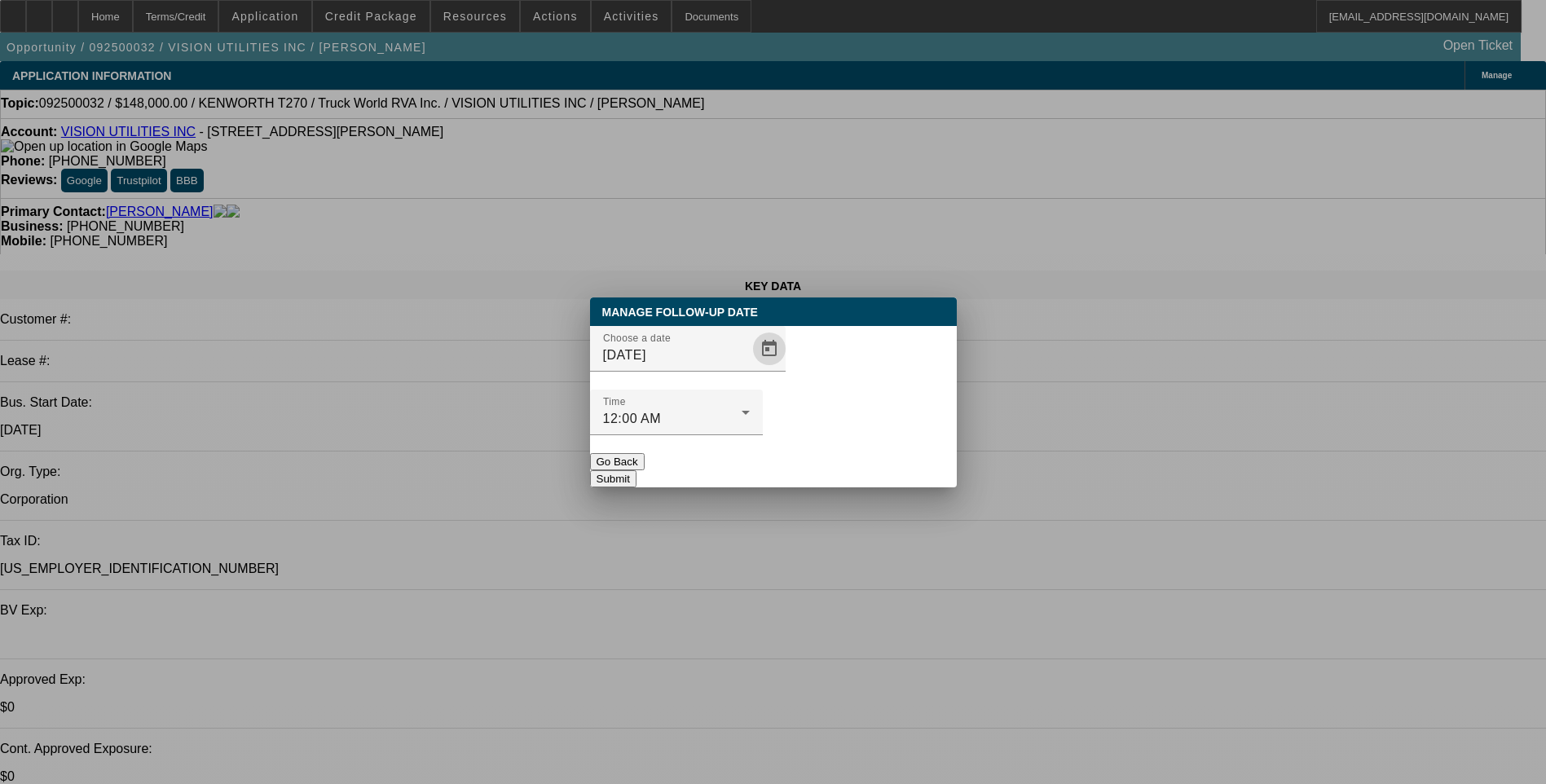
click at [637, 471] on button "Submit" at bounding box center [613, 479] width 47 height 17
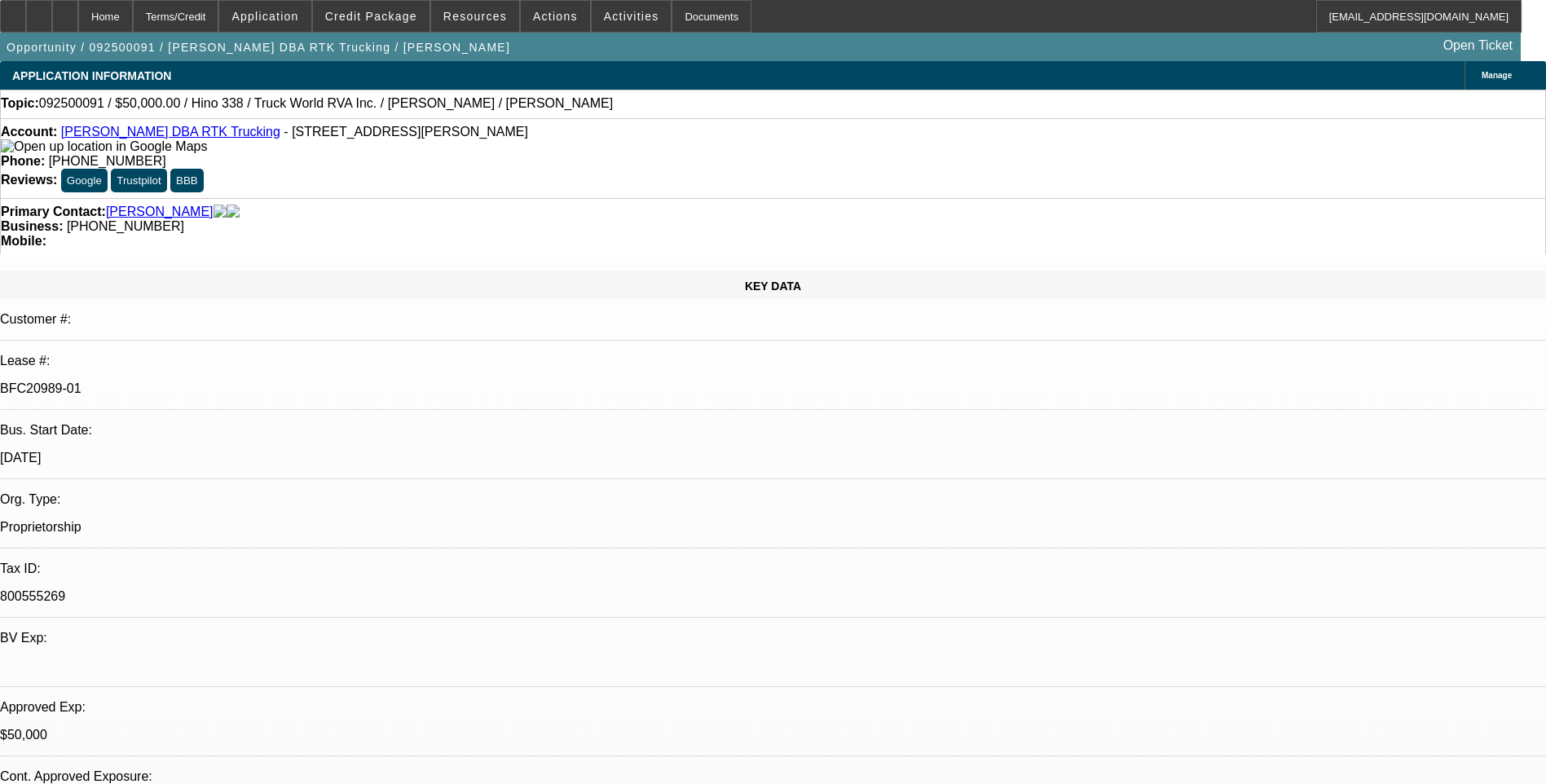
select select "0"
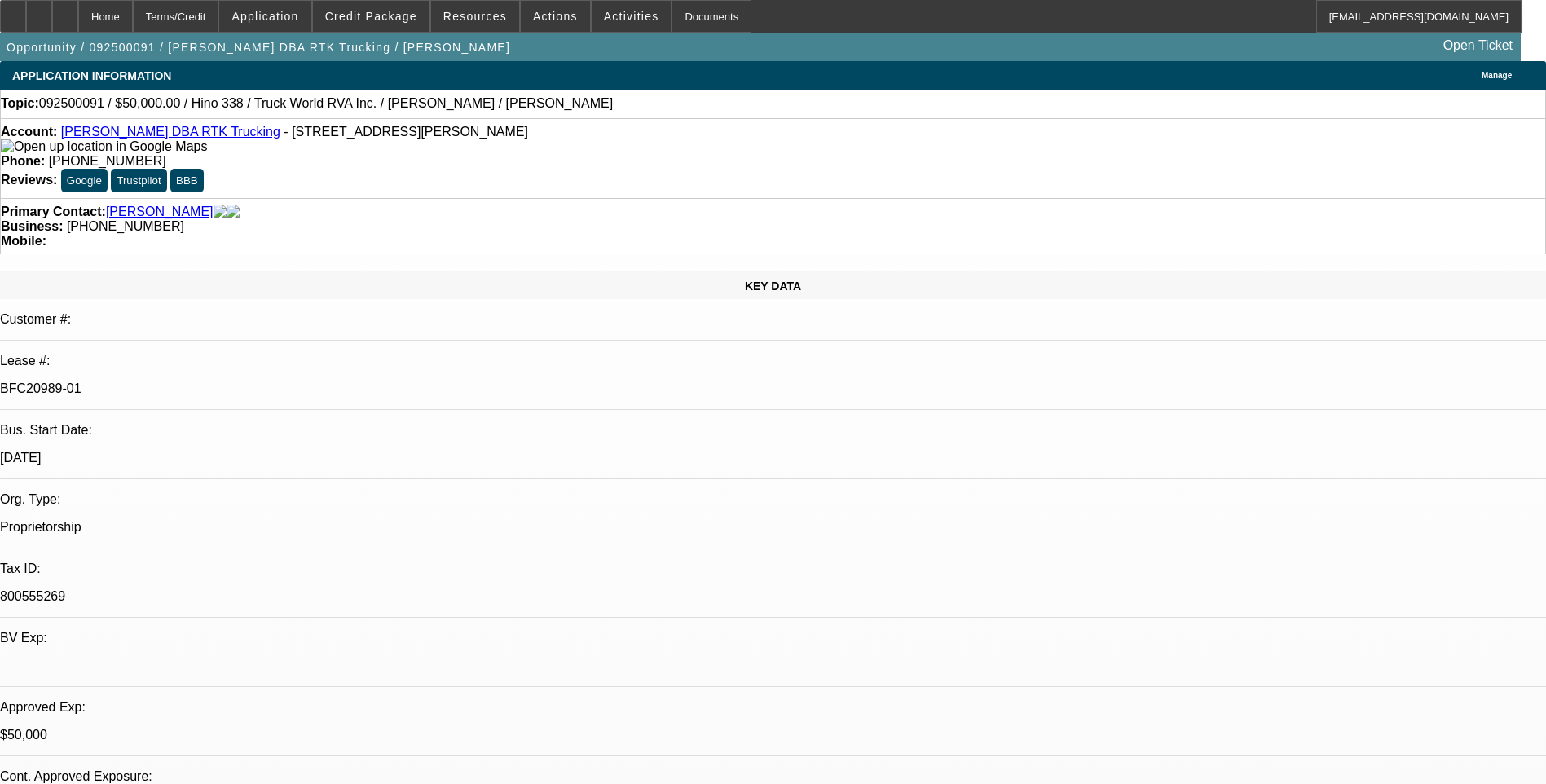
select select "0"
select select "1"
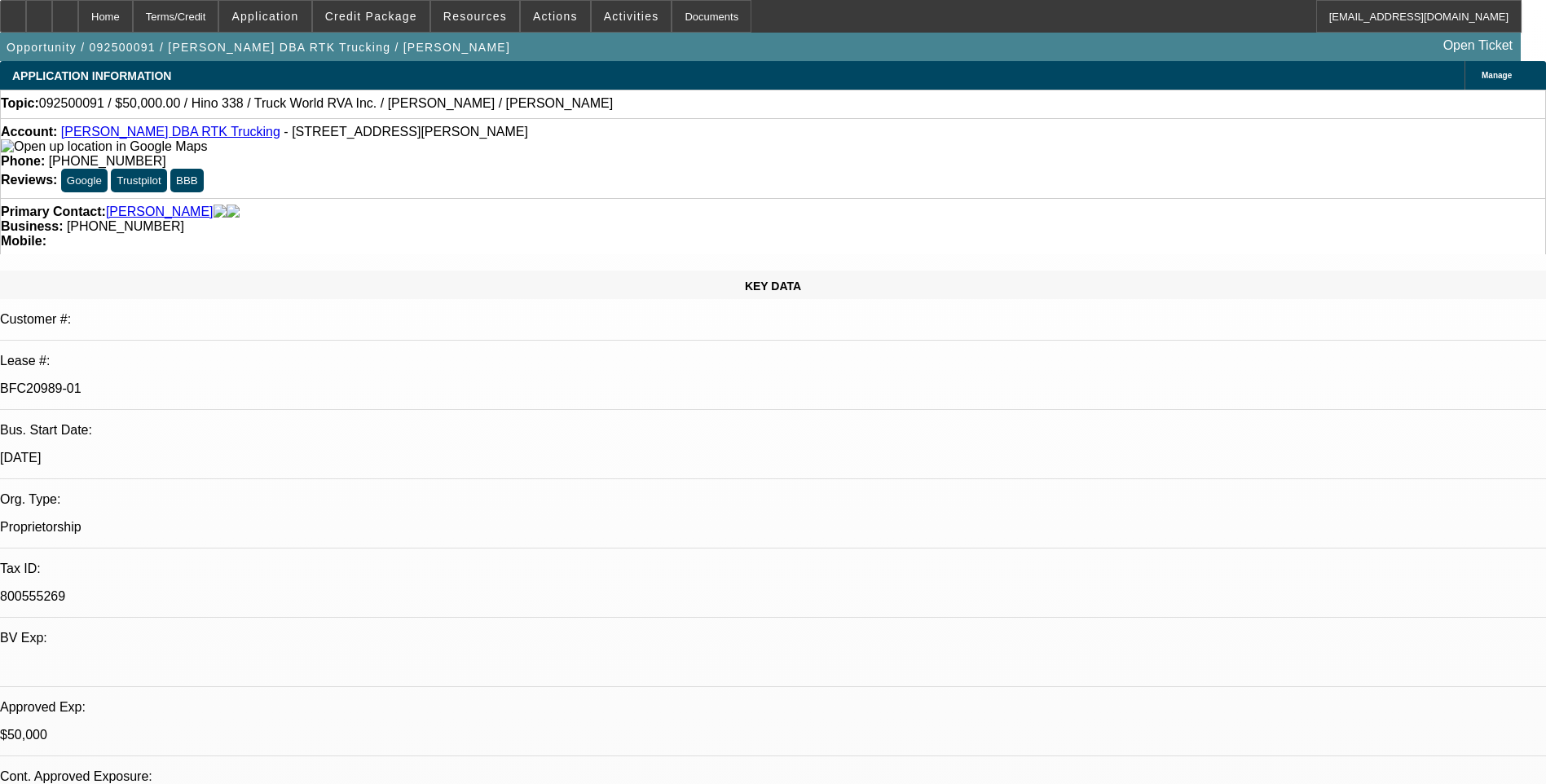
select select "1"
select select "6"
select select "1"
select select "6"
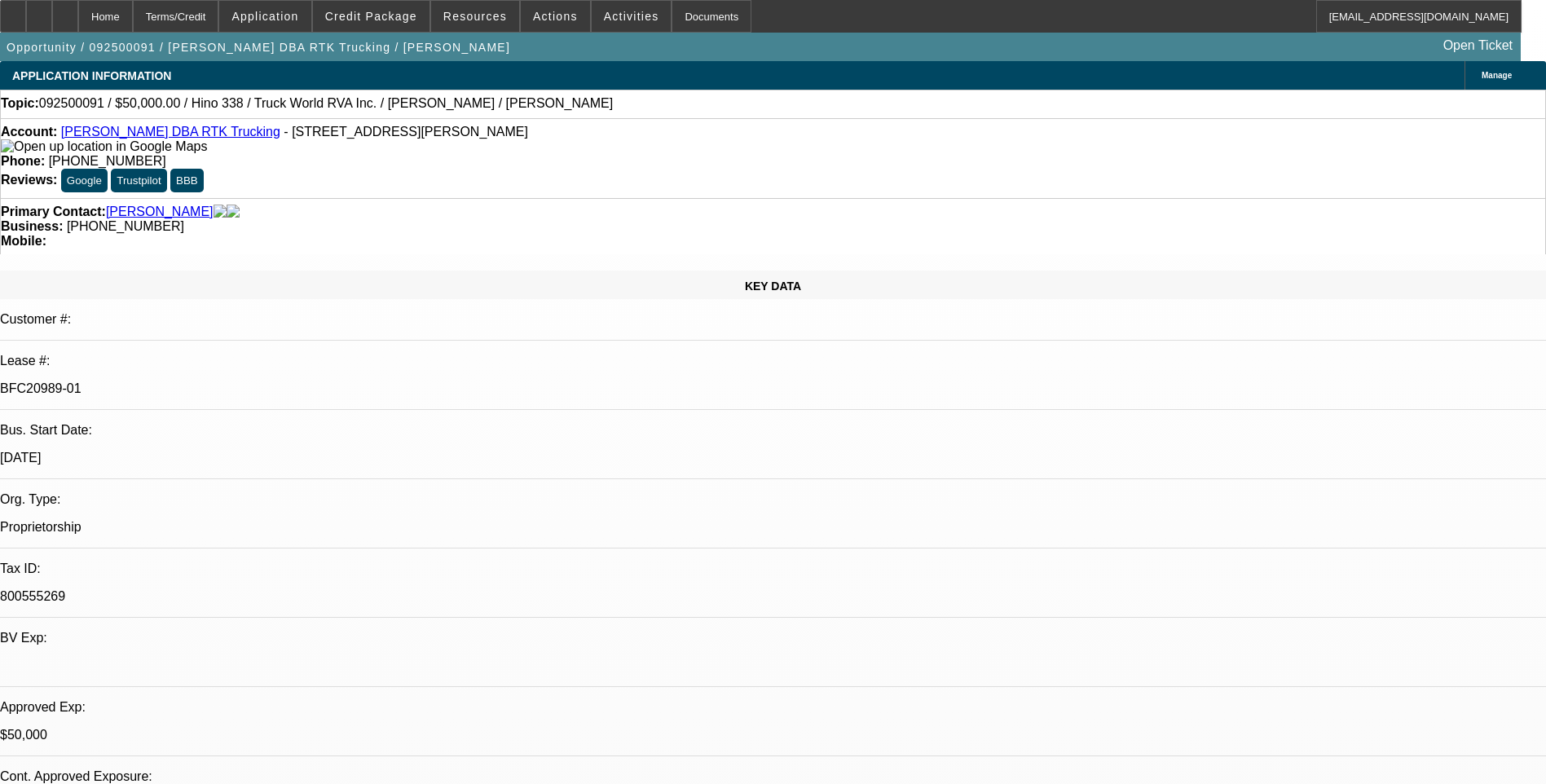
select select "1"
select select "6"
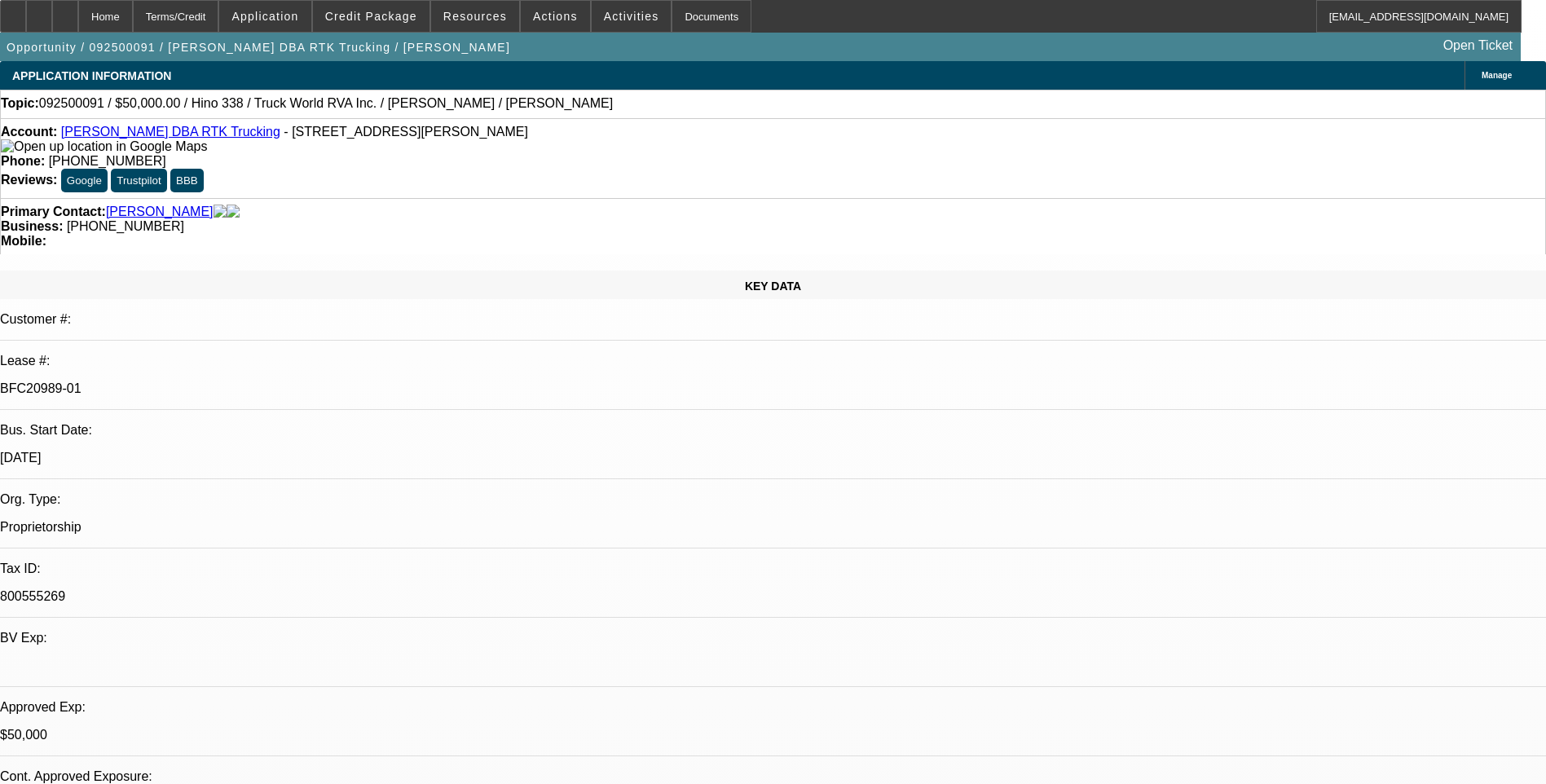
click at [26, 24] on div at bounding box center [13, 16] width 26 height 33
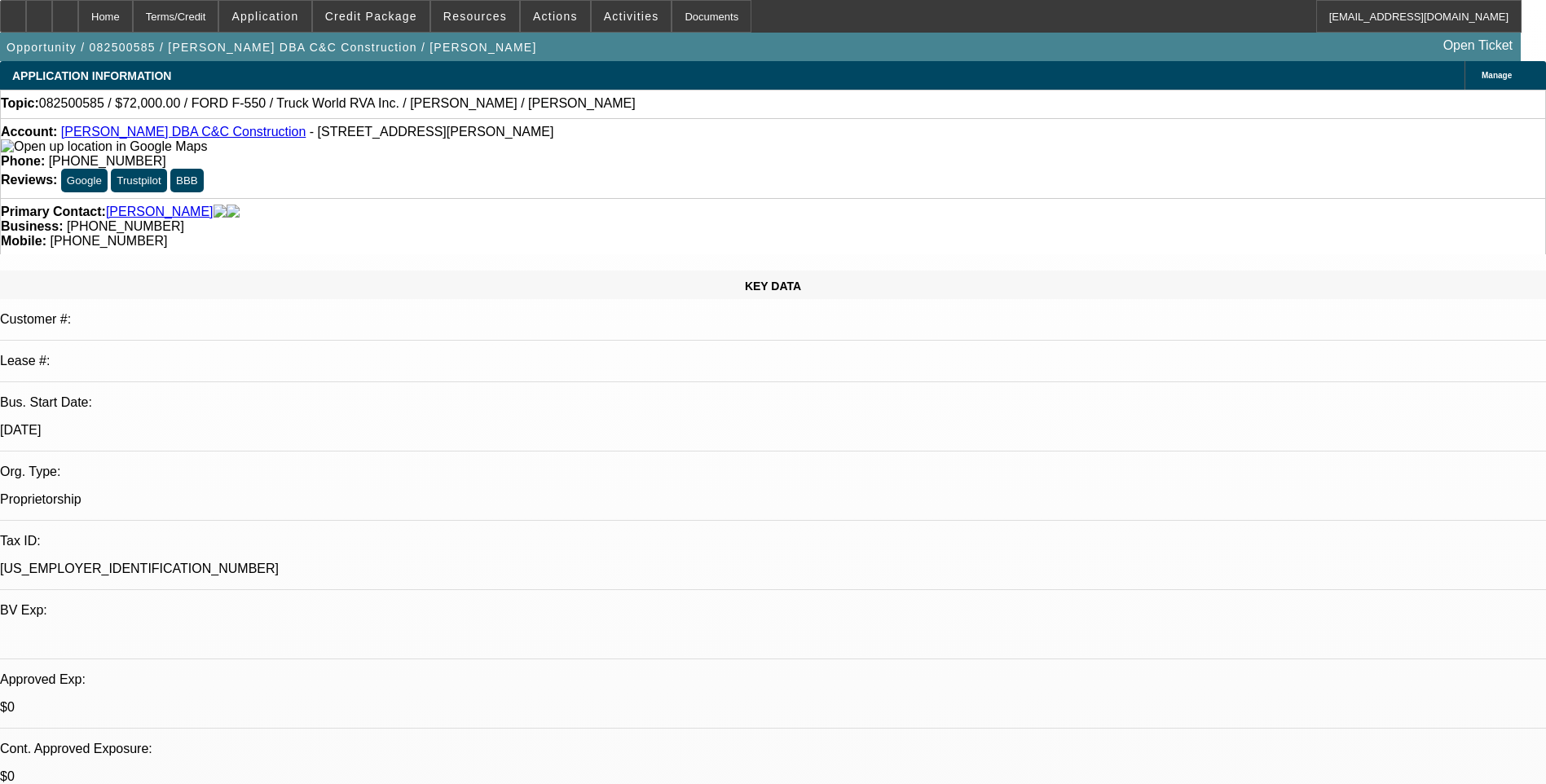
select select "0"
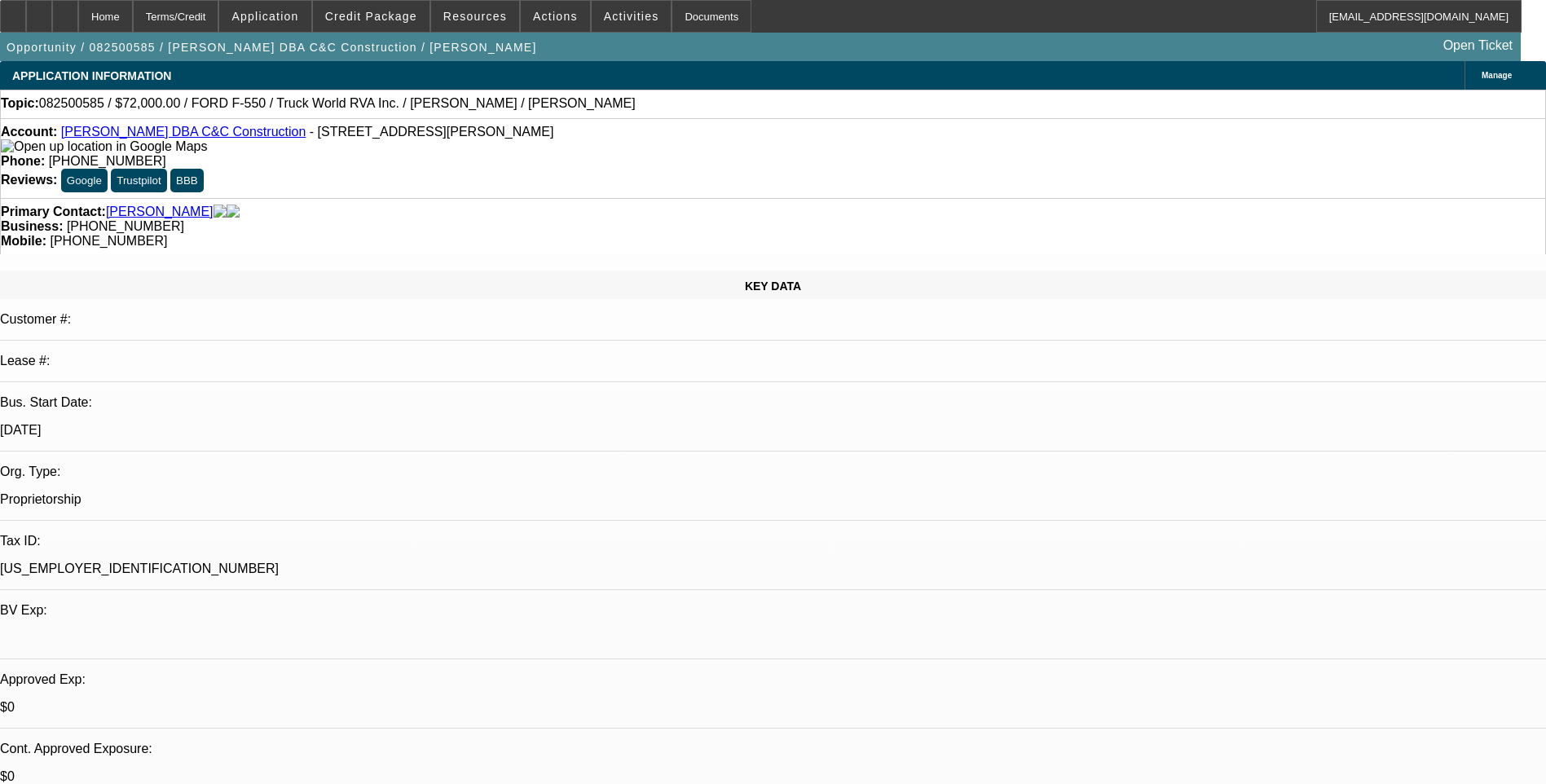
select select "0"
select select "1"
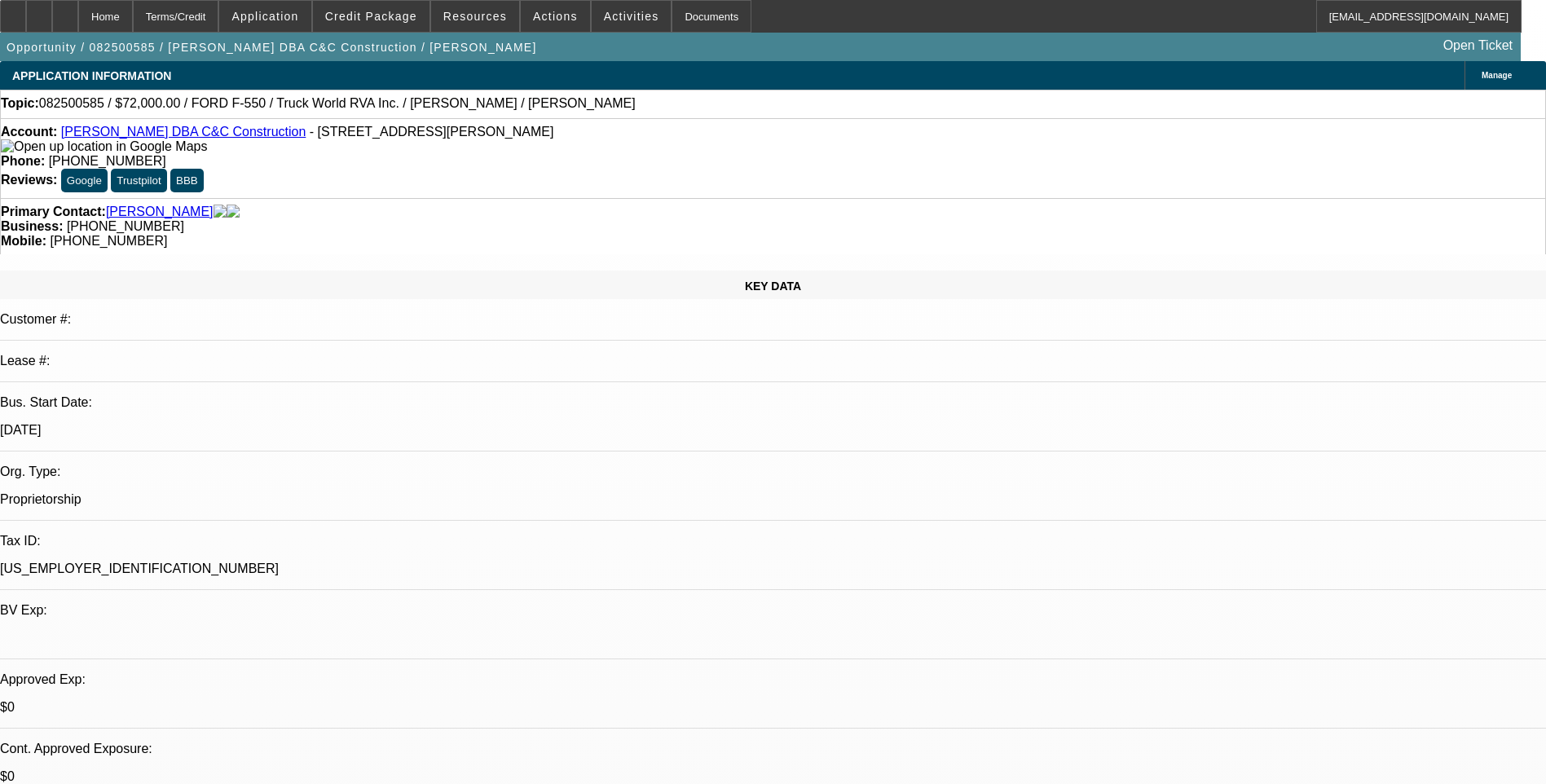
select select "1"
select select "6"
select select "1"
select select "6"
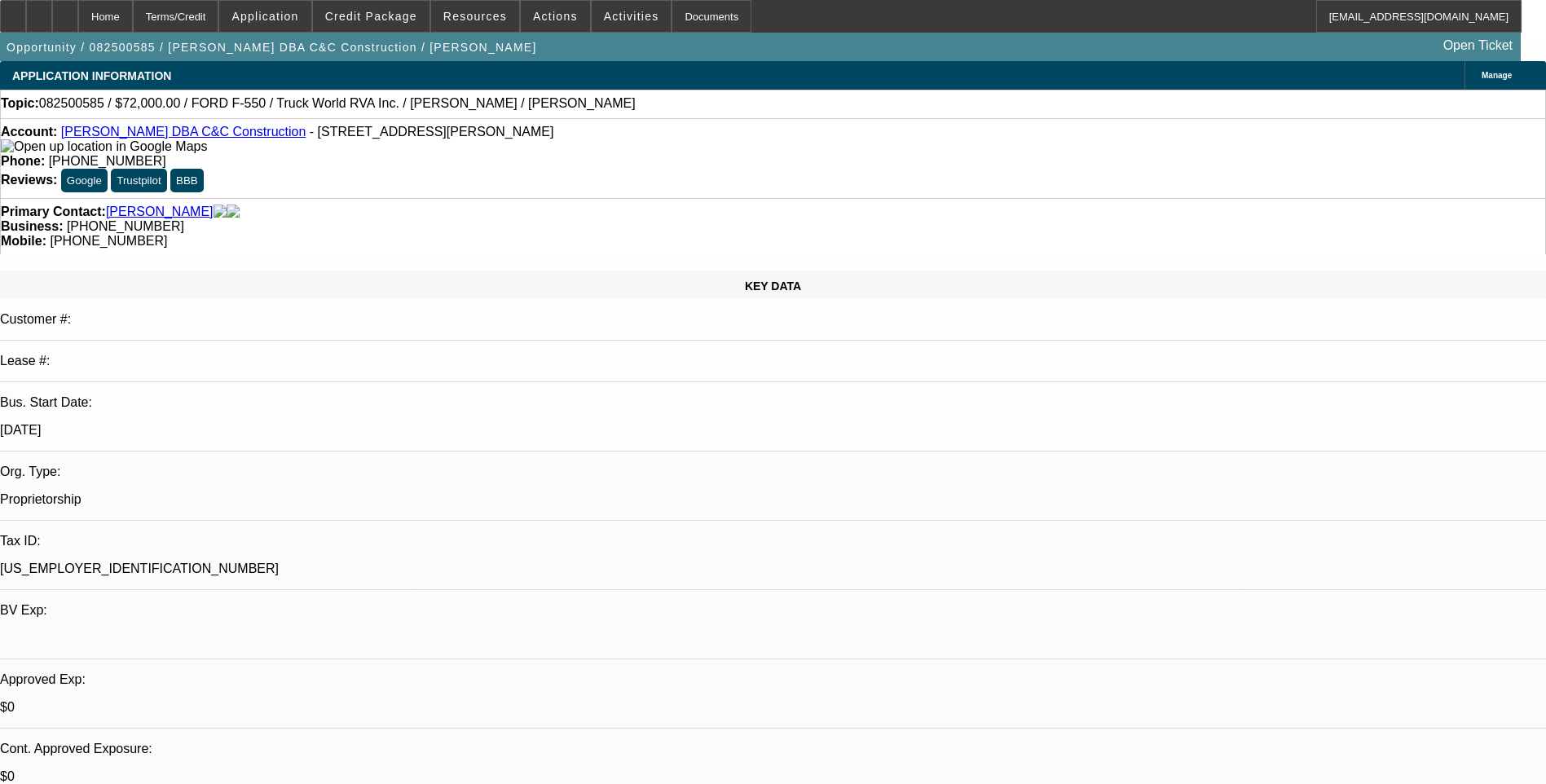
select select "1"
select select "6"
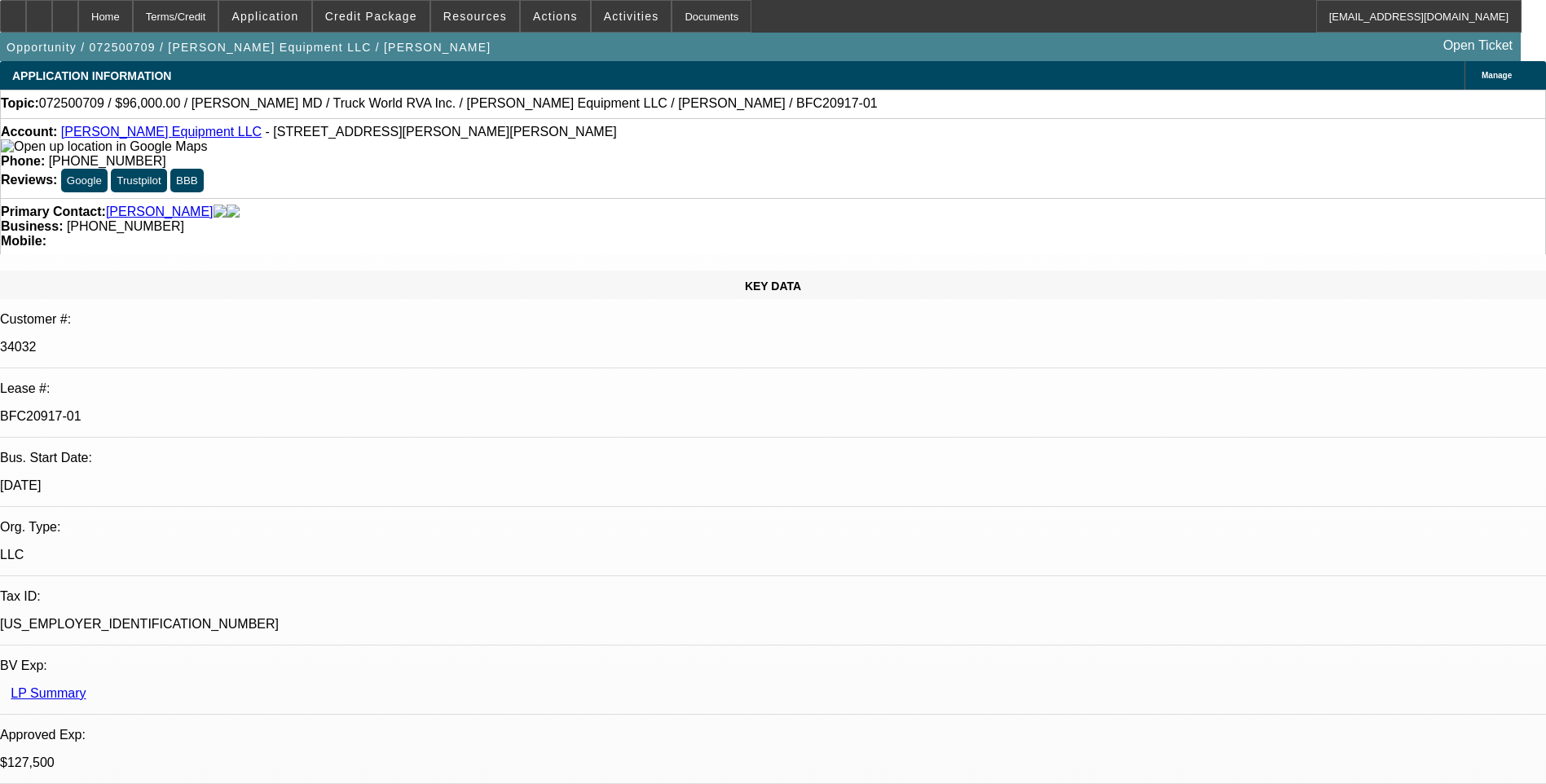
select select "0.15"
select select "2"
select select "0"
select select "0.15"
select select "2"
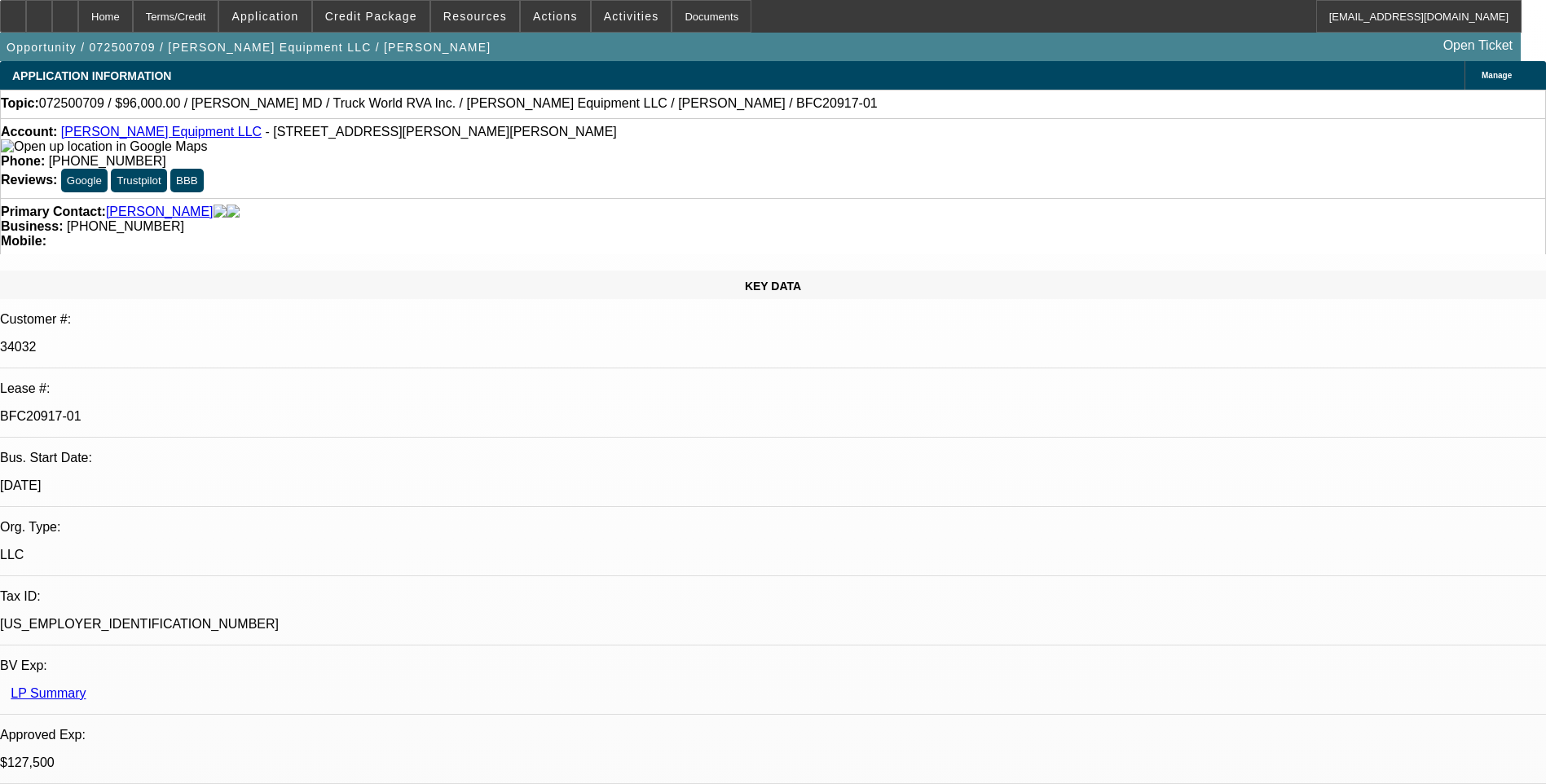
select select "0"
select select "2"
select select "0"
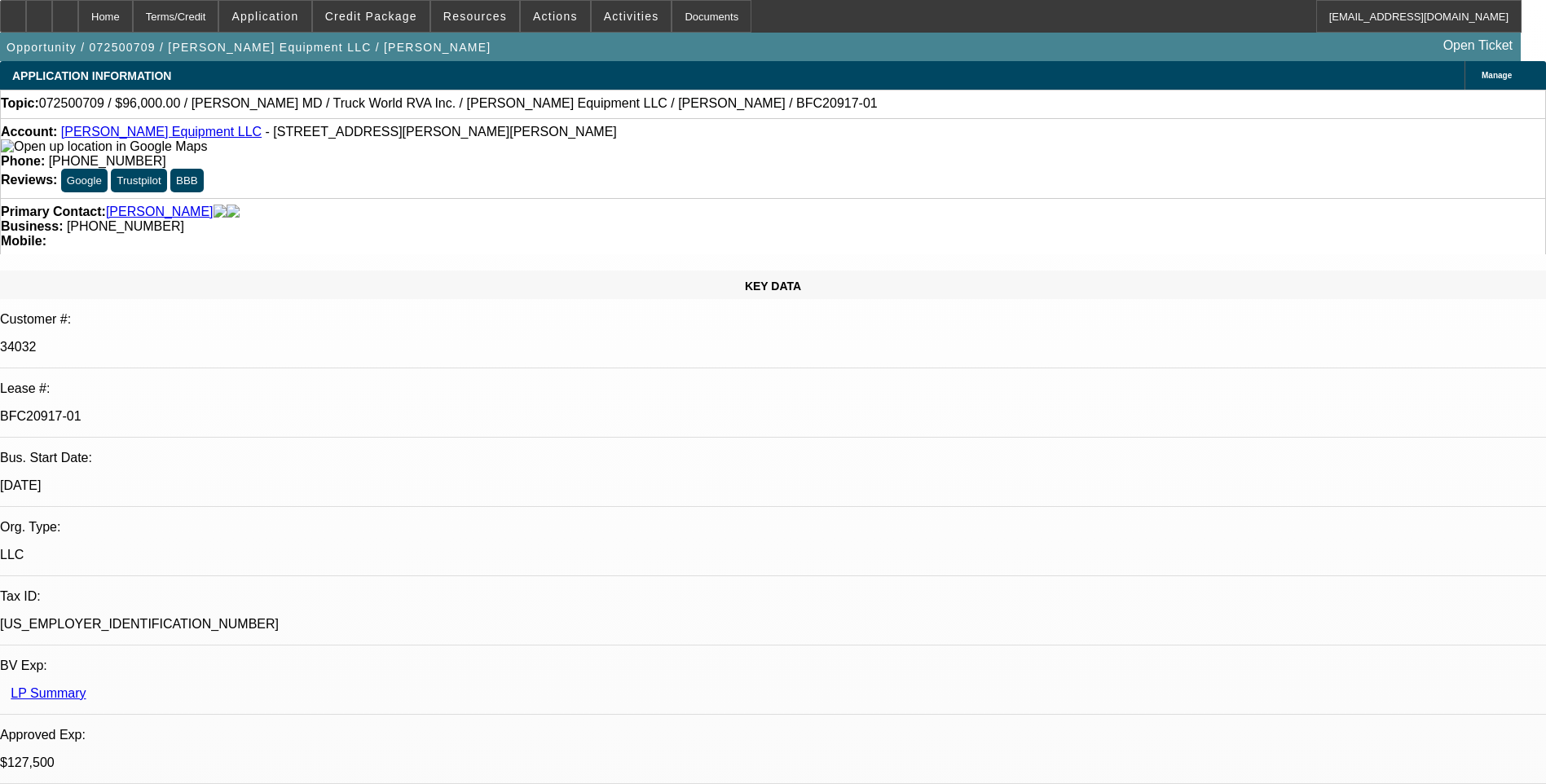
select select "2"
select select "0"
select select "1"
select select "2"
select select "6"
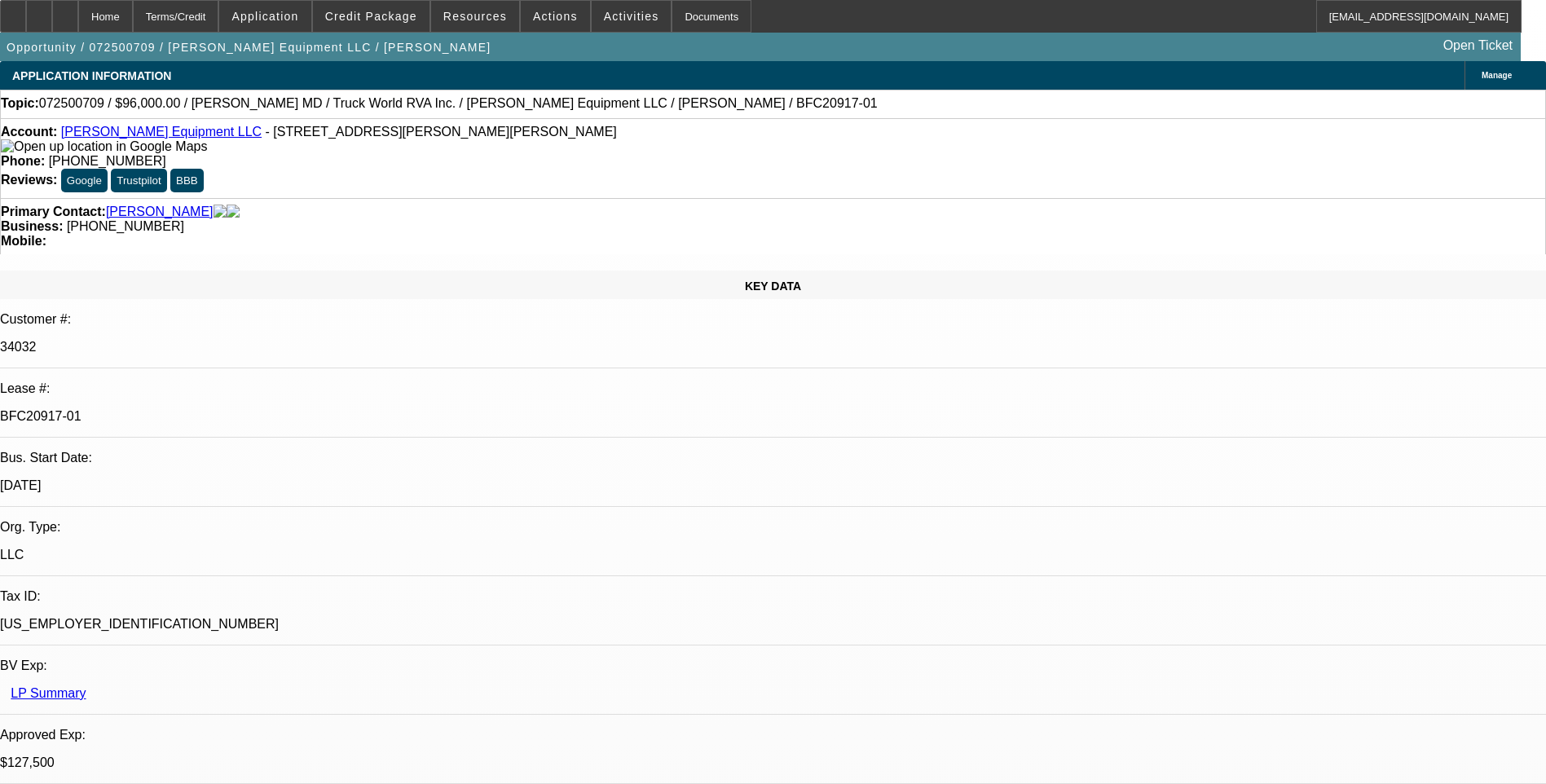
select select "1"
select select "2"
select select "6"
select select "1"
select select "2"
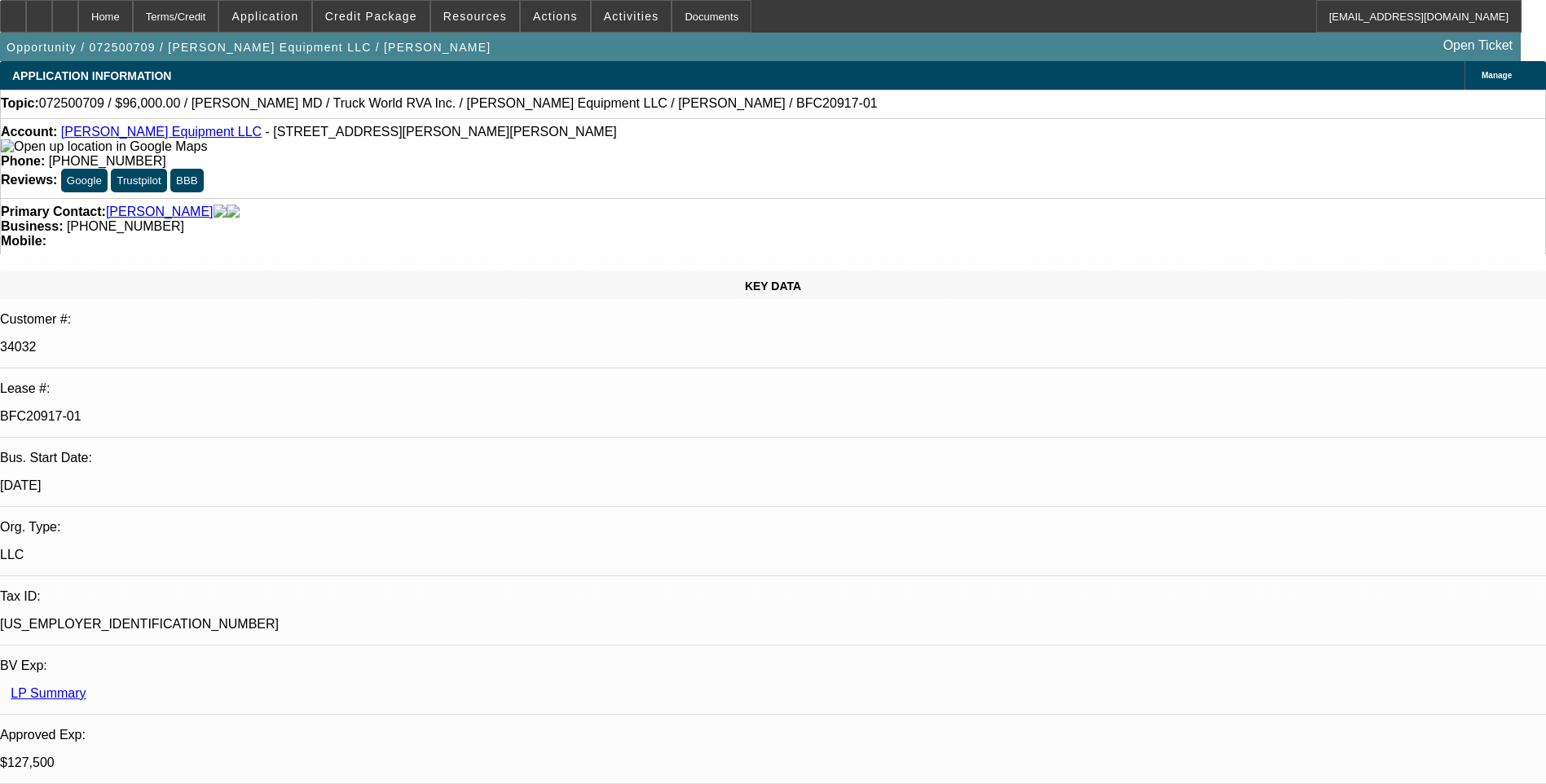
select select "6"
select select "1"
select select "2"
select select "6"
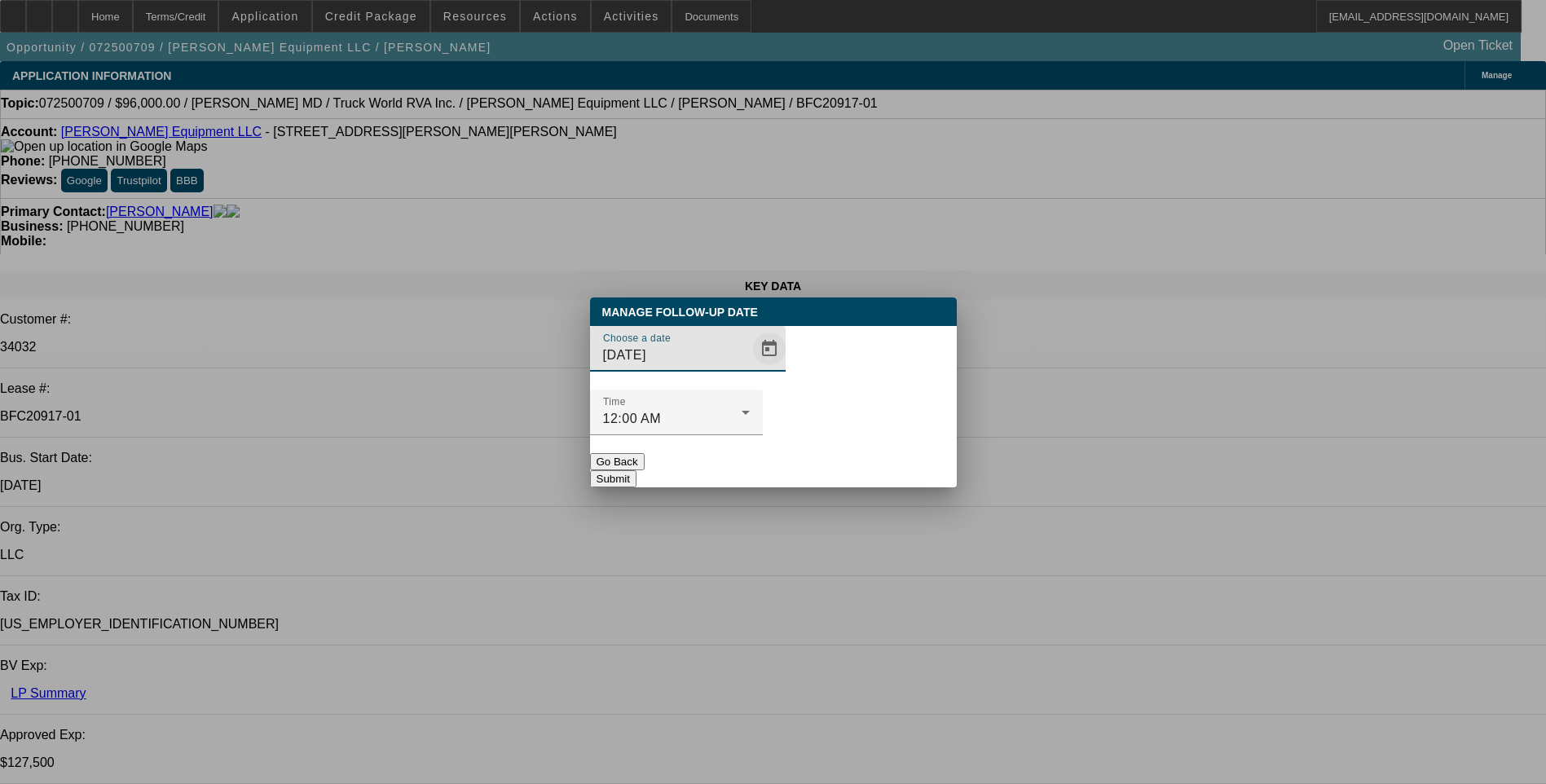
click at [750, 369] on span "Open calendar" at bounding box center [770, 348] width 39 height 39
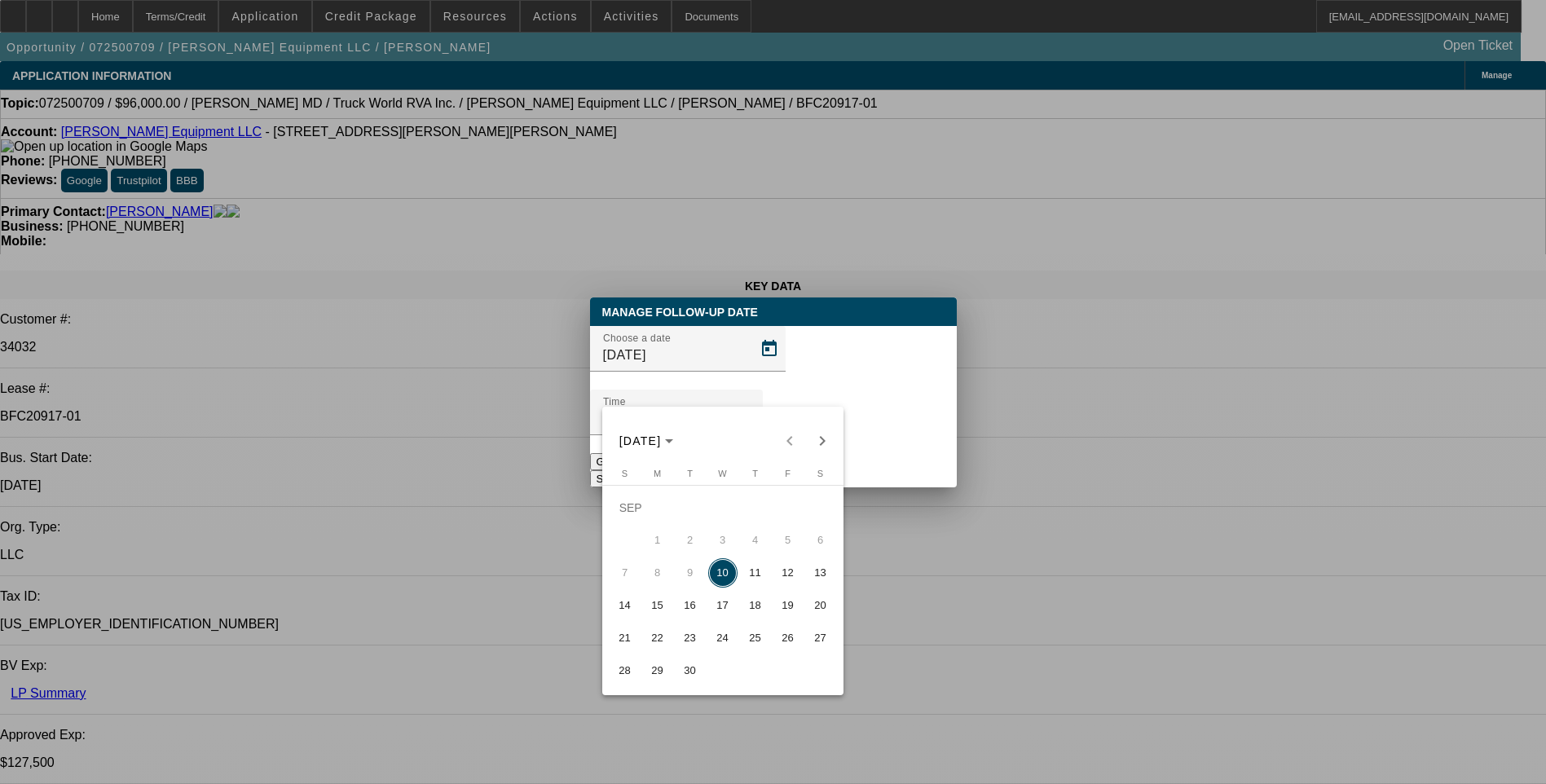
click at [660, 609] on span "15" at bounding box center [658, 605] width 29 height 29
type input "[DATE]"
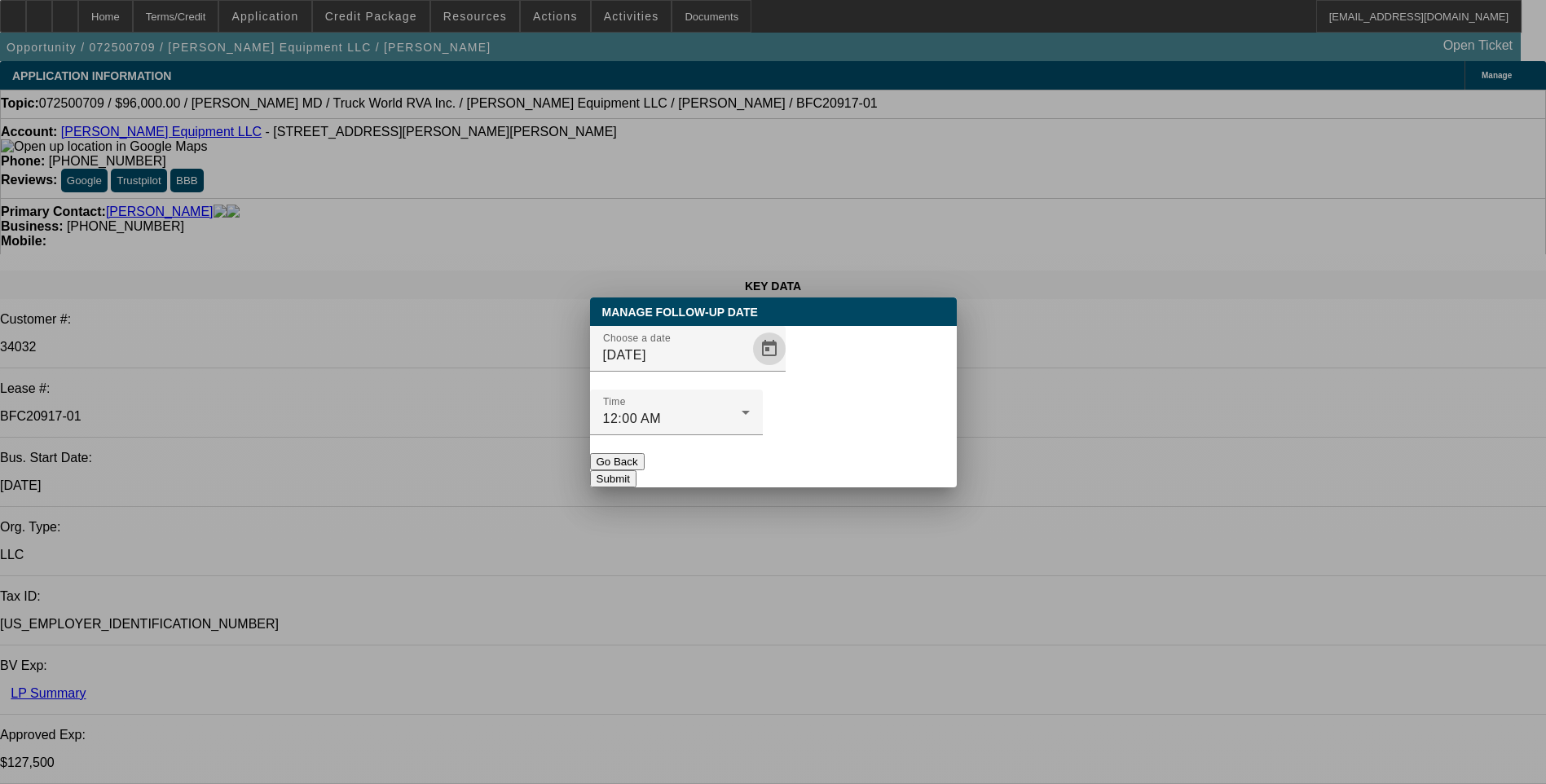
click at [637, 471] on button "Submit" at bounding box center [613, 479] width 47 height 17
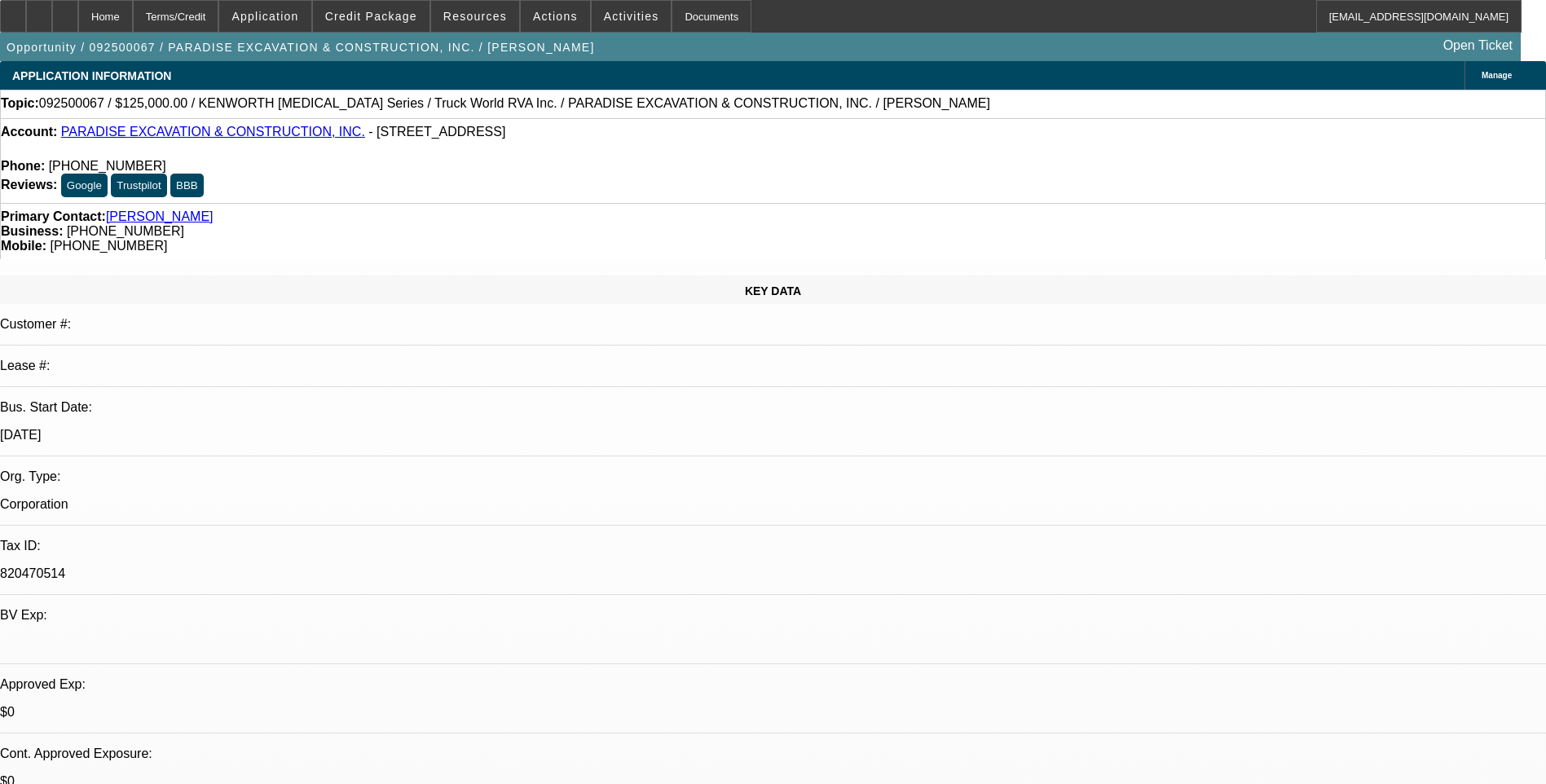
select select "0"
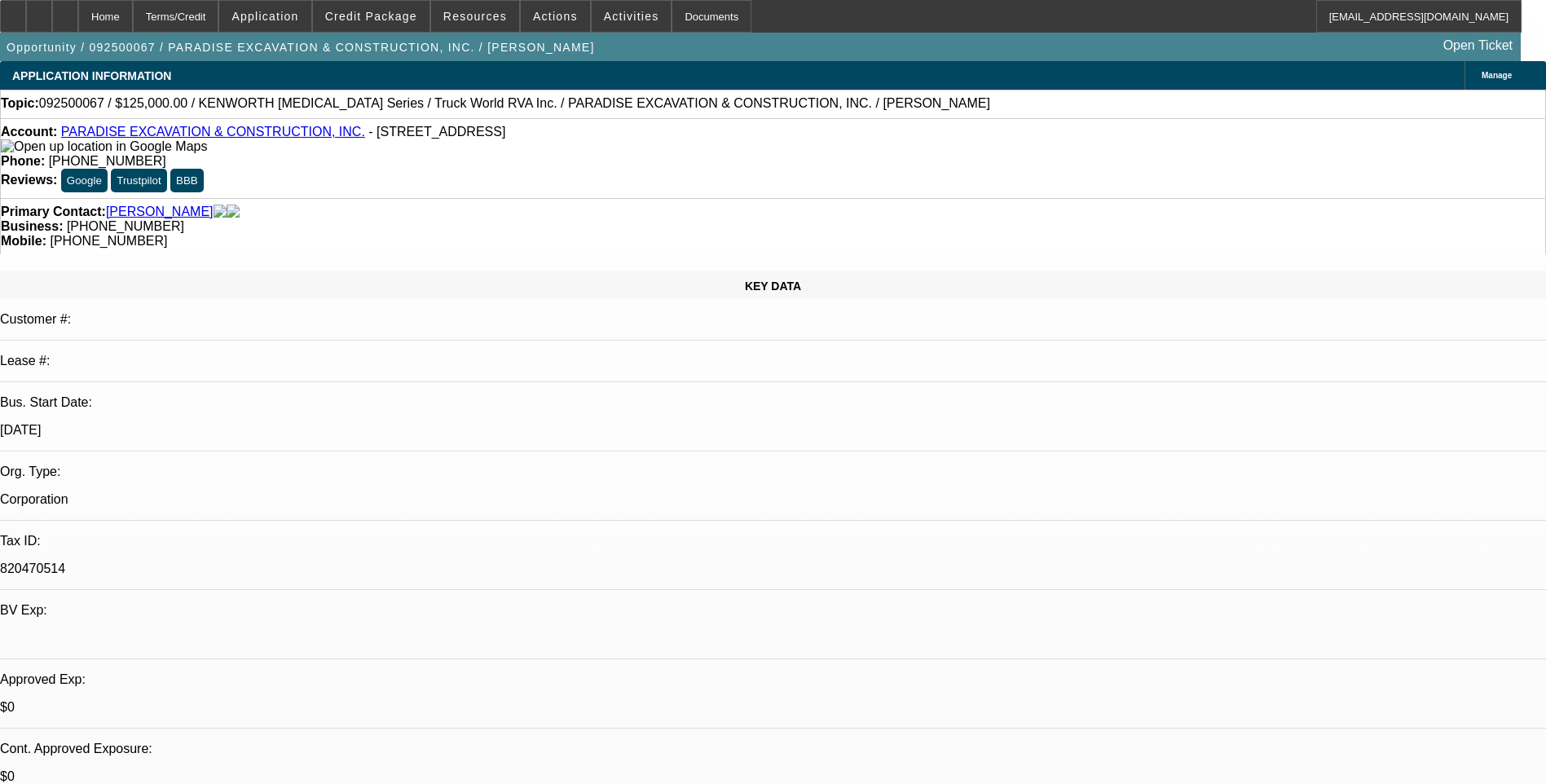
select select "0"
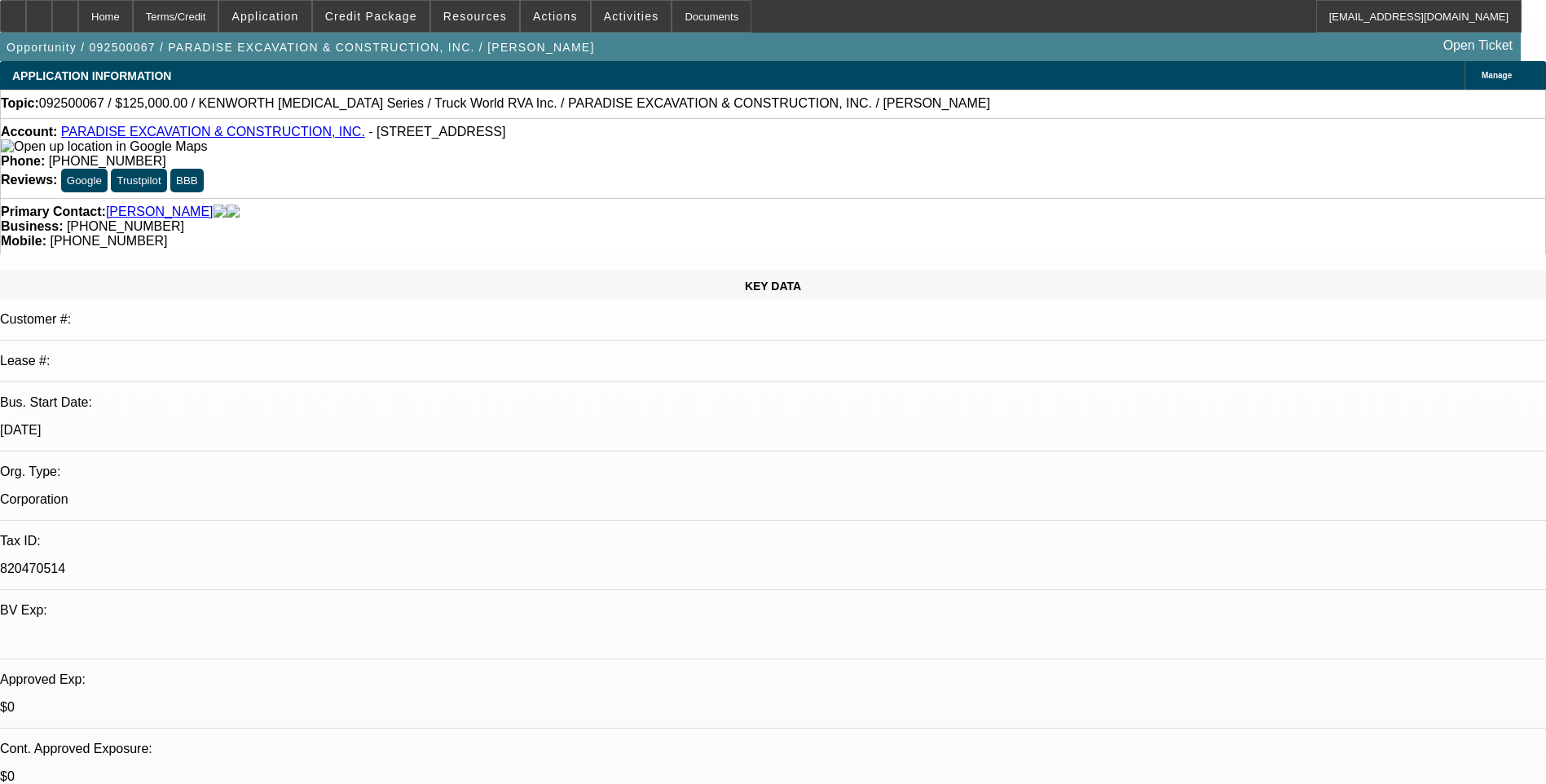
select select "0"
select select "1"
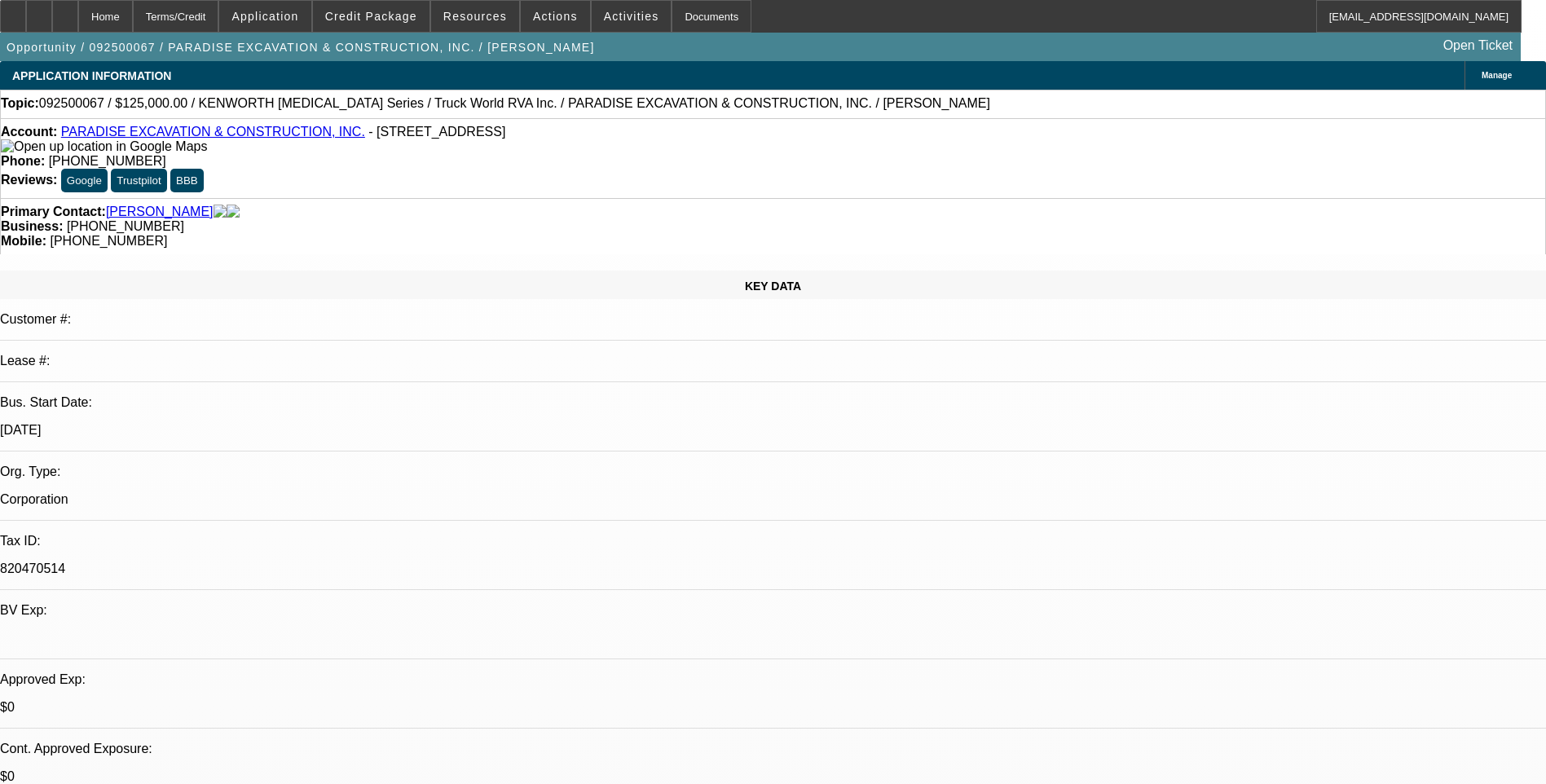
select select "6"
select select "1"
select select "6"
select select "1"
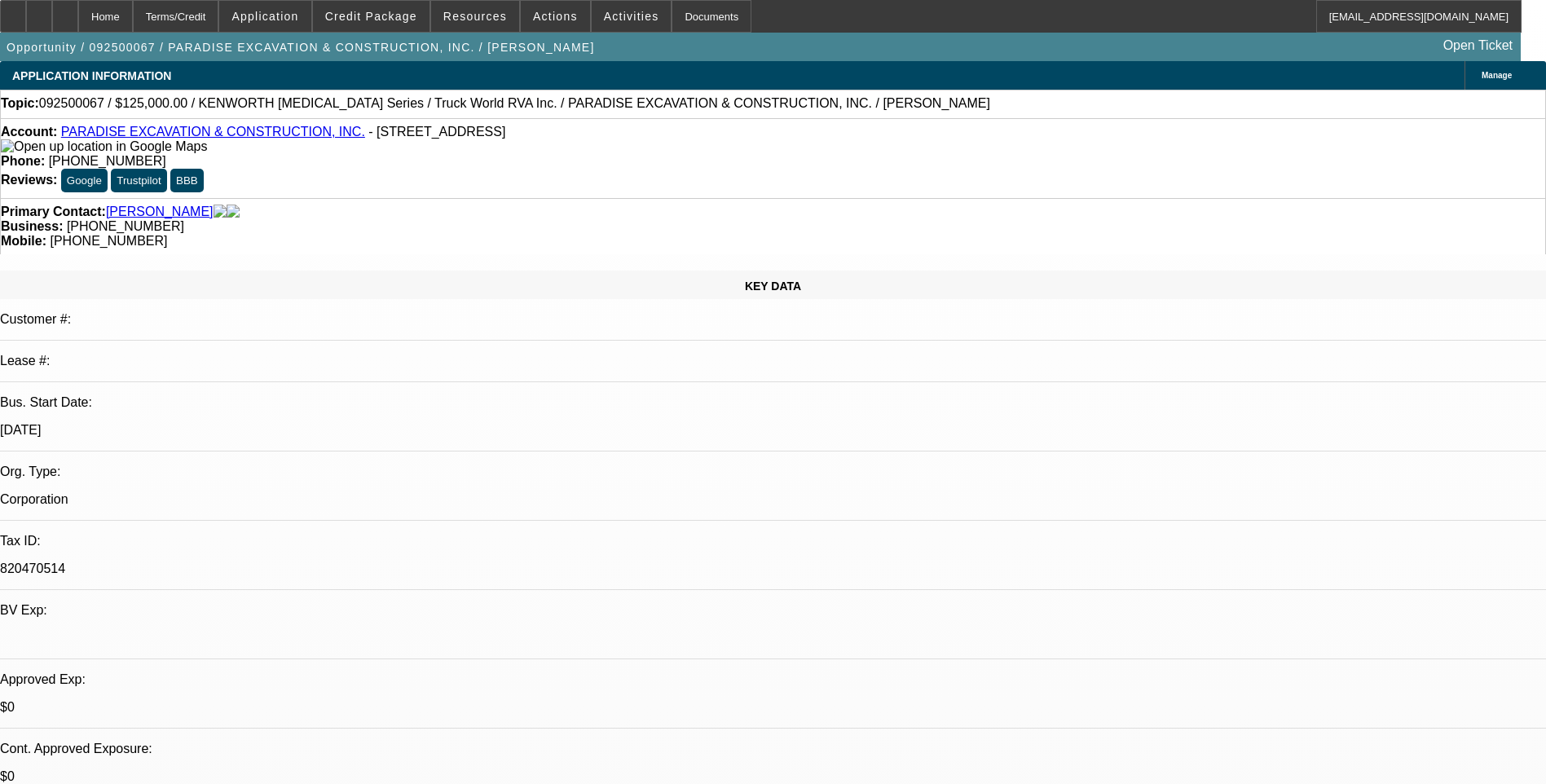
select select "1"
select select "6"
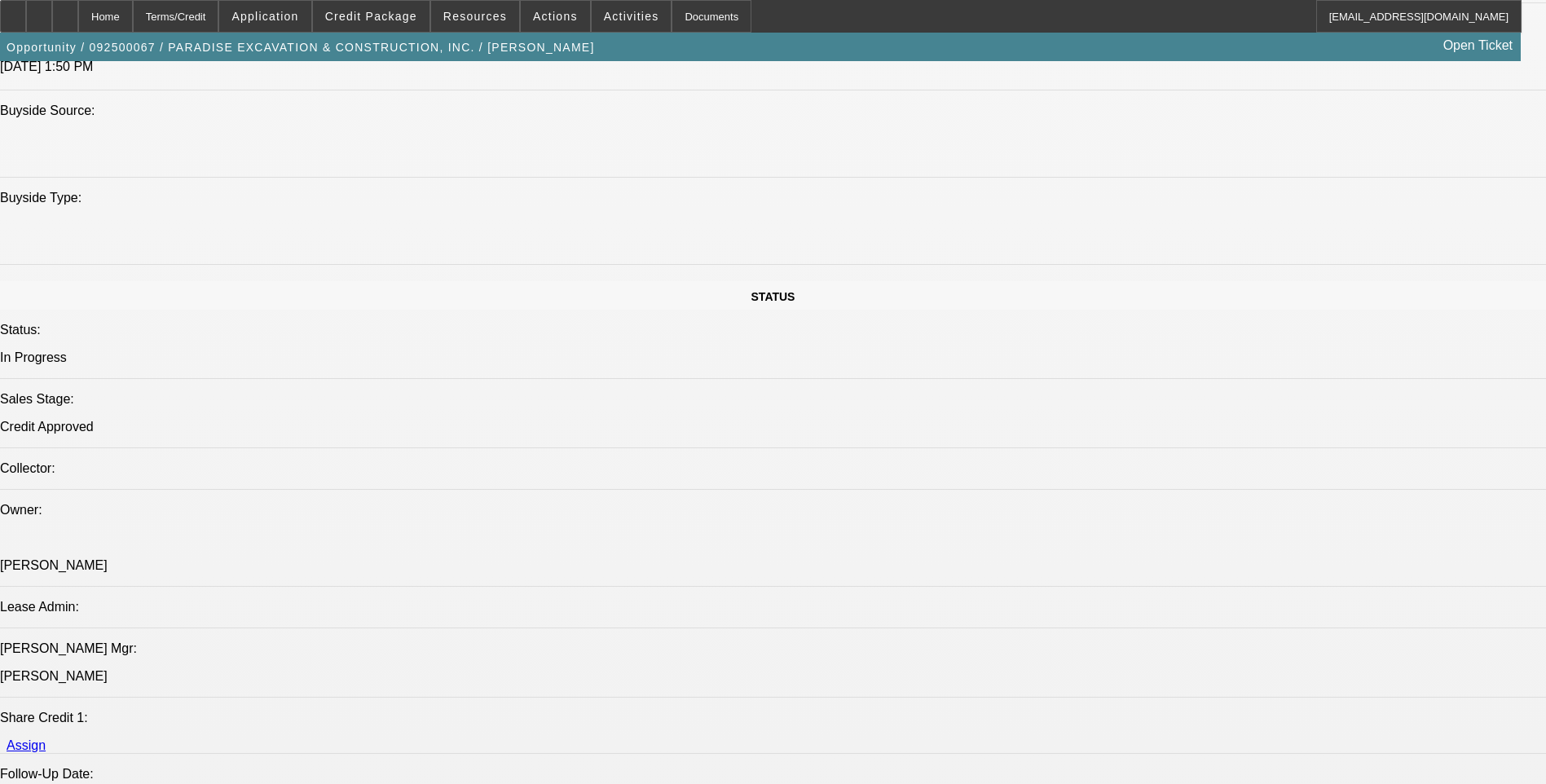
scroll to position [1223, 0]
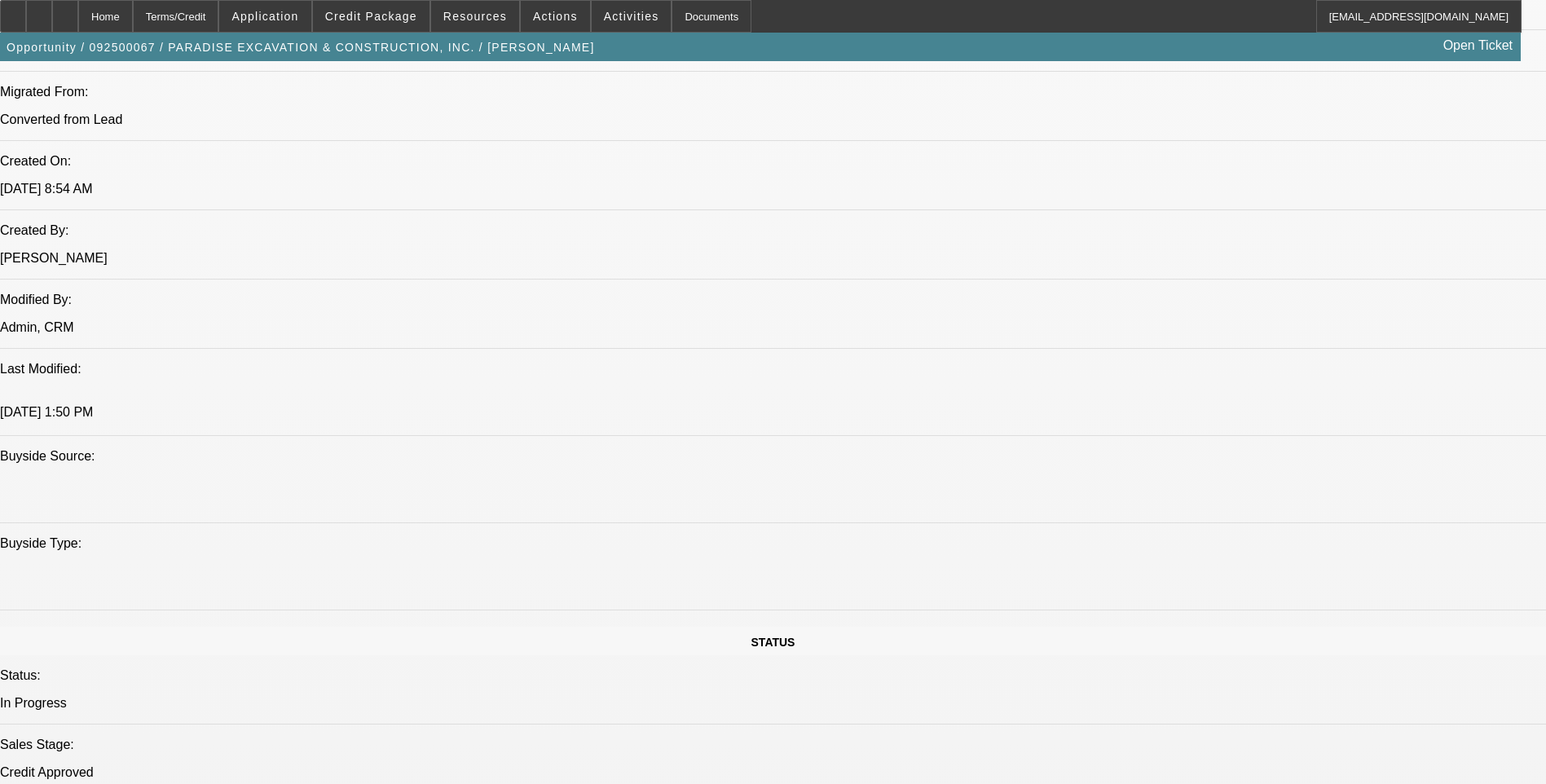
drag, startPoint x: 1397, startPoint y: 104, endPoint x: 1368, endPoint y: 116, distance: 31.4
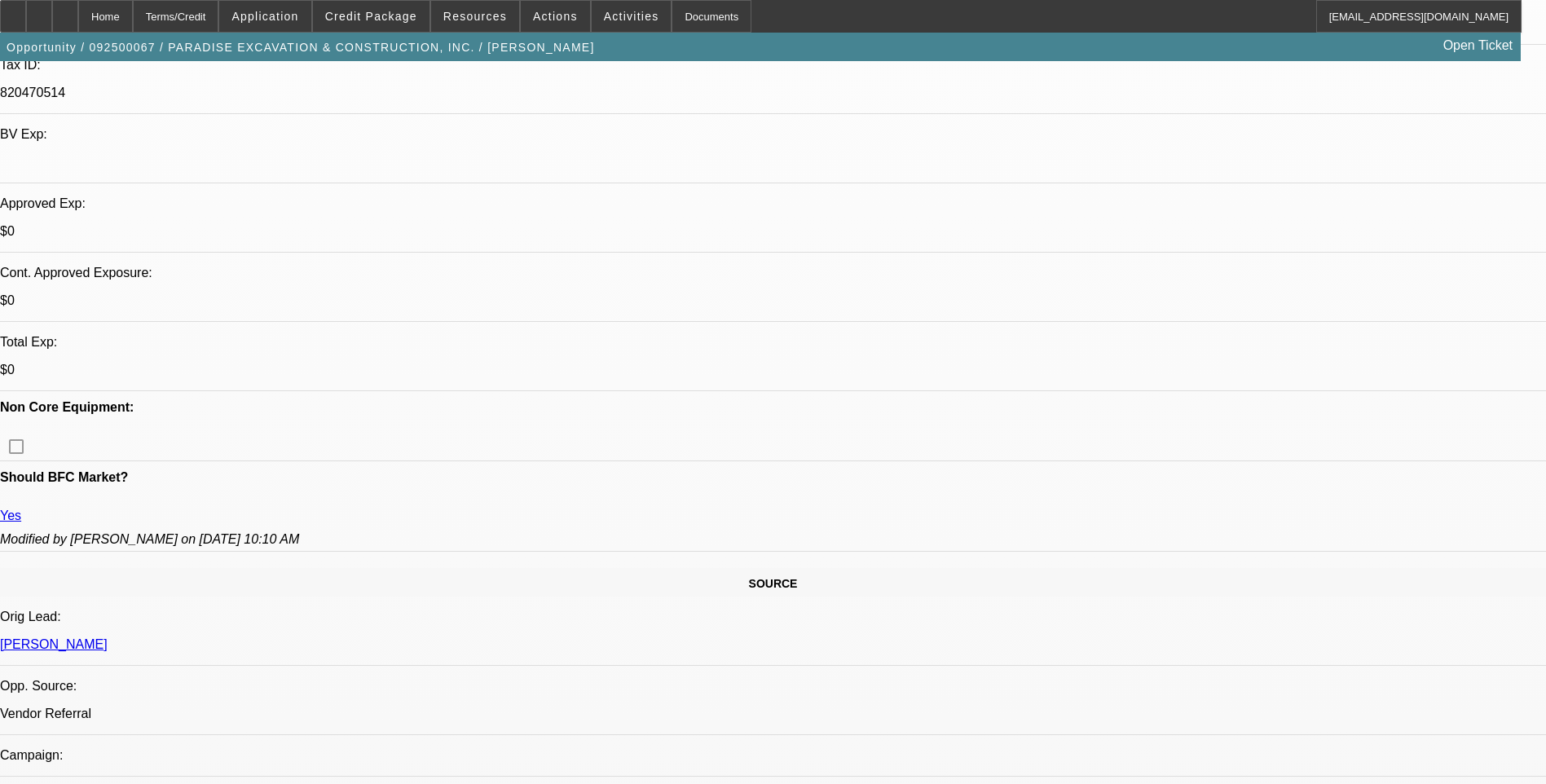
scroll to position [0, 0]
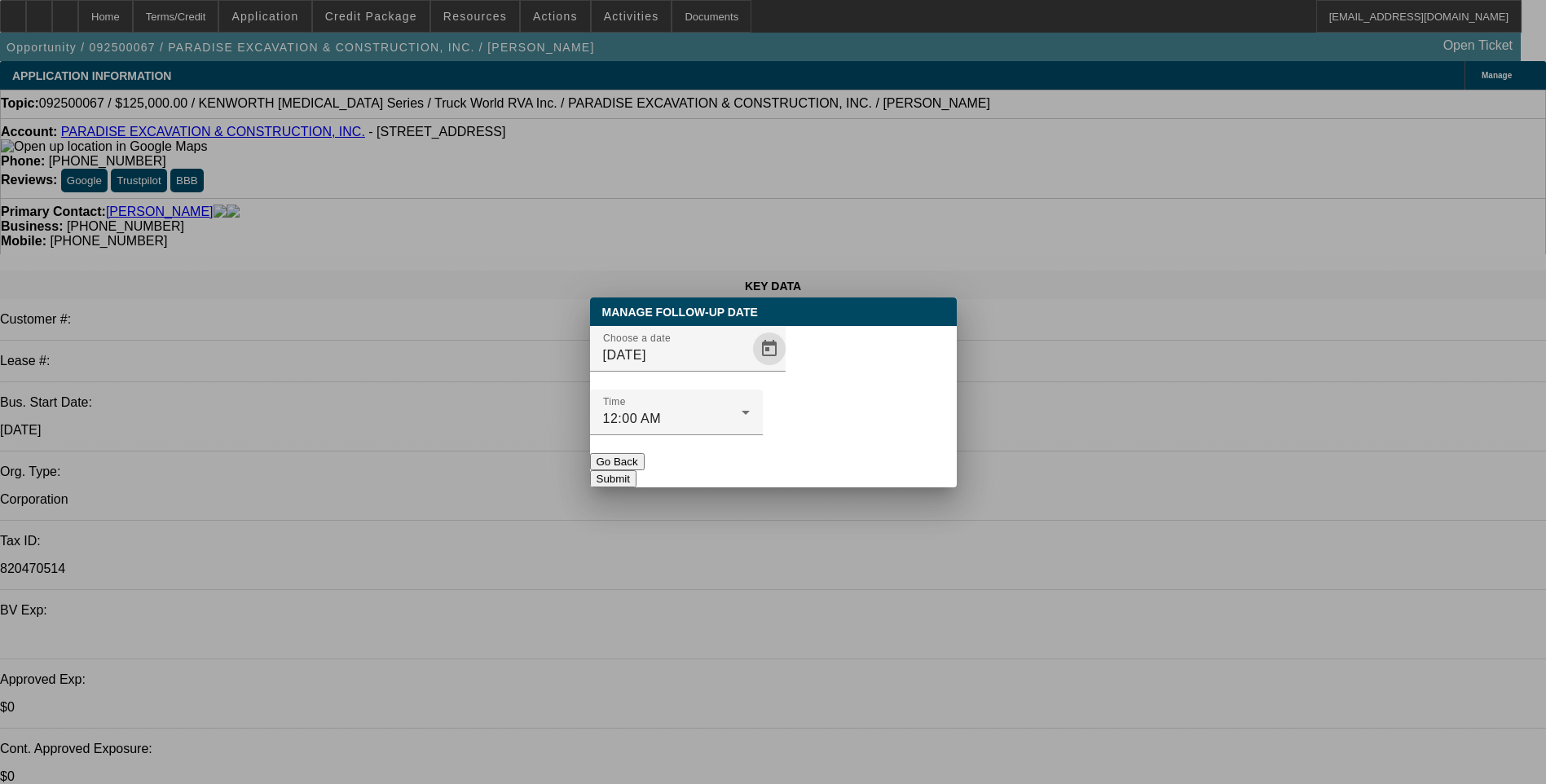
click at [750, 369] on span "Open calendar" at bounding box center [770, 348] width 39 height 39
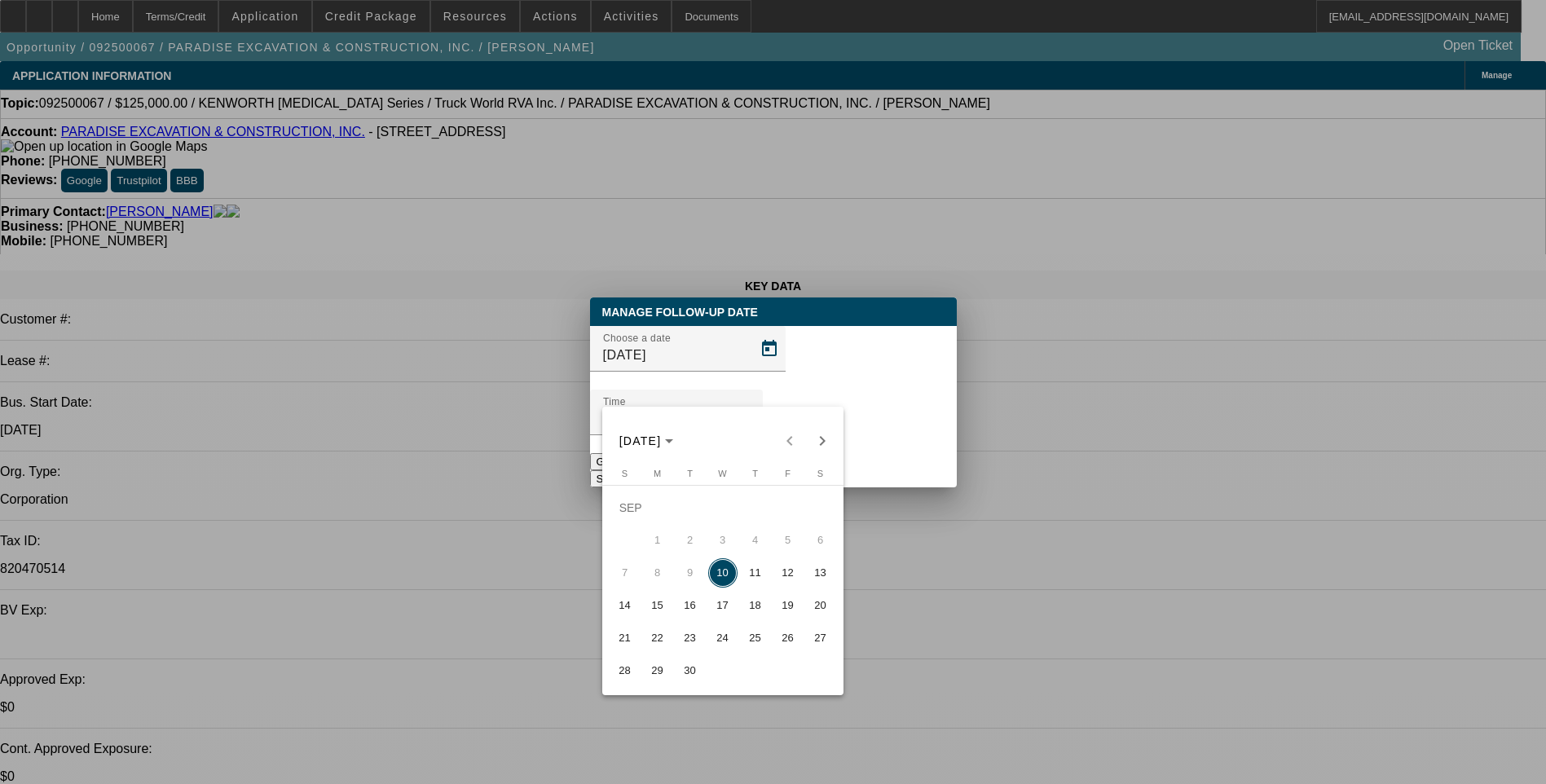
click at [761, 583] on span "11" at bounding box center [756, 572] width 29 height 29
type input "[DATE]"
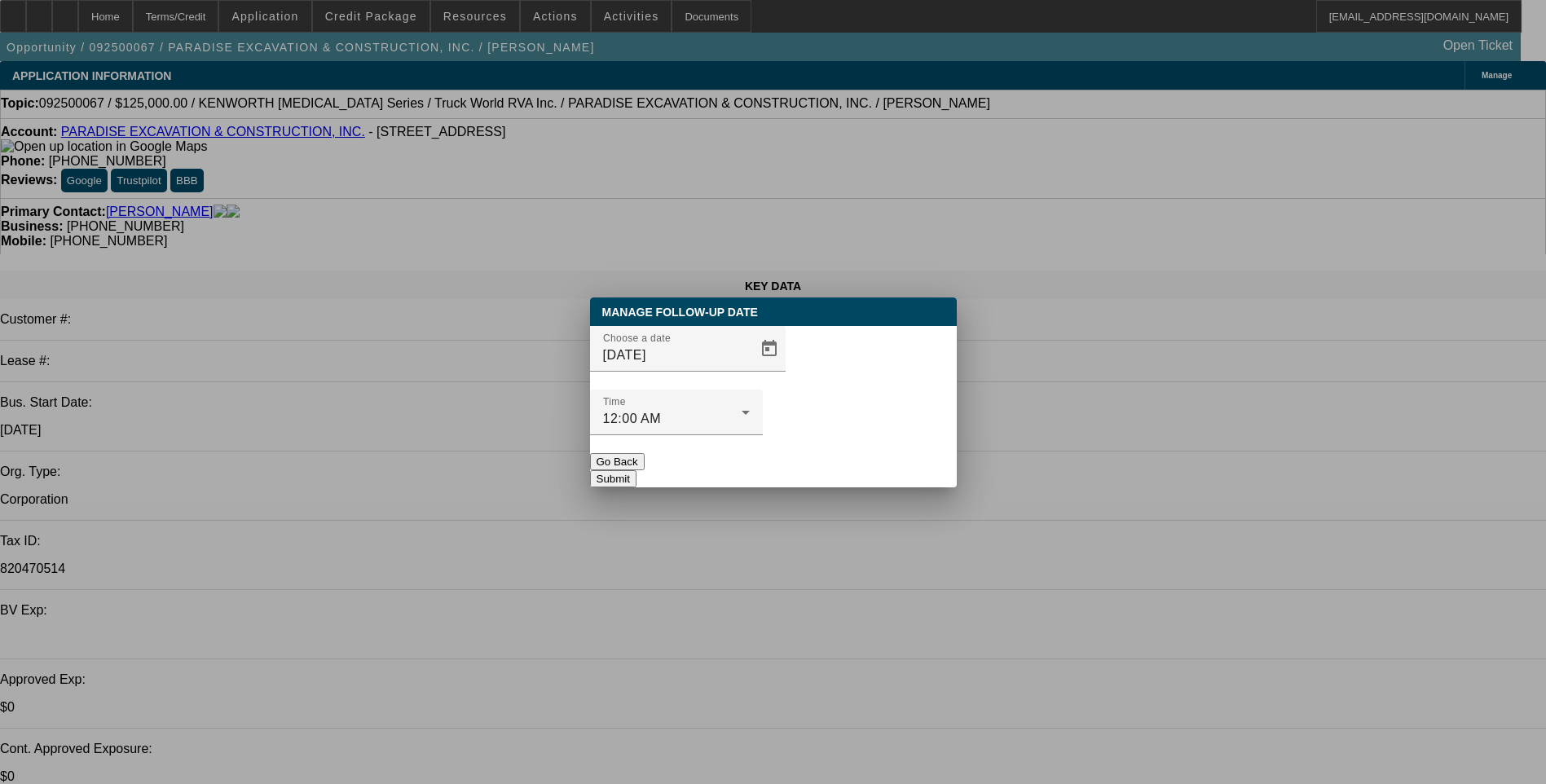
click at [637, 471] on button "Submit" at bounding box center [613, 479] width 47 height 17
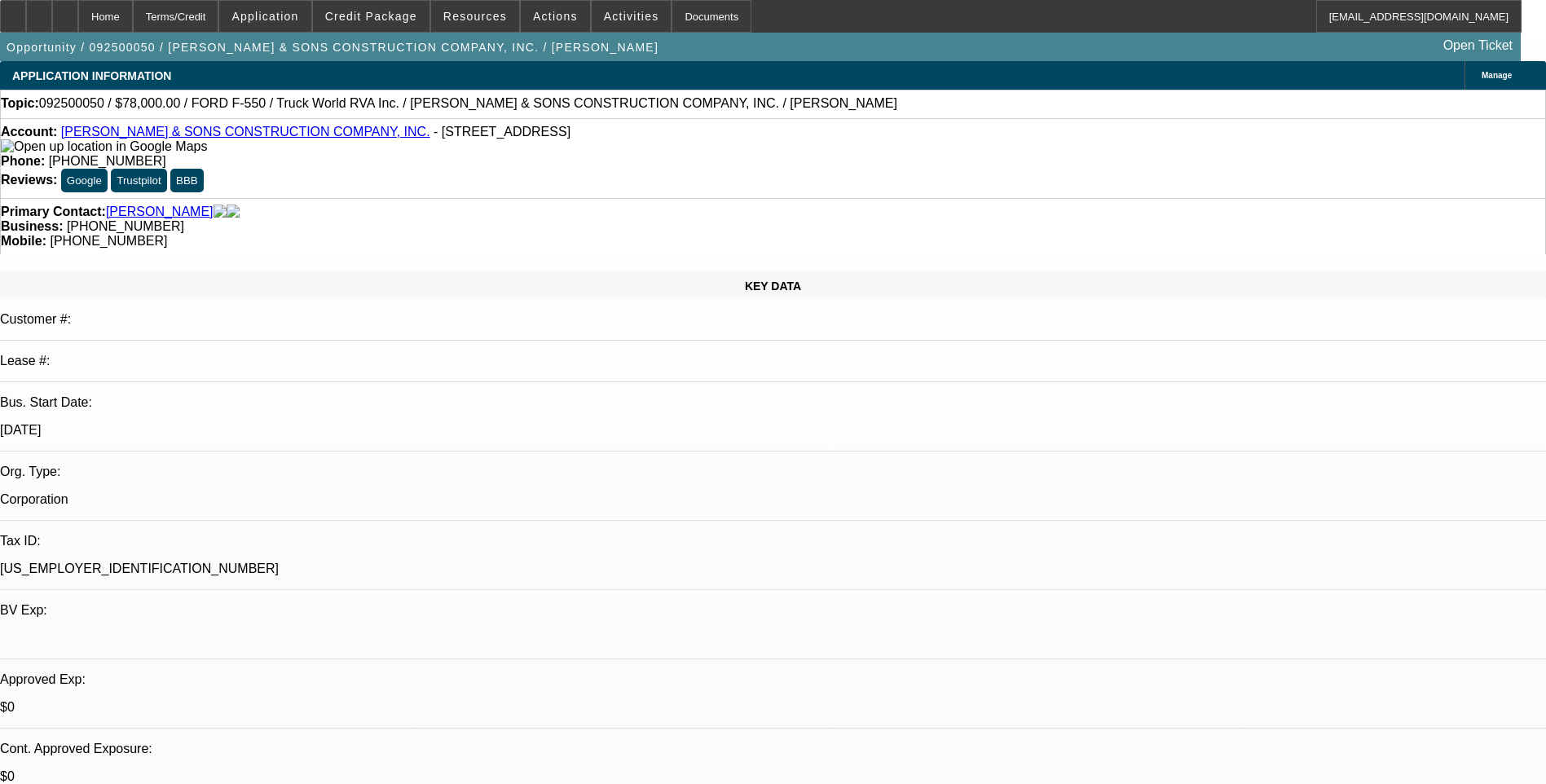
select select "0"
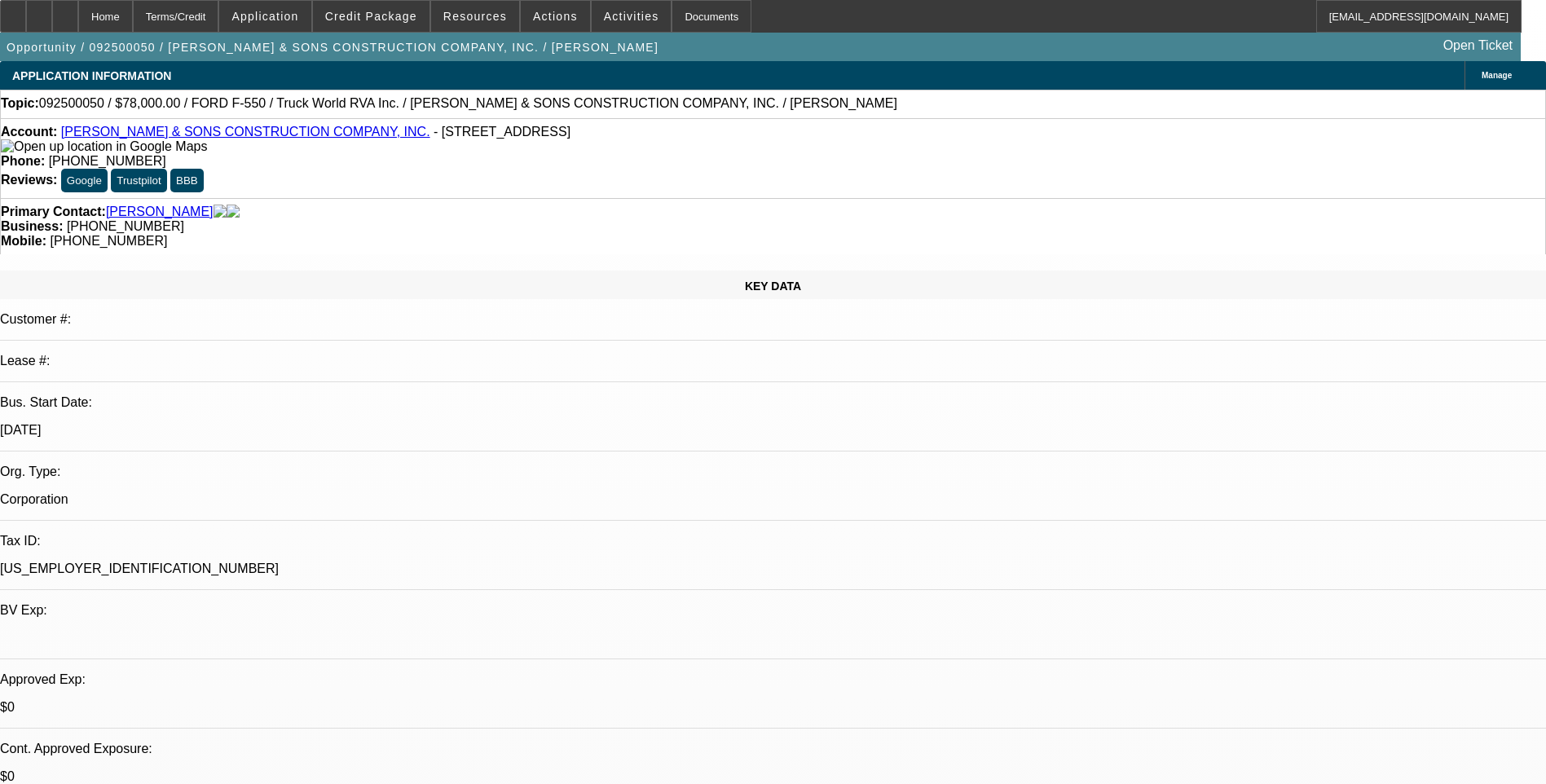
select select "0"
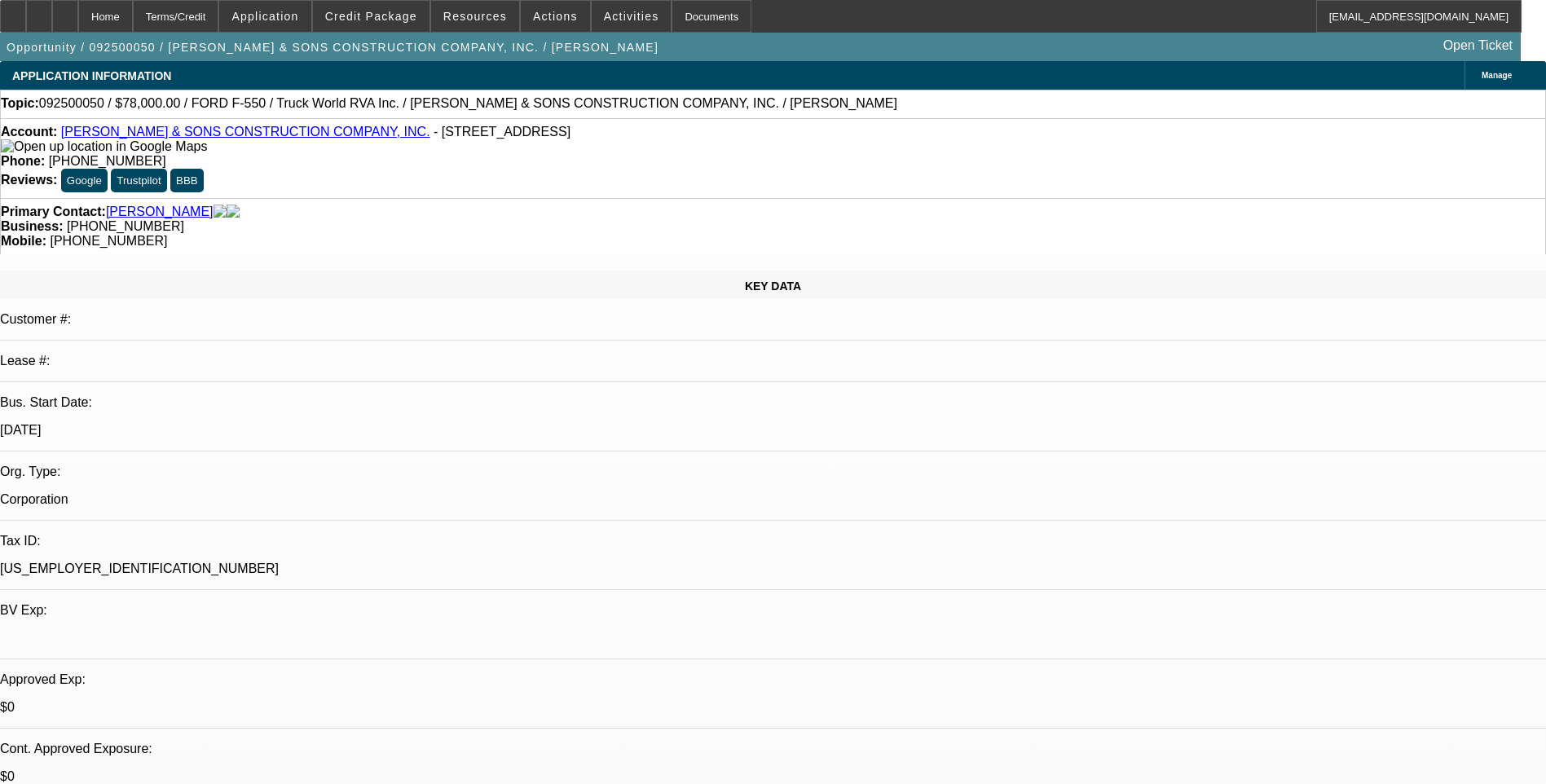
select select "0"
select select "1"
select select "6"
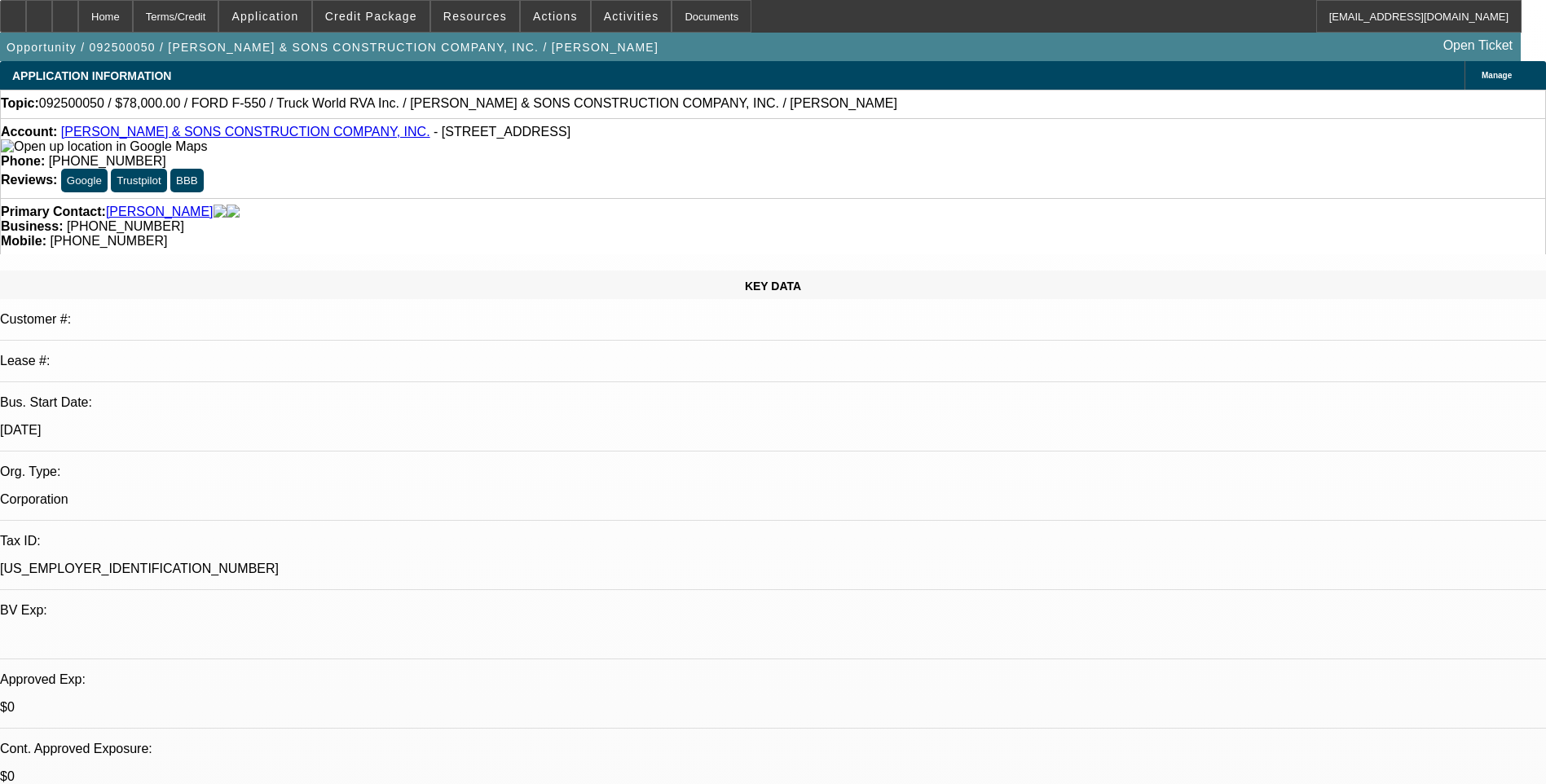
select select "1"
select select "6"
select select "1"
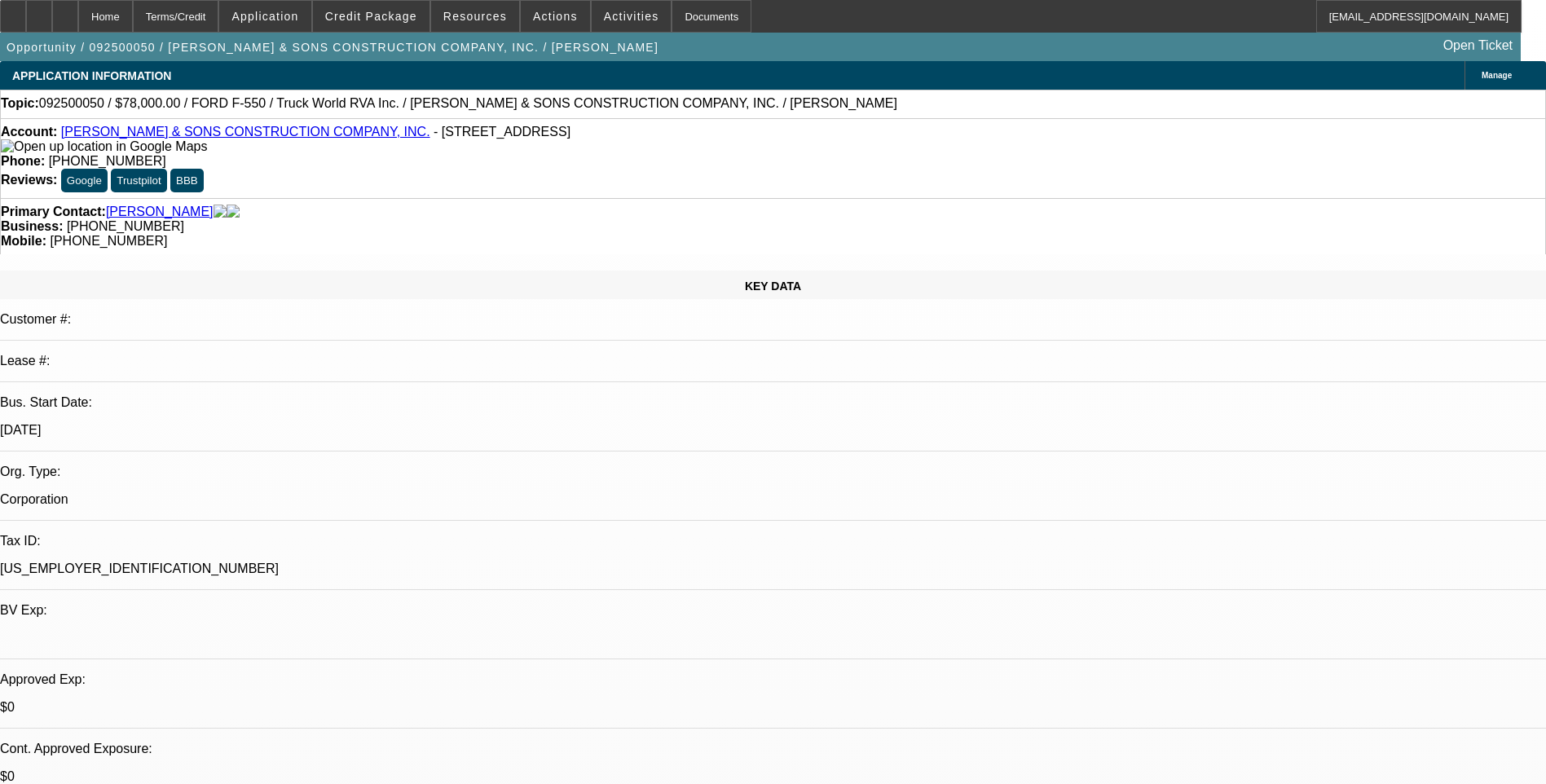
select select "6"
select select "1"
select select "6"
click at [200, 14] on div "Terms/Credit" at bounding box center [176, 16] width 86 height 33
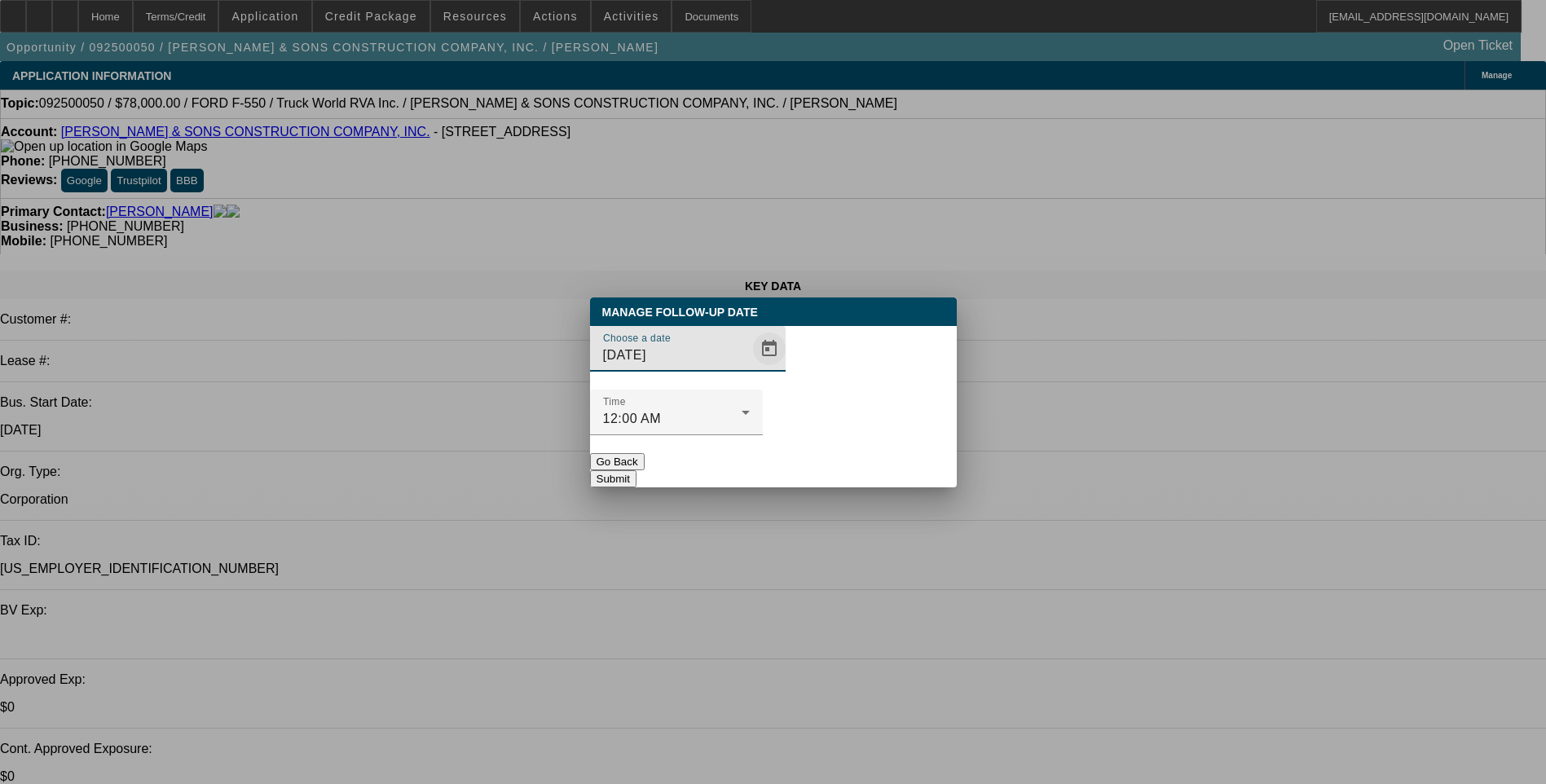
click at [750, 369] on span "Open calendar" at bounding box center [770, 348] width 39 height 39
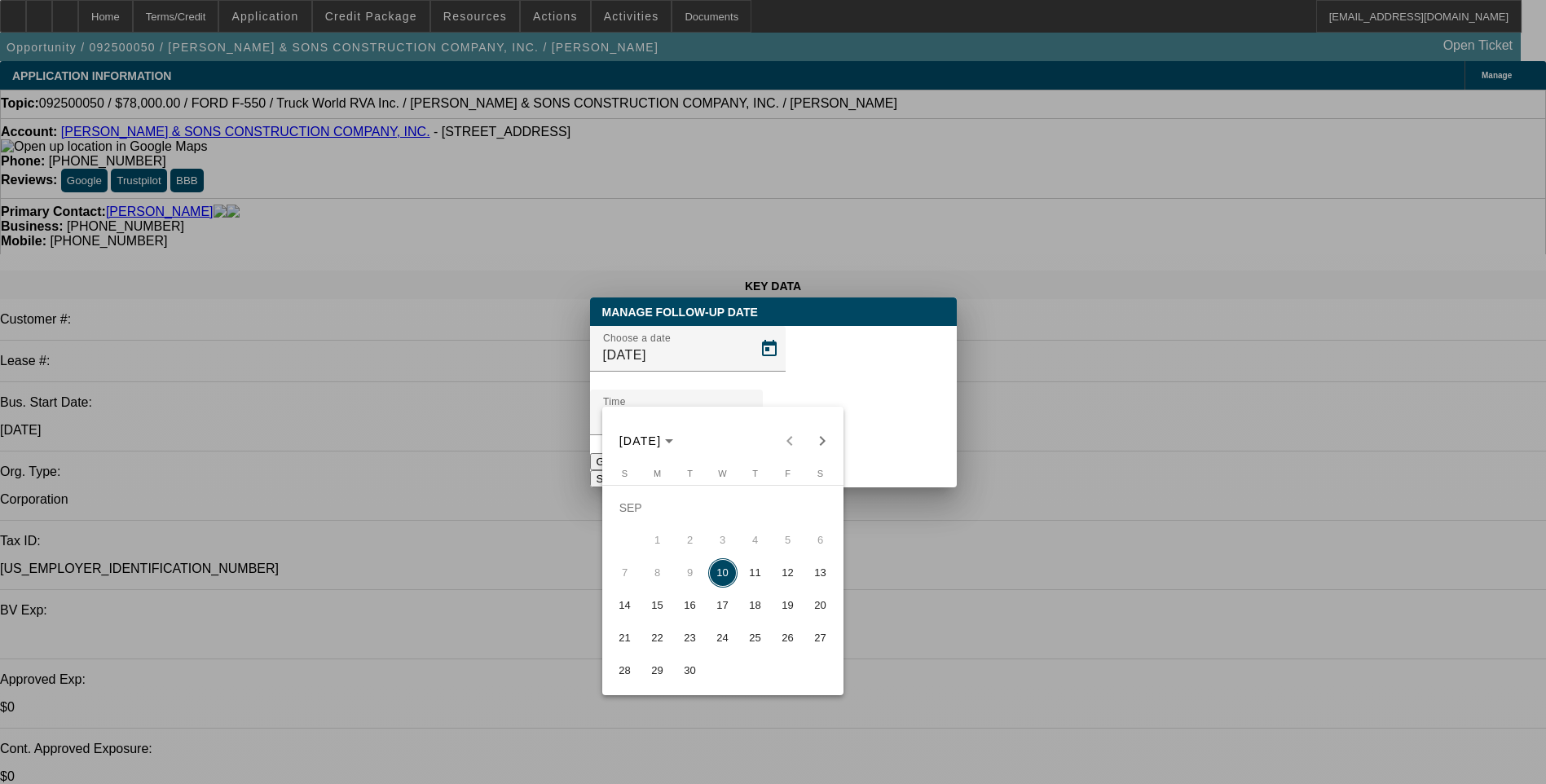
click at [754, 582] on span "11" at bounding box center [756, 572] width 29 height 29
type input "[DATE]"
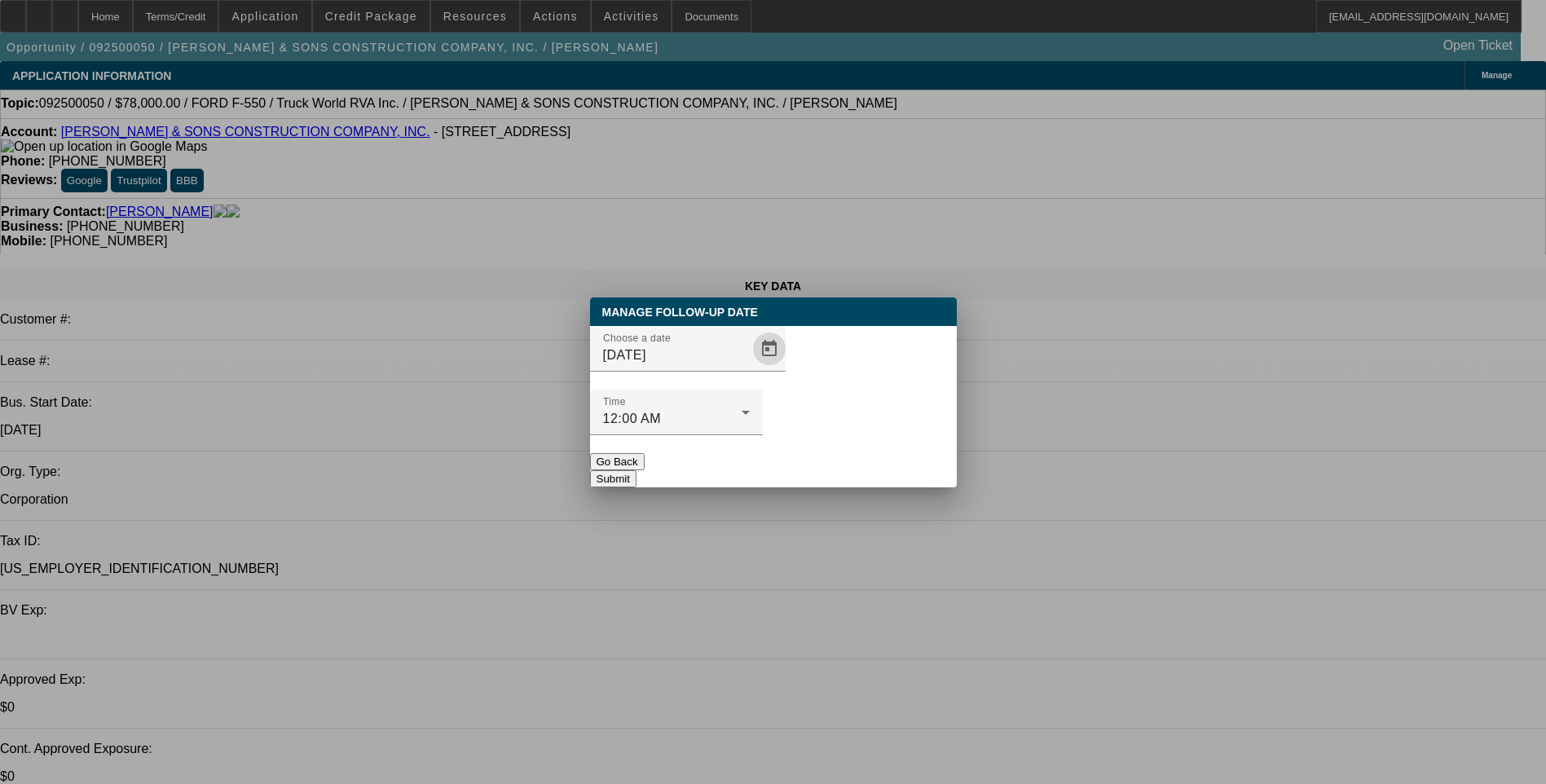
click at [637, 471] on button "Submit" at bounding box center [613, 479] width 47 height 17
